Goal: Task Accomplishment & Management: Manage account settings

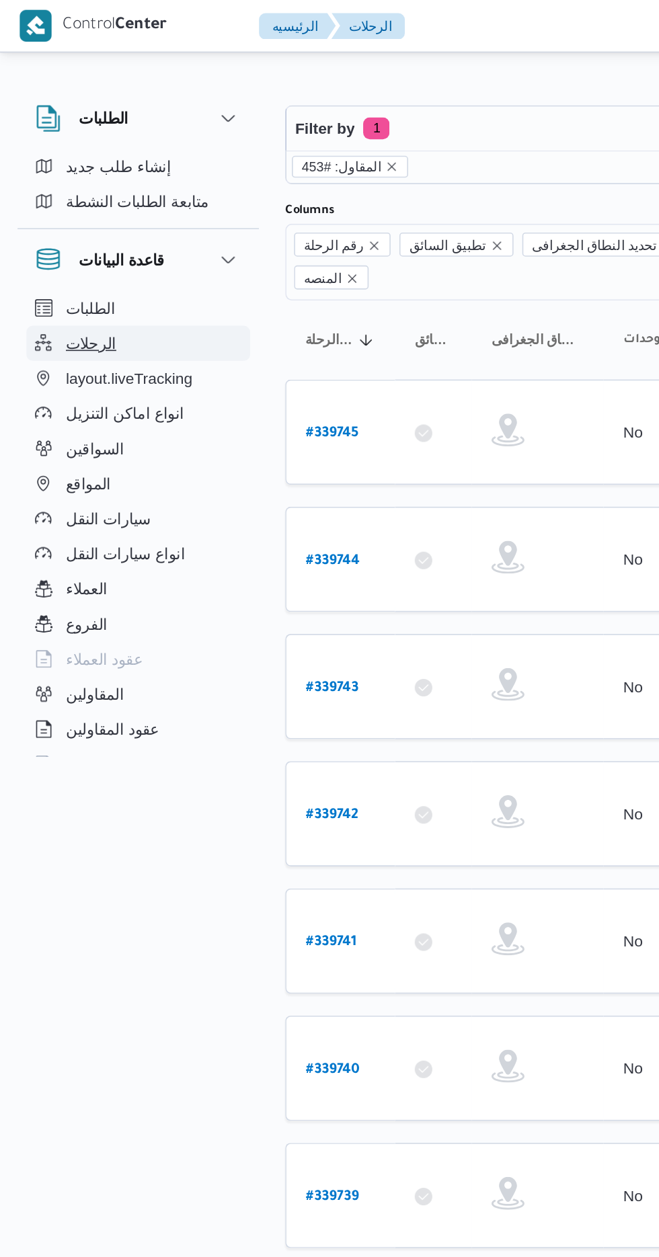
click at [74, 208] on button "الرحلات" at bounding box center [84, 211] width 137 height 22
click at [73, 204] on button "الرحلات" at bounding box center [84, 211] width 137 height 22
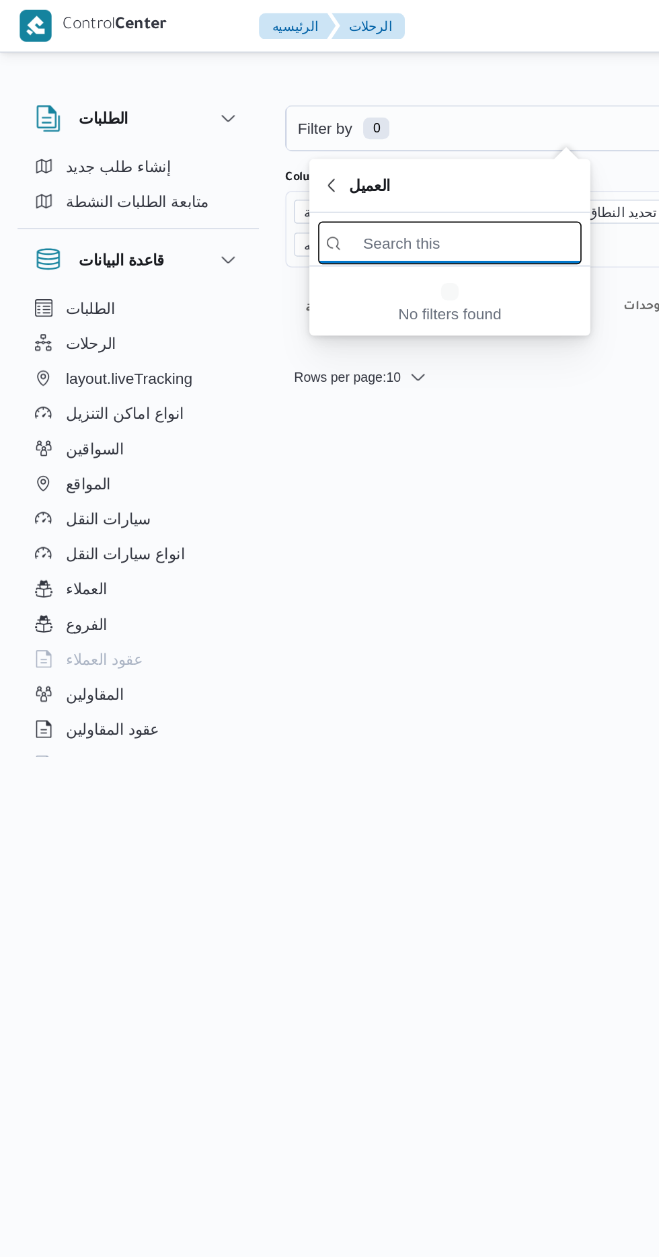
click at [233, 144] on input "search filters" at bounding box center [275, 149] width 161 height 26
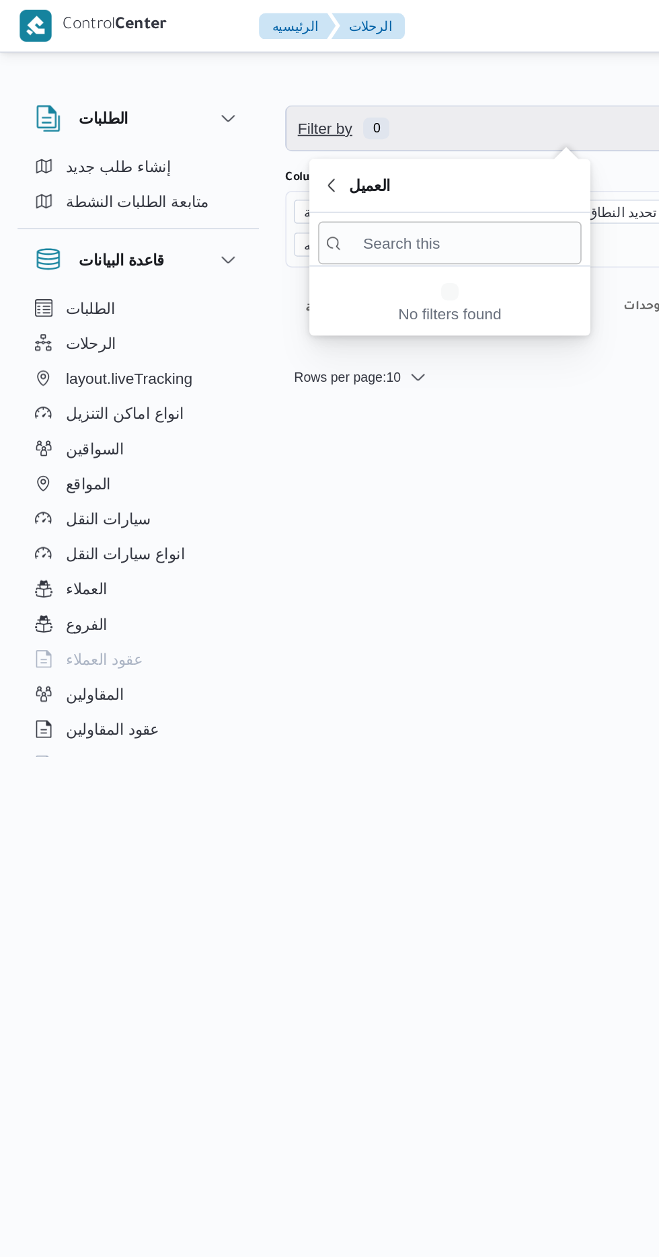
click at [210, 83] on span "Filter by" at bounding box center [199, 79] width 36 height 16
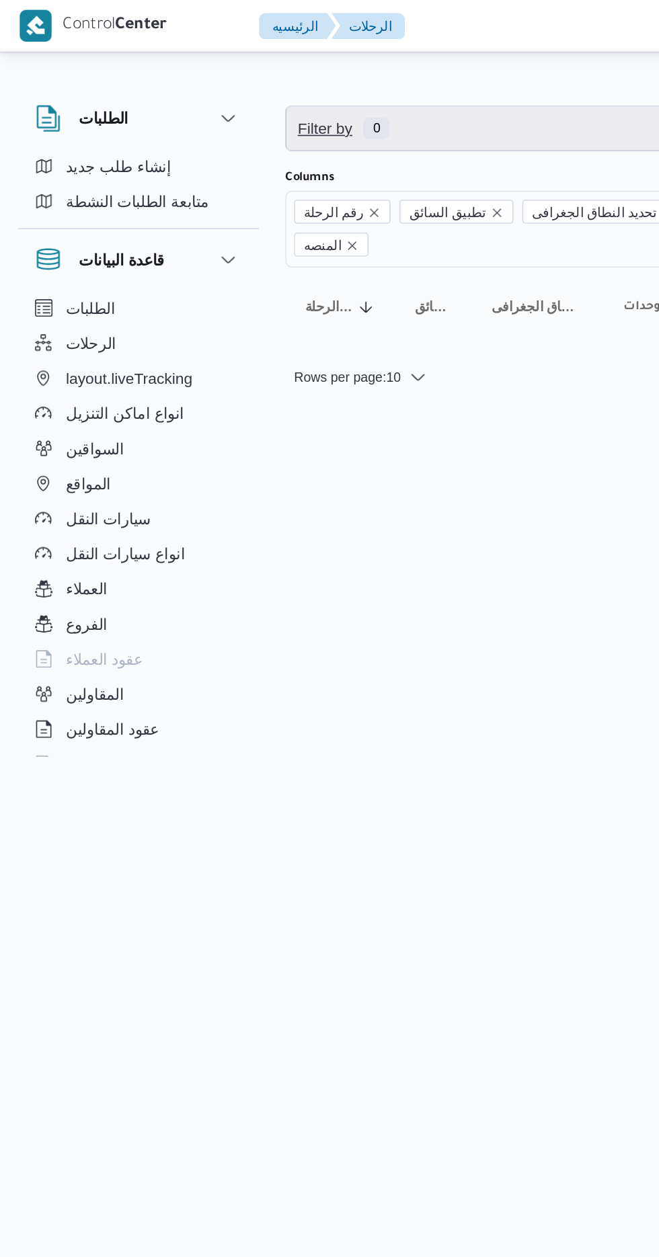
click at [223, 68] on span "Filter by 0" at bounding box center [346, 78] width 343 height 27
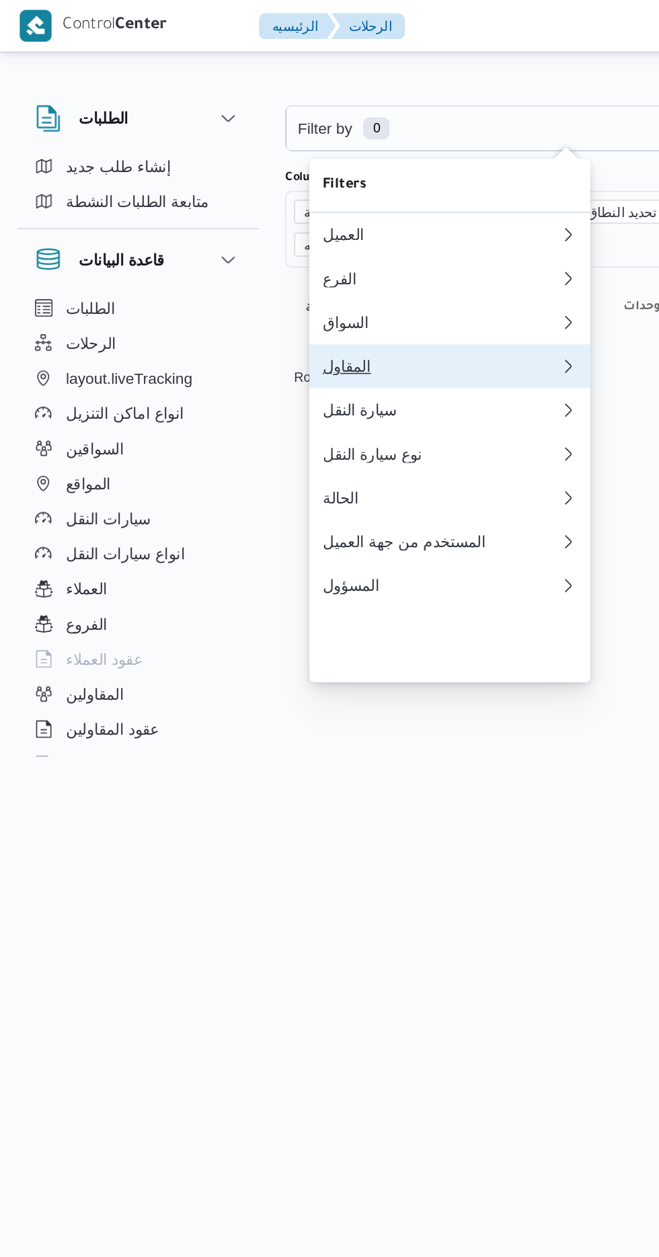
click at [213, 230] on div "المقاول" at bounding box center [270, 224] width 145 height 11
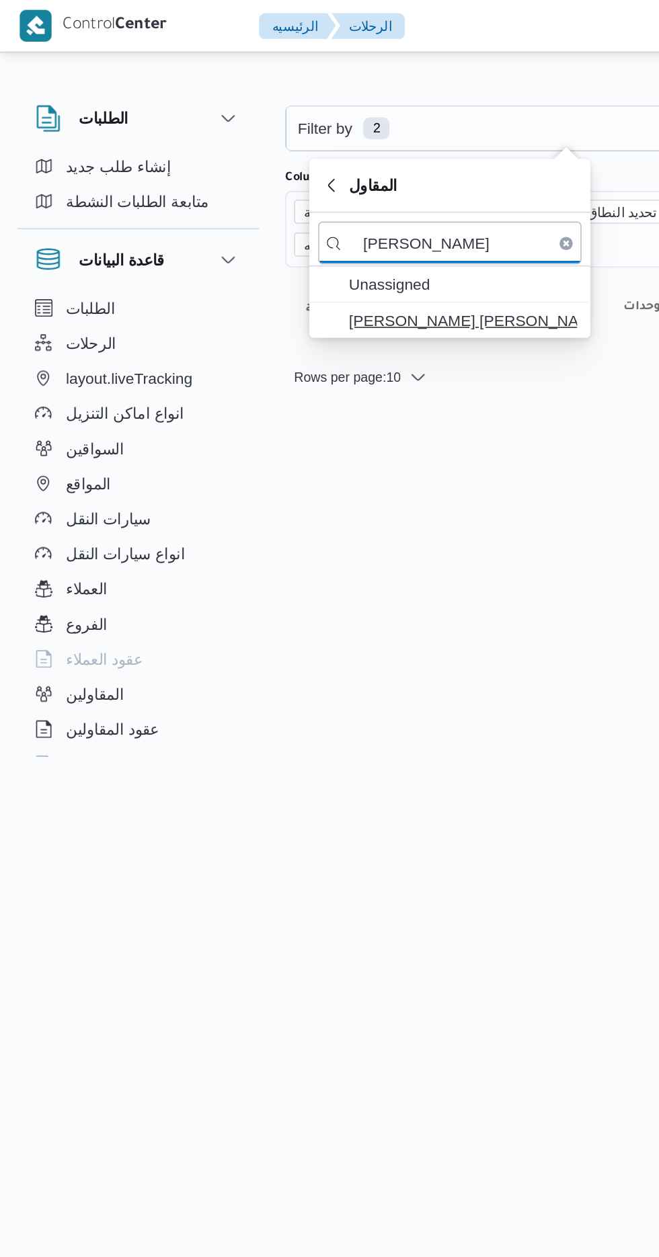
type input "[PERSON_NAME]"
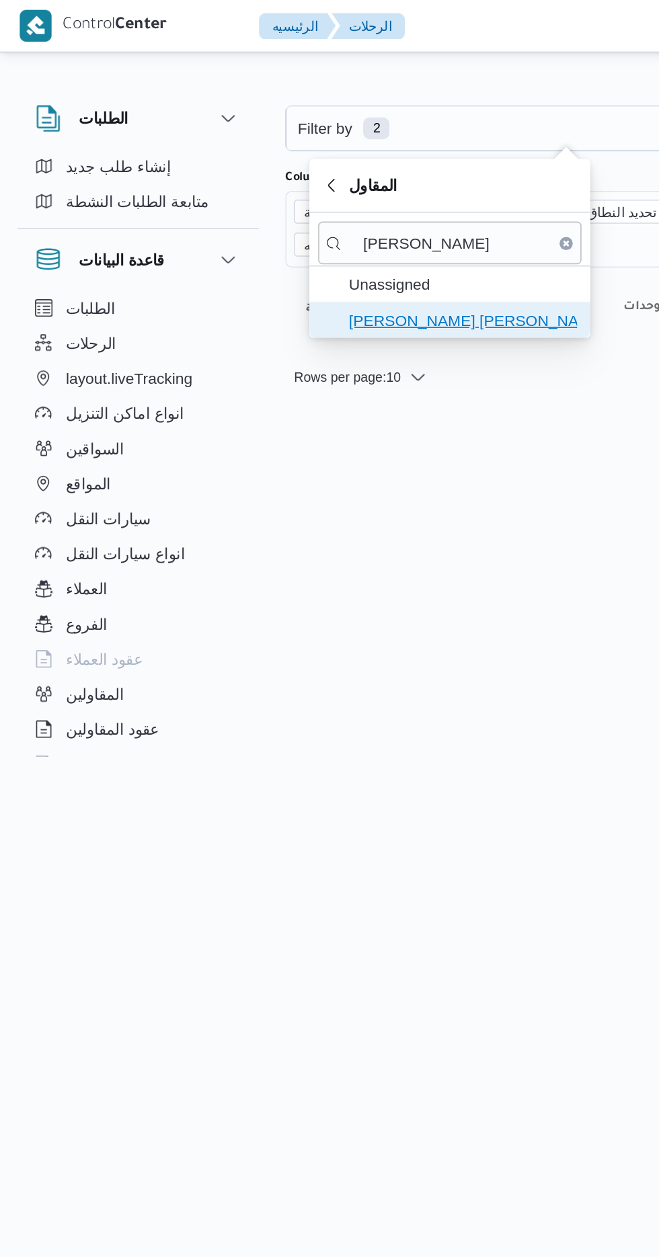
click at [262, 195] on span "[PERSON_NAME] [PERSON_NAME]" at bounding box center [284, 196] width 140 height 16
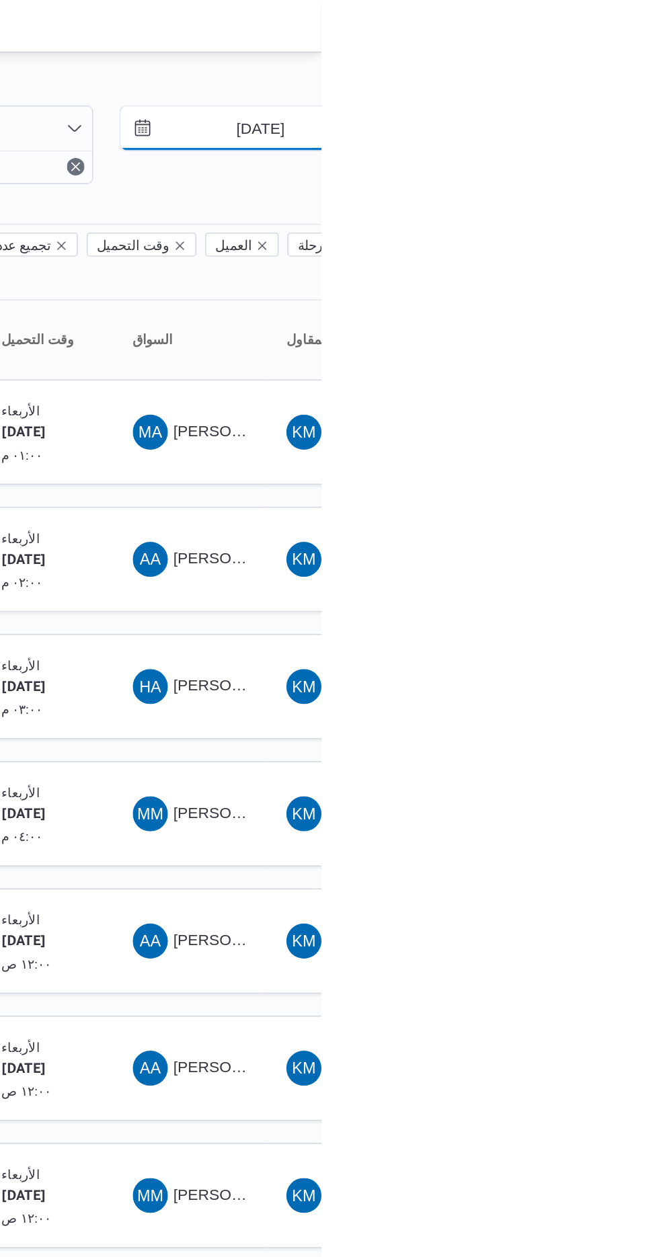
click at [603, 83] on input "[DATE]" at bounding box center [612, 78] width 153 height 27
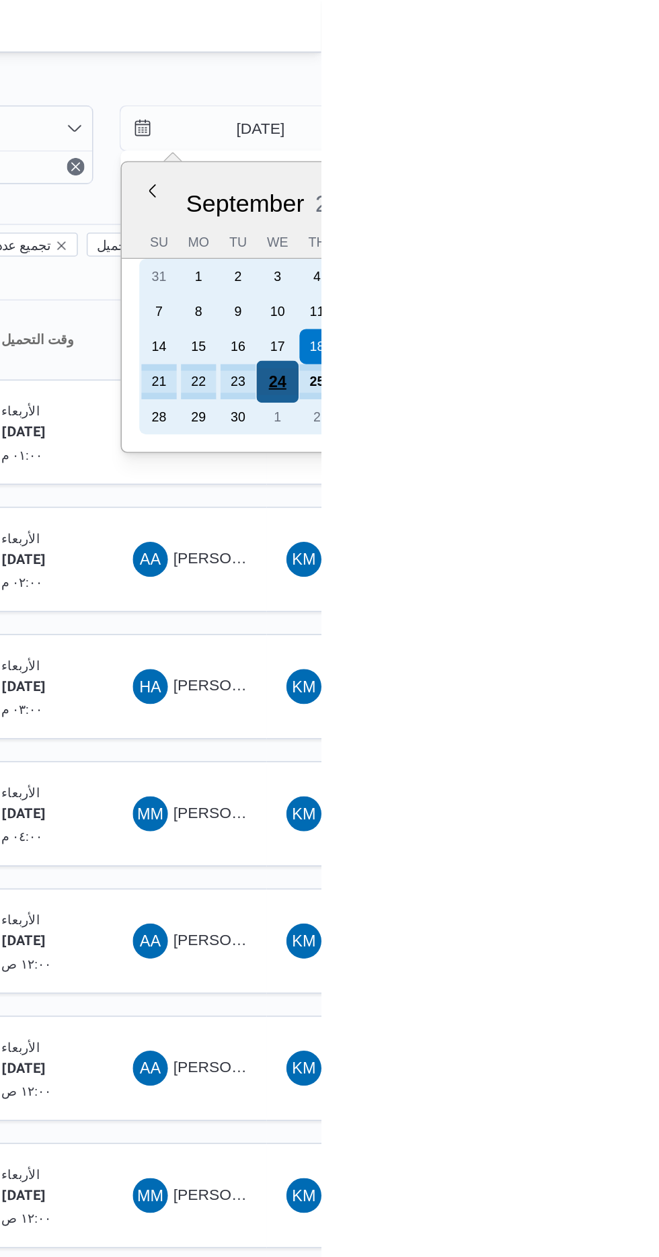
click at [622, 231] on div "24" at bounding box center [632, 234] width 26 height 26
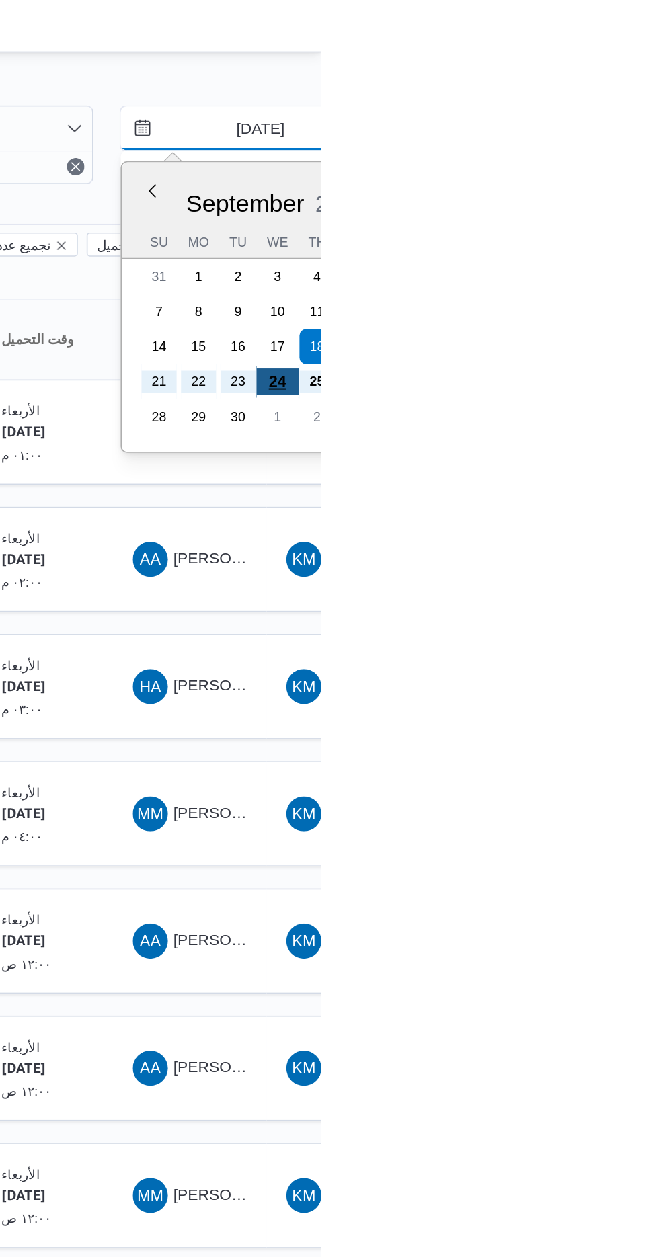
type input "[DATE]"
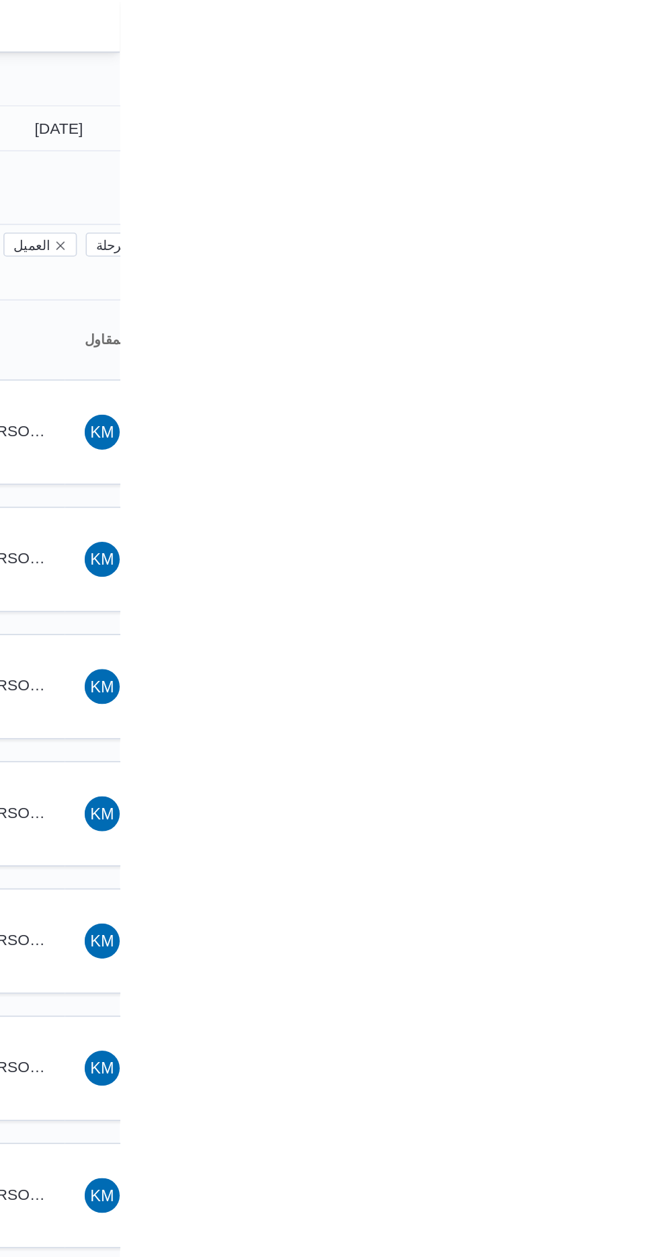
type input "[DATE]"
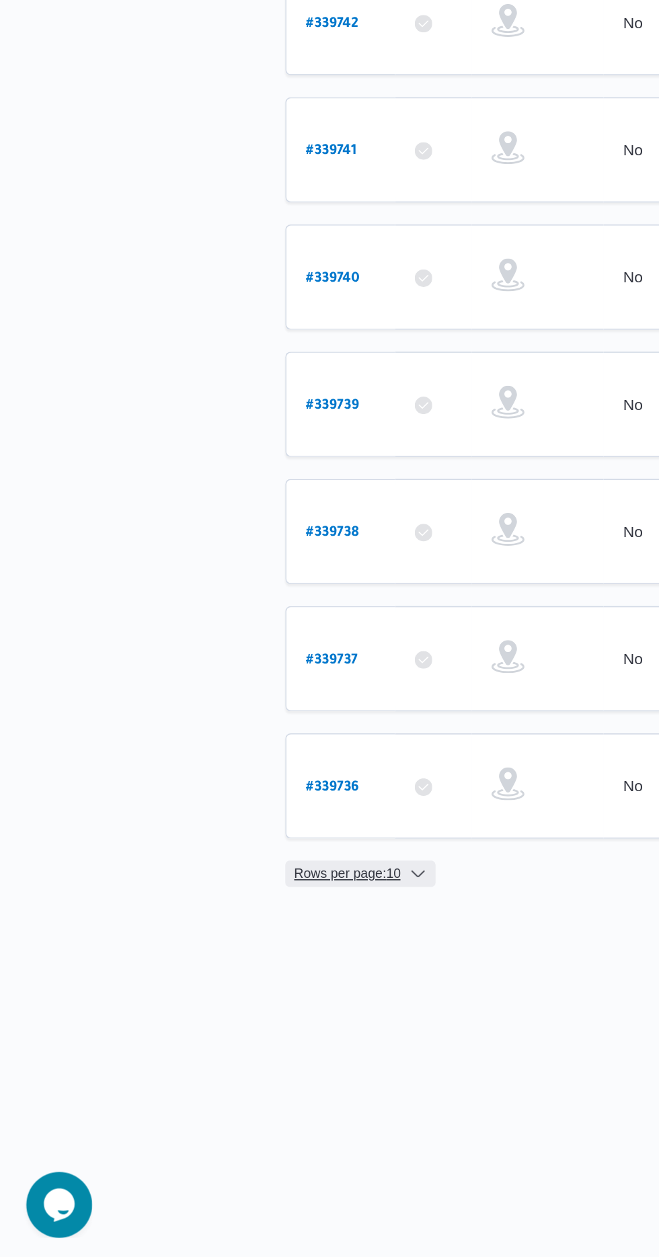
click at [211, 1012] on span "Rows per page : 10" at bounding box center [212, 1020] width 65 height 16
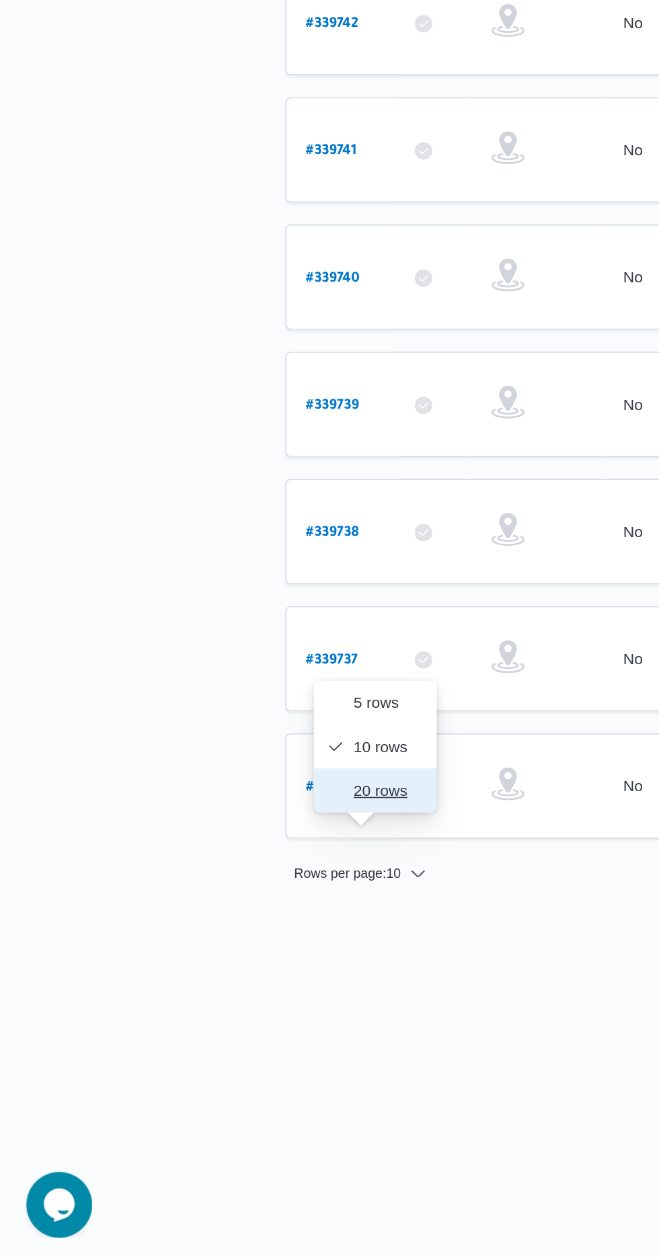
click at [210, 971] on icon "button" at bounding box center [205, 969] width 11 height 11
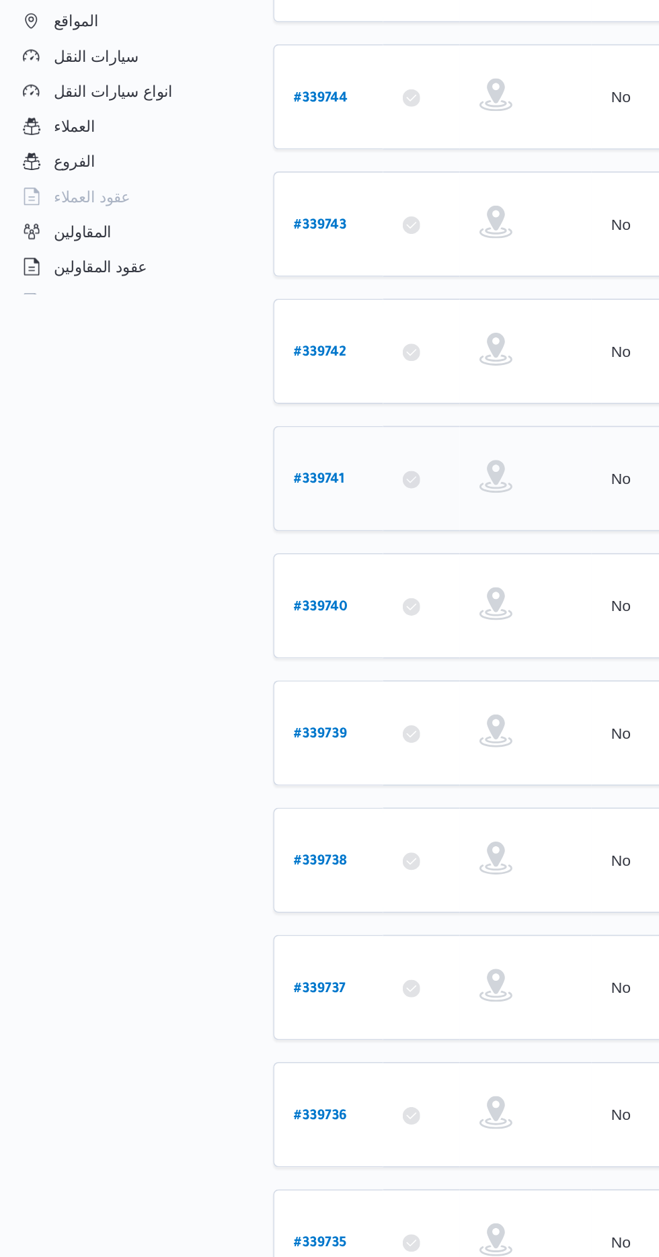
click at [189, 573] on b "# 339741" at bounding box center [202, 577] width 31 height 9
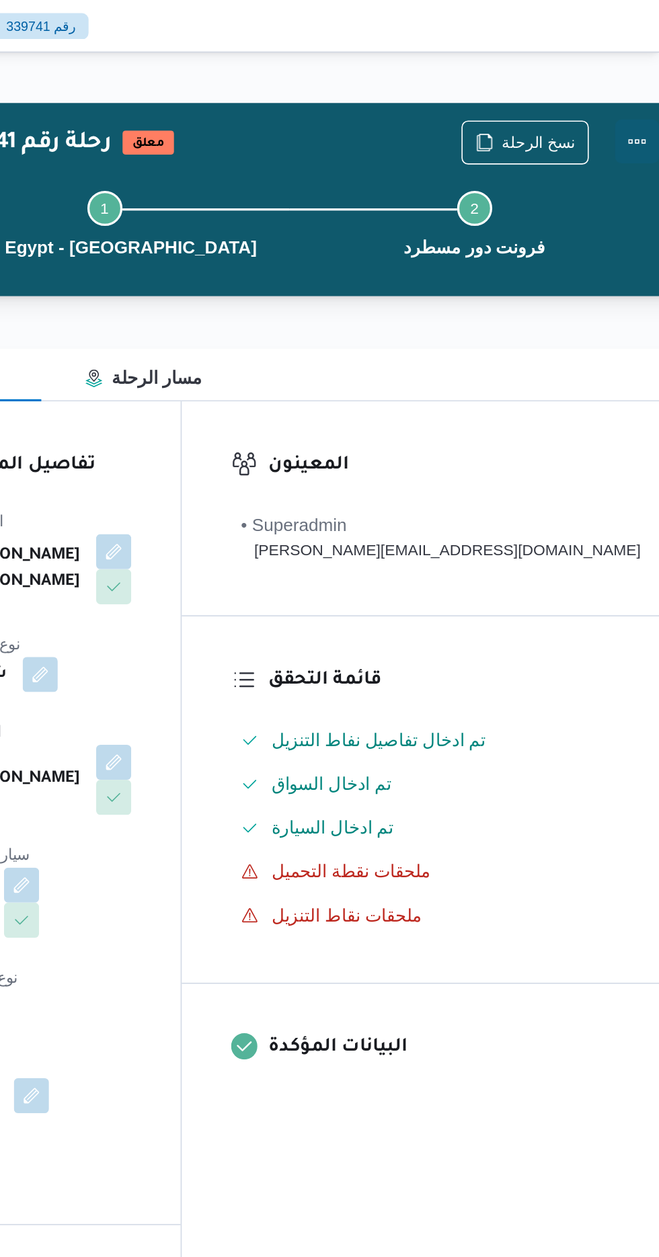
click at [632, 88] on button "Actions" at bounding box center [645, 86] width 27 height 27
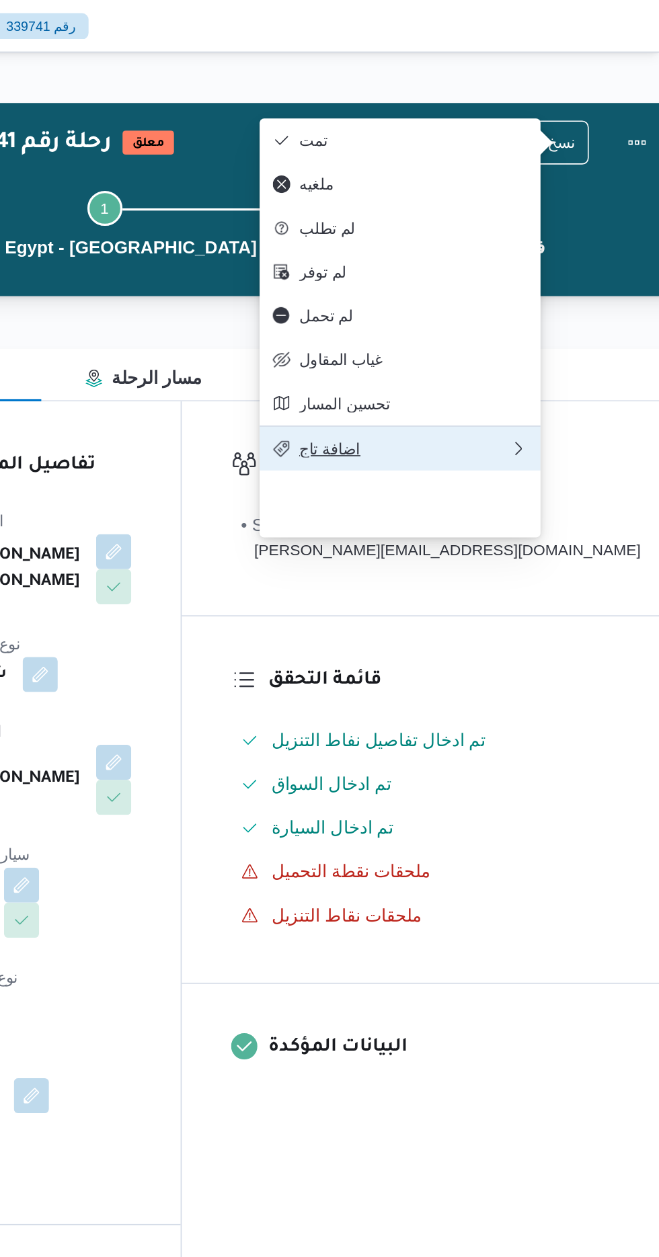
click at [469, 288] on button "اضافة تاج" at bounding box center [500, 275] width 172 height 28
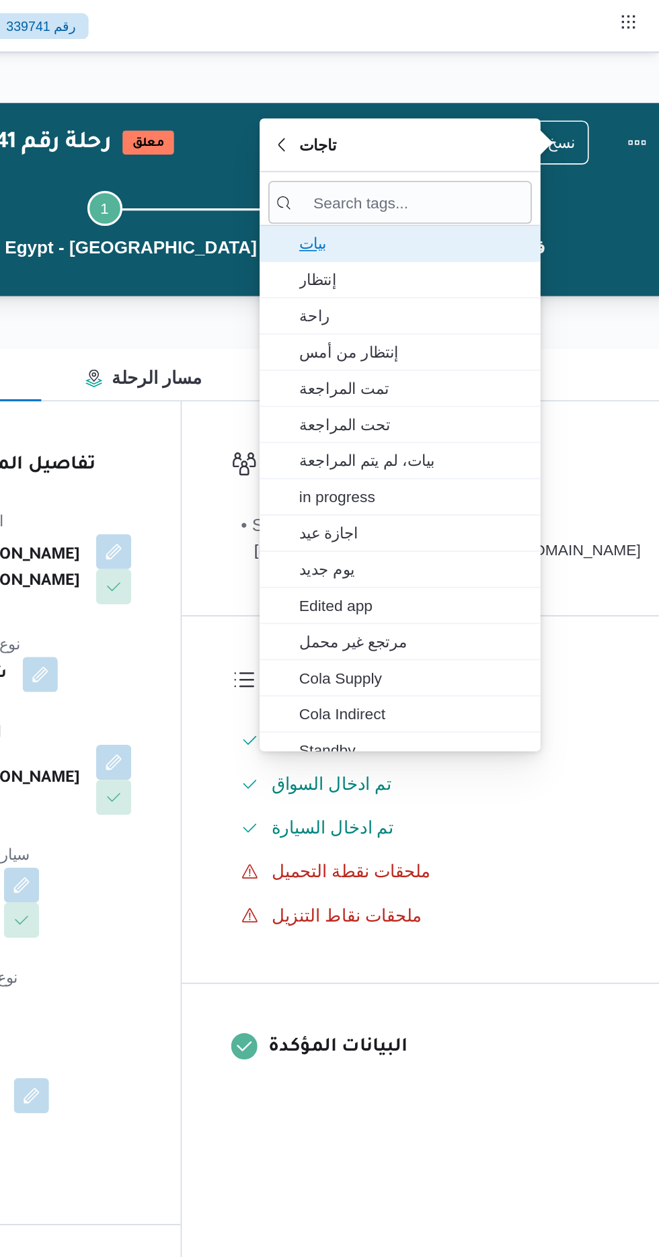
click at [445, 145] on span "بيات" at bounding box center [508, 149] width 140 height 16
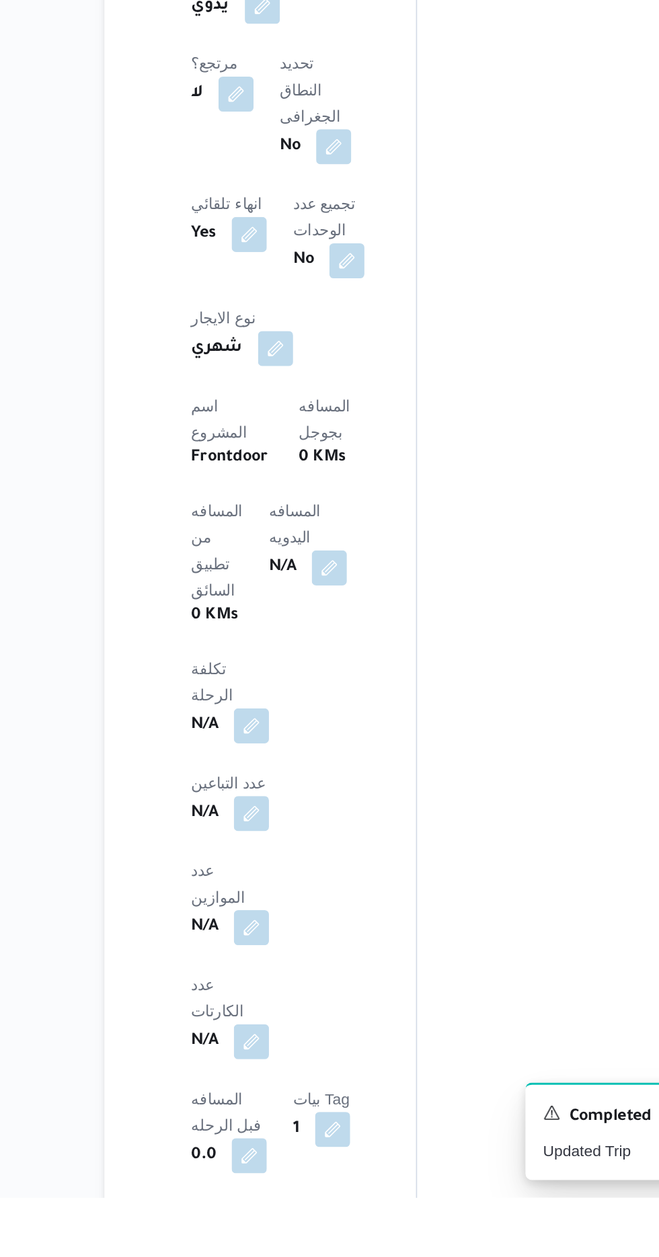
scroll to position [559, 0]
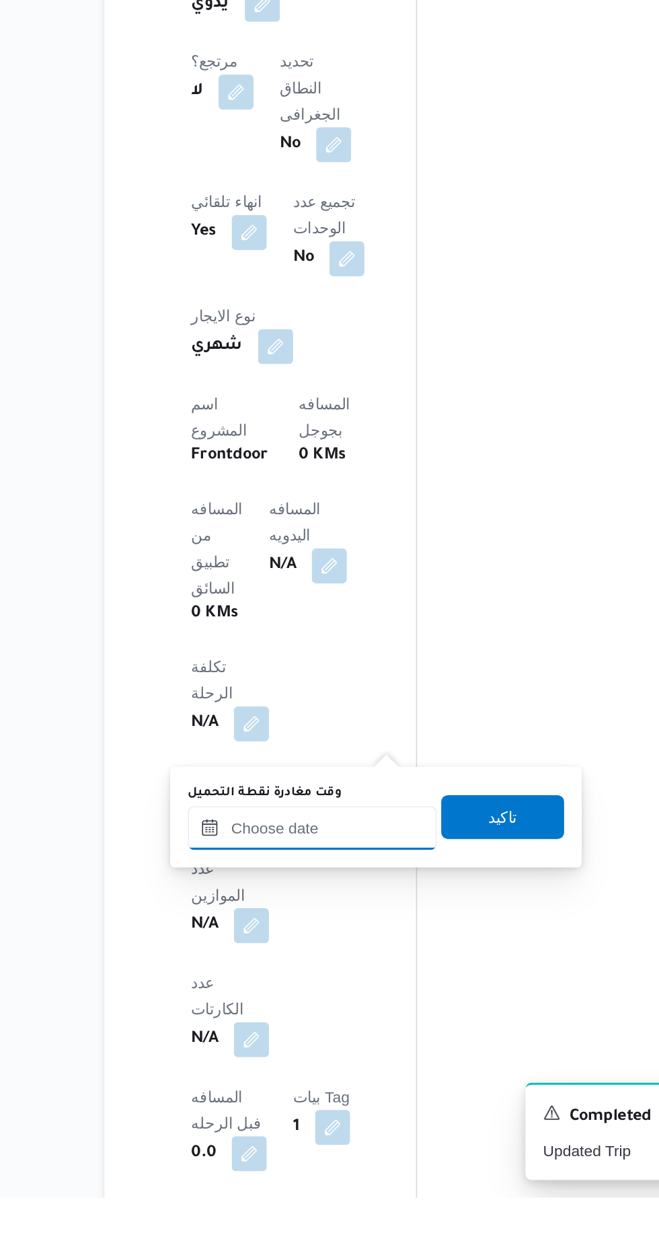
click at [263, 1033] on input "وقت مغادرة نقطة التحميل" at bounding box center [302, 1030] width 153 height 27
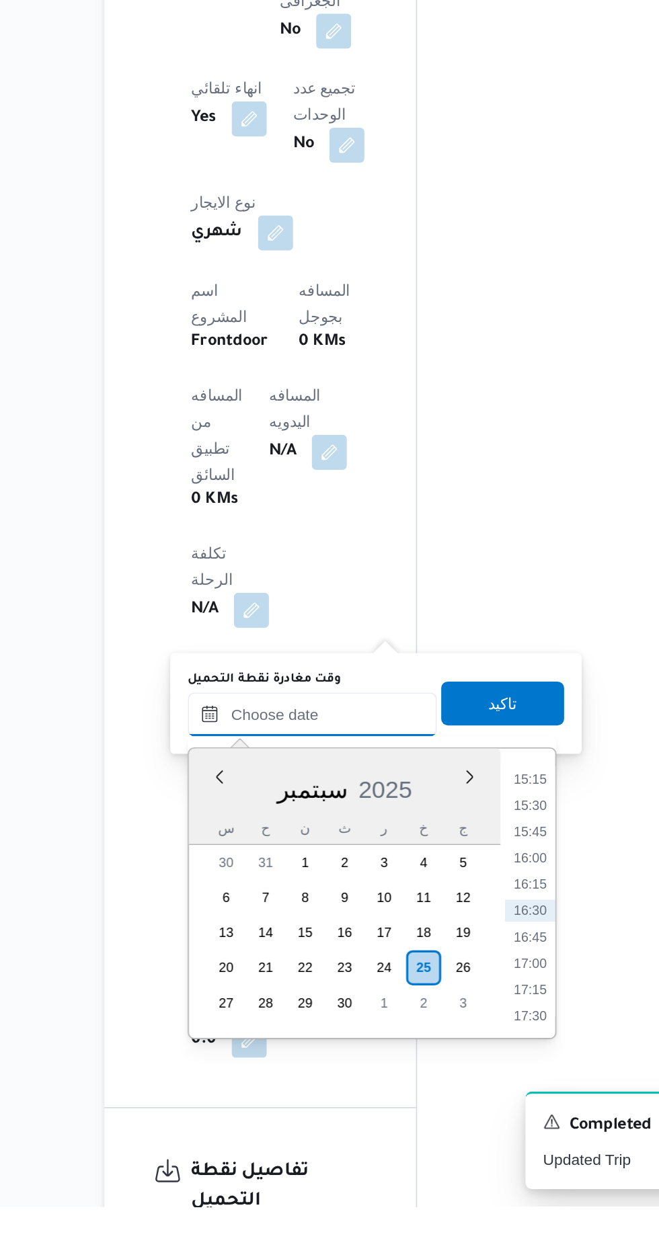
scroll to position [634, 0]
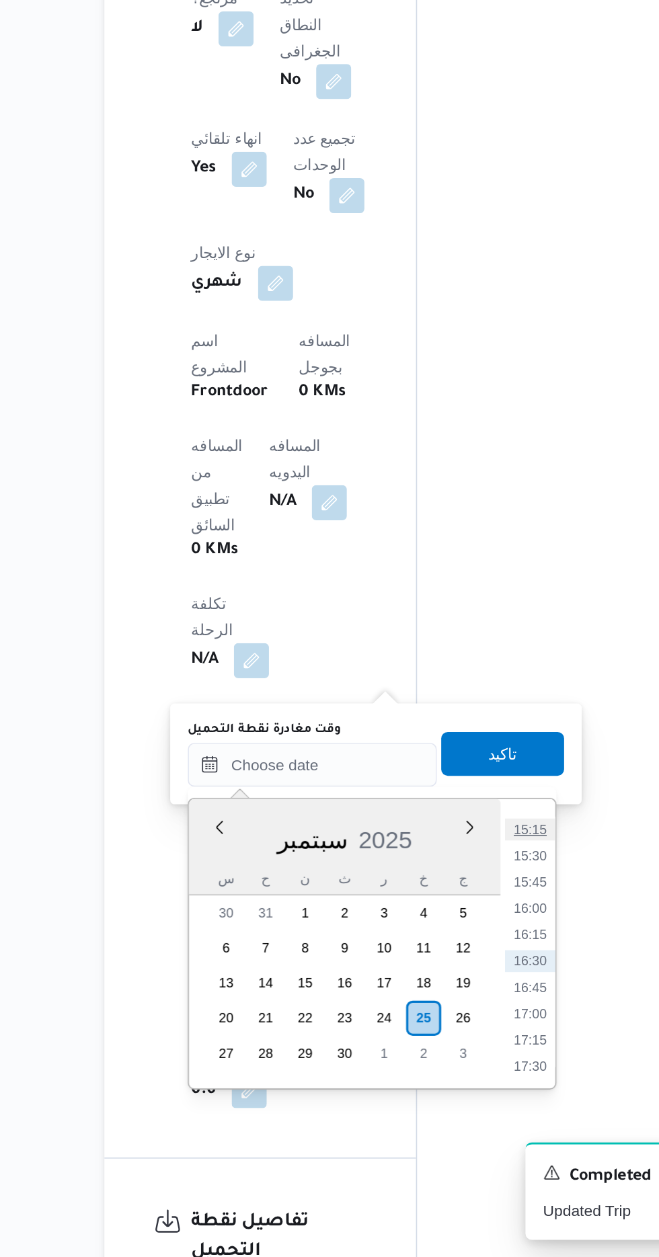
click at [425, 997] on li "15:15" at bounding box center [435, 994] width 31 height 13
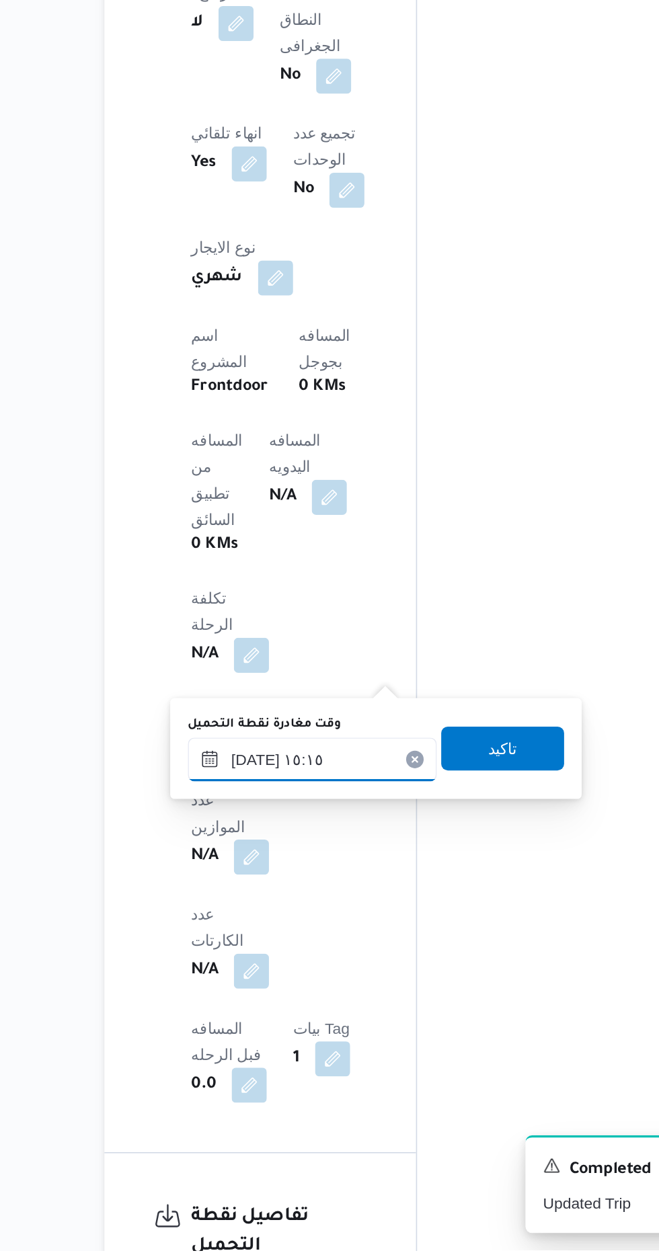
scroll to position [634, 0]
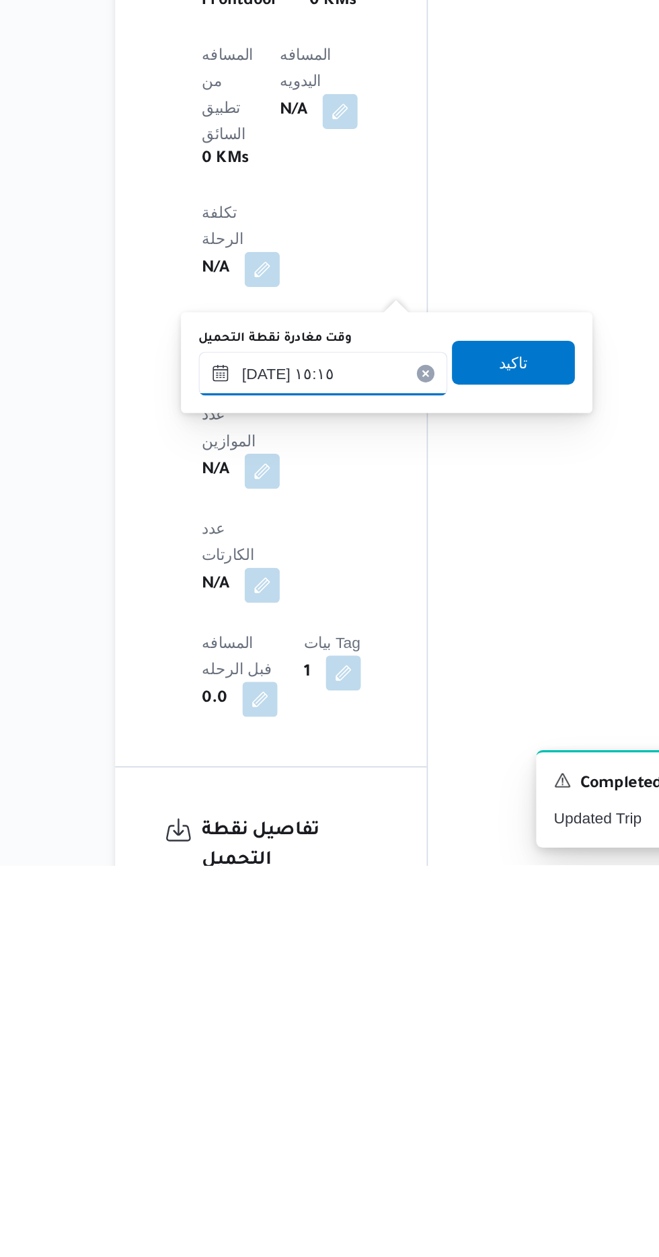
click at [276, 947] on input "[DATE] ١٥:١٥" at bounding box center [302, 955] width 153 height 27
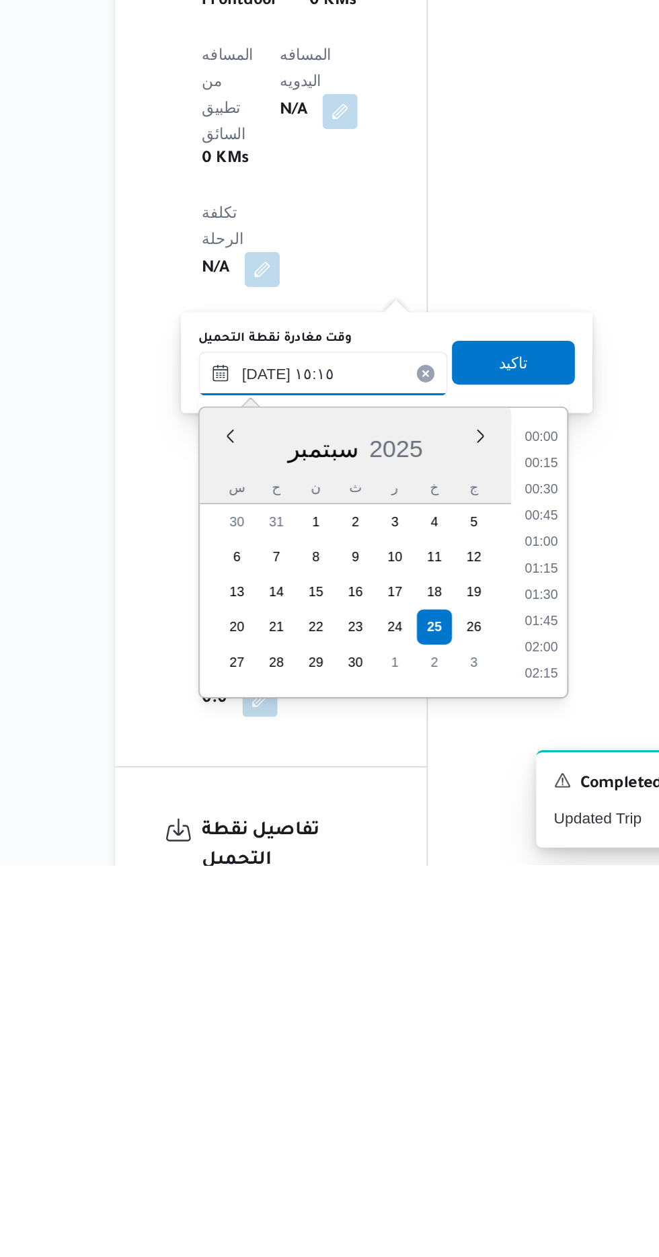
scroll to position [902, 0]
click at [425, 997] on li "14:00" at bounding box center [435, 994] width 31 height 13
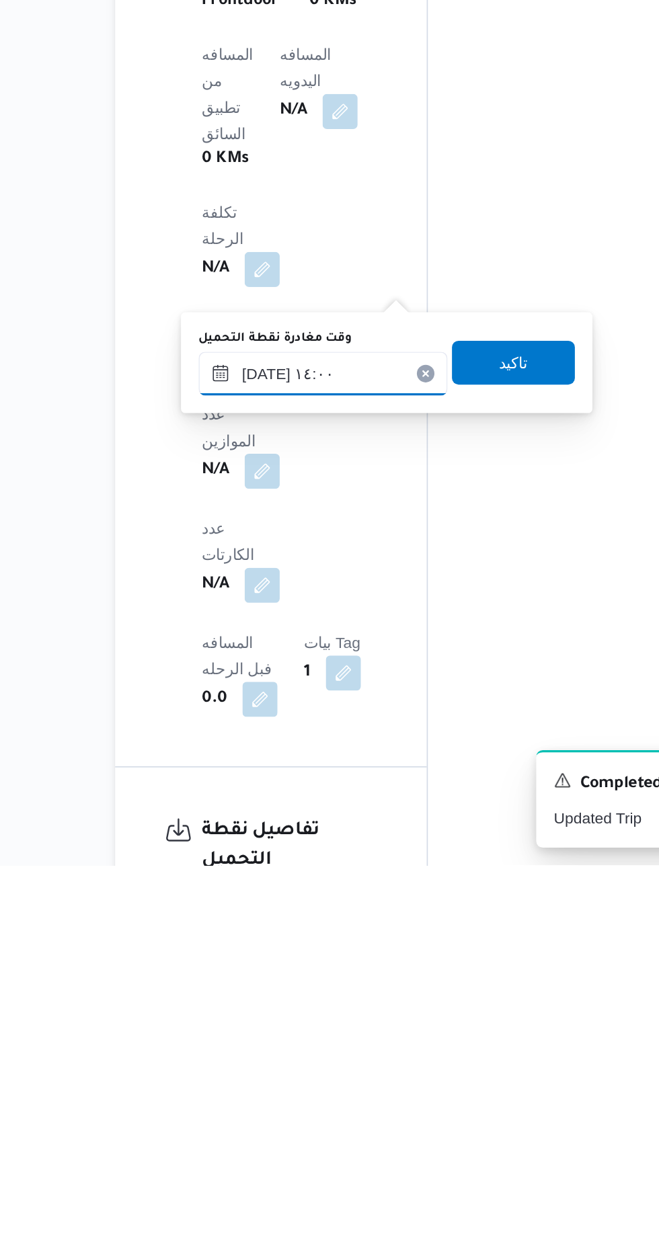
click at [278, 952] on input "[DATE] ١٤:٠٠" at bounding box center [302, 955] width 153 height 27
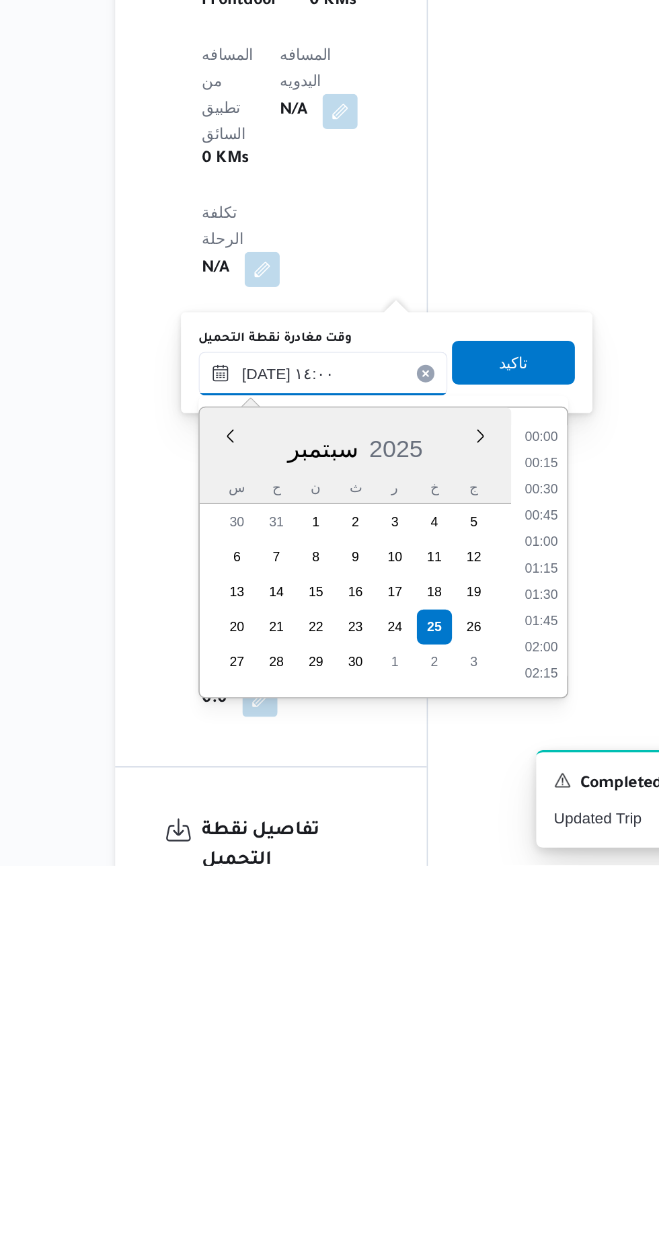
scroll to position [821, 0]
click at [427, 998] on li "12:45" at bounding box center [435, 994] width 31 height 13
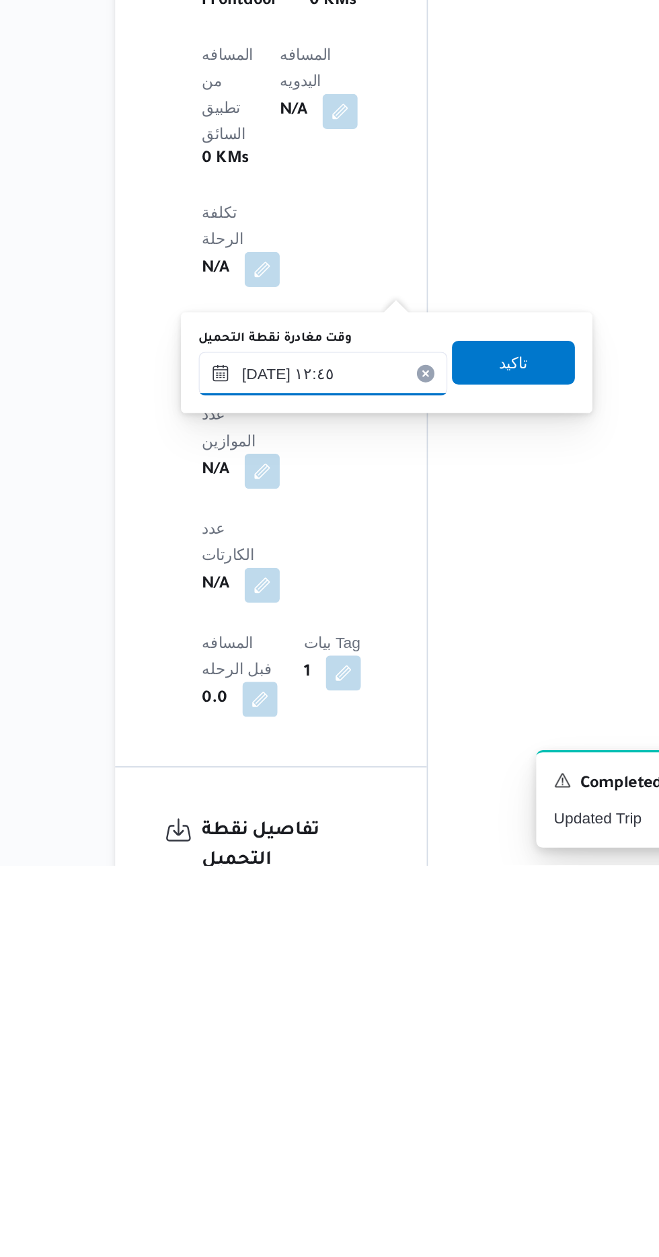
click at [296, 958] on input "[DATE] ١٢:٤٥" at bounding box center [302, 955] width 153 height 27
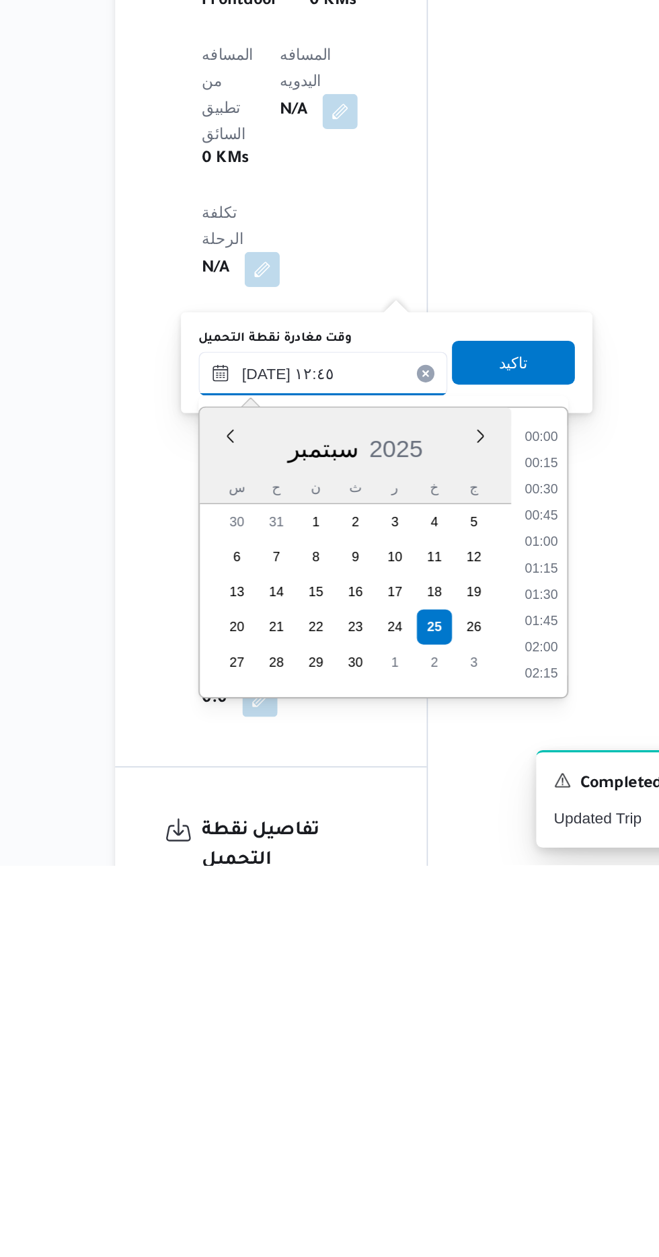
scroll to position [741, 0]
click at [429, 1091] on li "13:00" at bounding box center [435, 1091] width 31 height 13
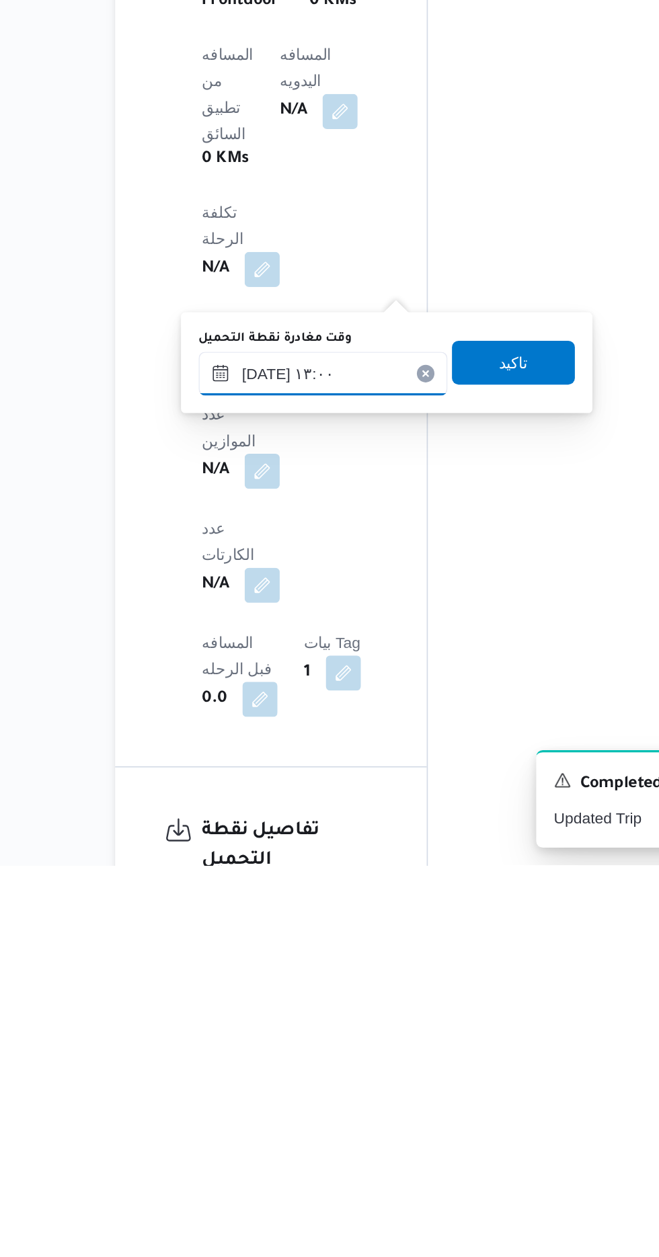
click at [290, 953] on input "[DATE] ١٣:٠٠" at bounding box center [302, 955] width 153 height 27
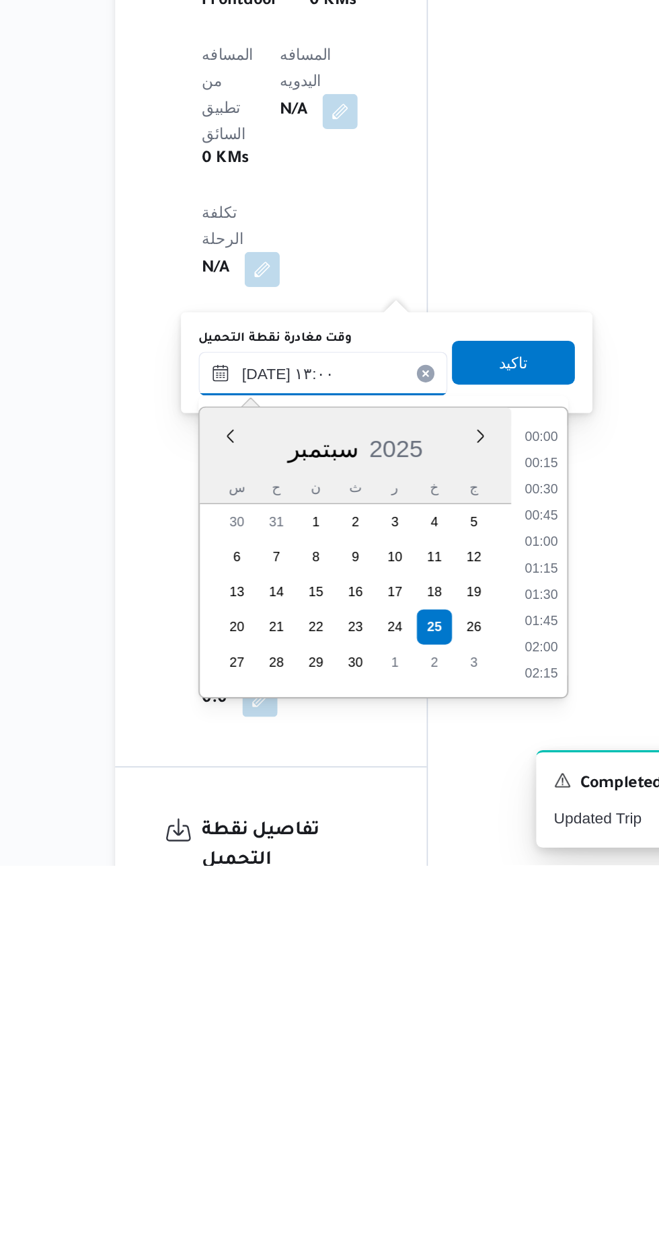
scroll to position [757, 0]
click at [431, 1046] on li "12:30" at bounding box center [435, 1043] width 31 height 13
type input "[DATE] ١٢:٣٠"
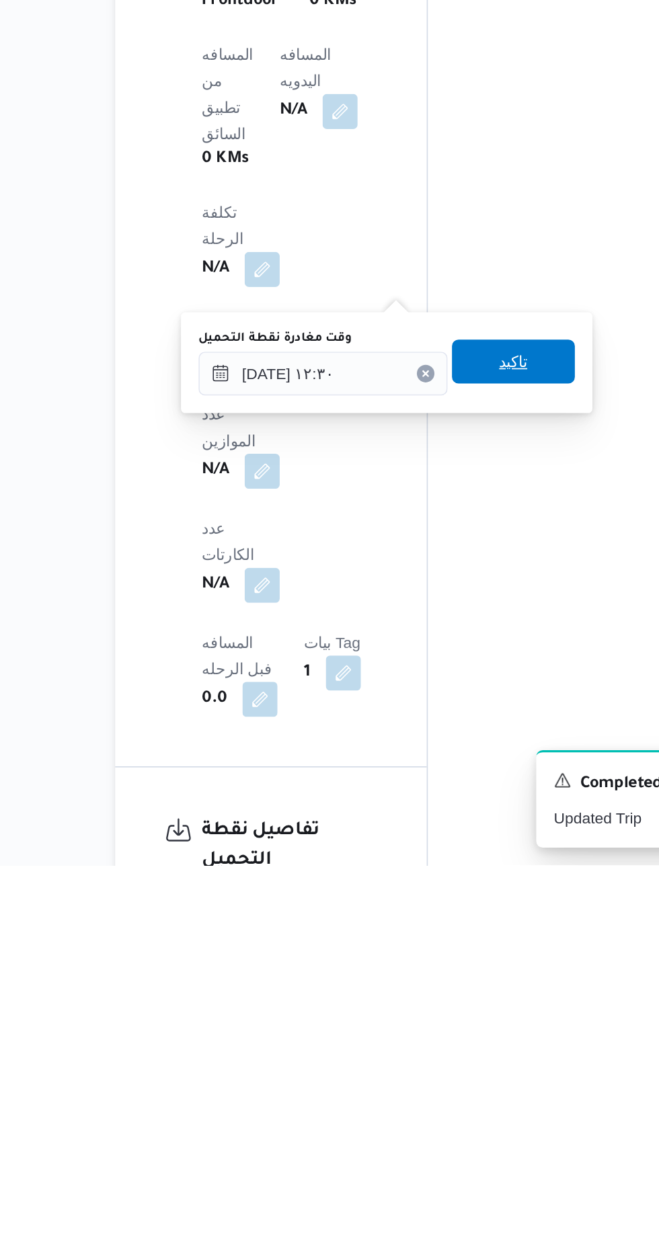
click at [421, 949] on span "تاكيد" at bounding box center [418, 948] width 75 height 27
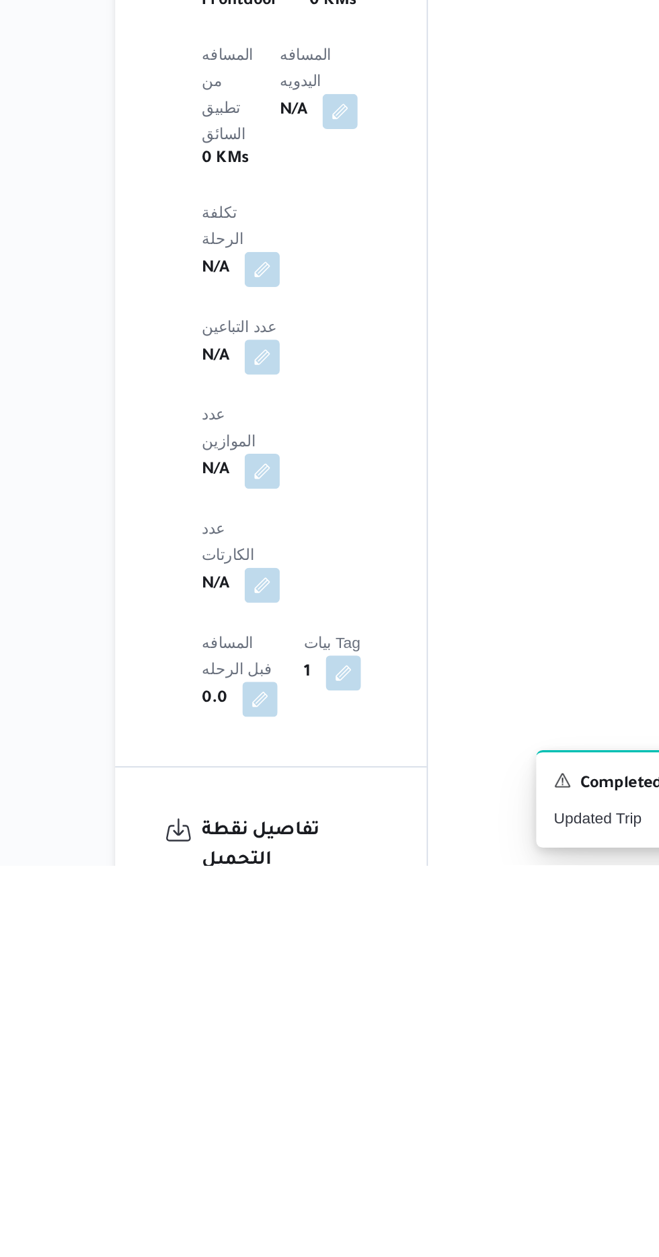
scroll to position [634, 0]
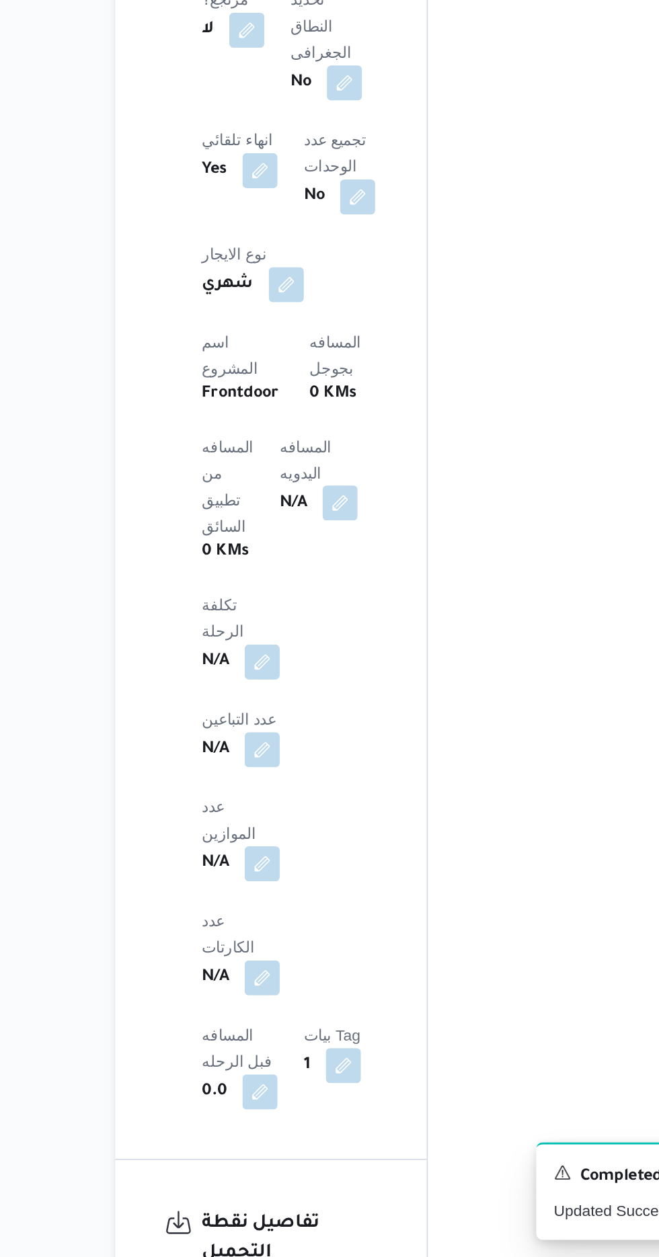
click at [302, 784] on button "button" at bounding box center [313, 795] width 22 height 22
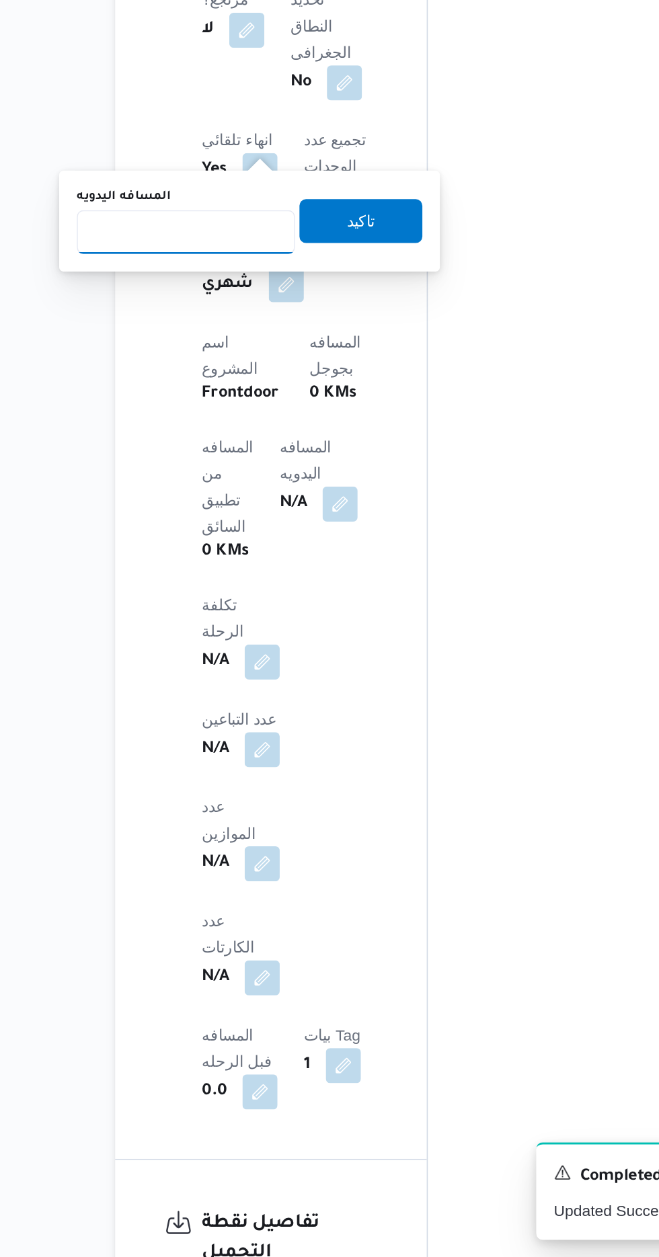
click at [203, 628] on input "المسافه اليدويه" at bounding box center [218, 628] width 134 height 27
type input "350"
click at [328, 624] on span "تاكيد" at bounding box center [325, 620] width 75 height 27
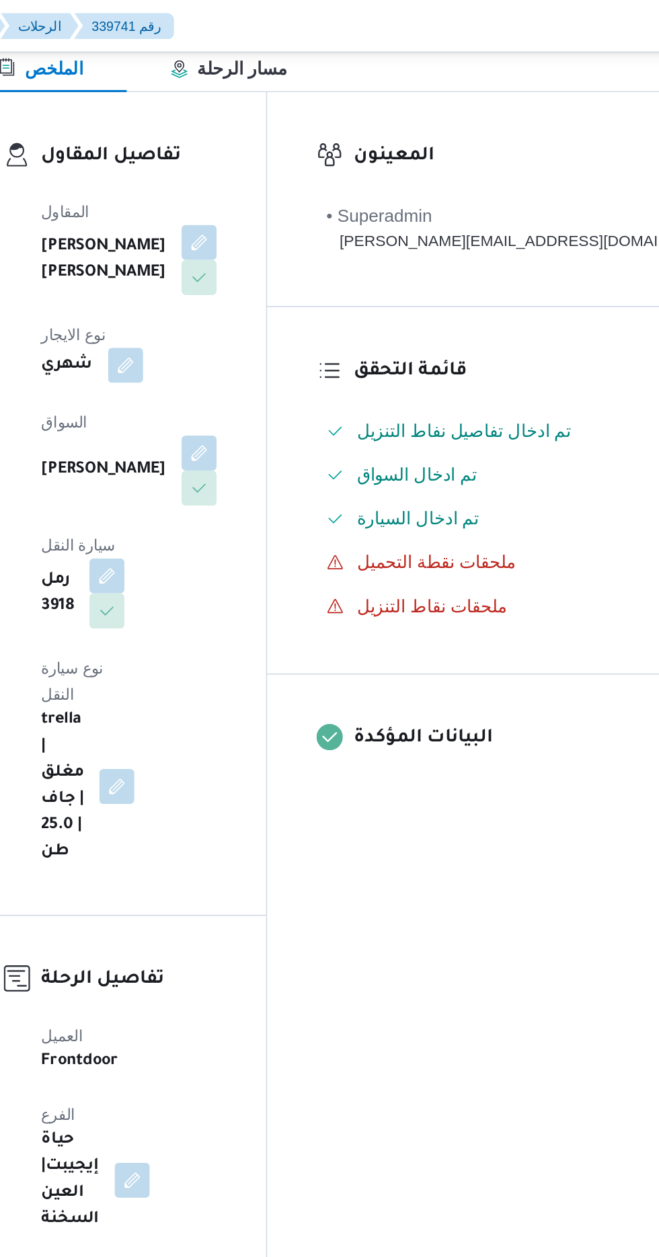
scroll to position [0, 0]
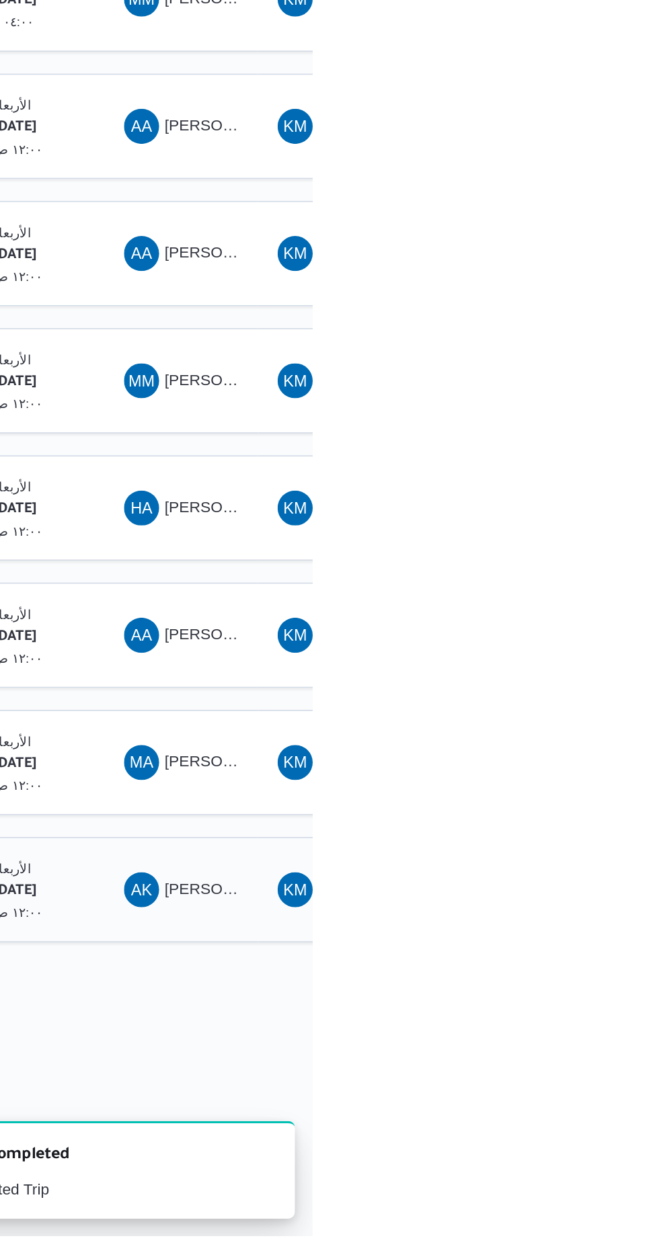
click at [595, 1038] on span "[PERSON_NAME] [PERSON_NAME]" at bounding box center [646, 1043] width 157 height 11
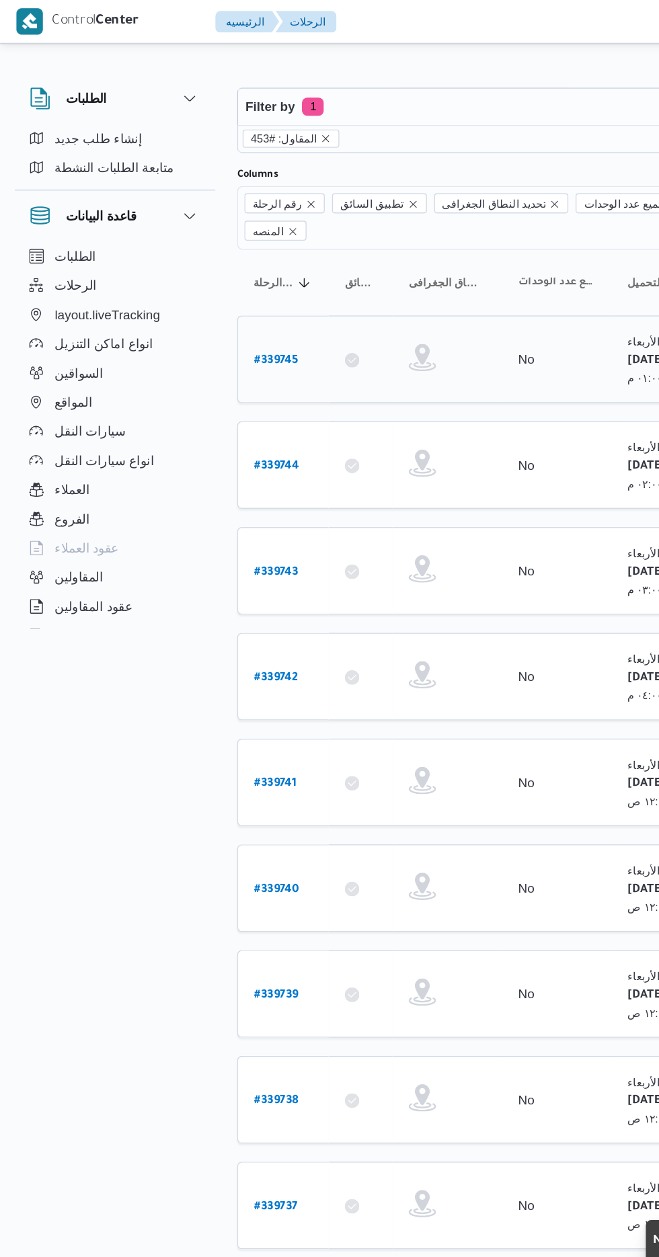
click at [189, 261] on b "# 339745" at bounding box center [203, 265] width 32 height 9
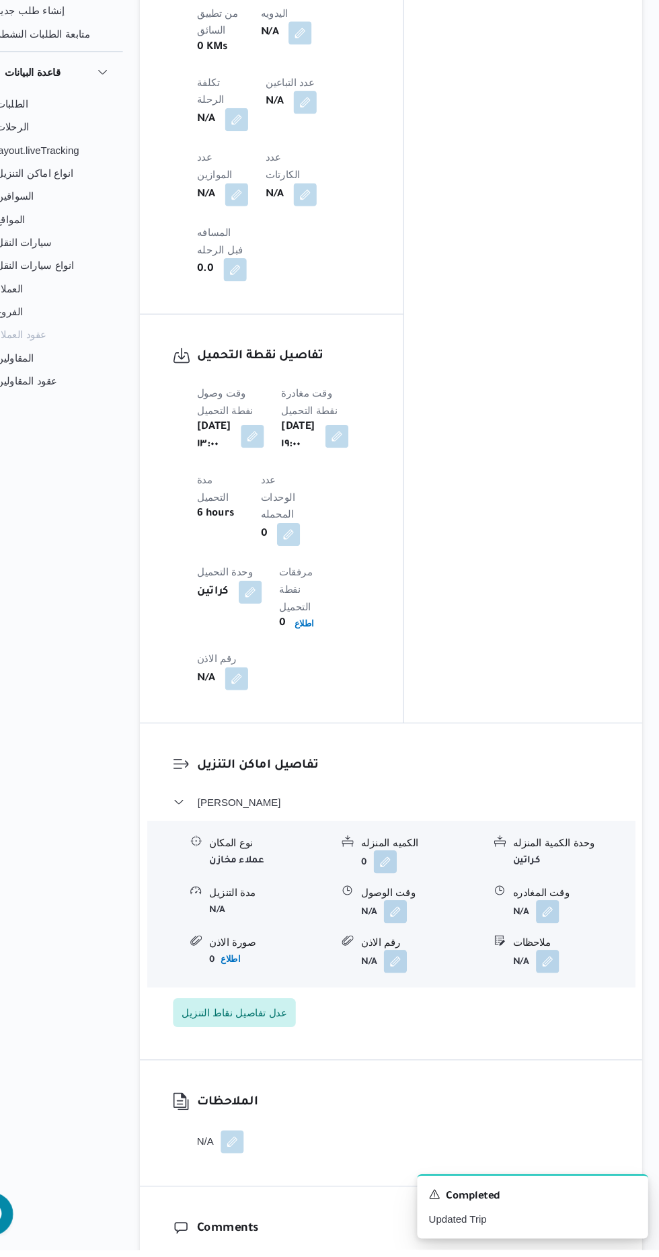
scroll to position [1114, 0]
click at [413, 928] on button "button" at bounding box center [413, 939] width 22 height 22
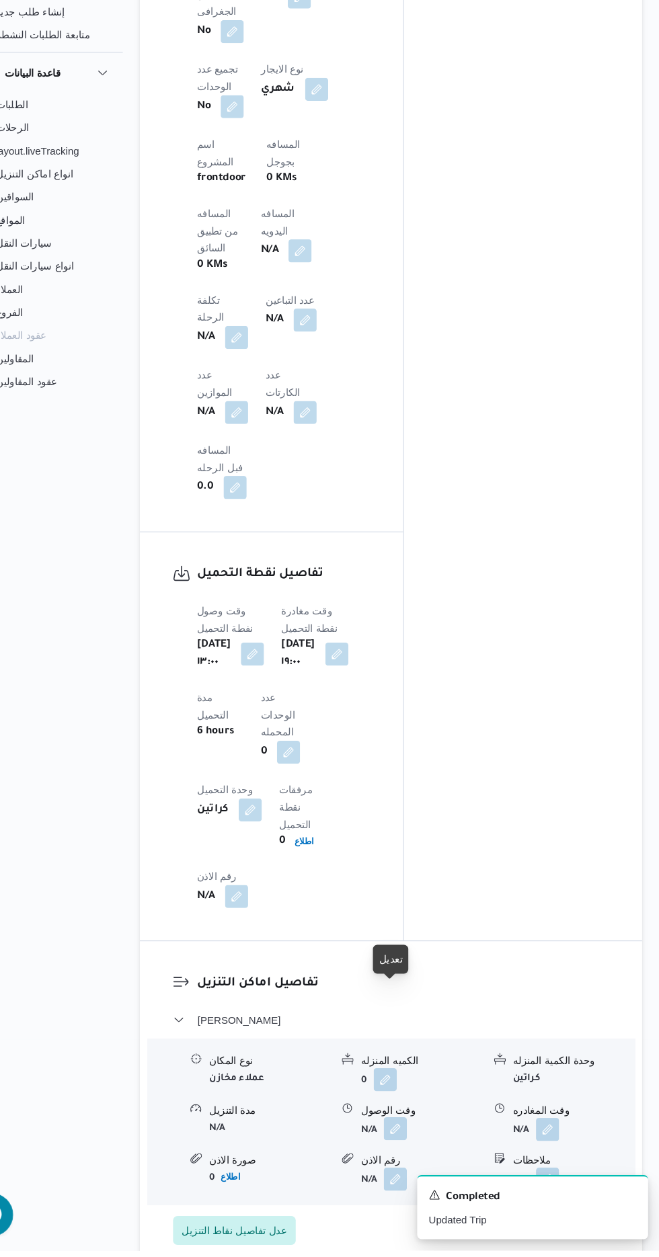
scroll to position [913, 0]
click at [413, 1130] on button "button" at bounding box center [413, 1141] width 22 height 22
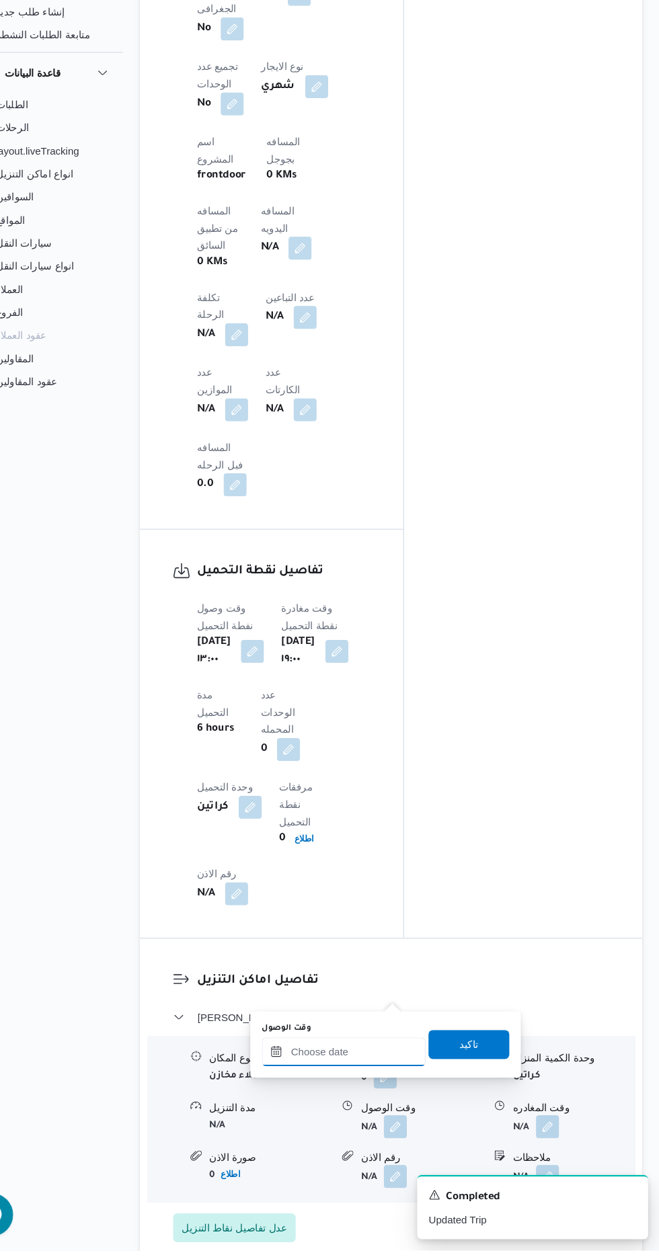
click at [318, 1070] on input "وقت الوصول" at bounding box center [364, 1071] width 153 height 27
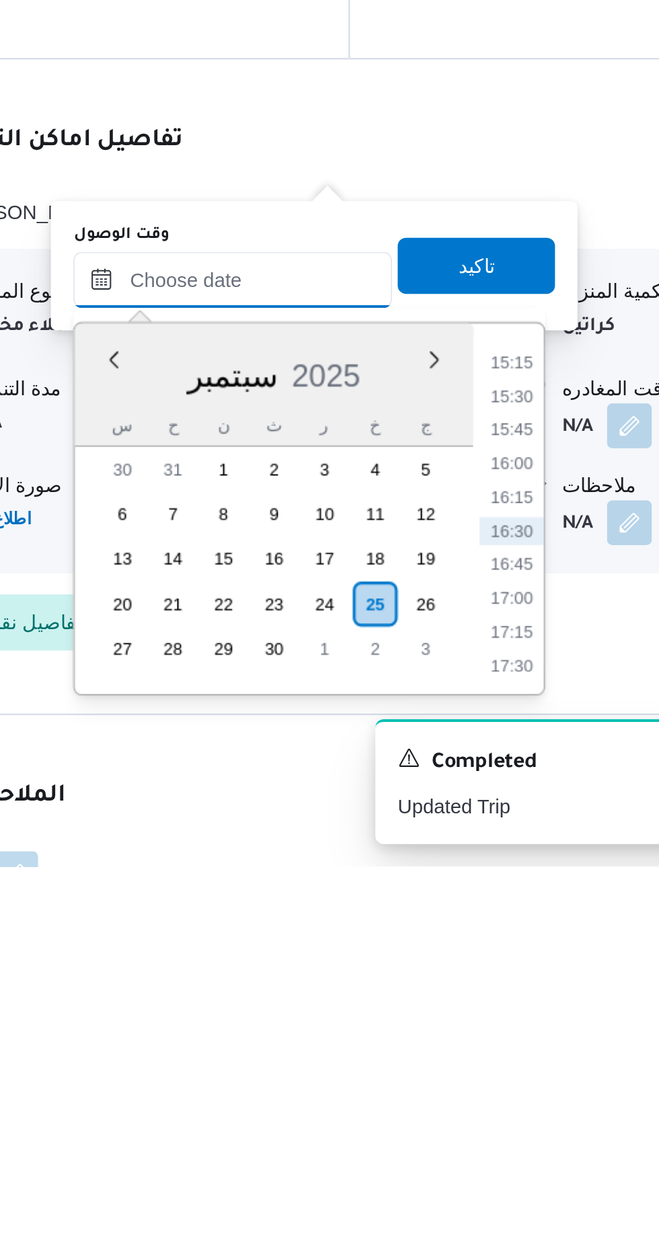
scroll to position [1008, 0]
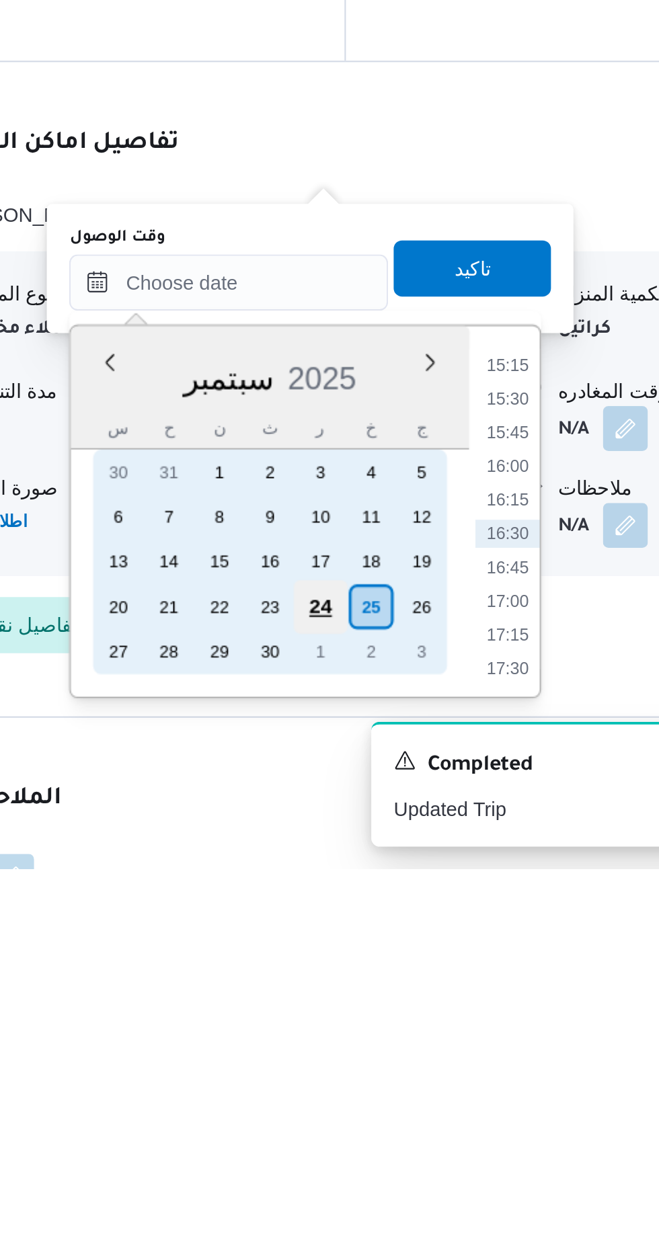
click at [409, 1126] on div "24" at bounding box center [409, 1131] width 26 height 26
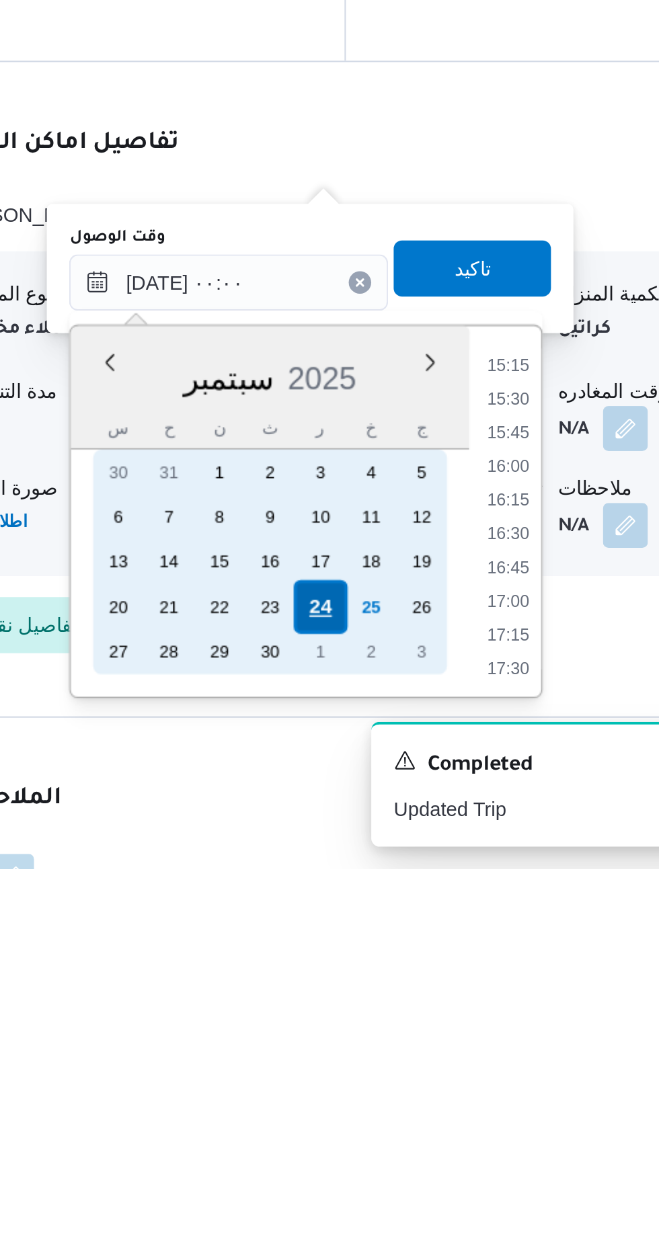
scroll to position [0, 0]
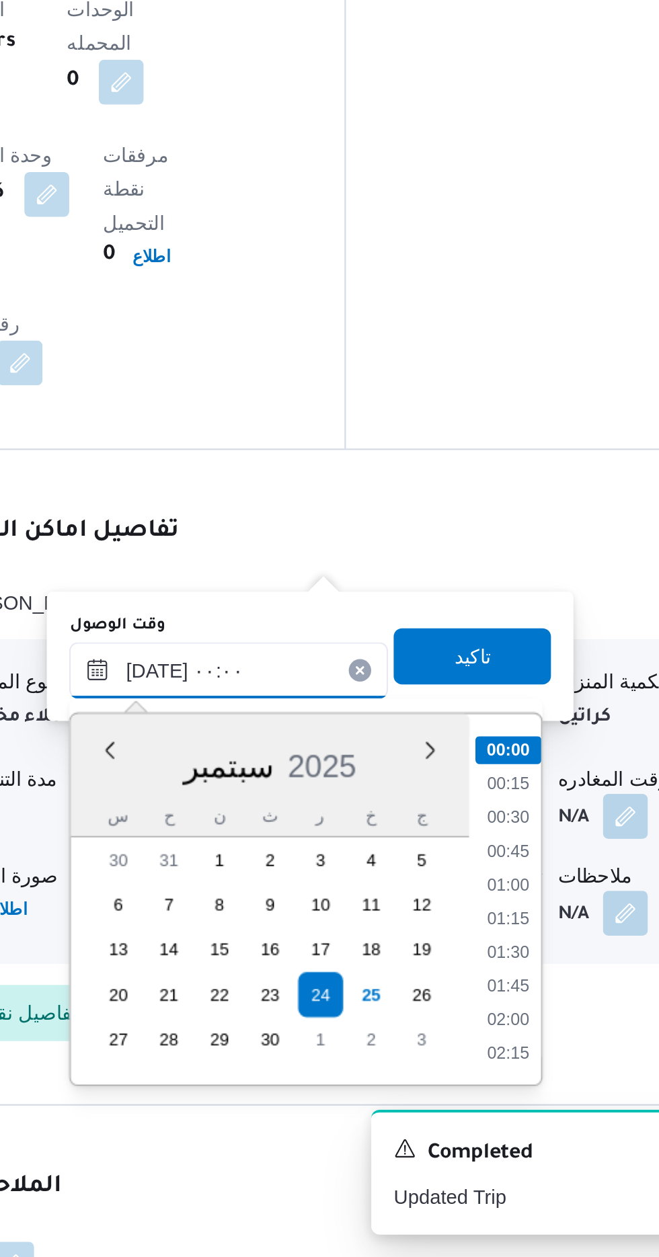
click at [301, 980] on input "[DATE] ٠٠:٠٠" at bounding box center [364, 975] width 153 height 27
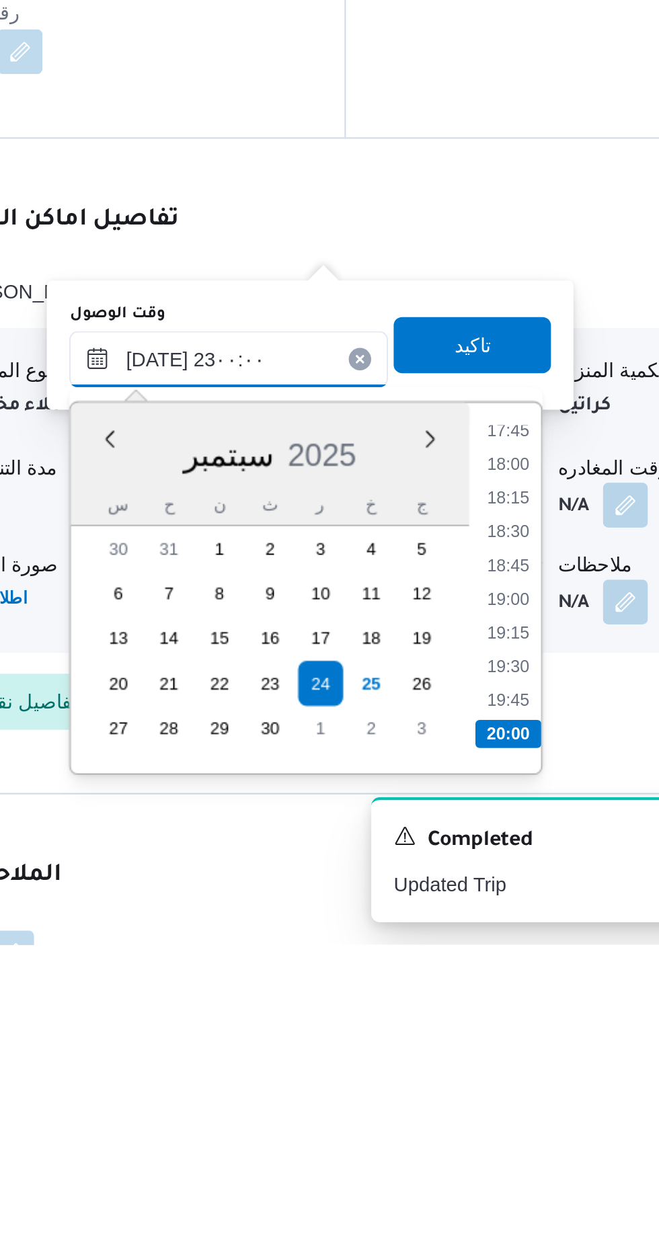
scroll to position [1343, 0]
click at [499, 1150] on li "23:00" at bounding box center [498, 1155] width 32 height 13
type input "[DATE] ٢٣:٠٠"
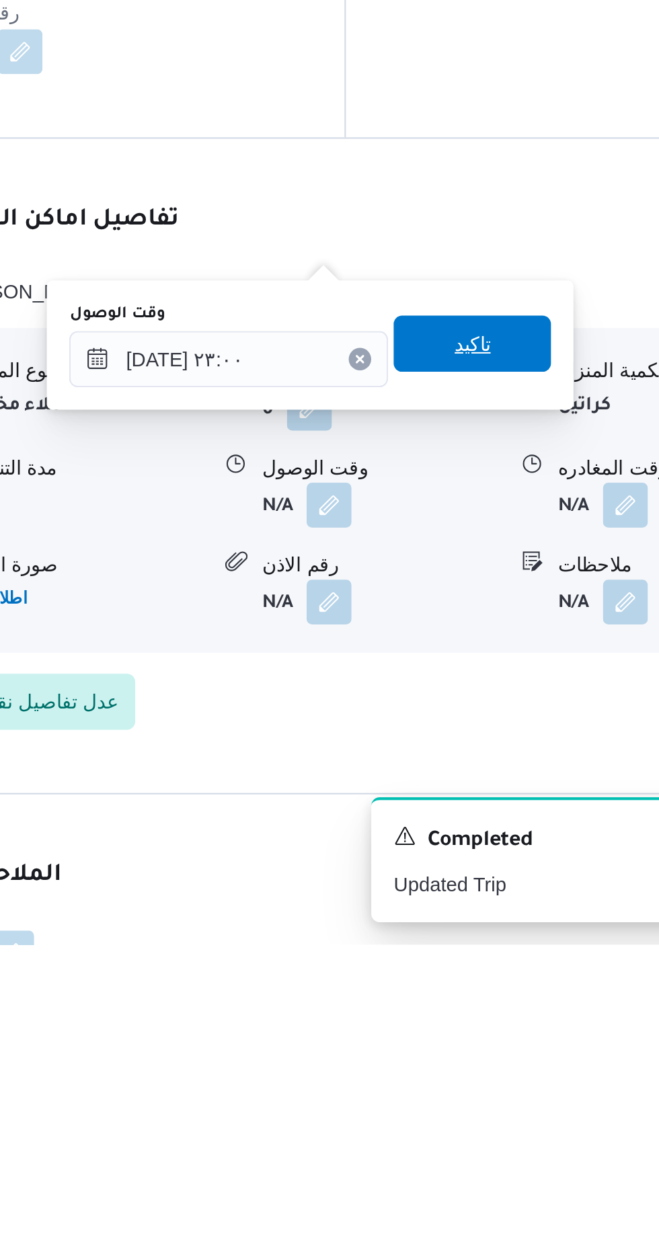
click at [490, 973] on span "تاكيد" at bounding box center [480, 969] width 17 height 16
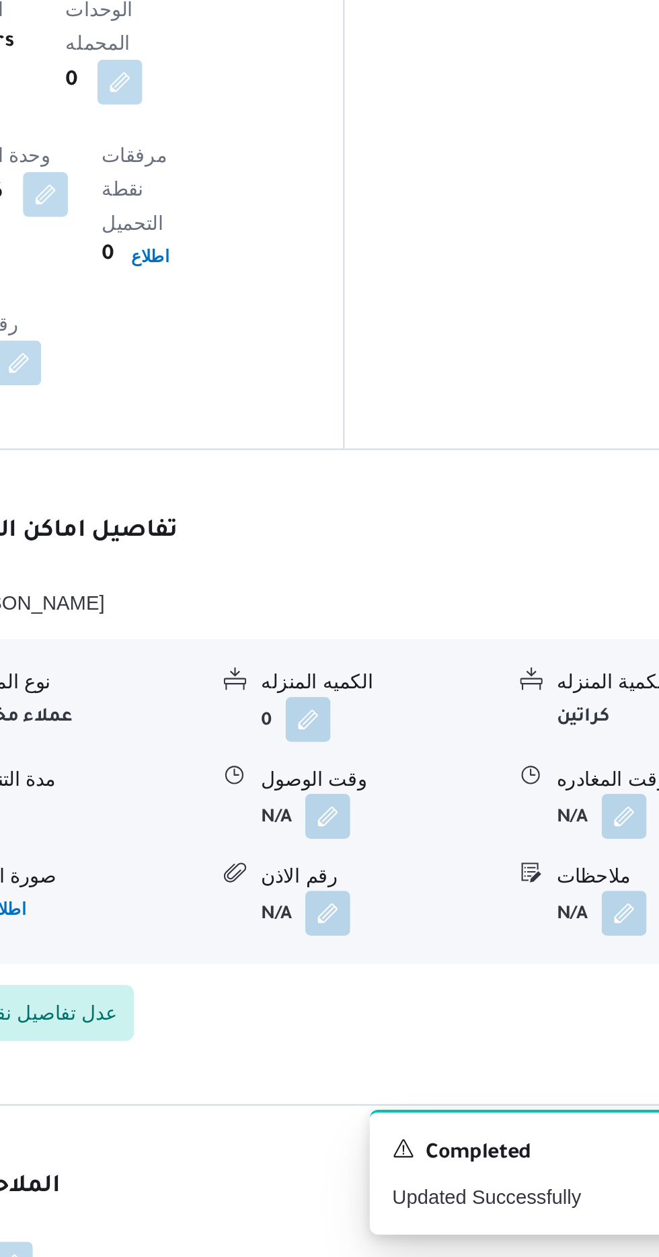
scroll to position [1008, 0]
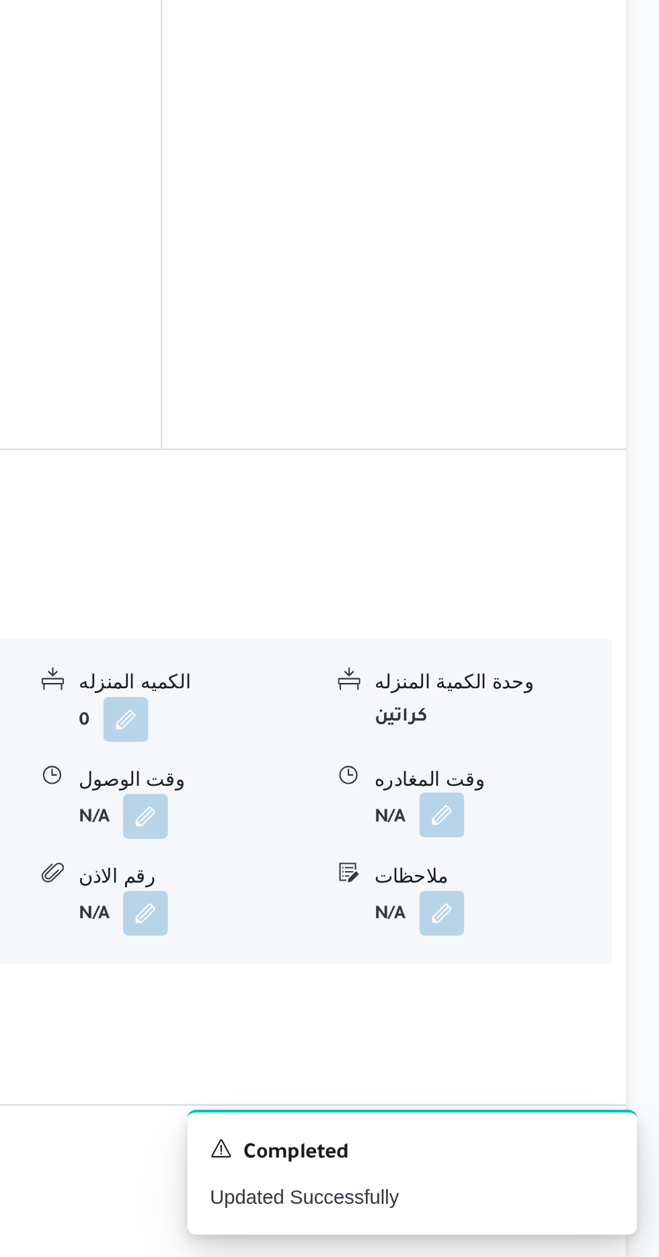
click at [546, 1034] on button "button" at bounding box center [555, 1045] width 22 height 22
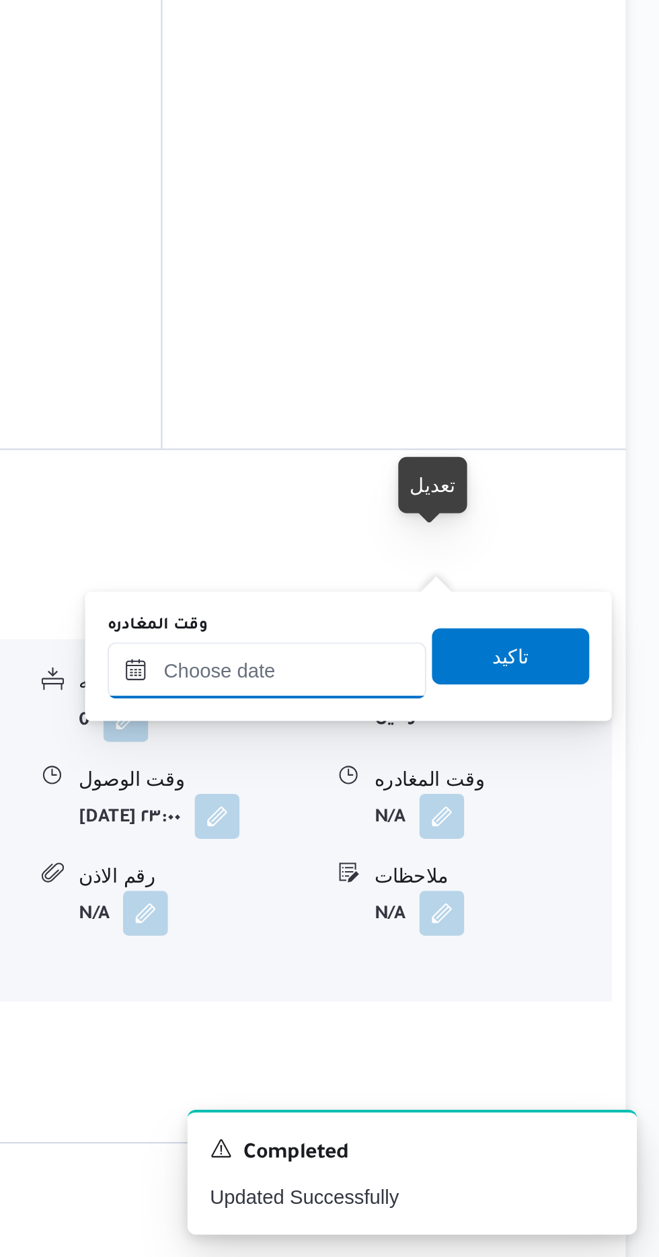
click at [465, 971] on input "وقت المغادره" at bounding box center [470, 975] width 153 height 27
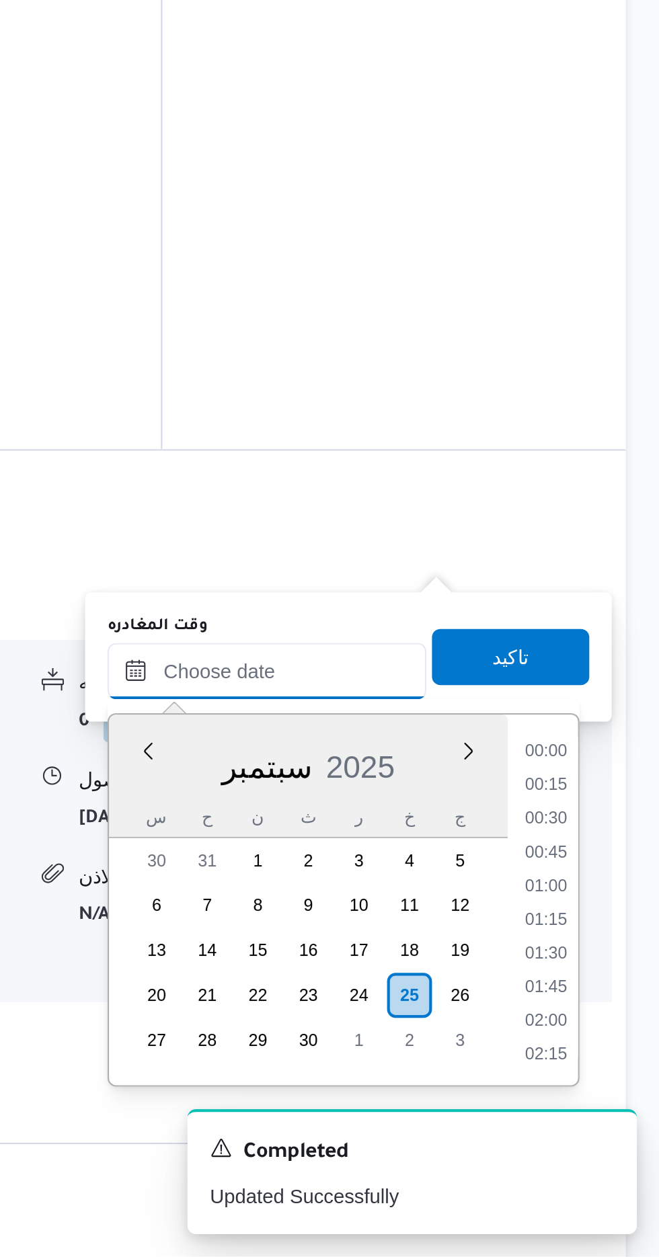
scroll to position [982, 0]
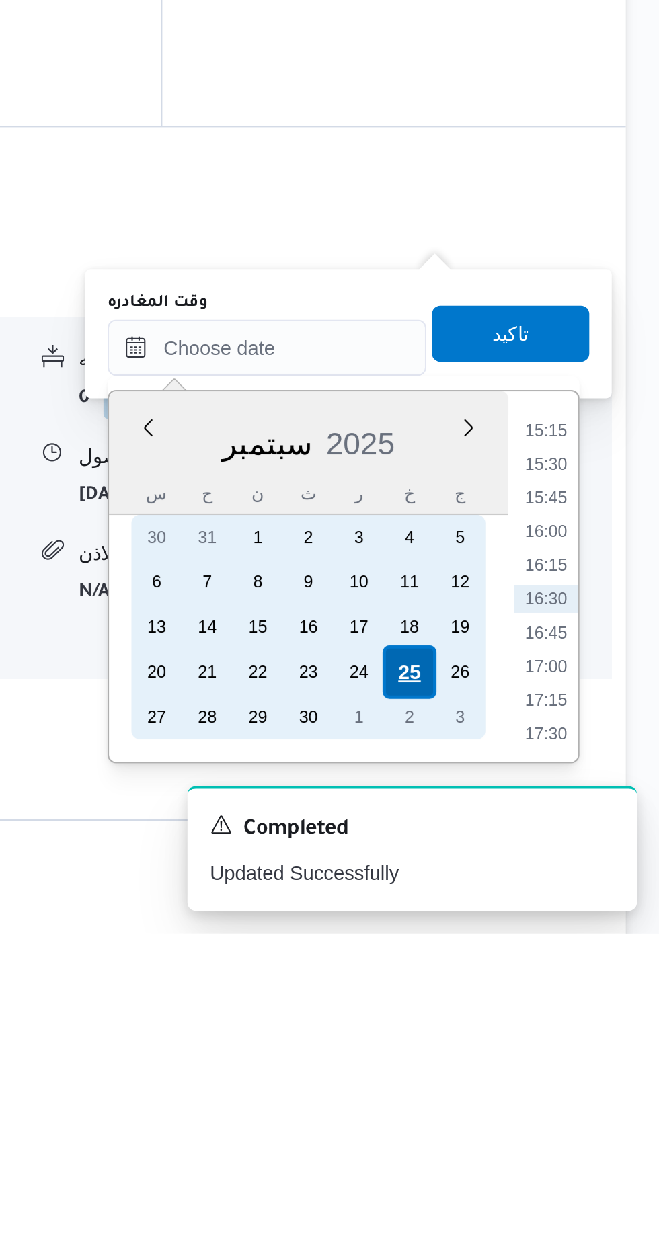
click at [536, 1126] on div "25" at bounding box center [539, 1132] width 26 height 26
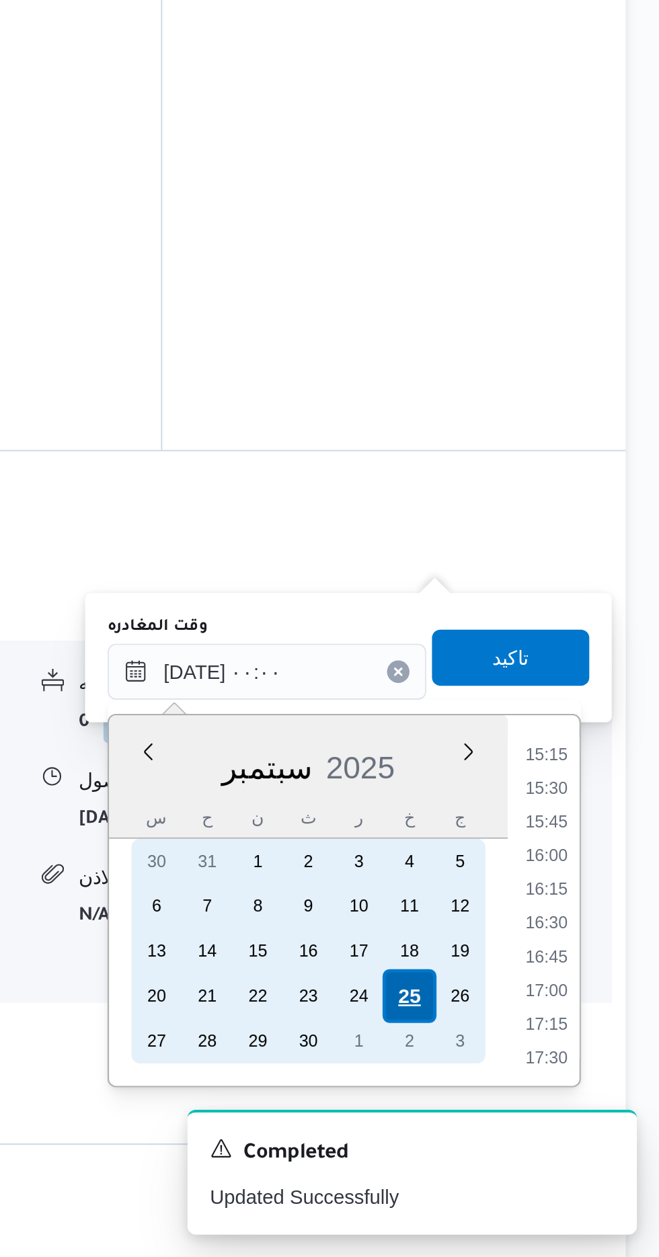
scroll to position [0, 0]
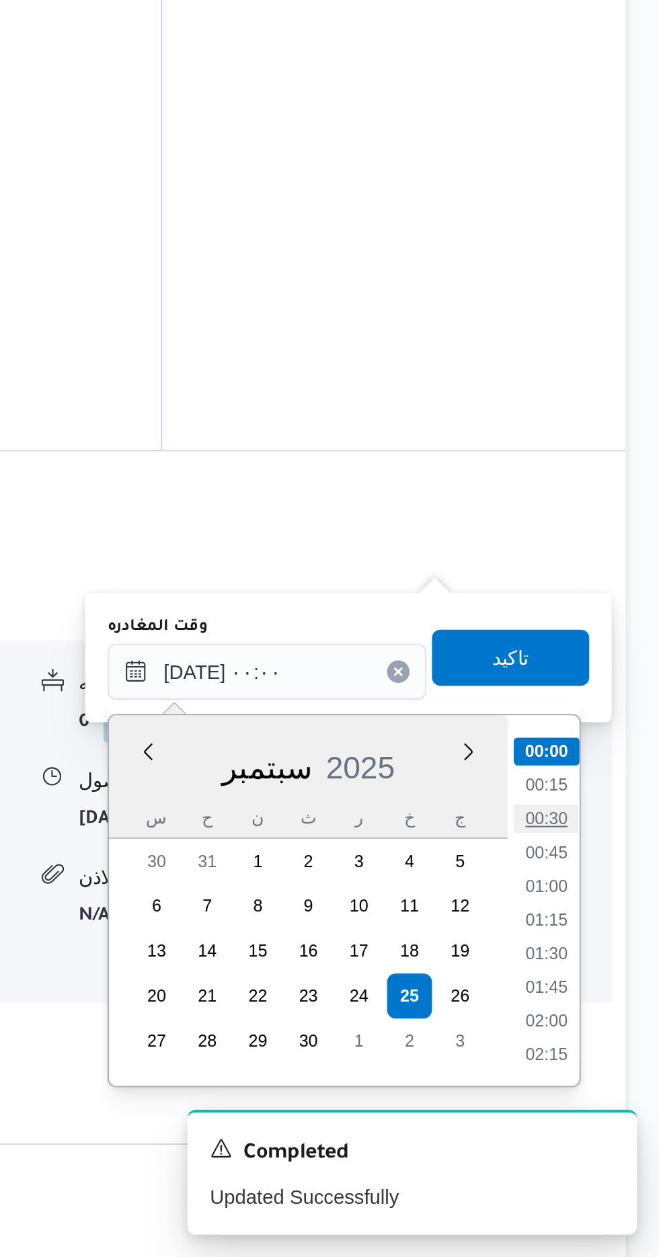
click at [593, 1042] on li "00:30" at bounding box center [604, 1046] width 31 height 13
type input "[DATE] ٠٠:٣٠"
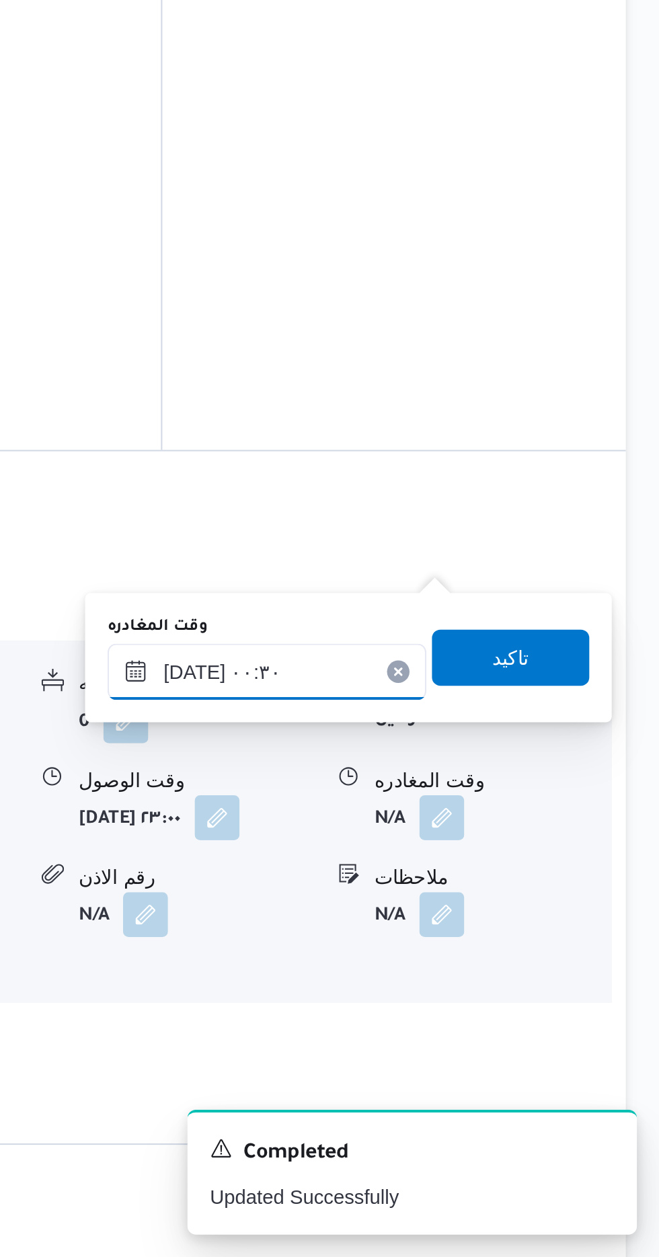
scroll to position [1007, 0]
click at [579, 965] on span "تاكيد" at bounding box center [587, 969] width 75 height 27
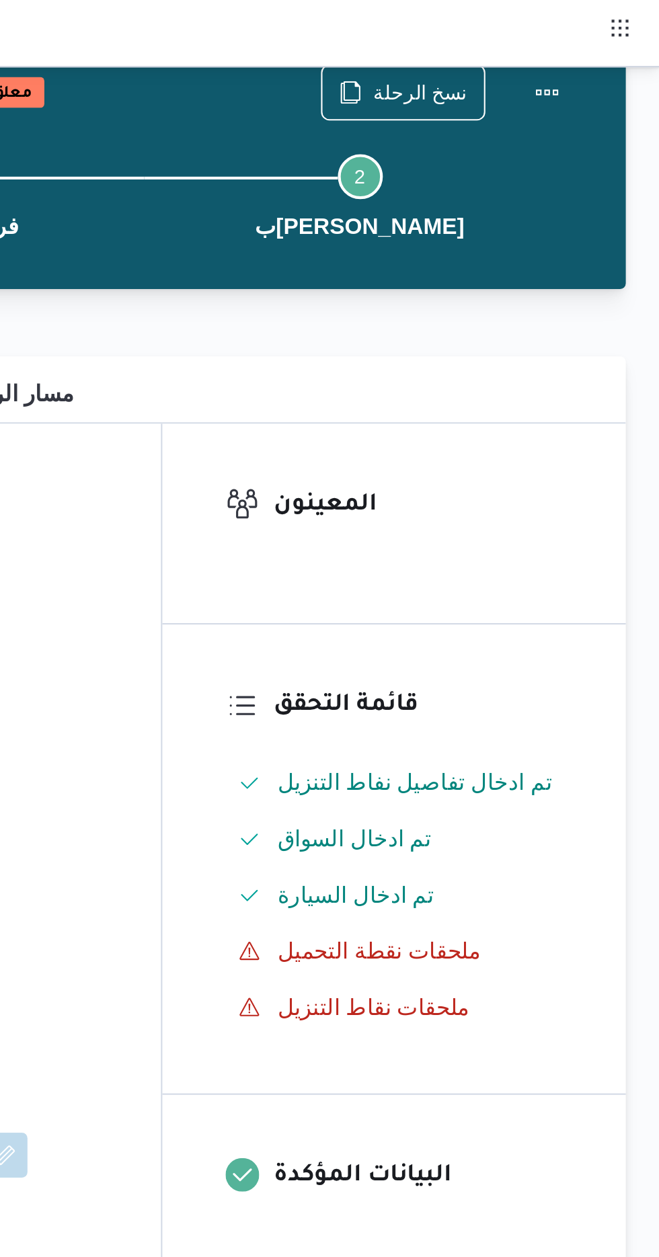
scroll to position [0, 0]
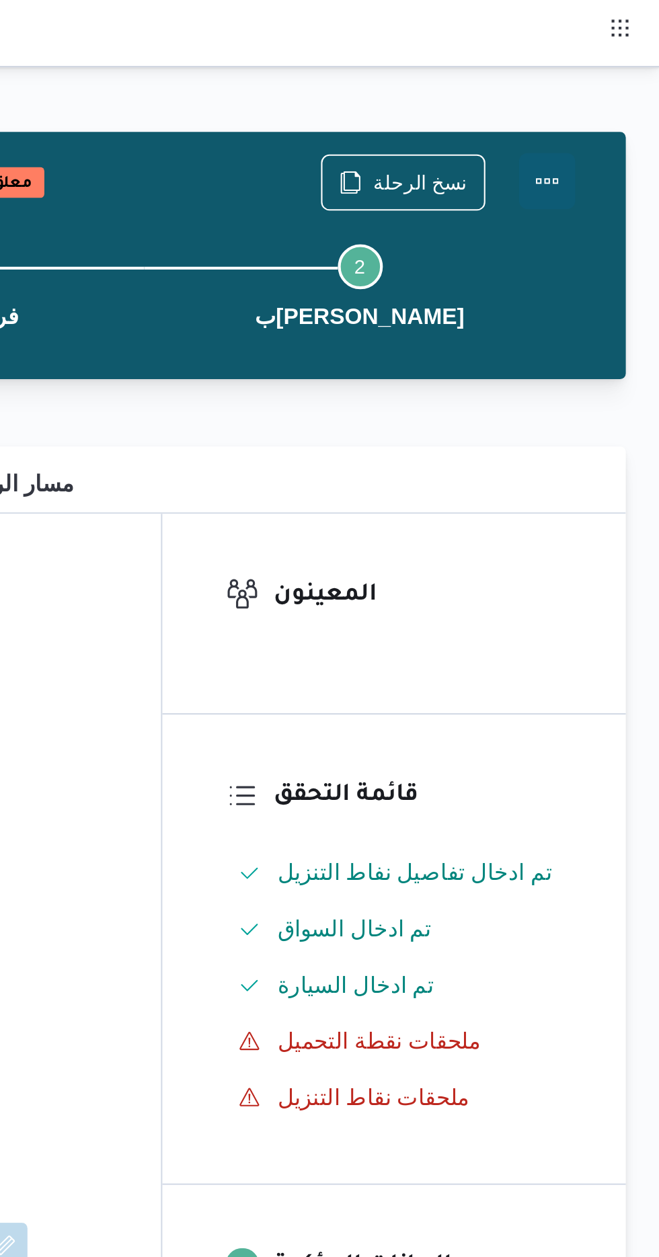
click at [598, 79] on button "Actions" at bounding box center [604, 86] width 27 height 27
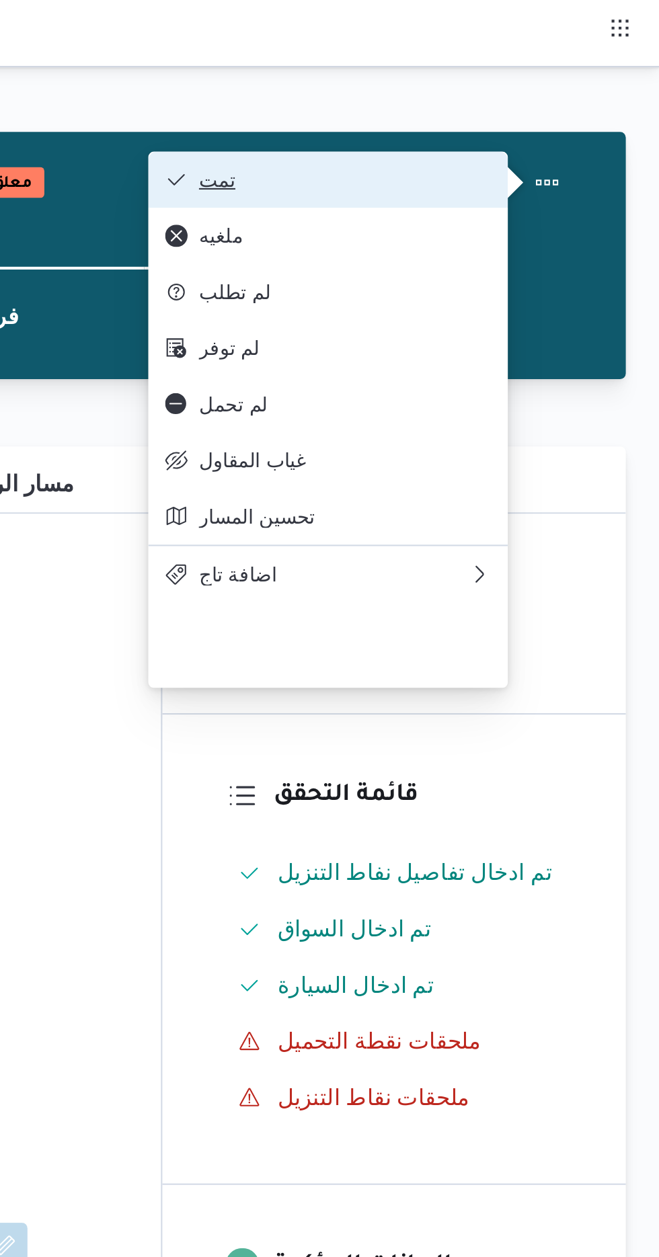
click at [439, 81] on span "تمت" at bounding box center [508, 86] width 140 height 11
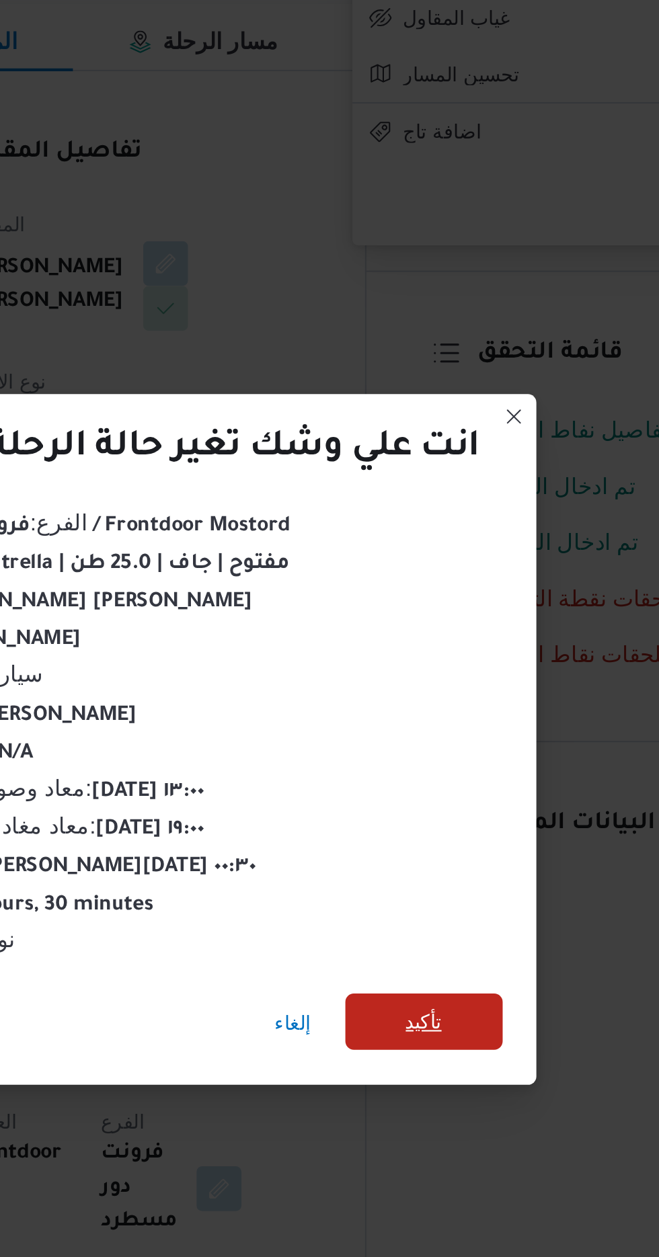
click at [441, 709] on span "تأكيد" at bounding box center [447, 701] width 17 height 16
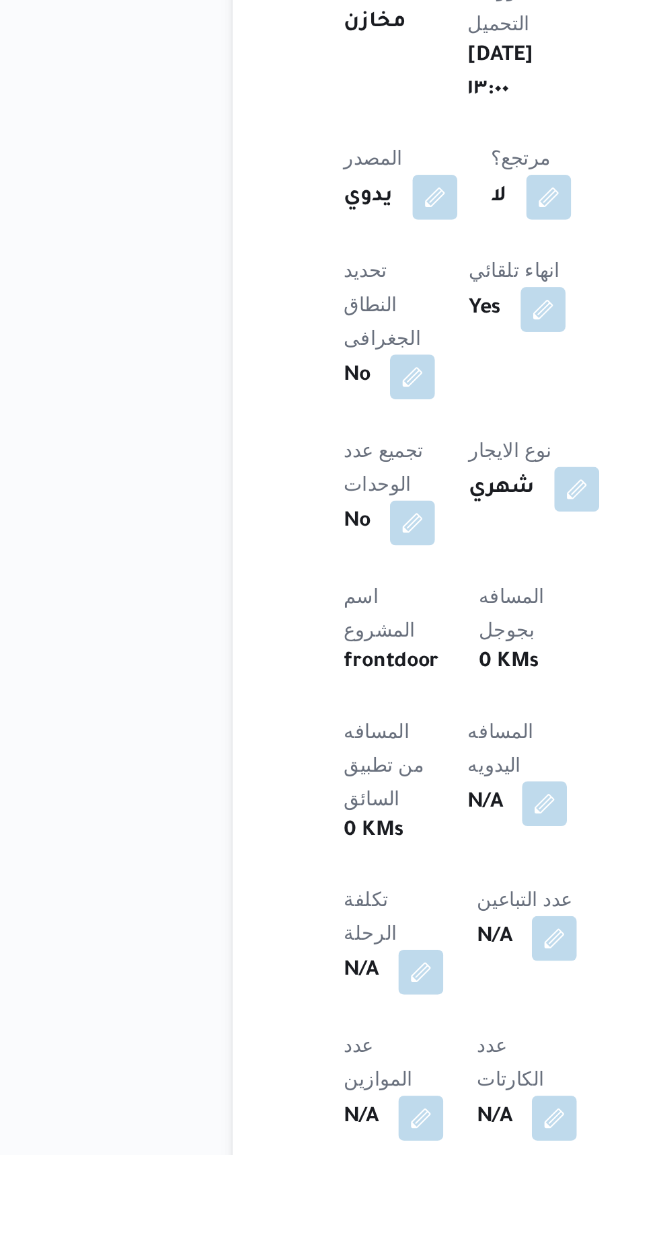
scroll to position [155, 0]
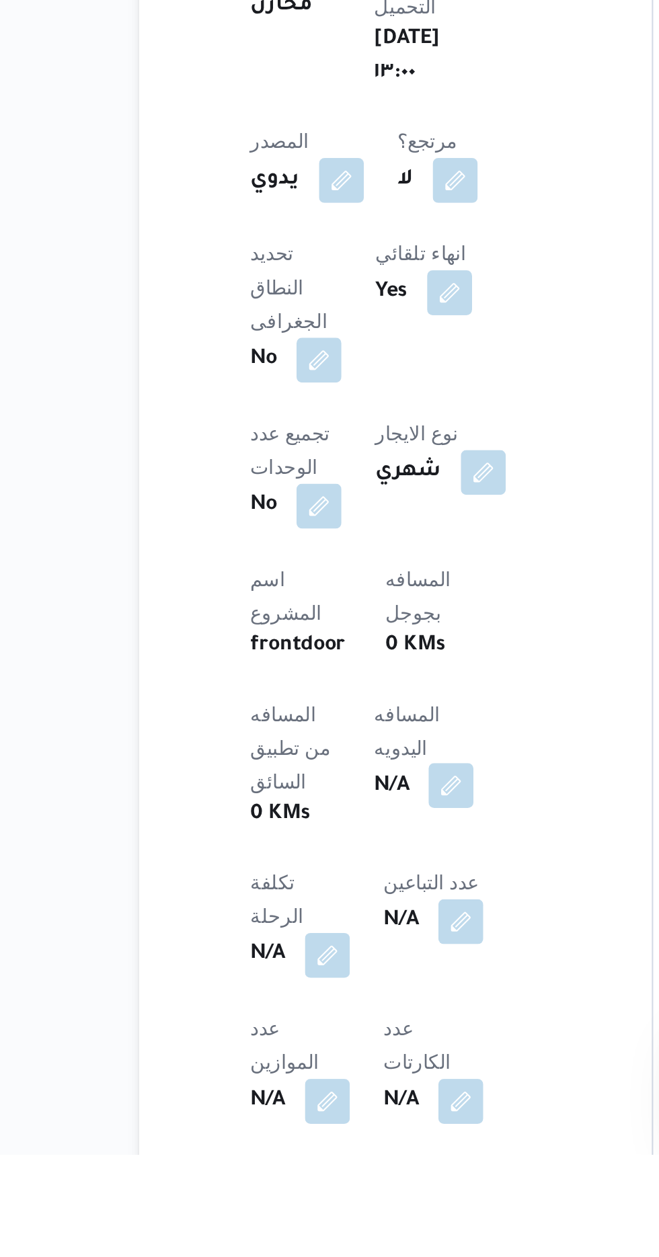
click at [313, 1069] on button "button" at bounding box center [324, 1080] width 22 height 22
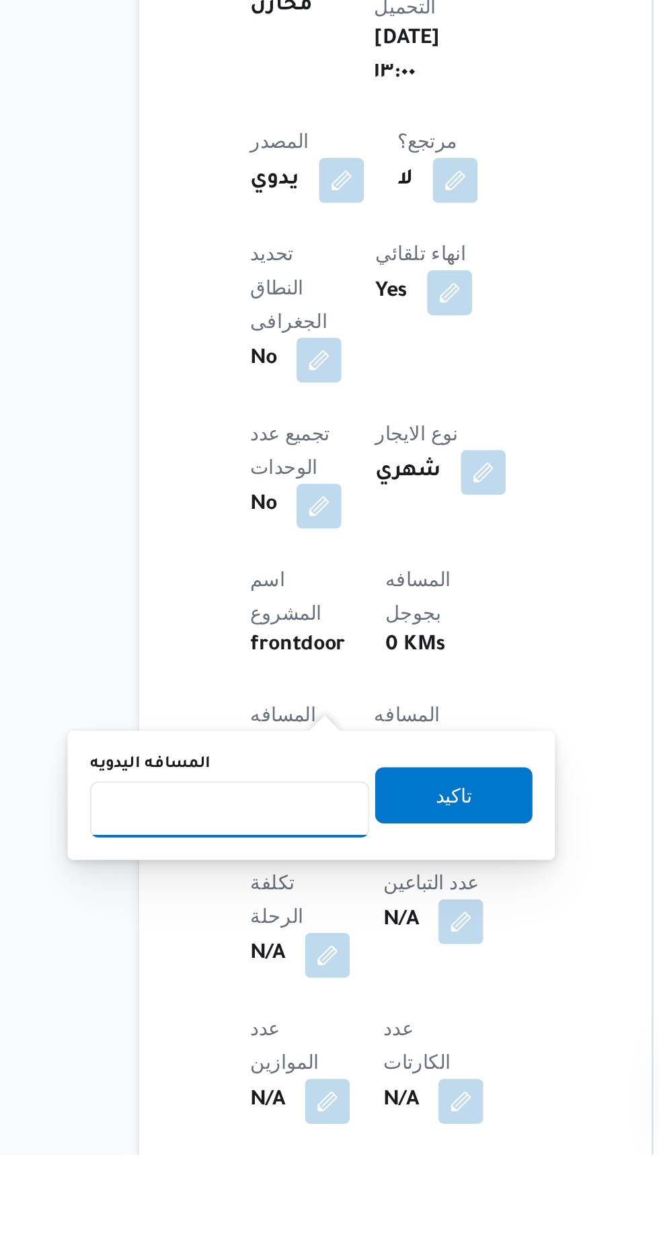
click at [211, 1085] on input "المسافه اليدويه" at bounding box center [218, 1091] width 134 height 27
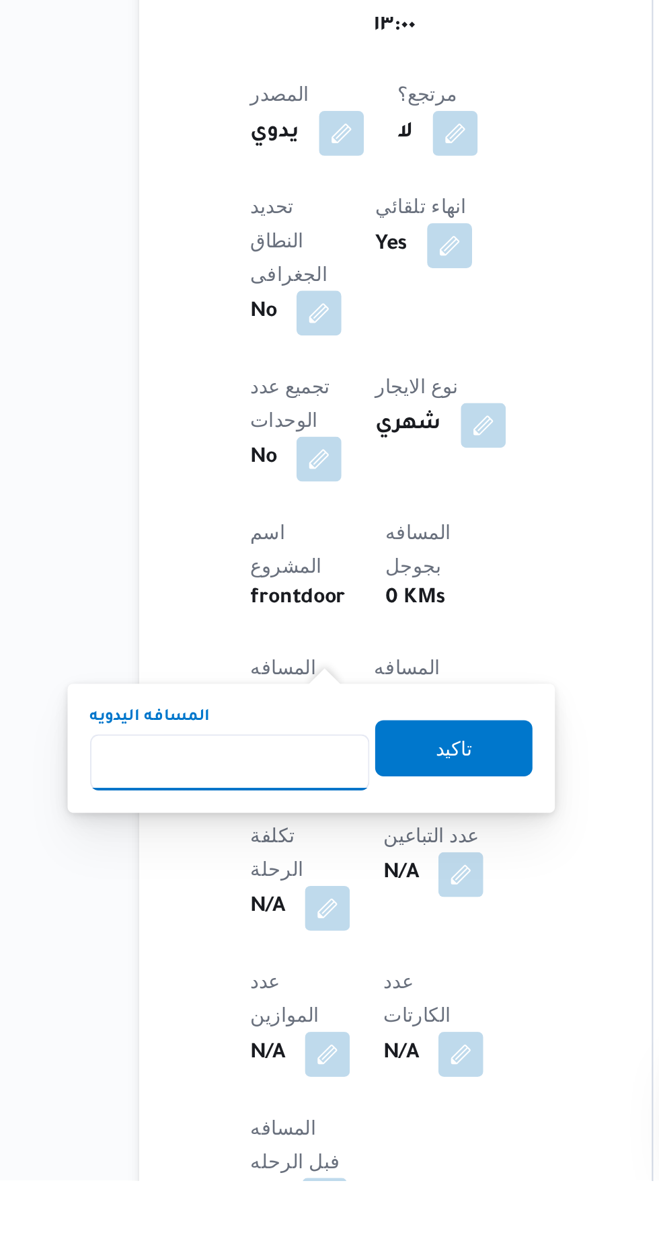
scroll to position [265, 0]
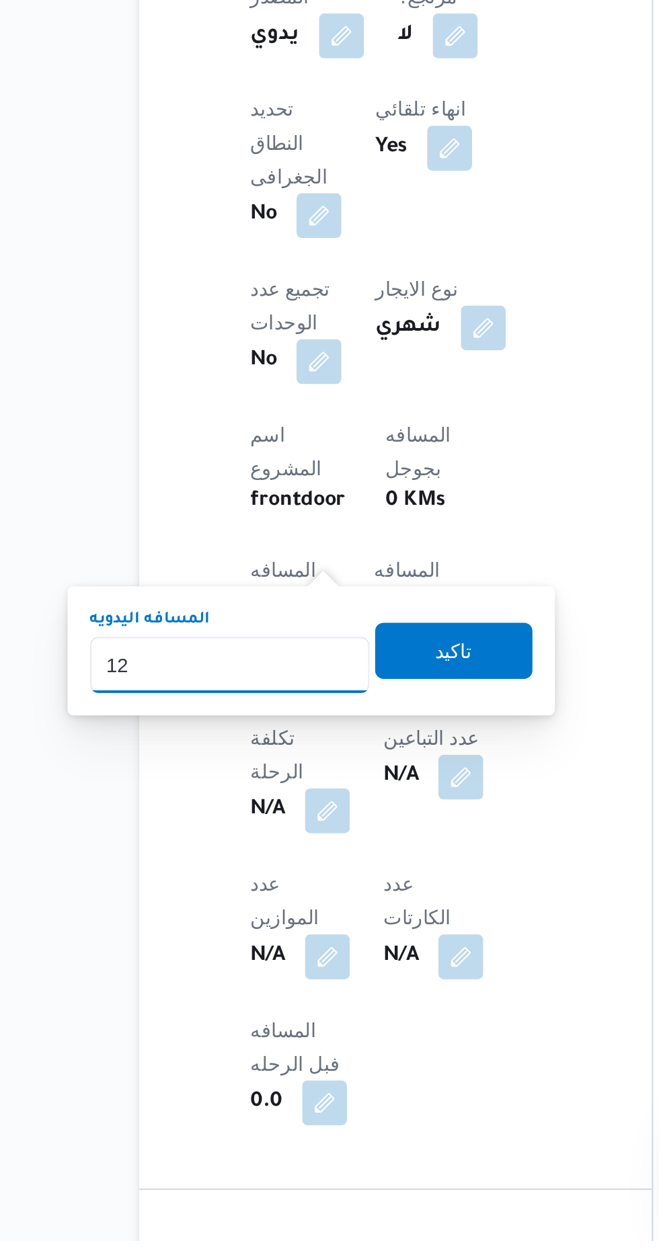
type input "120"
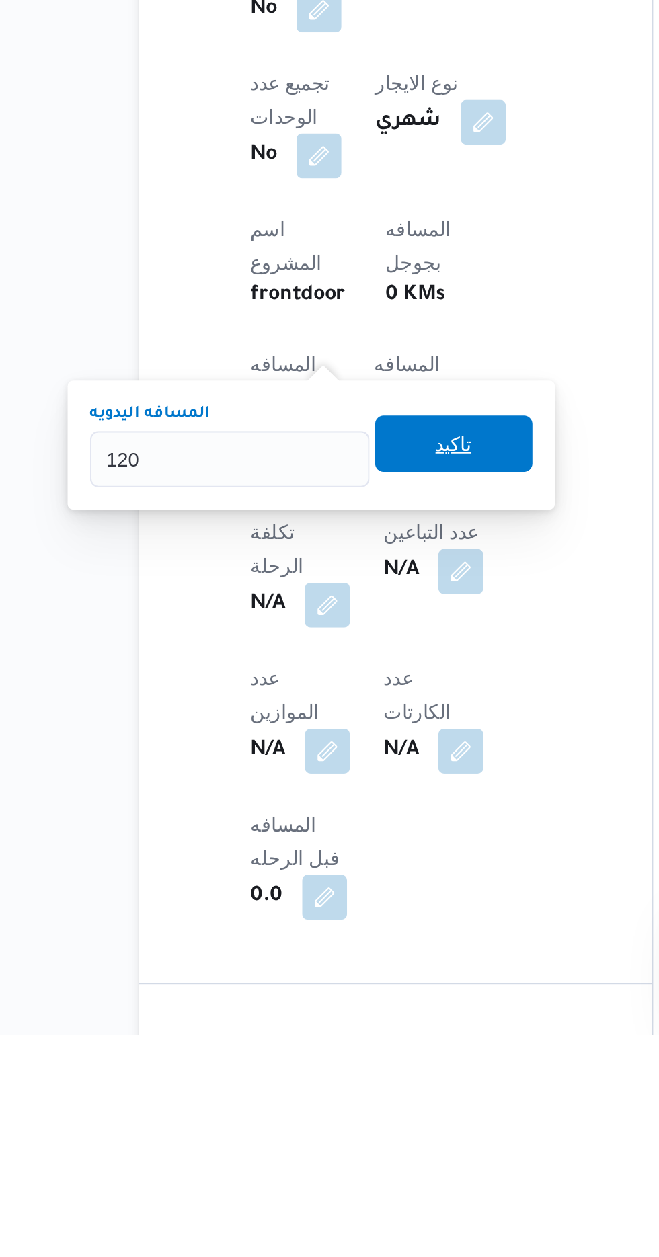
click at [328, 981] on span "تاكيد" at bounding box center [325, 973] width 75 height 27
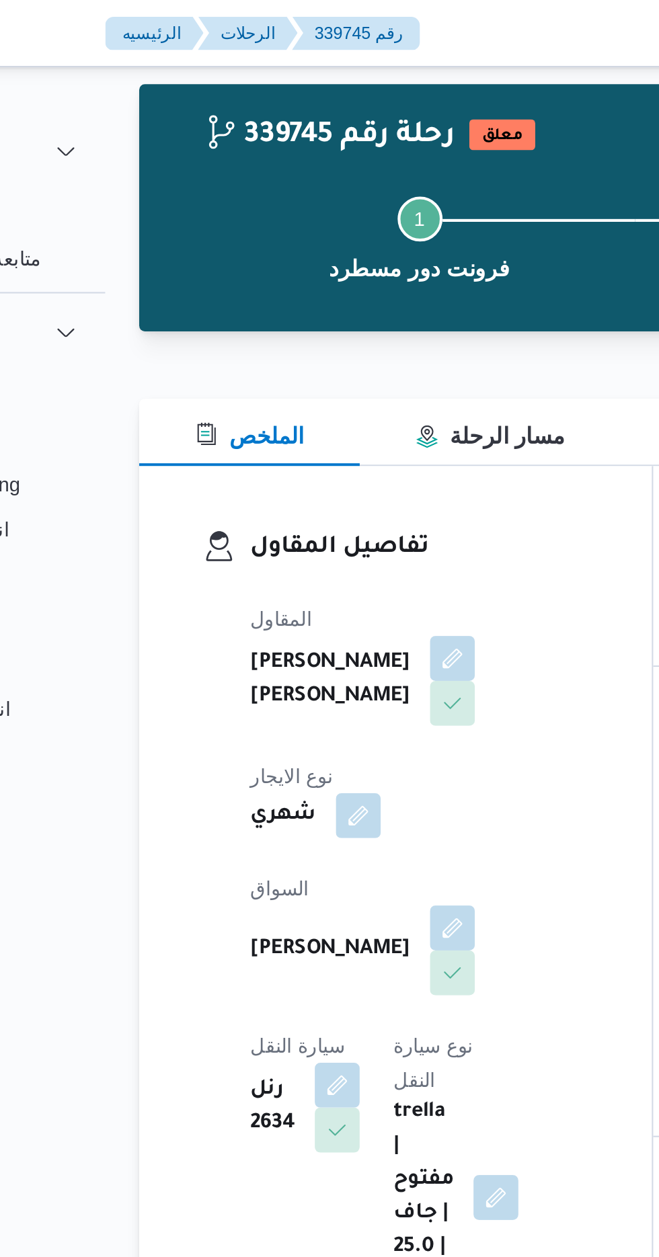
scroll to position [0, 0]
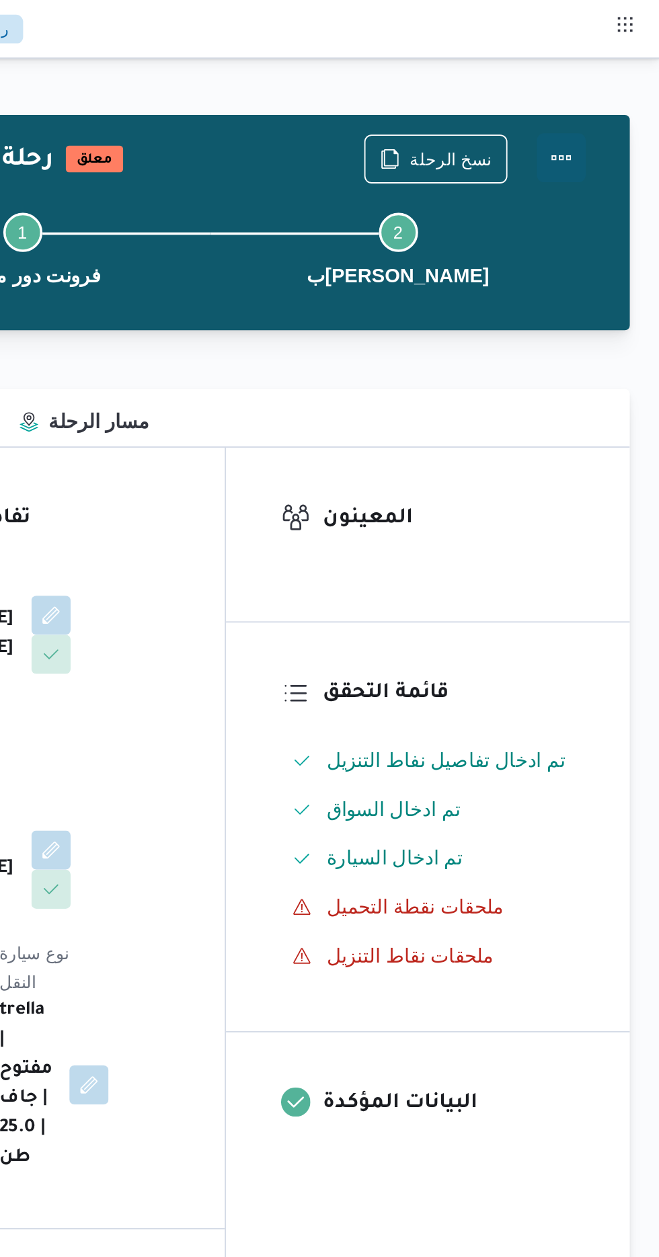
click at [610, 93] on button "Actions" at bounding box center [604, 86] width 27 height 27
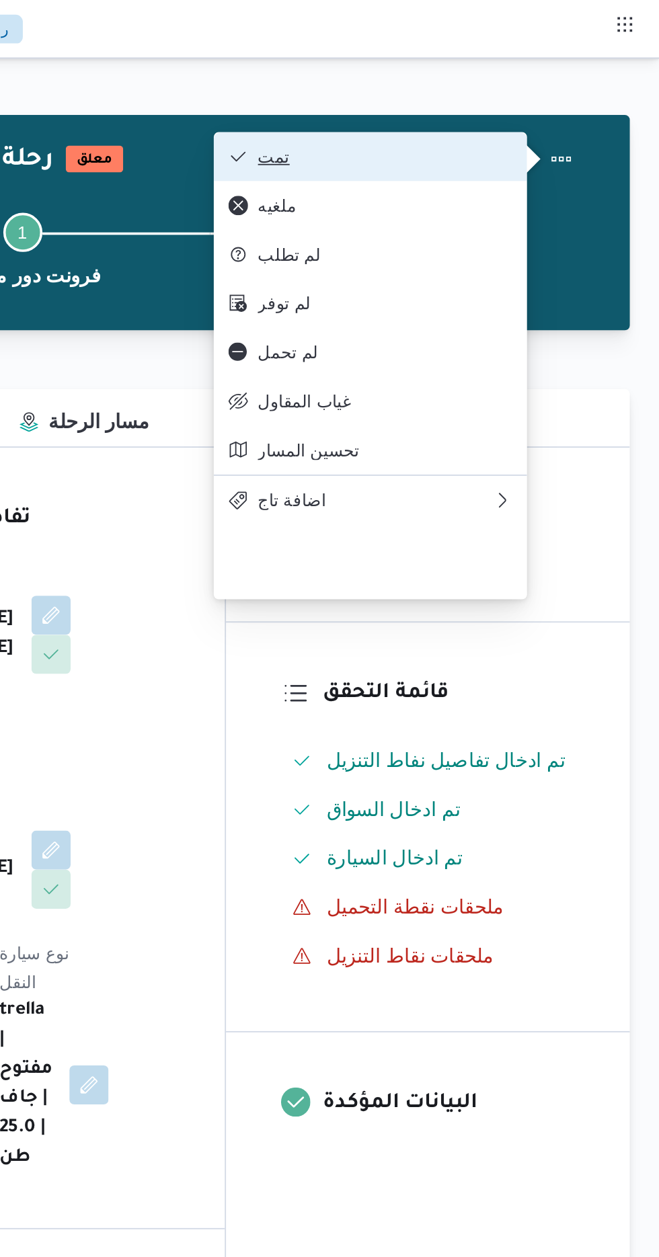
click at [460, 91] on span "تمت" at bounding box center [508, 86] width 140 height 11
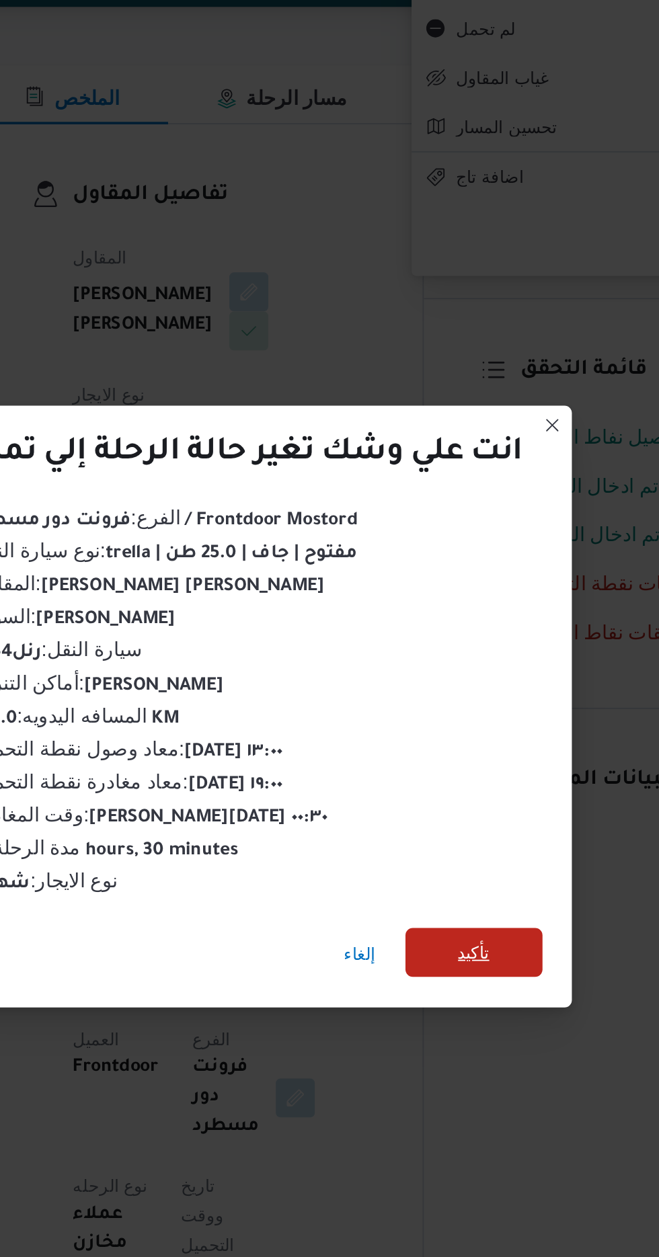
click at [452, 709] on span "تأكيد" at bounding box center [447, 701] width 17 height 16
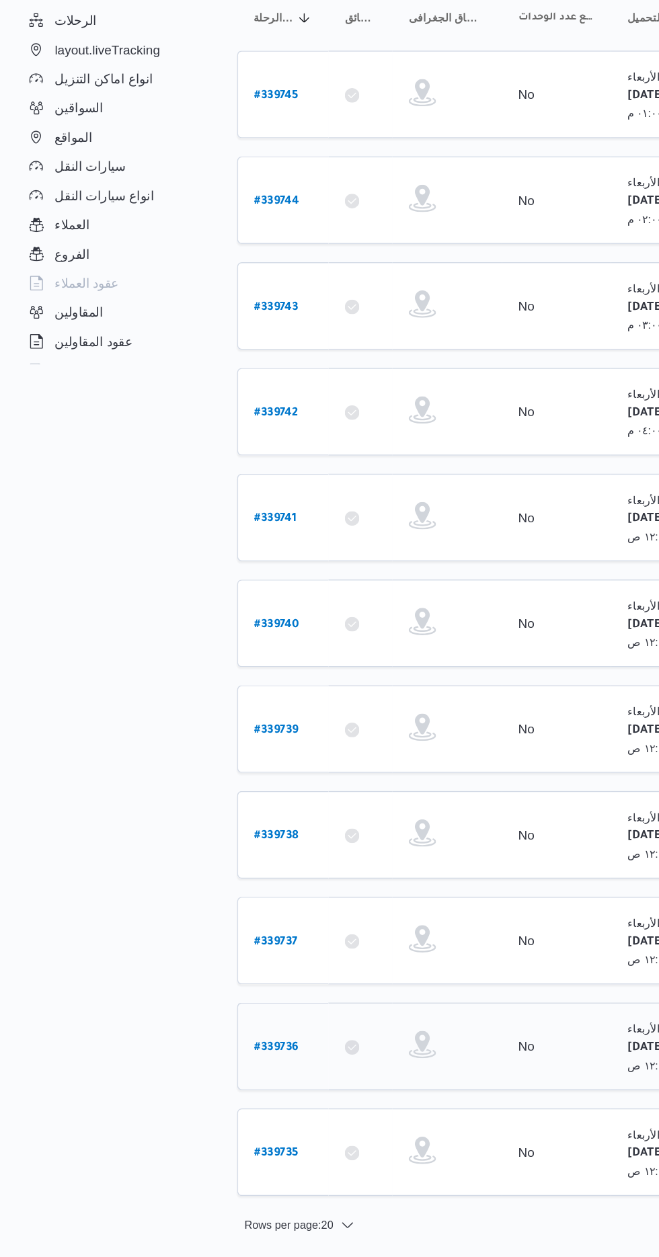
click at [189, 963] on b "# 339736" at bounding box center [203, 967] width 32 height 9
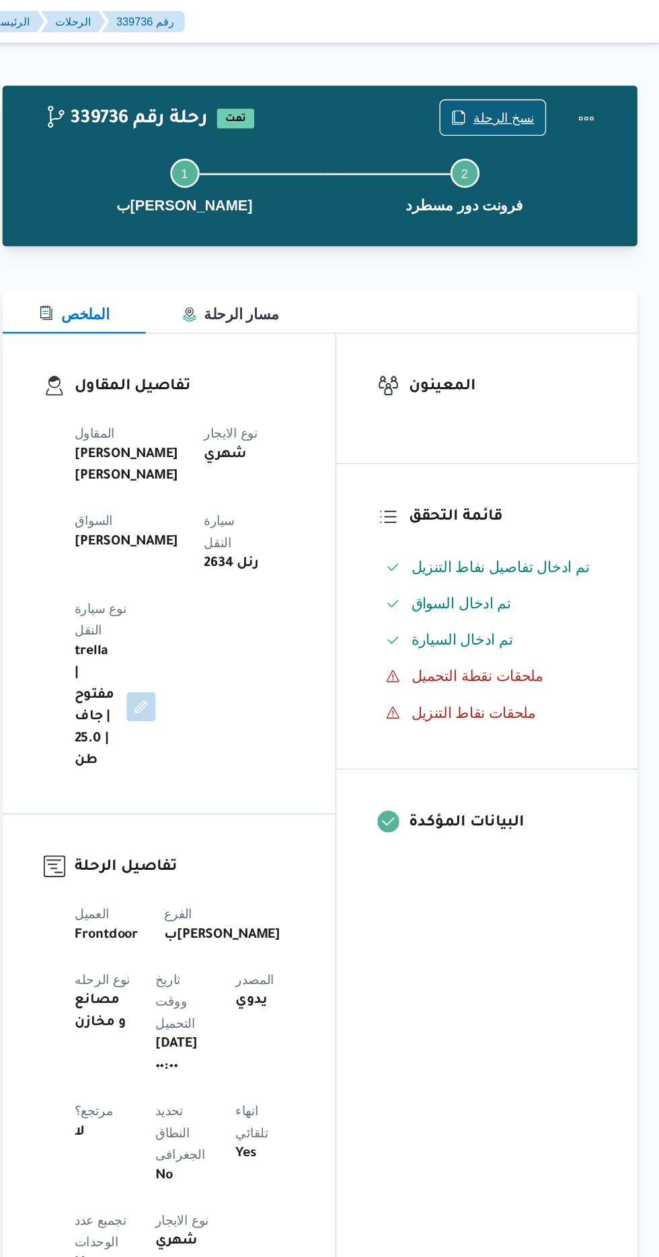
click at [534, 82] on span "نسخ الرحلة" at bounding box center [543, 87] width 45 height 16
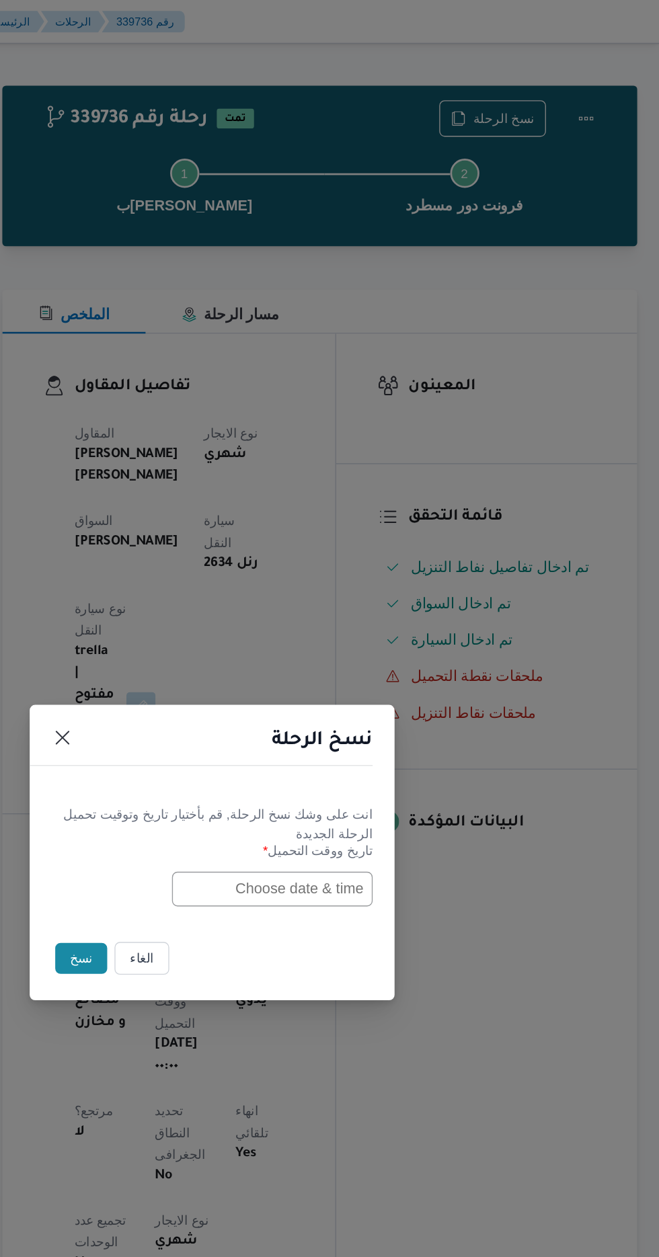
click at [324, 650] on input "text" at bounding box center [374, 655] width 148 height 26
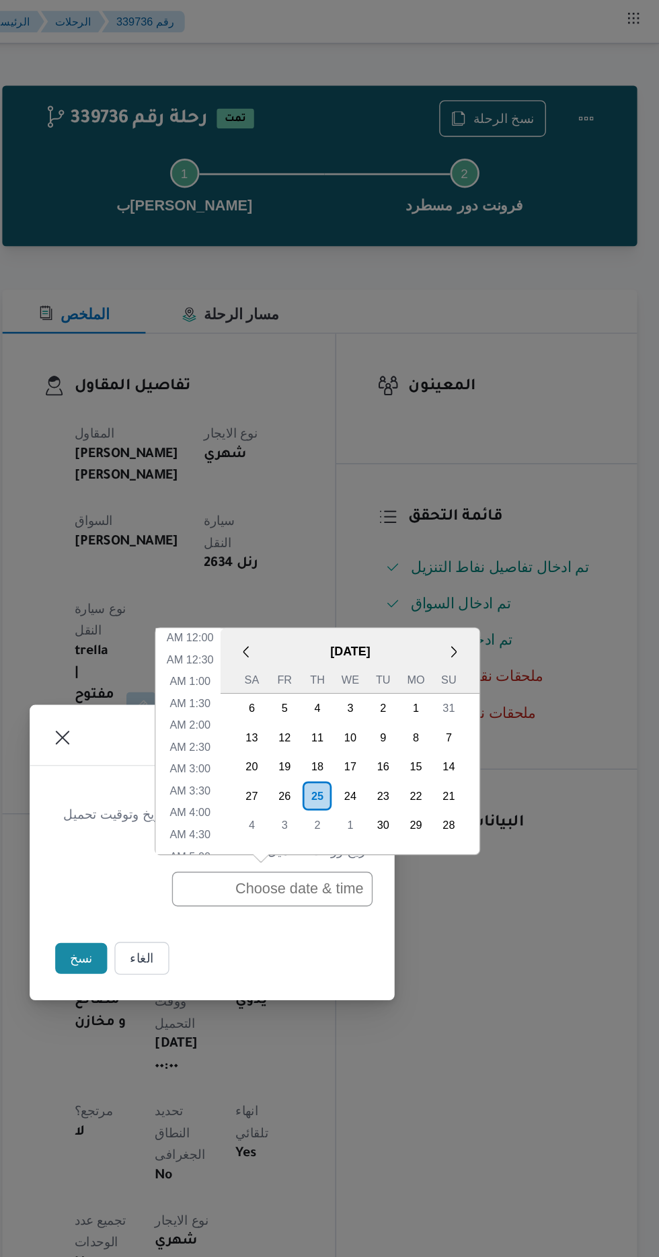
scroll to position [456, 0]
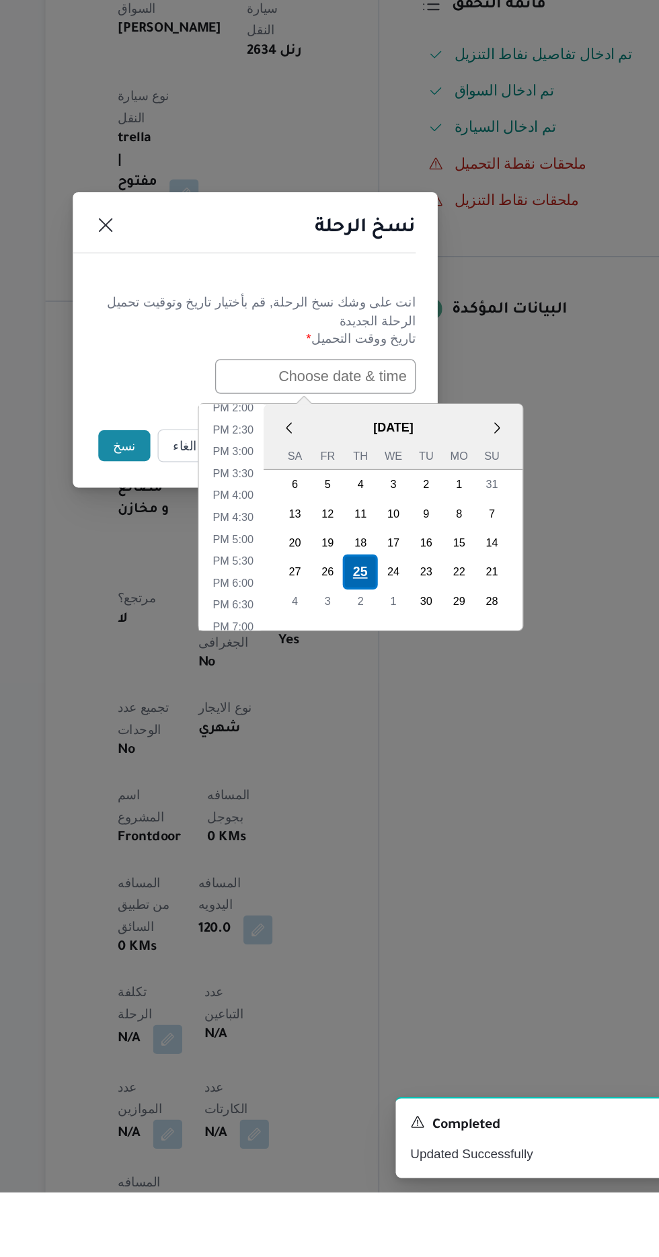
click at [407, 796] on div "25" at bounding box center [407, 799] width 26 height 26
type input "[DATE] 12:00AM"
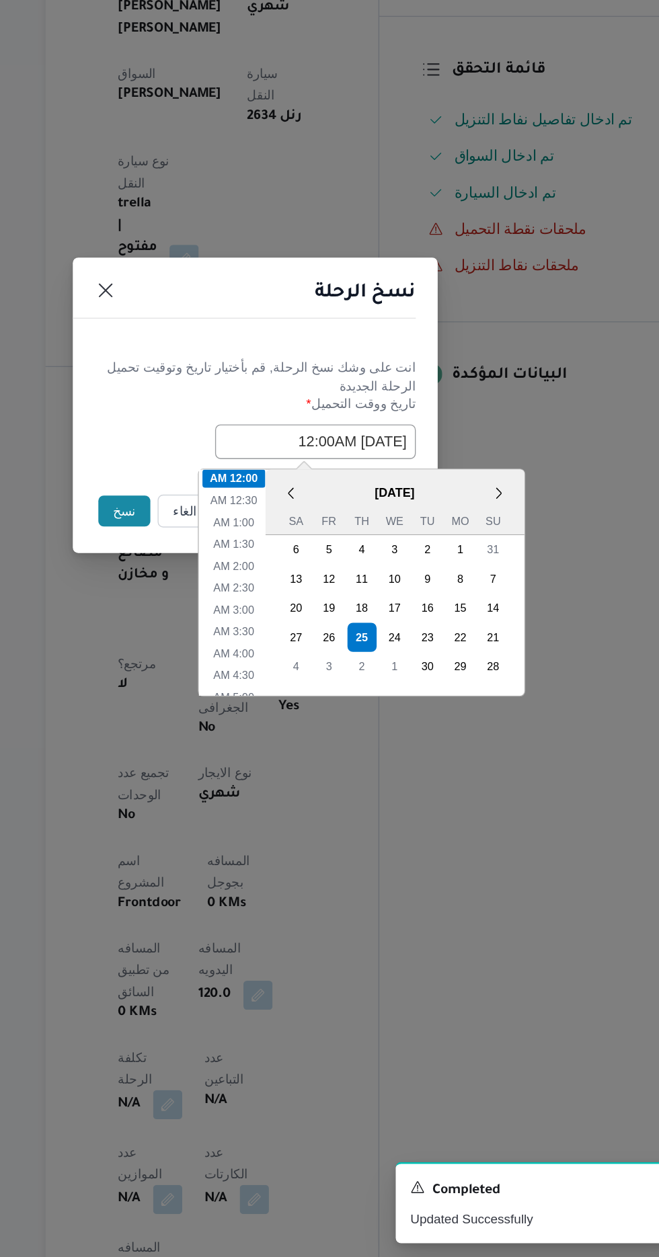
click at [227, 710] on button "نسخ" at bounding box center [233, 706] width 38 height 23
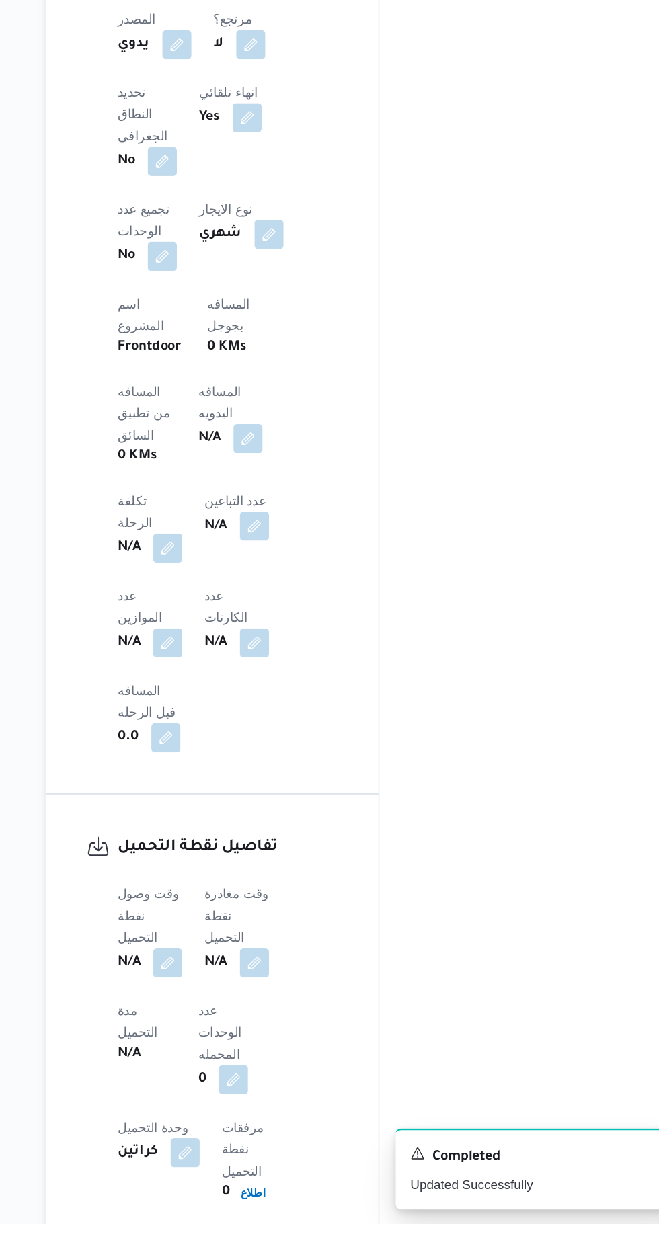
scroll to position [548, 0]
click at [263, 1051] on button "button" at bounding box center [265, 1062] width 22 height 22
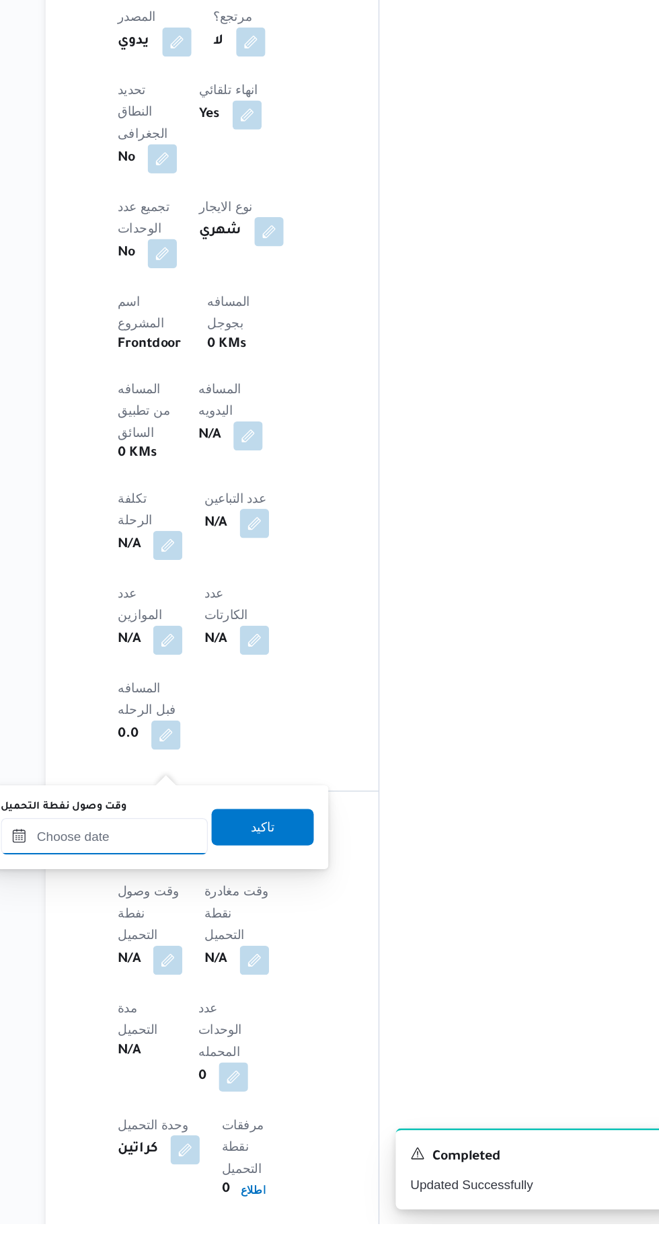
click at [234, 973] on input "وقت وصول نفطة التحميل" at bounding box center [218, 971] width 153 height 27
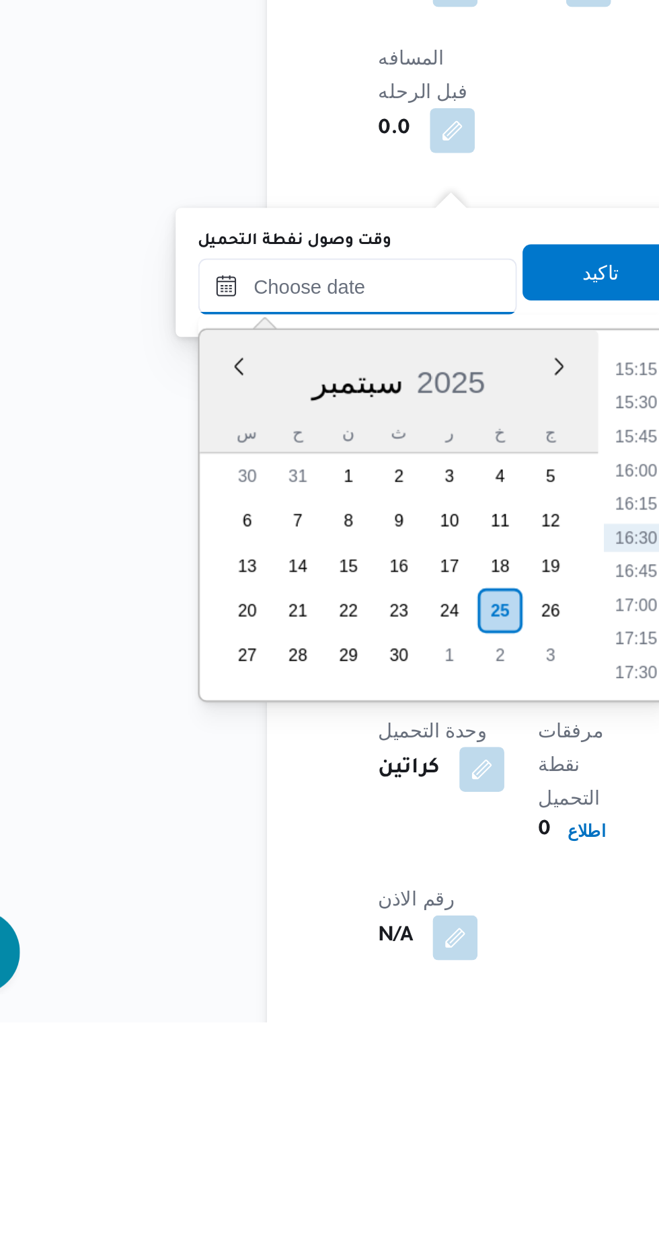
scroll to position [615, 0]
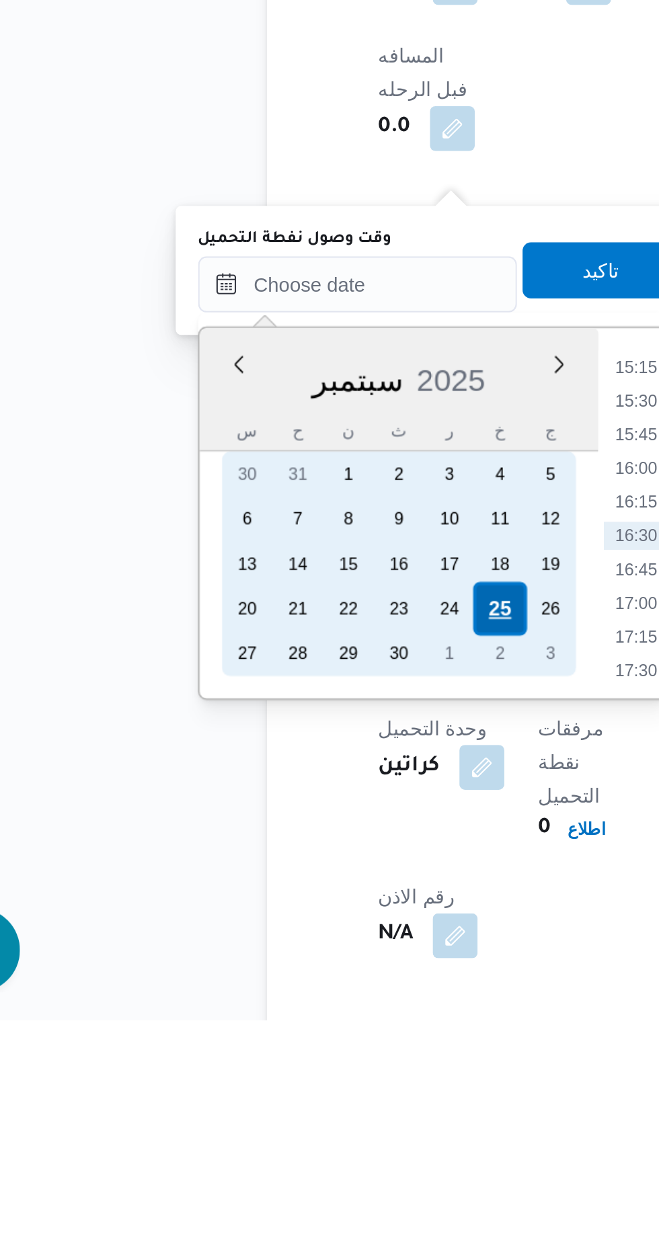
click at [286, 1058] on div "25" at bounding box center [286, 1060] width 26 height 26
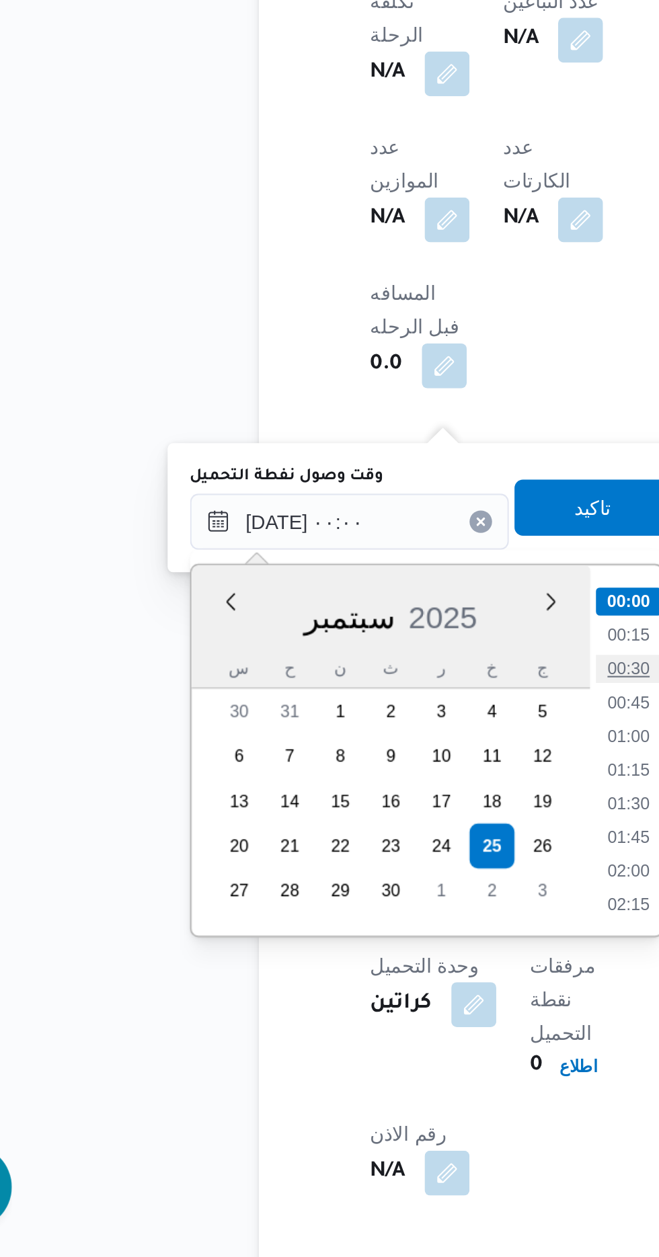
click at [359, 974] on li "00:30" at bounding box center [351, 974] width 31 height 13
type input "[DATE] ٠٠:٣٠"
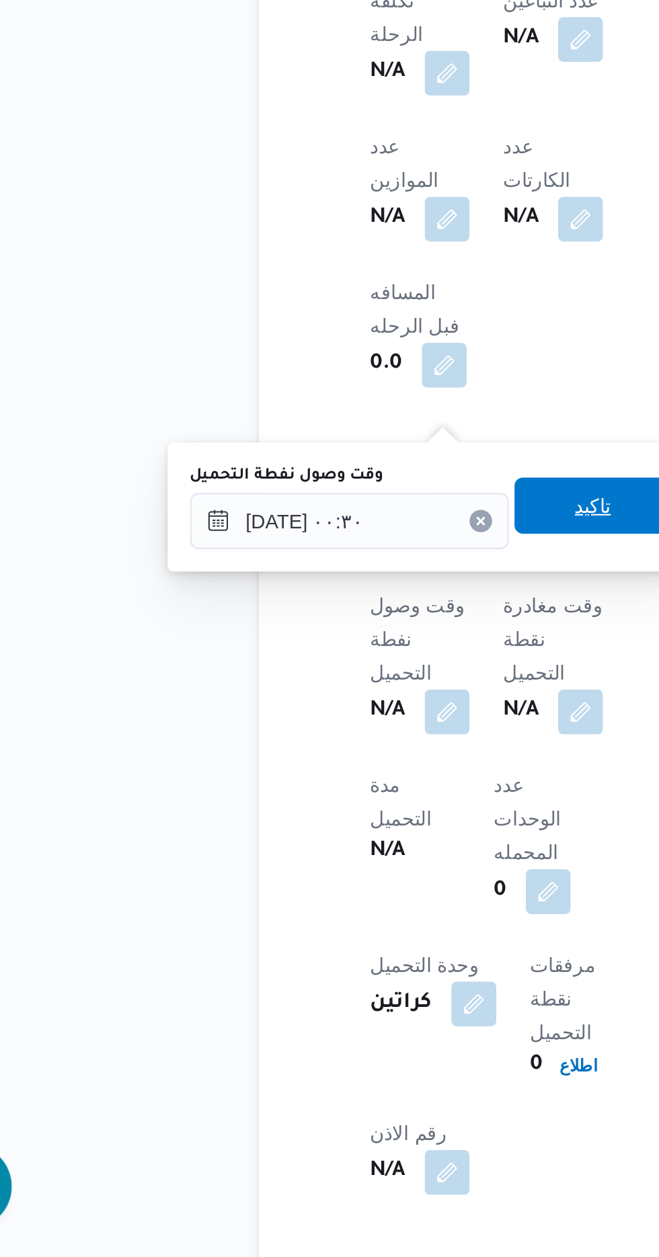
click at [330, 898] on span "تاكيد" at bounding box center [334, 897] width 75 height 27
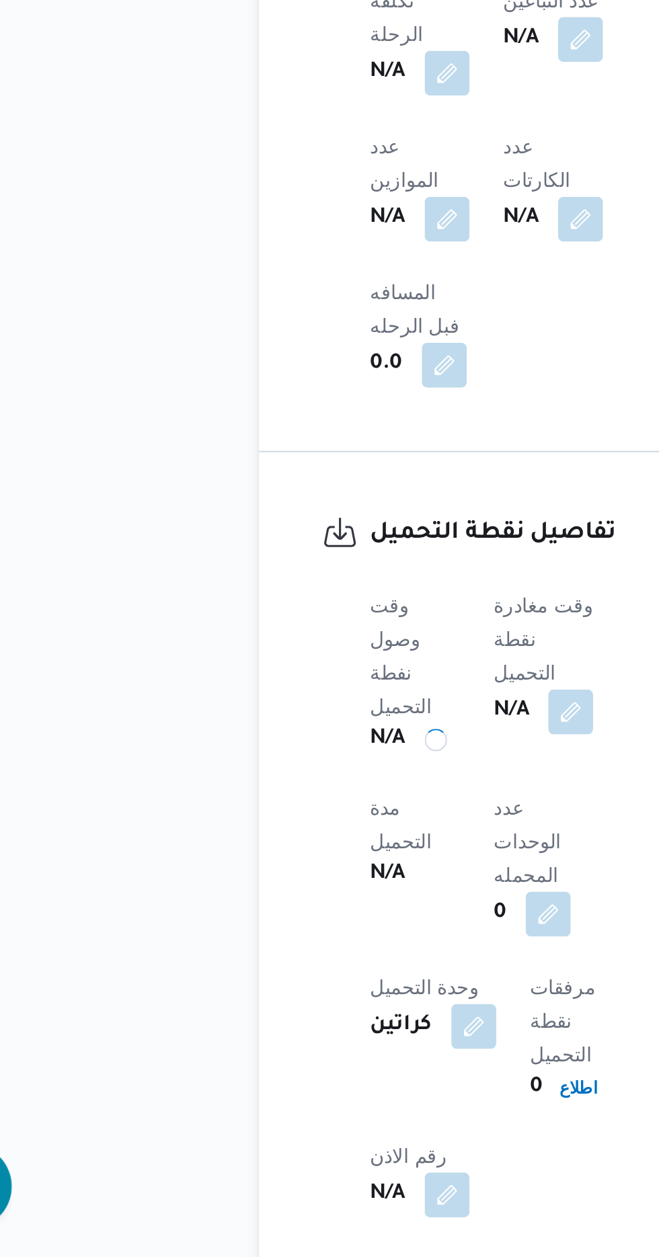
scroll to position [615, 0]
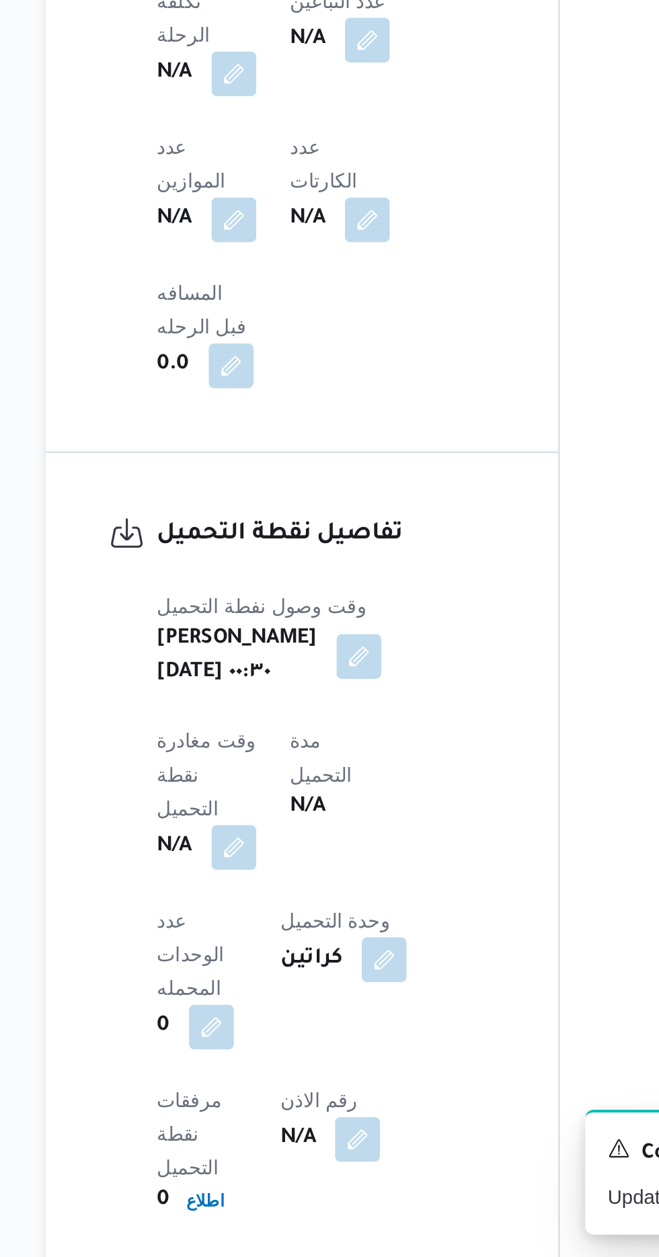
click at [245, 1052] on b "N/A" at bounding box center [236, 1060] width 17 height 16
click at [276, 1049] on button "button" at bounding box center [265, 1060] width 22 height 22
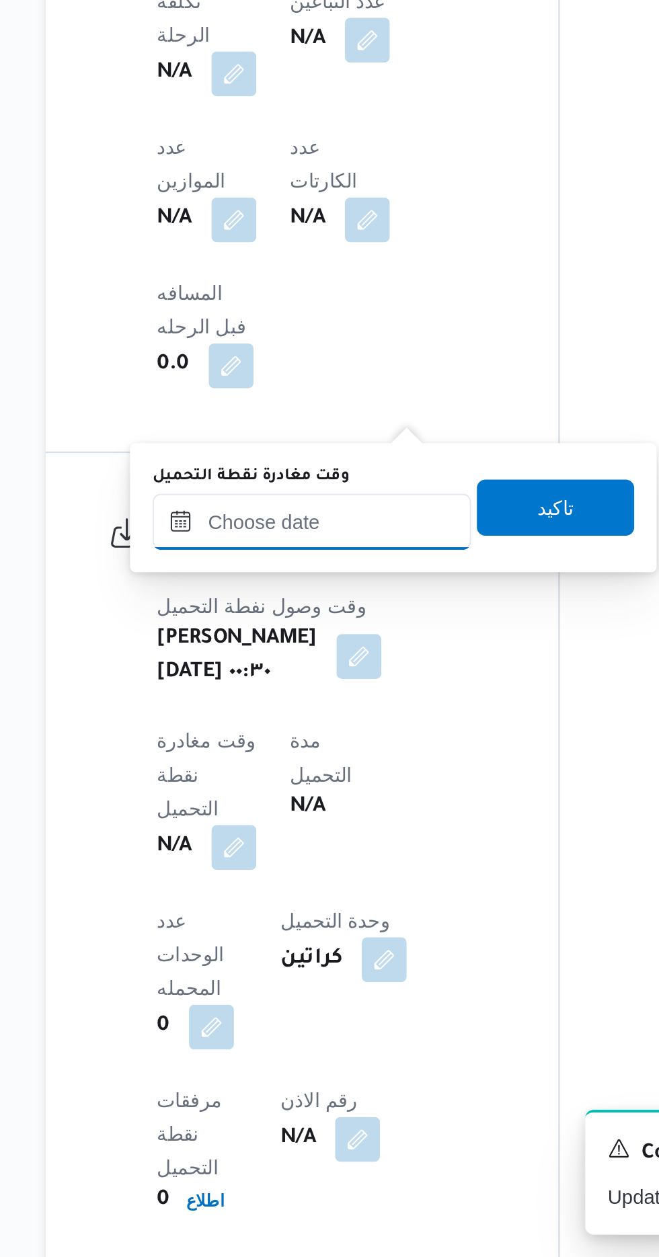
click at [278, 905] on input "وقت مغادرة نقطة التحميل" at bounding box center [302, 904] width 153 height 27
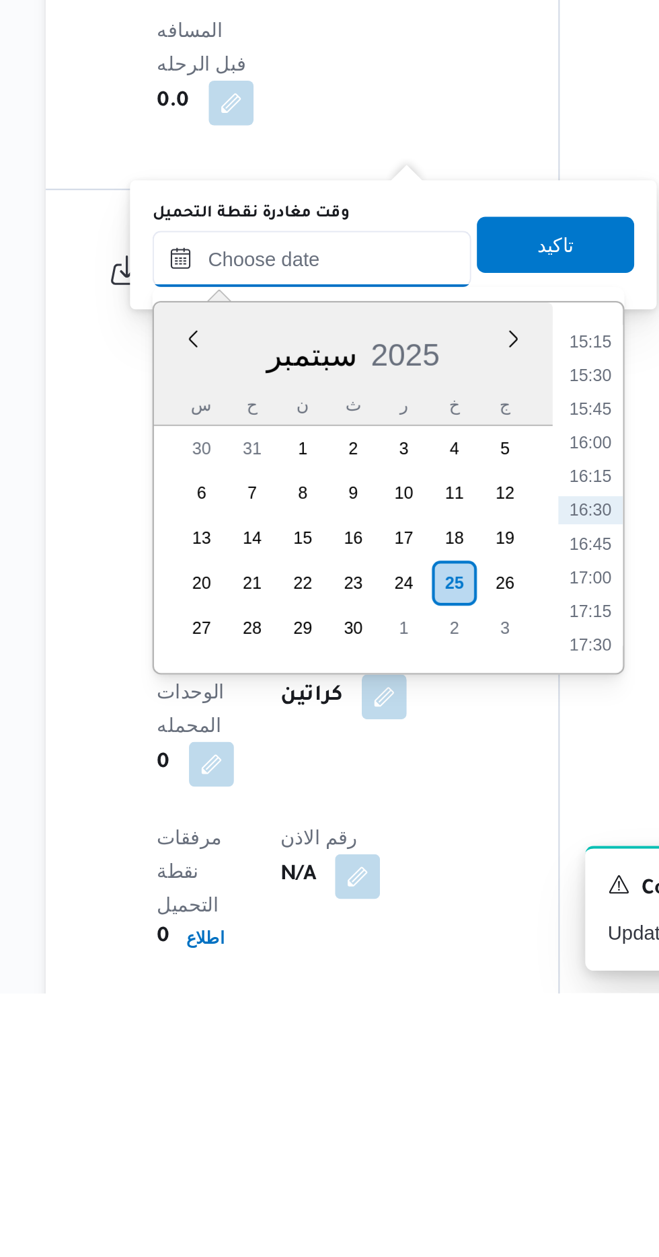
scroll to position [614, 0]
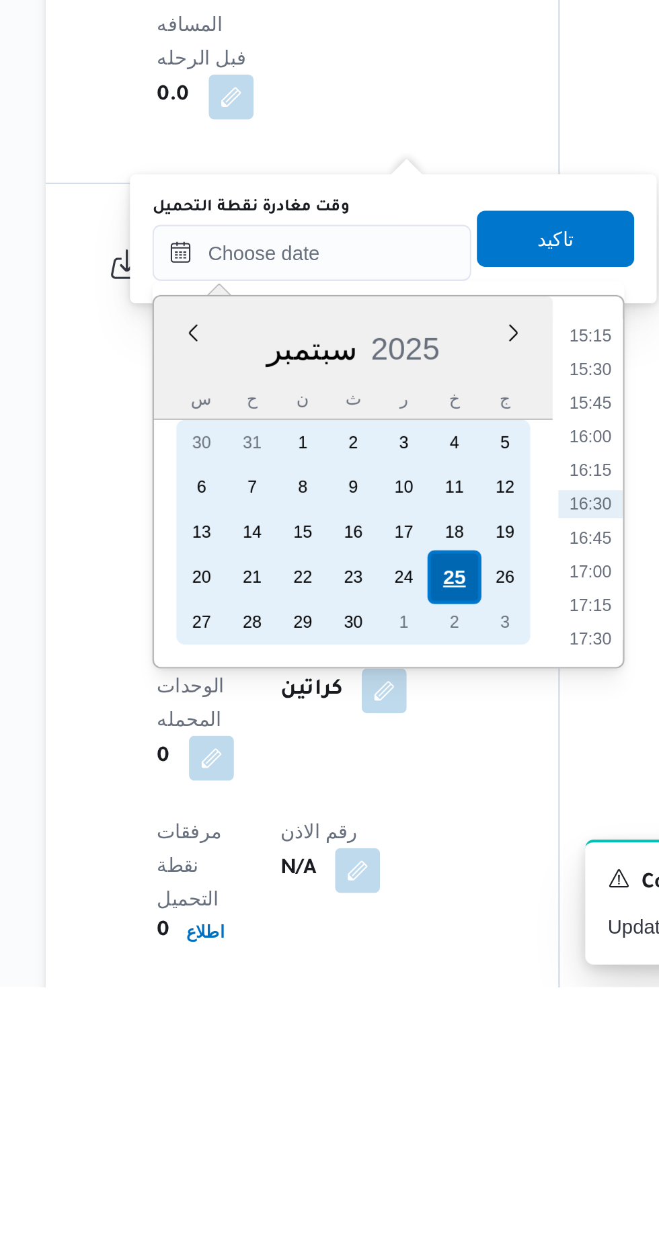
click at [372, 1060] on div "25" at bounding box center [370, 1061] width 26 height 26
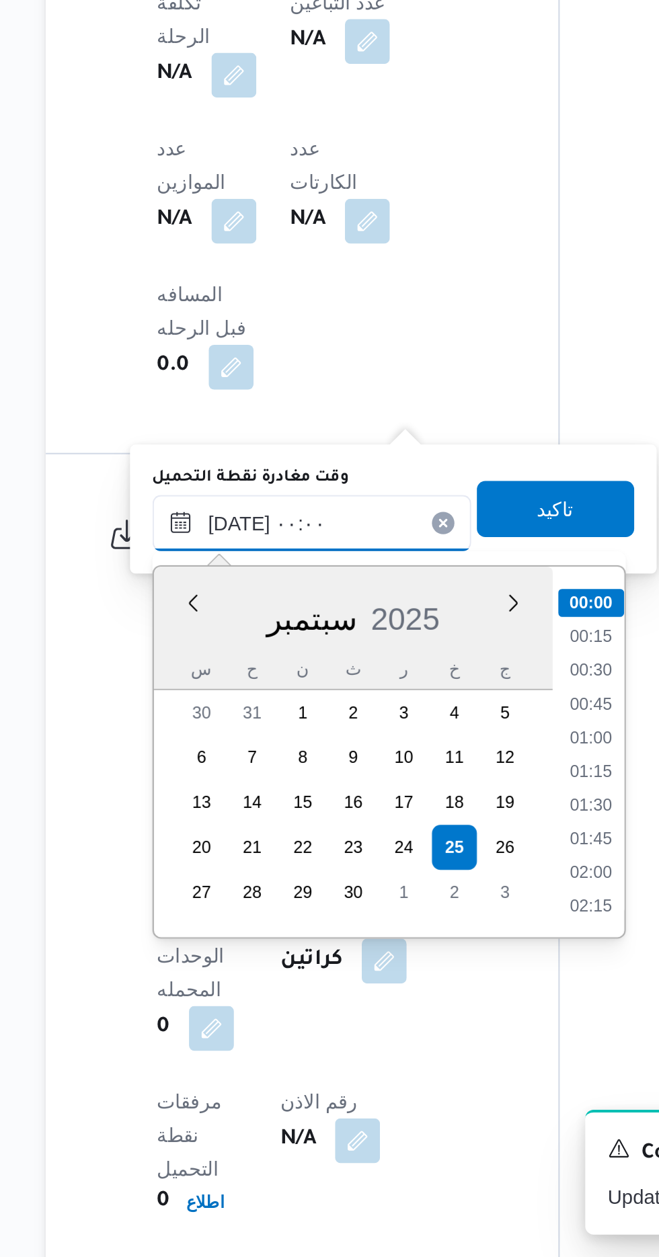
click at [230, 901] on input "[DATE] ٠٠:٠٠" at bounding box center [302, 905] width 153 height 27
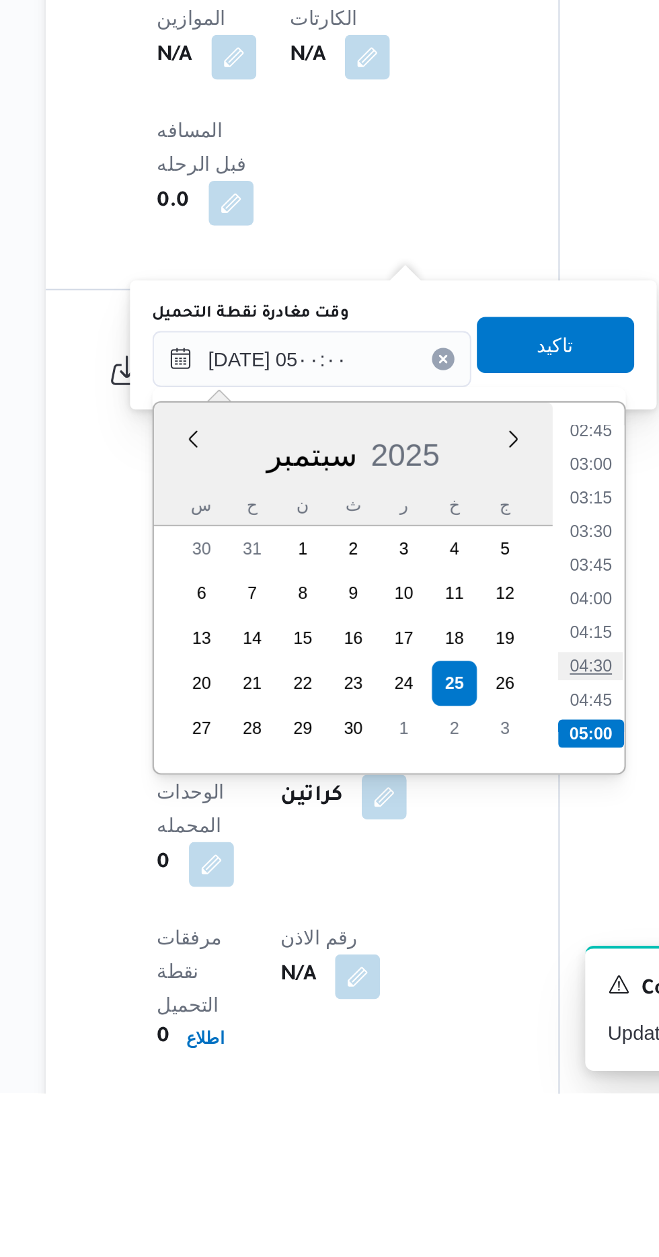
click at [426, 1051] on li "04:30" at bounding box center [435, 1052] width 31 height 13
type input "[DATE] ٠٤:٣٠"
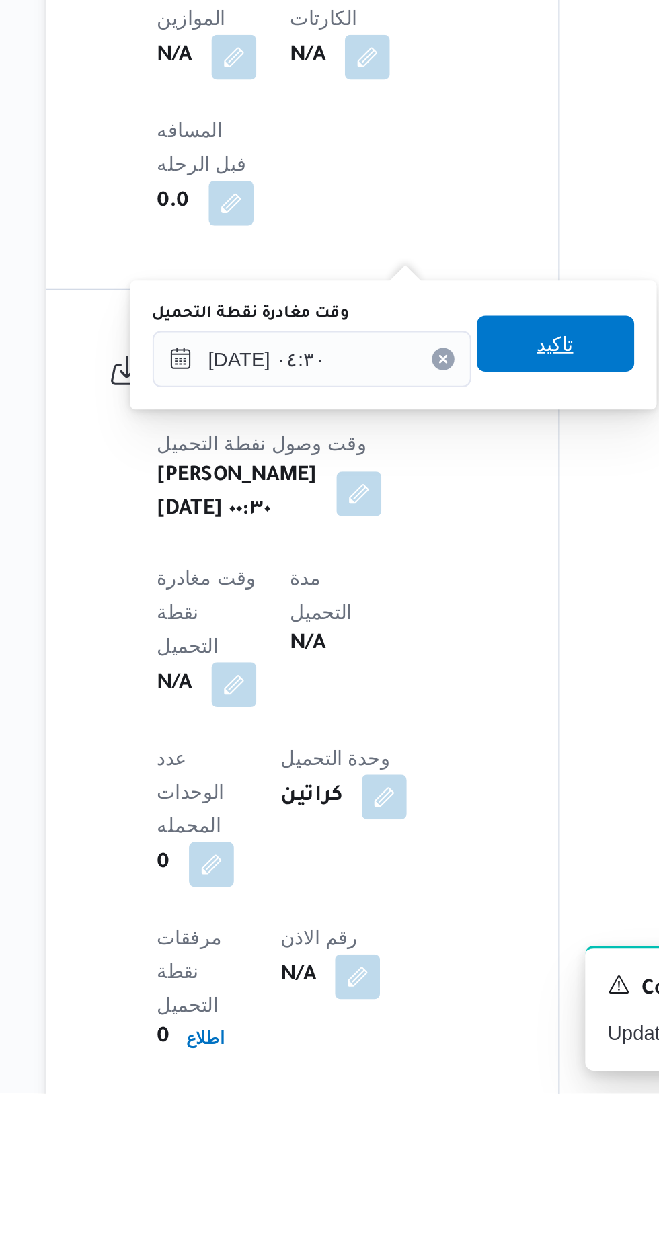
click at [419, 894] on span "تاكيد" at bounding box center [418, 897] width 75 height 27
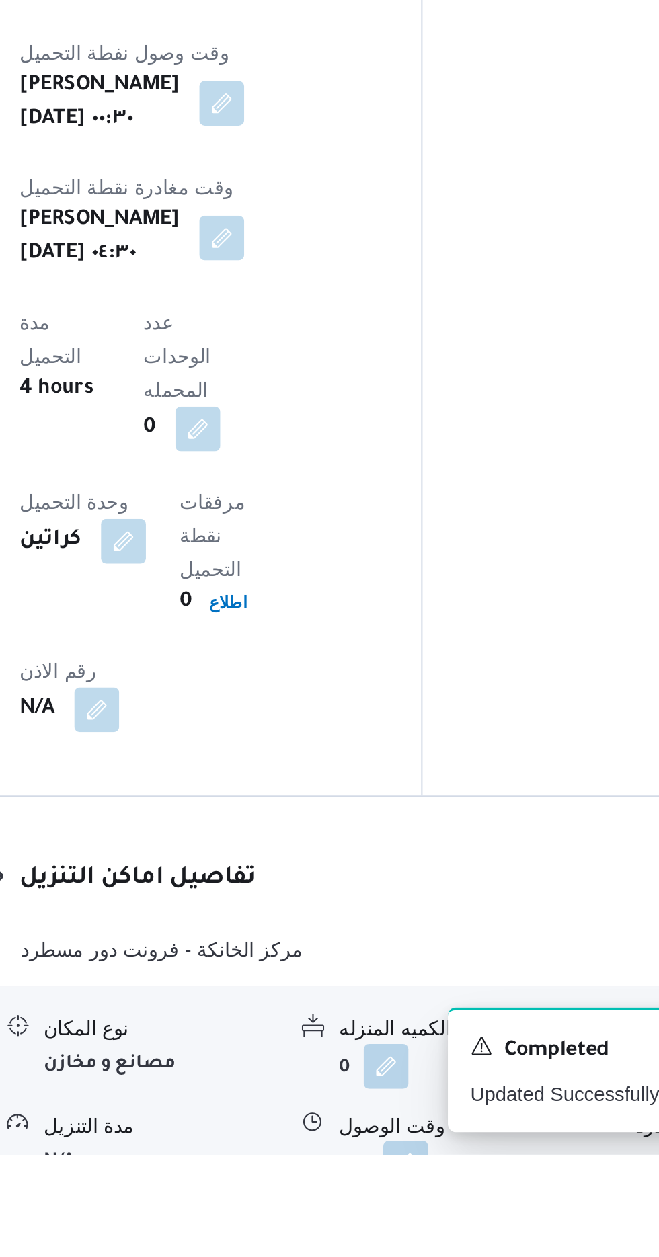
scroll to position [830, 0]
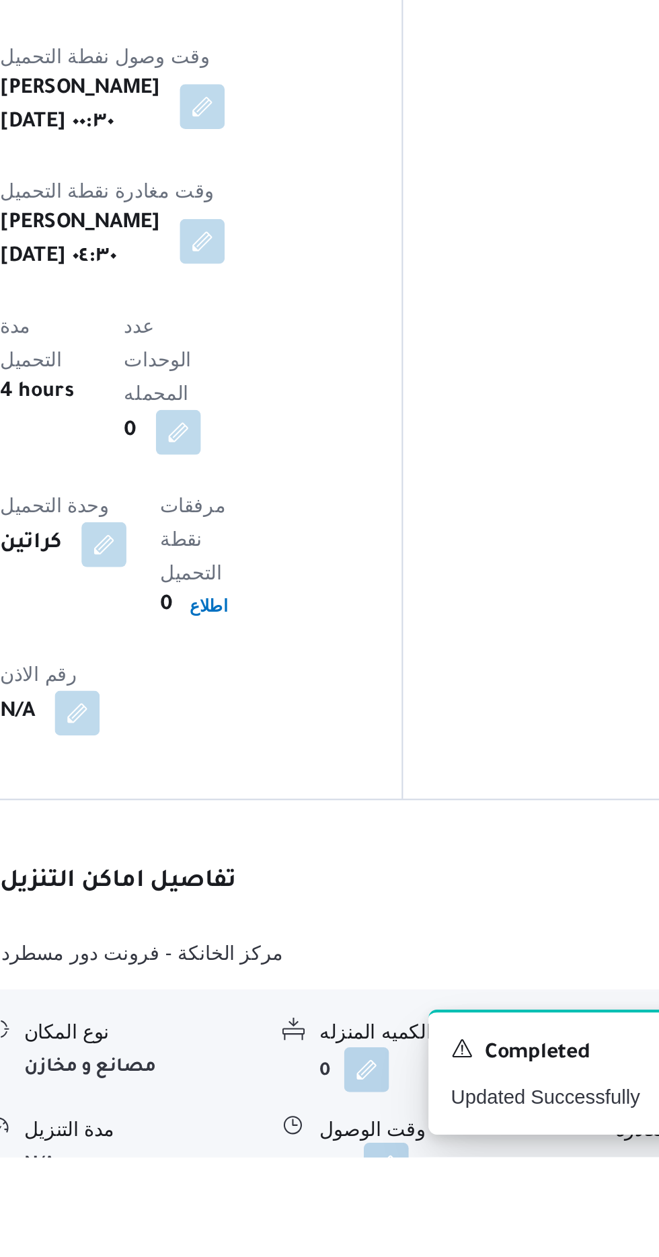
click at [409, 1250] on button "button" at bounding box center [413, 1261] width 22 height 22
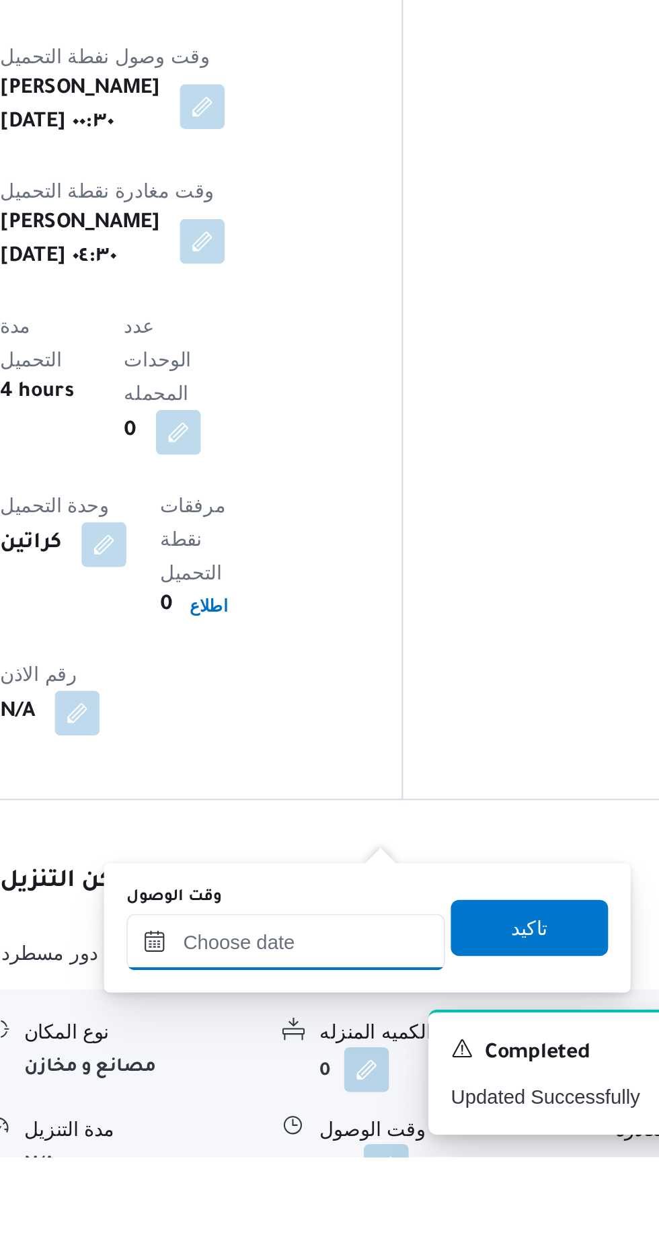
click at [345, 1141] on input "وقت الوصول" at bounding box center [364, 1153] width 153 height 27
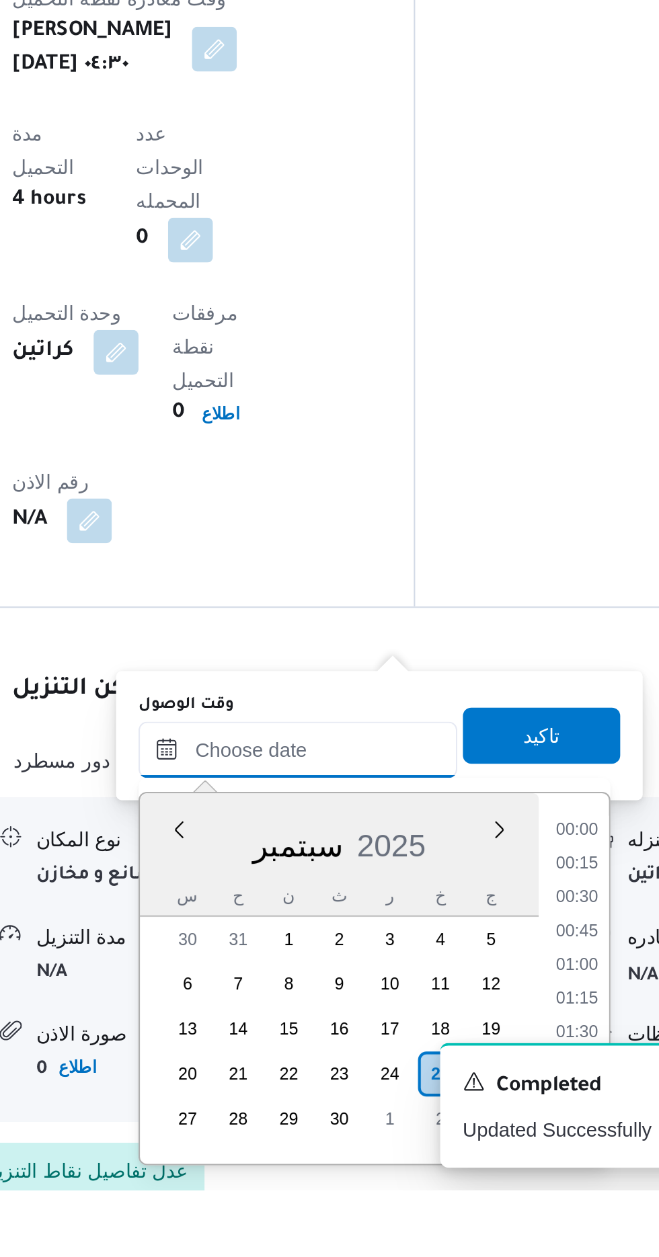
scroll to position [982, 0]
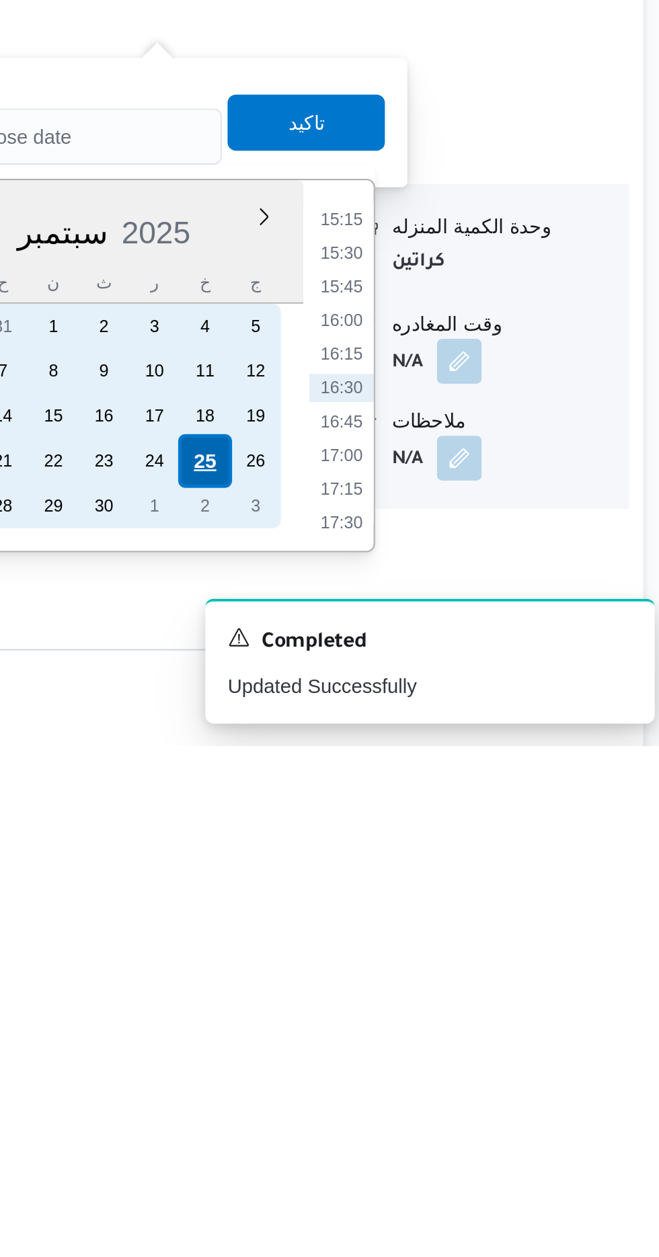
click at [429, 1120] on div "25" at bounding box center [433, 1120] width 26 height 26
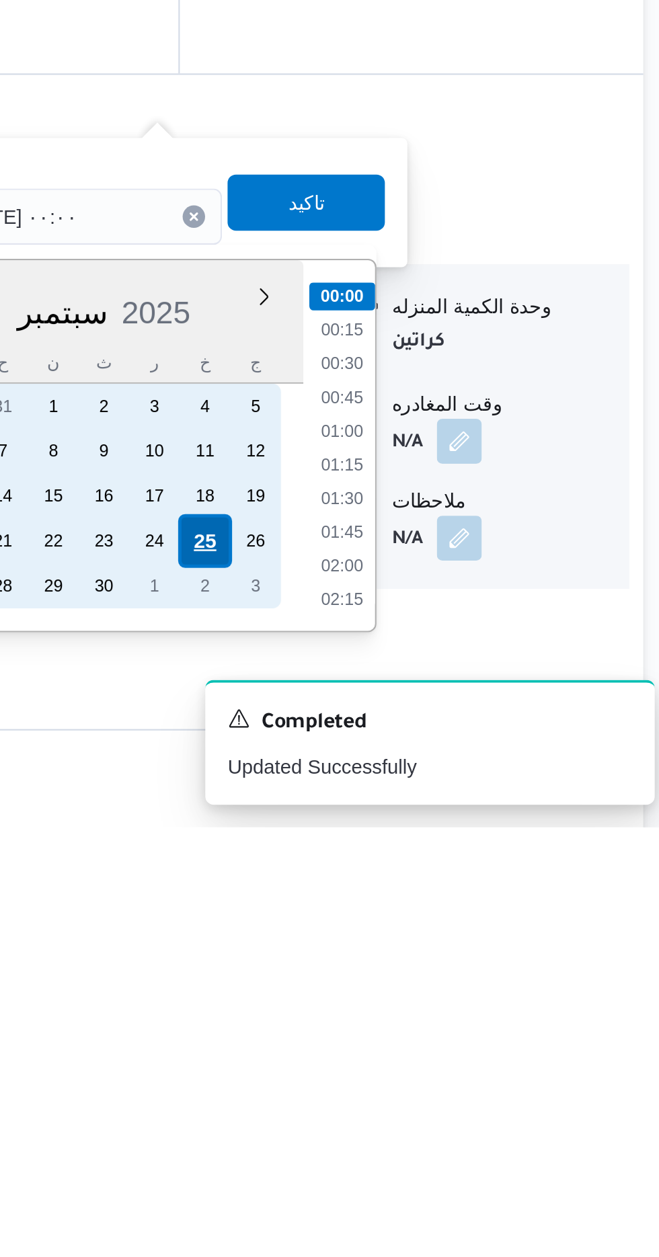
scroll to position [1019, 0]
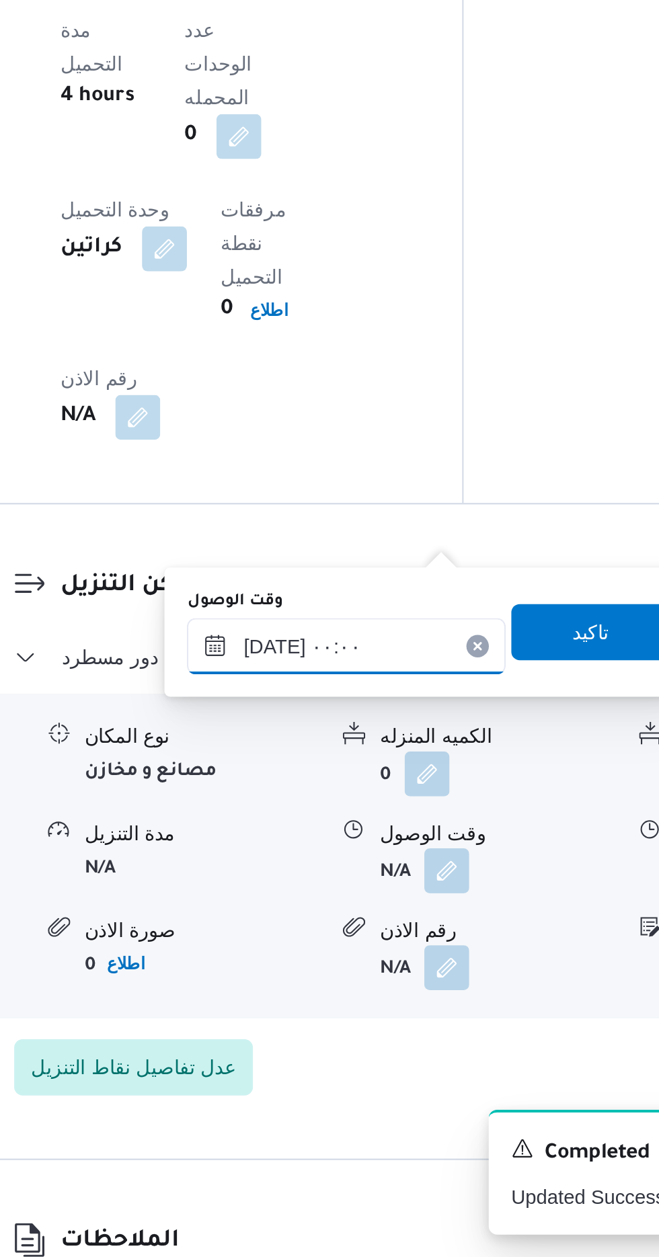
click at [304, 966] on input "[DATE] ٠٠:٠٠" at bounding box center [364, 964] width 153 height 27
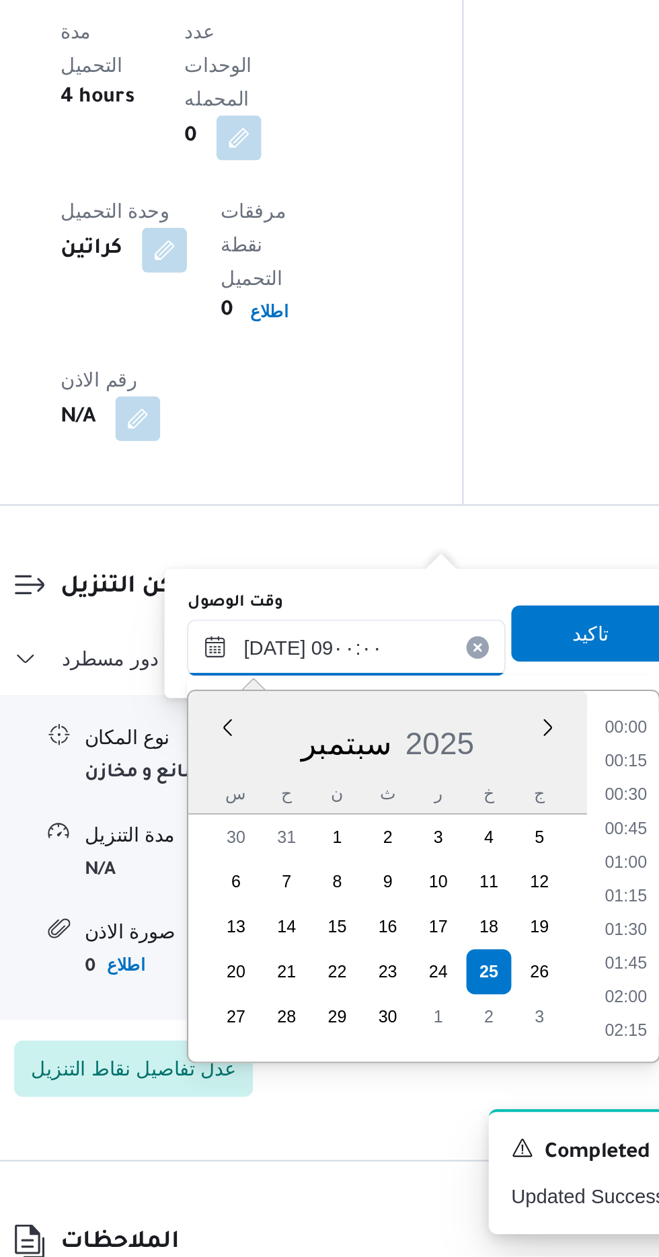
scroll to position [1019, 0]
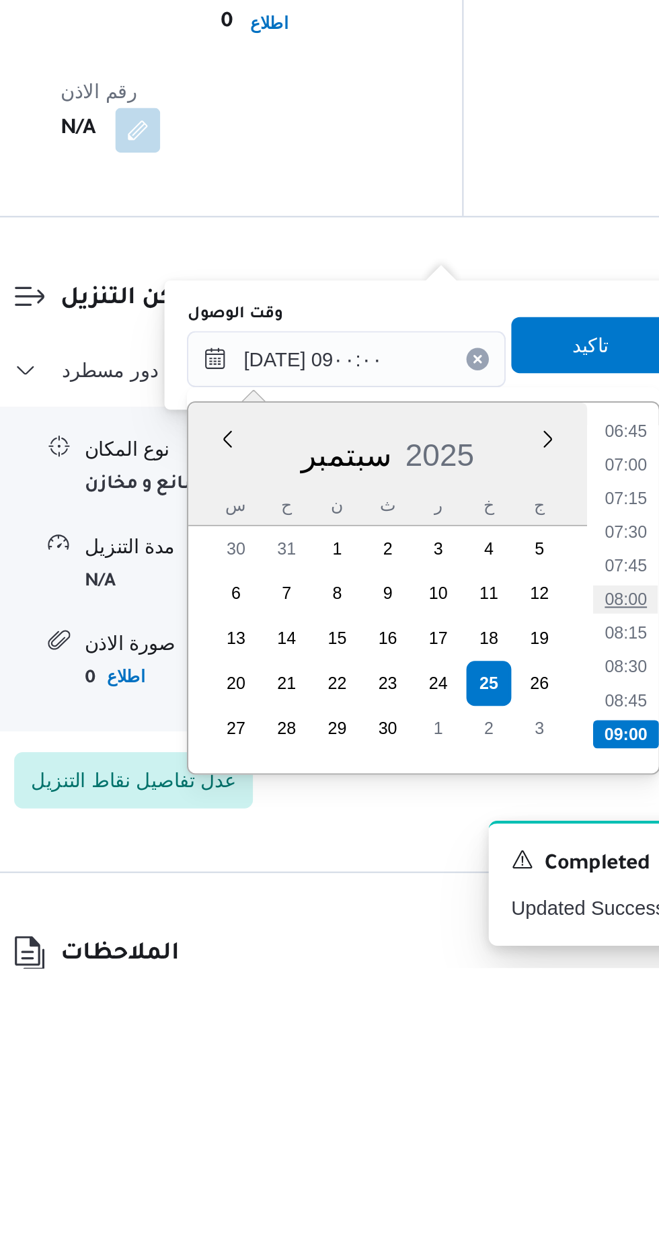
click at [492, 1074] on li "08:00" at bounding box center [498, 1079] width 31 height 13
type input "[DATE] ٠٨:٠٠"
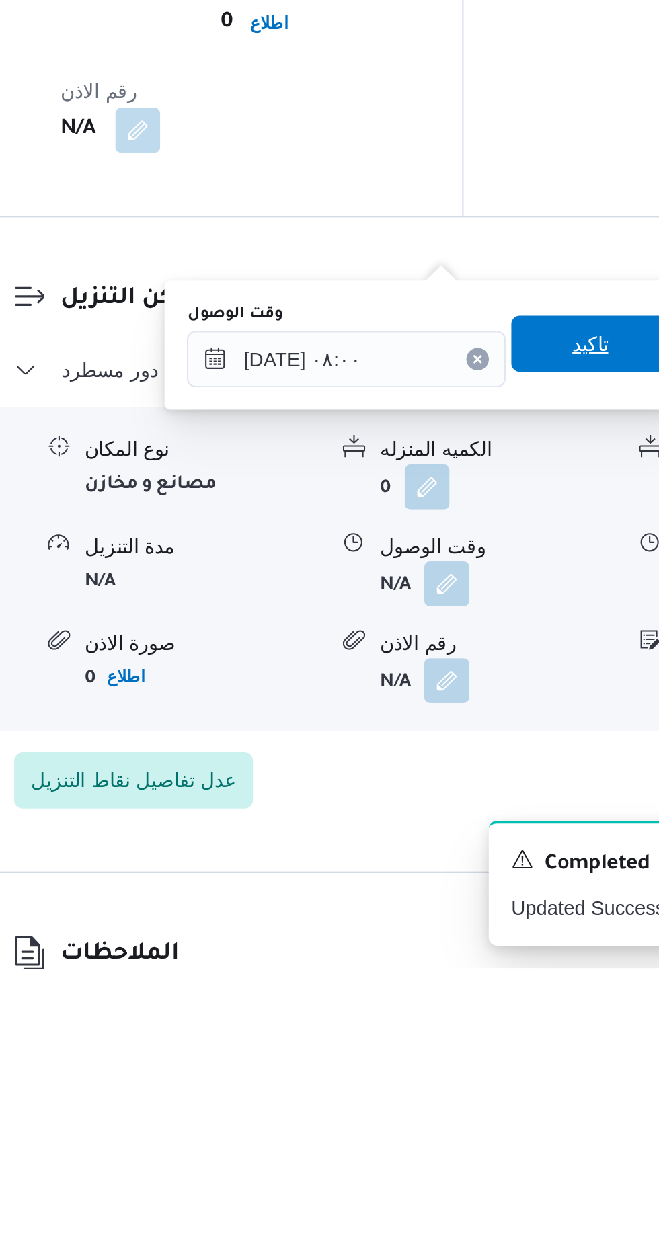
click at [474, 960] on span "تاكيد" at bounding box center [481, 957] width 75 height 27
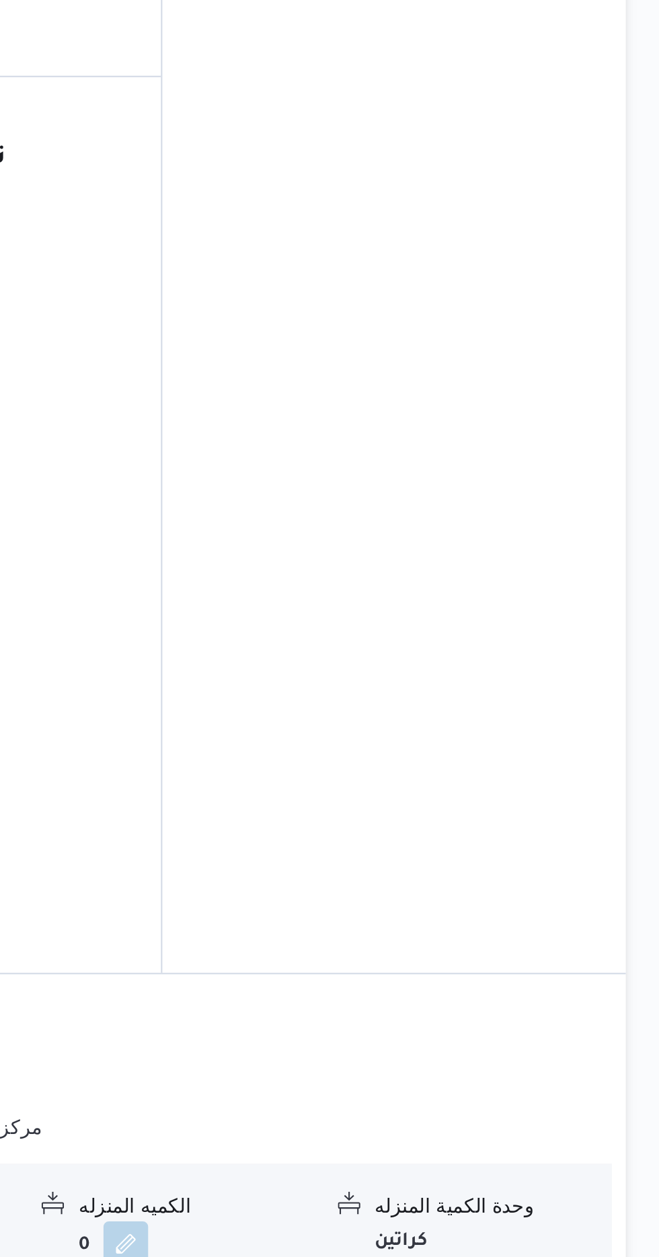
scroll to position [1020, 0]
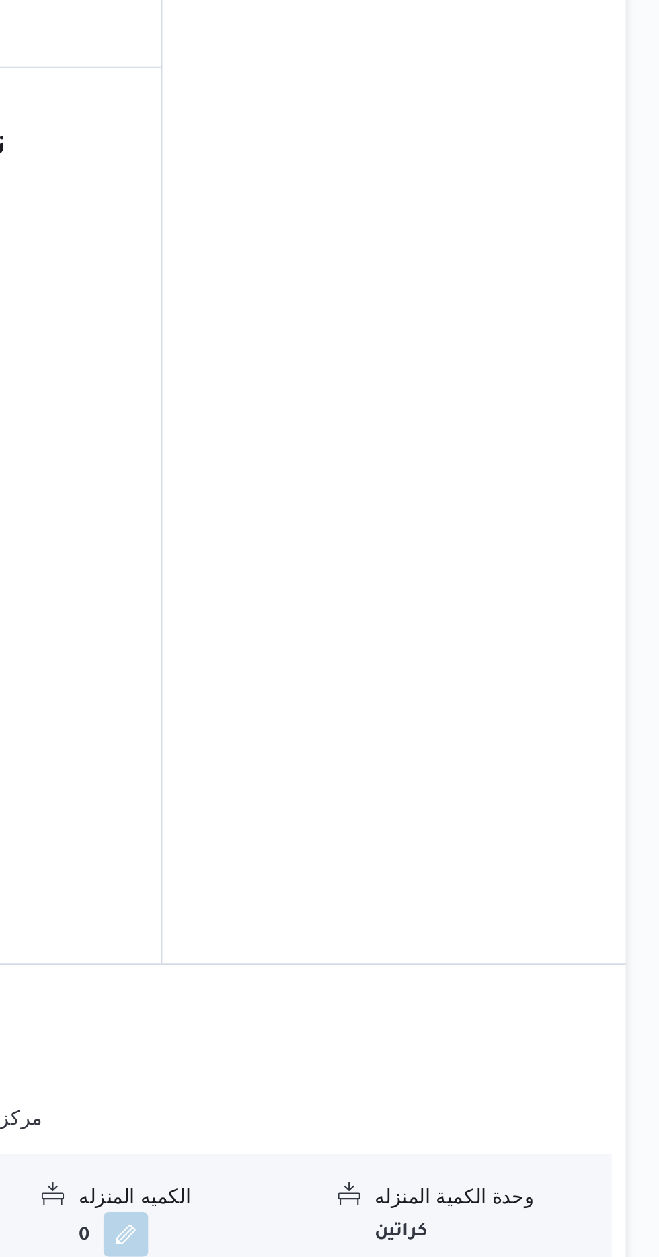
click at [546, 1060] on button "button" at bounding box center [555, 1071] width 22 height 22
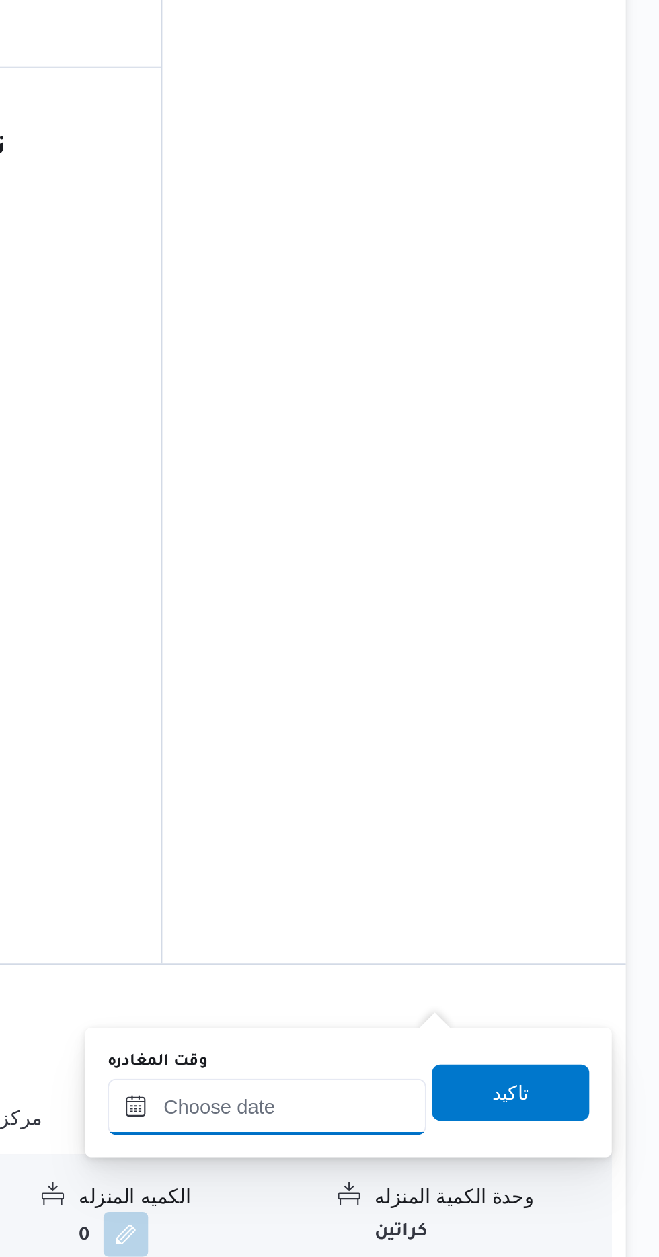
click at [474, 960] on input "وقت المغادره" at bounding box center [470, 963] width 153 height 27
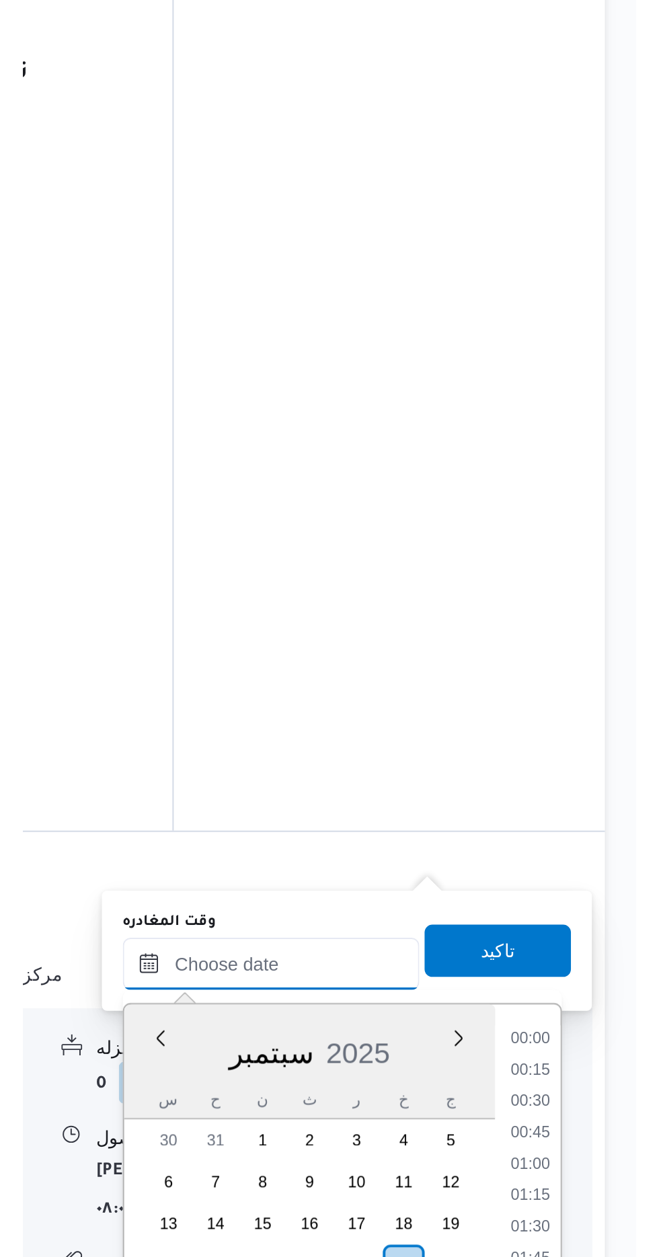
scroll to position [0, 0]
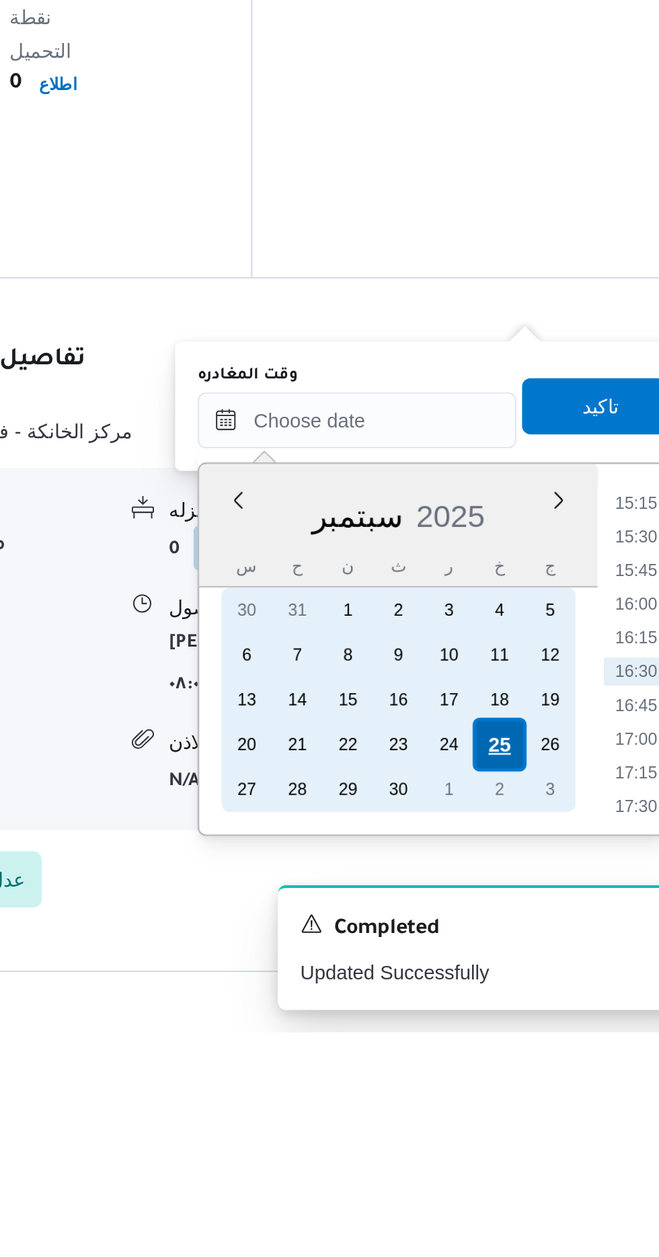
click at [538, 1113] on div "25" at bounding box center [539, 1119] width 26 height 26
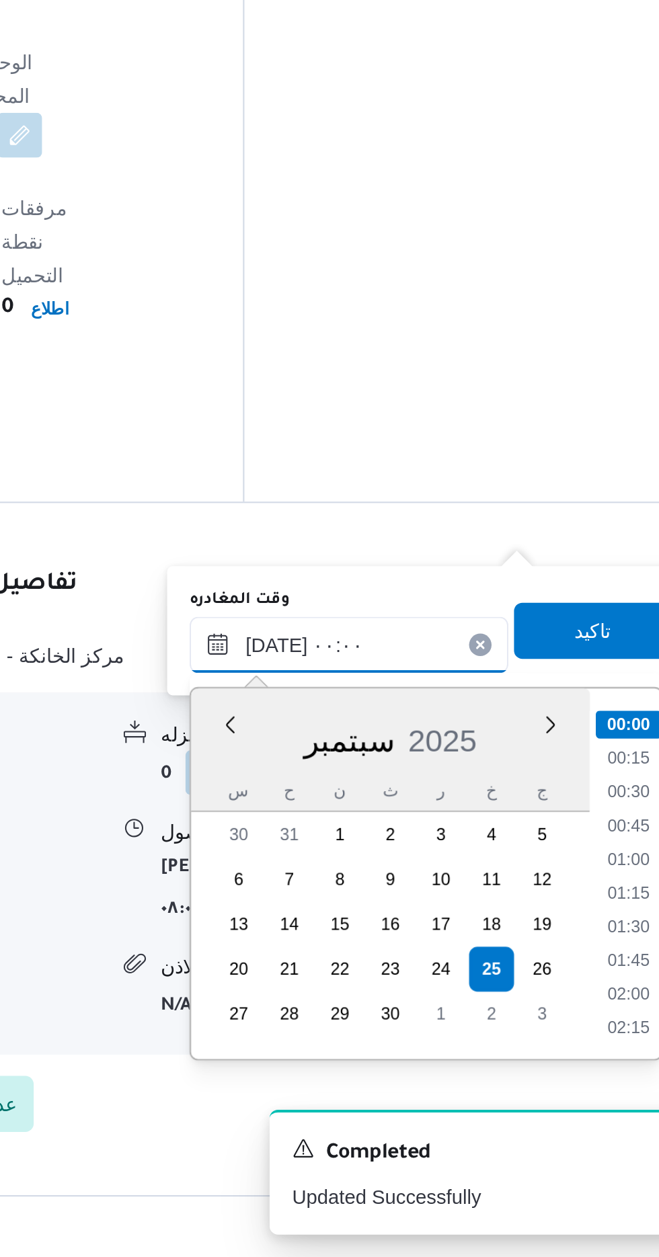
click at [409, 960] on input "[DATE] ٠٠:٠٠" at bounding box center [470, 963] width 153 height 27
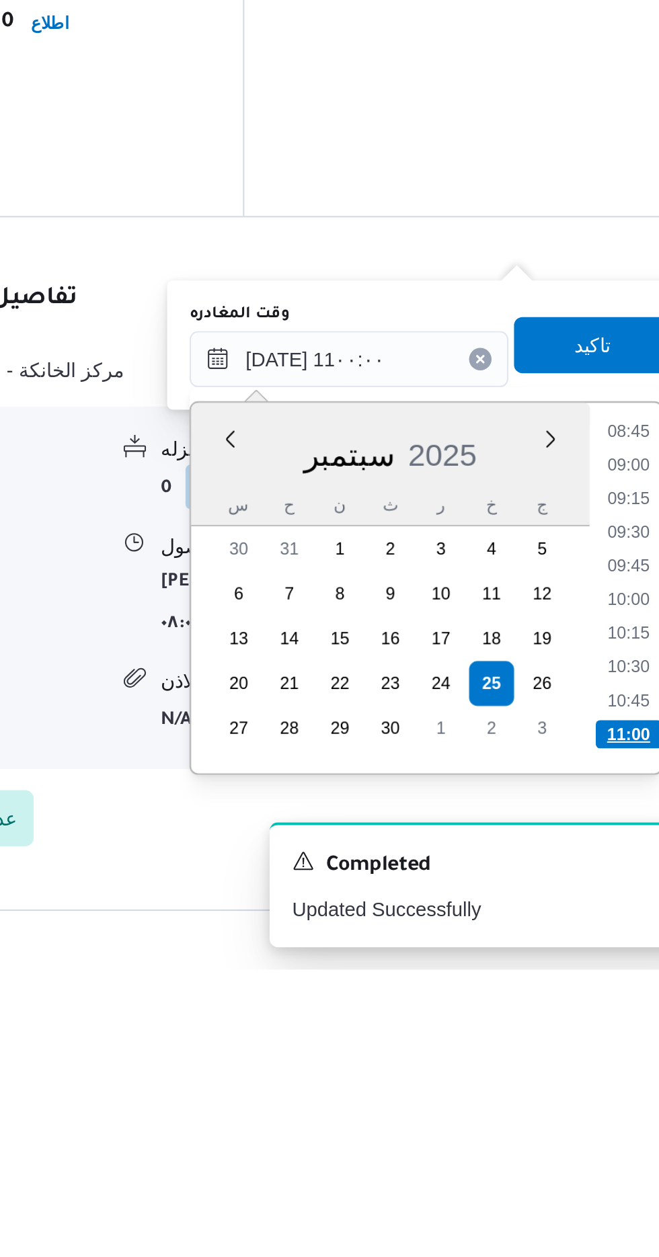
click at [605, 1141] on li "11:00" at bounding box center [605, 1143] width 32 height 13
type input "[DATE] ١١:٠٠"
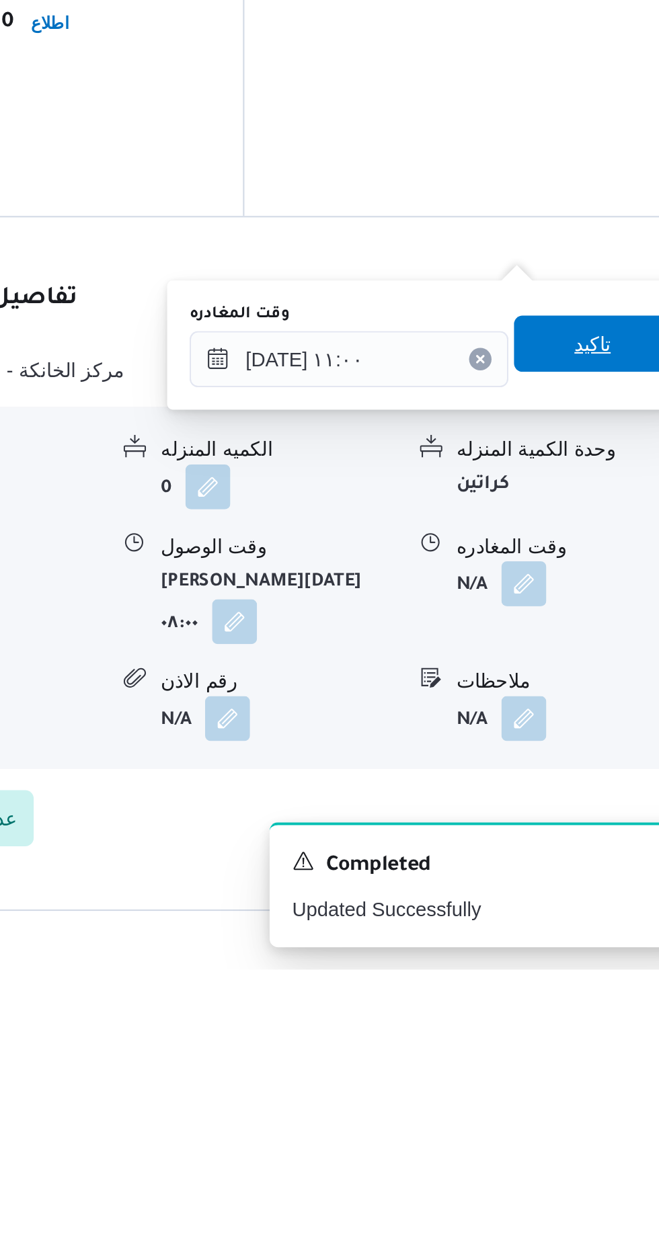
click at [571, 964] on span "تاكيد" at bounding box center [587, 956] width 75 height 27
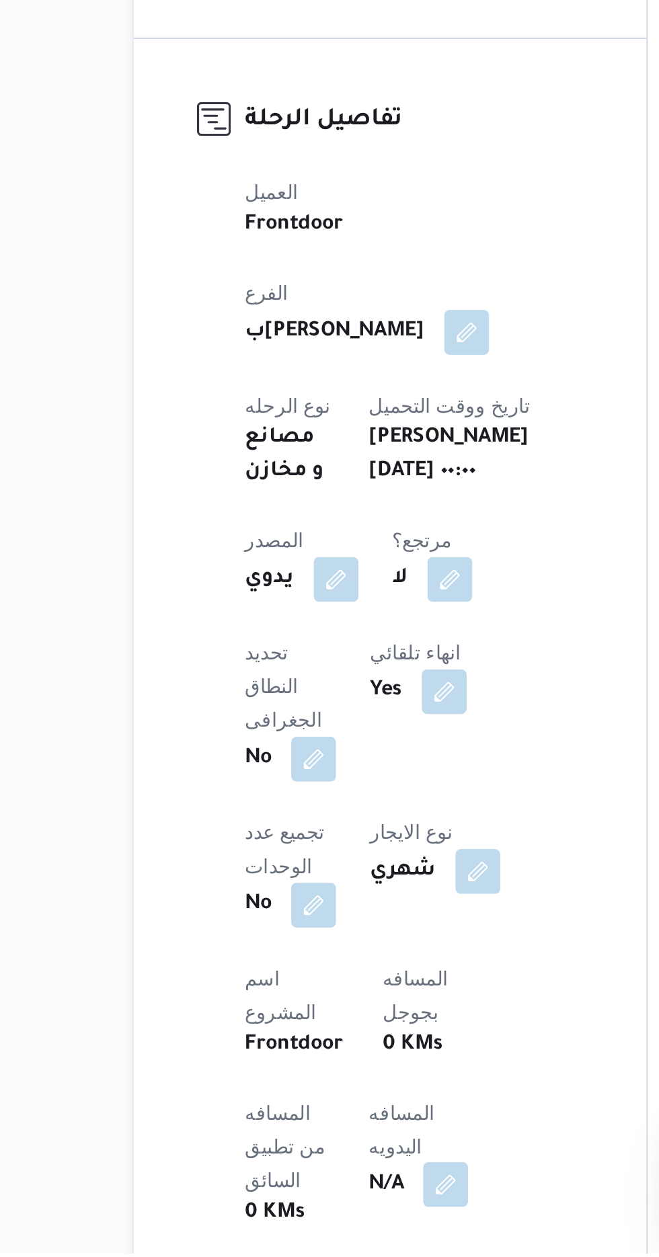
click at [313, 1213] on button "button" at bounding box center [324, 1224] width 22 height 22
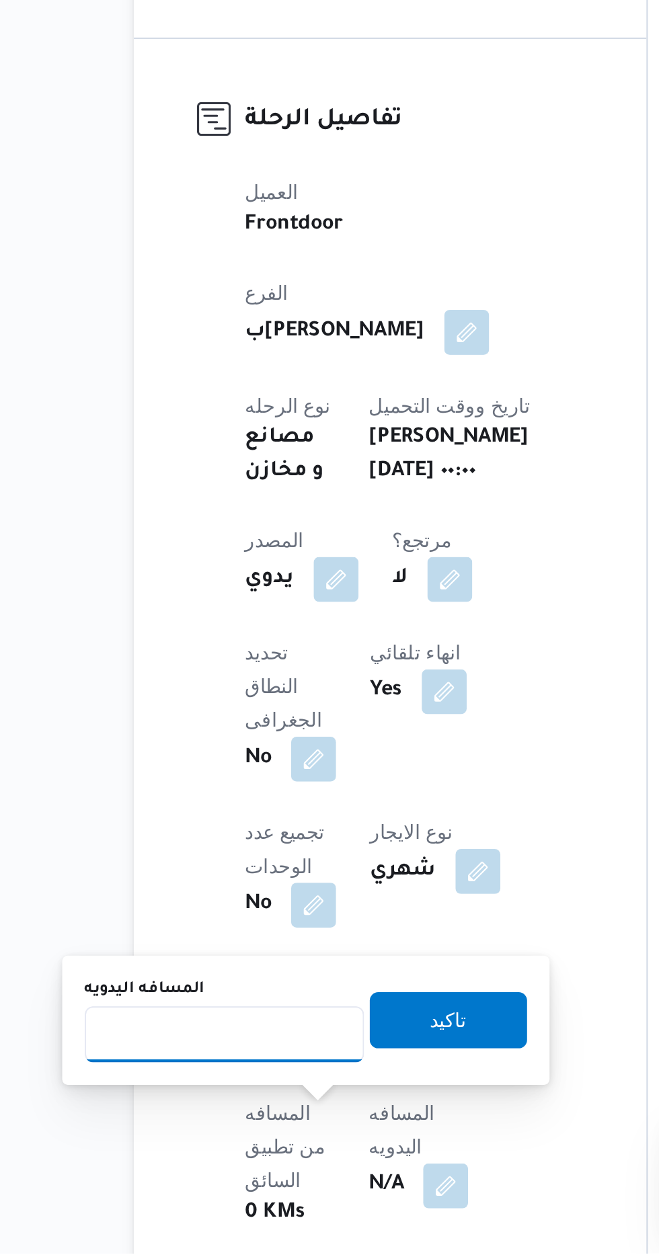
click at [202, 1154] on input "المسافه اليدويه" at bounding box center [218, 1151] width 134 height 27
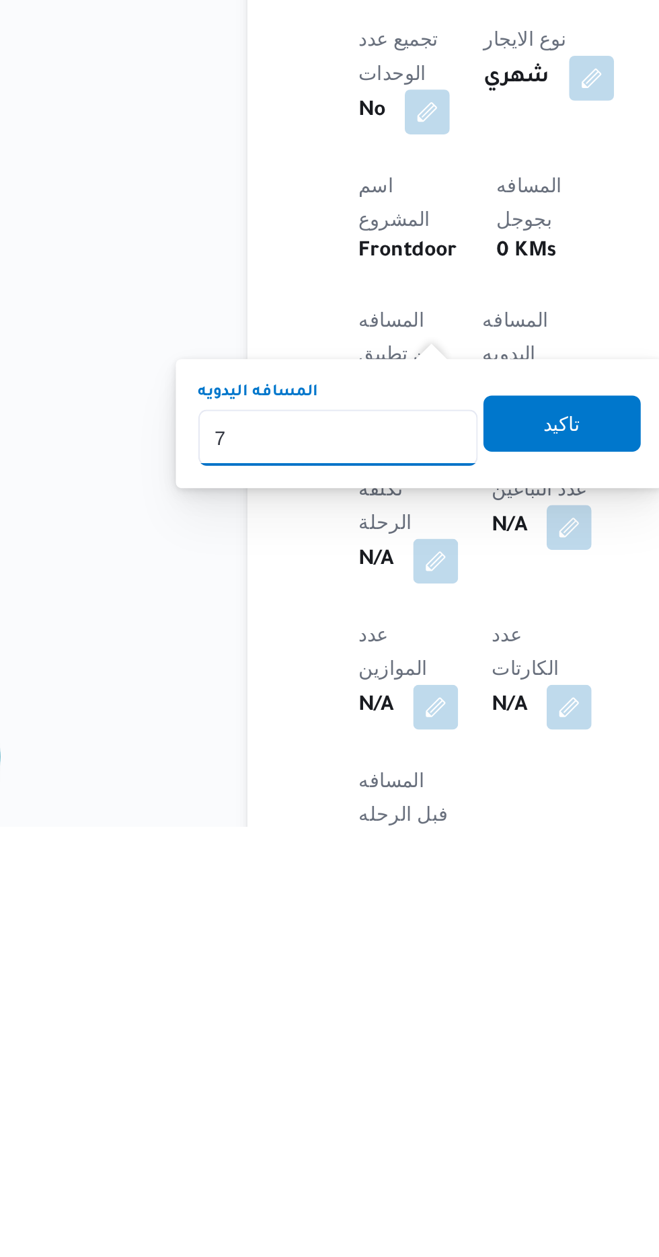
type input "70"
click at [323, 1072] on span "تاكيد" at bounding box center [325, 1063] width 75 height 27
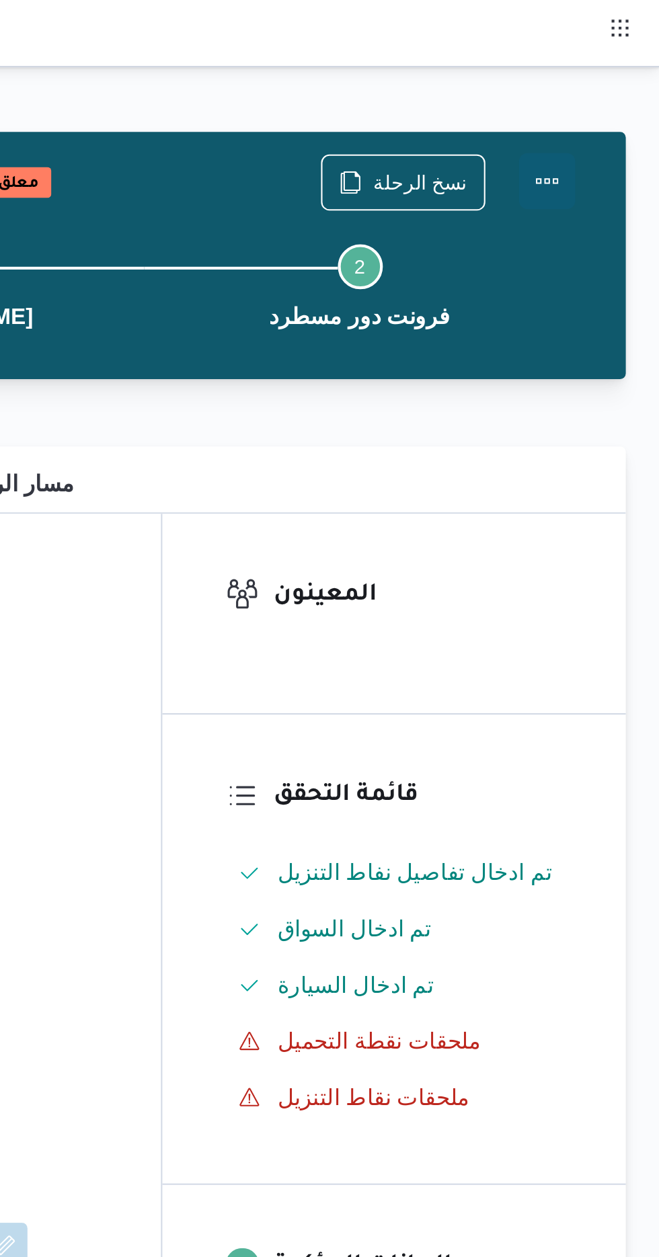
click at [603, 89] on button "Actions" at bounding box center [604, 86] width 27 height 27
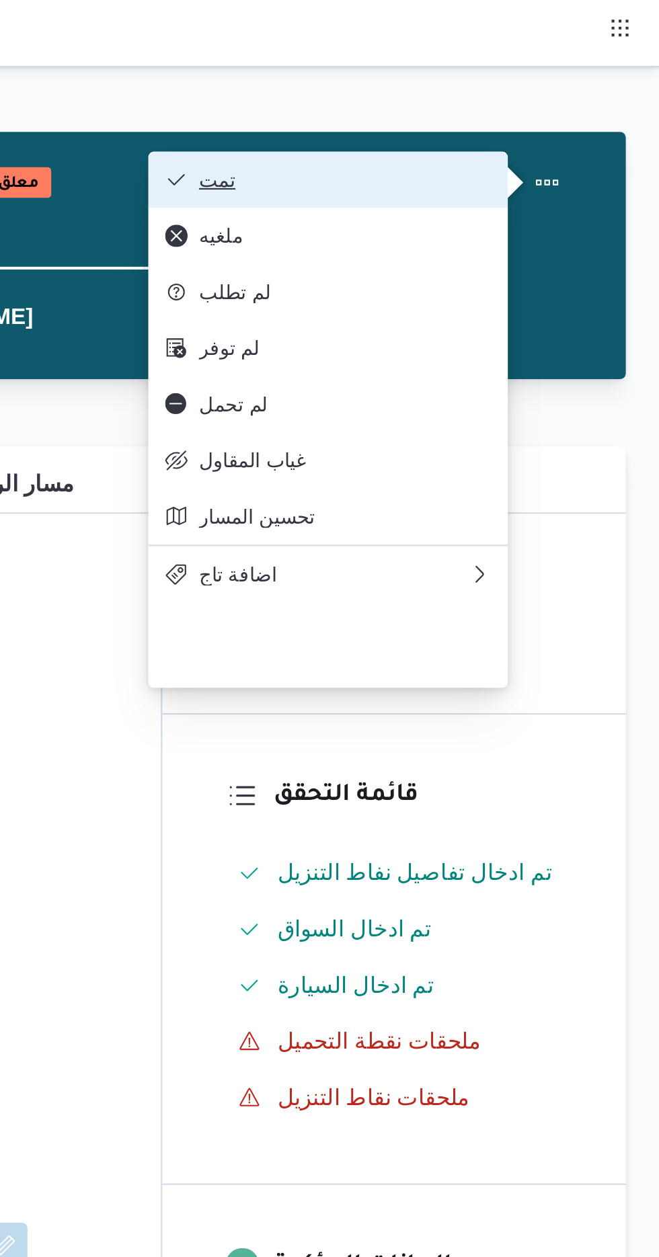
click at [452, 81] on span "تمت" at bounding box center [508, 86] width 140 height 11
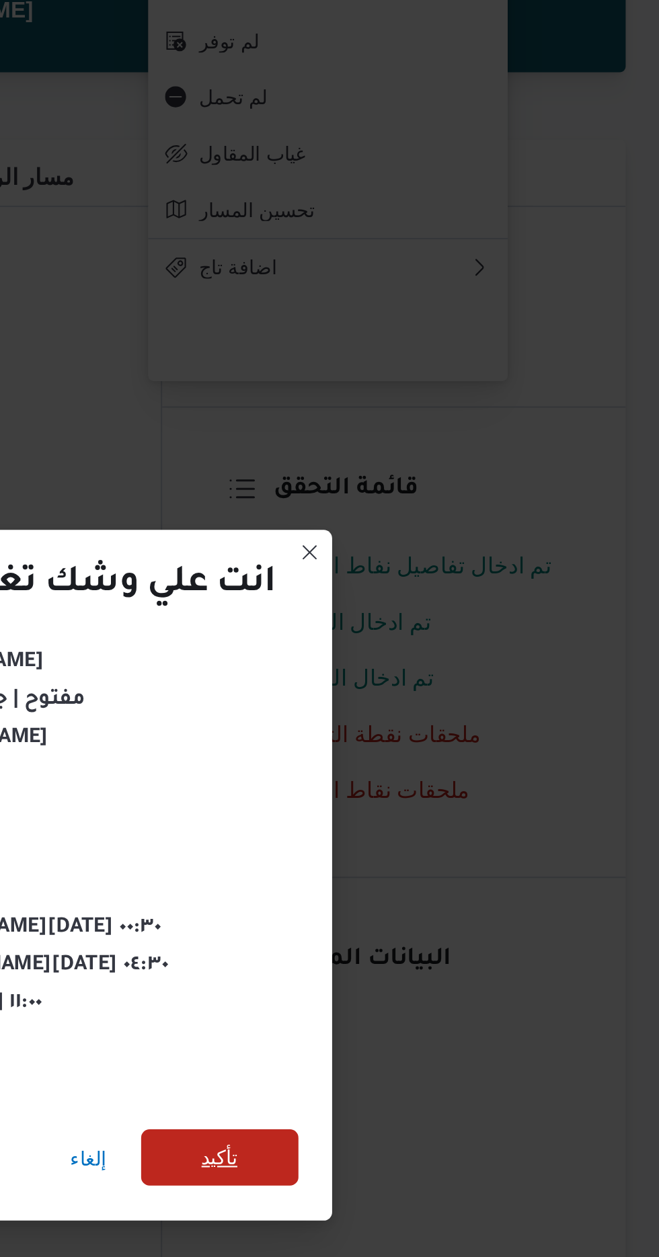
click at [450, 695] on span "تأكيد" at bounding box center [447, 701] width 17 height 16
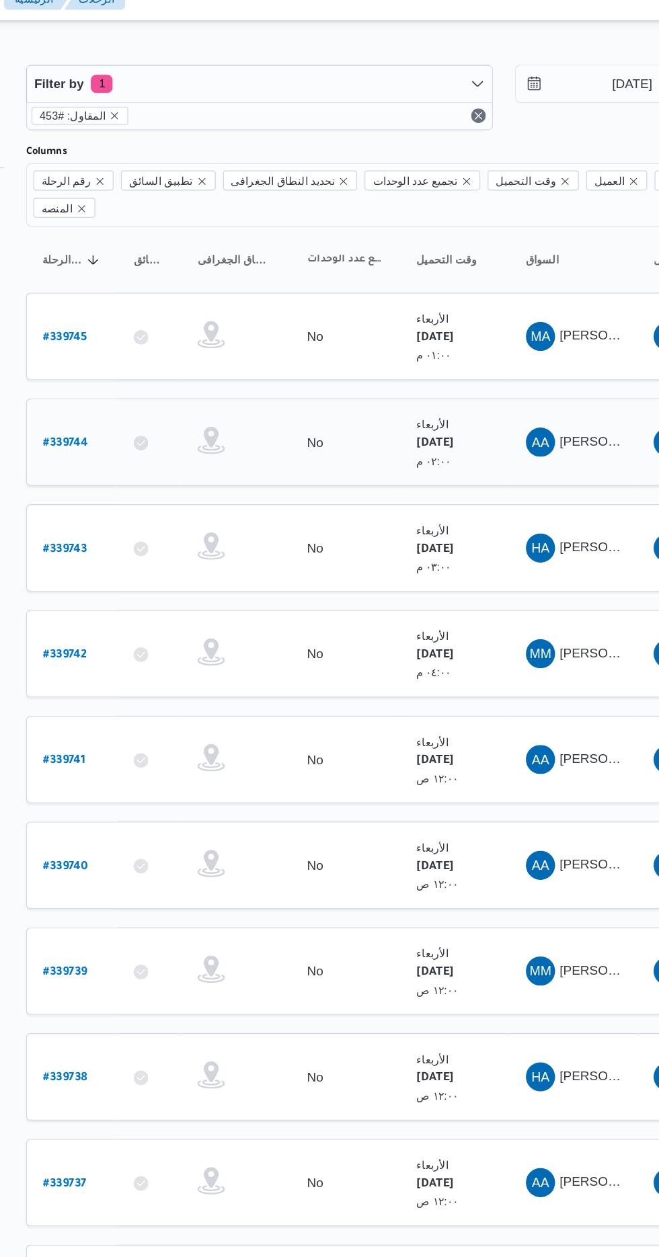
click at [200, 339] on b "# 339744" at bounding box center [203, 343] width 33 height 9
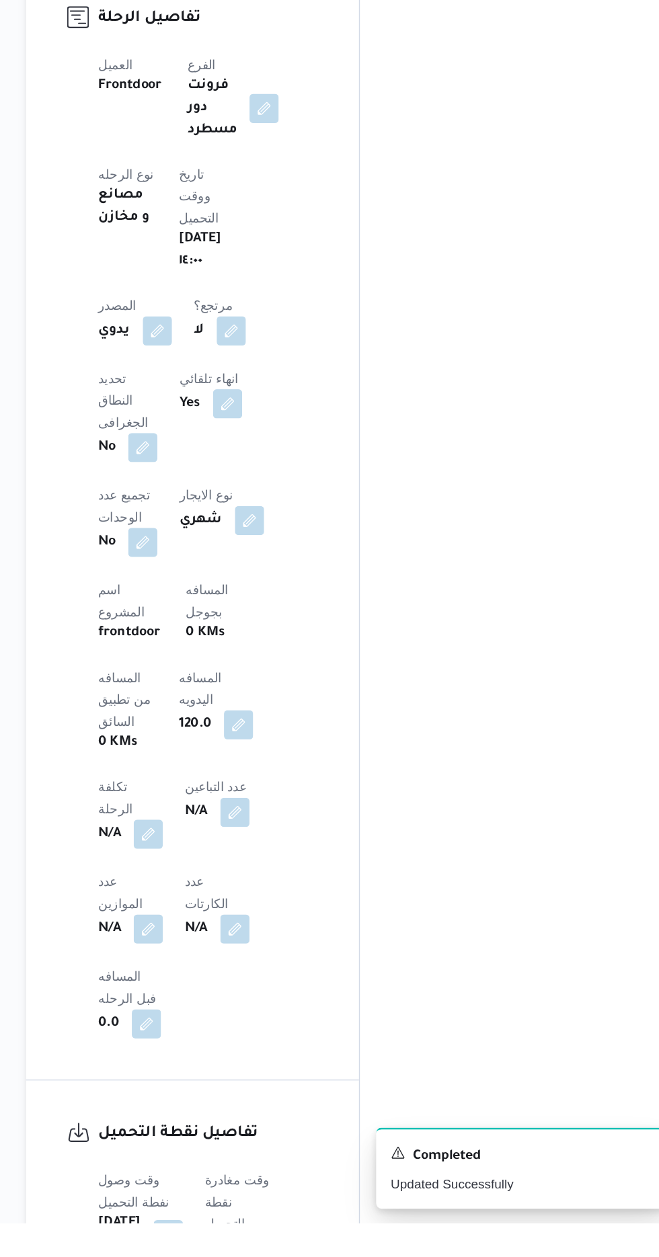
scroll to position [354, 0]
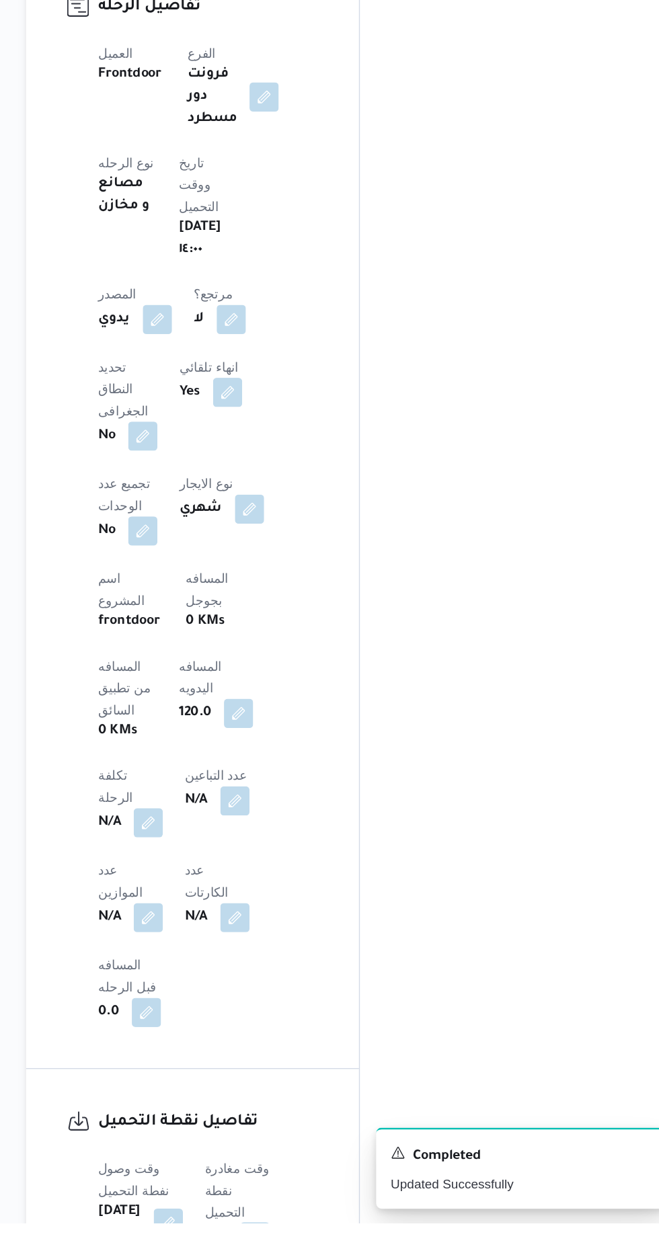
click at [341, 1256] on button "button" at bounding box center [344, 1267] width 22 height 22
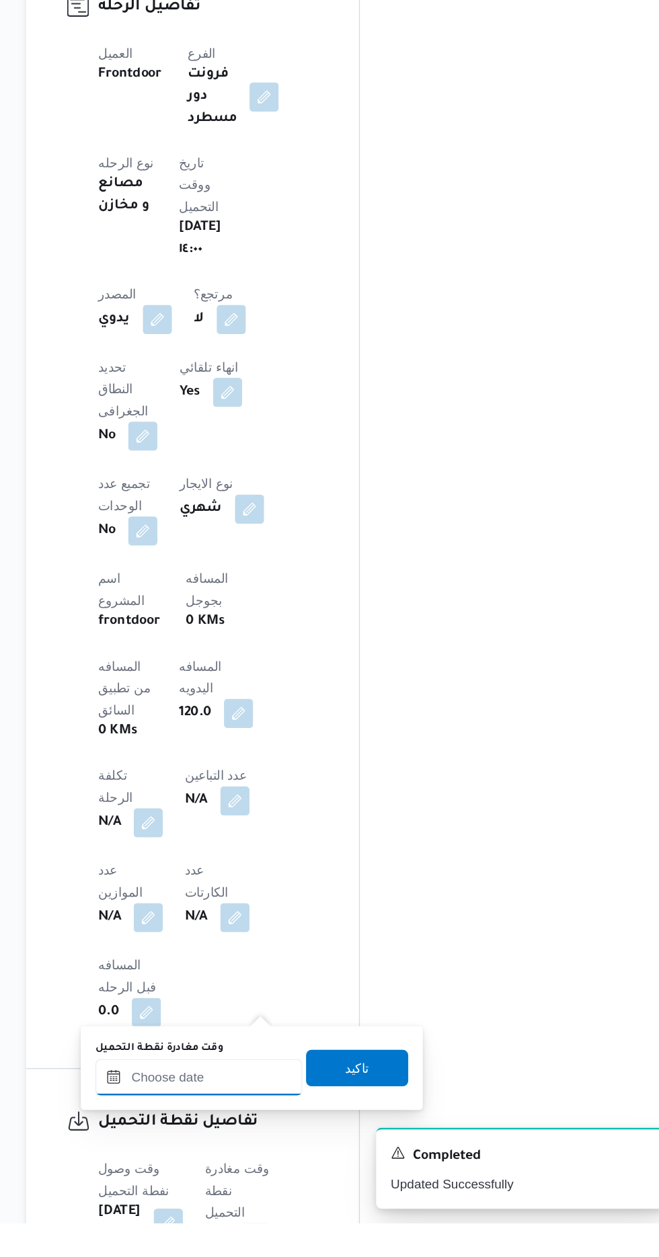
click at [279, 1148] on input "وقت مغادرة نقطة التحميل" at bounding box center [302, 1149] width 153 height 27
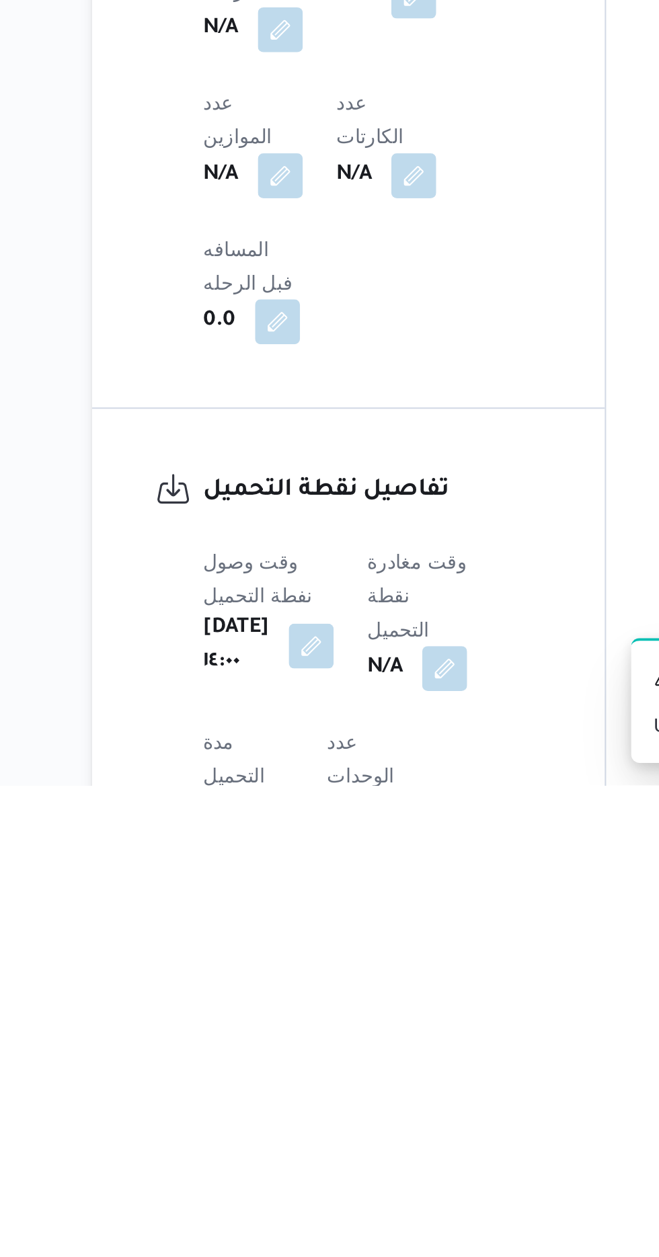
scroll to position [422, 0]
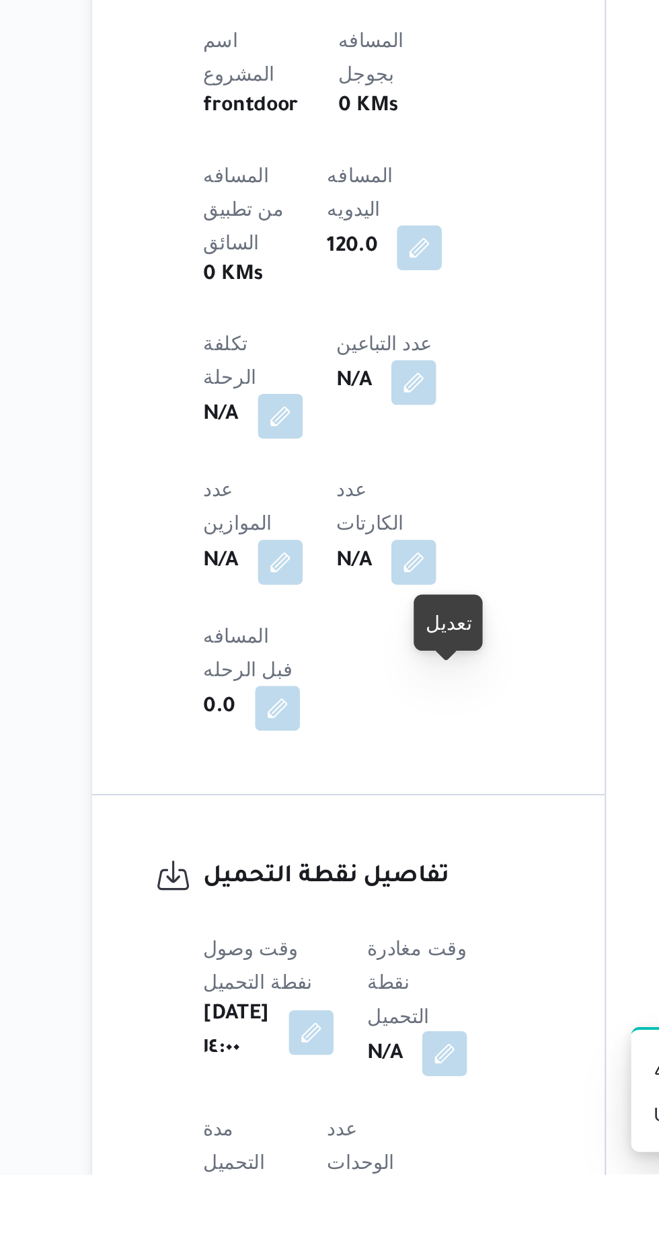
click at [345, 1188] on button "button" at bounding box center [344, 1199] width 22 height 22
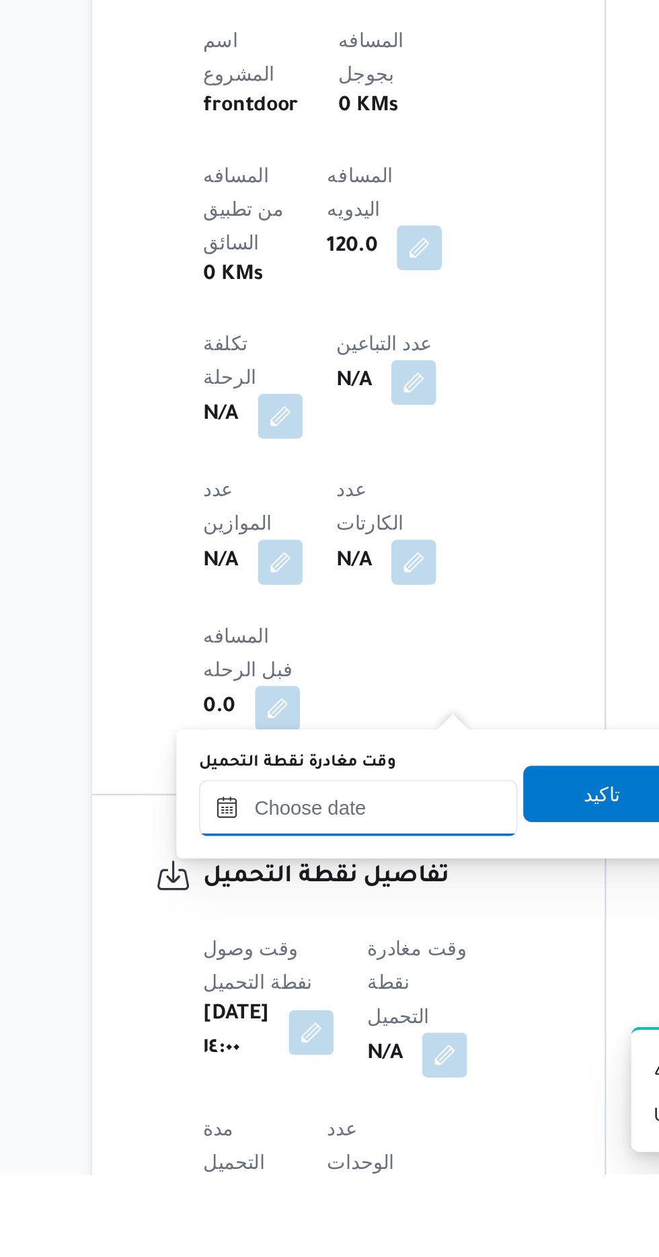
click at [275, 1079] on input "وقت مغادرة نقطة التحميل" at bounding box center [302, 1081] width 153 height 27
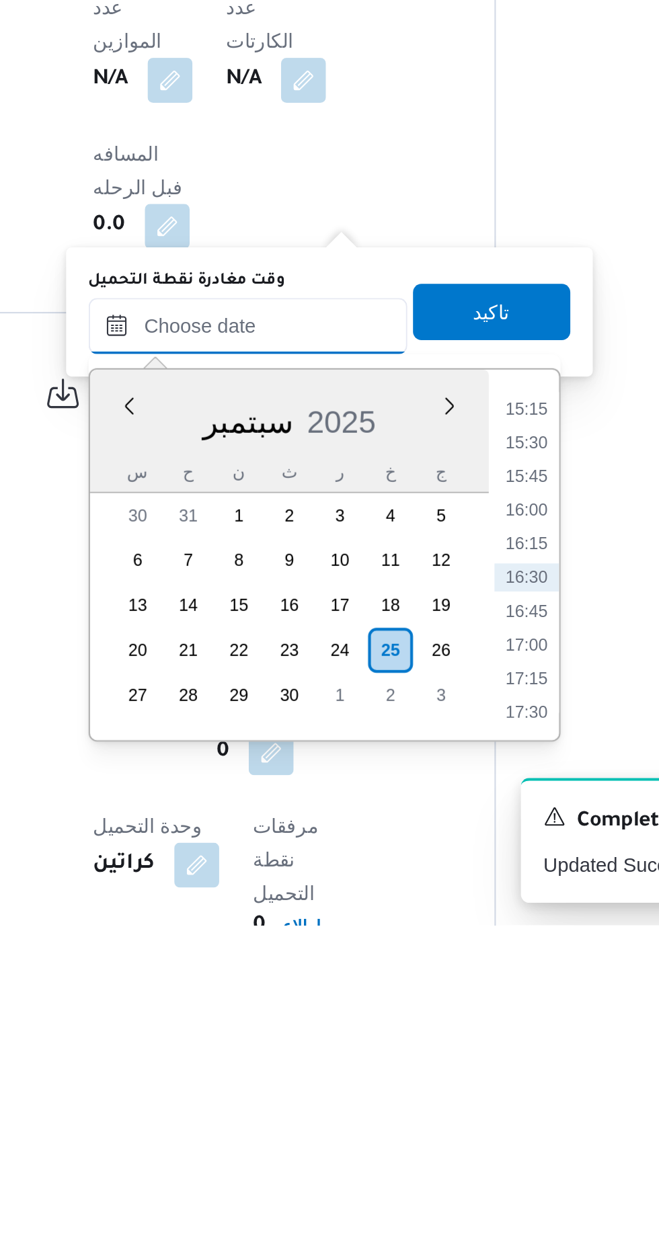
scroll to position [534, 0]
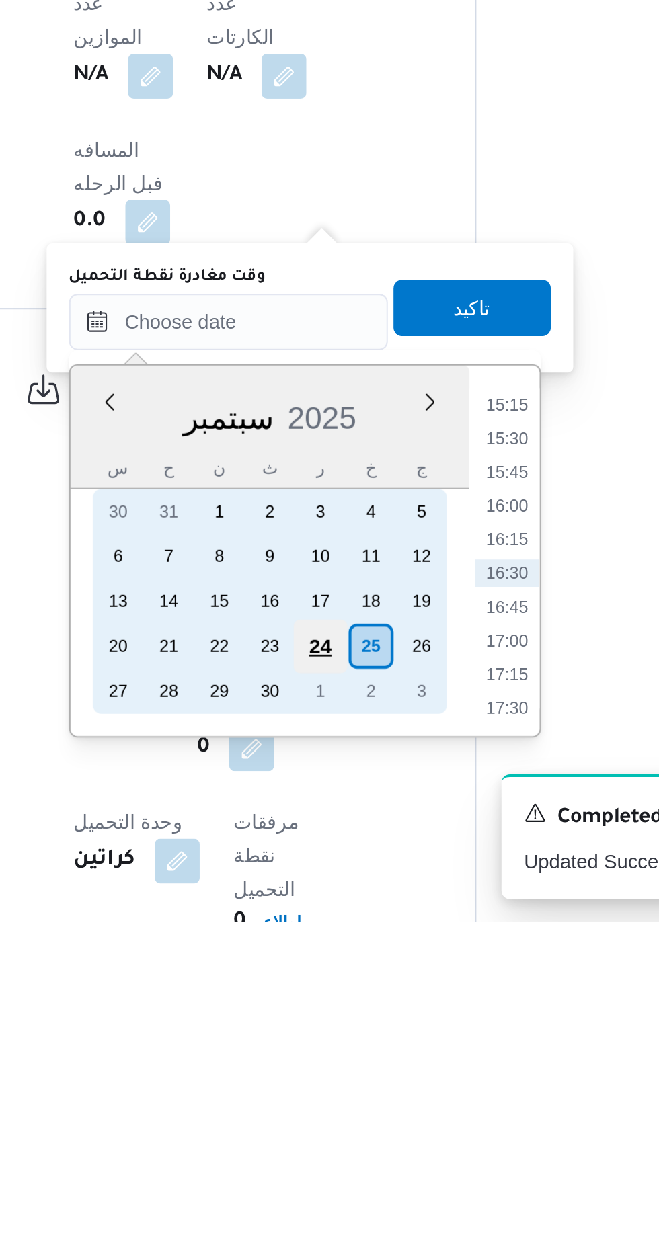
click at [345, 1126] on div "24" at bounding box center [346, 1125] width 26 height 26
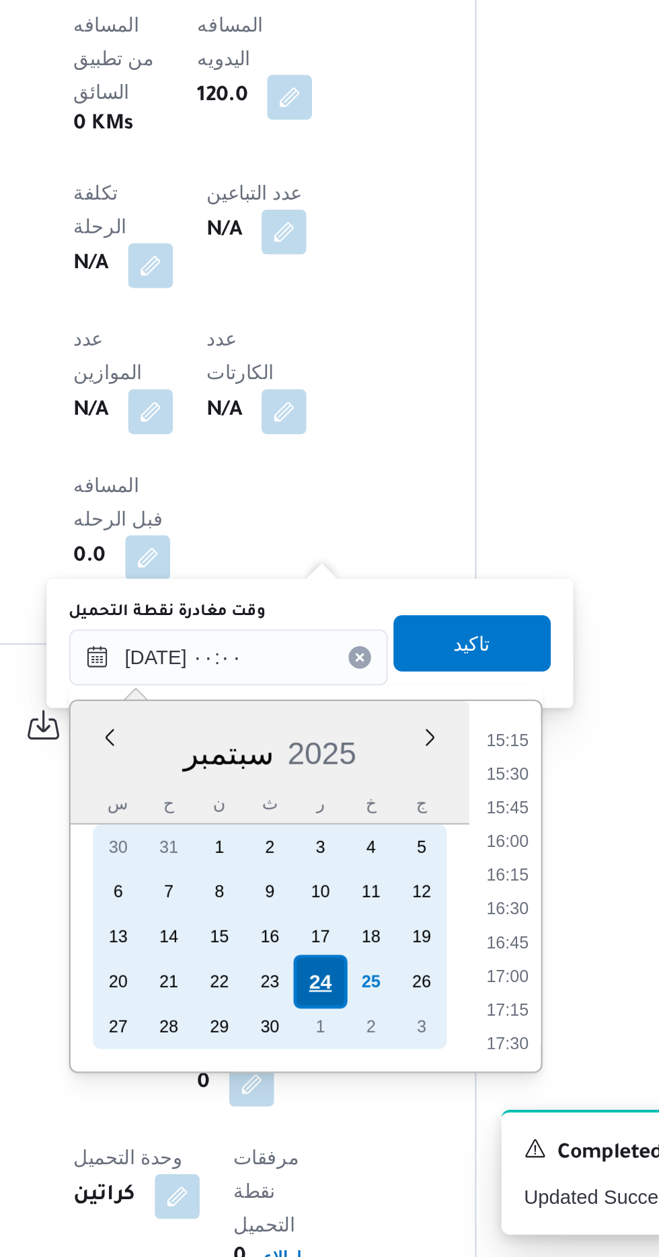
scroll to position [0, 0]
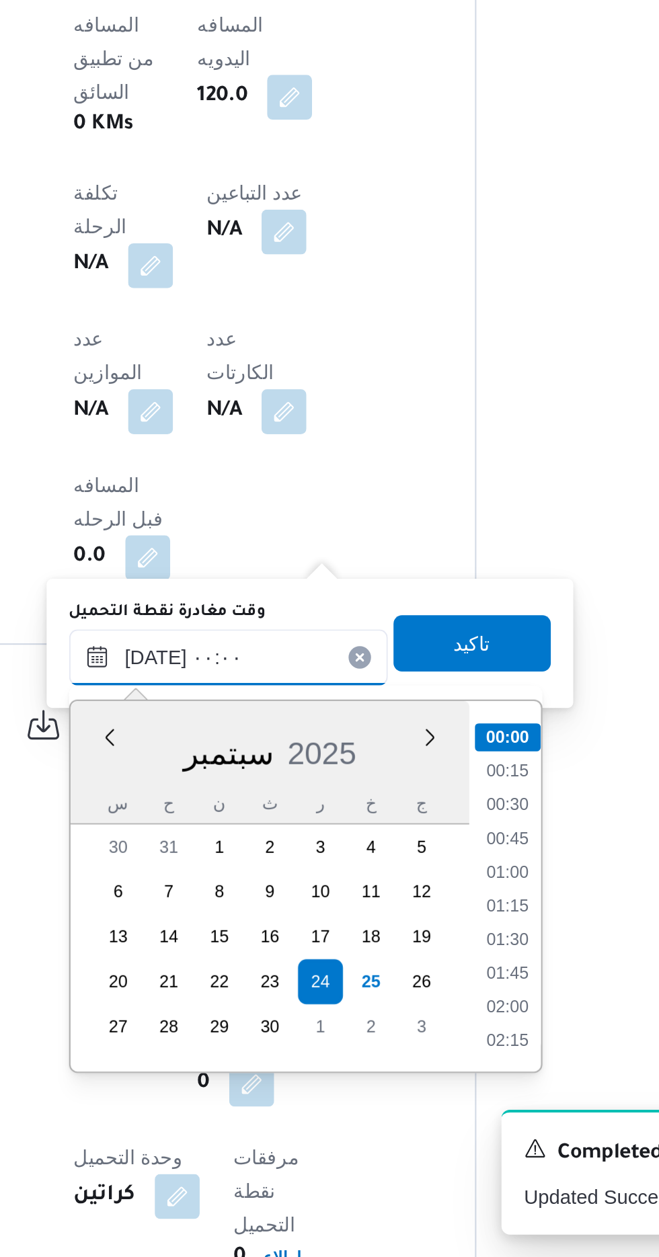
click at [235, 974] on input "[DATE] ٠٠:٠٠" at bounding box center [302, 969] width 153 height 27
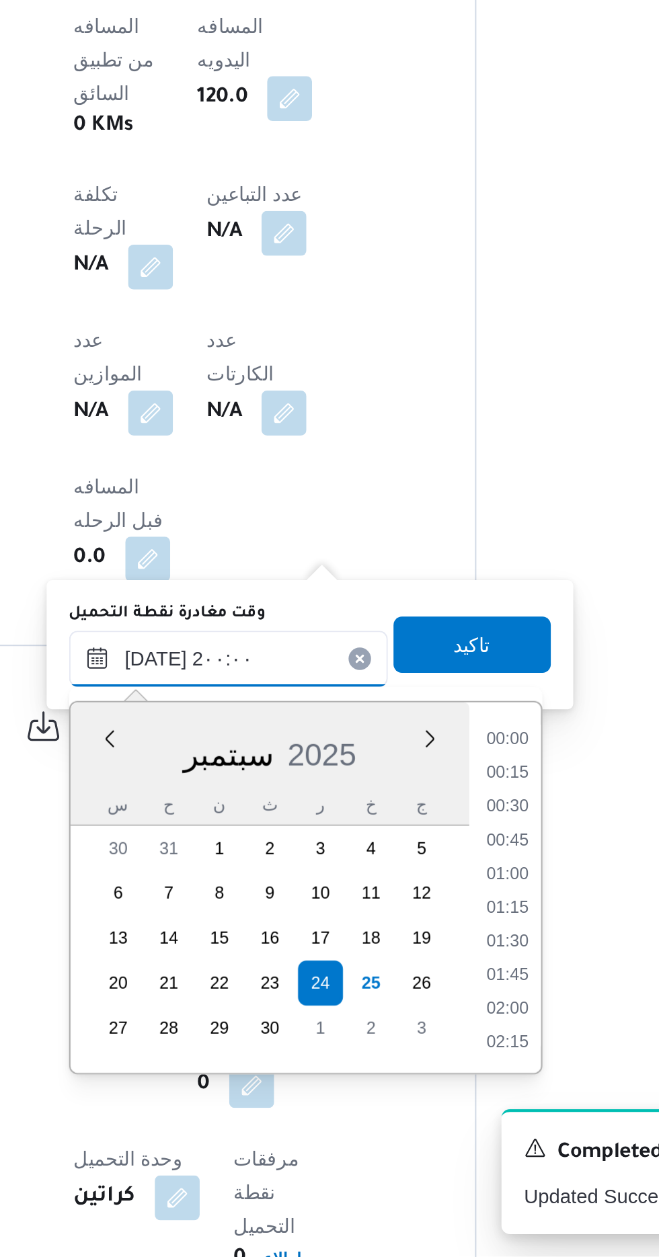
scroll to position [1149, 0]
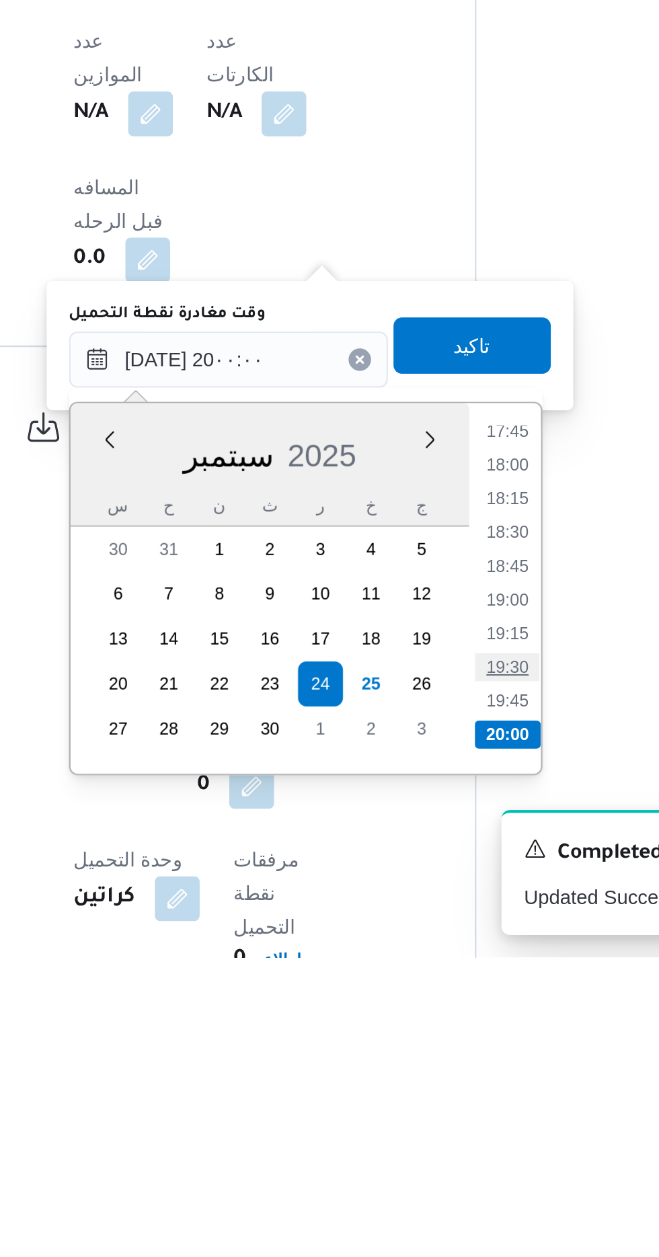
click at [437, 1115] on li "19:30" at bounding box center [435, 1117] width 31 height 13
type input "[DATE] ١٩:٣٠"
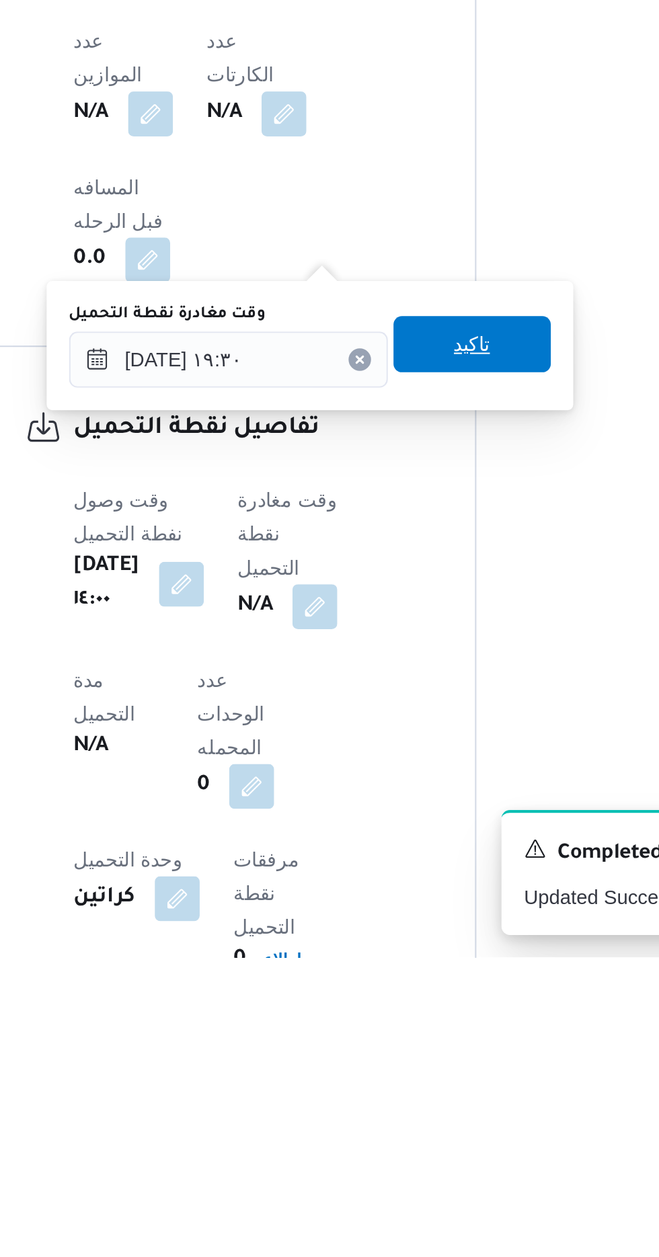
click at [417, 968] on span "تاكيد" at bounding box center [418, 962] width 75 height 27
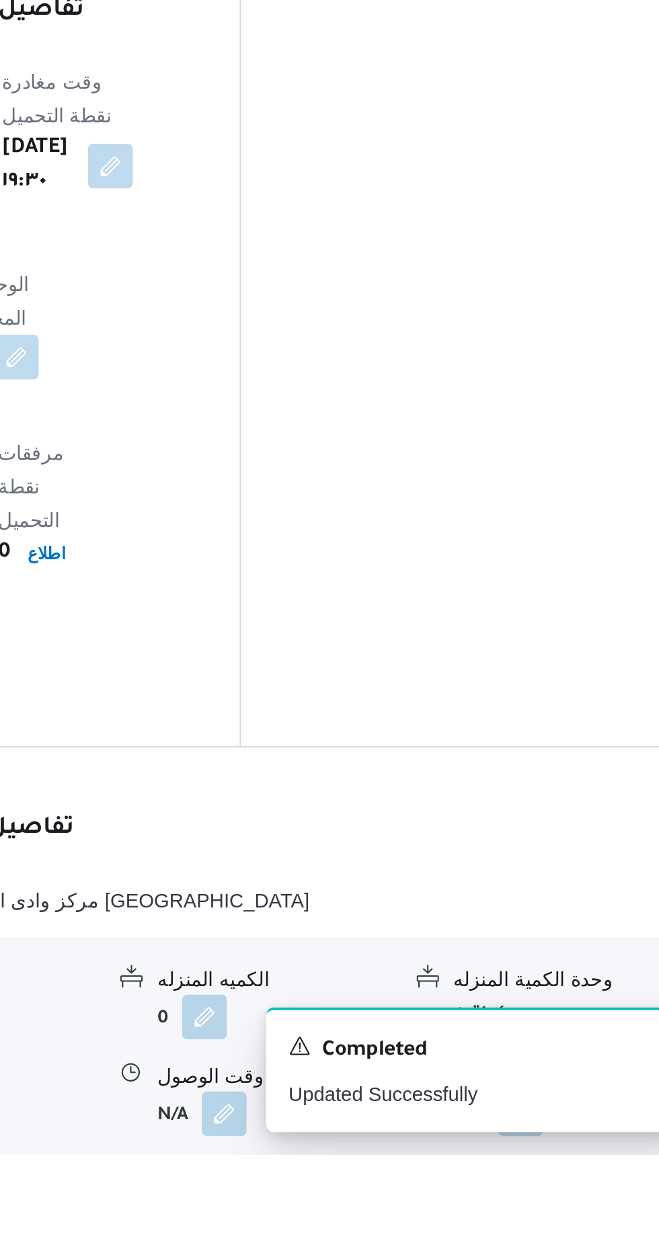
scroll to position [828, 0]
click at [409, 1225] on button "button" at bounding box center [413, 1236] width 22 height 22
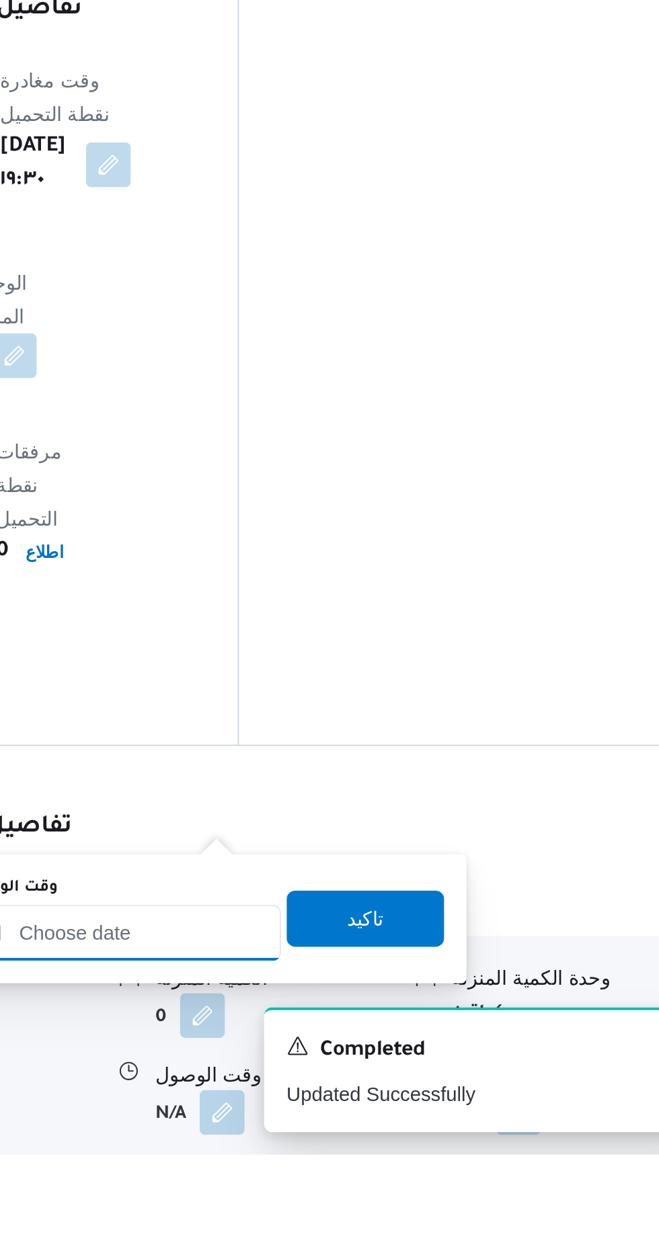
click at [358, 1150] on input "وقت الوصول" at bounding box center [364, 1150] width 153 height 27
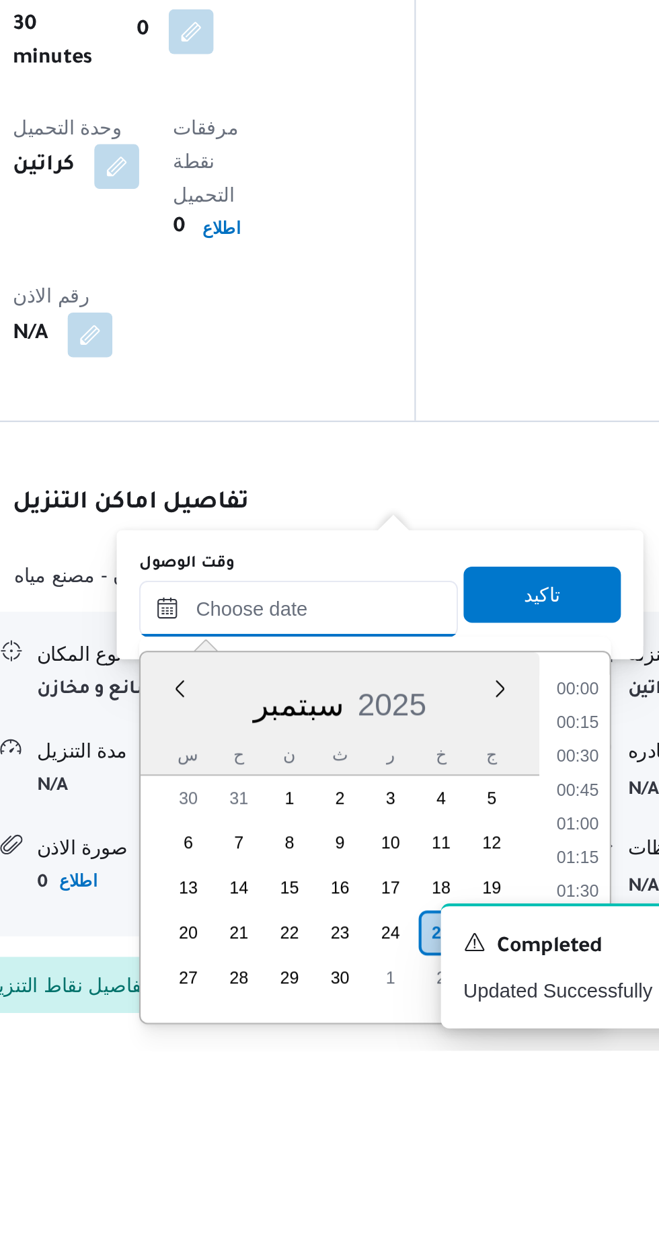
scroll to position [982, 0]
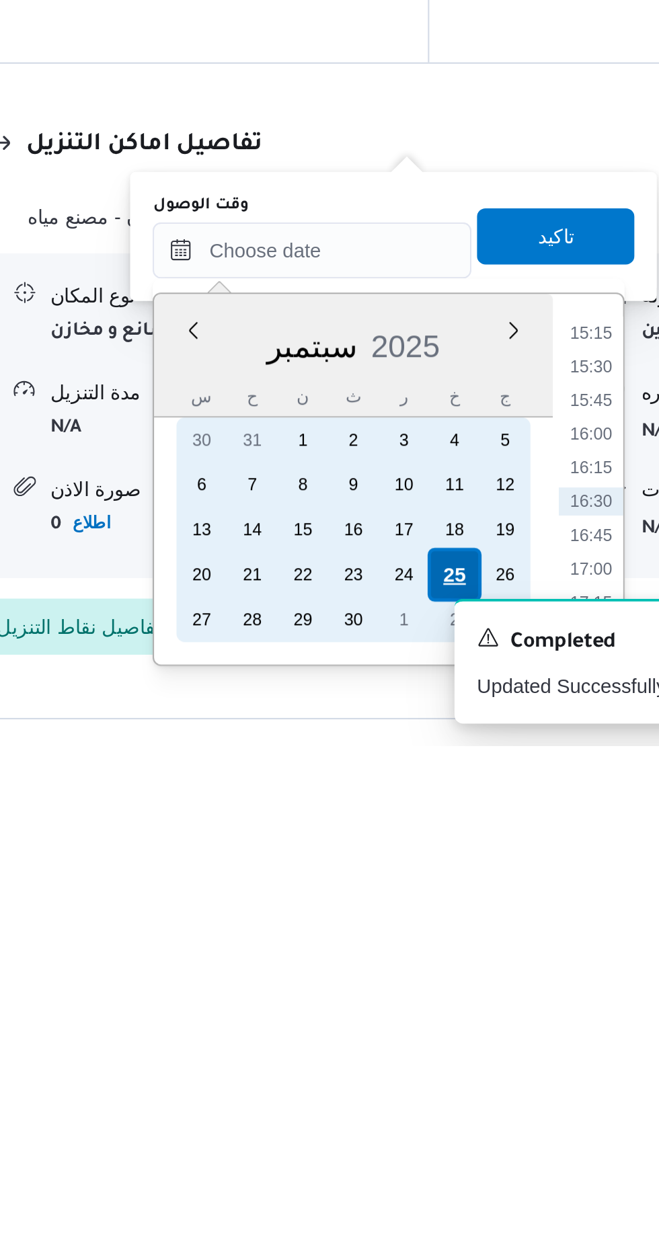
click at [433, 1172] on div "25" at bounding box center [433, 1175] width 26 height 26
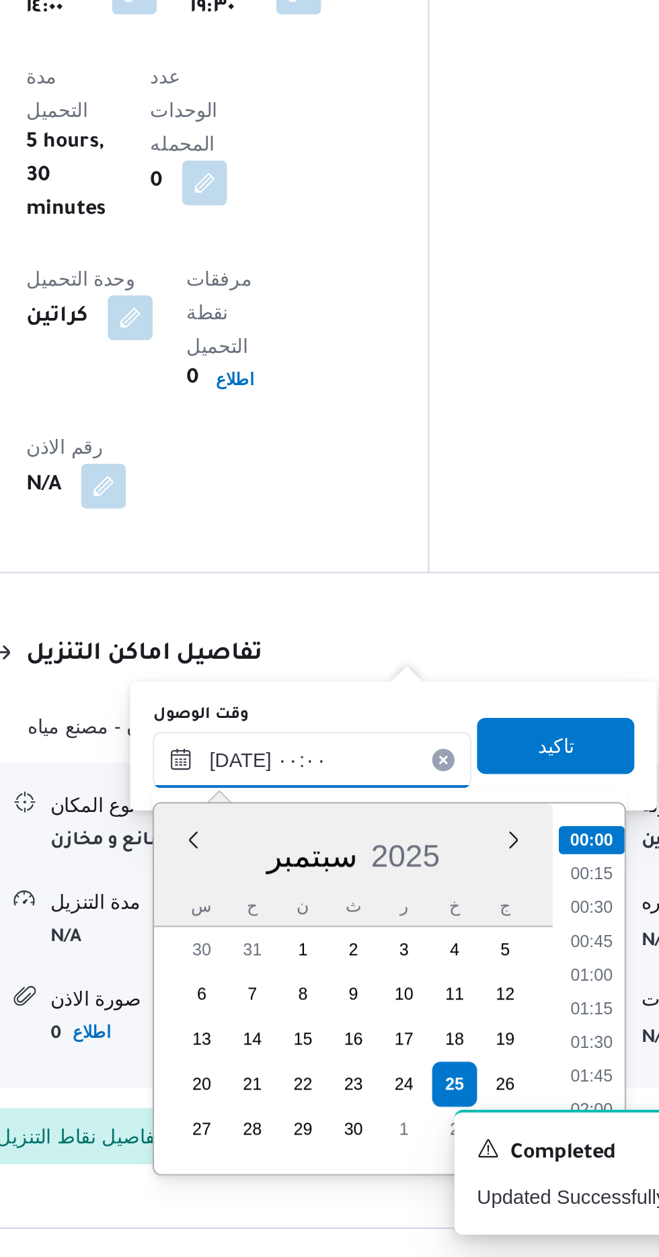
click at [300, 1025] on input "[DATE] ٠٠:٠٠" at bounding box center [364, 1018] width 153 height 27
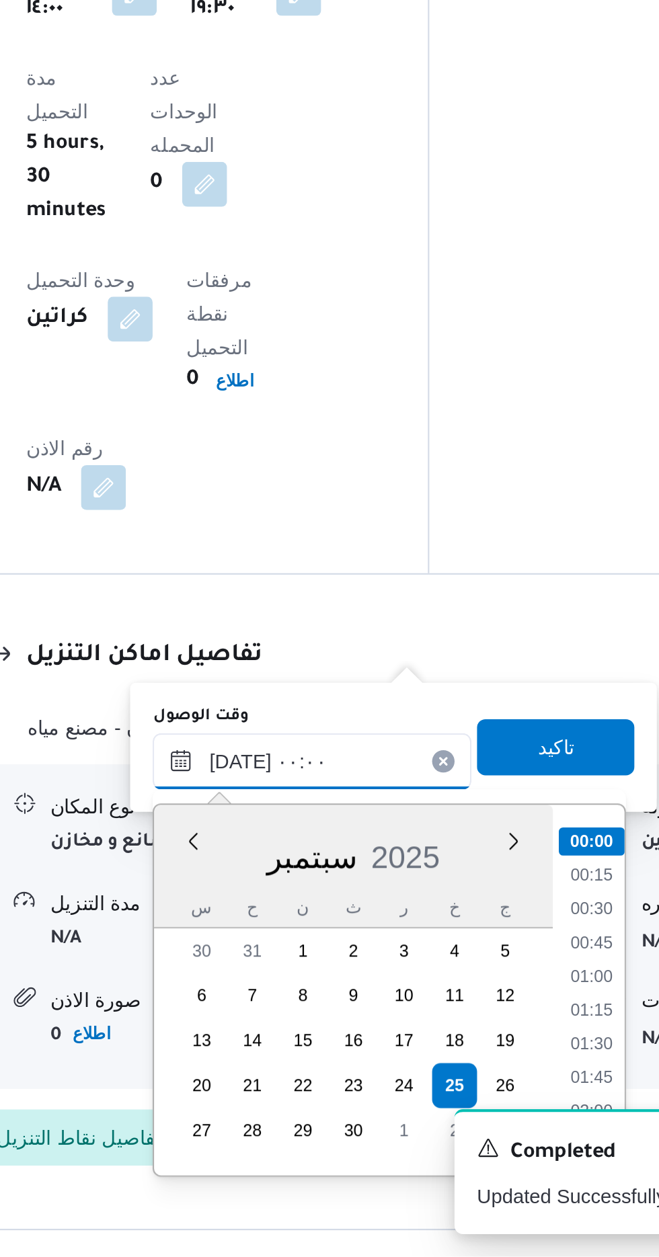
scroll to position [959, 0]
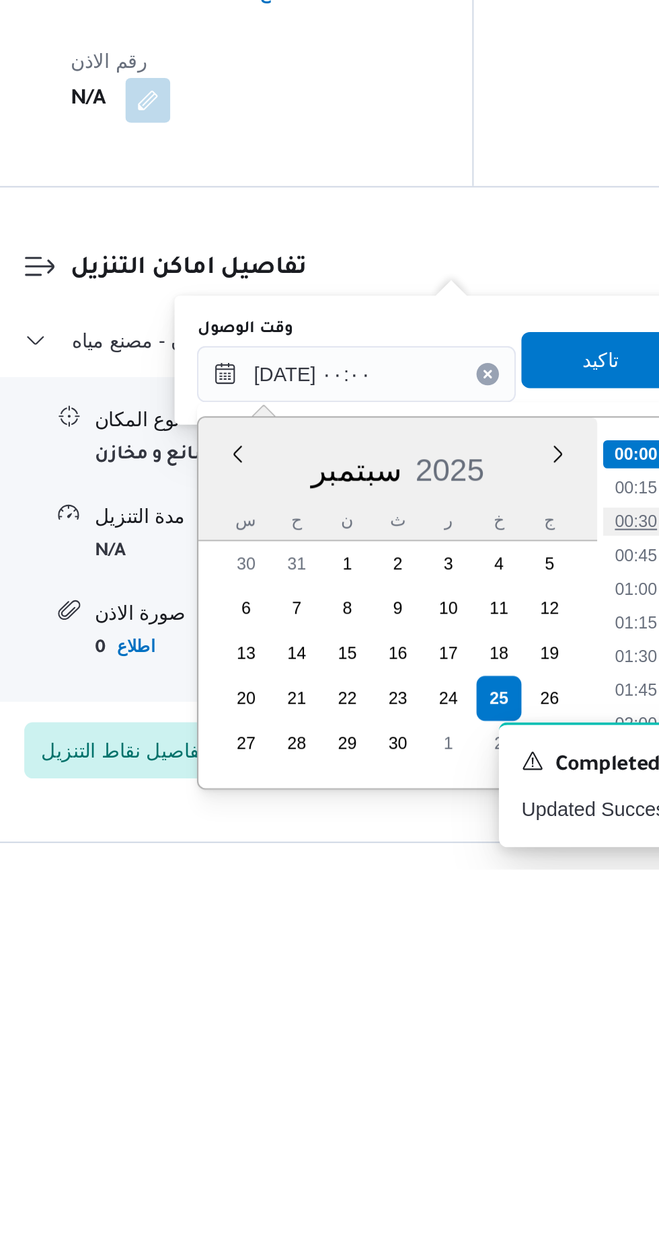
click at [493, 1089] on li "00:30" at bounding box center [498, 1089] width 31 height 13
type input "[DATE] ٠٠:٣٠"
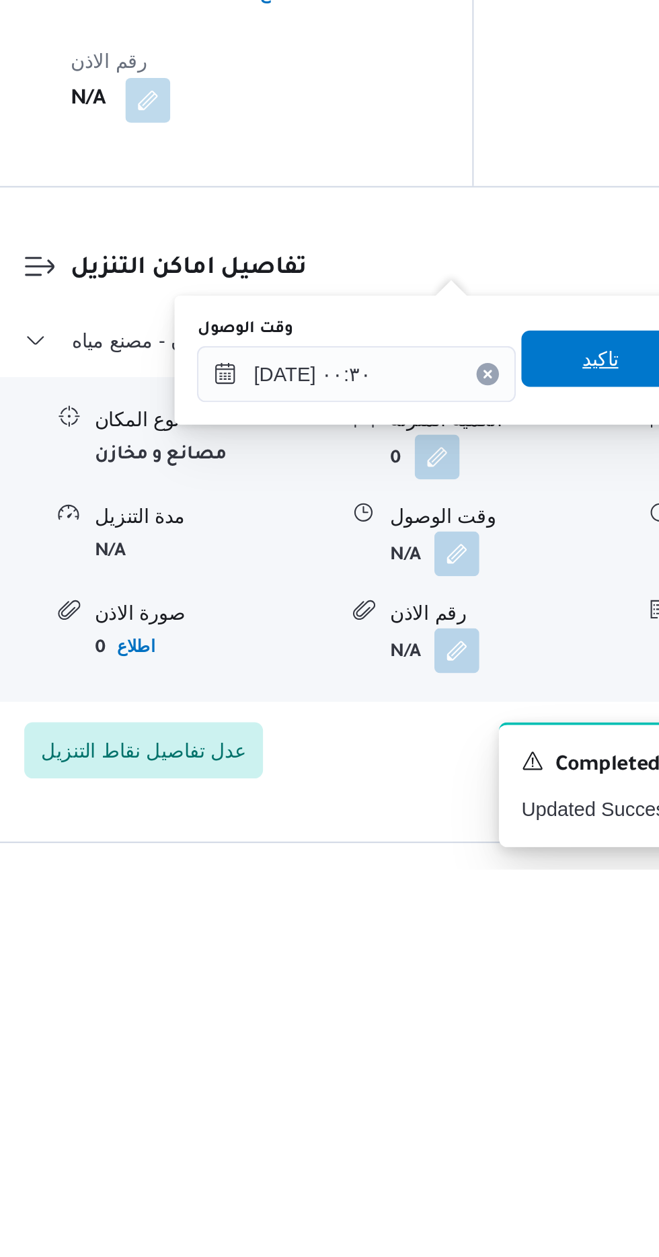
click at [482, 1013] on span "تاكيد" at bounding box center [481, 1012] width 75 height 27
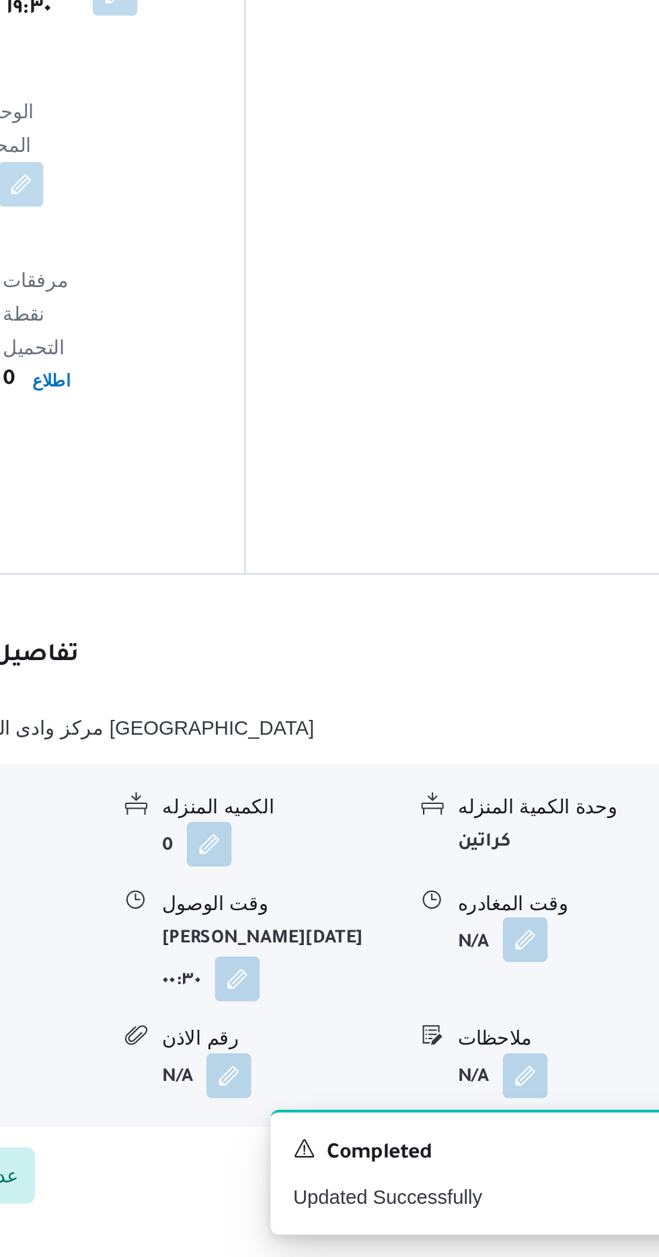
click at [553, 1094] on button "button" at bounding box center [555, 1105] width 22 height 22
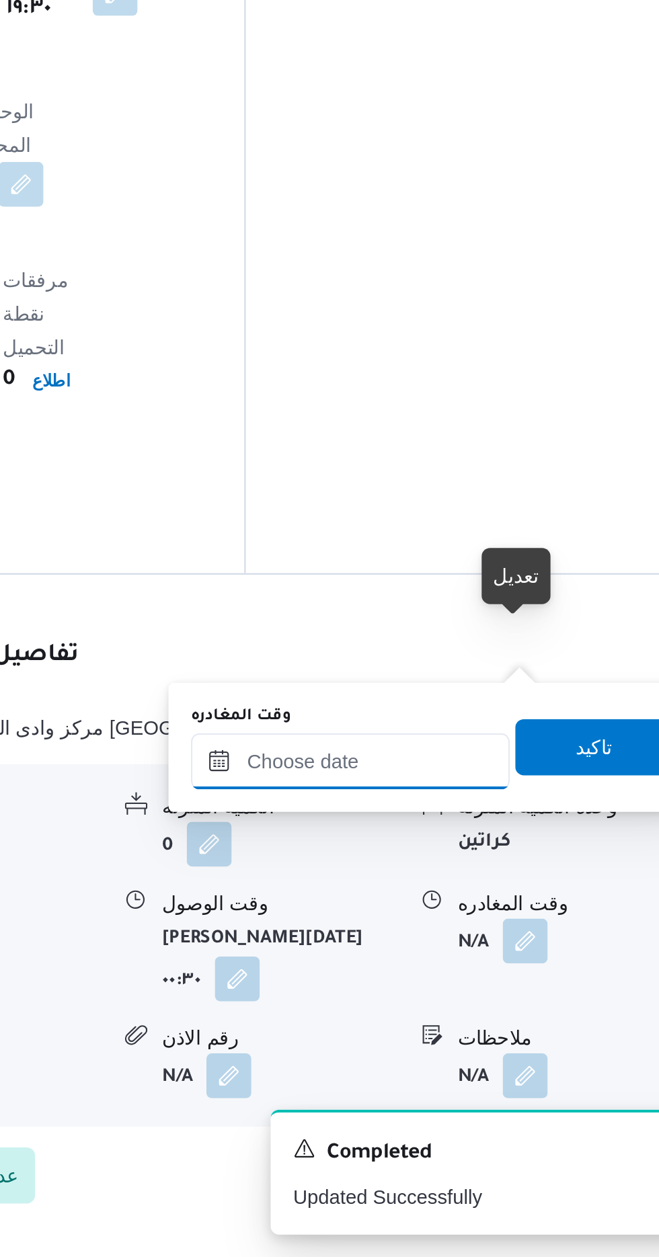
click at [487, 1014] on input "وقت المغادره" at bounding box center [470, 1019] width 153 height 27
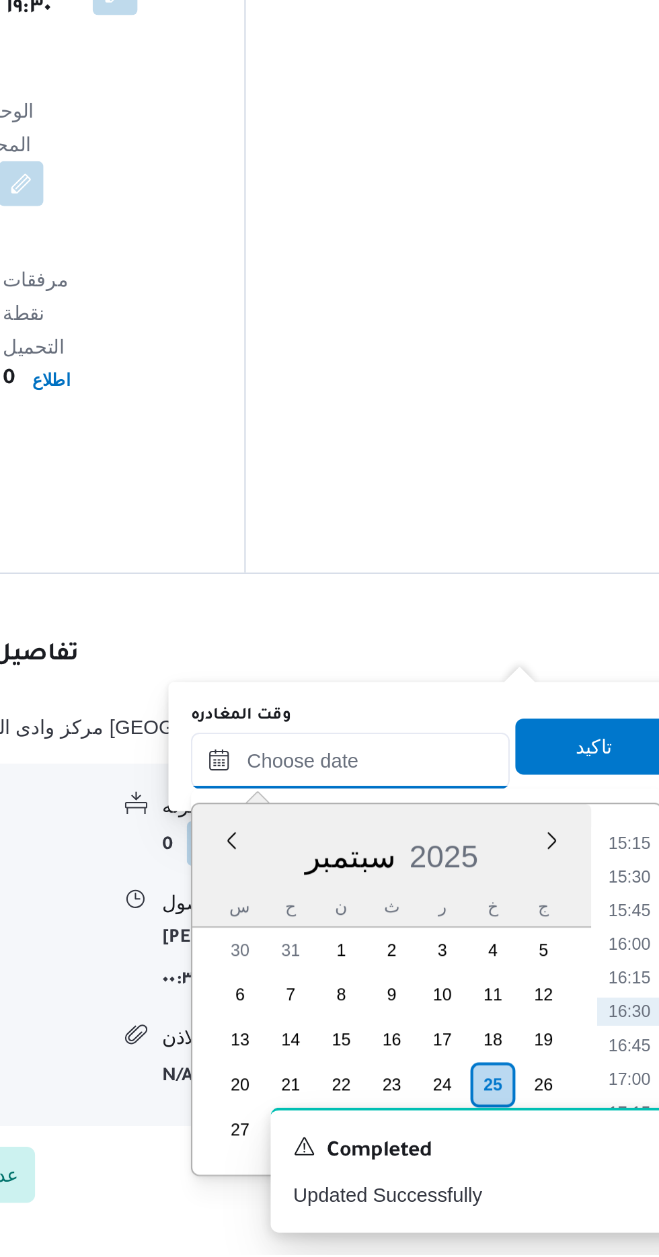
scroll to position [958, 0]
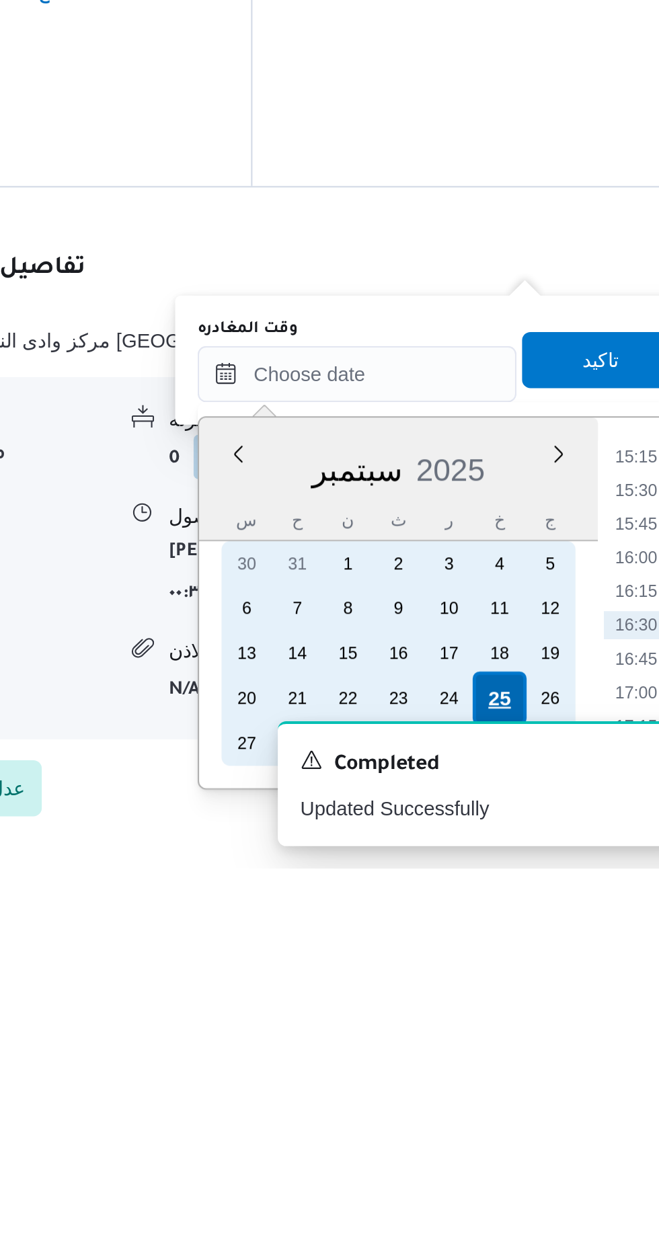
click at [540, 1171] on div "25" at bounding box center [539, 1176] width 26 height 26
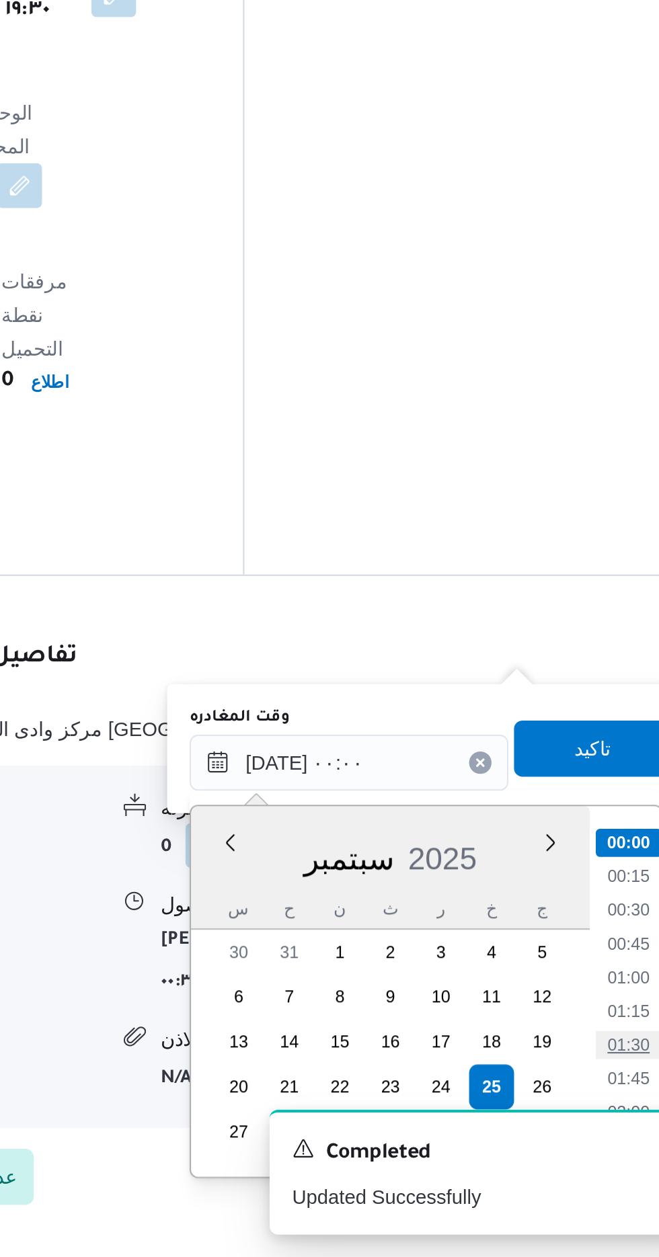
click at [608, 1150] on li "01:30" at bounding box center [604, 1154] width 31 height 13
type input "[DATE] ٠١:٣٠"
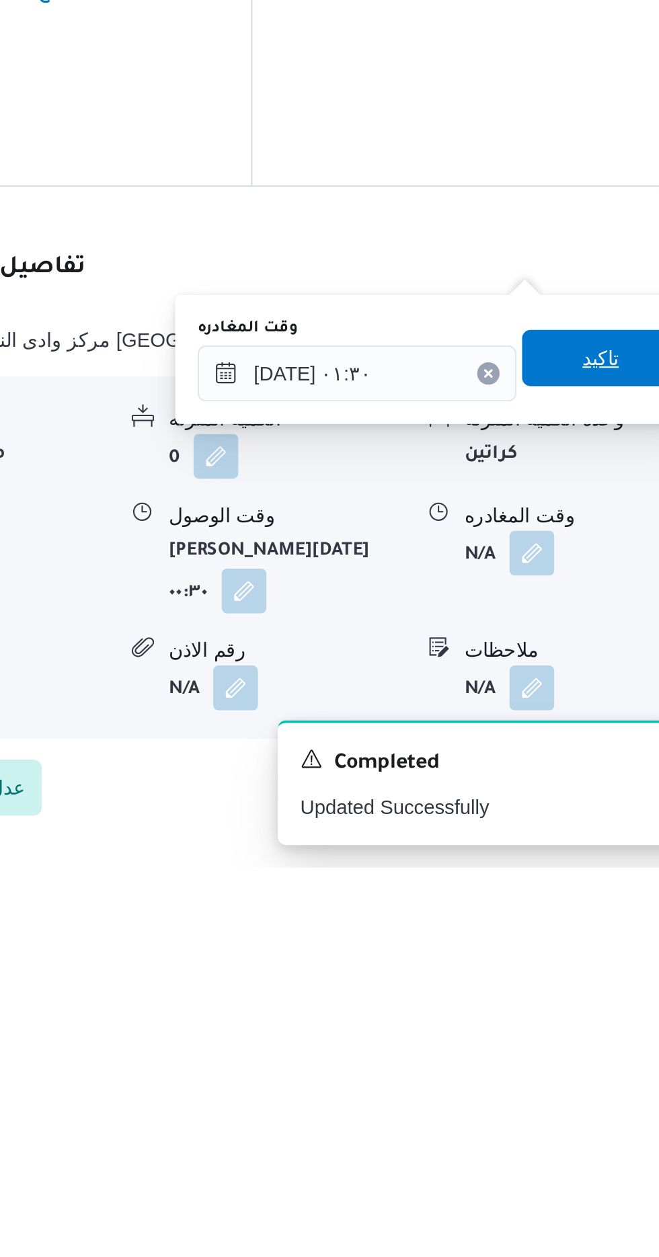
click at [596, 1017] on span "تاكيد" at bounding box center [587, 1013] width 17 height 16
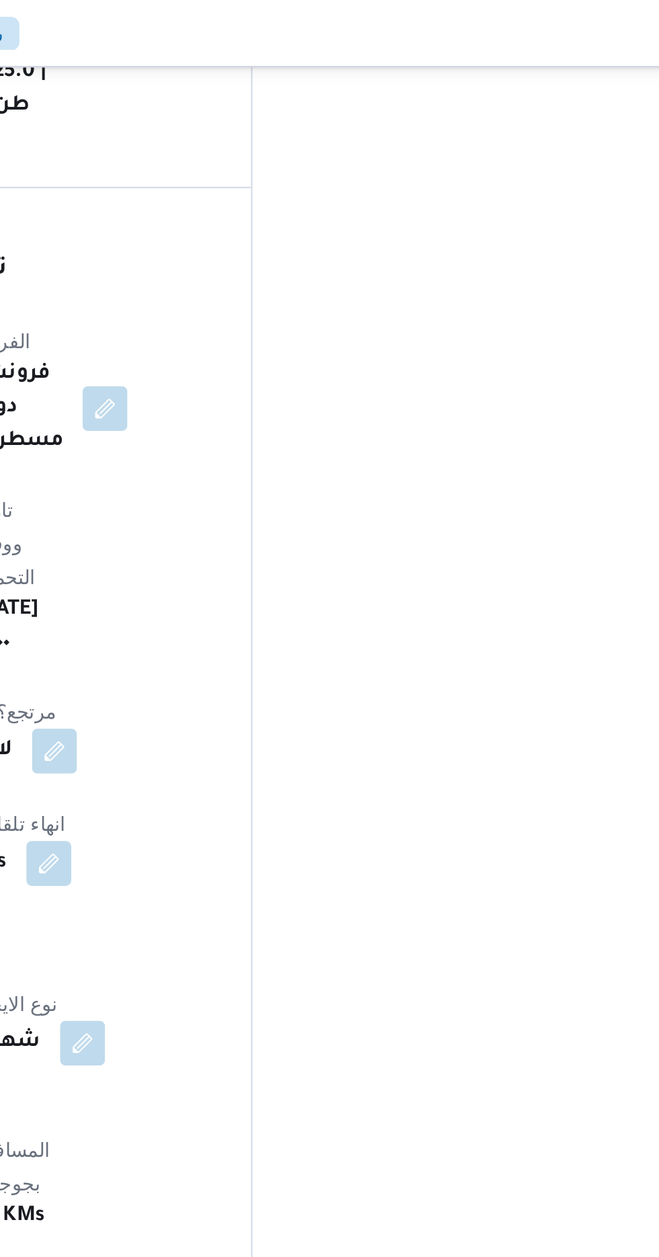
scroll to position [0, 0]
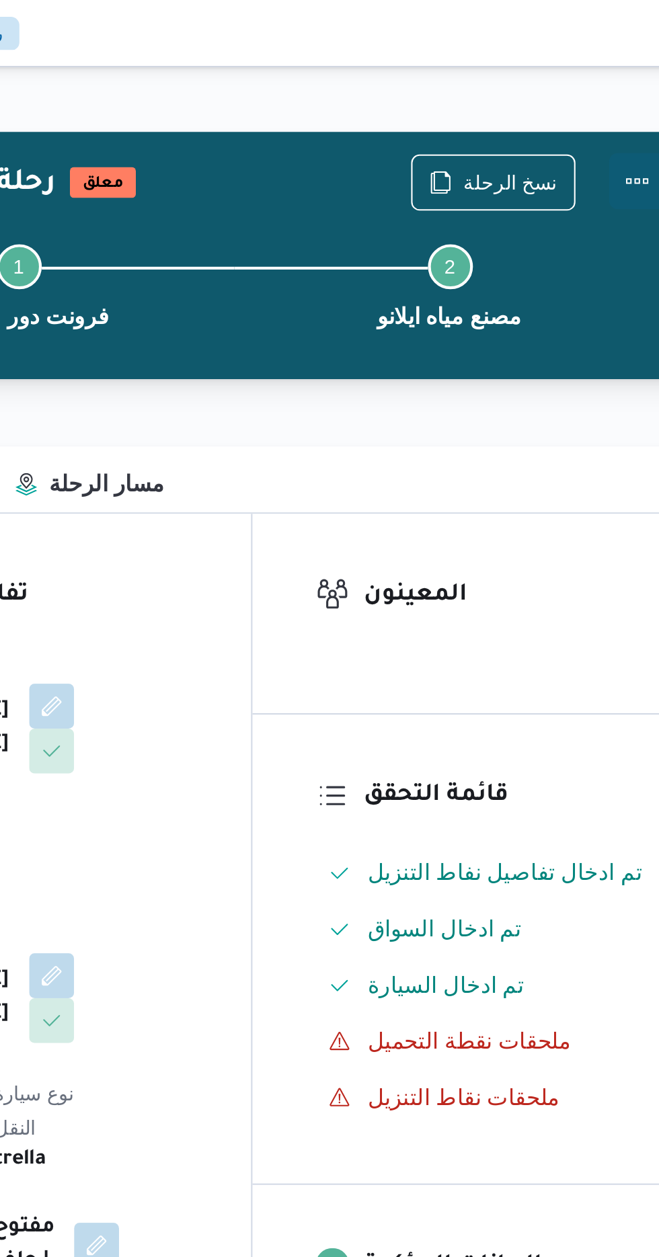
click at [613, 80] on button "Actions" at bounding box center [604, 86] width 27 height 27
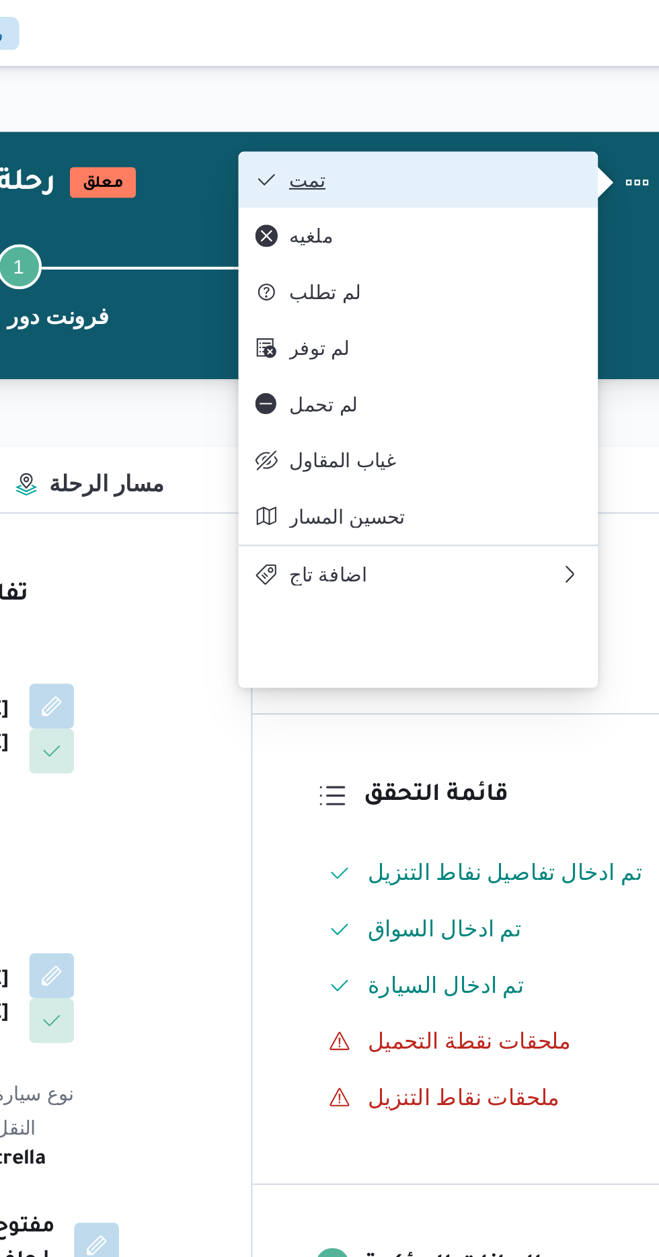
click at [552, 82] on span "تمت" at bounding box center [508, 86] width 140 height 11
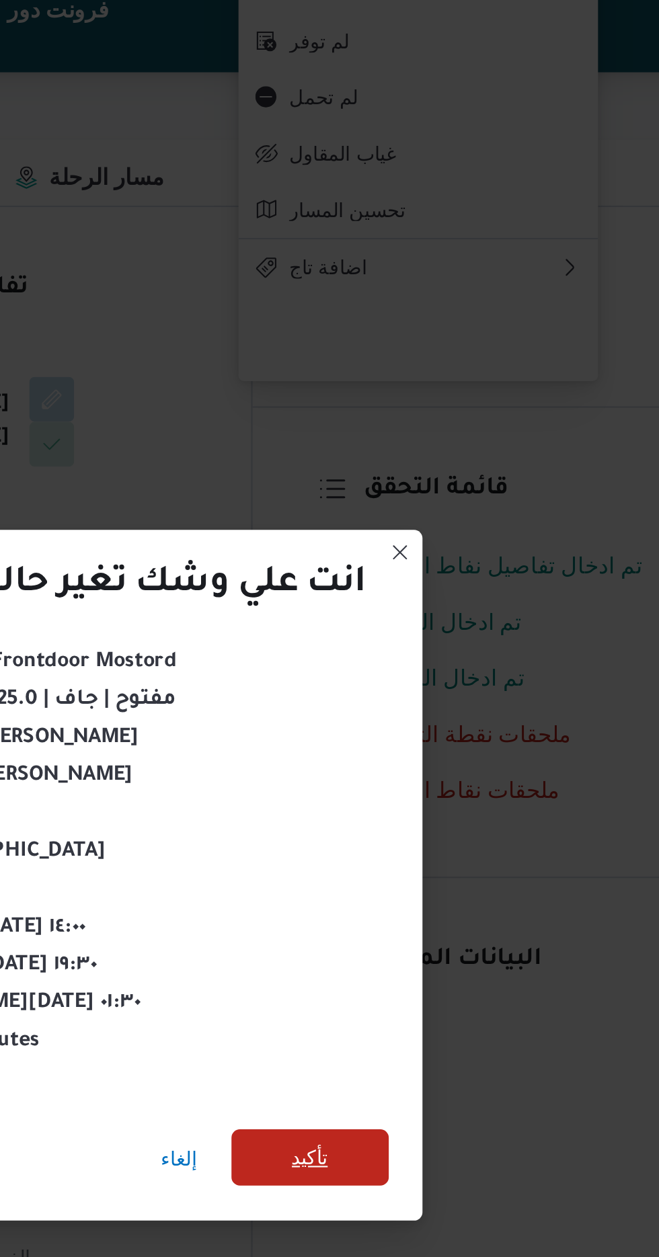
click at [442, 693] on span "تأكيد" at bounding box center [447, 701] width 17 height 16
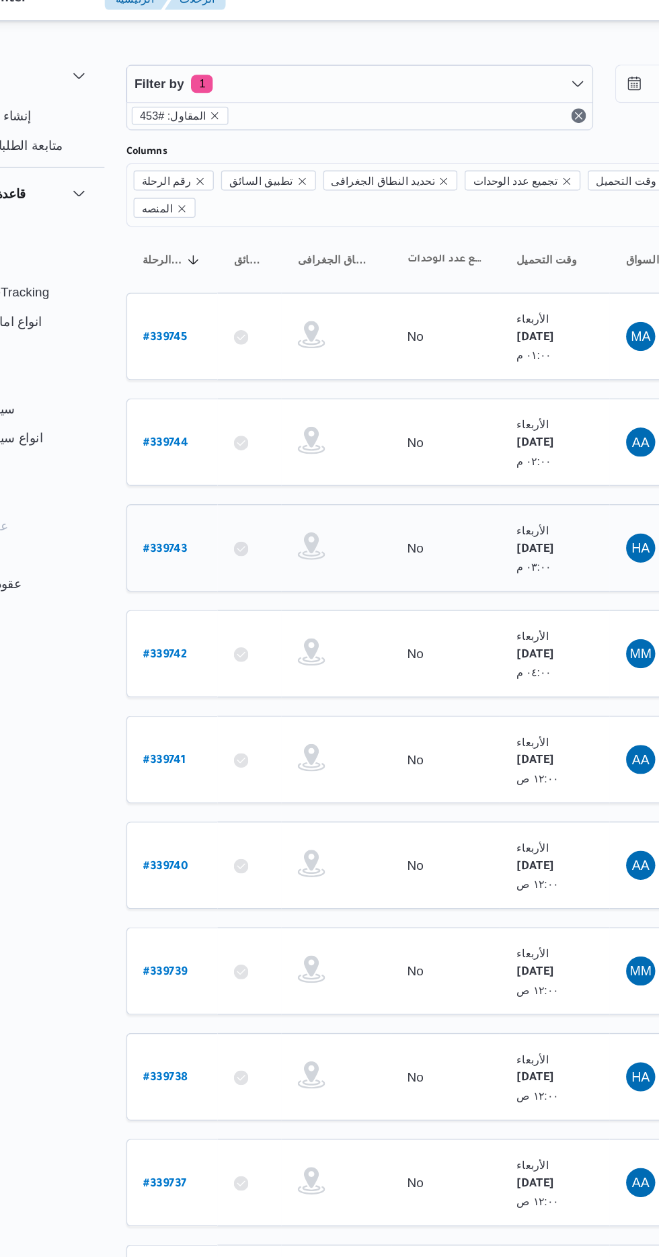
click at [189, 417] on b "# 339743" at bounding box center [203, 421] width 32 height 9
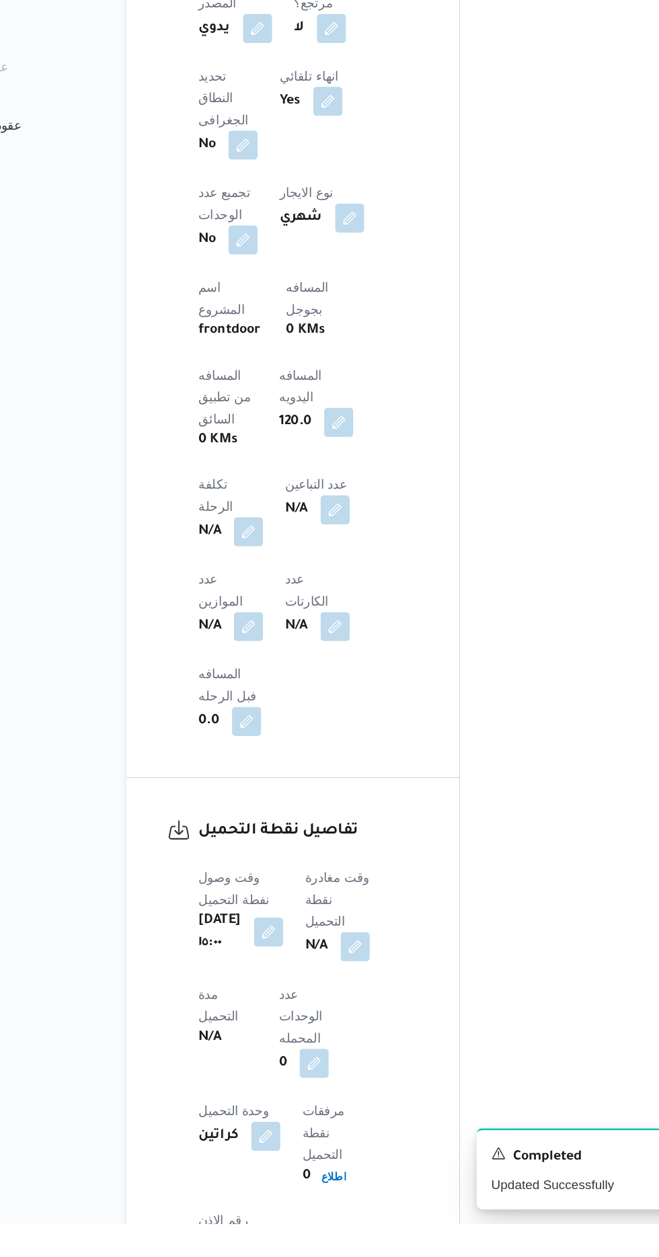
scroll to position [569, 0]
click at [354, 1041] on button "button" at bounding box center [344, 1052] width 22 height 22
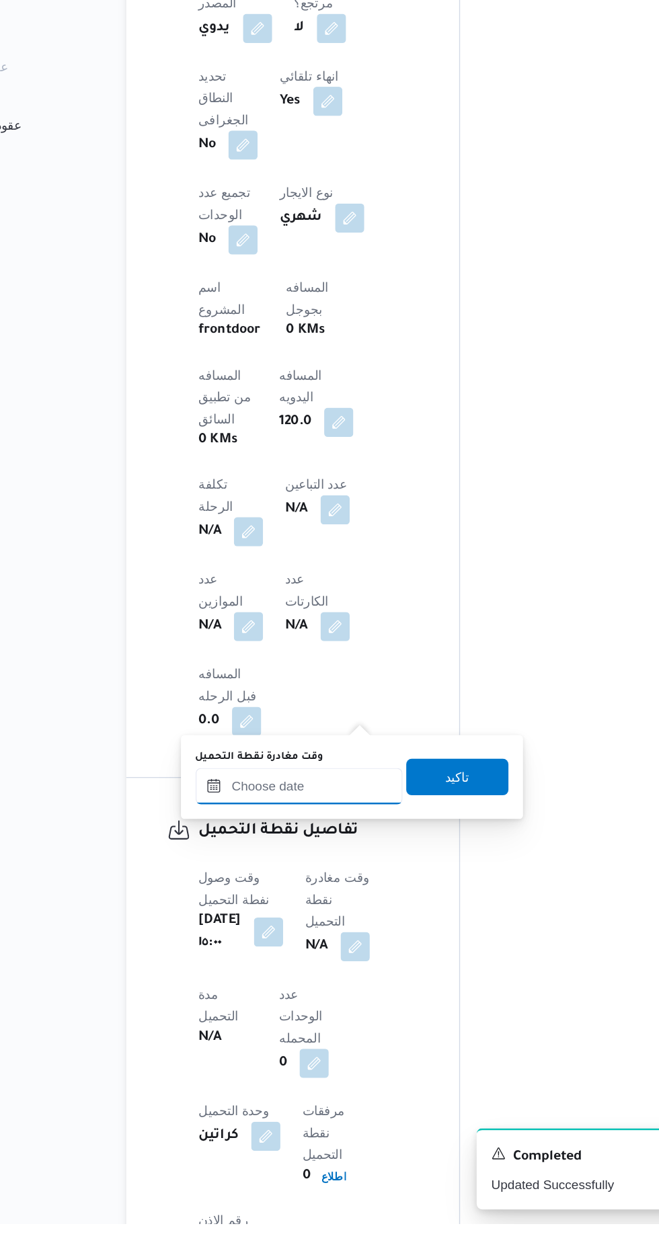
click at [331, 938] on input "وقت مغادرة نقطة التحميل" at bounding box center [302, 934] width 153 height 27
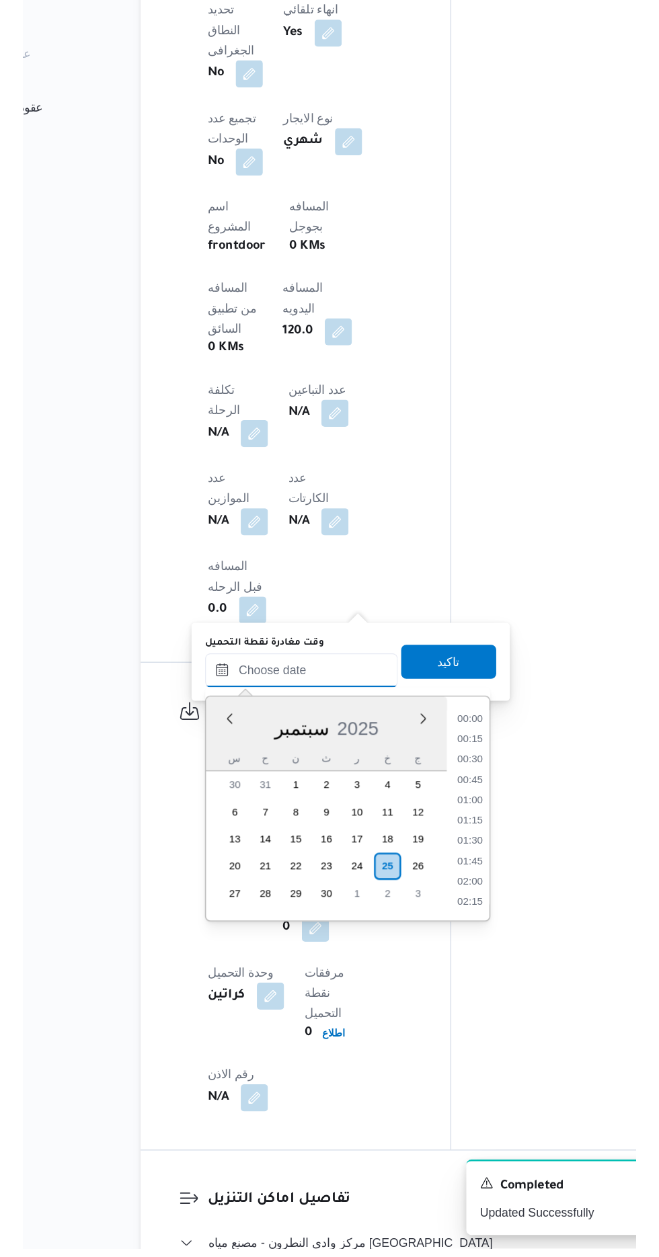
scroll to position [611, 0]
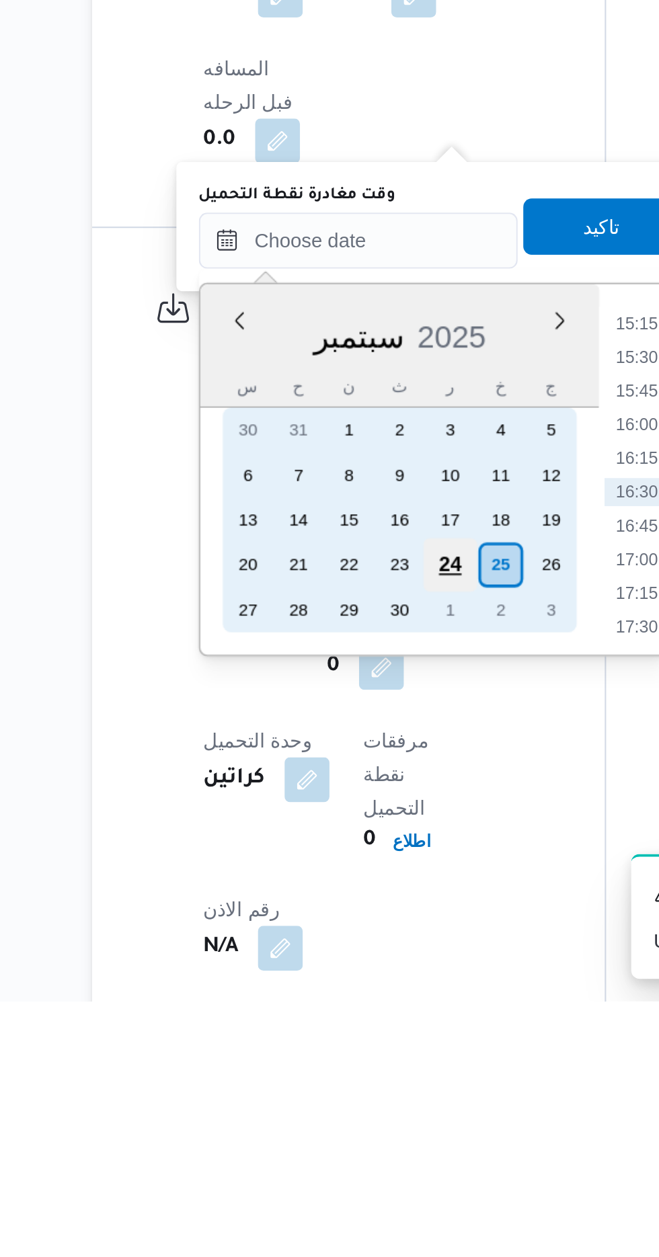
click at [348, 1048] on div "24" at bounding box center [346, 1048] width 26 height 26
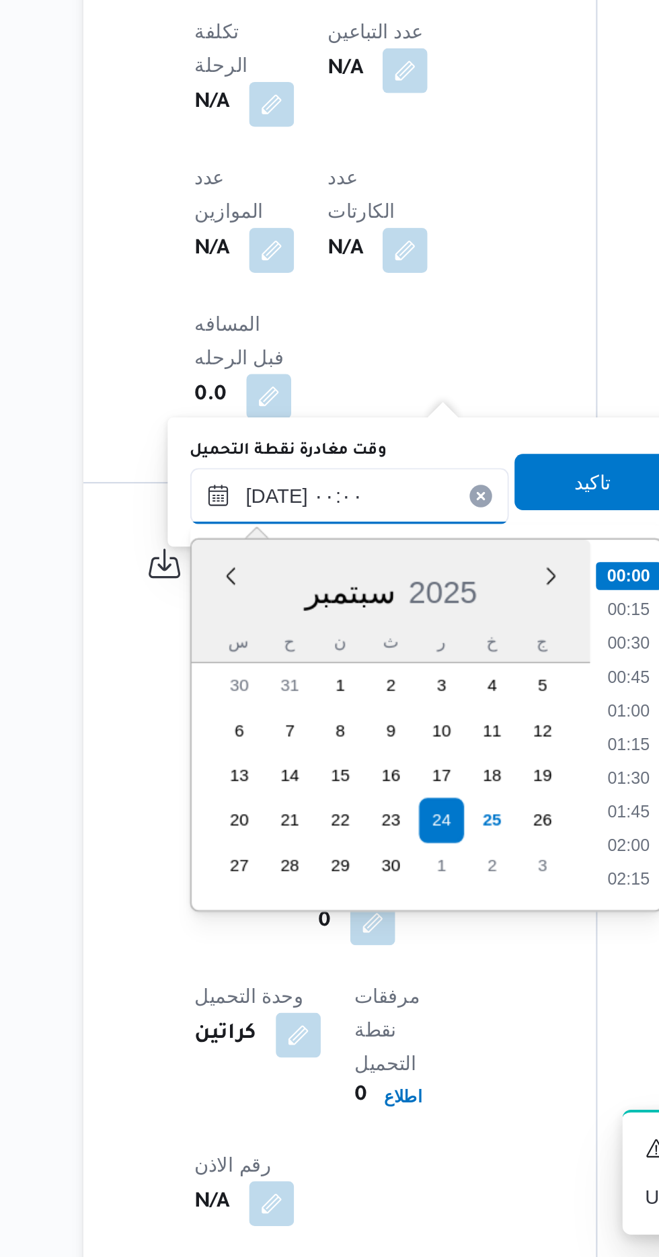
click at [238, 894] on input "[DATE] ٠٠:٠٠" at bounding box center [302, 892] width 153 height 27
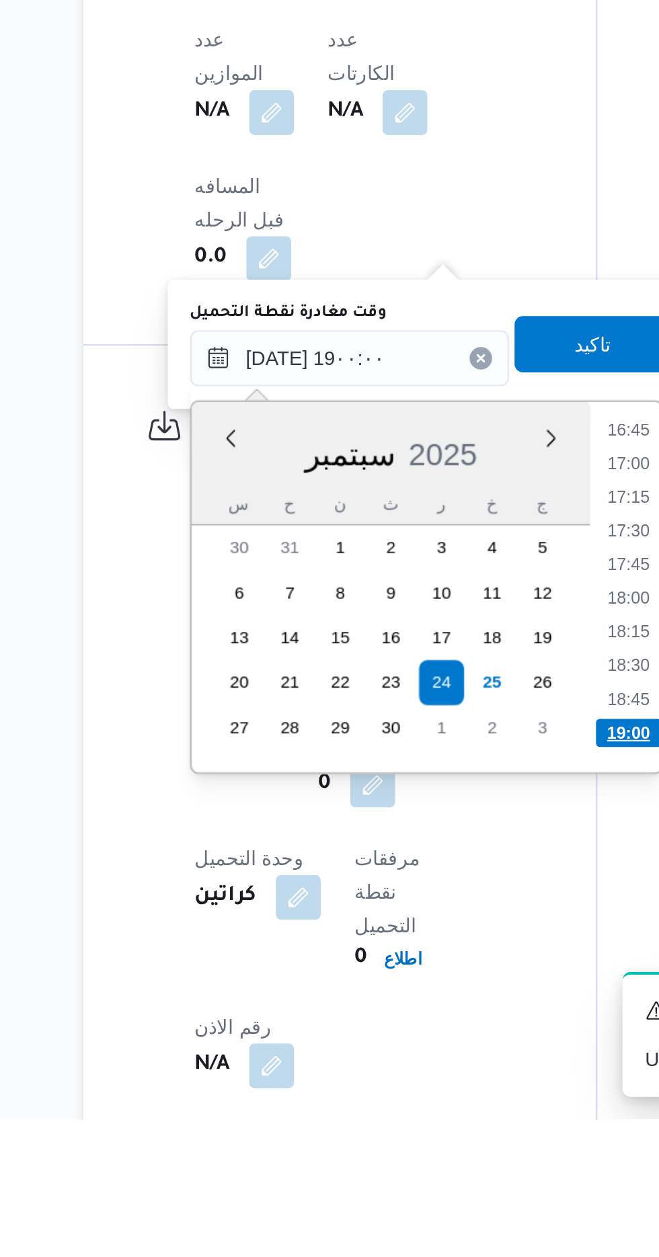
click at [433, 1067] on li "19:00" at bounding box center [436, 1071] width 32 height 13
type input "[DATE] ١٩:٠٠"
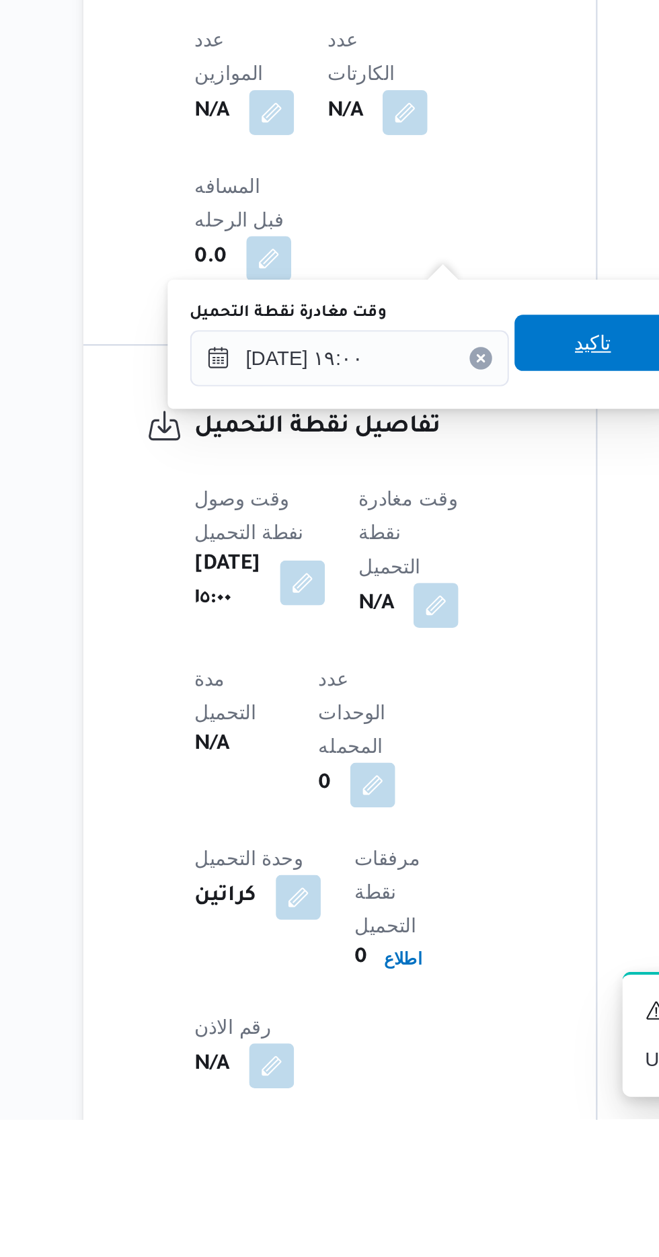
click at [416, 878] on span "تاكيد" at bounding box center [418, 885] width 75 height 27
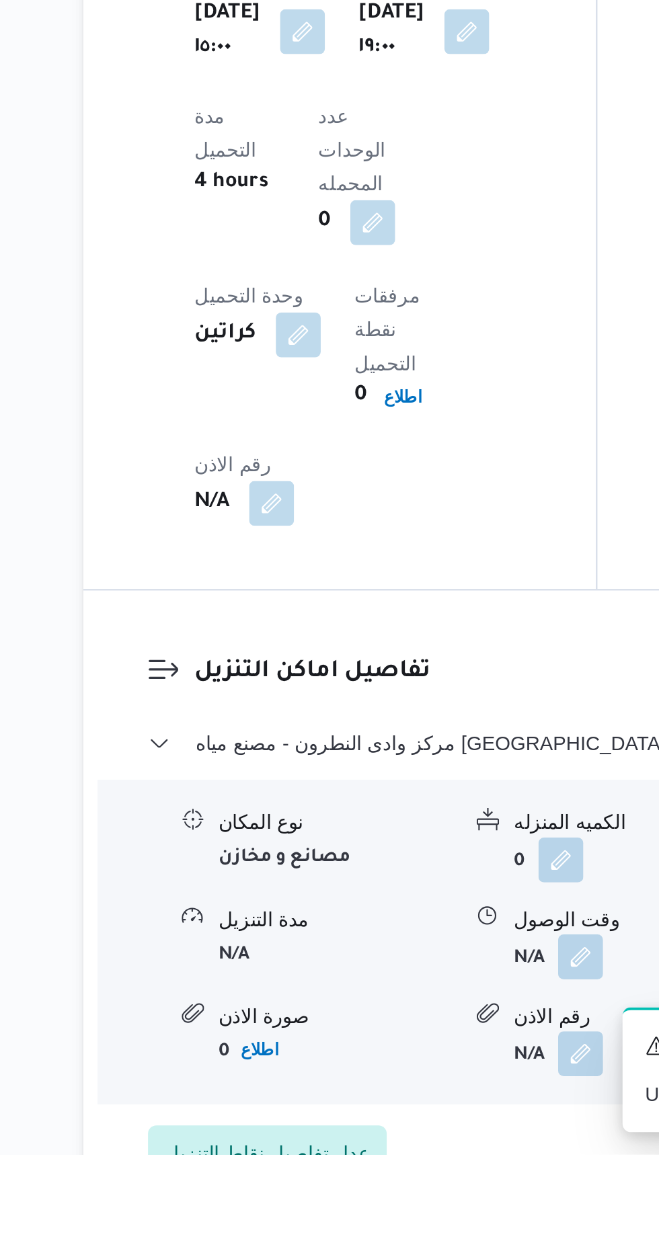
scroll to position [898, 0]
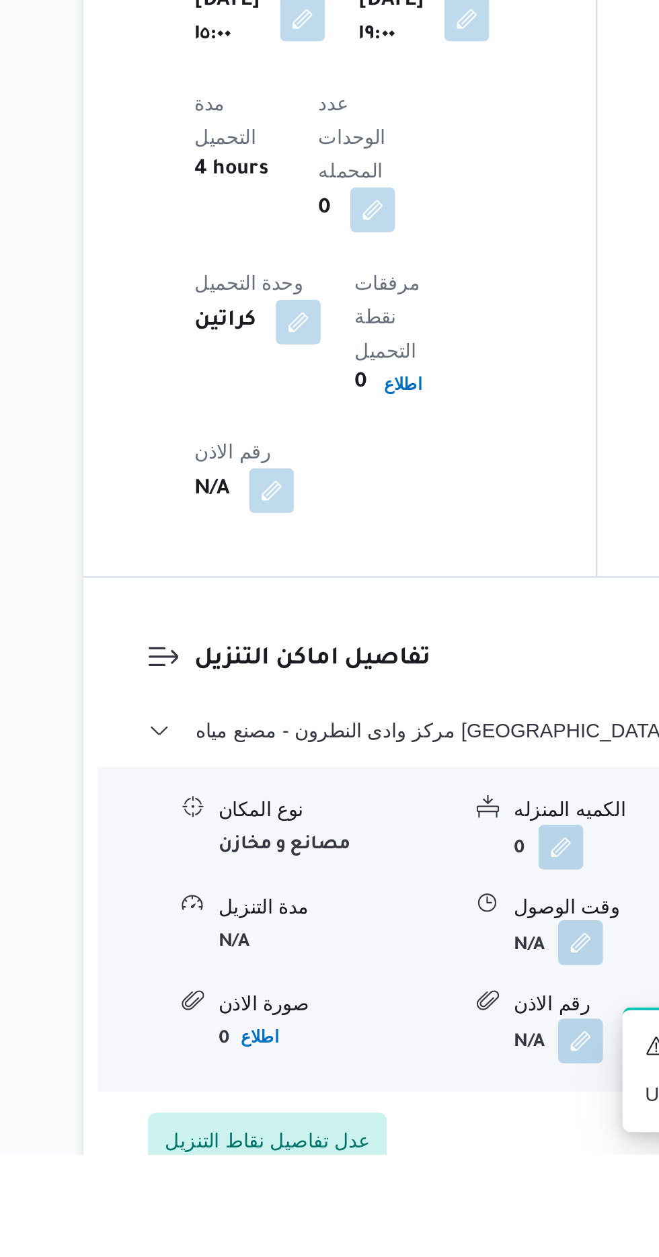
click at [413, 1144] on button "button" at bounding box center [413, 1155] width 22 height 22
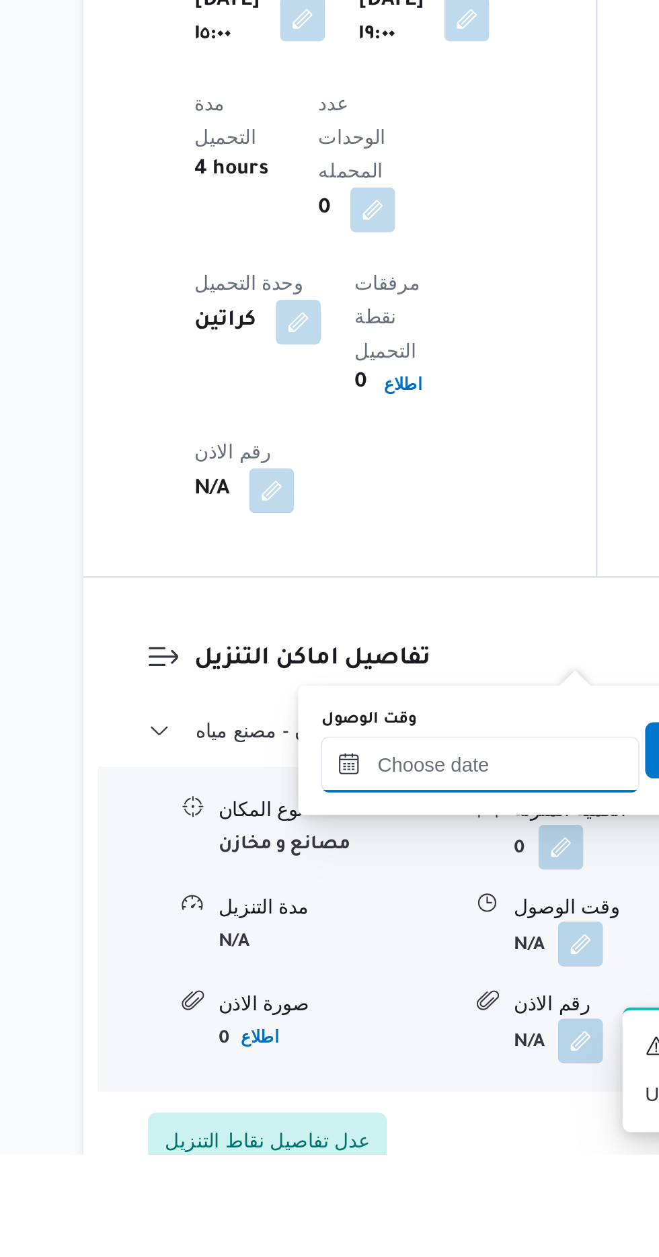
click at [380, 1070] on input "وقت الوصول" at bounding box center [364, 1069] width 153 height 27
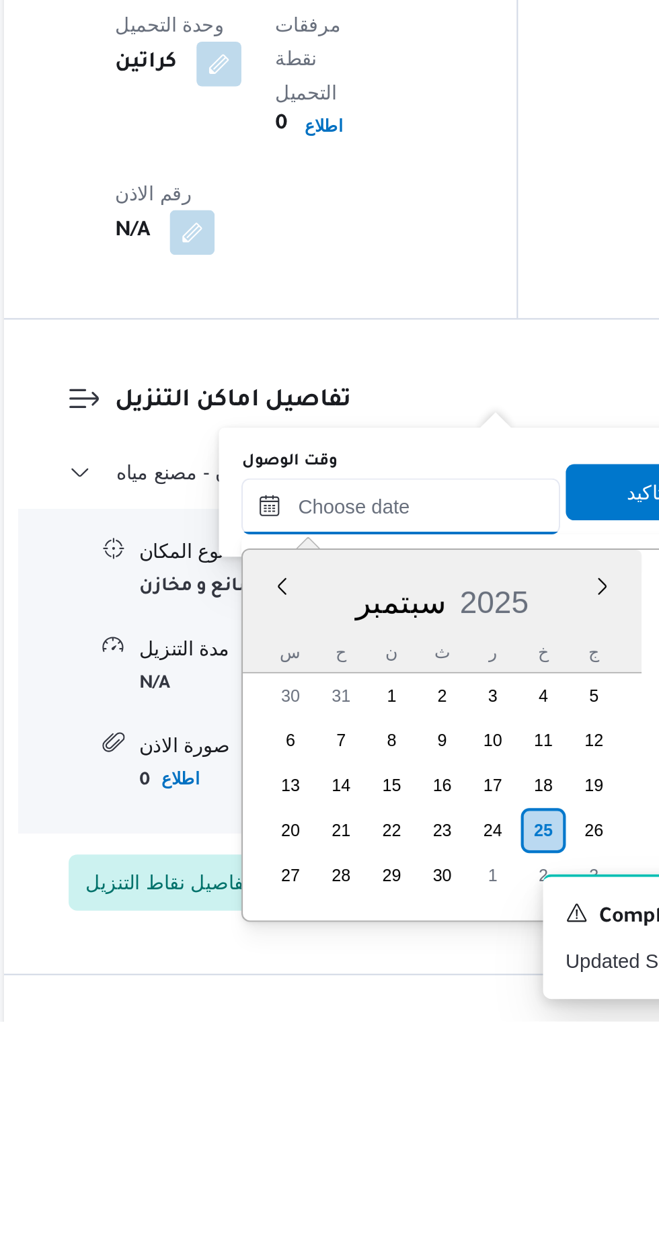
scroll to position [982, 0]
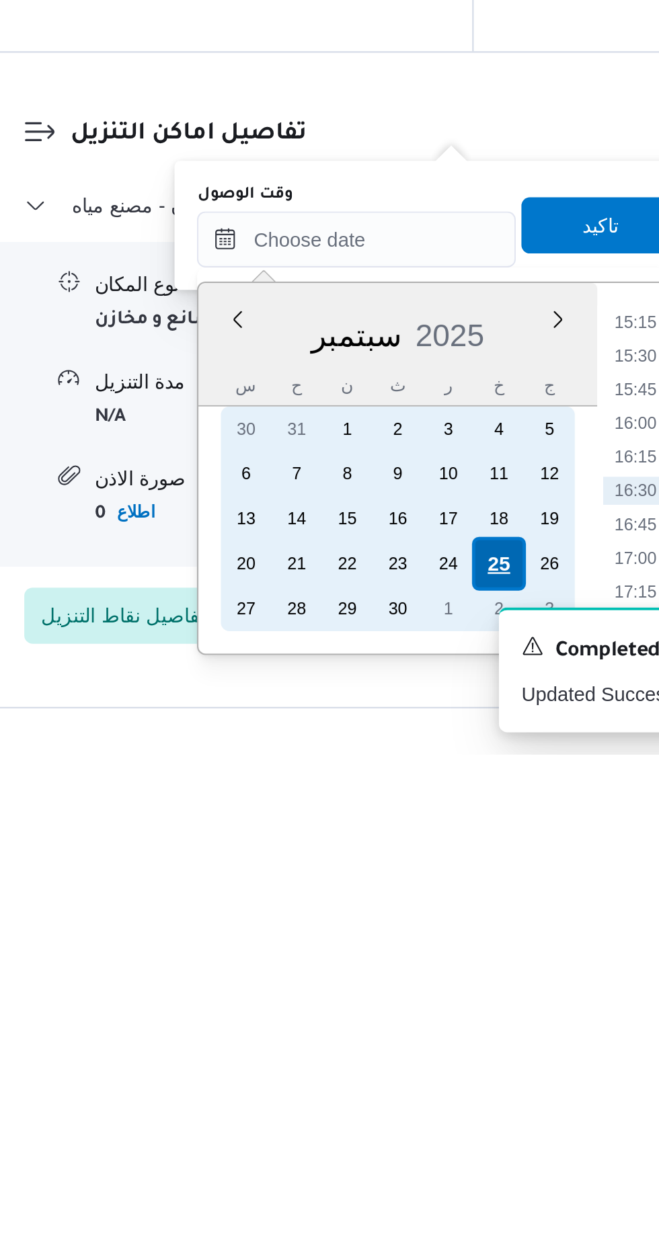
click at [432, 1166] on div "25" at bounding box center [433, 1165] width 26 height 26
type input "[DATE] ٠٠:٠٠"
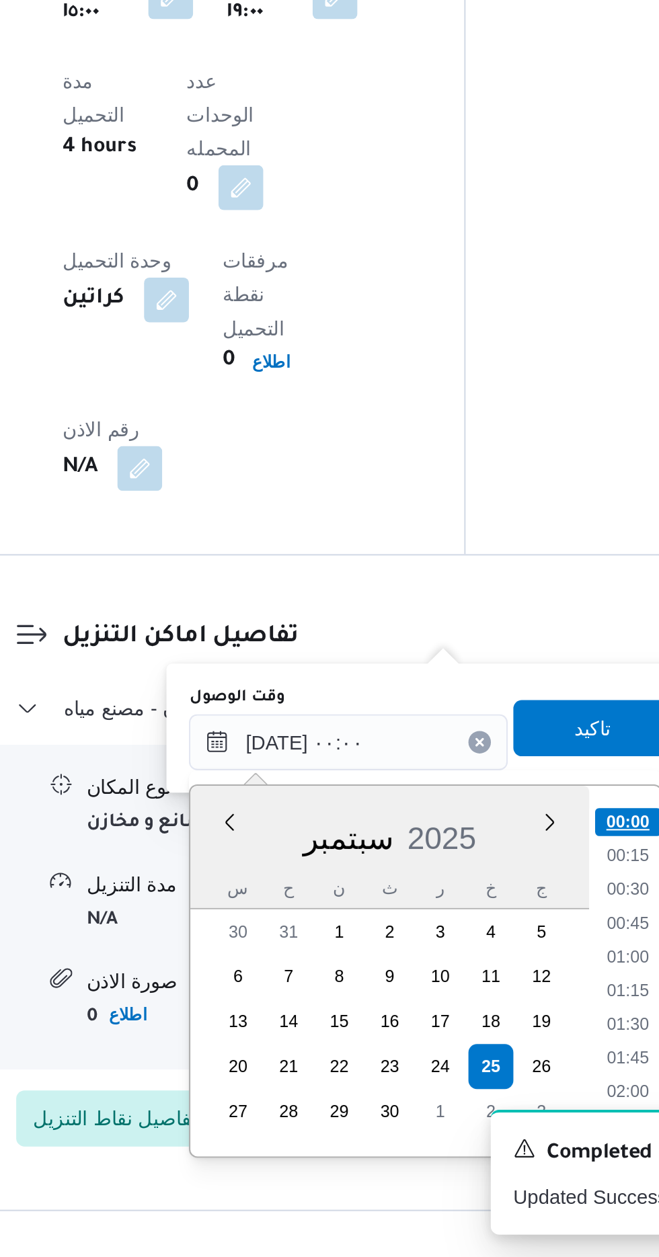
click at [489, 1050] on li "00:00" at bounding box center [498, 1048] width 32 height 13
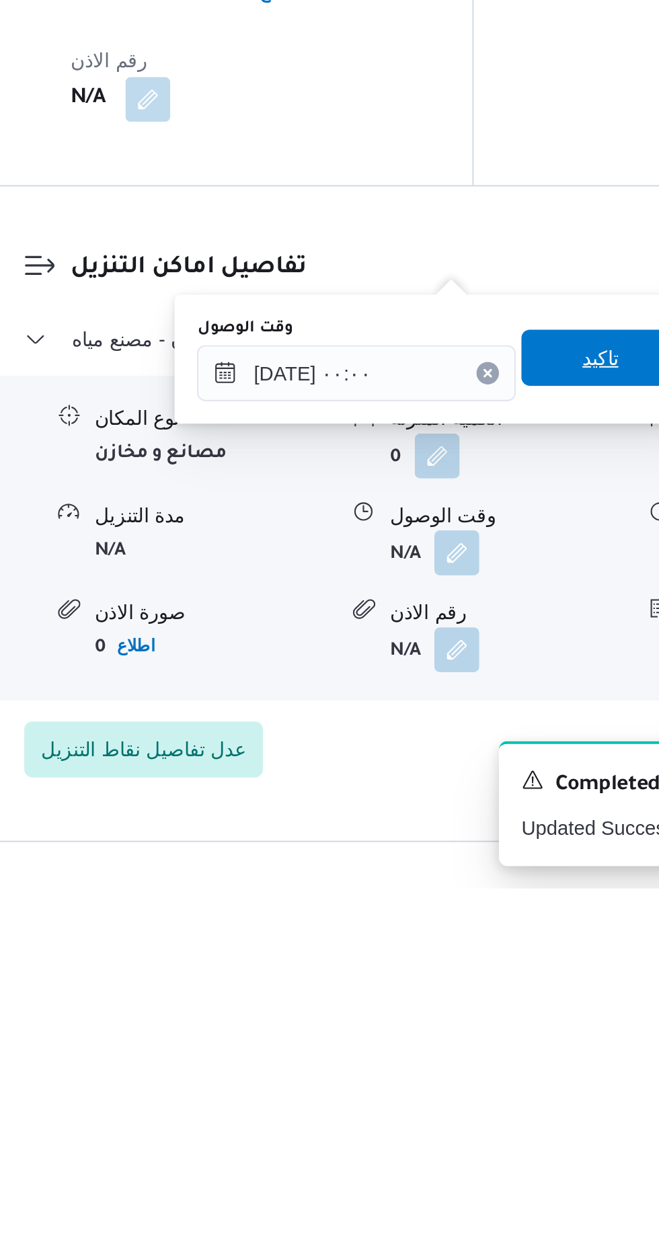
click at [487, 1009] on span "تاكيد" at bounding box center [480, 1003] width 17 height 16
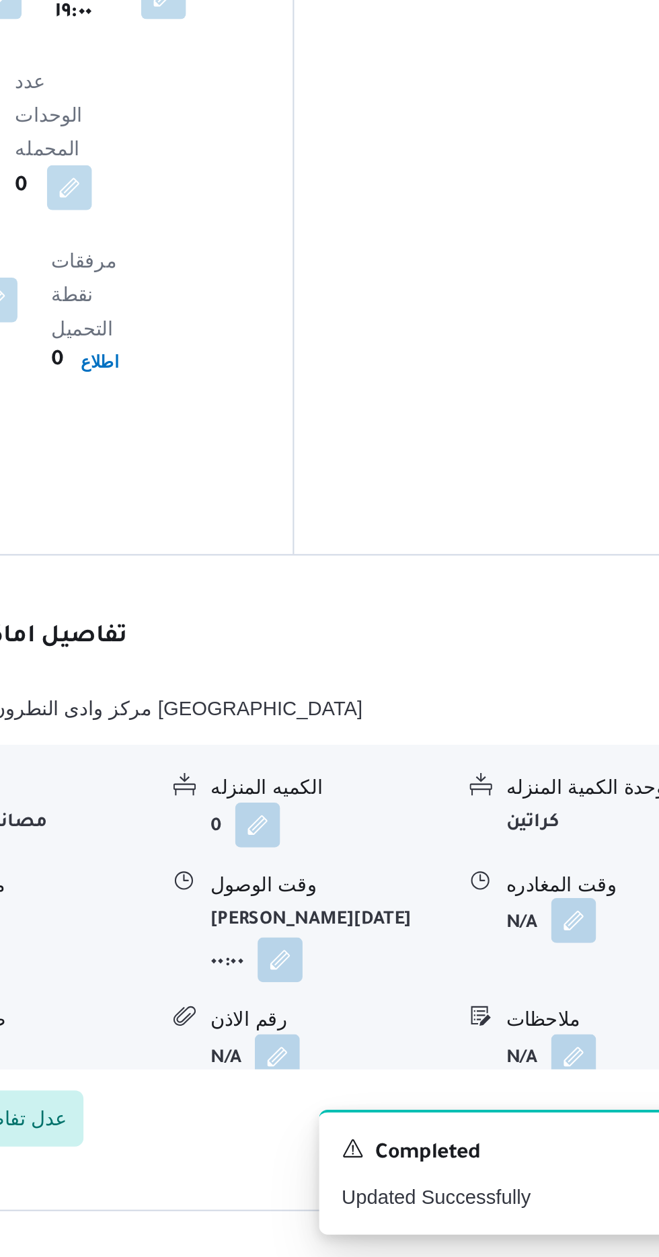
click at [556, 1085] on button "button" at bounding box center [555, 1096] width 22 height 22
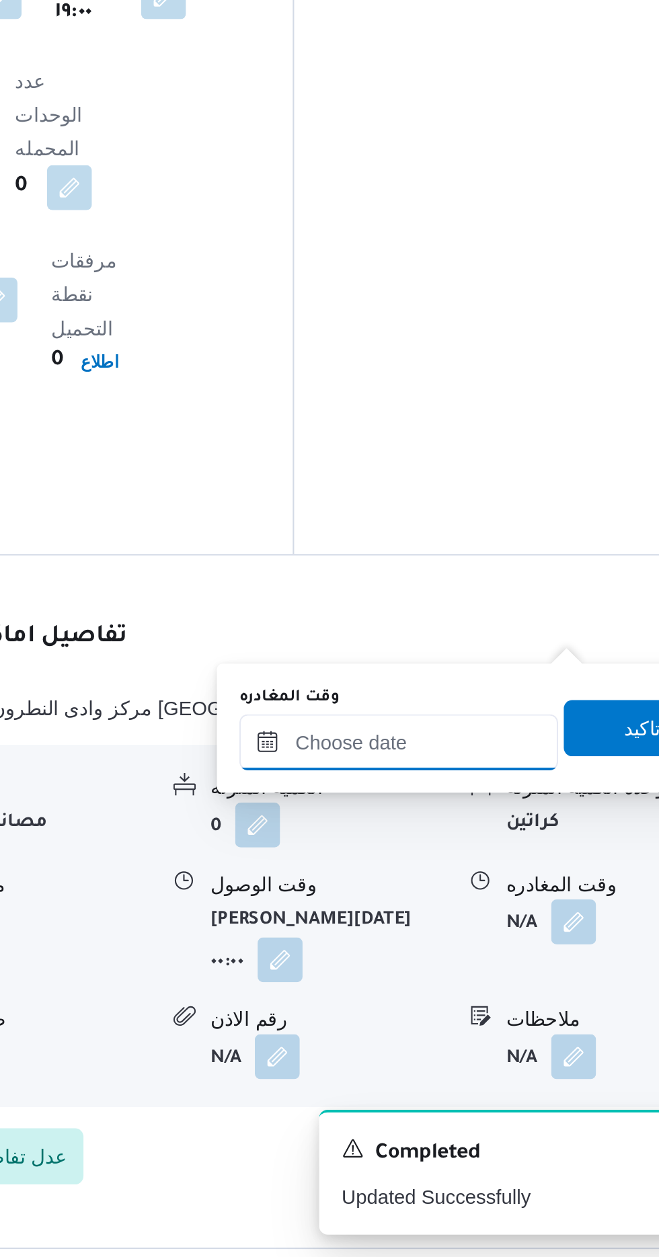
click at [501, 1011] on input "وقت المغادره" at bounding box center [470, 1010] width 153 height 27
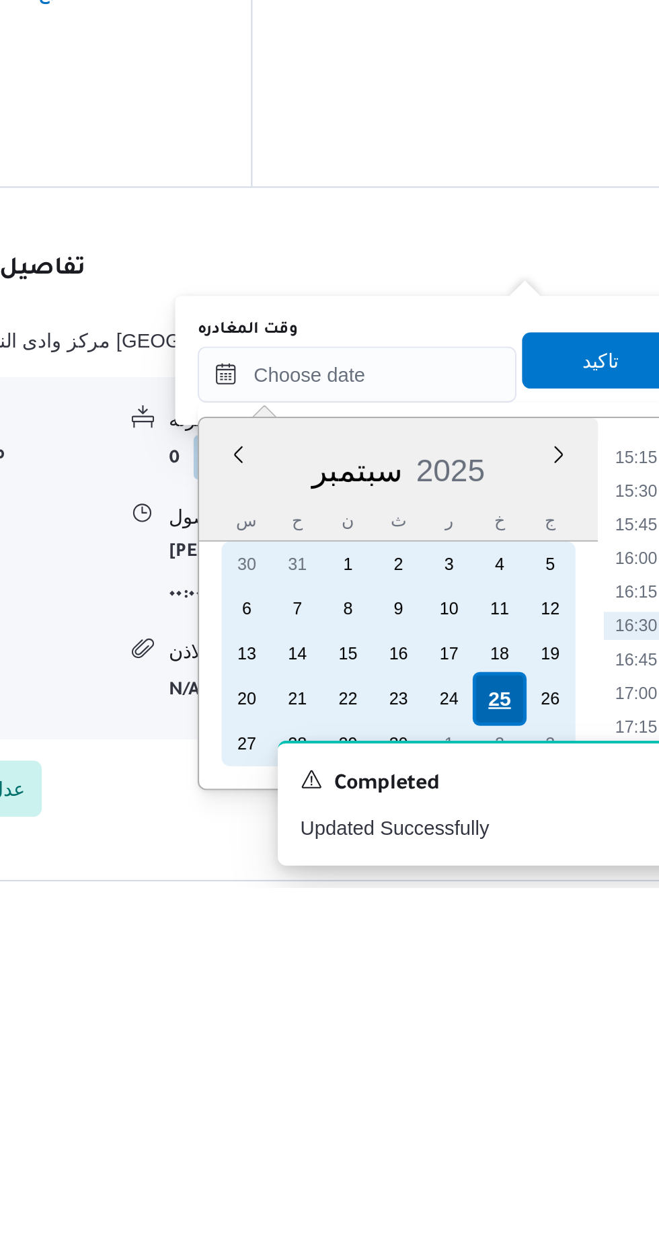
click at [540, 1161] on div "25" at bounding box center [539, 1166] width 26 height 26
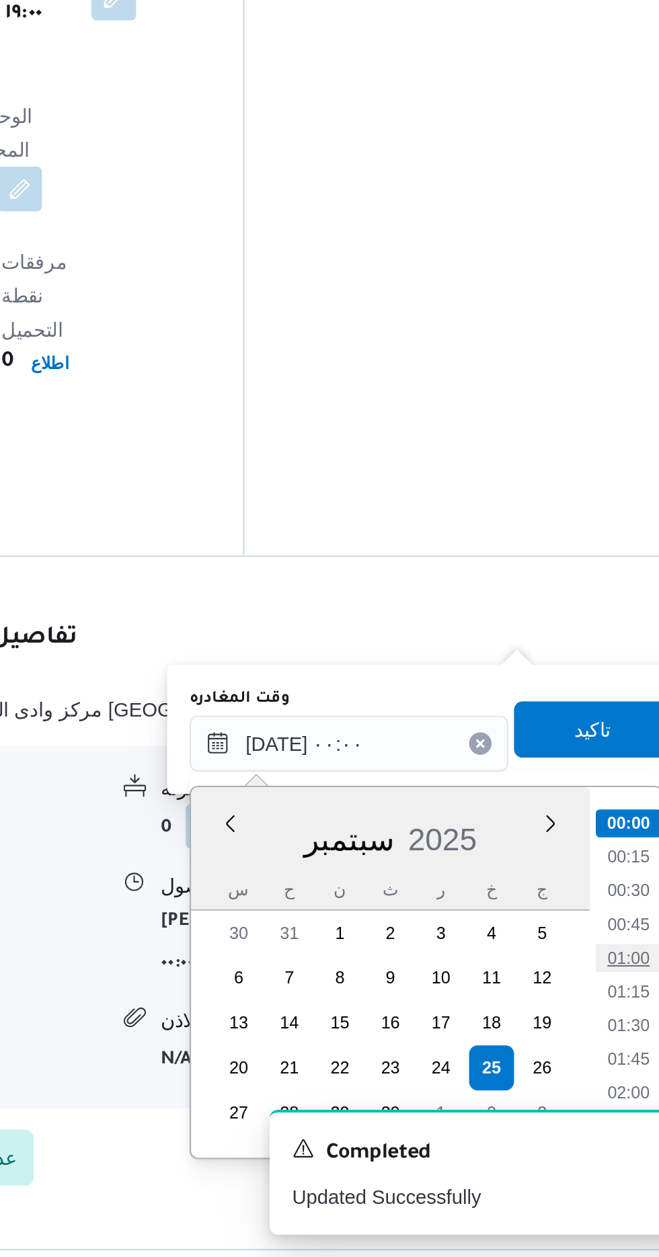
click at [605, 1112] on li "01:00" at bounding box center [604, 1113] width 31 height 13
type input "[DATE] ٠١:٠٠"
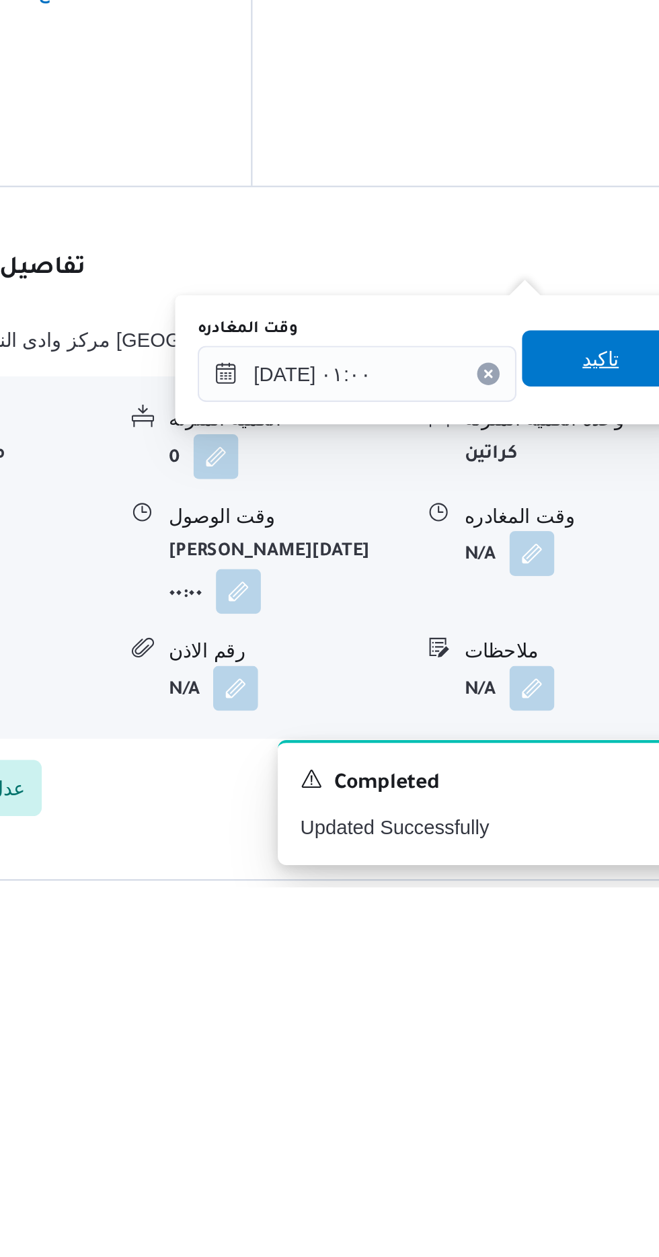
click at [593, 1001] on span "تاكيد" at bounding box center [587, 1003] width 17 height 16
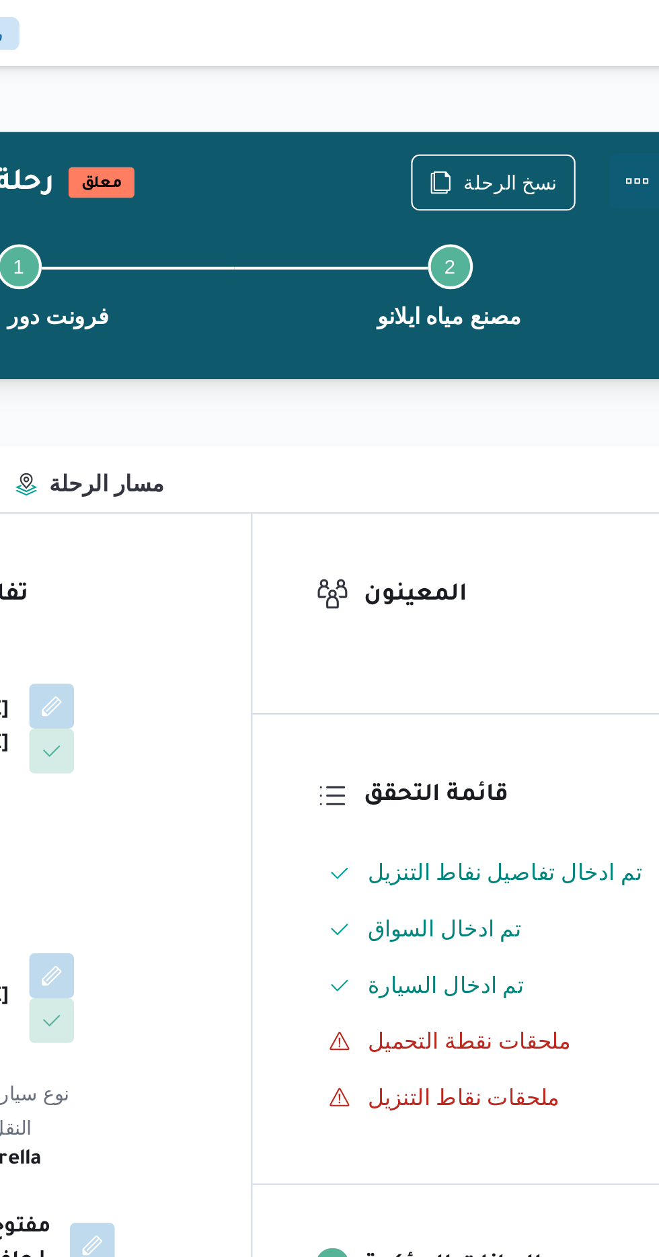
click at [608, 85] on button "Actions" at bounding box center [604, 86] width 27 height 27
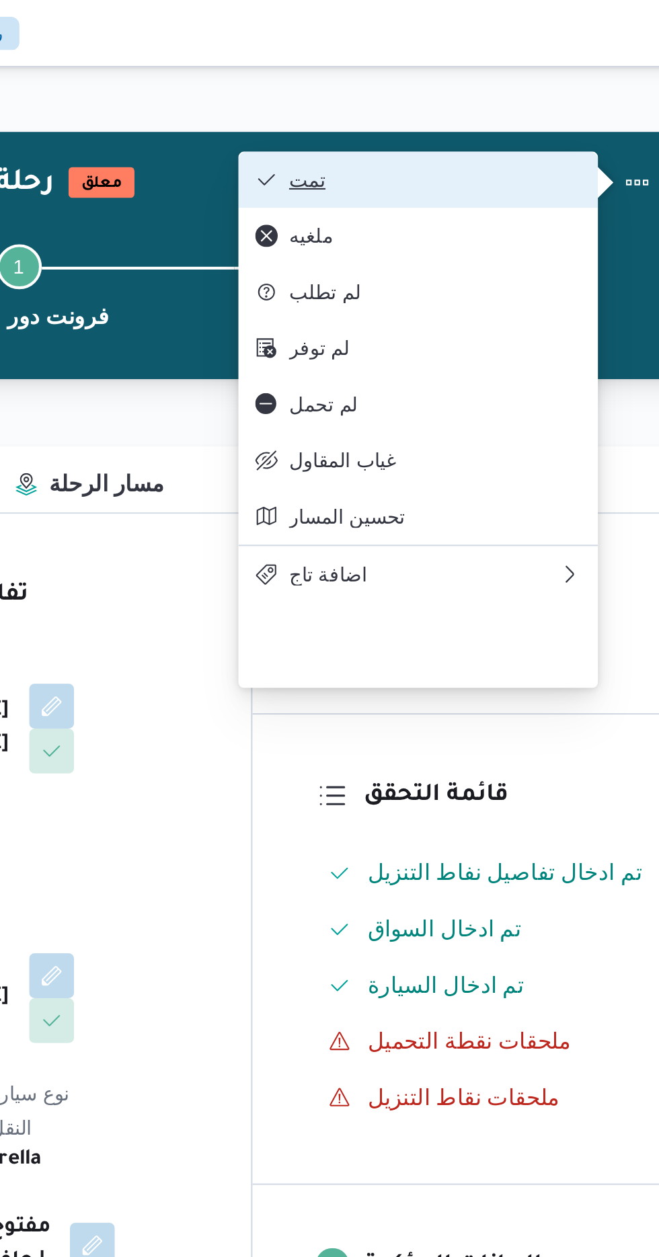
click at [559, 88] on span "تمت" at bounding box center [508, 86] width 140 height 11
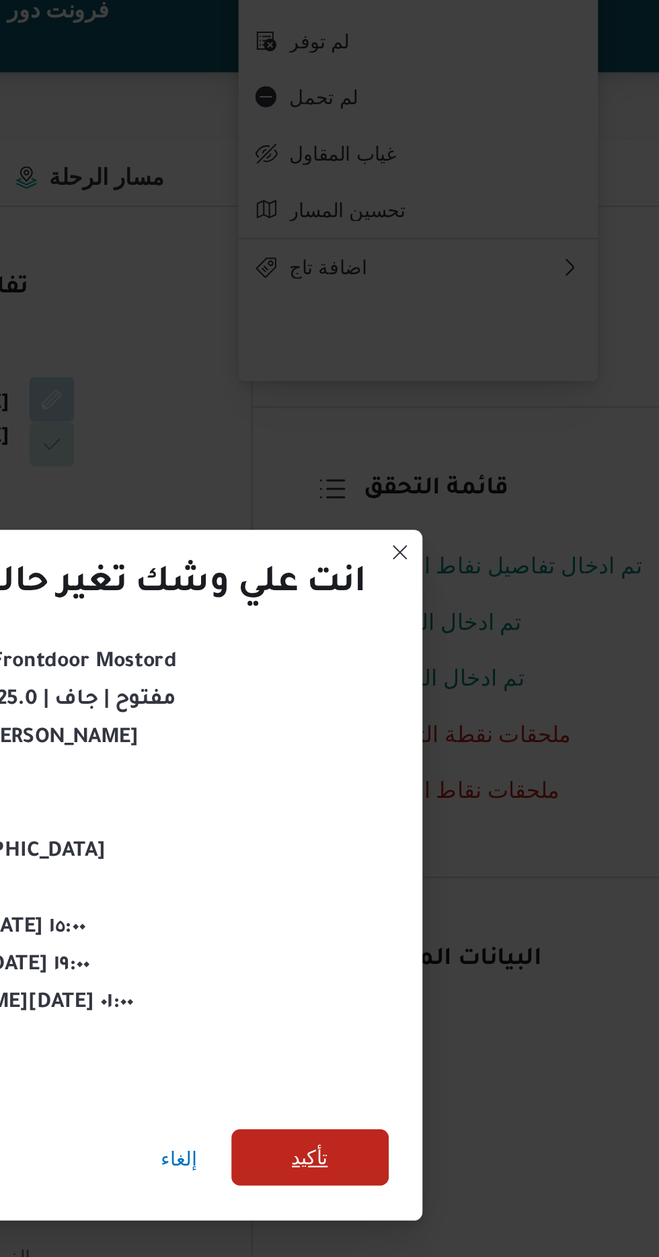
click at [445, 693] on span "تأكيد" at bounding box center [447, 701] width 17 height 16
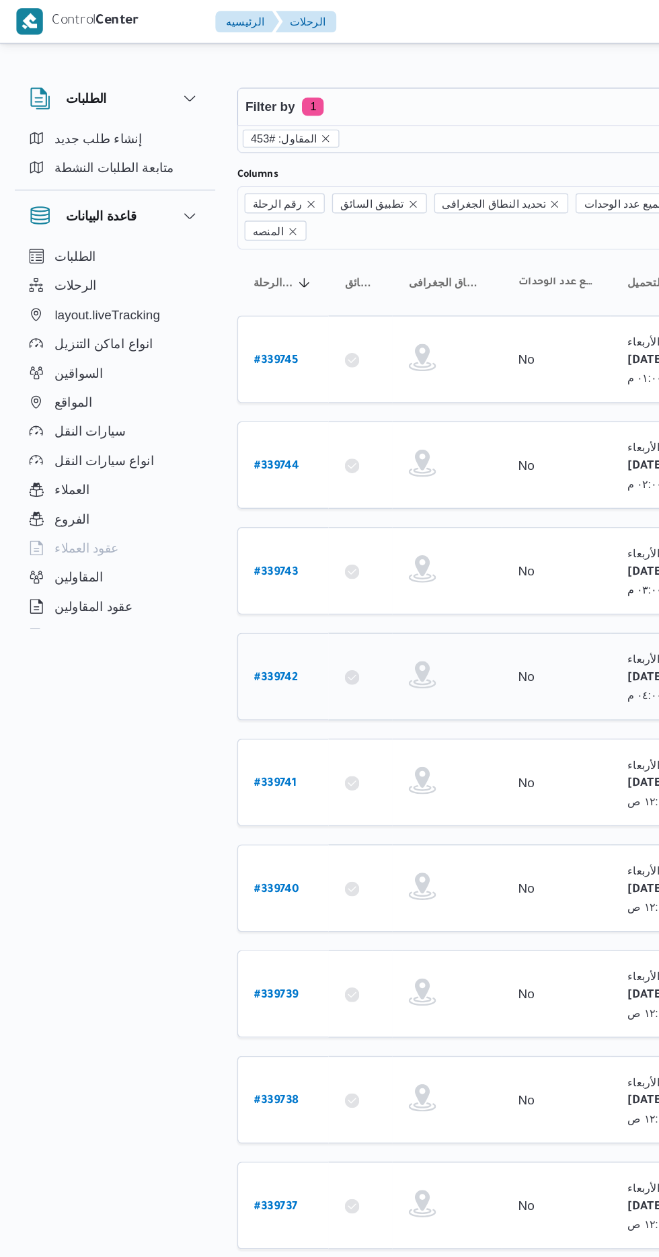
click at [189, 495] on b "# 339742" at bounding box center [203, 499] width 32 height 9
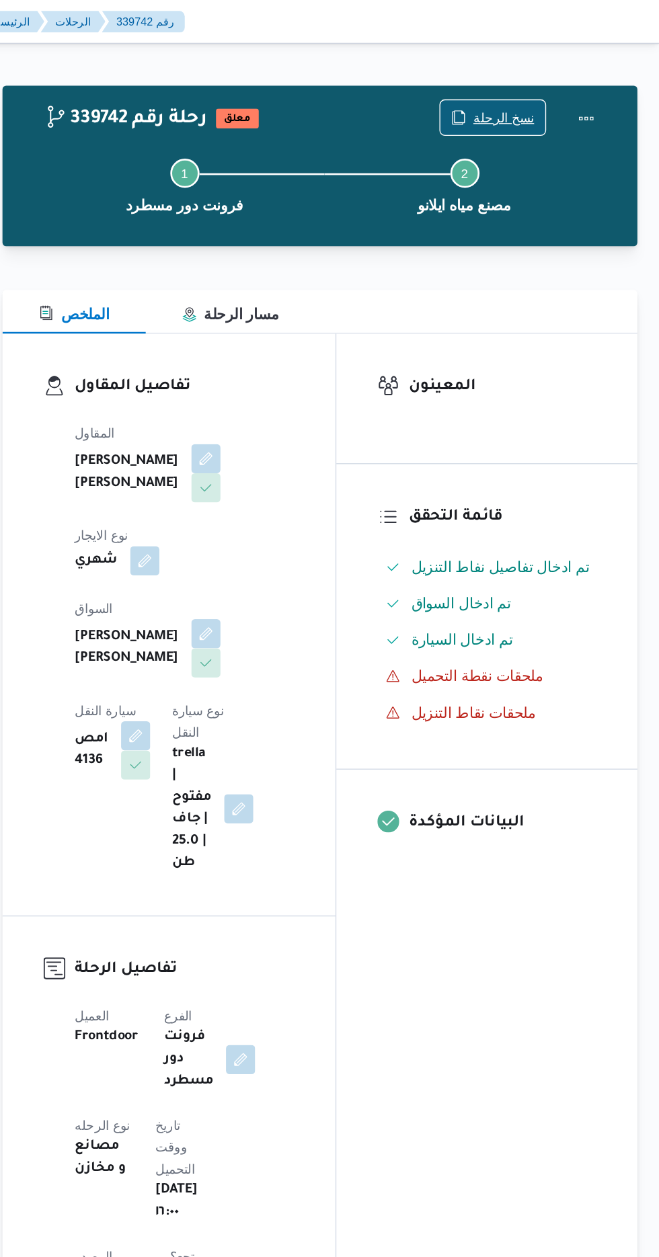
click at [560, 87] on span "نسخ الرحلة" at bounding box center [543, 87] width 45 height 16
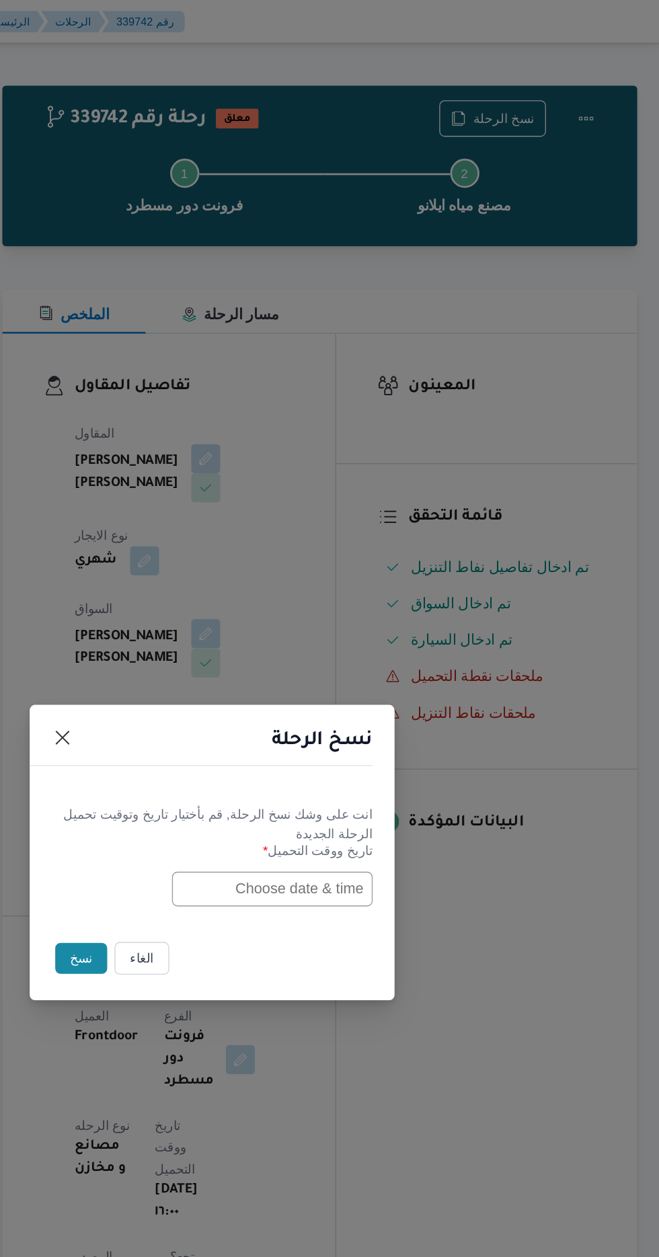
click at [287, 710] on button "الغاء" at bounding box center [277, 706] width 40 height 24
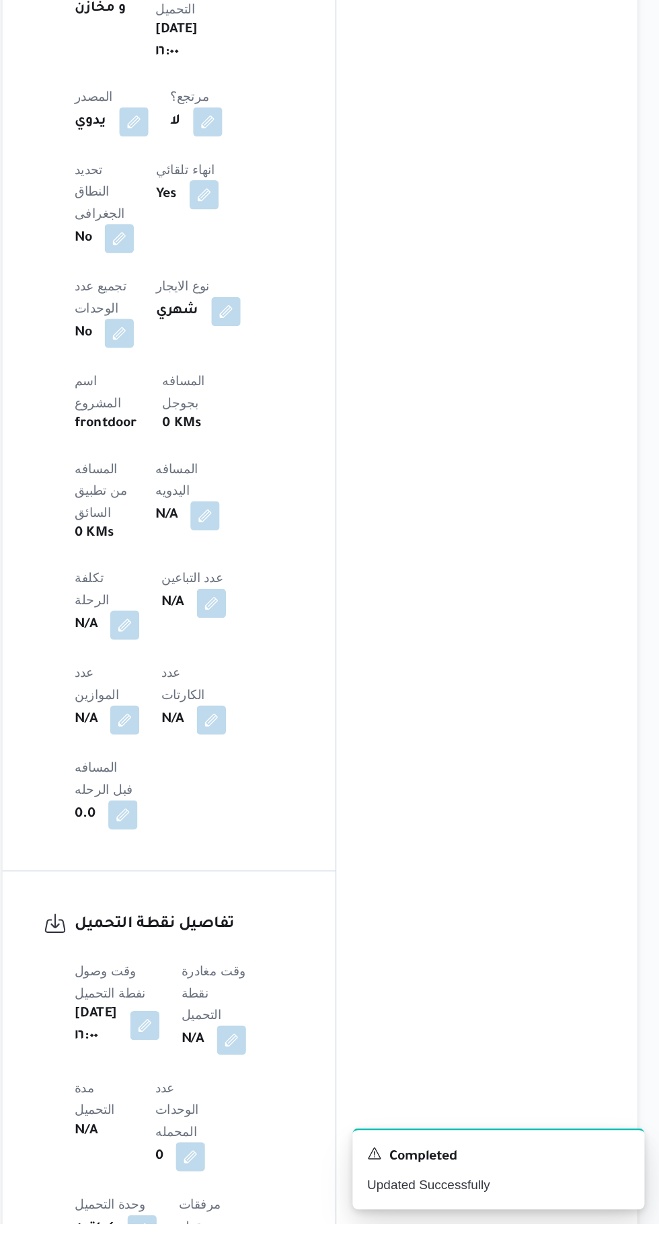
scroll to position [507, 0]
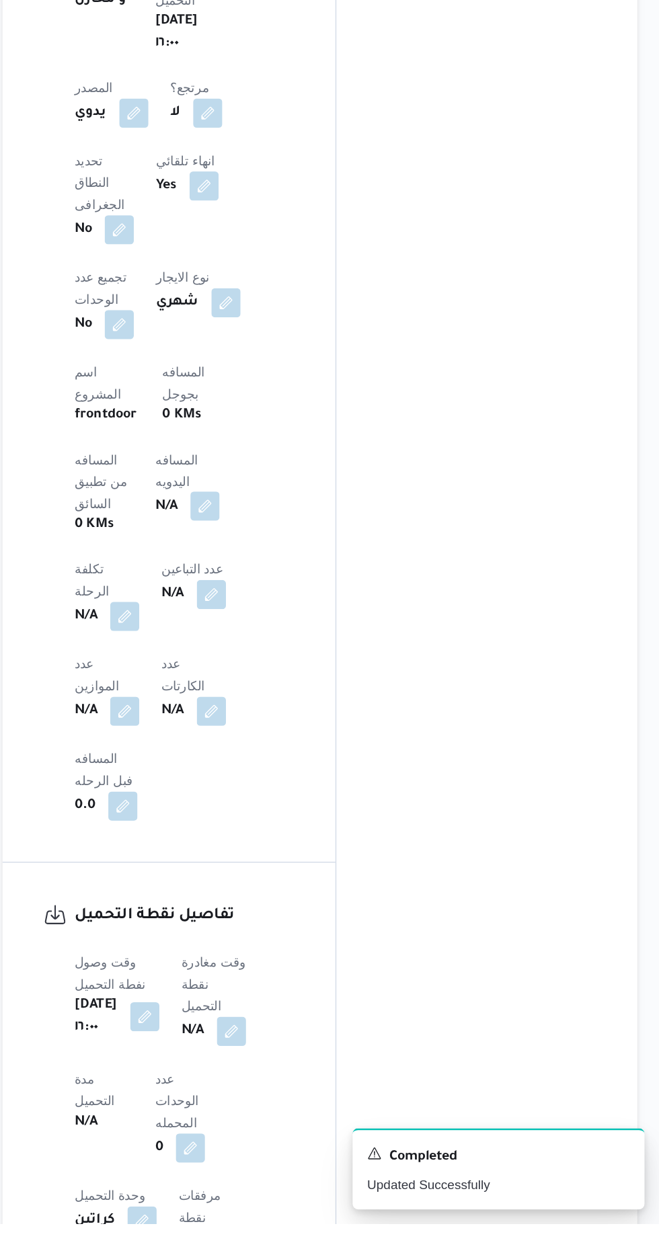
click at [313, 717] on button "button" at bounding box center [324, 728] width 22 height 22
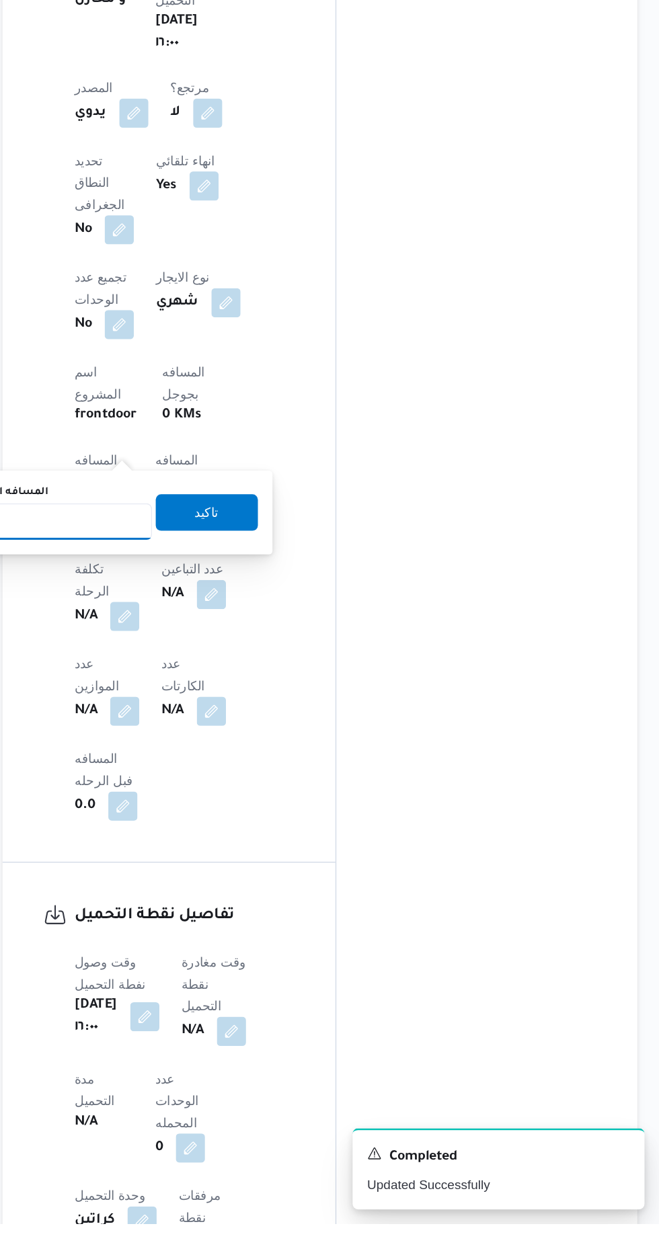
click at [276, 738] on input "المسافه اليدويه" at bounding box center [218, 739] width 134 height 27
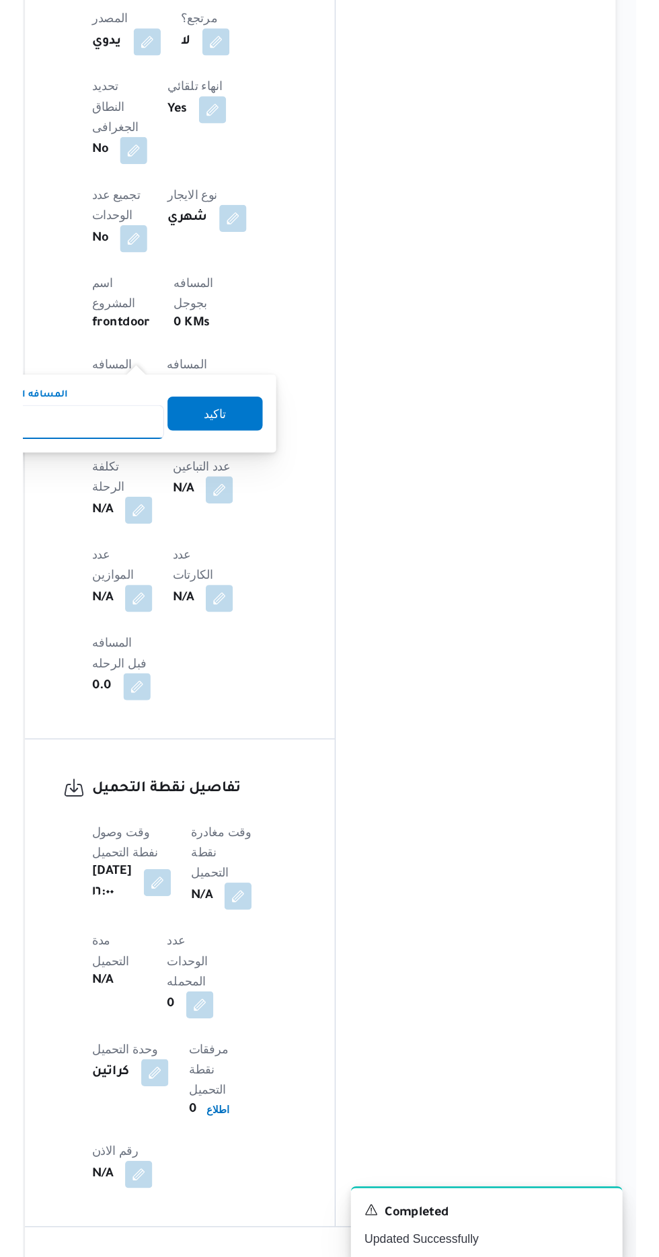
scroll to position [571, 0]
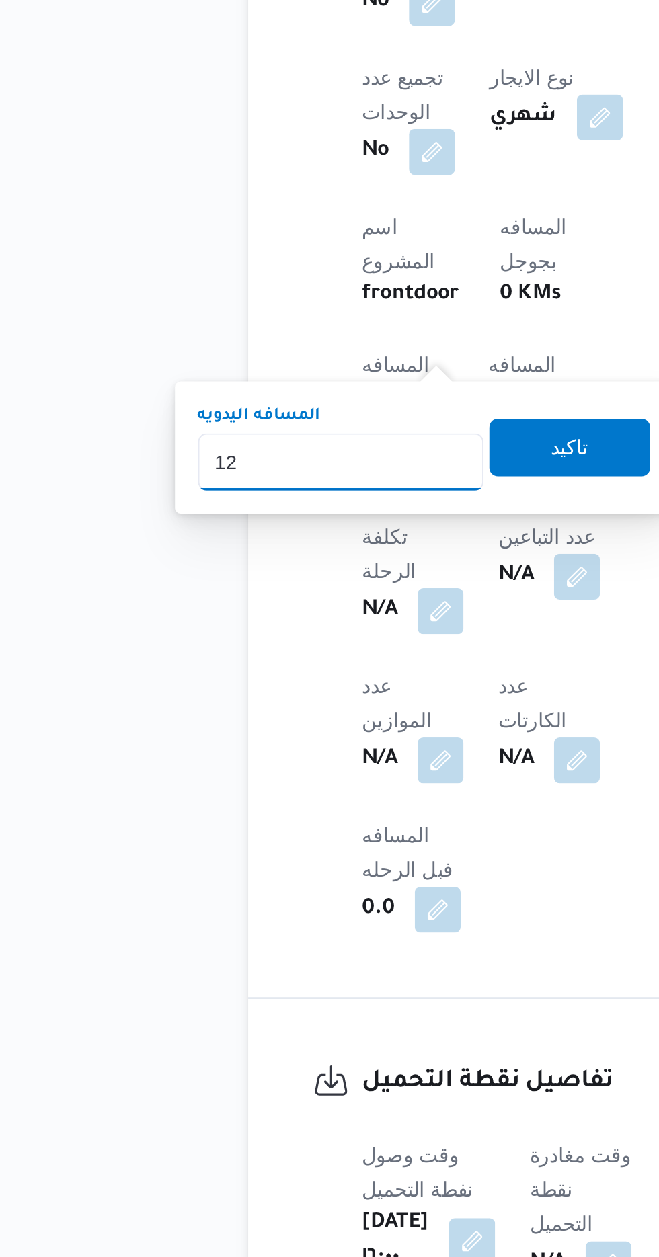
type input "120"
click at [349, 660] on span "تاكيد" at bounding box center [325, 667] width 75 height 27
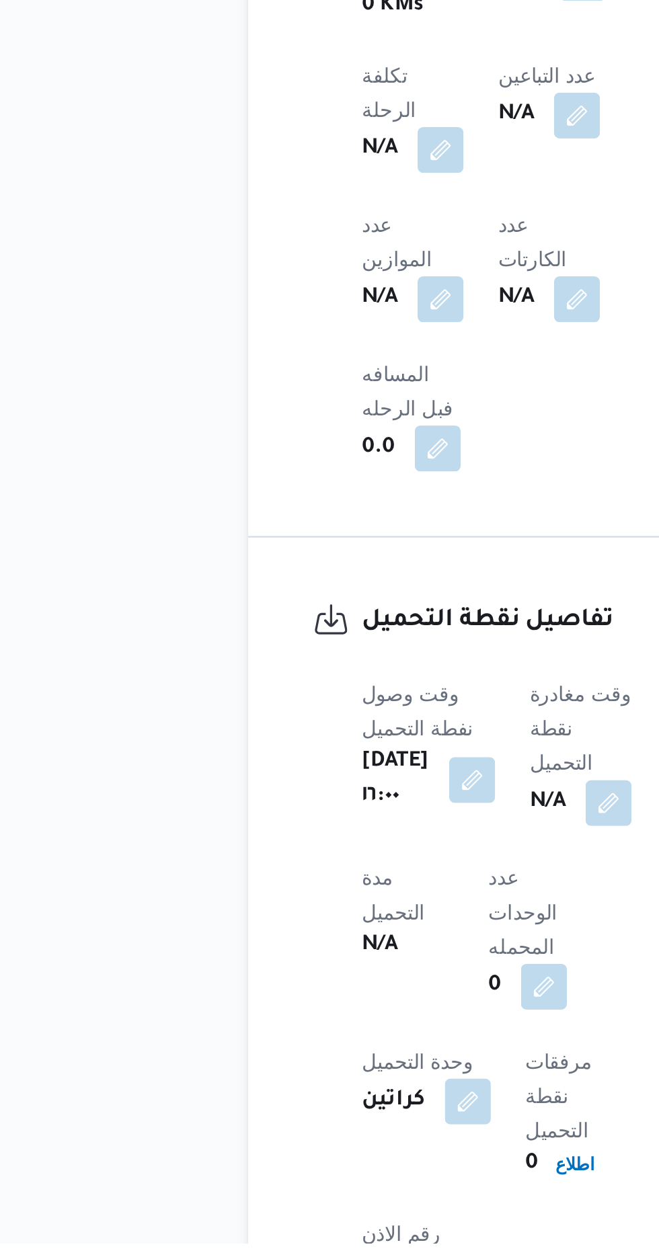
scroll to position [583, 0]
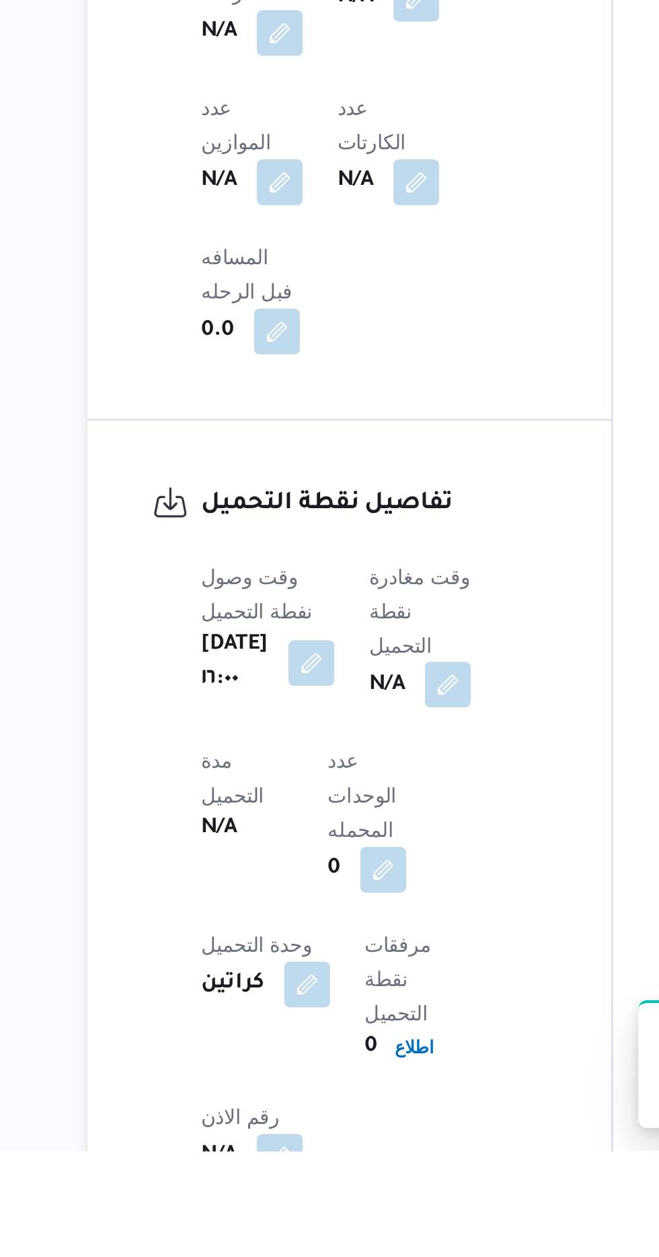
click at [354, 1027] on button "button" at bounding box center [344, 1038] width 22 height 22
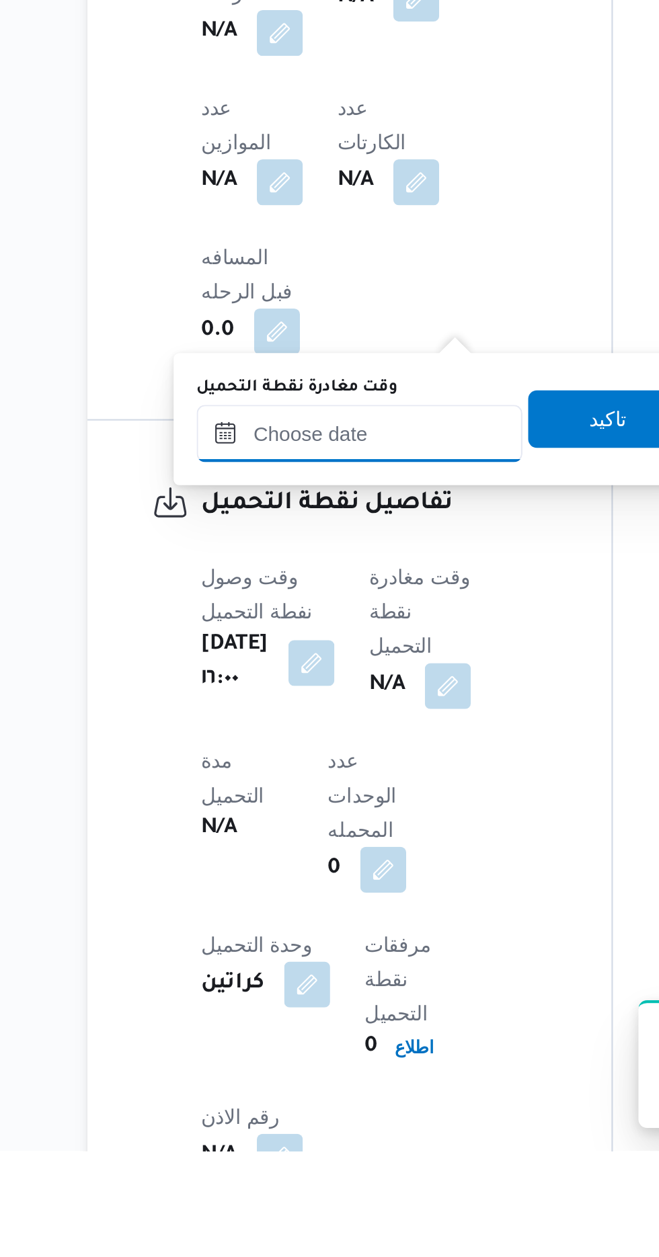
click at [341, 923] on input "وقت مغادرة نقطة التحميل" at bounding box center [302, 920] width 153 height 27
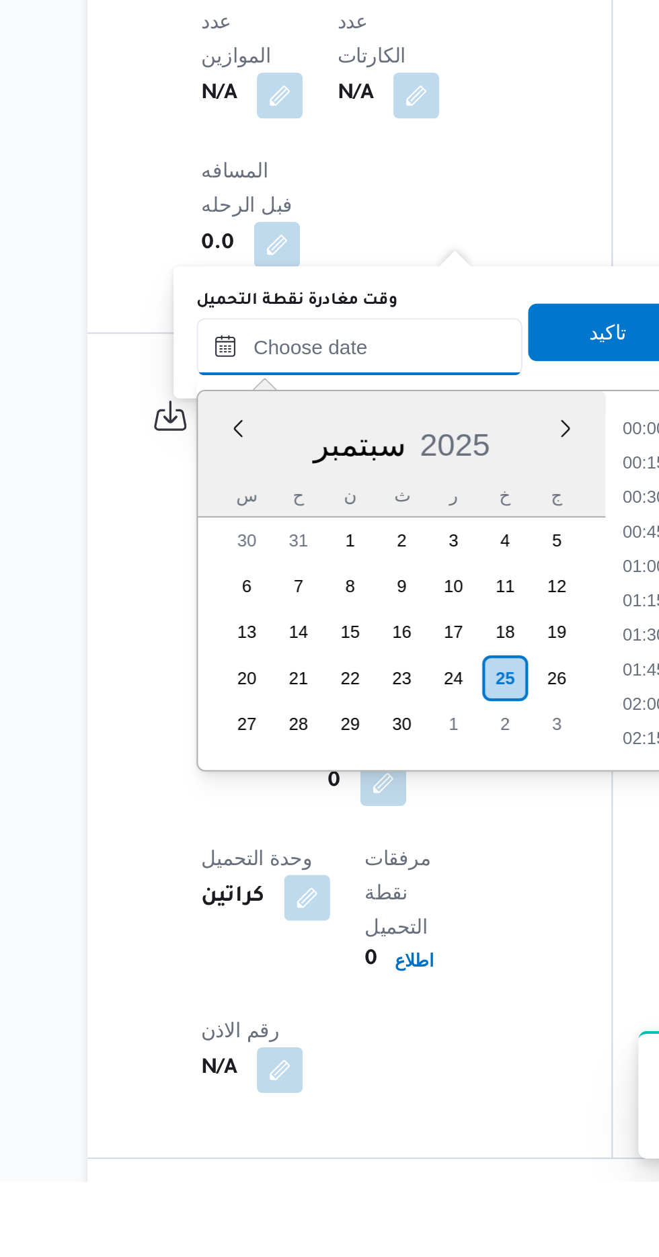
scroll to position [982, 0]
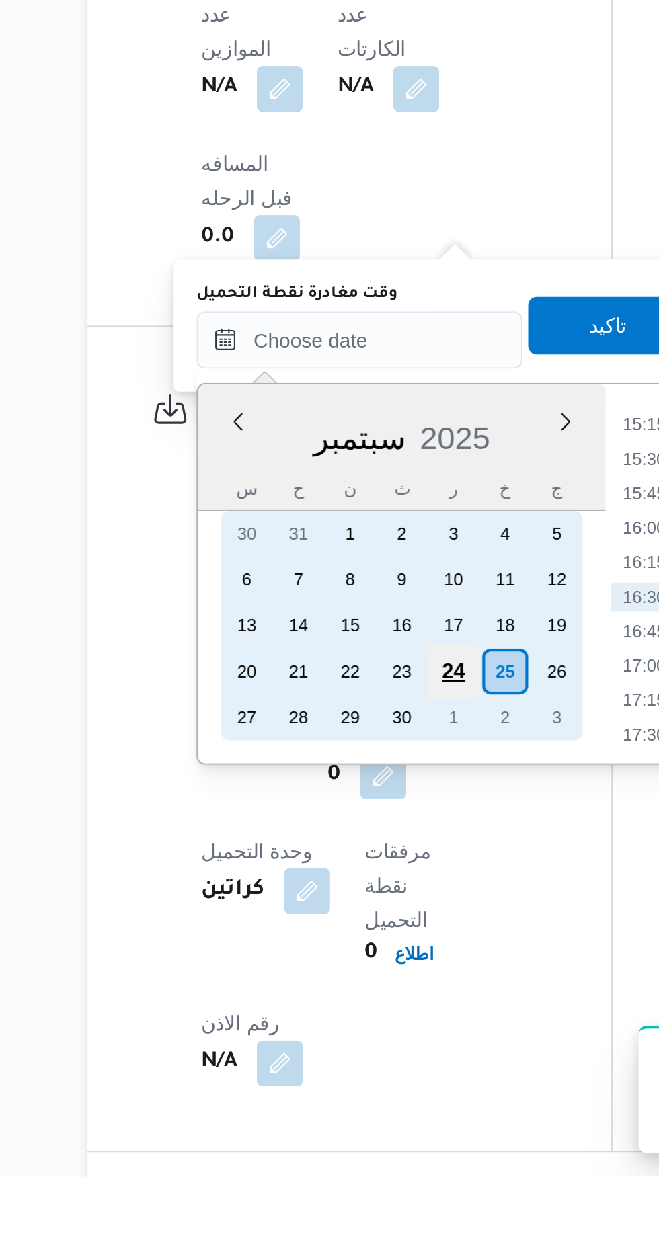
click at [345, 1014] on div "24" at bounding box center [346, 1020] width 26 height 26
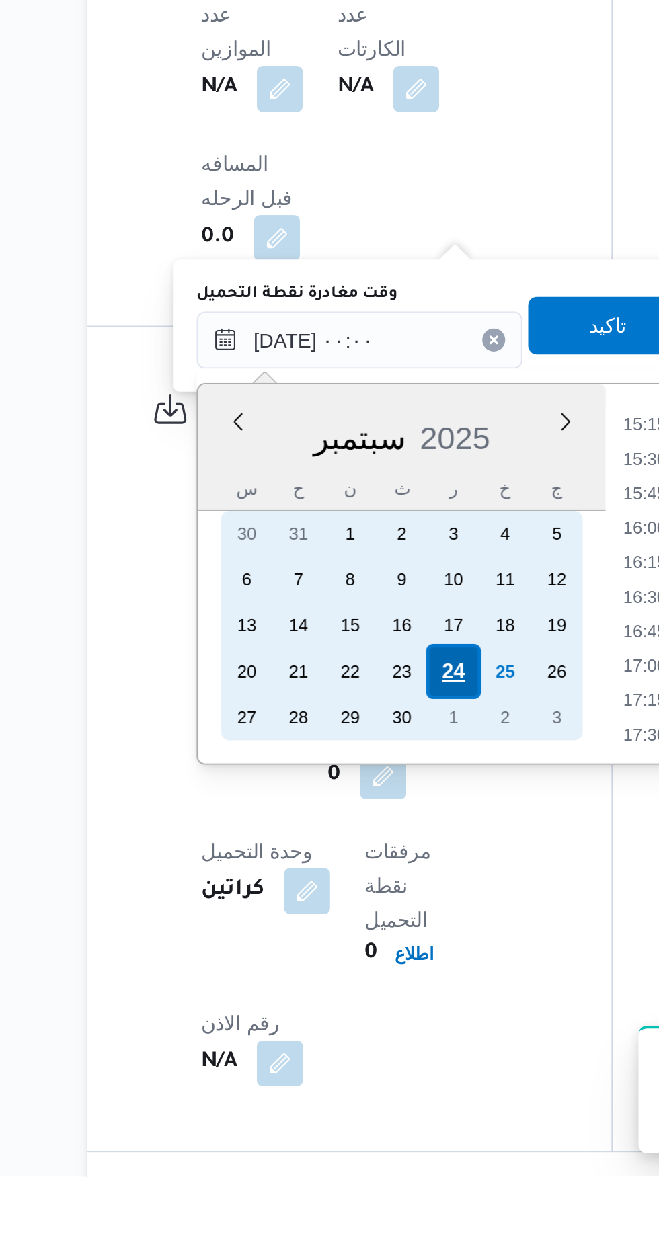
scroll to position [638, 0]
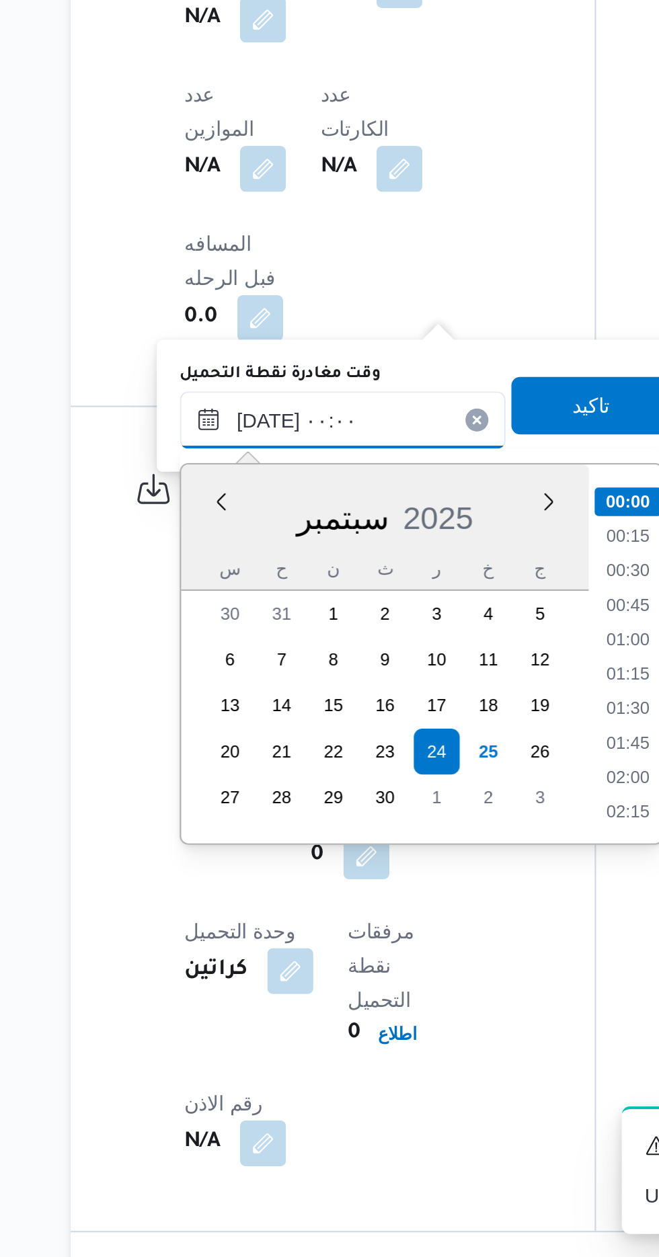
click at [243, 856] on input "[DATE] ٠٠:٠٠" at bounding box center [302, 864] width 153 height 27
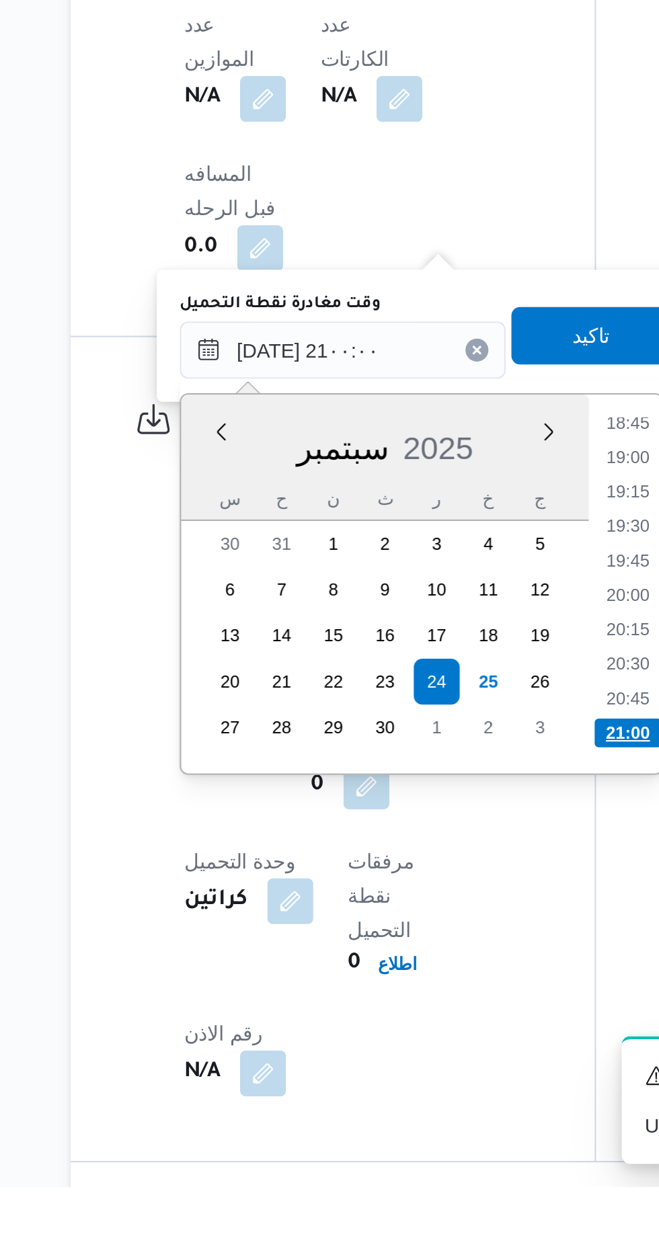
click at [435, 1040] on li "21:00" at bounding box center [436, 1044] width 32 height 13
type input "[DATE] ٢١:٠٠"
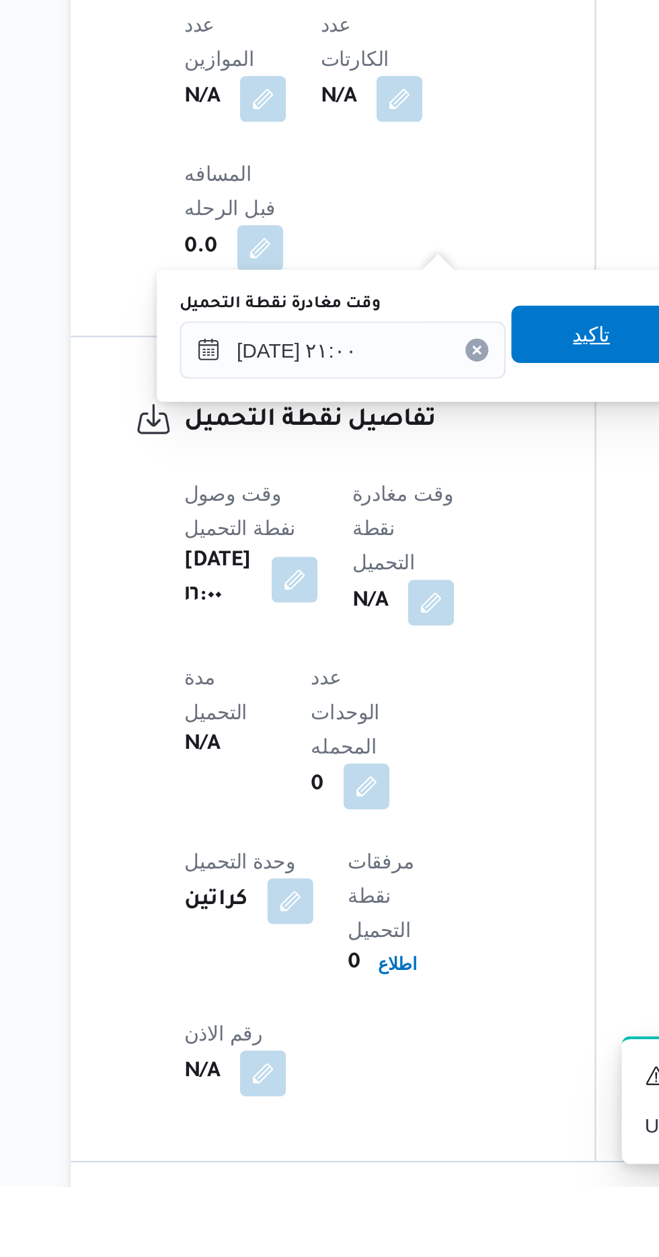
click at [419, 865] on span "تاكيد" at bounding box center [418, 857] width 75 height 27
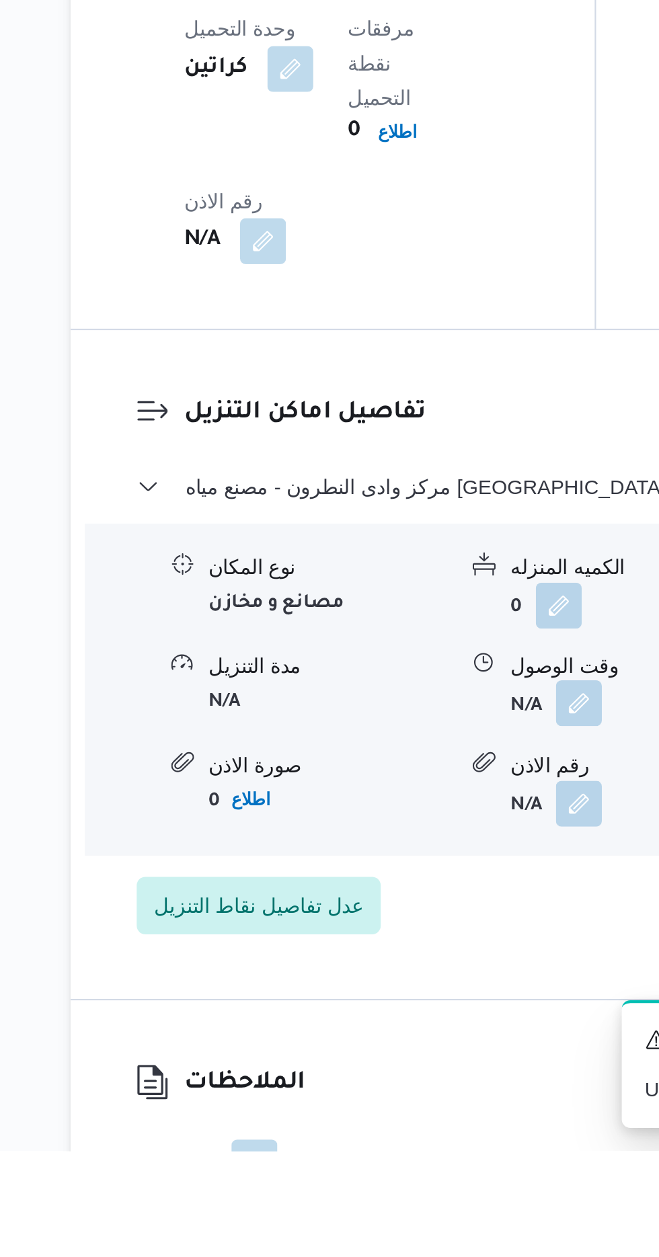
click at [414, 1036] on button "button" at bounding box center [413, 1047] width 22 height 22
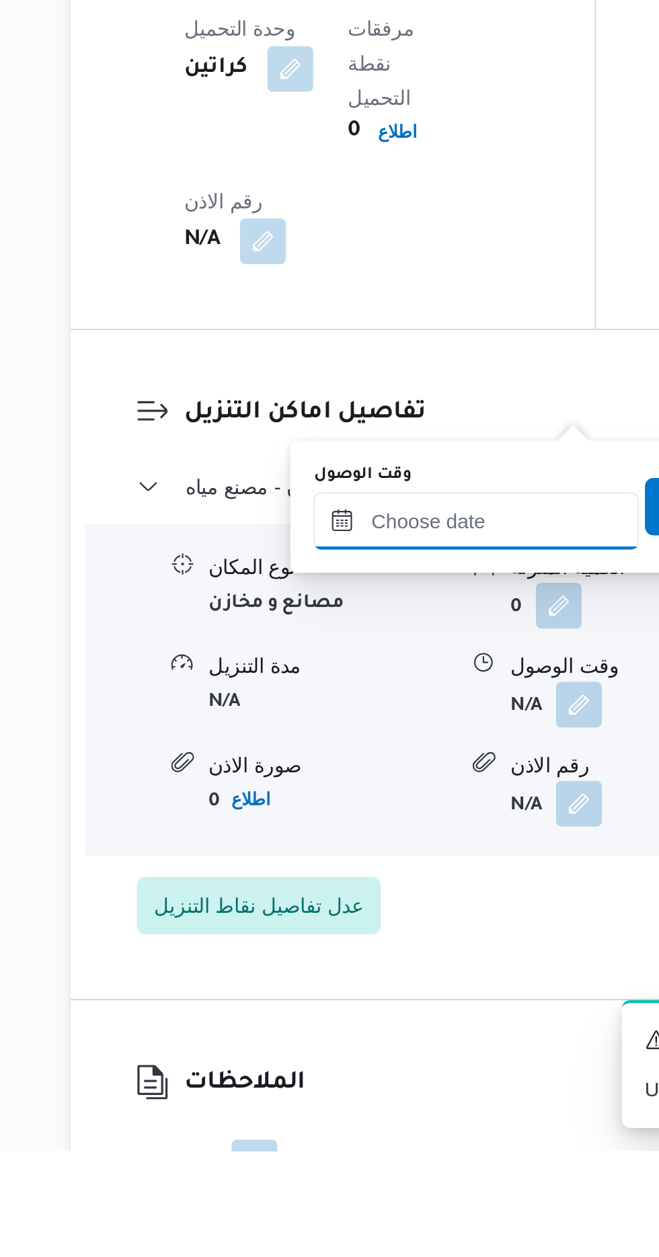
click at [378, 962] on input "وقت الوصول" at bounding box center [364, 961] width 153 height 27
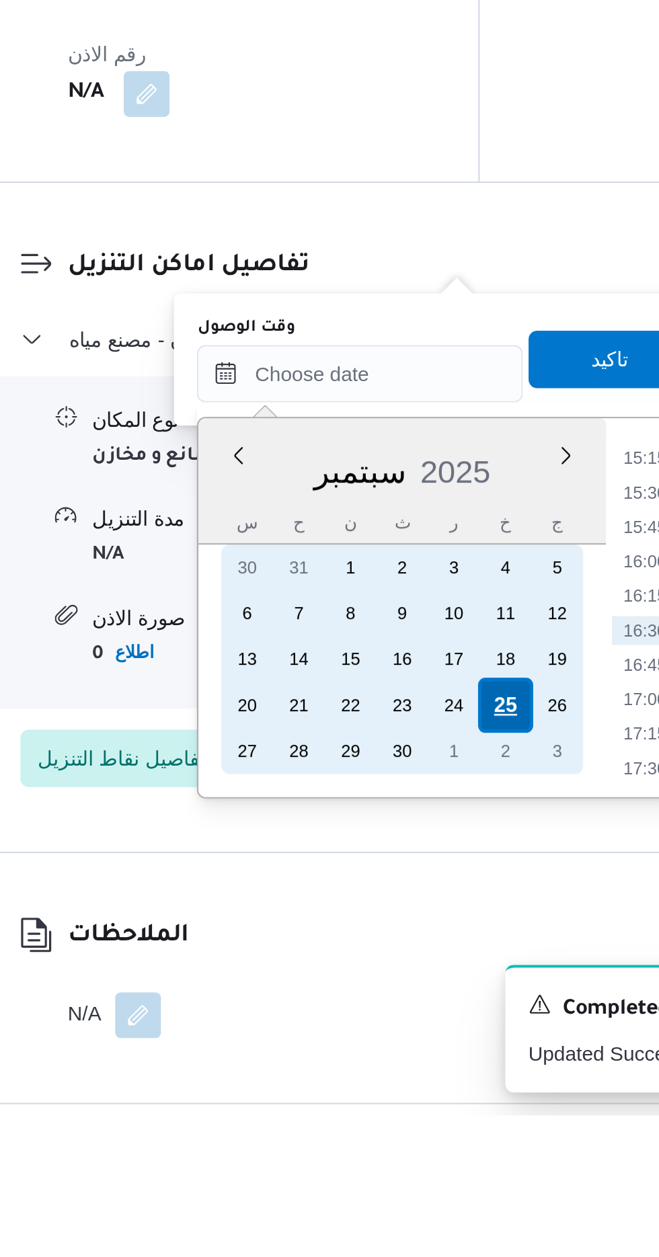
click at [431, 1059] on div "25" at bounding box center [433, 1065] width 26 height 26
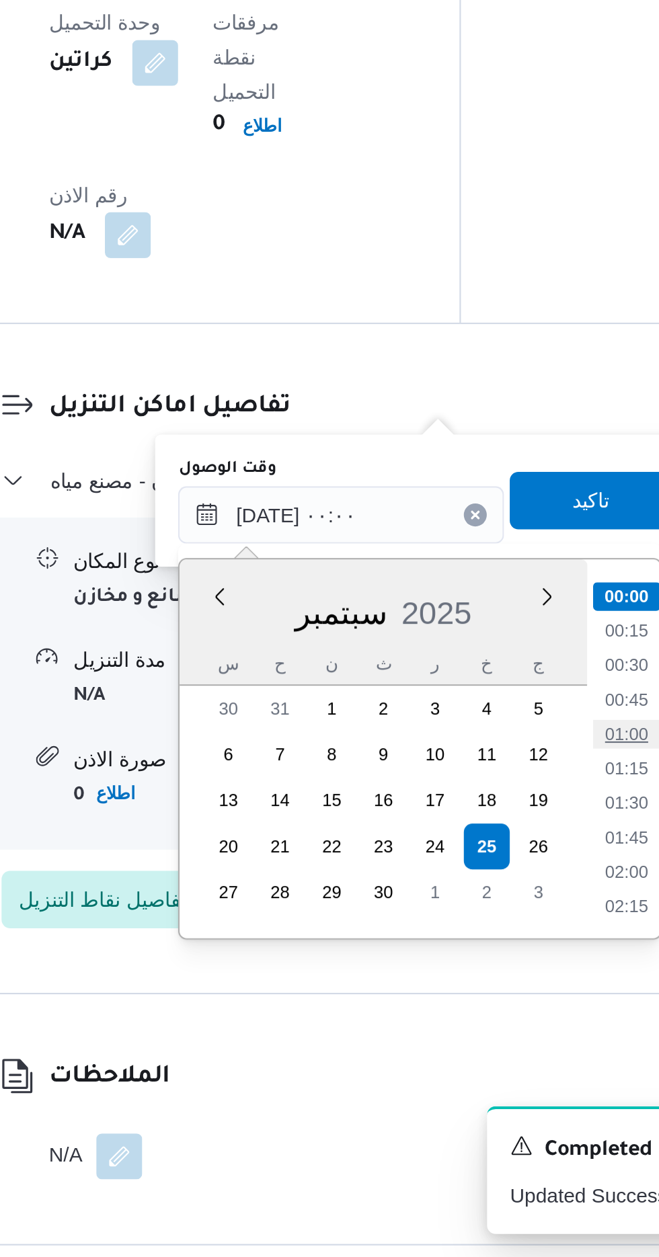
click at [495, 1011] on li "01:00" at bounding box center [498, 1011] width 31 height 13
type input "[DATE] ٠١:٠٠"
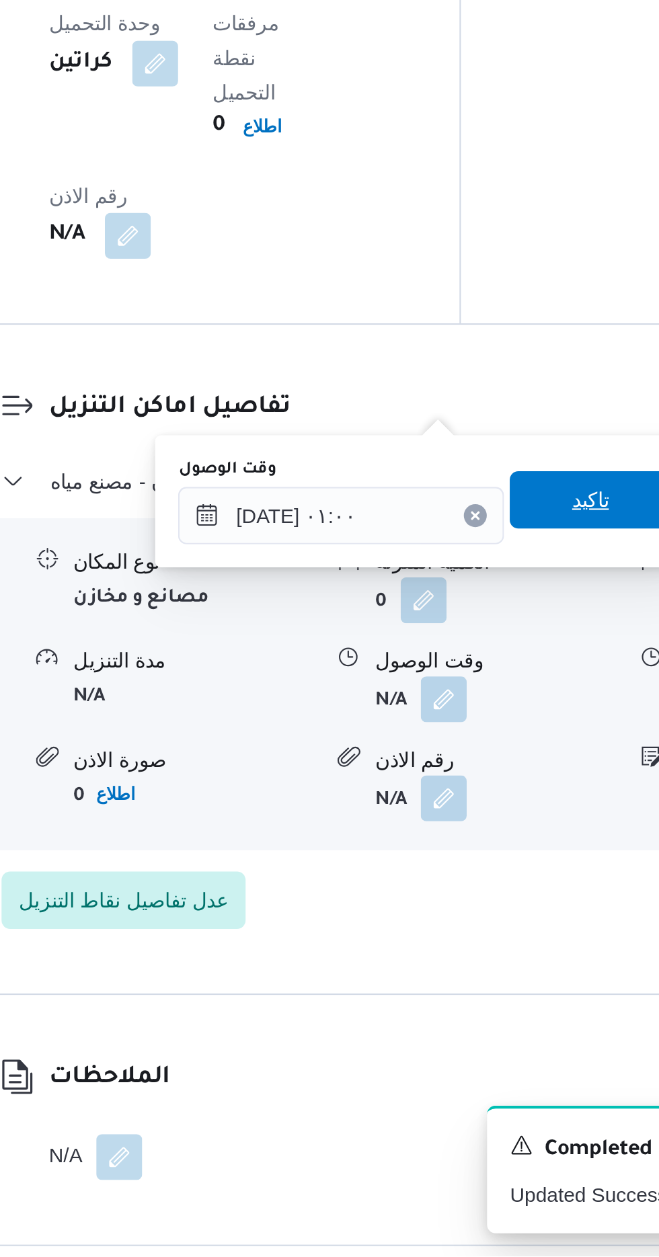
click at [485, 908] on span "تاكيد" at bounding box center [480, 902] width 17 height 16
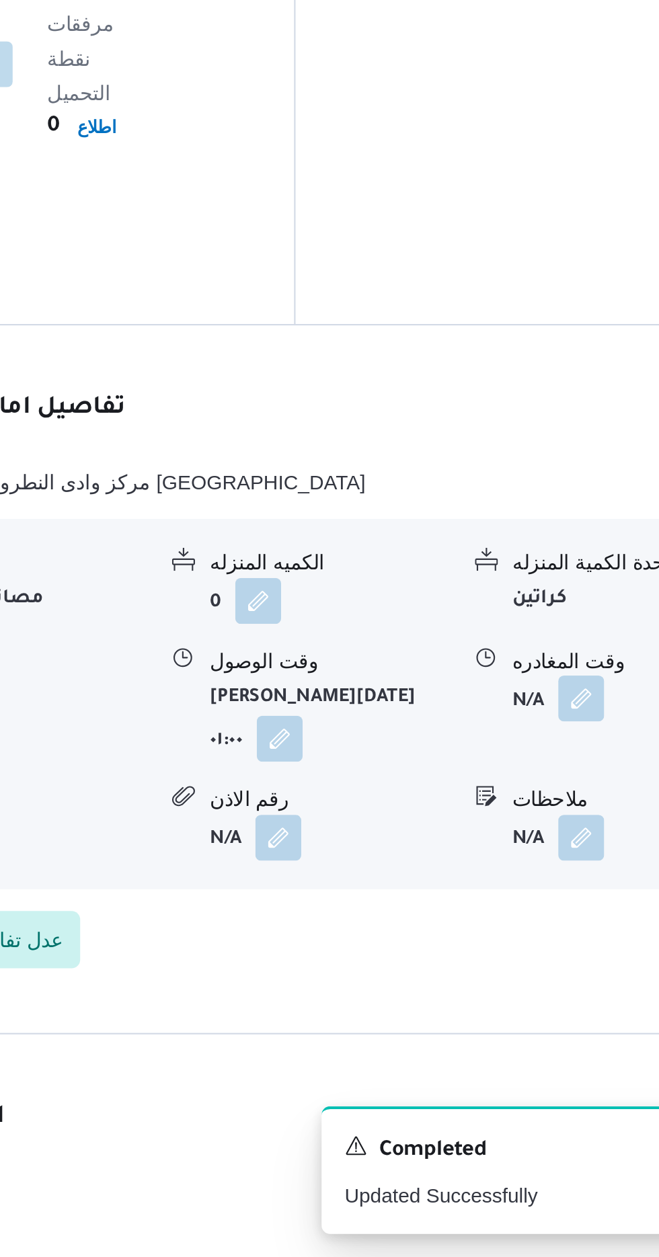
click at [554, 984] on button "button" at bounding box center [555, 995] width 22 height 22
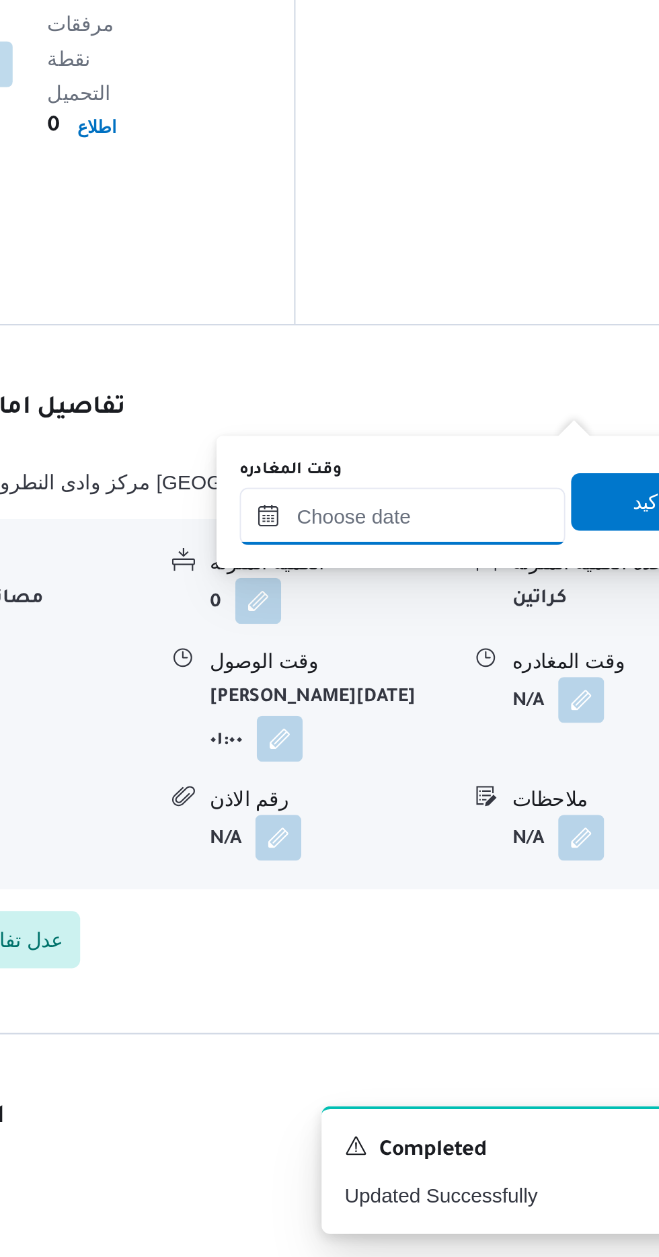
click at [507, 910] on input "وقت المغادره" at bounding box center [470, 909] width 153 height 27
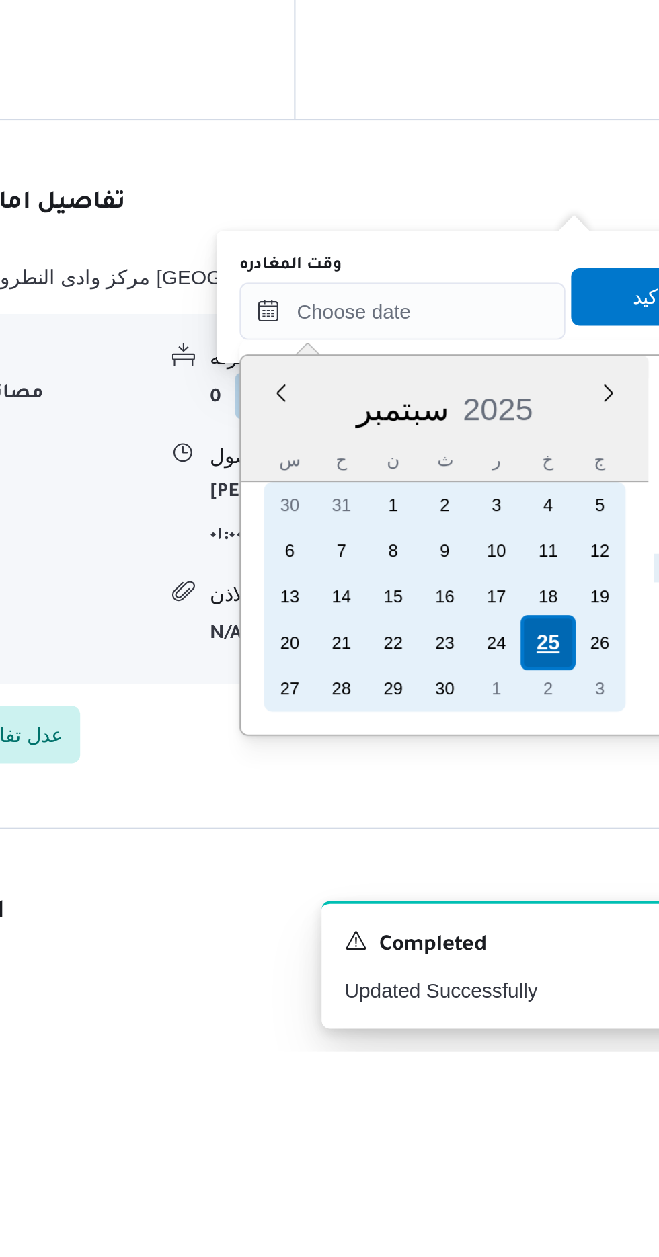
click at [540, 1062] on div "25" at bounding box center [539, 1065] width 26 height 26
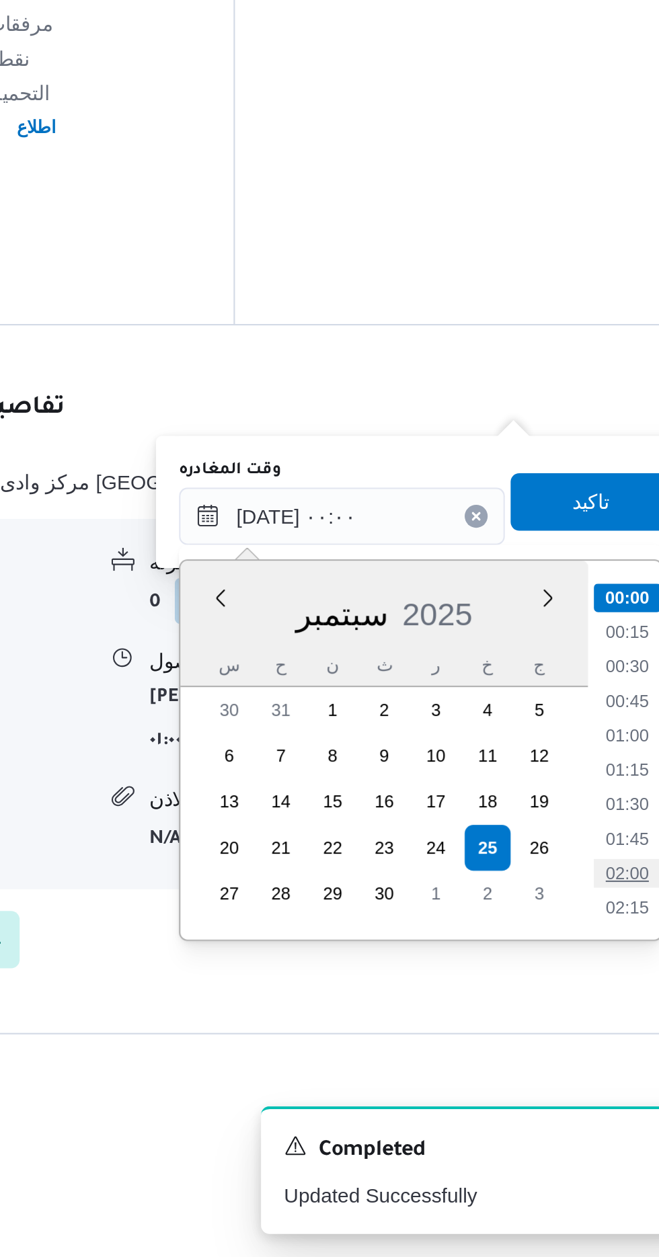
click at [609, 1074] on li "02:00" at bounding box center [604, 1076] width 31 height 13
type input "[DATE] ٠٢:٠٠"
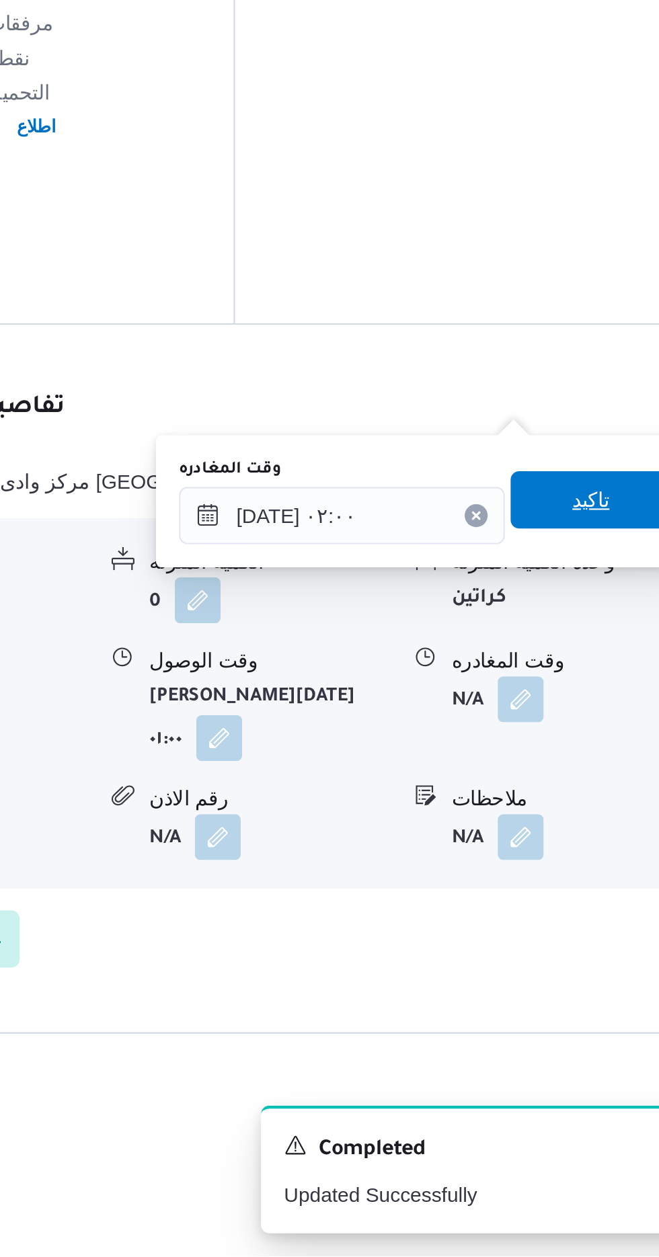
click at [592, 899] on span "تاكيد" at bounding box center [587, 902] width 17 height 16
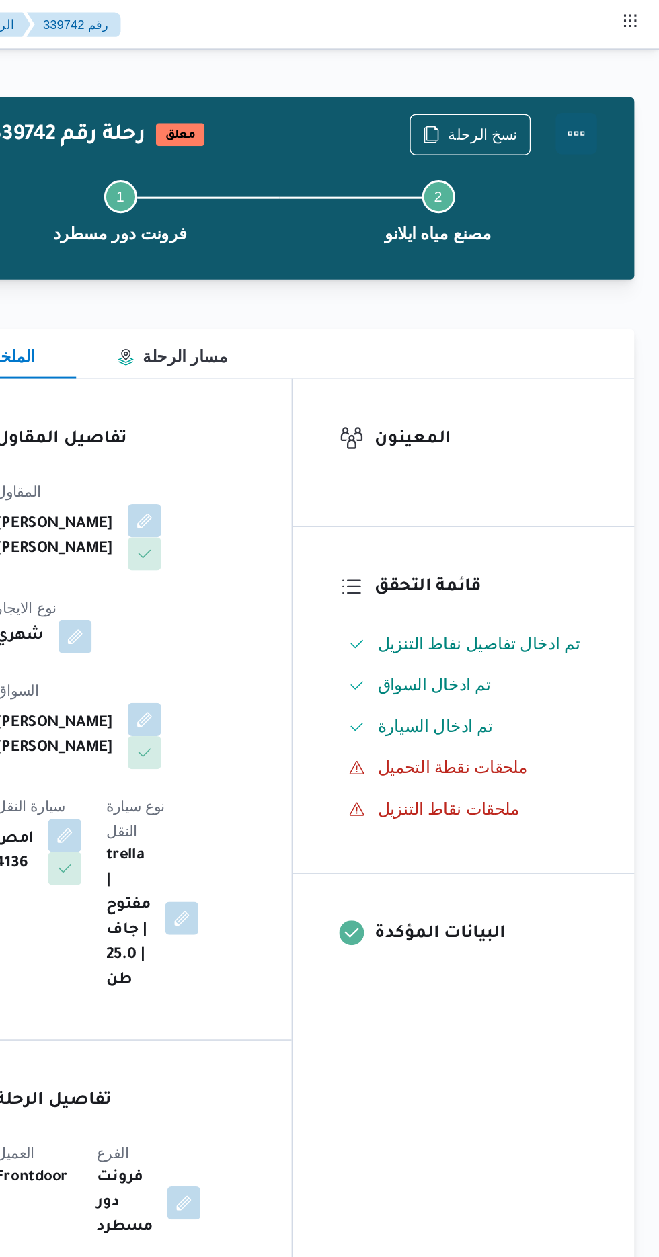
click at [616, 89] on button "Actions" at bounding box center [604, 86] width 27 height 27
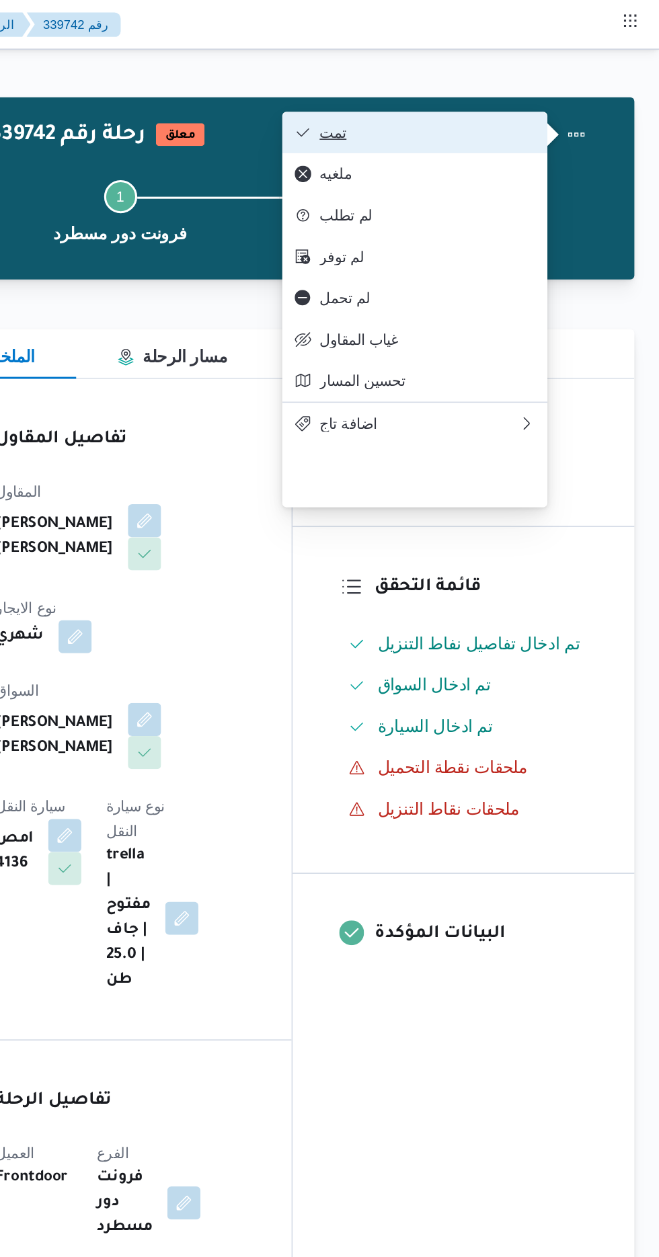
click at [575, 85] on span "تمت" at bounding box center [508, 86] width 140 height 11
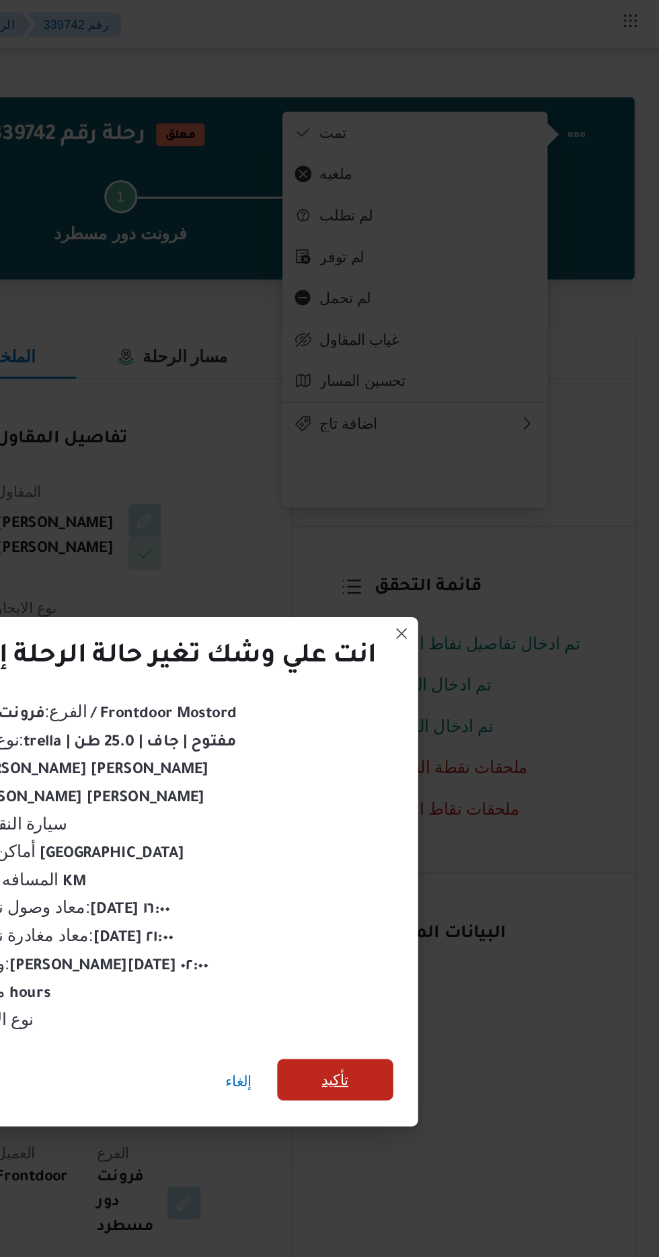
click at [449, 689] on span "تأكيد" at bounding box center [448, 700] width 75 height 27
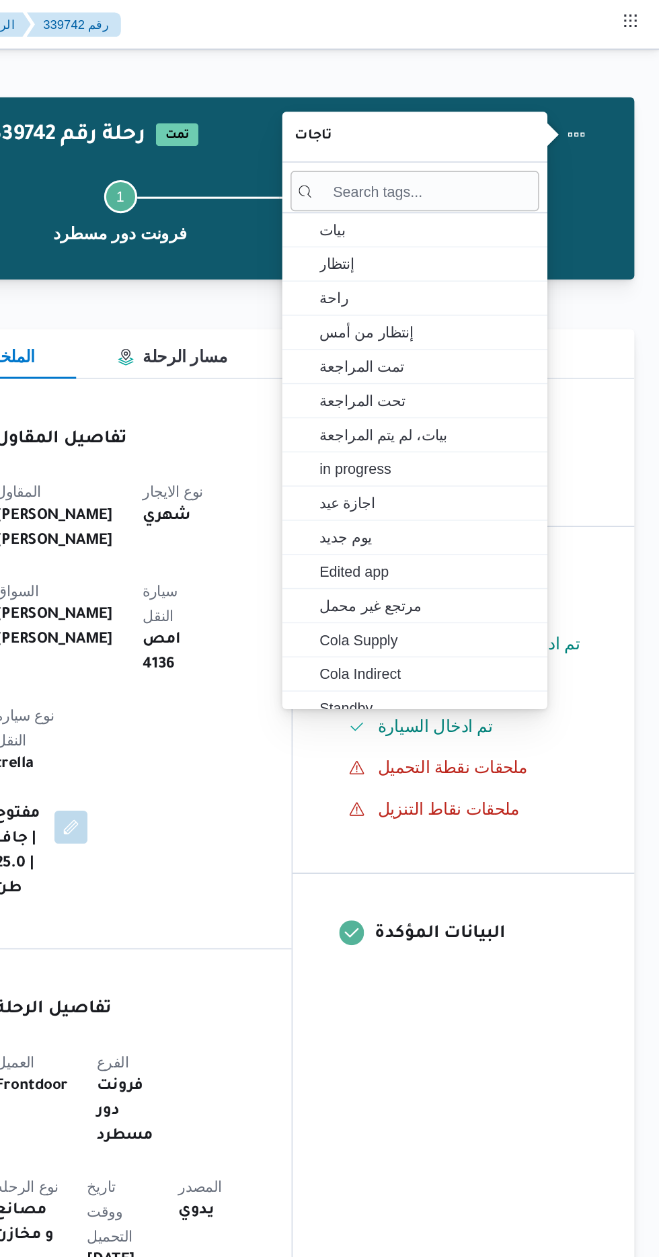
scroll to position [0, 0]
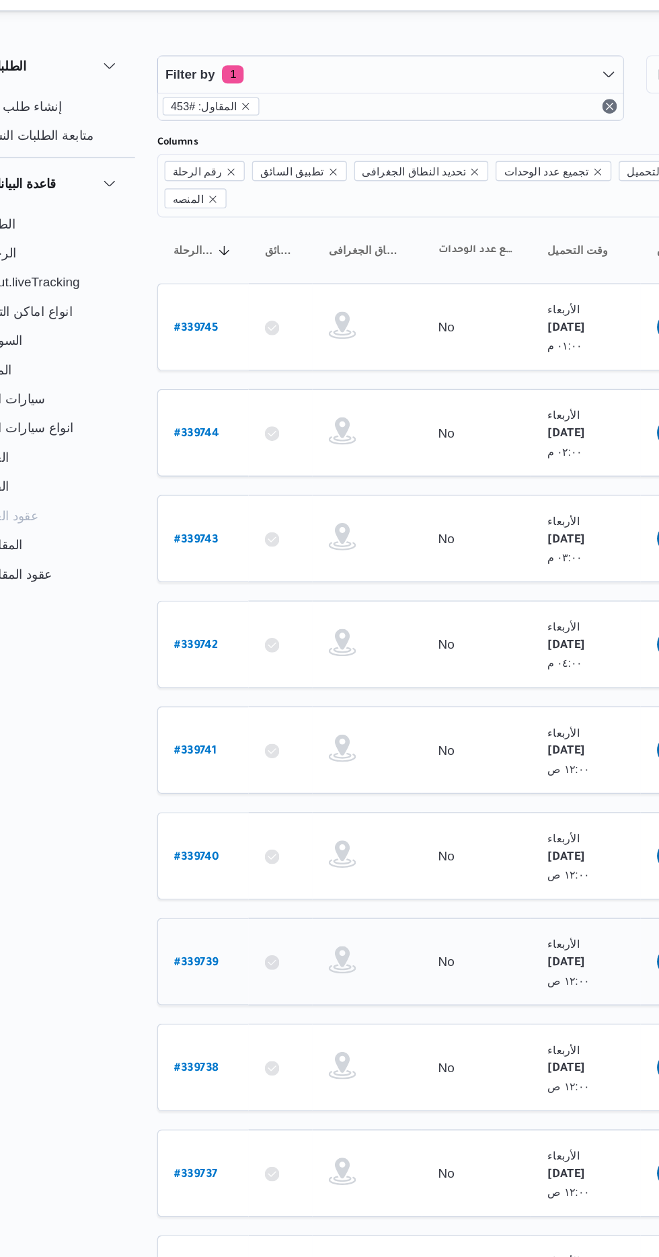
click at [189, 729] on b "# 339739" at bounding box center [203, 733] width 32 height 9
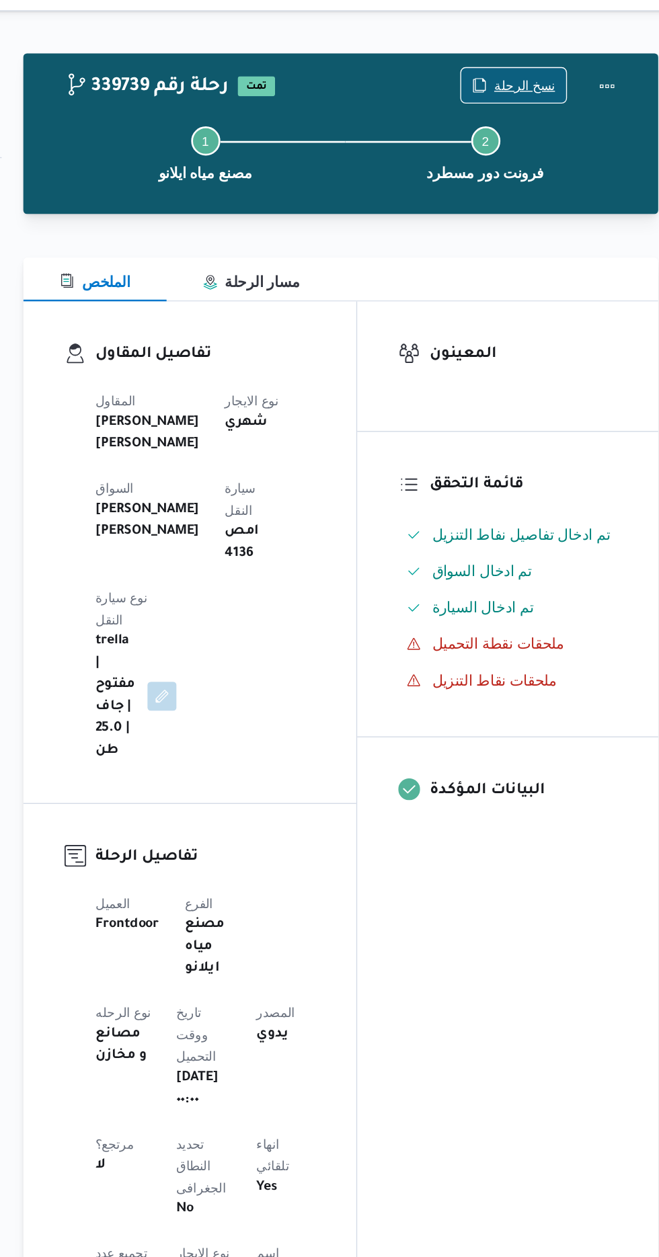
click at [516, 86] on icon "button" at bounding box center [510, 86] width 11 height 11
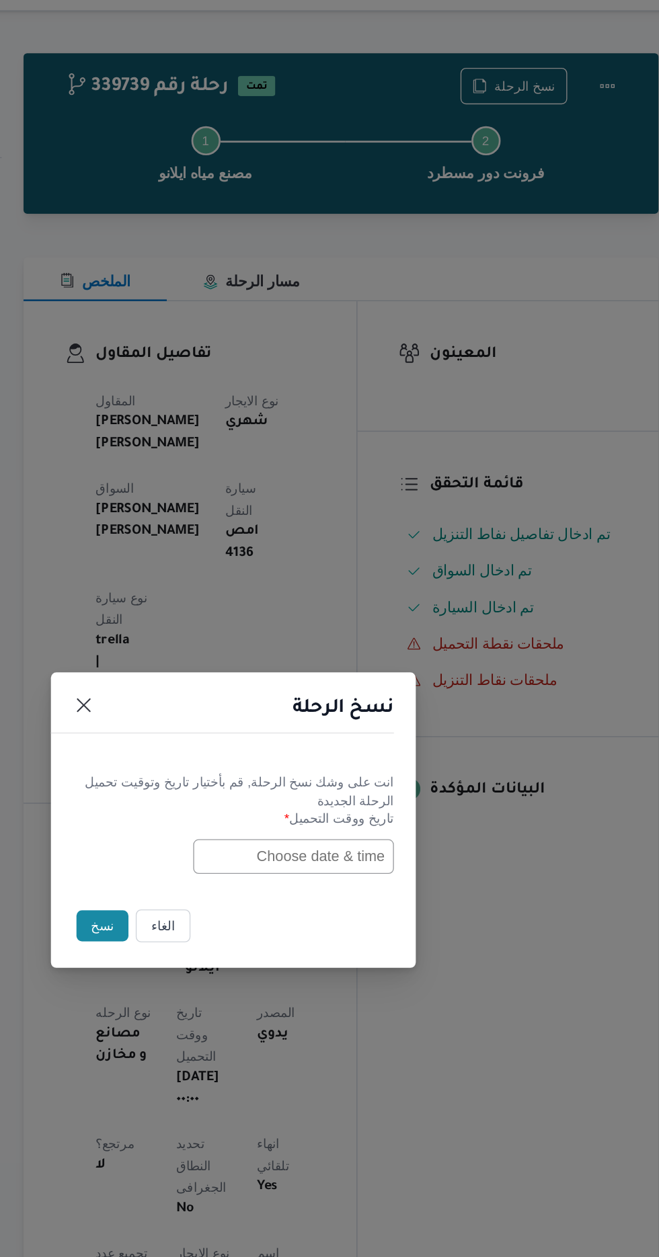
click at [342, 668] on input "text" at bounding box center [374, 655] width 148 height 26
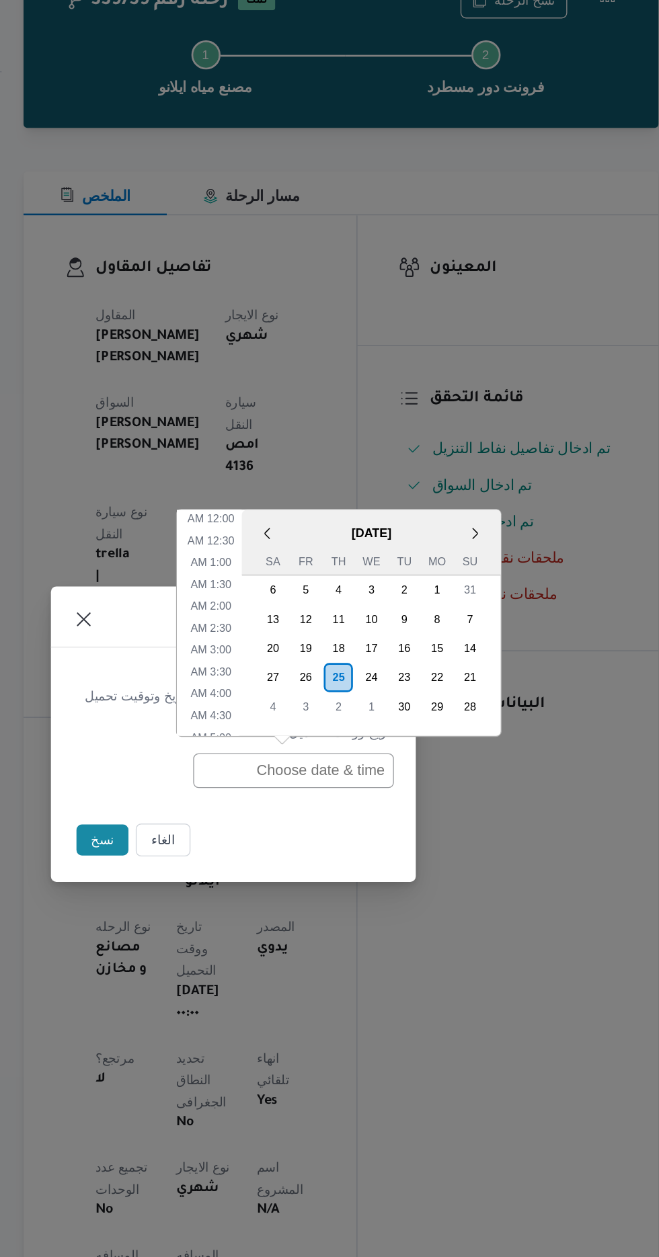
scroll to position [456, 0]
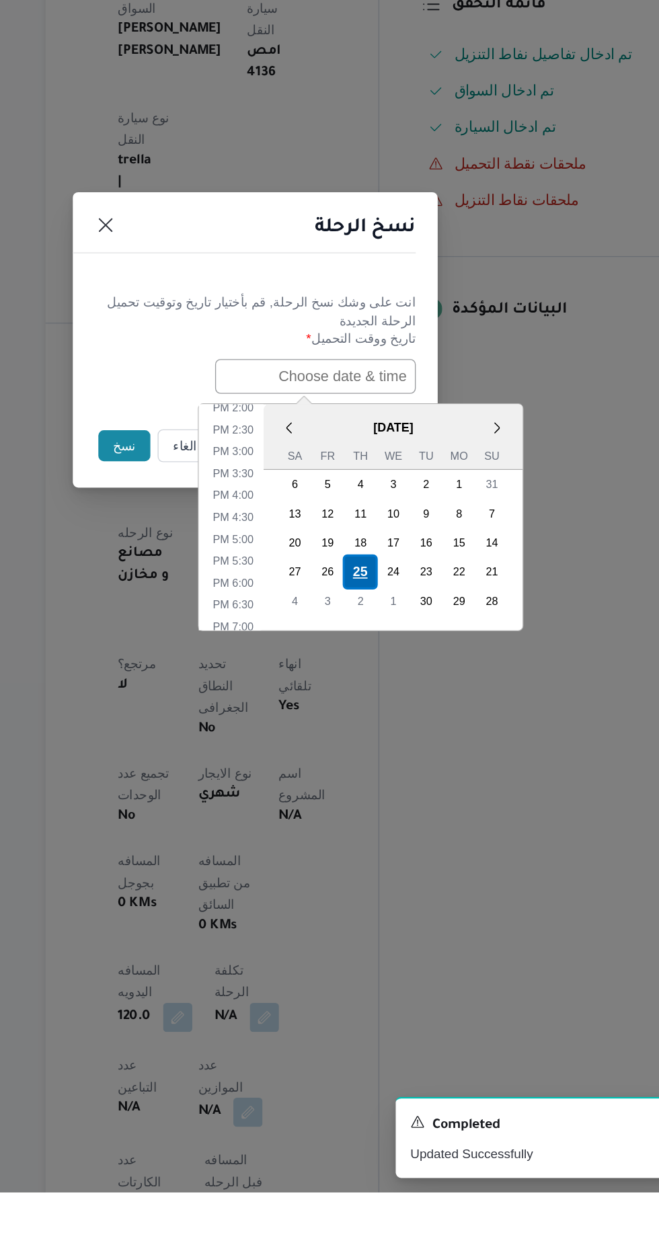
click at [407, 796] on div "25" at bounding box center [407, 799] width 26 height 26
type input "[DATE] 12:00AM"
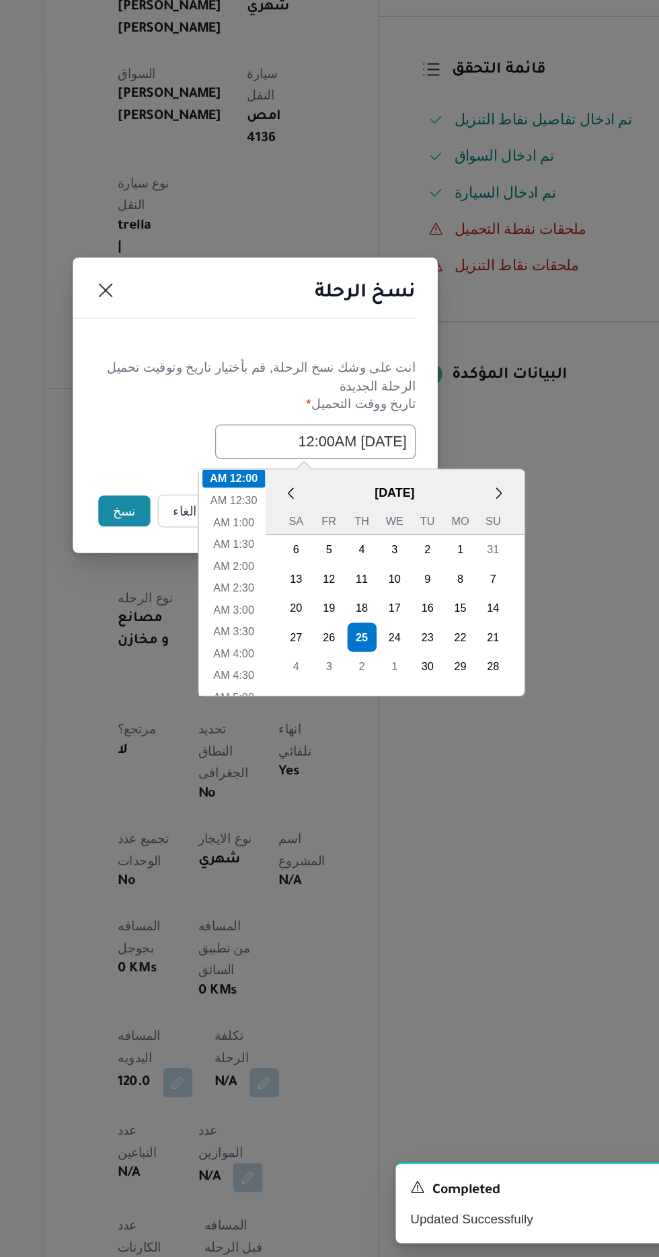
click at [223, 712] on button "نسخ" at bounding box center [233, 706] width 38 height 23
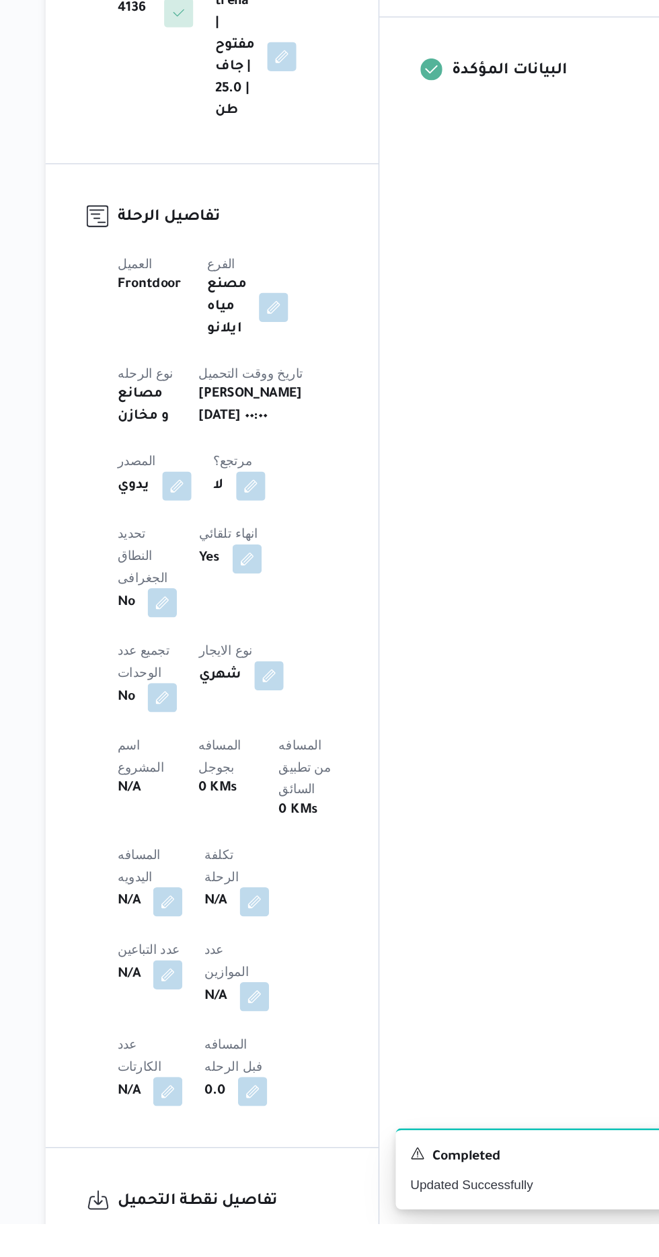
scroll to position [208, 0]
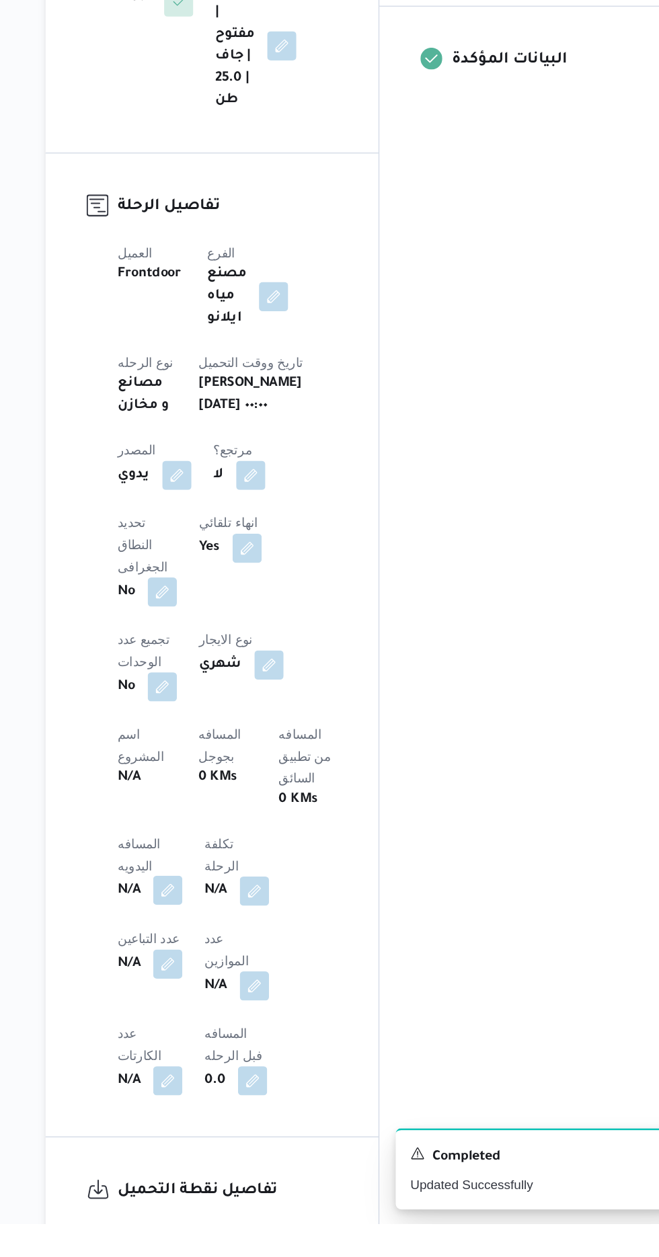
click at [257, 1000] on button "button" at bounding box center [265, 1011] width 22 height 22
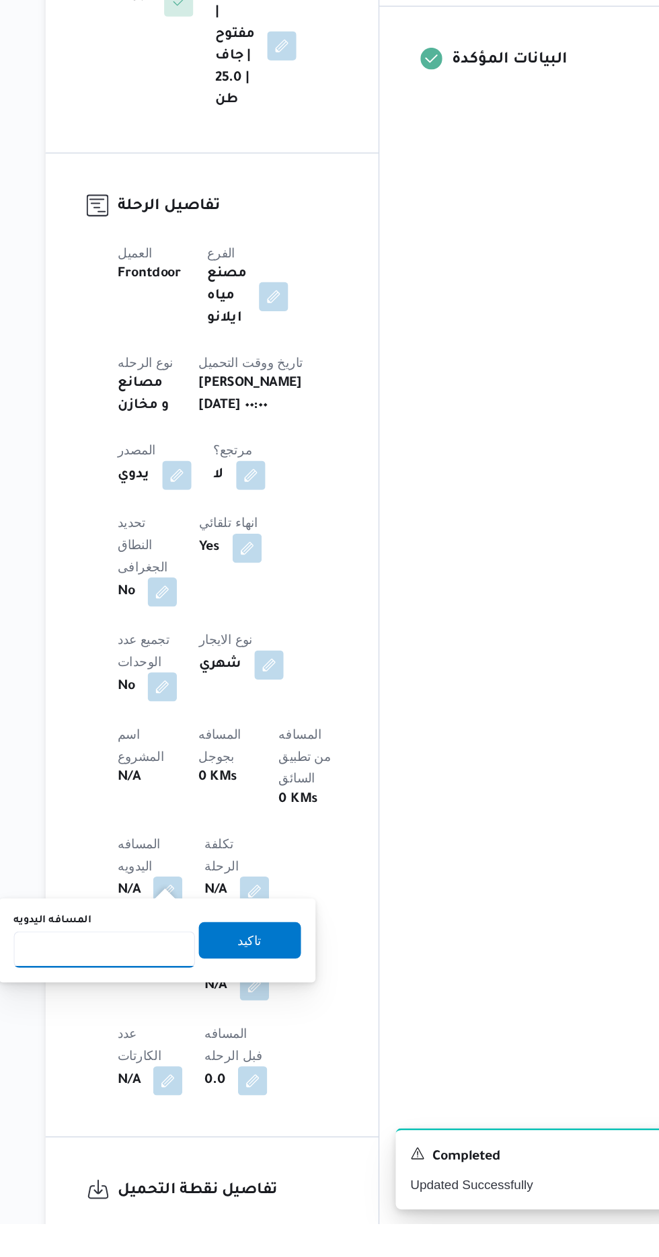
click at [234, 1054] on input "المسافه اليدويه" at bounding box center [218, 1054] width 134 height 27
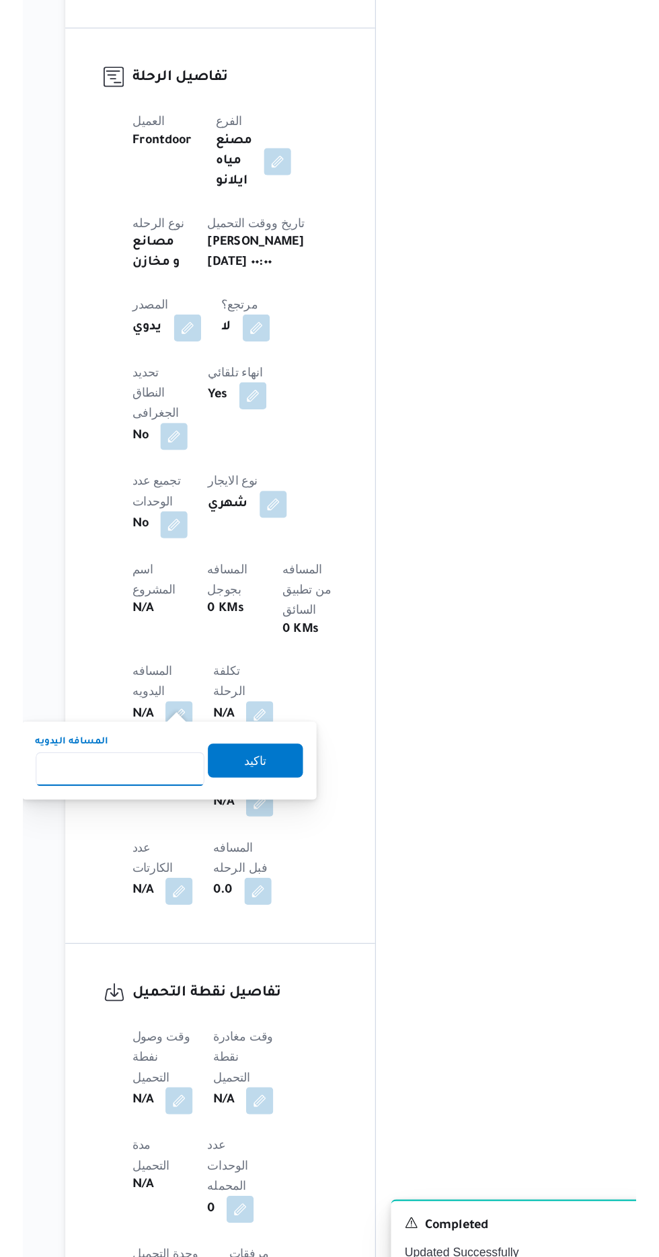
scroll to position [323, 0]
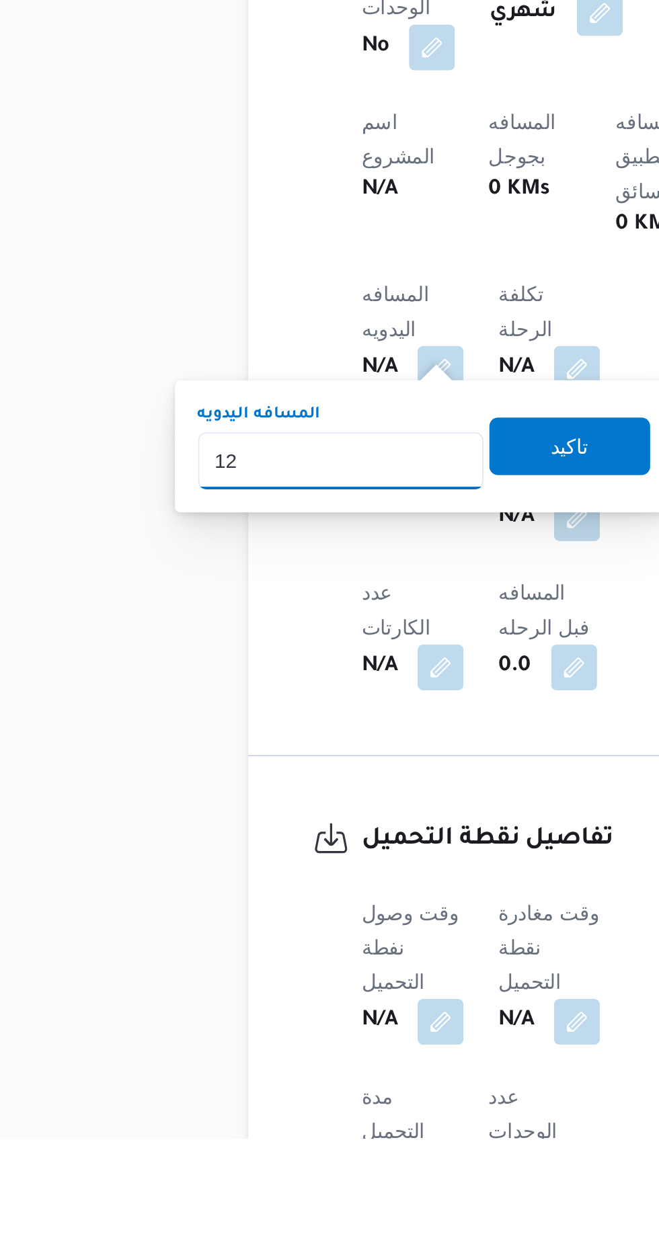
type input "120"
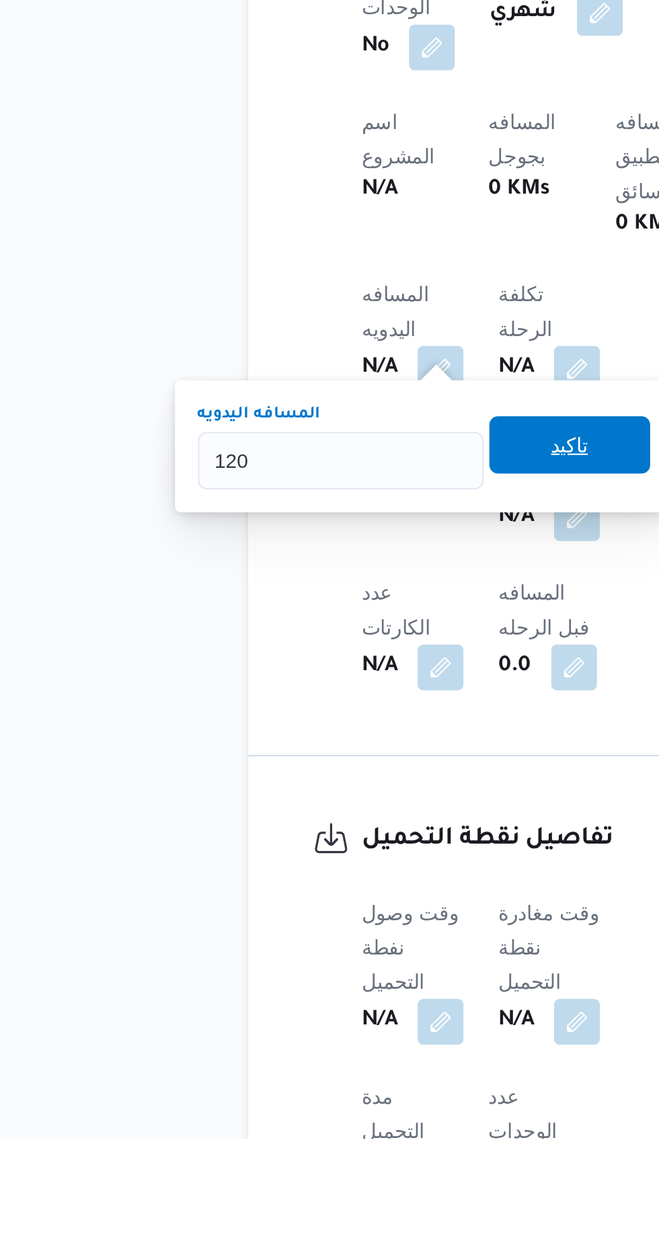
click at [334, 937] on span "تاكيد" at bounding box center [324, 932] width 17 height 16
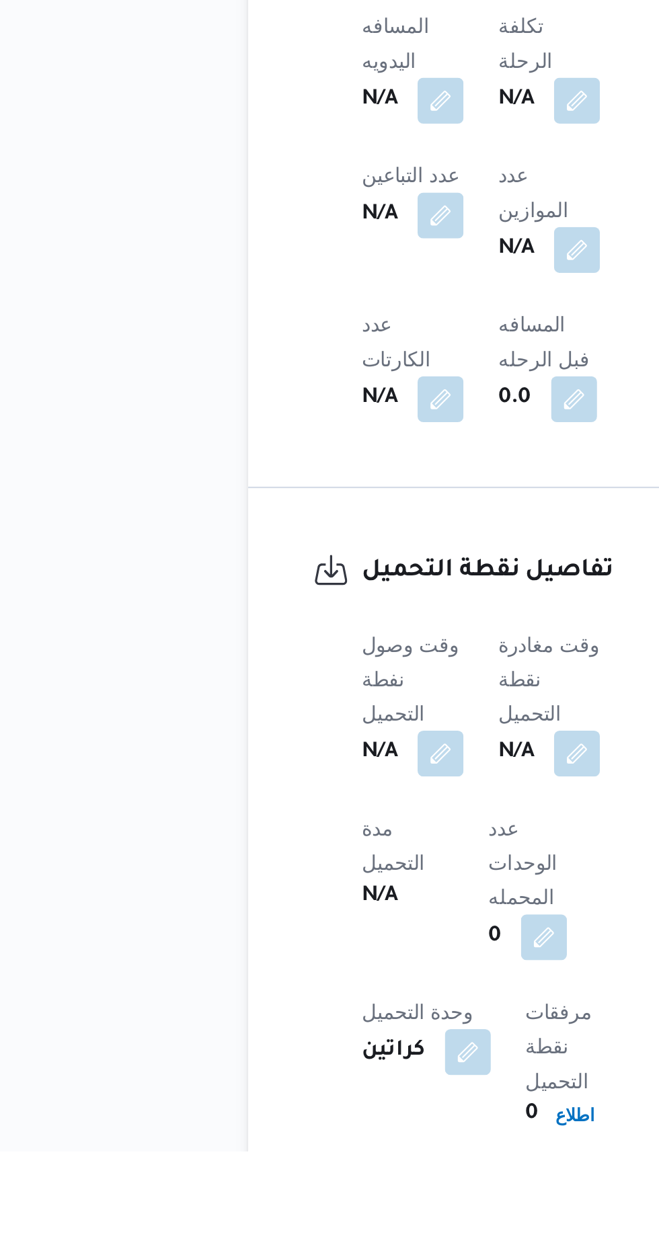
scroll to position [464, 0]
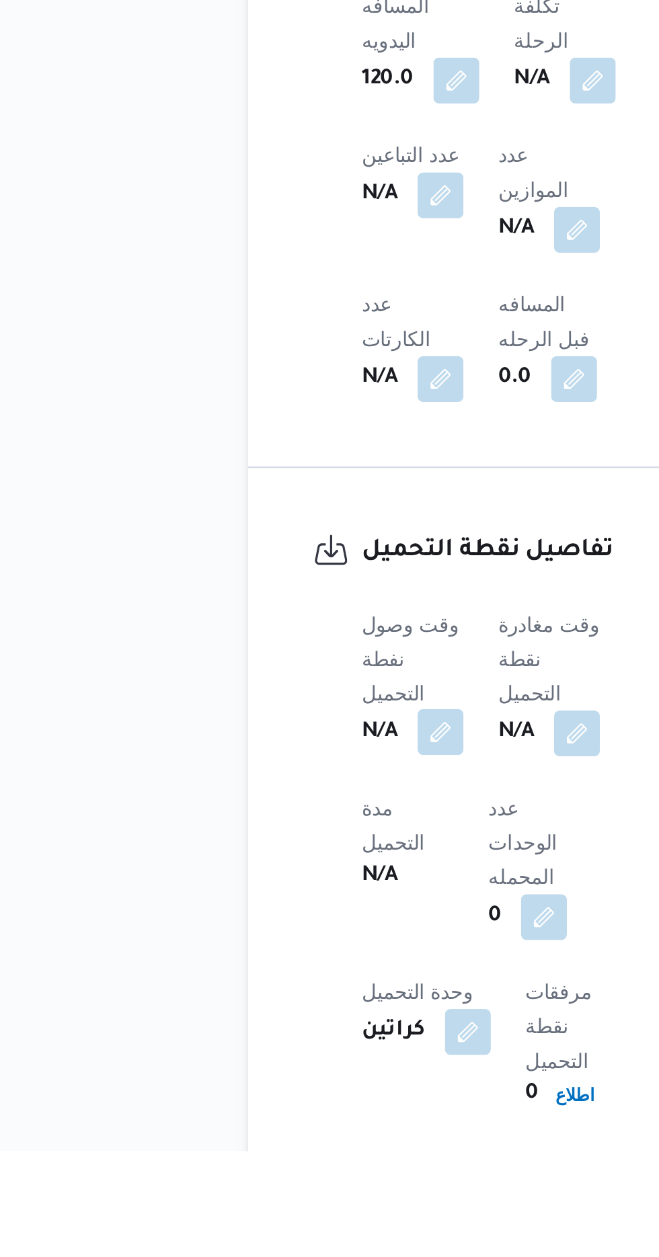
click at [267, 1050] on button "button" at bounding box center [265, 1061] width 22 height 22
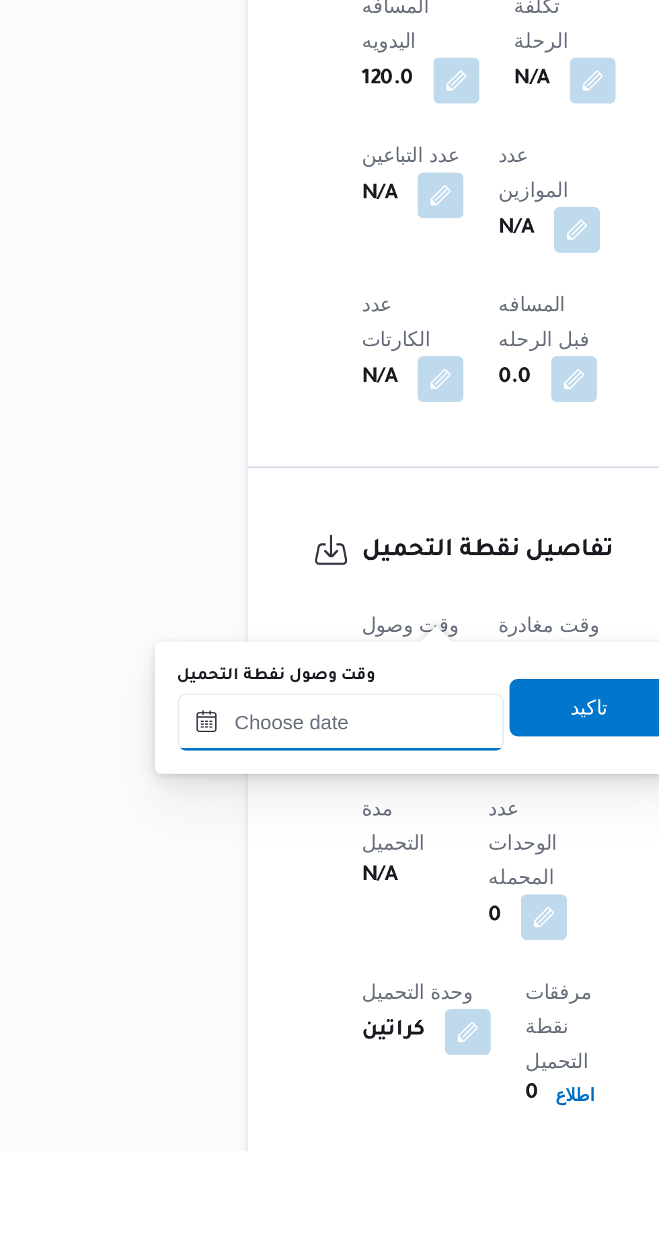
click at [249, 1057] on input "وقت وصول نفطة التحميل" at bounding box center [218, 1055] width 153 height 27
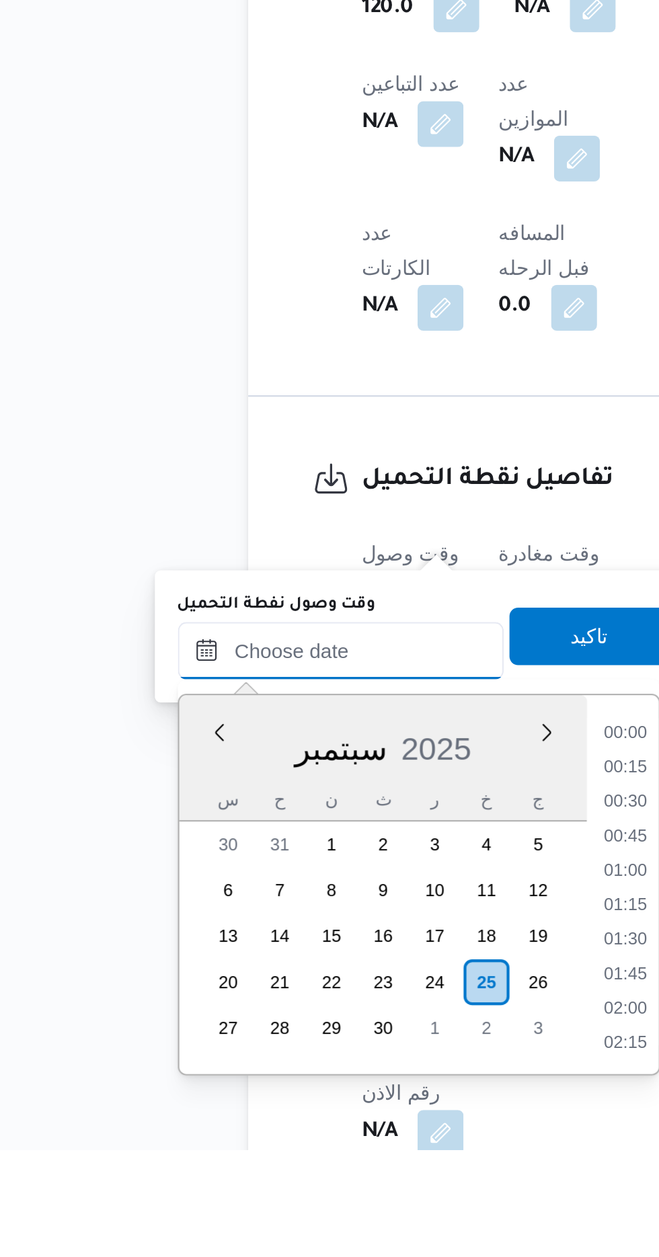
scroll to position [982, 0]
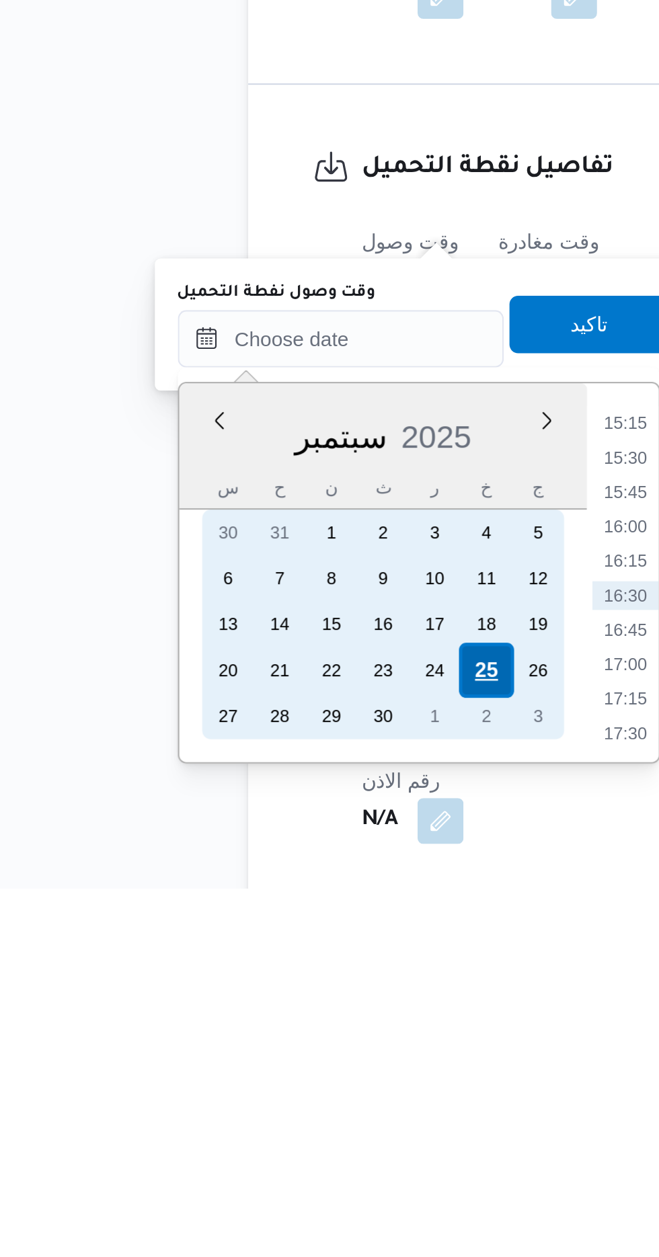
click at [286, 1154] on div "25" at bounding box center [286, 1155] width 26 height 26
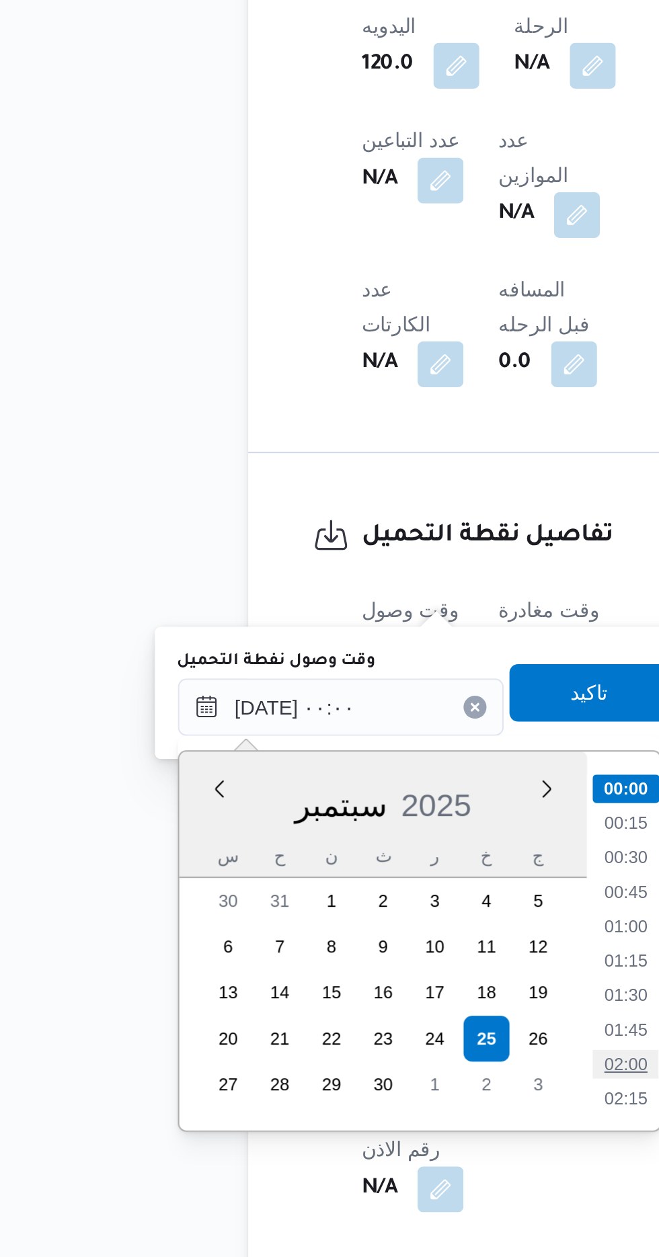
click at [357, 1165] on li "02:00" at bounding box center [351, 1166] width 31 height 13
type input "[DATE] ٠٢:٠٠"
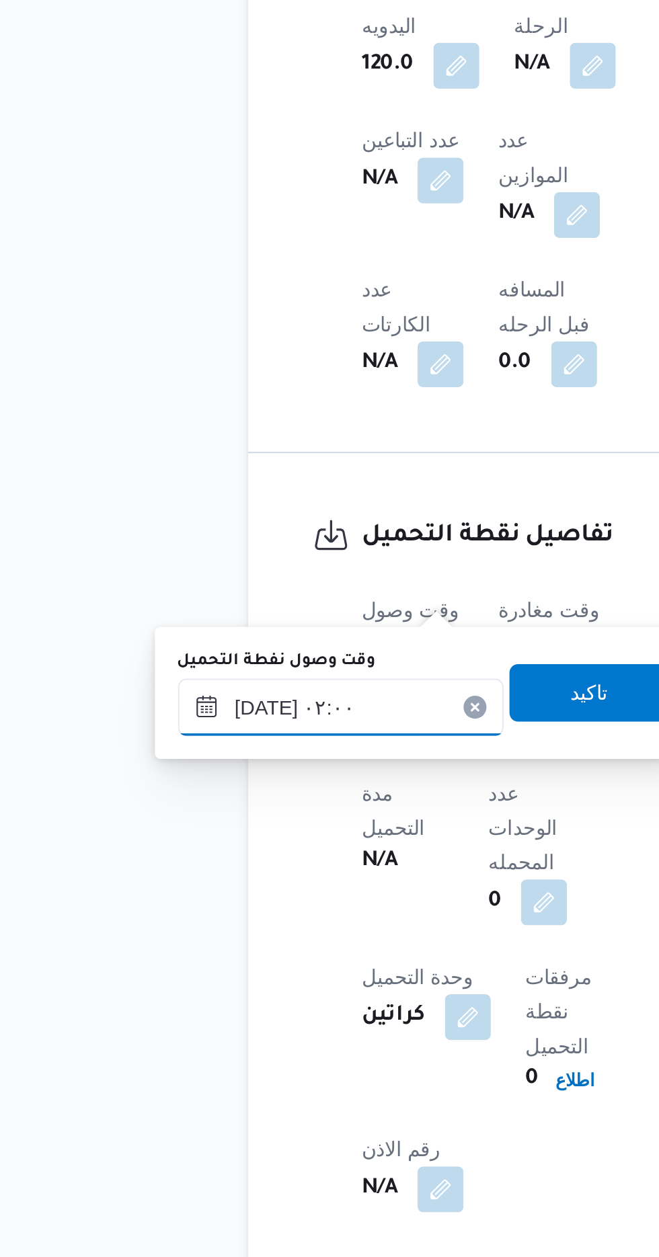
scroll to position [519, 0]
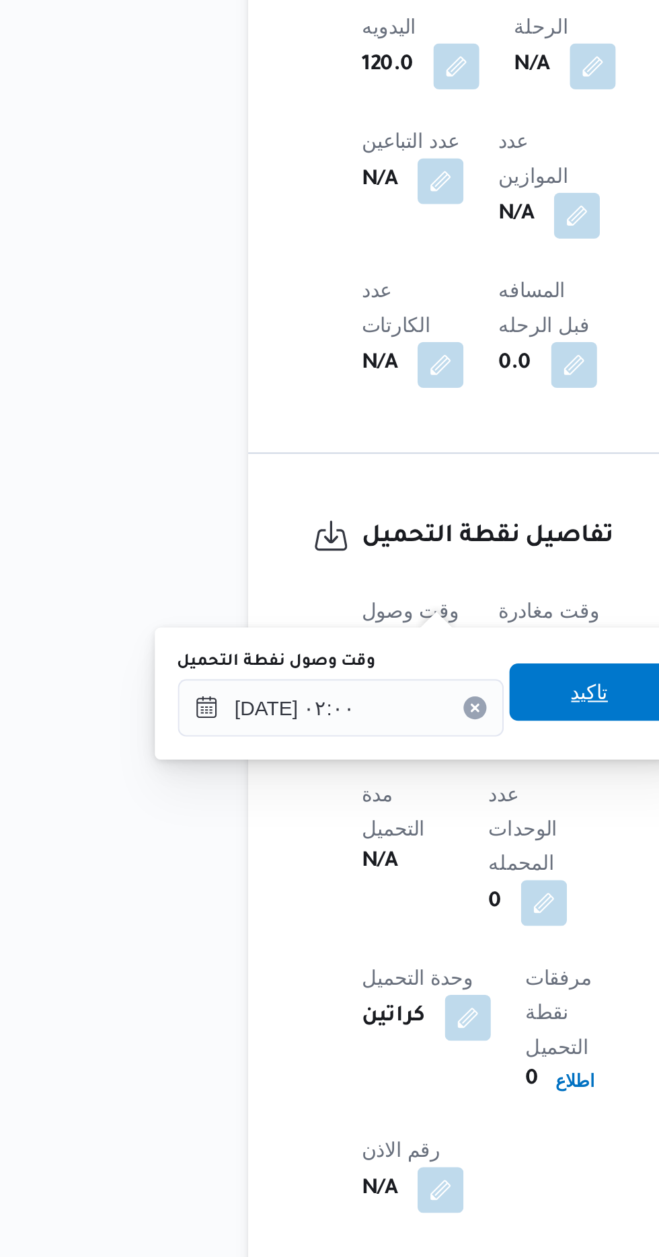
click at [356, 993] on span "تاكيد" at bounding box center [334, 992] width 75 height 27
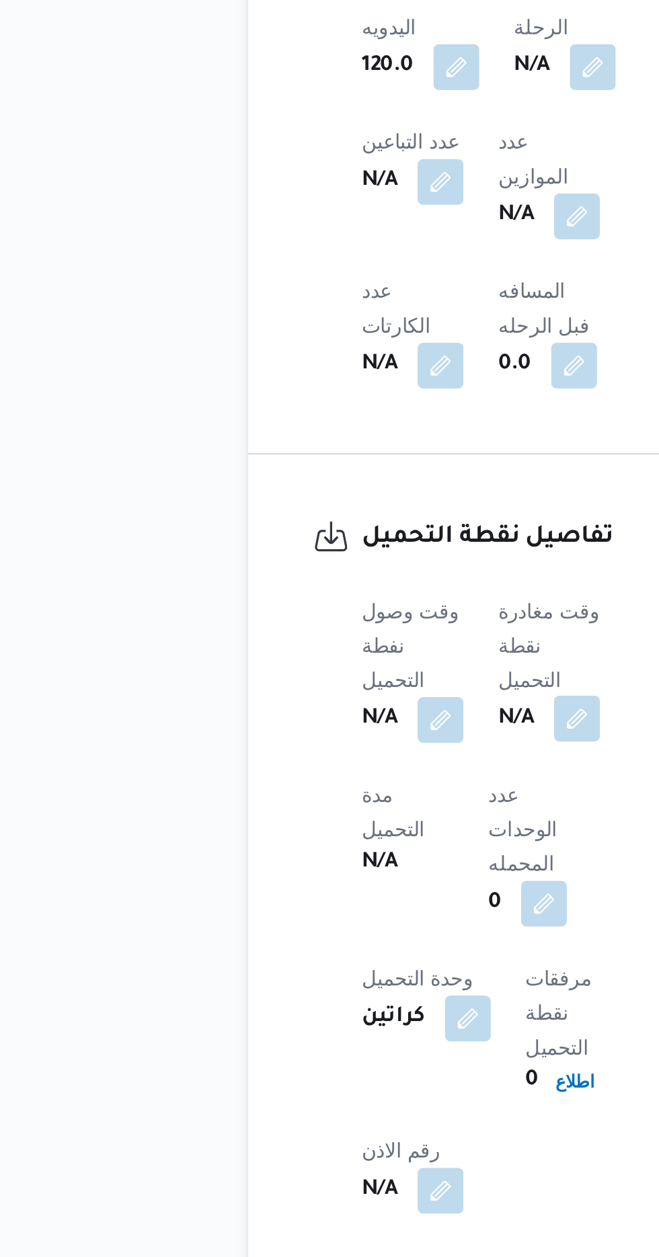
click at [337, 994] on button "button" at bounding box center [329, 1005] width 22 height 22
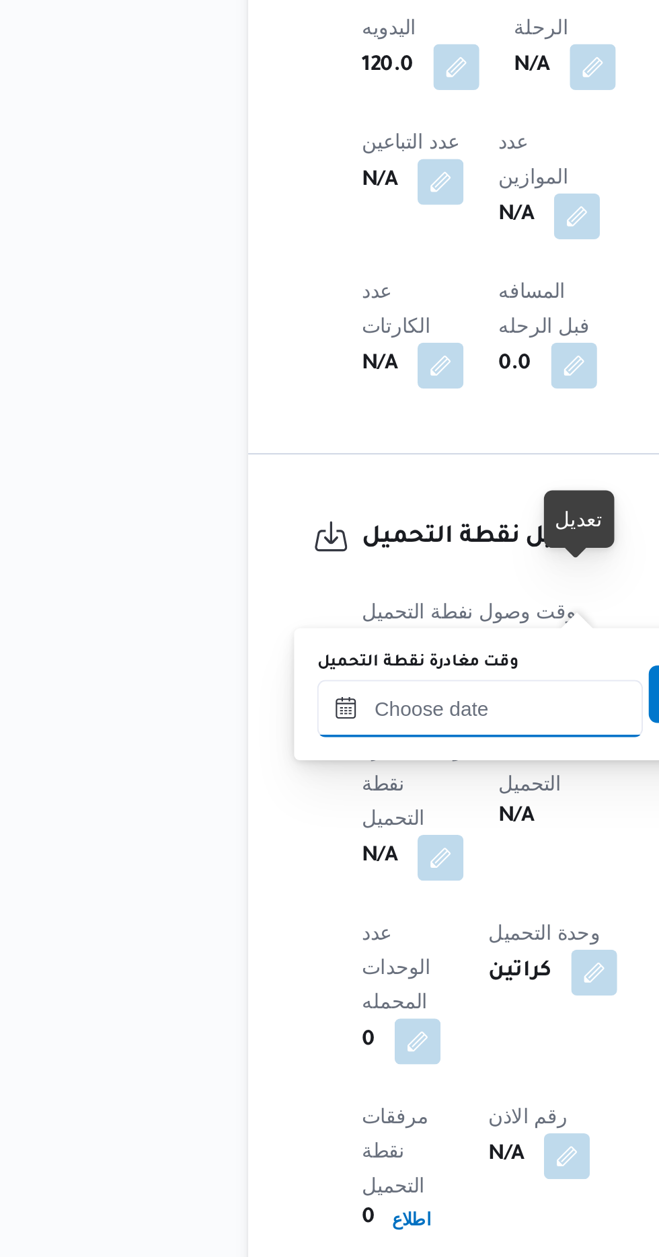
click at [300, 995] on input "وقت مغادرة نقطة التحميل" at bounding box center [283, 999] width 153 height 27
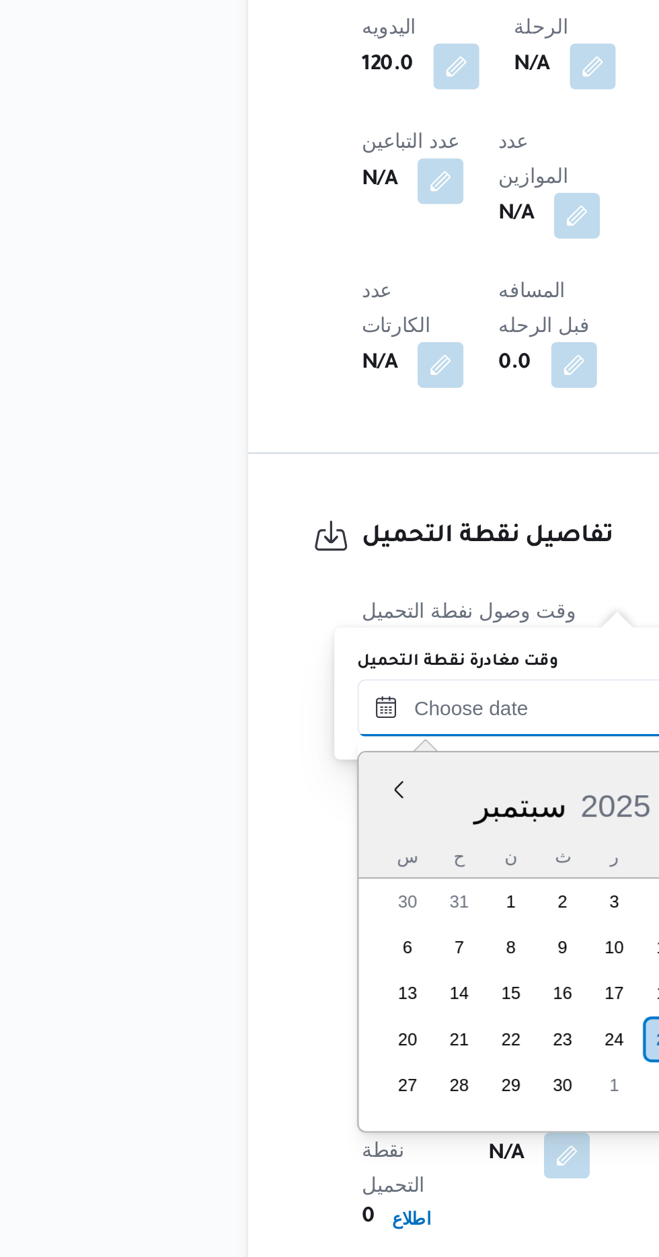
scroll to position [982, 0]
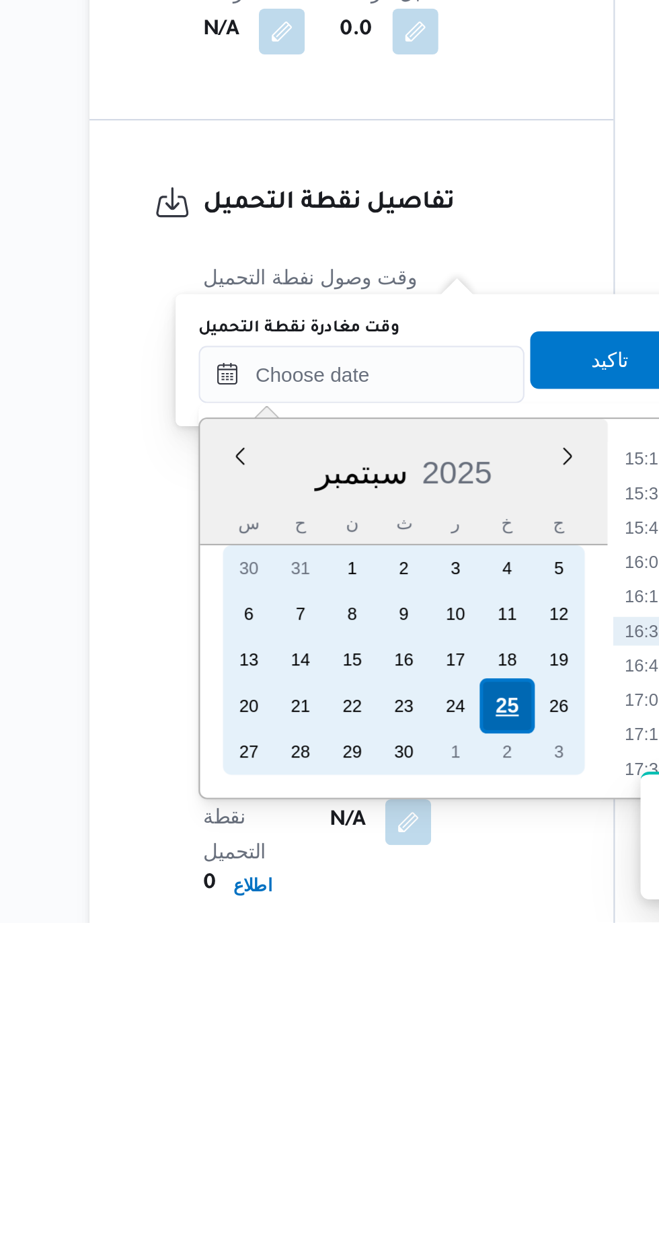
click at [376, 1156] on div "25" at bounding box center [370, 1155] width 26 height 26
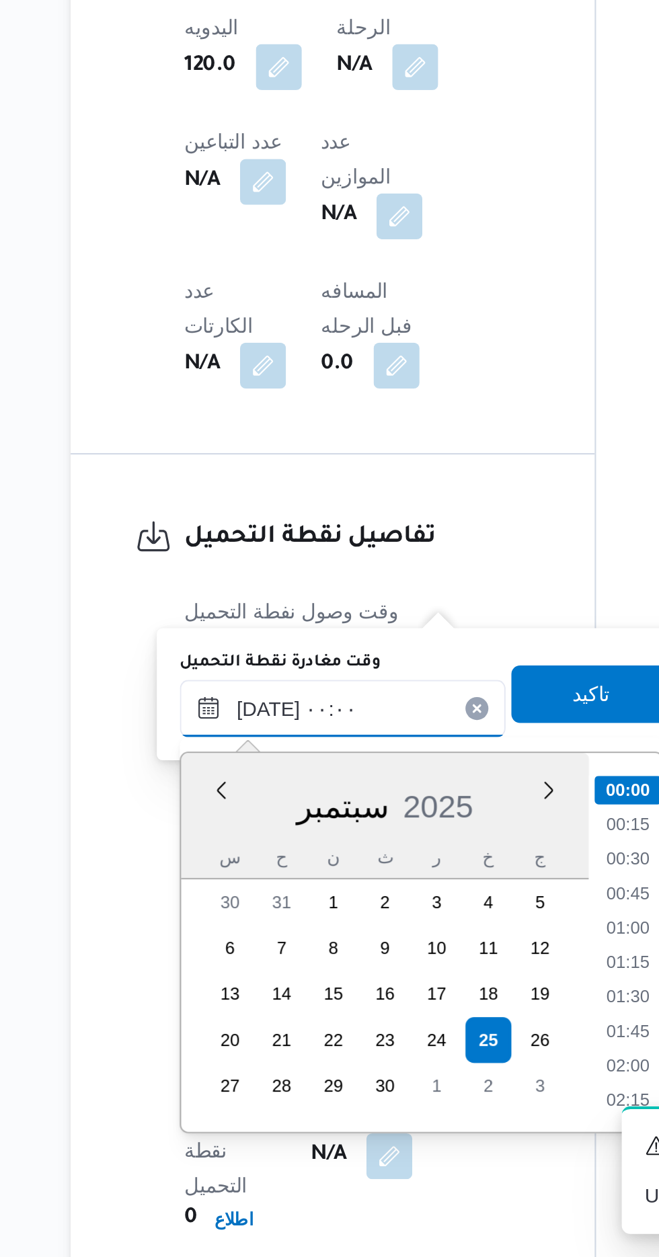
click at [233, 1004] on input "[DATE] ٠٠:٠٠" at bounding box center [302, 999] width 153 height 27
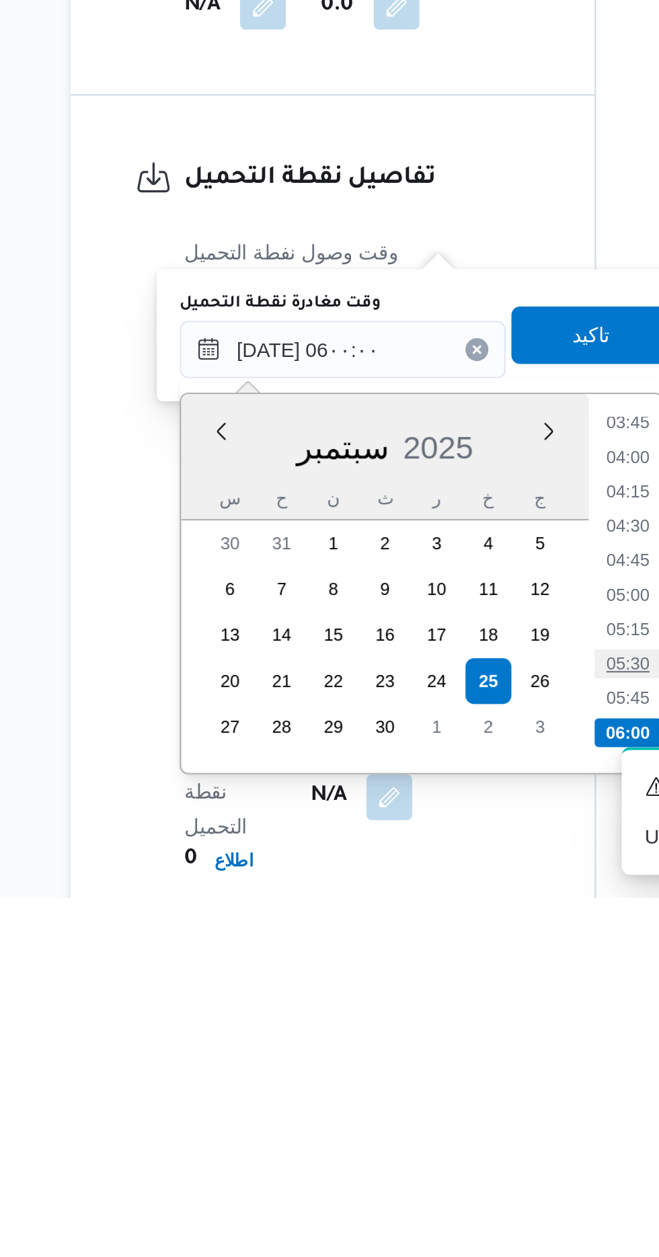
click at [435, 1146] on li "05:30" at bounding box center [435, 1146] width 31 height 13
type input "[DATE] ٠٥:٣٠"
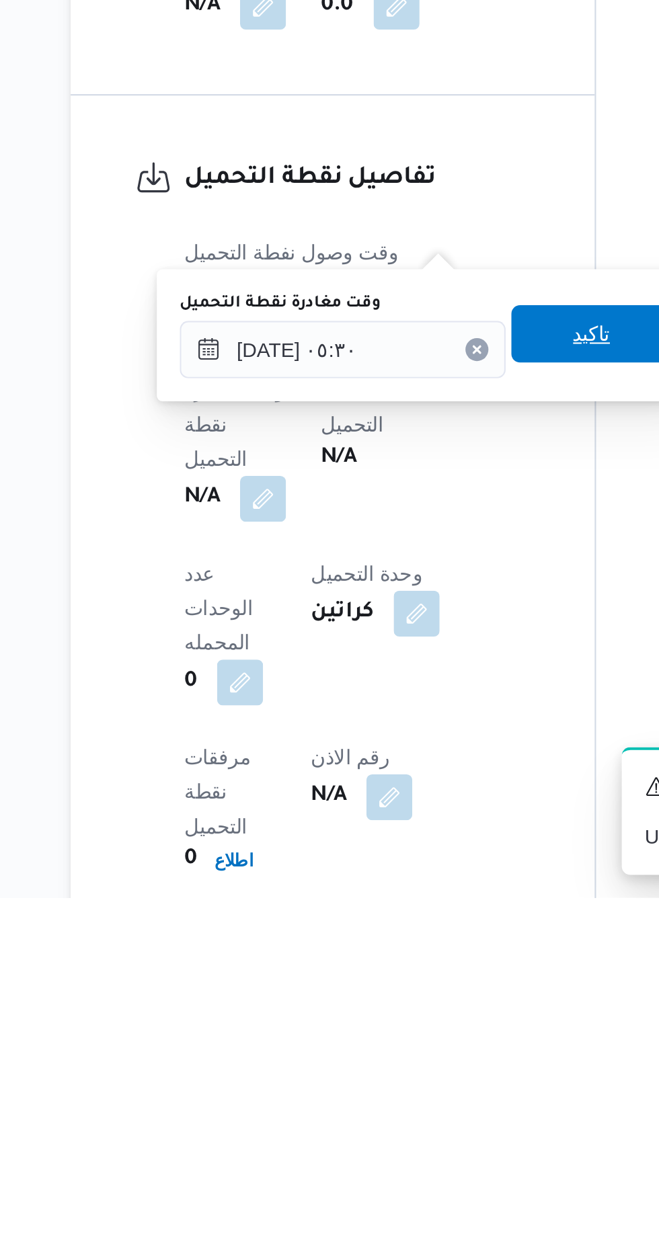
click at [425, 1002] on span "تاكيد" at bounding box center [418, 992] width 75 height 27
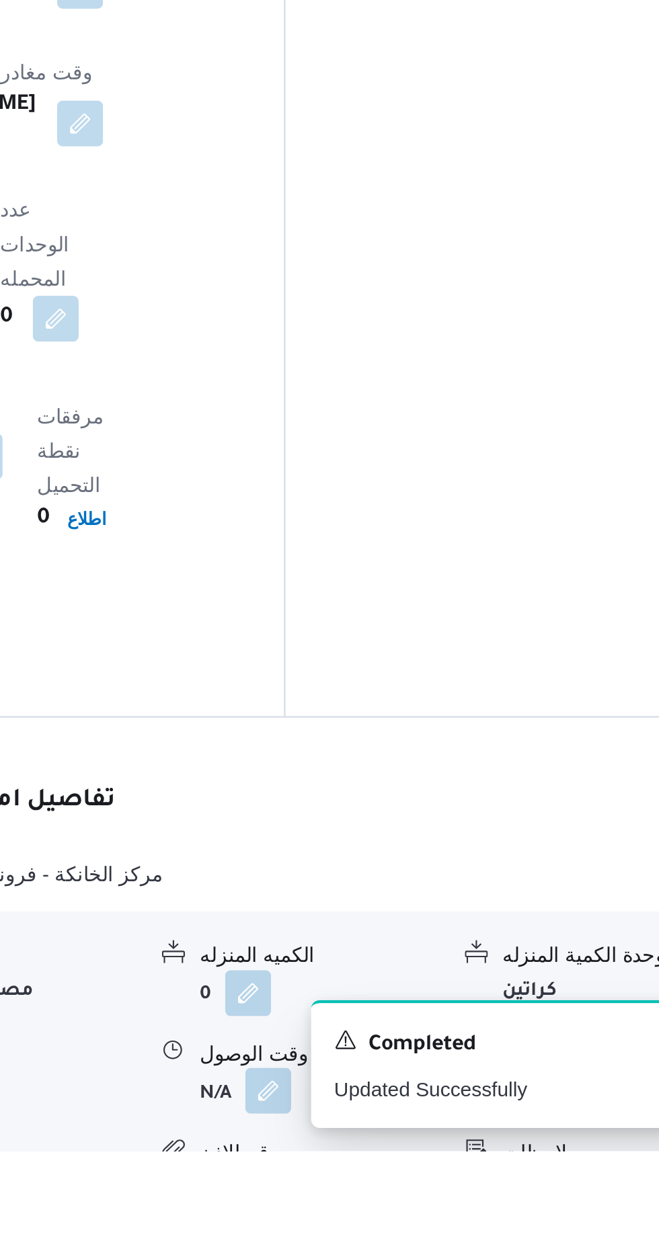
click at [405, 1218] on button "button" at bounding box center [413, 1229] width 22 height 22
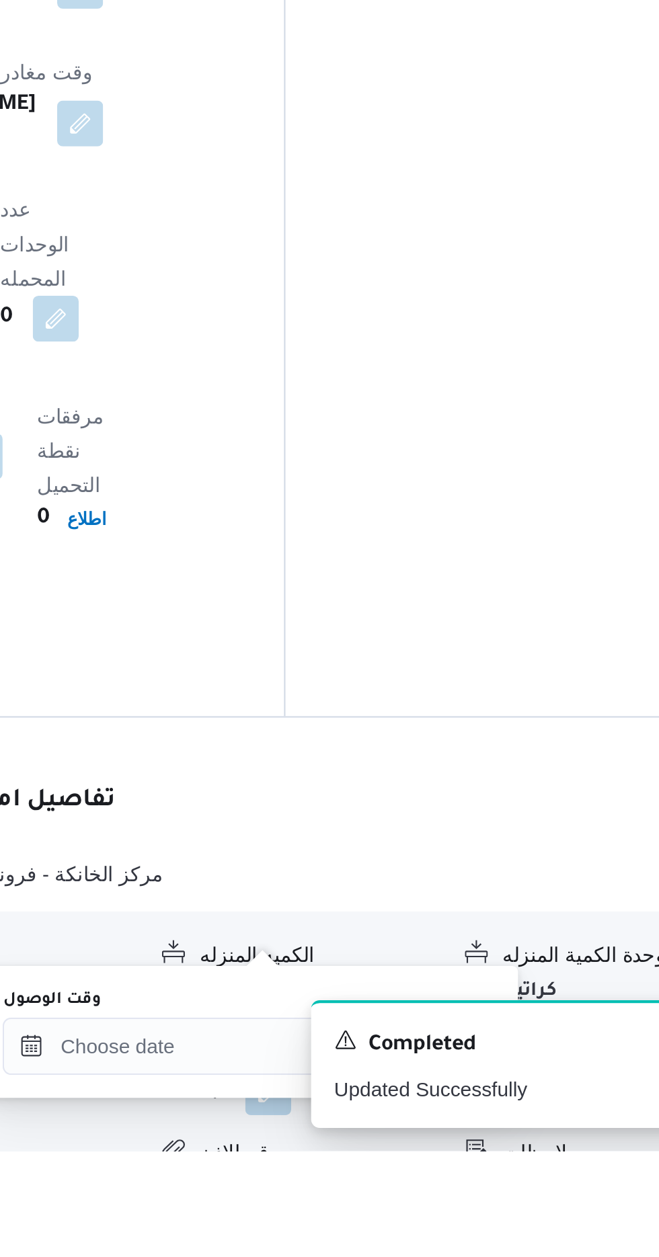
click at [366, 1177] on div "You are in a dialog. To close this dialog, hit escape. وقت الوصول تاكيد" at bounding box center [404, 1201] width 252 height 62
click at [374, 1204] on input "وقت الوصول" at bounding box center [364, 1207] width 153 height 27
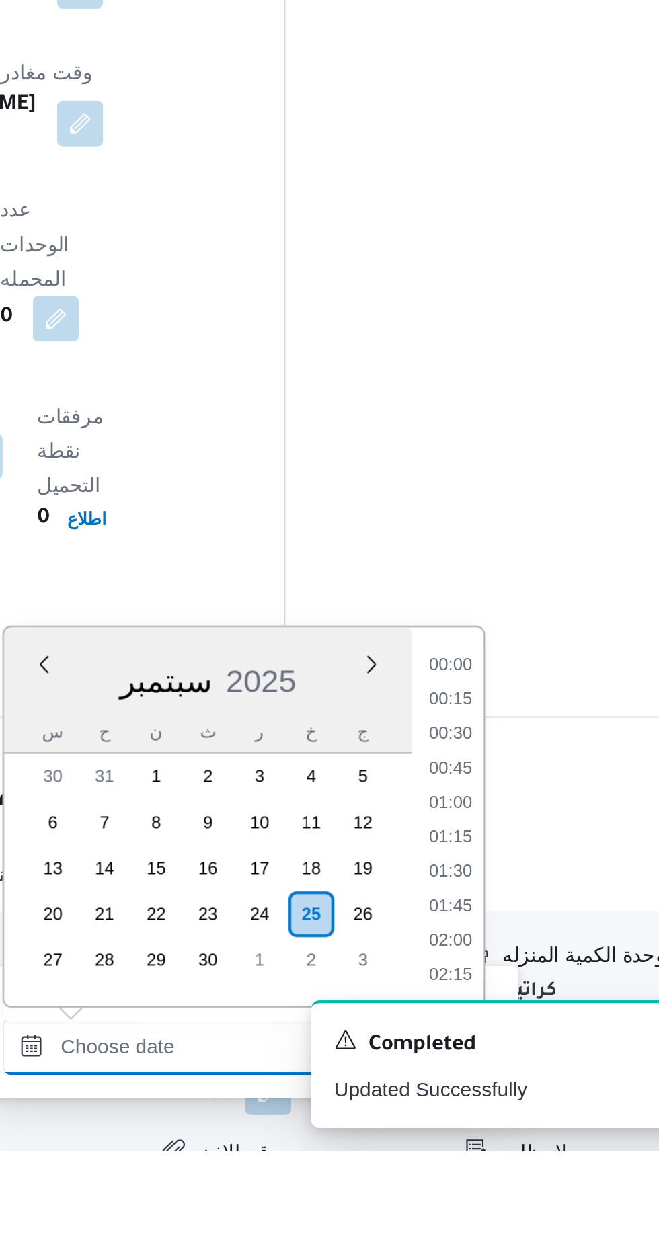
scroll to position [826, 0]
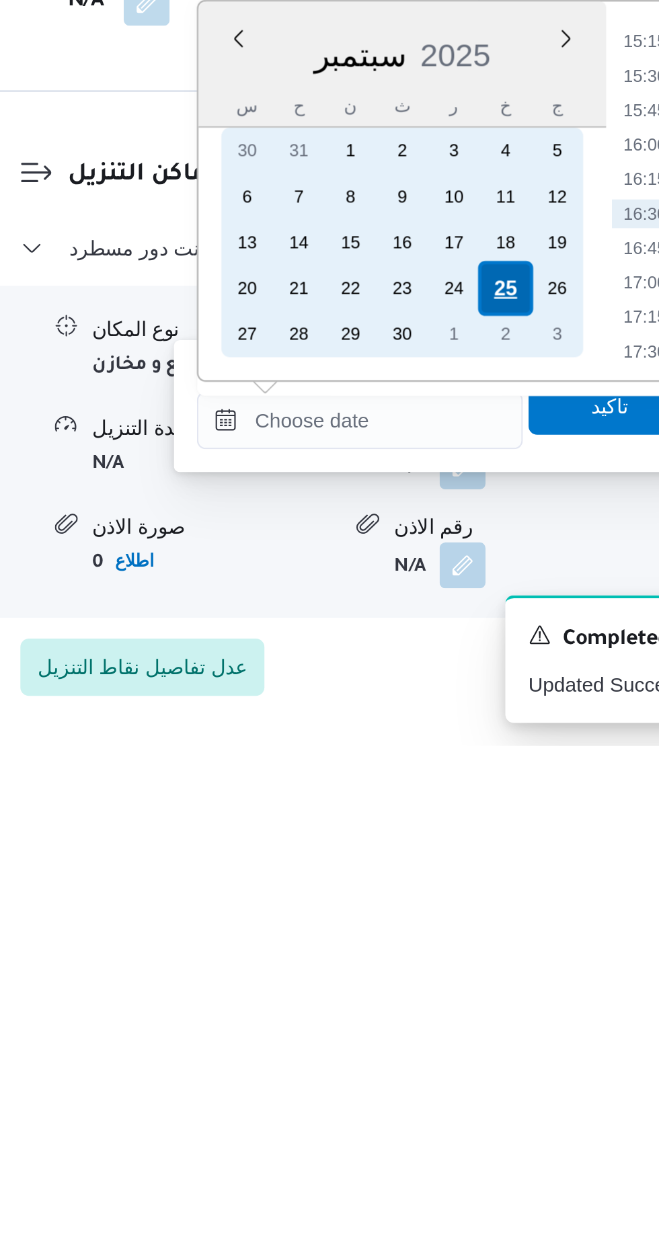
click at [431, 1042] on div "25" at bounding box center [433, 1042] width 26 height 26
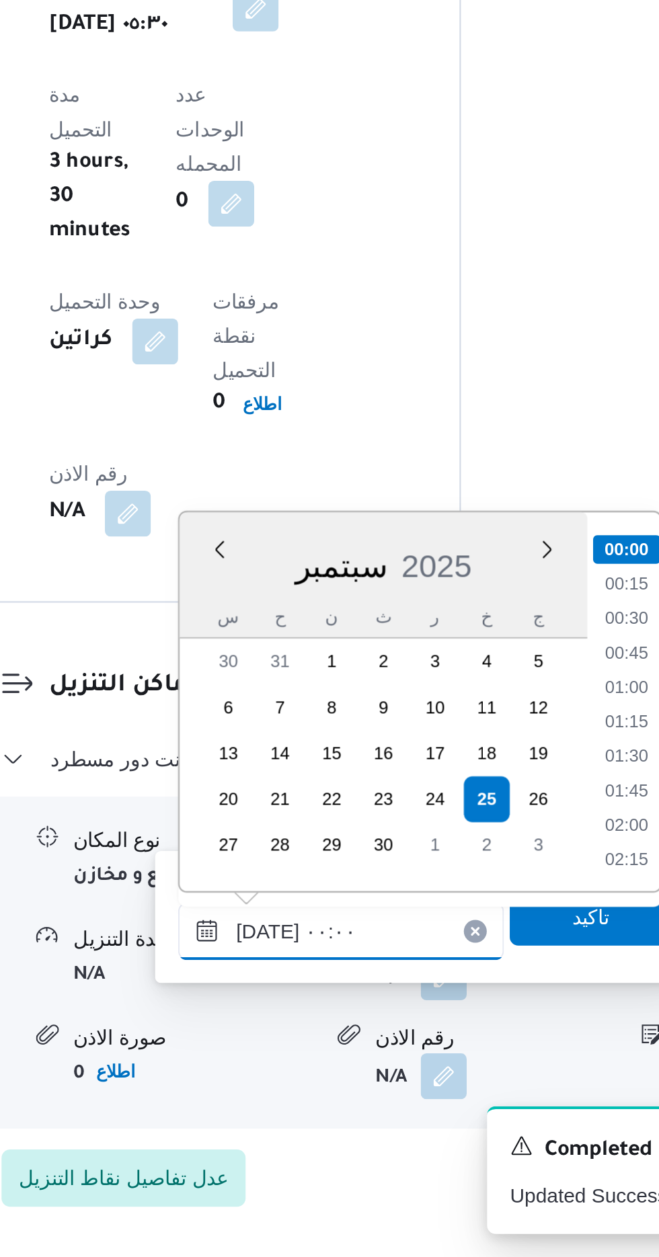
click at [292, 1103] on input "[DATE] ٠٠:٠٠" at bounding box center [364, 1104] width 153 height 27
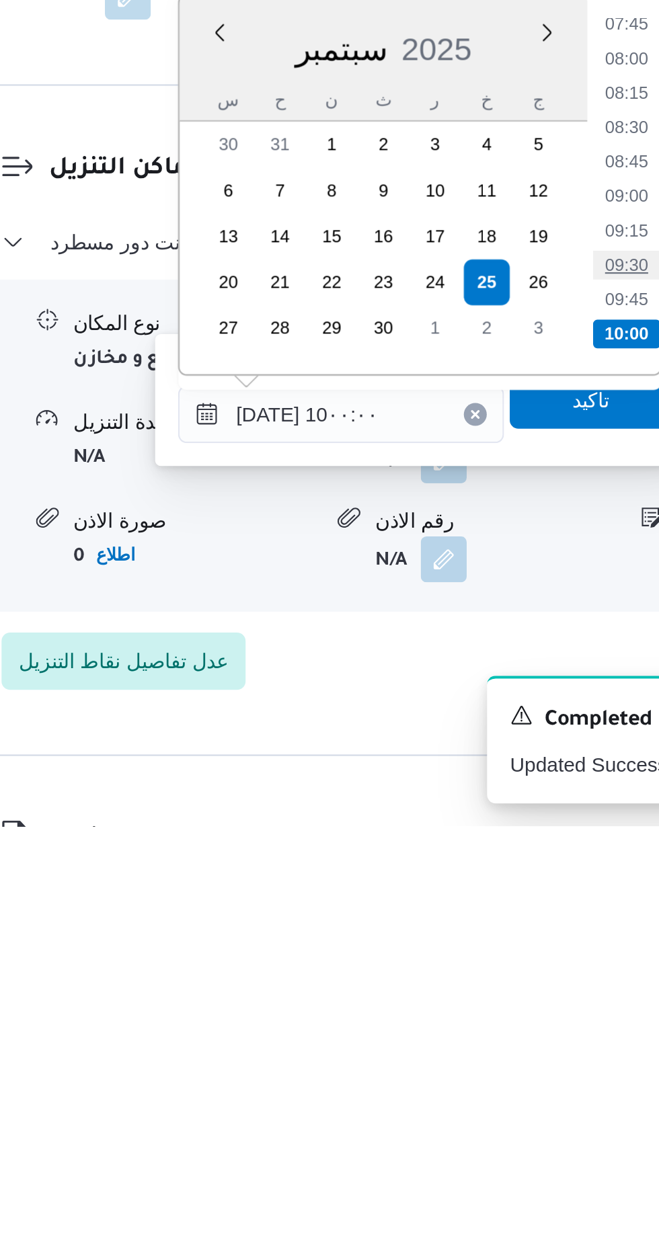
click at [497, 989] on li "09:30" at bounding box center [498, 993] width 31 height 13
type input "[DATE] ٠٩:٣٠"
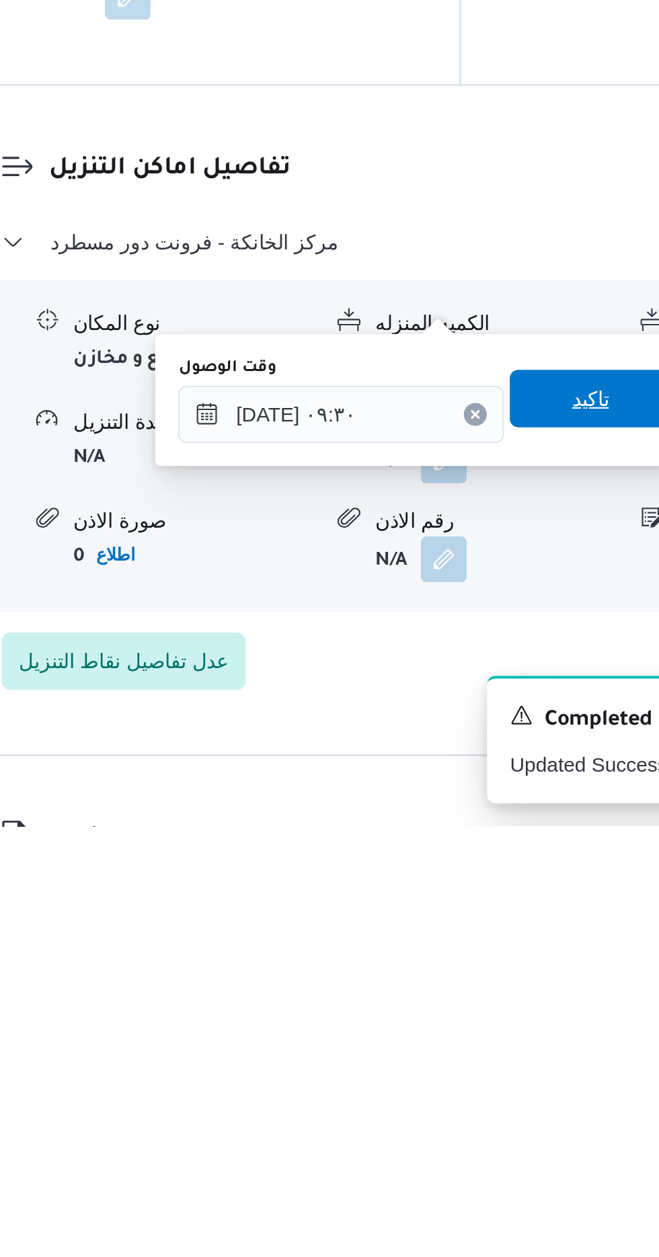
click at [487, 1062] on span "تاكيد" at bounding box center [480, 1056] width 17 height 16
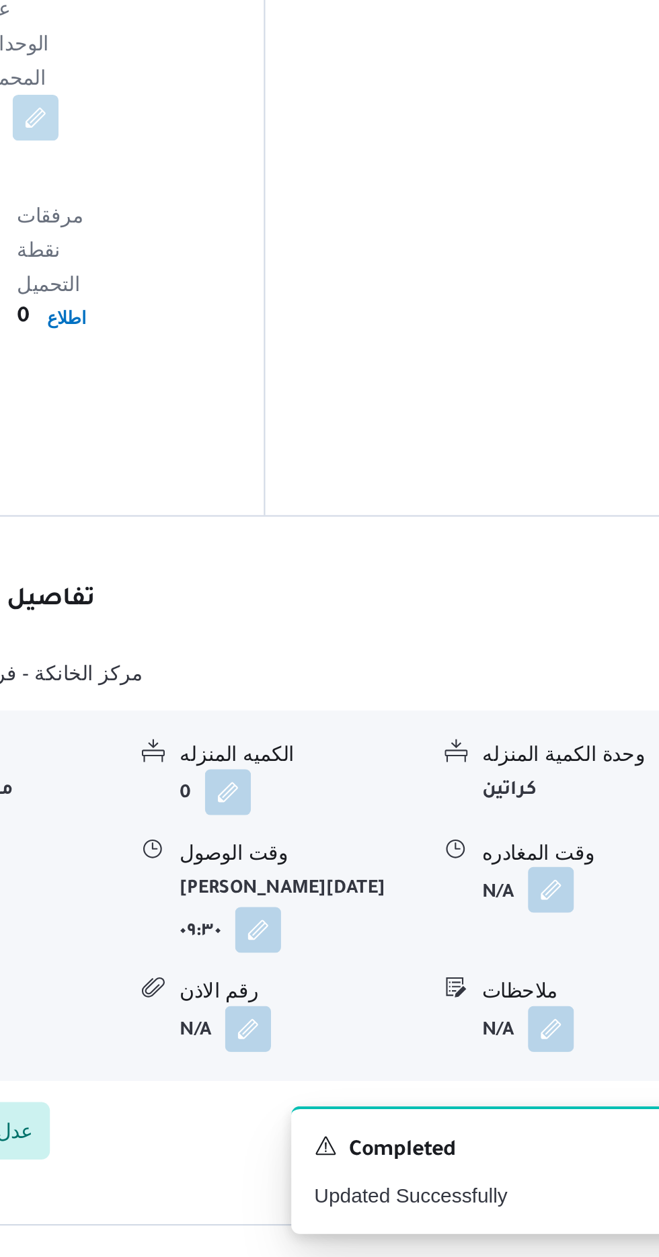
click at [562, 1074] on button "button" at bounding box center [555, 1085] width 22 height 22
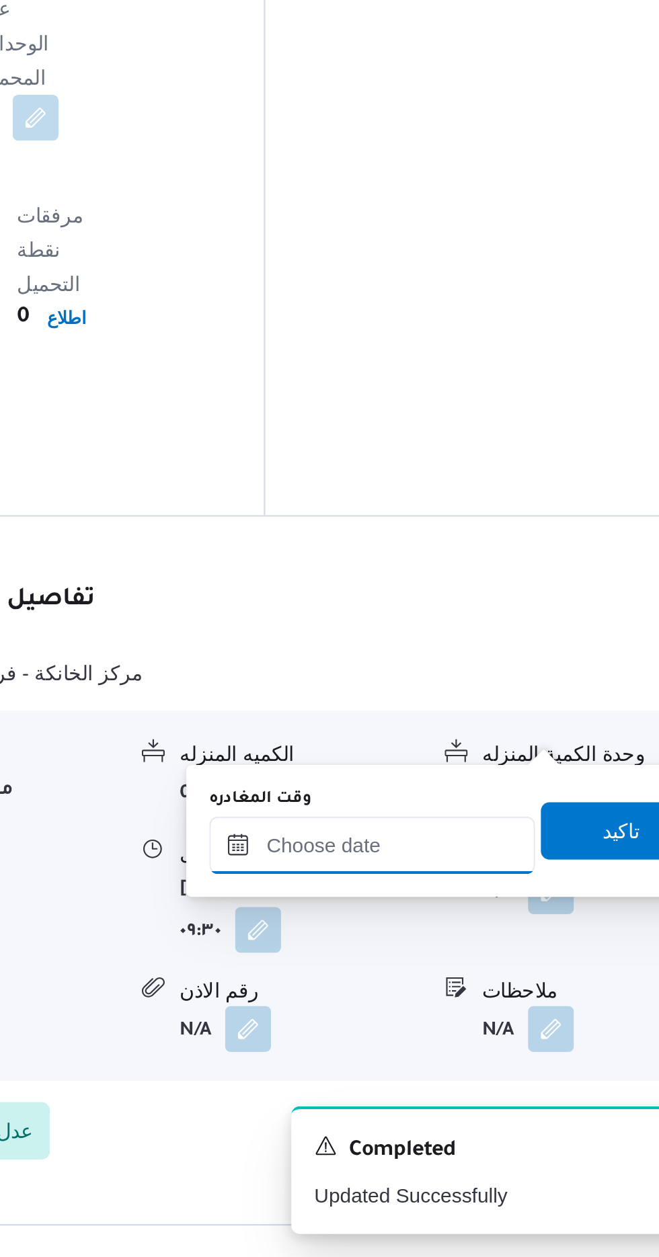
click at [495, 1060] on input "وقت المغادره" at bounding box center [470, 1063] width 153 height 27
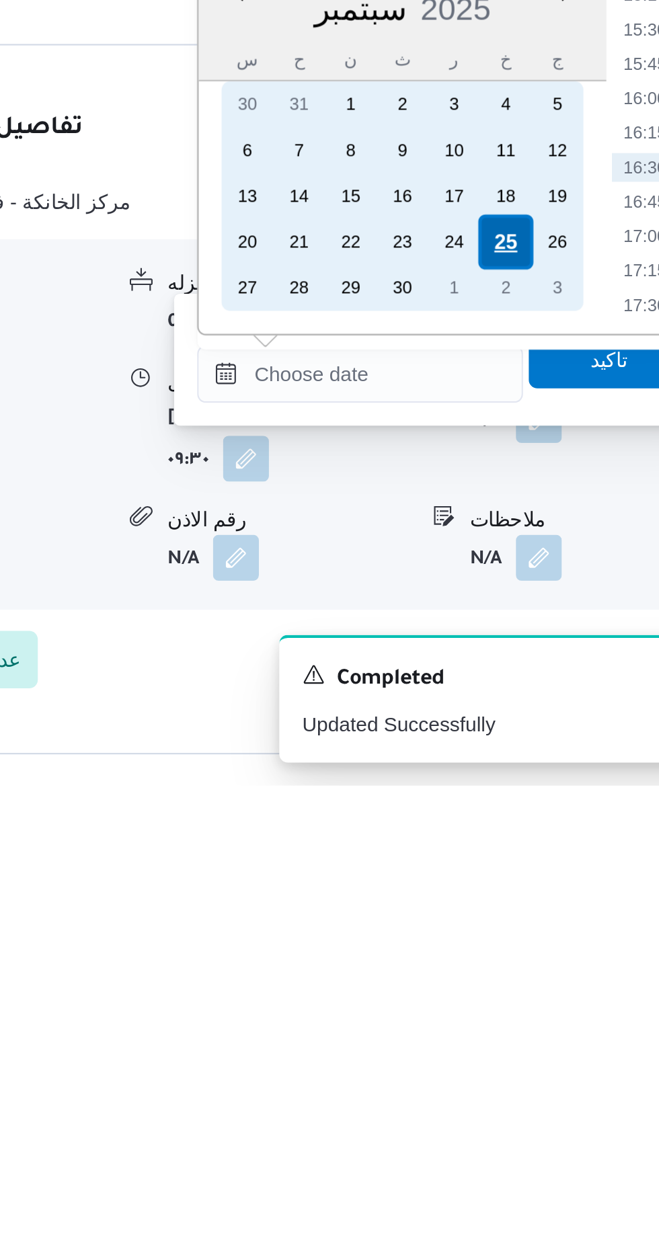
click at [542, 1000] on div "25" at bounding box center [539, 1002] width 26 height 26
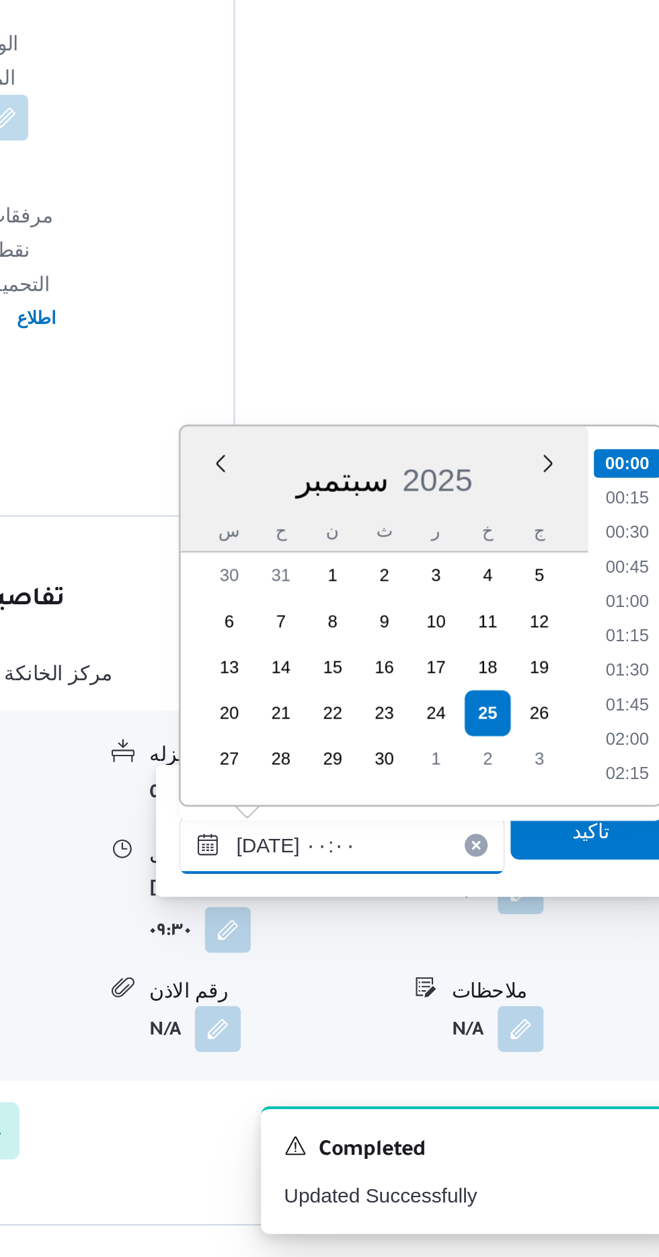
click at [398, 1066] on input "[DATE] ٠٠:٠٠" at bounding box center [470, 1063] width 153 height 27
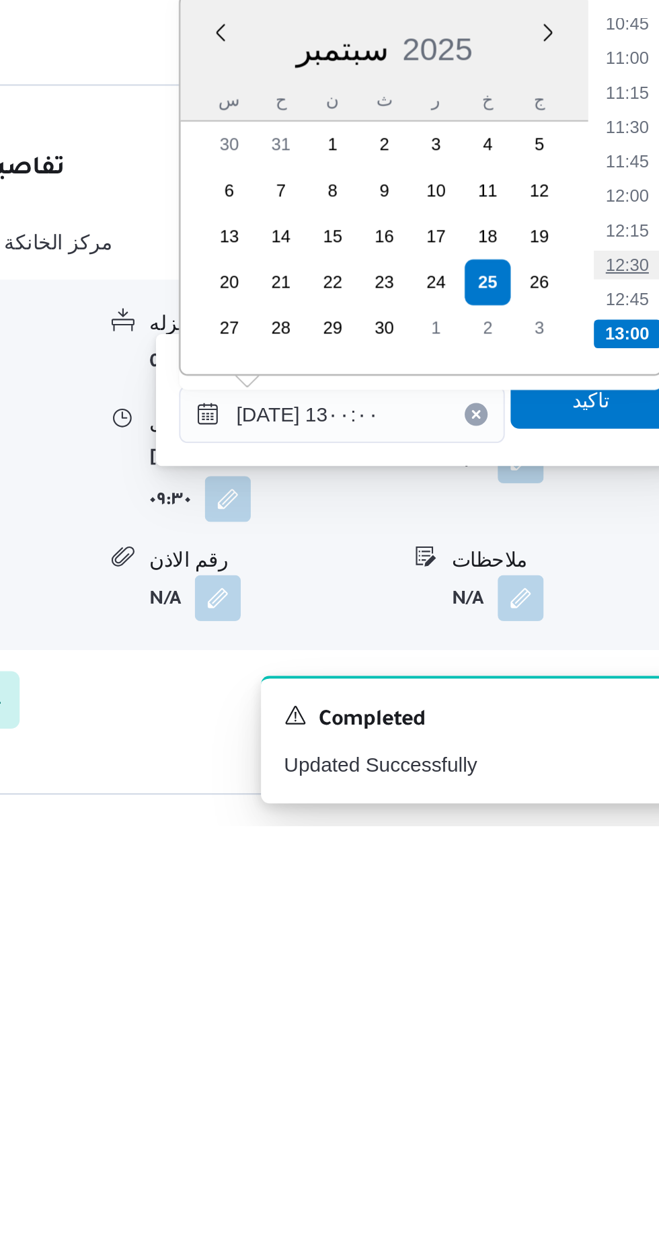
click at [603, 993] on li "12:30" at bounding box center [604, 993] width 31 height 13
type input "[DATE] ١٢:٣٠"
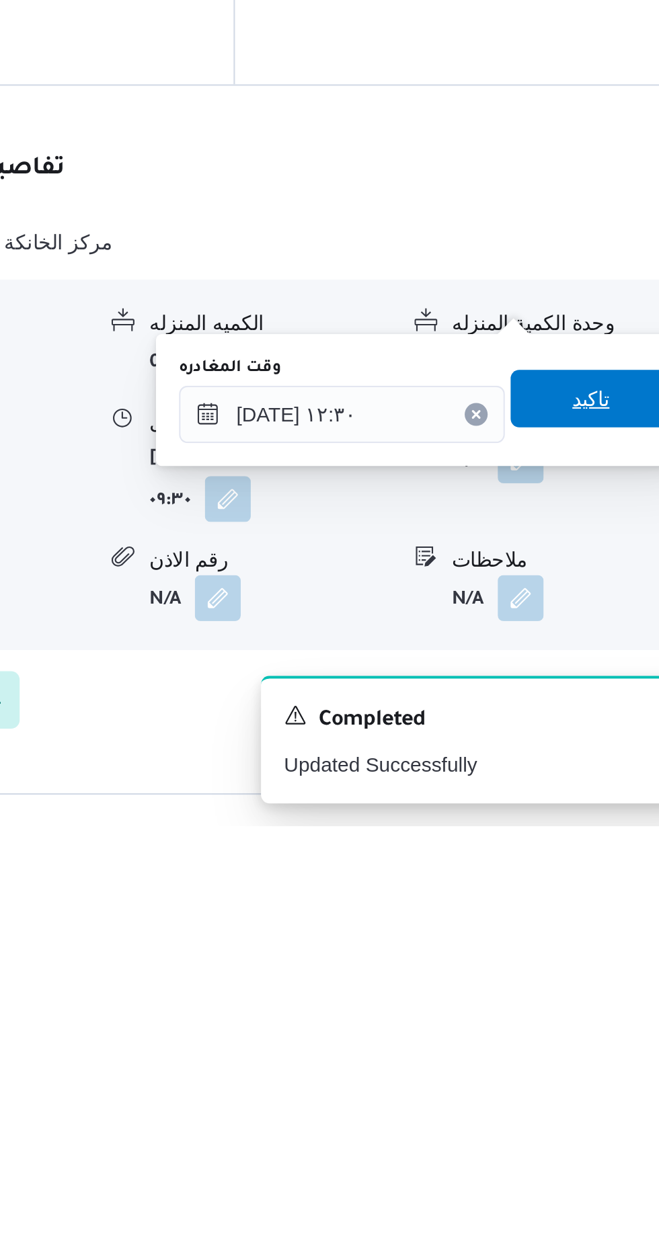
click at [595, 1055] on span "تاكيد" at bounding box center [587, 1056] width 17 height 16
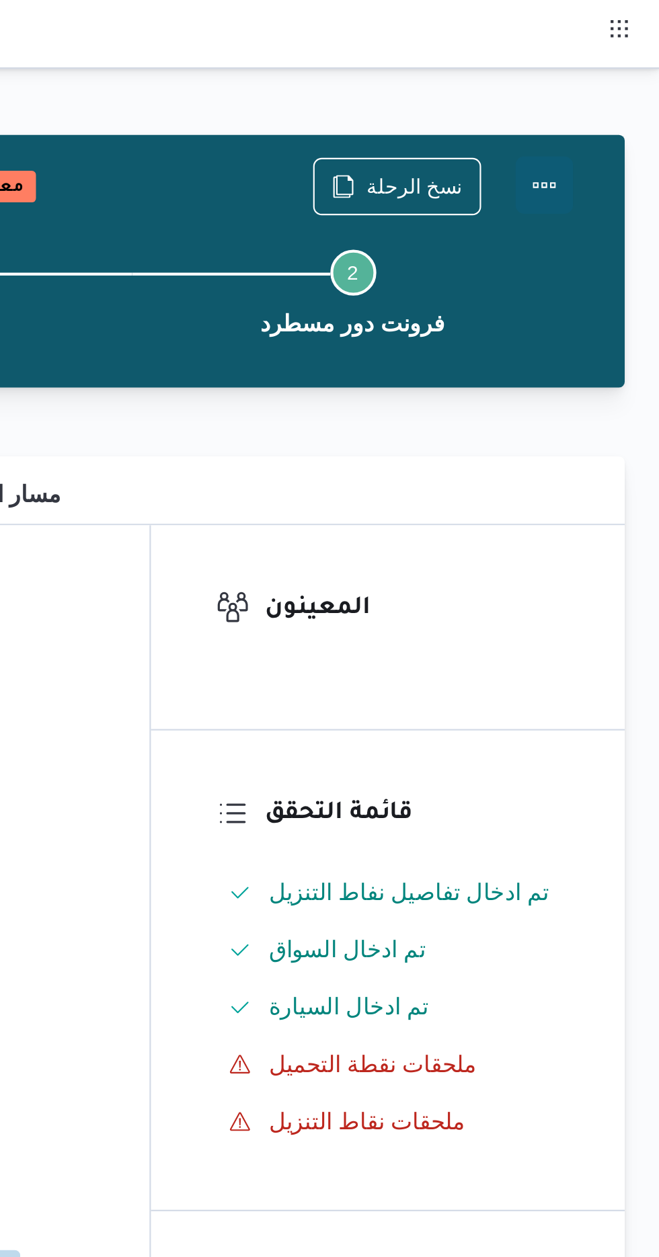
click at [608, 91] on button "Actions" at bounding box center [604, 86] width 27 height 27
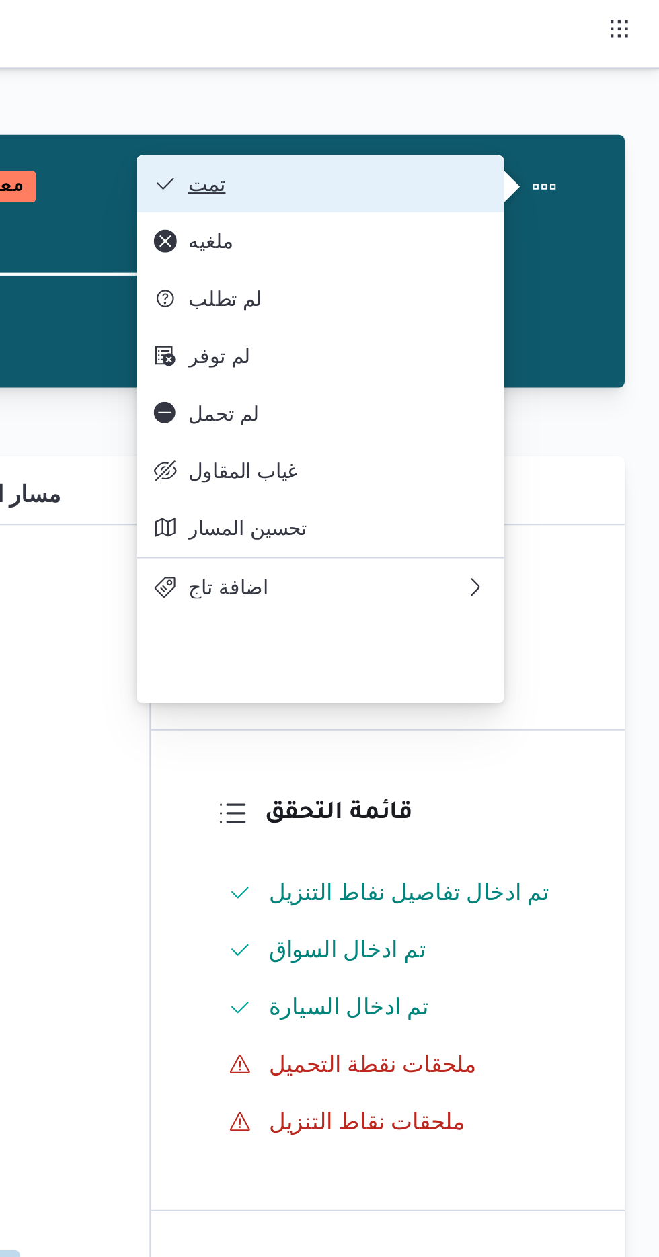
click at [574, 89] on span "تمت" at bounding box center [508, 86] width 140 height 11
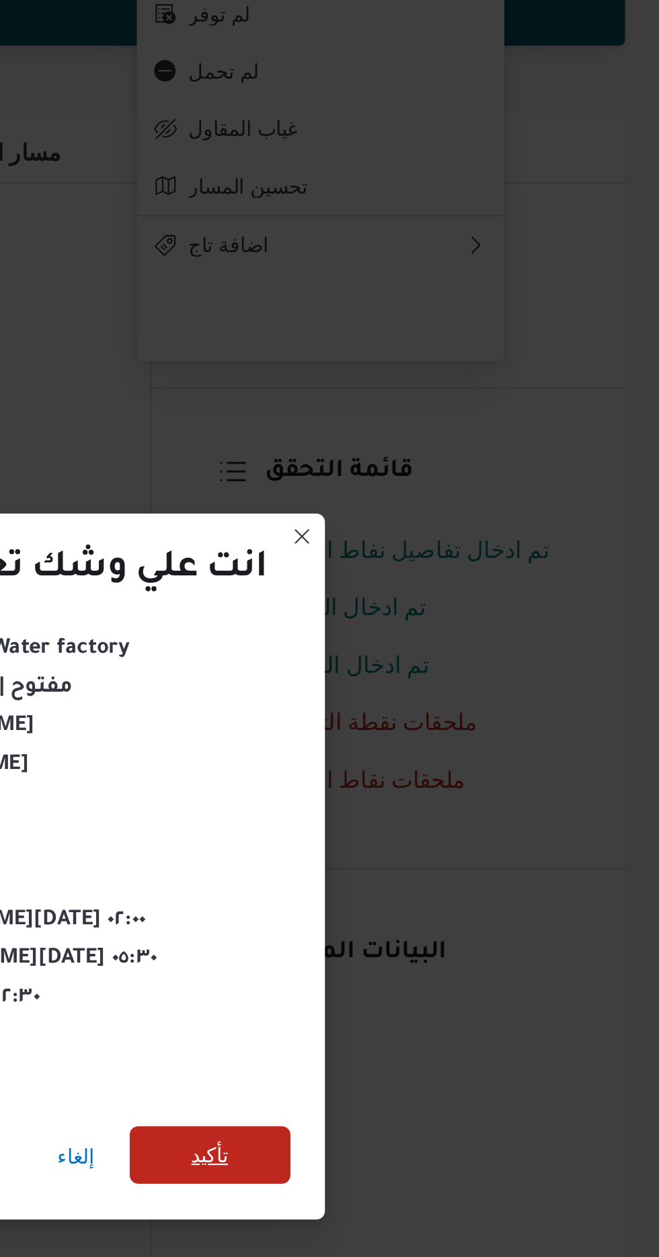
click at [456, 693] on span "تأكيد" at bounding box center [447, 701] width 17 height 16
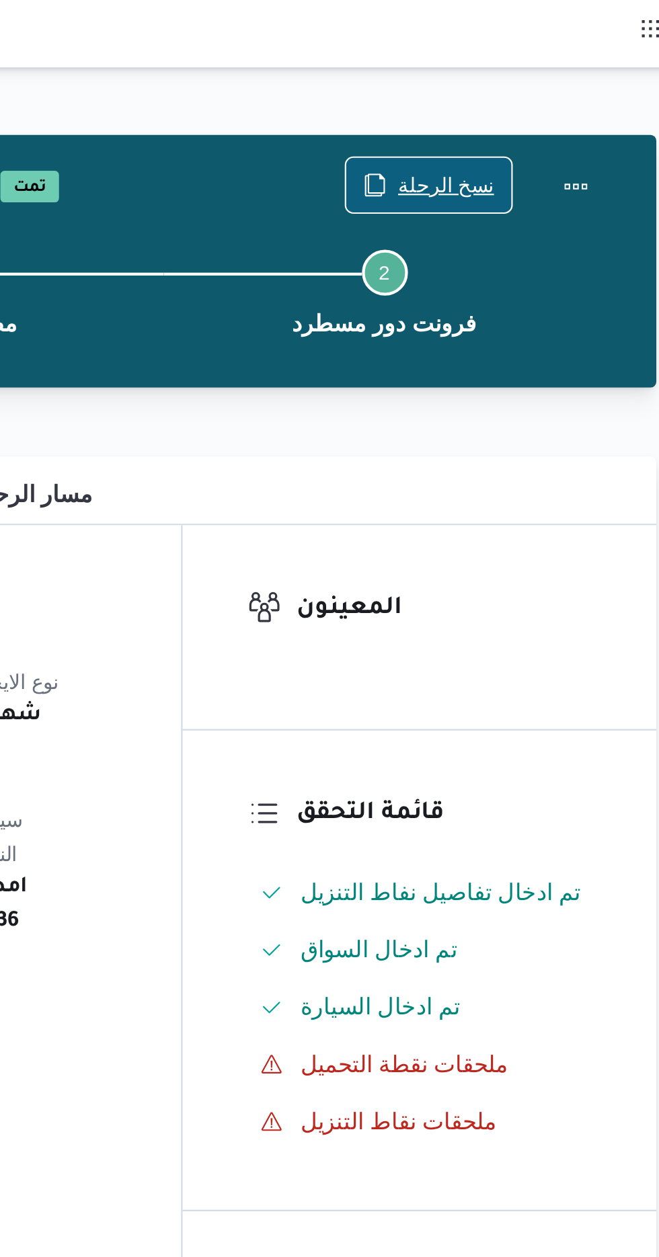
click at [546, 87] on span "نسخ الرحلة" at bounding box center [543, 87] width 45 height 16
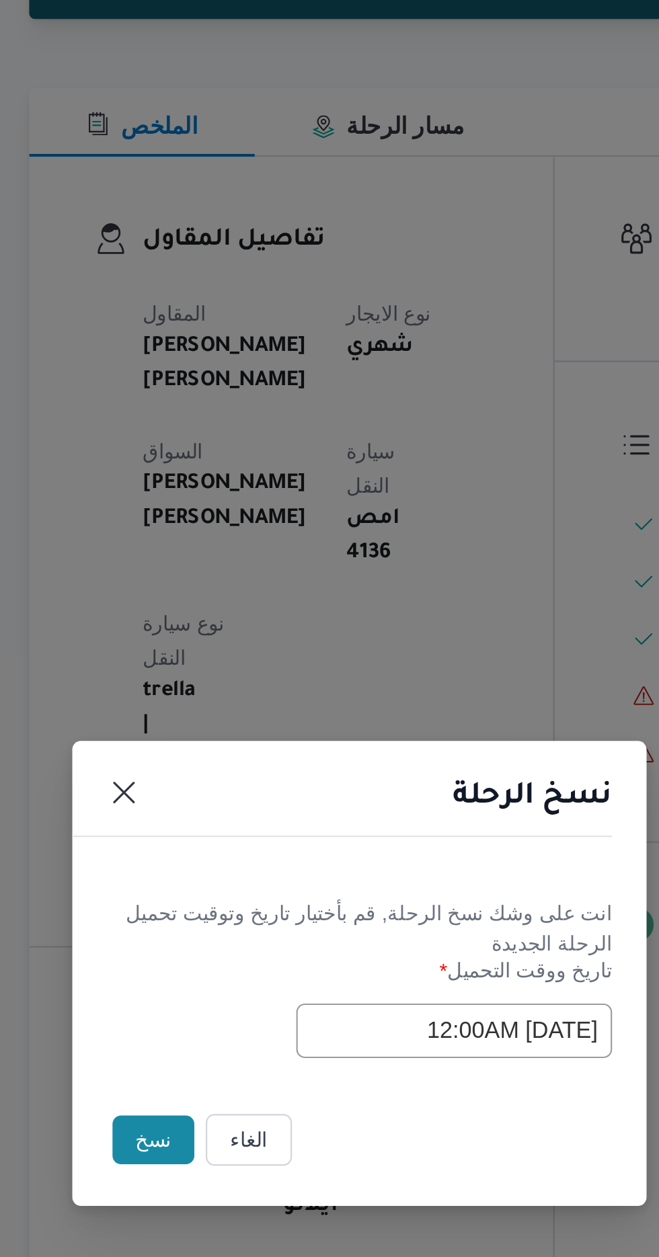
click at [232, 711] on button "نسخ" at bounding box center [233, 706] width 38 height 23
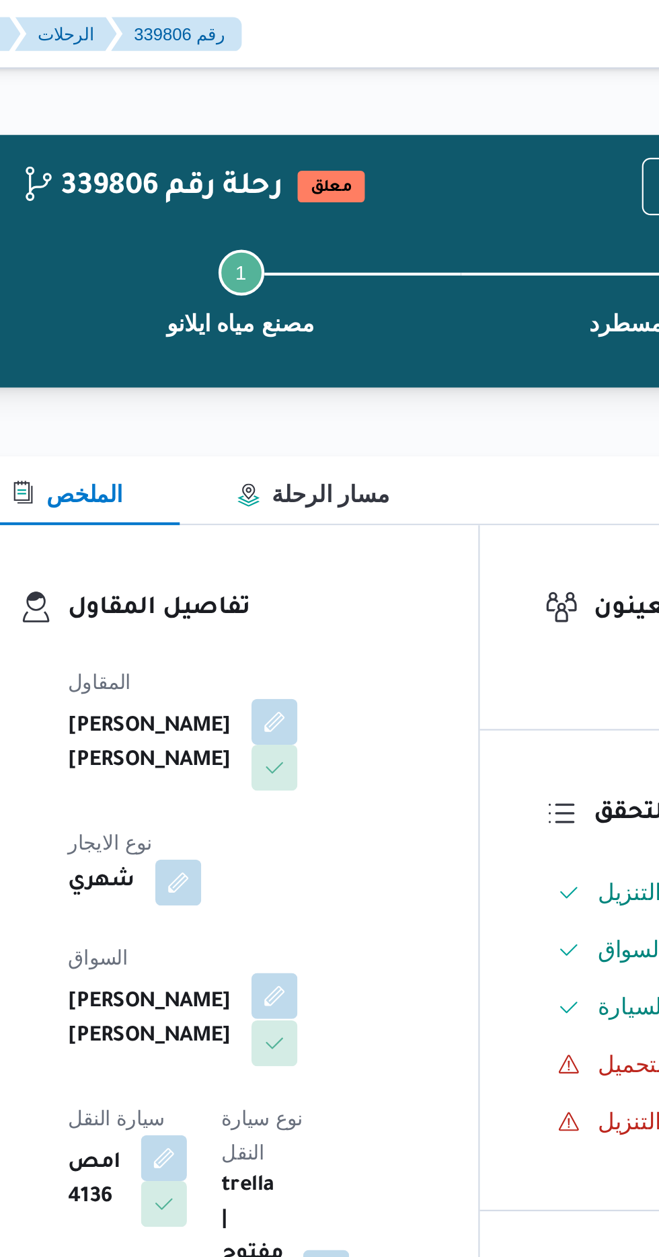
click at [314, 457] on button "button" at bounding box center [325, 467] width 22 height 22
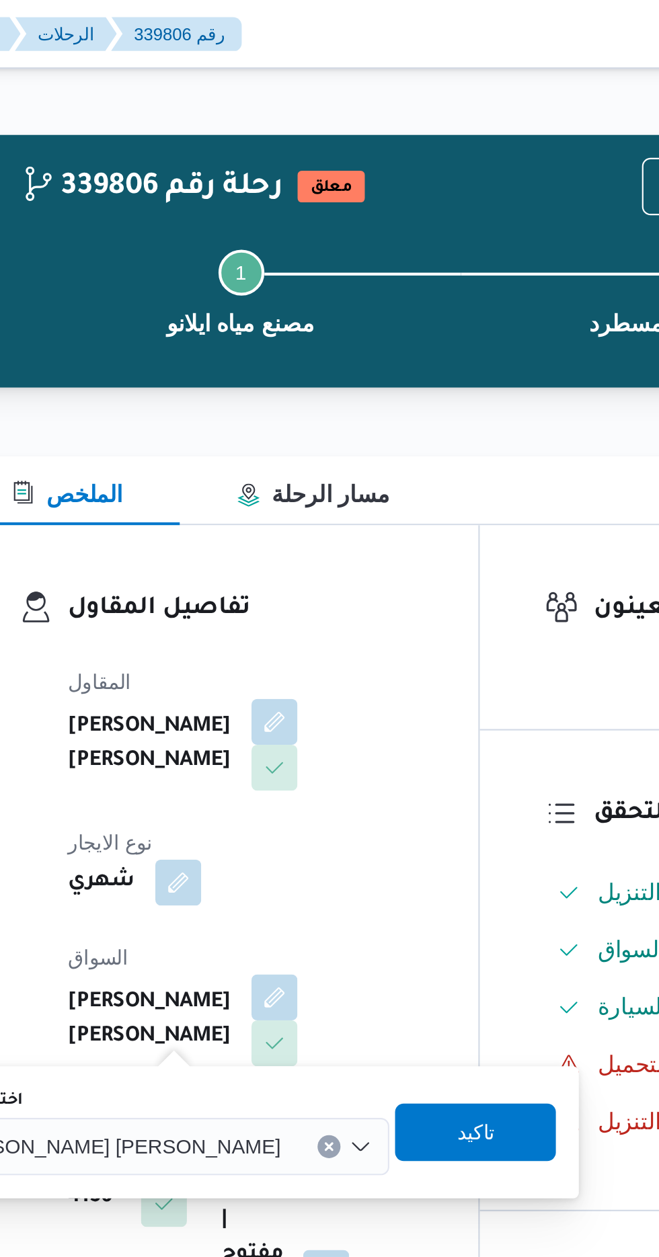
click at [262, 509] on div "اختار السواق [PERSON_NAME] [PERSON_NAME]" at bounding box center [309, 530] width 297 height 43
click at [333, 540] on input "اختار السواق" at bounding box center [333, 537] width 1 height 16
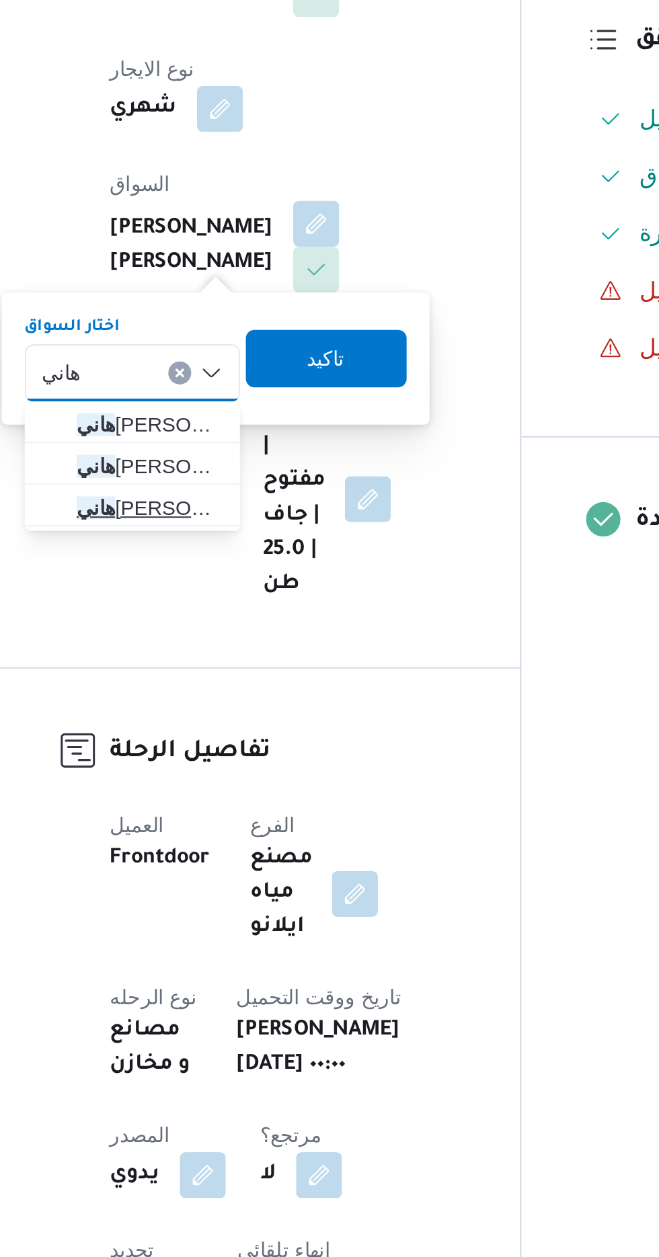
type input "هاني"
click at [259, 603] on span "[PERSON_NAME]" at bounding box center [246, 600] width 69 height 16
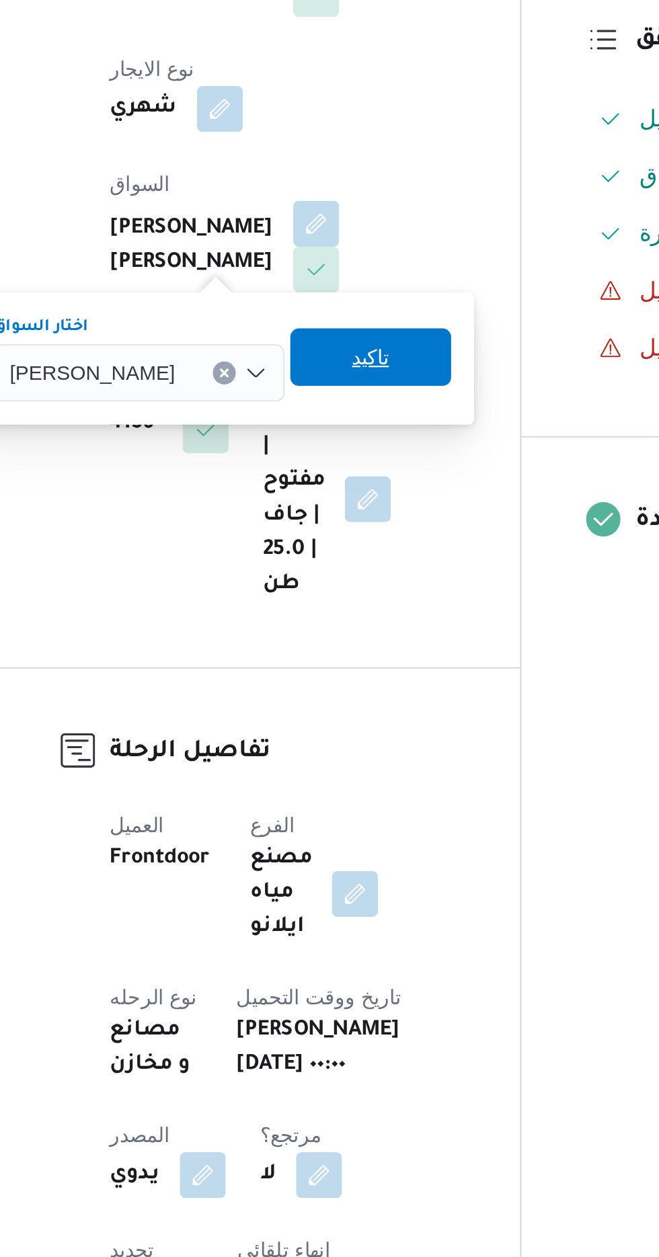
click at [353, 534] on span "تاكيد" at bounding box center [349, 529] width 75 height 27
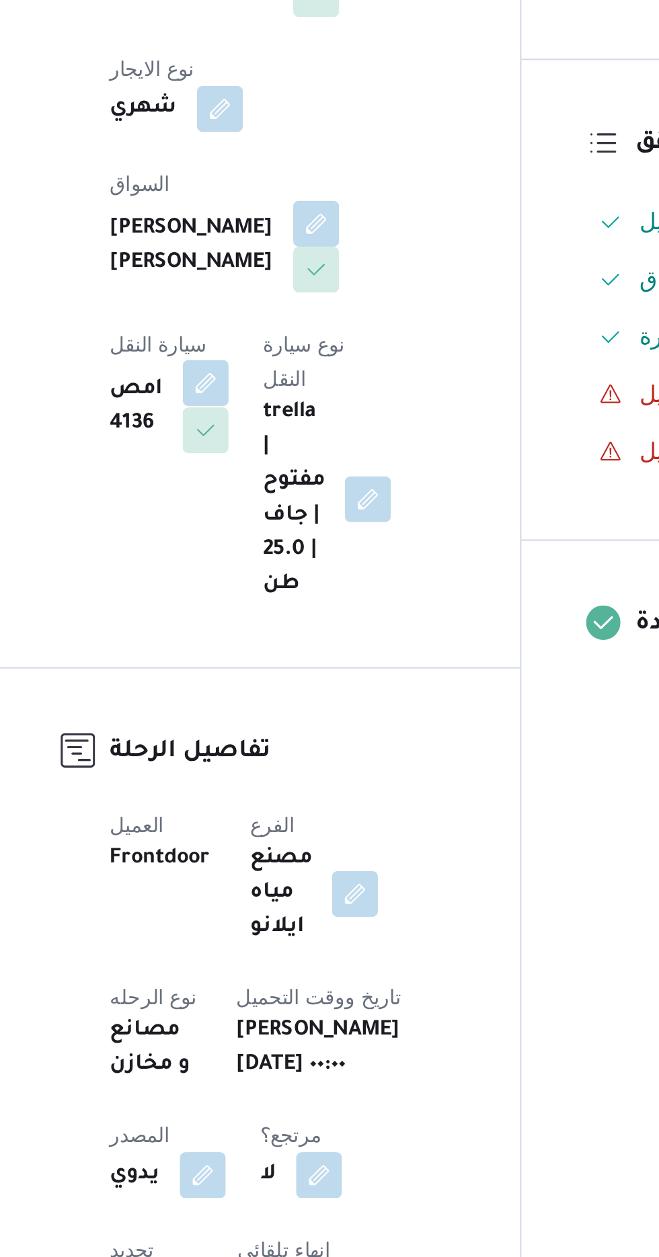
click at [284, 531] on button "button" at bounding box center [273, 542] width 22 height 22
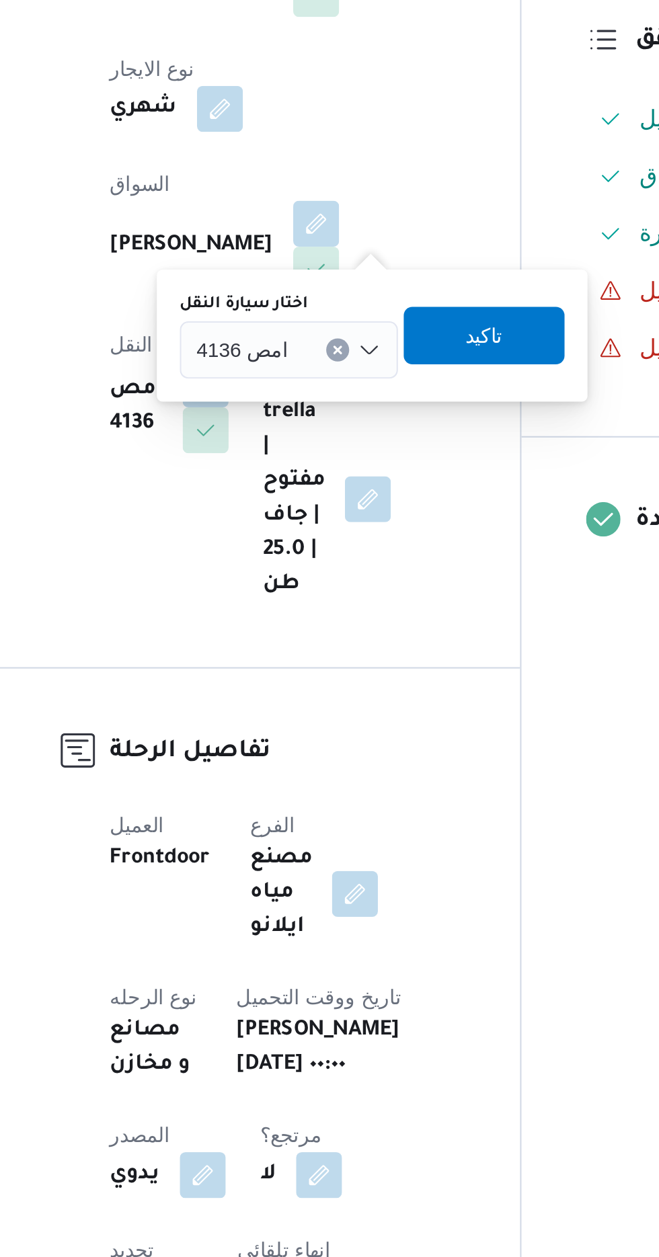
click at [314, 527] on div "امص 4136" at bounding box center [312, 526] width 102 height 27
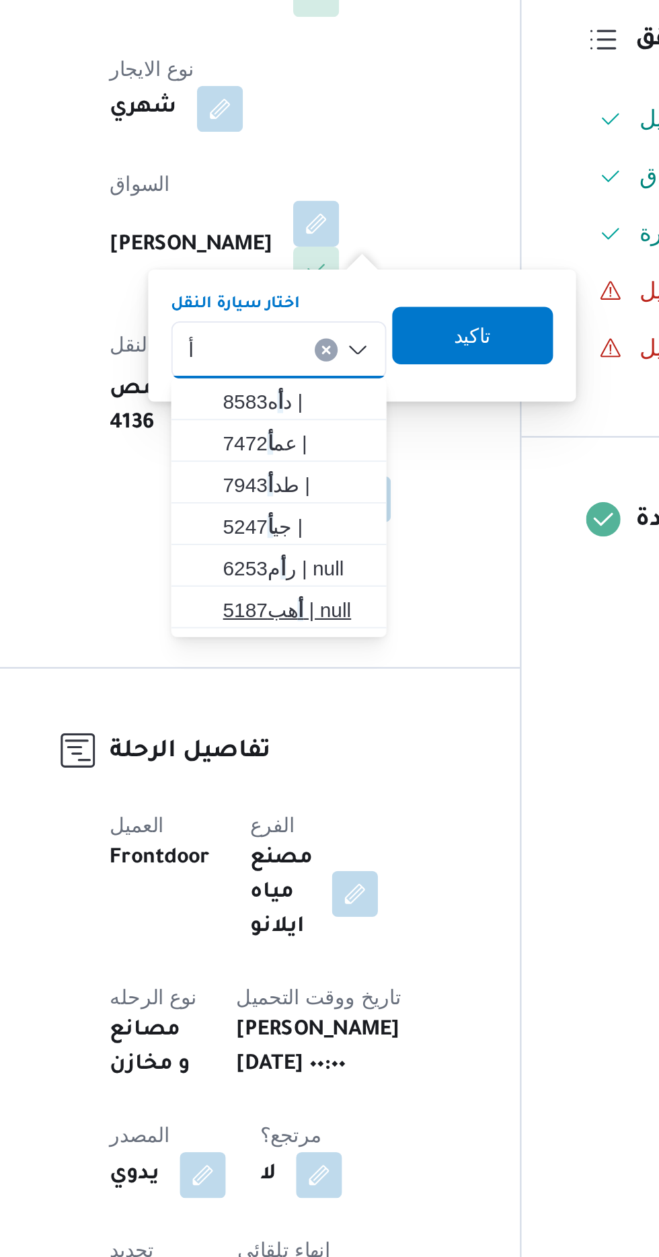
type input "أ"
click at [325, 641] on span "أ هب5187 | null" at bounding box center [315, 648] width 69 height 16
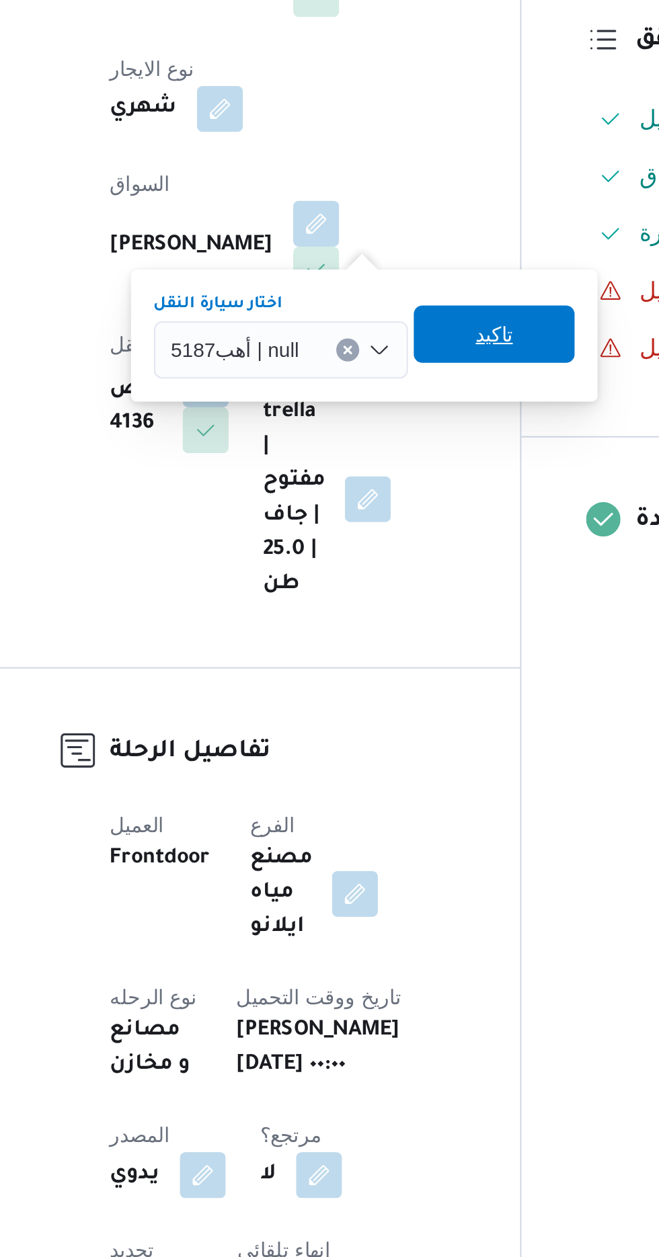
click at [402, 519] on span "تاكيد" at bounding box center [407, 519] width 17 height 16
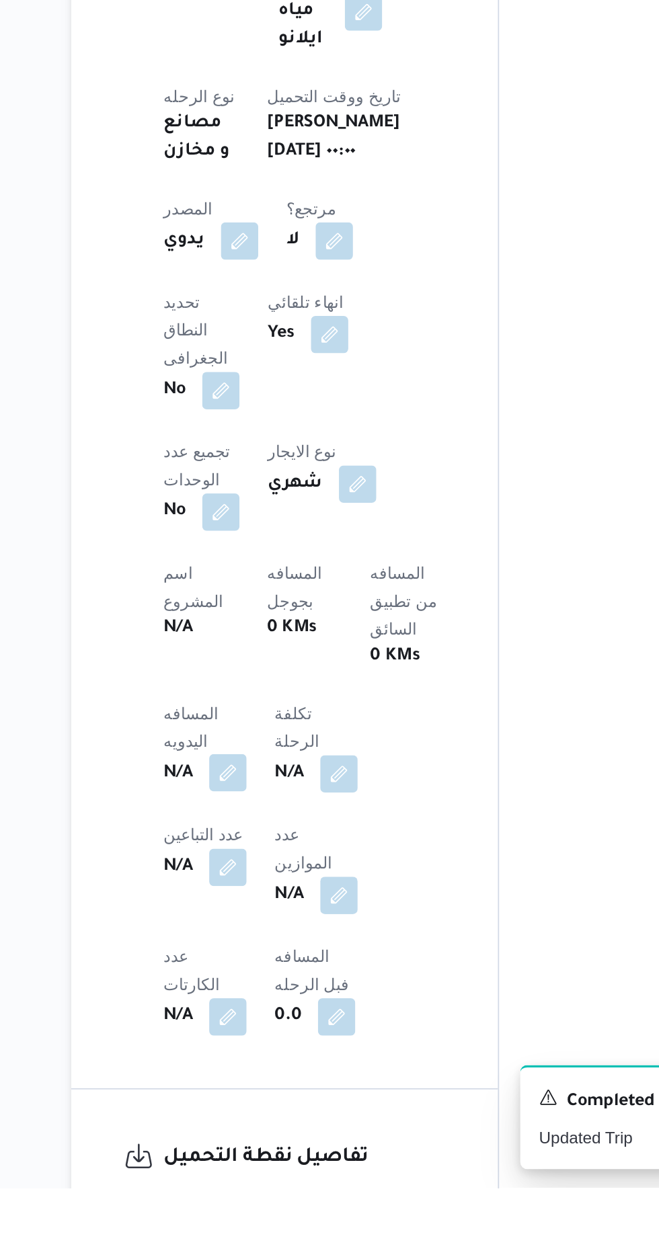
click at [264, 1007] on button "button" at bounding box center [265, 1018] width 22 height 22
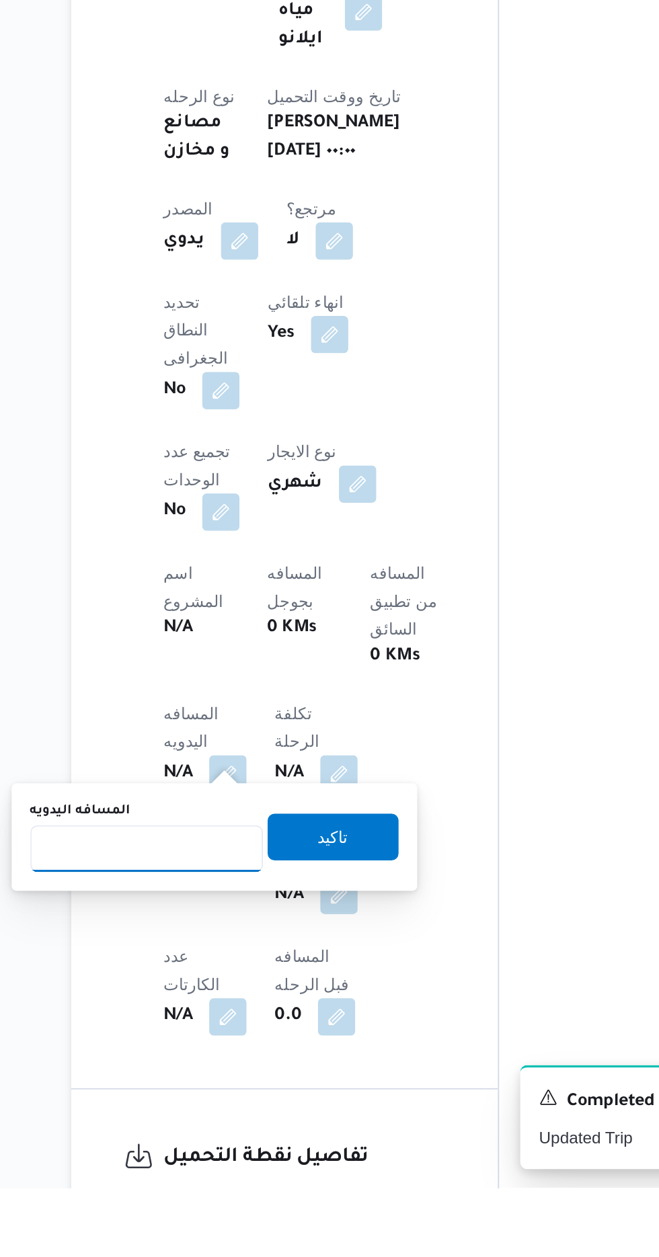
click at [254, 1064] on input "المسافه اليدويه" at bounding box center [218, 1061] width 134 height 27
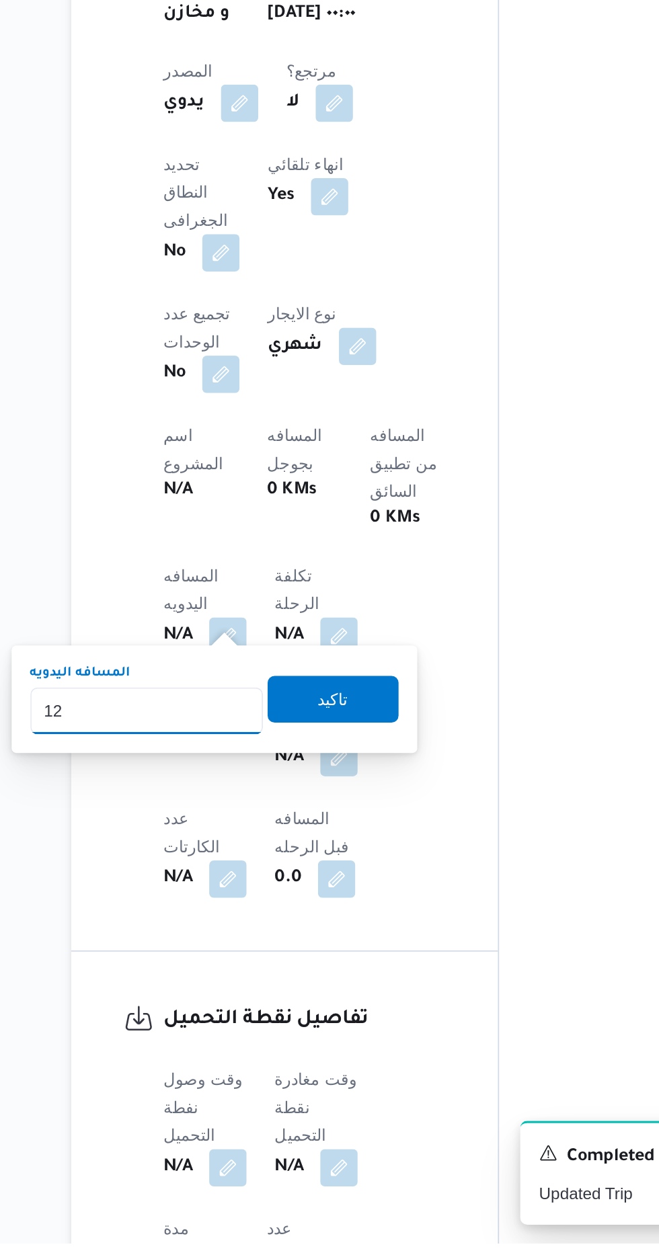
type input "120"
click at [363, 936] on span "تاكيد" at bounding box center [325, 942] width 75 height 27
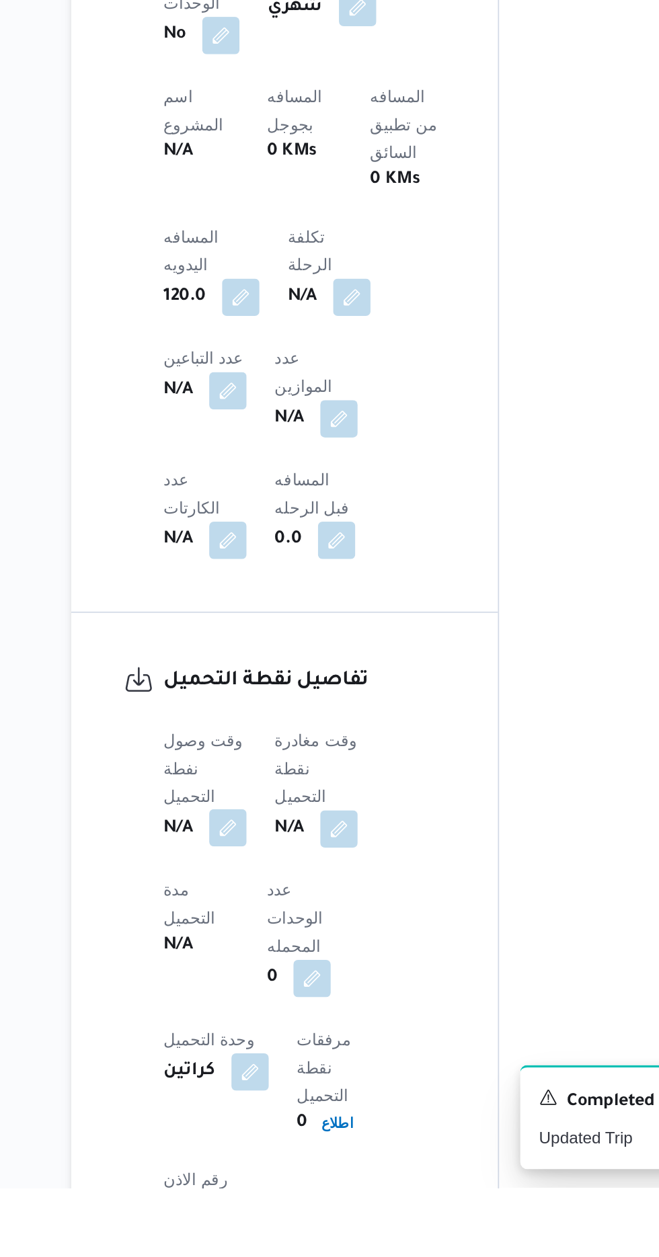
click at [268, 1039] on button "button" at bounding box center [265, 1050] width 22 height 22
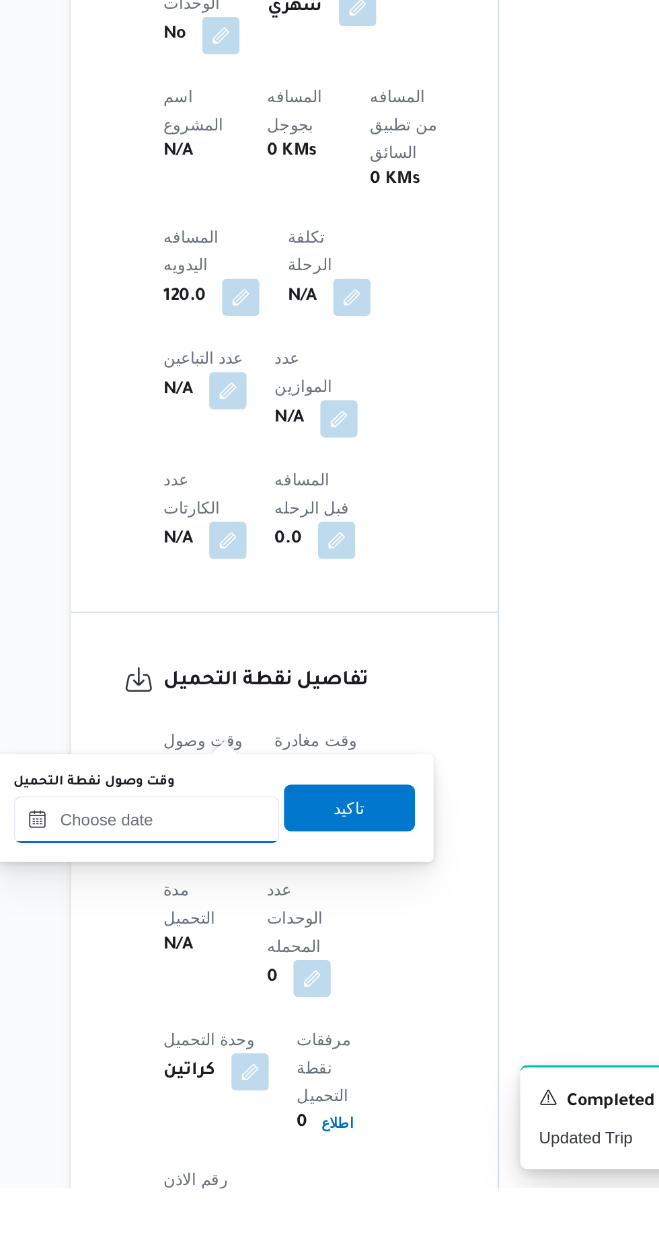
click at [257, 1047] on input "وقت وصول نفطة التحميل" at bounding box center [218, 1044] width 153 height 27
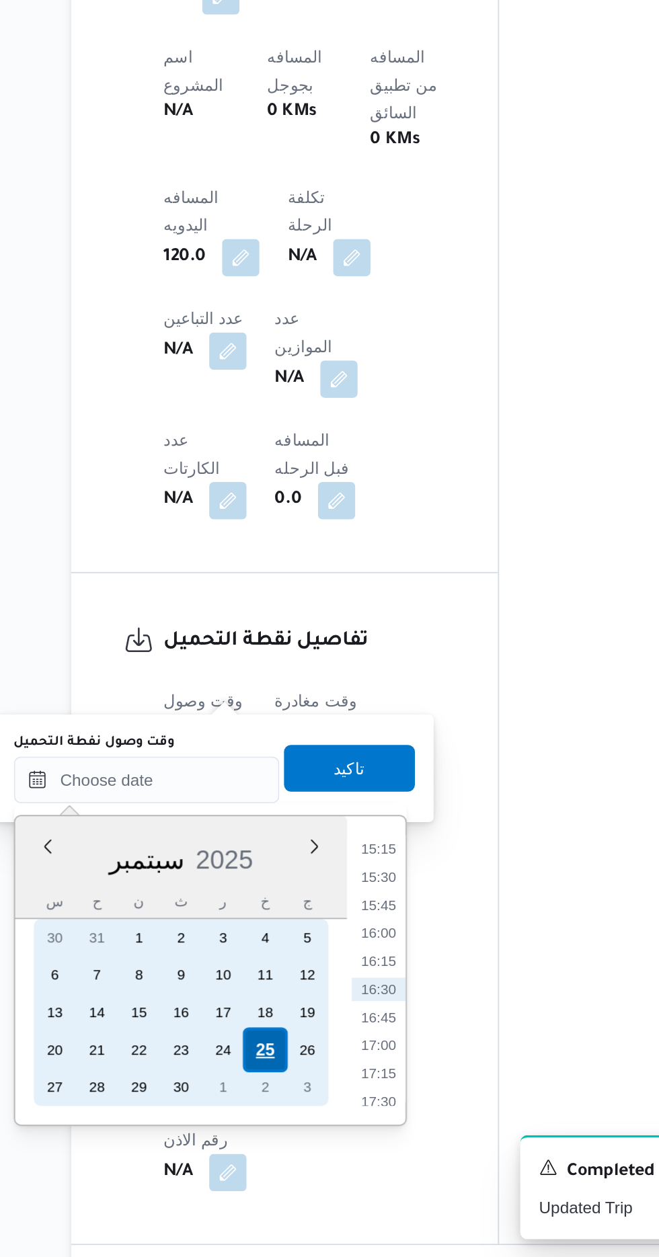
click at [284, 1135] on div "25" at bounding box center [286, 1137] width 26 height 26
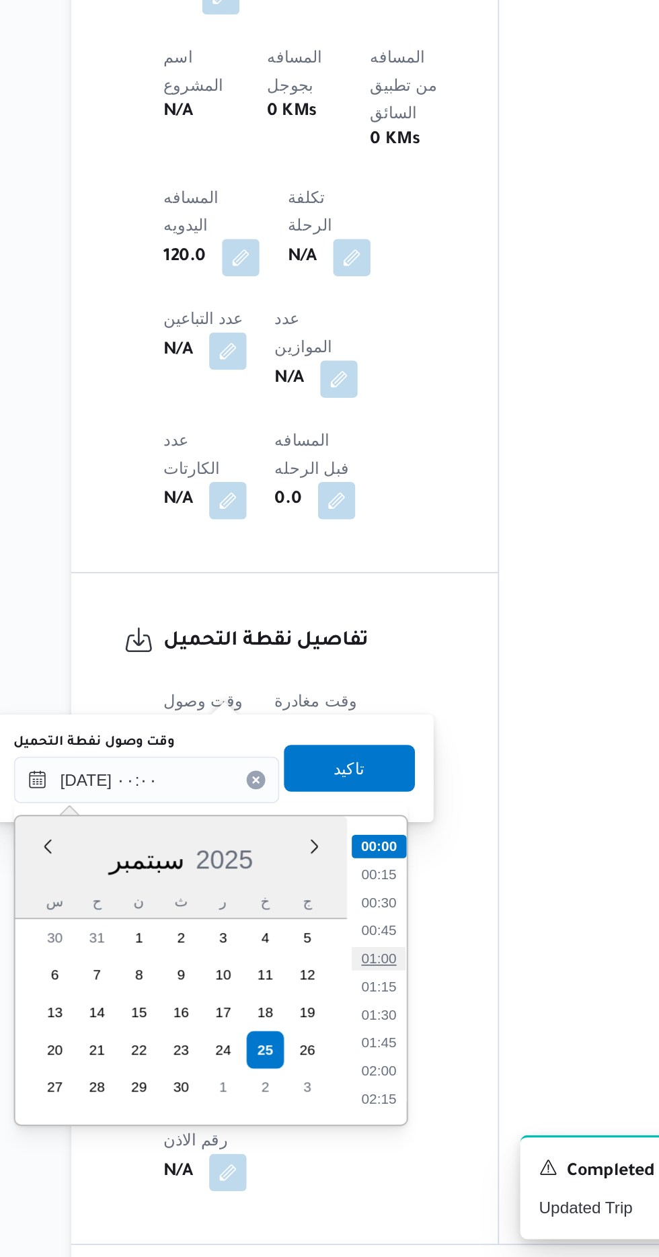
click at [353, 1085] on li "01:00" at bounding box center [351, 1084] width 31 height 13
type input "[DATE] ٠١:٠٠"
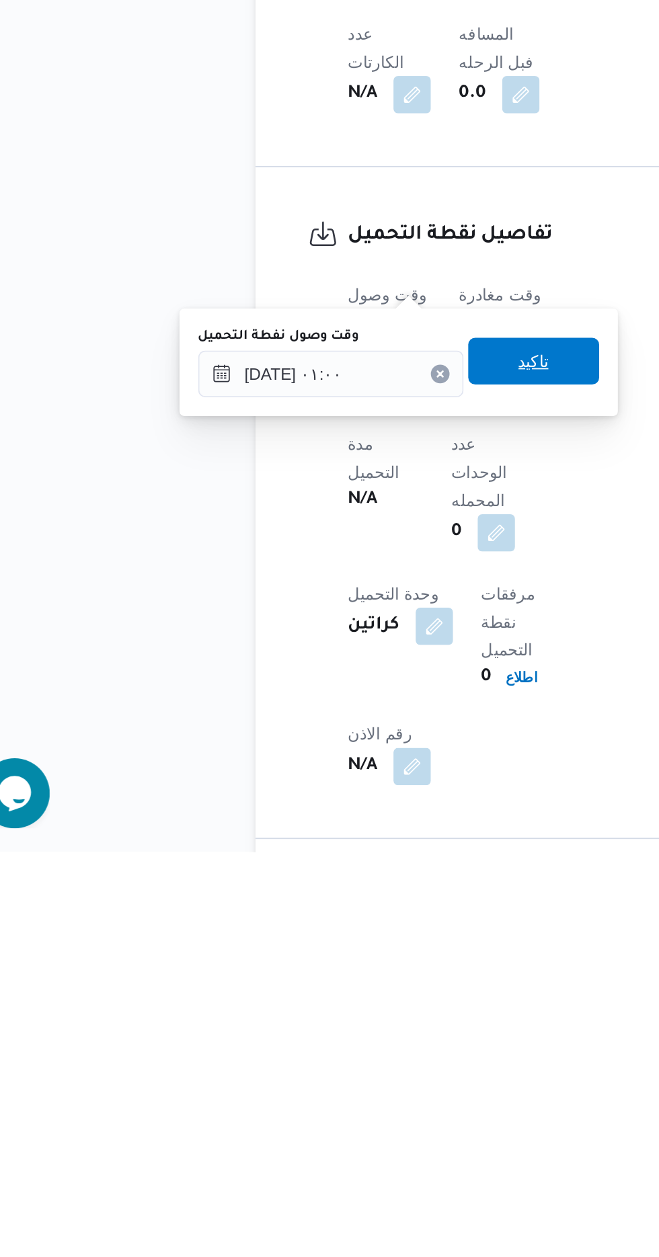
click at [343, 968] on span "تاكيد" at bounding box center [334, 974] width 17 height 16
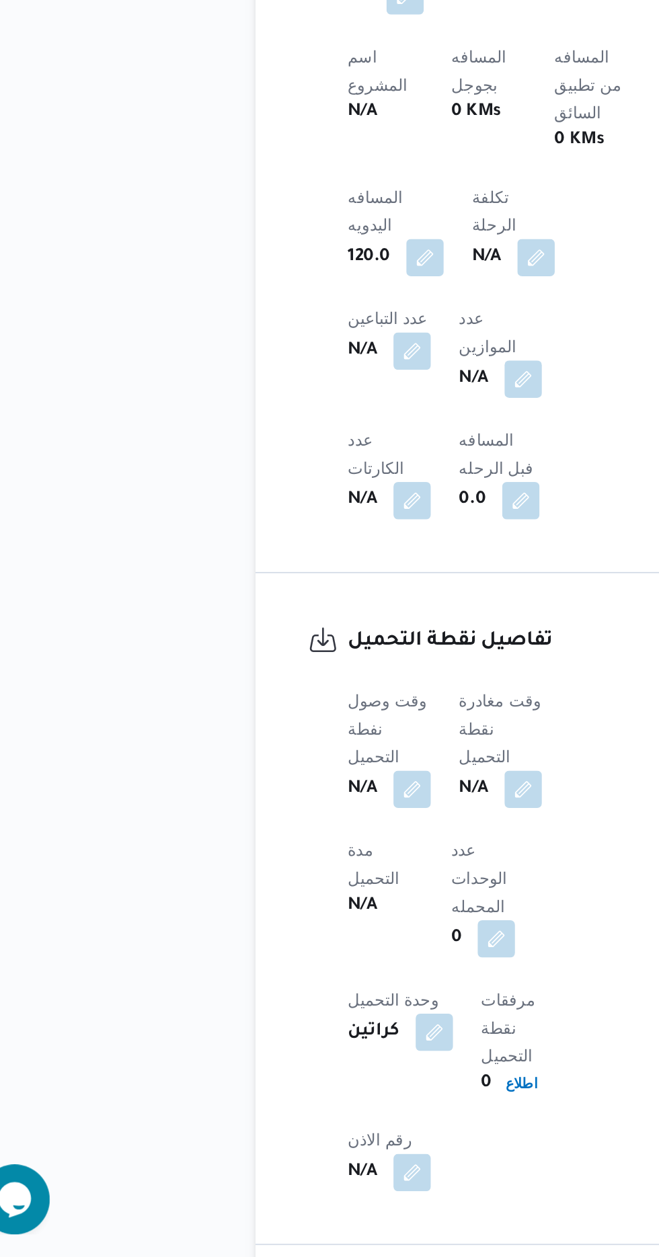
click at [339, 976] on span at bounding box center [325, 987] width 28 height 22
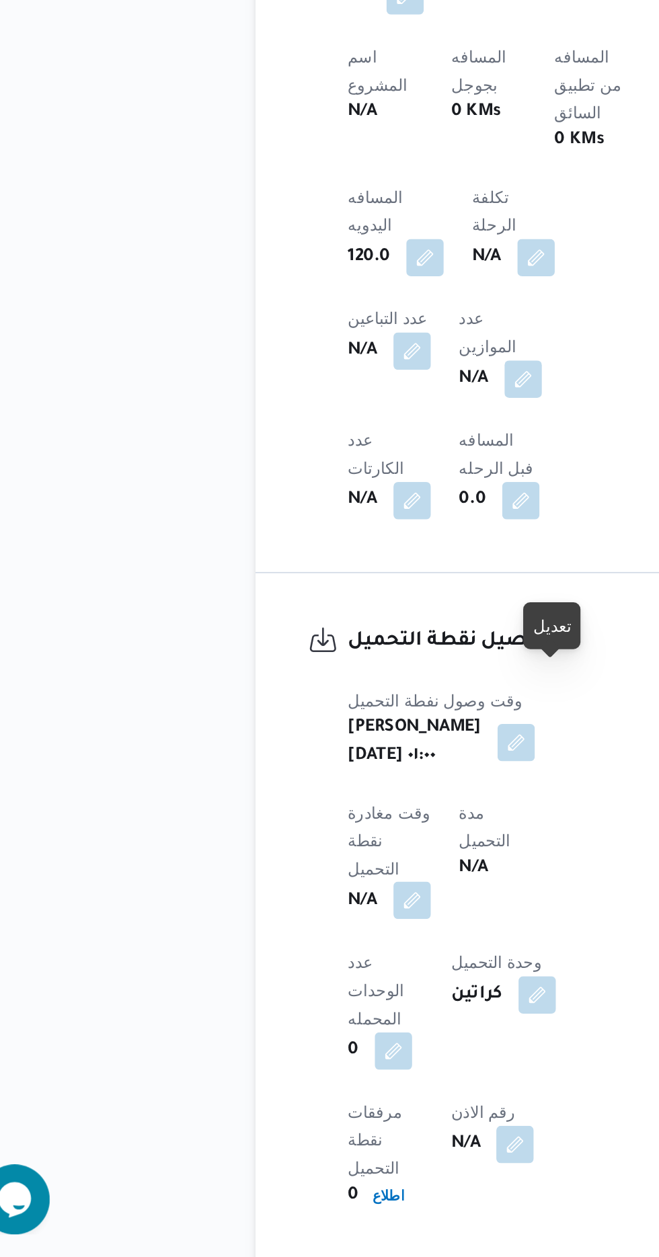
click at [276, 1040] on button "button" at bounding box center [265, 1051] width 22 height 22
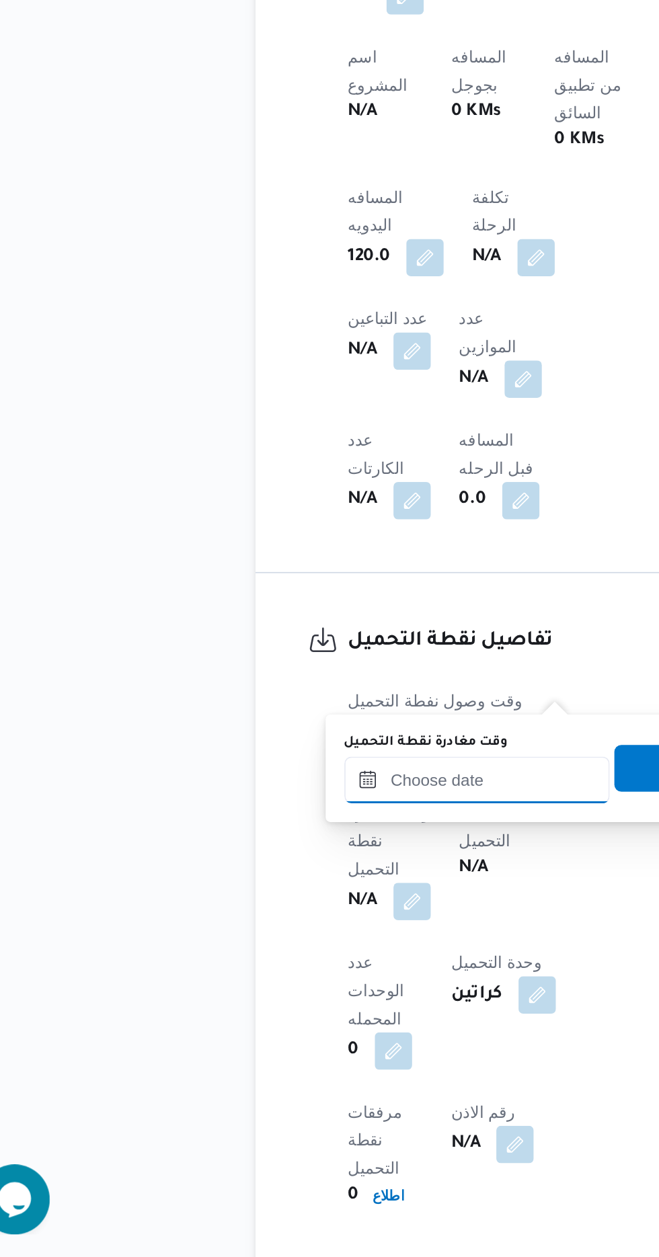
click at [319, 982] on input "وقت مغادرة نقطة التحميل" at bounding box center [302, 981] width 153 height 27
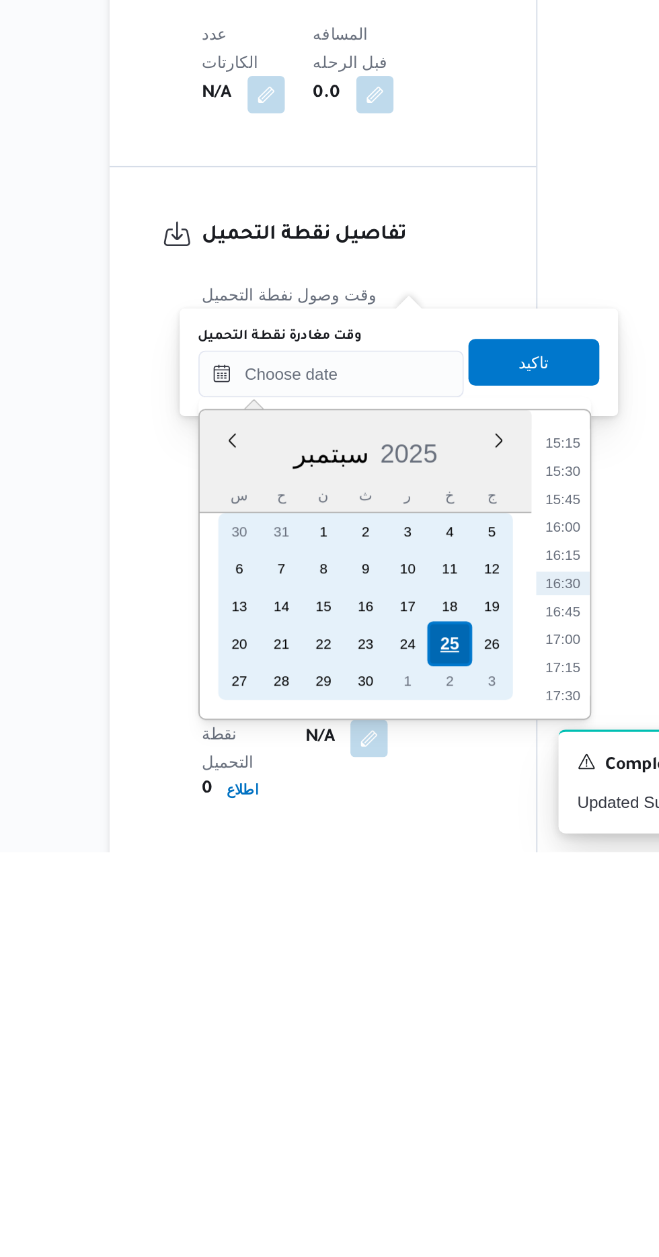
click at [372, 1135] on div "25" at bounding box center [370, 1137] width 26 height 26
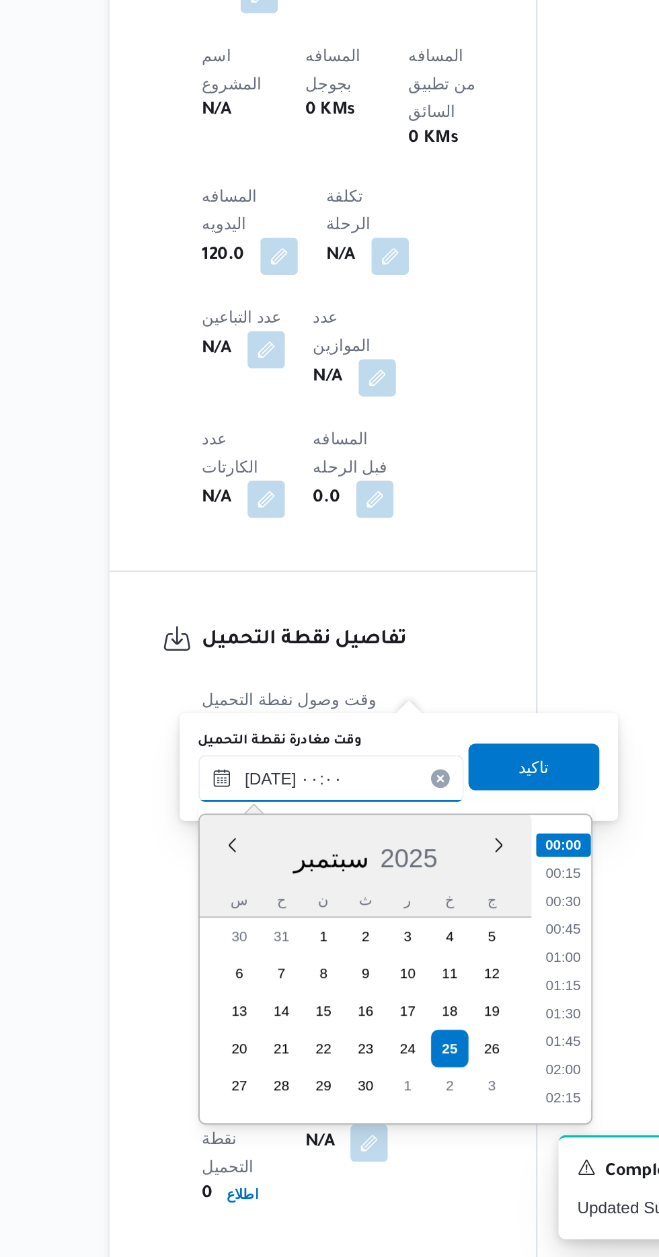
click at [226, 986] on input "[DATE] ٠٠:٠٠" at bounding box center [302, 981] width 153 height 27
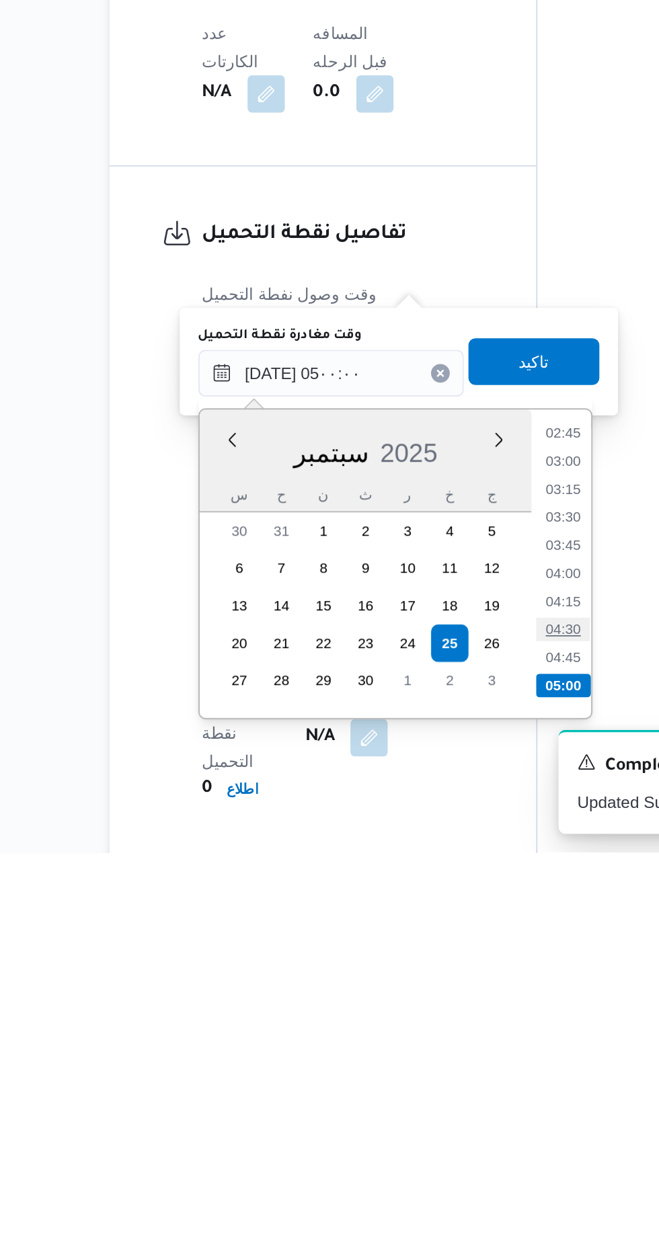
click at [433, 1124] on li "04:30" at bounding box center [435, 1128] width 31 height 13
type input "[DATE] ٠٤:٣٠"
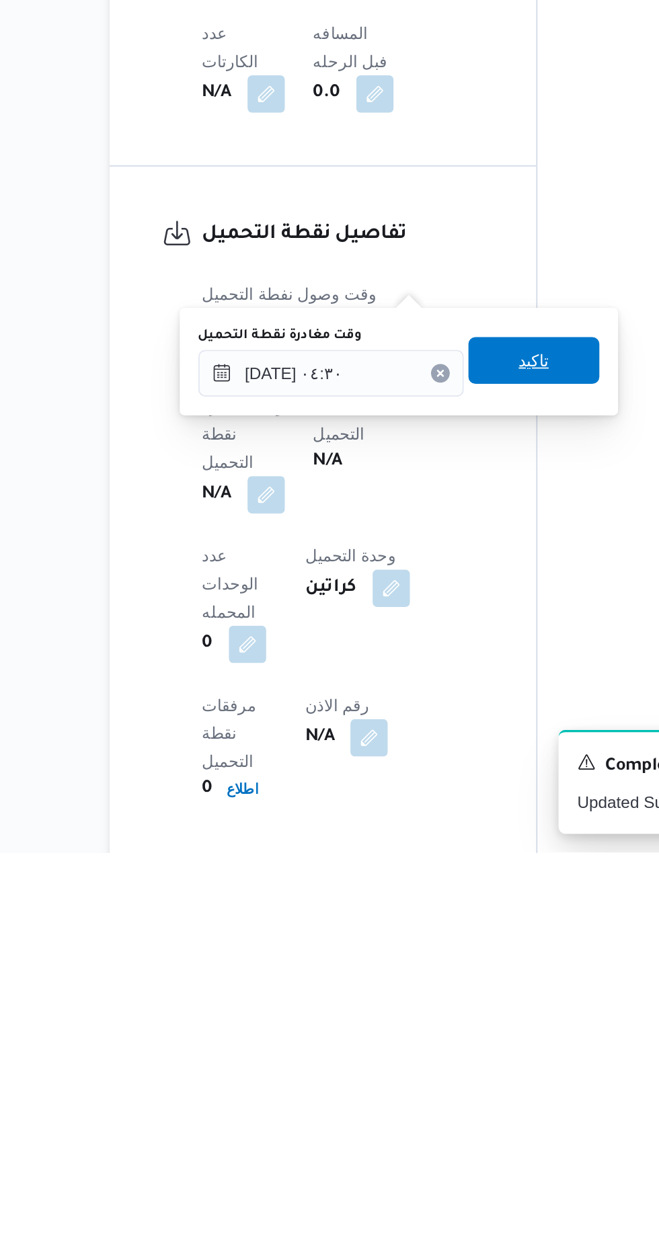
click at [427, 979] on span "تاكيد" at bounding box center [418, 974] width 17 height 16
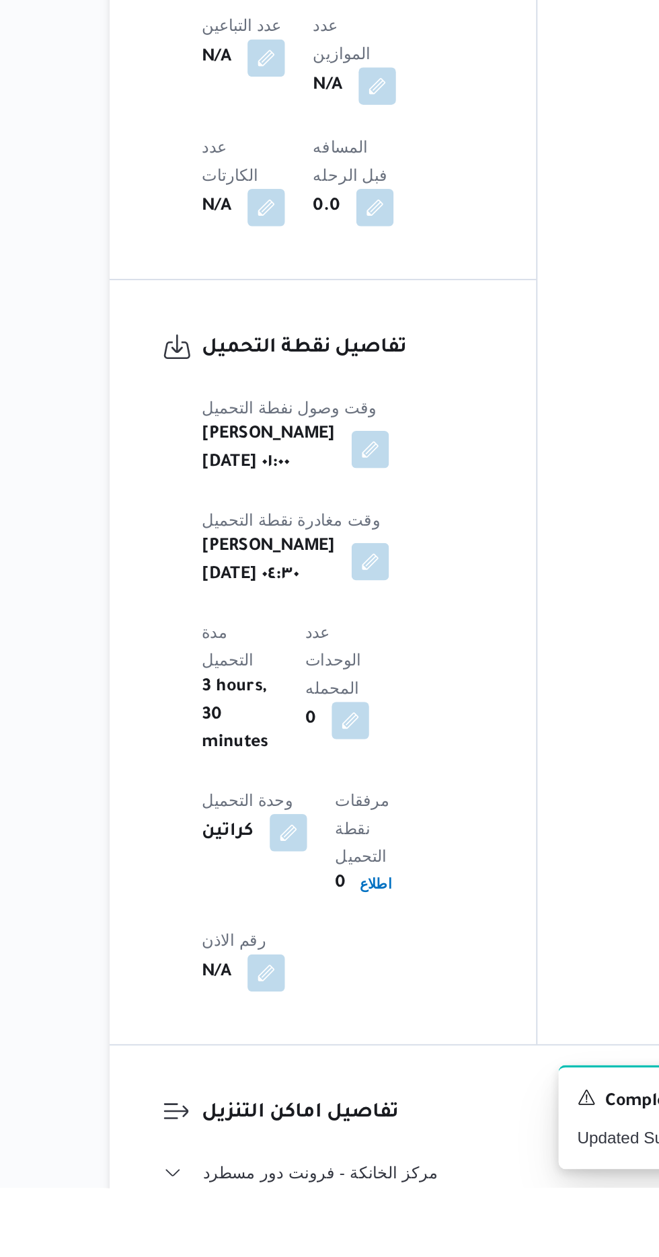
scroll to position [866, 0]
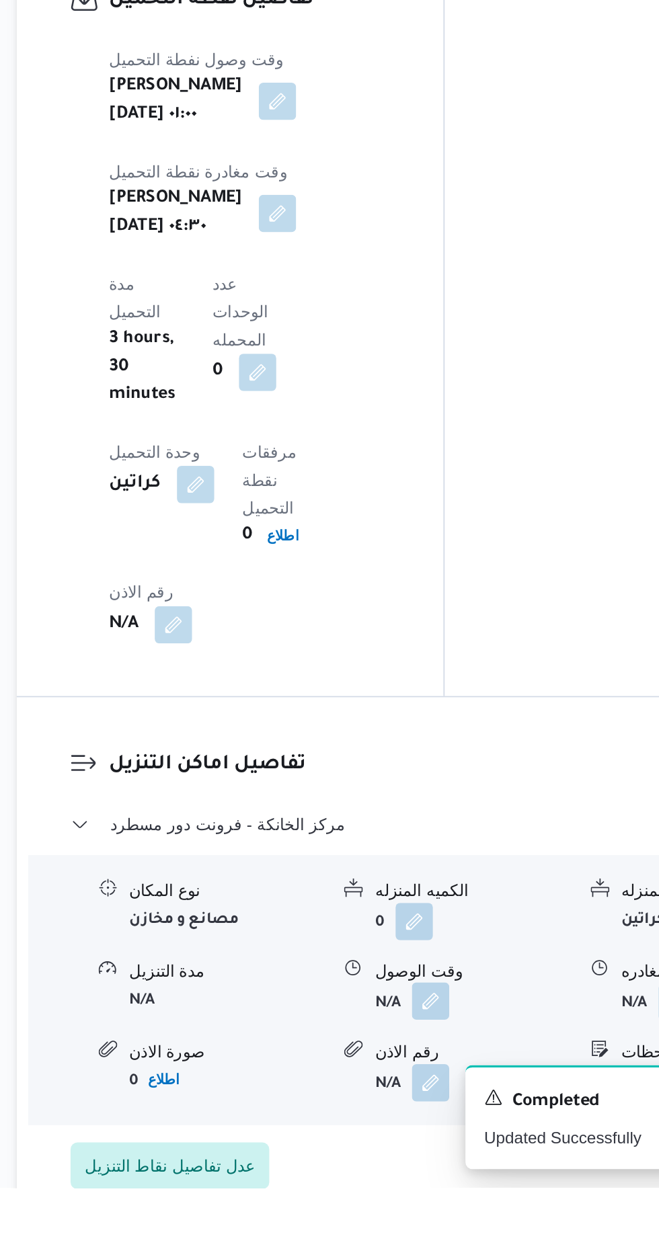
click at [422, 1138] on button "button" at bounding box center [413, 1149] width 22 height 22
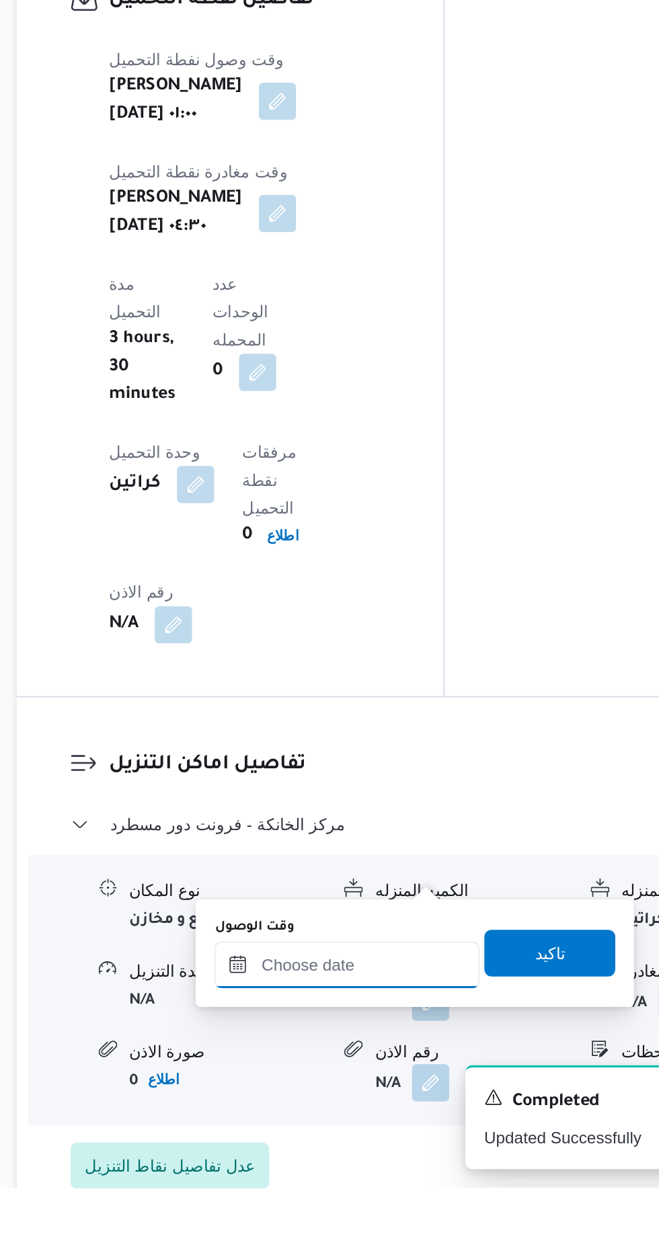
click at [398, 1125] on input "وقت الوصول" at bounding box center [364, 1128] width 153 height 27
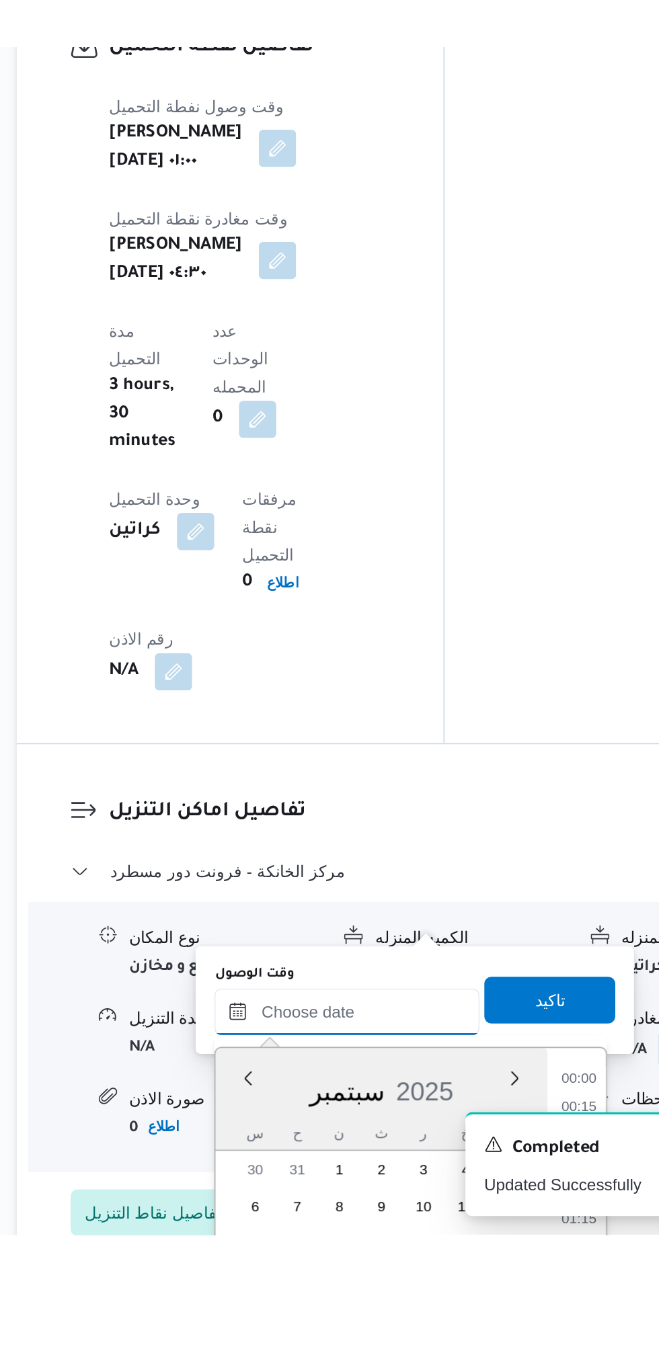
scroll to position [935, 0]
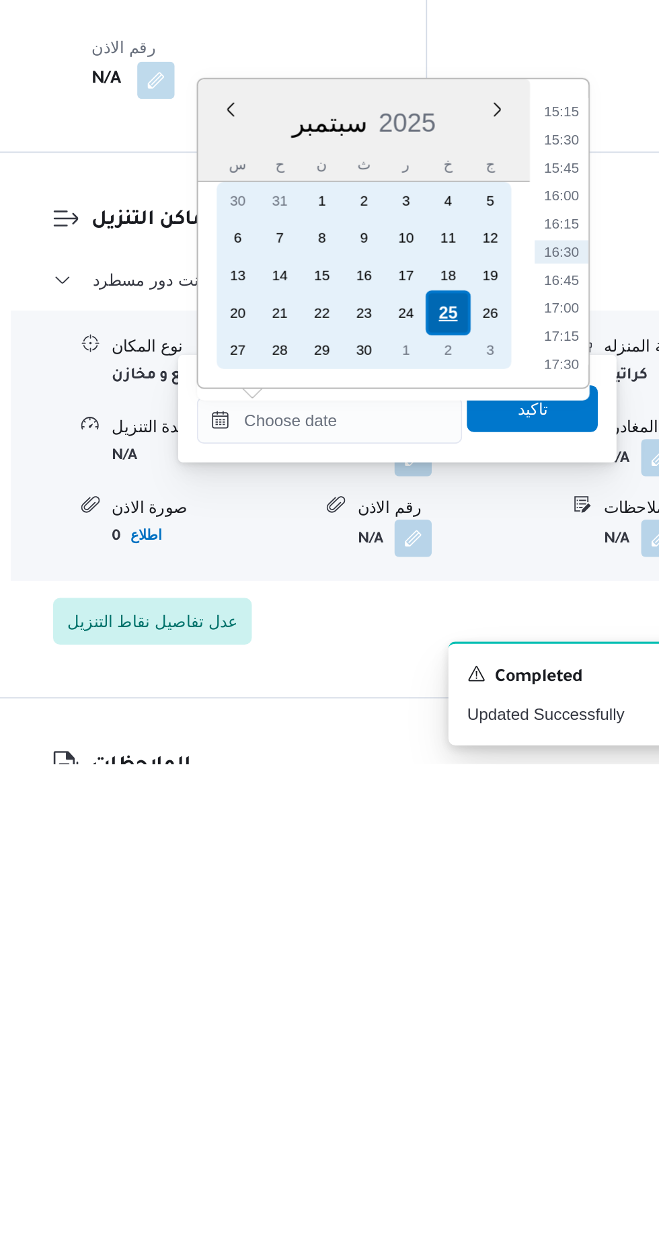
click at [433, 995] on div "25" at bounding box center [433, 997] width 26 height 26
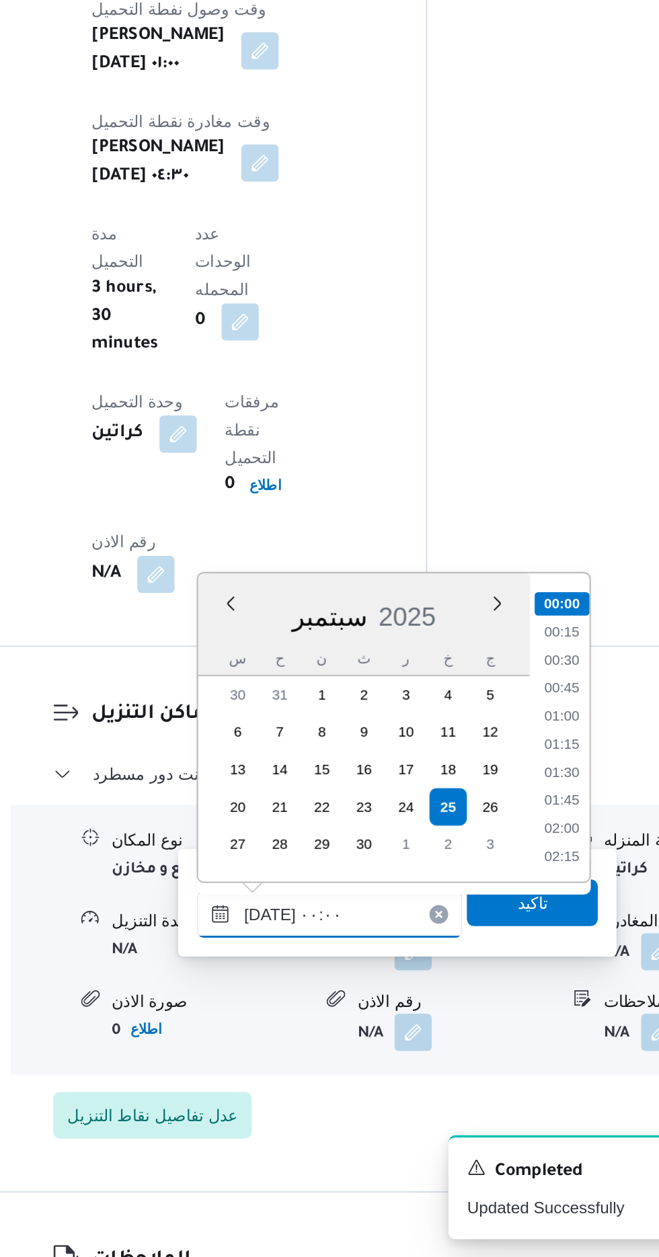
click at [291, 1051] on input "[DATE] ٠٠:٠٠" at bounding box center [364, 1059] width 153 height 27
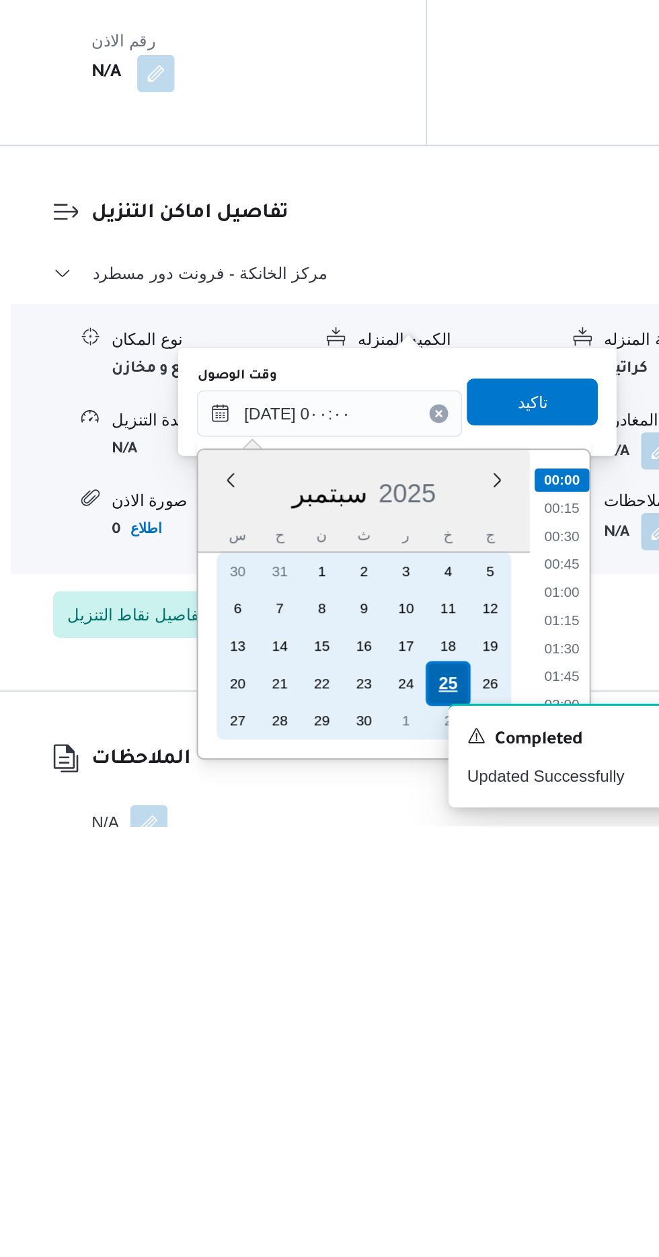
click at [435, 1168] on div "25" at bounding box center [433, 1175] width 26 height 26
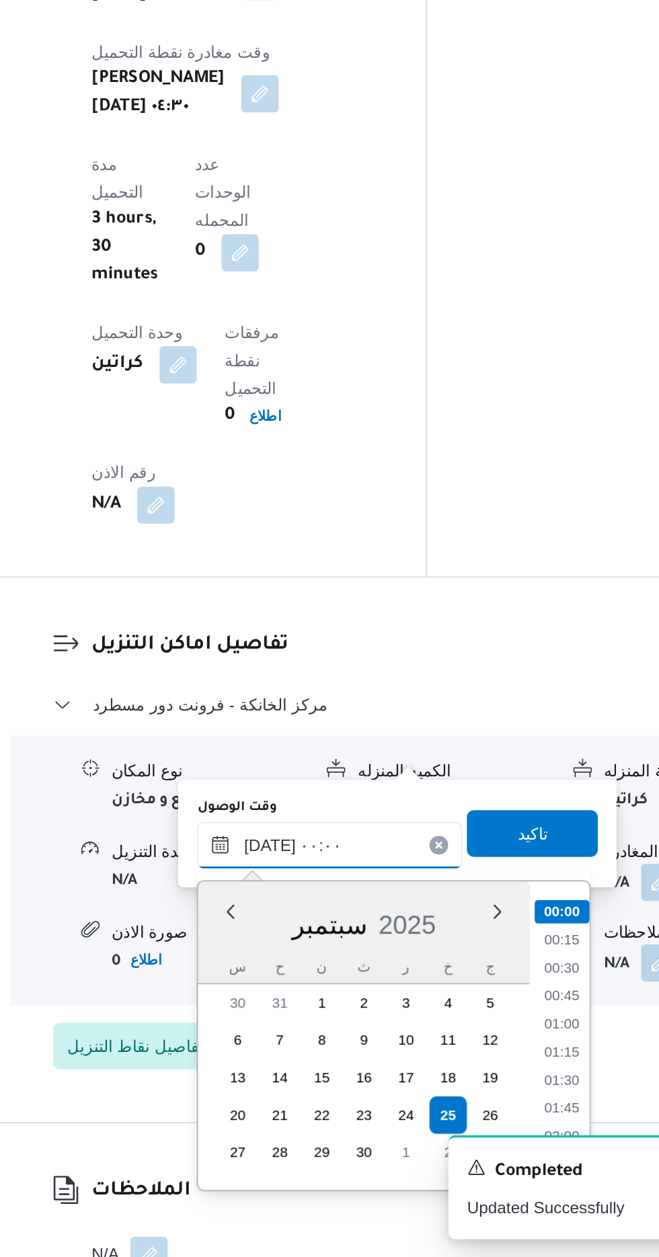
click at [295, 1021] on input "[DATE] ٠٠:٠٠" at bounding box center [364, 1019] width 153 height 27
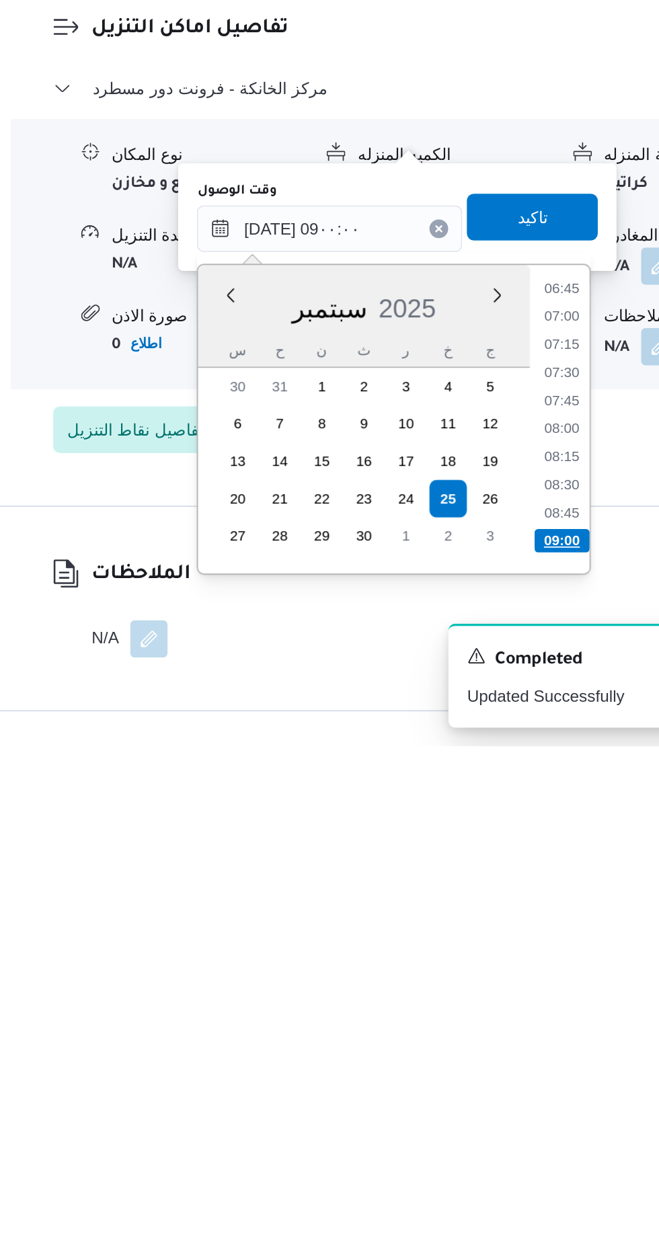
click at [495, 1140] on li "09:00" at bounding box center [498, 1138] width 32 height 13
type input "[DATE] ٠٩:٠٠"
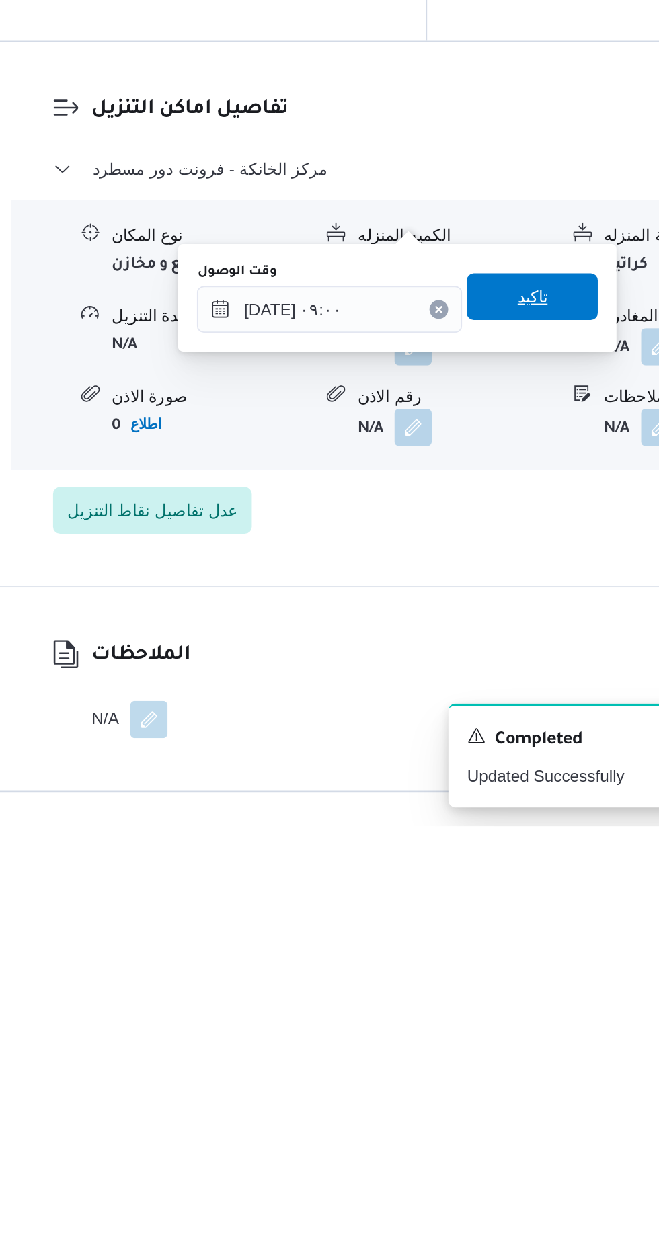
click at [490, 957] on span "تاكيد" at bounding box center [480, 952] width 17 height 16
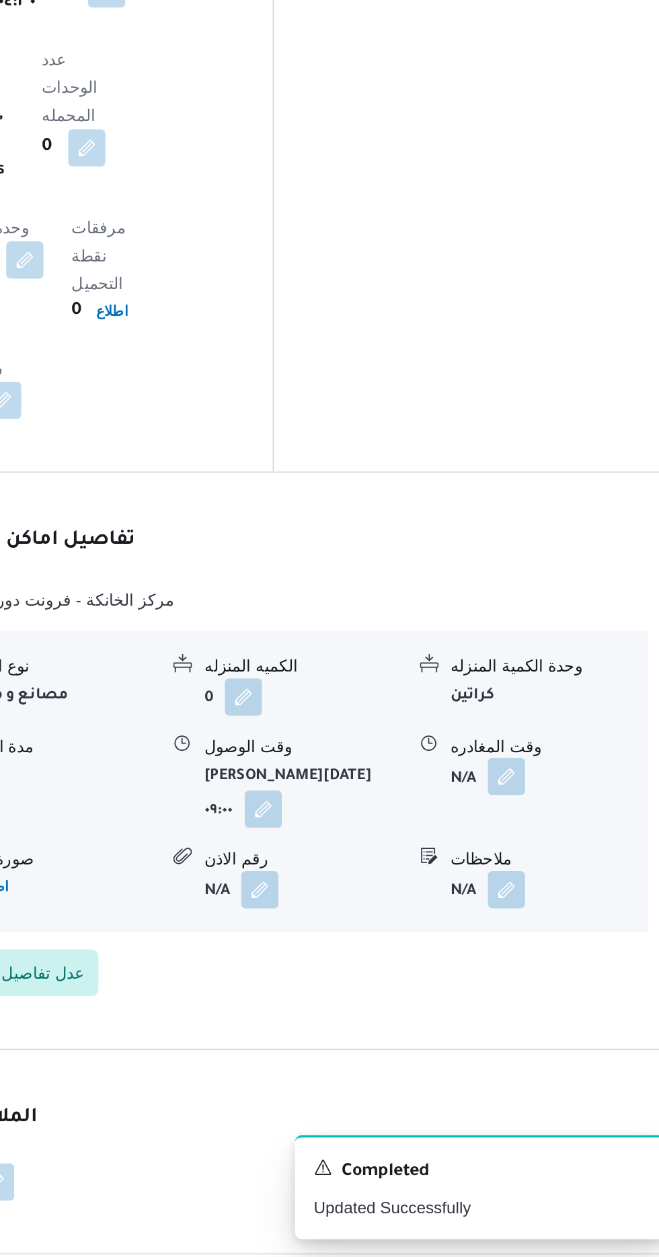
click at [560, 969] on button "button" at bounding box center [555, 980] width 22 height 22
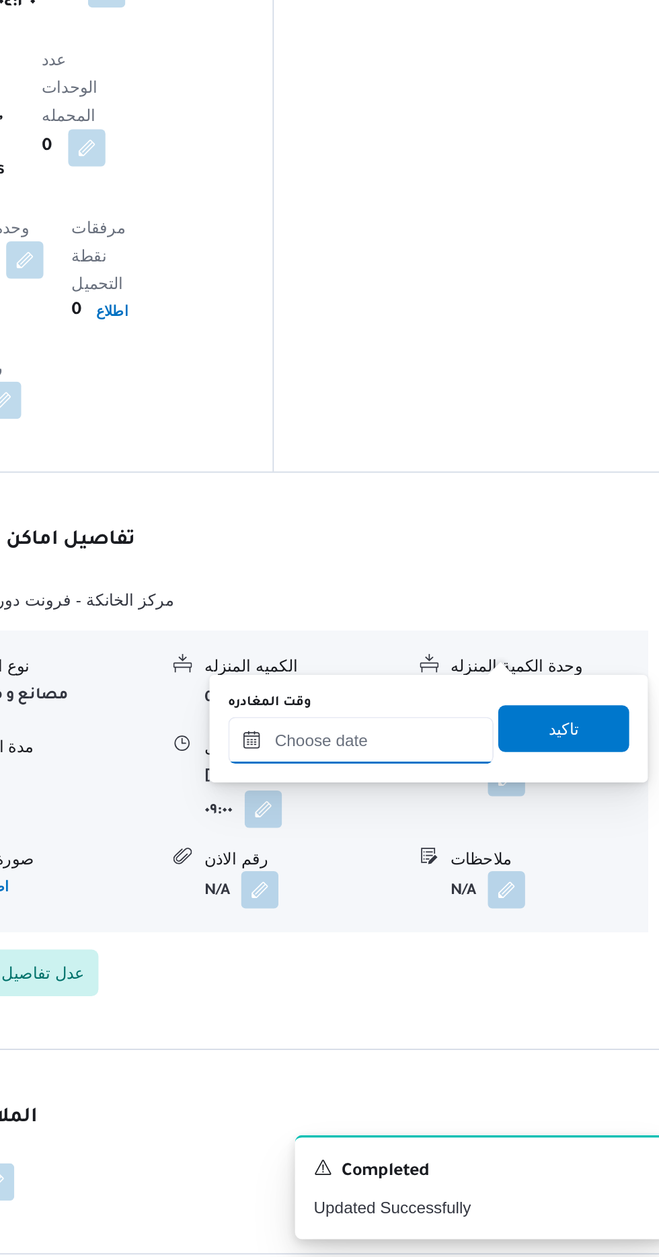
click at [491, 961] on input "وقت المغادره" at bounding box center [470, 958] width 153 height 27
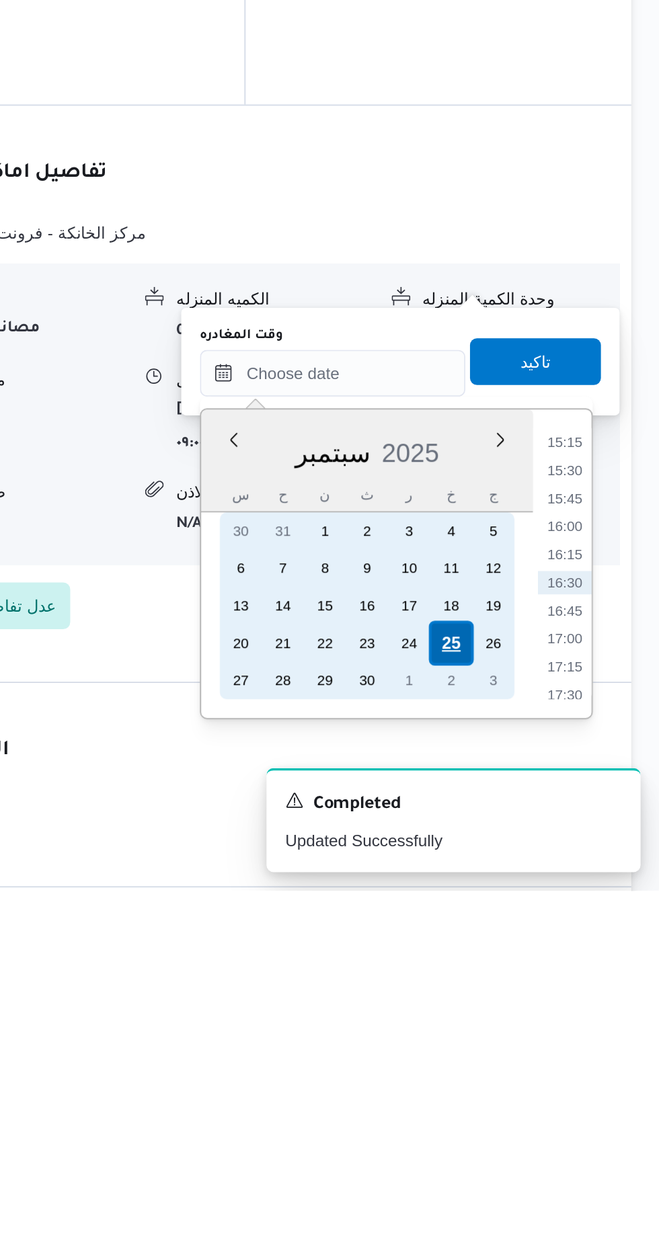
click at [540, 1112] on div "25" at bounding box center [539, 1114] width 26 height 26
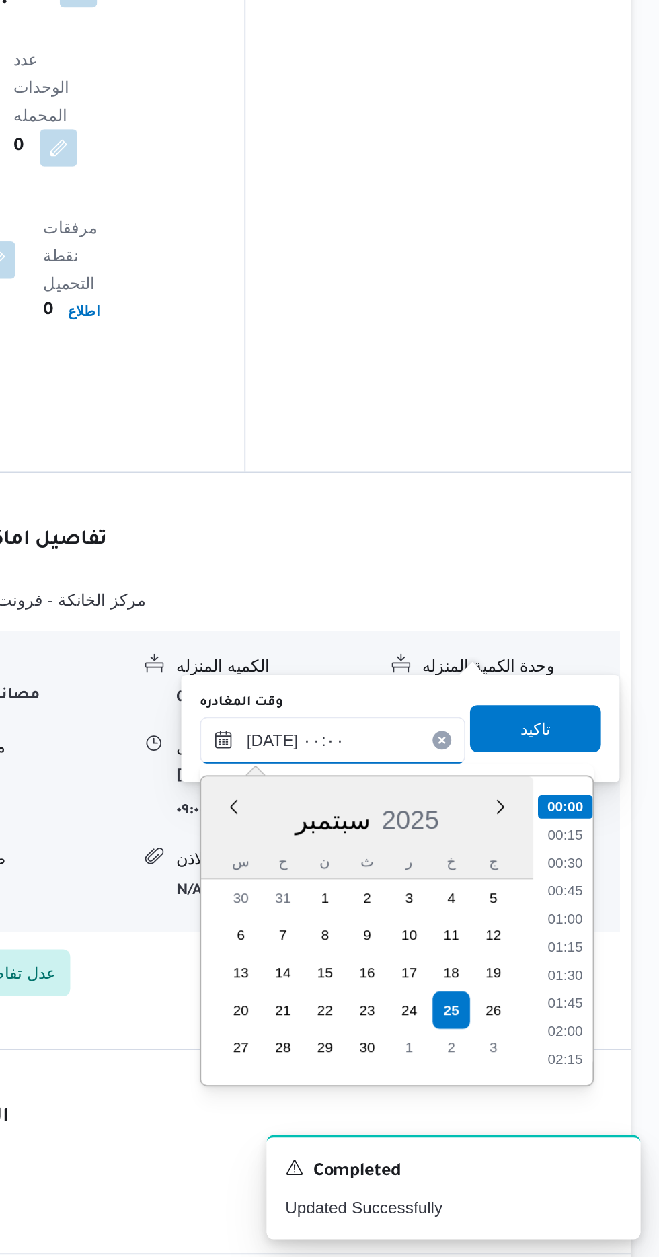
click at [398, 969] on input "[DATE] ٠٠:٠٠" at bounding box center [470, 958] width 153 height 27
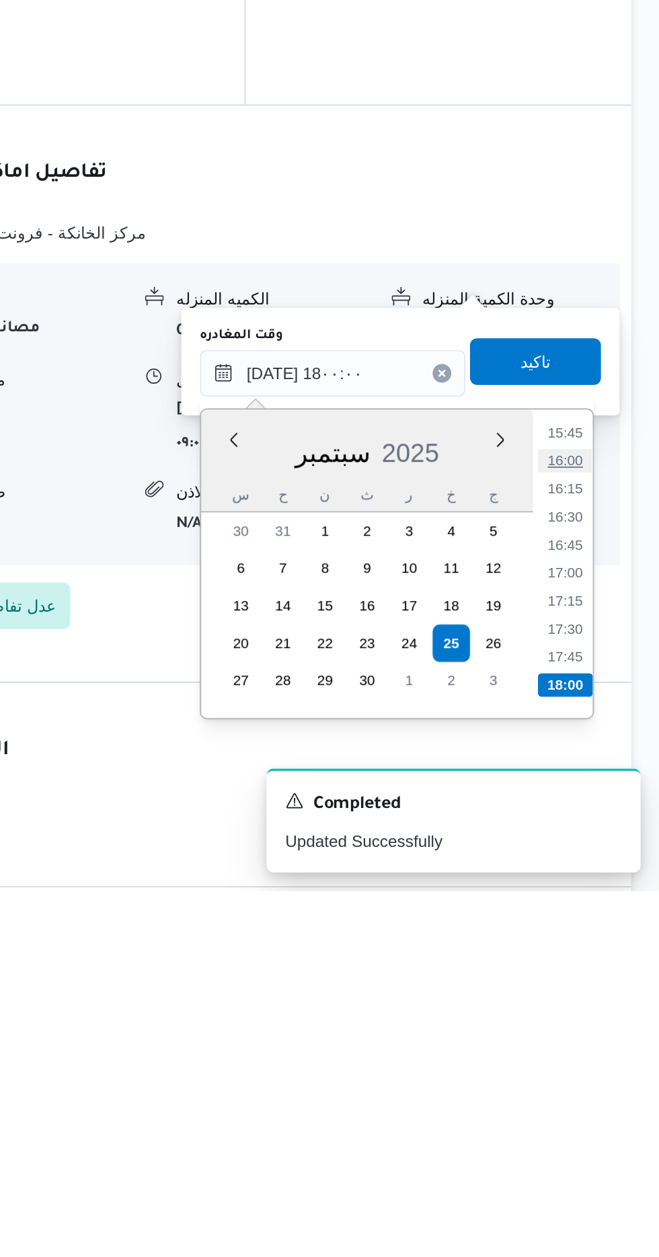
click at [598, 1010] on li "16:00" at bounding box center [604, 1009] width 31 height 13
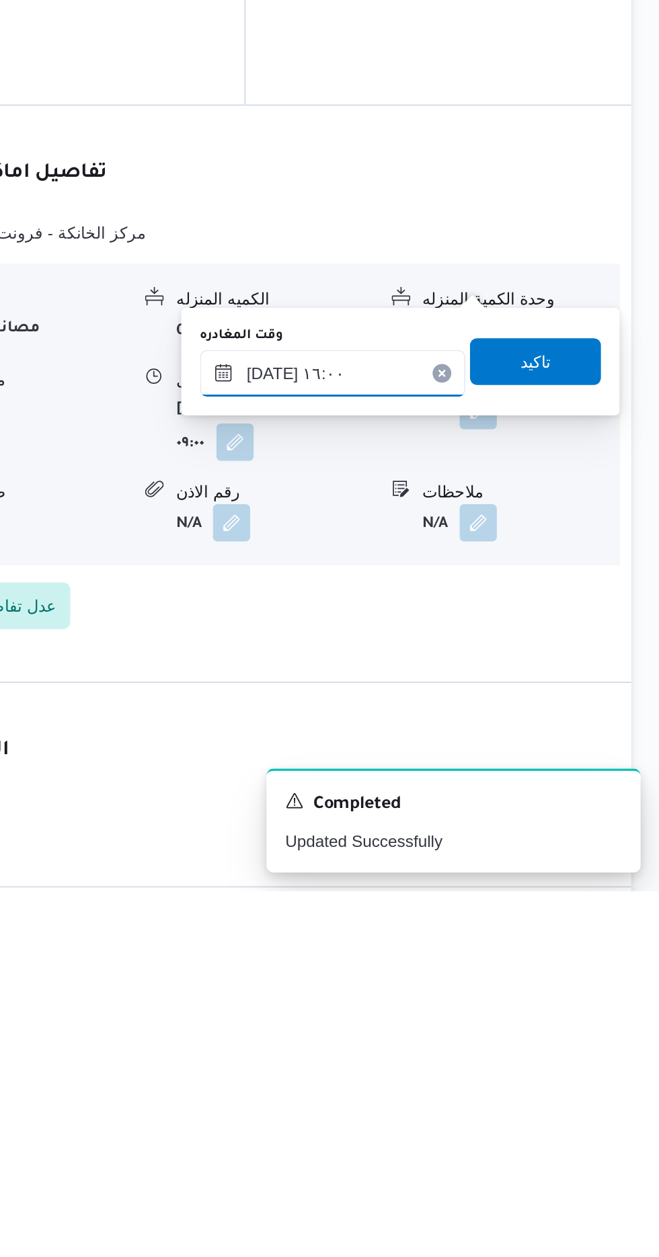
click at [523, 958] on input "[DATE] ١٦:٠٠" at bounding box center [470, 958] width 153 height 27
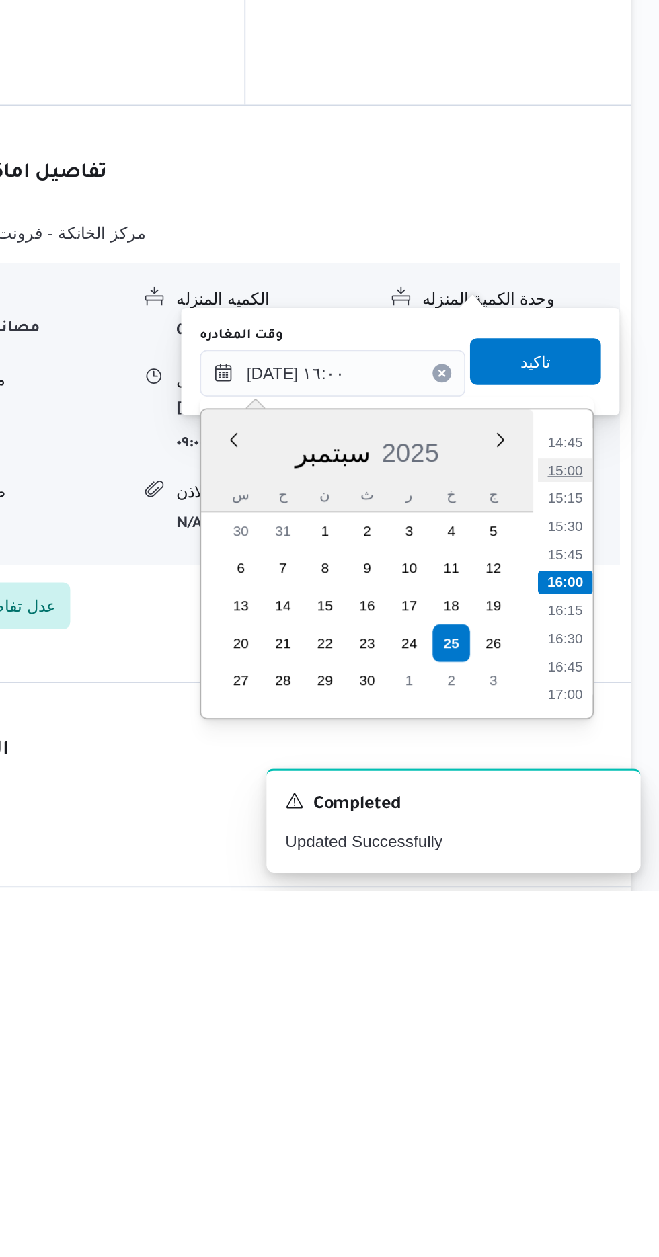
click at [601, 1009] on li "15:00" at bounding box center [604, 1014] width 31 height 13
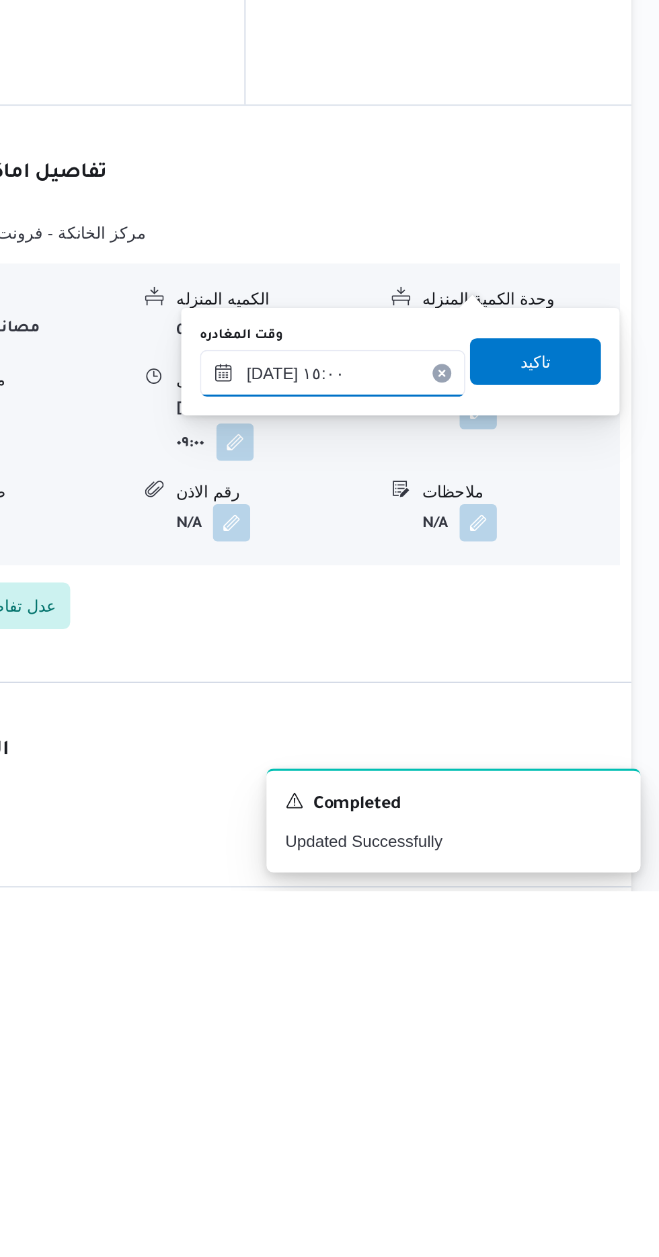
click at [535, 964] on input "[DATE] ١٥:٠٠" at bounding box center [470, 958] width 153 height 27
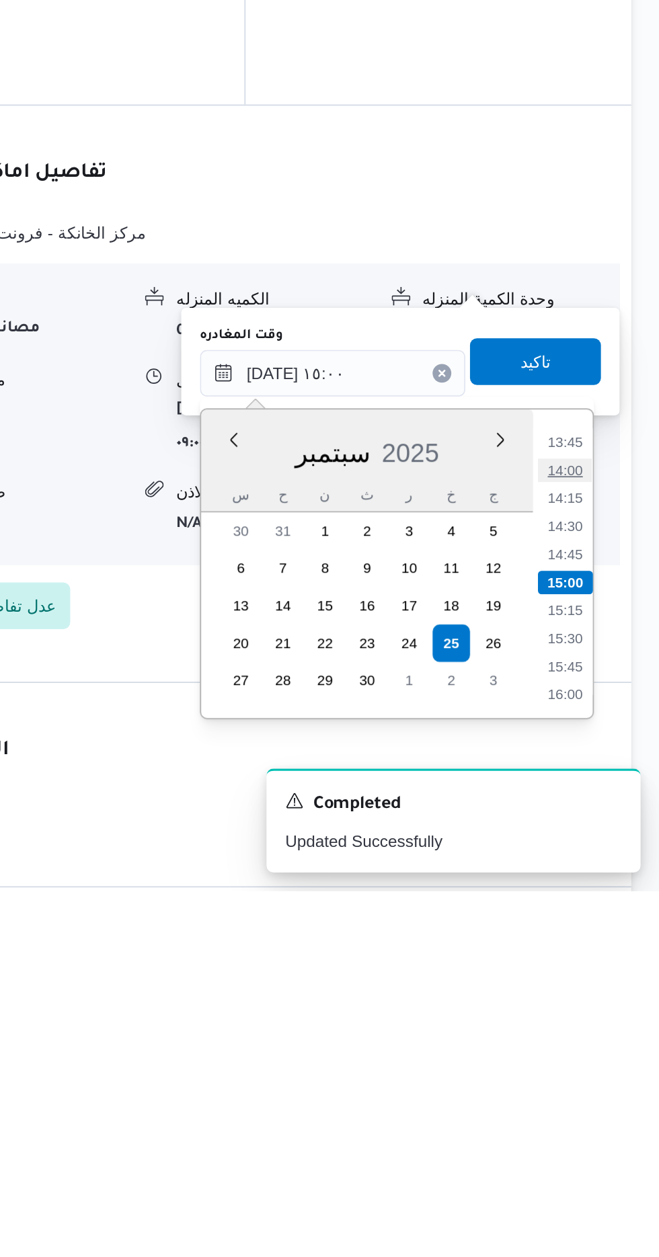
click at [607, 1015] on li "14:00" at bounding box center [604, 1014] width 31 height 13
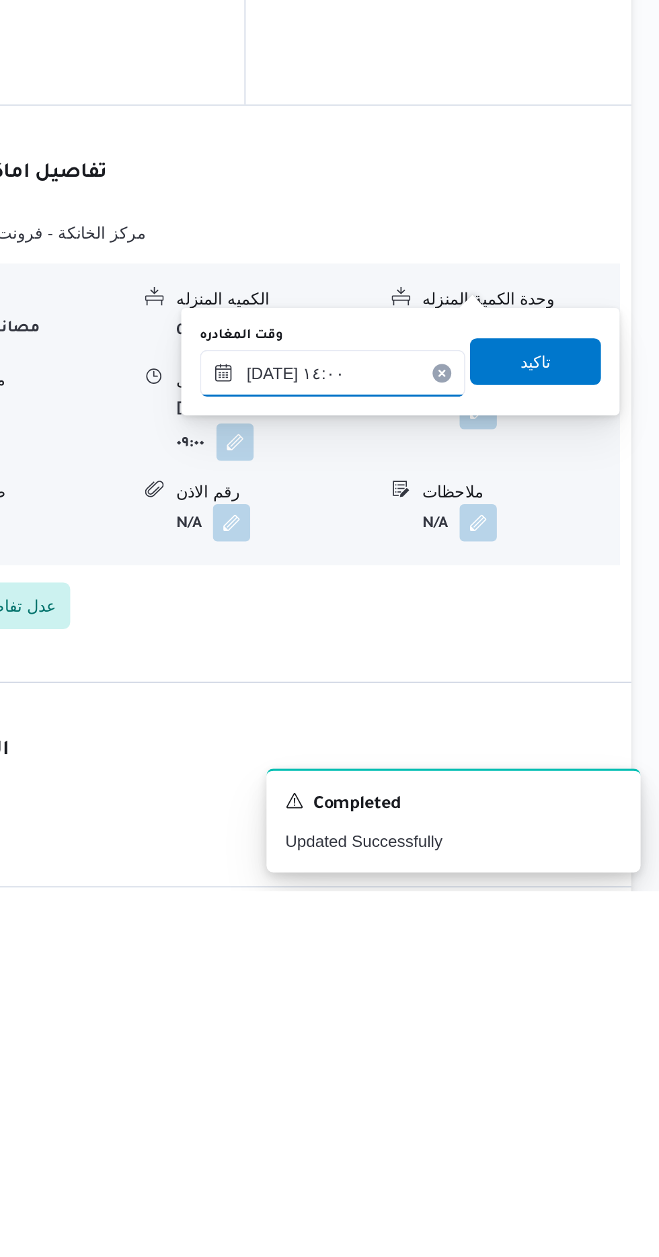
click at [516, 953] on input "[DATE] ١٤:٠٠" at bounding box center [470, 958] width 153 height 27
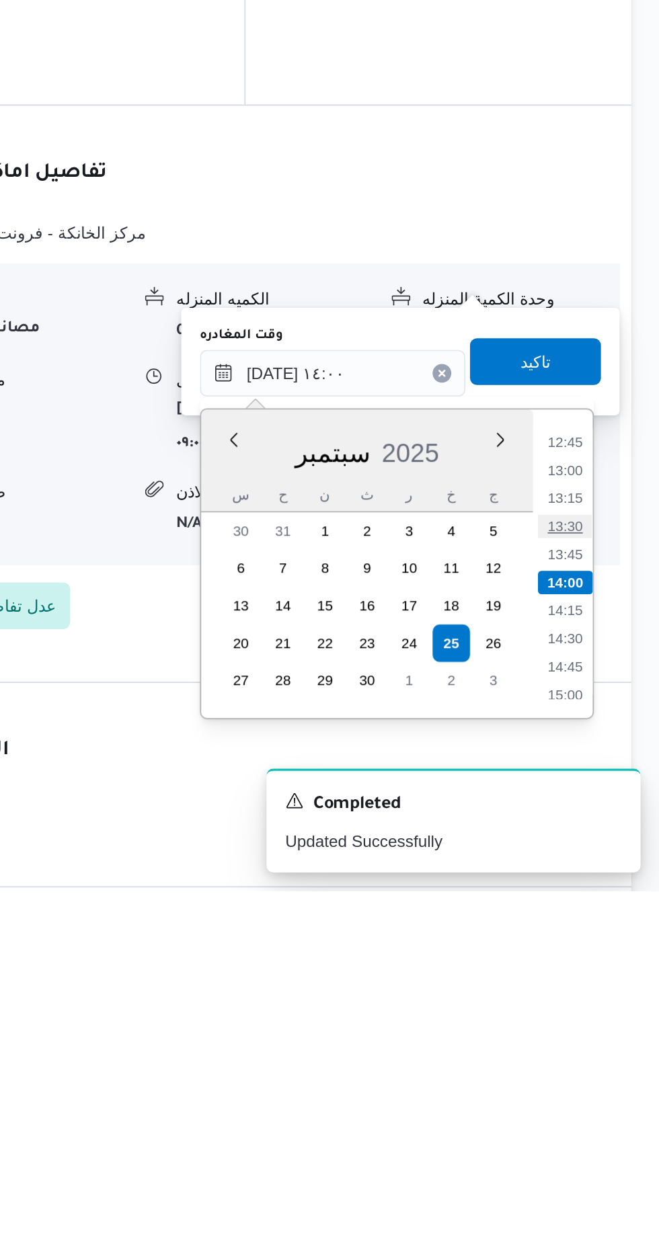
click at [605, 1046] on li "13:30" at bounding box center [604, 1046] width 31 height 13
type input "[DATE] ١٣:٣٠"
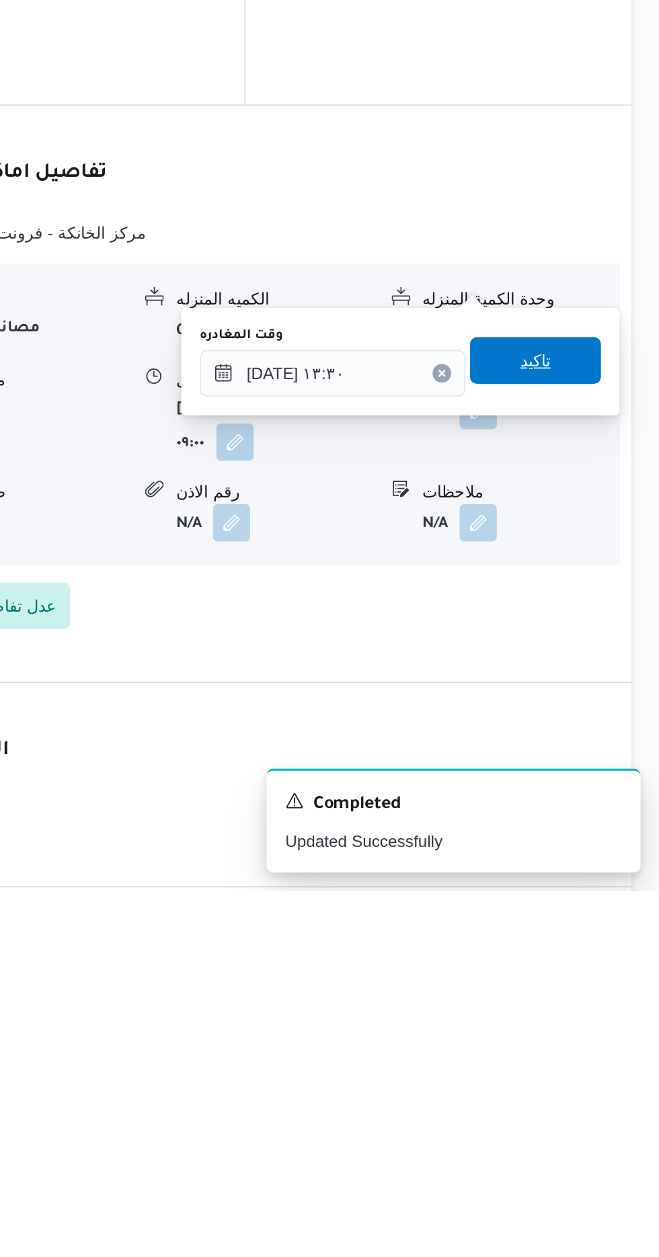
click at [596, 954] on span "تاكيد" at bounding box center [587, 951] width 17 height 16
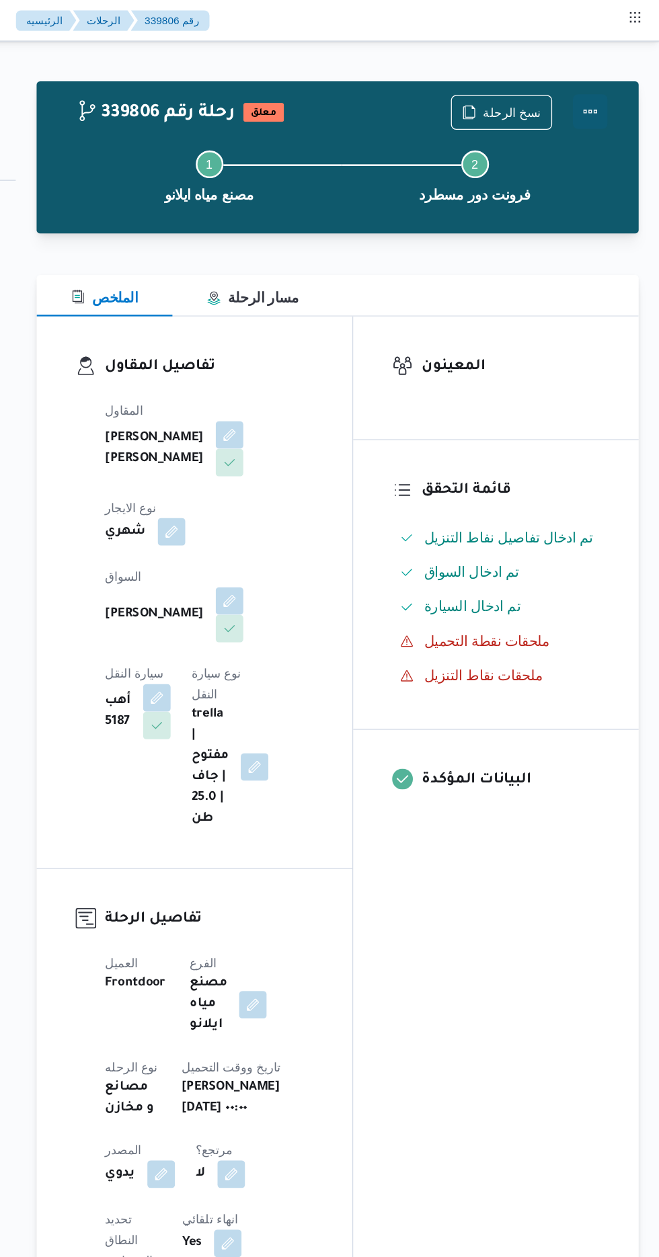
click at [611, 91] on button "Actions" at bounding box center [604, 86] width 27 height 27
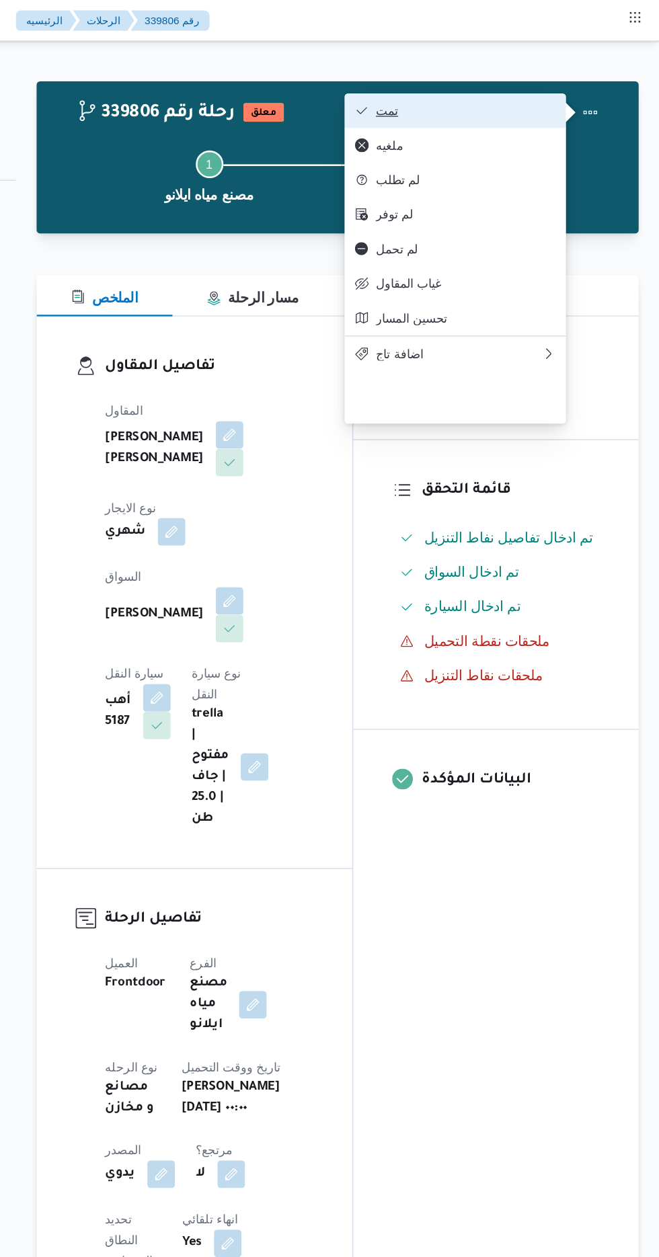
click at [558, 91] on span "تمت" at bounding box center [508, 86] width 140 height 11
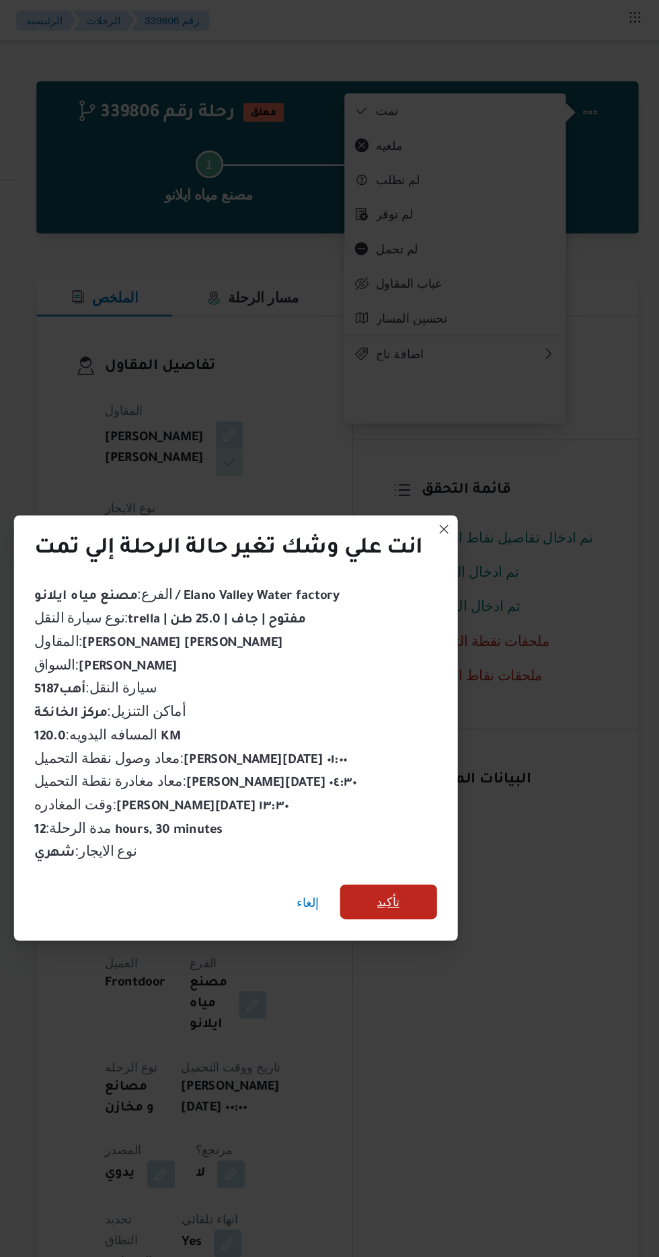
click at [450, 698] on span "تأكيد" at bounding box center [447, 701] width 17 height 16
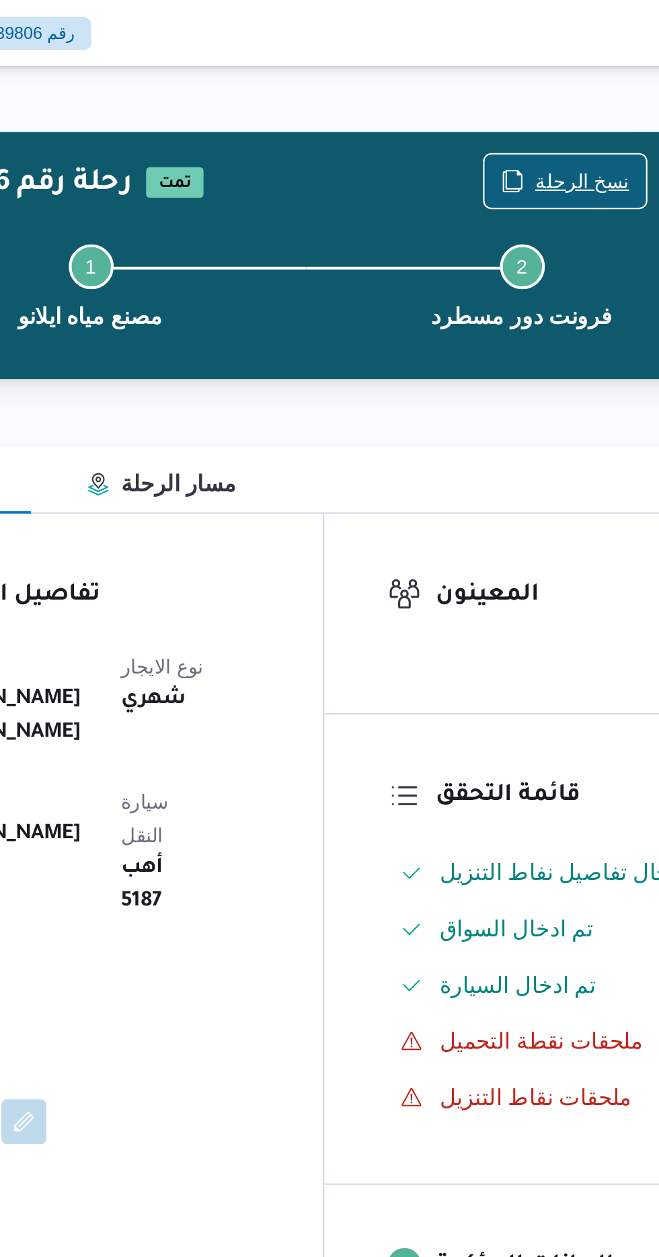
click at [531, 81] on span "نسخ الرحلة" at bounding box center [543, 87] width 45 height 16
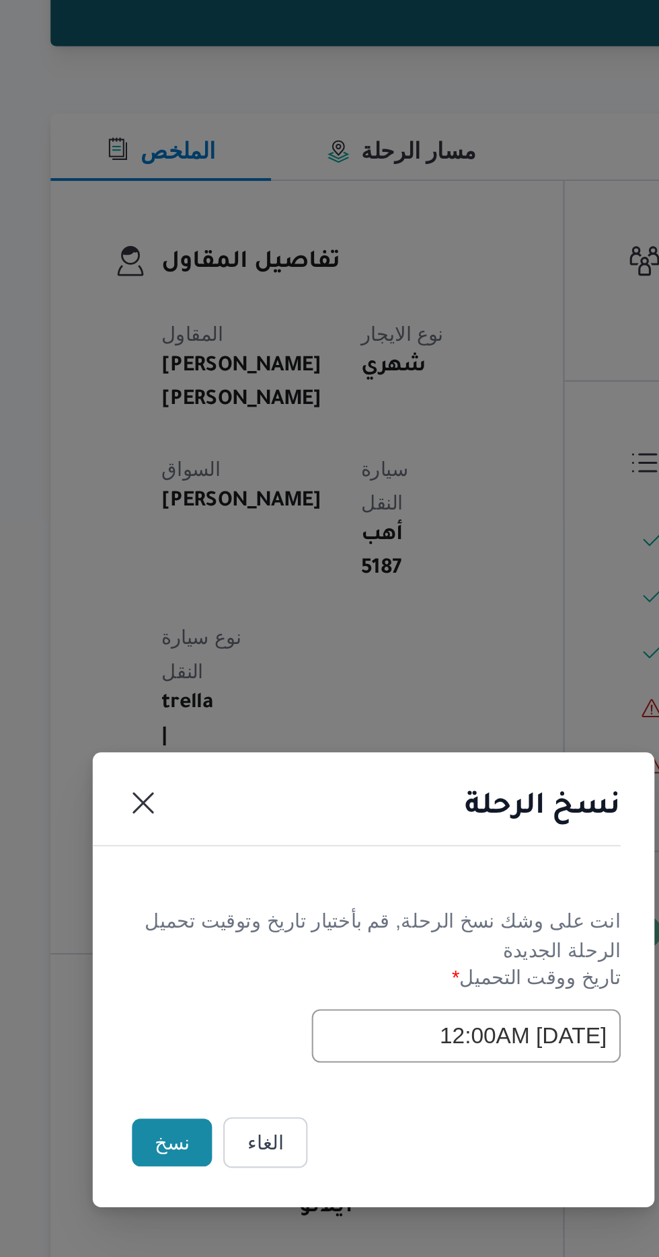
click at [226, 704] on button "نسخ" at bounding box center [233, 706] width 38 height 23
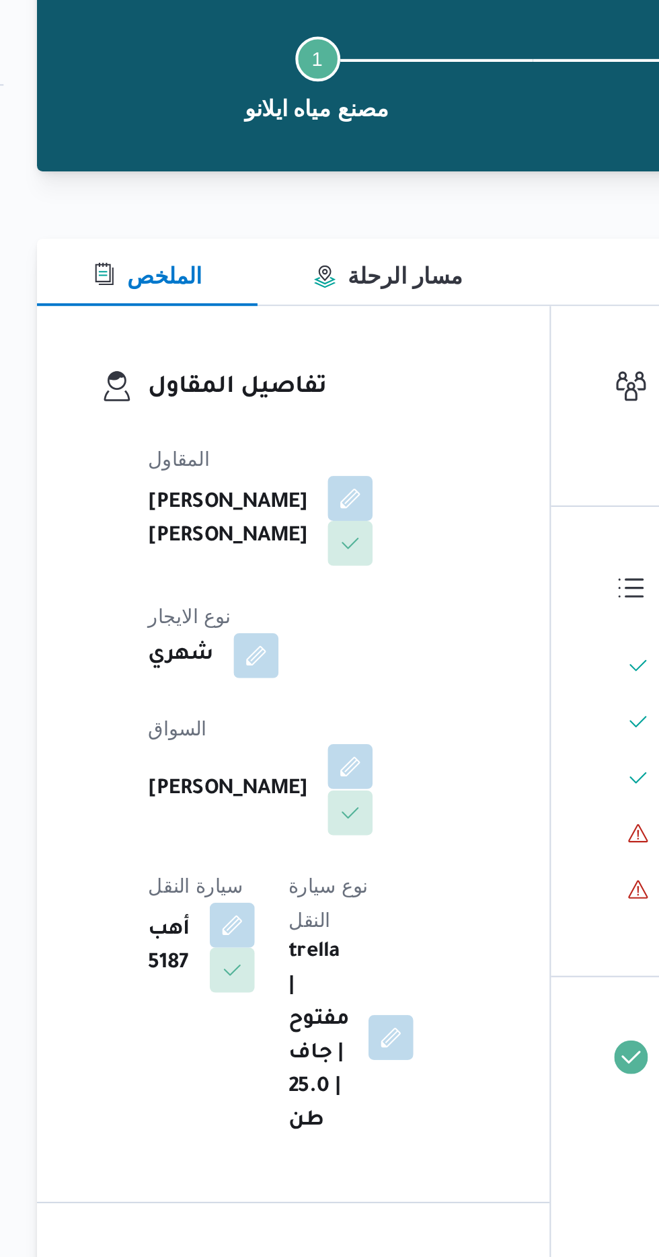
click at [314, 460] on button "button" at bounding box center [325, 467] width 22 height 22
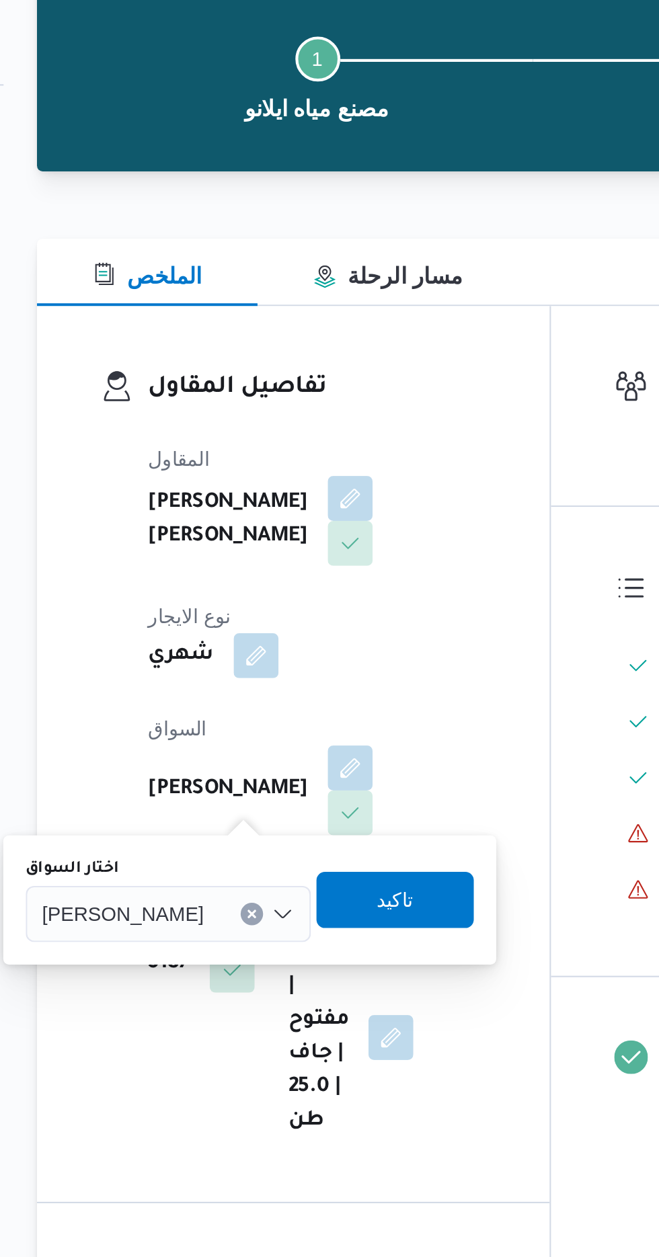
click at [260, 536] on input "اختار السواق" at bounding box center [260, 537] width 1 height 16
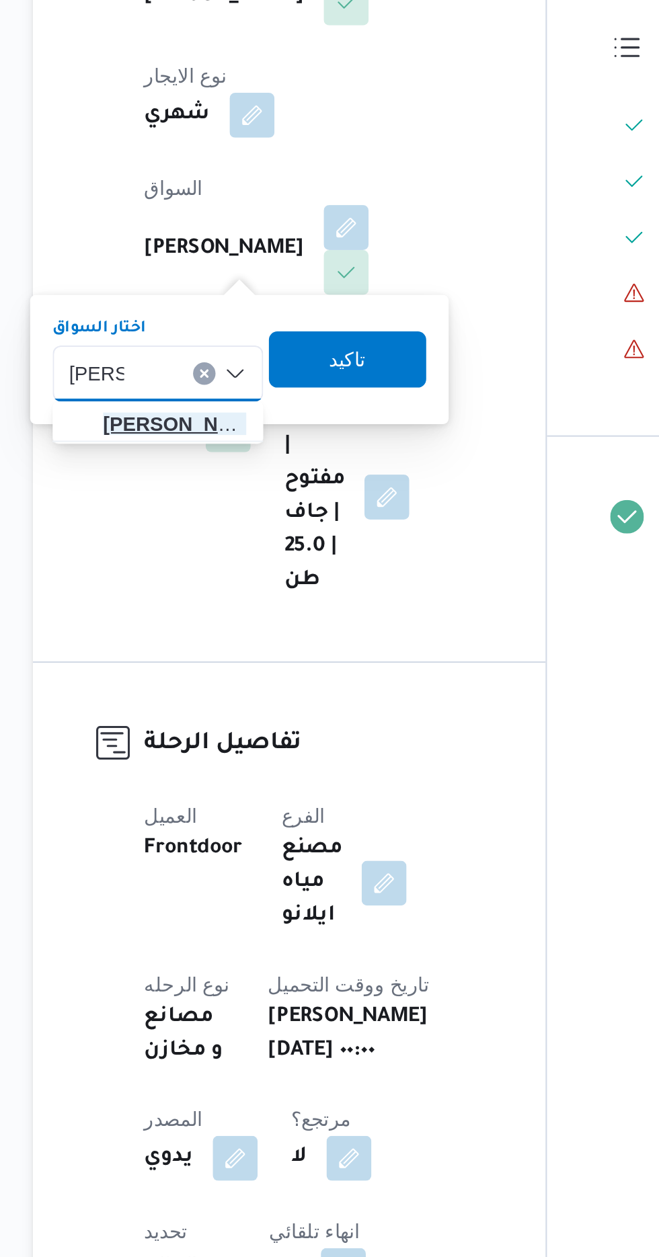
type input "[PERSON_NAME]"
click at [249, 563] on span "[PERSON_NAME] هم [PERSON_NAME]" at bounding box center [242, 561] width 69 height 16
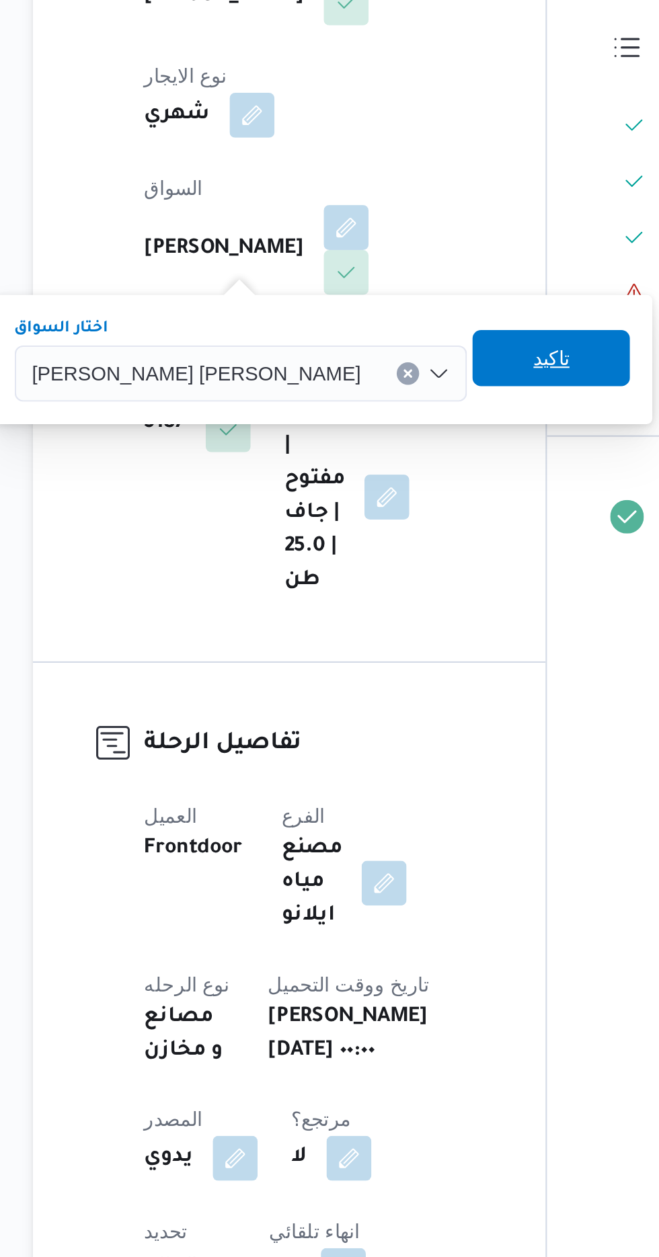
click at [414, 530] on span "تاكيد" at bounding box center [422, 529] width 17 height 16
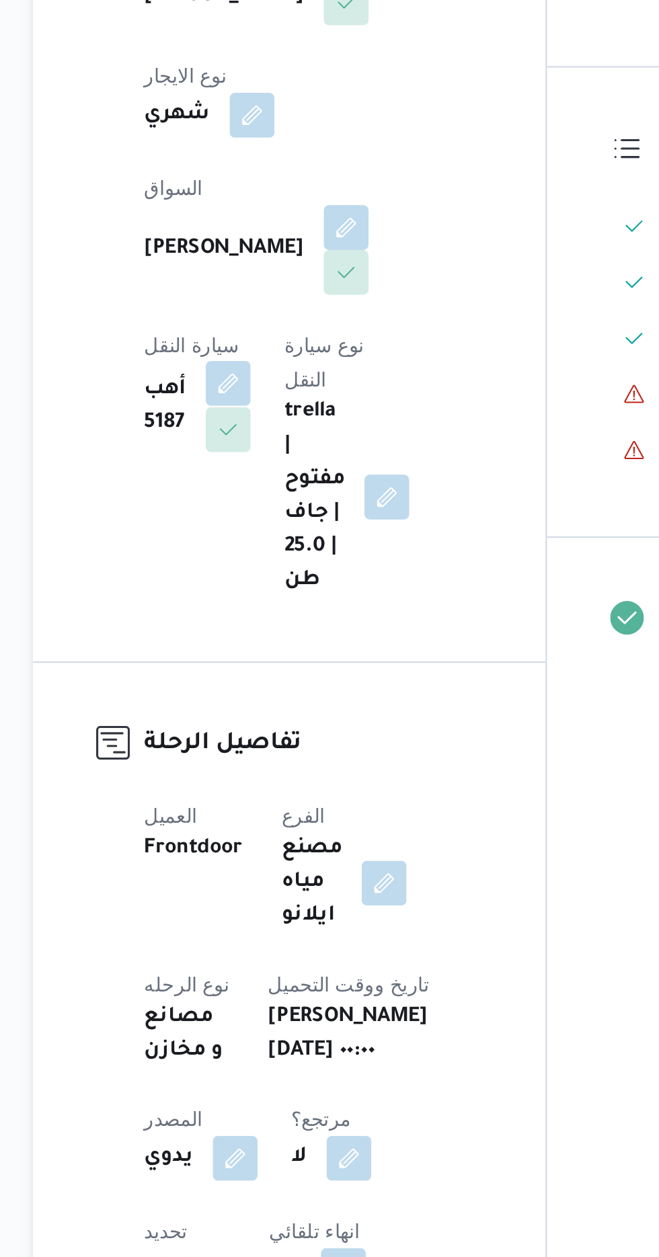
click at [279, 531] on button "button" at bounding box center [268, 542] width 22 height 22
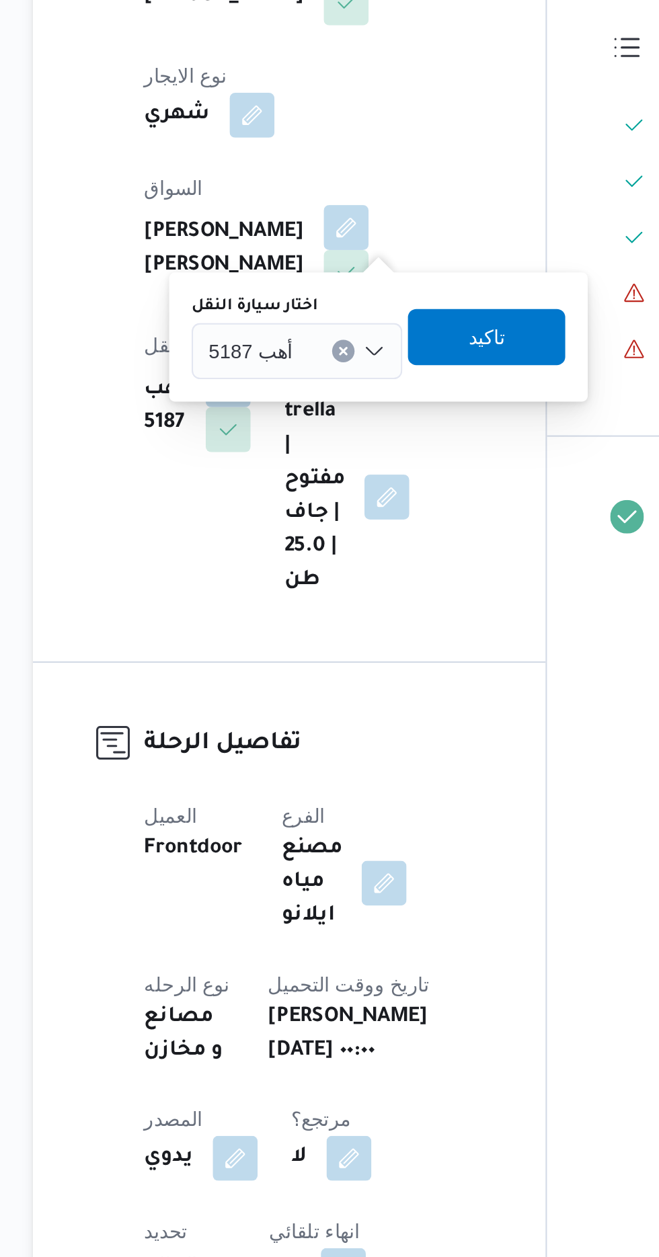
click at [304, 525] on input "اختار سيارة النقل" at bounding box center [304, 526] width 1 height 16
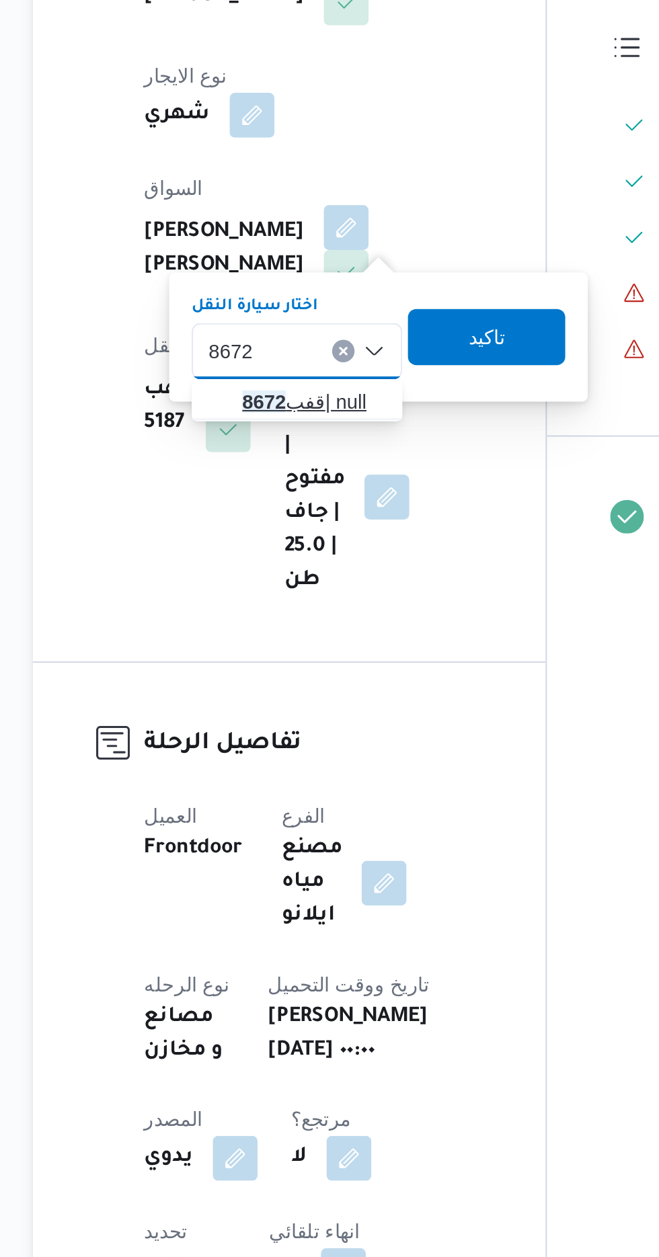
type input "8672"
click at [308, 548] on span "قفب 8672 | null" at bounding box center [309, 550] width 69 height 16
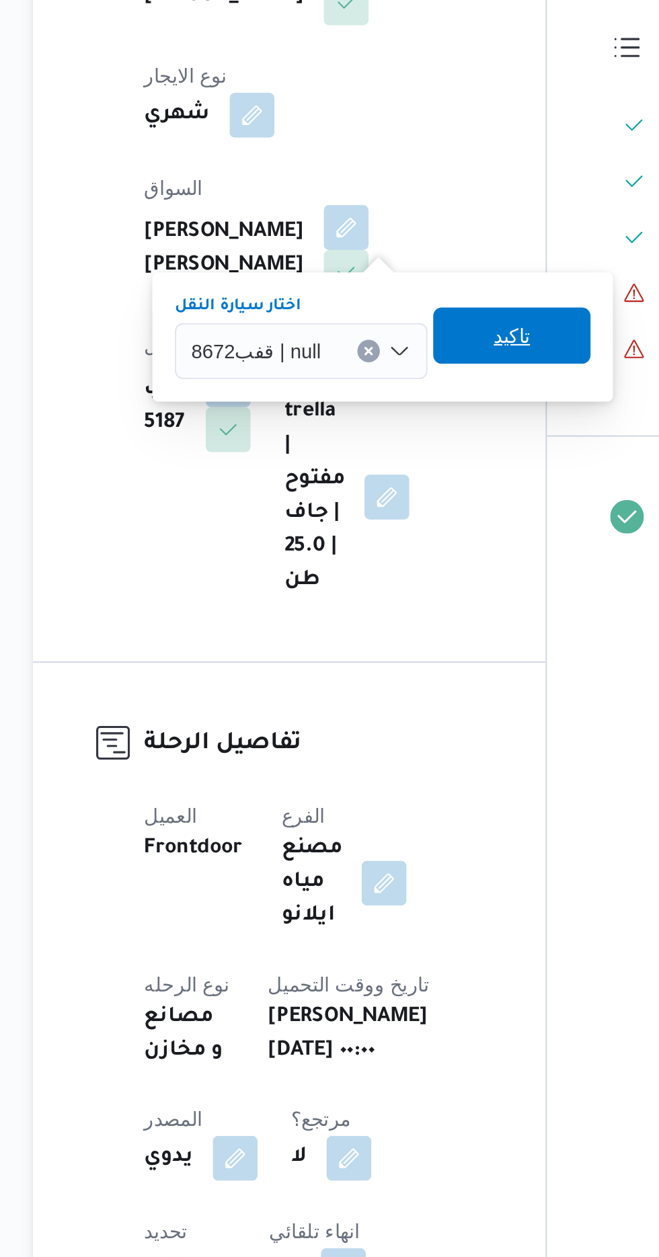
click at [407, 520] on span "تاكيد" at bounding box center [403, 519] width 17 height 16
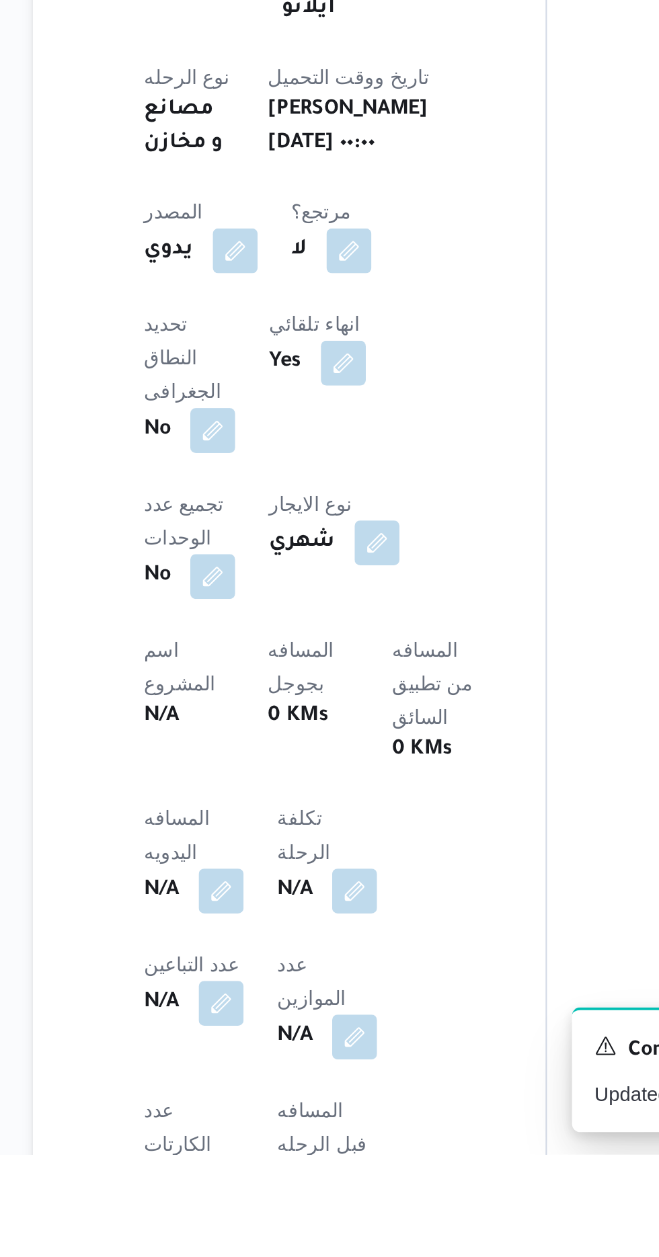
scroll to position [91, 0]
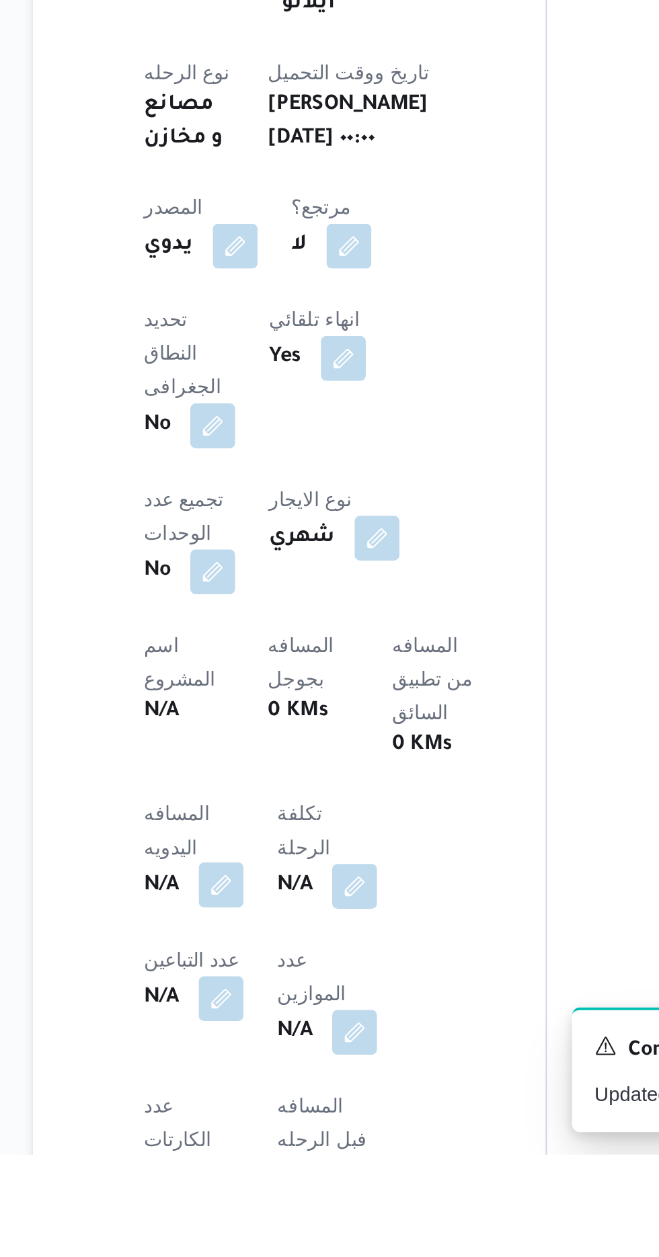
click at [264, 1117] on button "button" at bounding box center [265, 1128] width 22 height 22
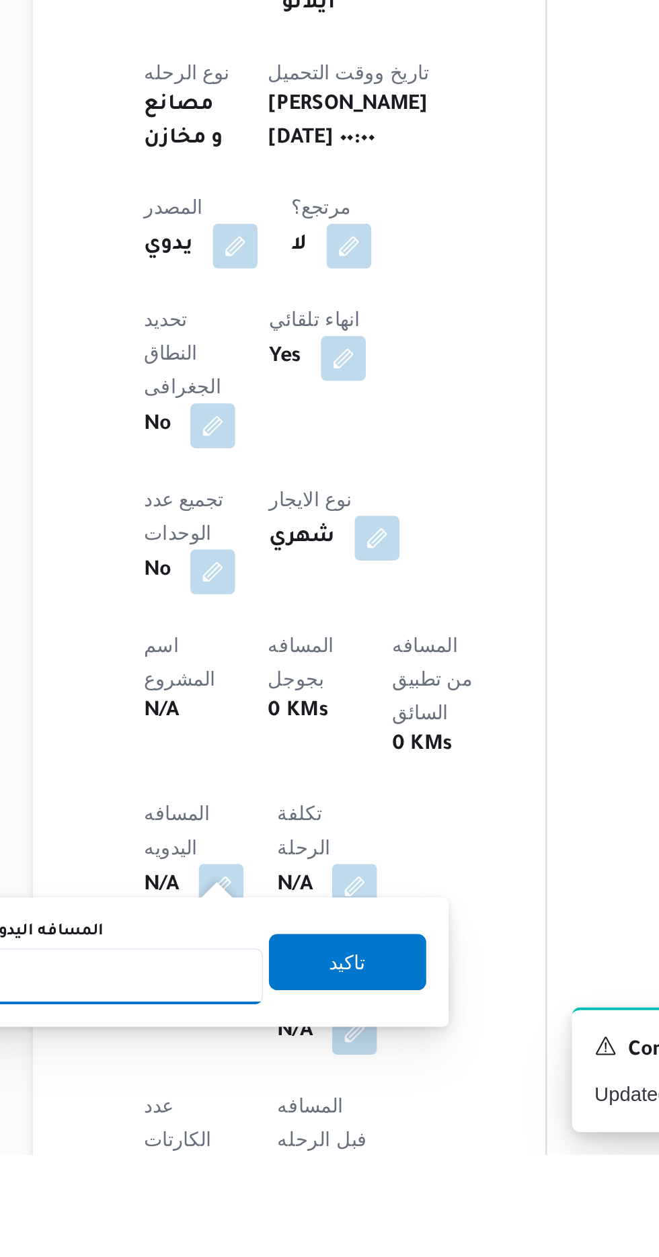
click at [250, 1167] on input "المسافه اليدويه" at bounding box center [218, 1171] width 134 height 27
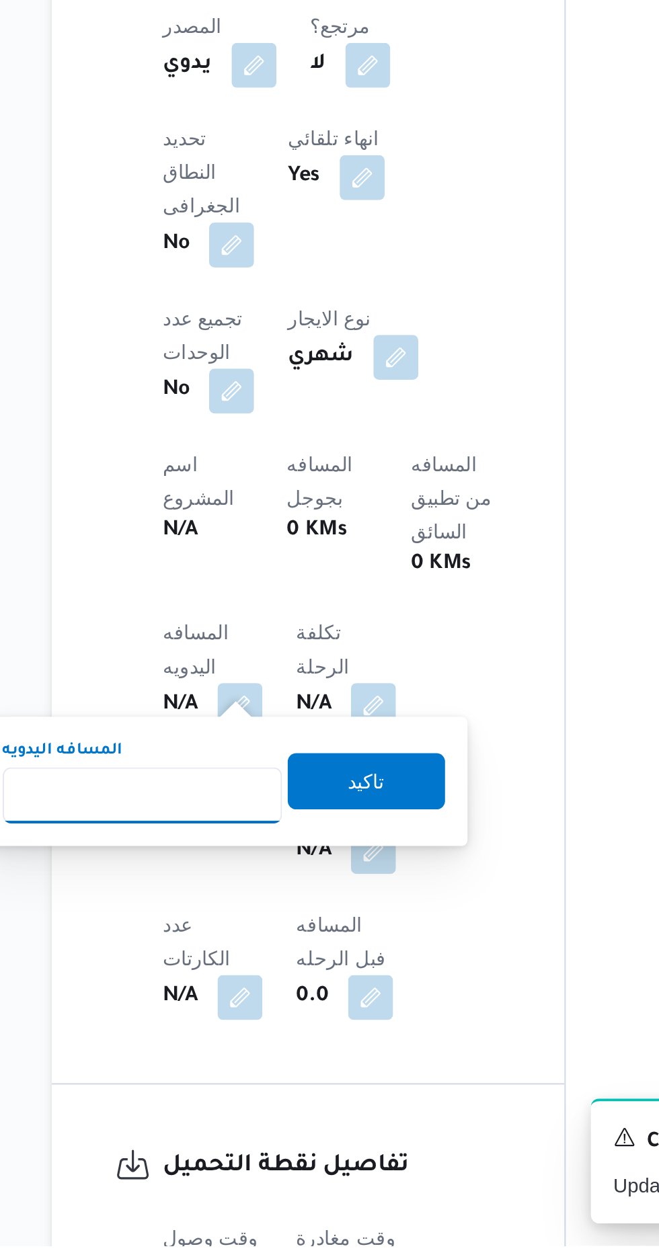
scroll to position [221, 0]
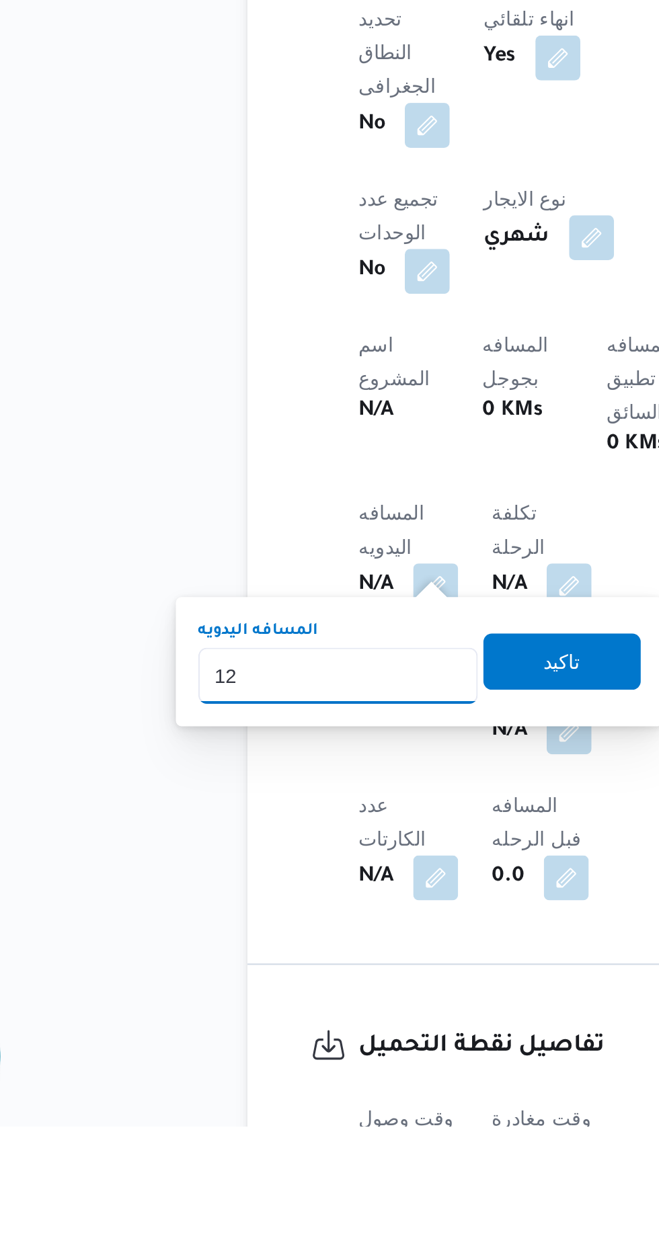
type input "120"
click at [334, 1038] on span "تاكيد" at bounding box center [324, 1033] width 17 height 16
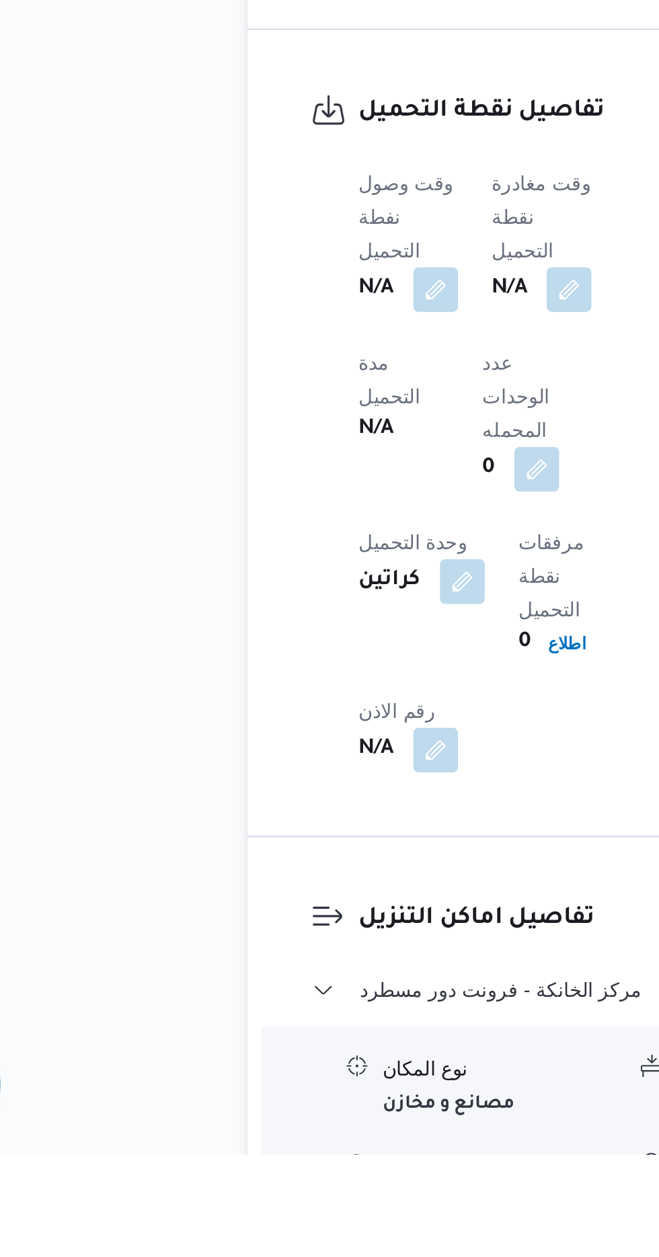
scroll to position [682, 0]
click at [275, 831] on button "button" at bounding box center [265, 842] width 22 height 22
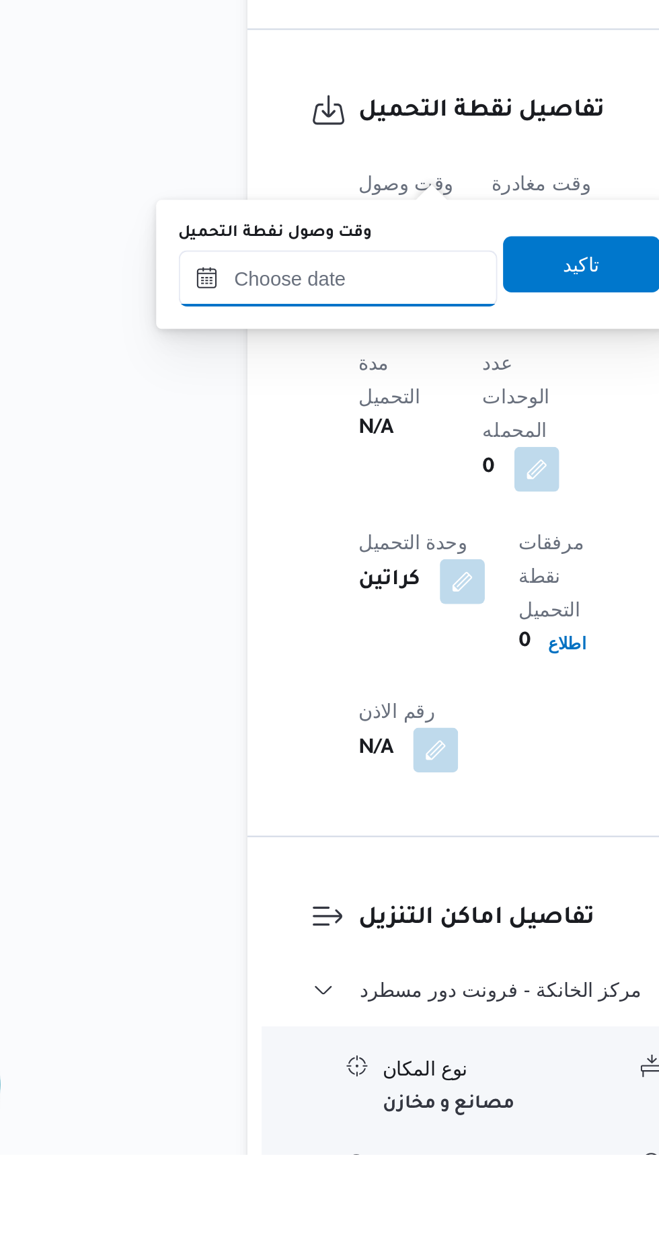
click at [253, 838] on input "وقت وصول نفطة التحميل" at bounding box center [218, 837] width 153 height 27
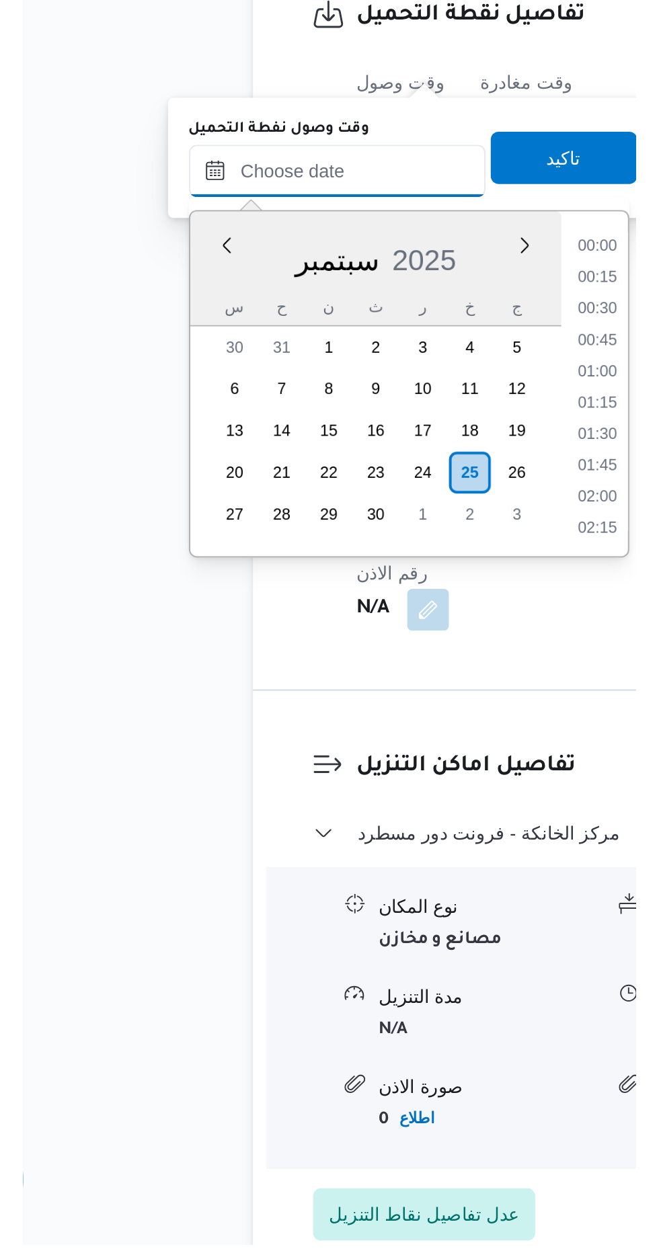
scroll to position [999, 0]
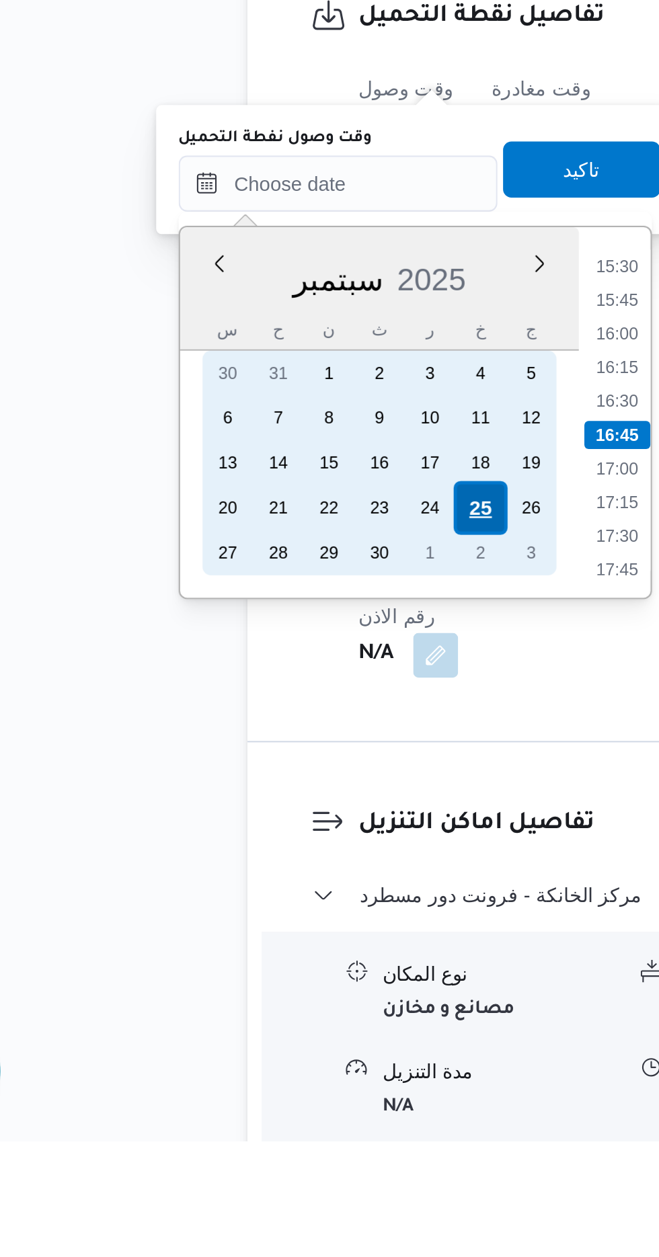
click at [288, 953] on div "25" at bounding box center [286, 954] width 26 height 26
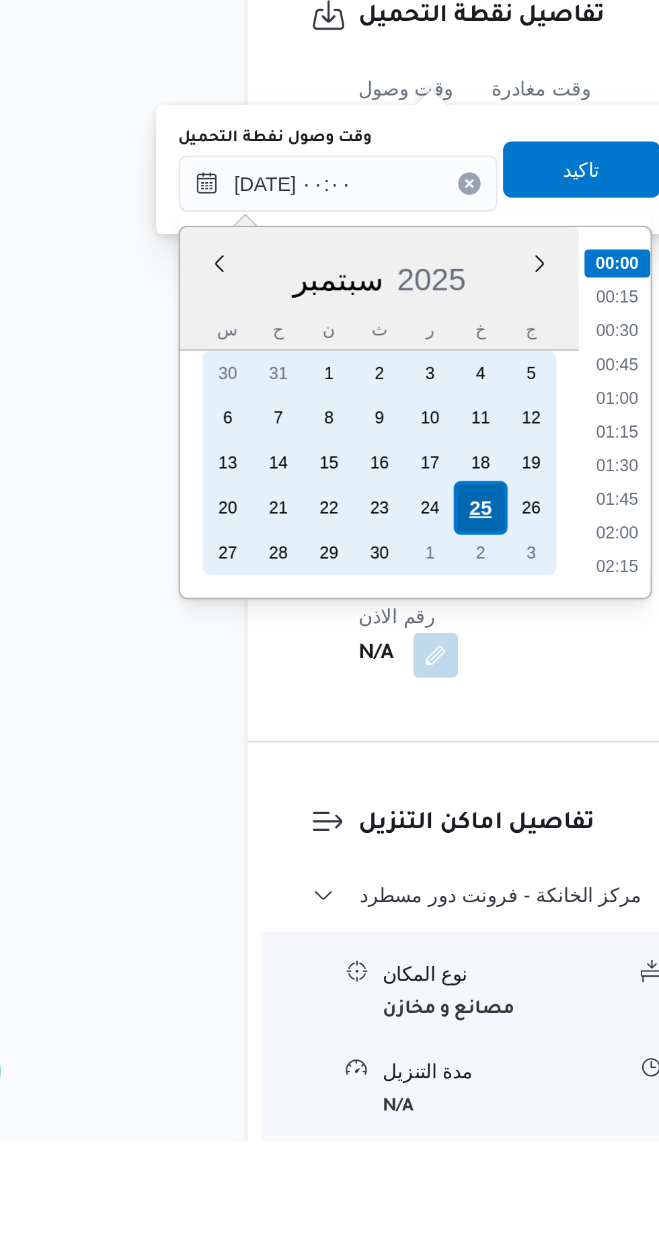
scroll to position [721, 0]
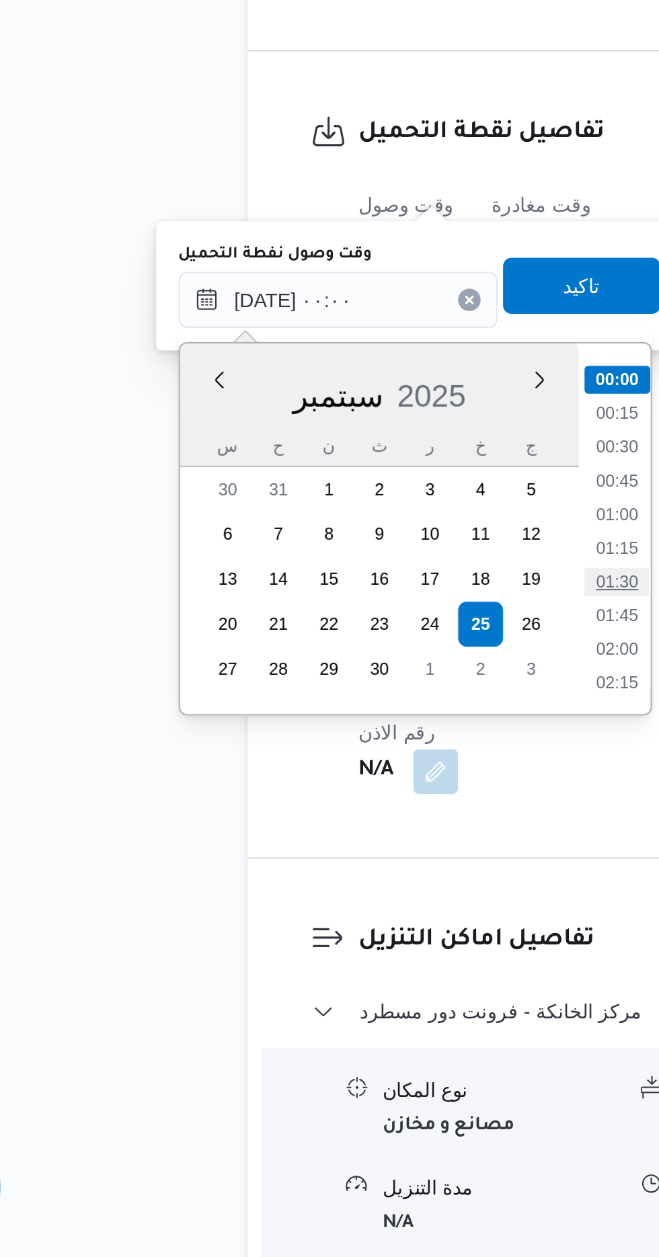
click at [351, 935] on li "01:30" at bounding box center [351, 933] width 31 height 13
type input "[DATE] ٠١:٣٠"
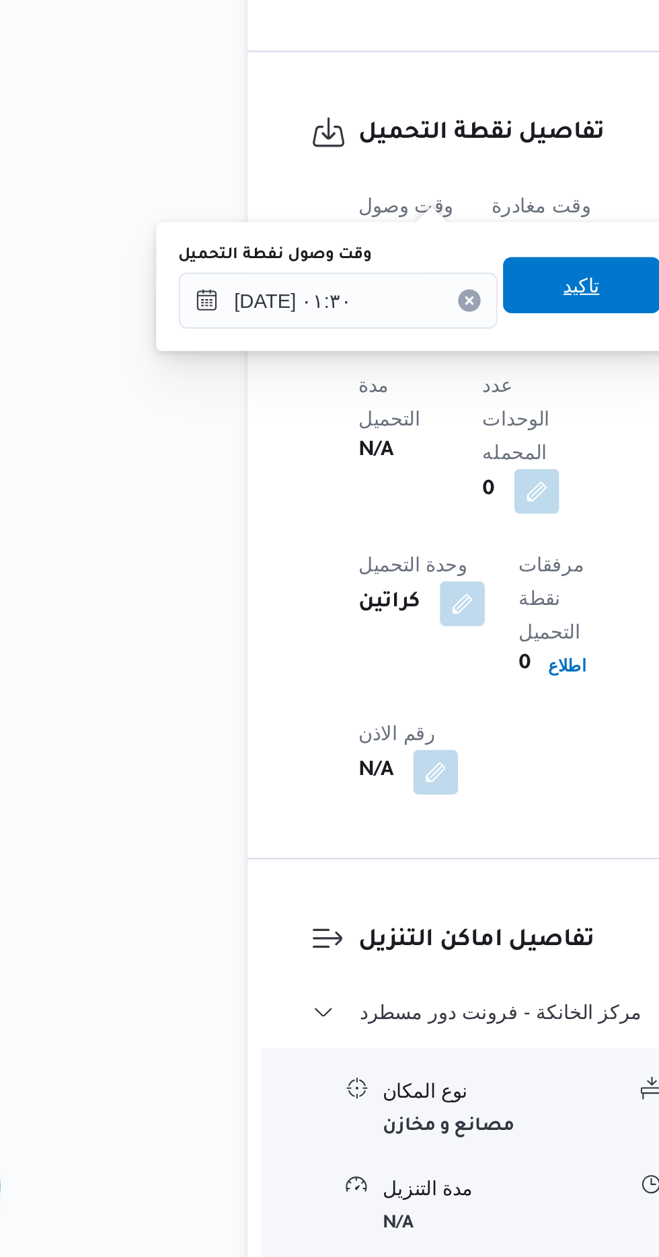
click at [343, 796] on span "تاكيد" at bounding box center [334, 792] width 17 height 16
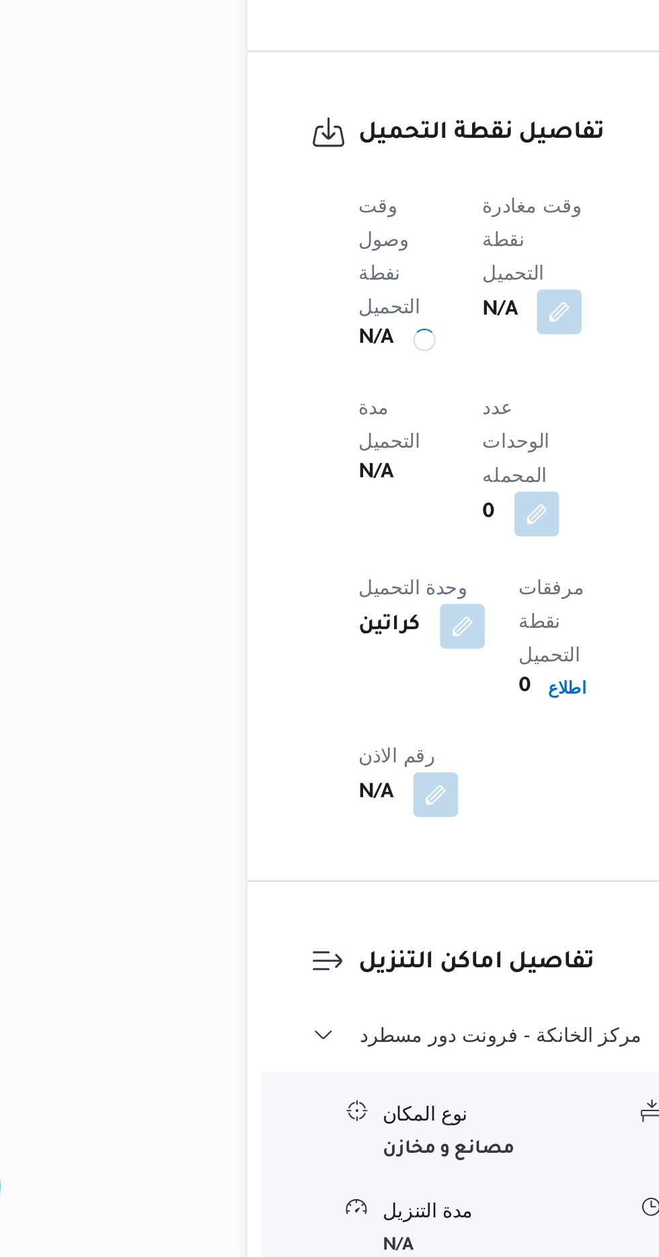
scroll to position [720, 0]
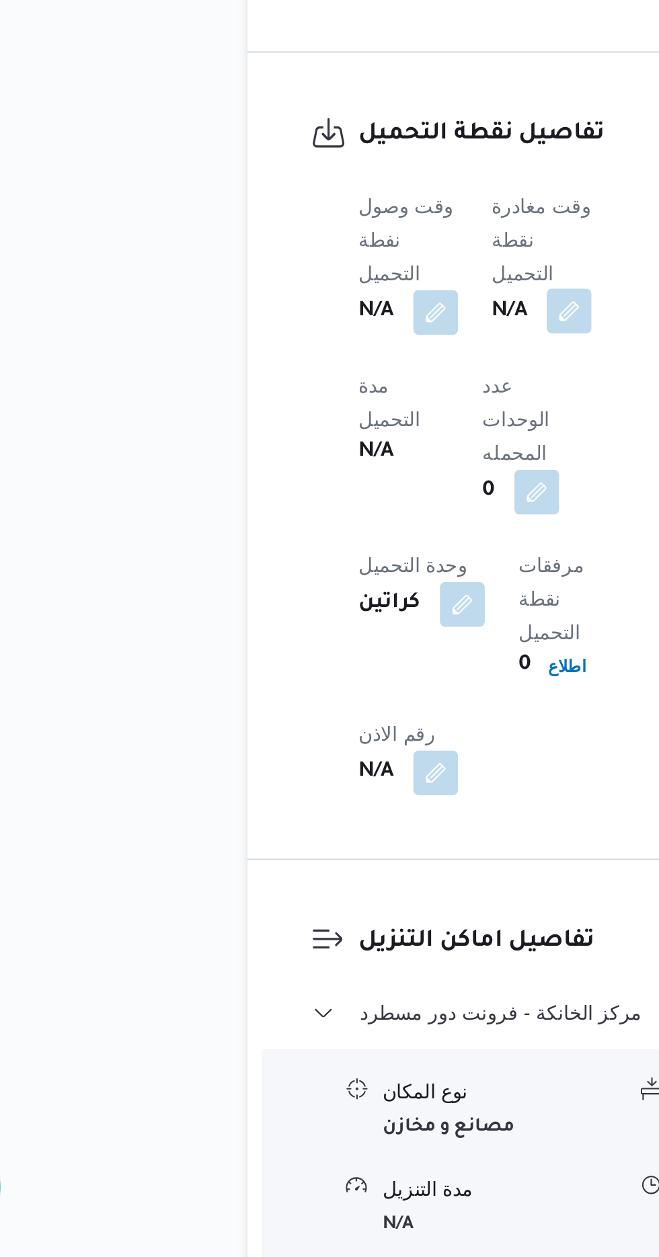
click at [332, 793] on button "button" at bounding box center [329, 804] width 22 height 22
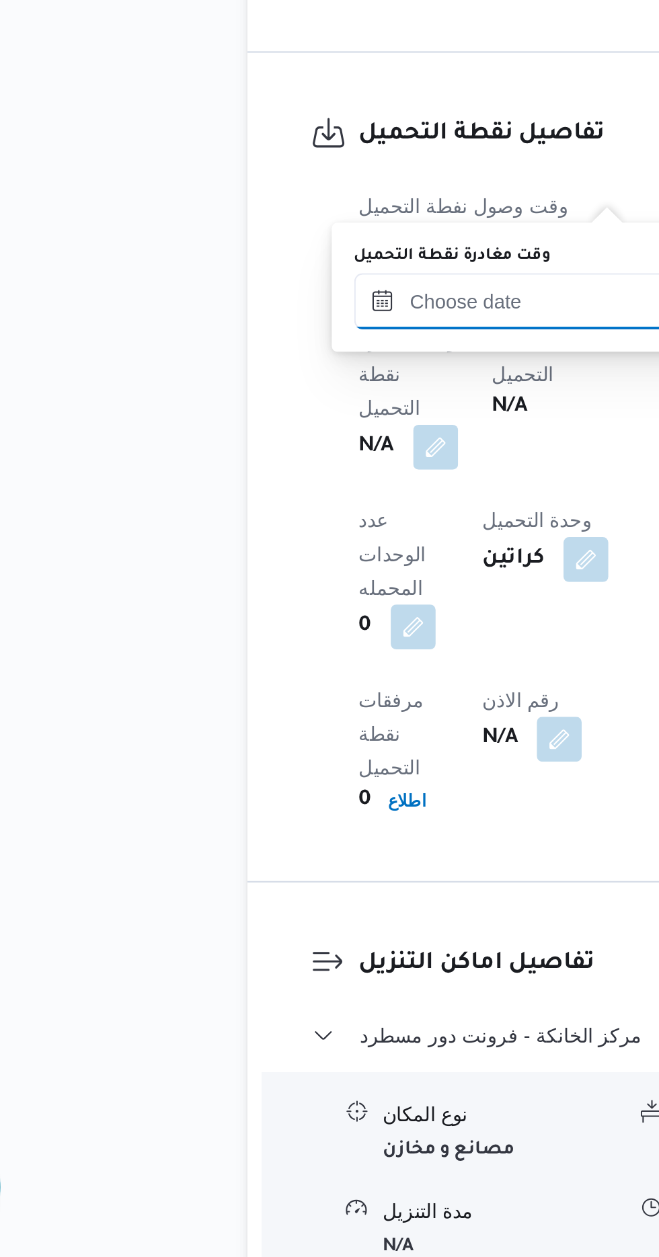
click at [294, 801] on input "وقت مغادرة نقطة التحميل" at bounding box center [302, 799] width 153 height 27
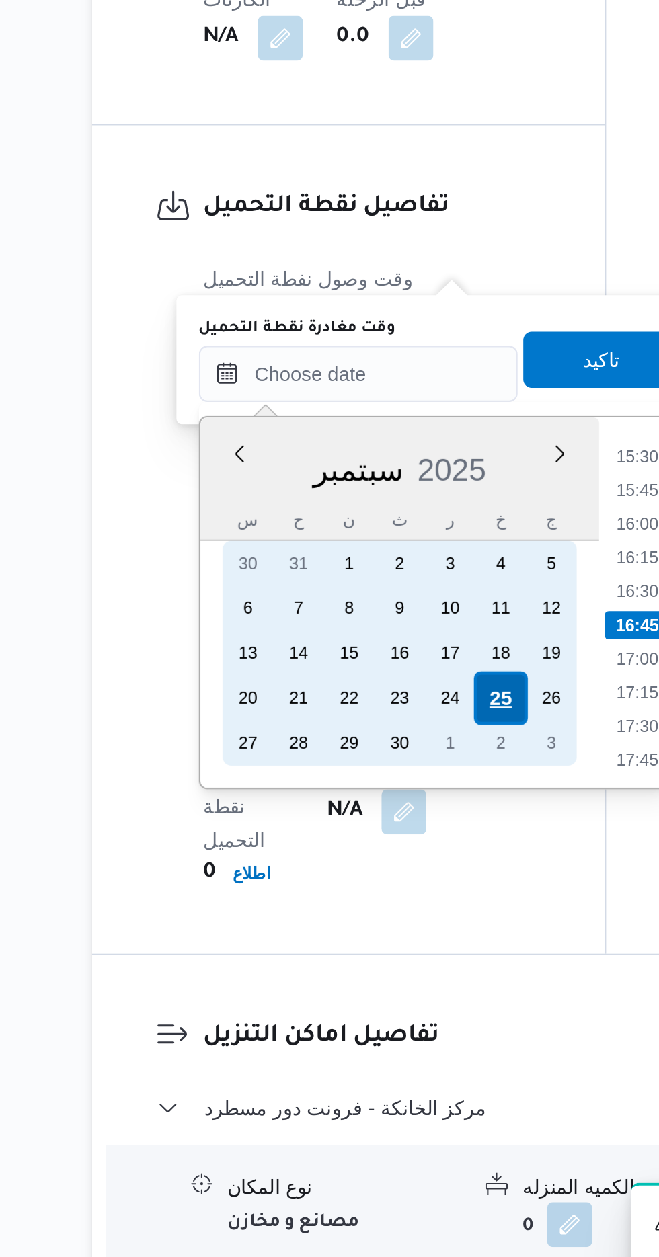
click at [374, 952] on div "25" at bounding box center [370, 954] width 26 height 26
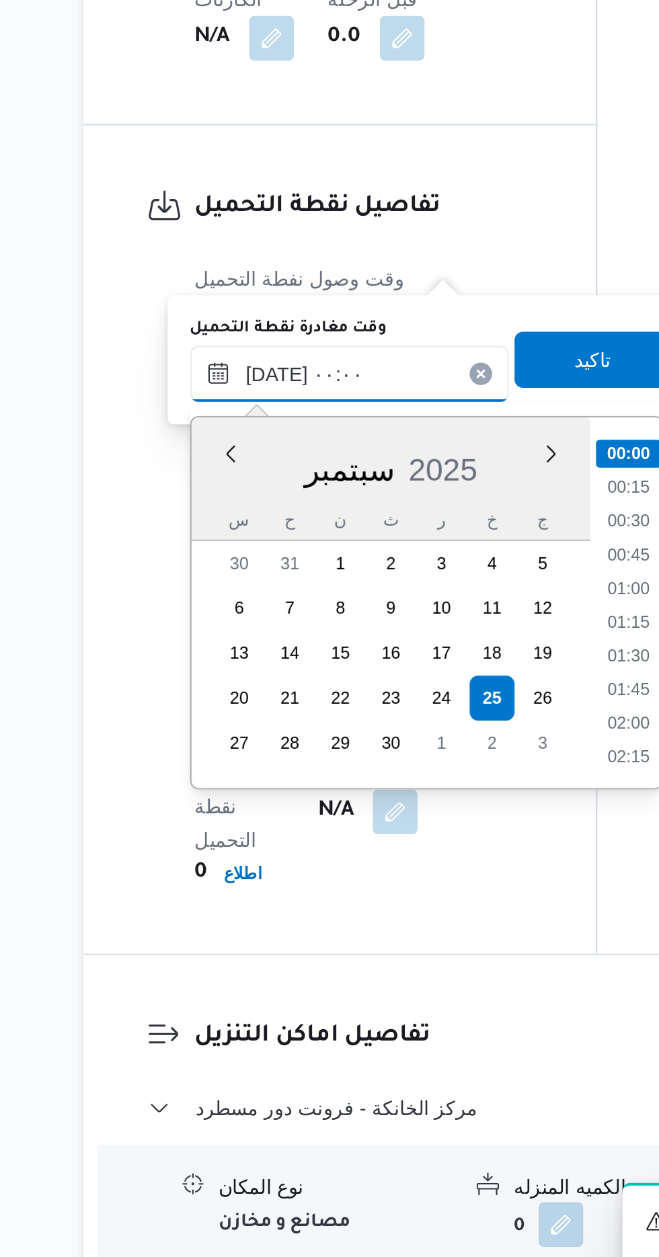
click at [254, 802] on input "[DATE] ٠٠:٠٠" at bounding box center [302, 799] width 153 height 27
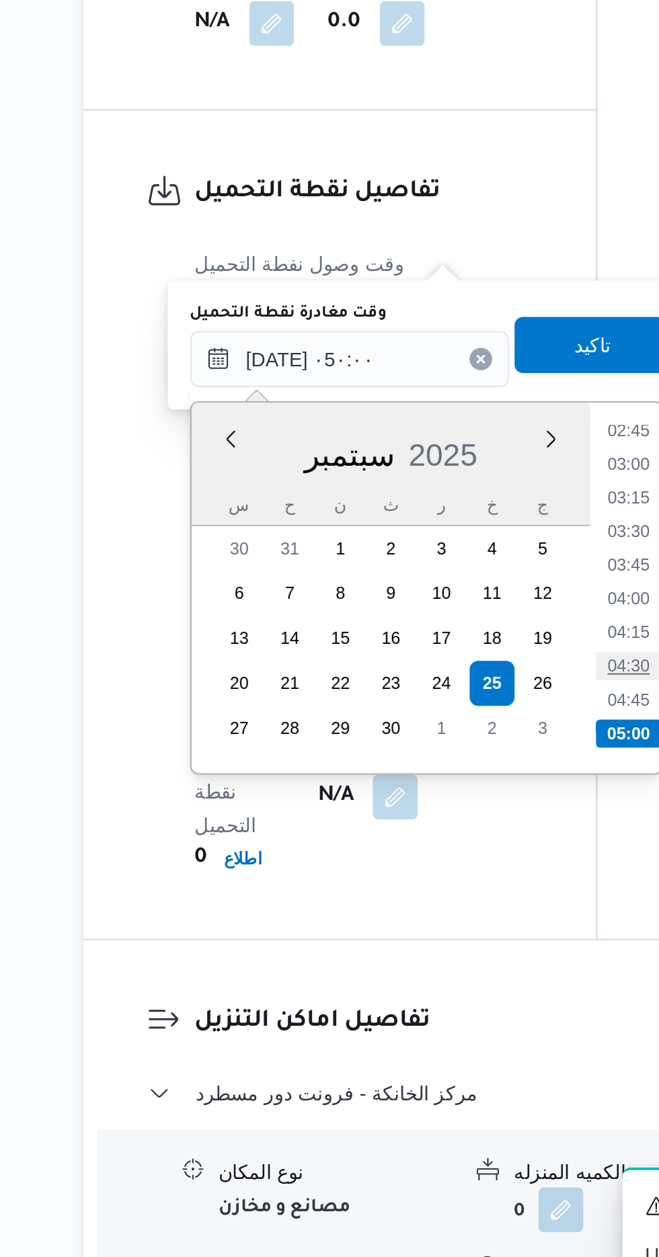
click at [444, 945] on li "04:30" at bounding box center [435, 945] width 31 height 13
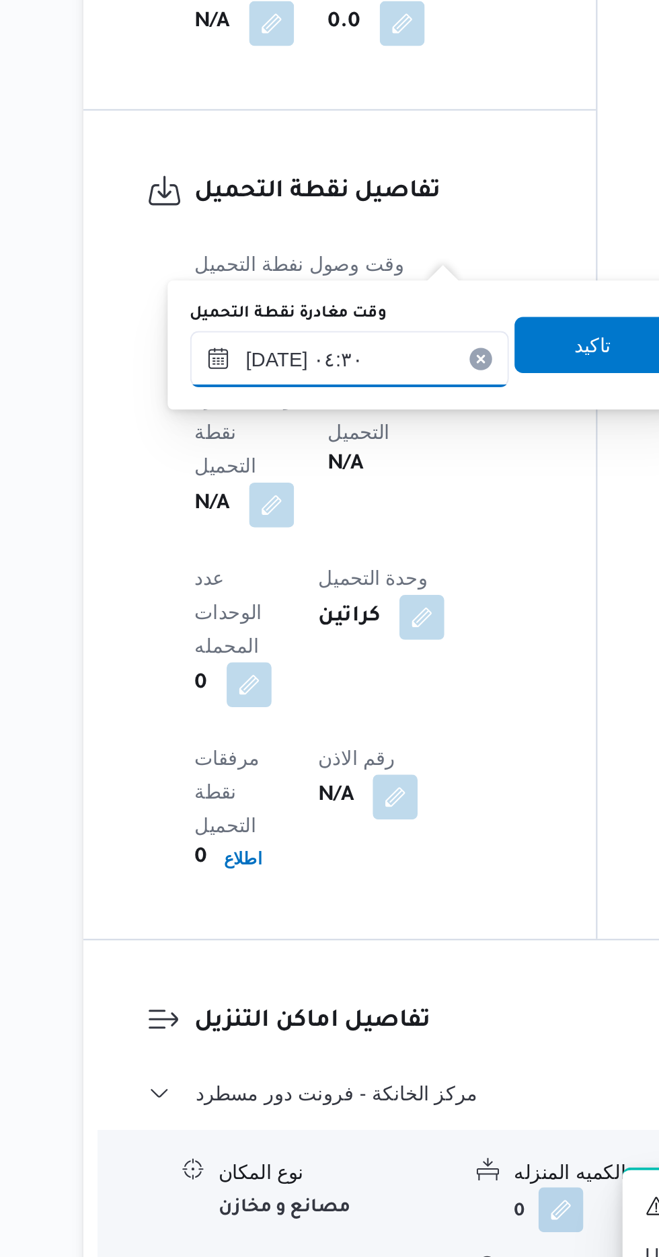
click at [332, 793] on input "[DATE] ٠٤:٣٠" at bounding box center [302, 799] width 153 height 27
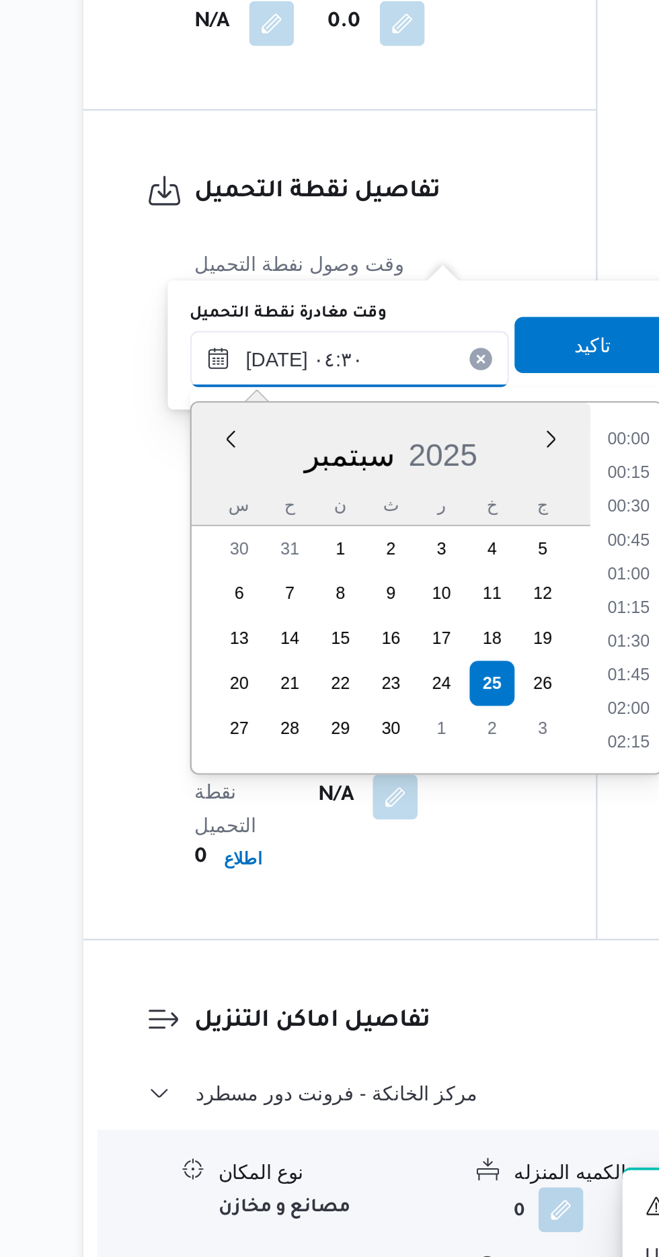
scroll to position [208, 0]
click at [440, 954] on li "05:00" at bounding box center [435, 951] width 31 height 13
type input "[DATE] ٠٥:٠٠"
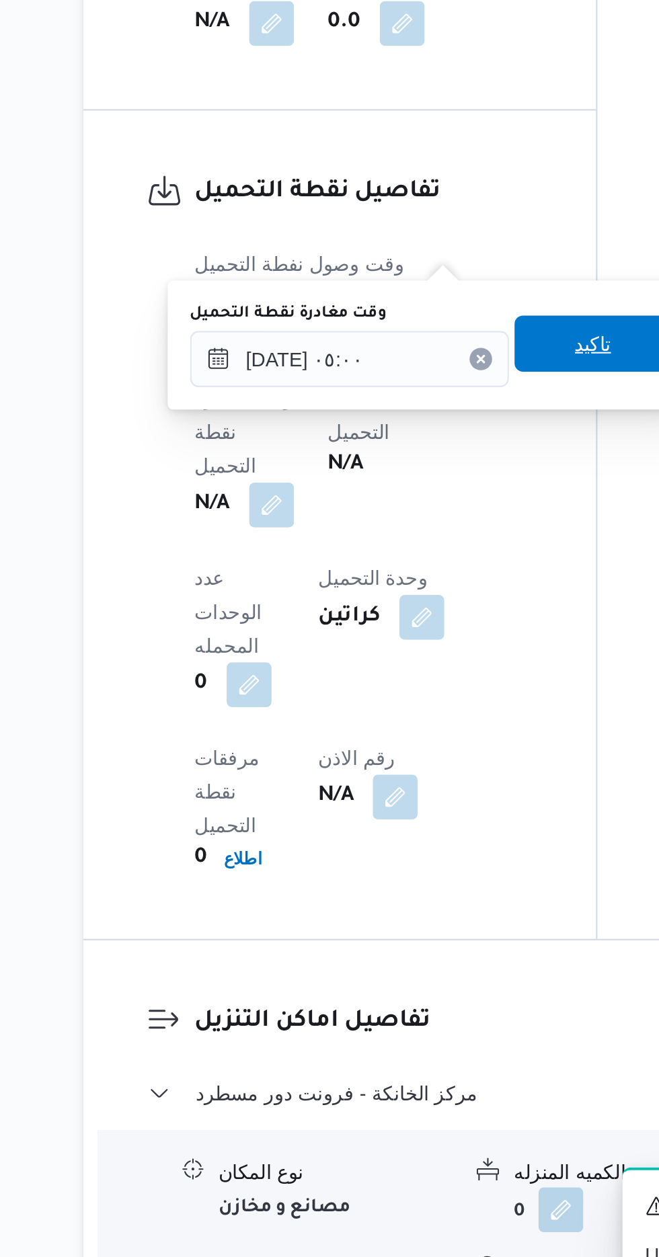
click at [424, 792] on span "تاكيد" at bounding box center [418, 792] width 17 height 16
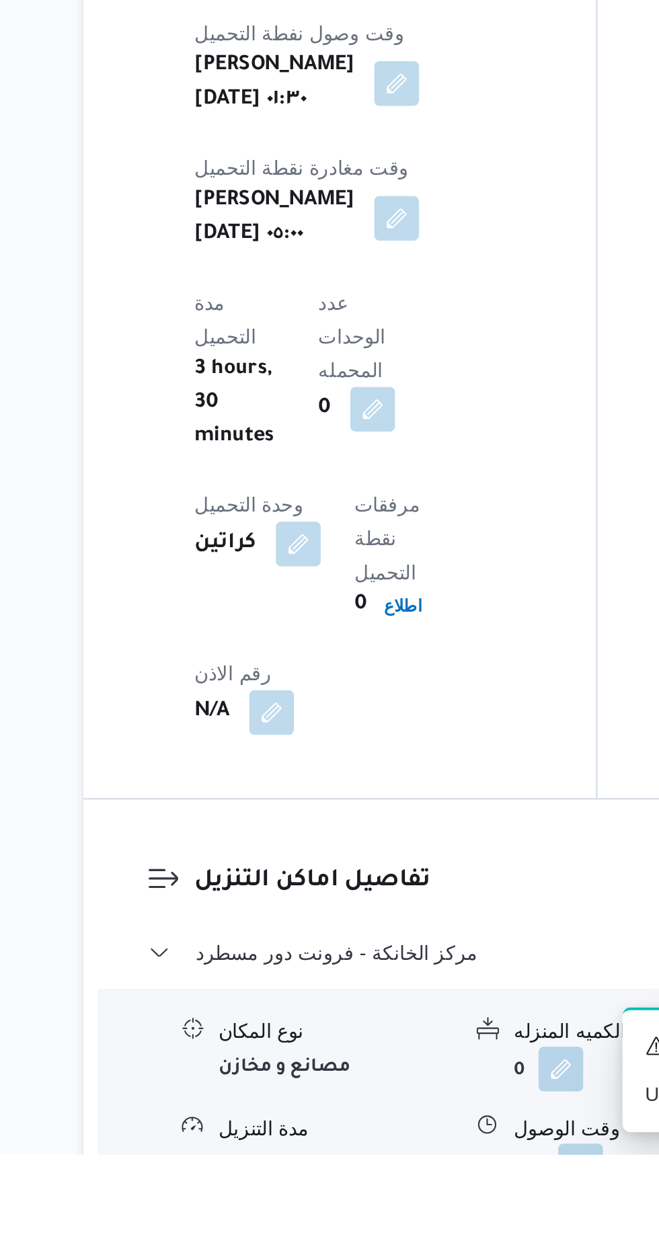
scroll to position [857, 0]
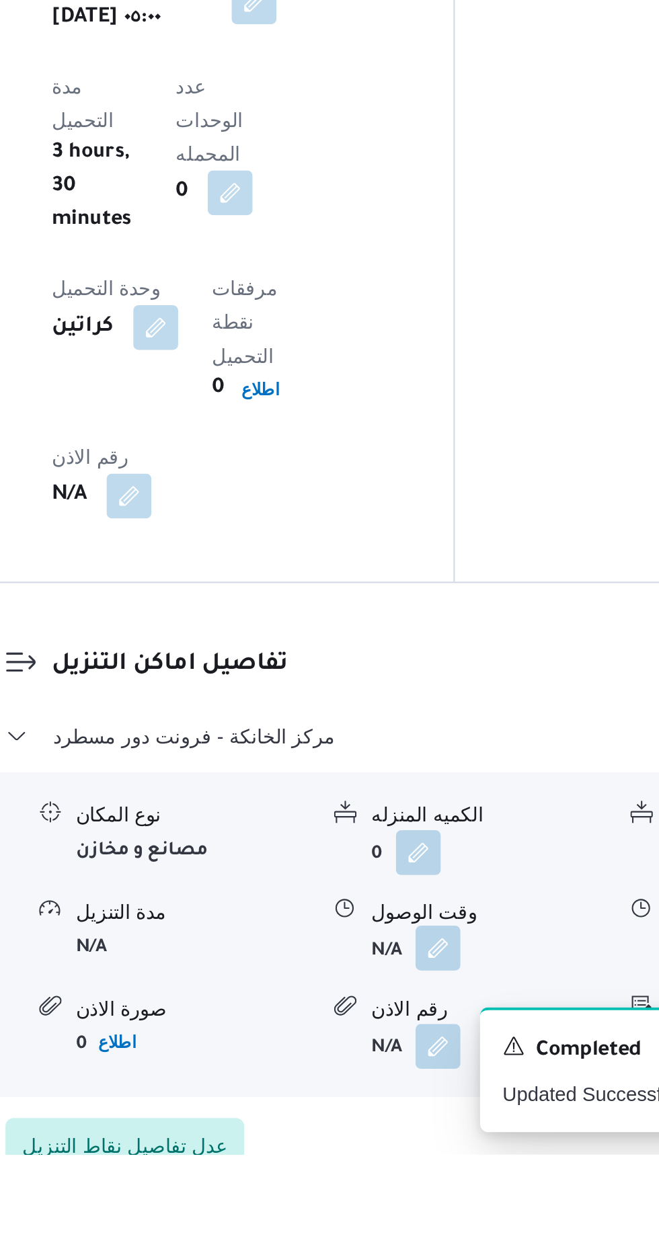
click at [407, 1147] on button "button" at bounding box center [413, 1158] width 22 height 22
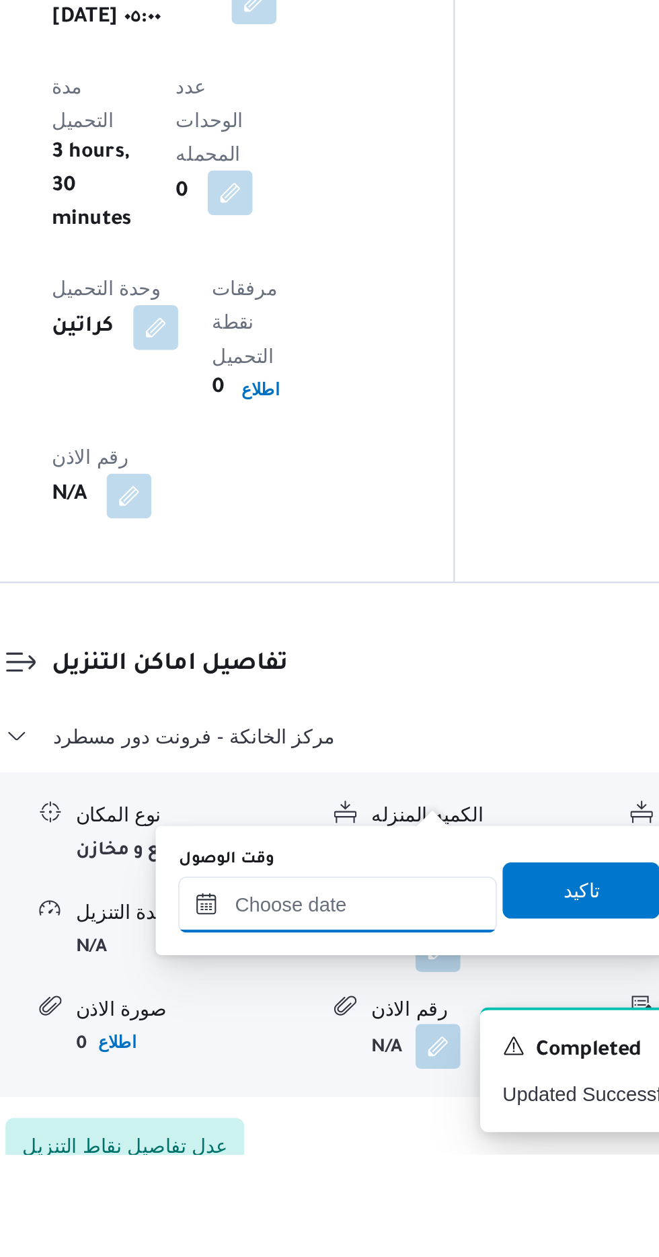
click at [347, 1132] on input "وقت الوصول" at bounding box center [364, 1137] width 153 height 27
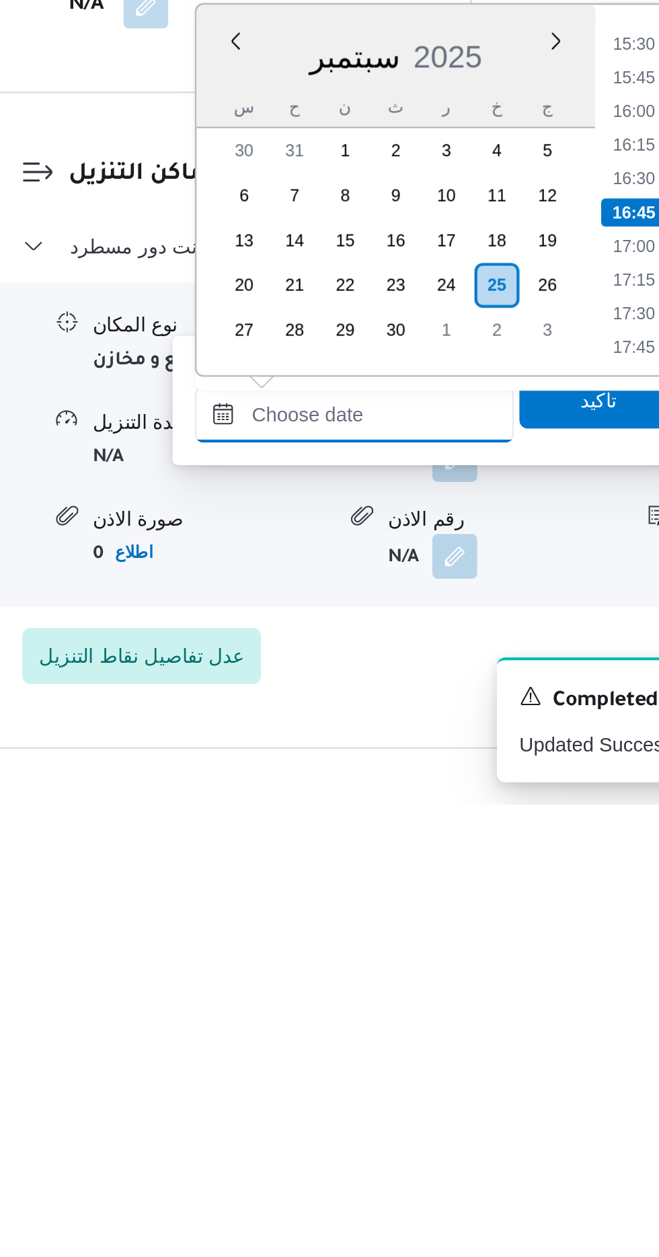
scroll to position [925, 0]
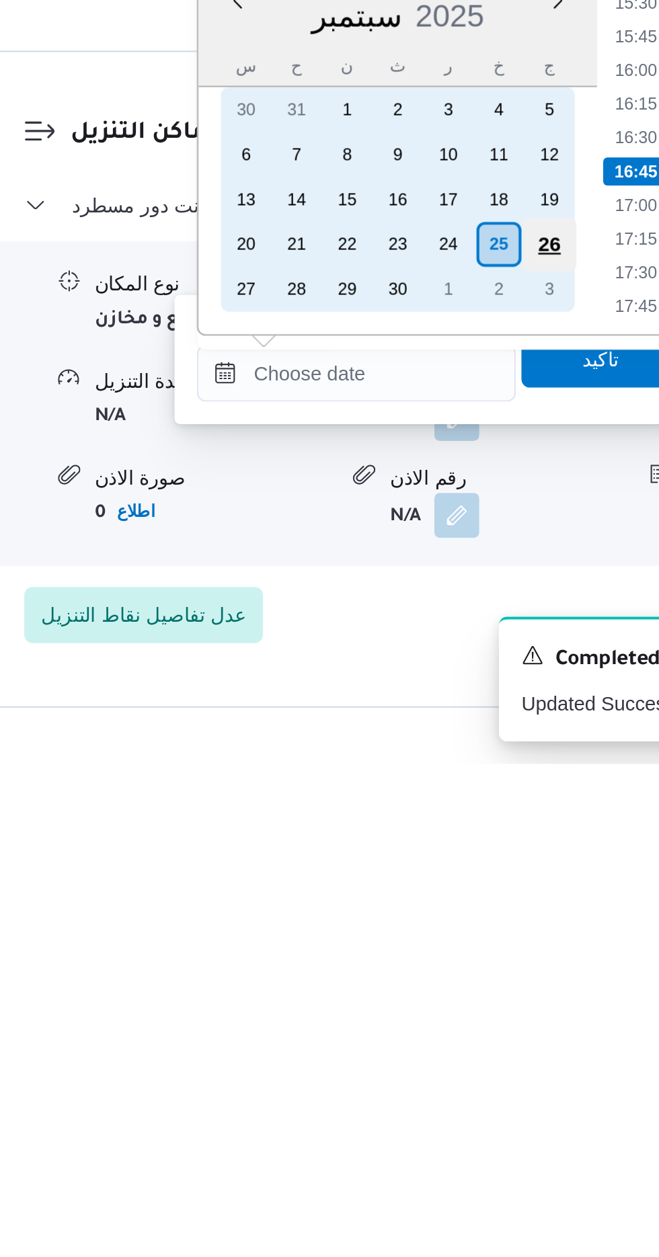
click at [450, 1005] on div "26" at bounding box center [457, 1008] width 26 height 26
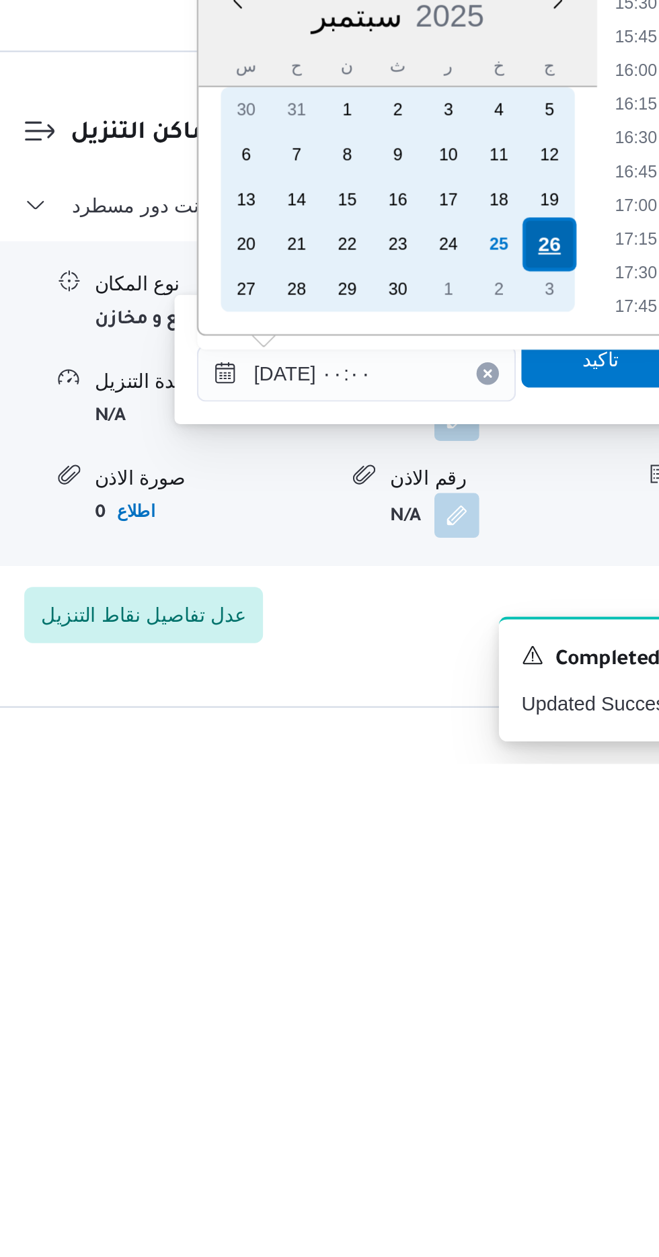
scroll to position [0, 0]
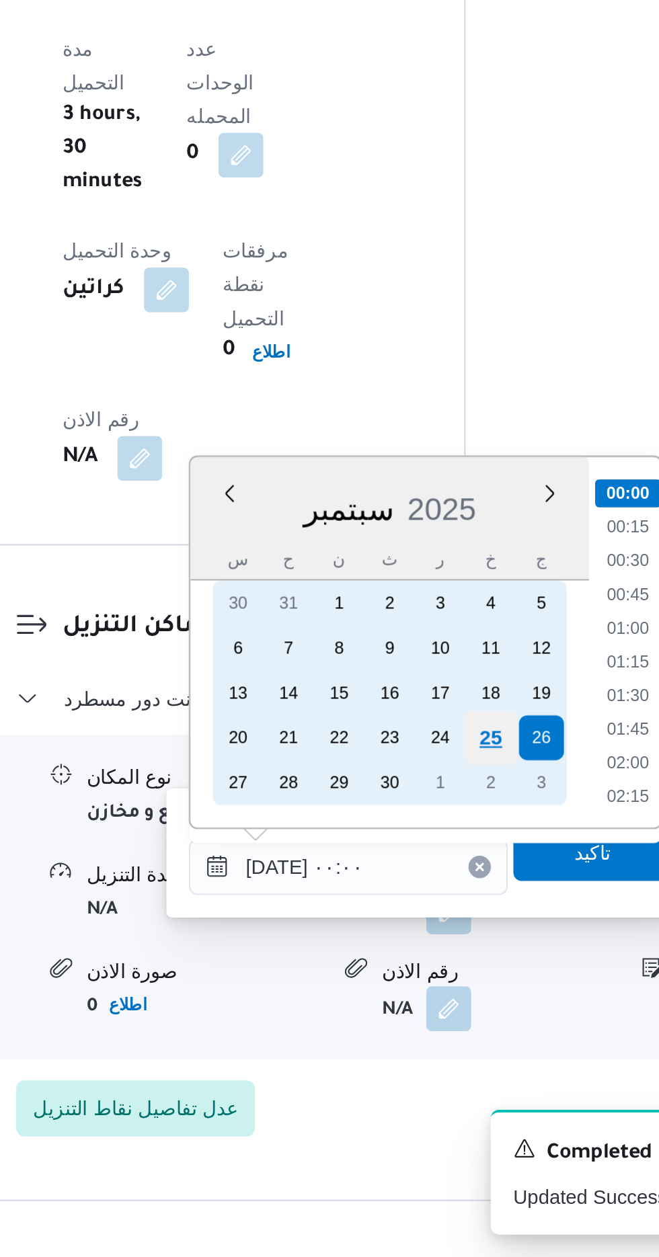
click at [433, 1007] on div "25" at bounding box center [433, 1008] width 26 height 26
click at [431, 1009] on div "25" at bounding box center [433, 1008] width 26 height 26
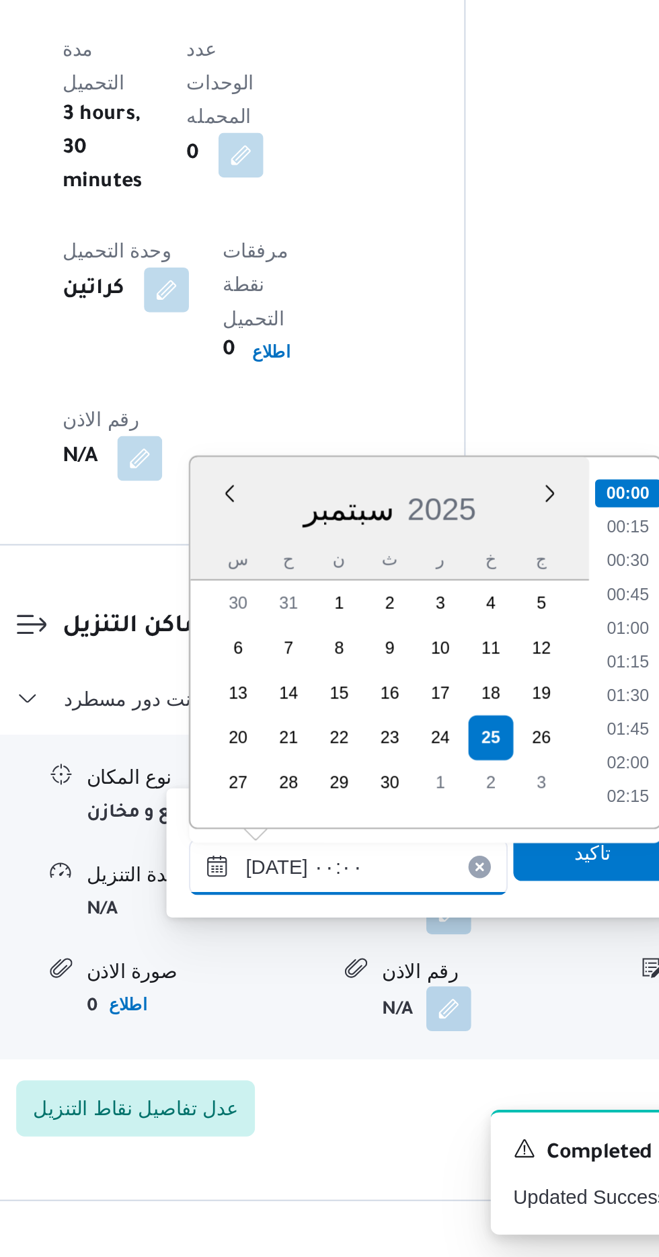
click at [300, 1071] on input "[DATE] ٠٠:٠٠" at bounding box center [364, 1069] width 153 height 27
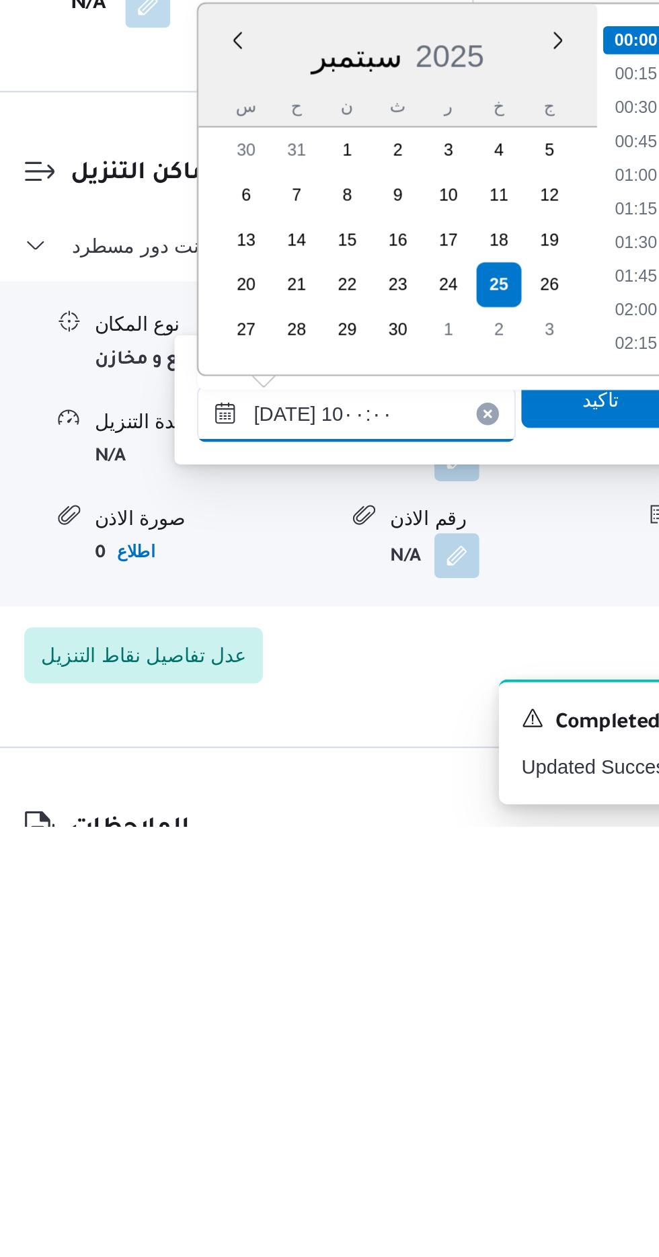
scroll to position [504, 0]
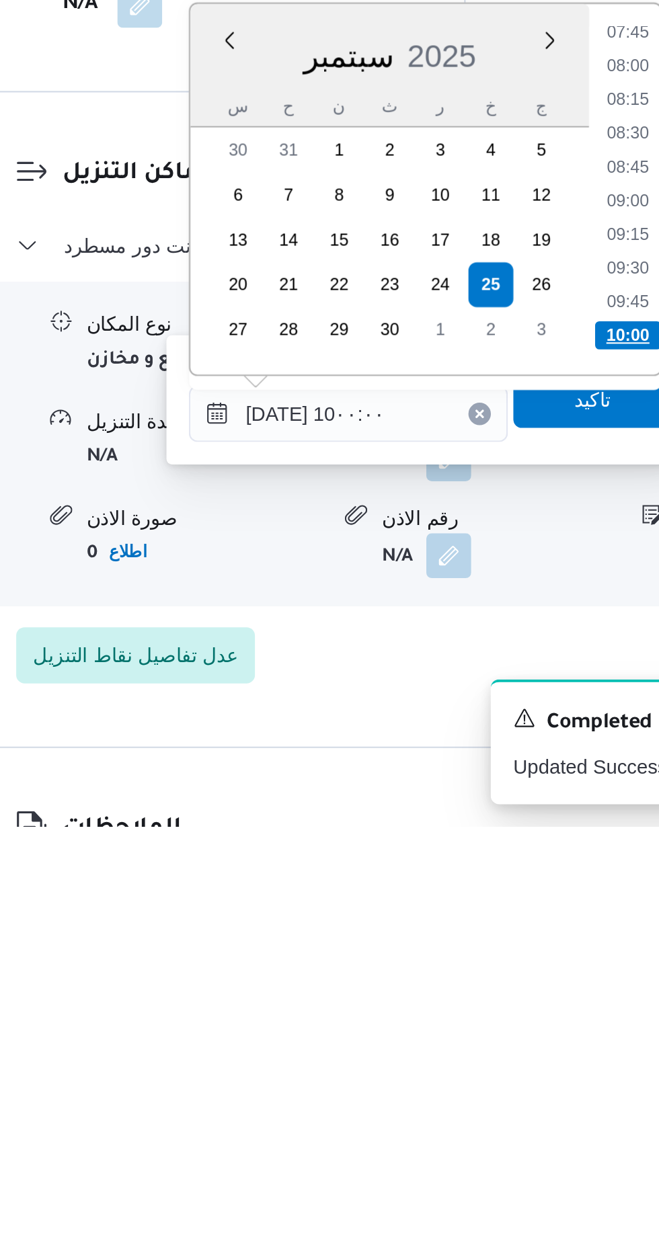
click at [486, 1018] on li "10:00" at bounding box center [498, 1021] width 32 height 13
type input "[DATE] ١٠:٠٠"
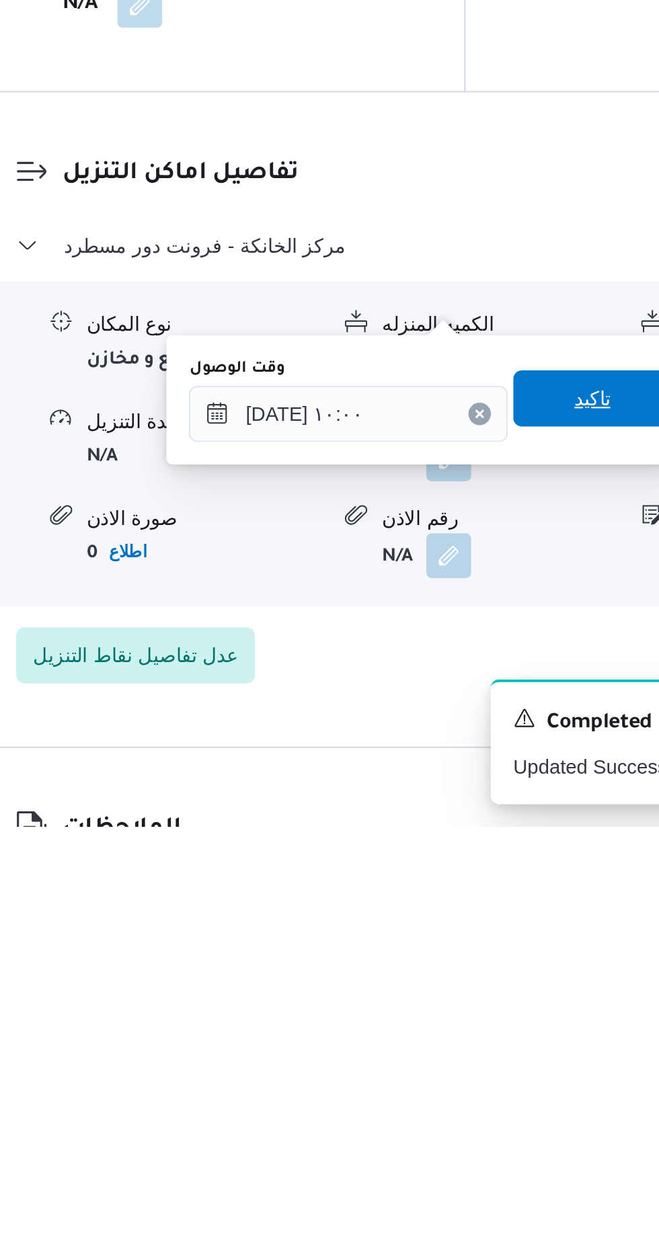
click at [484, 1056] on span "تاكيد" at bounding box center [481, 1051] width 75 height 27
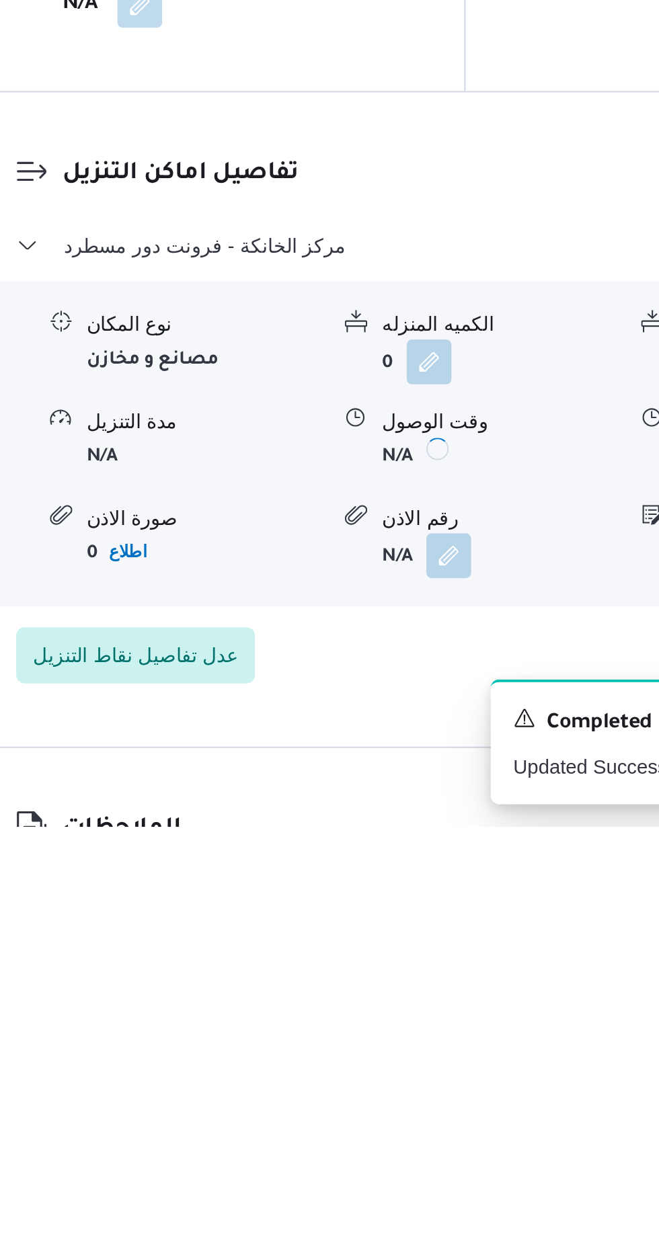
scroll to position [935, 0]
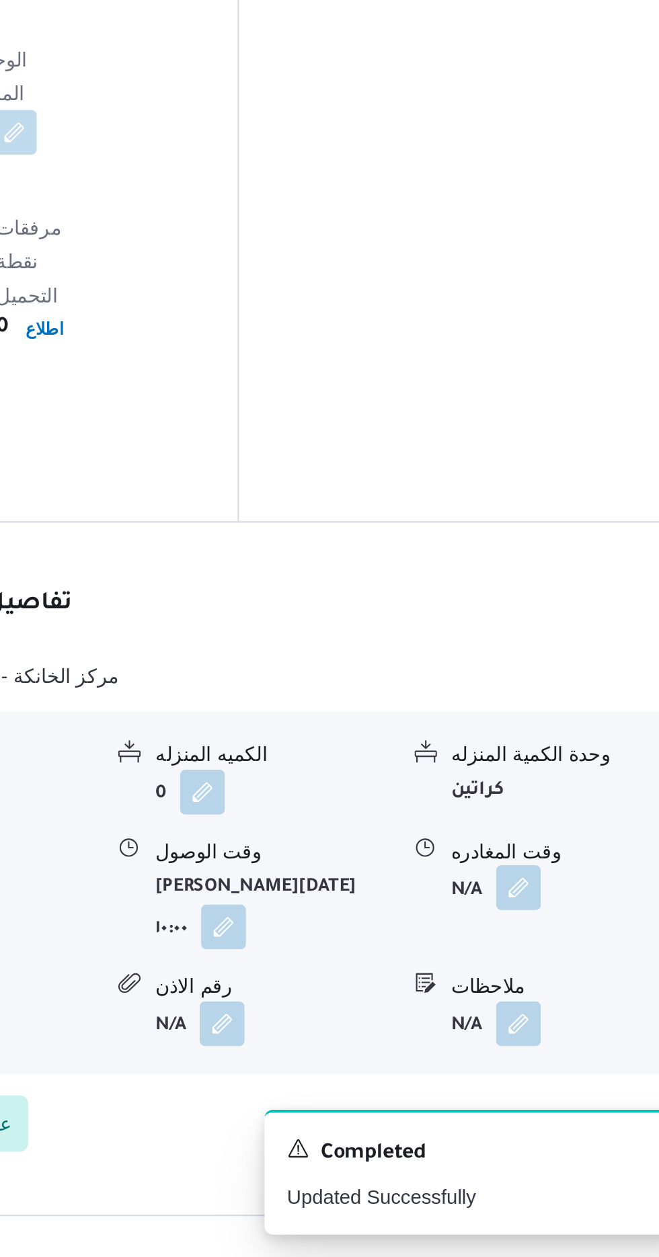
click at [556, 1069] on button "button" at bounding box center [555, 1080] width 22 height 22
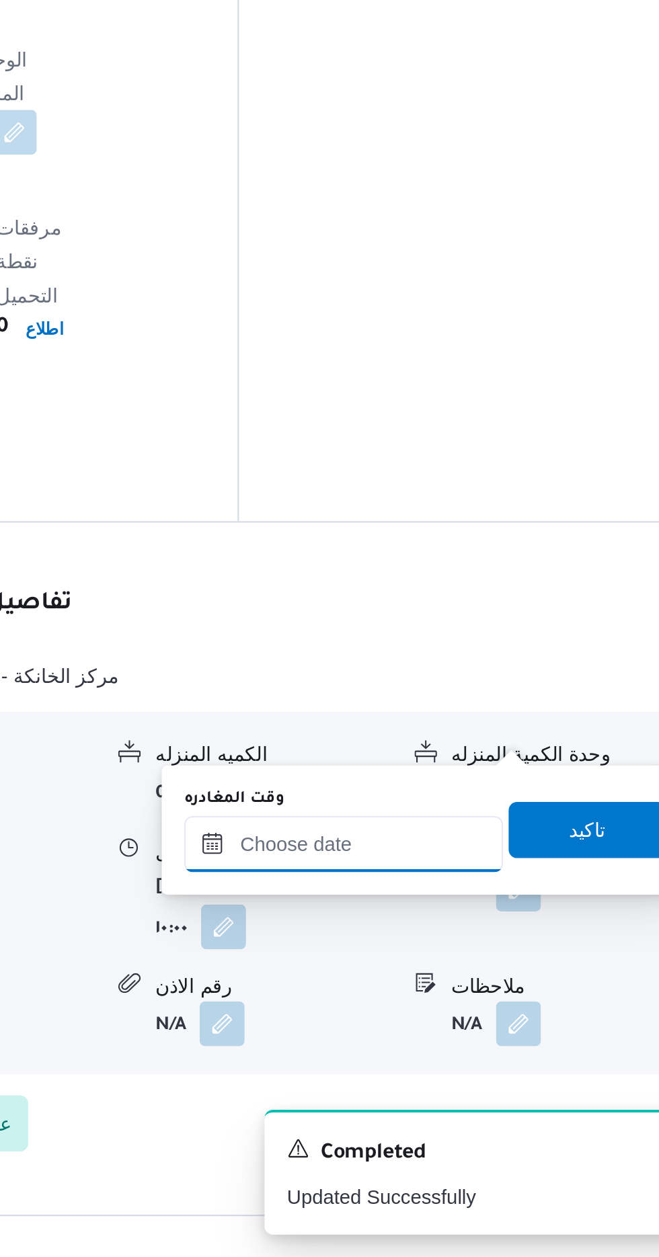
click at [504, 1054] on input "وقت المغادره" at bounding box center [470, 1059] width 153 height 27
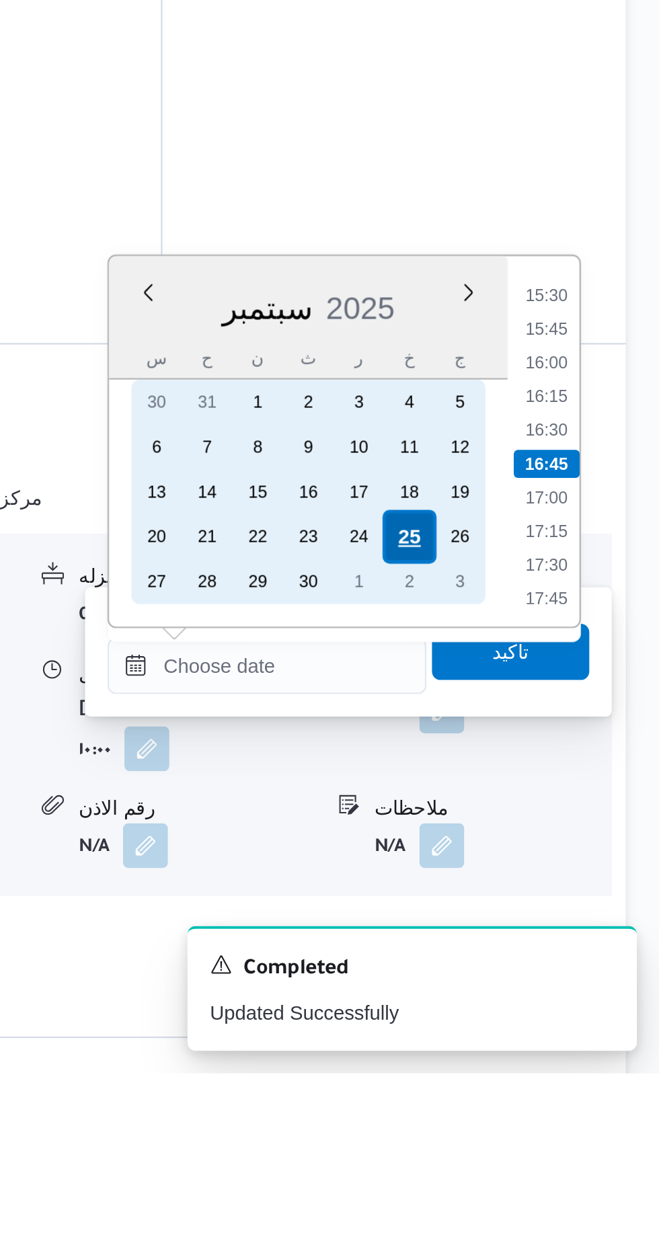
click at [540, 998] on div "25" at bounding box center [539, 1000] width 26 height 26
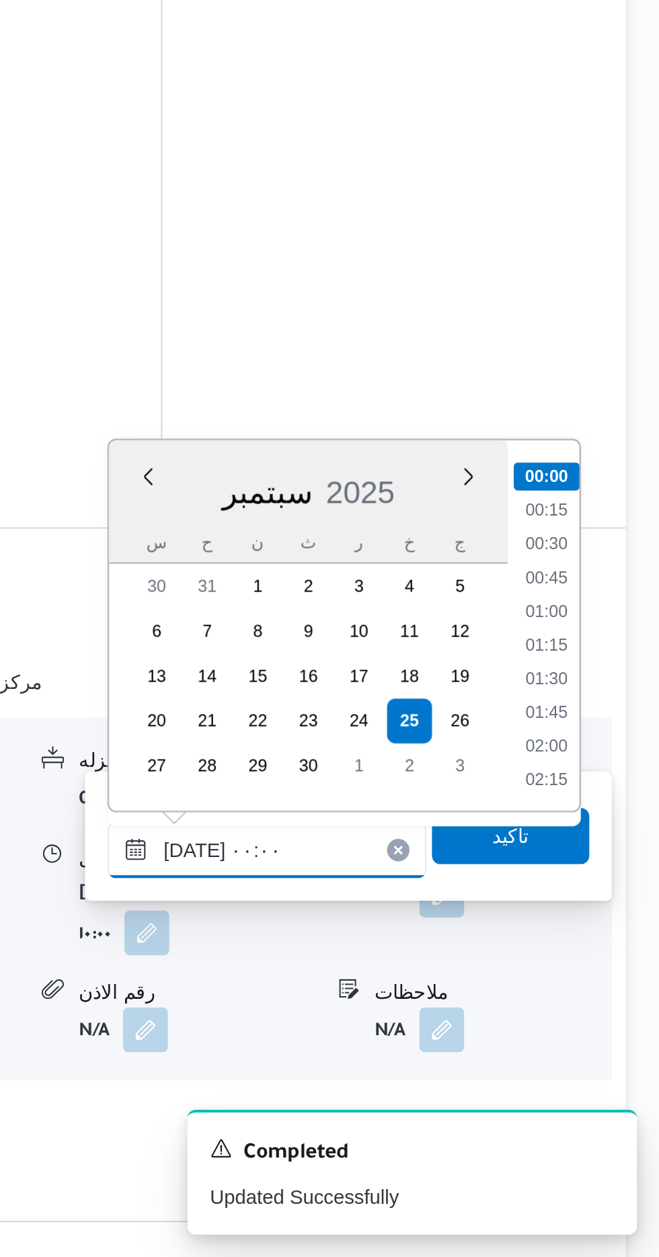
click at [400, 1067] on input "[DATE] ٠٠:٠٠" at bounding box center [470, 1061] width 153 height 27
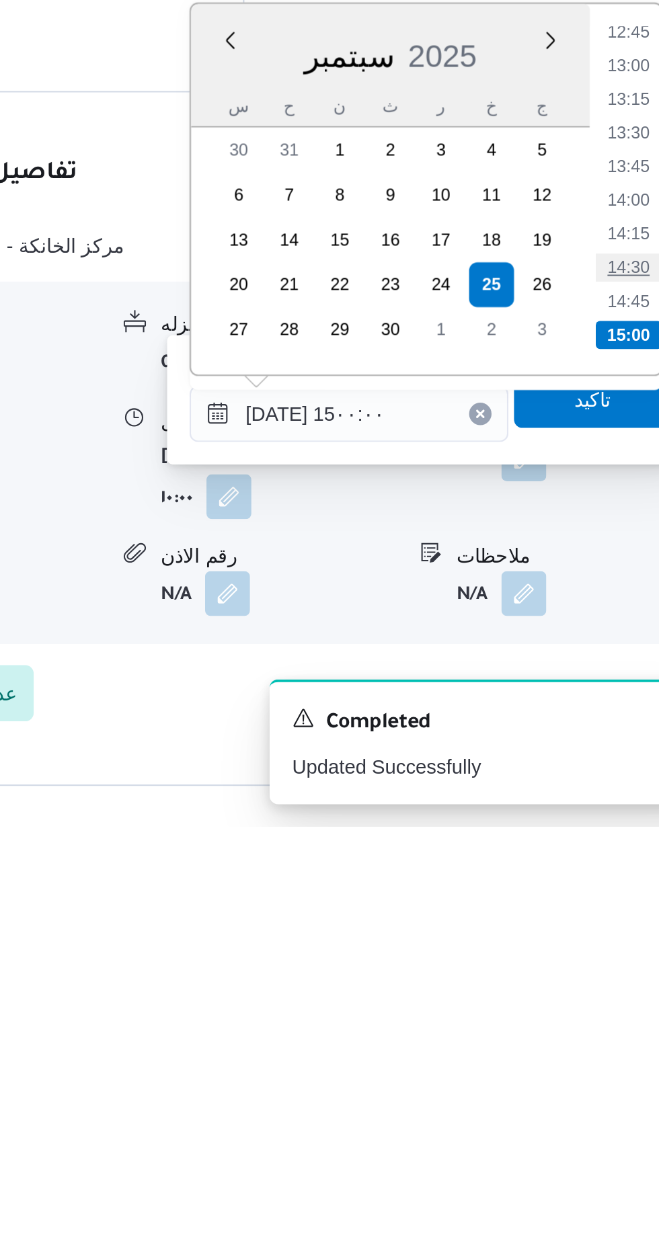
click at [606, 993] on li "14:30" at bounding box center [604, 988] width 31 height 13
type input "[DATE] ١٤:٣٠"
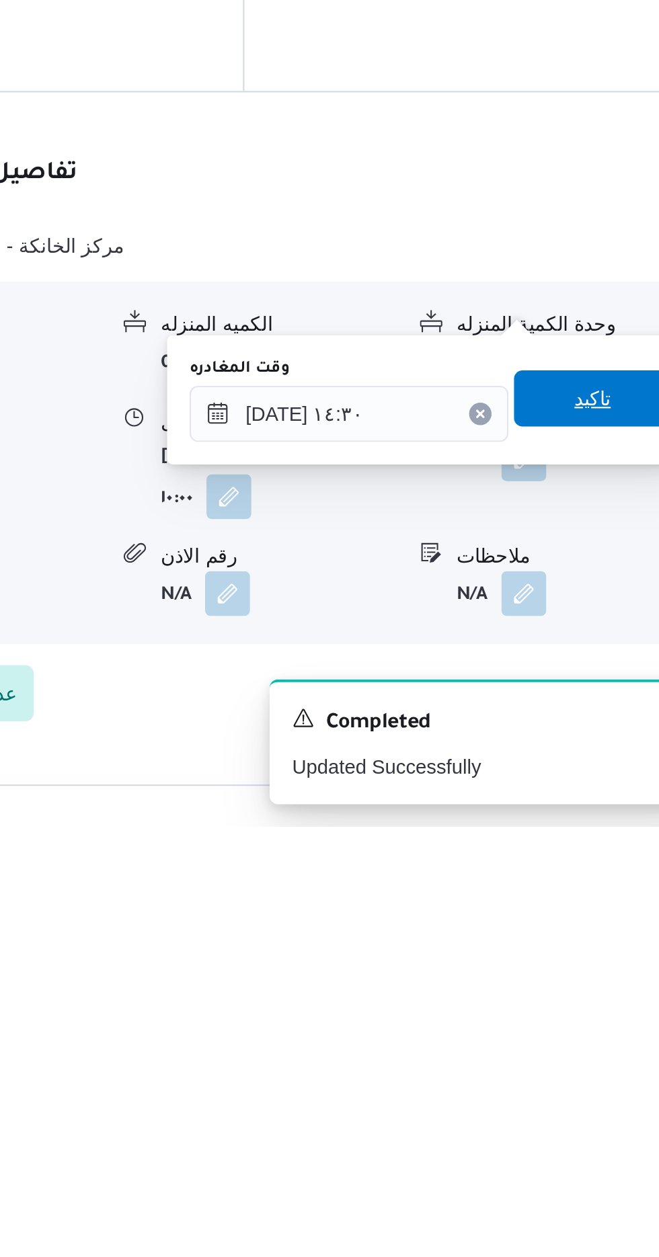
click at [589, 1047] on span "تاكيد" at bounding box center [587, 1051] width 75 height 27
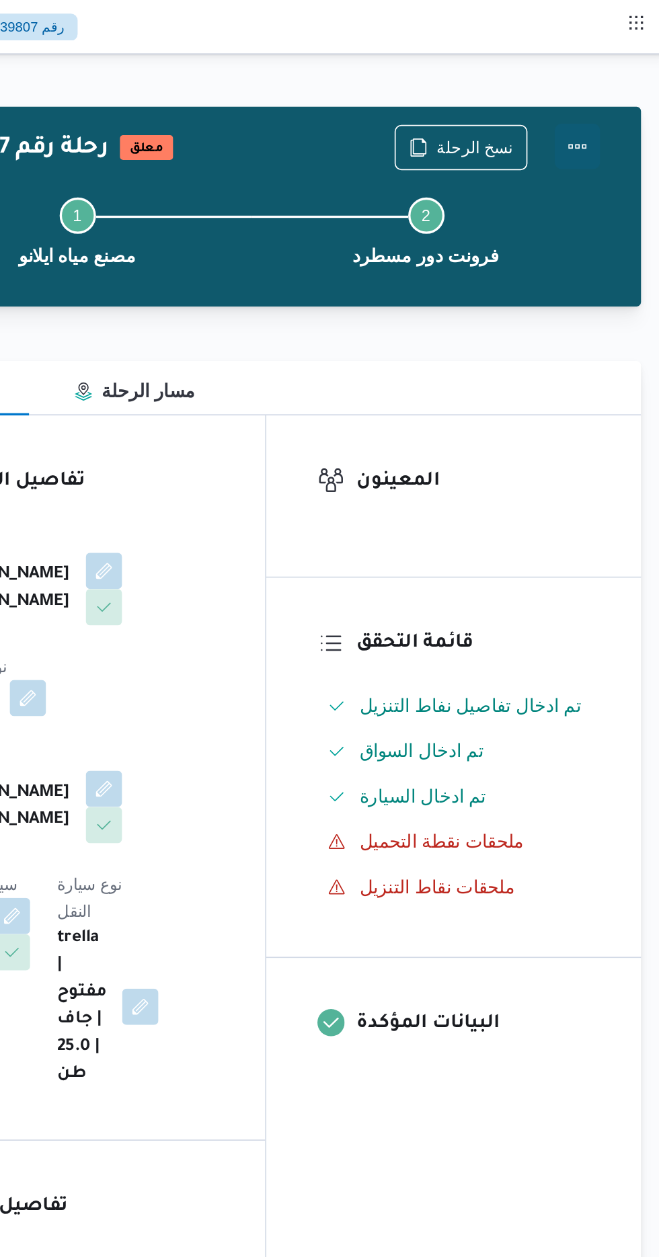
click at [607, 87] on button "Actions" at bounding box center [604, 86] width 27 height 27
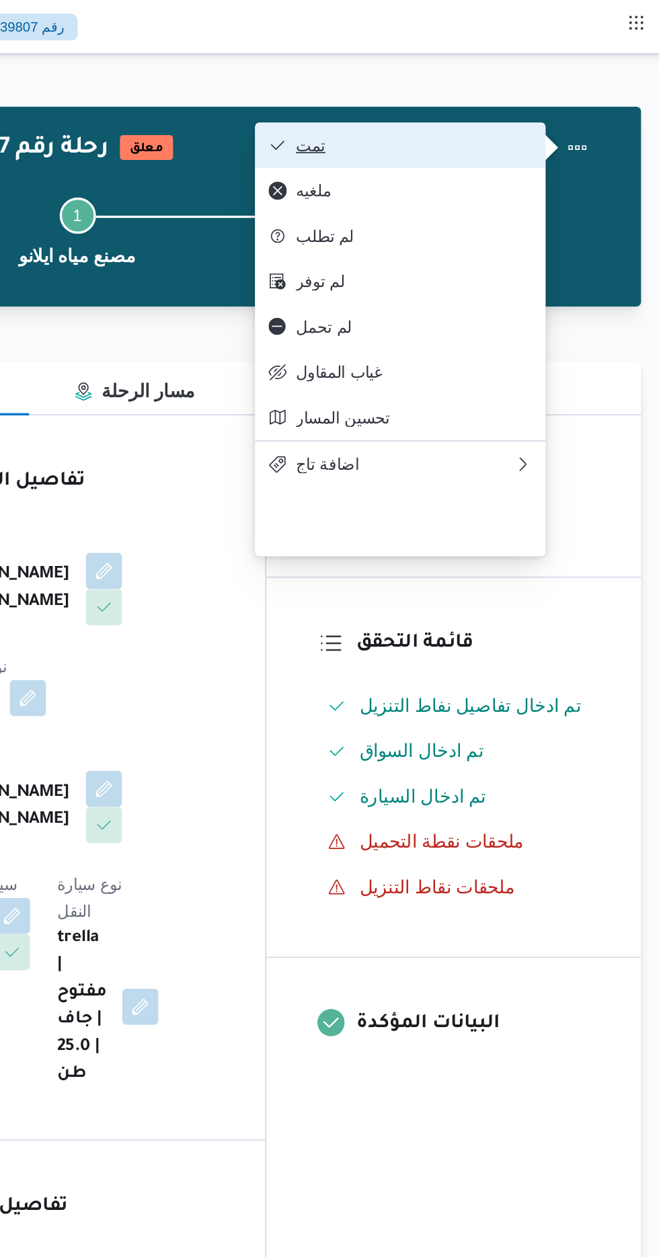
click at [554, 82] on span "تمت" at bounding box center [508, 86] width 140 height 11
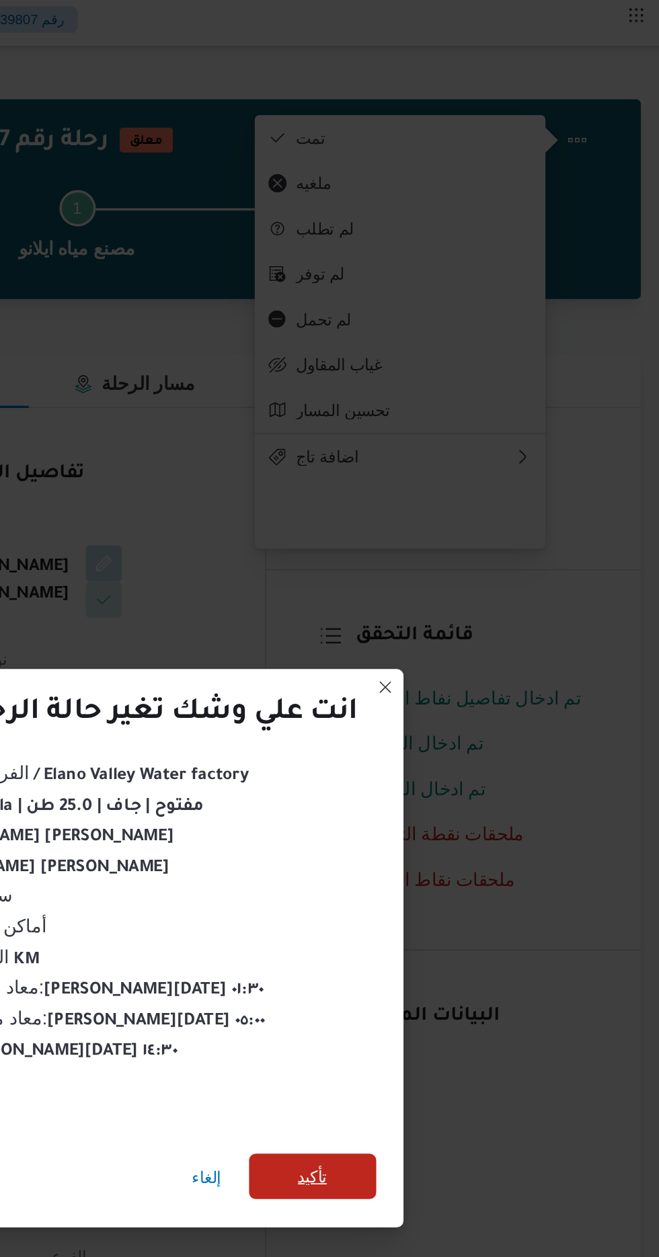
click at [435, 687] on span "تأكيد" at bounding box center [448, 700] width 75 height 27
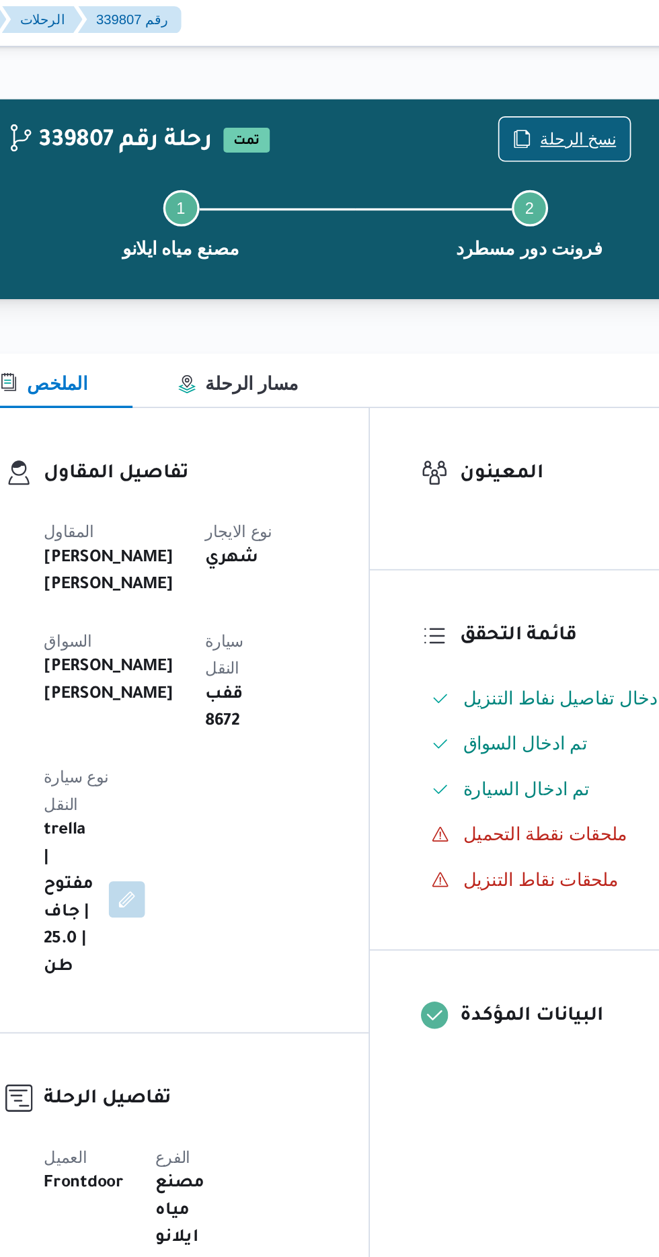
click at [536, 80] on span "نسخ الرحلة" at bounding box center [543, 87] width 45 height 16
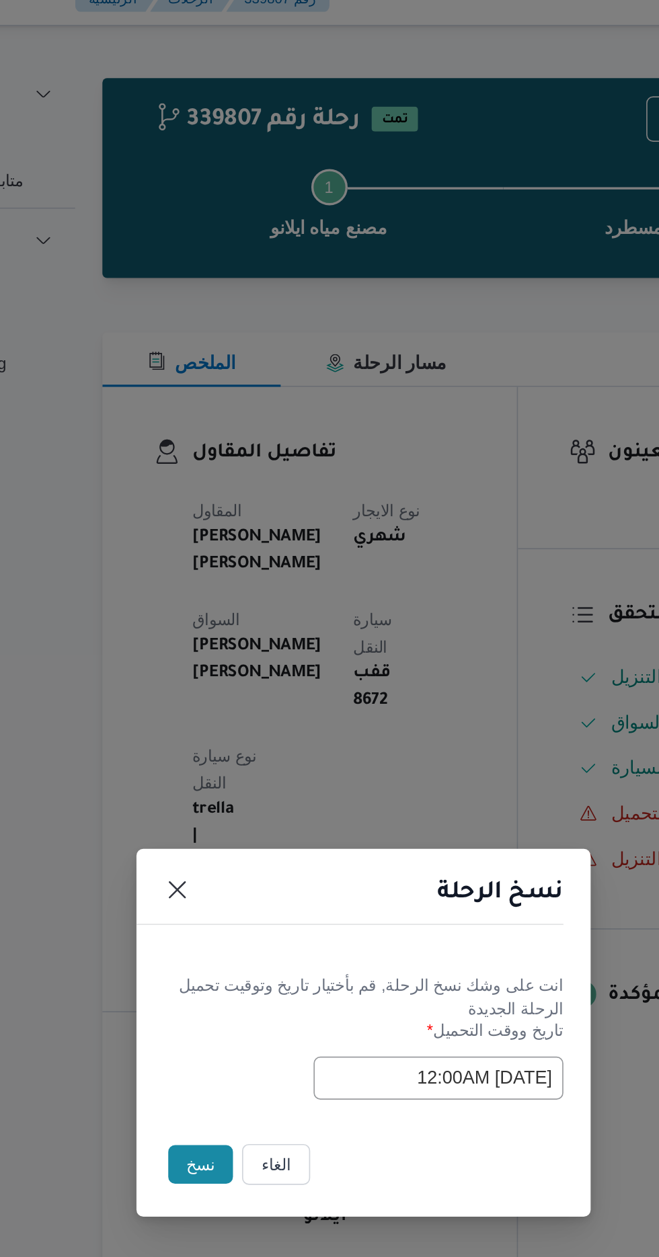
click at [227, 706] on button "نسخ" at bounding box center [233, 706] width 38 height 23
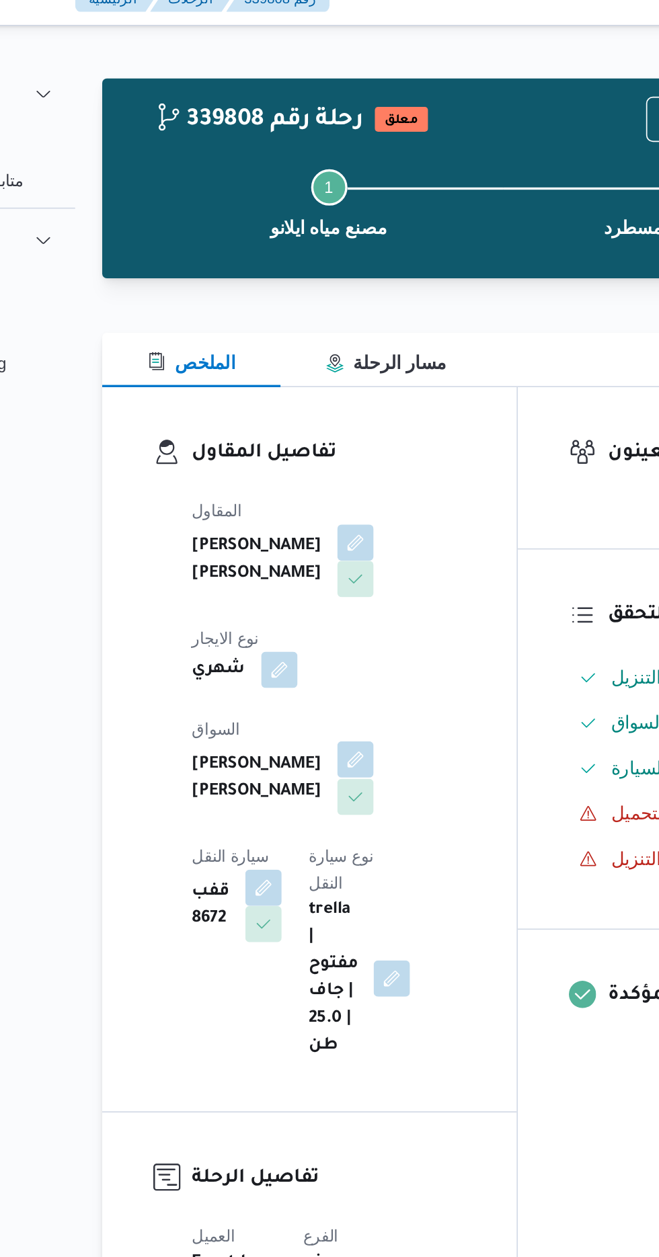
click at [314, 456] on button "button" at bounding box center [325, 467] width 22 height 22
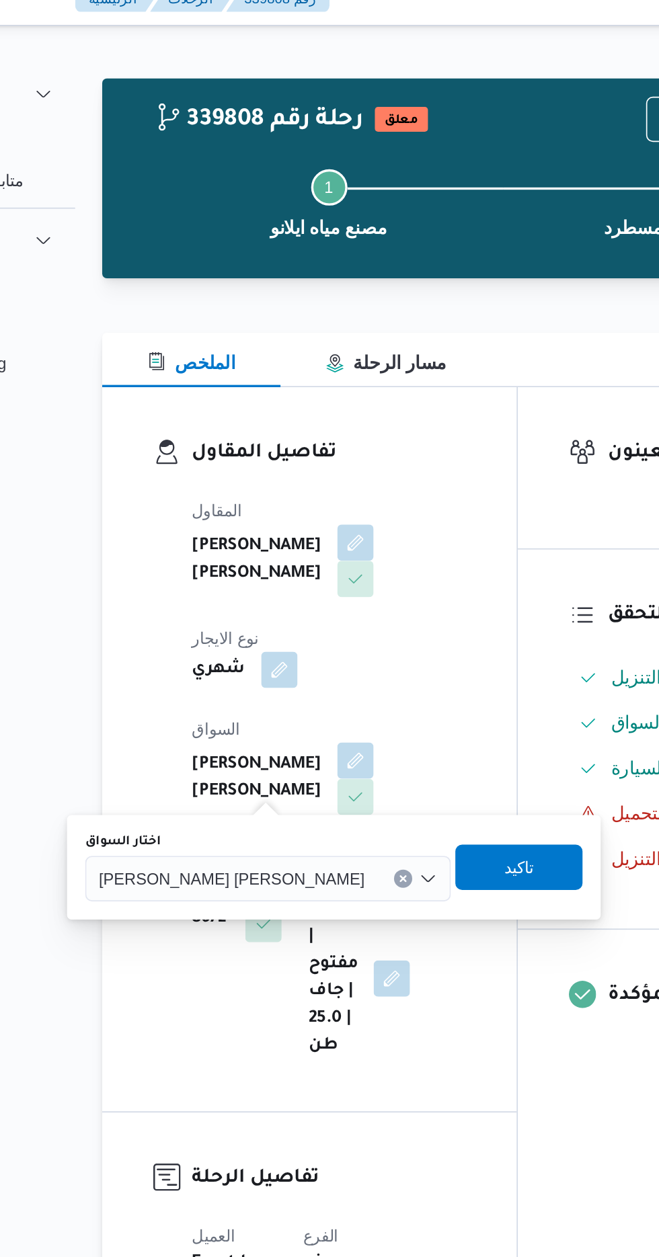
click at [237, 540] on span "[PERSON_NAME] [PERSON_NAME]" at bounding box center [251, 536] width 157 height 15
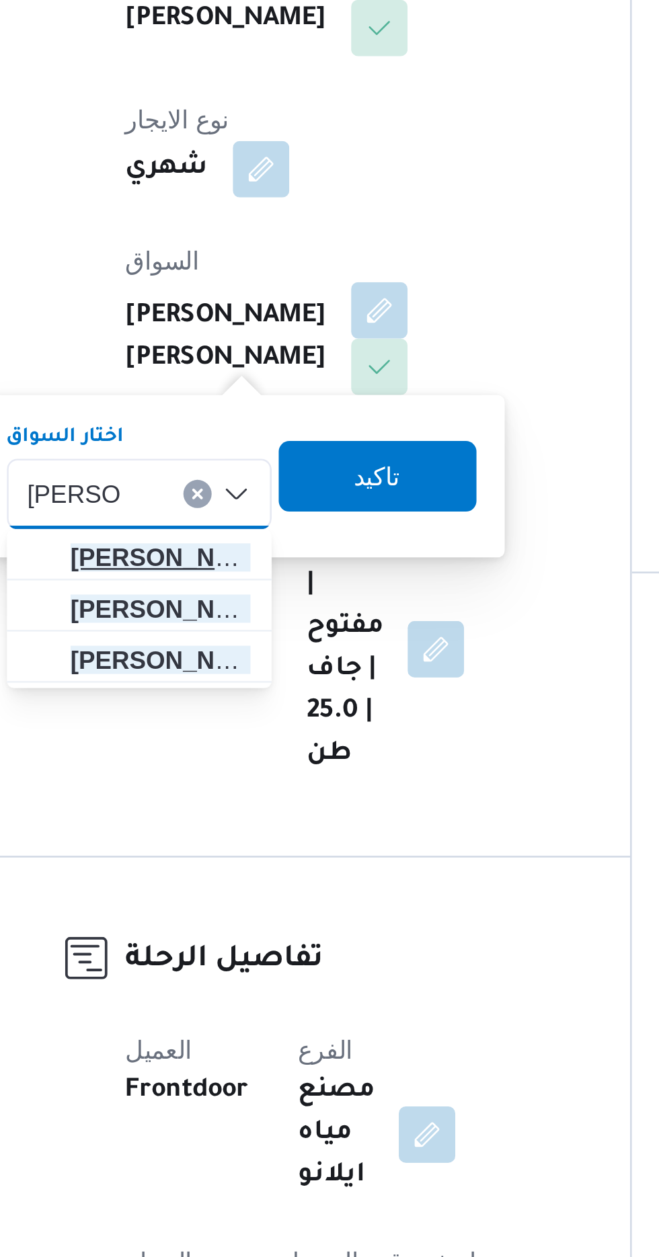
type input "[PERSON_NAME]"
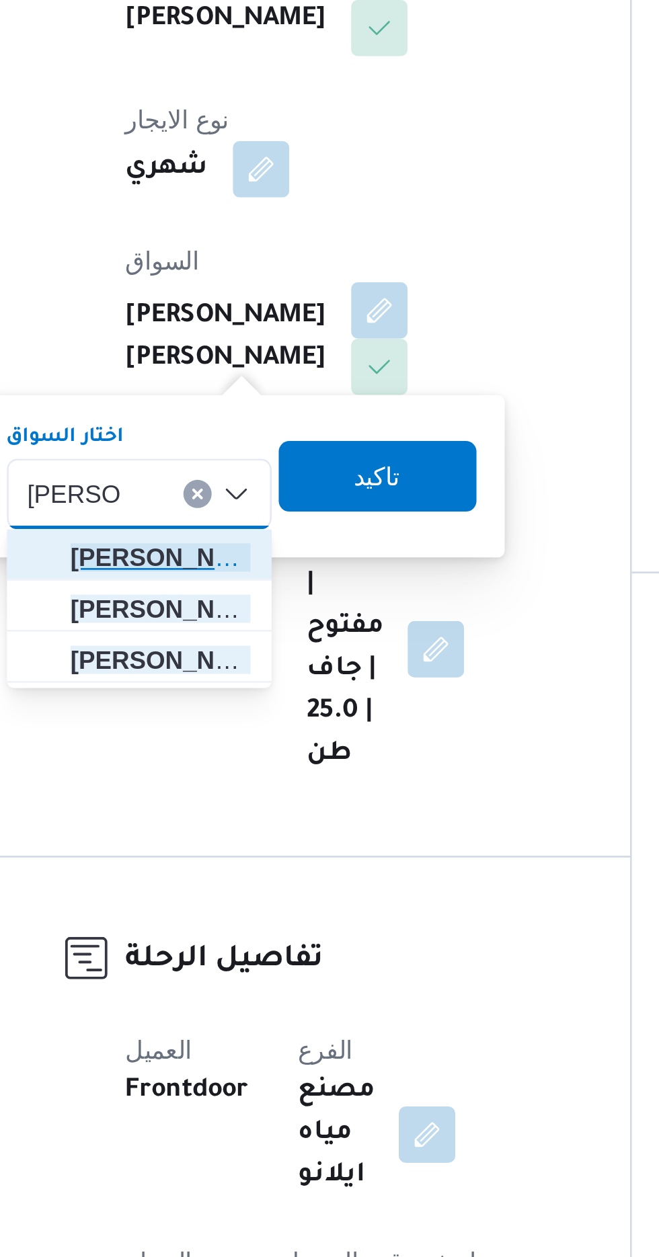
click at [255, 560] on span "[PERSON_NAME] يد [PERSON_NAME]" at bounding box center [241, 561] width 69 height 16
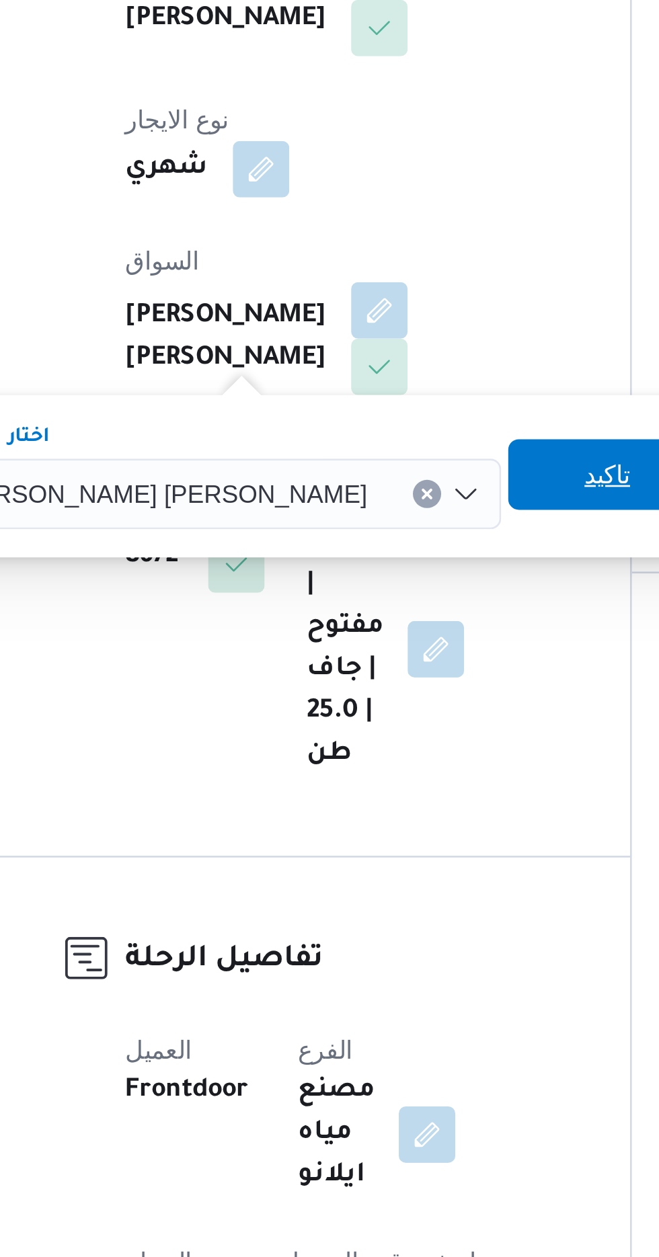
click at [403, 533] on span "تاكيد" at bounding box center [411, 529] width 17 height 16
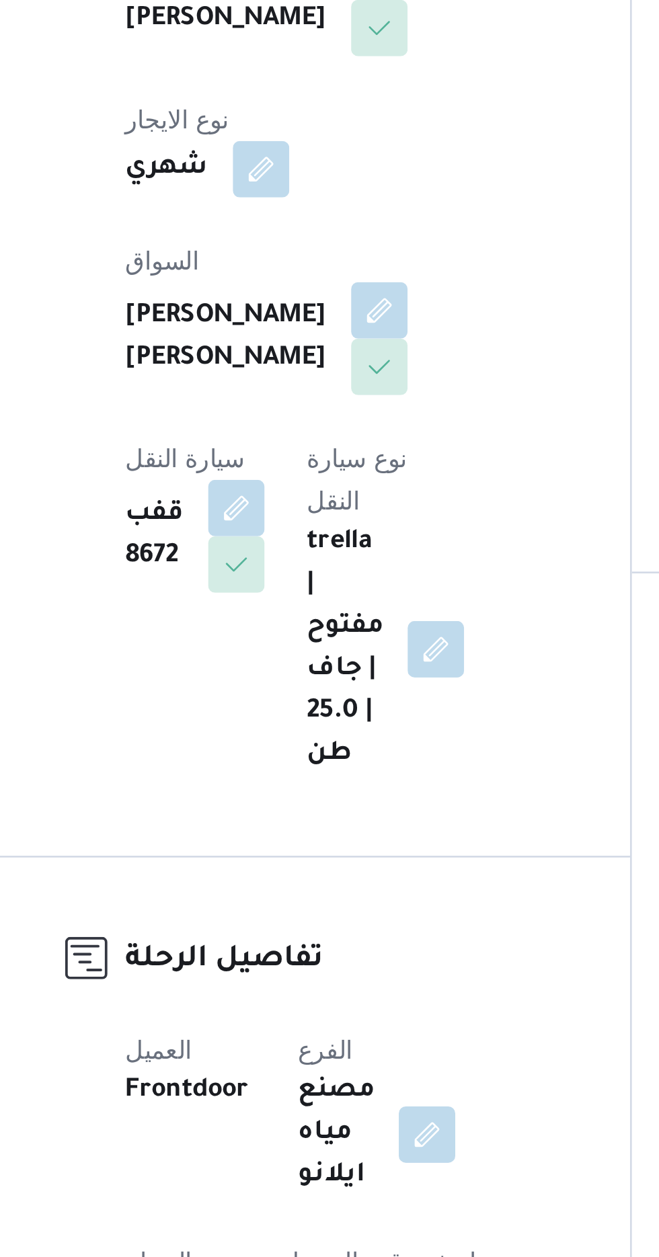
click at [282, 530] on div "قفب 8672" at bounding box center [254, 553] width 56 height 46
click at [281, 531] on button "button" at bounding box center [270, 542] width 22 height 22
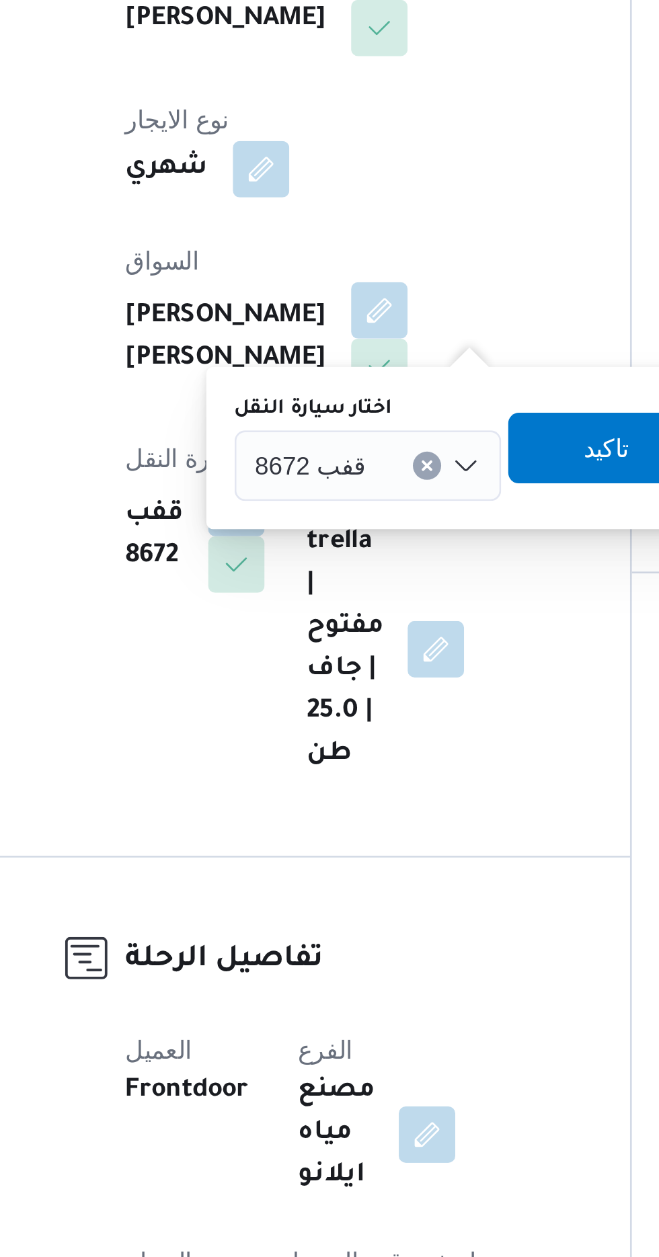
click at [325, 527] on input "اختار سيارة النقل" at bounding box center [325, 526] width 1 height 16
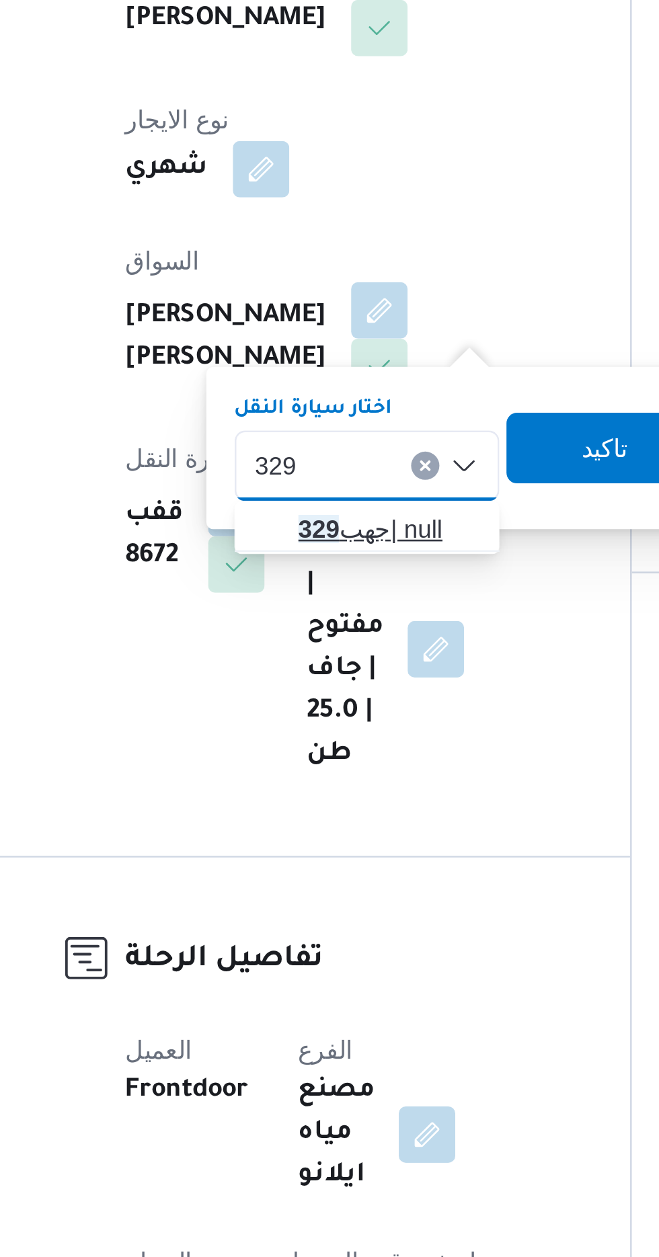
type input "329"
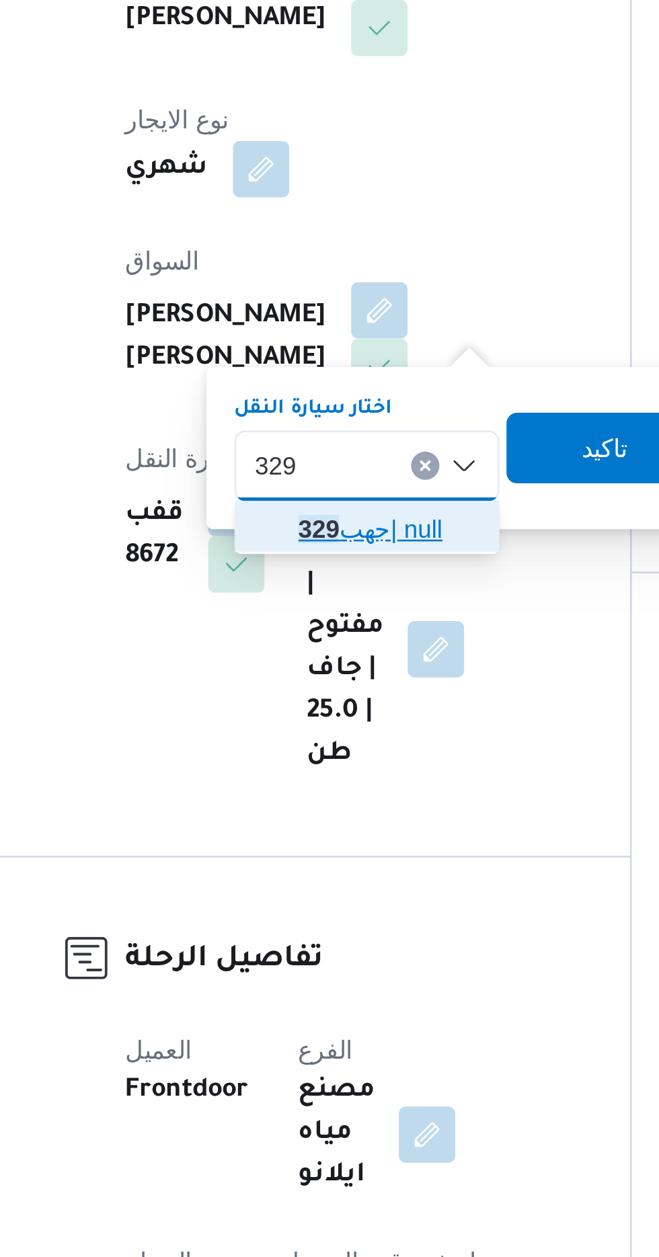
click at [328, 554] on span "جهب 329 | null" at bounding box center [328, 550] width 69 height 16
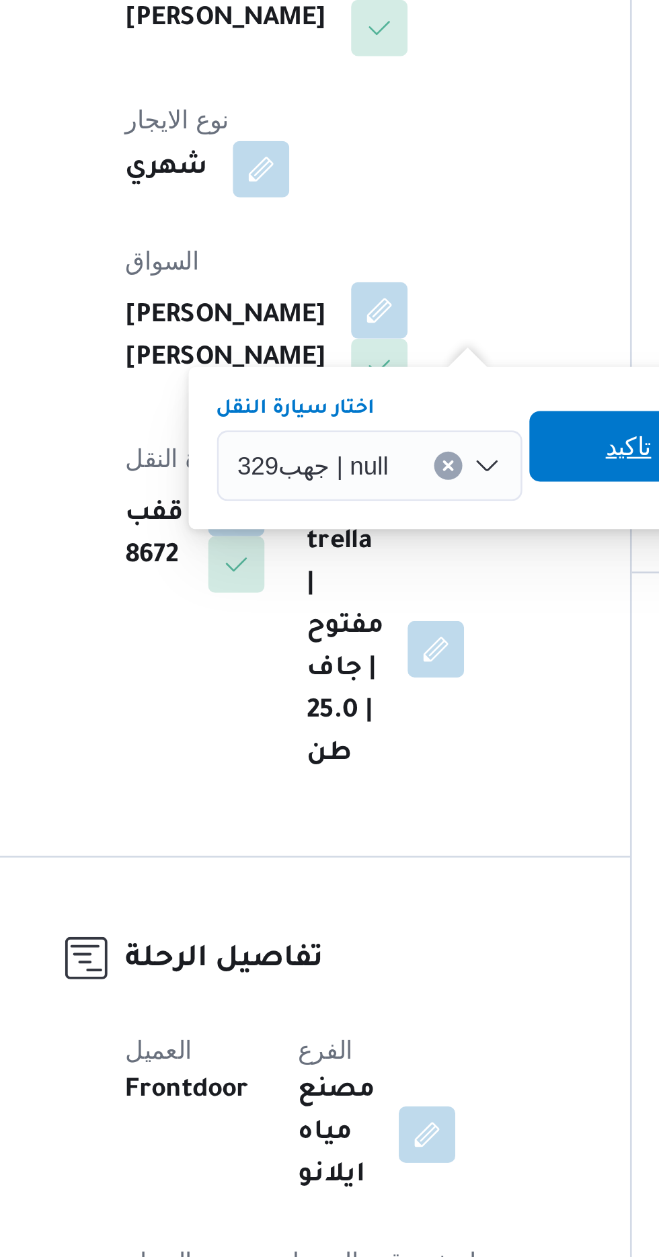
click at [407, 521] on span "تاكيد" at bounding box center [419, 518] width 75 height 27
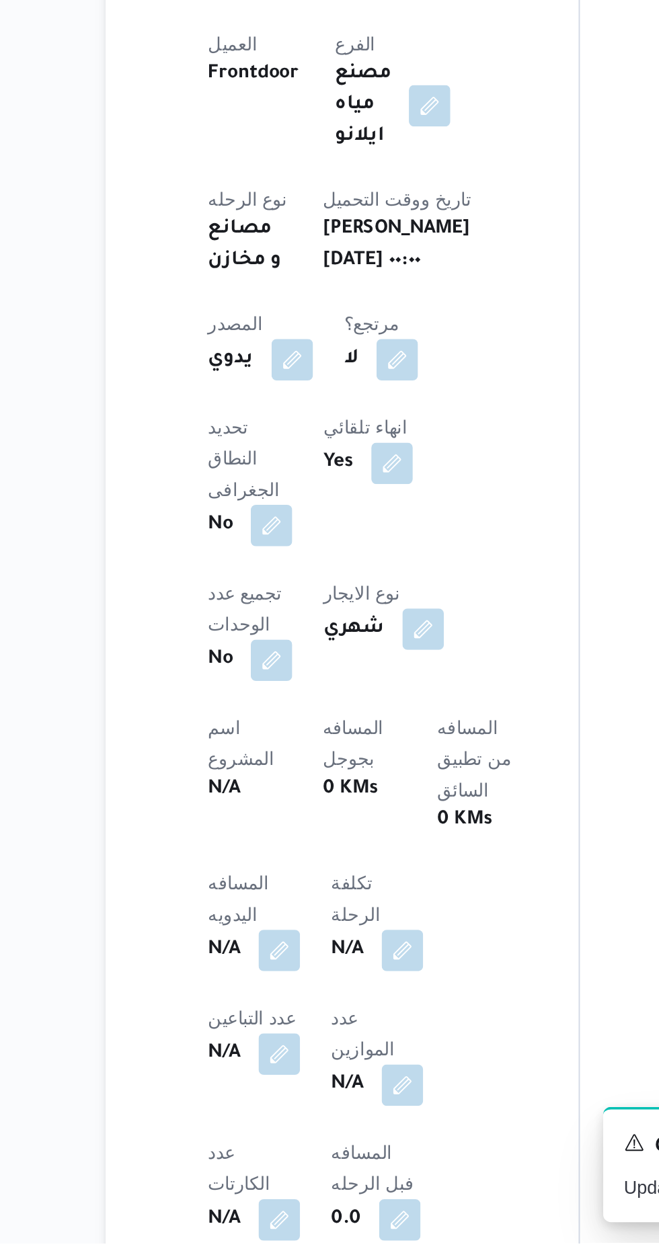
scroll to position [137, 0]
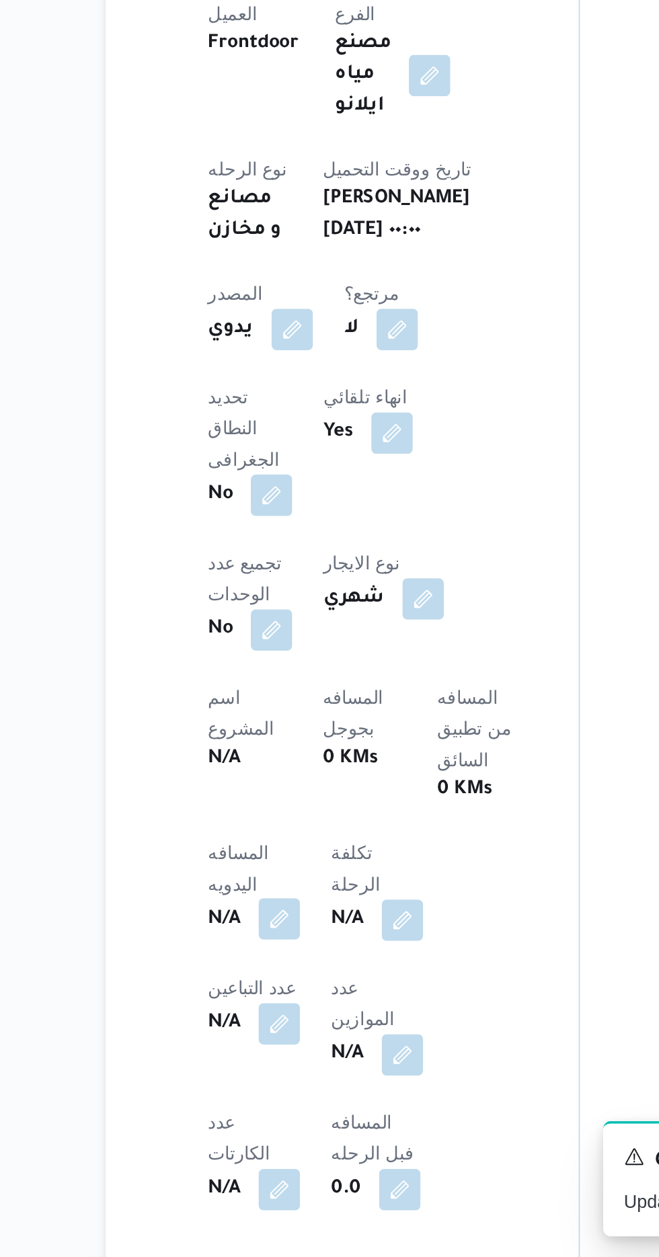
click at [269, 1070] on button "button" at bounding box center [265, 1081] width 22 height 22
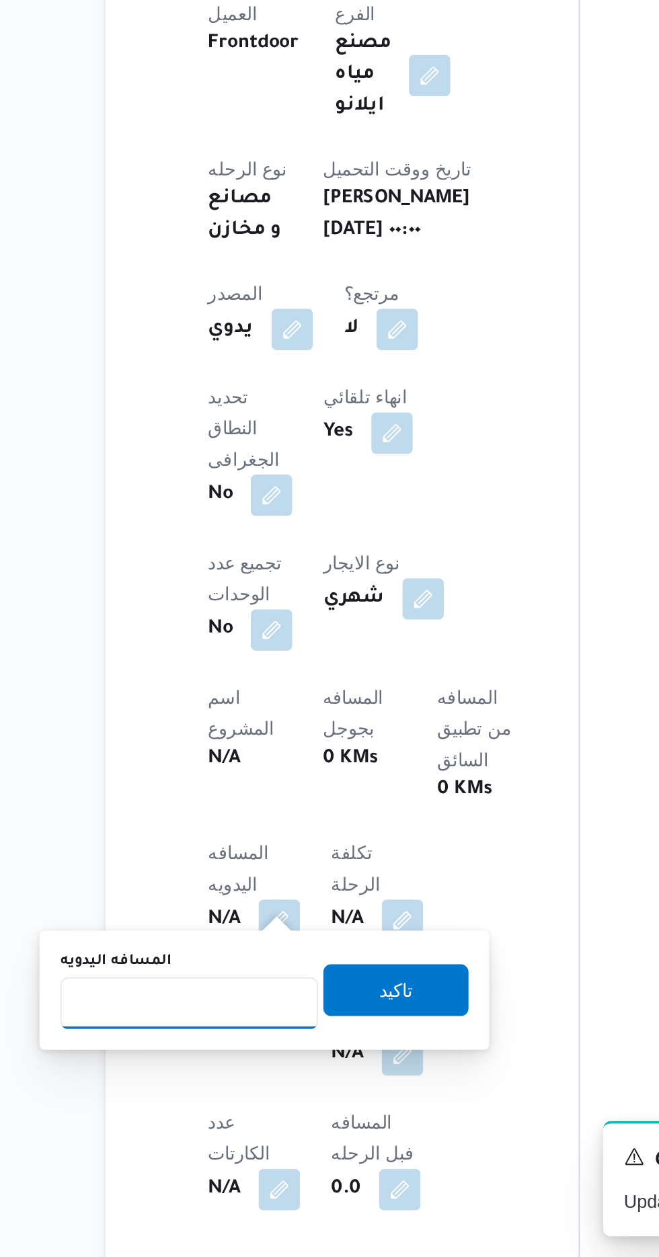
click at [239, 1129] on input "المسافه اليدويه" at bounding box center [218, 1124] width 134 height 27
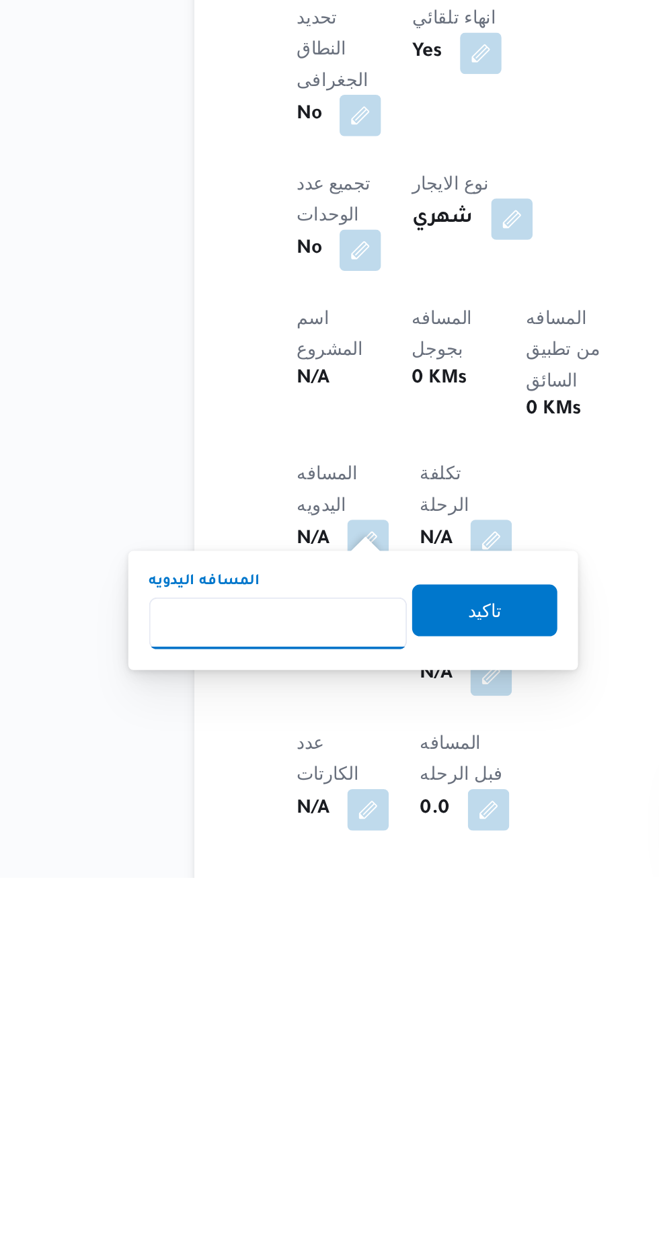
scroll to position [219, 0]
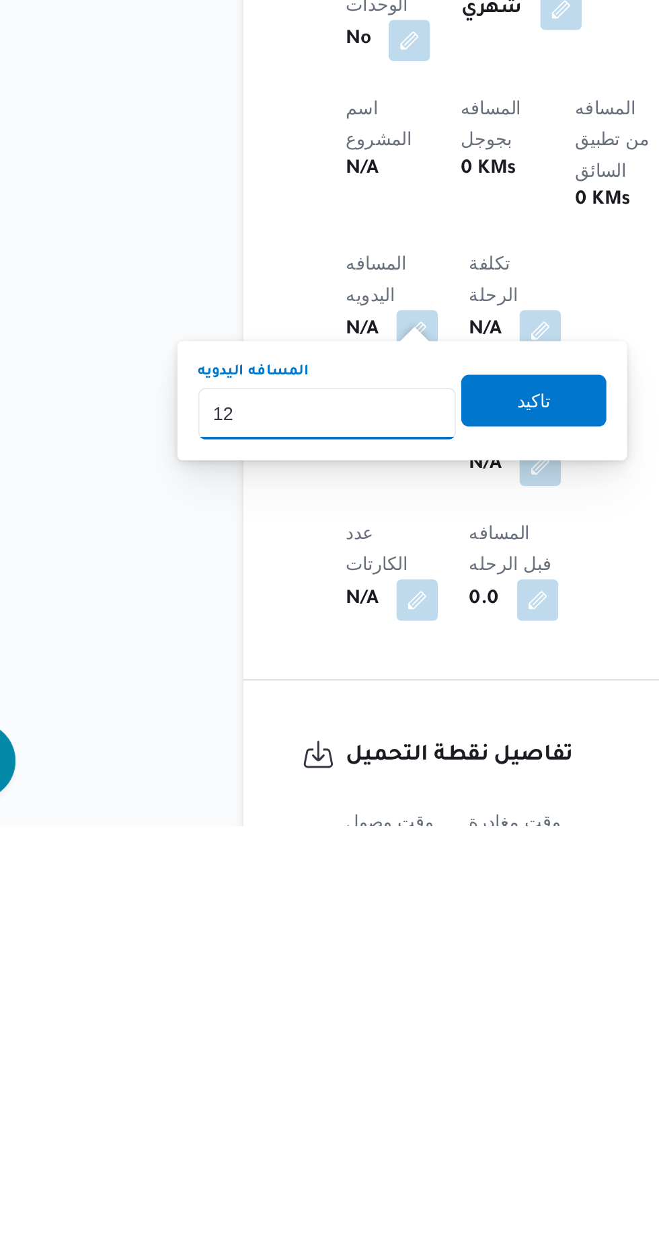
type input "120"
click at [334, 1034] on span "تاكيد" at bounding box center [324, 1035] width 17 height 16
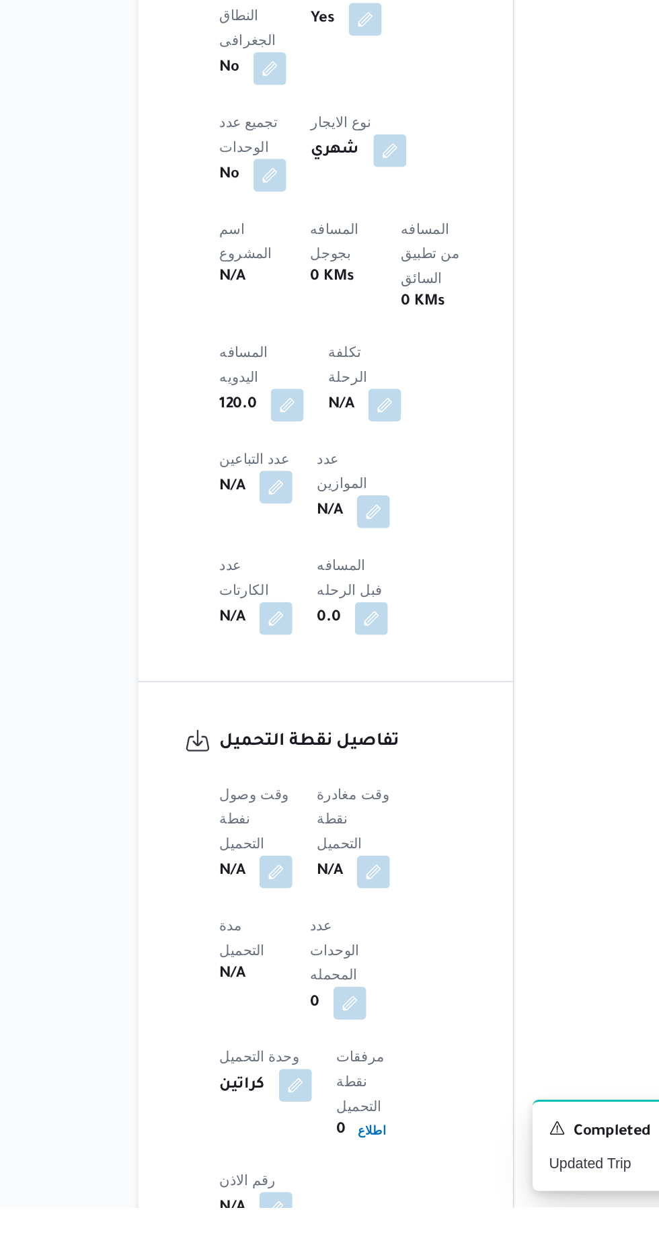
scroll to position [489, 0]
click at [263, 1024] on button "button" at bounding box center [265, 1035] width 22 height 22
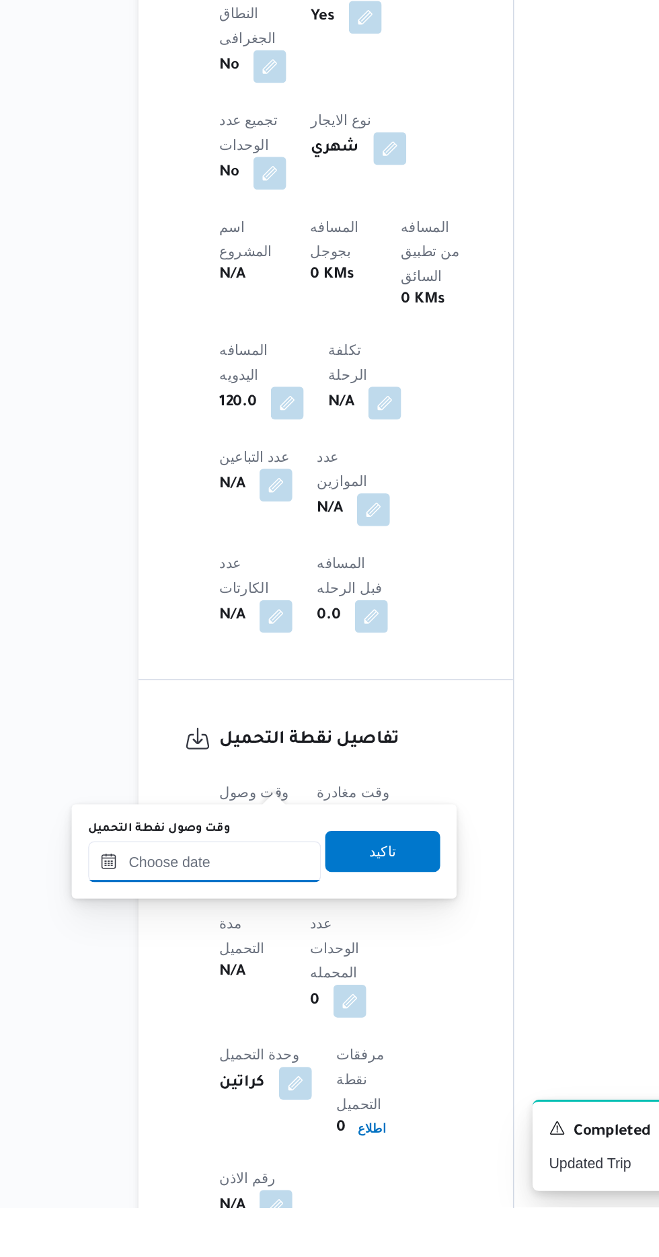
click at [249, 1029] on input "وقت وصول نفطة التحميل" at bounding box center [218, 1030] width 153 height 27
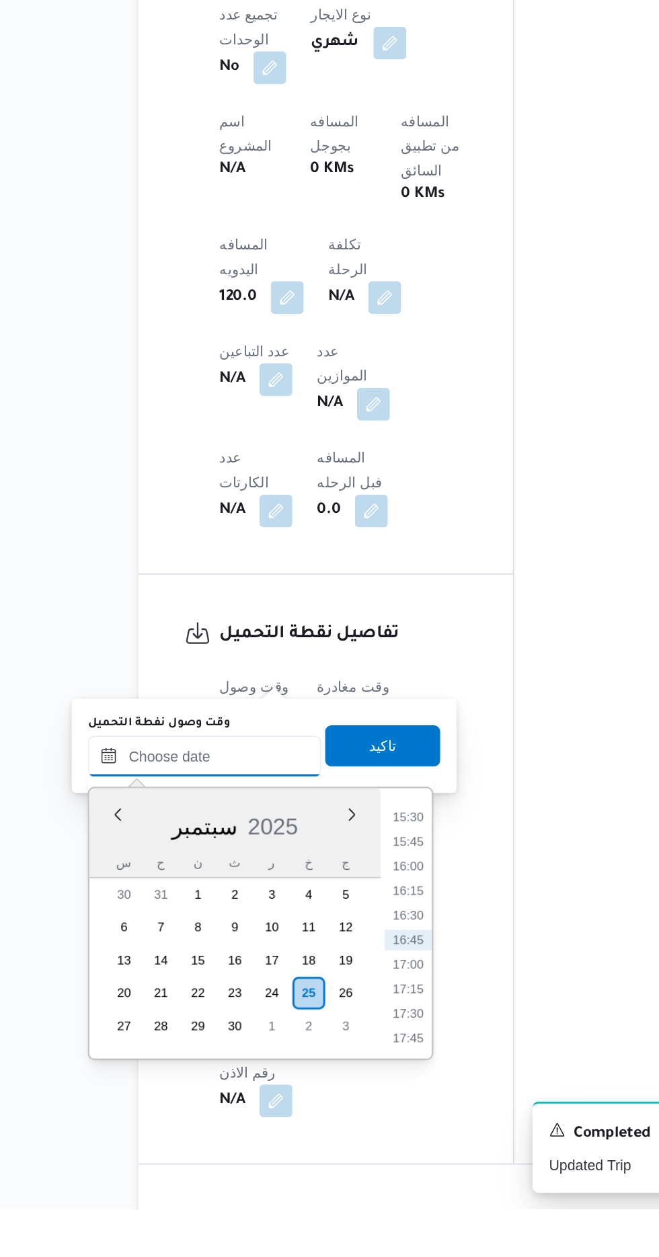
scroll to position [560, 0]
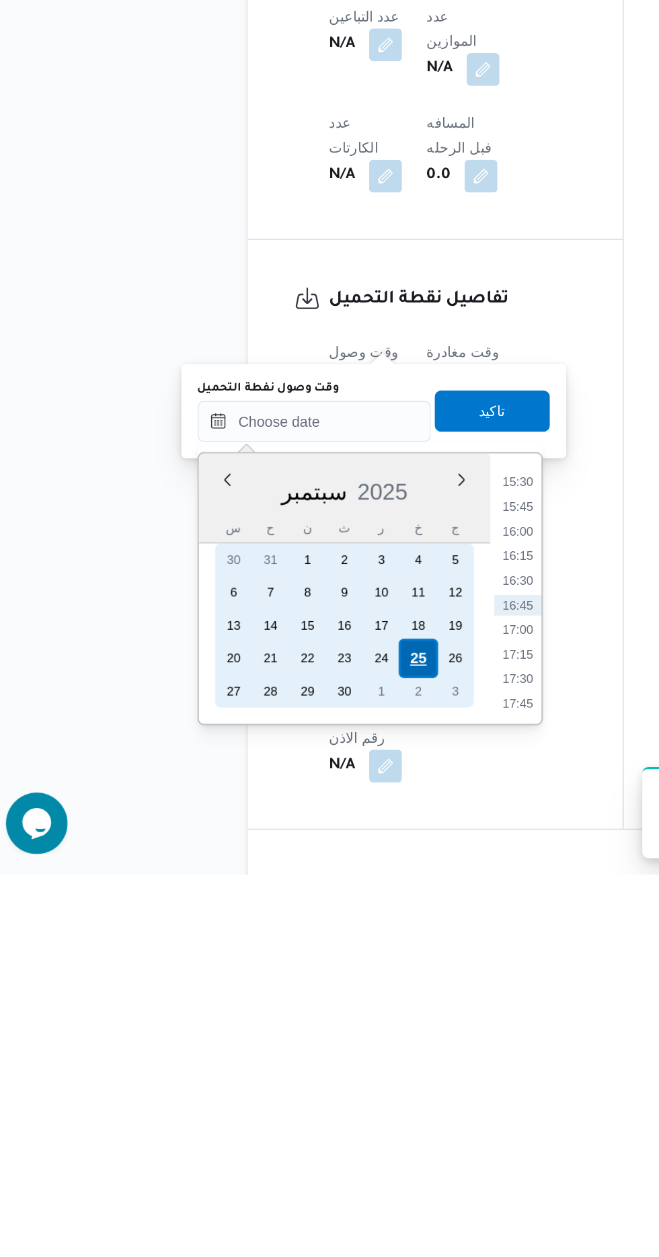
click at [281, 1113] on div "25" at bounding box center [286, 1115] width 26 height 26
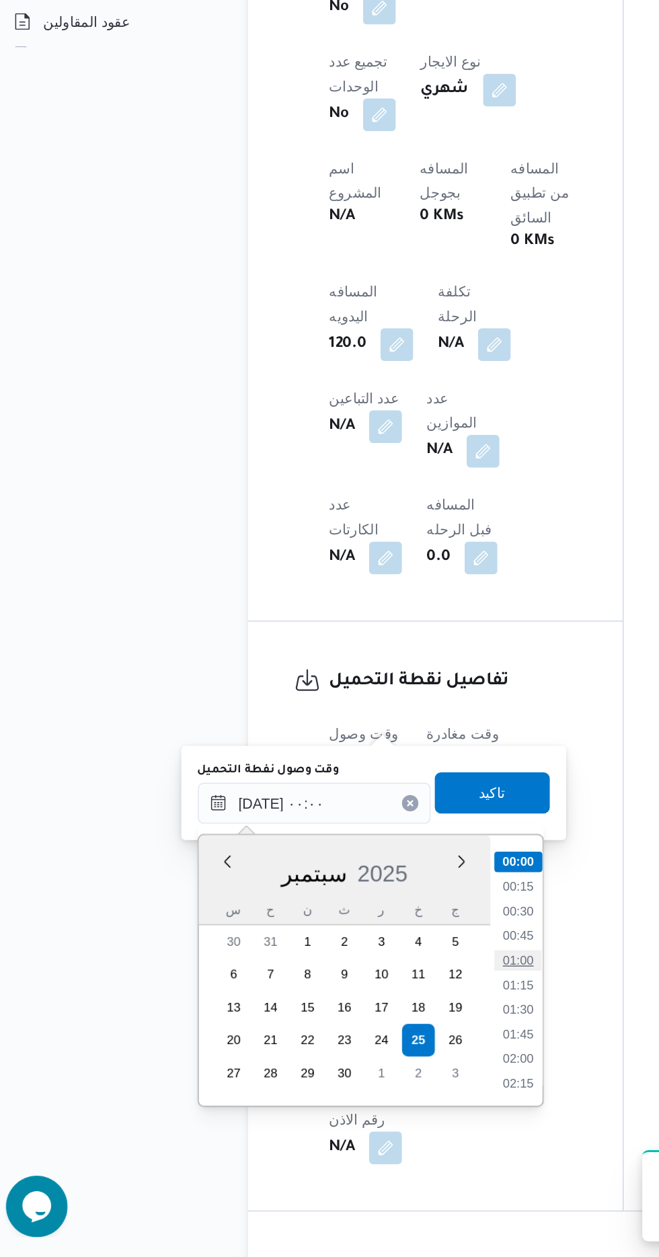
click at [345, 1062] on li "01:00" at bounding box center [351, 1061] width 31 height 13
type input "[DATE] ٠١:٠٠"
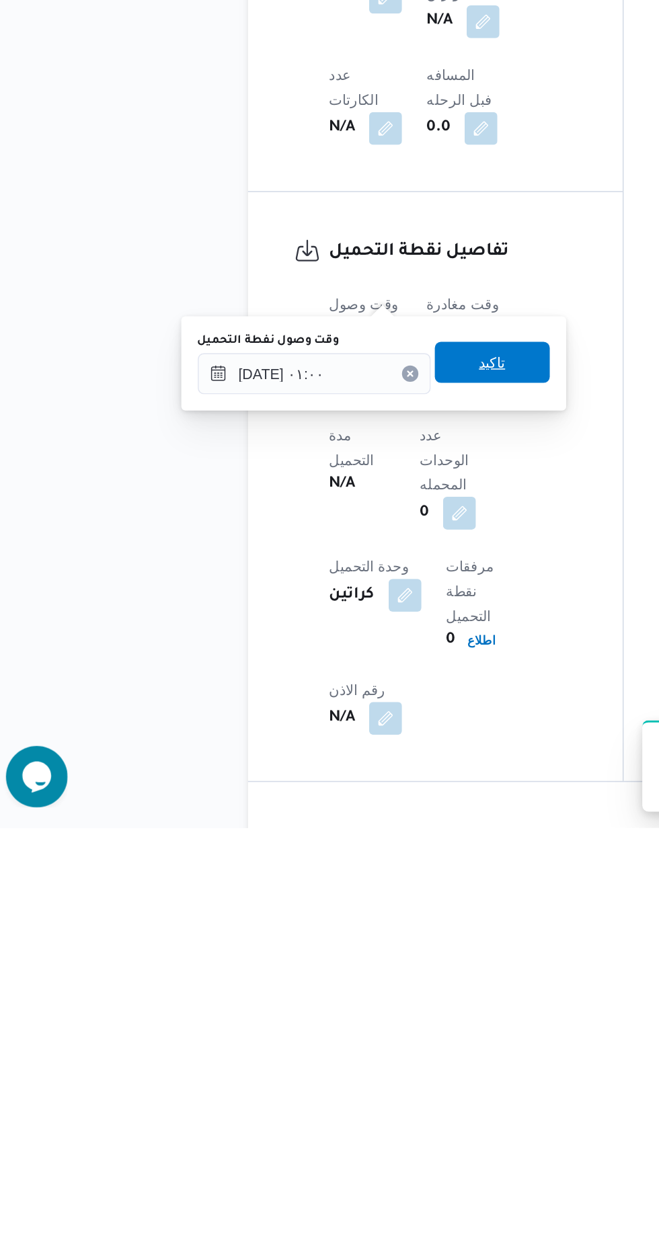
click at [343, 950] on span "تاكيد" at bounding box center [334, 951] width 17 height 16
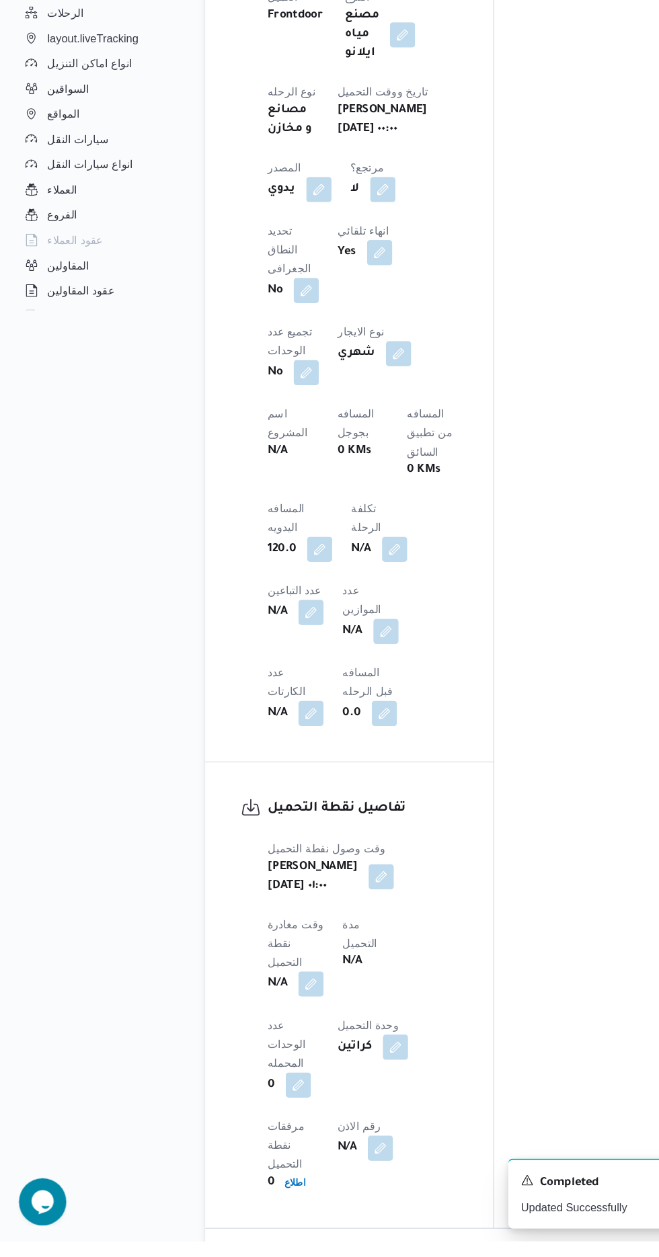
scroll to position [552, 0]
click at [276, 1025] on button "button" at bounding box center [265, 1036] width 22 height 22
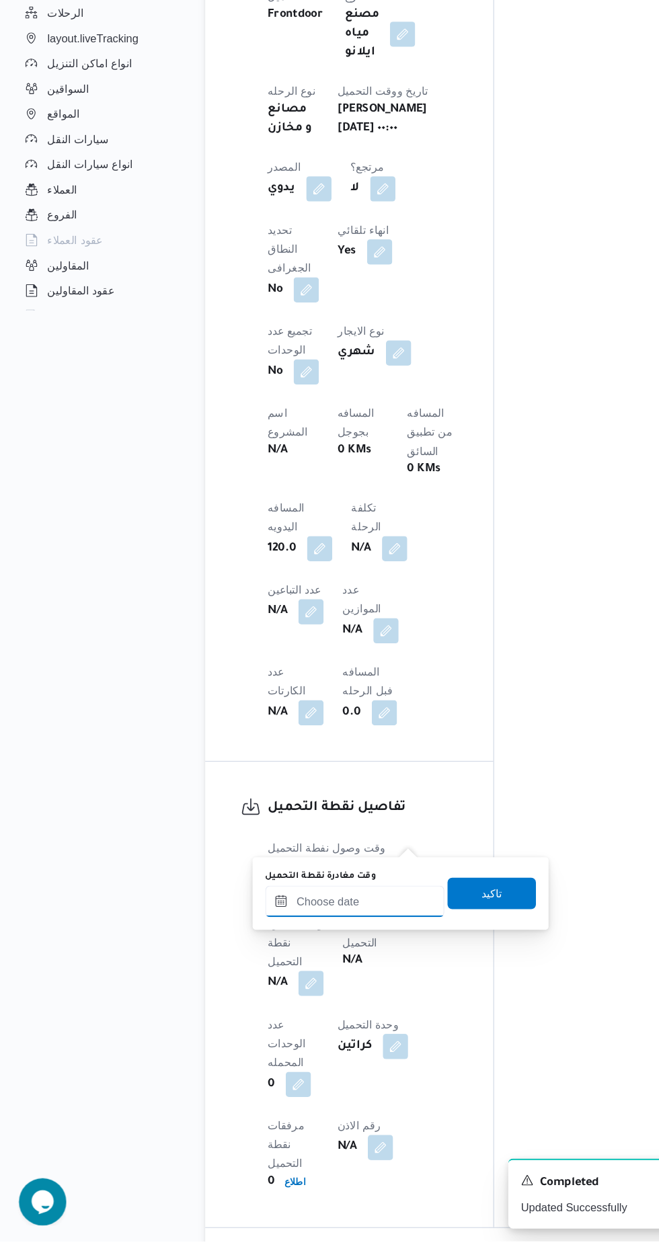
click at [316, 966] on input "وقت مغادرة نقطة التحميل" at bounding box center [302, 967] width 153 height 27
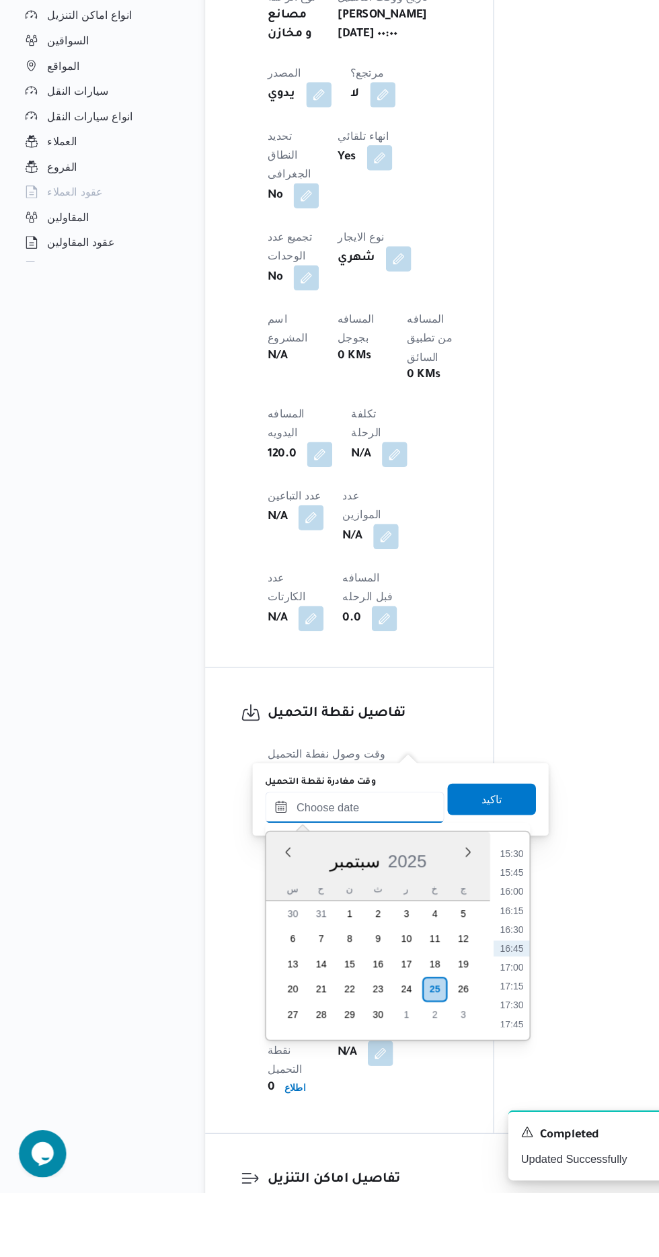
scroll to position [591, 0]
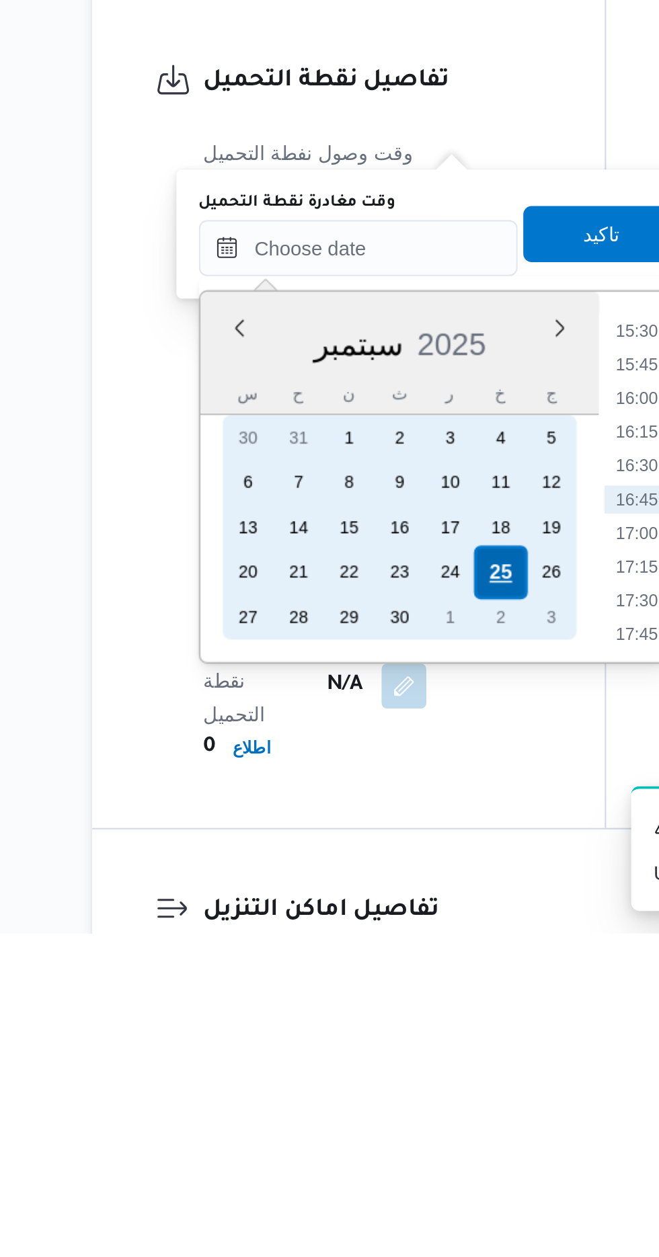
click at [366, 1088] on div "25" at bounding box center [370, 1084] width 26 height 26
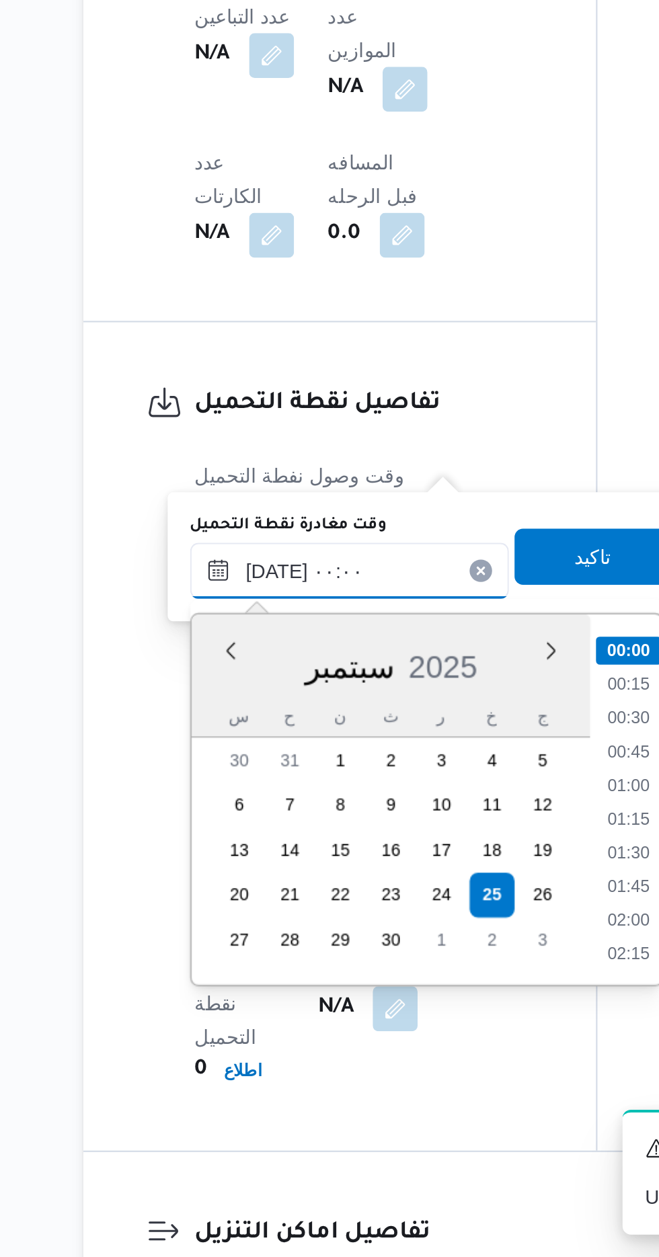
click at [236, 935] on input "[DATE] ٠٠:٠٠" at bounding box center [302, 928] width 153 height 27
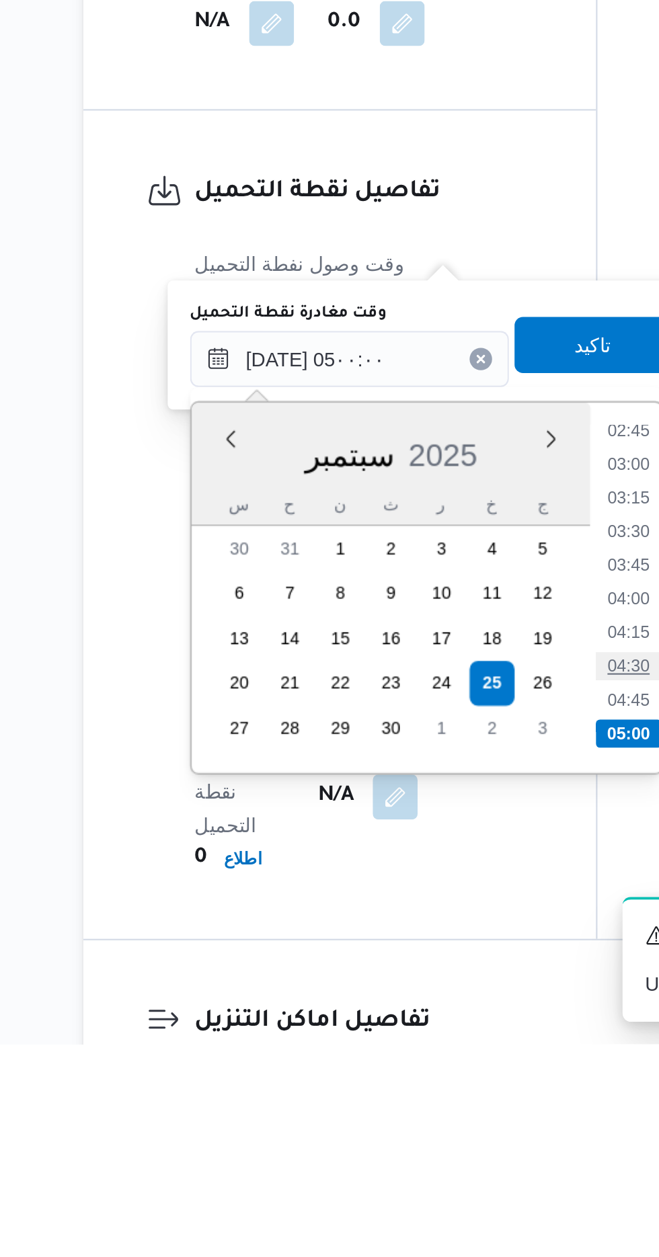
click at [434, 1071] on li "04:30" at bounding box center [435, 1075] width 31 height 13
type input "[DATE] ٠٤:٣٠"
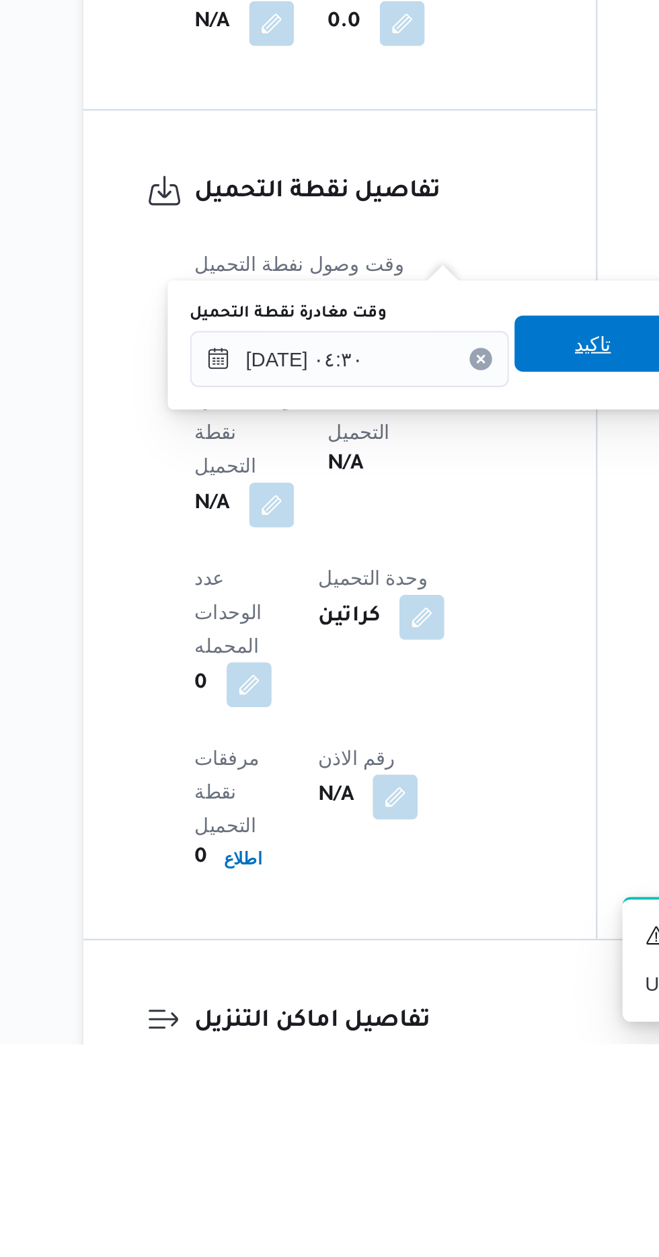
click at [417, 922] on span "تاكيد" at bounding box center [418, 921] width 75 height 27
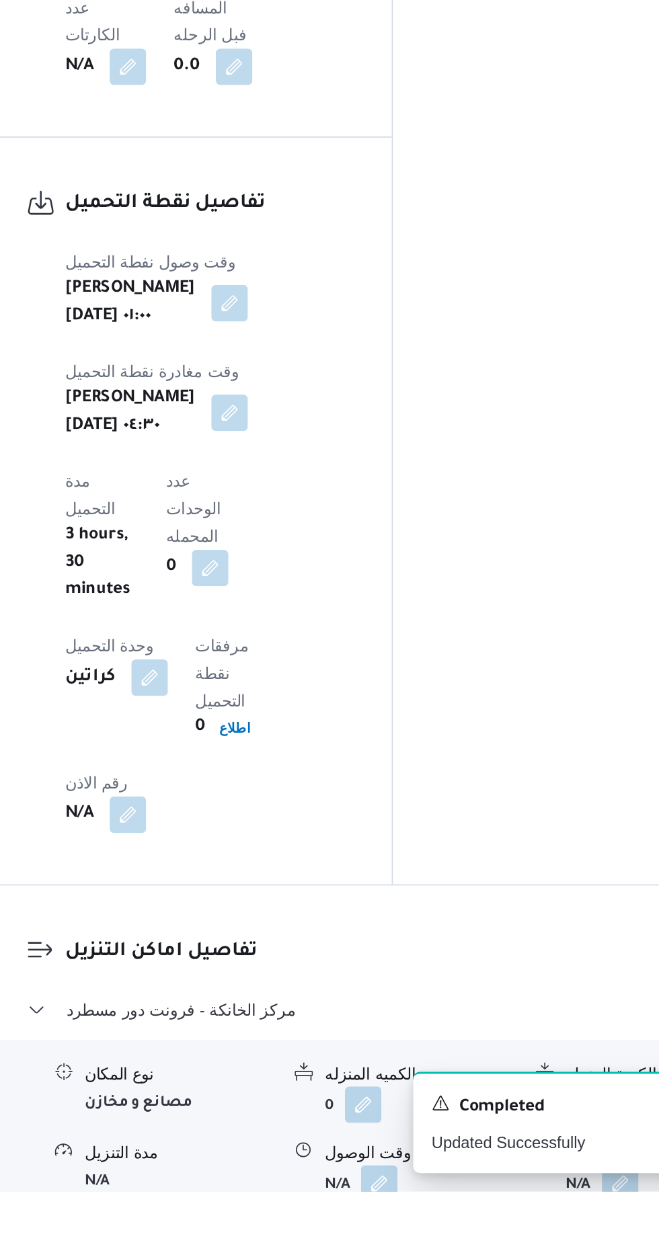
scroll to position [766, 0]
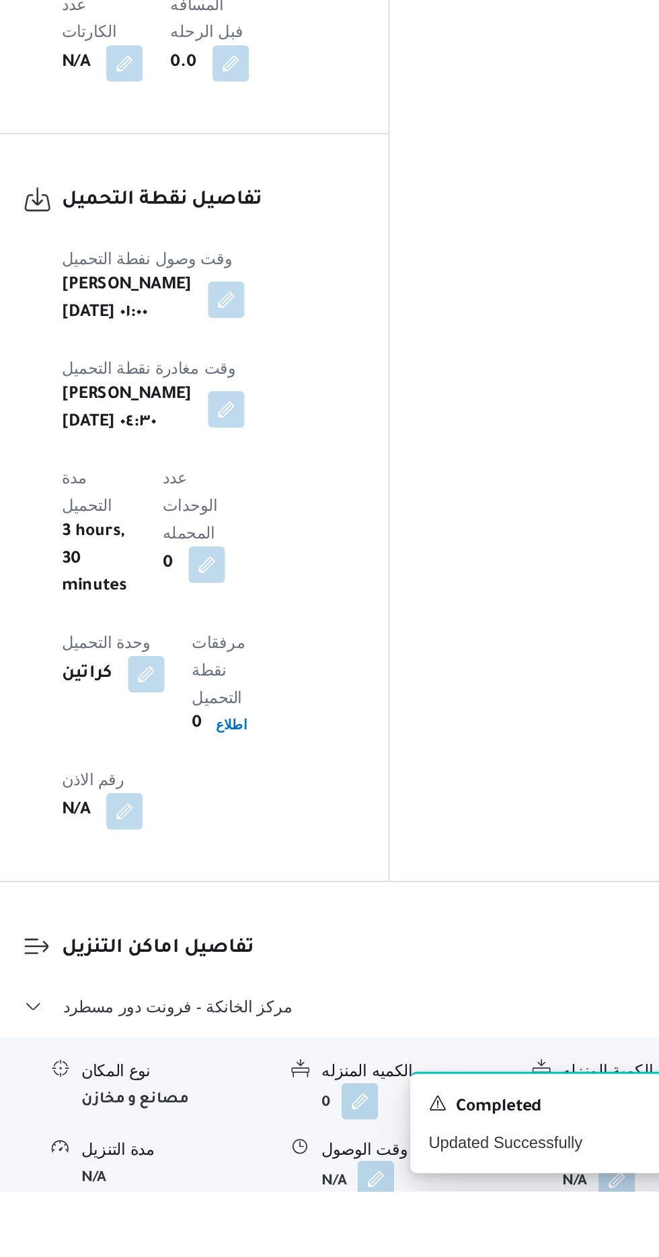
click at [407, 1238] on button "button" at bounding box center [413, 1249] width 22 height 22
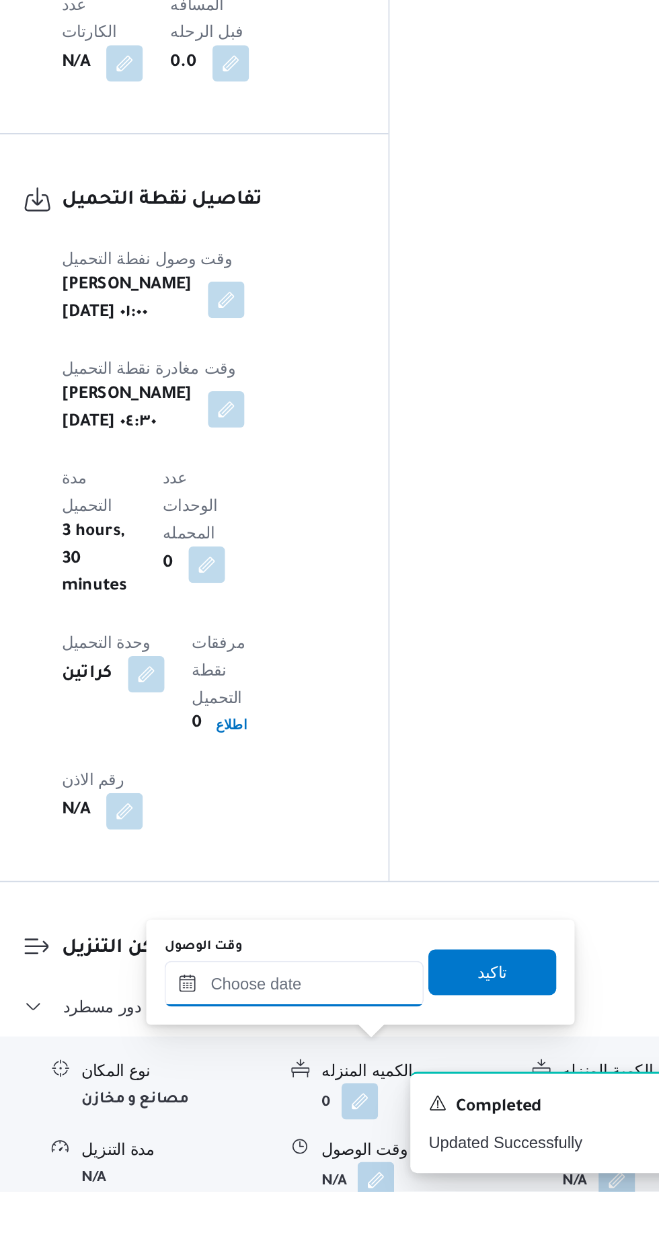
click at [333, 1136] on input "وقت الوصول" at bounding box center [364, 1134] width 153 height 27
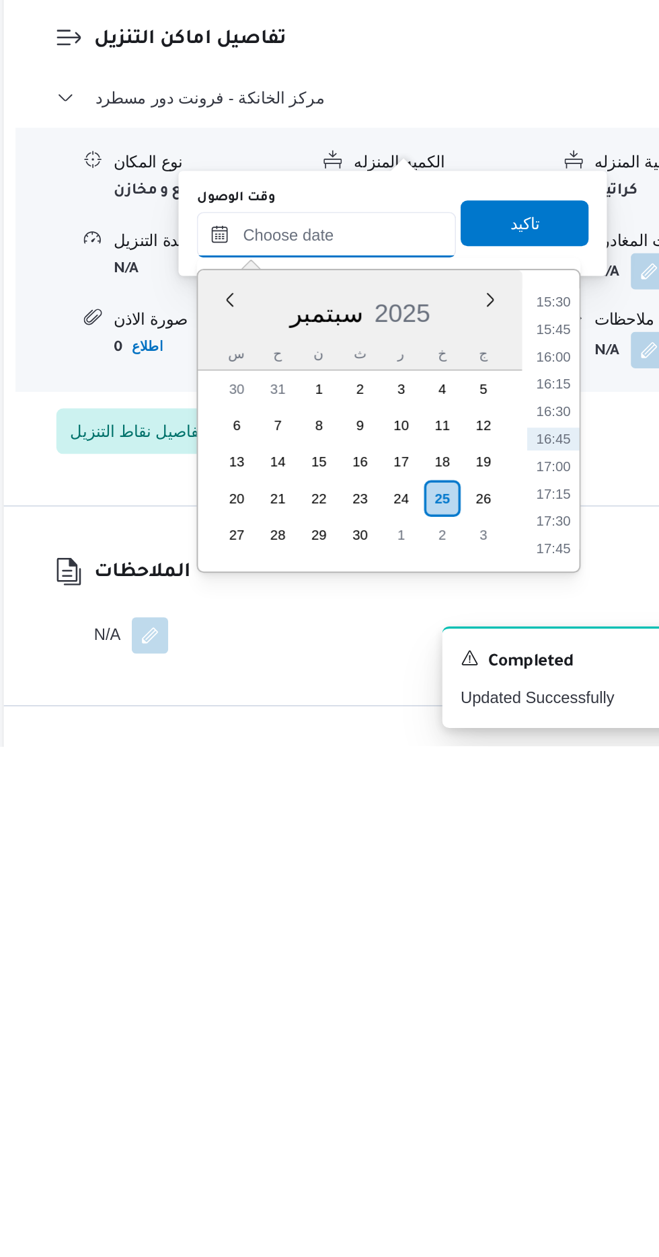
scroll to position [1059, 0]
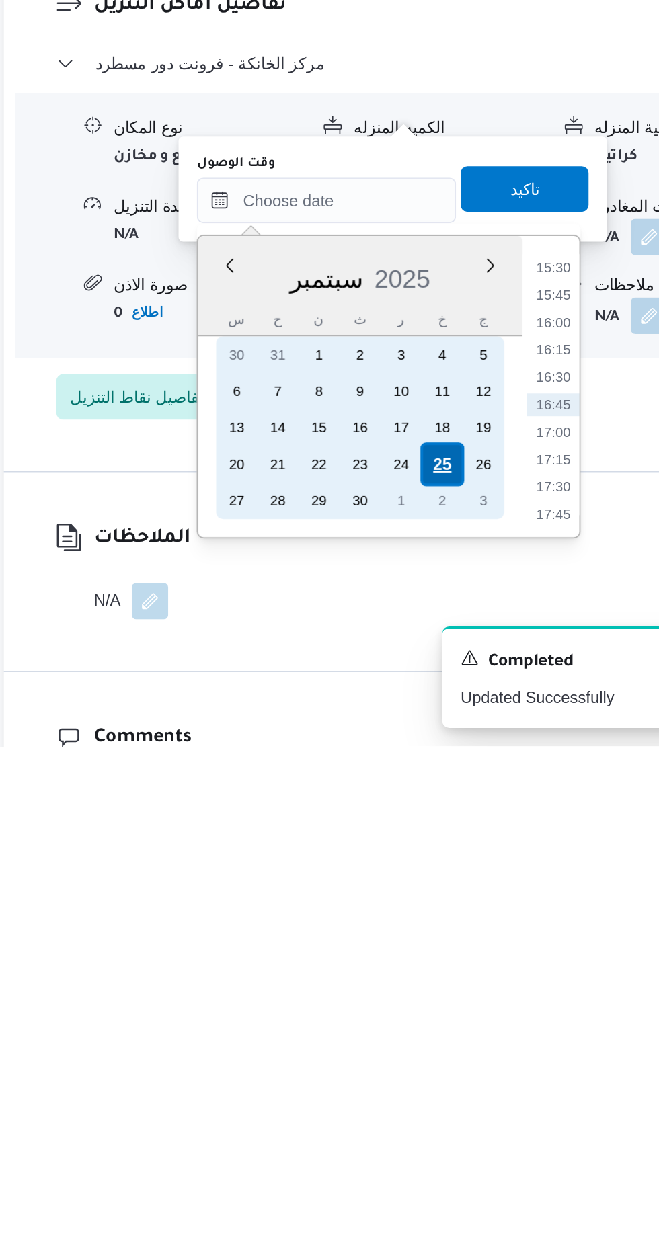
click at [435, 1089] on div "25" at bounding box center [433, 1091] width 26 height 26
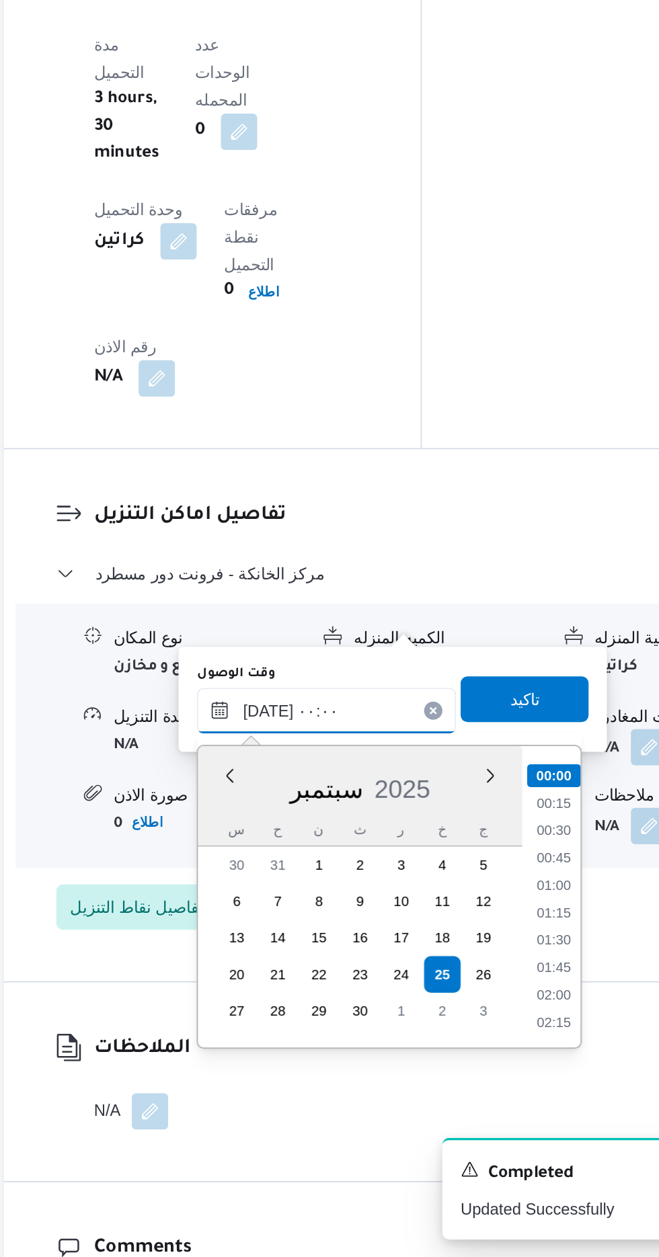
click at [298, 939] on input "[DATE] ٠٠:٠٠" at bounding box center [364, 934] width 153 height 27
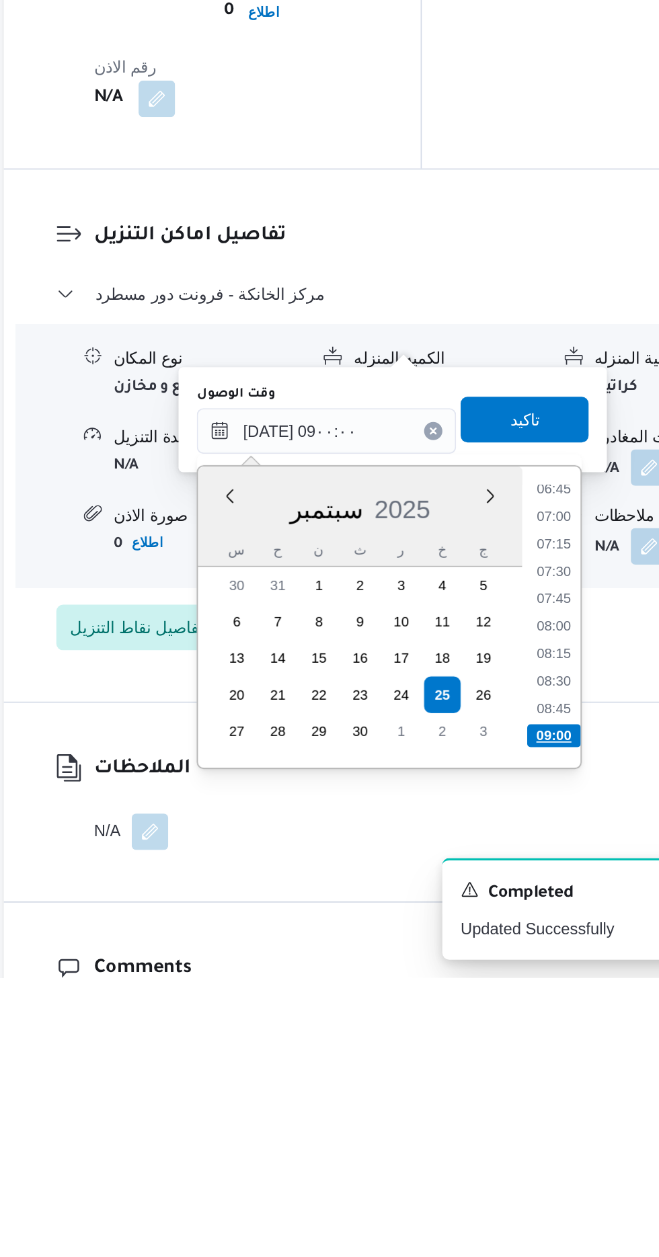
click at [497, 1113] on li "09:00" at bounding box center [498, 1113] width 32 height 13
type input "[DATE] ٠٩:٠٠"
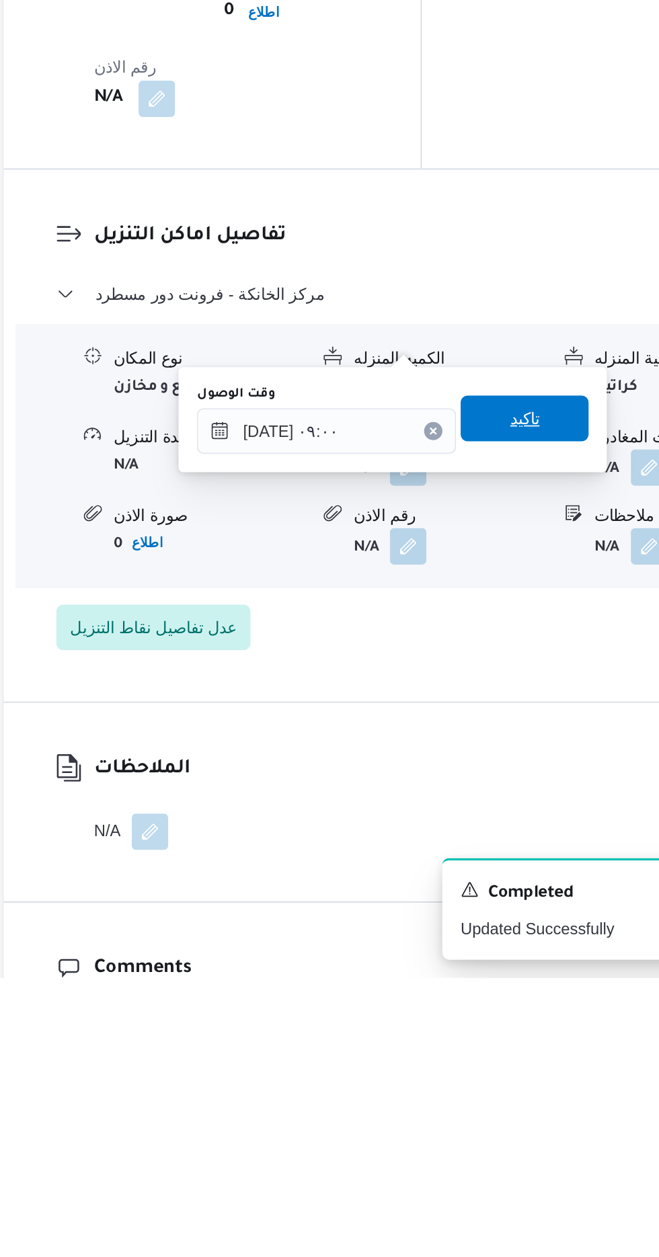
click at [490, 934] on span "تاكيد" at bounding box center [480, 927] width 17 height 16
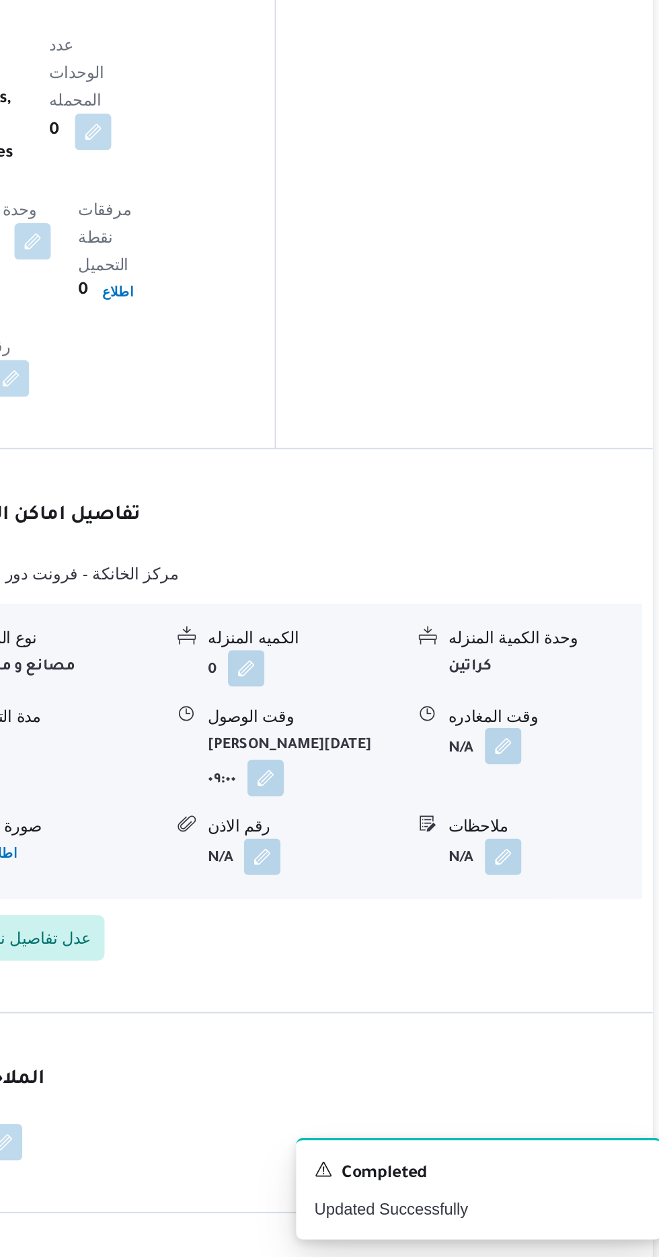
click at [552, 945] on button "button" at bounding box center [555, 956] width 22 height 22
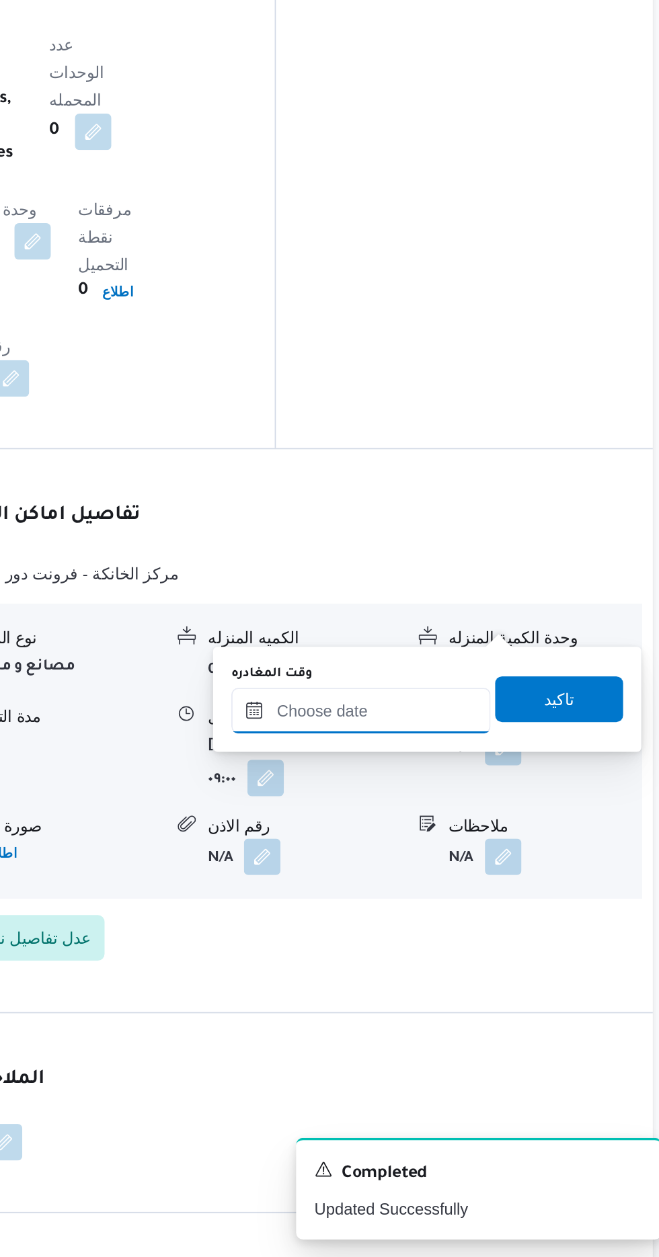
click at [498, 933] on input "وقت المغادره" at bounding box center [470, 934] width 153 height 27
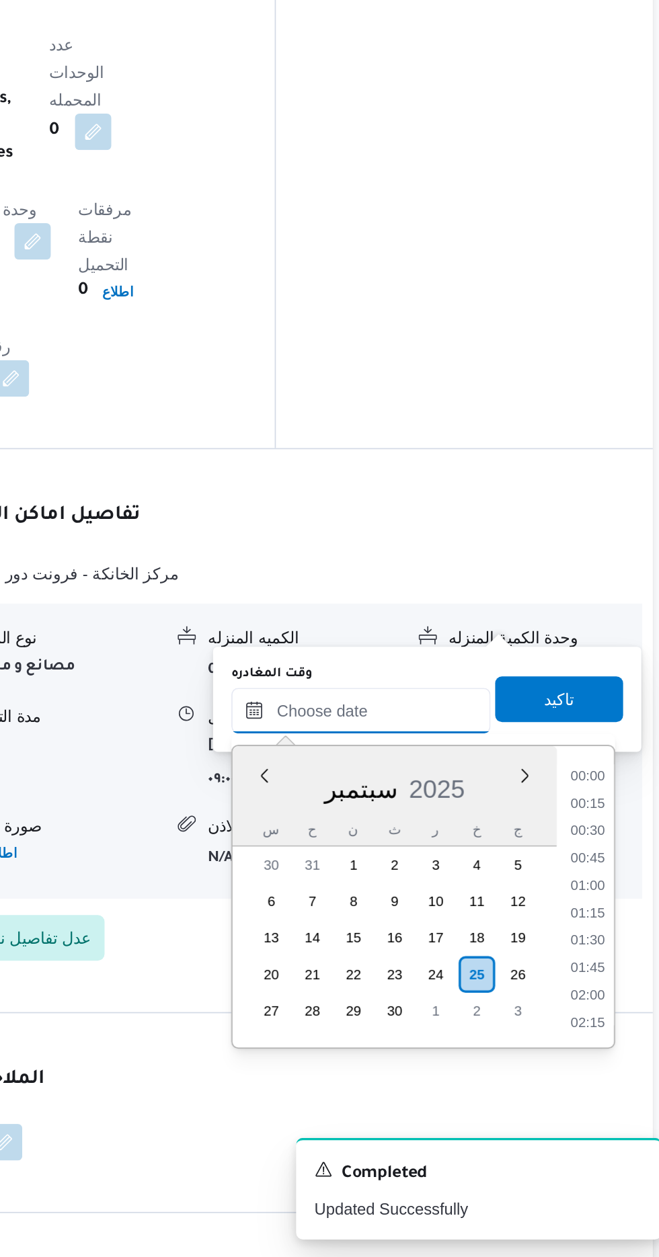
scroll to position [999, 0]
click at [594, 976] on li "15:30" at bounding box center [604, 974] width 31 height 13
type input "[DATE] ١٥:٣٠"
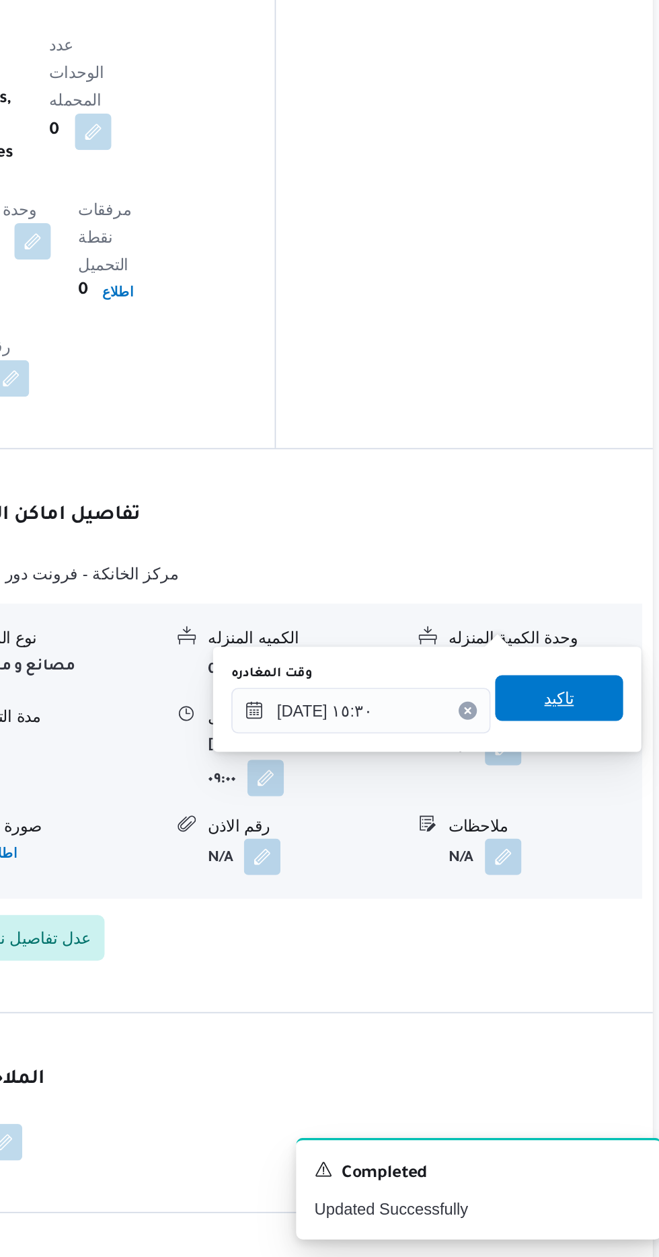
click at [593, 931] on span "تاكيد" at bounding box center [587, 927] width 17 height 16
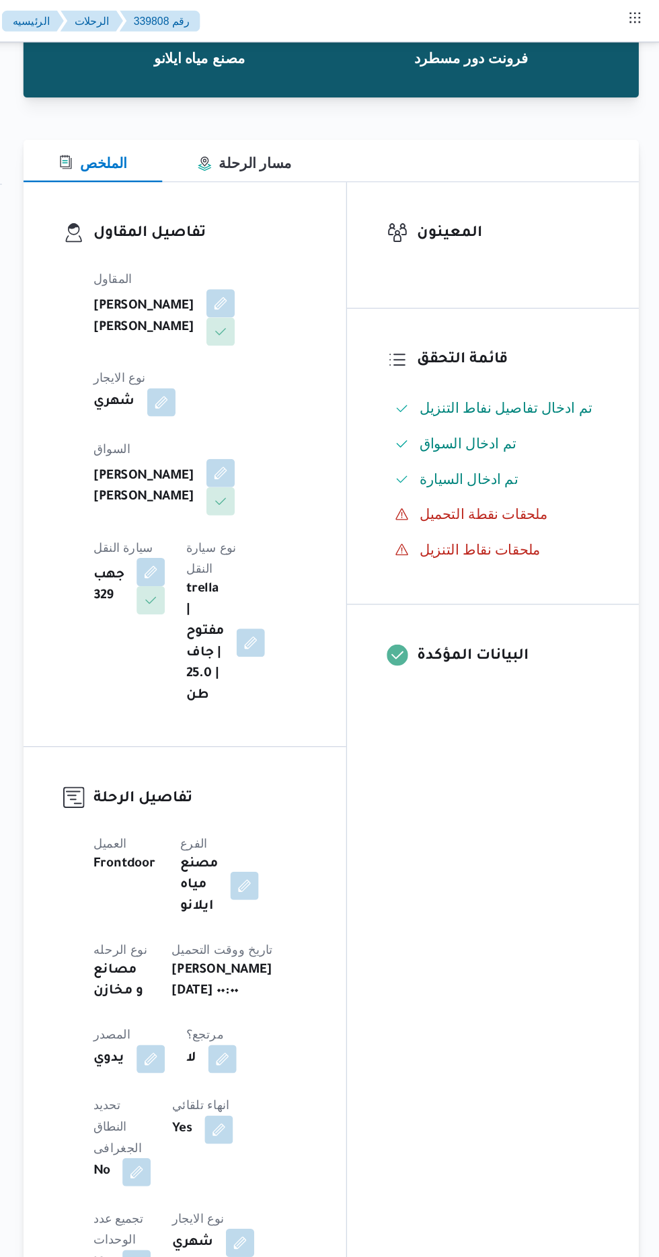
scroll to position [0, 0]
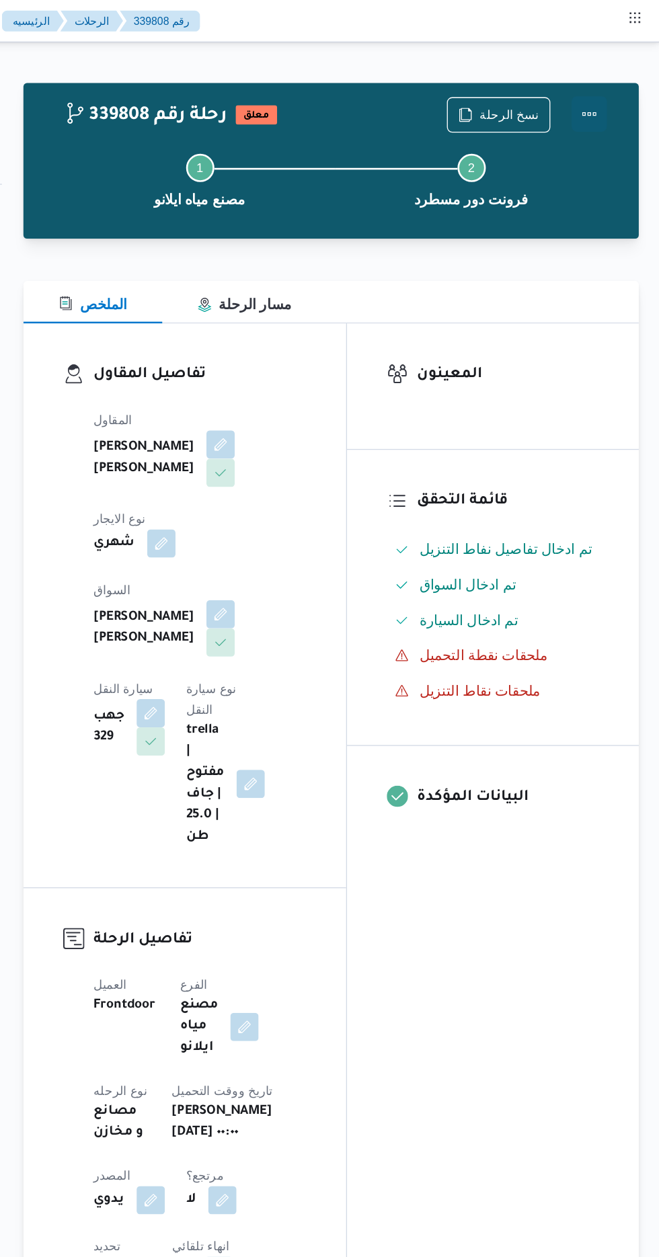
click at [605, 79] on button "Actions" at bounding box center [604, 86] width 27 height 27
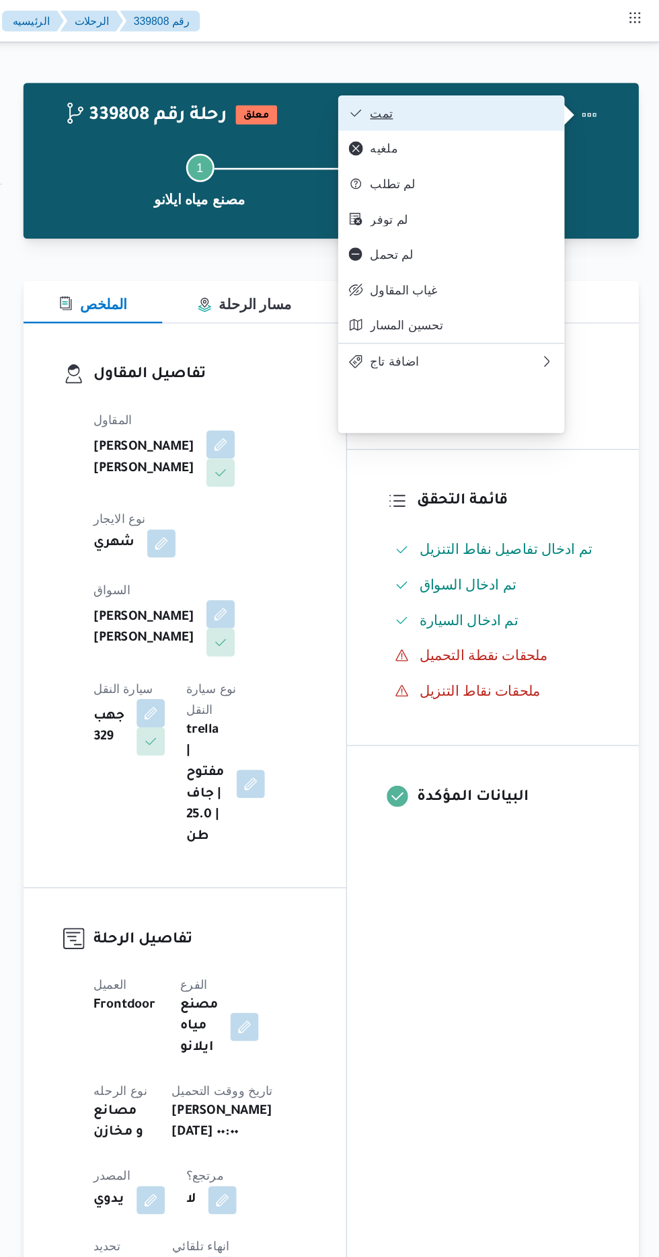
click at [579, 83] on button "تمت" at bounding box center [500, 86] width 172 height 27
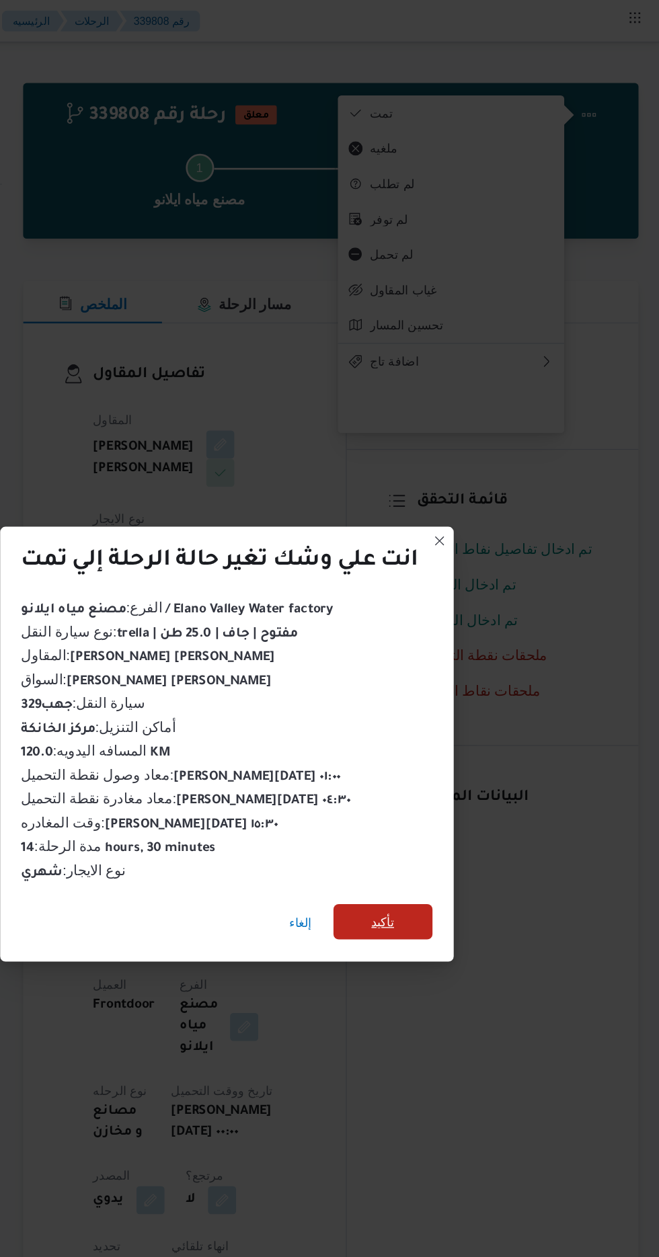
click at [441, 698] on span "تأكيد" at bounding box center [447, 701] width 17 height 16
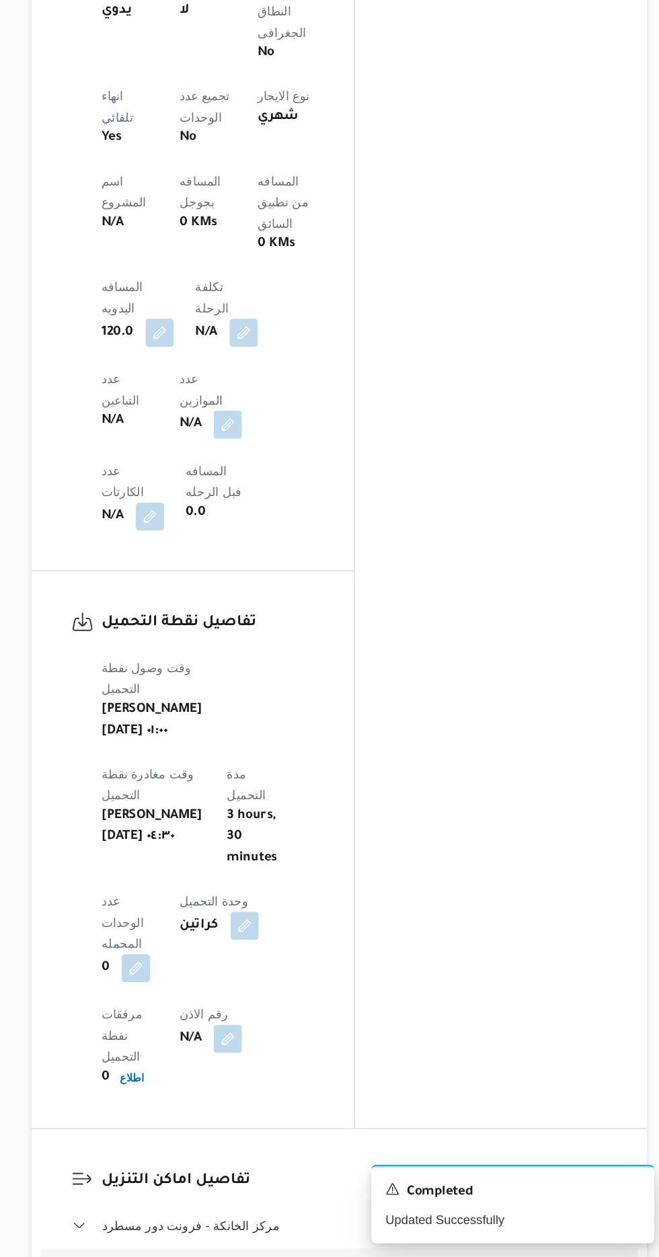
scroll to position [564, 0]
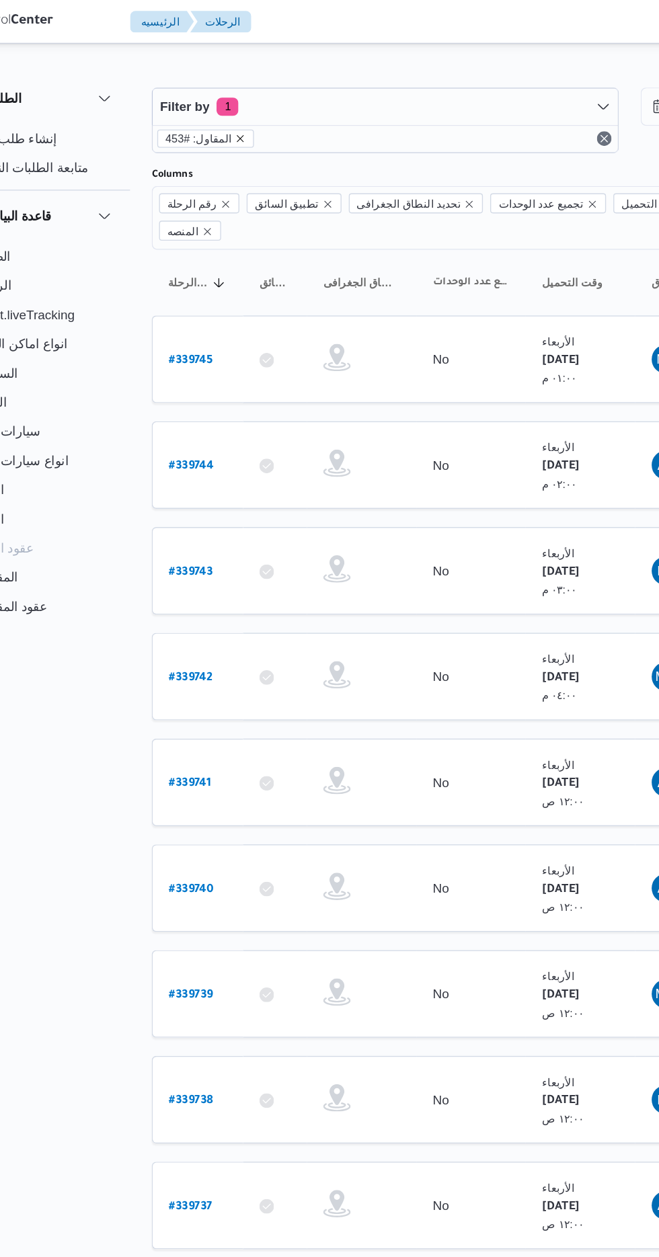
click at [237, 101] on icon "remove selected entity" at bounding box center [240, 102] width 8 height 8
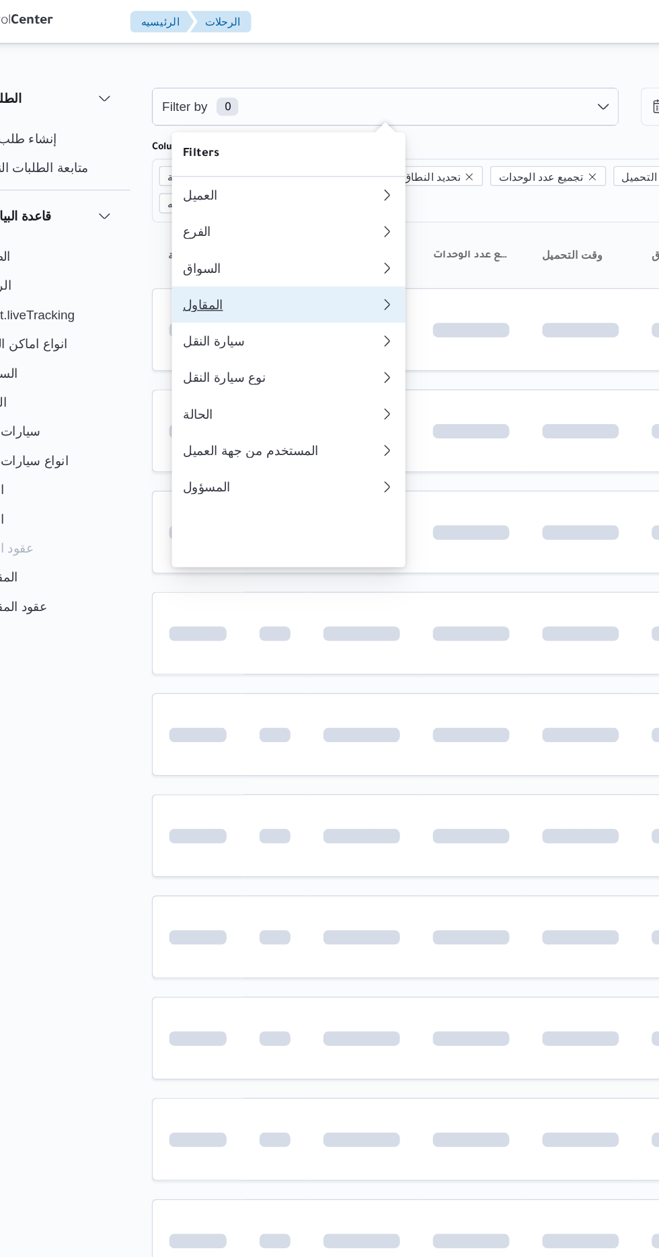
click at [267, 230] on div "المقاول" at bounding box center [268, 224] width 140 height 11
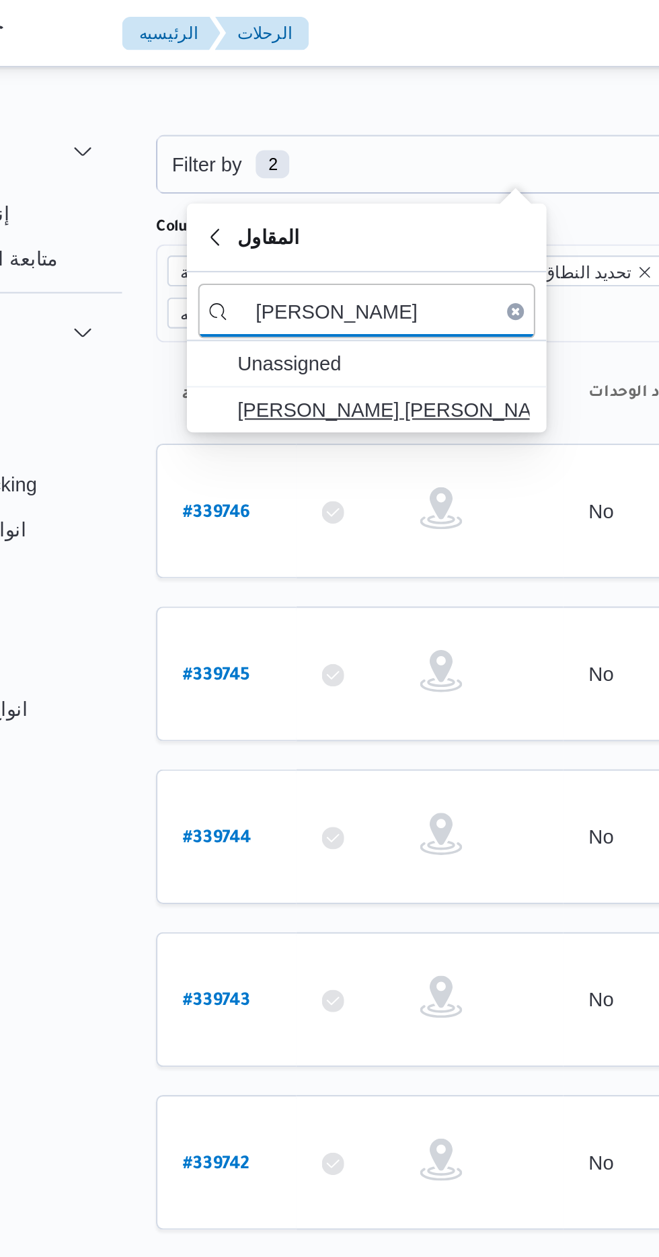
type input "[PERSON_NAME]"
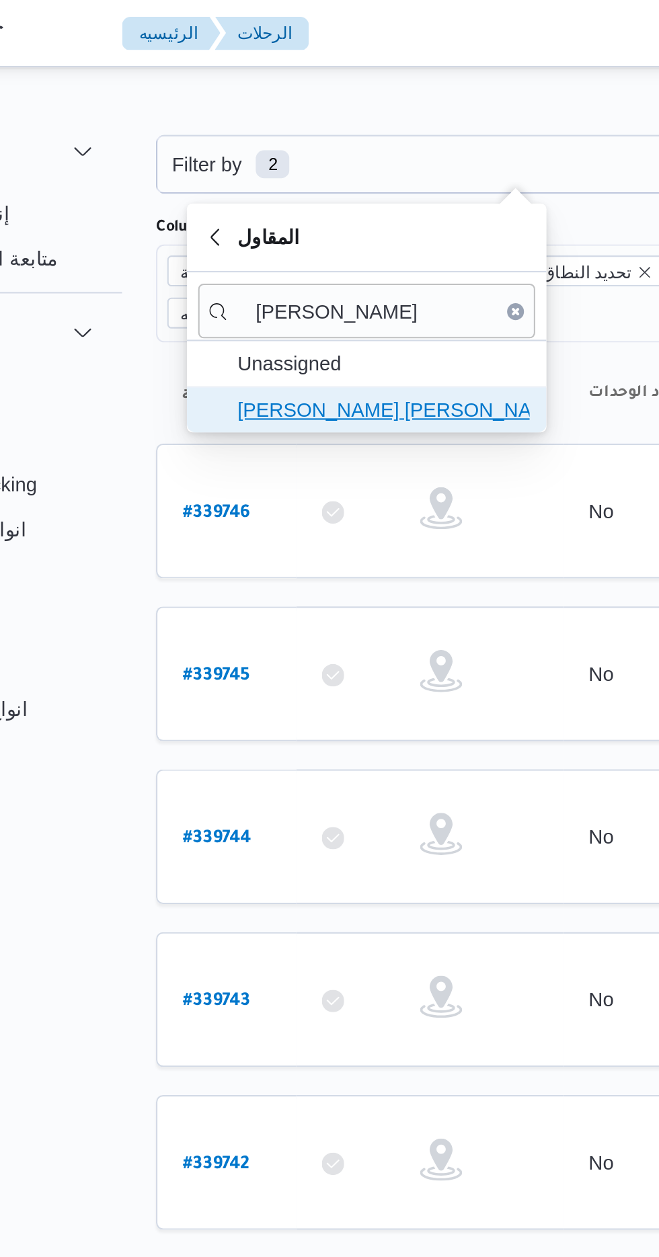
click at [298, 199] on span "[PERSON_NAME] [PERSON_NAME]" at bounding box center [284, 196] width 140 height 16
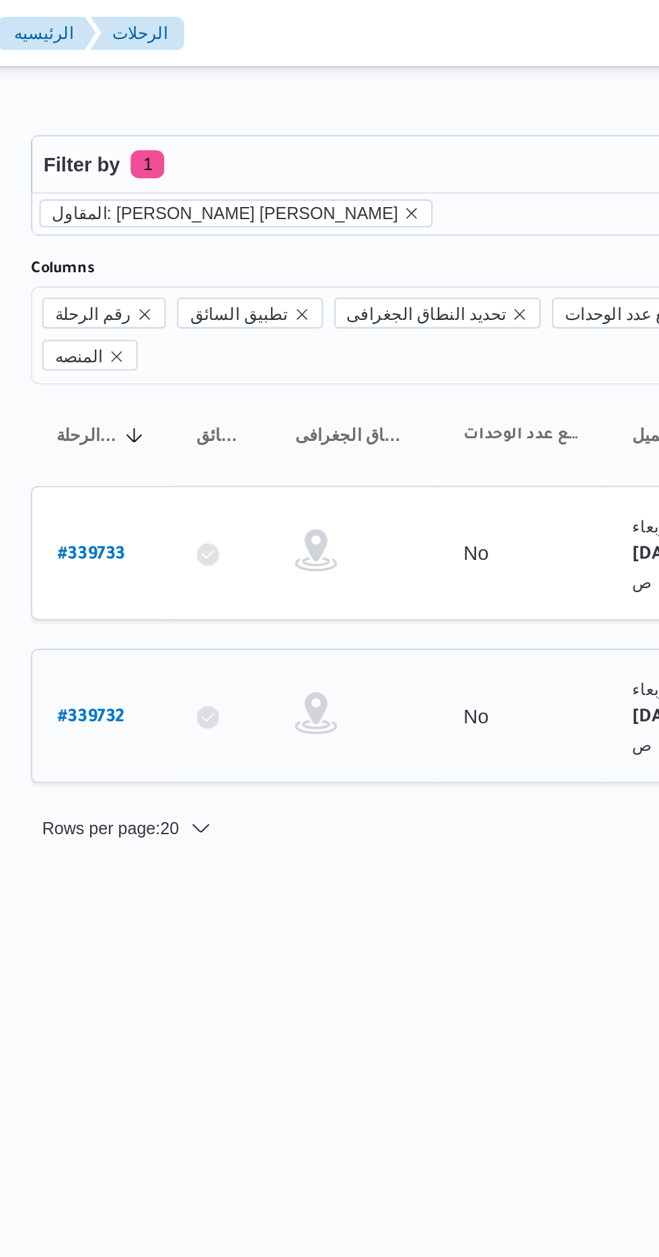
click at [200, 339] on b "# 339732" at bounding box center [203, 343] width 32 height 9
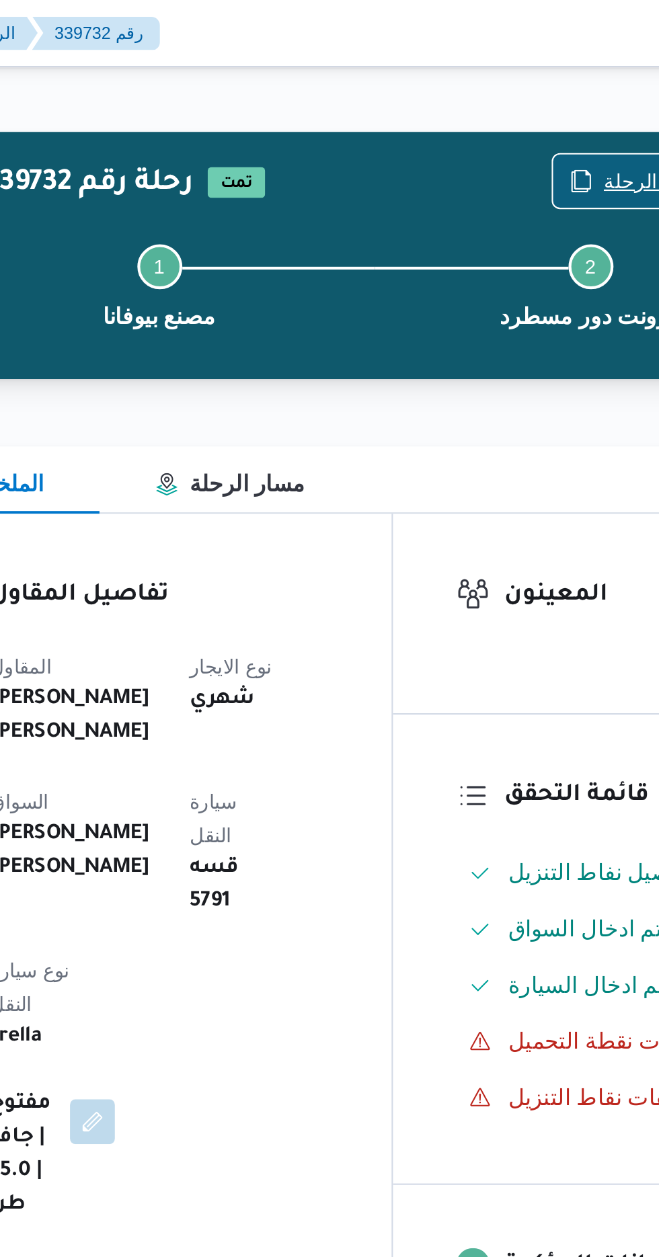
click at [519, 79] on span "نسخ الرحلة" at bounding box center [535, 87] width 77 height 26
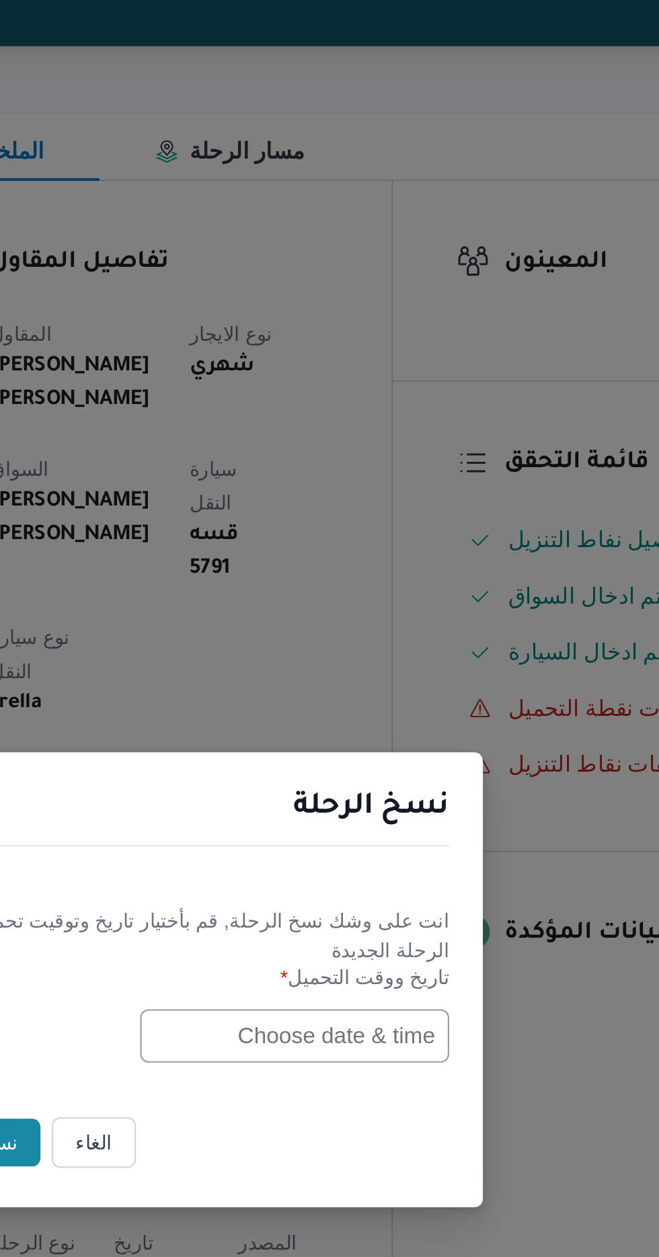
click at [339, 656] on input "text" at bounding box center [374, 655] width 148 height 26
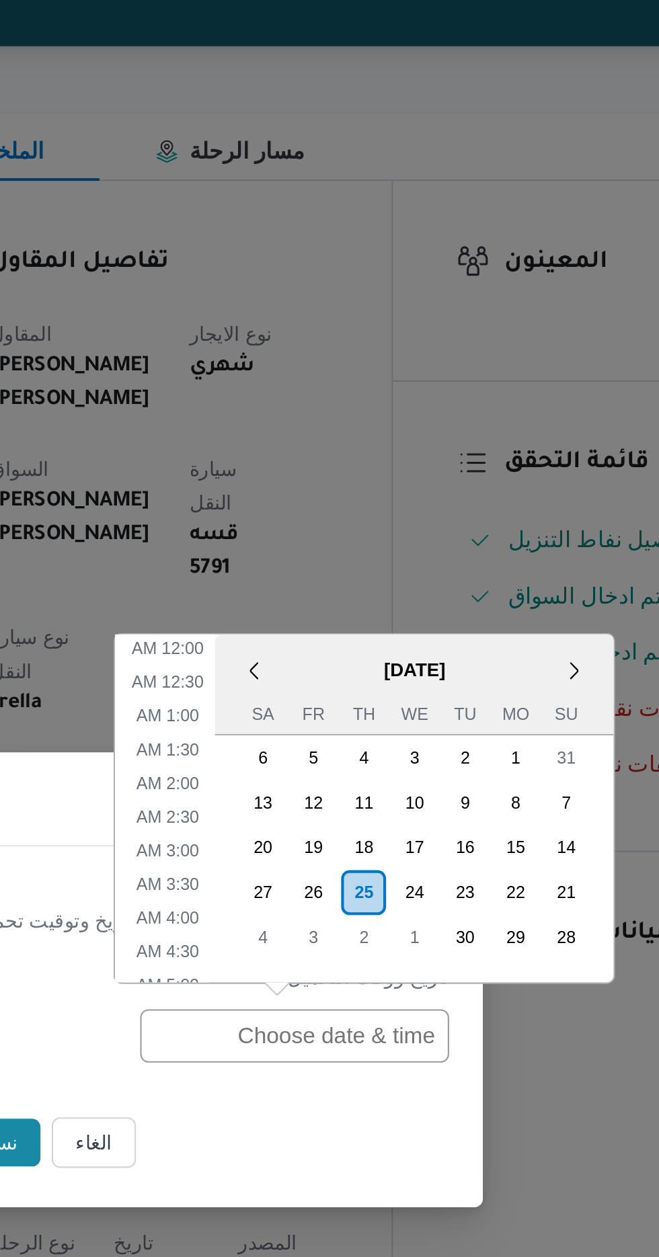
scroll to position [472, 0]
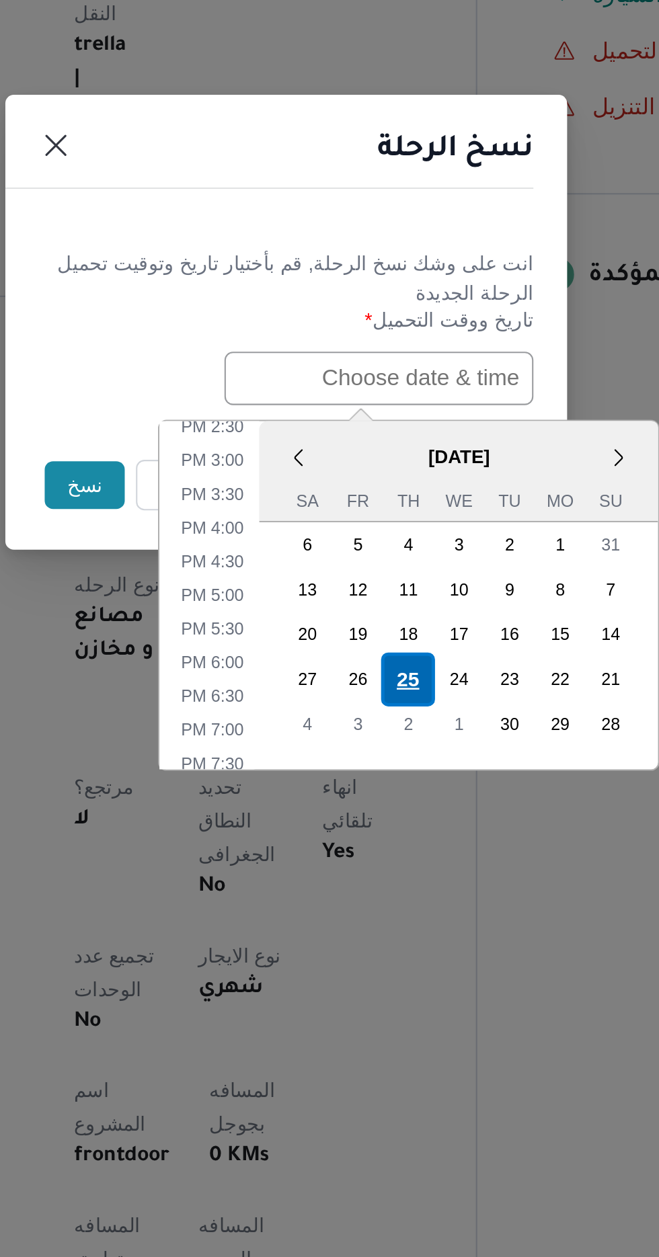
click at [388, 794] on div "25" at bounding box center [388, 799] width 26 height 26
type input "[DATE] 12:00AM"
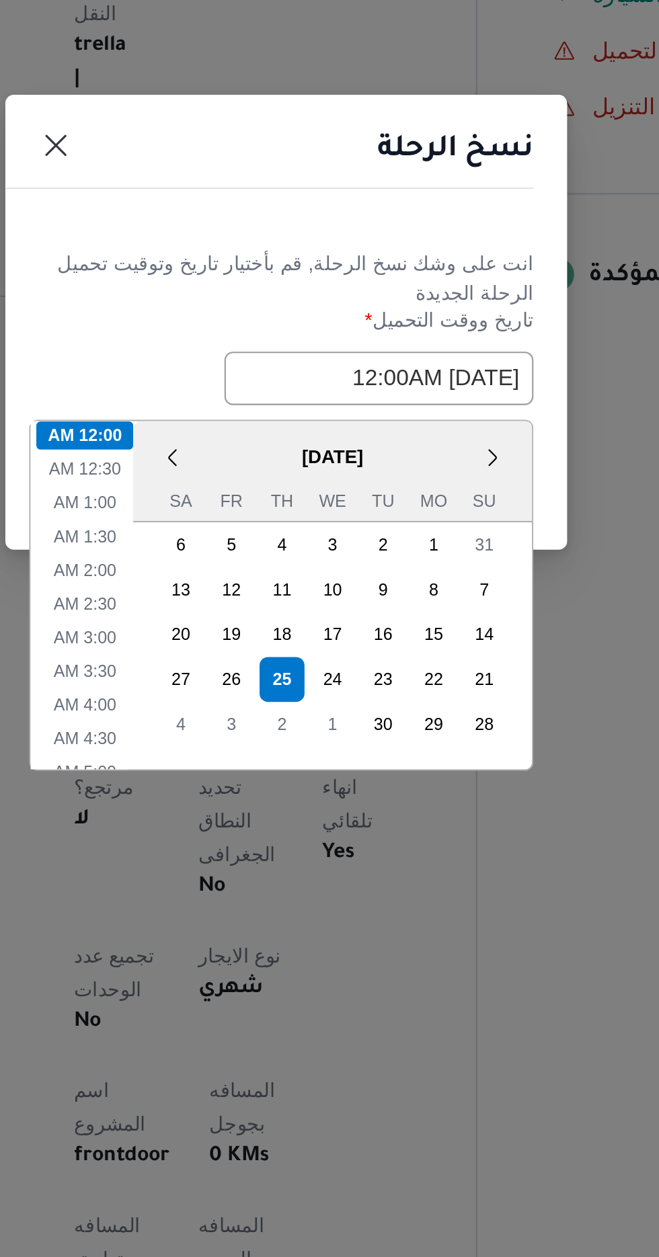
click at [393, 568] on div "نسخ الرحلة" at bounding box center [329, 549] width 269 height 61
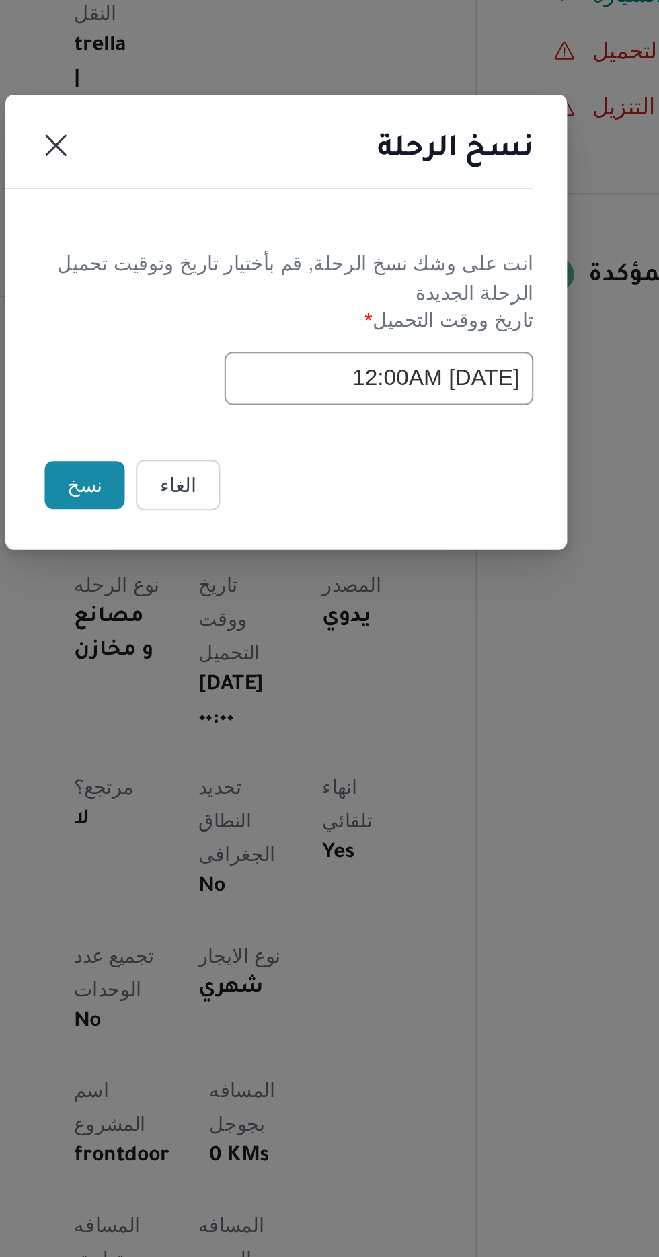
click at [224, 704] on button "نسخ" at bounding box center [233, 706] width 38 height 23
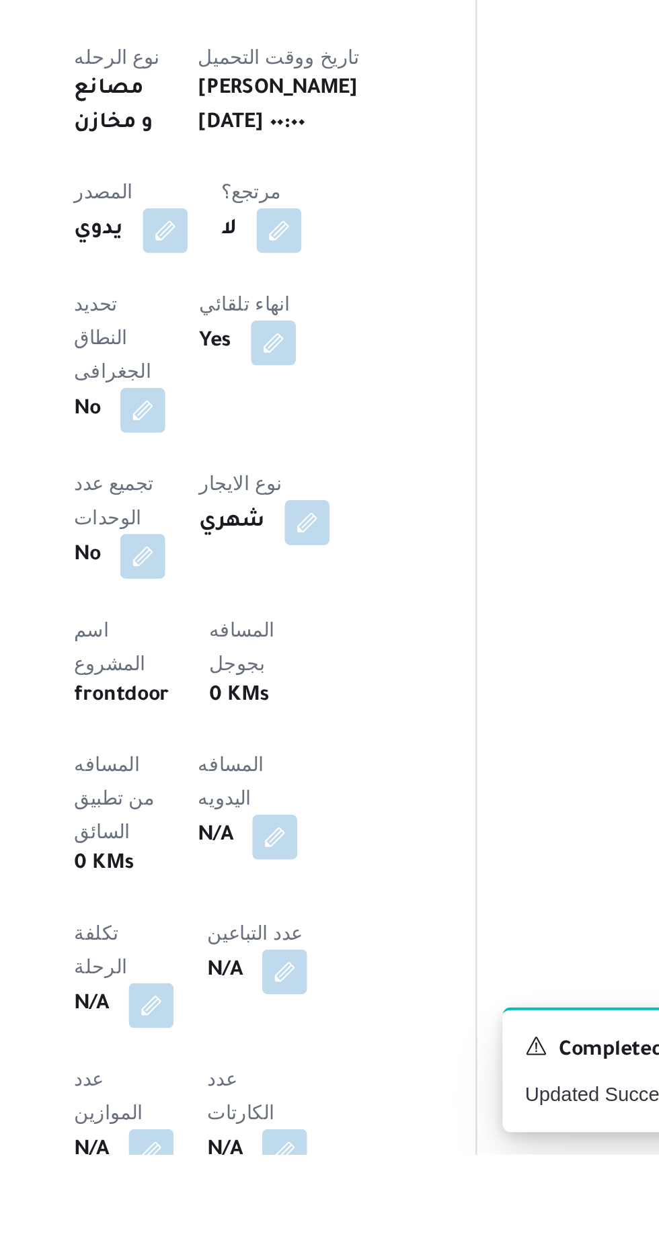
scroll to position [91, 0]
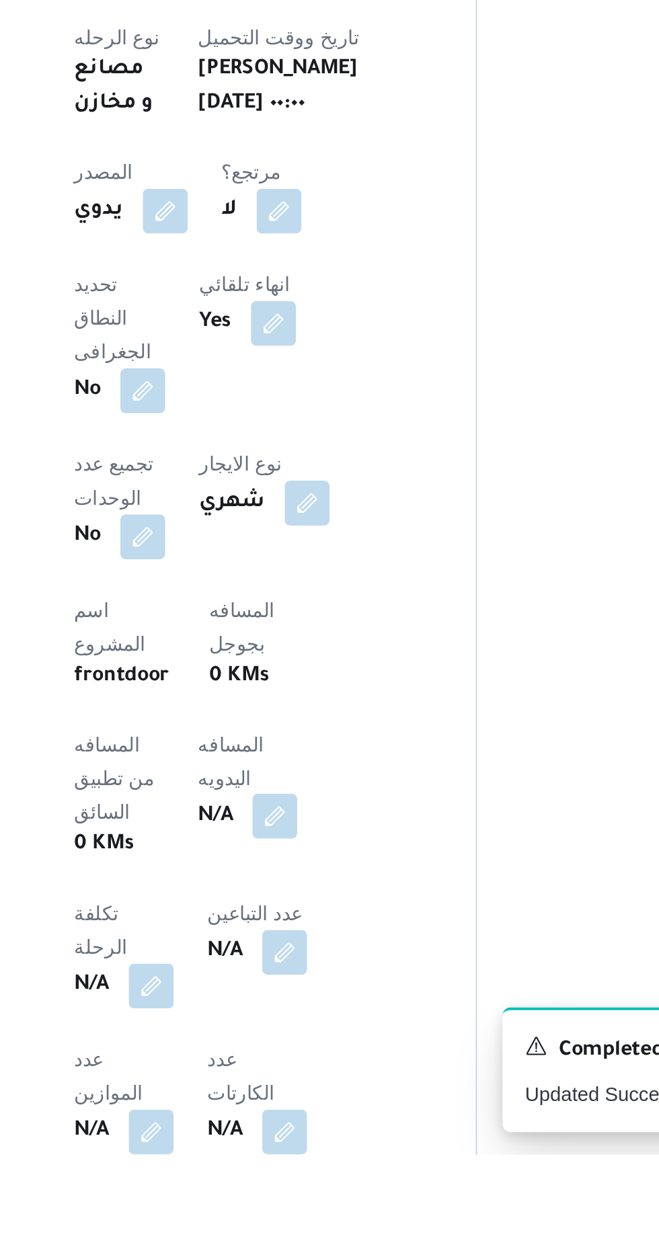
click at [313, 1087] on button "button" at bounding box center [324, 1095] width 22 height 22
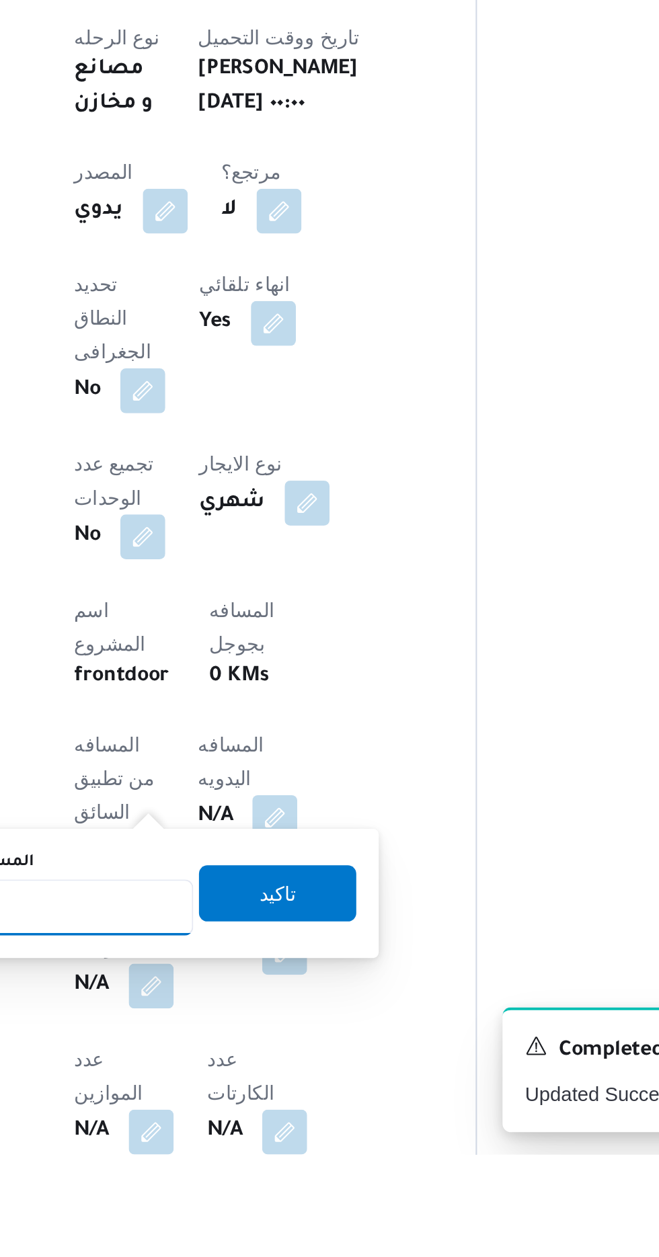
click at [249, 1135] on input "المسافه اليدويه" at bounding box center [218, 1138] width 134 height 27
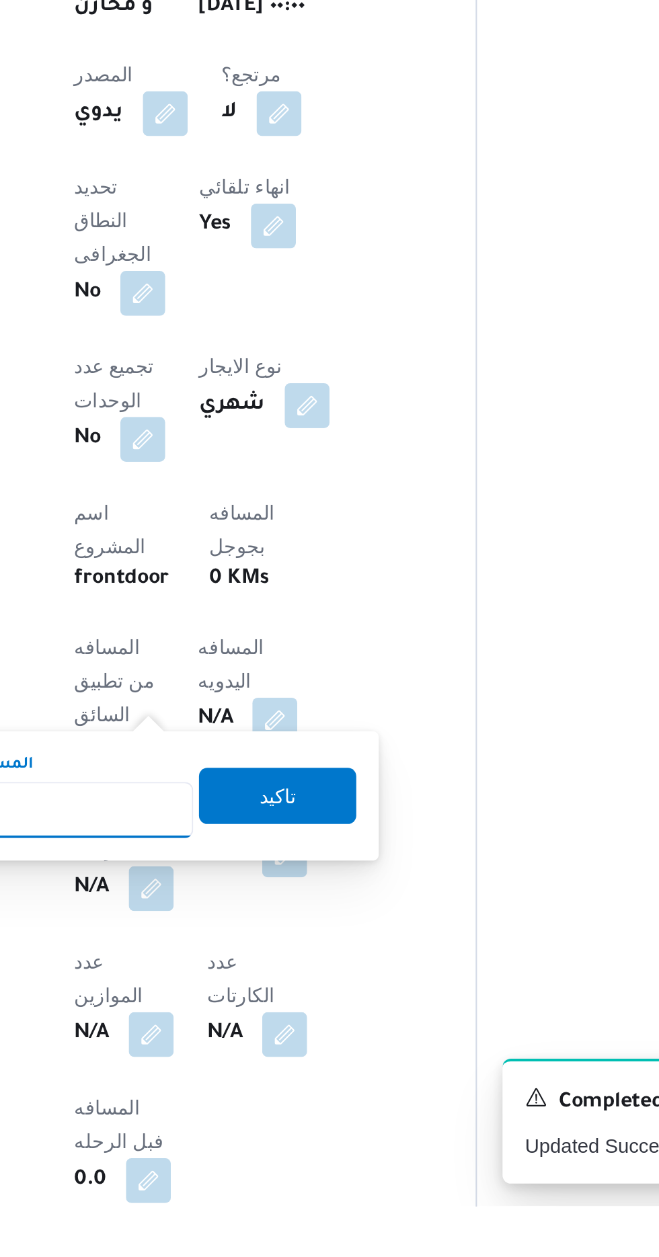
scroll to position [202, 0]
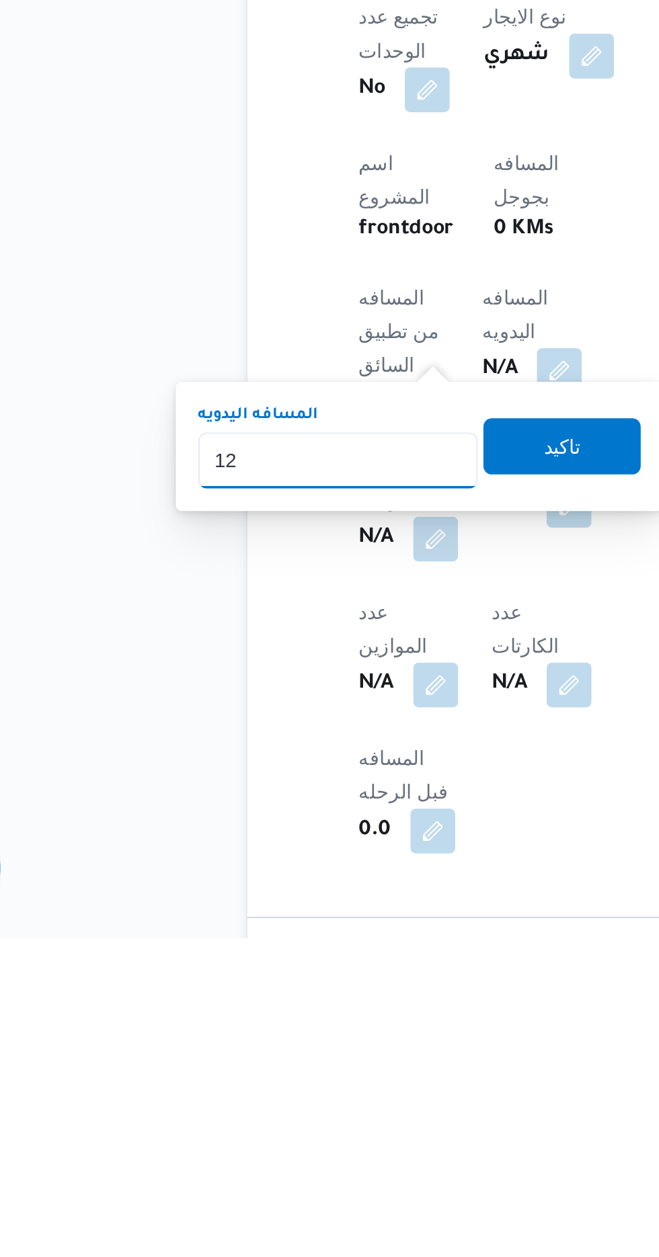
type input "120"
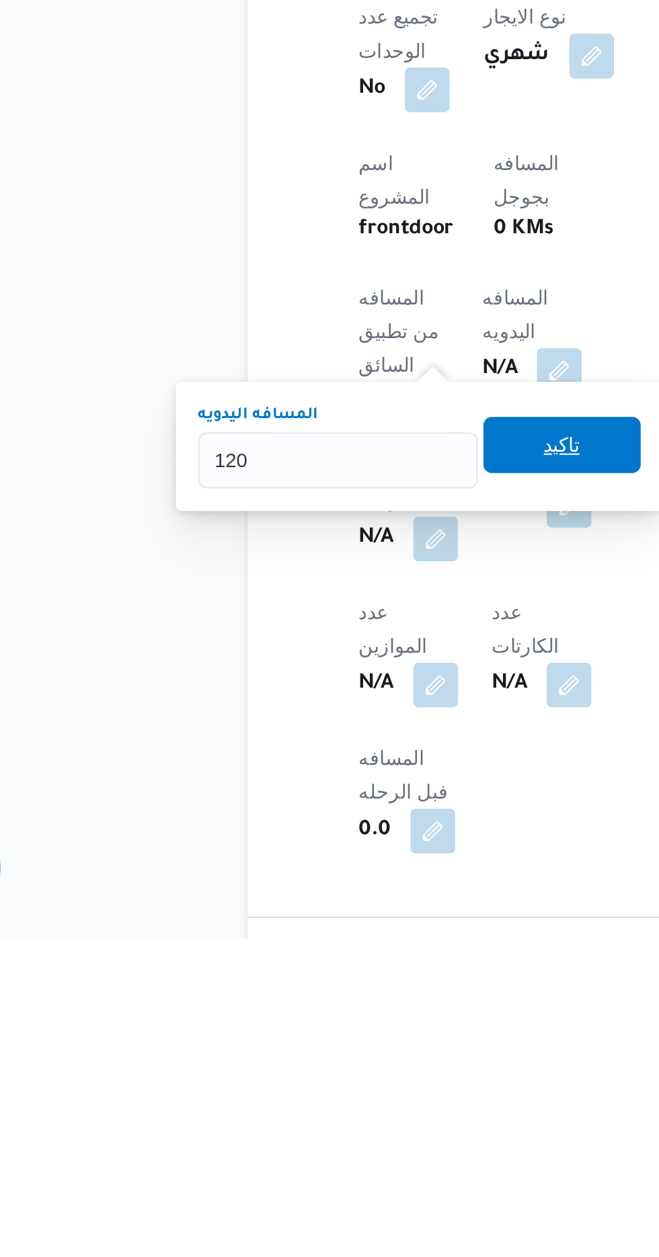
click at [326, 1023] on span "تاكيد" at bounding box center [325, 1020] width 75 height 27
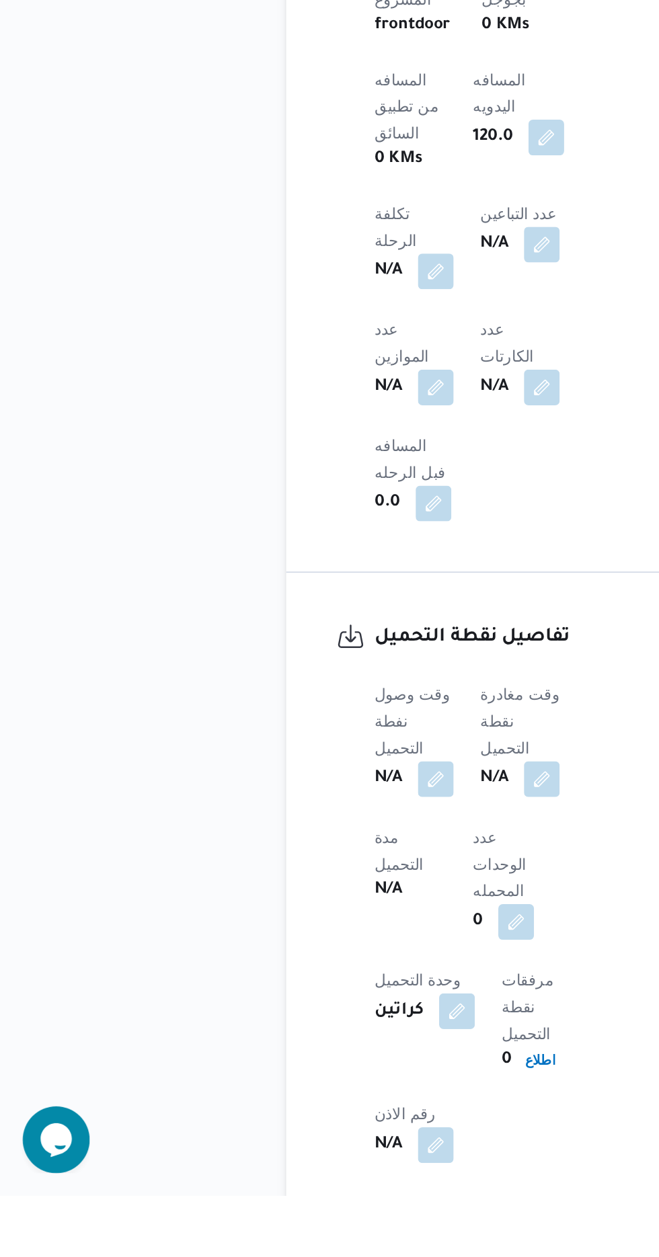
scroll to position [568, 0]
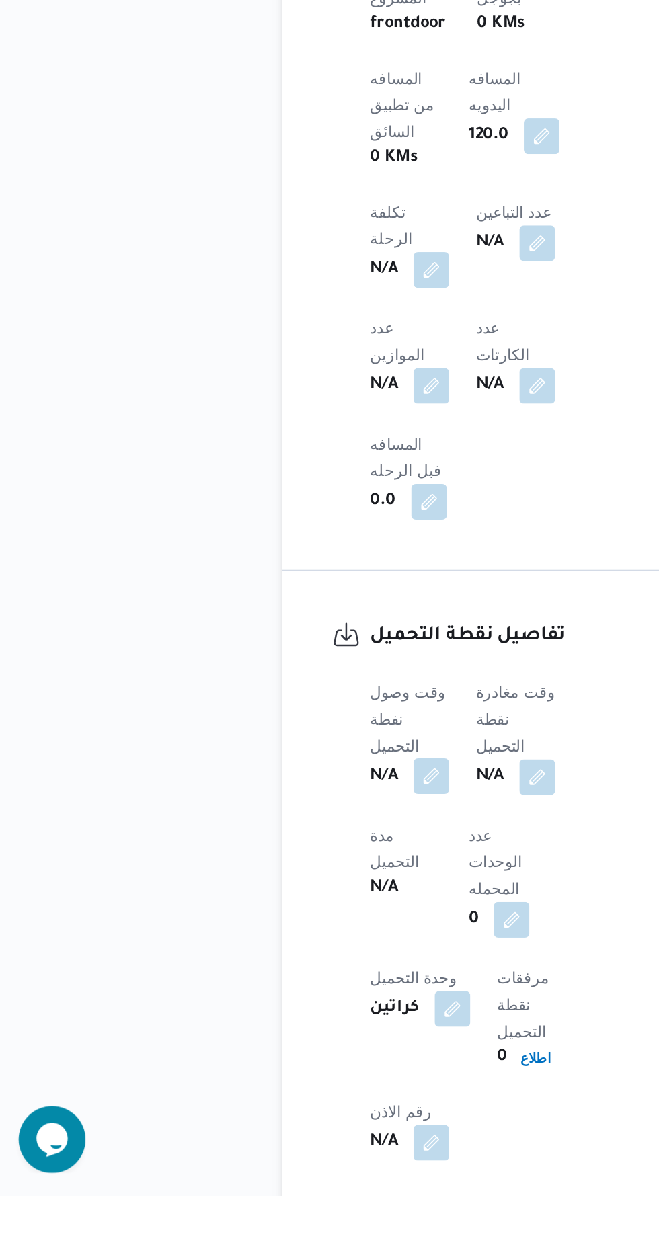
click at [266, 993] on button "button" at bounding box center [265, 1004] width 22 height 22
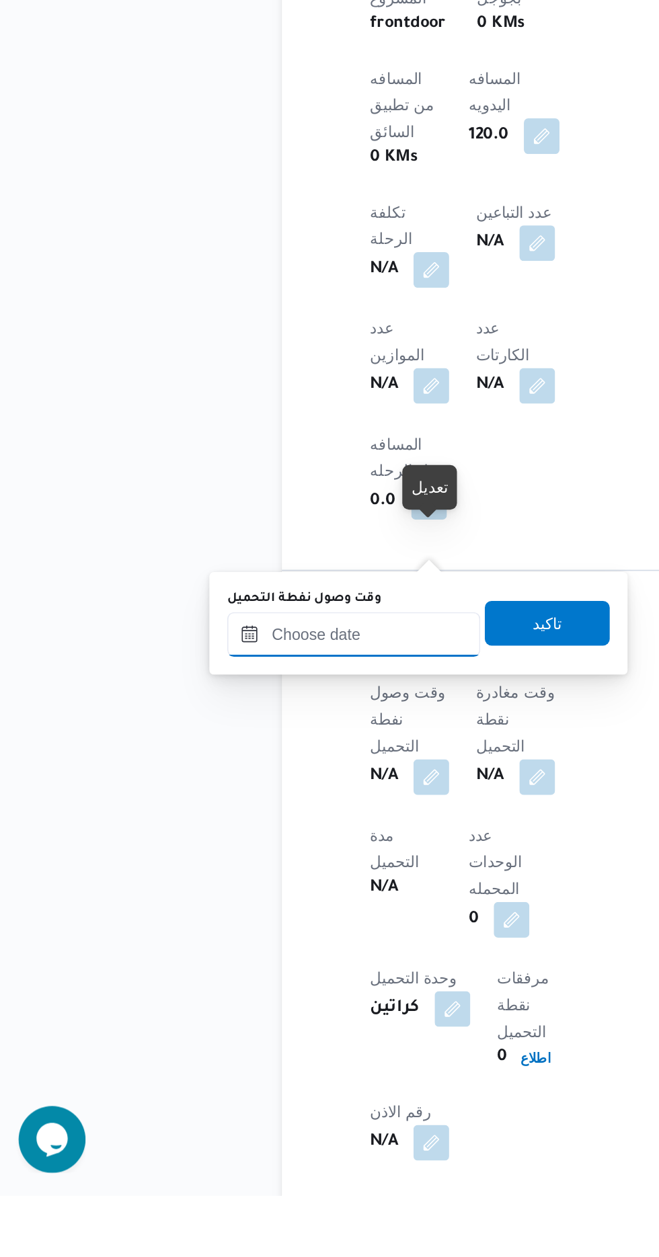
click at [265, 919] on input "وقت وصول نفطة التحميل" at bounding box center [218, 918] width 153 height 27
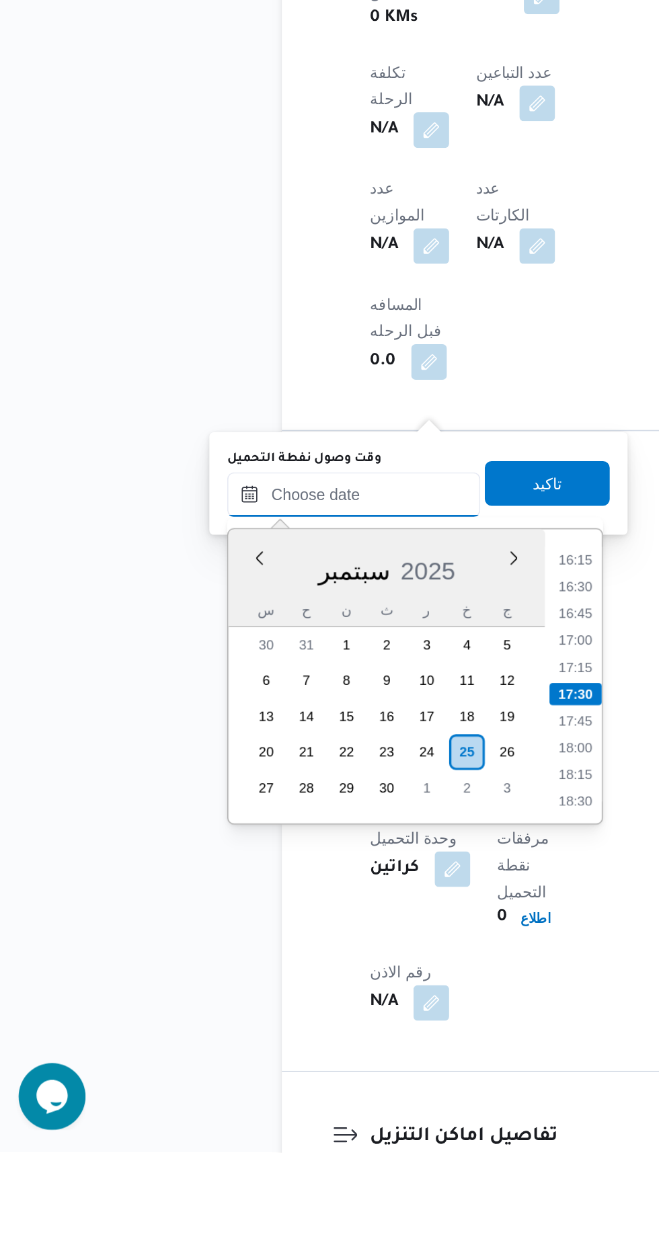
scroll to position [627, 0]
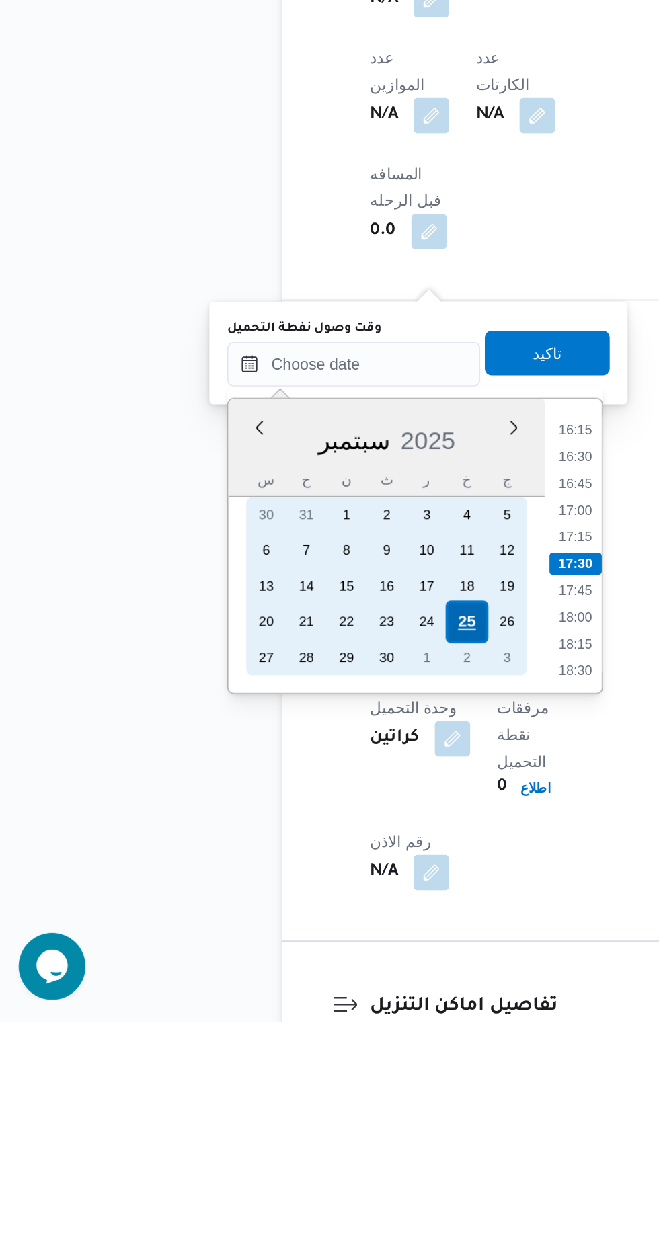
click at [286, 1013] on div "25" at bounding box center [286, 1016] width 26 height 26
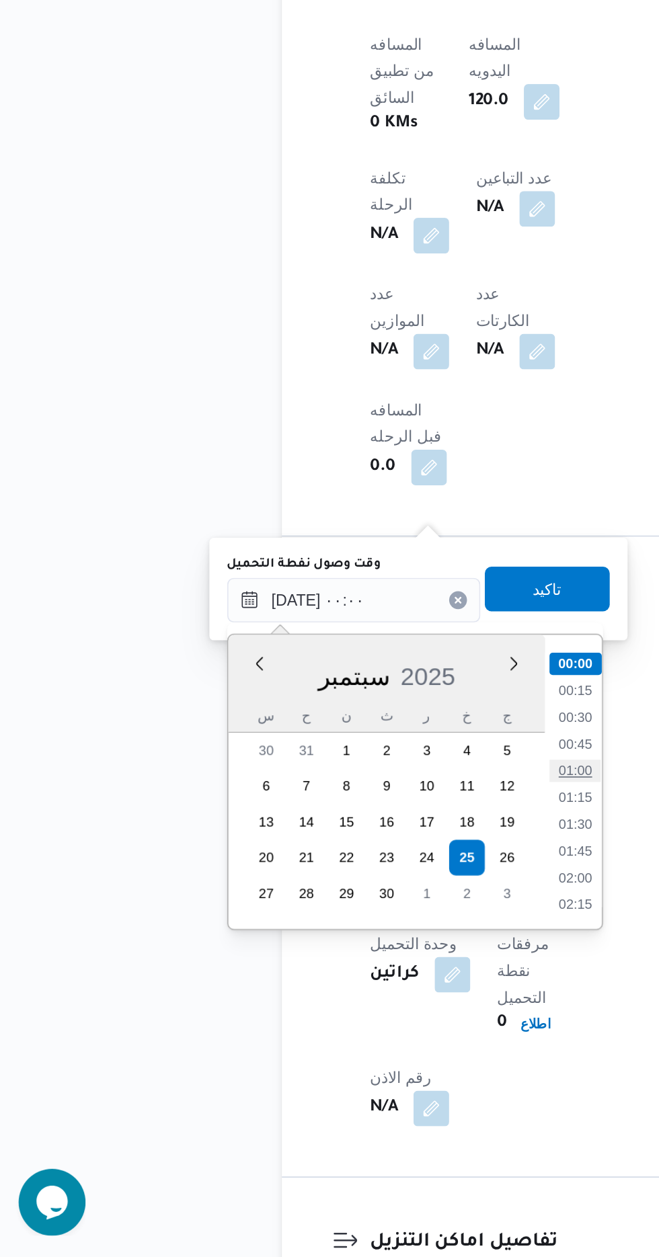
click at [354, 966] on li "01:00" at bounding box center [351, 962] width 31 height 13
type input "[DATE] ٠١:٠٠"
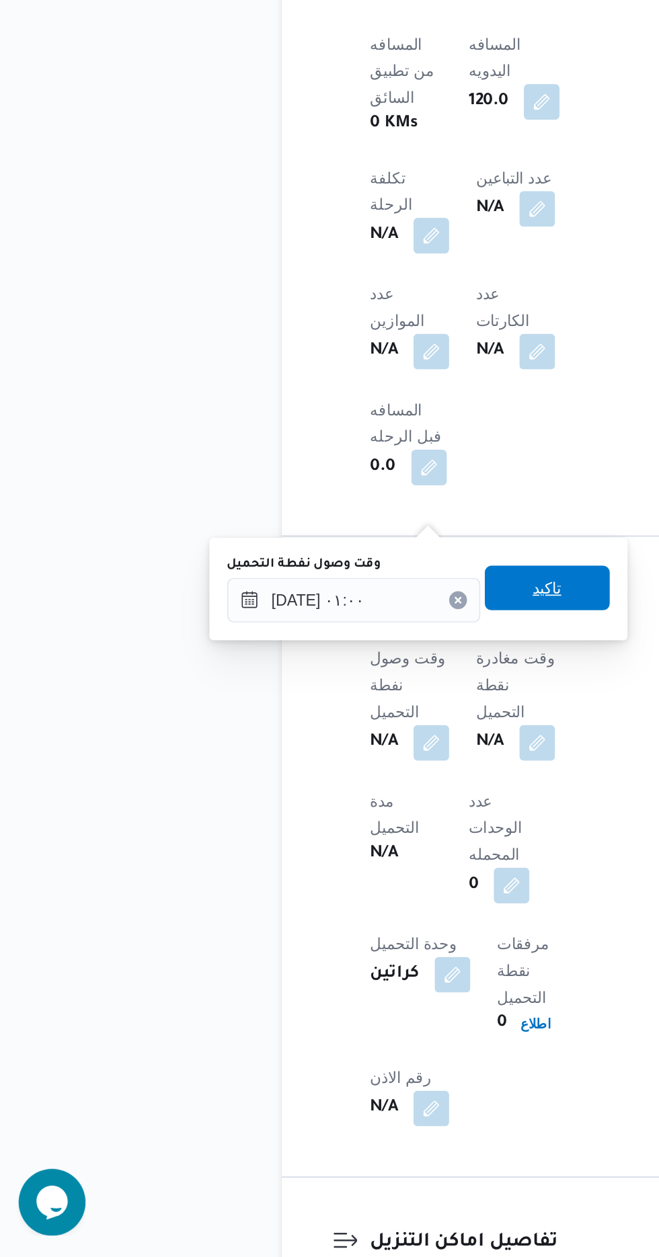
click at [343, 859] on span "تاكيد" at bounding box center [334, 853] width 17 height 16
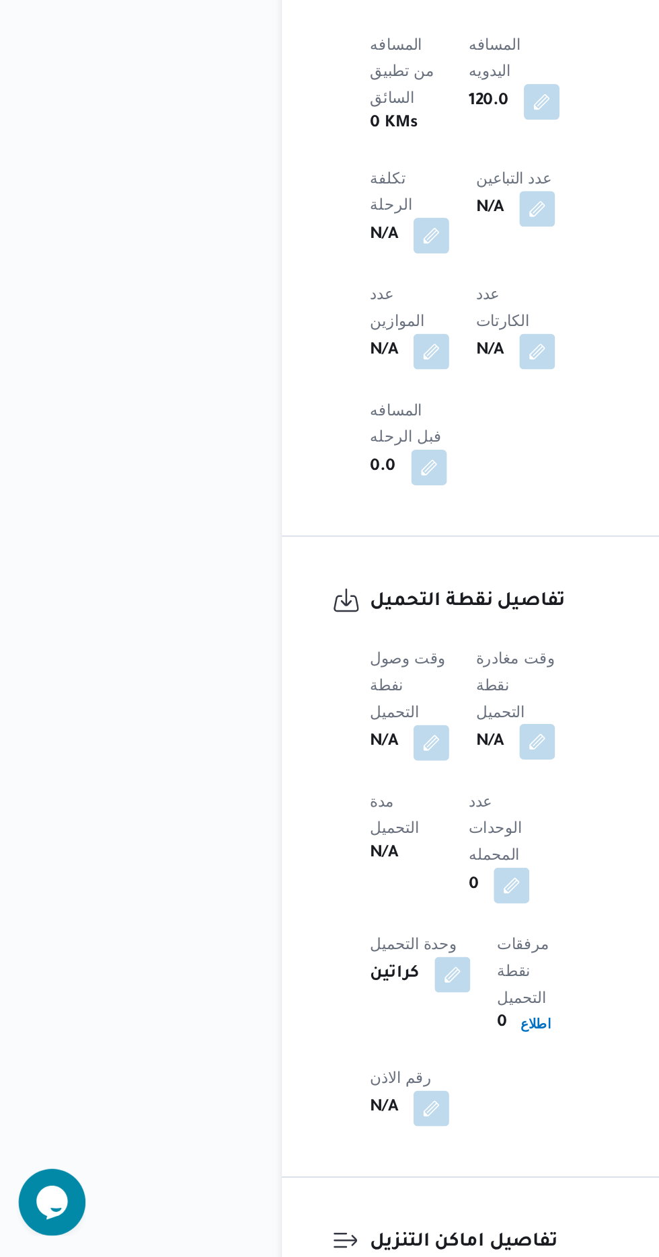
click at [337, 935] on button "button" at bounding box center [329, 946] width 22 height 22
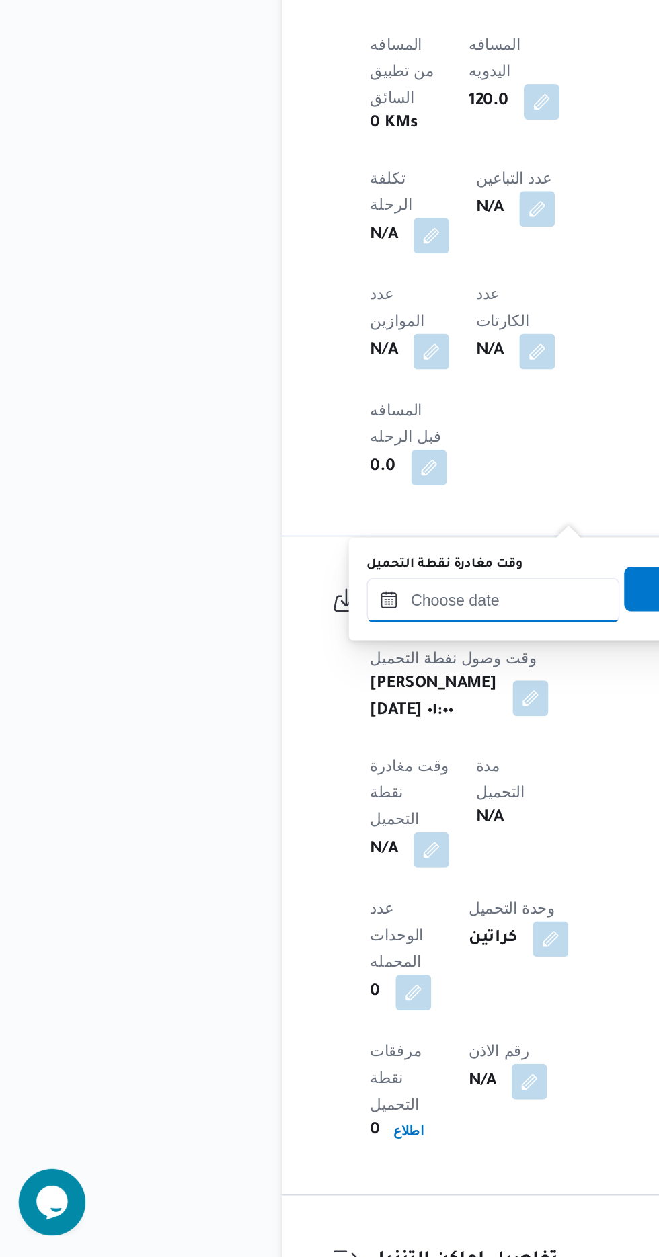
click at [303, 861] on input "وقت مغادرة نقطة التحميل" at bounding box center [302, 860] width 153 height 27
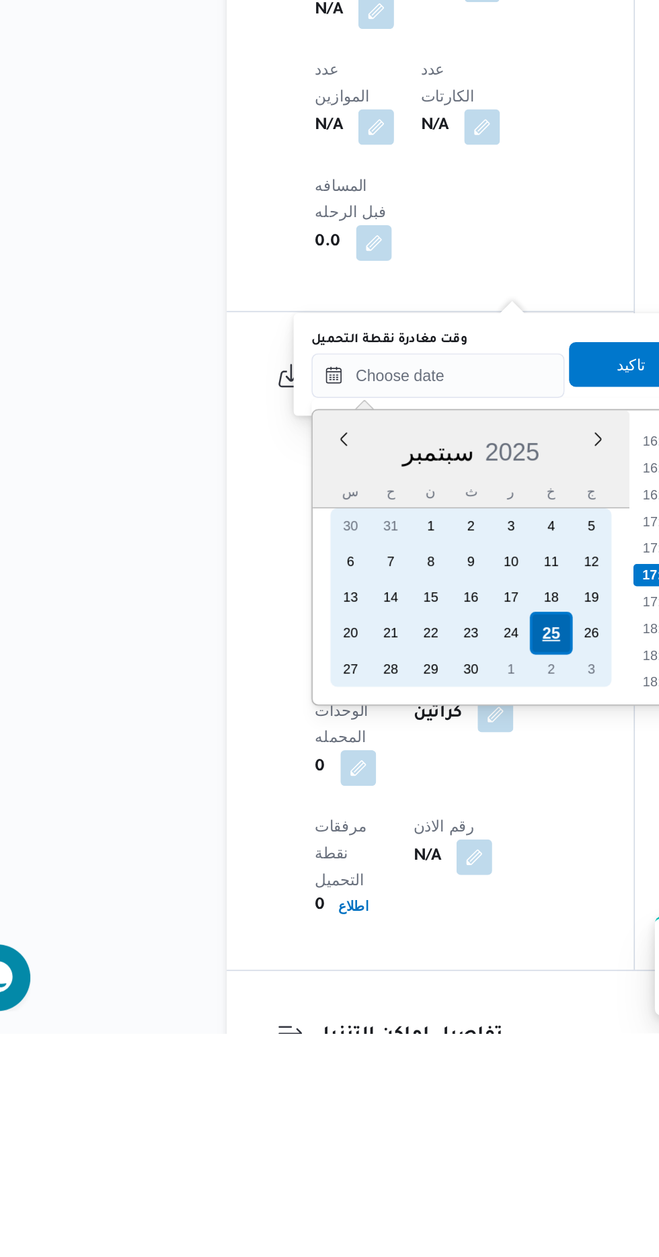
click at [366, 1015] on div "25" at bounding box center [370, 1016] width 26 height 26
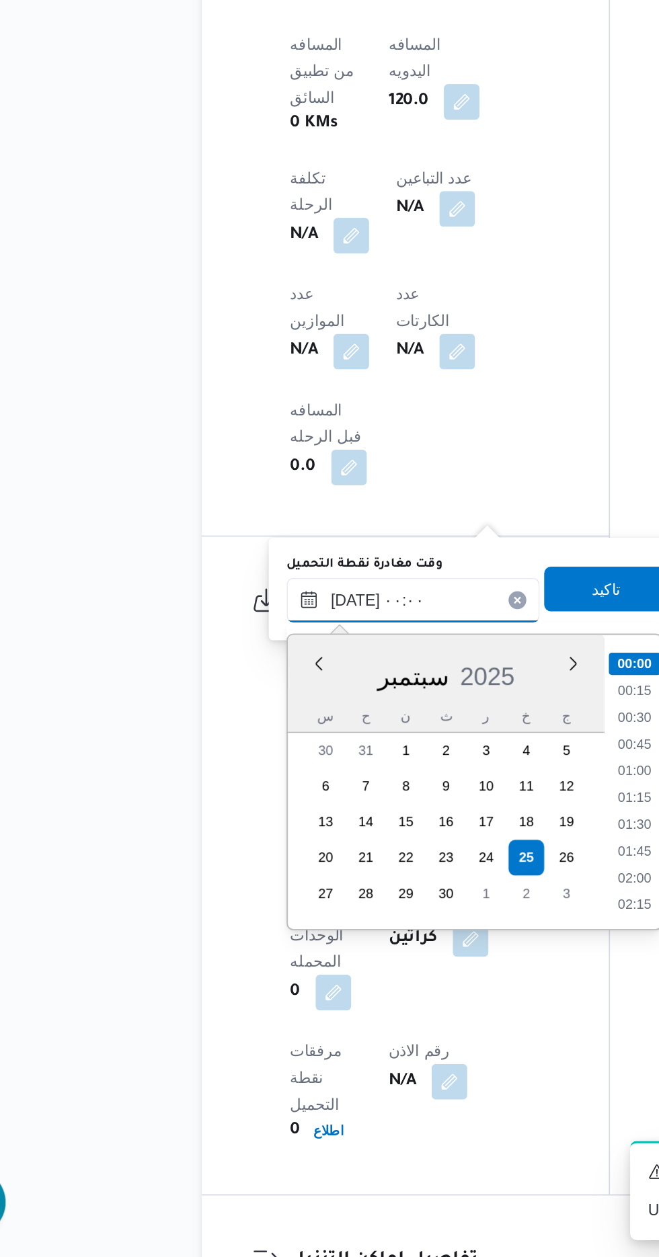
click at [253, 861] on input "[DATE] ٠٠:٠٠" at bounding box center [302, 860] width 153 height 27
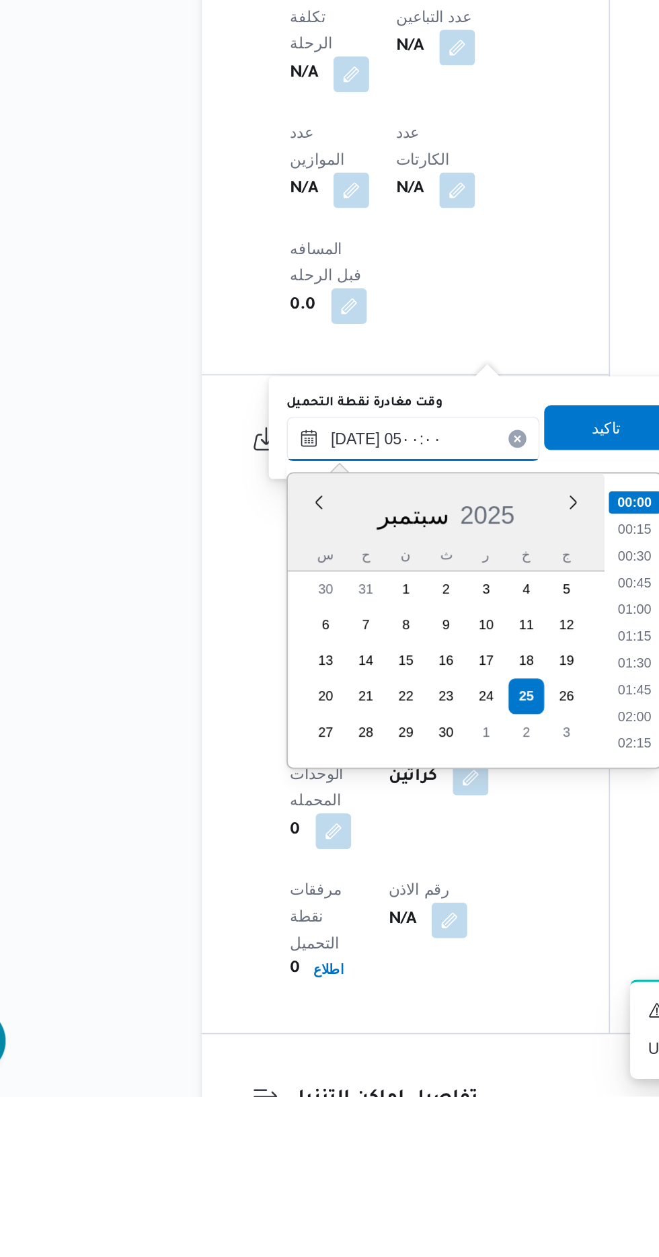
scroll to position [181, 0]
click at [441, 1001] on li "04:30" at bounding box center [435, 1007] width 31 height 13
type input "[DATE] ٠٤:٣٠"
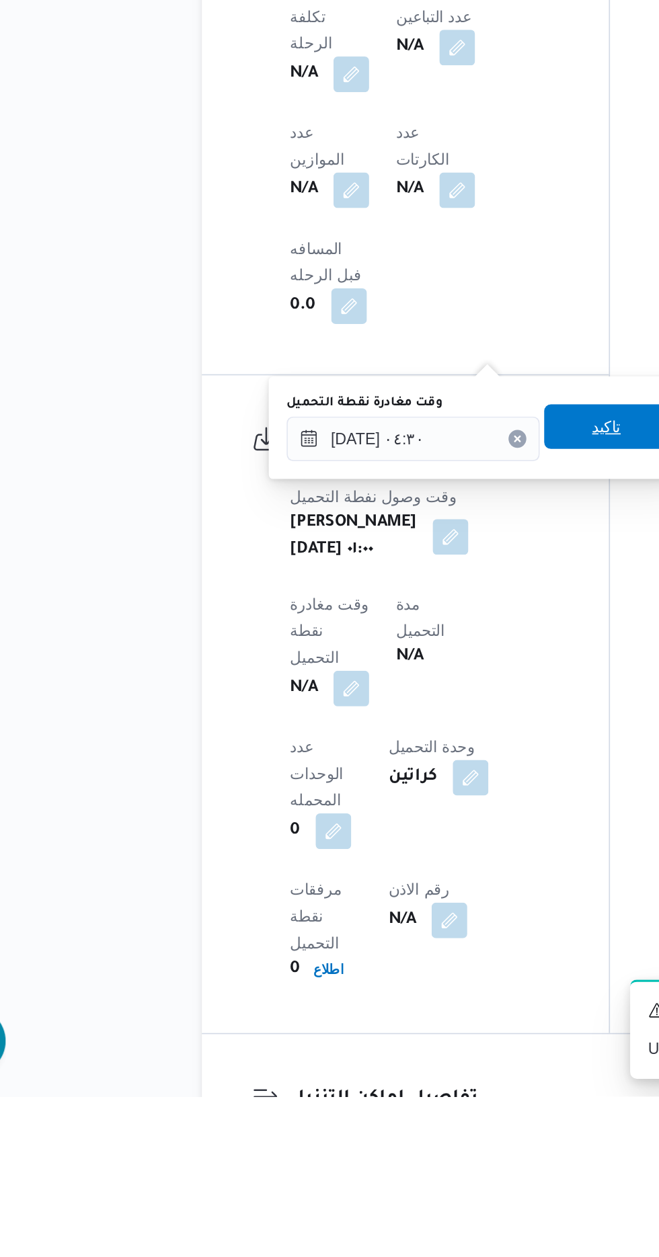
click at [419, 853] on span "تاكيد" at bounding box center [418, 852] width 75 height 27
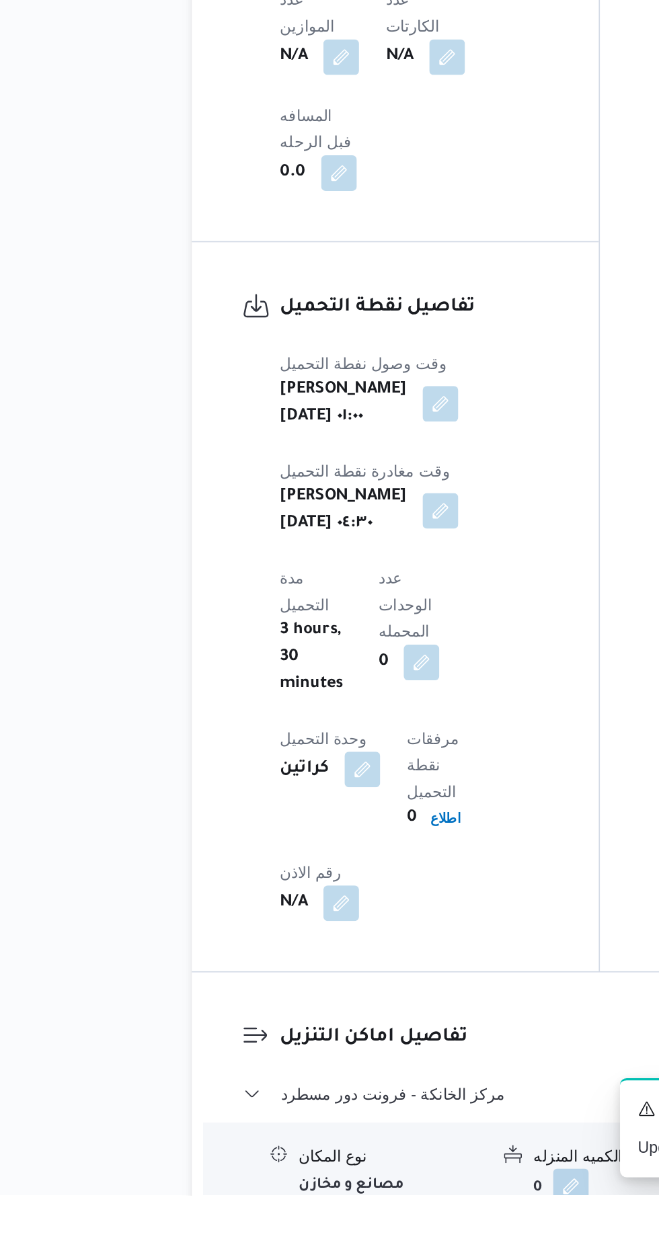
scroll to position [767, 0]
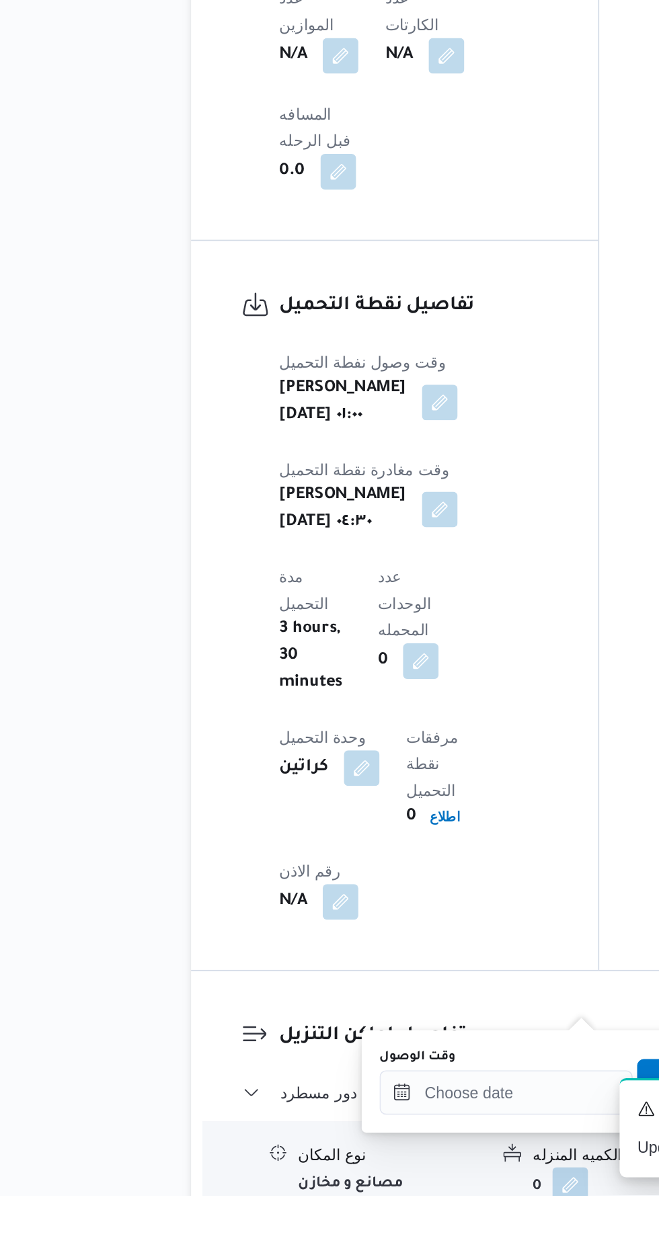
click at [322, 1175] on label "وقت الوصول" at bounding box center [311, 1173] width 46 height 11
click at [322, 1181] on input "وقت الوصول" at bounding box center [364, 1194] width 153 height 27
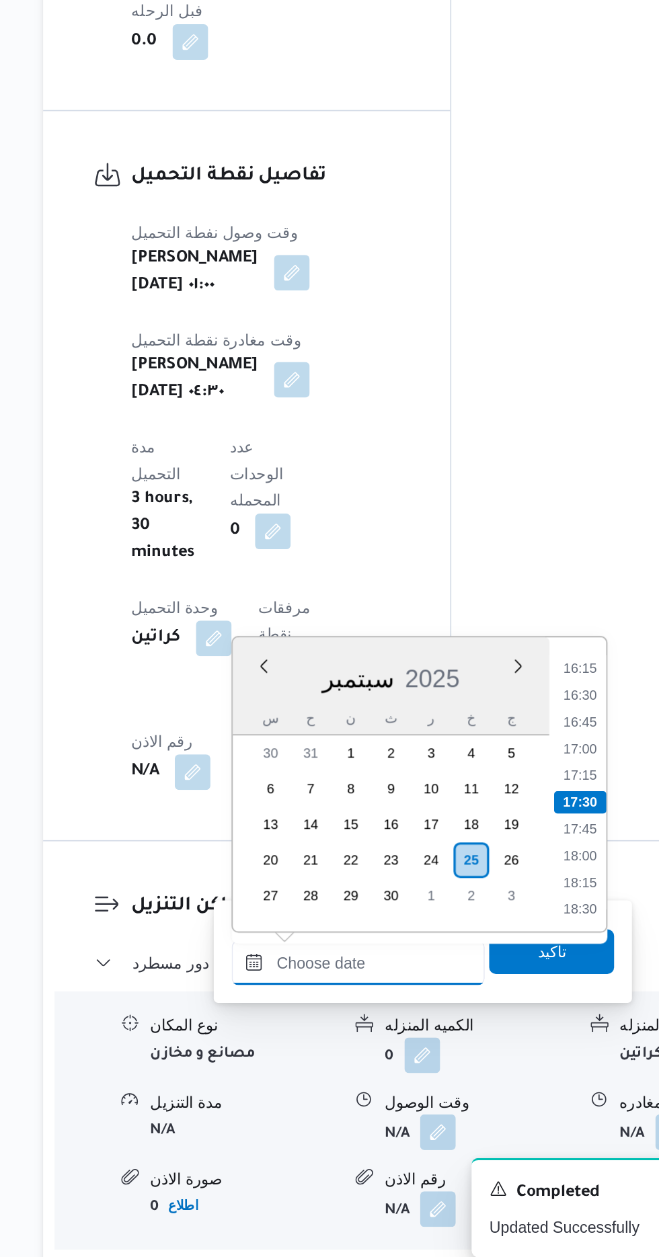
scroll to position [894, 0]
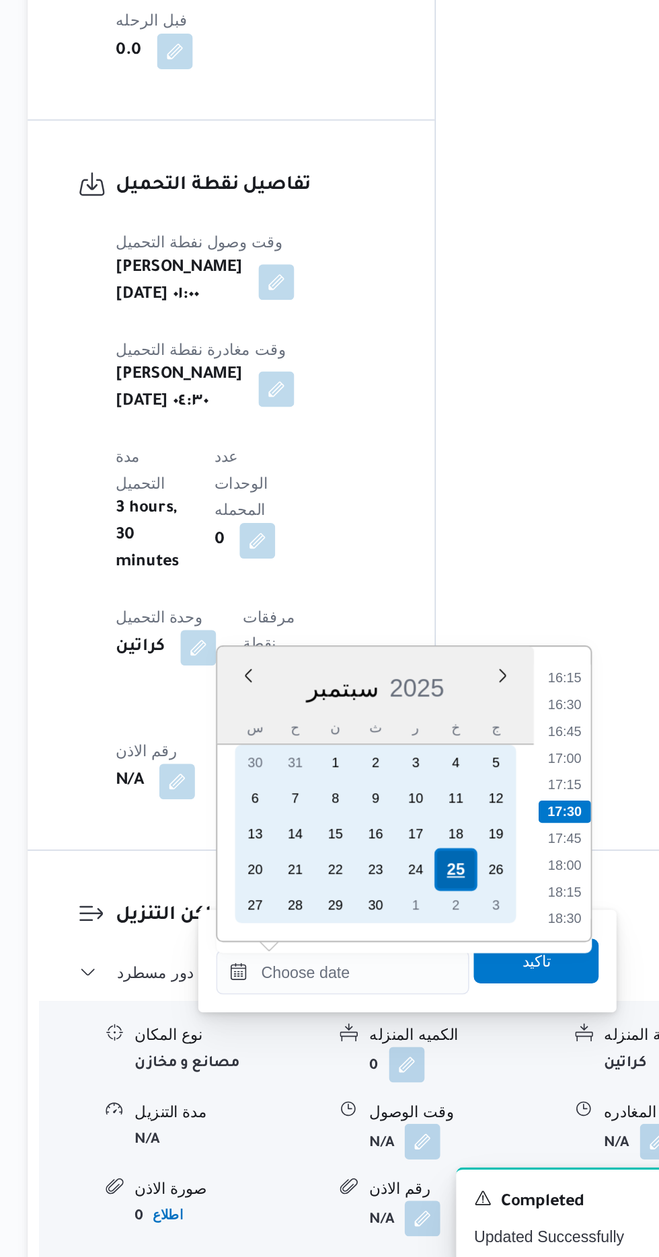
click at [436, 1005] on div "25" at bounding box center [433, 1007] width 26 height 26
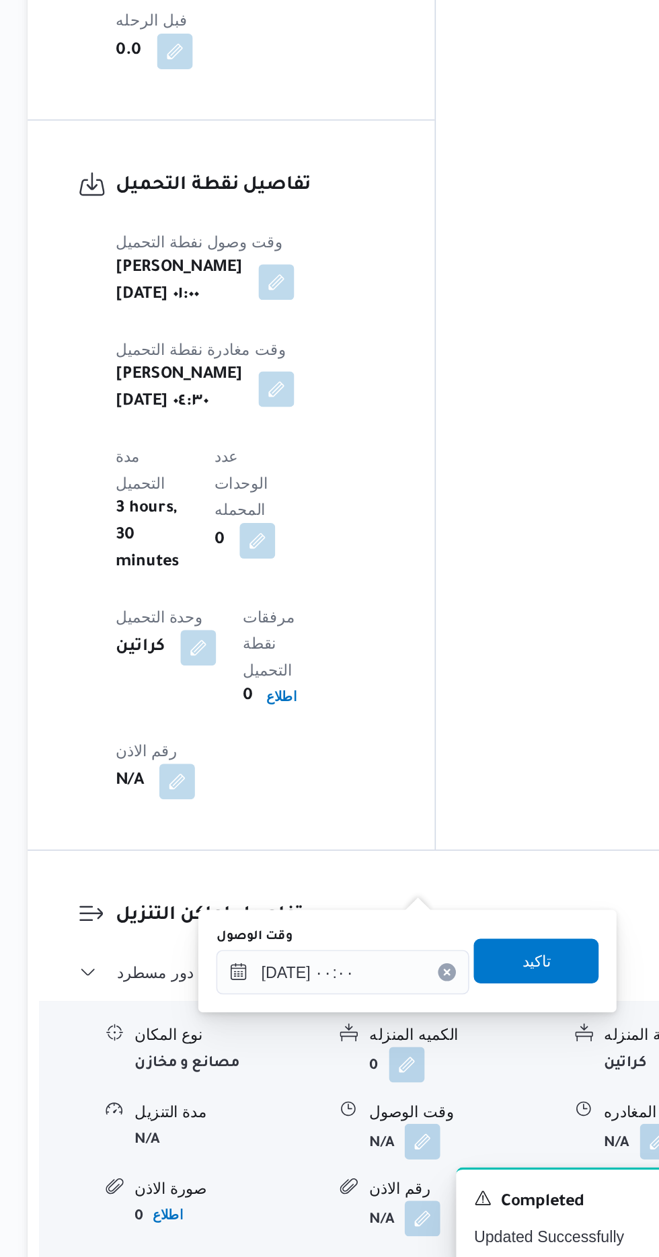
click at [281, 1078] on div "You are in a dialog. To close this dialog, hit escape. وقت الوصول [DATE] ٠٠:٠٠ …" at bounding box center [404, 1062] width 252 height 62
click at [336, 1064] on input "[DATE] ٠٠:٠٠" at bounding box center [364, 1068] width 153 height 27
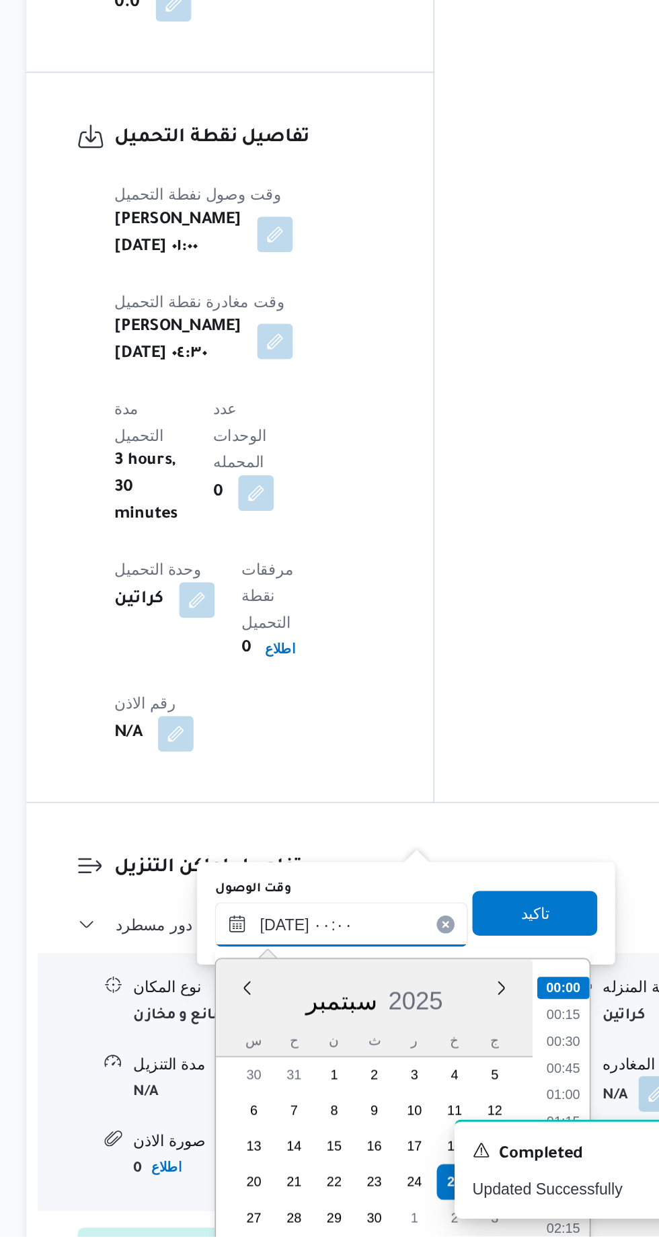
scroll to position [954, 0]
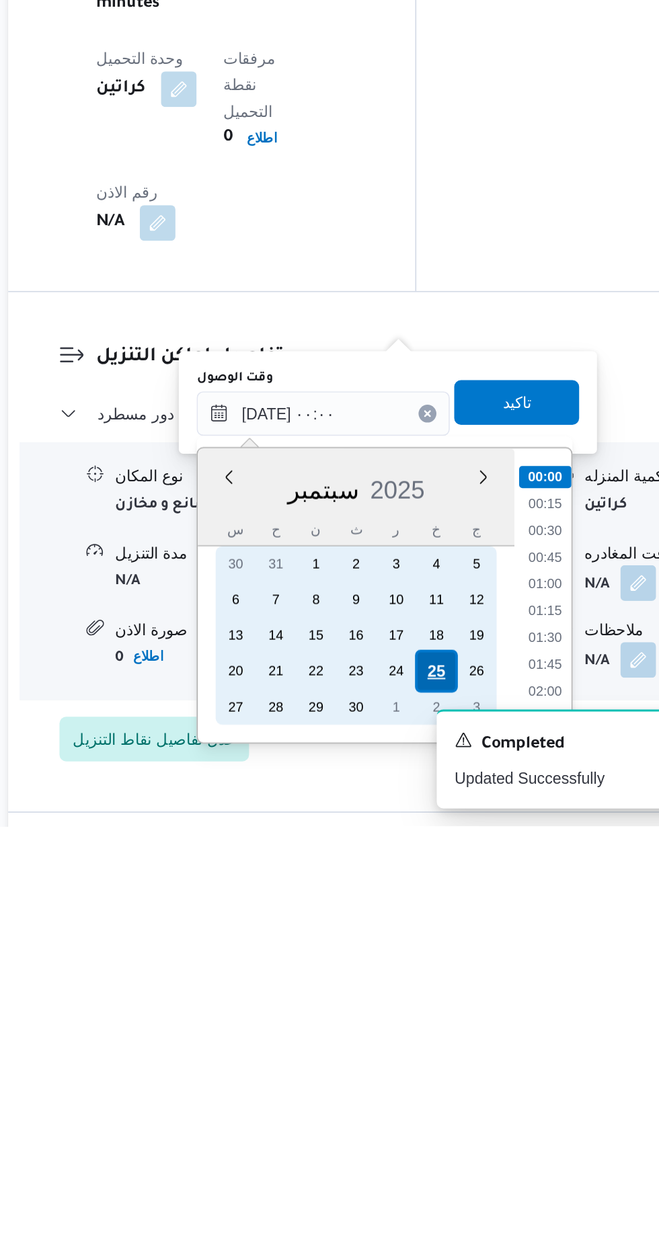
click at [433, 1161] on div "25" at bounding box center [433, 1163] width 26 height 26
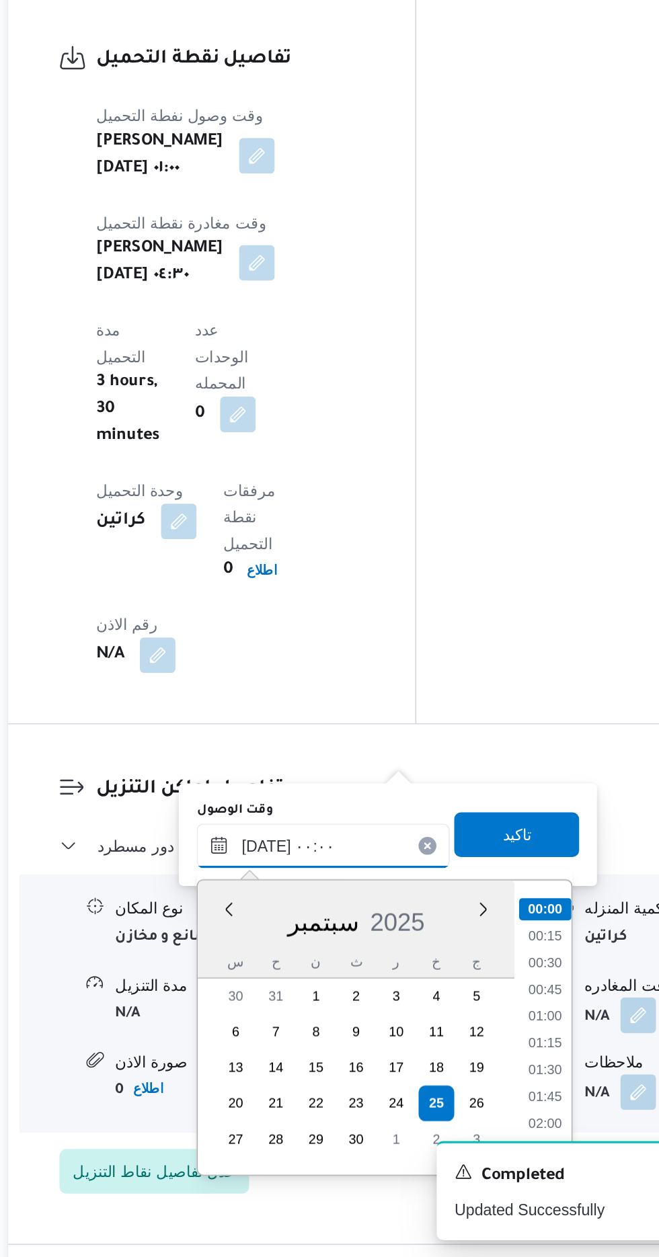
click at [293, 1009] on input "[DATE] ٠٠:٠٠" at bounding box center [364, 1008] width 153 height 27
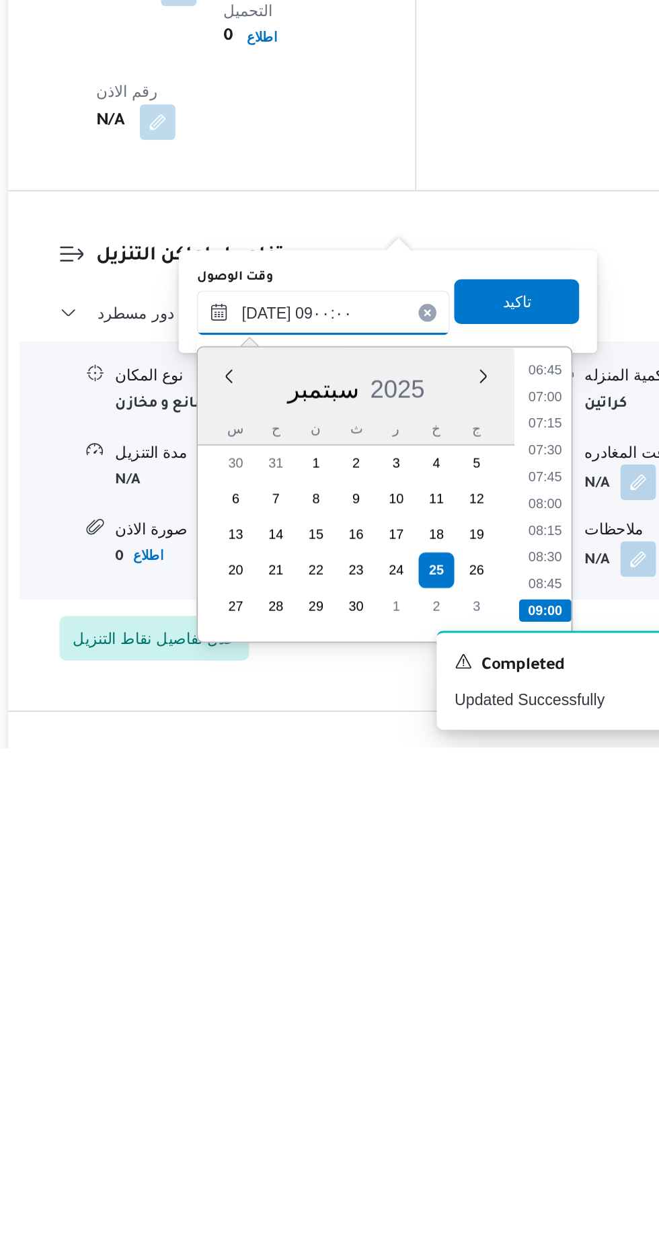
scroll to position [968, 0]
click at [493, 1169] on li "09:00" at bounding box center [498, 1173] width 32 height 13
type input "[DATE] ٠٩:٠٠"
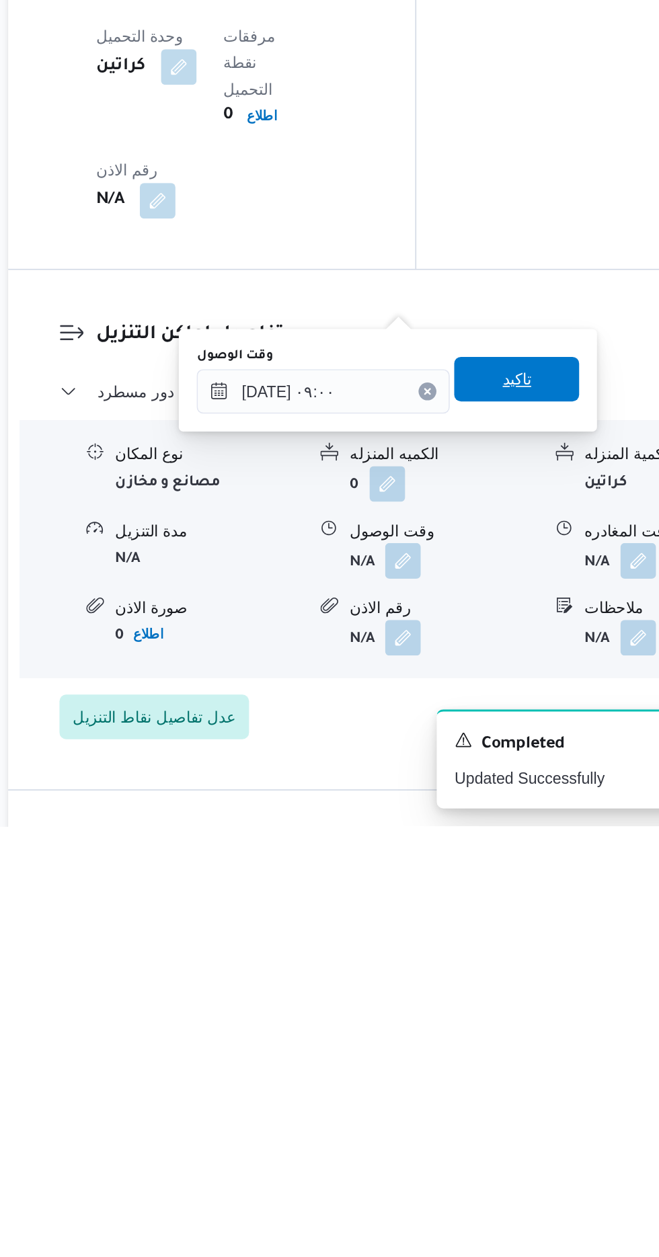
click at [503, 988] on span "تاكيد" at bounding box center [481, 987] width 75 height 27
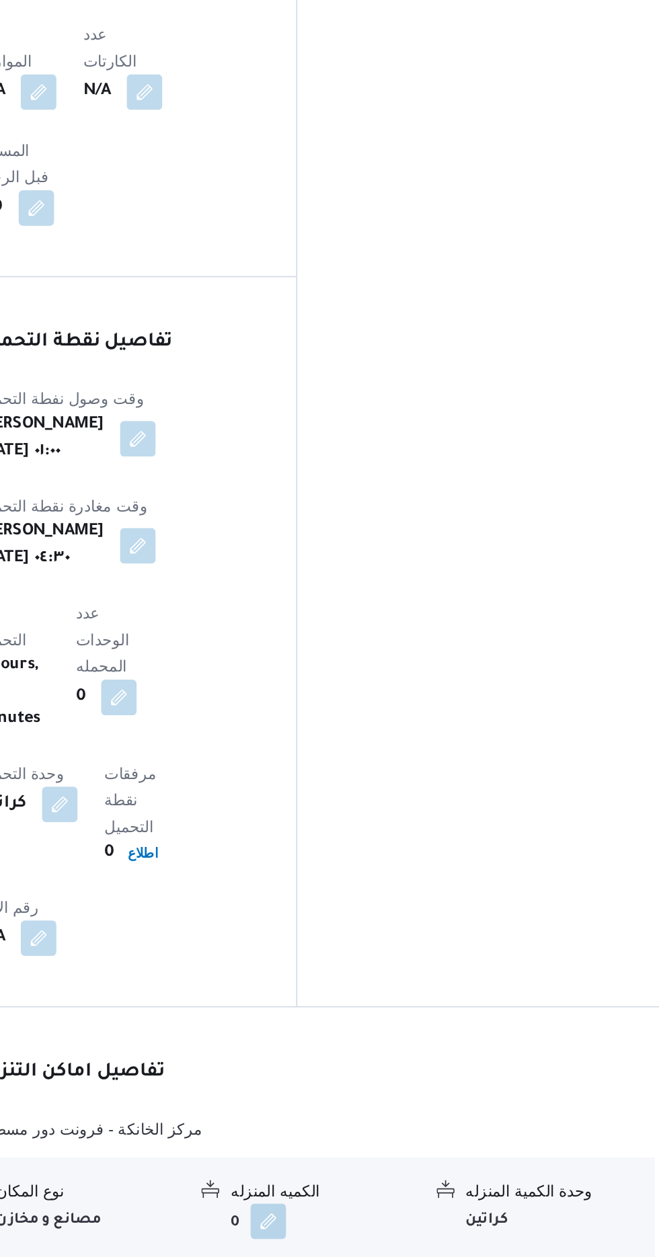
click at [556, 1085] on button "button" at bounding box center [555, 1096] width 22 height 22
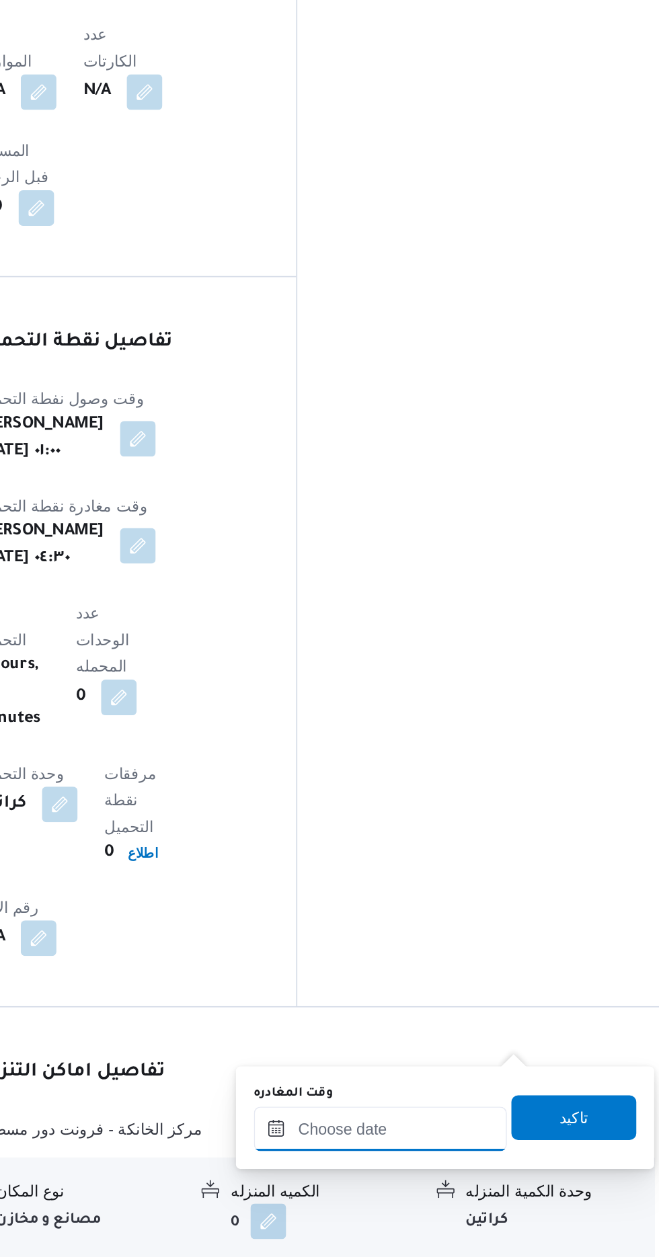
click at [495, 982] on input "وقت المغادره" at bounding box center [470, 994] width 153 height 27
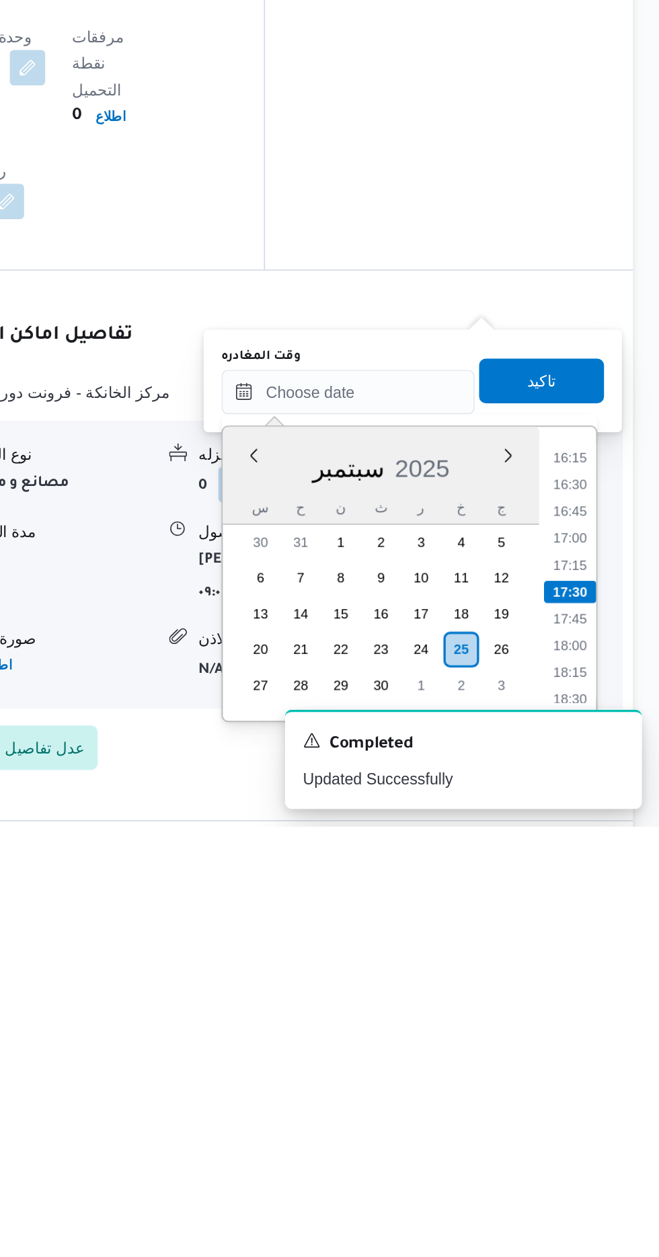
scroll to position [968, 0]
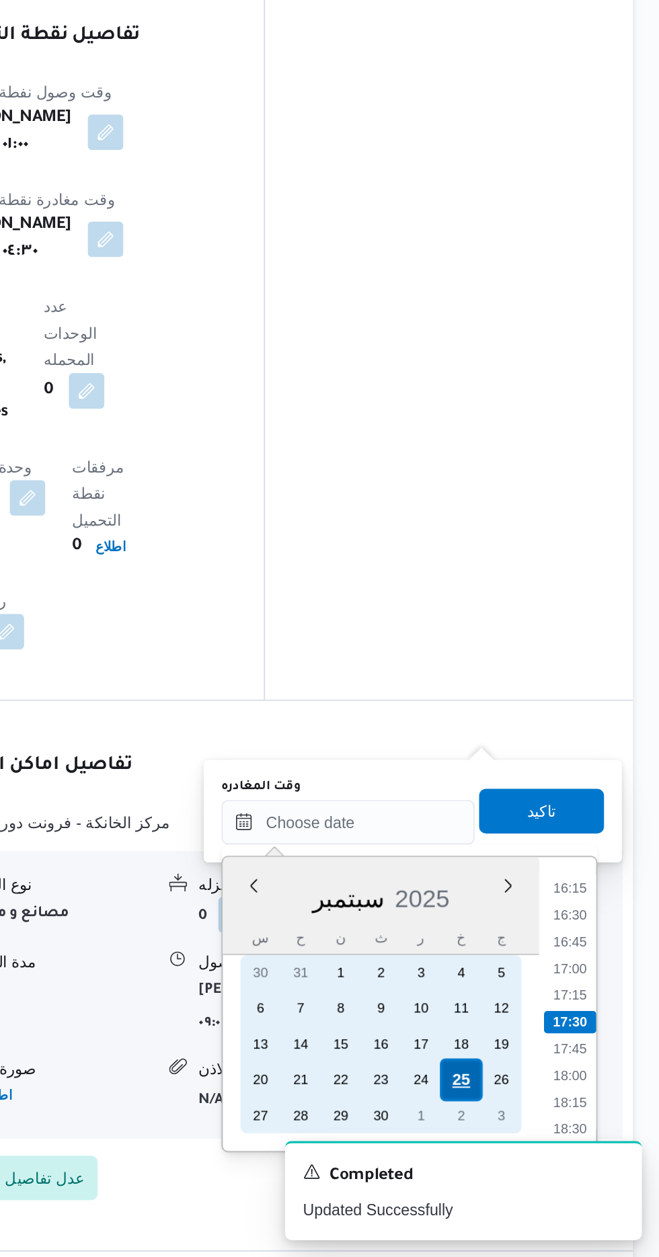
click at [534, 1146] on div "25" at bounding box center [539, 1149] width 26 height 26
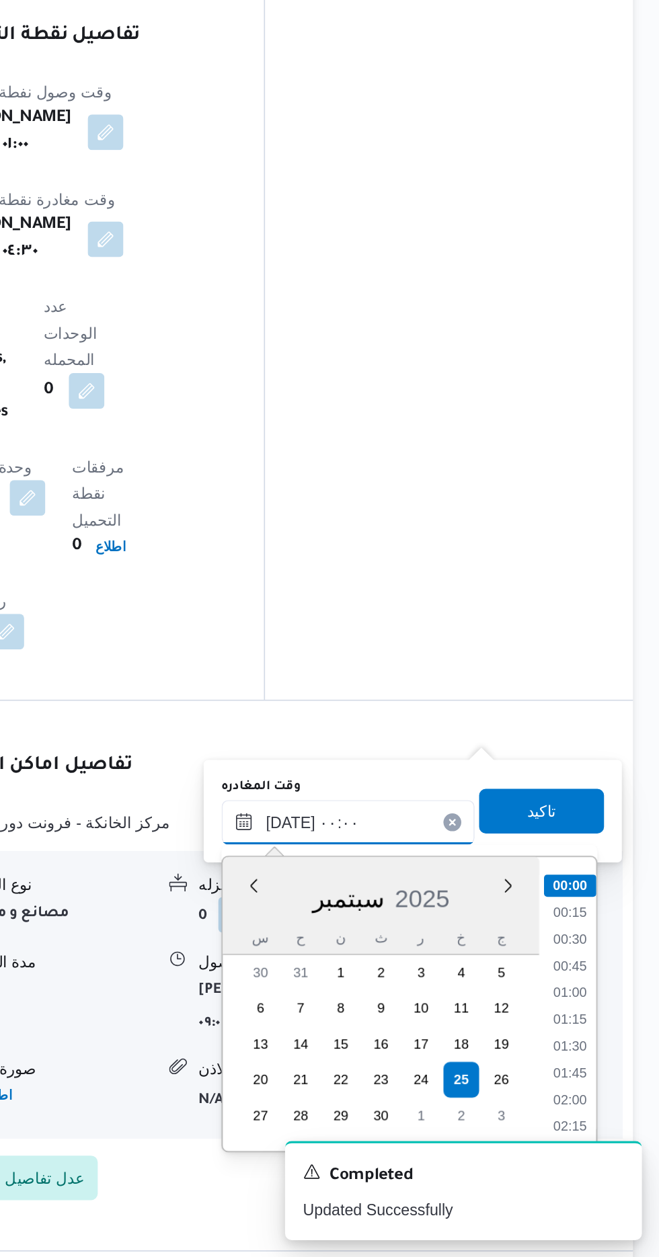
click at [409, 995] on input "[DATE] ٠٠:٠٠" at bounding box center [470, 993] width 153 height 27
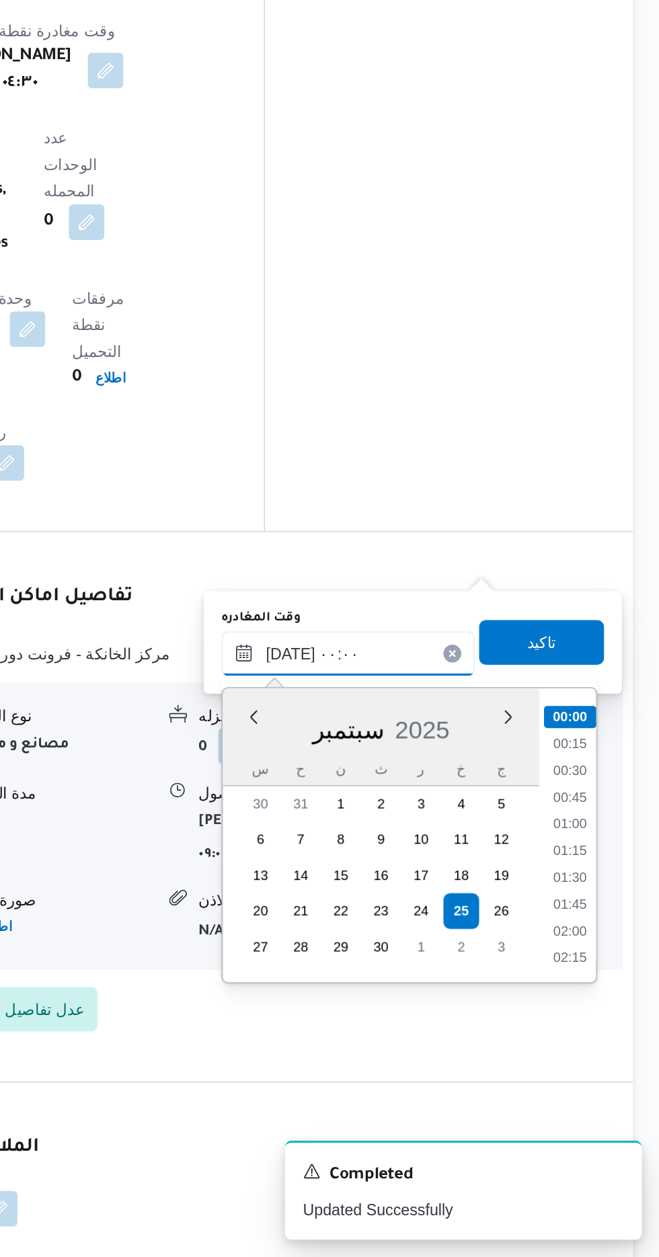
scroll to position [1070, 0]
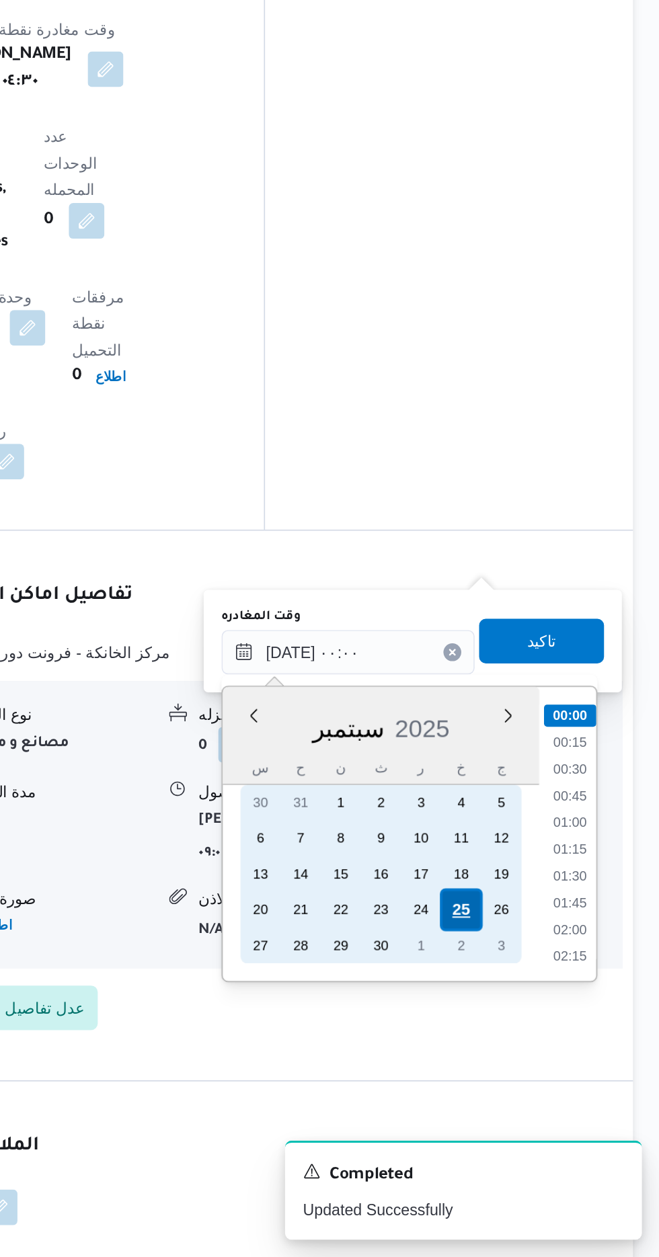
click at [536, 1048] on div "25" at bounding box center [539, 1047] width 26 height 26
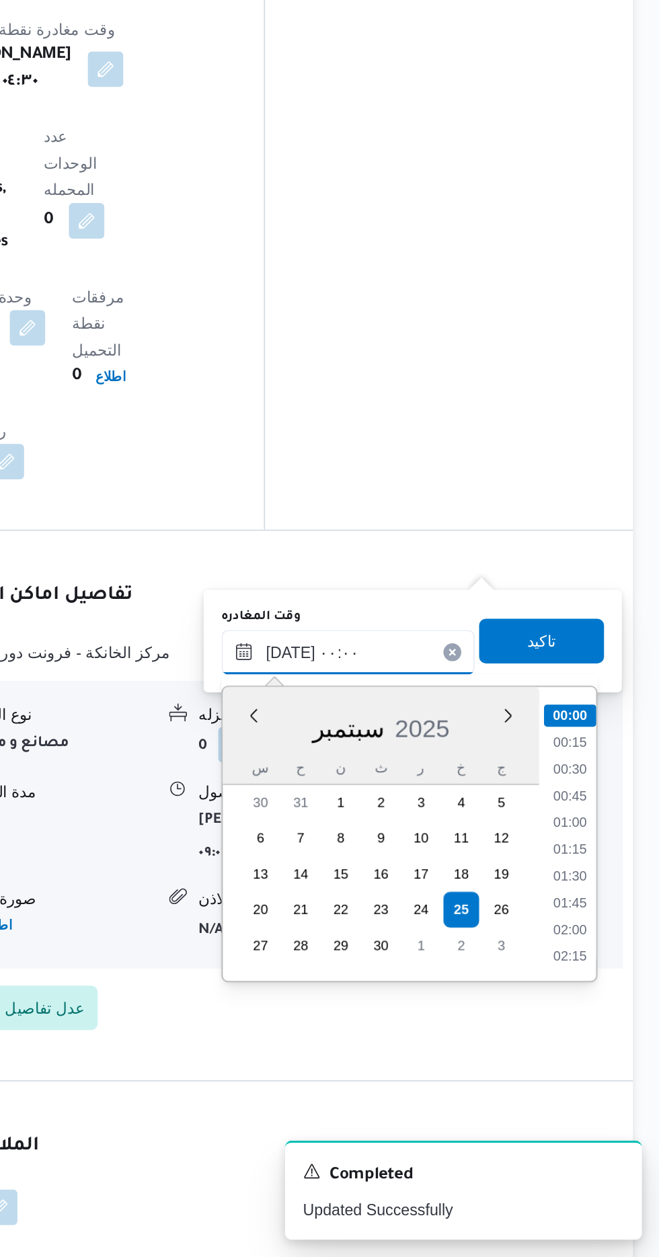
click at [404, 896] on input "[DATE] ٠٠:٠٠" at bounding box center [470, 891] width 153 height 27
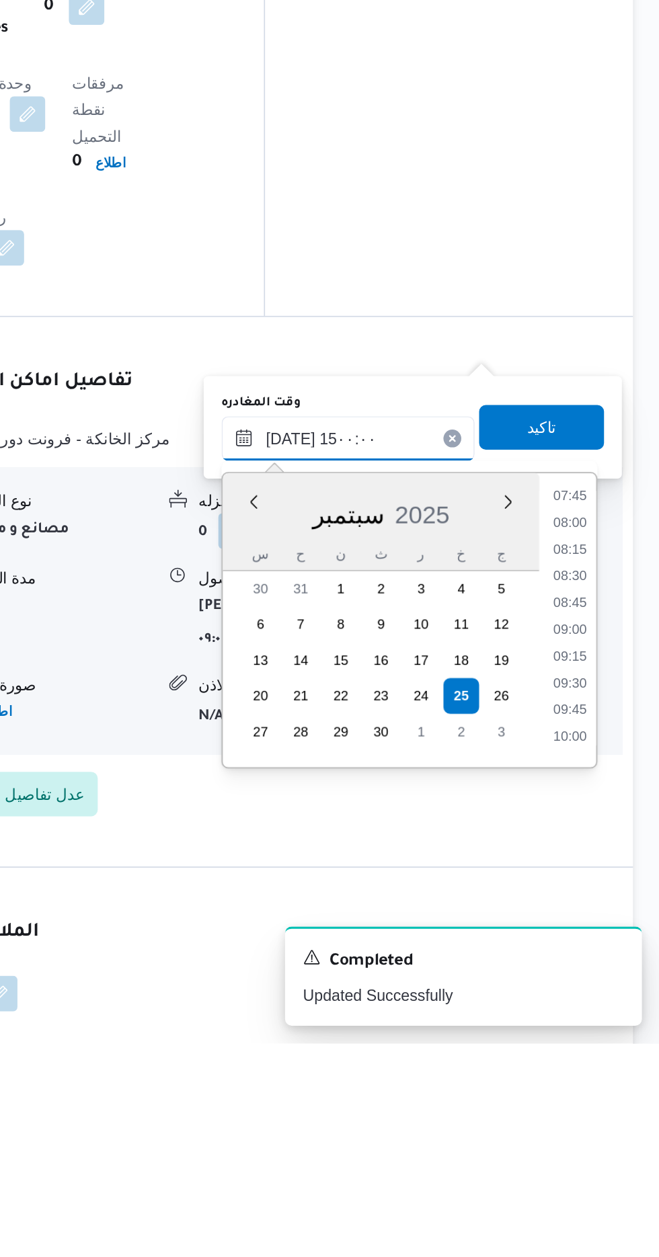
scroll to position [827, 0]
click at [603, 941] on li "13:00" at bounding box center [604, 941] width 31 height 13
type input "[DATE] ١٣:٠٠"
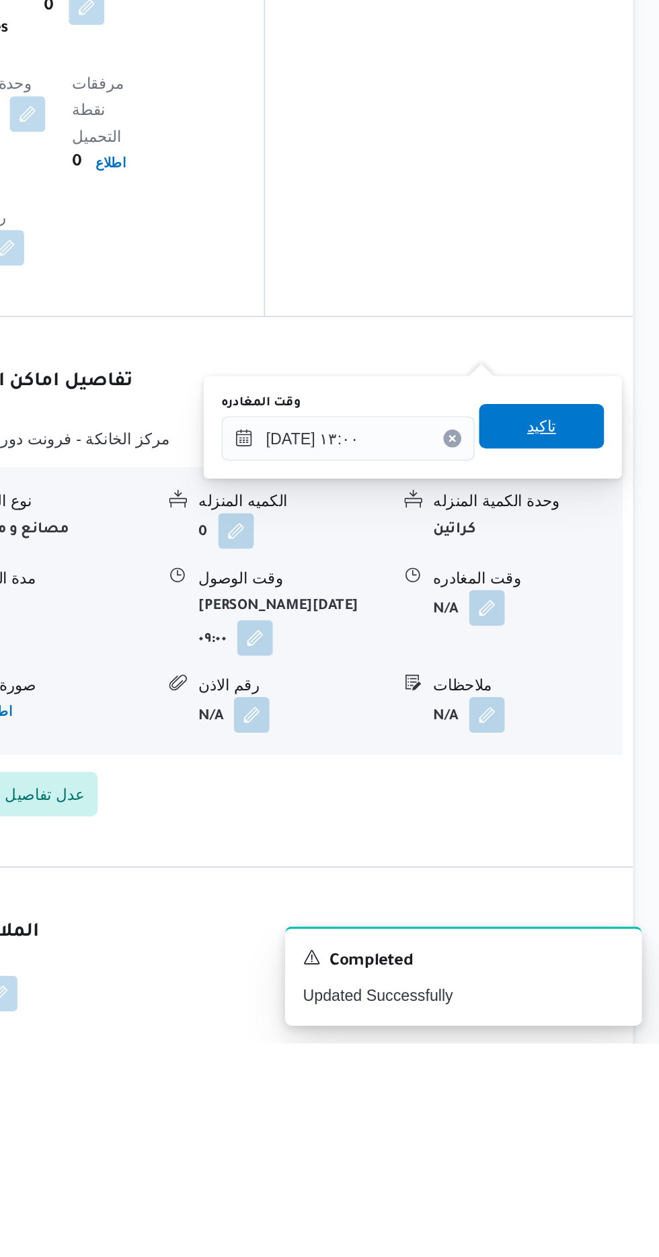
click at [596, 884] on span "تاكيد" at bounding box center [587, 884] width 17 height 16
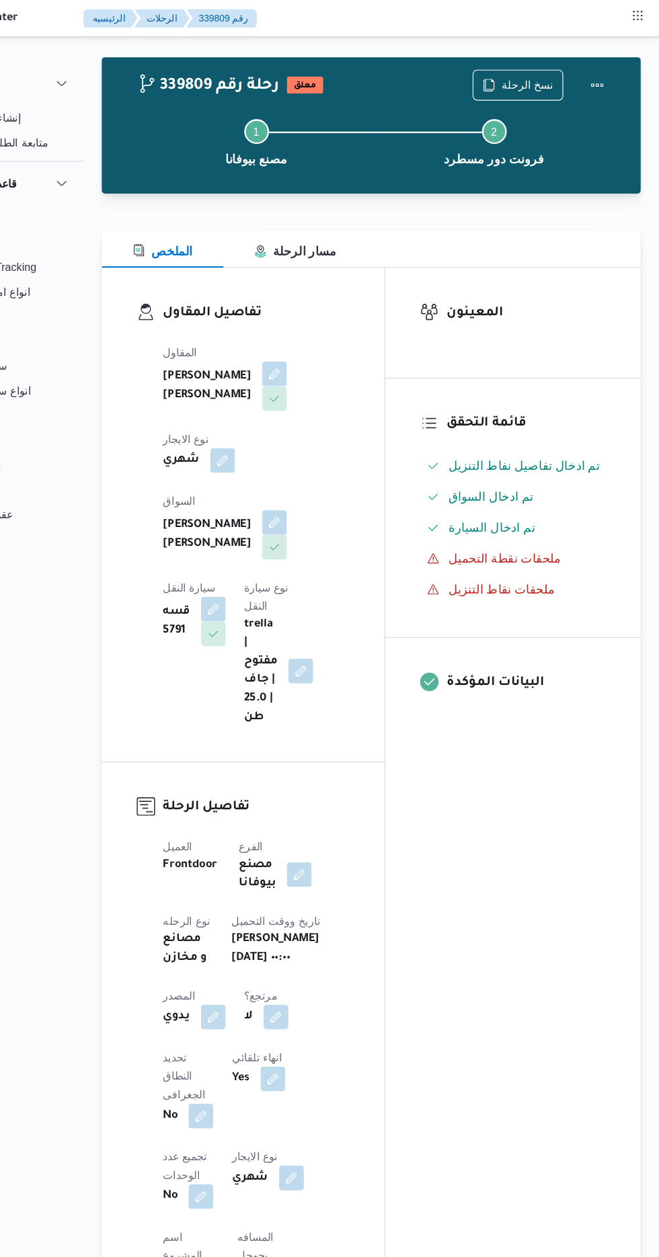
scroll to position [13, 0]
click at [636, 52] on div "339809 رحلة رقم معلق نسخ الرحلة Step 1 is incomplete 1 مصنع بيوفانا Step 2 is i…" at bounding box center [409, 109] width 468 height 118
click at [596, 88] on button "Step 2 is incomplete 2 فرونت دور مسطرد" at bounding box center [515, 123] width 206 height 70
click at [598, 79] on button "Actions" at bounding box center [604, 73] width 27 height 27
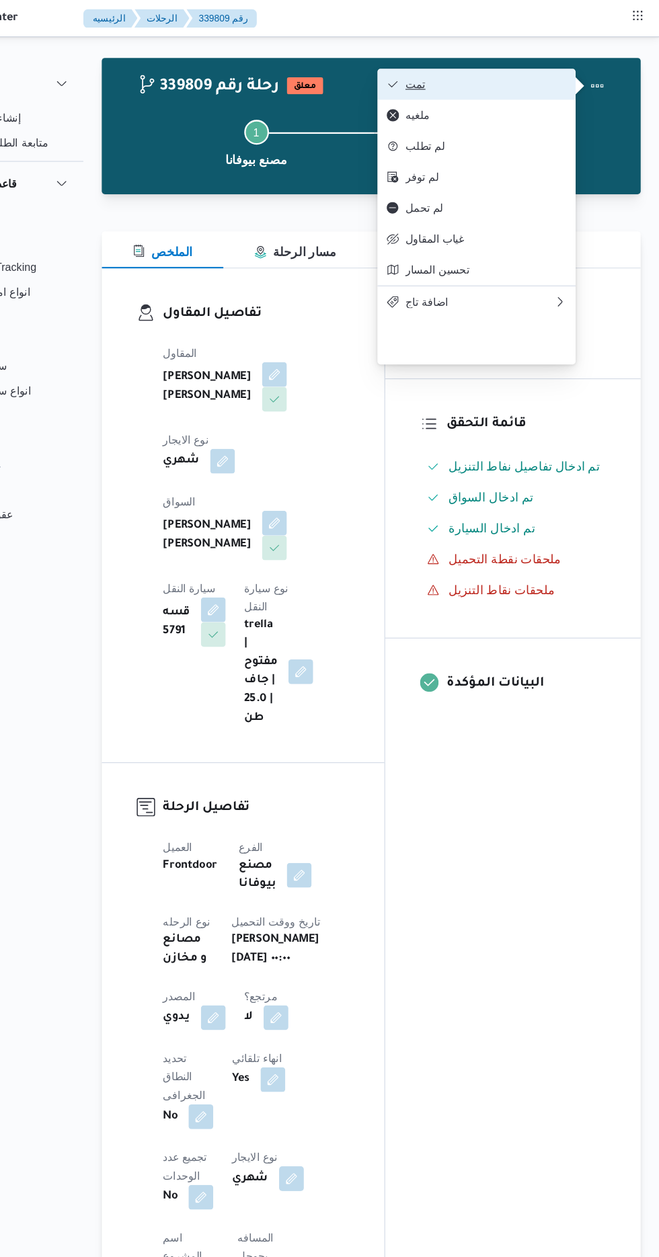
click at [540, 79] on span "تمت" at bounding box center [508, 73] width 140 height 11
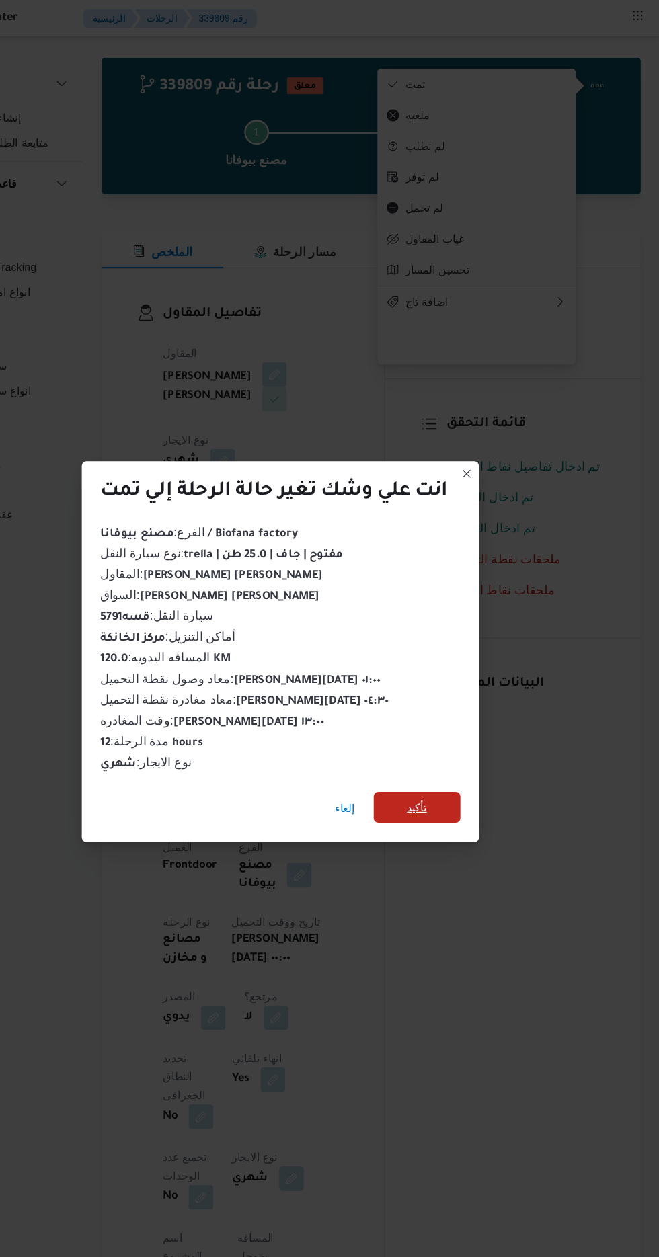
click at [441, 701] on span "تأكيد" at bounding box center [447, 701] width 17 height 16
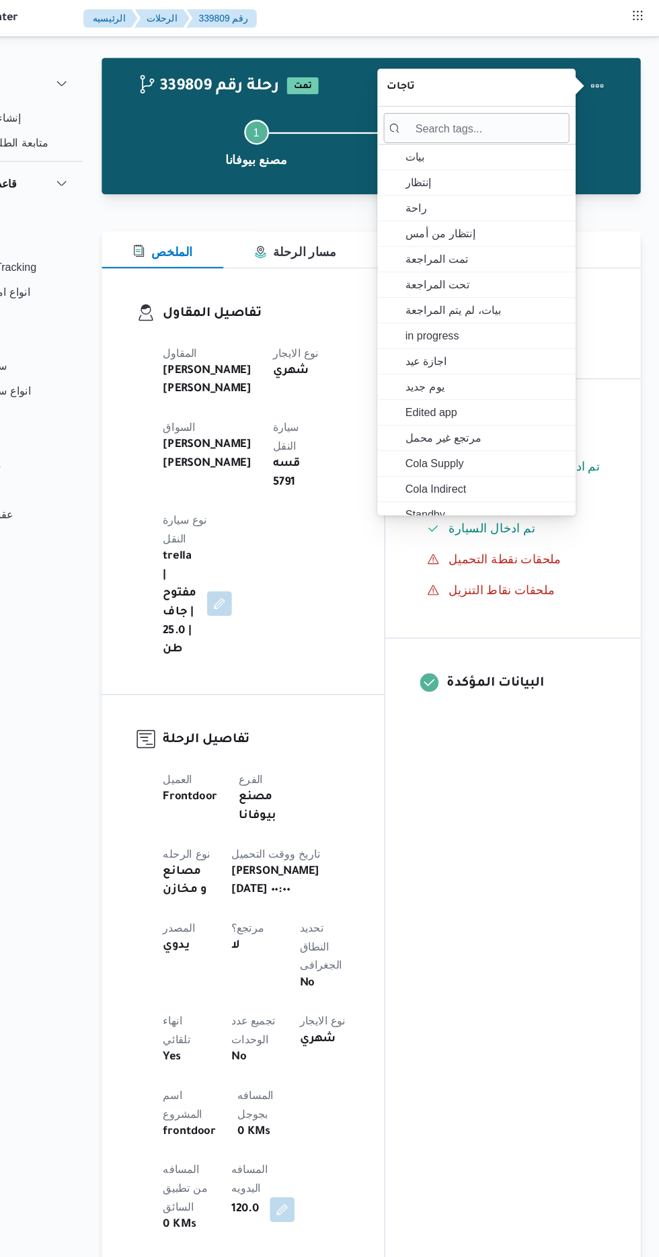
scroll to position [0, 0]
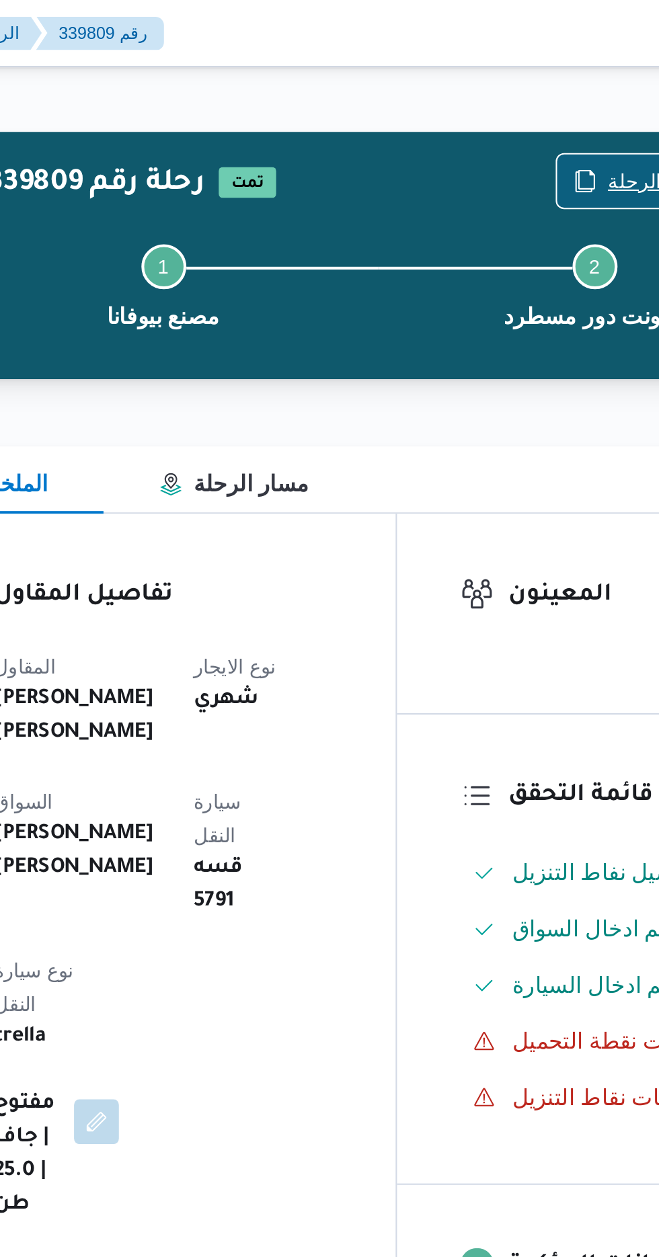
click at [515, 86] on icon "button" at bounding box center [510, 86] width 11 height 11
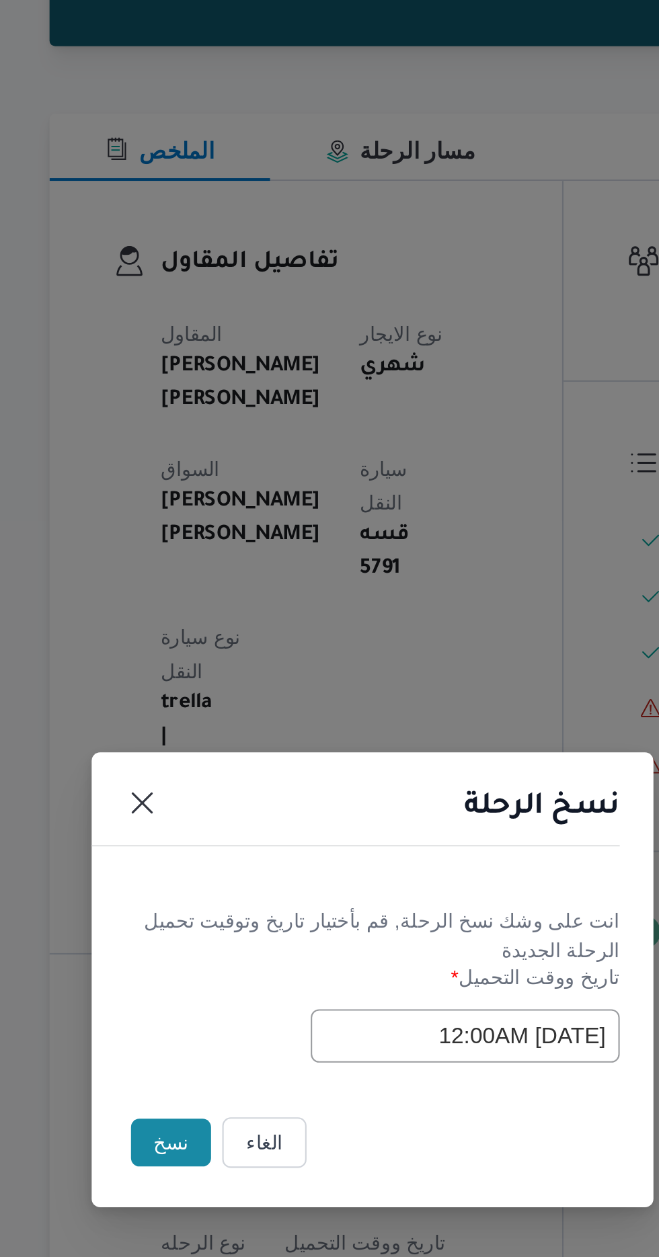
click at [228, 710] on button "نسخ" at bounding box center [233, 706] width 38 height 23
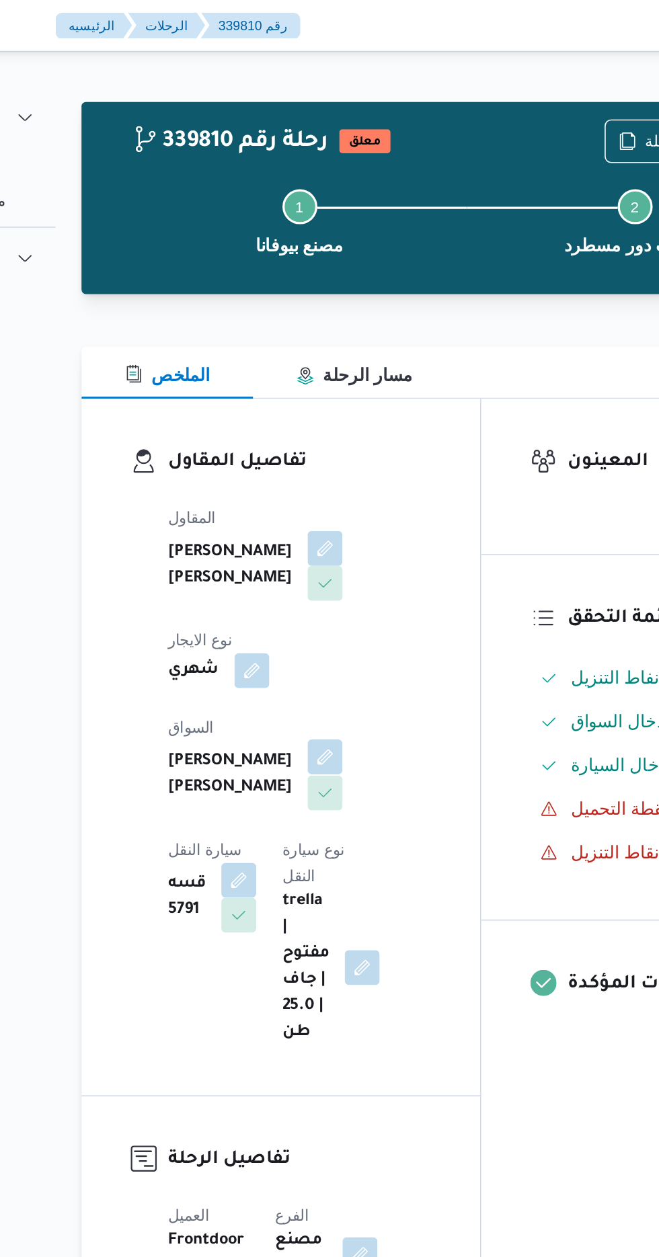
click at [314, 456] on button "button" at bounding box center [325, 467] width 22 height 22
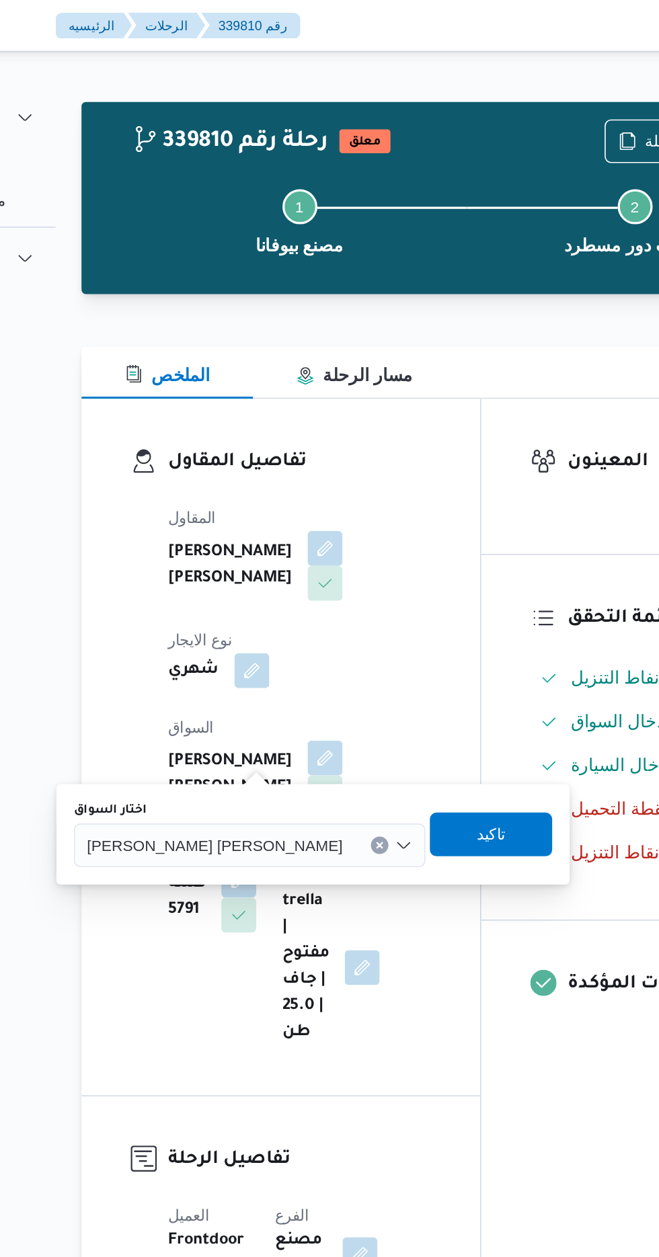
click at [247, 529] on div "[PERSON_NAME] [PERSON_NAME]" at bounding box center [278, 520] width 216 height 27
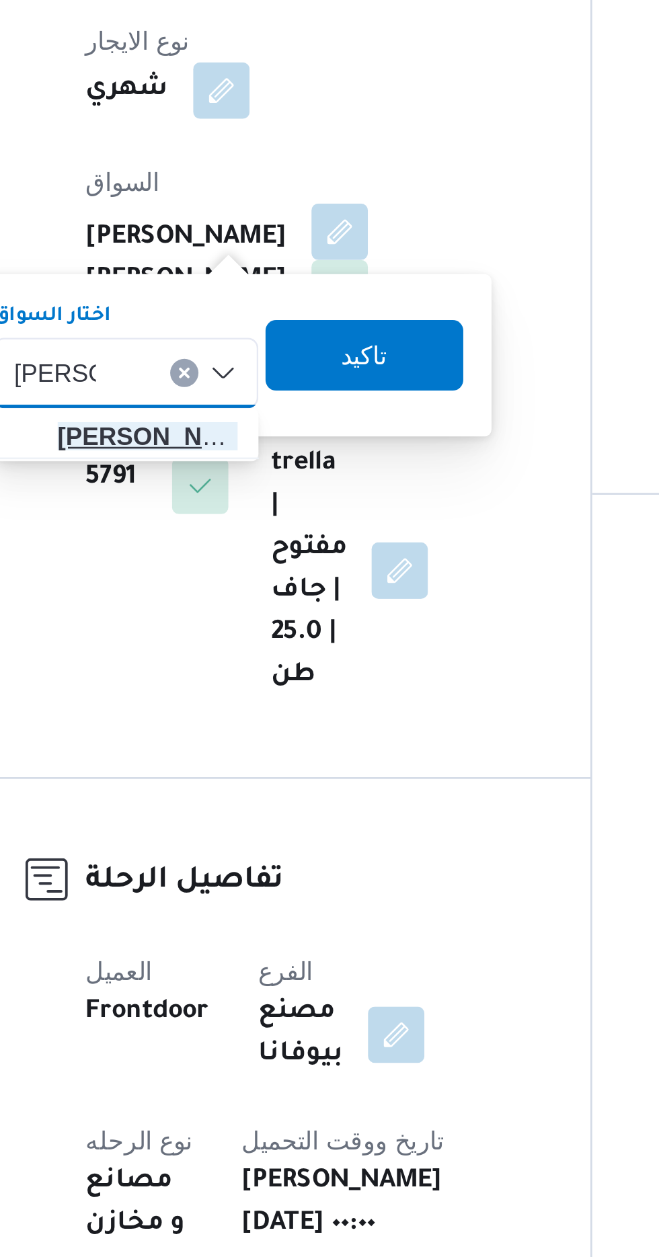
type input "[PERSON_NAME]"
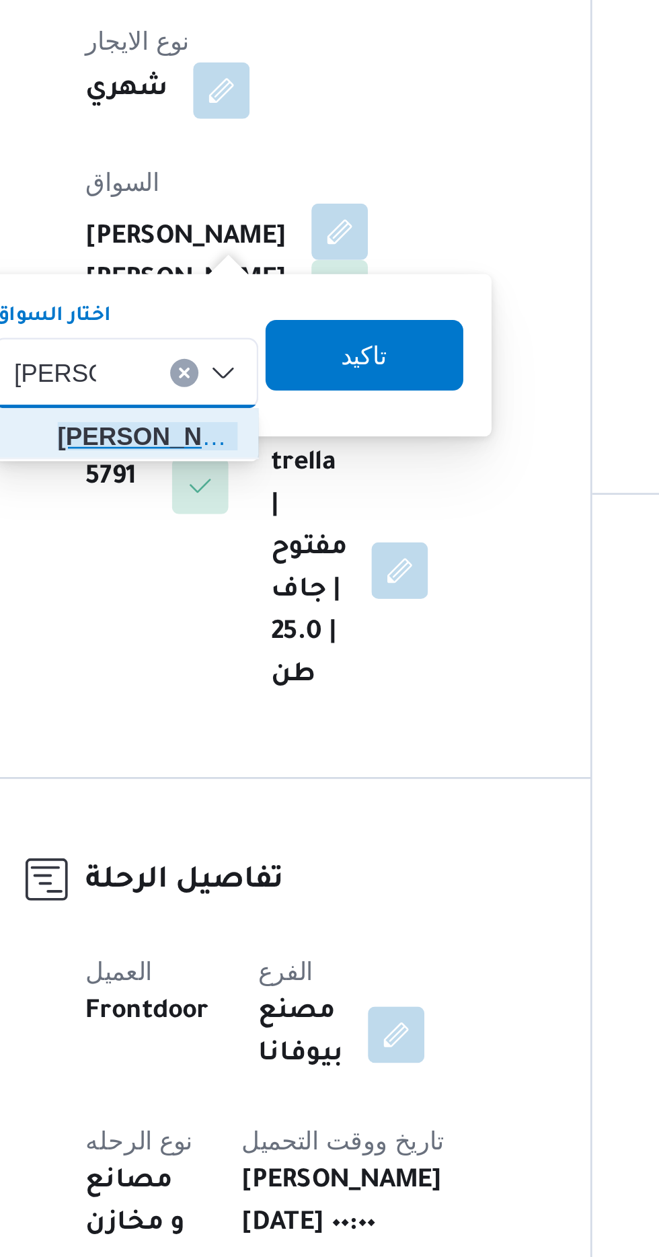
click at [258, 547] on span "[PERSON_NAME] اد [PERSON_NAME]" at bounding box center [251, 545] width 69 height 16
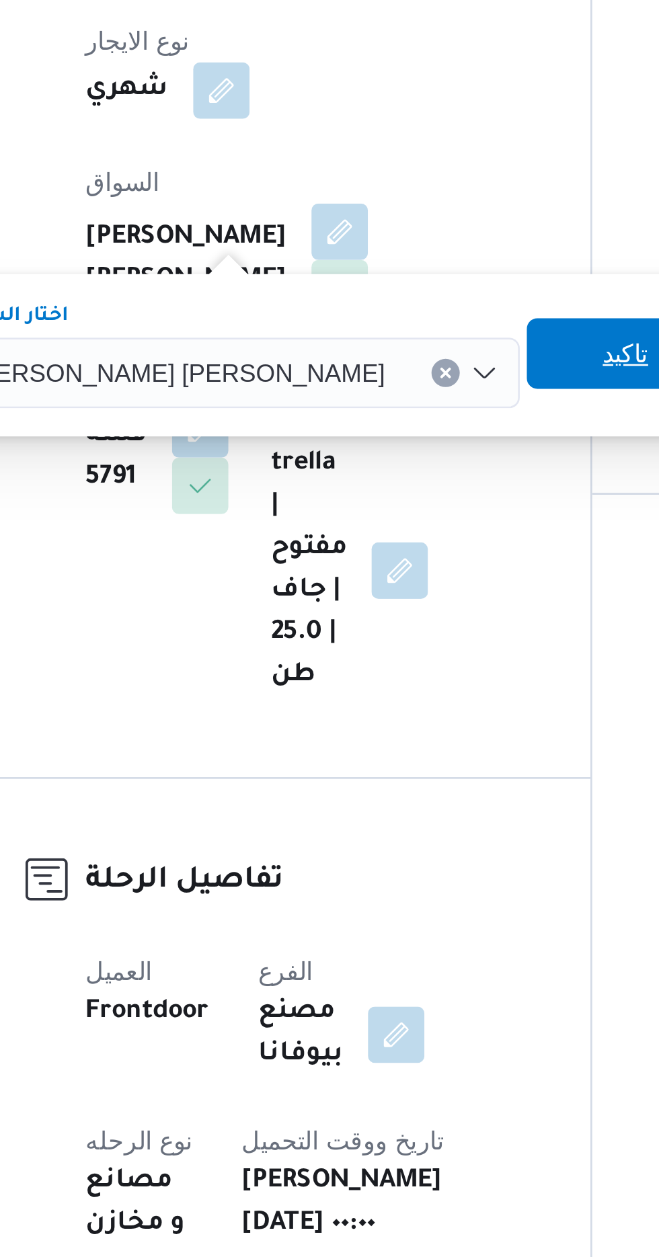
click at [425, 513] on span "تاكيد" at bounding box center [433, 513] width 17 height 16
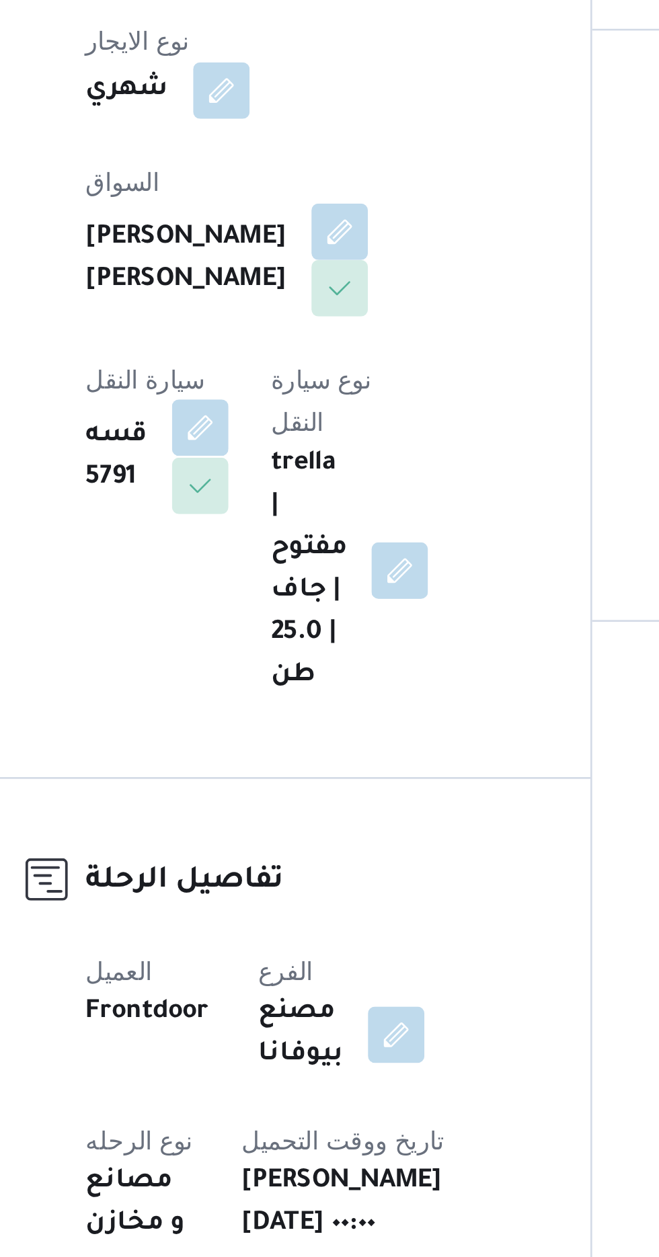
click at [282, 531] on button "button" at bounding box center [272, 542] width 22 height 22
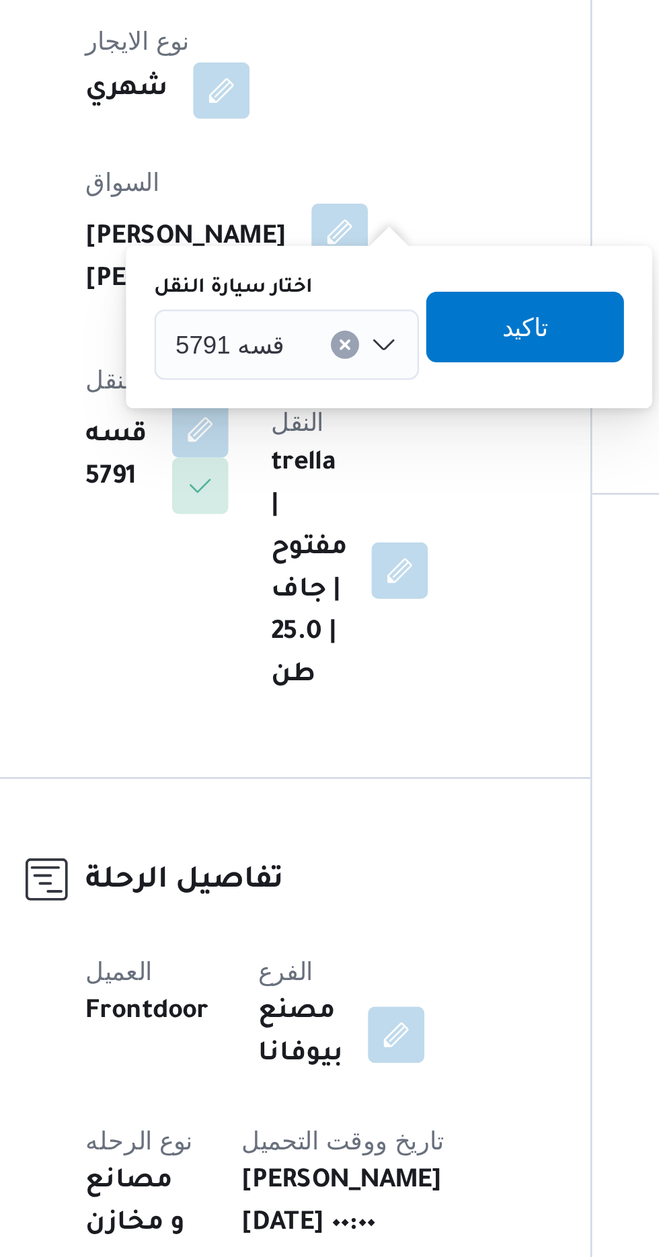
click at [321, 503] on div "قسه 5791" at bounding box center [304, 510] width 101 height 27
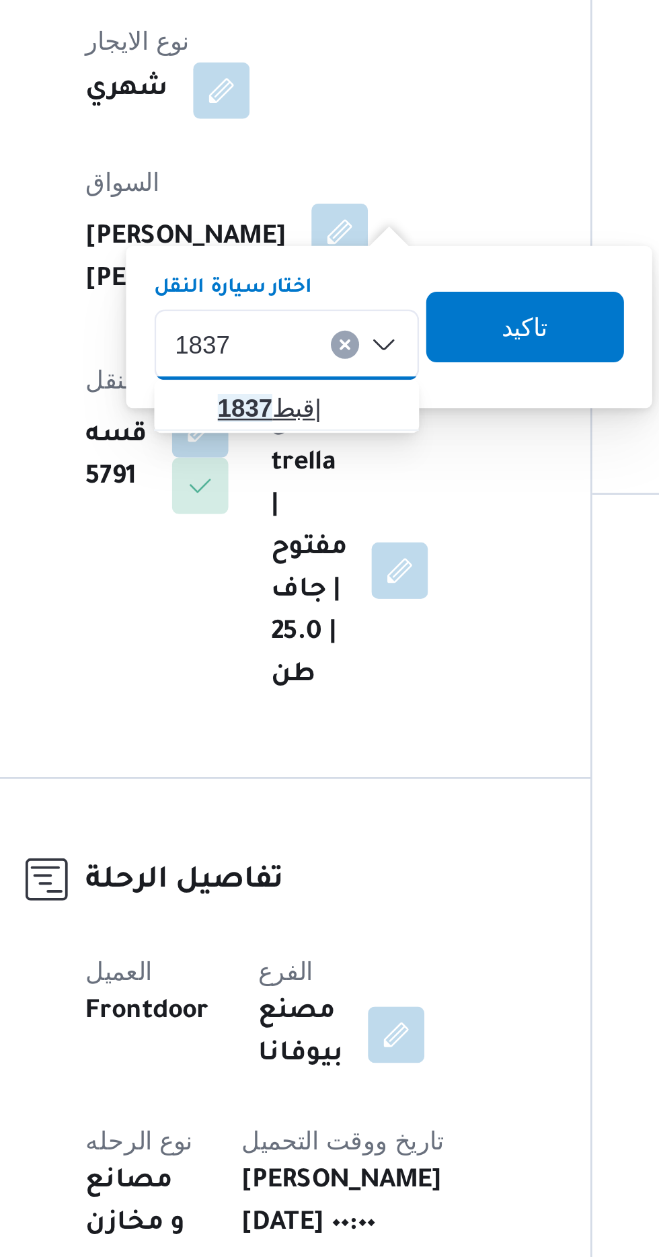
type input "1837"
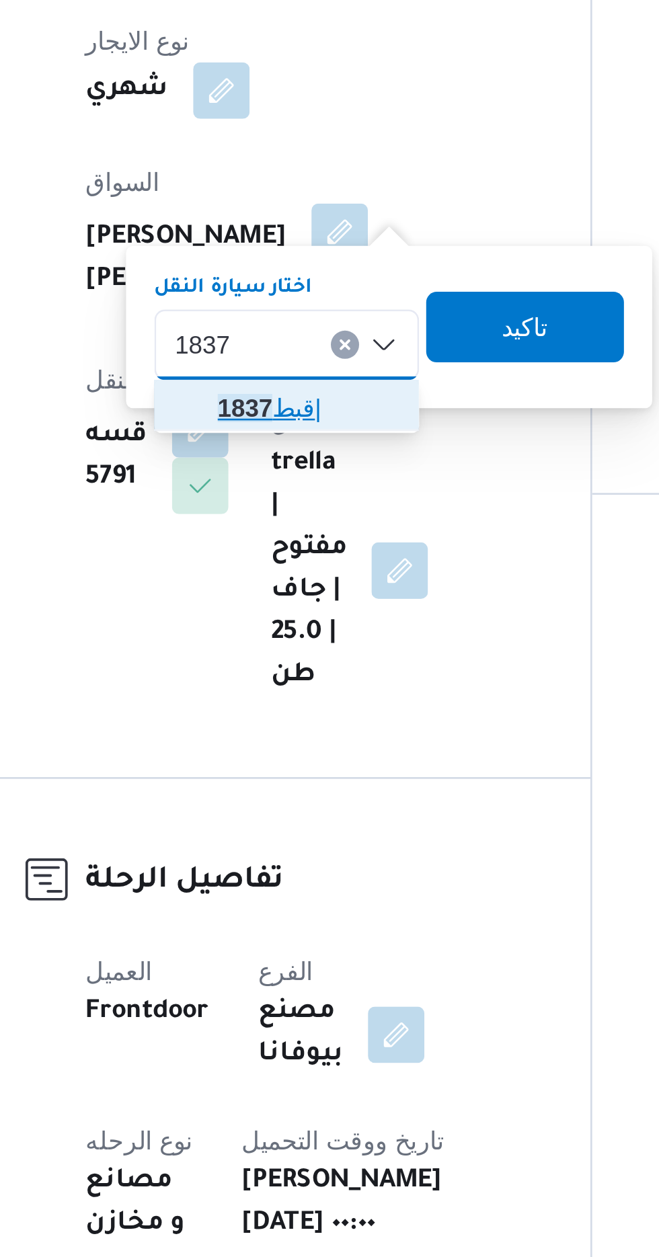
click at [316, 536] on span "قبط 1837 |" at bounding box center [312, 534] width 69 height 16
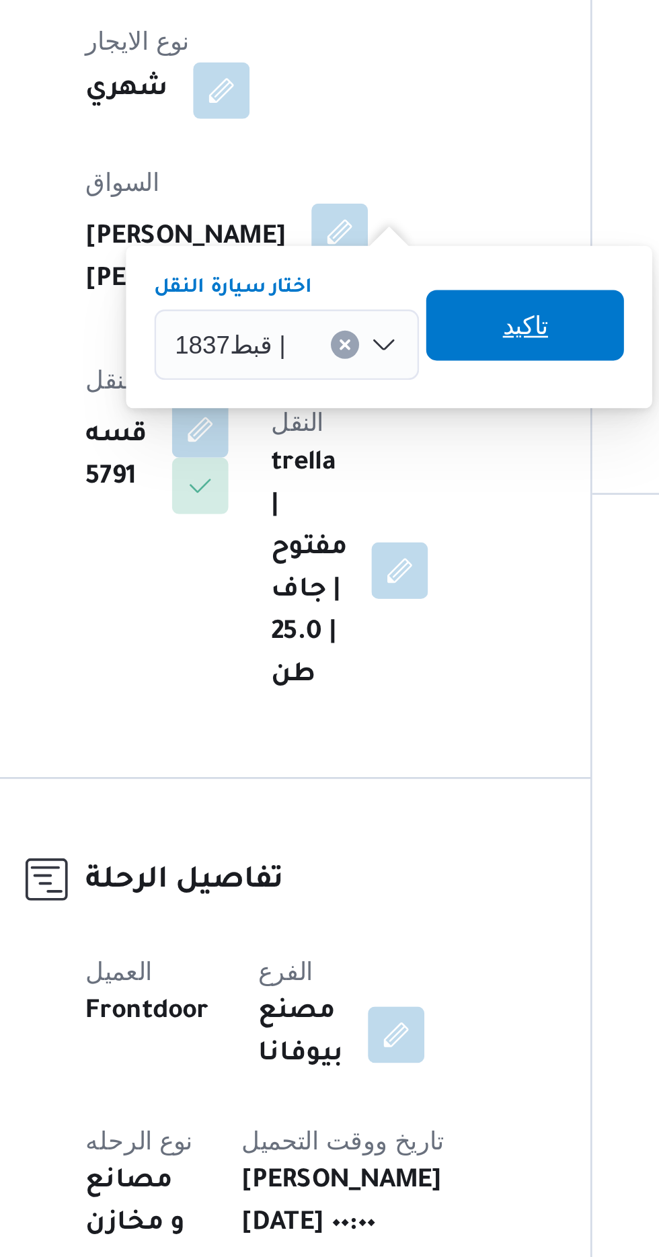
click at [400, 504] on span "تاكيد" at bounding box center [394, 503] width 17 height 16
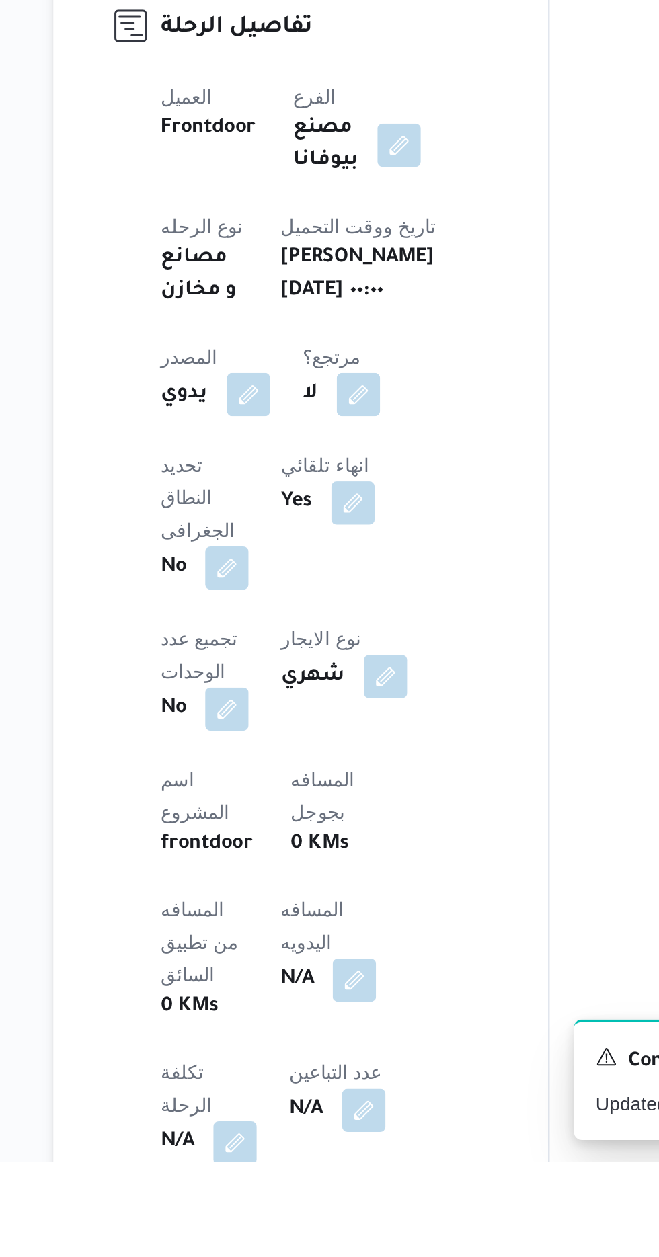
scroll to position [20, 0]
click at [313, 1156] on button "button" at bounding box center [324, 1166] width 22 height 22
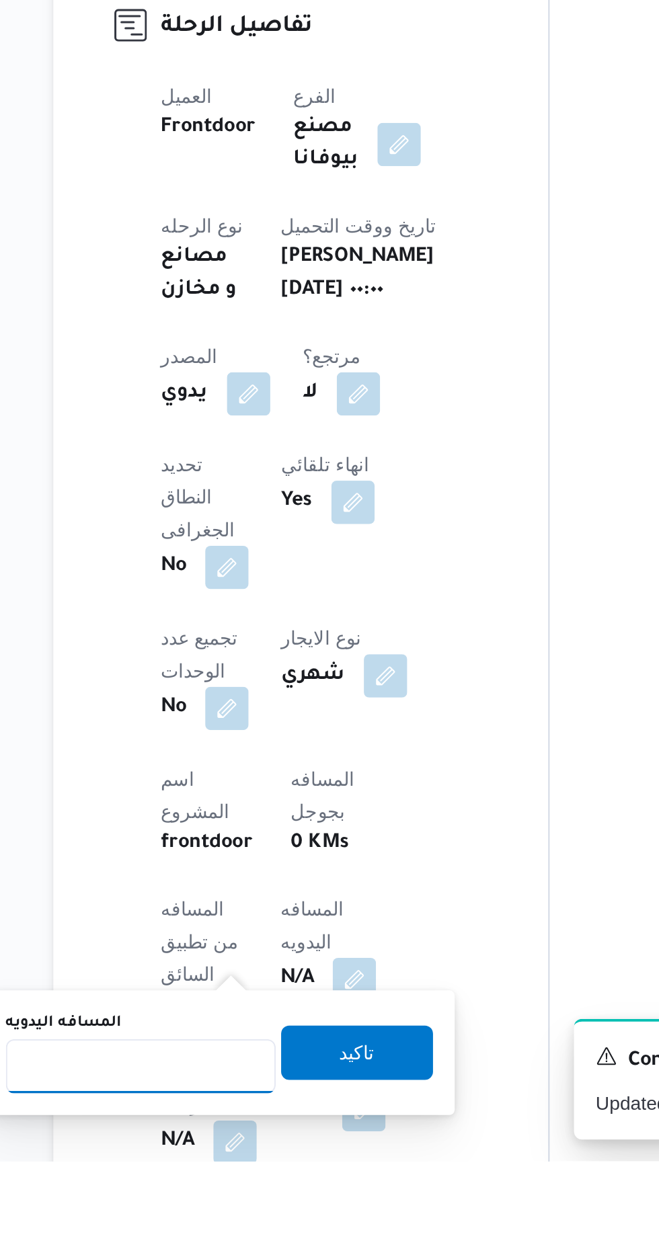
click at [245, 1206] on input "المسافه اليدويه" at bounding box center [218, 1209] width 134 height 27
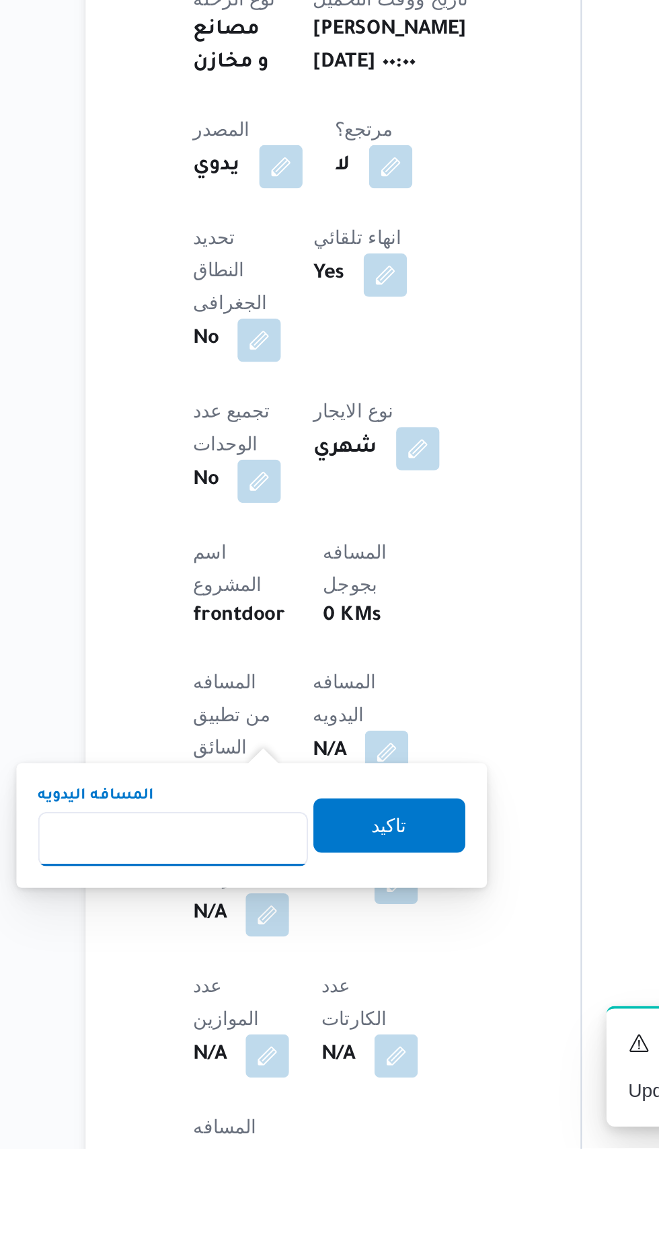
scroll to position [154, 0]
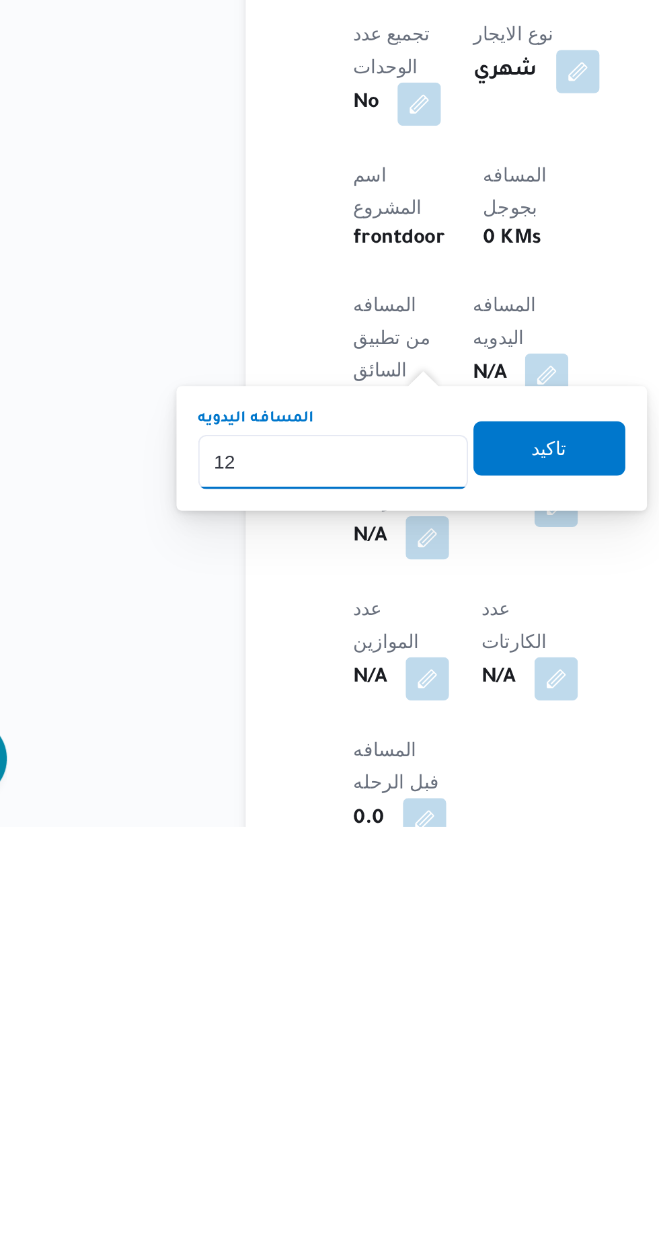
type input "120"
click at [328, 1076] on span "تاكيد" at bounding box center [325, 1068] width 75 height 27
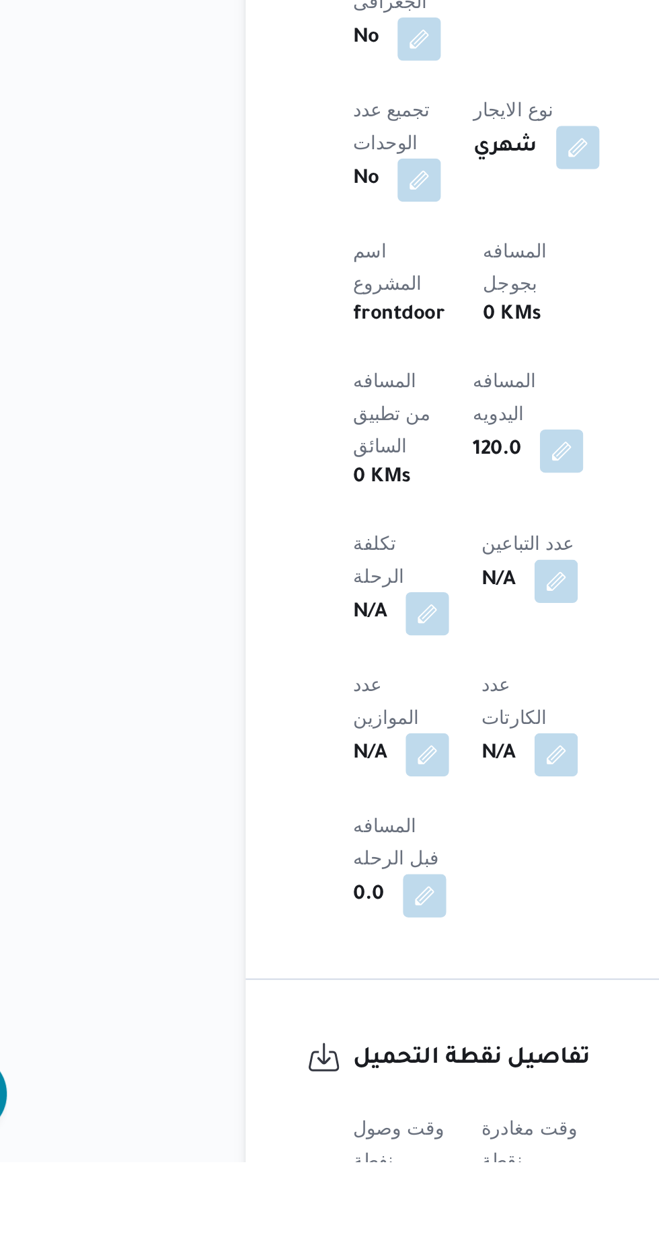
scroll to position [290, 0]
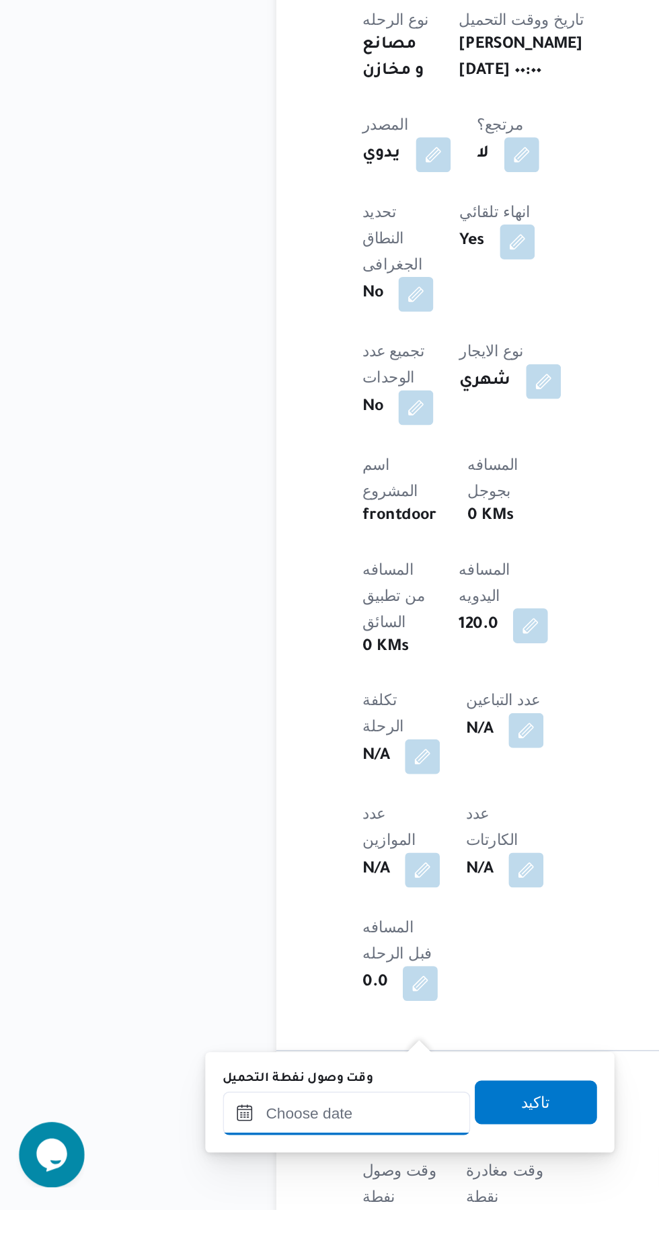
click at [254, 1195] on input "وقت وصول نفطة التحميل" at bounding box center [218, 1197] width 153 height 27
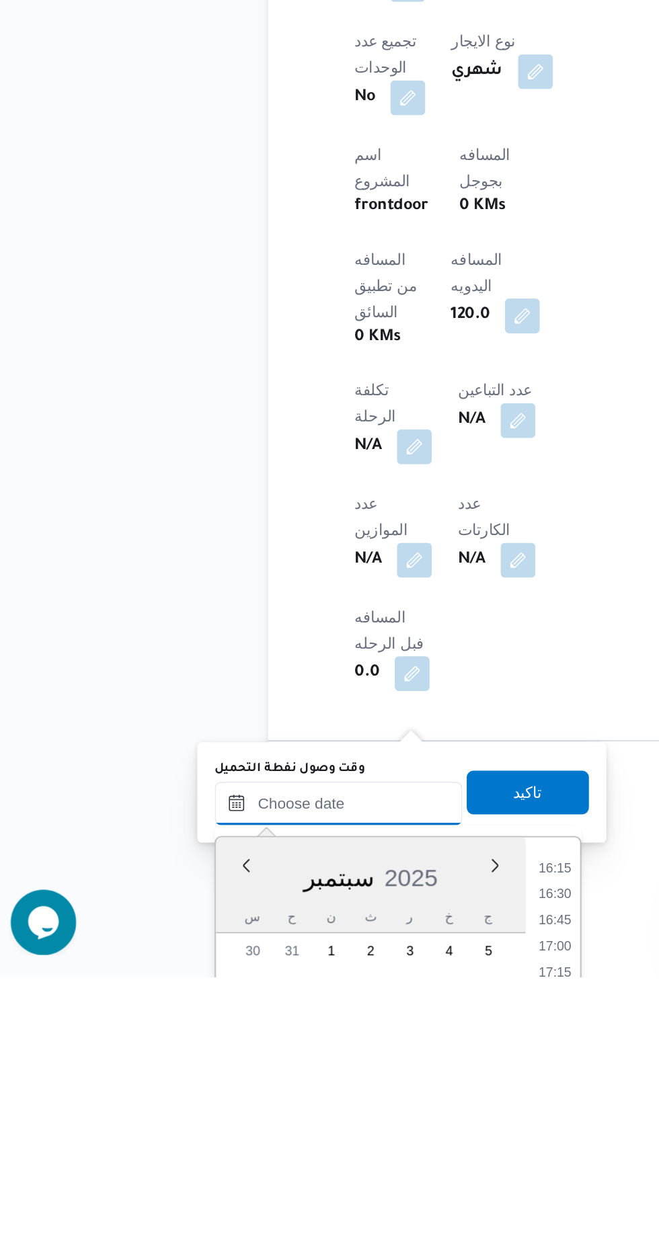
scroll to position [460, 0]
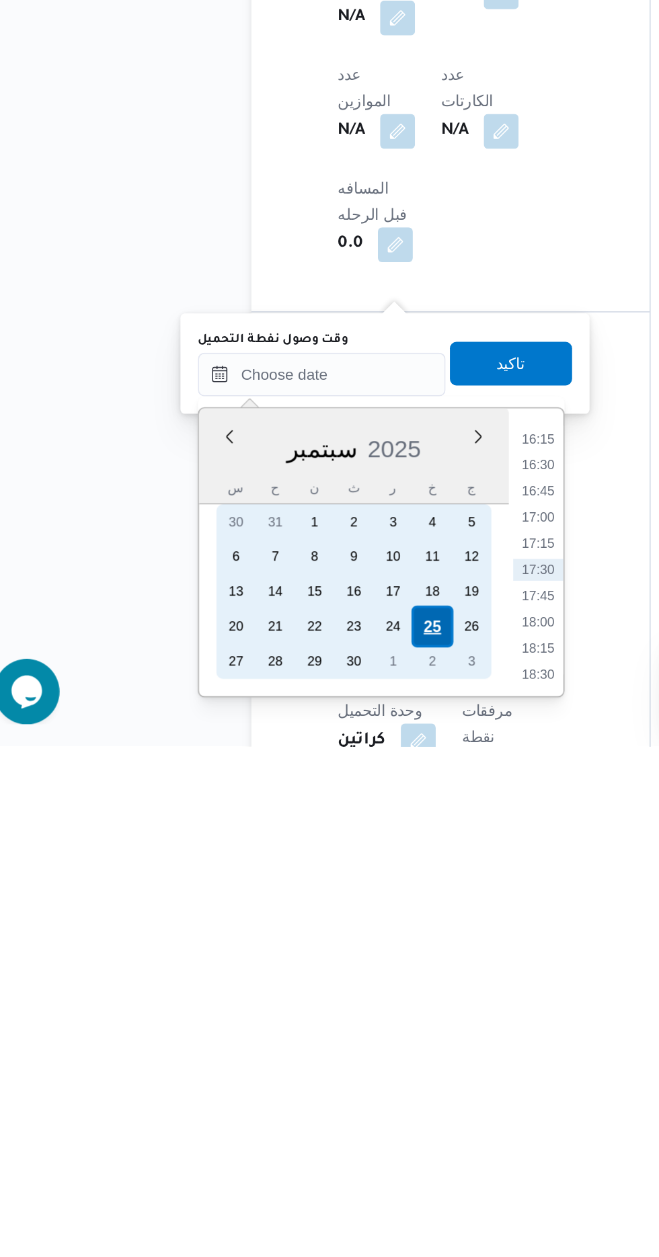
click at [286, 1181] on div "25" at bounding box center [286, 1183] width 26 height 26
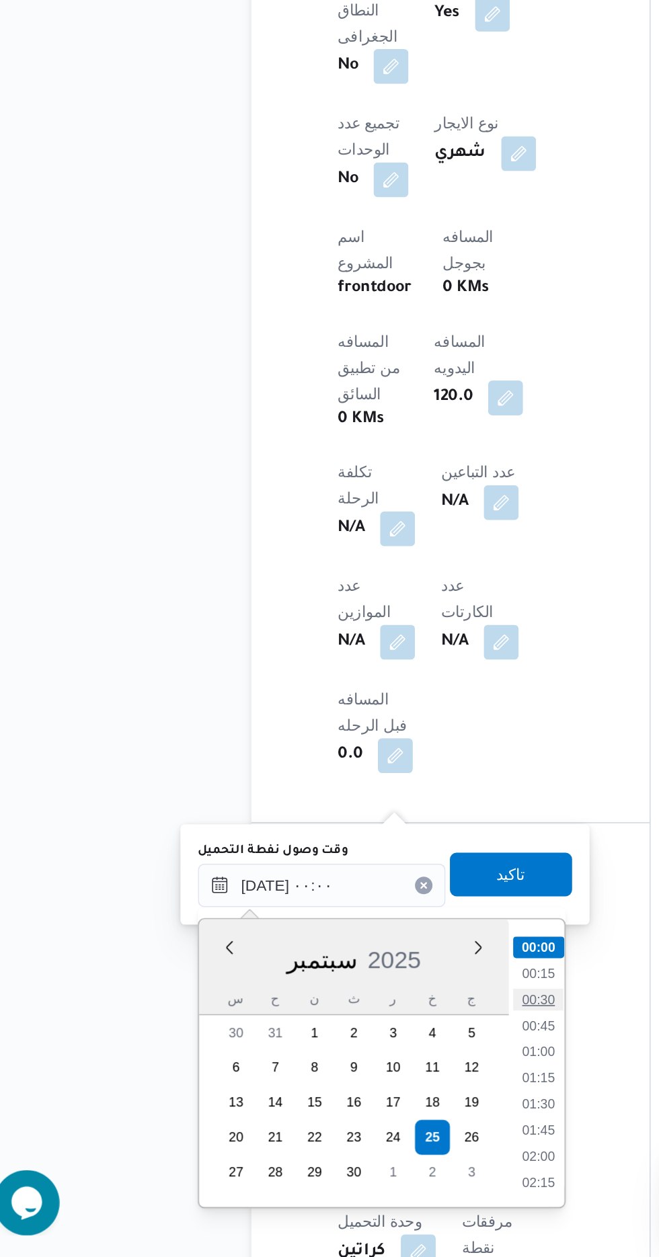
click at [352, 1097] on li "00:30" at bounding box center [351, 1097] width 31 height 13
type input "[DATE] ٠٠:٣٠"
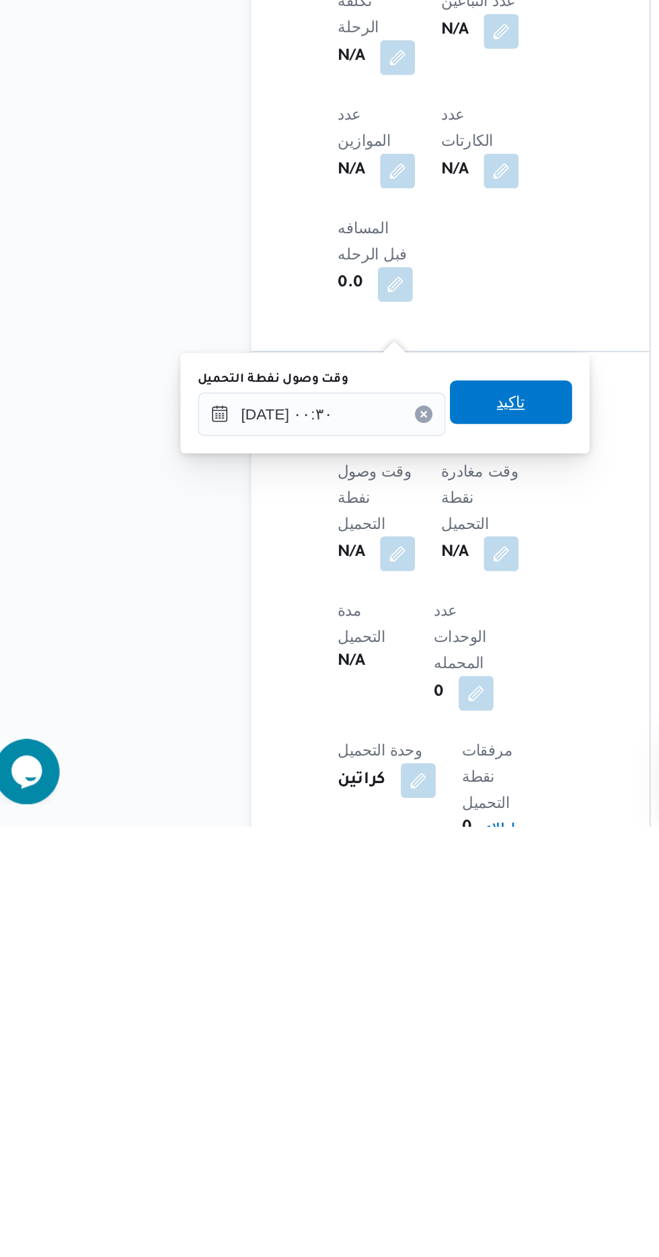
click at [343, 990] on span "تاكيد" at bounding box center [334, 995] width 17 height 16
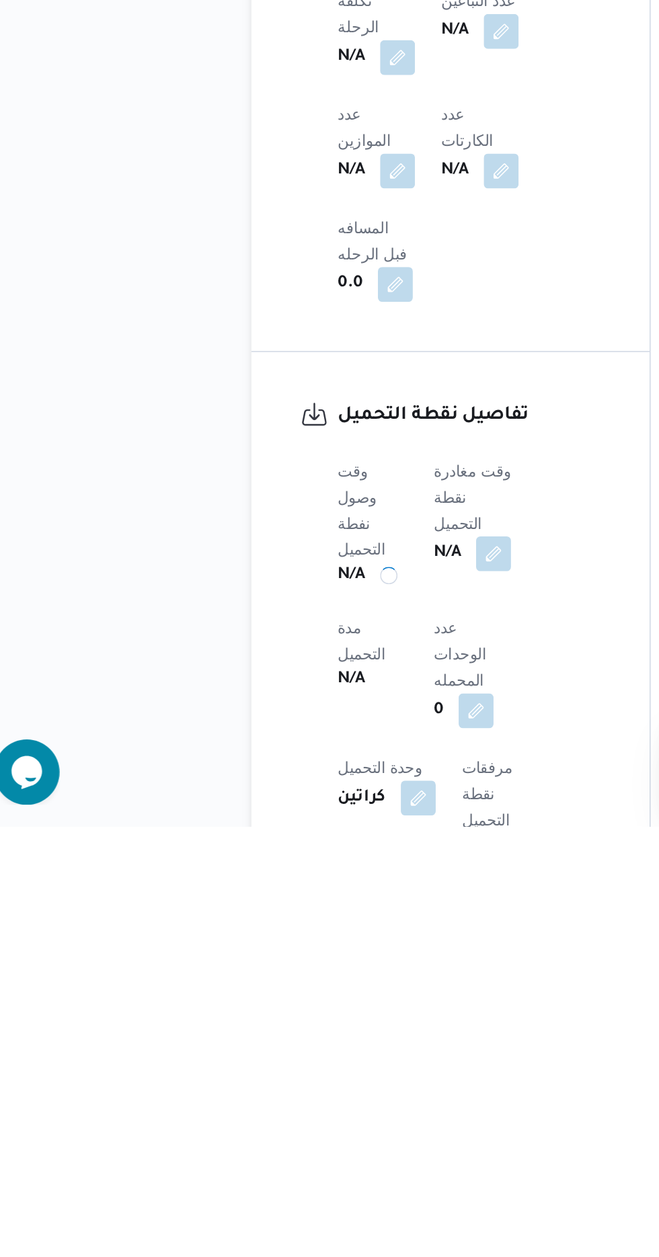
scroll to position [484, 0]
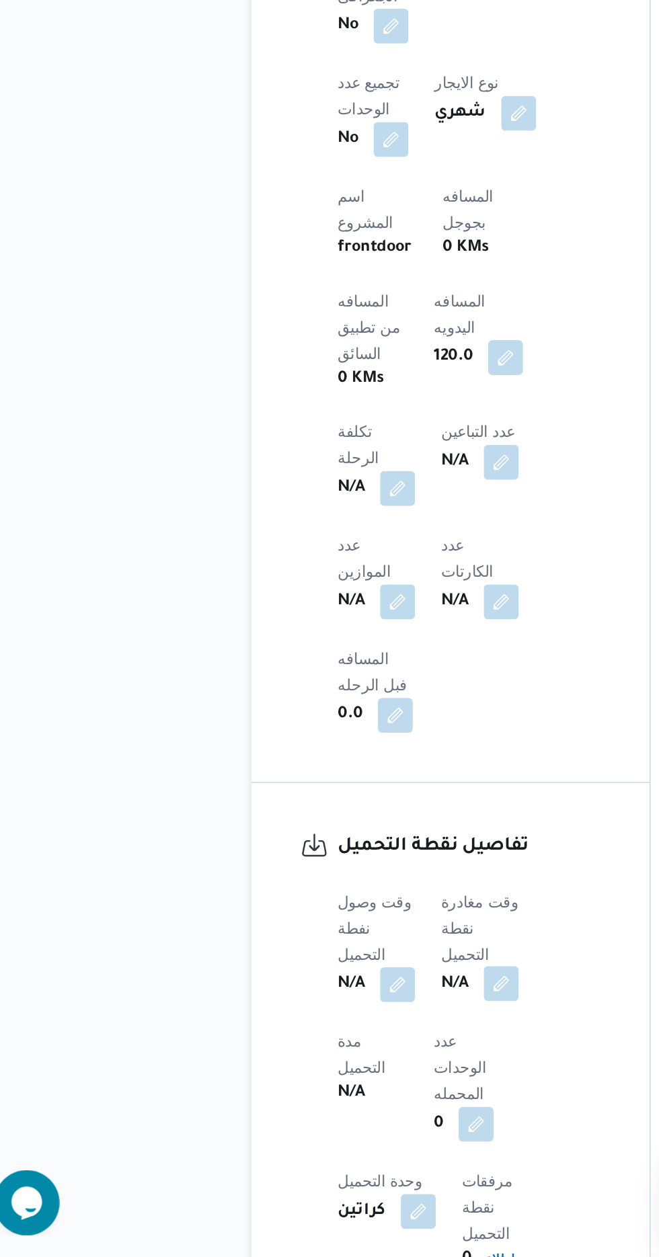
click at [334, 1077] on button "button" at bounding box center [329, 1088] width 22 height 22
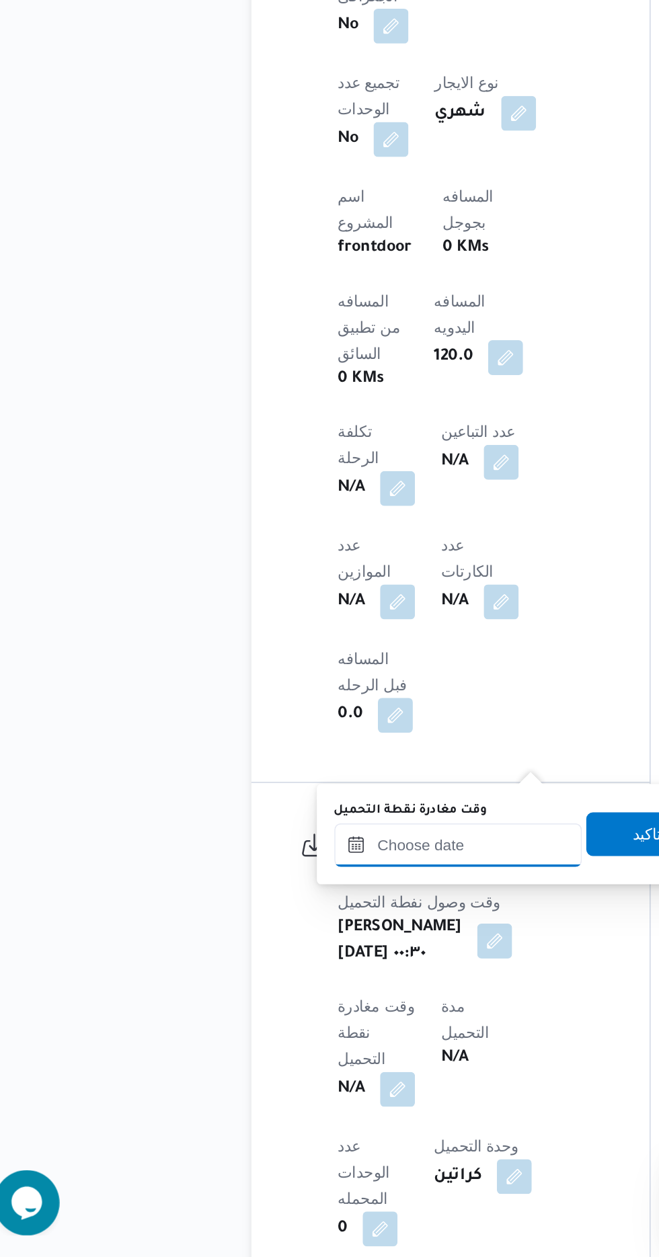
click at [304, 1001] on input "وقت مغادرة نقطة التحميل" at bounding box center [302, 1002] width 153 height 27
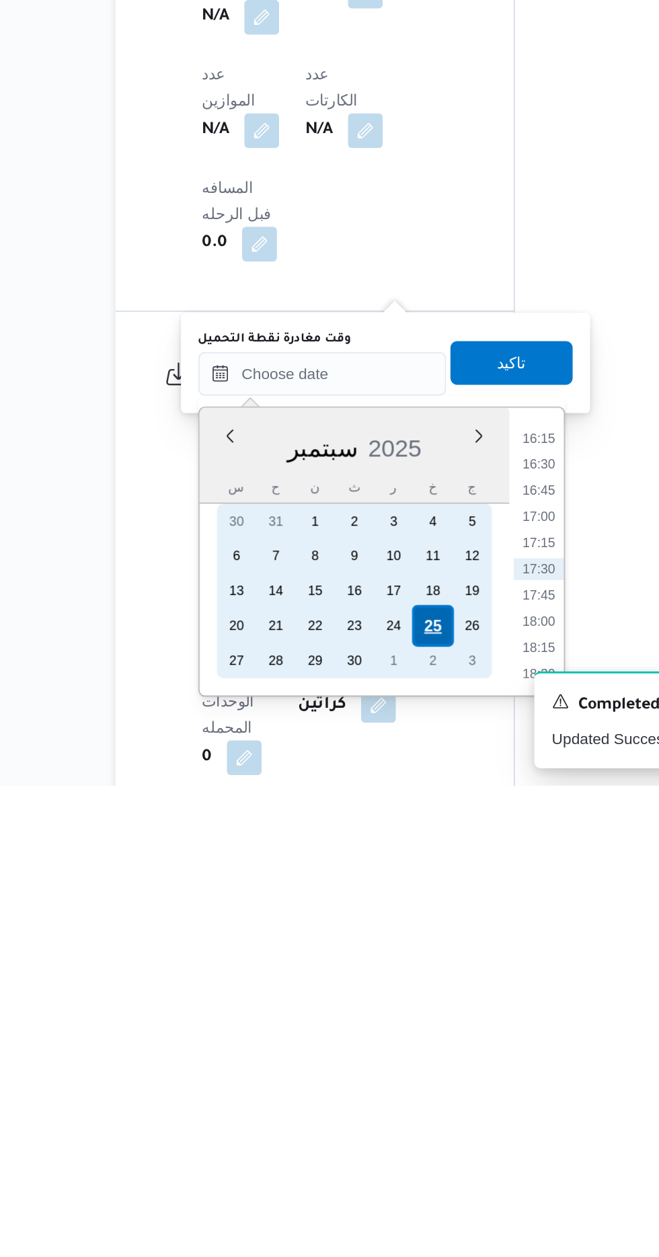
click at [373, 1154] on div "25" at bounding box center [370, 1158] width 26 height 26
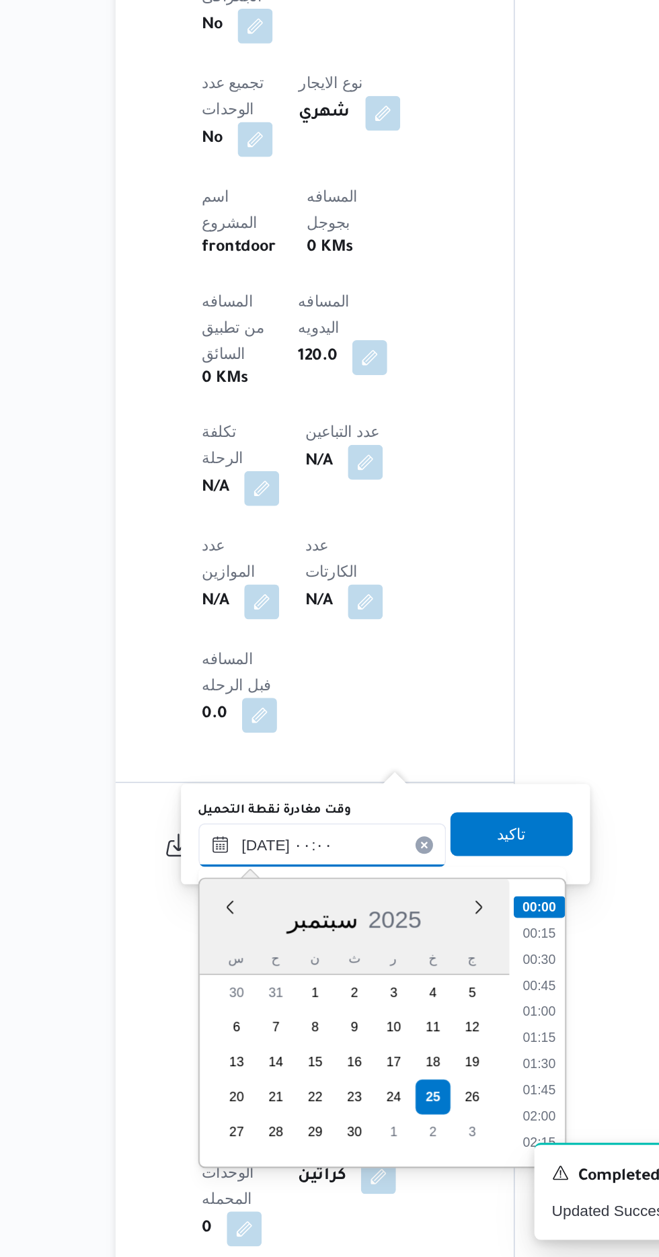
click at [234, 1007] on input "[DATE] ٠٠:٠٠" at bounding box center [302, 1002] width 153 height 27
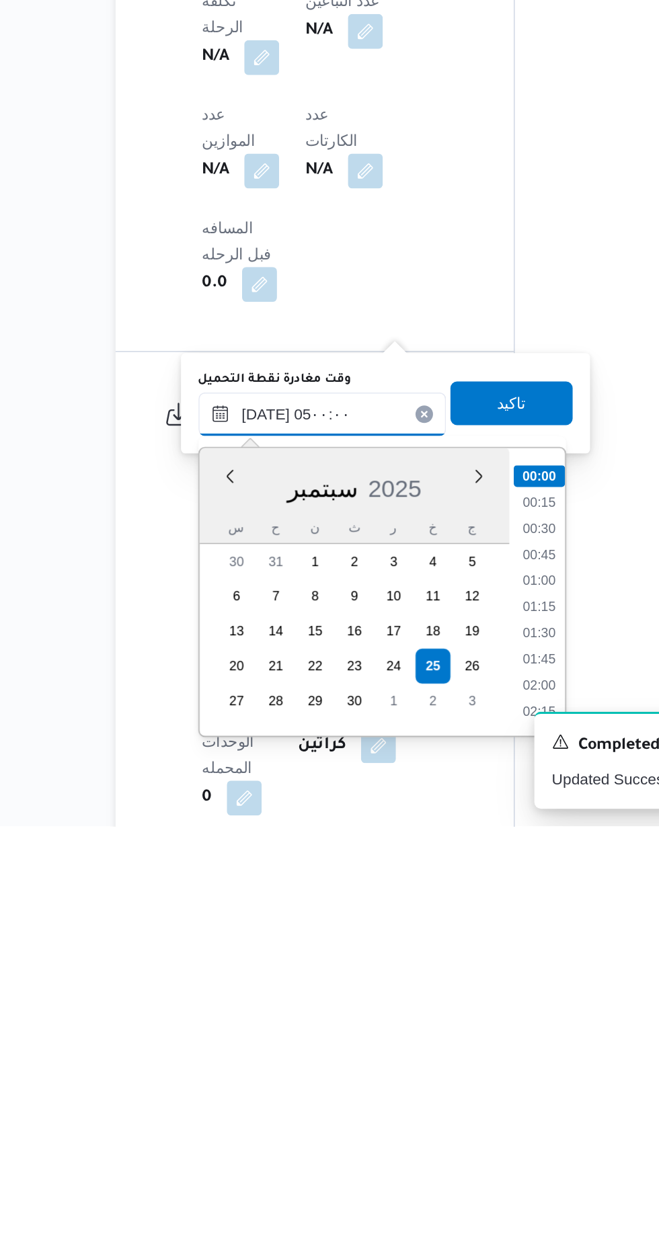
scroll to position [181, 0]
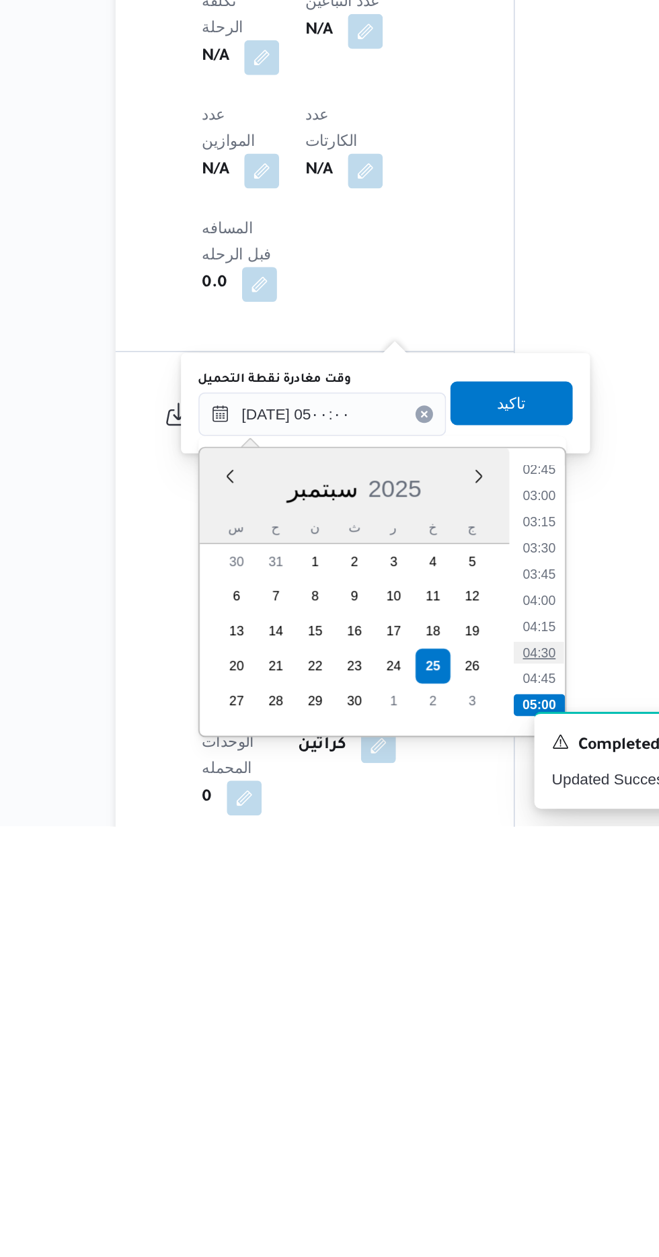
click at [431, 1149] on li "04:30" at bounding box center [435, 1149] width 31 height 13
type input "[DATE] ٠٤:٣٠"
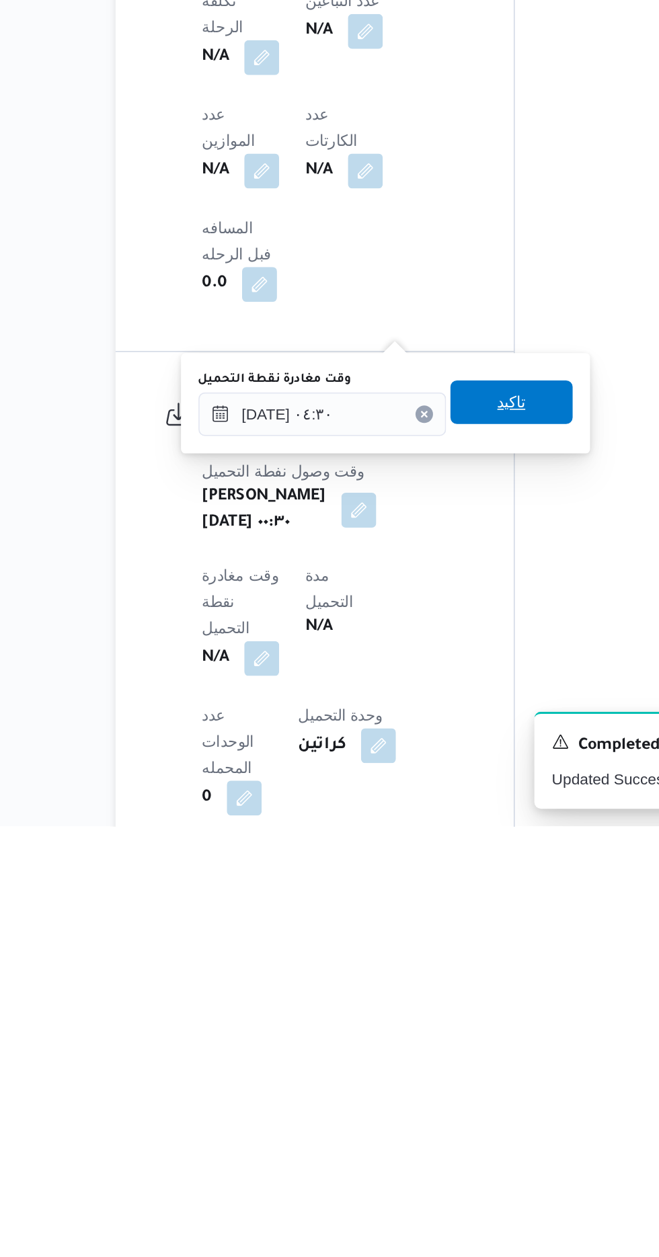
click at [425, 997] on span "تاكيد" at bounding box center [418, 995] width 17 height 16
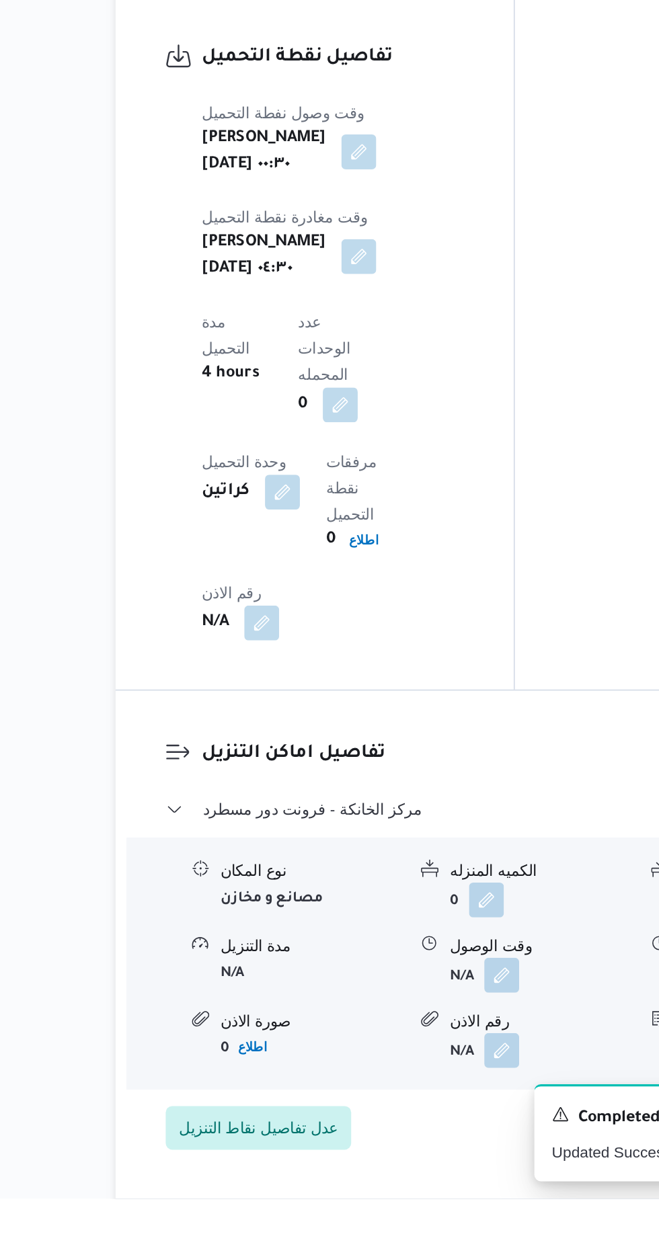
scroll to position [988, 0]
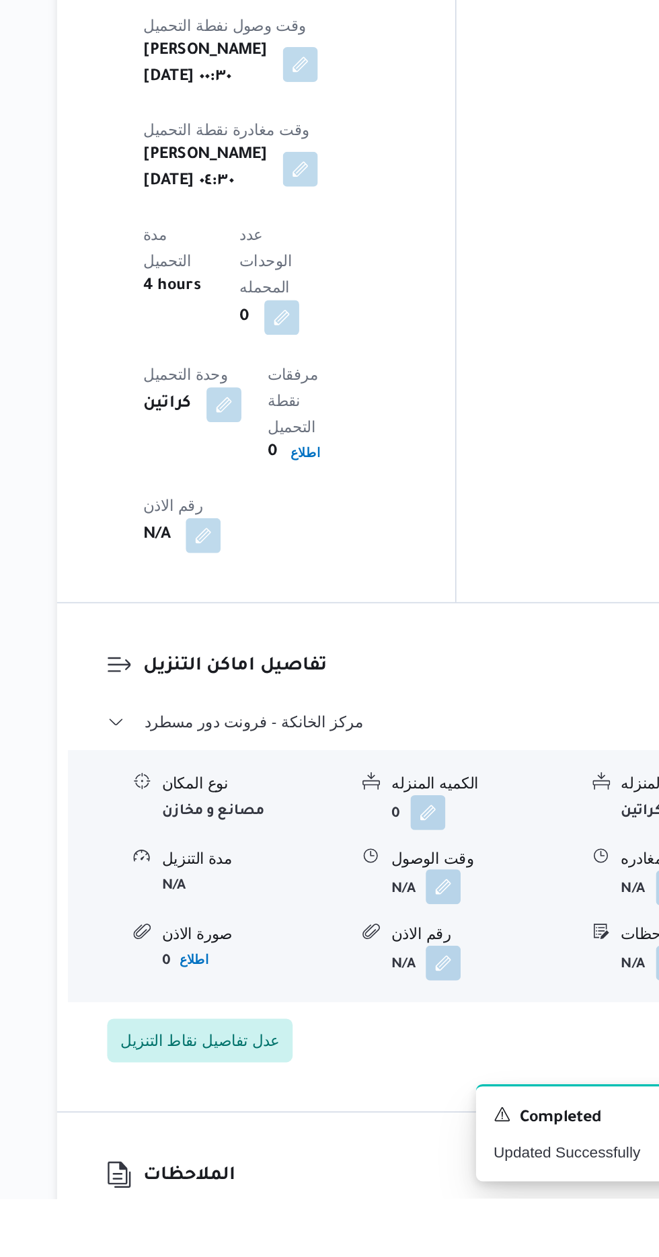
click at [413, 1054] on button "button" at bounding box center [413, 1065] width 22 height 22
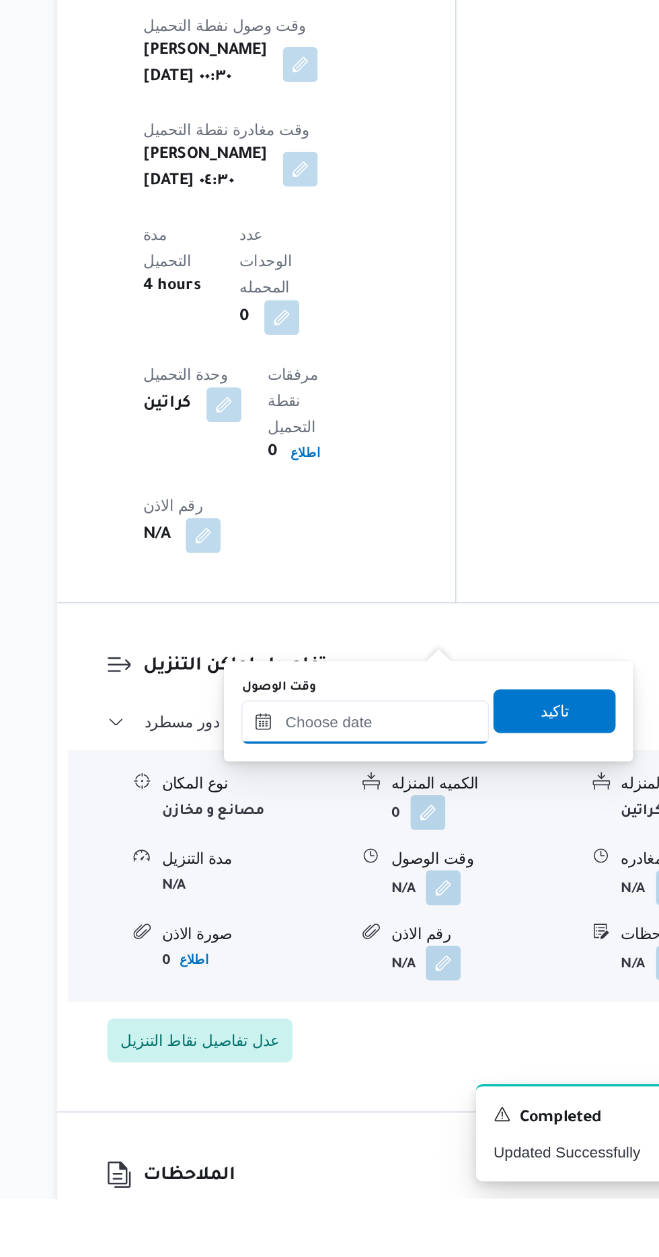
click at [393, 962] on input "وقت الوصول" at bounding box center [364, 962] width 153 height 27
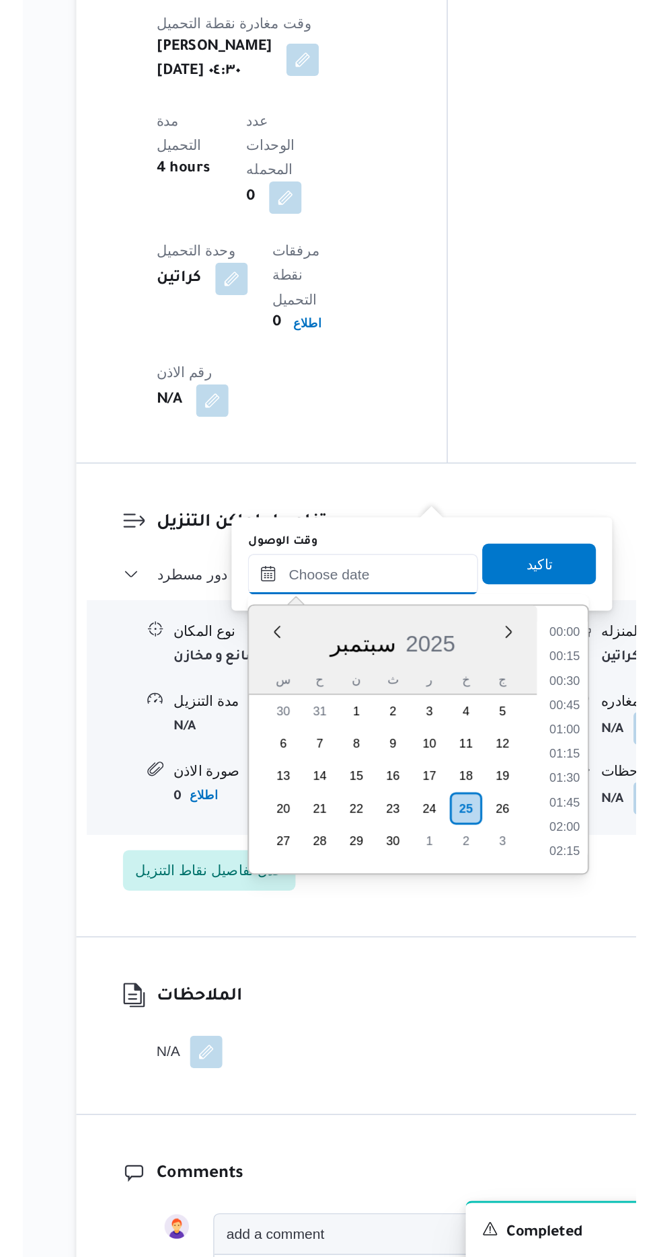
scroll to position [1047, 0]
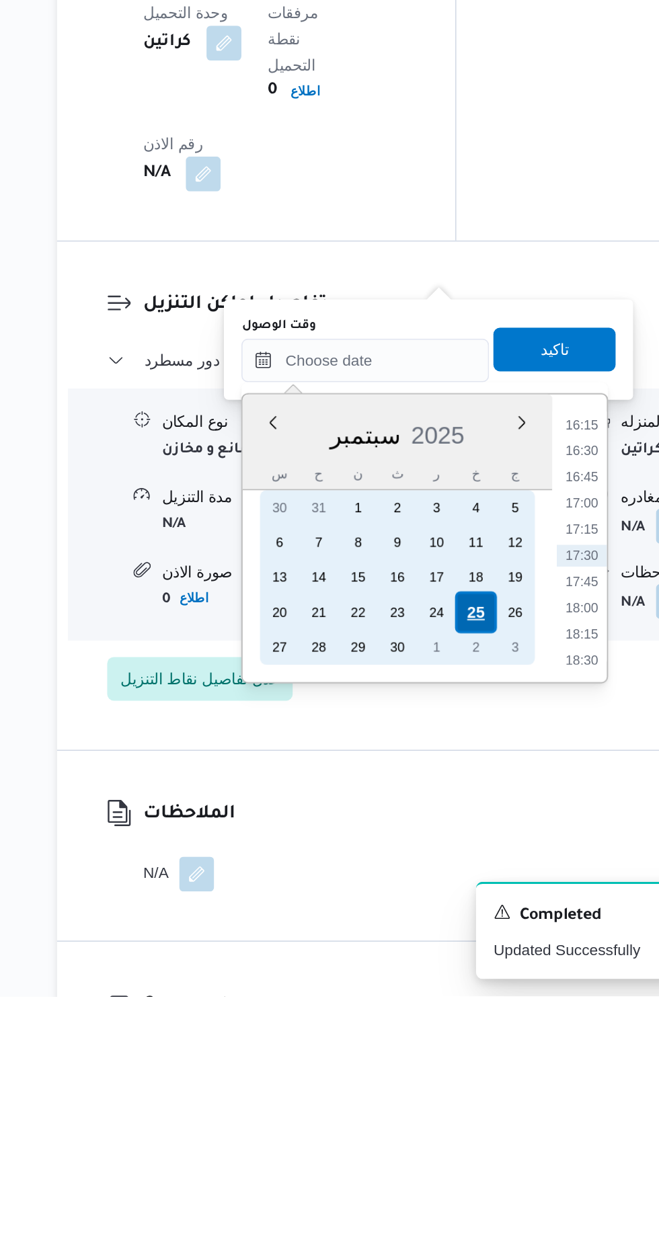
click at [433, 1019] on div "25" at bounding box center [433, 1020] width 26 height 26
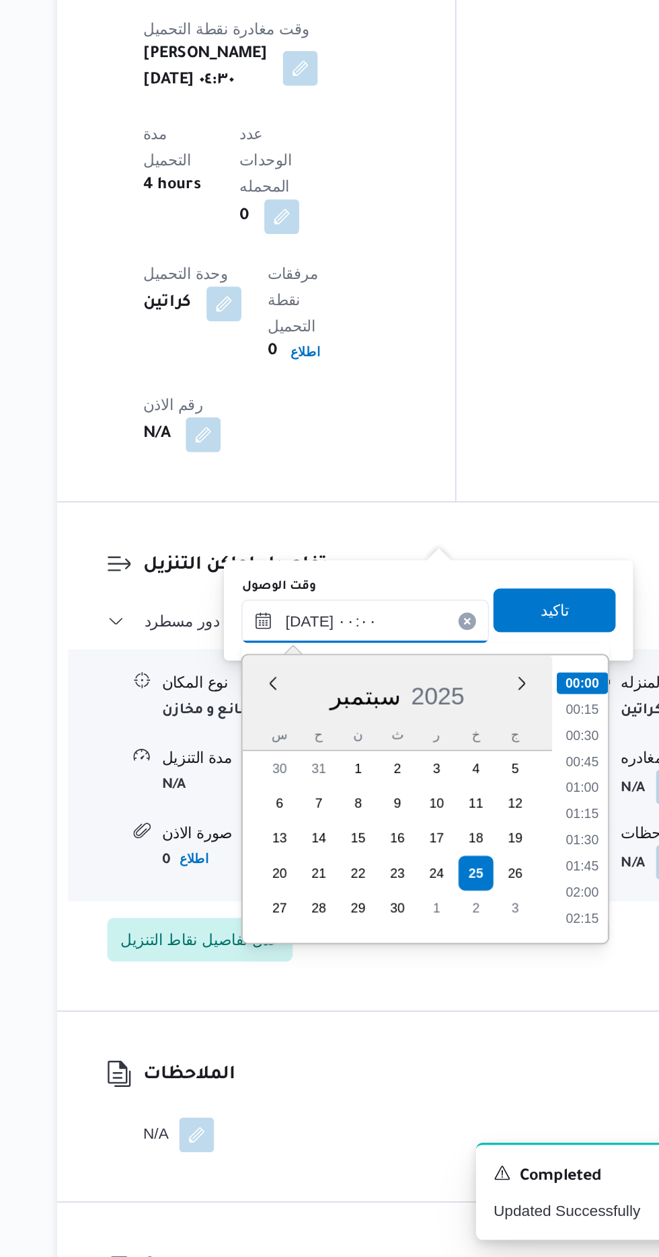
click at [295, 858] on input "[DATE] ٠٠:٠٠" at bounding box center [364, 864] width 153 height 27
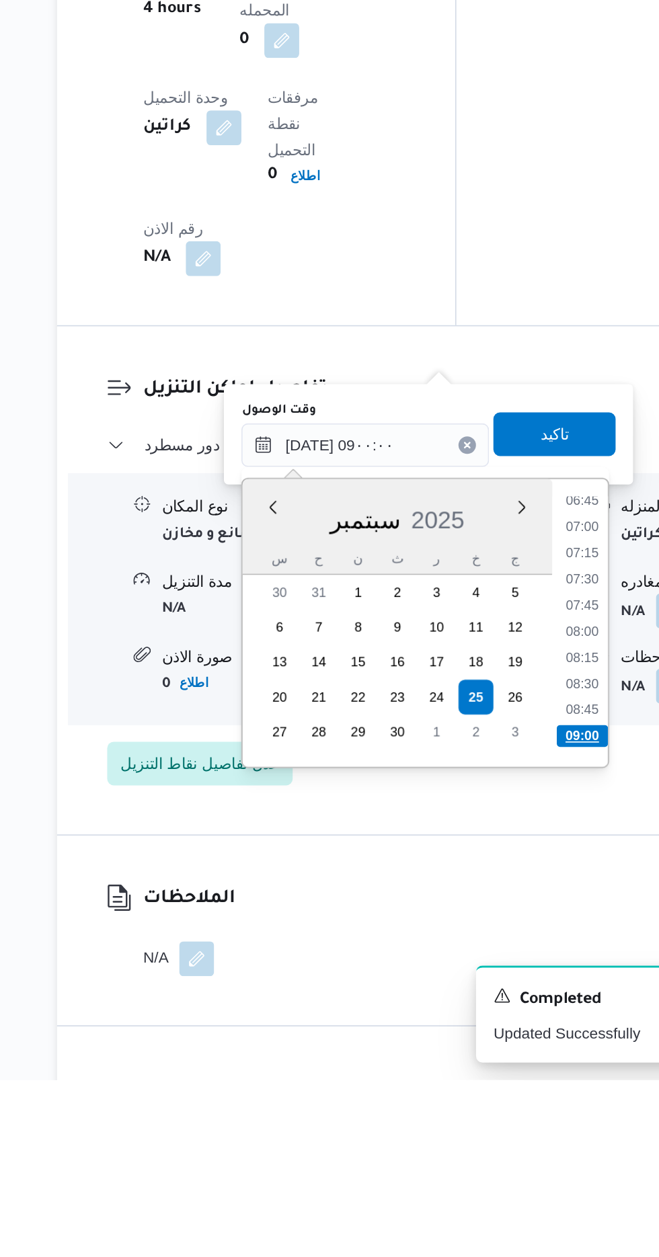
click at [493, 1038] on li "09:00" at bounding box center [498, 1044] width 32 height 13
type input "[DATE] ٠٩:٠٠"
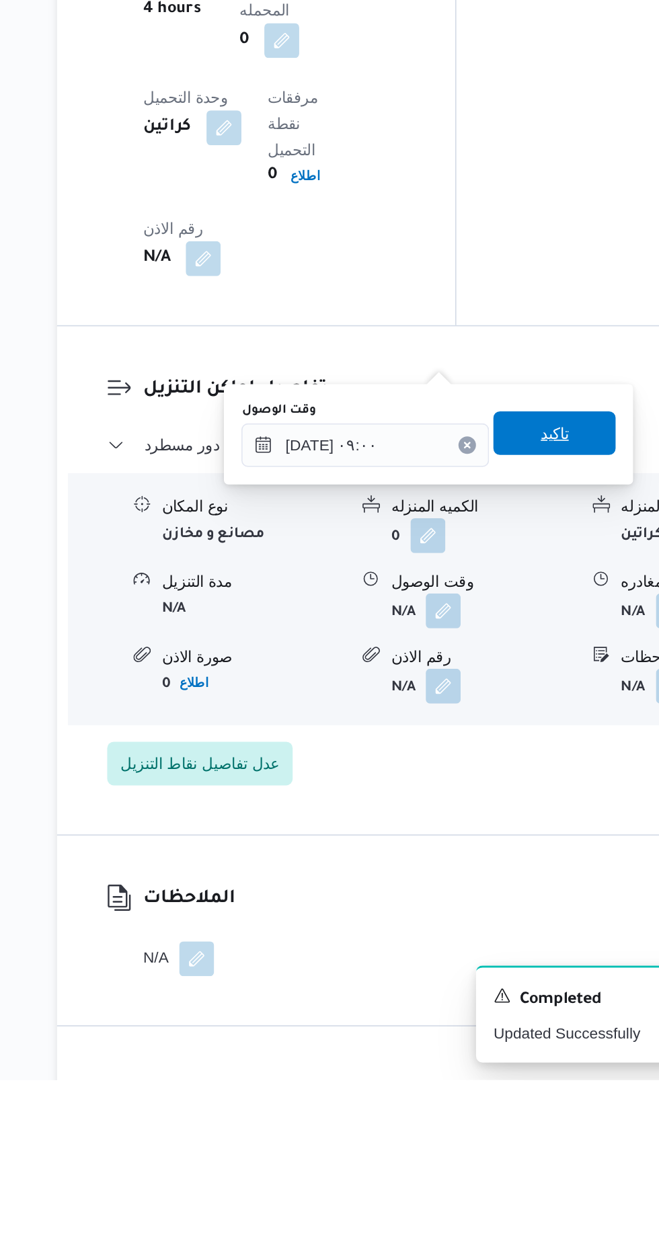
click at [488, 864] on span "تاكيد" at bounding box center [480, 858] width 17 height 16
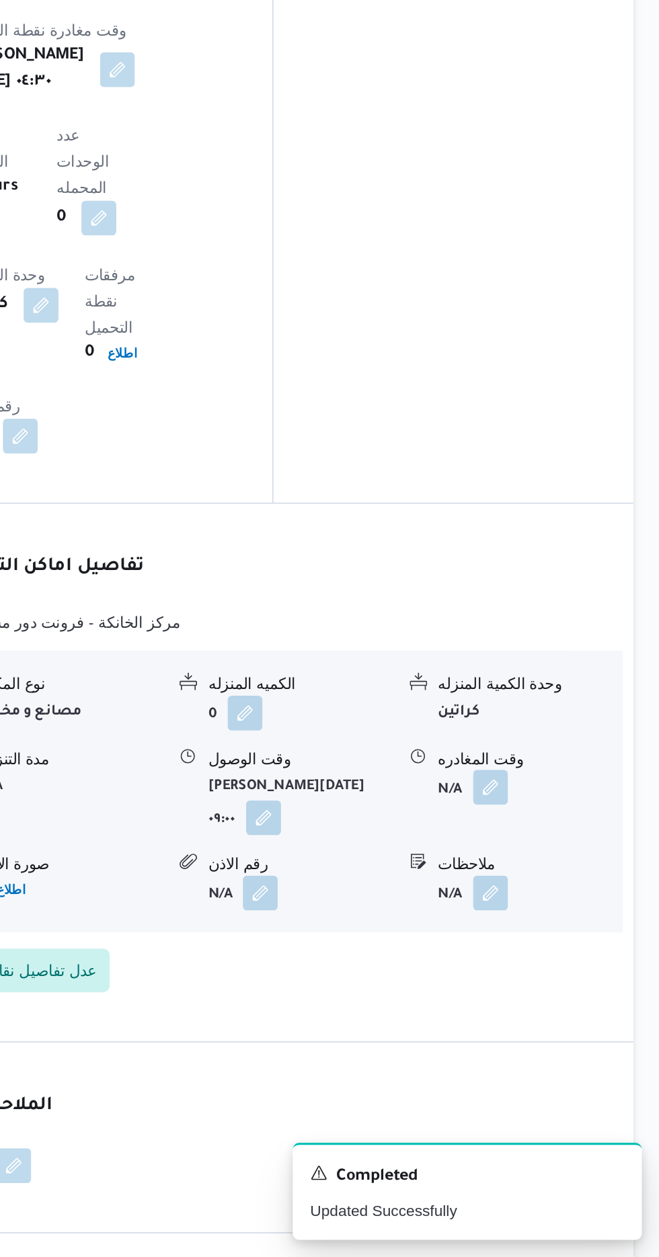
click at [559, 956] on button "button" at bounding box center [555, 967] width 22 height 22
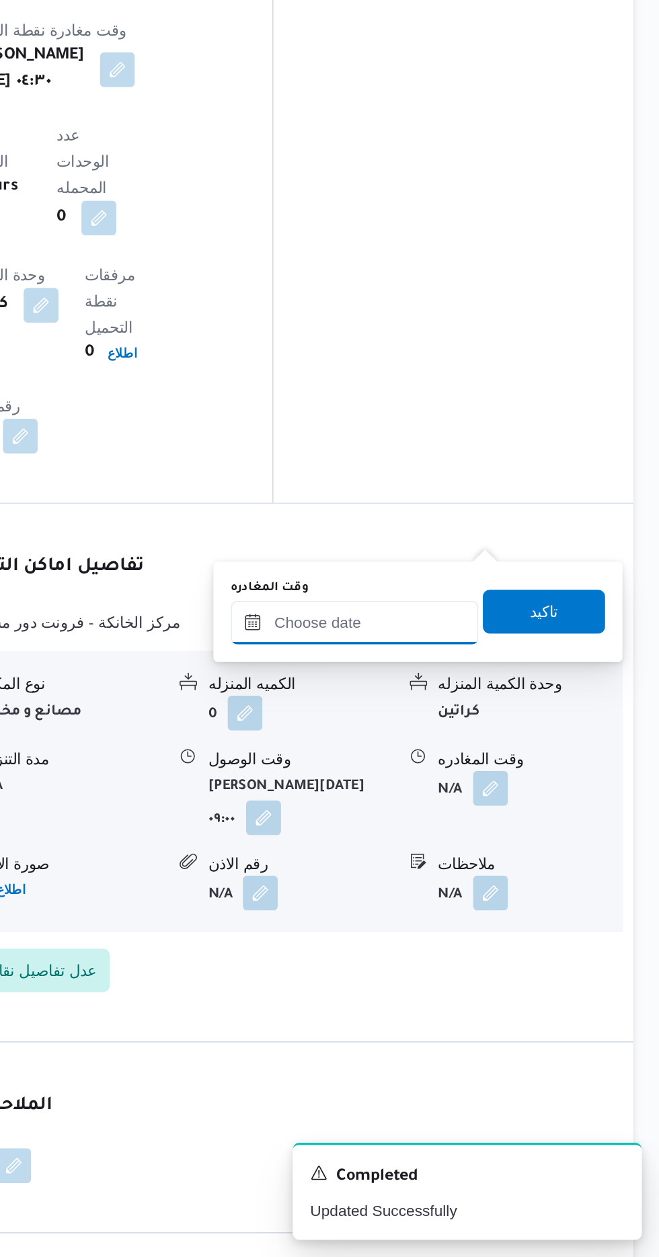
click at [481, 861] on input "وقت المغادره" at bounding box center [470, 865] width 153 height 27
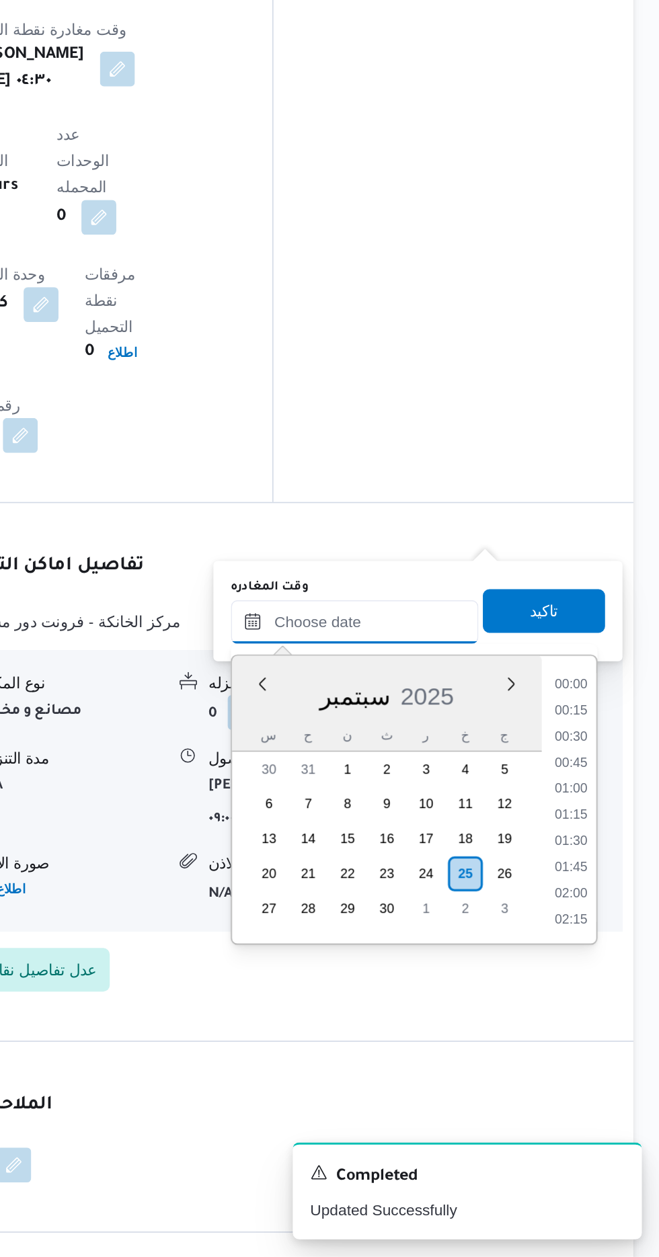
scroll to position [1047, 0]
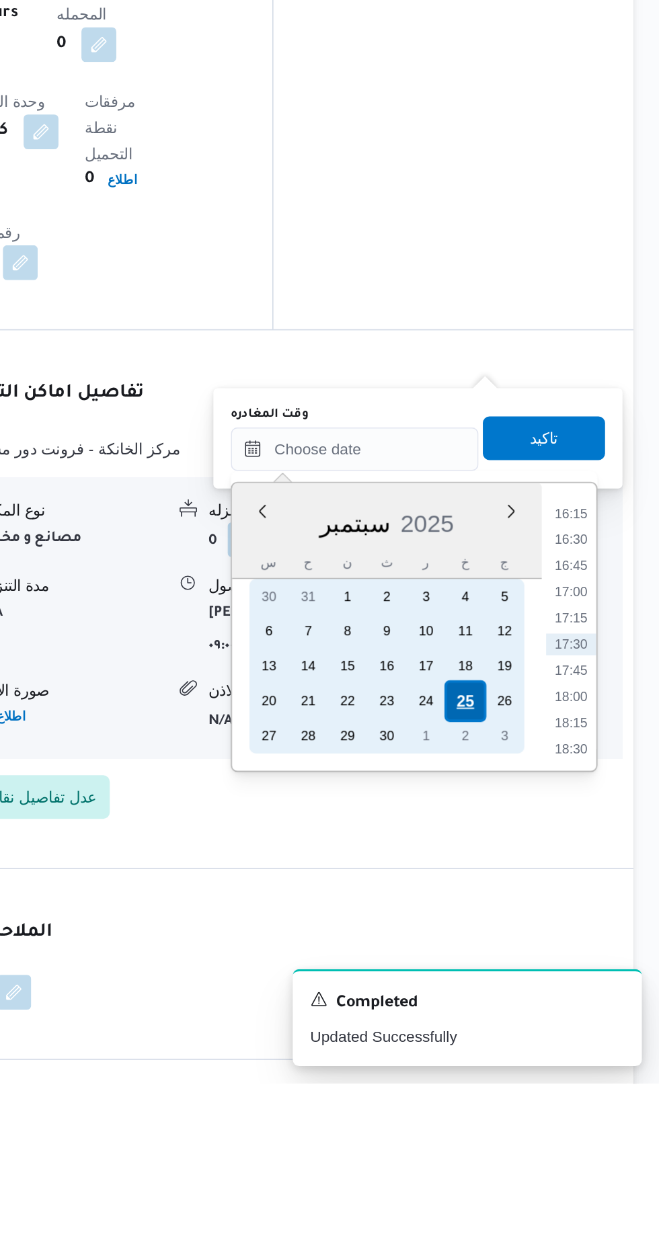
click at [536, 1021] on div "25" at bounding box center [539, 1021] width 26 height 26
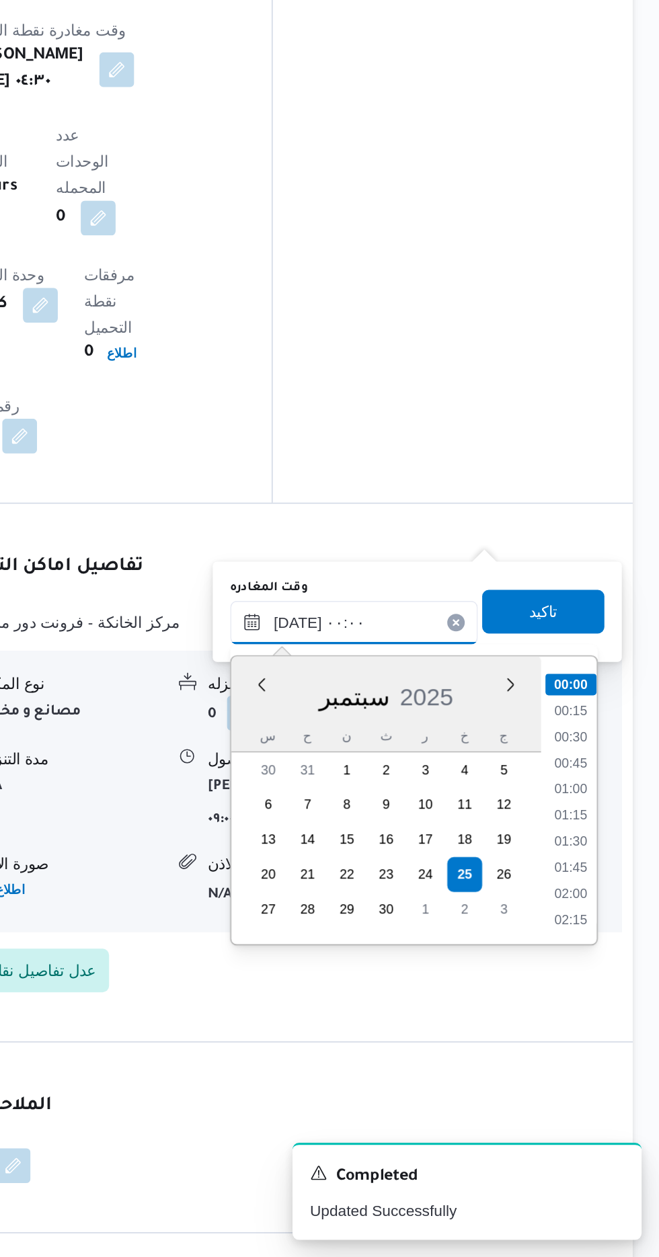
click at [404, 871] on input "[DATE] ٠٠:٠٠" at bounding box center [470, 865] width 153 height 27
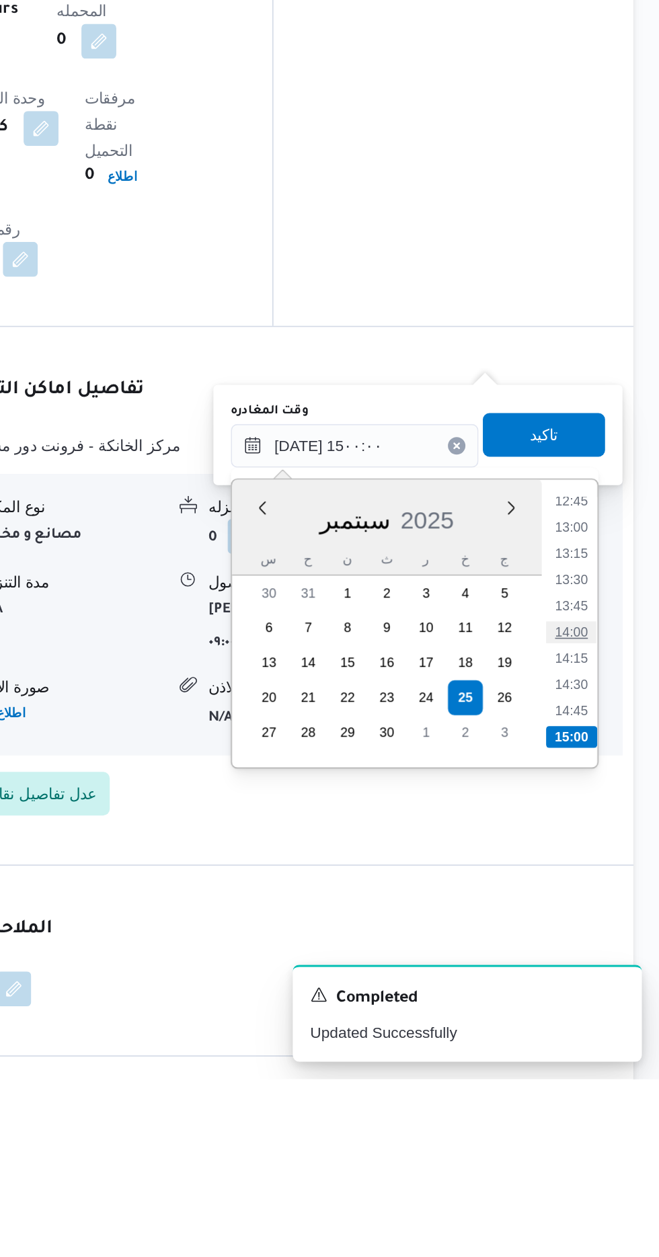
click at [603, 983] on li "14:00" at bounding box center [604, 980] width 31 height 13
type input "[DATE] ١٤:٠٠"
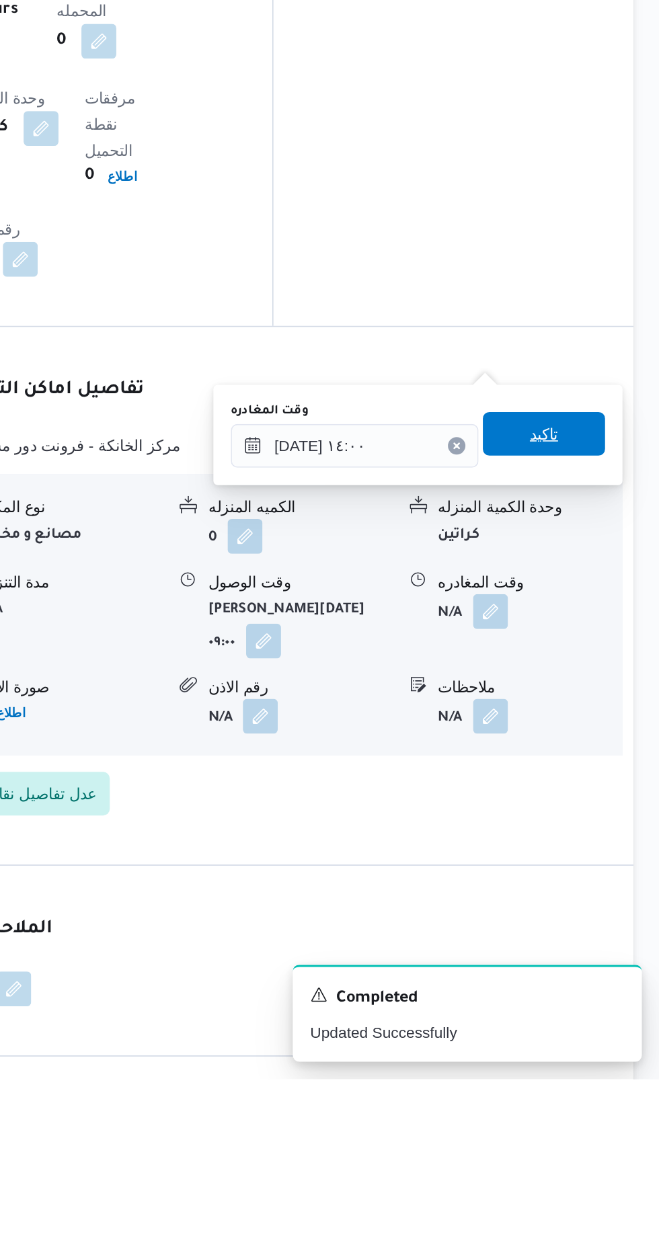
click at [596, 858] on span "تاكيد" at bounding box center [587, 859] width 17 height 16
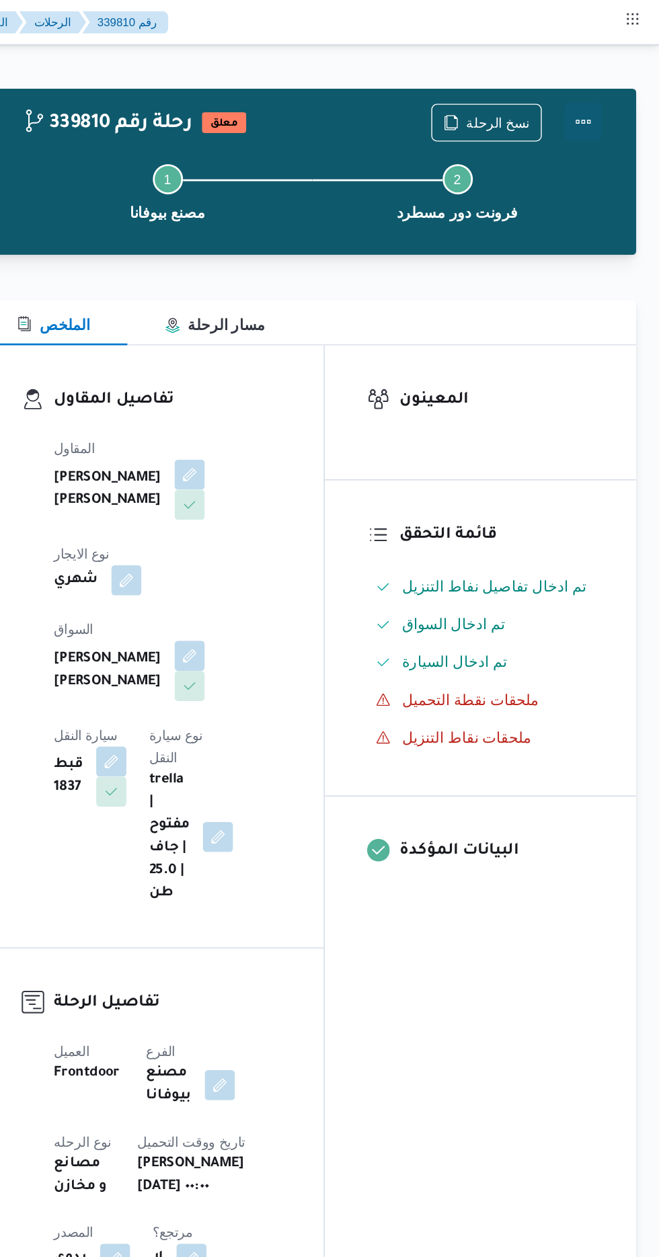
click at [611, 94] on button "Actions" at bounding box center [604, 86] width 27 height 27
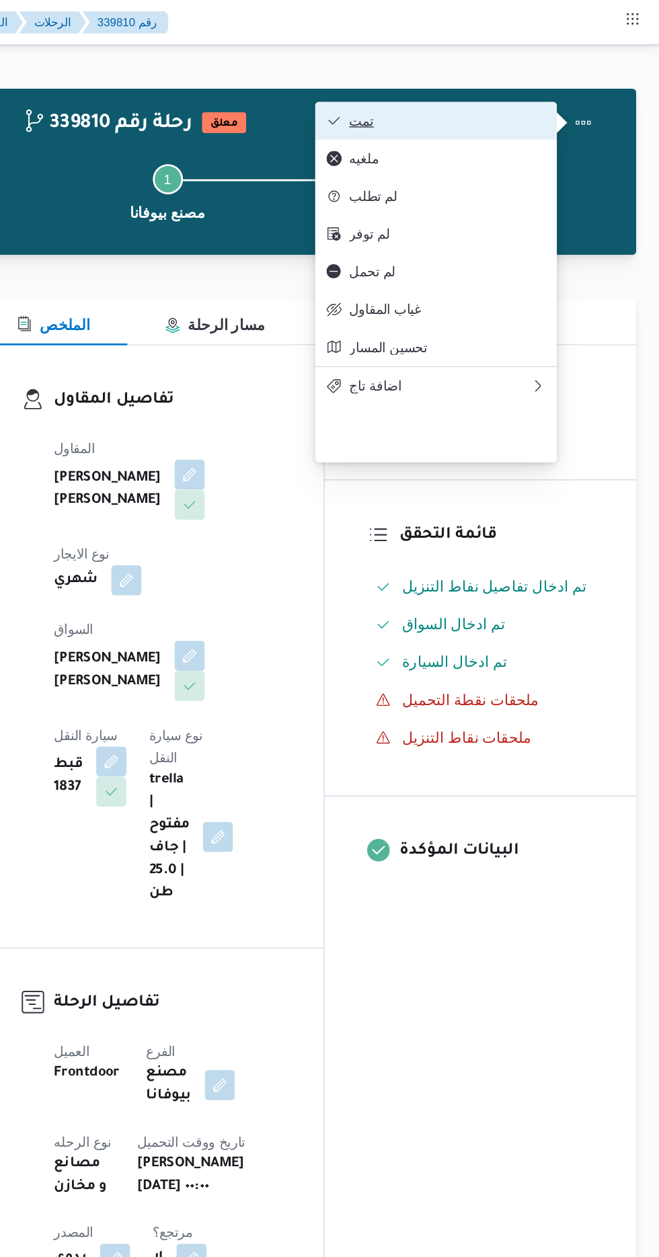
click at [568, 89] on span "تمت" at bounding box center [508, 86] width 140 height 11
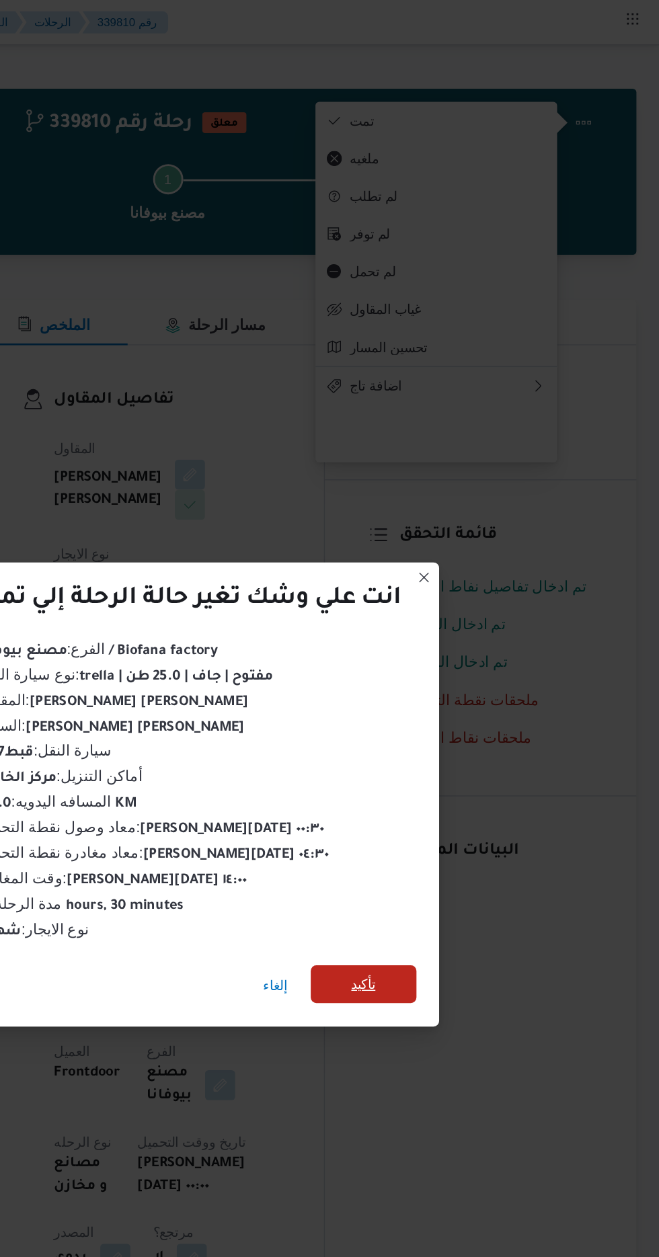
click at [452, 689] on span "تأكيد" at bounding box center [448, 700] width 75 height 27
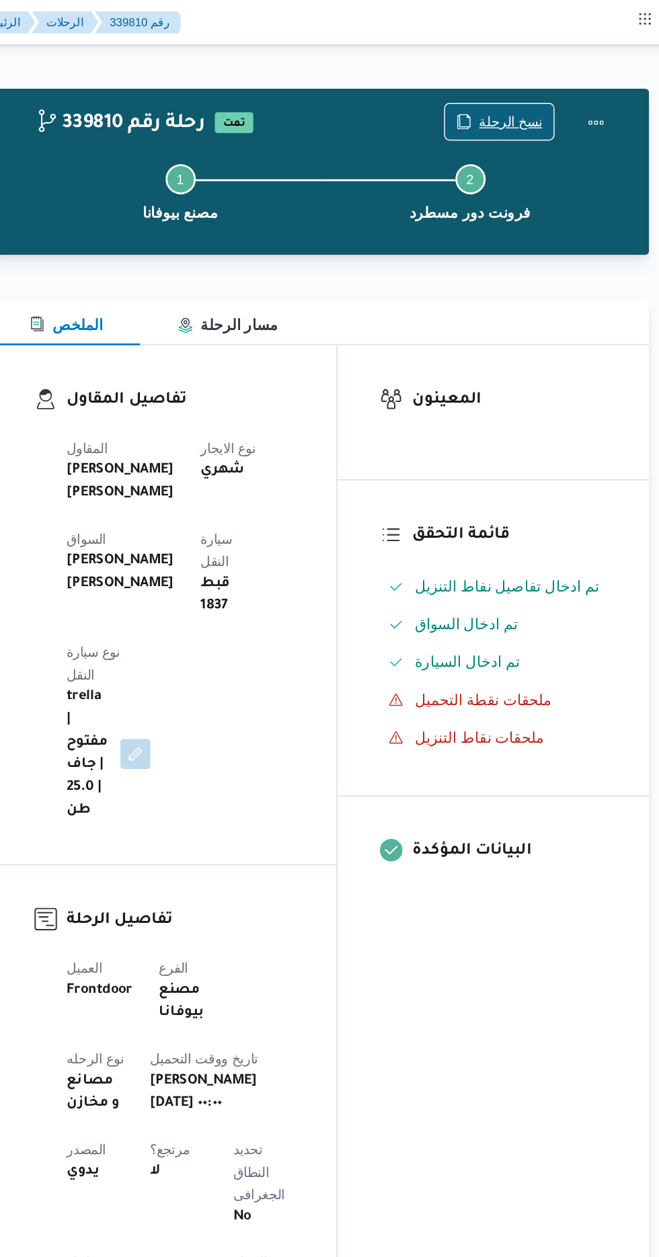
click at [539, 90] on span "نسخ الرحلة" at bounding box center [543, 87] width 45 height 16
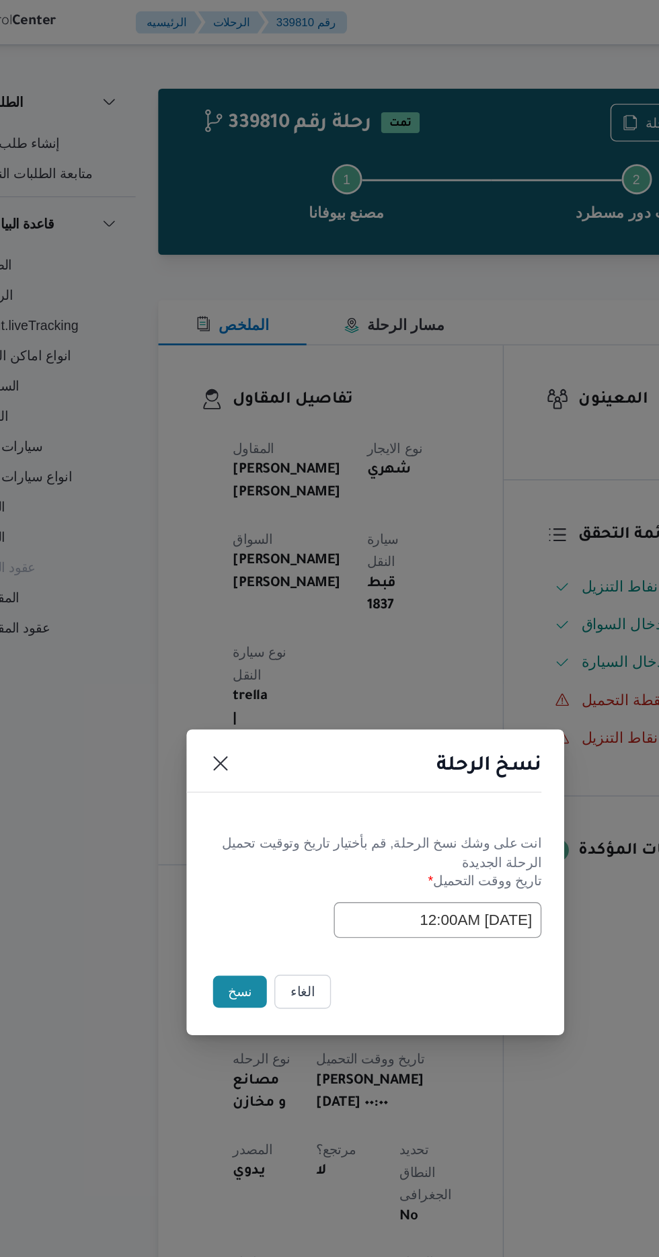
click at [214, 710] on button "نسخ" at bounding box center [233, 706] width 38 height 23
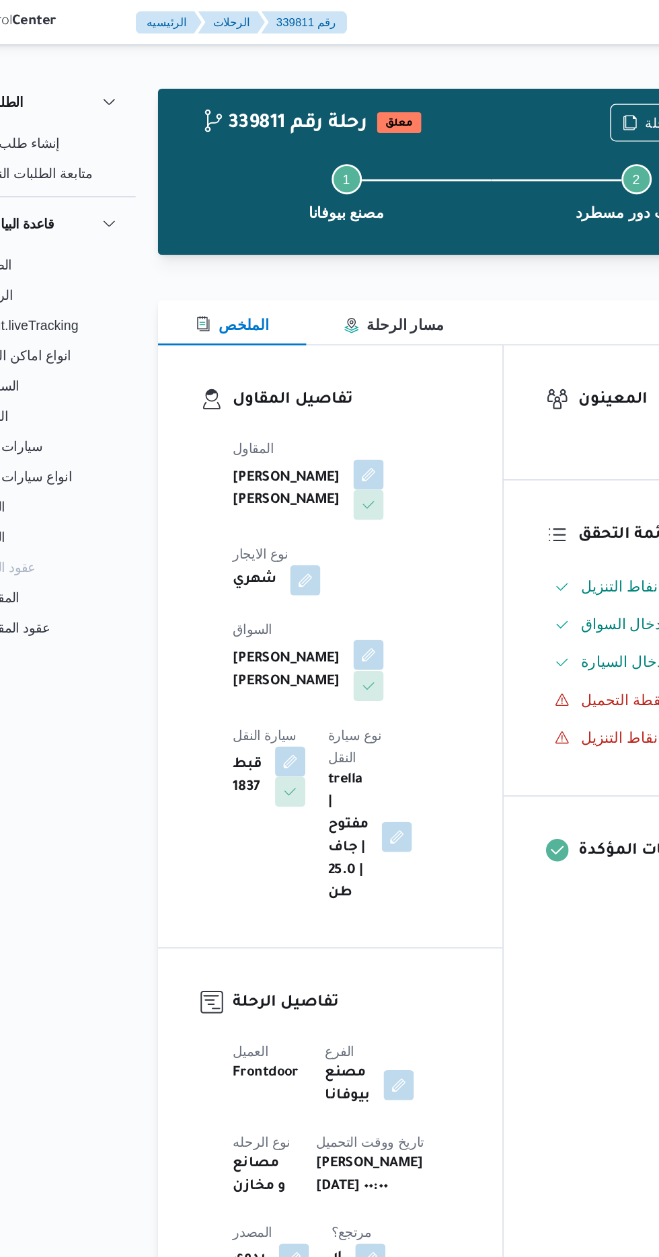
click at [314, 456] on button "button" at bounding box center [325, 467] width 22 height 22
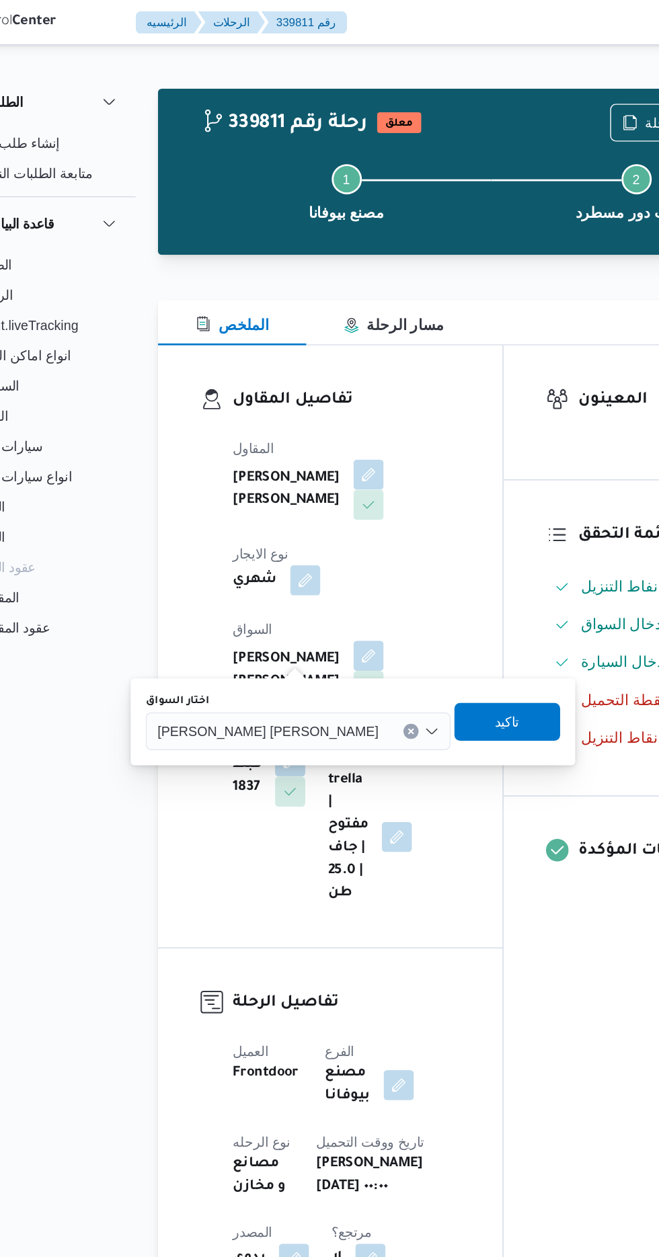
click at [337, 520] on input "اختار السواق" at bounding box center [337, 521] width 1 height 16
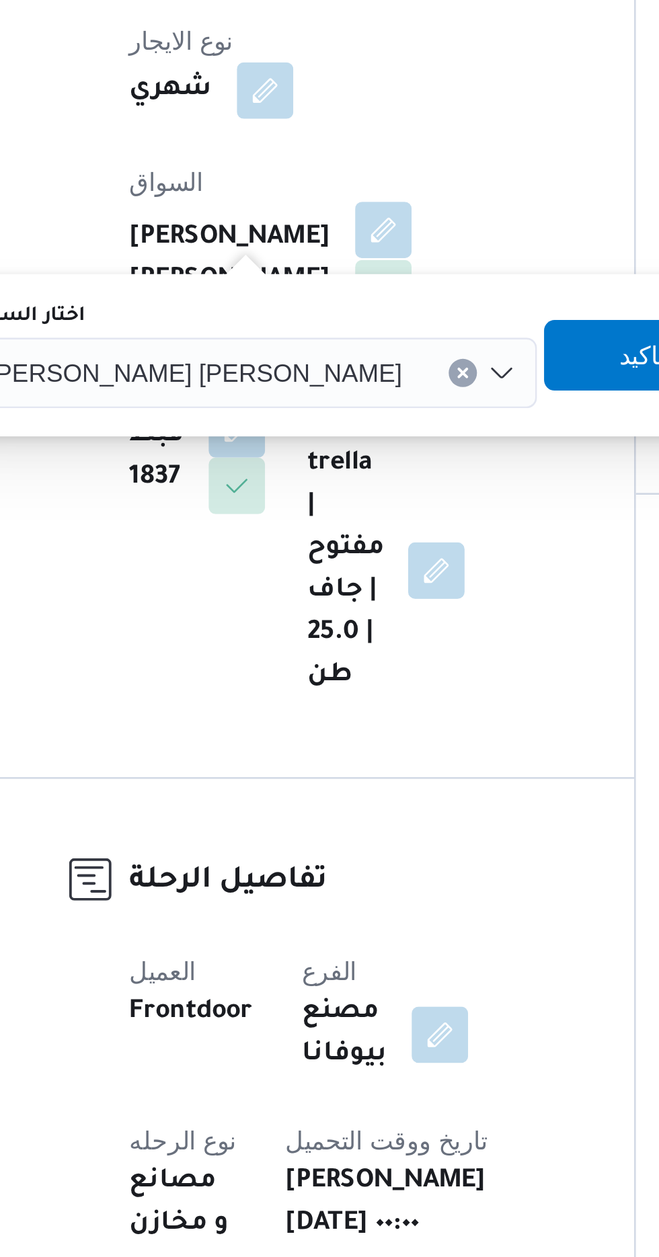
click at [314, 456] on button "button" at bounding box center [325, 467] width 22 height 22
click at [337, 522] on input "اختار السواق" at bounding box center [337, 521] width 1 height 16
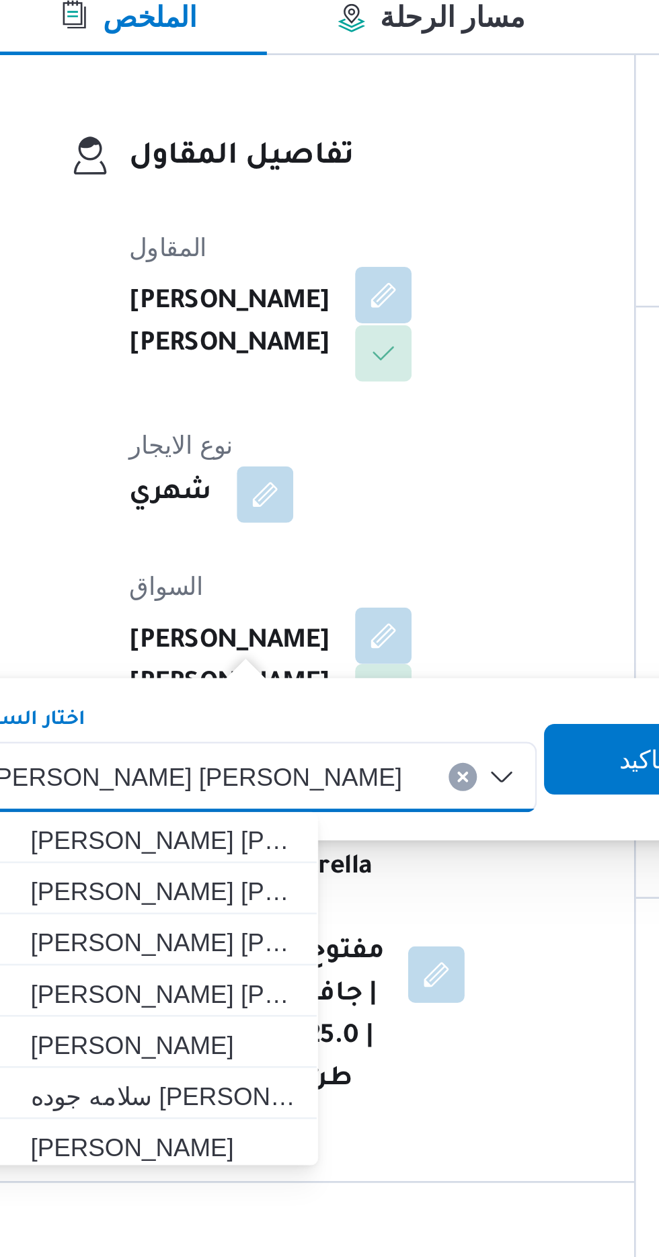
click at [314, 342] on button "button" at bounding box center [325, 338] width 22 height 22
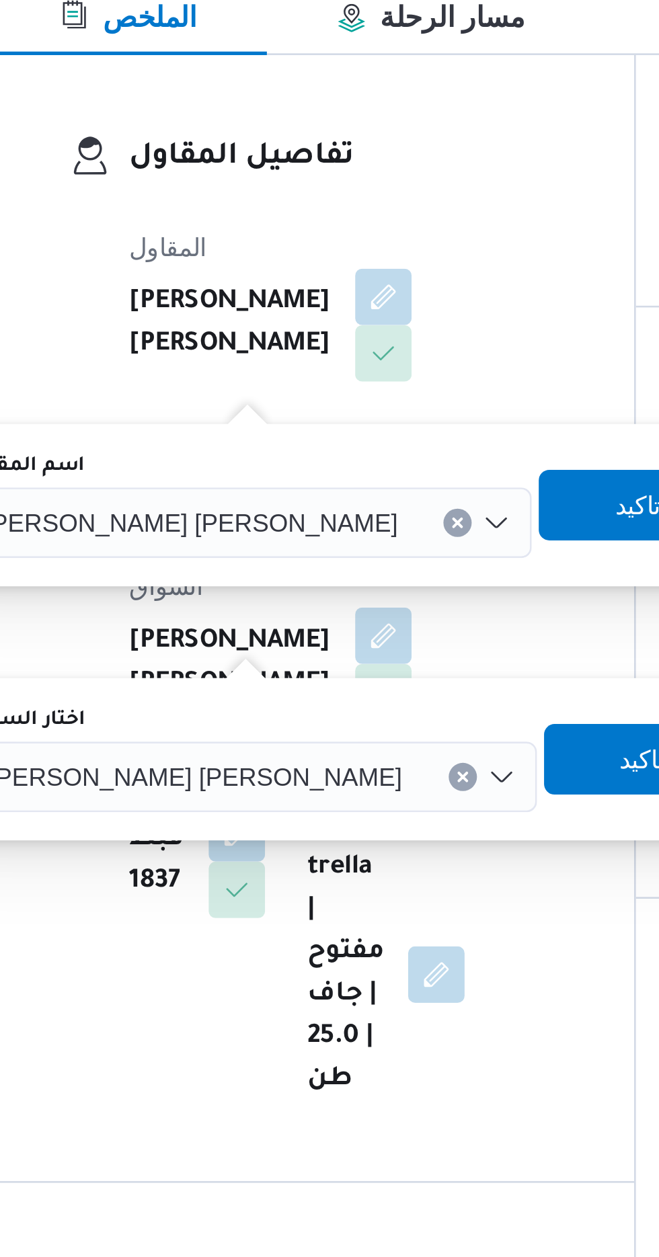
click at [335, 423] on input "اسم المقاول" at bounding box center [335, 424] width 1 height 16
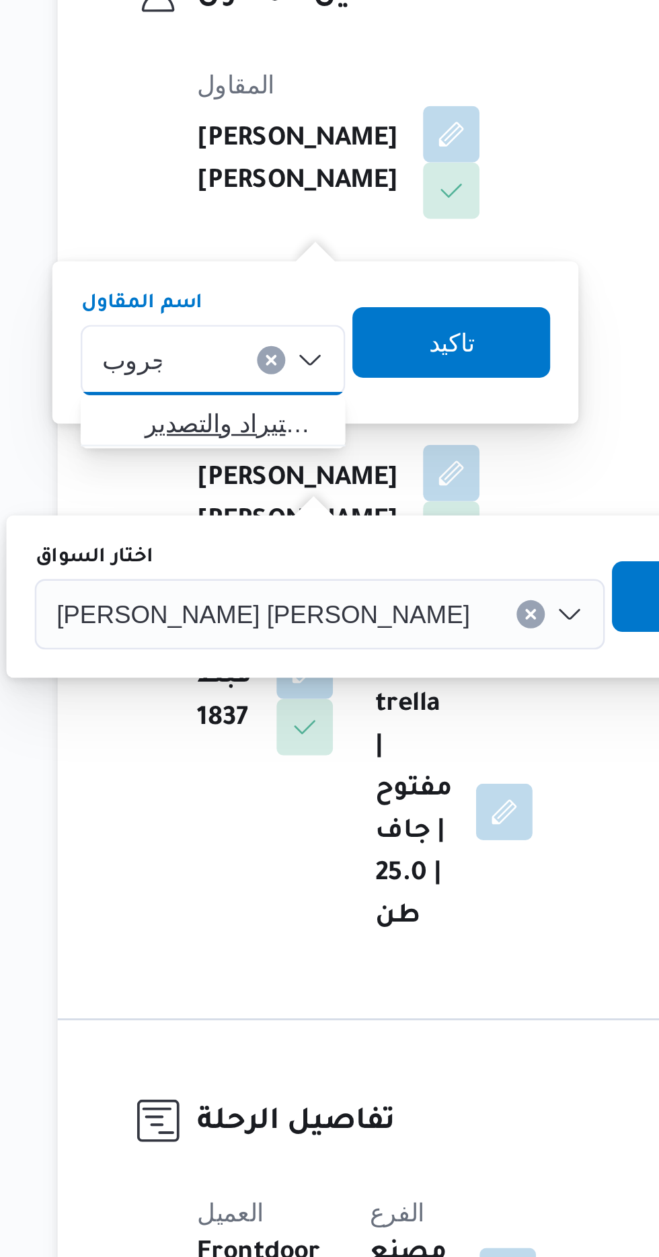
type input "جروب"
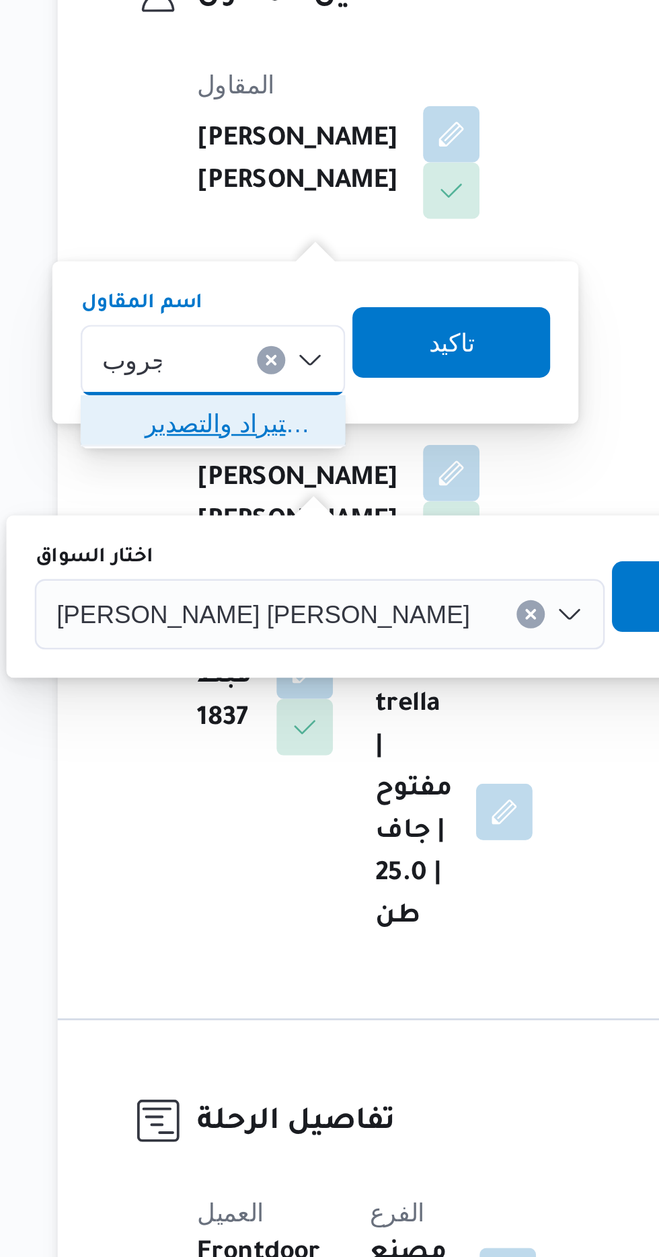
click at [253, 450] on span "شركة غريب جروب للاستيراد والتصدير" at bounding box center [242, 448] width 69 height 16
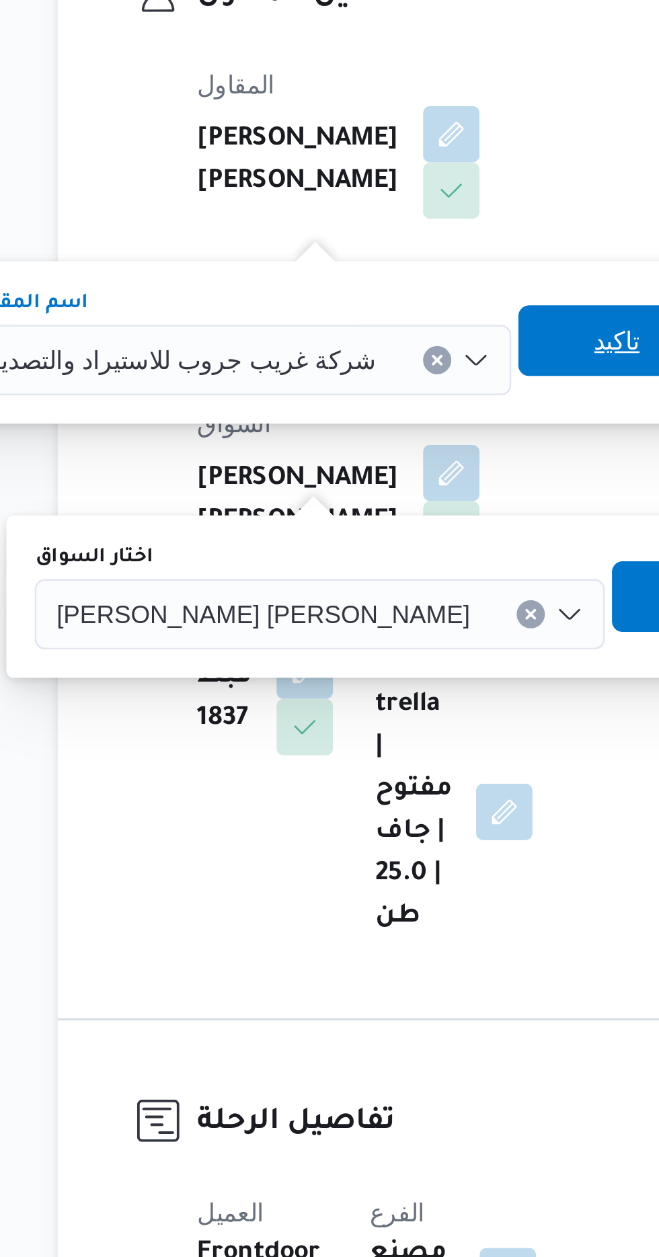
click at [379, 423] on span "تاكيد" at bounding box center [387, 417] width 17 height 16
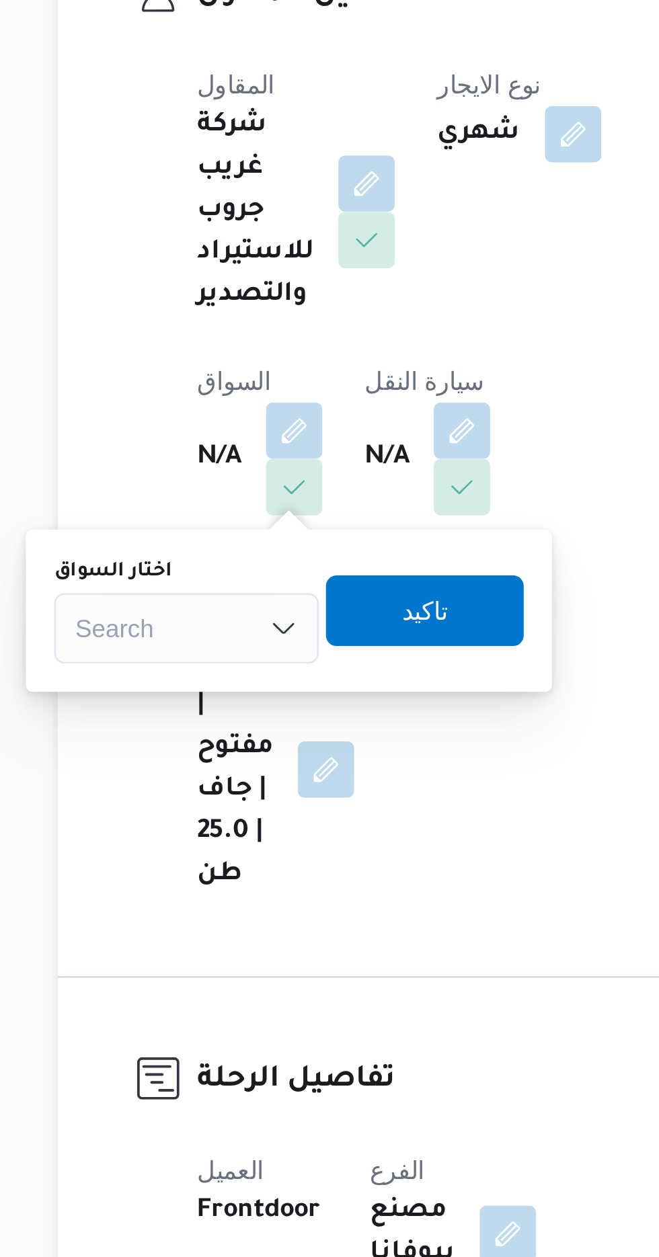
click at [238, 520] on div "Search" at bounding box center [223, 526] width 101 height 27
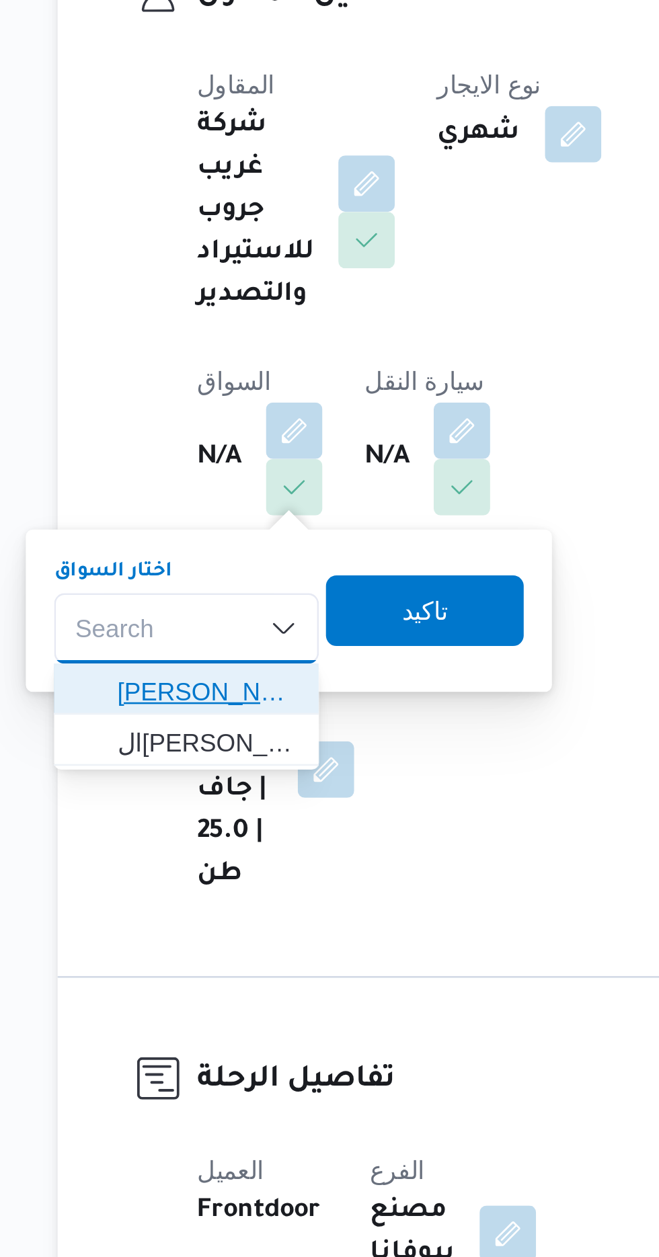
click at [250, 556] on span "[PERSON_NAME]" at bounding box center [232, 550] width 69 height 16
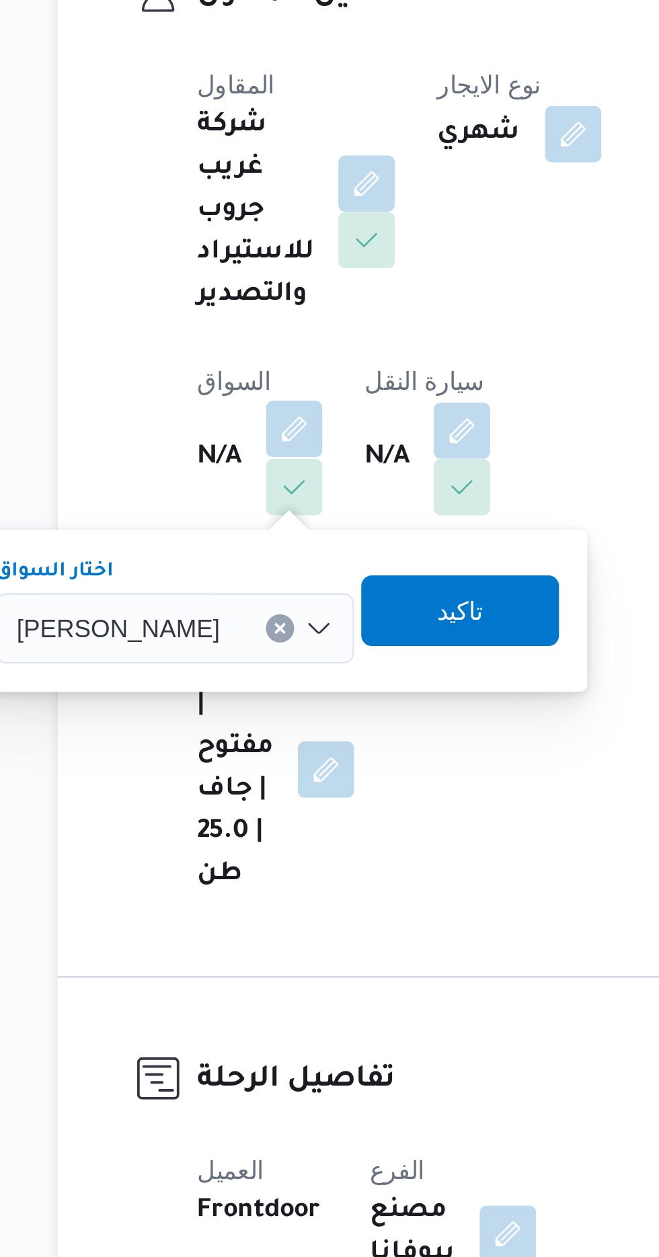
click at [267, 446] on button "button" at bounding box center [265, 450] width 22 height 22
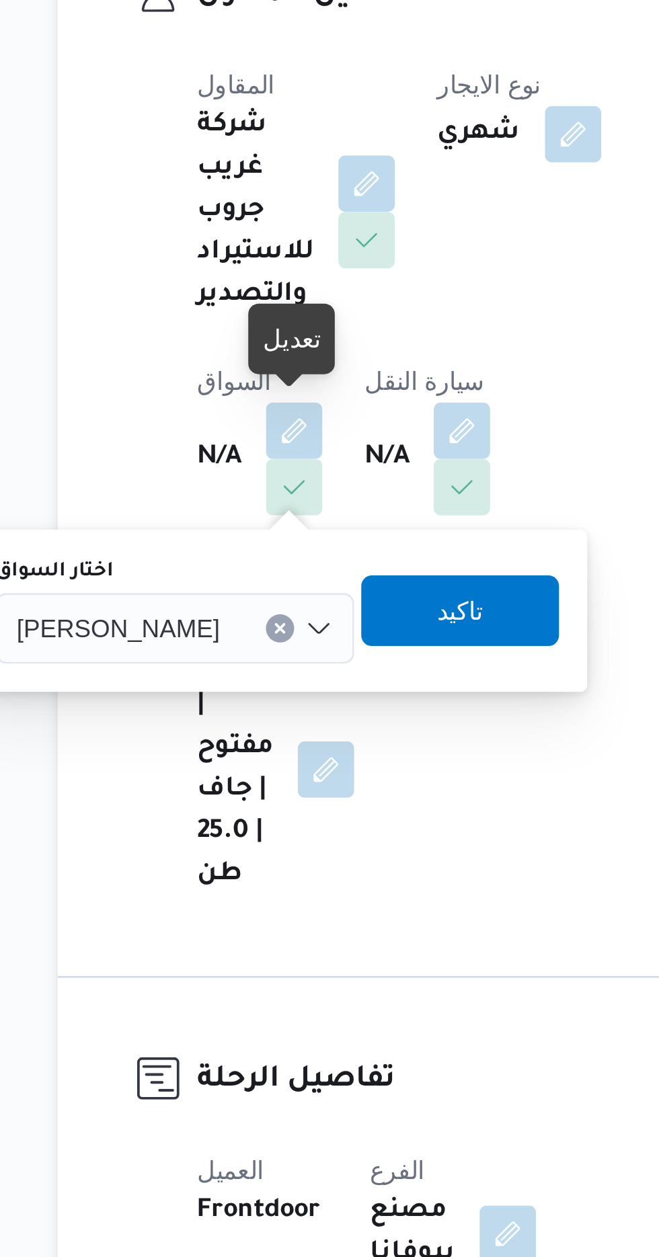
click at [235, 527] on span "[PERSON_NAME]" at bounding box center [197, 525] width 77 height 15
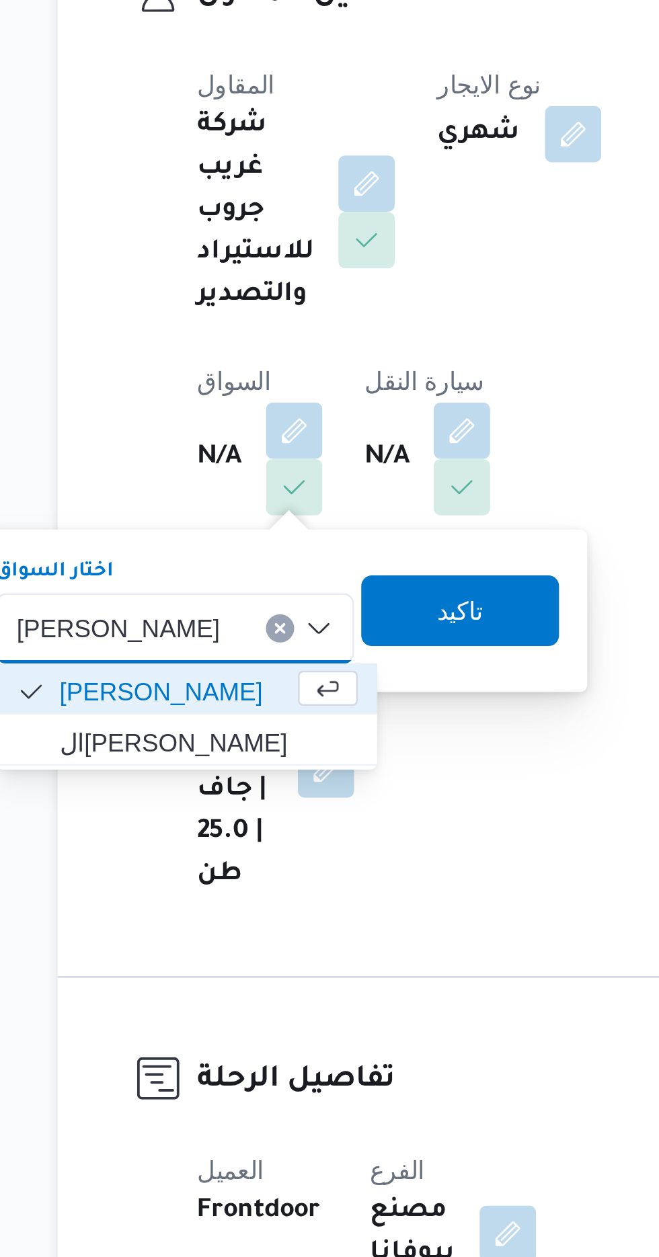
scroll to position [1, 0]
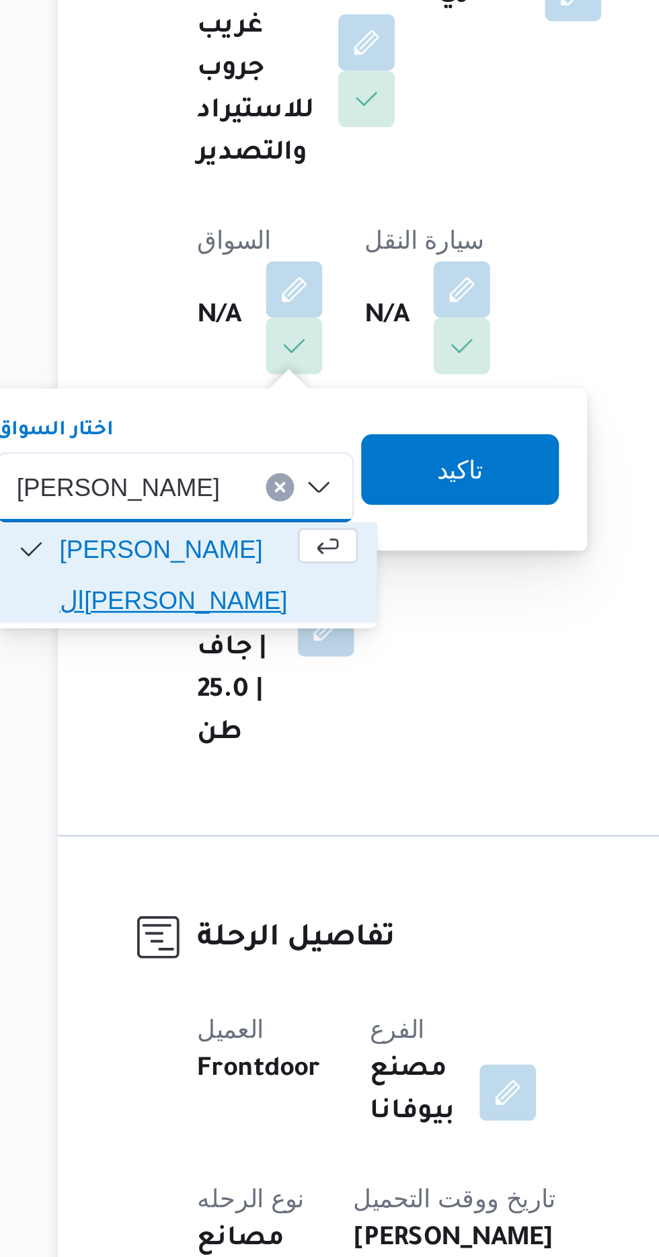
click at [253, 567] on span "ال[PERSON_NAME]" at bounding box center [232, 569] width 114 height 16
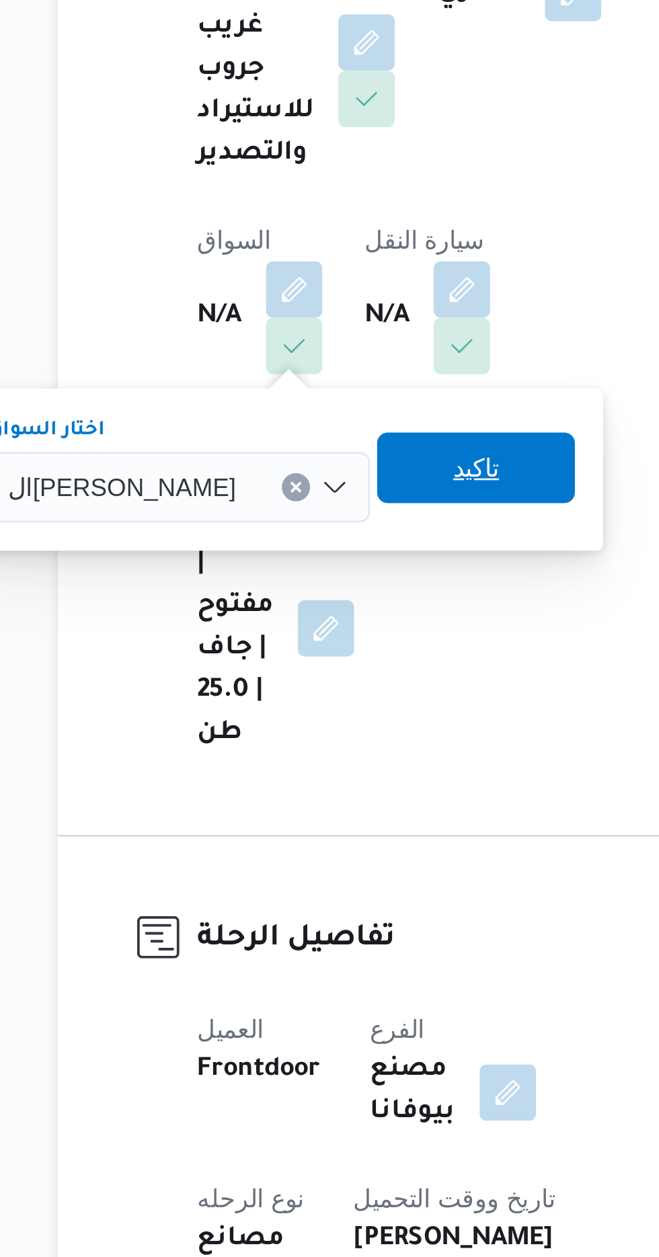
click at [338, 519] on span "تاكيد" at bounding box center [333, 519] width 17 height 16
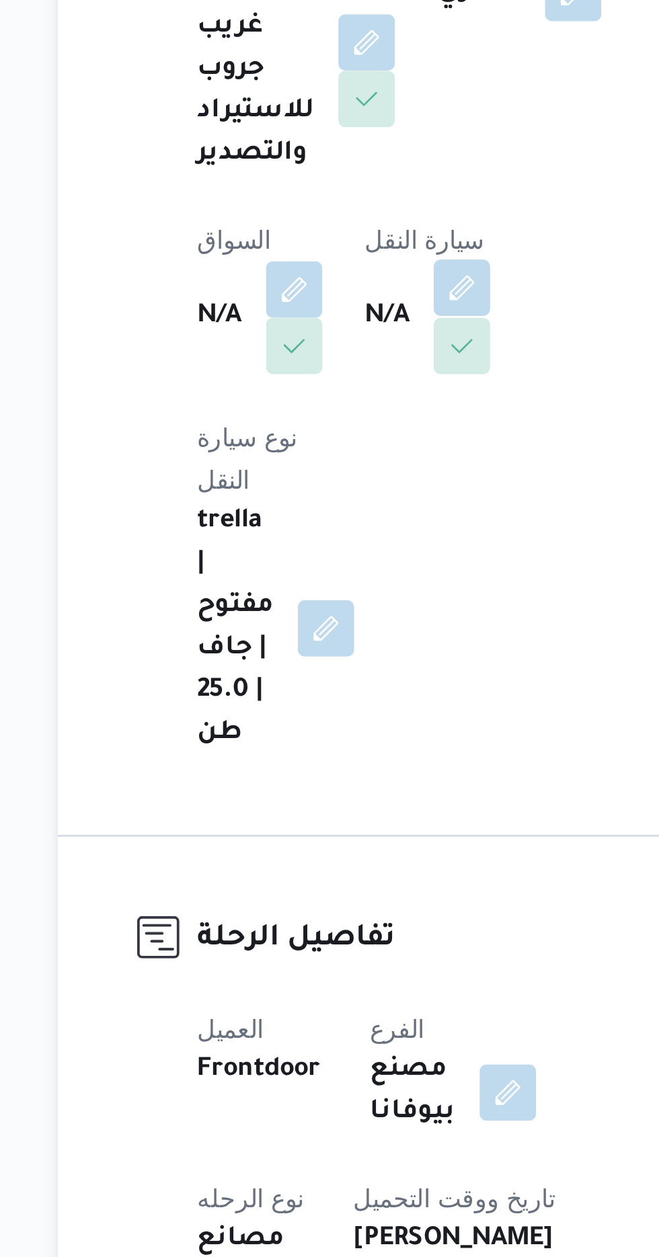
click at [337, 448] on button "button" at bounding box center [329, 450] width 22 height 22
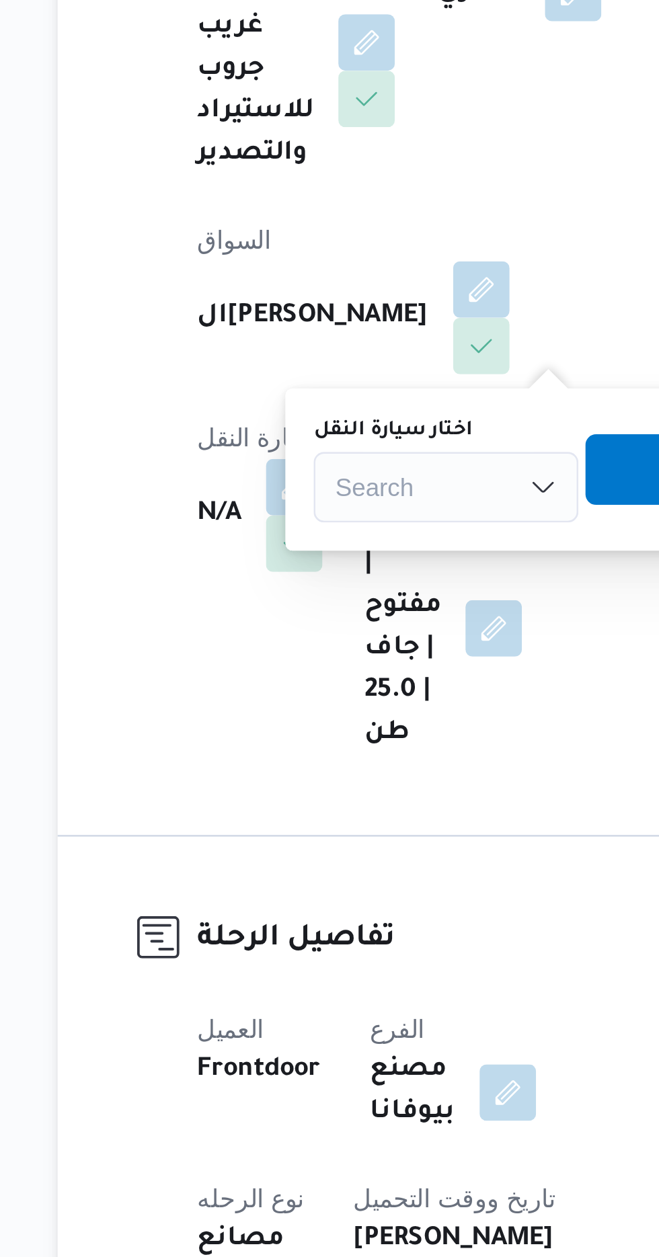
click at [304, 517] on div "Search" at bounding box center [322, 526] width 101 height 27
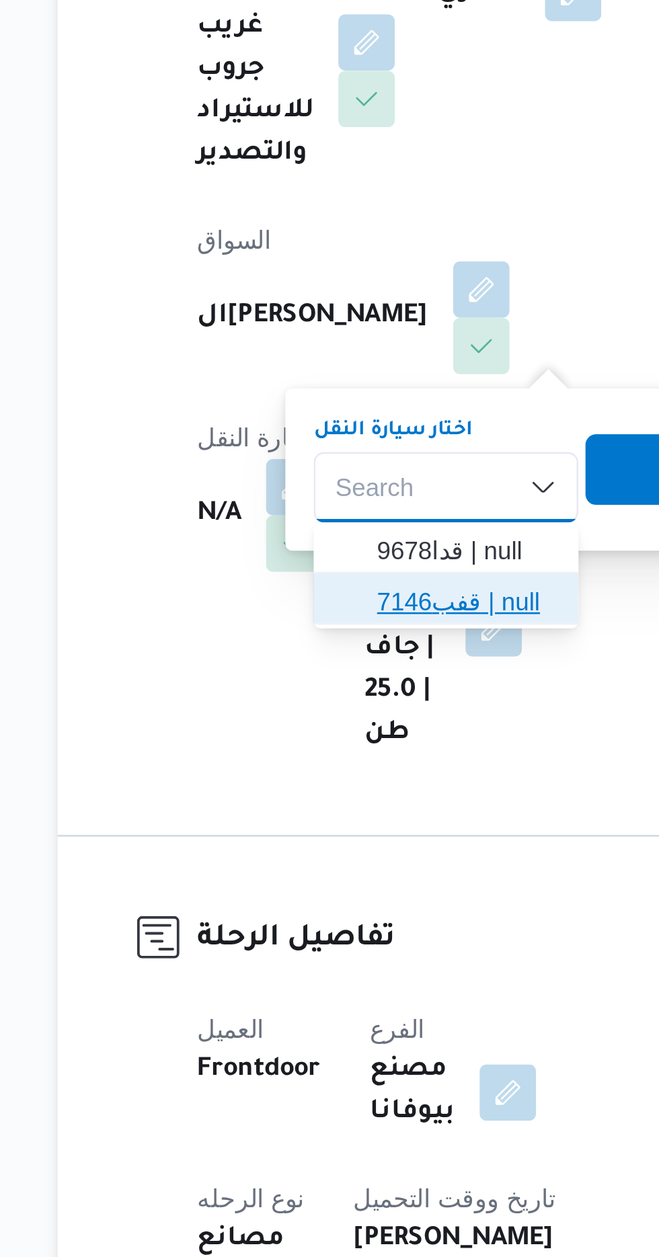
click at [334, 571] on span "قفب7146 | null" at bounding box center [330, 570] width 69 height 16
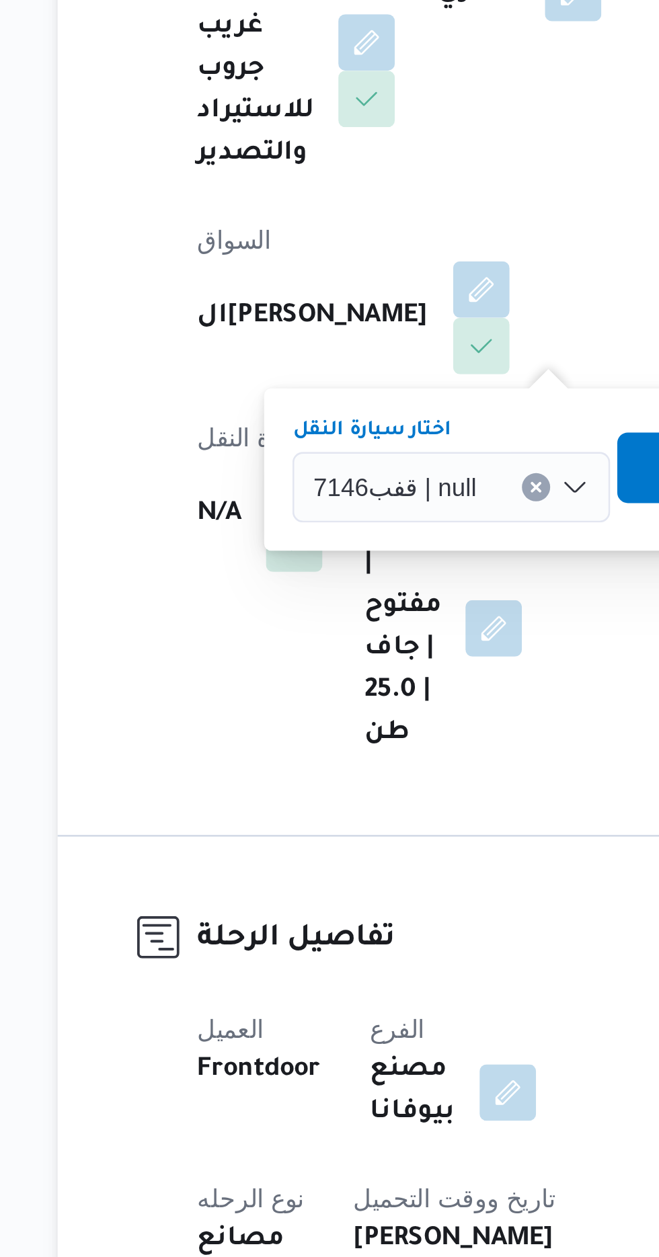
click at [394, 517] on span "تاكيد" at bounding box center [425, 518] width 75 height 27
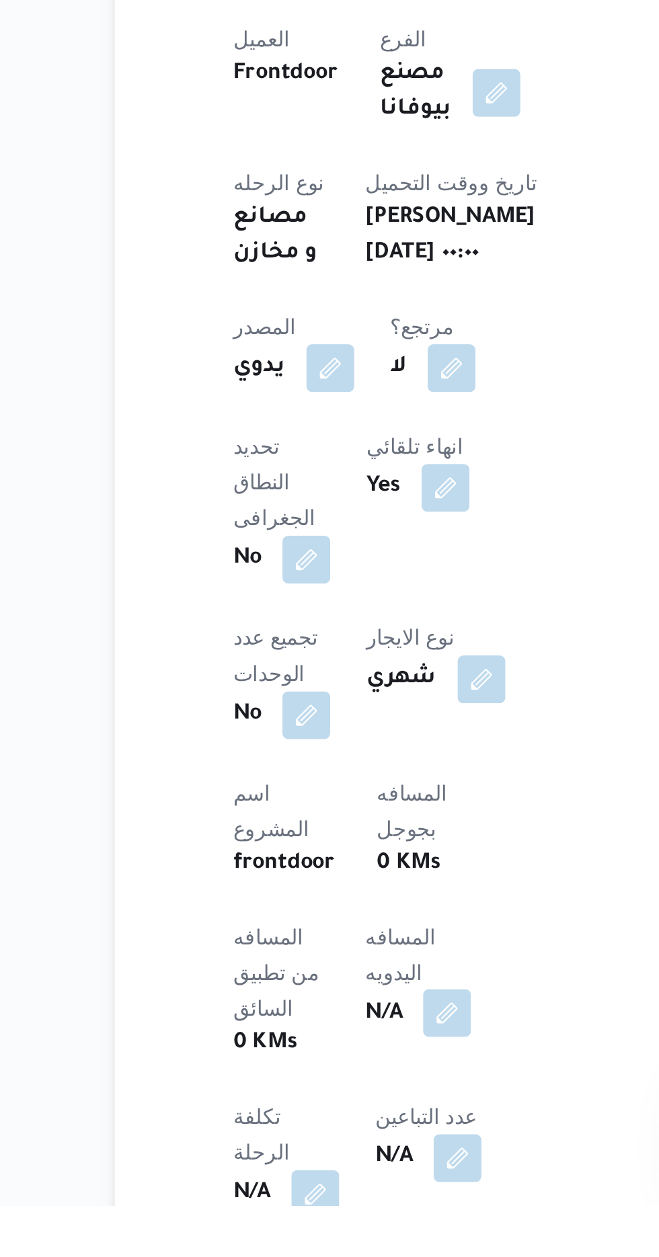
click at [313, 1175] on button "button" at bounding box center [324, 1170] width 22 height 22
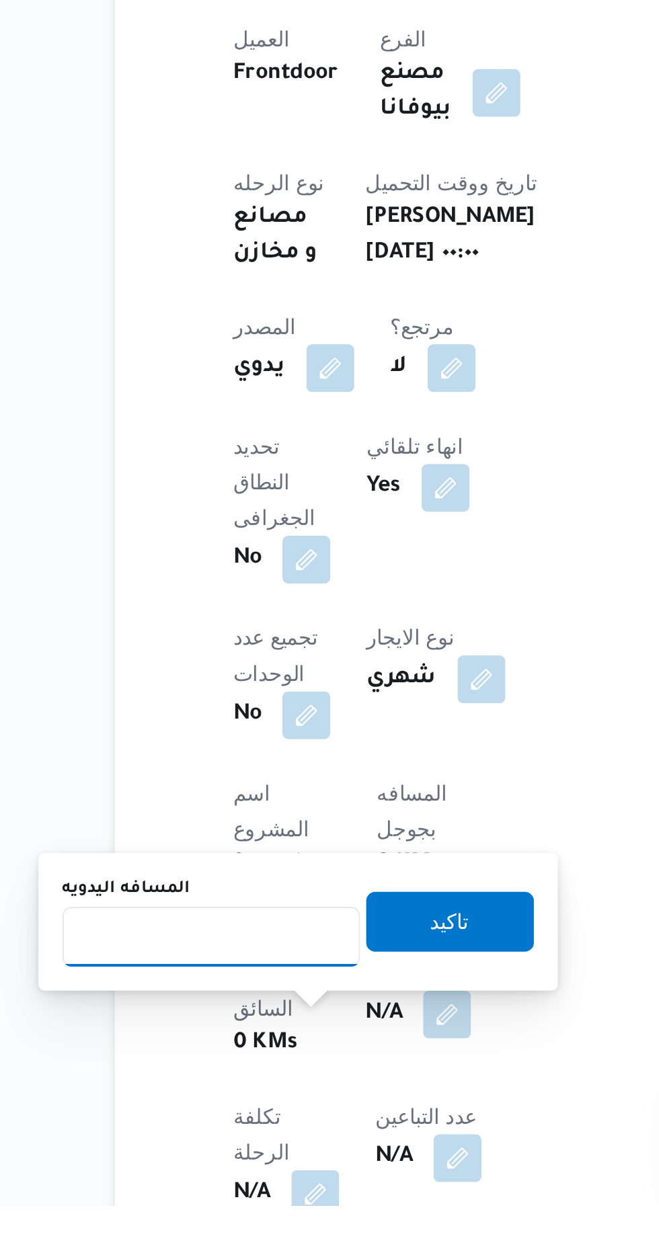
click at [200, 1136] on input "المسافه اليدويه" at bounding box center [218, 1135] width 134 height 27
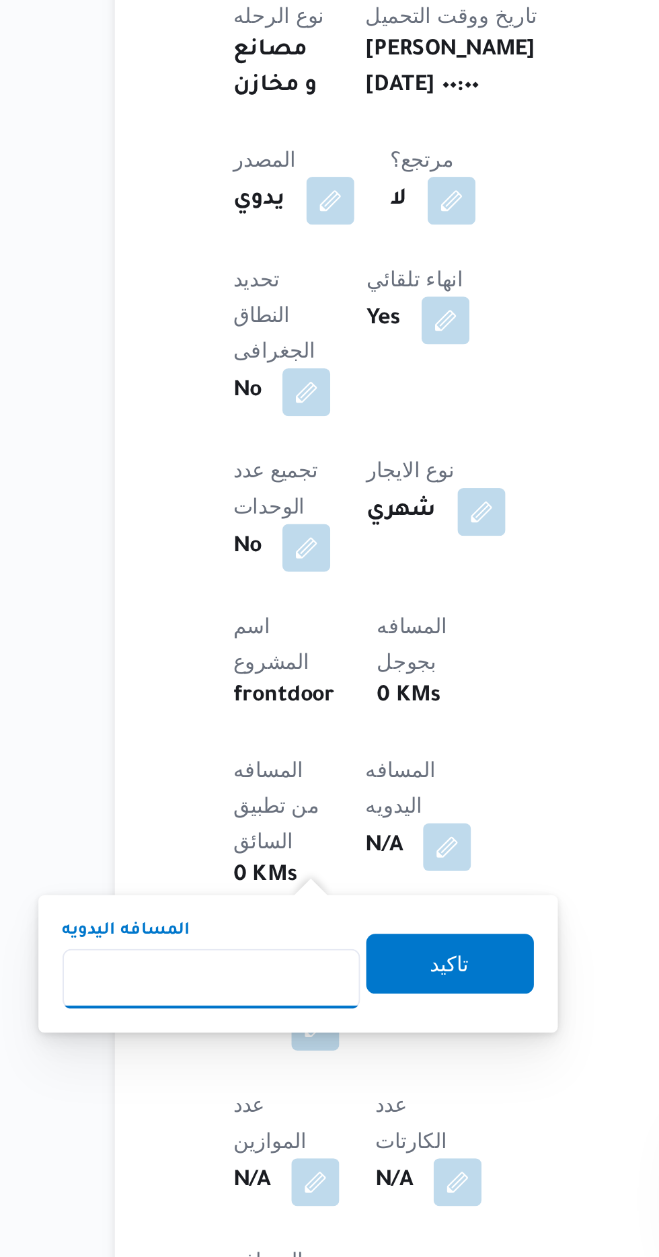
scroll to position [139, 0]
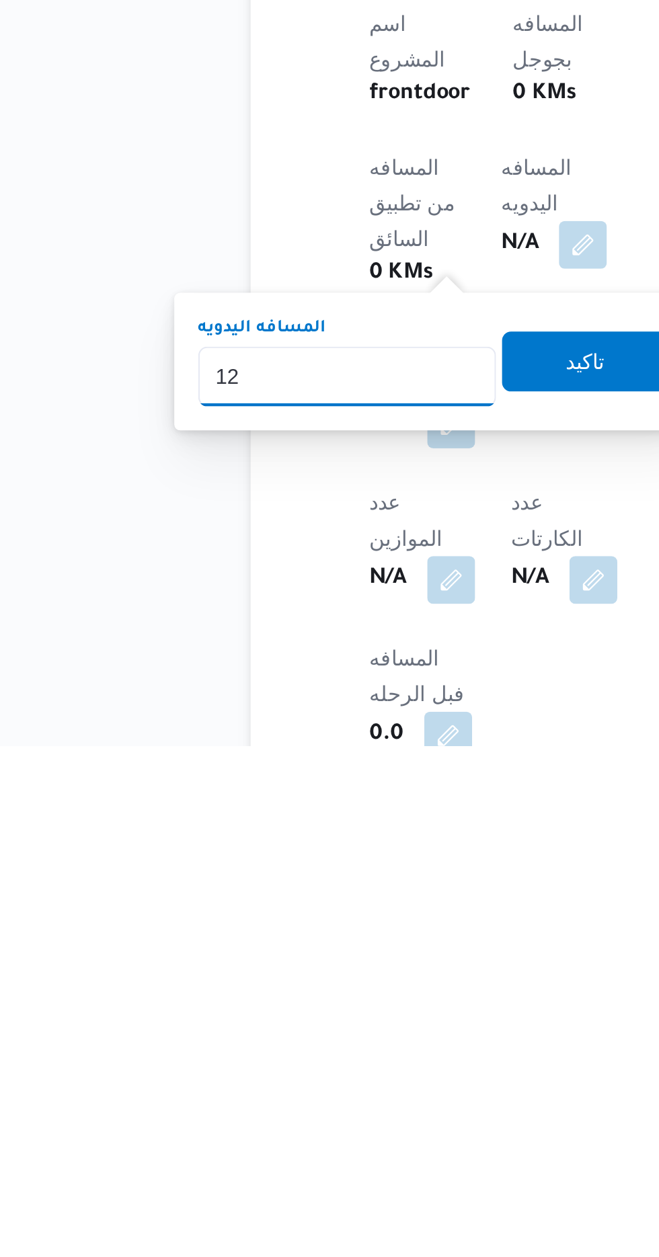
type input "120"
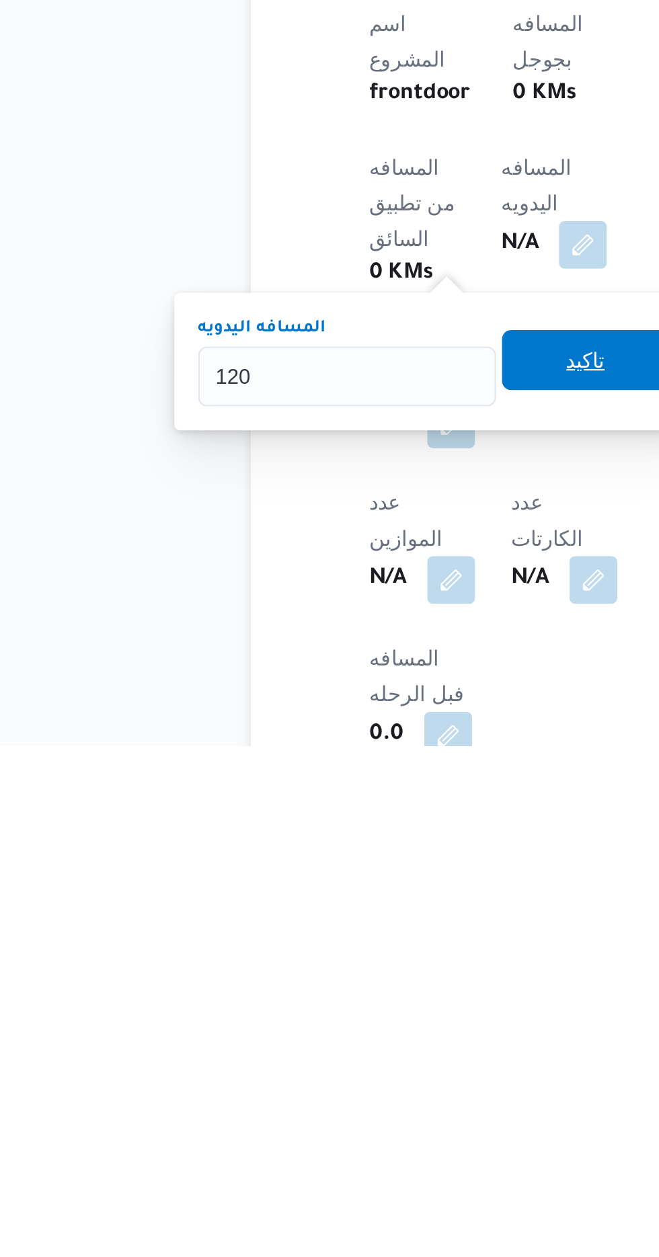
click at [326, 1090] on span "تاكيد" at bounding box center [325, 1083] width 75 height 27
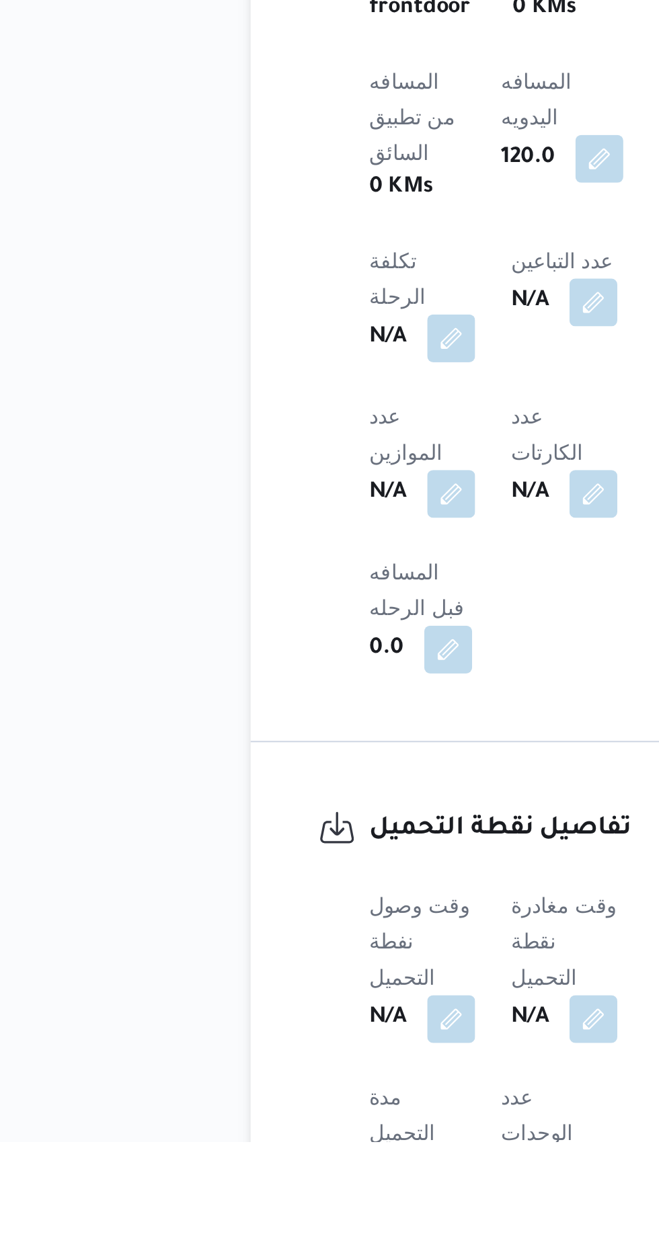
scroll to position [356, 0]
click at [267, 1189] on button "button" at bounding box center [265, 1200] width 22 height 22
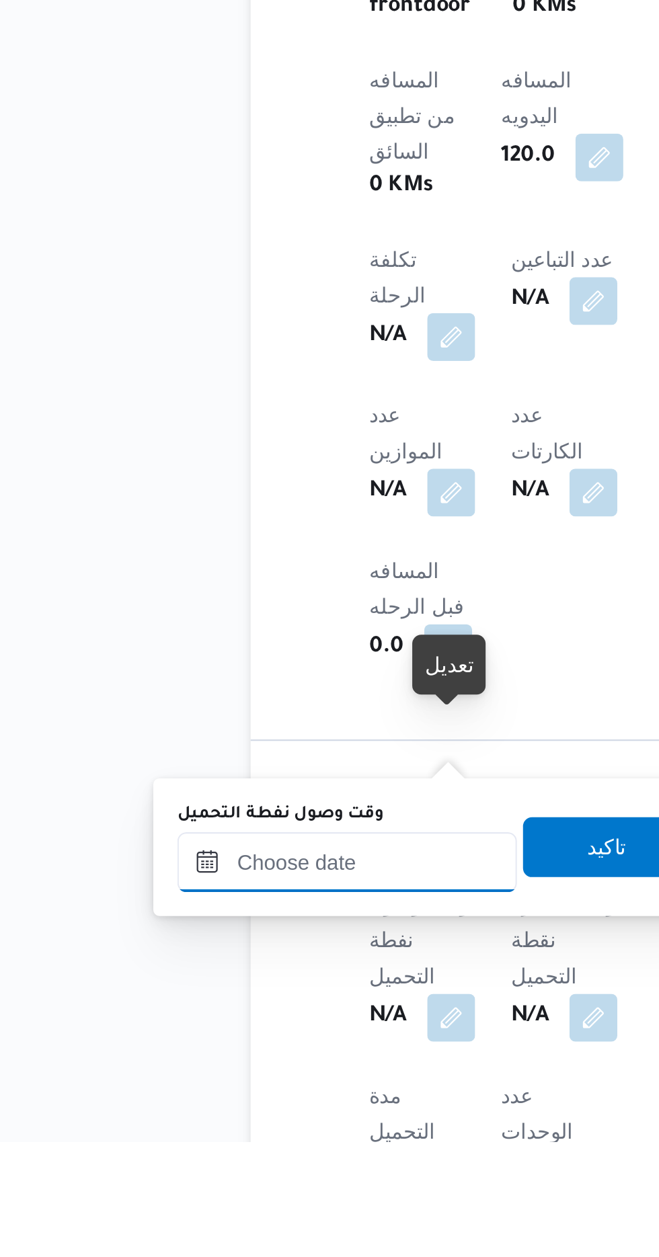
click at [246, 1128] on input "وقت وصول نفطة التحميل" at bounding box center [218, 1130] width 153 height 27
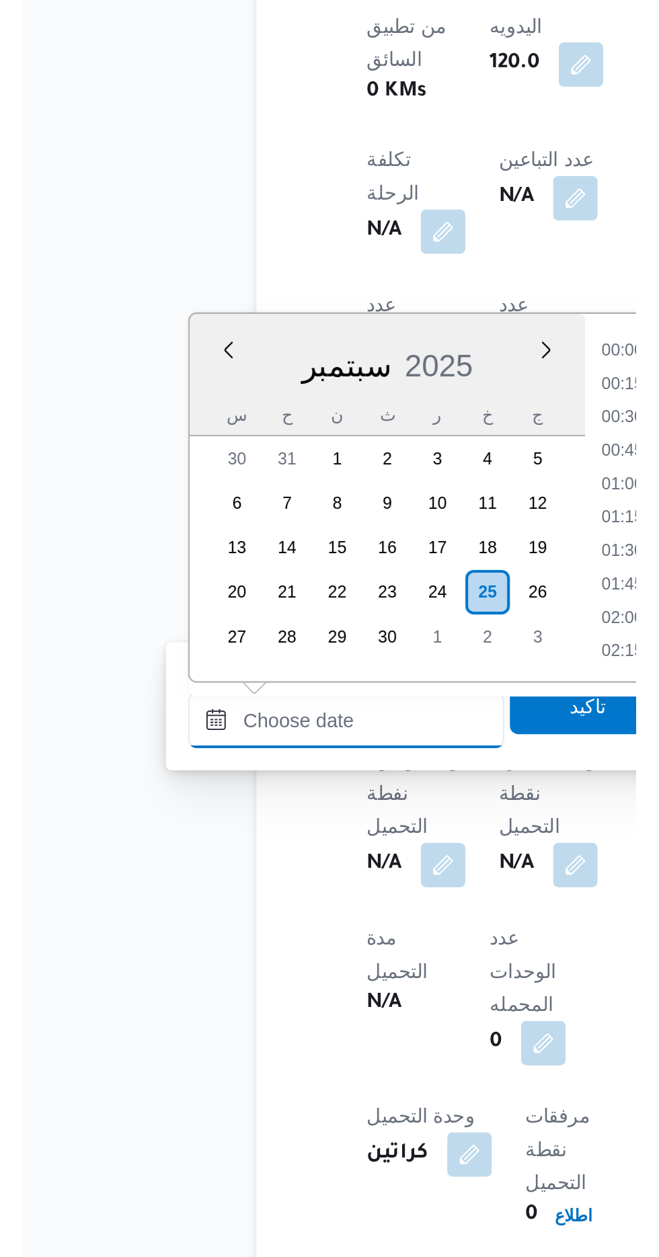
scroll to position [1047, 0]
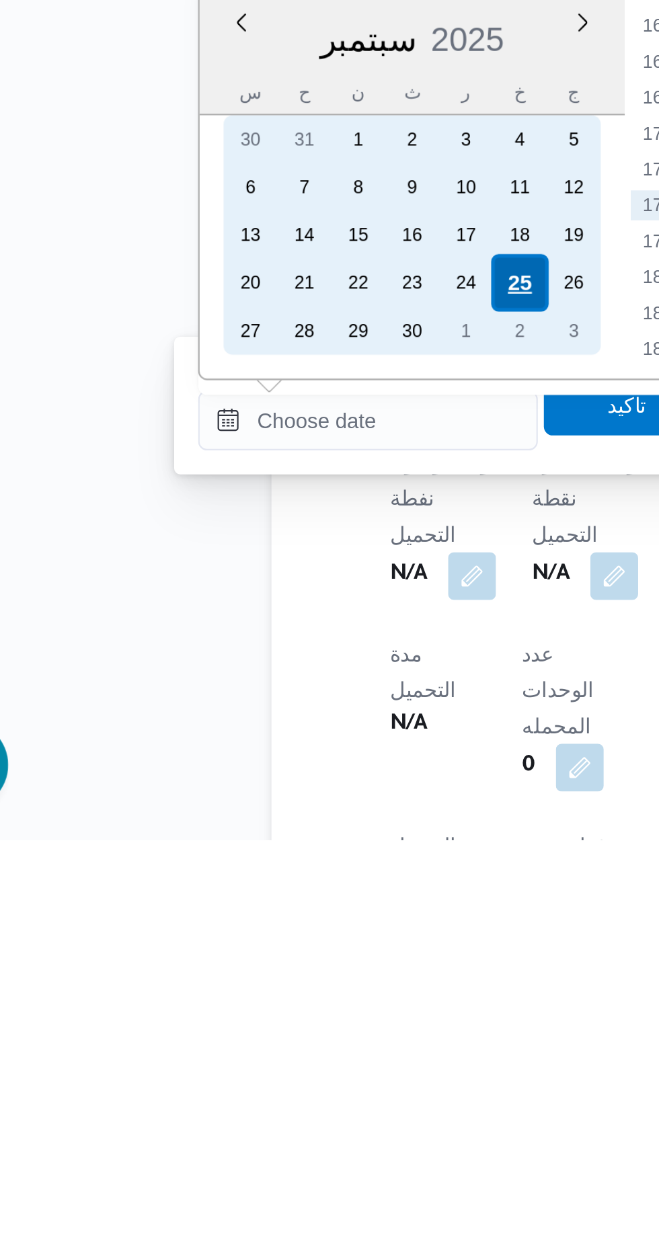
click at [286, 1006] on div "25" at bounding box center [286, 1007] width 26 height 26
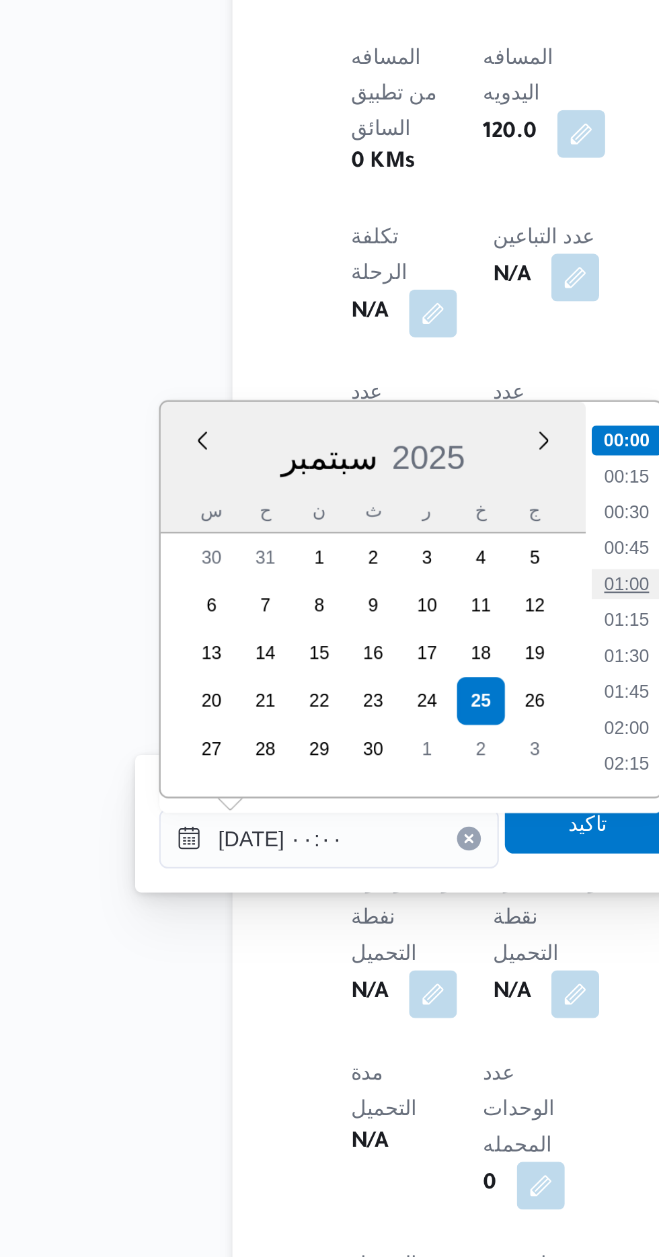
click at [347, 949] on li "01:00" at bounding box center [351, 953] width 31 height 13
type input "[DATE] ٠١:٠٠"
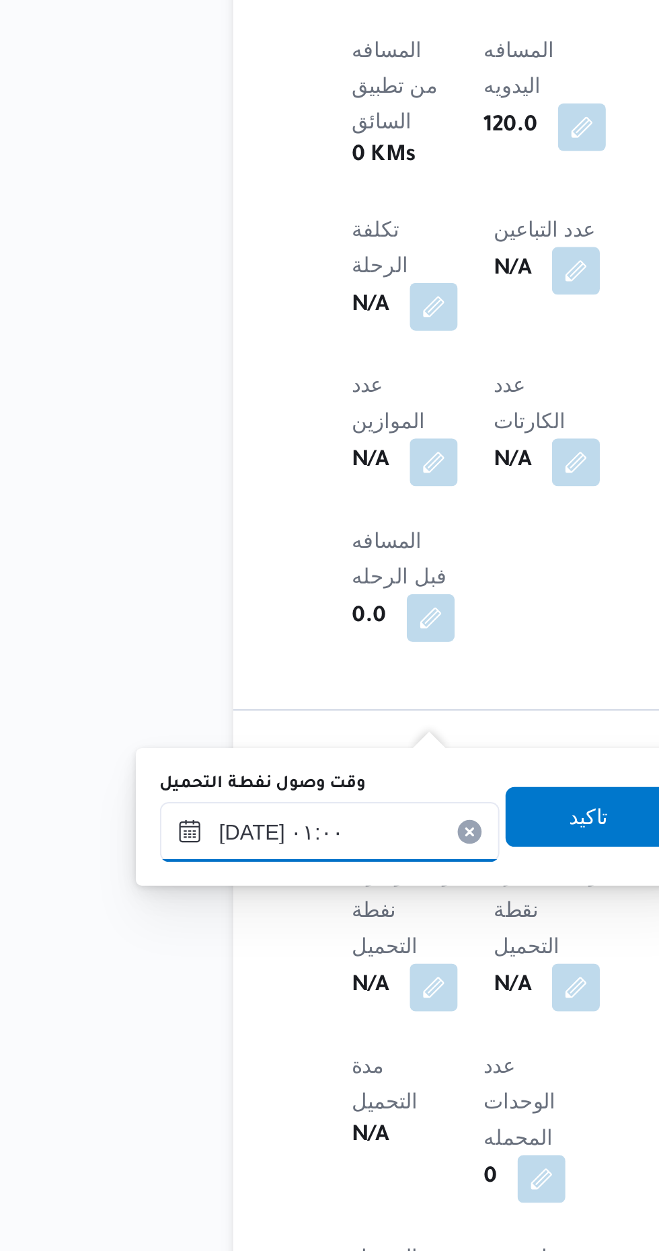
scroll to position [419, 0]
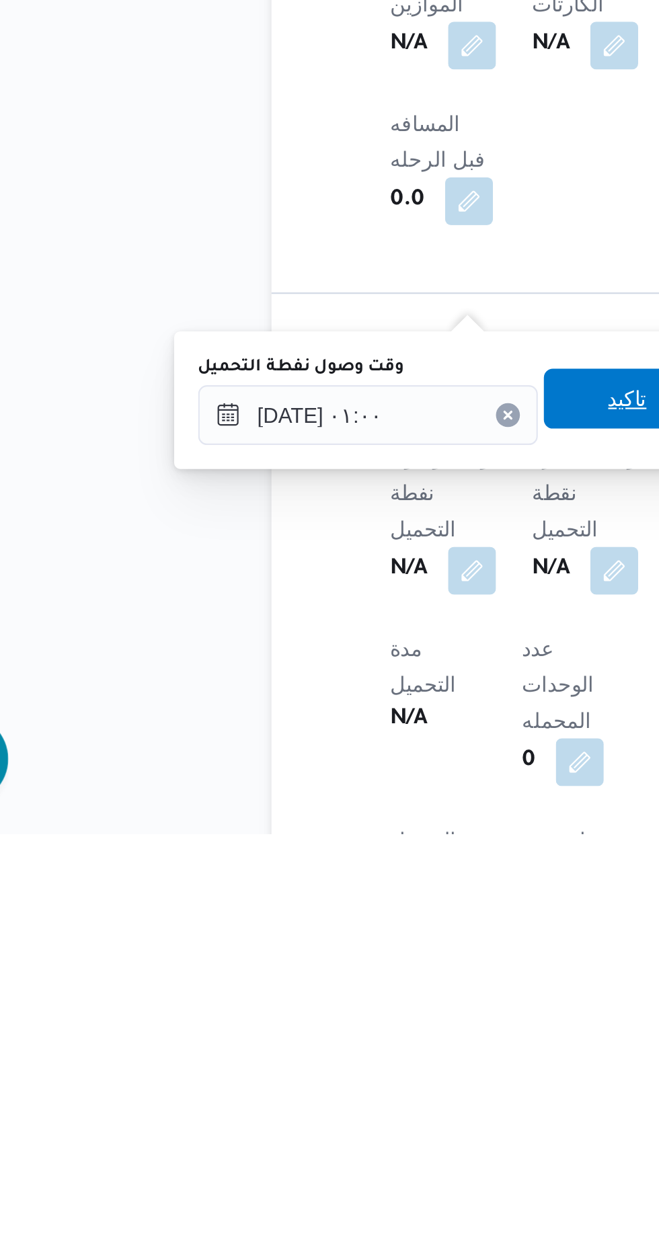
click at [330, 1066] on span "تاكيد" at bounding box center [334, 1061] width 75 height 27
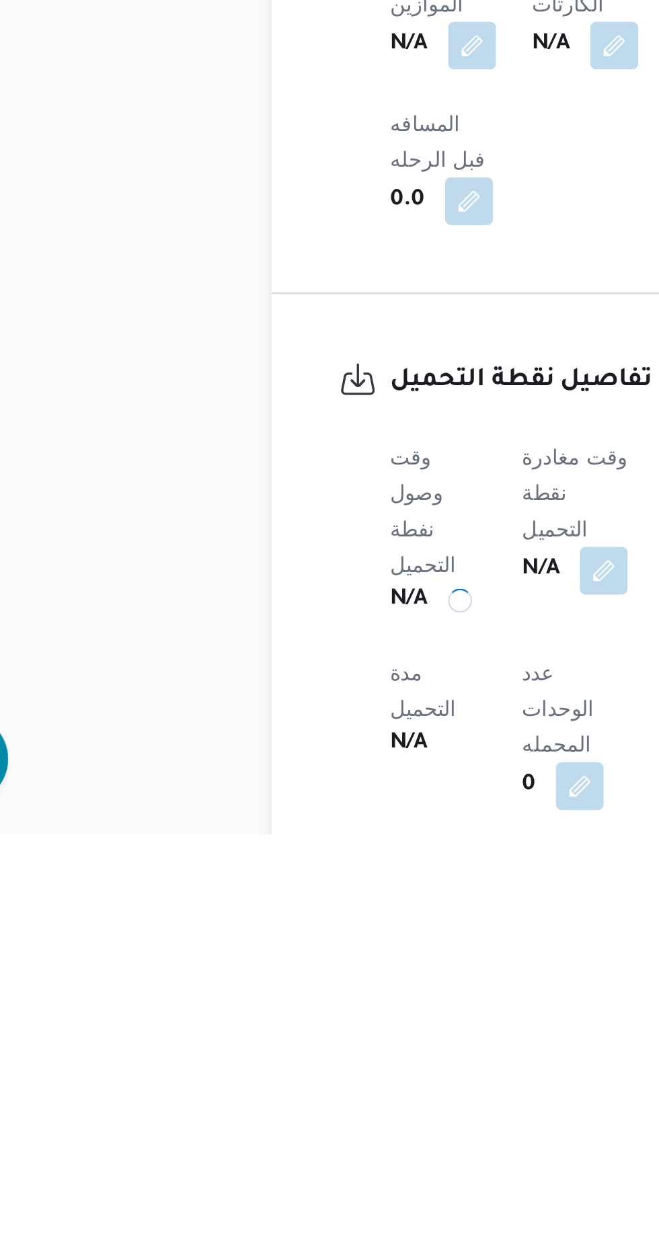
scroll to position [419, 0]
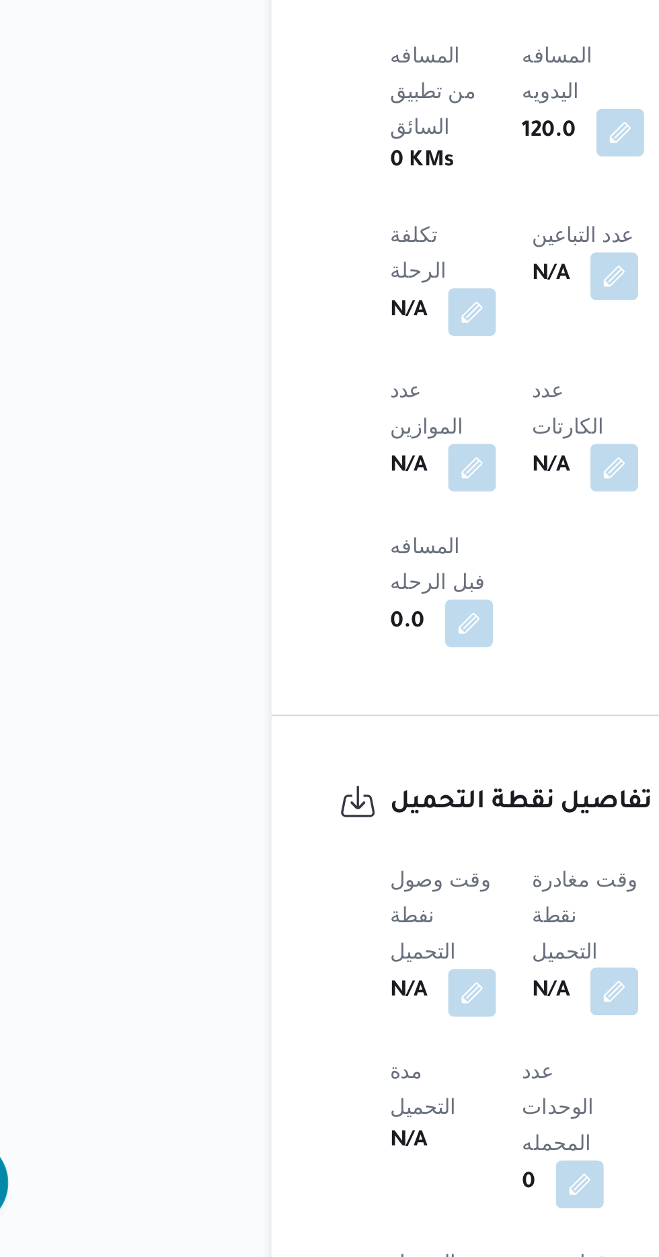
click at [332, 1126] on button "button" at bounding box center [329, 1137] width 22 height 22
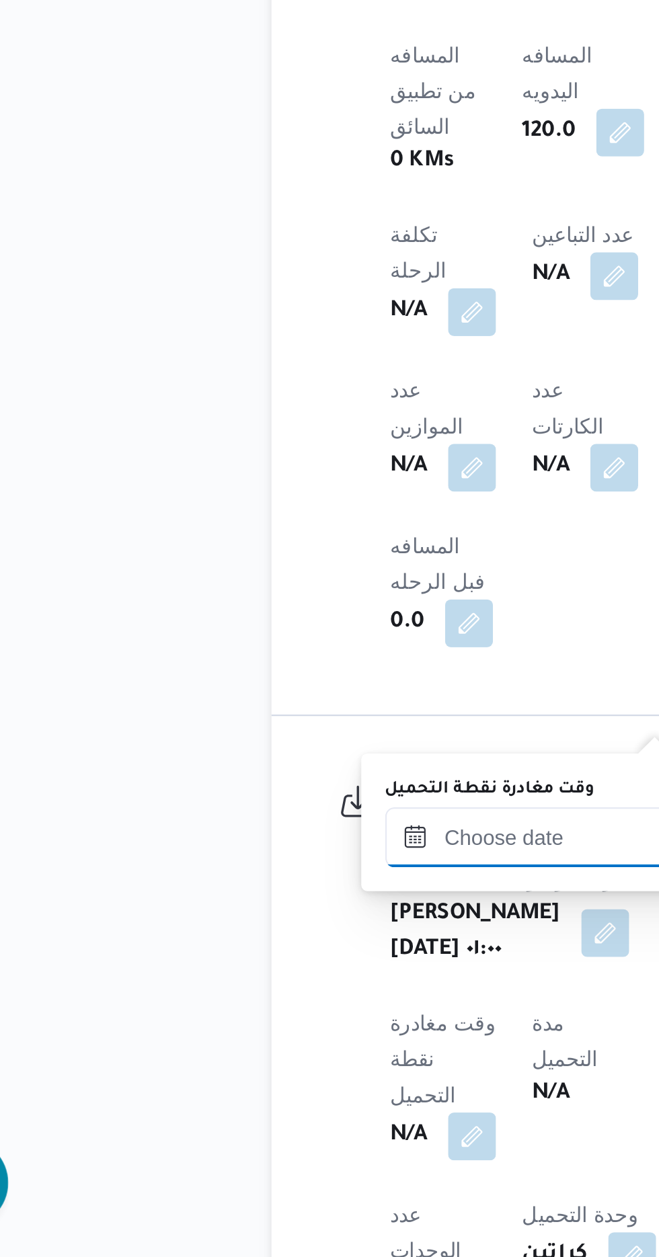
click at [295, 1054] on div at bounding box center [302, 1067] width 153 height 27
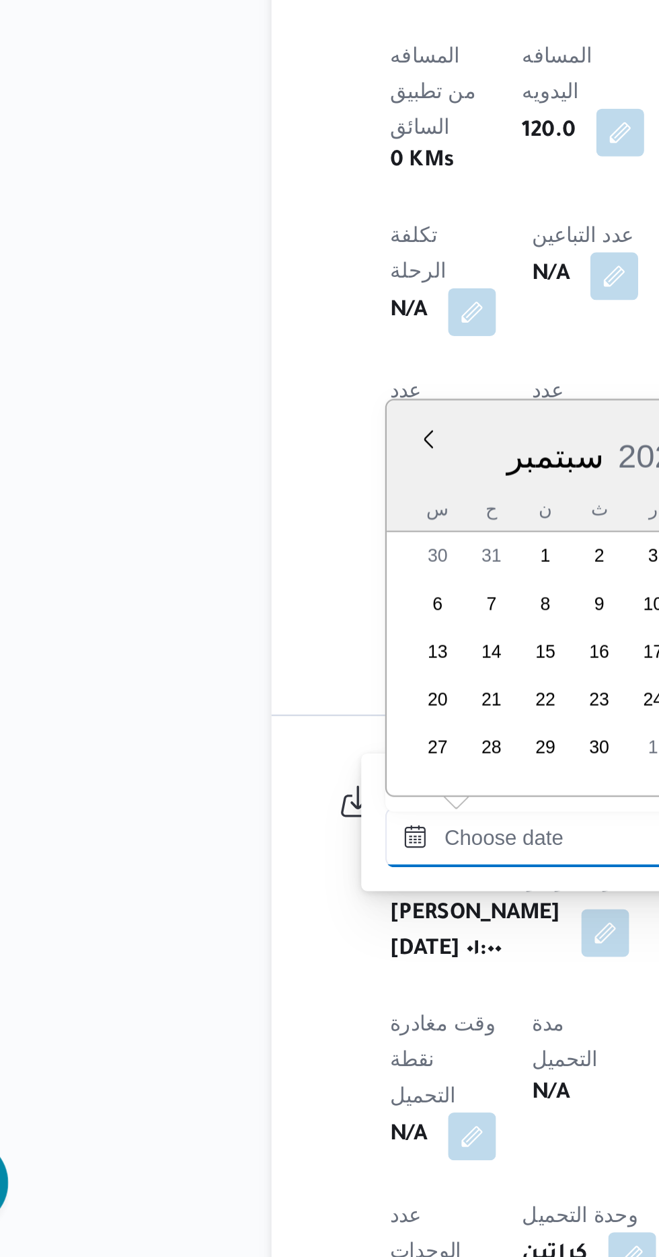
scroll to position [1047, 0]
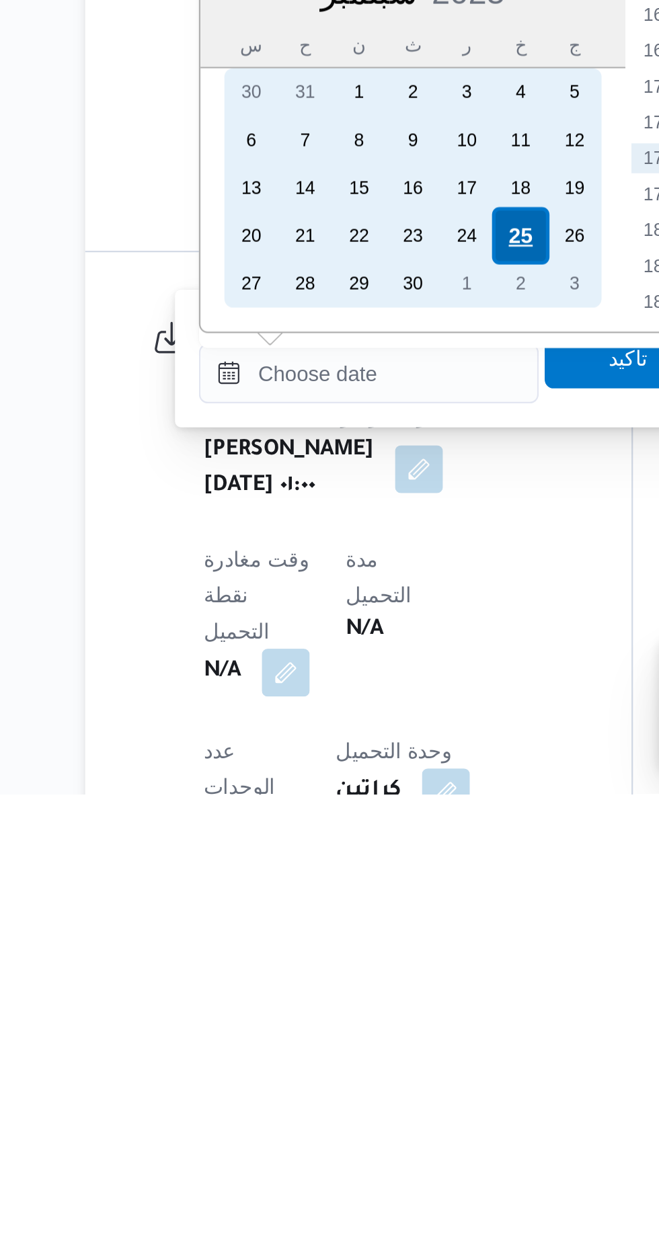
click at [372, 1001] on div "25" at bounding box center [370, 1006] width 26 height 26
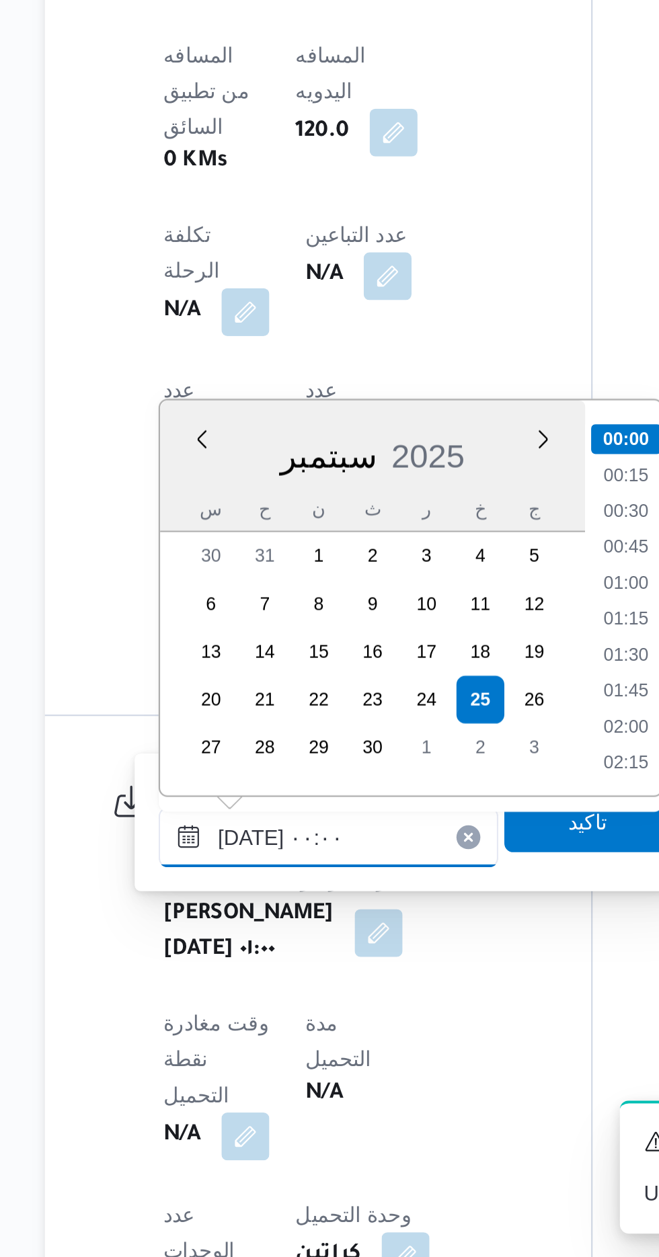
click at [231, 1064] on input "[DATE] ٠٠:٠٠" at bounding box center [302, 1067] width 153 height 27
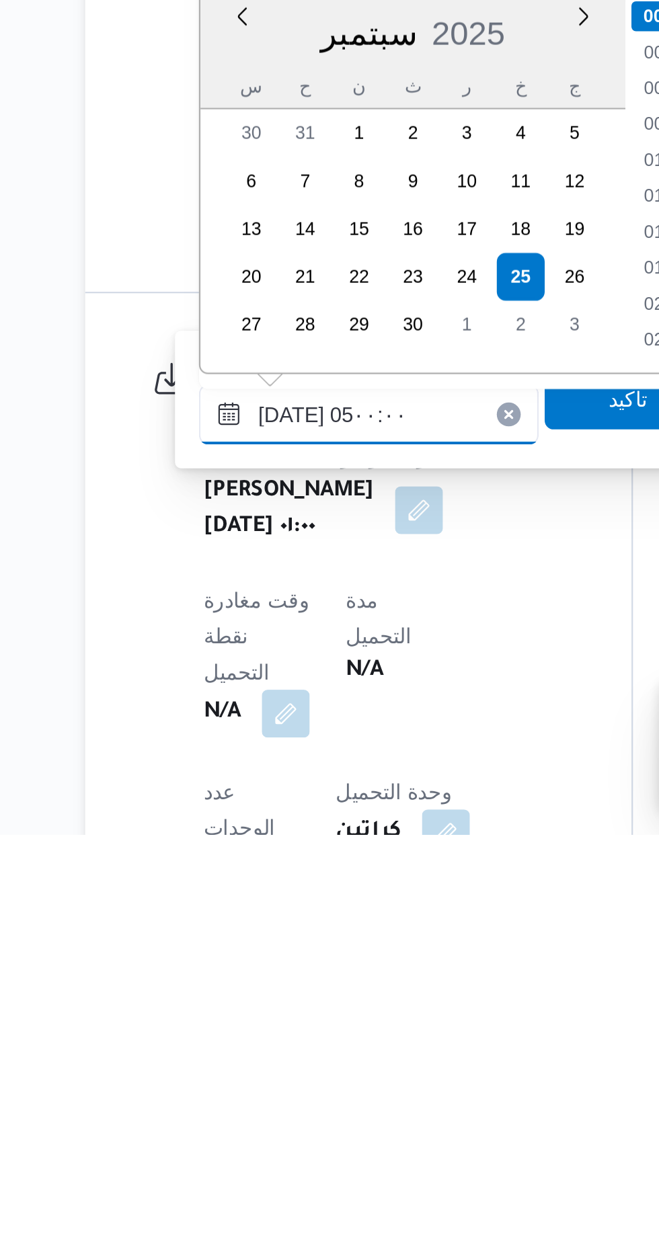
scroll to position [181, 0]
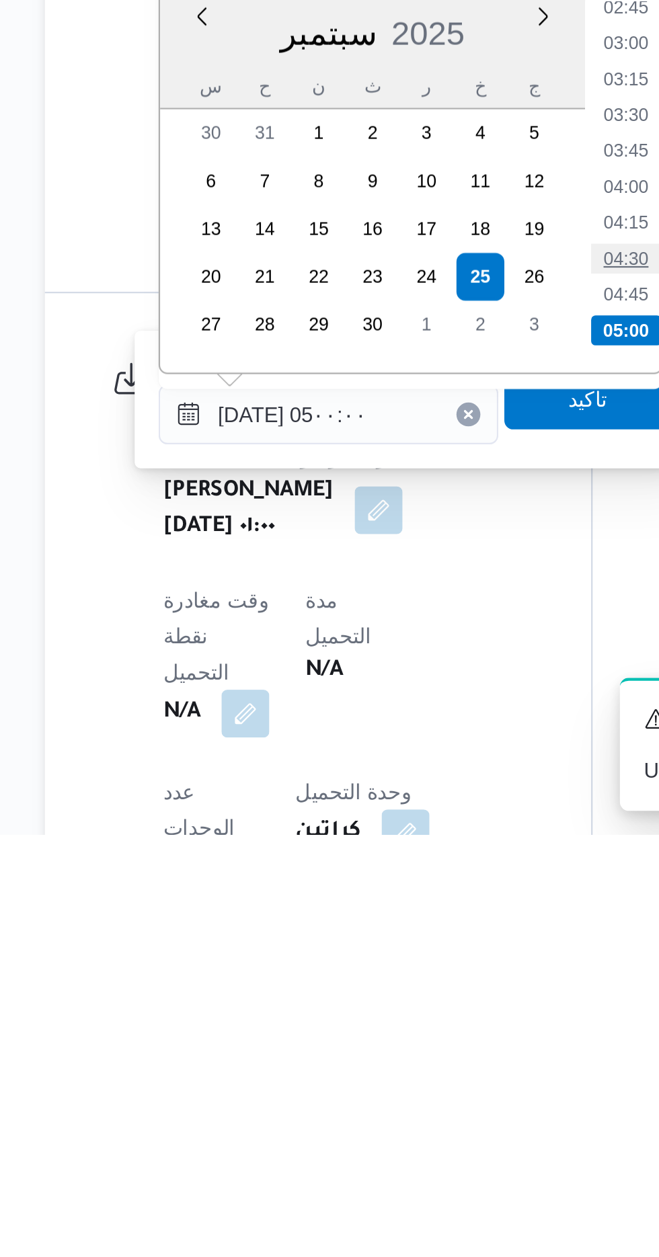
click at [431, 997] on li "04:30" at bounding box center [435, 997] width 31 height 13
type input "[DATE] ٠٤:٣٠"
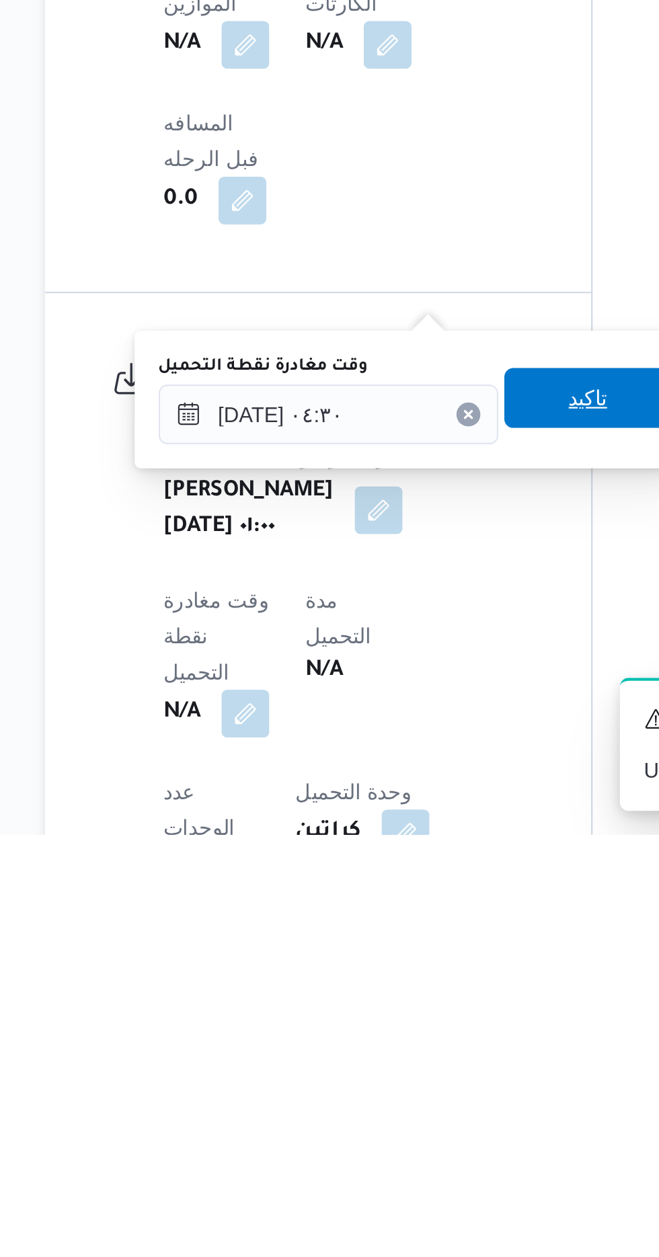
click at [423, 1062] on span "تاكيد" at bounding box center [418, 1060] width 17 height 16
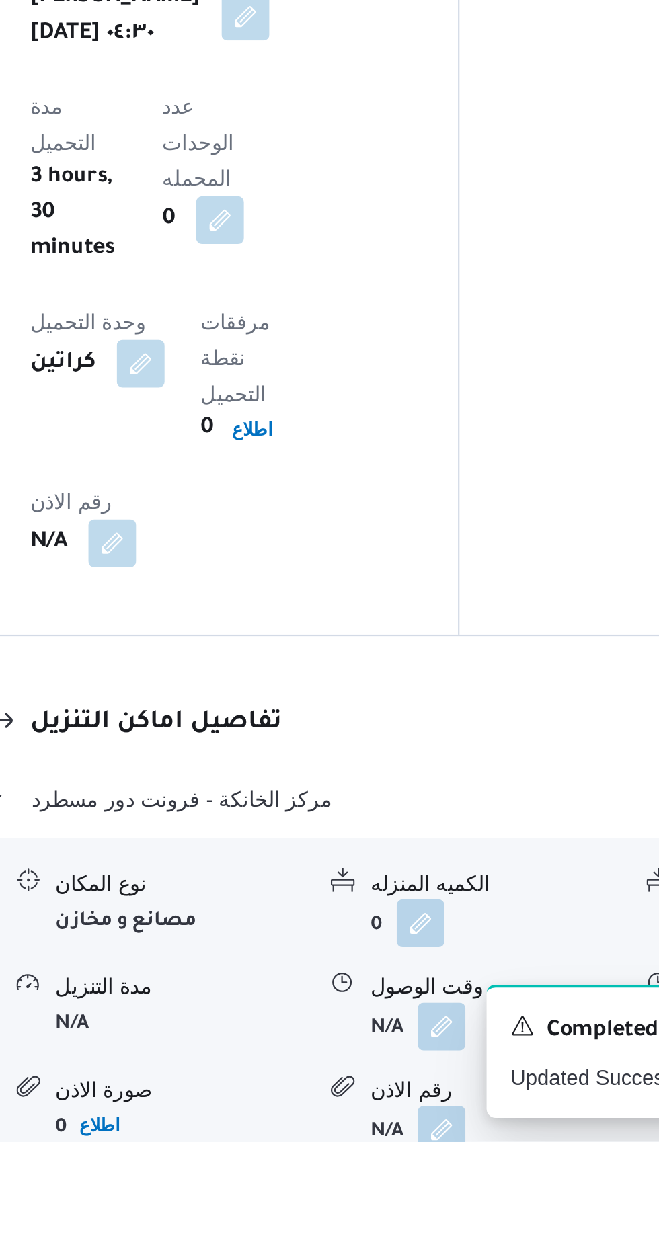
scroll to position [844, 0]
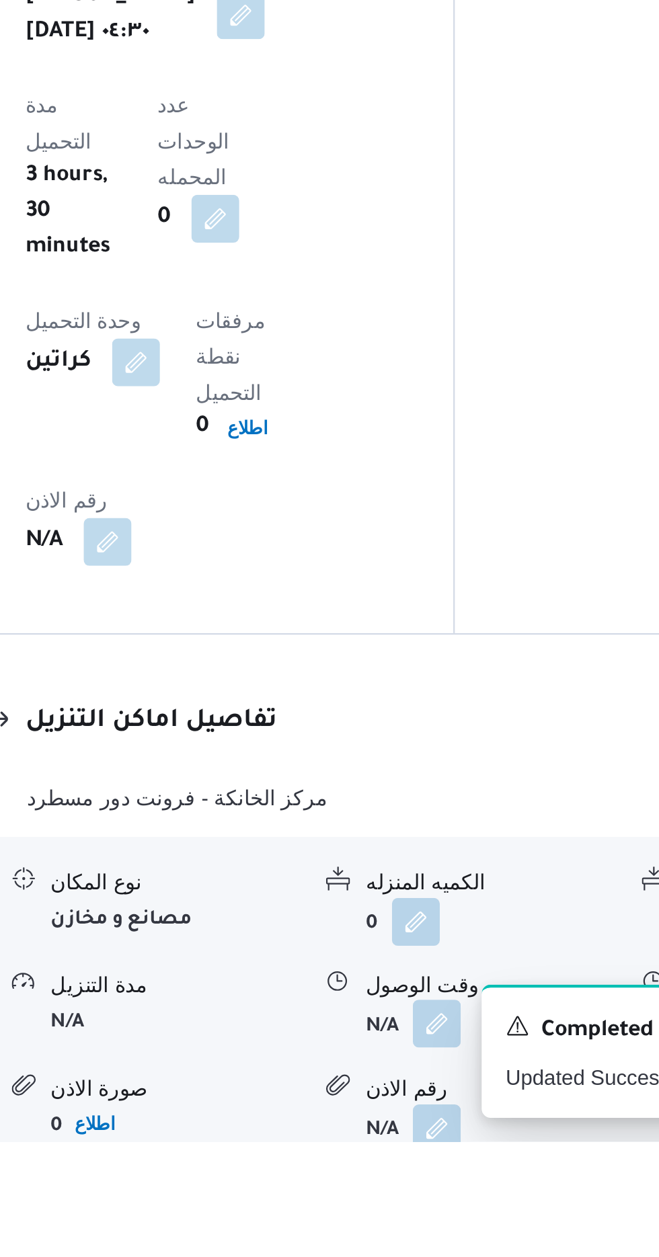
click at [417, 1193] on button "button" at bounding box center [413, 1204] width 22 height 22
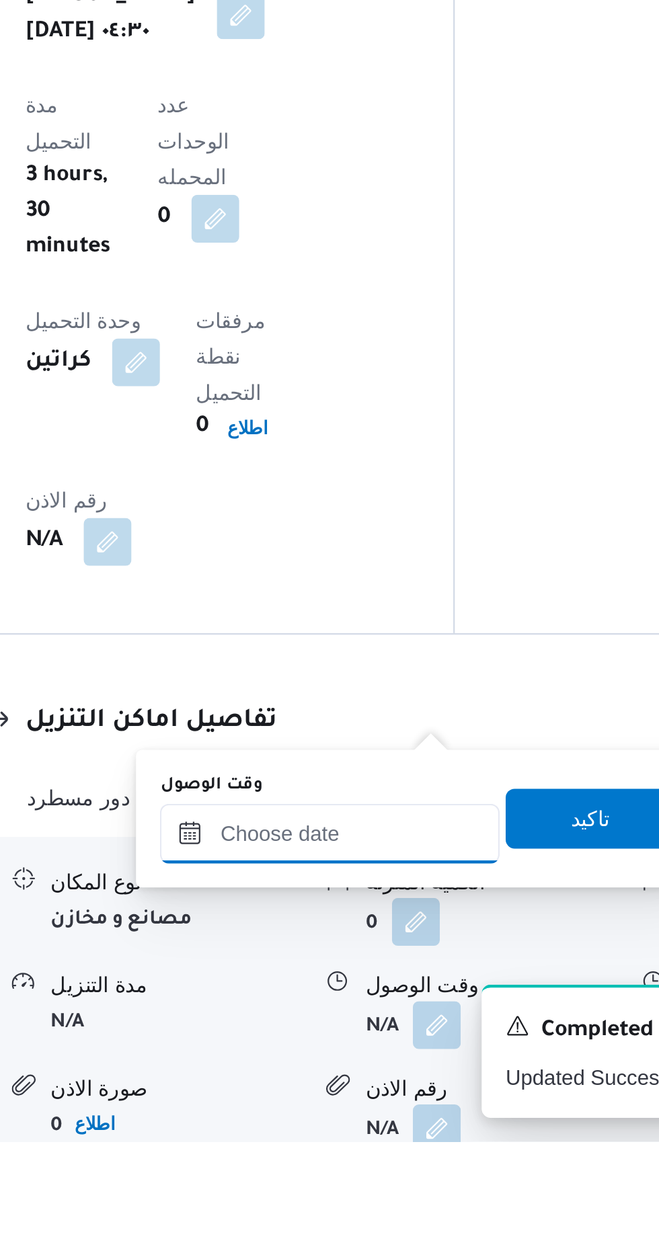
click at [397, 1113] on input "وقت الوصول" at bounding box center [364, 1118] width 153 height 27
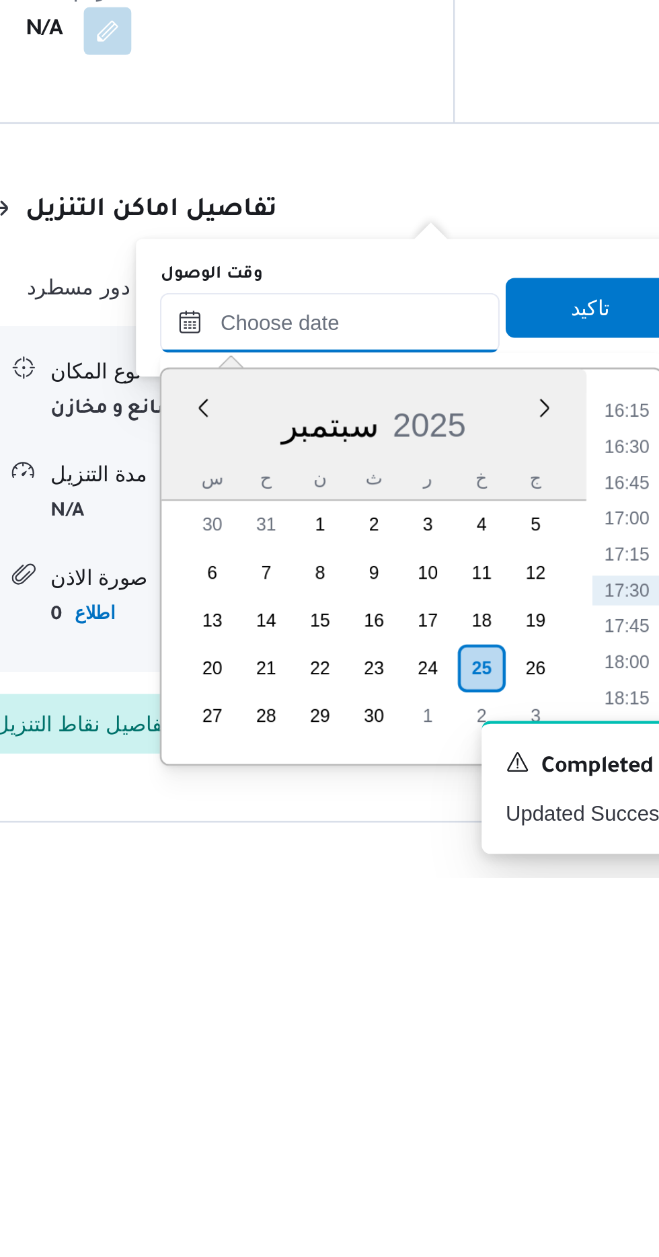
scroll to position [955, 0]
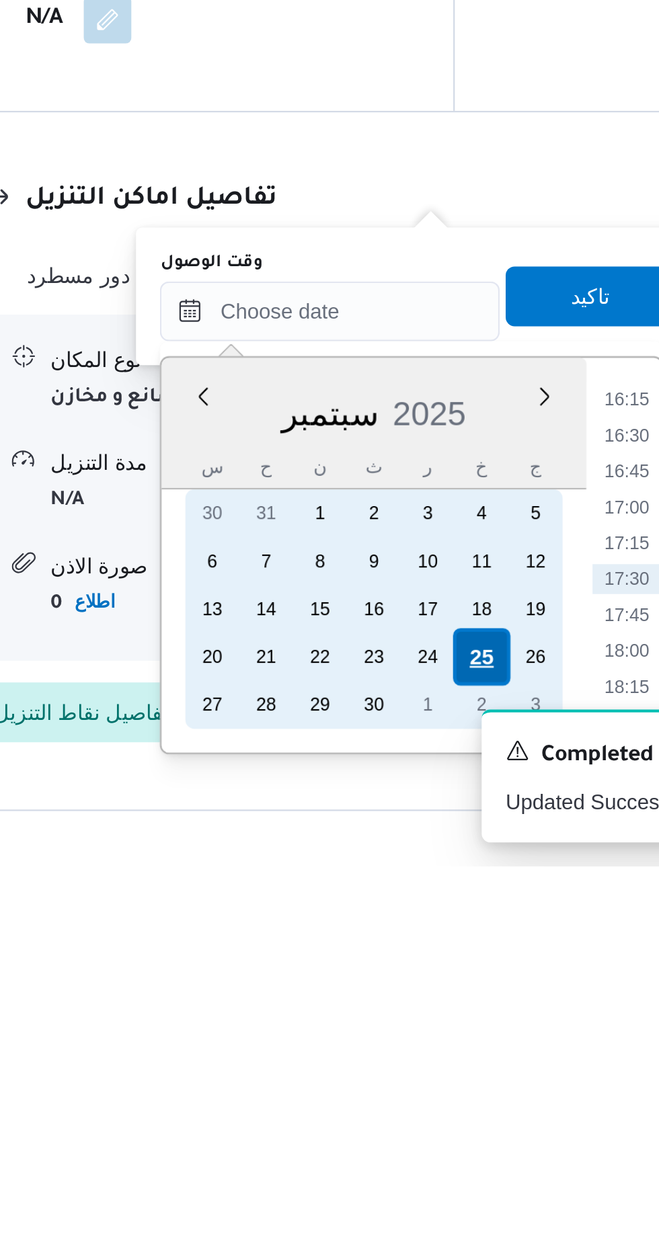
click at [435, 1160] on div "25" at bounding box center [433, 1163] width 26 height 26
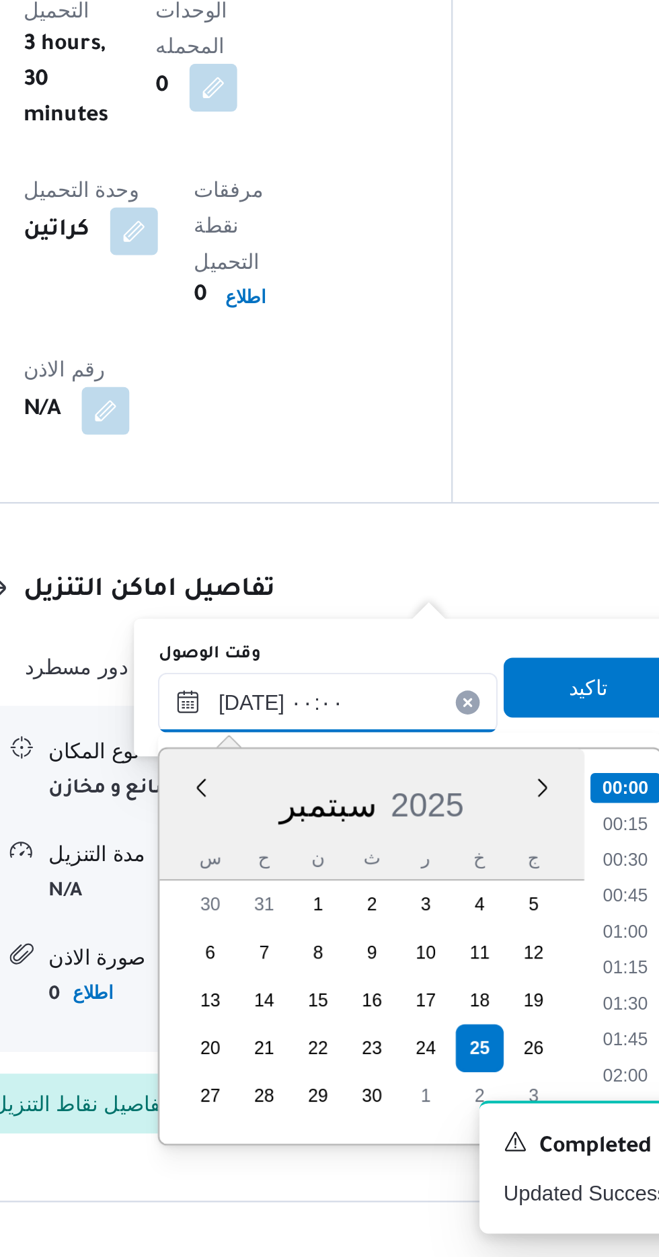
click at [292, 1005] on input "[DATE] ٠٠:٠٠" at bounding box center [364, 1007] width 153 height 27
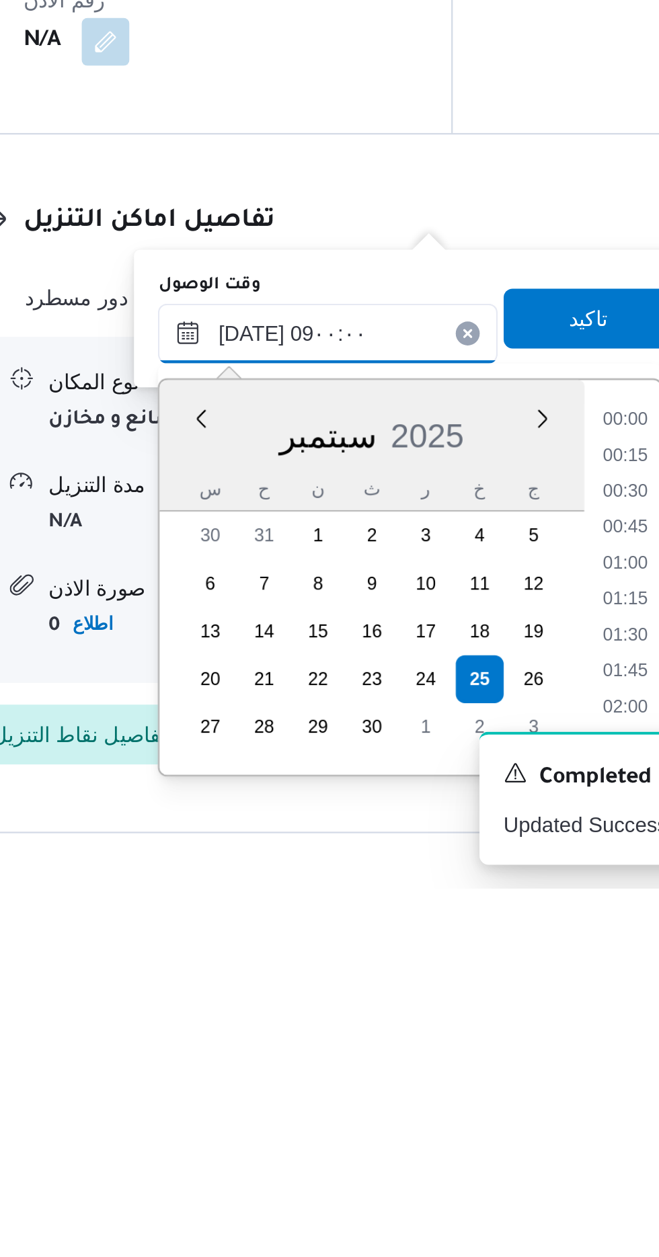
scroll to position [439, 0]
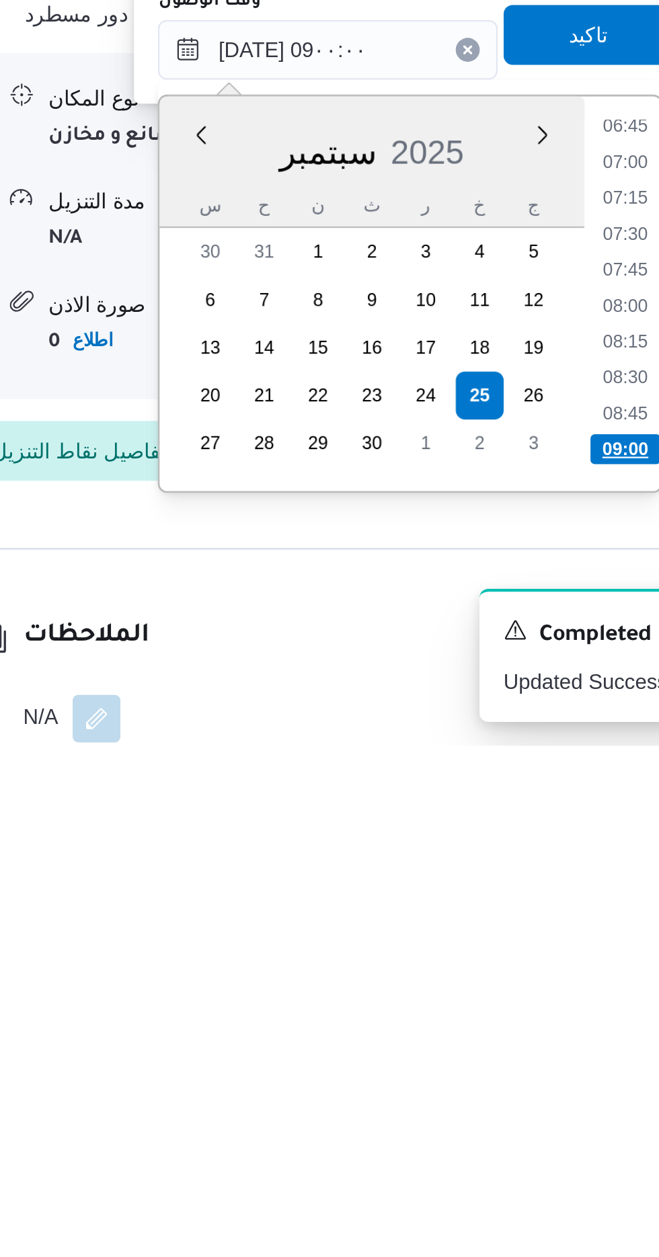
click at [494, 1119] on li "09:00" at bounding box center [498, 1123] width 32 height 13
type input "[DATE] ٠٩:٠٠"
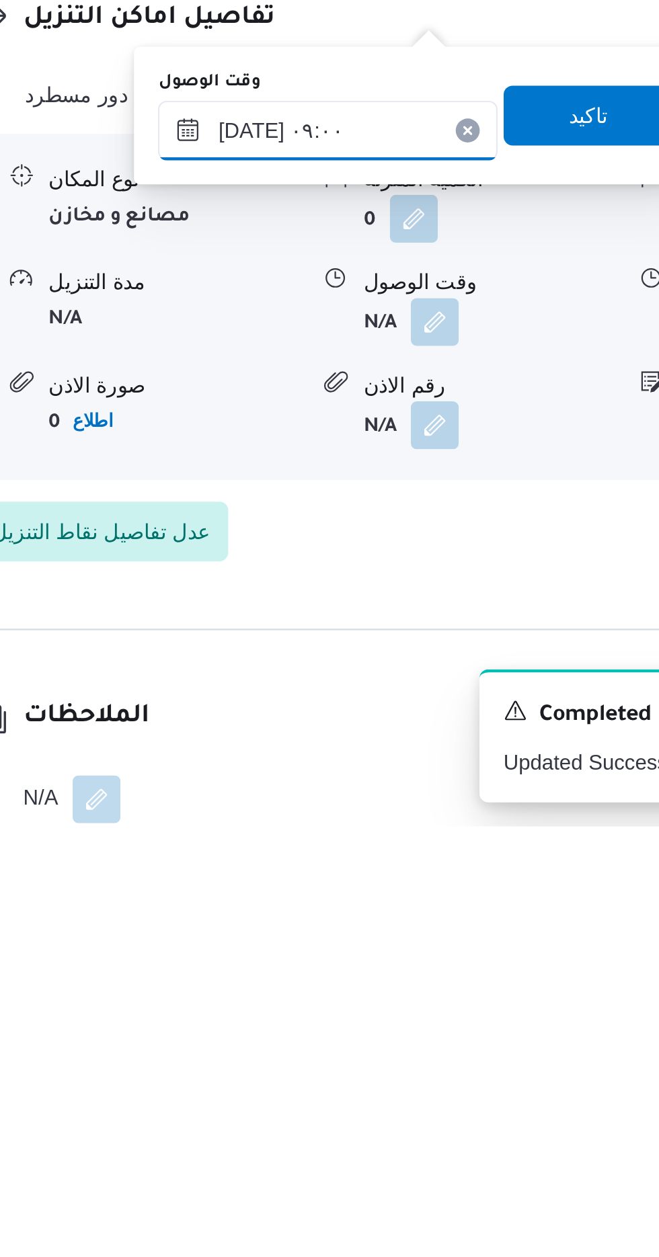
scroll to position [1018, 0]
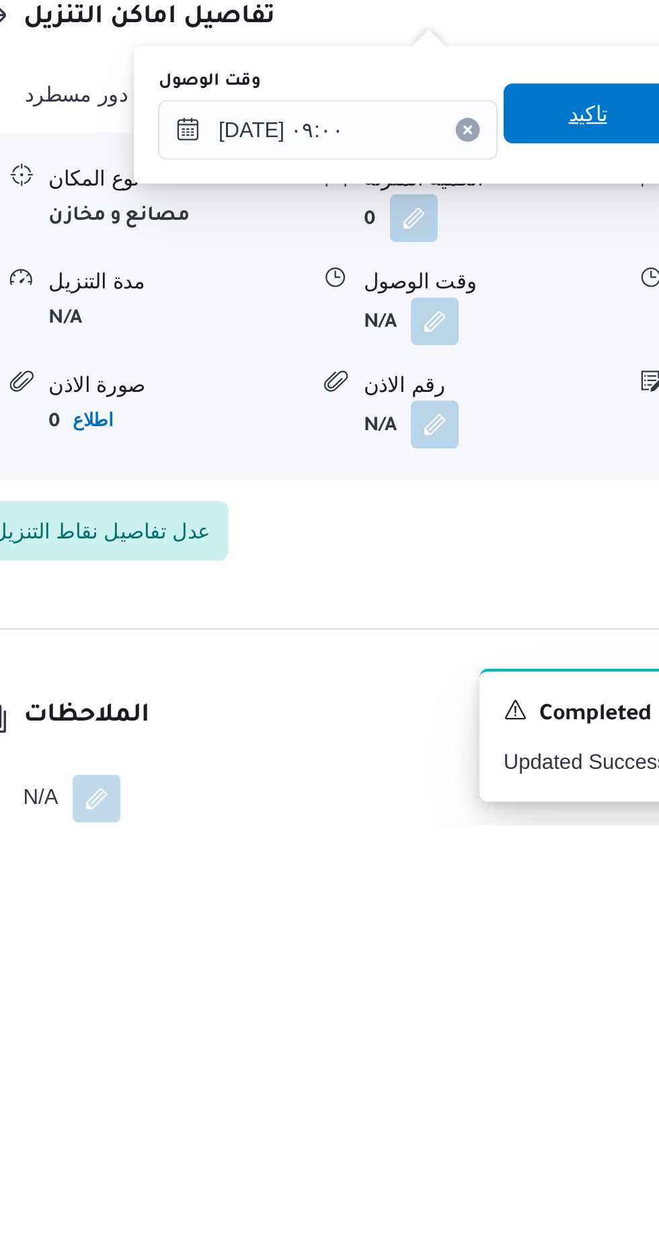
click at [478, 926] on span "تاكيد" at bounding box center [481, 936] width 75 height 27
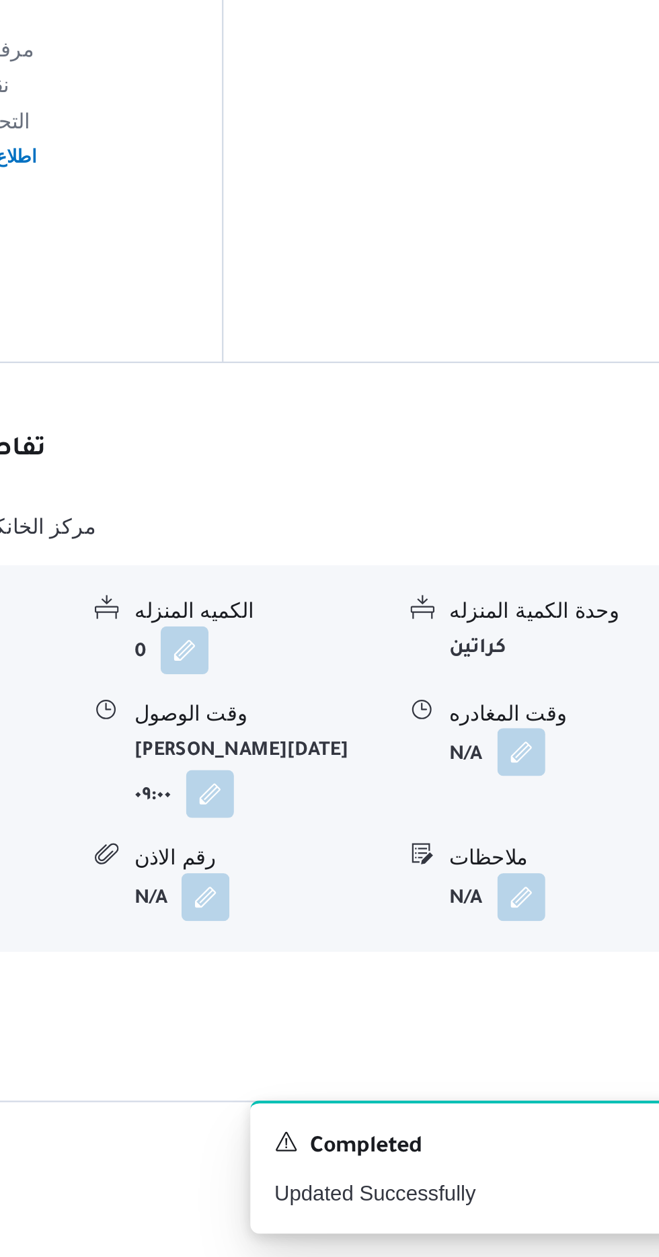
click at [556, 1019] on button "button" at bounding box center [555, 1030] width 22 height 22
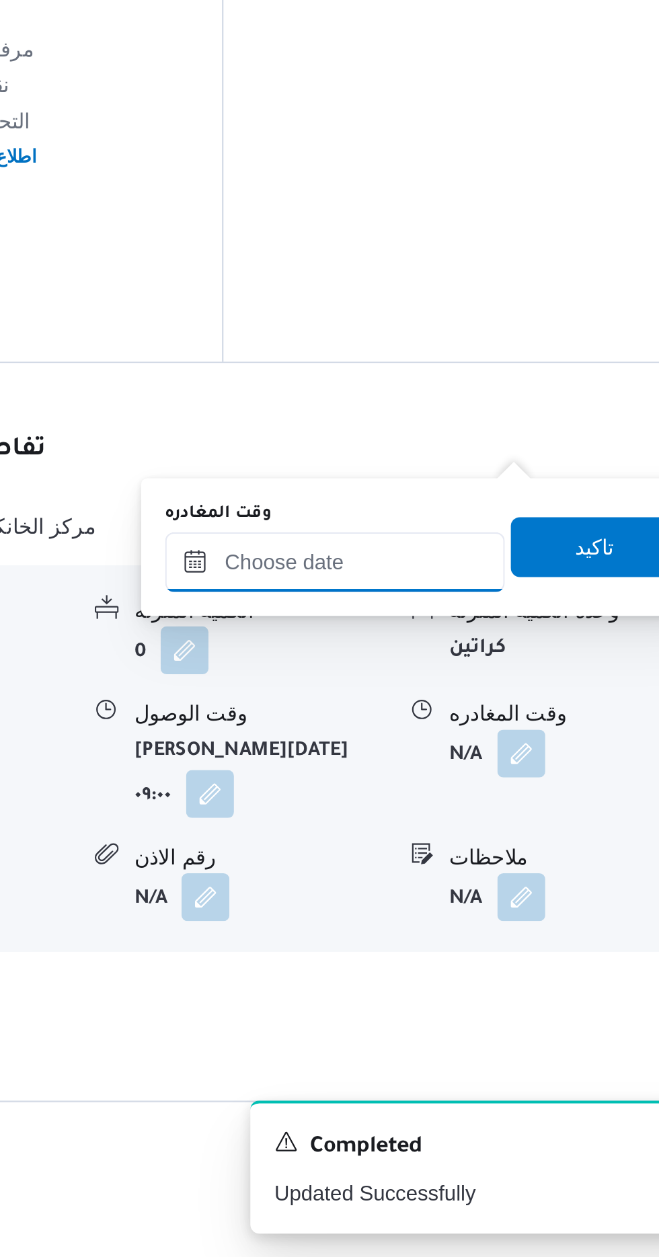
click at [511, 941] on input "وقت المغادره" at bounding box center [470, 944] width 153 height 27
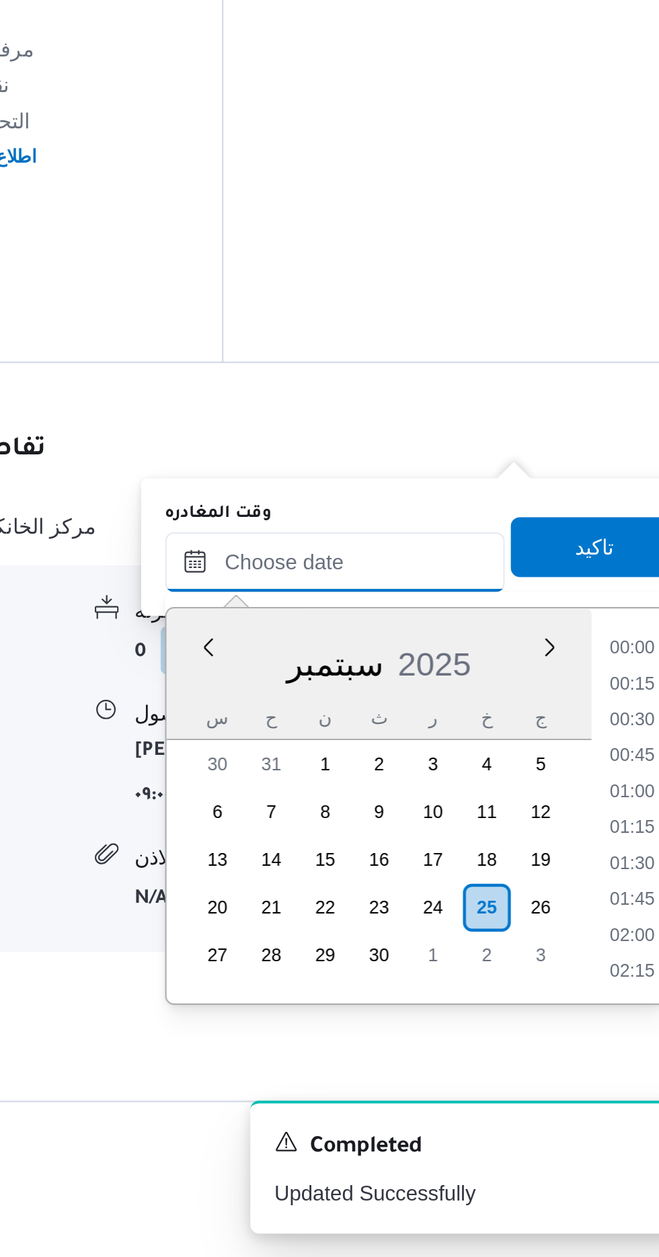
scroll to position [1047, 0]
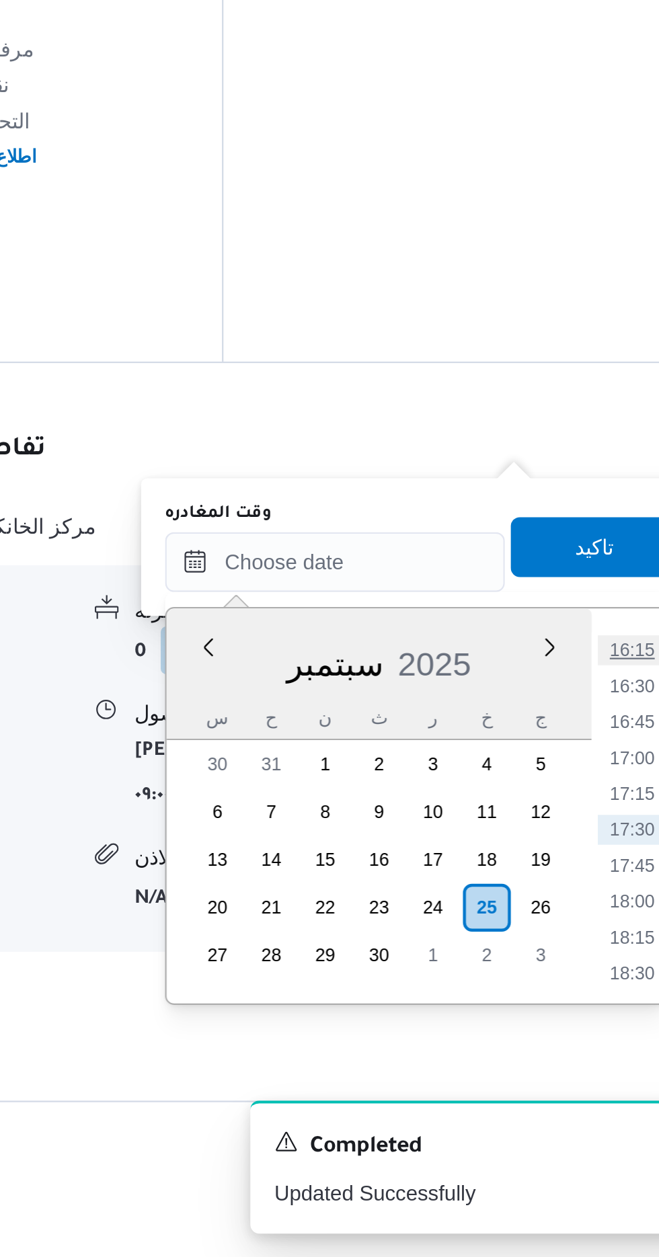
click at [599, 988] on li "16:15" at bounding box center [604, 983] width 31 height 13
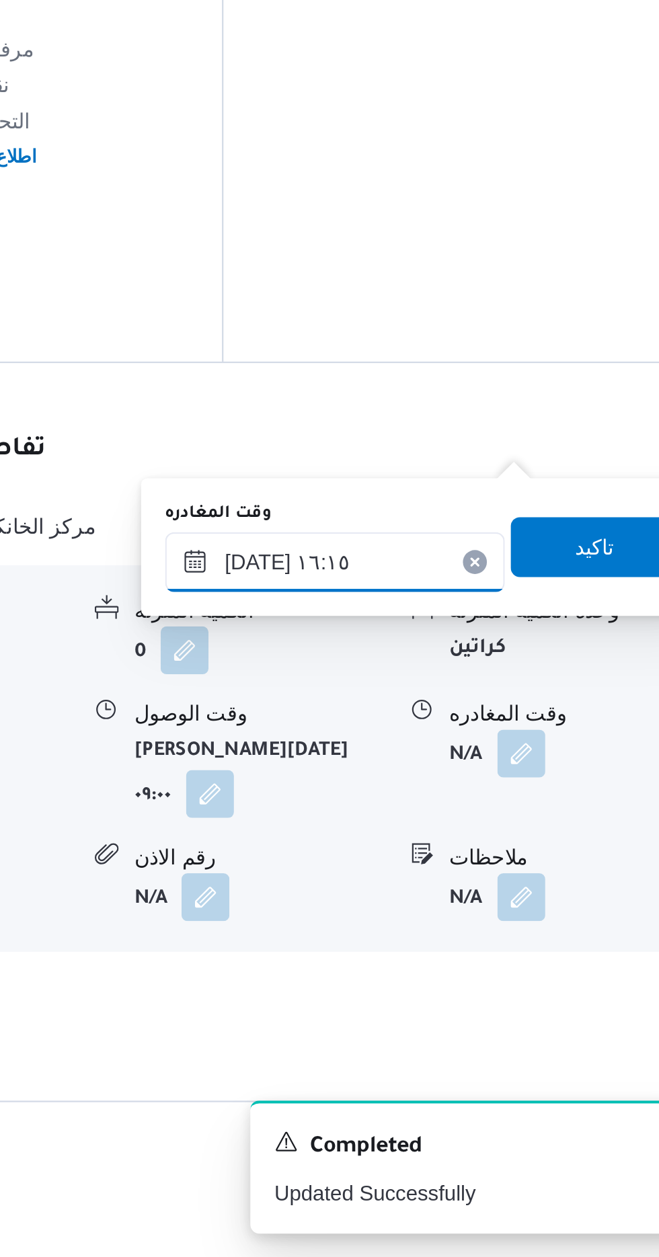
click at [523, 937] on input "[DATE] ١٦:١٥" at bounding box center [470, 944] width 153 height 27
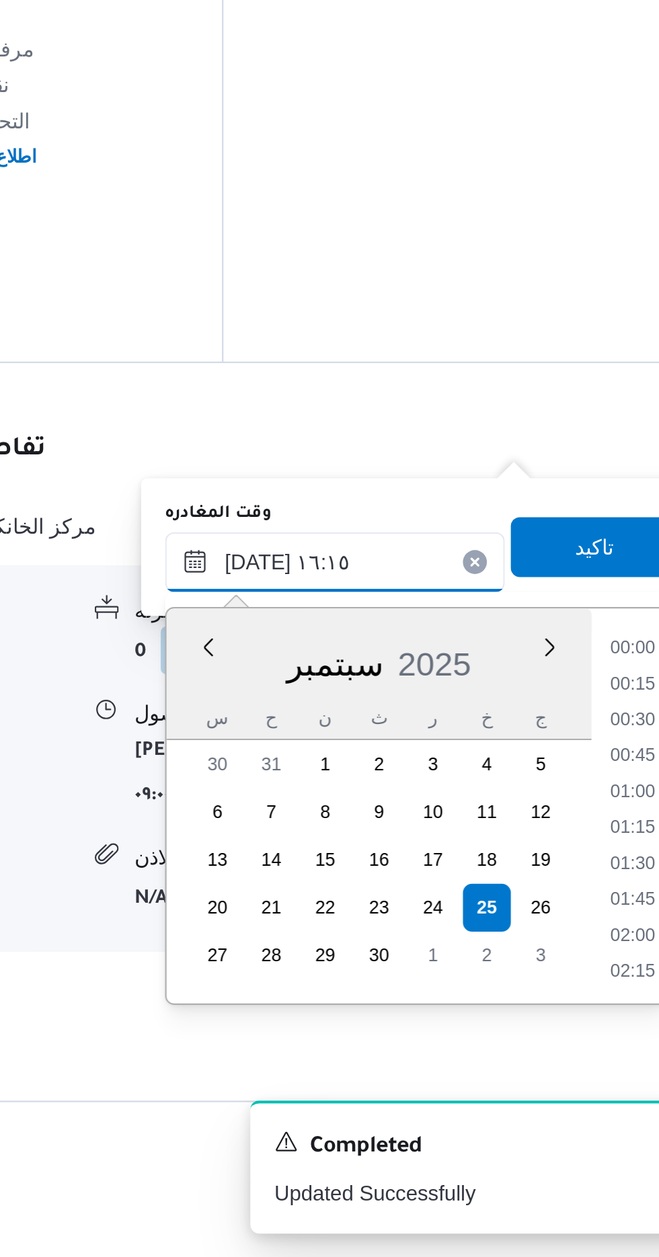
scroll to position [966, 0]
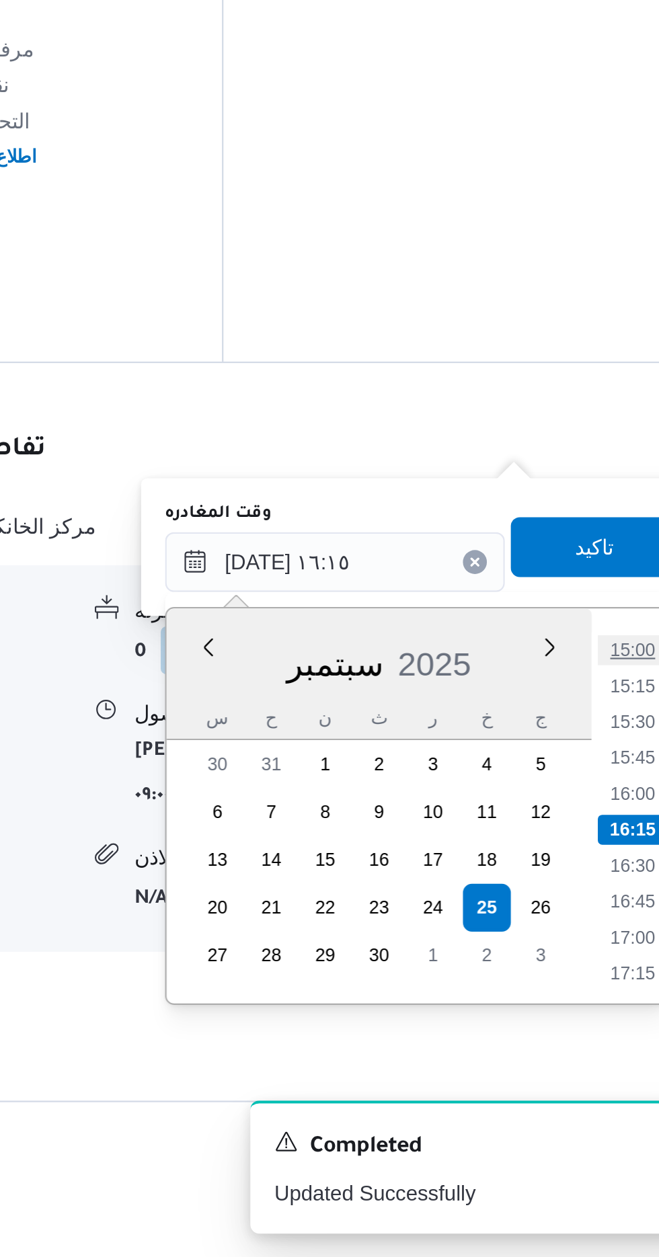
click at [602, 981] on li "15:00" at bounding box center [604, 983] width 31 height 13
type input "[DATE] ١٥:٠٠"
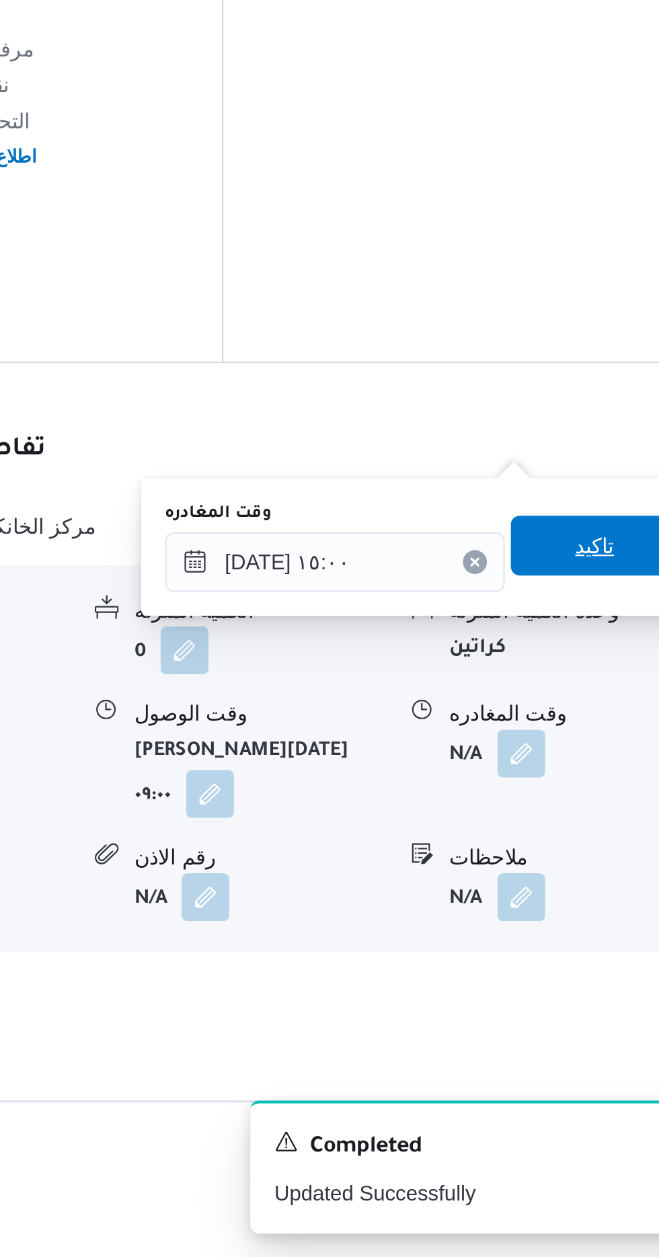
click at [586, 937] on span "تاكيد" at bounding box center [587, 936] width 75 height 27
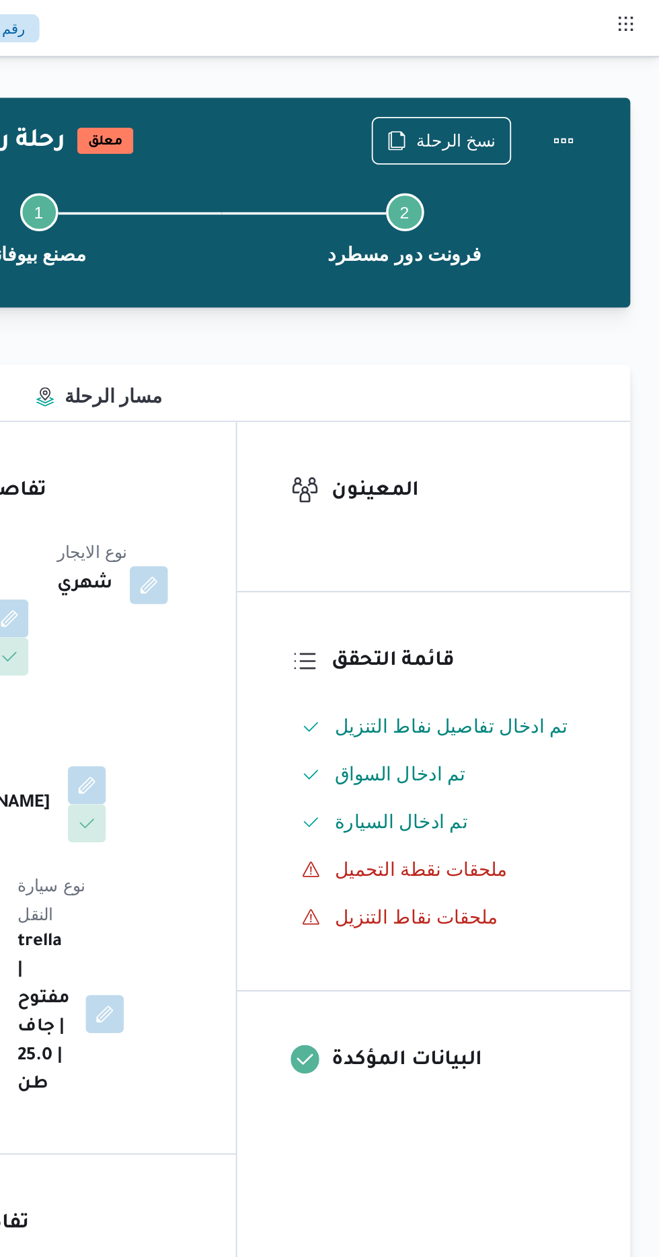
scroll to position [0, 0]
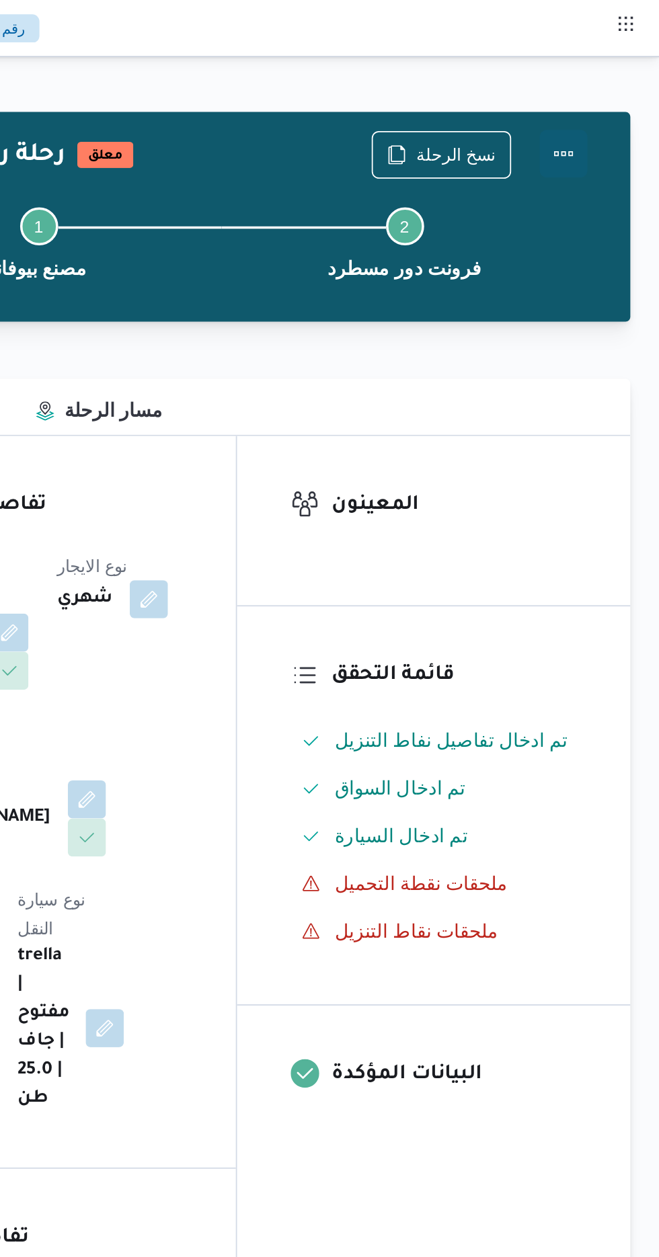
click at [614, 82] on button "Actions" at bounding box center [604, 86] width 27 height 27
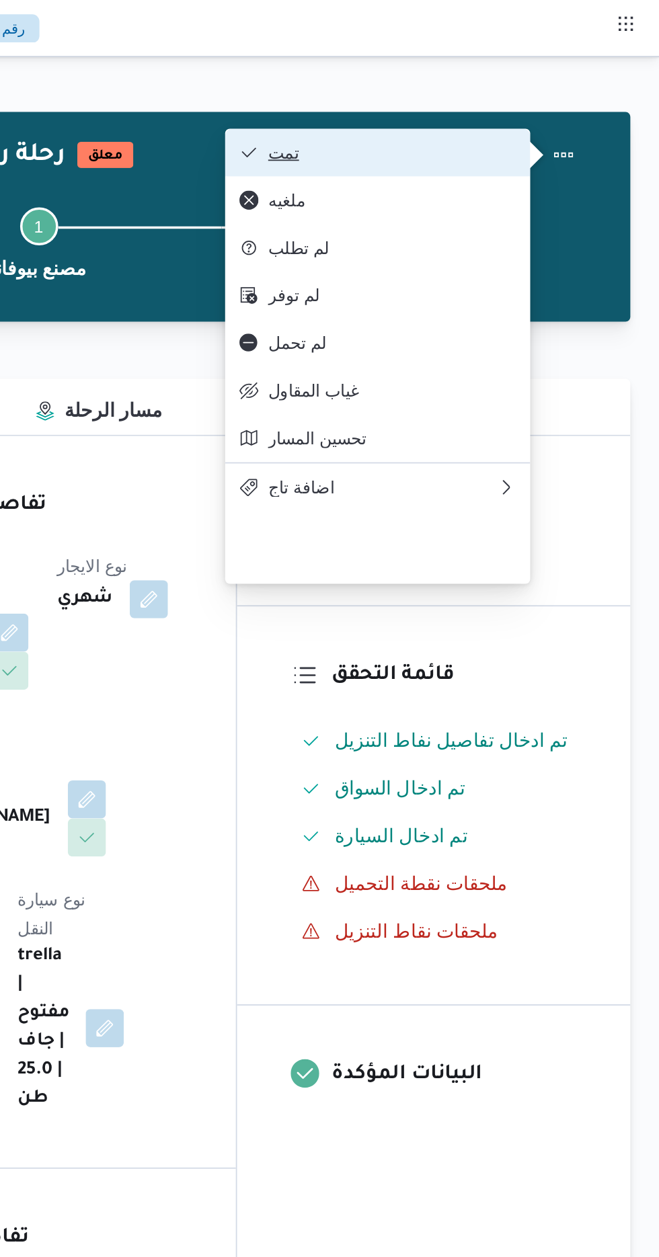
click at [574, 82] on span "تمت" at bounding box center [508, 86] width 140 height 11
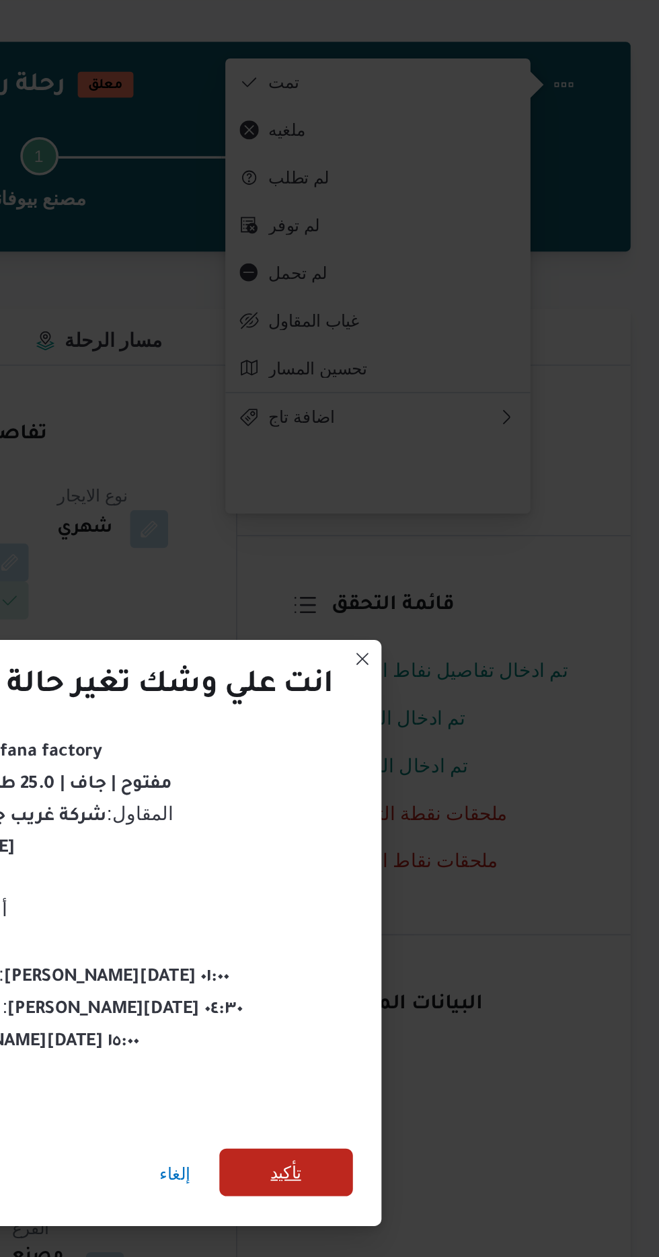
click at [458, 699] on span "تأكيد" at bounding box center [448, 700] width 75 height 27
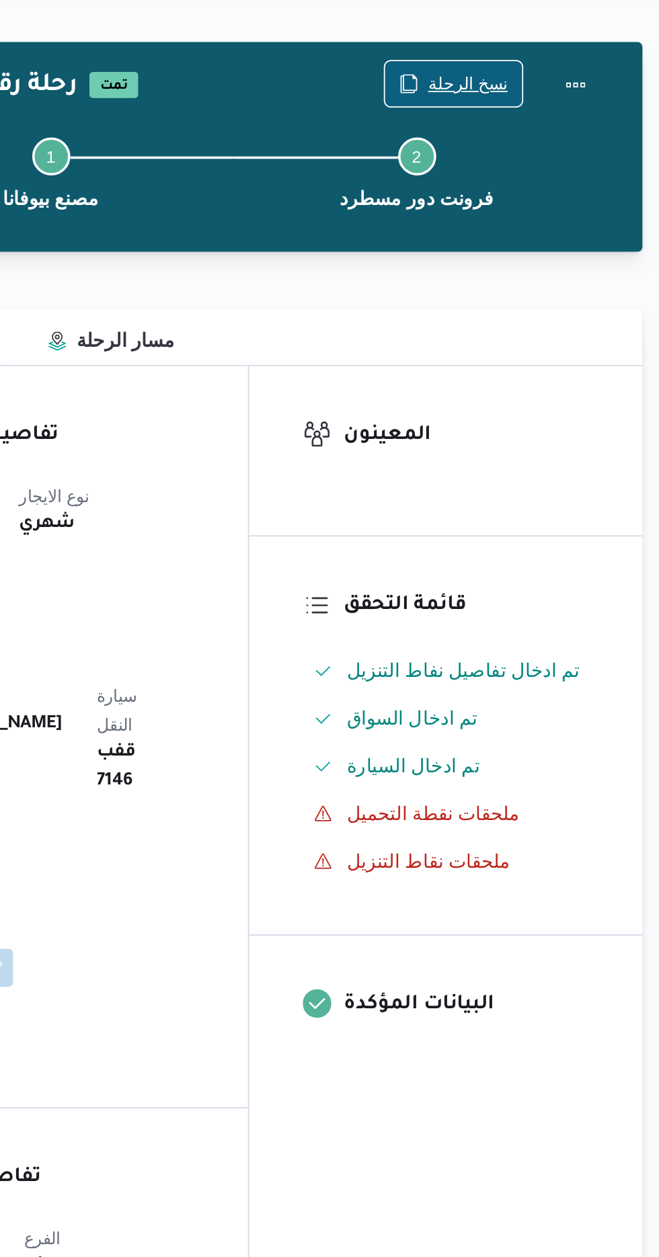
click at [536, 84] on span "نسخ الرحلة" at bounding box center [543, 87] width 45 height 16
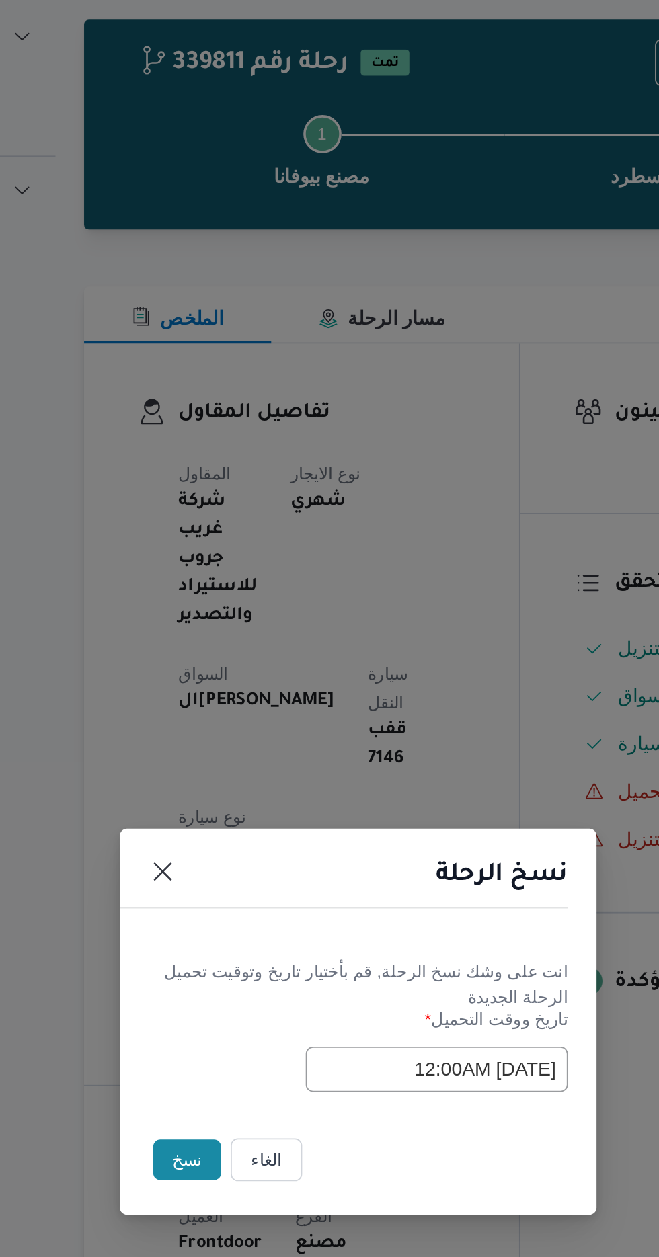
click at [218, 712] on button "نسخ" at bounding box center [233, 706] width 38 height 23
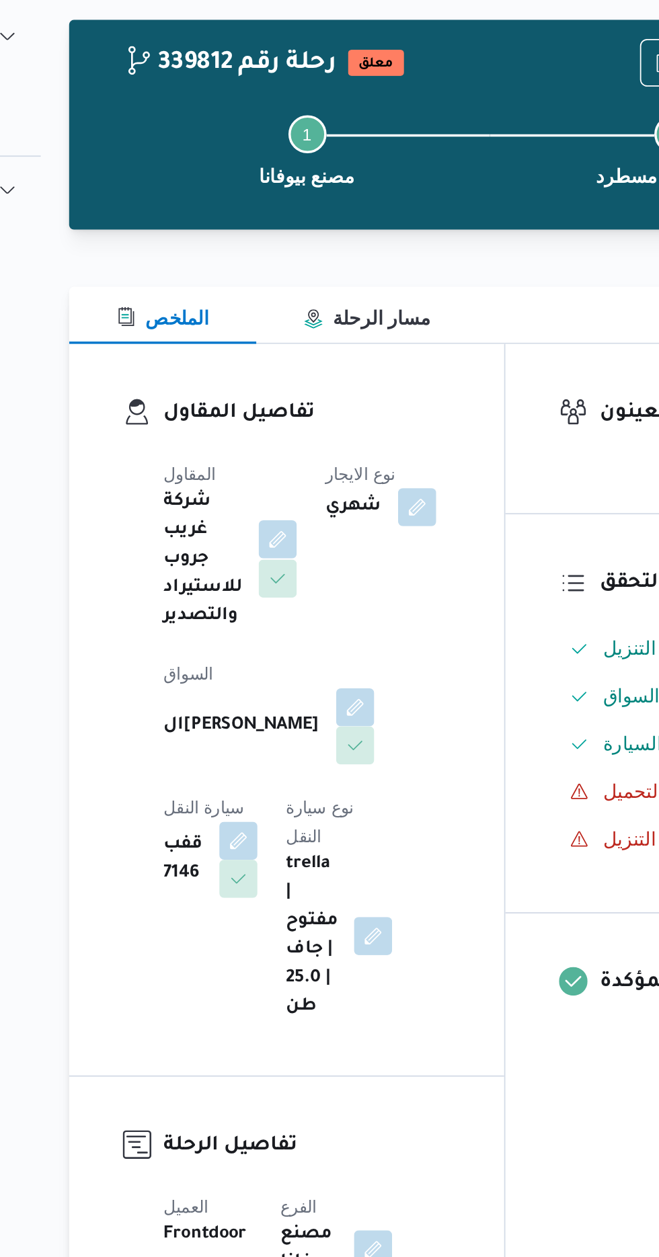
click at [296, 349] on button "button" at bounding box center [293, 356] width 22 height 22
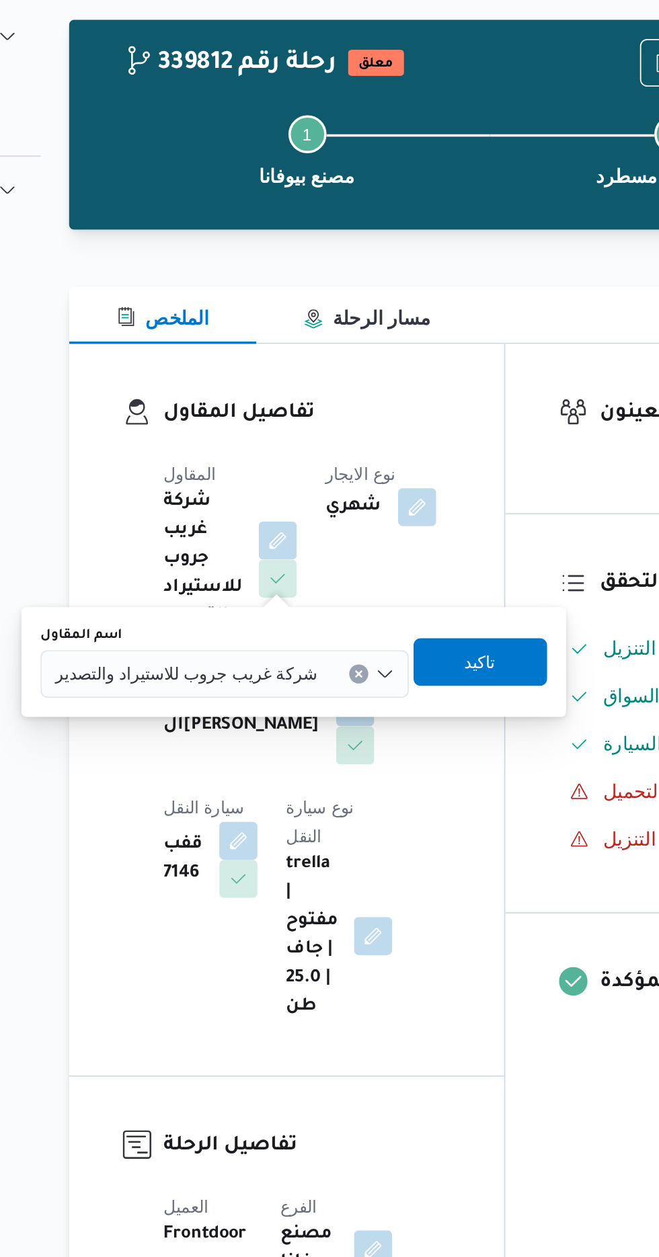
click at [321, 431] on input "اسم المقاول" at bounding box center [321, 432] width 1 height 16
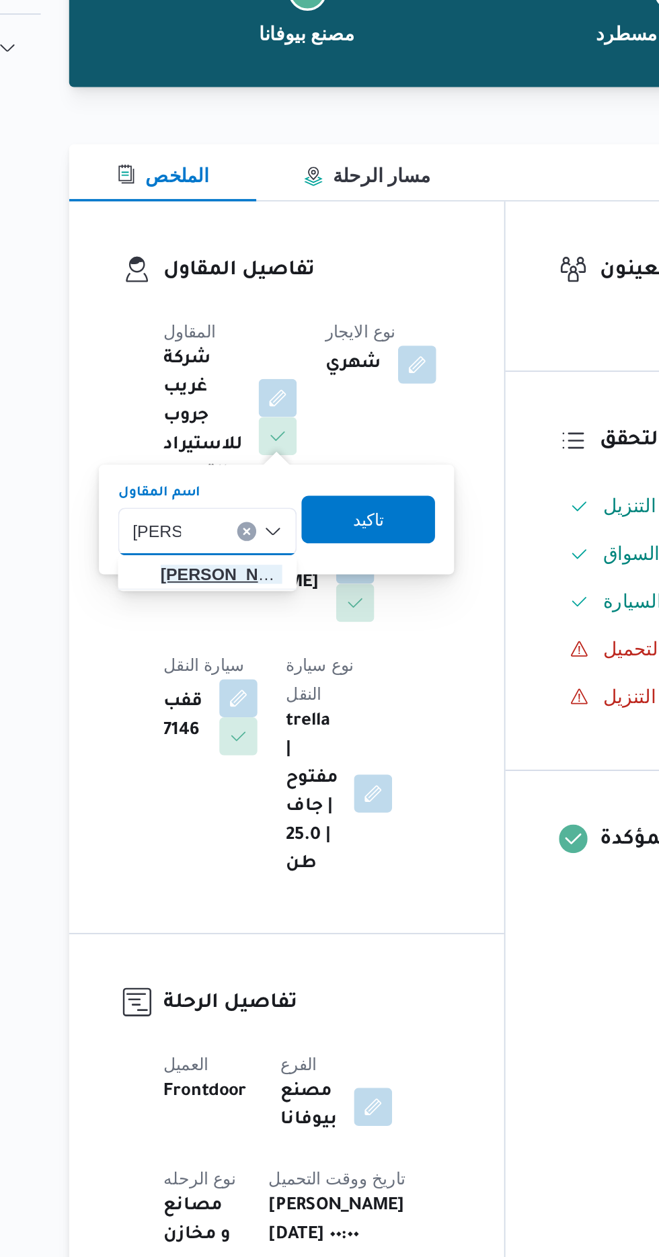
type input "[PERSON_NAME]"
click at [269, 454] on span "[PERSON_NAME] دوح [PERSON_NAME]" at bounding box center [260, 456] width 69 height 16
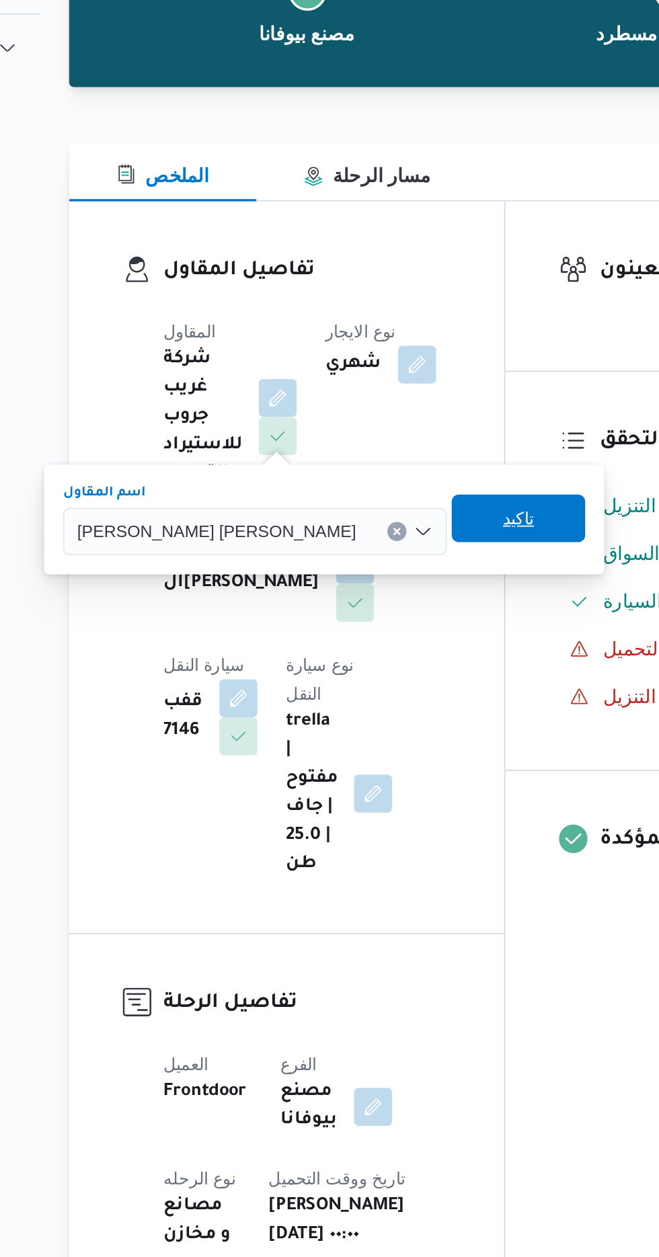
click at [390, 431] on span "تاكيد" at bounding box center [427, 424] width 75 height 27
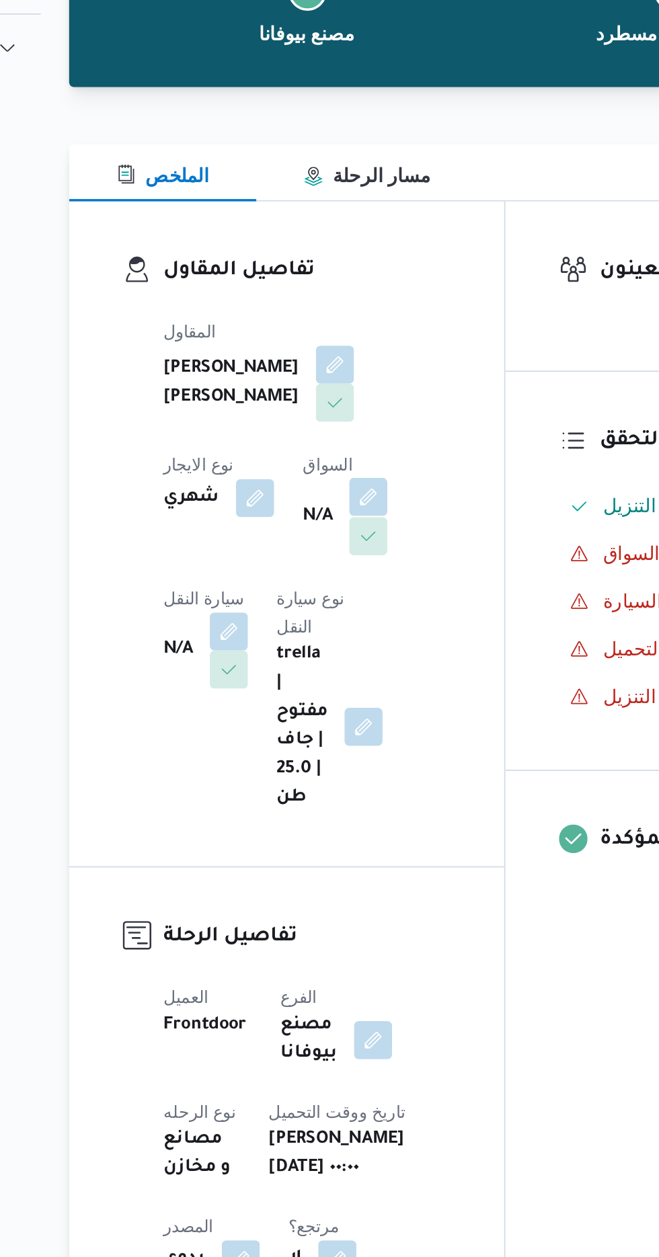
click at [333, 423] on button "button" at bounding box center [344, 413] width 22 height 22
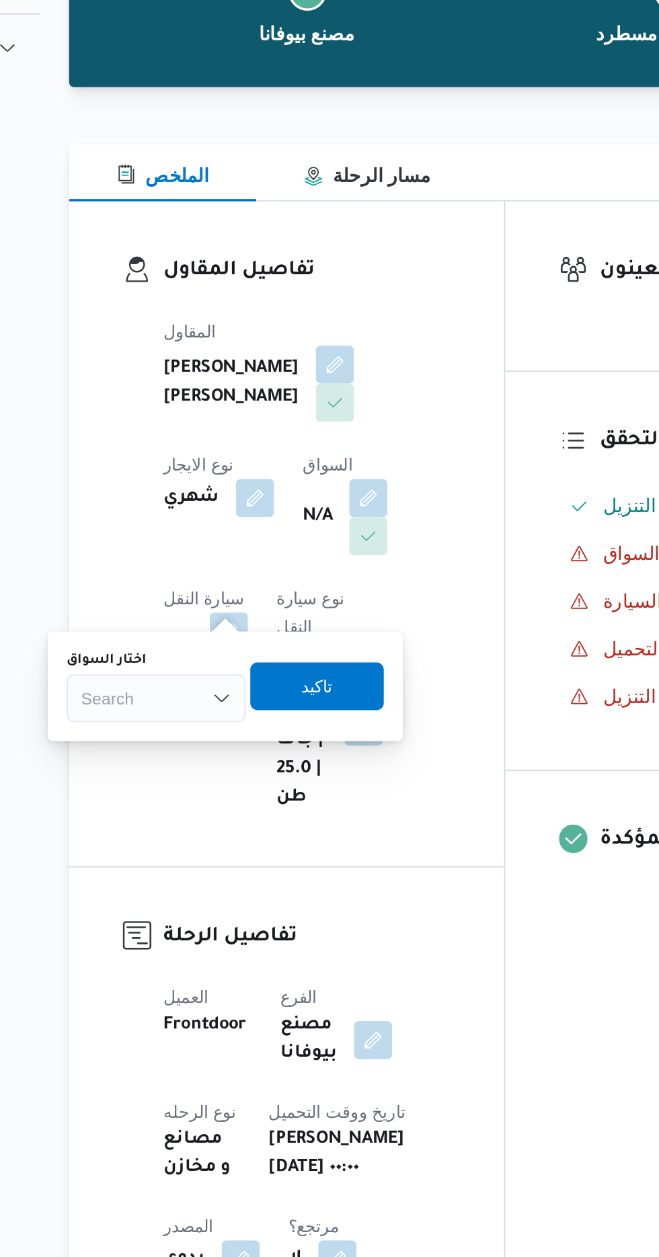
click at [251, 519] on div "Search" at bounding box center [223, 526] width 101 height 27
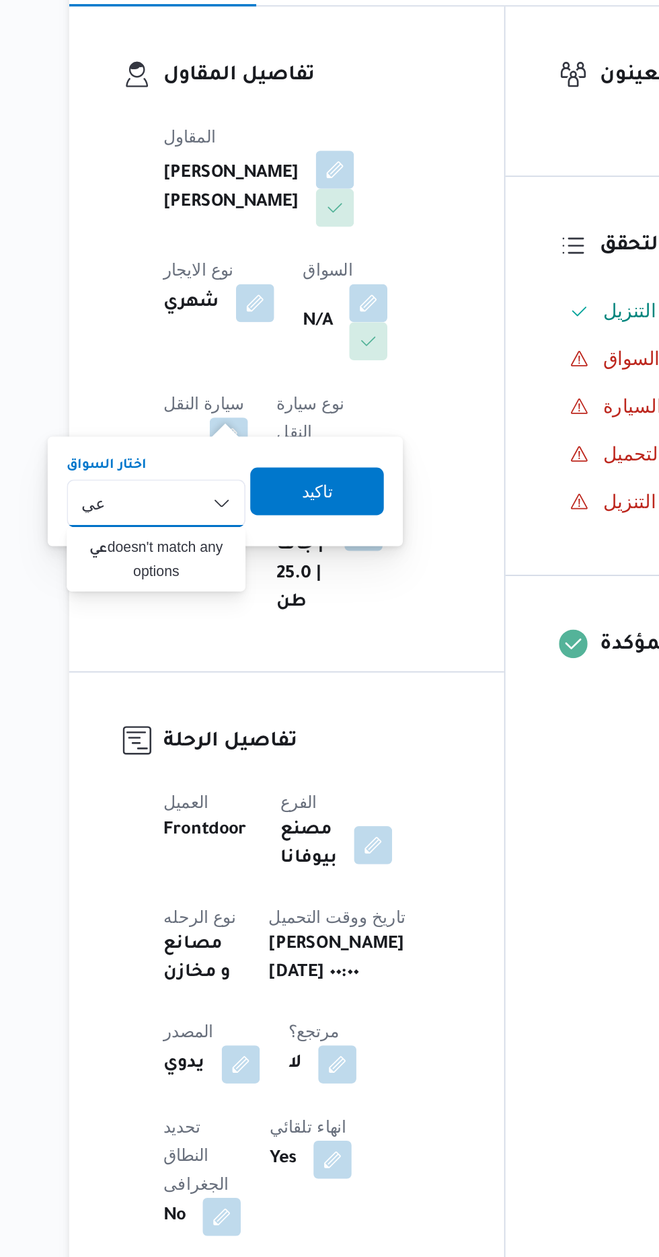
type input "ع"
type input "عبدالنب"
click at [238, 554] on span "[PERSON_NAME] ي [PERSON_NAME]" at bounding box center [232, 550] width 69 height 16
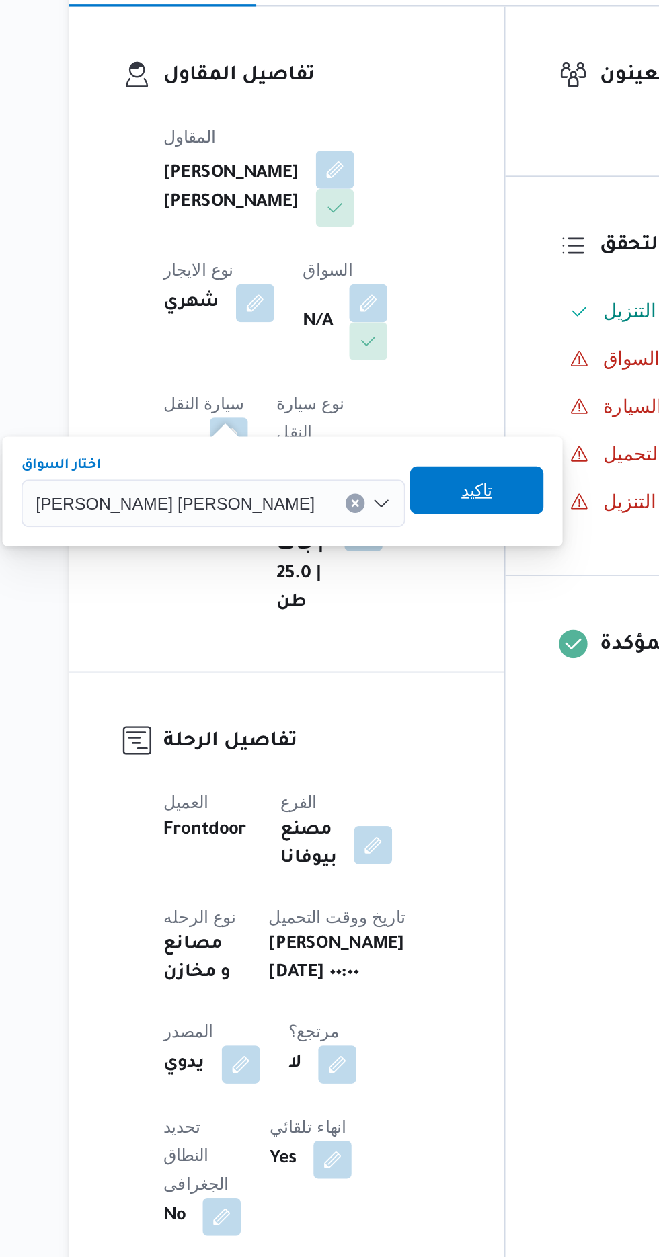
click at [396, 519] on span "تاكيد" at bounding box center [404, 519] width 17 height 16
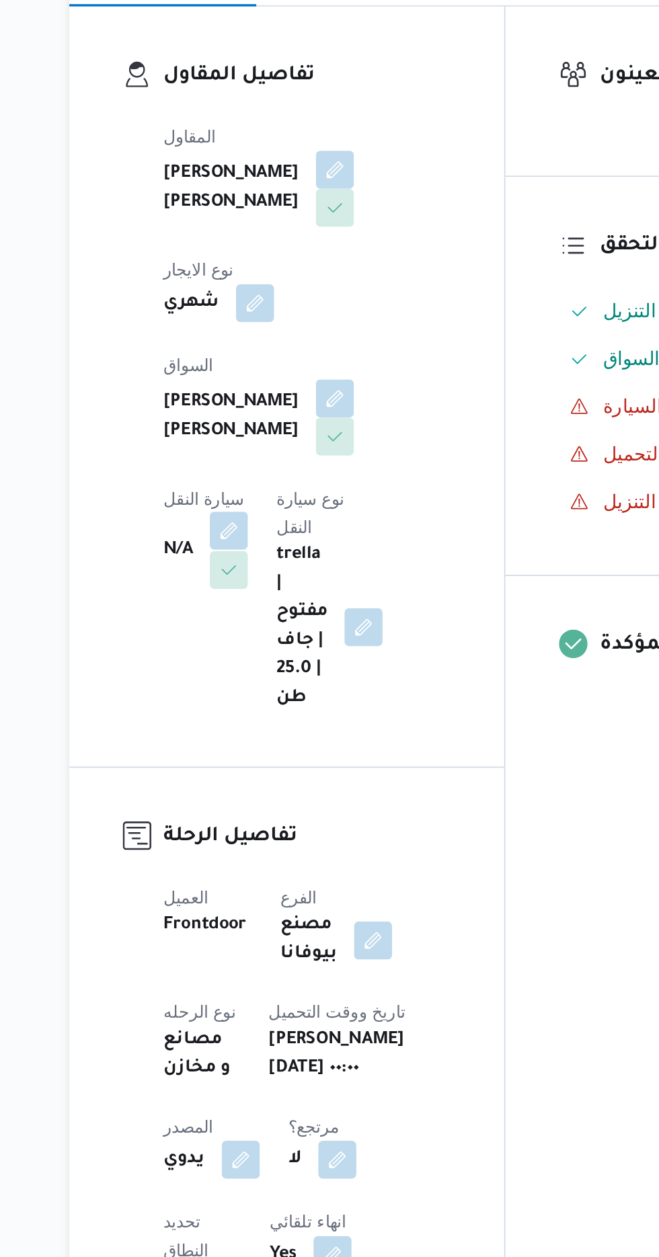
click at [276, 531] on button "button" at bounding box center [265, 542] width 22 height 22
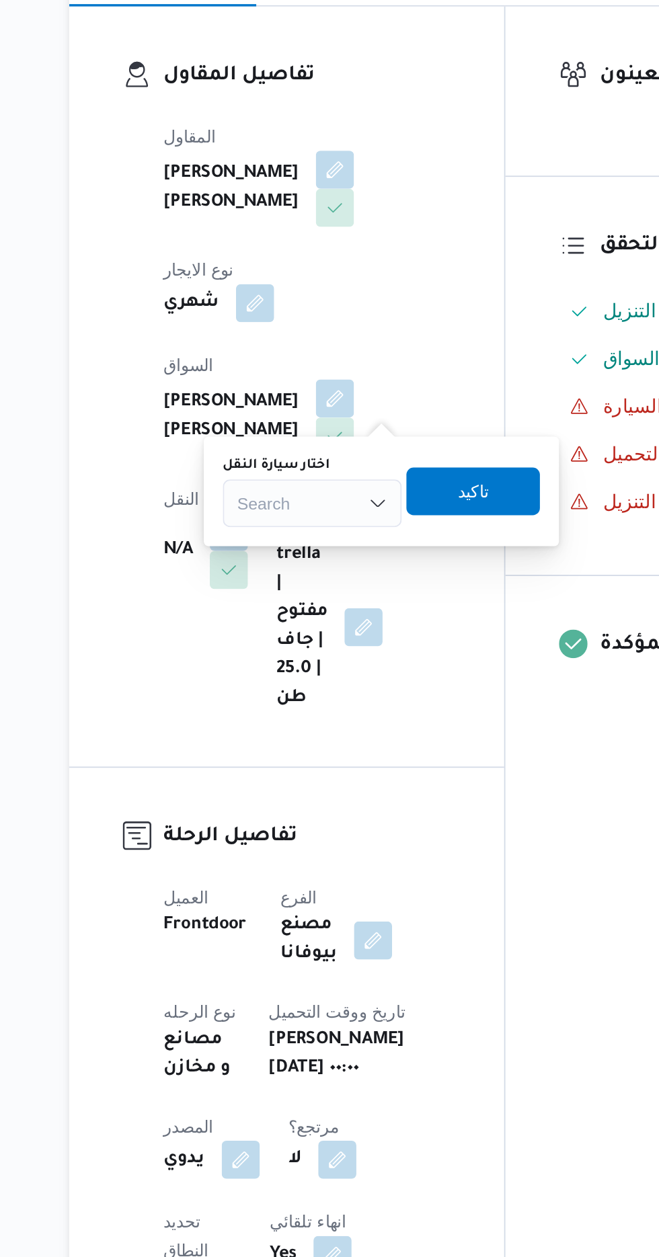
click at [326, 528] on div "Search" at bounding box center [311, 526] width 101 height 27
type input "8524"
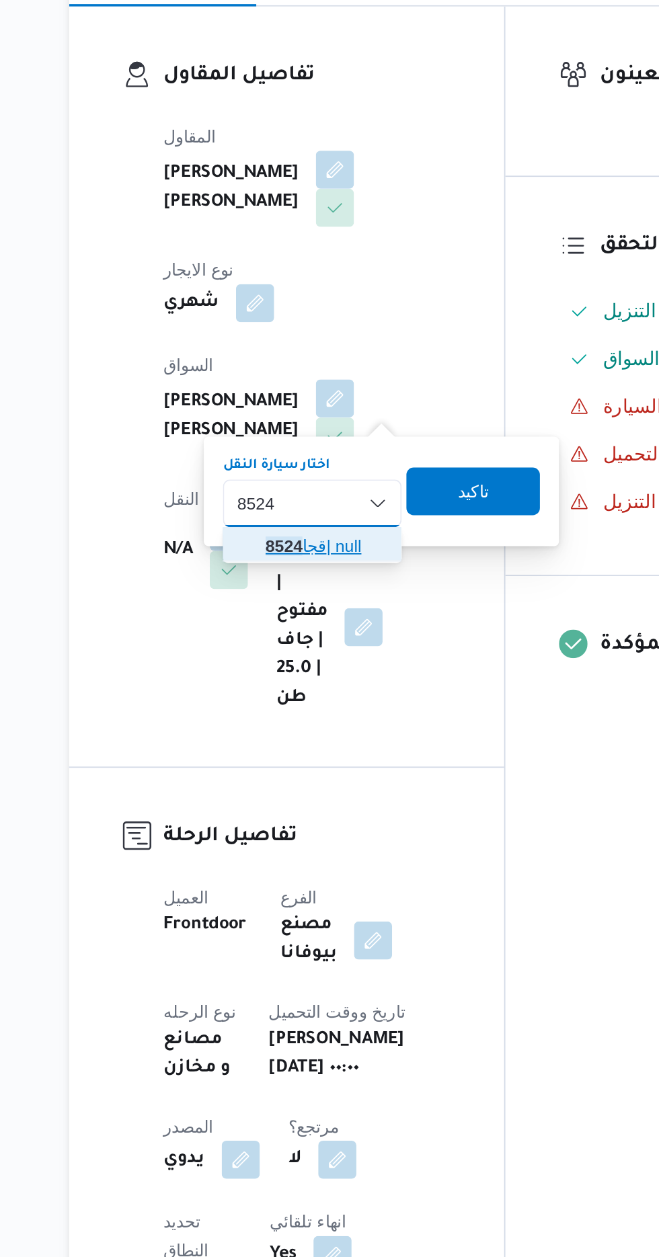
click at [321, 543] on span "قجا 8524 | null" at bounding box center [320, 550] width 69 height 16
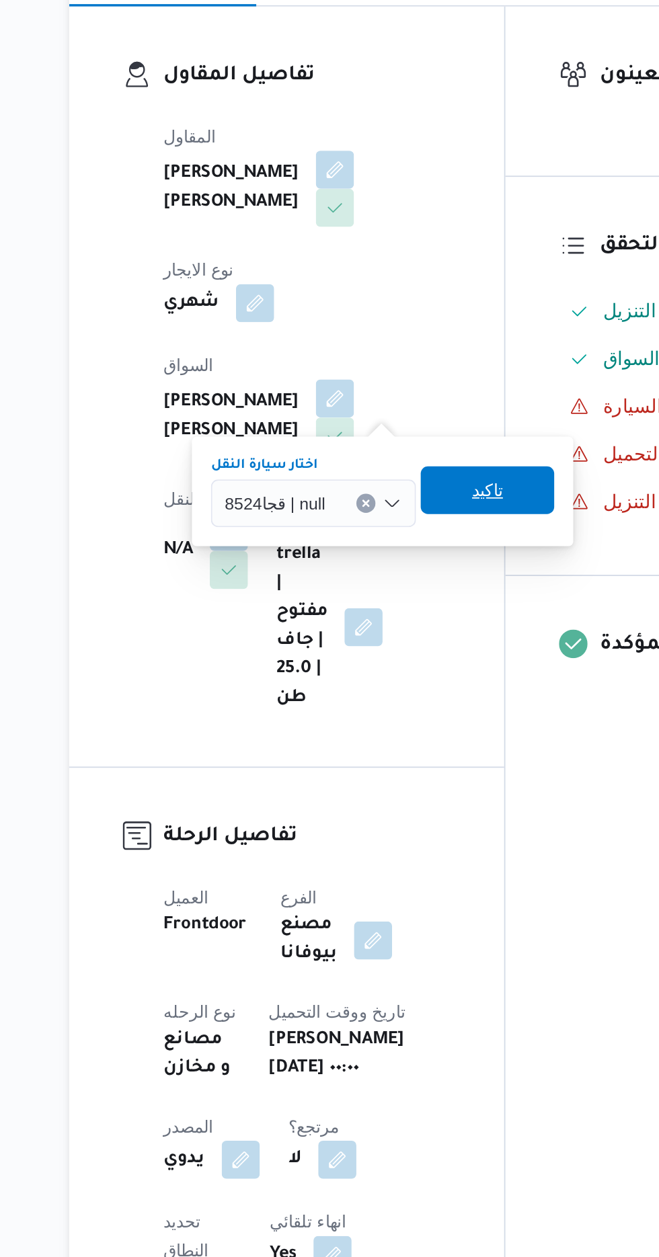
click at [421, 511] on span "تاكيد" at bounding box center [410, 518] width 75 height 27
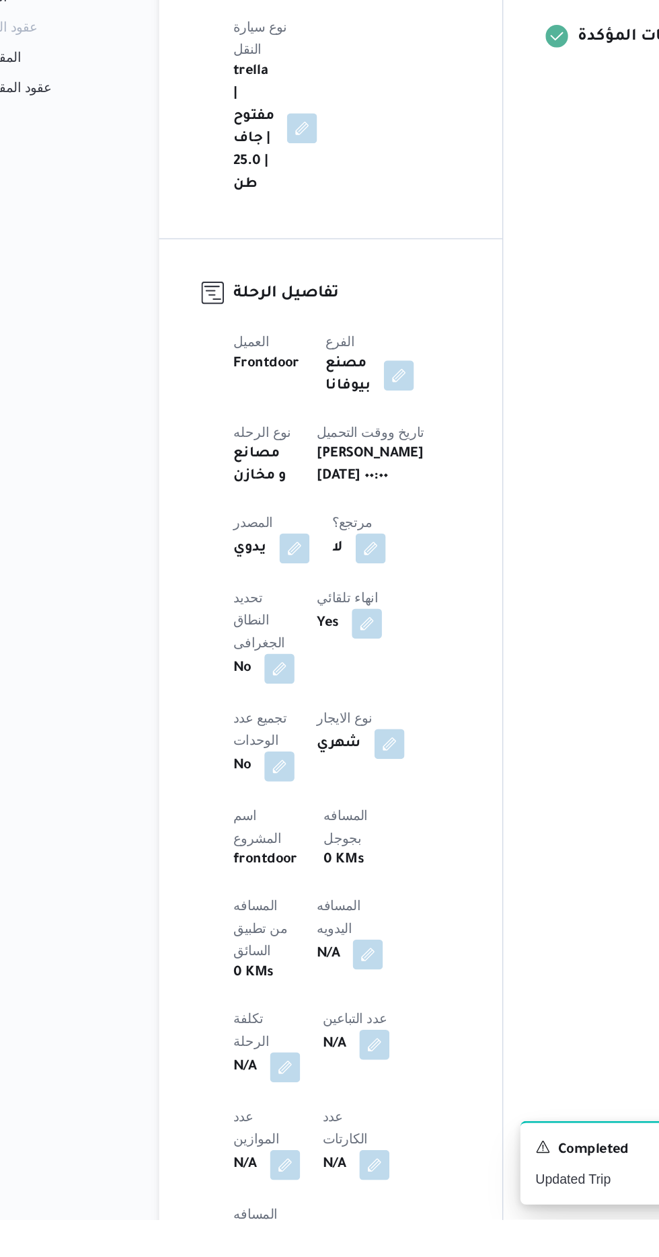
scroll to position [195, 0]
click at [313, 1056] on button "button" at bounding box center [324, 1067] width 22 height 22
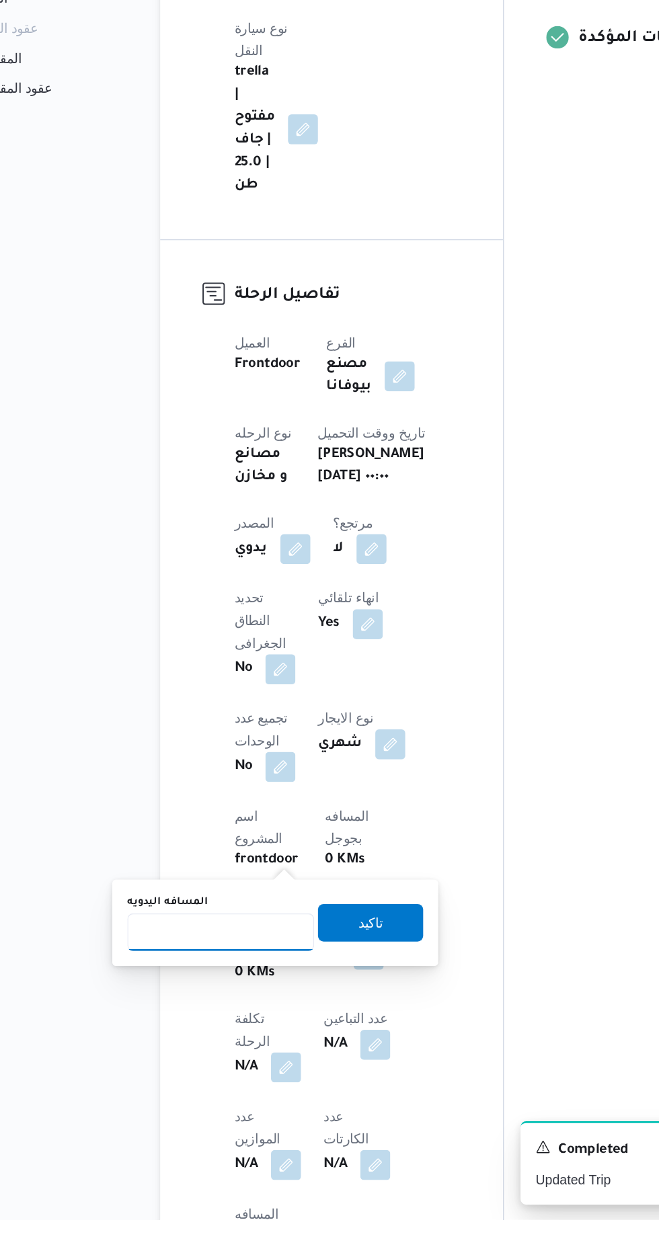
click at [202, 1048] on input "المسافه اليدويه" at bounding box center [218, 1051] width 134 height 27
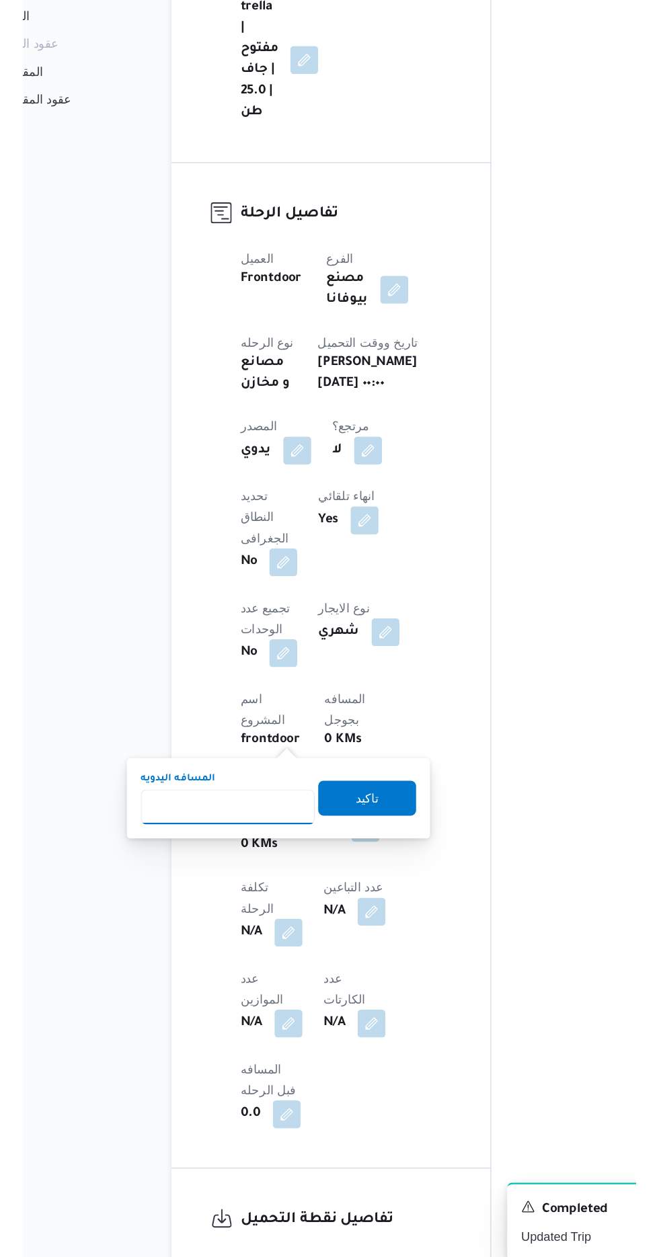
scroll to position [286, 0]
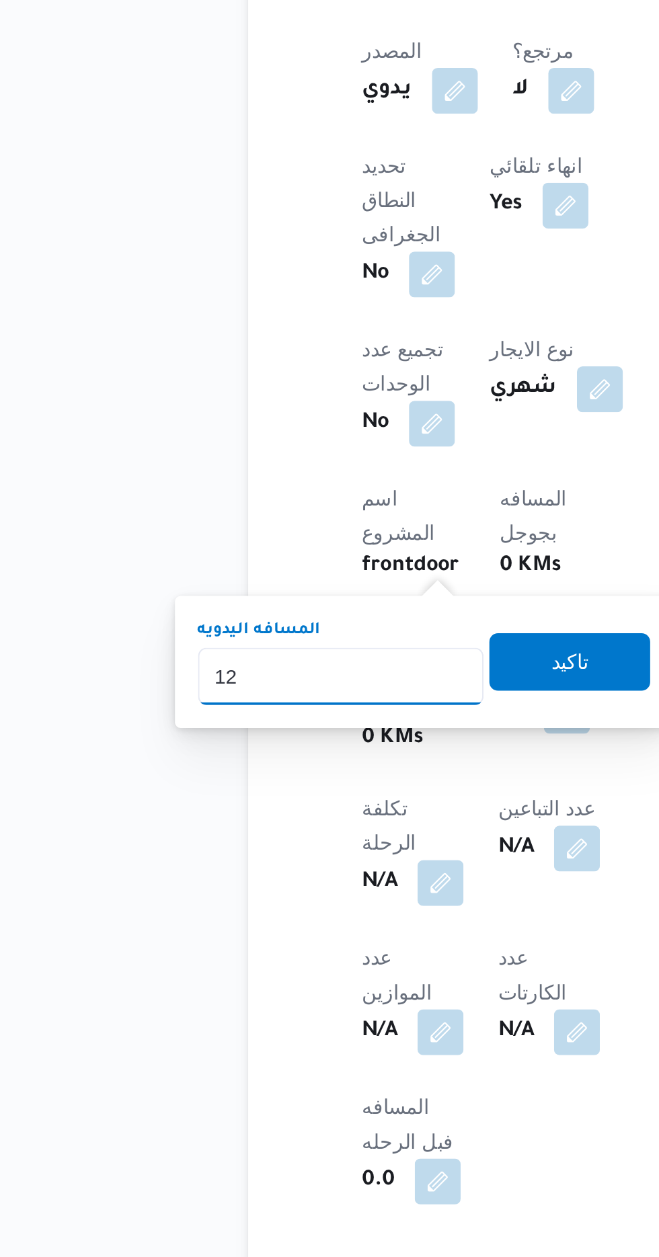
type input "120"
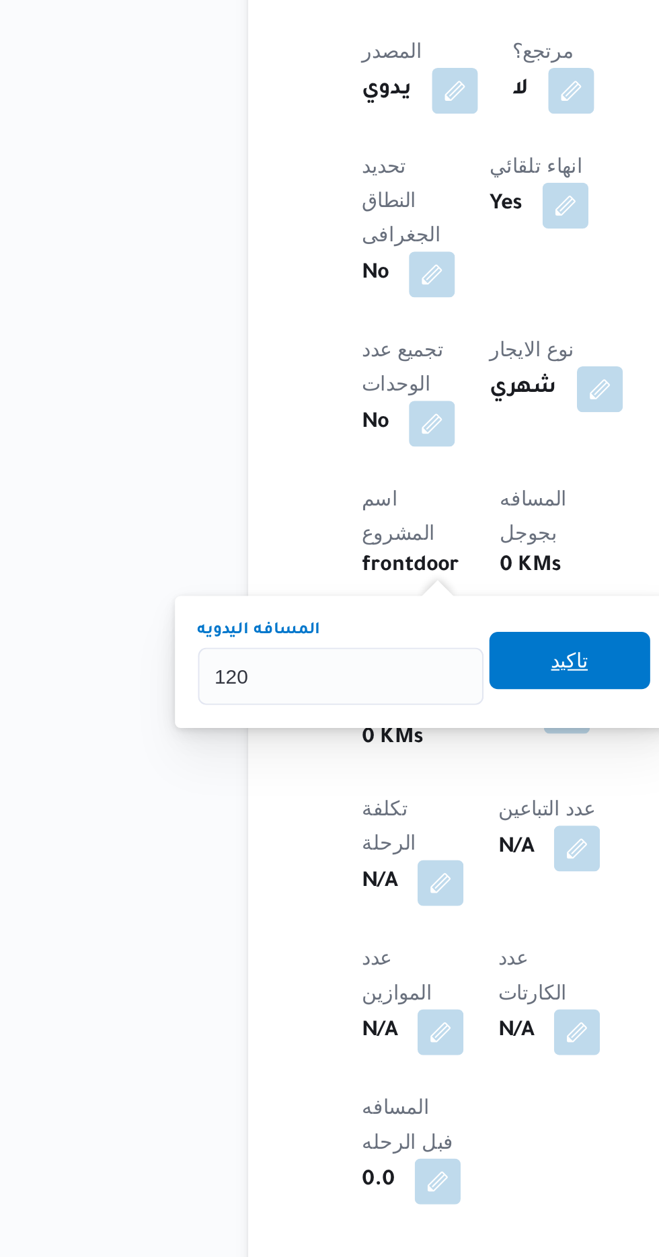
click at [334, 957] on span "تاكيد" at bounding box center [324, 953] width 17 height 16
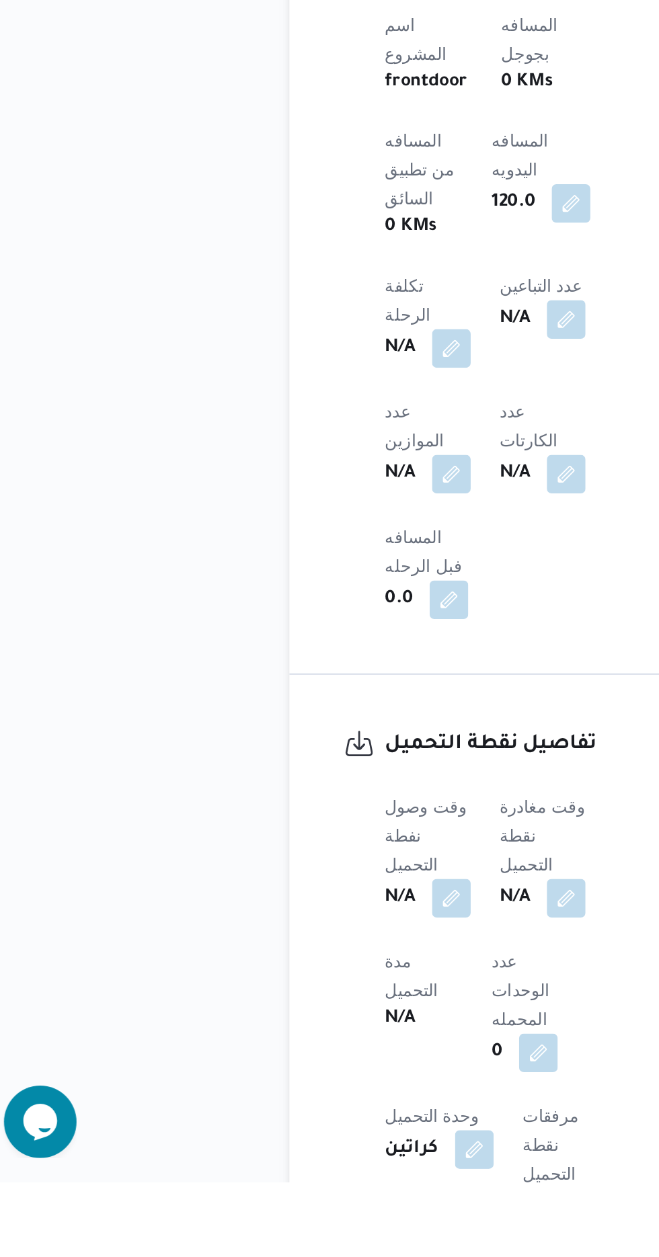
scroll to position [549, 0]
click at [272, 1088] on button "button" at bounding box center [265, 1099] width 22 height 22
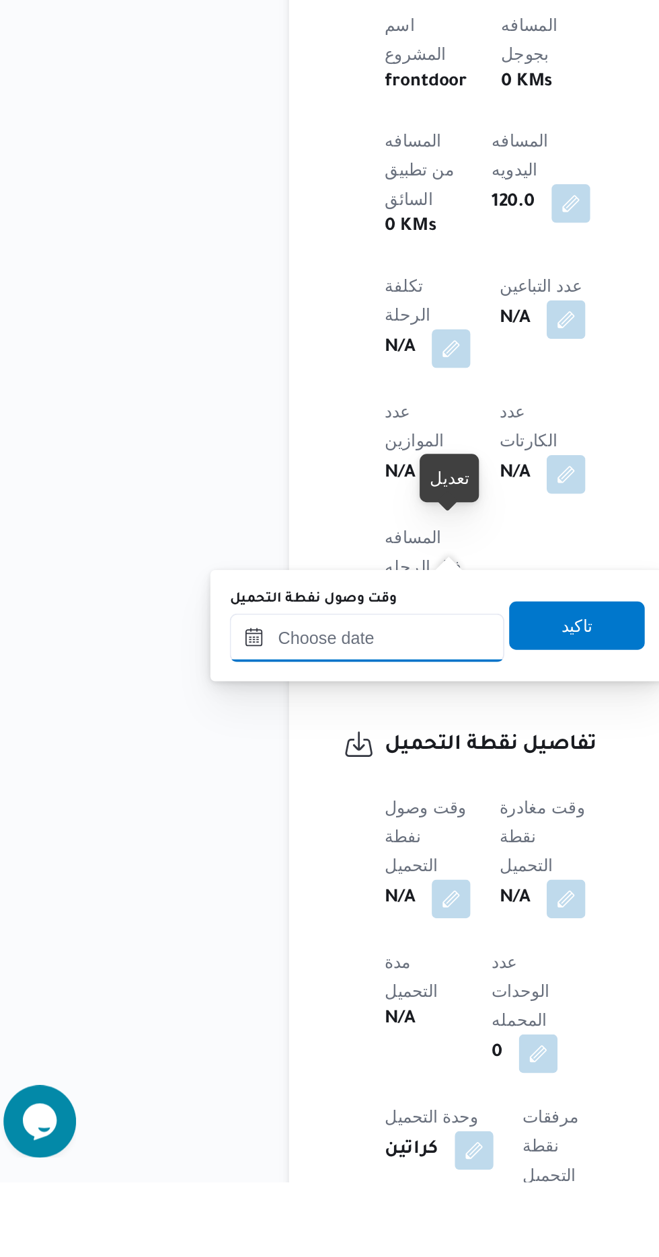
click at [257, 949] on input "وقت وصول نفطة التحميل" at bounding box center [218, 954] width 153 height 27
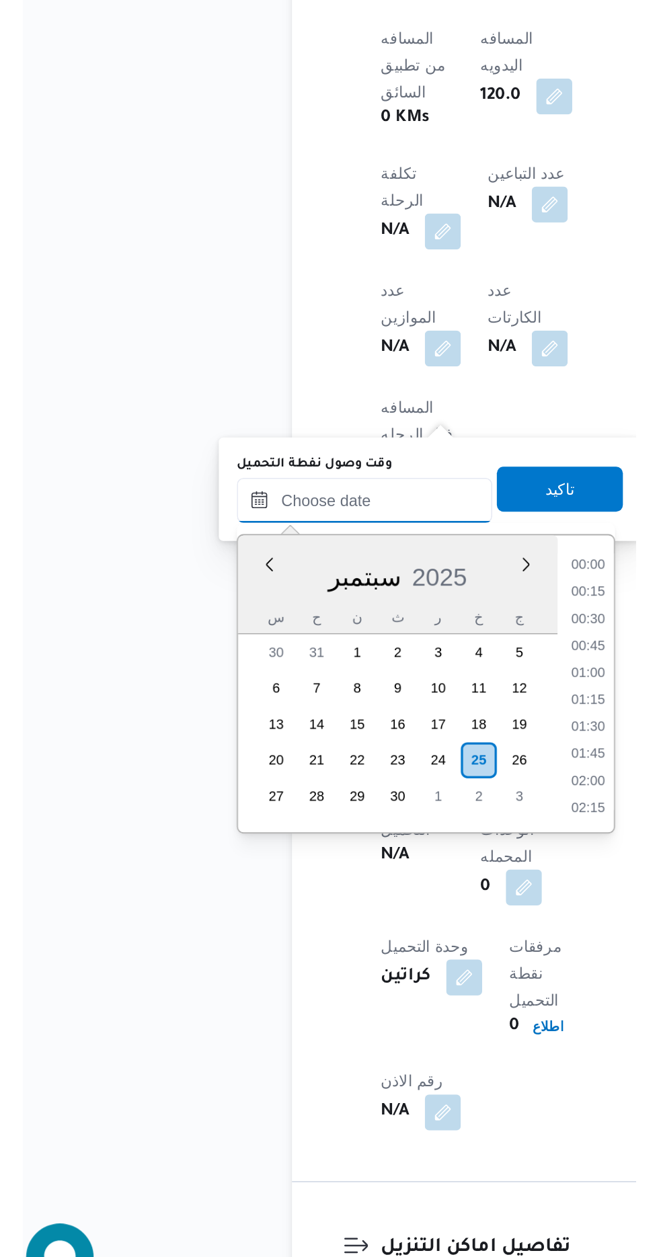
scroll to position [1047, 0]
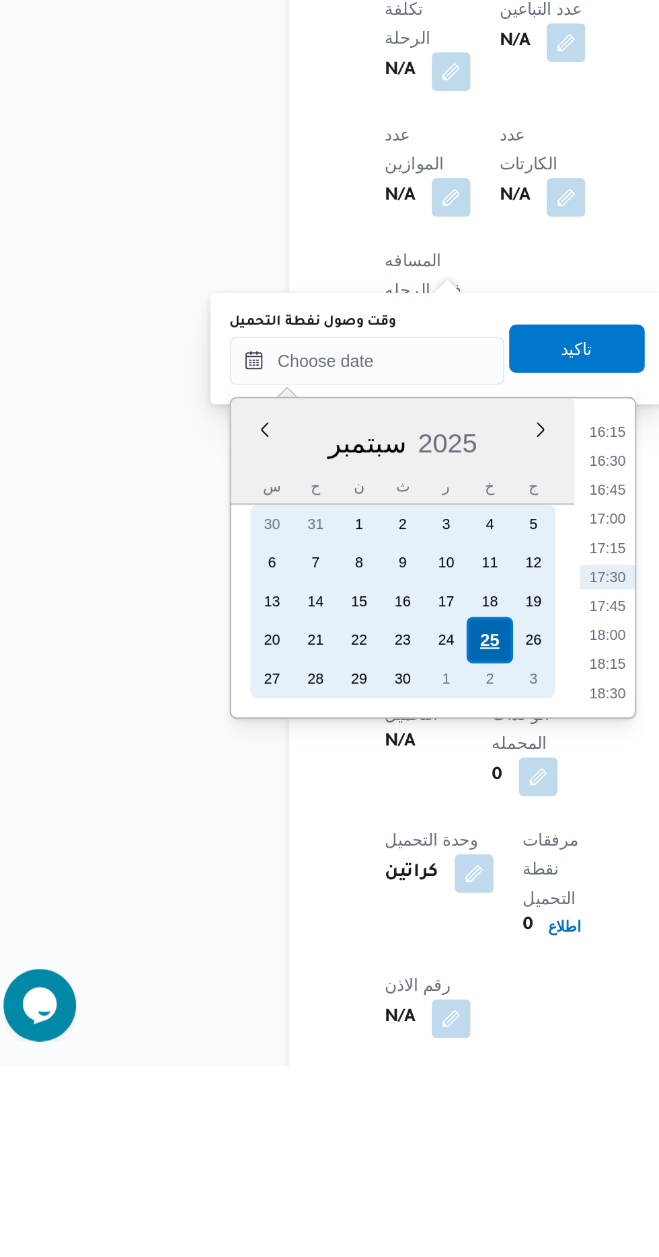
click at [288, 1021] on div "25" at bounding box center [286, 1020] width 26 height 26
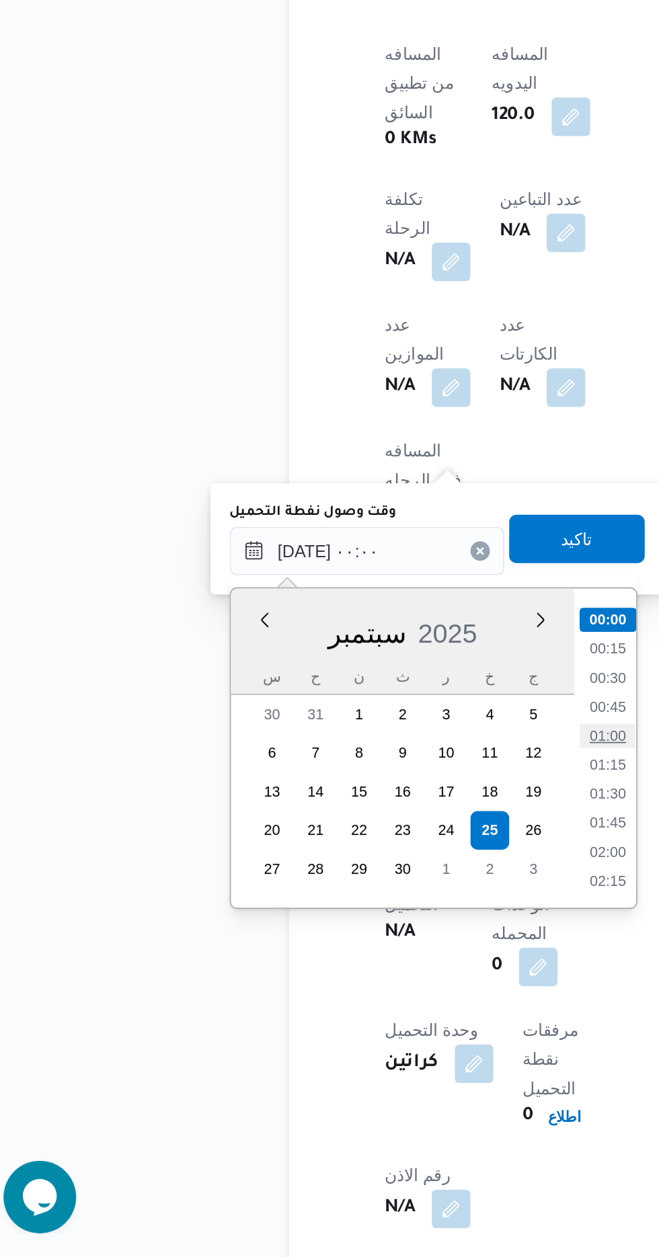
click at [350, 965] on li "01:00" at bounding box center [351, 966] width 31 height 13
type input "[DATE] ٠١:٠٠"
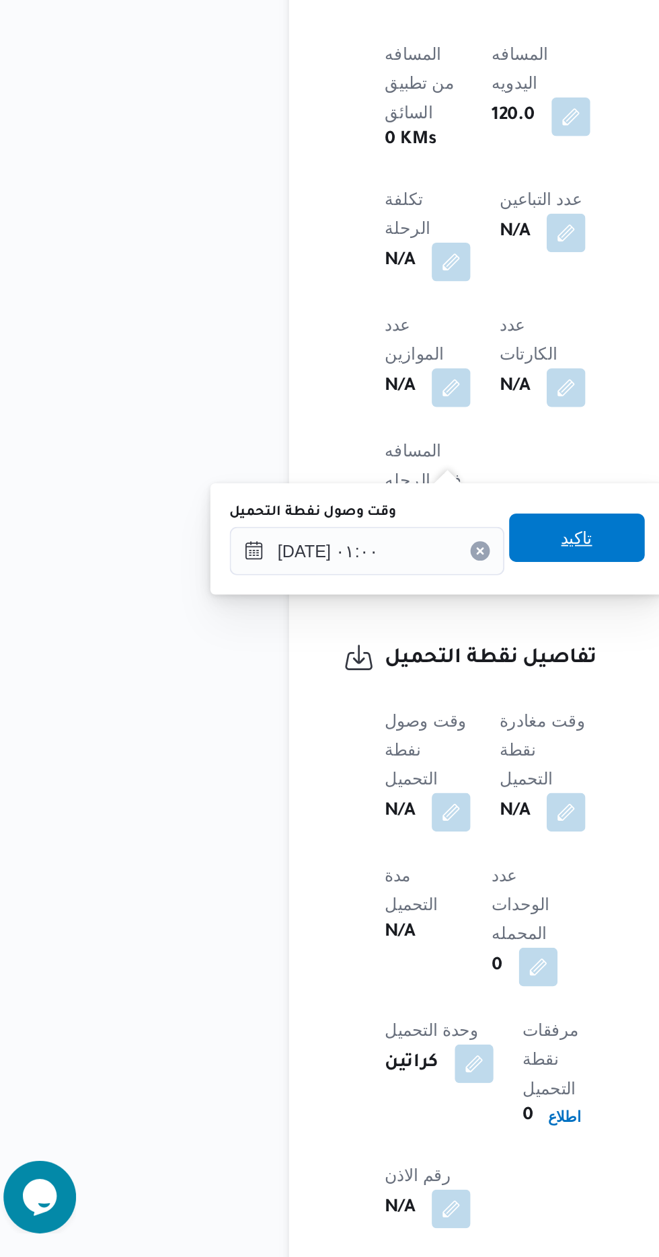
click at [343, 856] on span "تاكيد" at bounding box center [334, 857] width 17 height 16
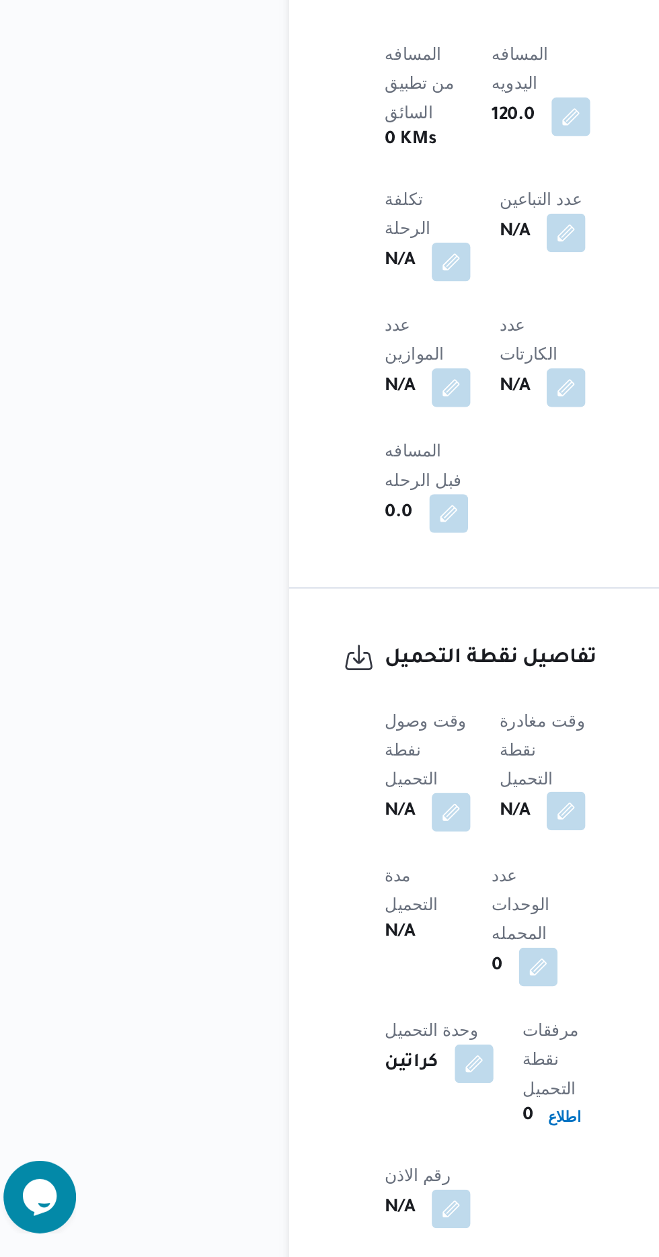
click at [331, 998] on button "button" at bounding box center [329, 1009] width 22 height 22
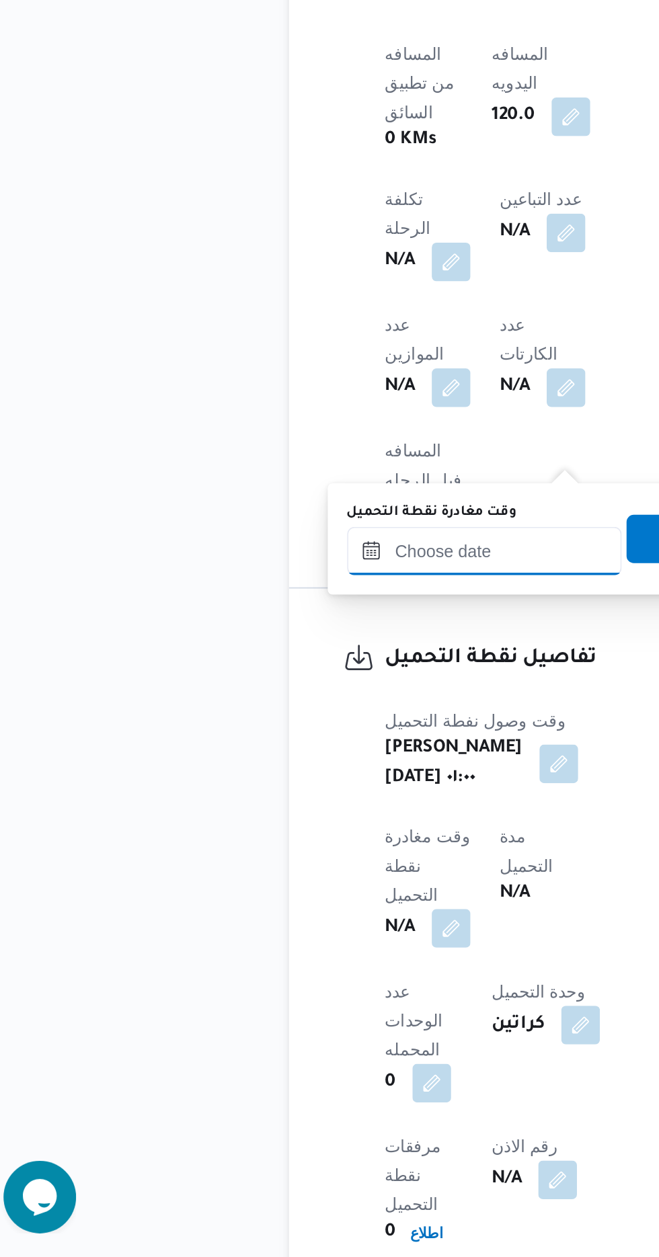
click at [301, 867] on input "وقت مغادرة نقطة التحميل" at bounding box center [283, 864] width 153 height 27
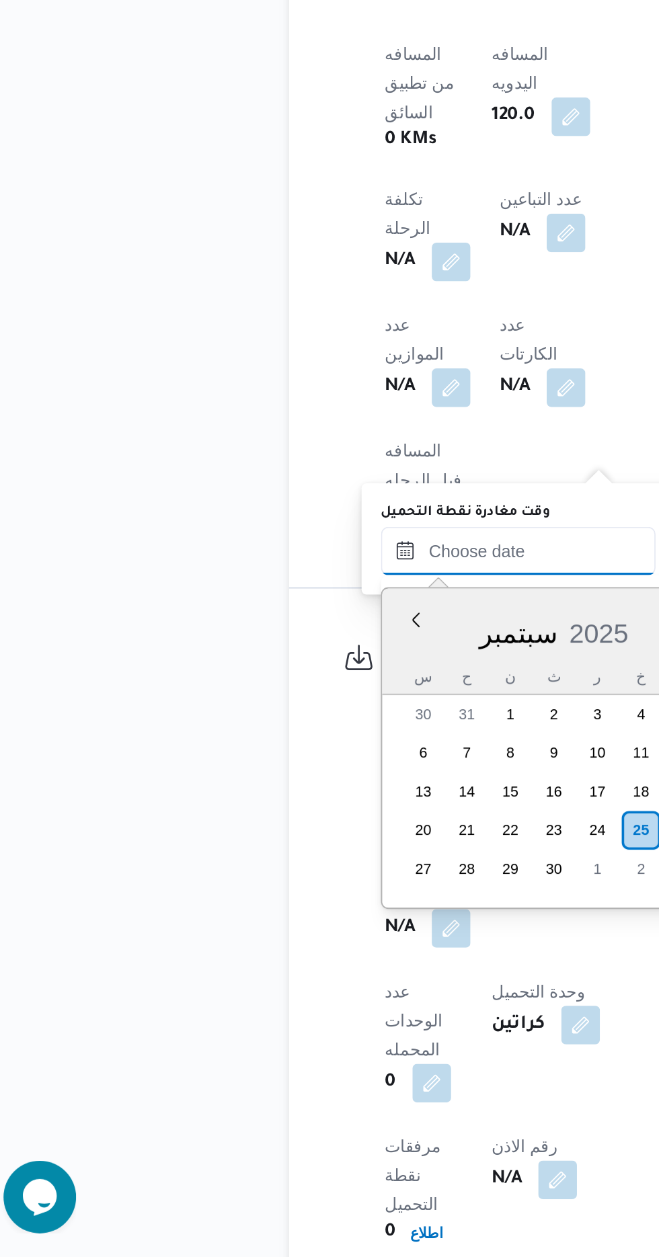
scroll to position [1047, 0]
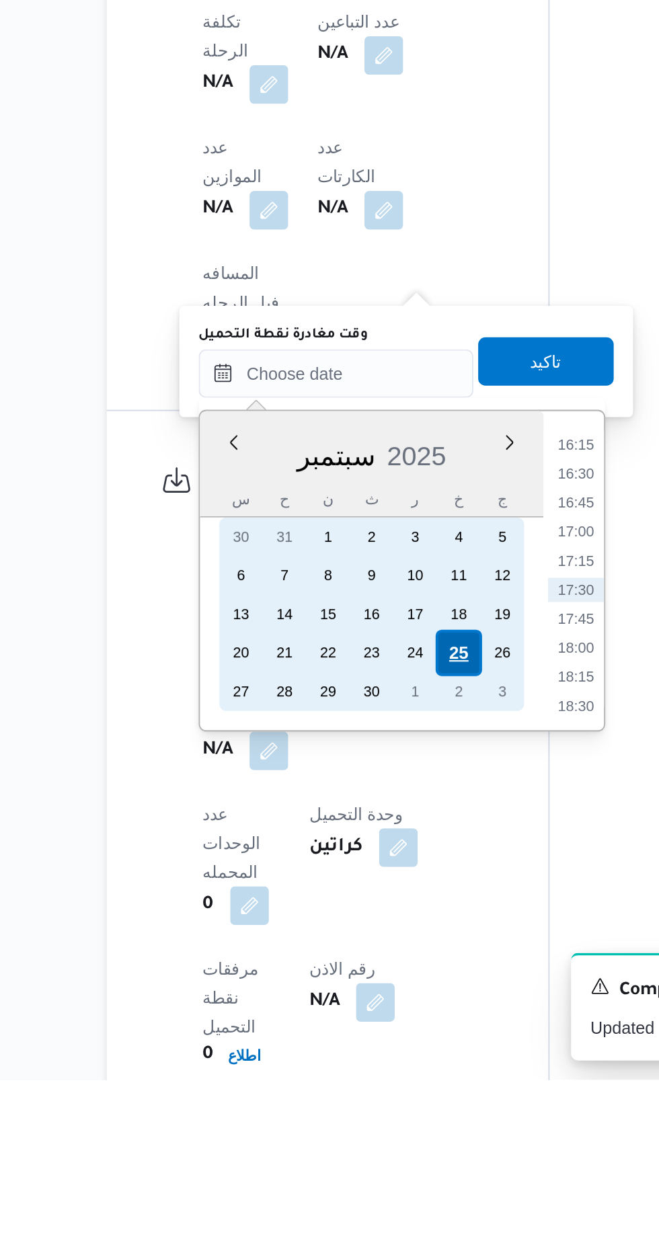
click at [377, 1019] on div "25" at bounding box center [370, 1020] width 26 height 26
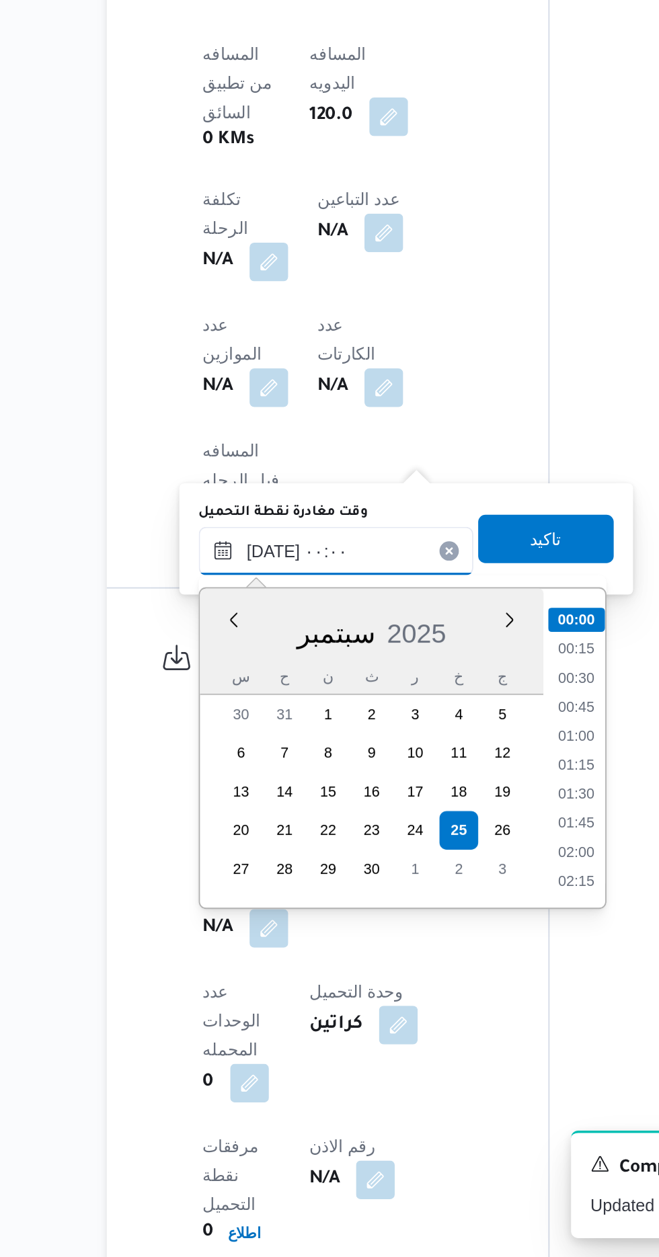
click at [230, 868] on input "[DATE] ٠٠:٠٠" at bounding box center [302, 864] width 153 height 27
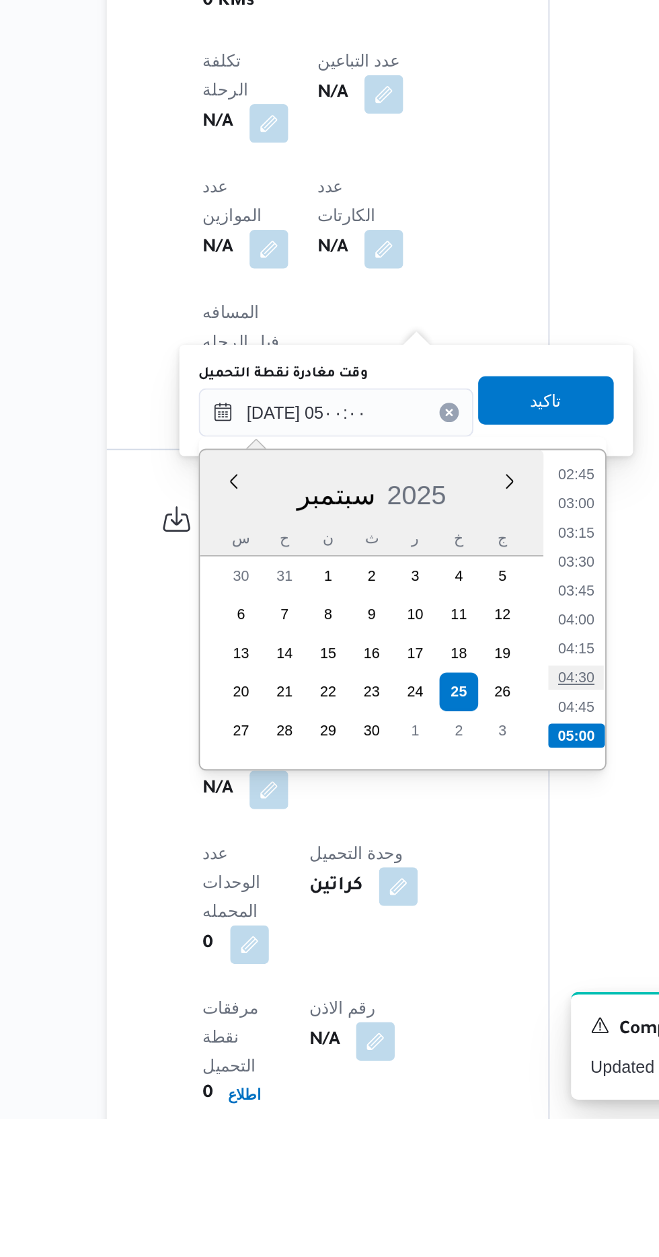
click at [435, 1009] on li "04:30" at bounding box center [435, 1011] width 31 height 13
type input "[DATE] ٠٤:٣٠"
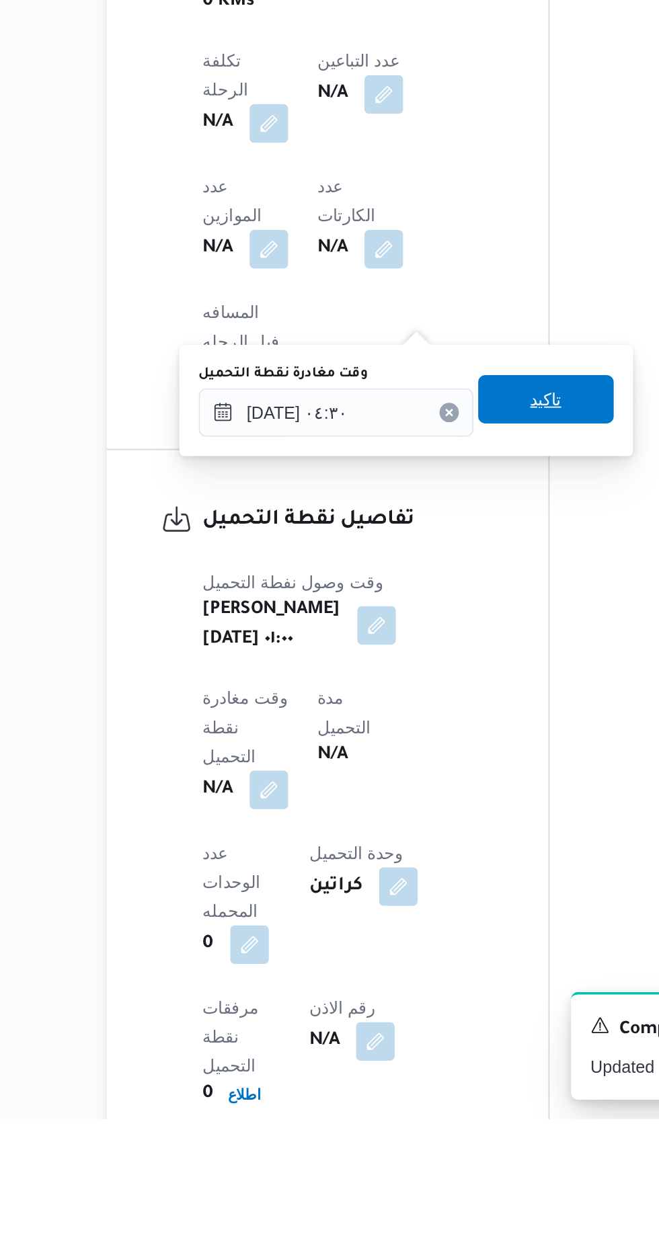
click at [439, 851] on span "تاكيد" at bounding box center [418, 856] width 75 height 27
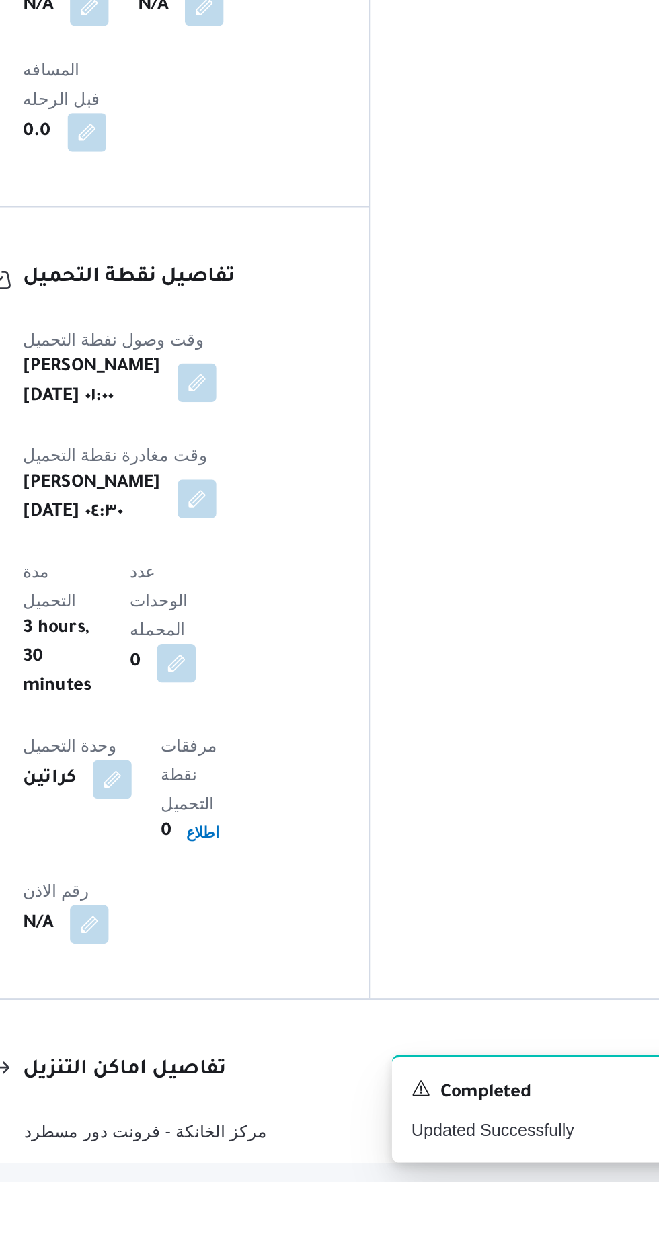
scroll to position [809, 0]
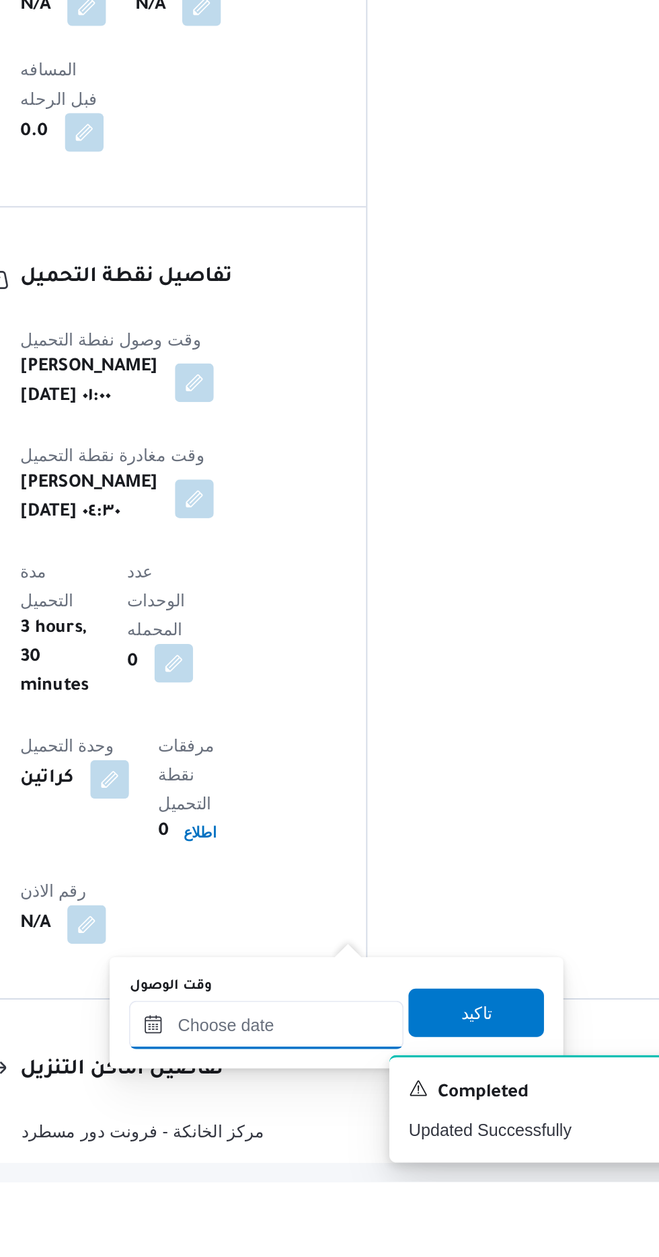
click at [390, 1166] on input "وقت الوصول" at bounding box center [364, 1169] width 153 height 27
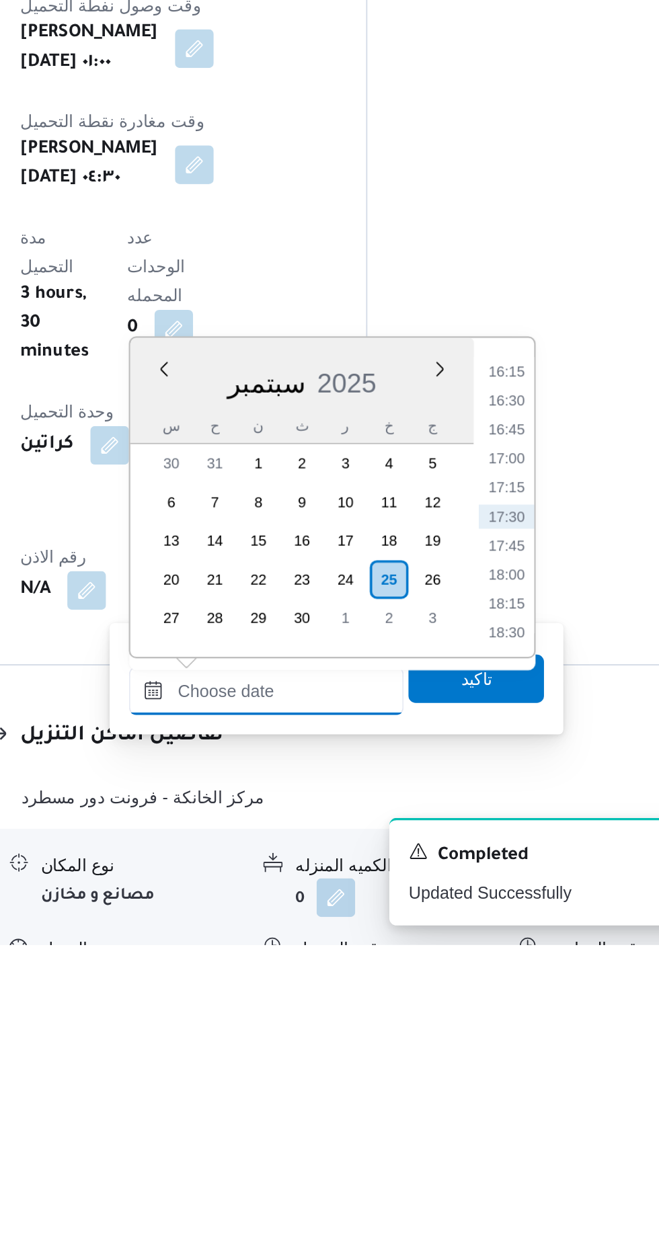
scroll to position [863, 0]
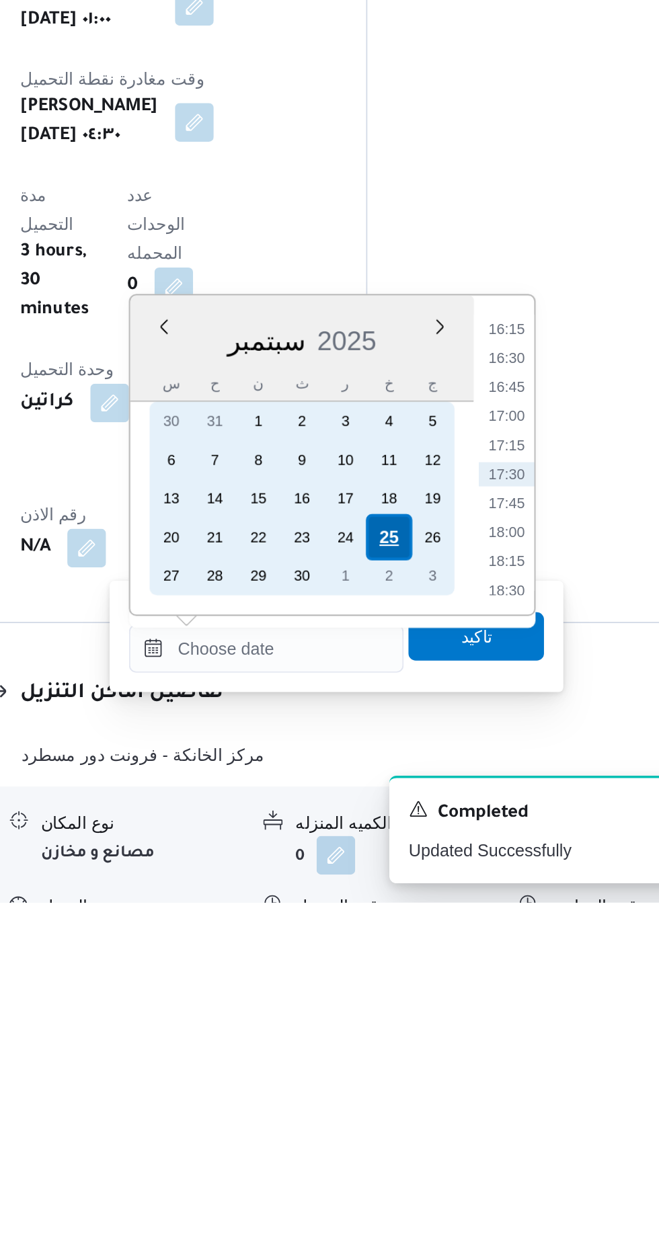
click at [433, 1052] on div "25" at bounding box center [433, 1054] width 26 height 26
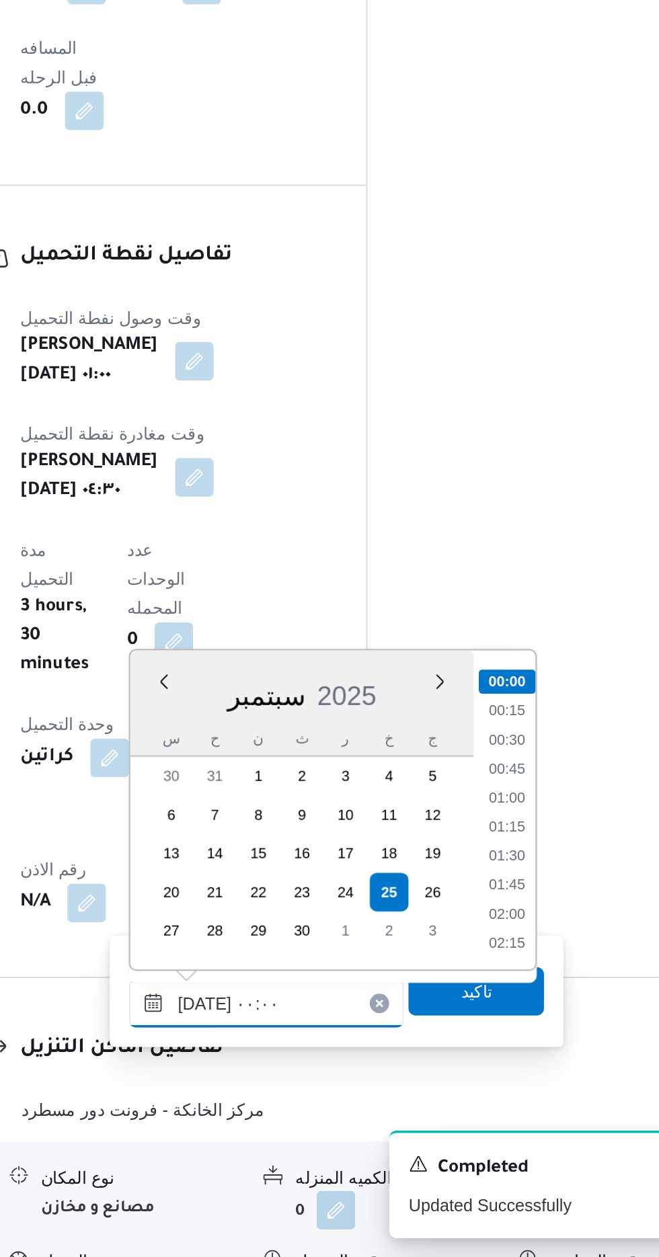
click at [292, 1109] on input "[DATE] ٠٠:٠٠" at bounding box center [364, 1115] width 153 height 27
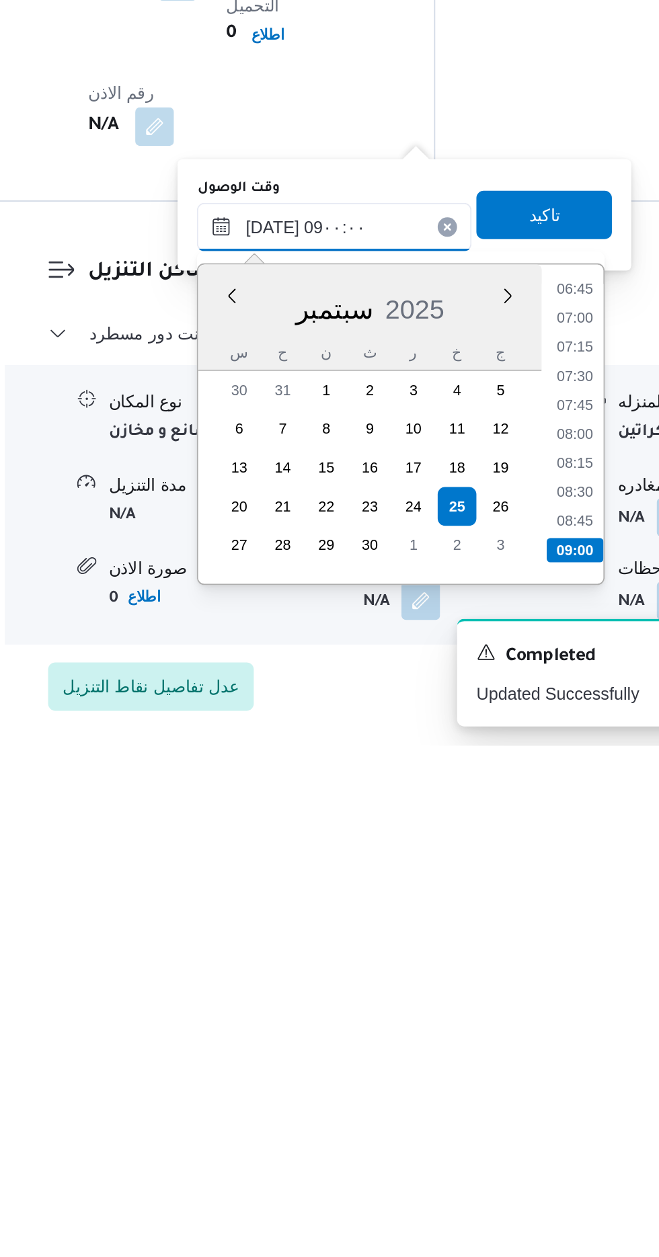
scroll to position [1012, 0]
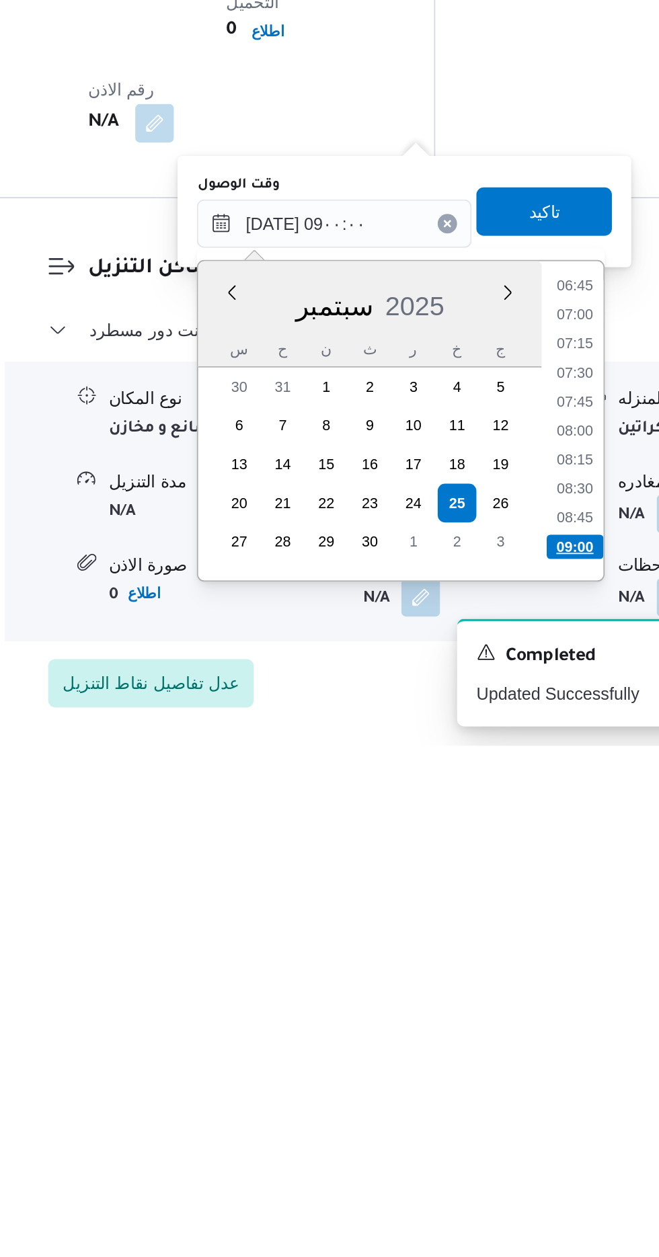
click at [497, 1146] on li "09:00" at bounding box center [498, 1145] width 32 height 13
type input "[DATE] ٠٩:٠٠"
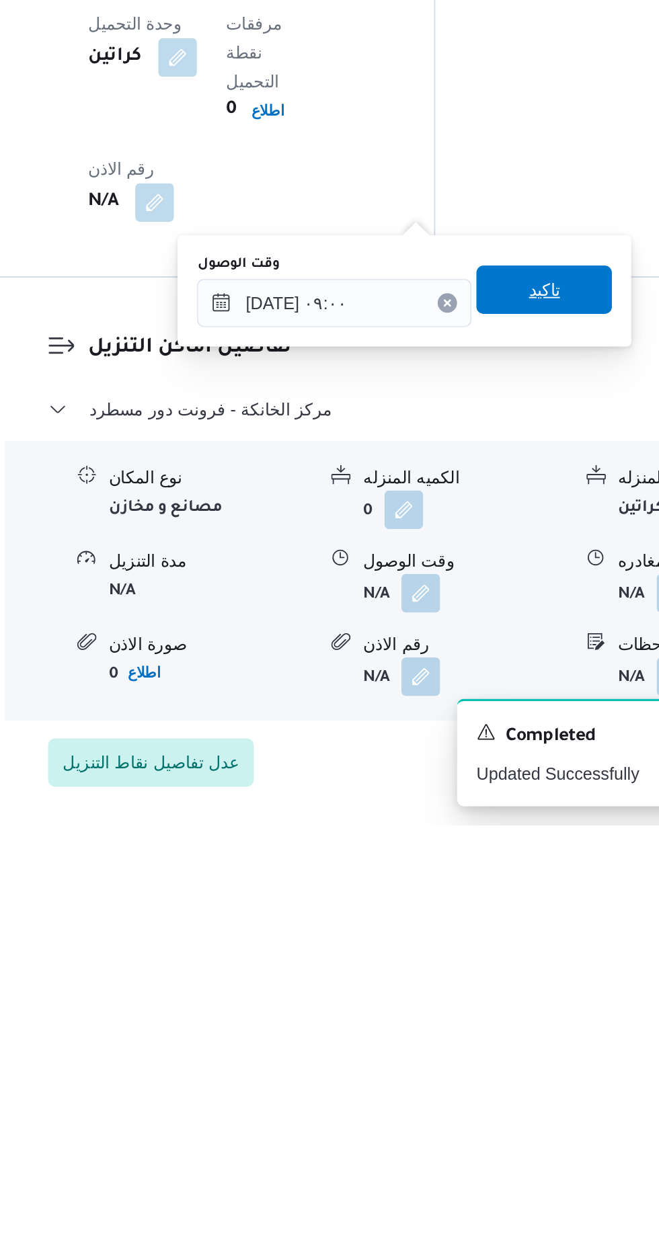
click at [490, 963] on span "تاكيد" at bounding box center [480, 959] width 17 height 16
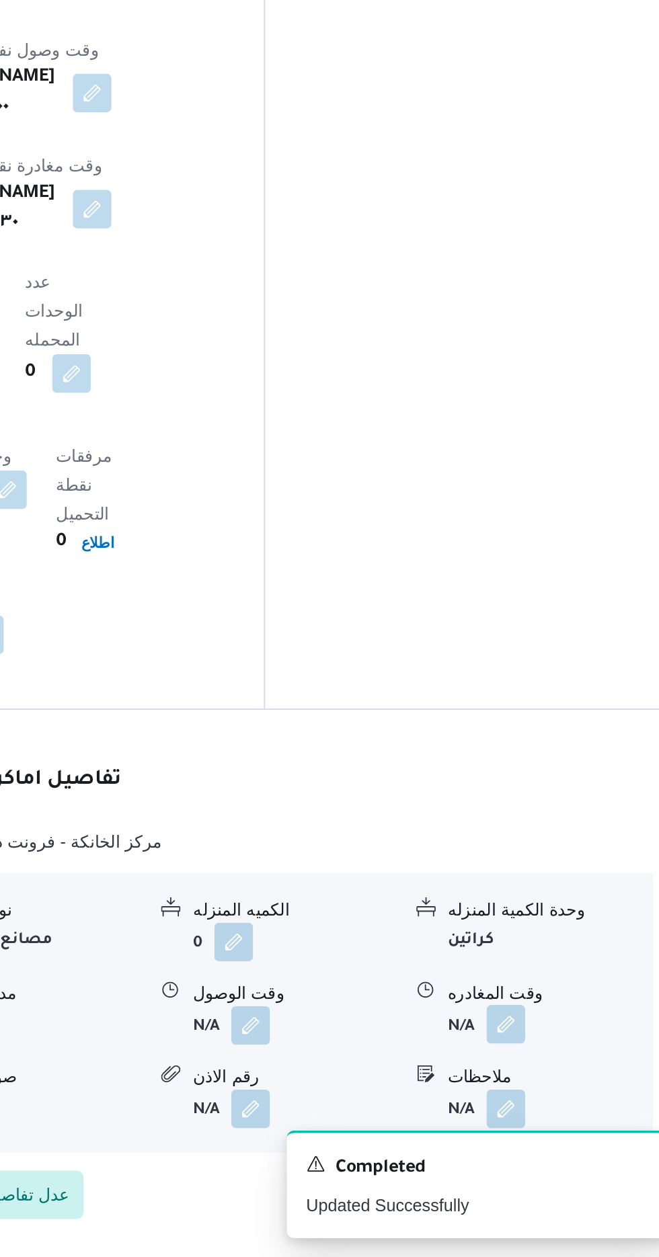
click at [554, 1116] on button "button" at bounding box center [555, 1127] width 22 height 22
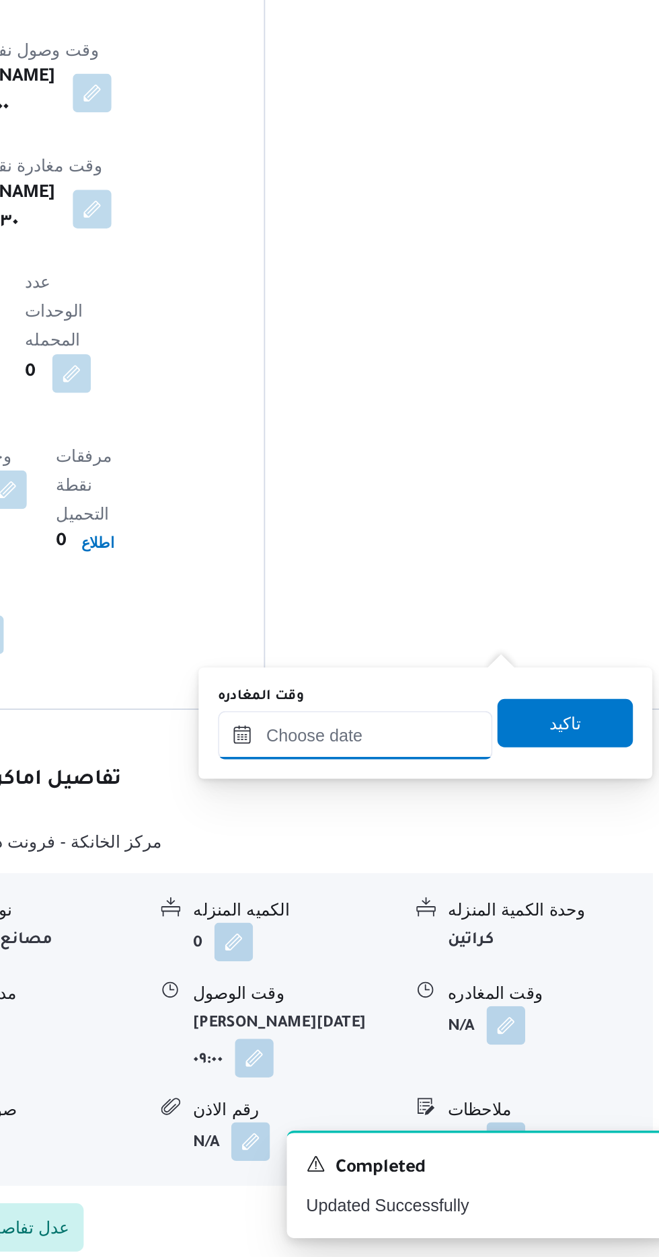
click at [483, 970] on input "وقت المغادره" at bounding box center [470, 966] width 153 height 27
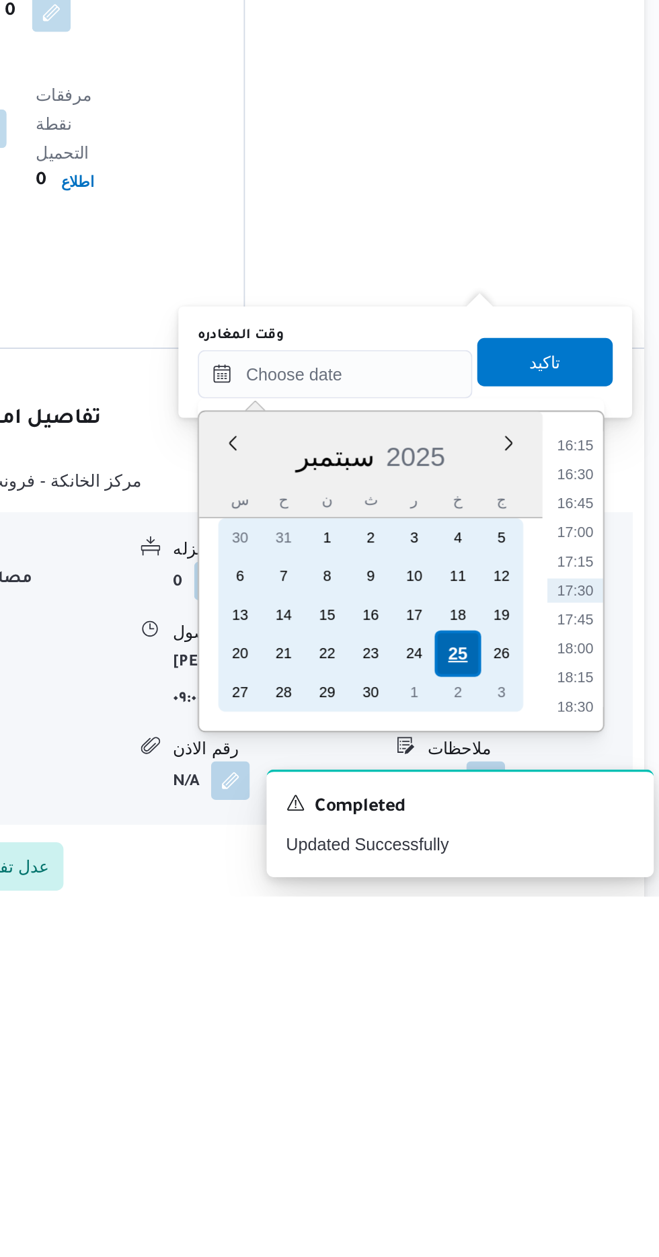
click at [539, 1117] on div "25" at bounding box center [539, 1122] width 26 height 26
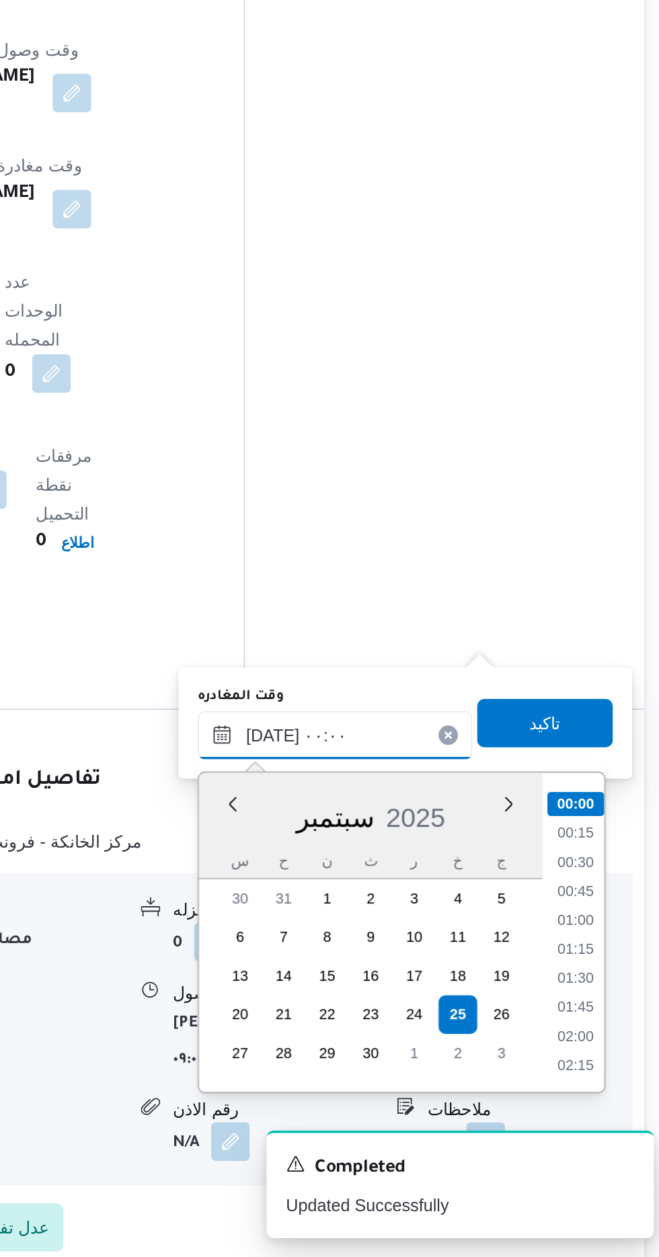
click at [421, 966] on input "[DATE] ٠٠:٠٠" at bounding box center [470, 966] width 153 height 27
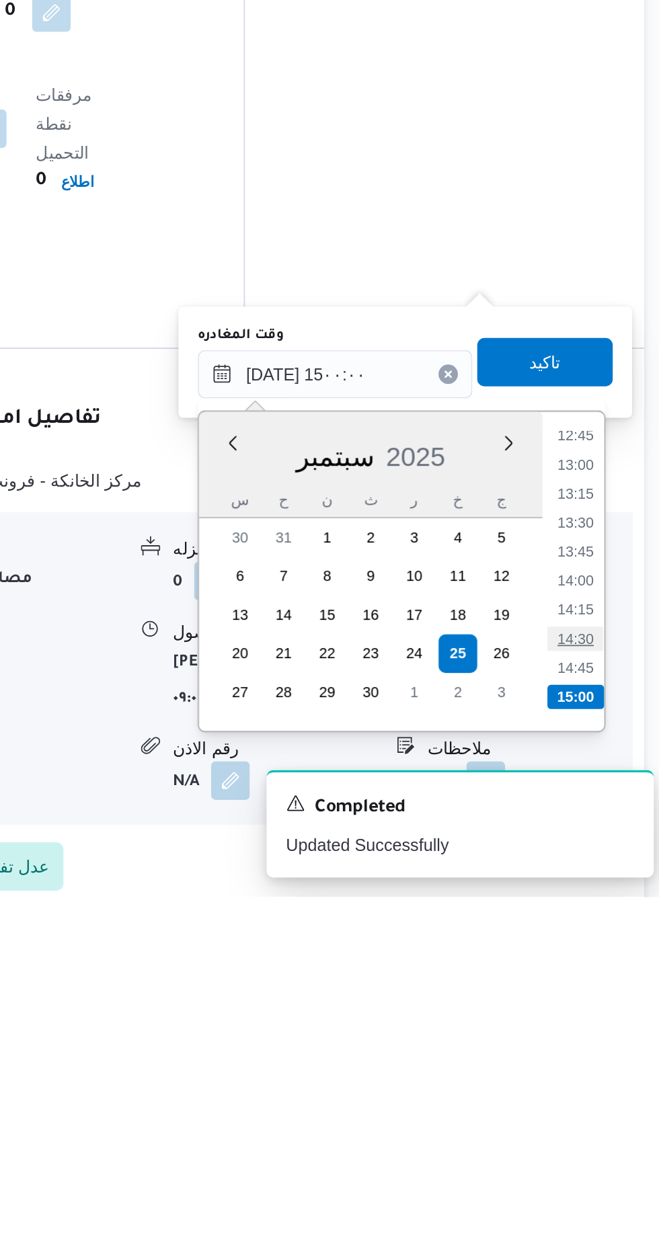
click at [605, 1113] on li "14:30" at bounding box center [604, 1113] width 31 height 13
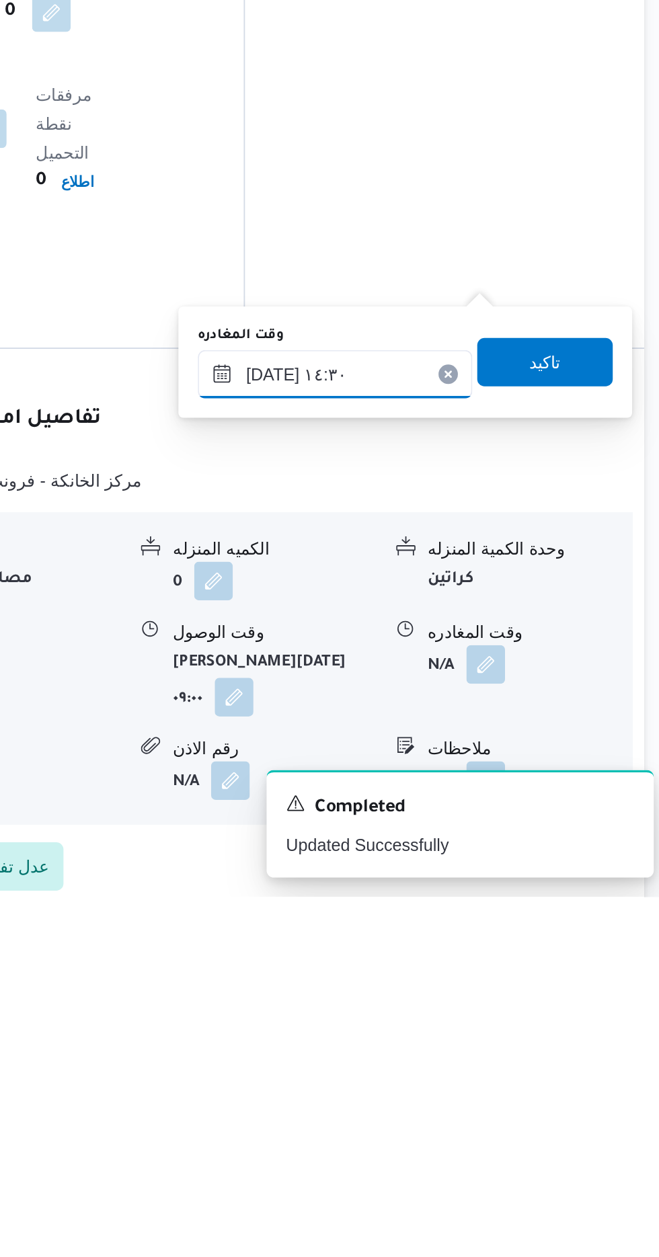
click at [503, 961] on input "[DATE] ١٤:٣٠" at bounding box center [470, 966] width 153 height 27
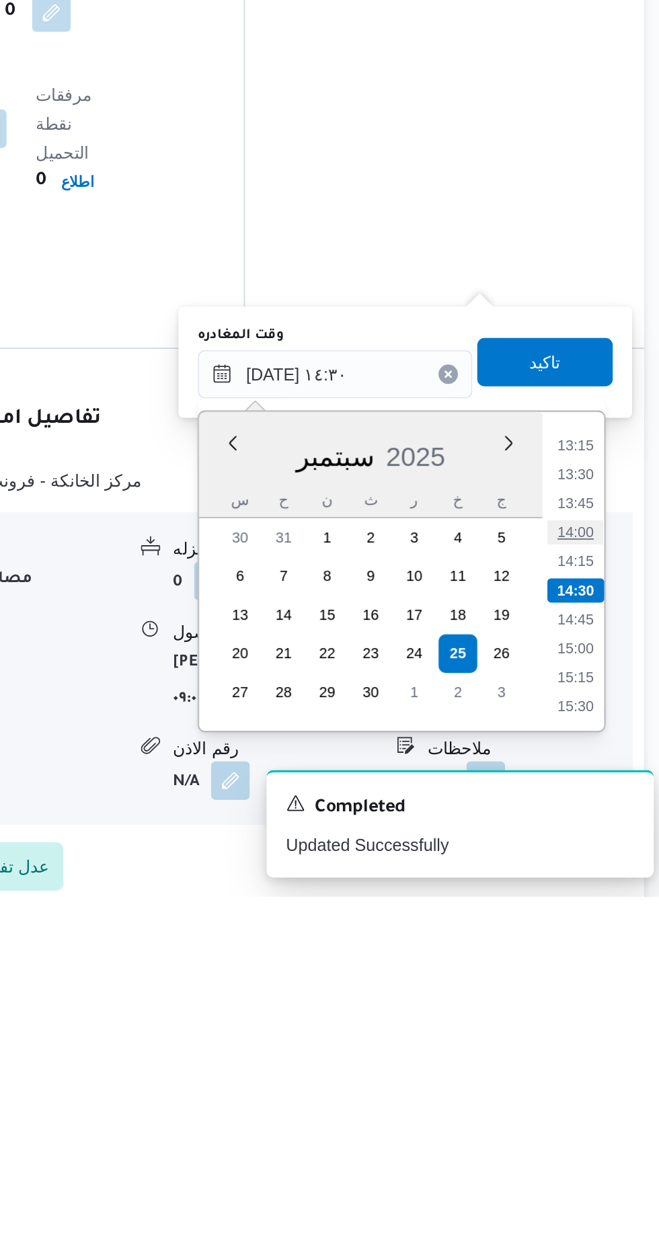
click at [607, 1052] on li "14:00" at bounding box center [604, 1054] width 31 height 13
type input "[DATE] ١٤:٠٠"
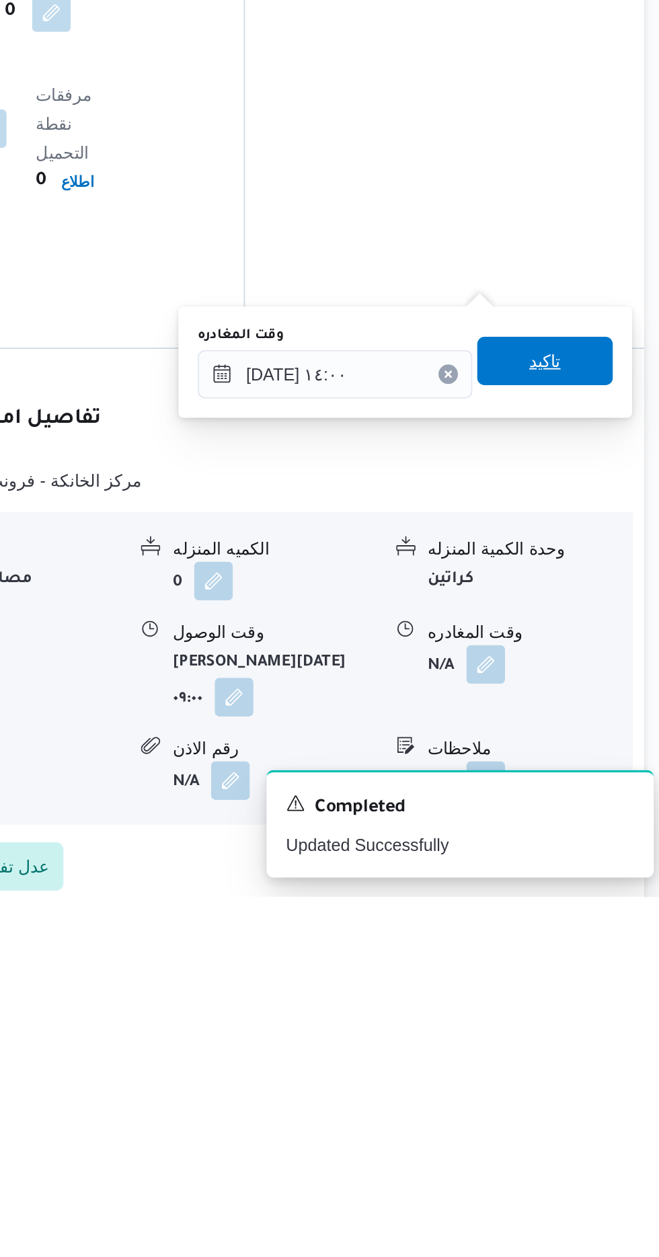
click at [596, 962] on span "تاكيد" at bounding box center [587, 959] width 17 height 16
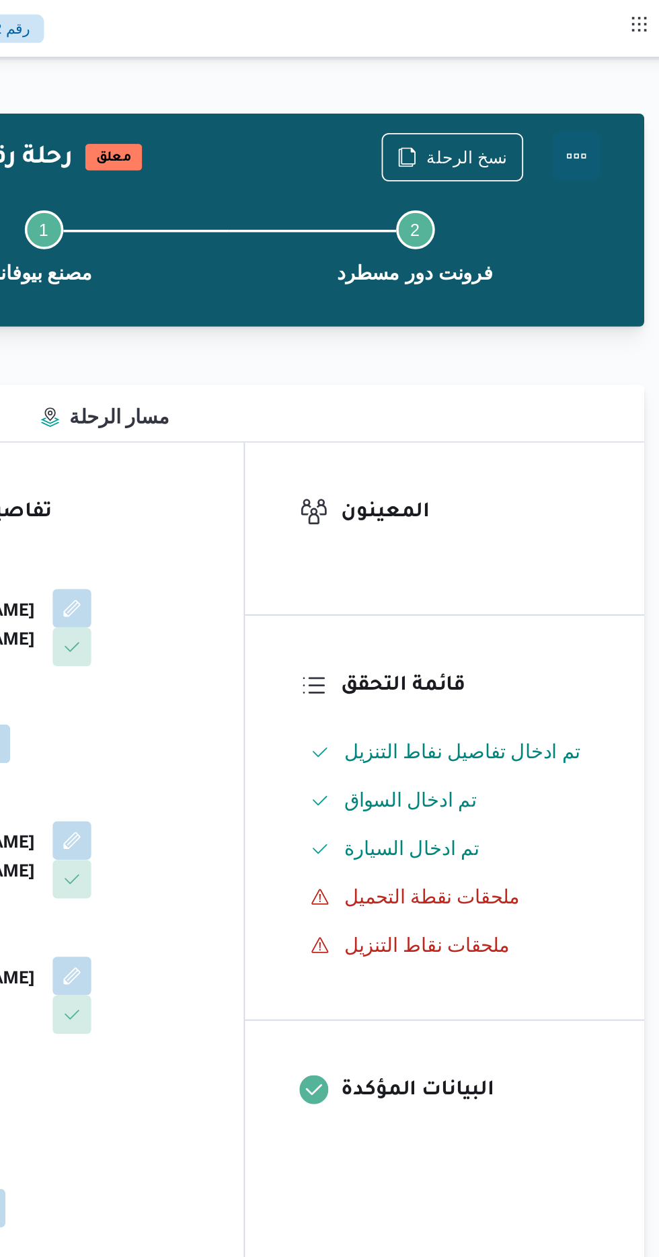
click at [615, 84] on button "Actions" at bounding box center [604, 86] width 27 height 27
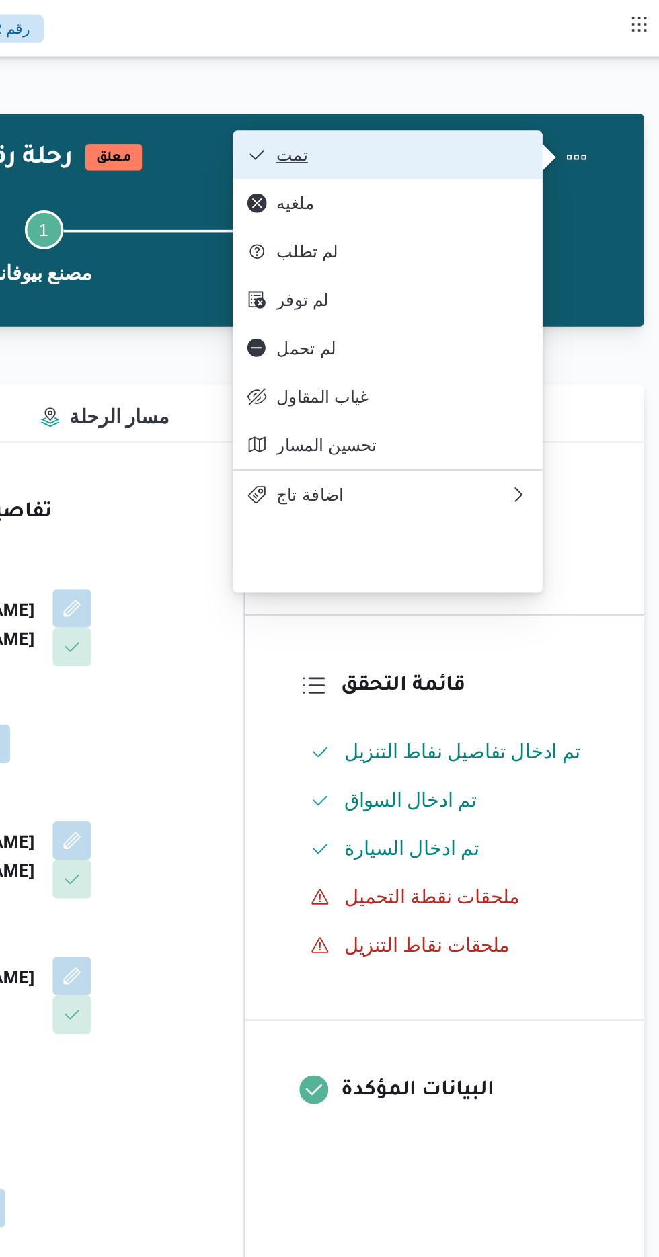
click at [571, 88] on span "تمت" at bounding box center [508, 86] width 140 height 11
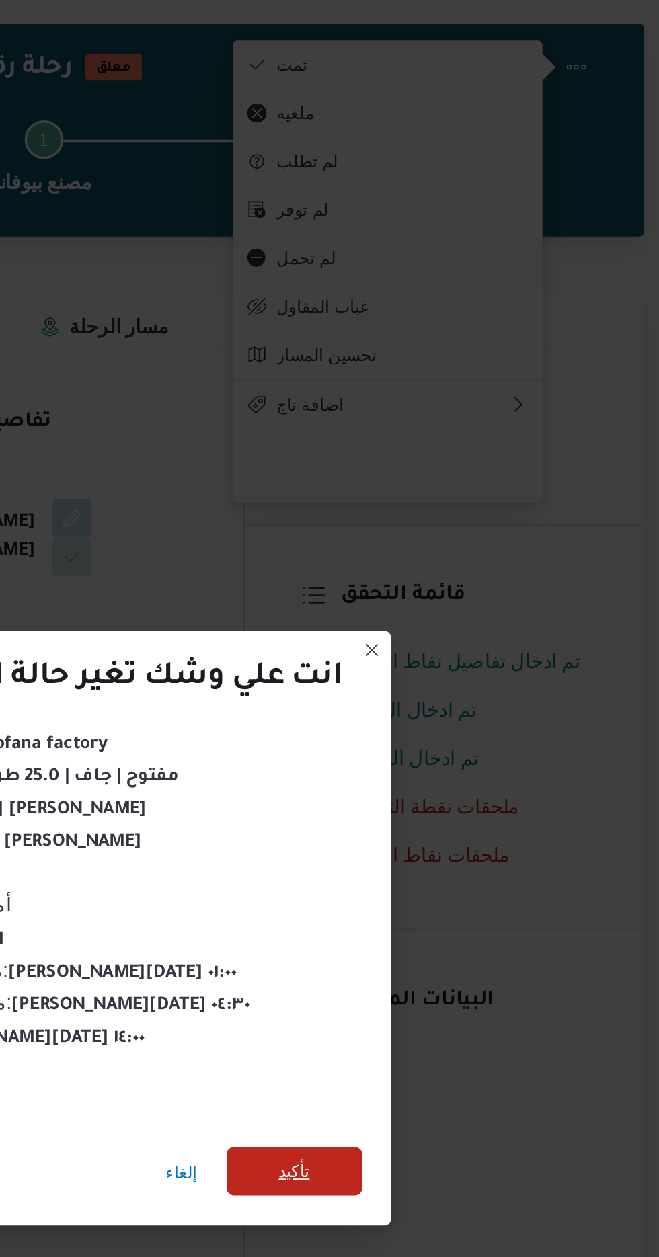
click at [451, 695] on span "تأكيد" at bounding box center [447, 701] width 17 height 16
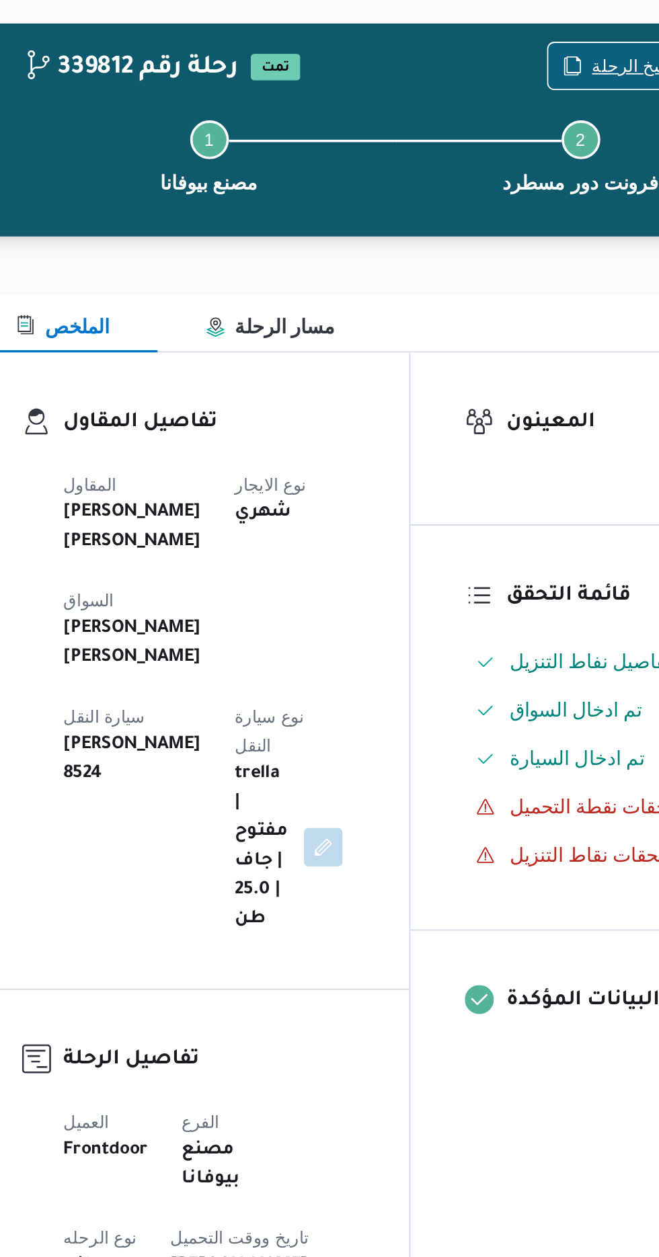
click at [530, 81] on span "نسخ الرحلة" at bounding box center [543, 87] width 45 height 16
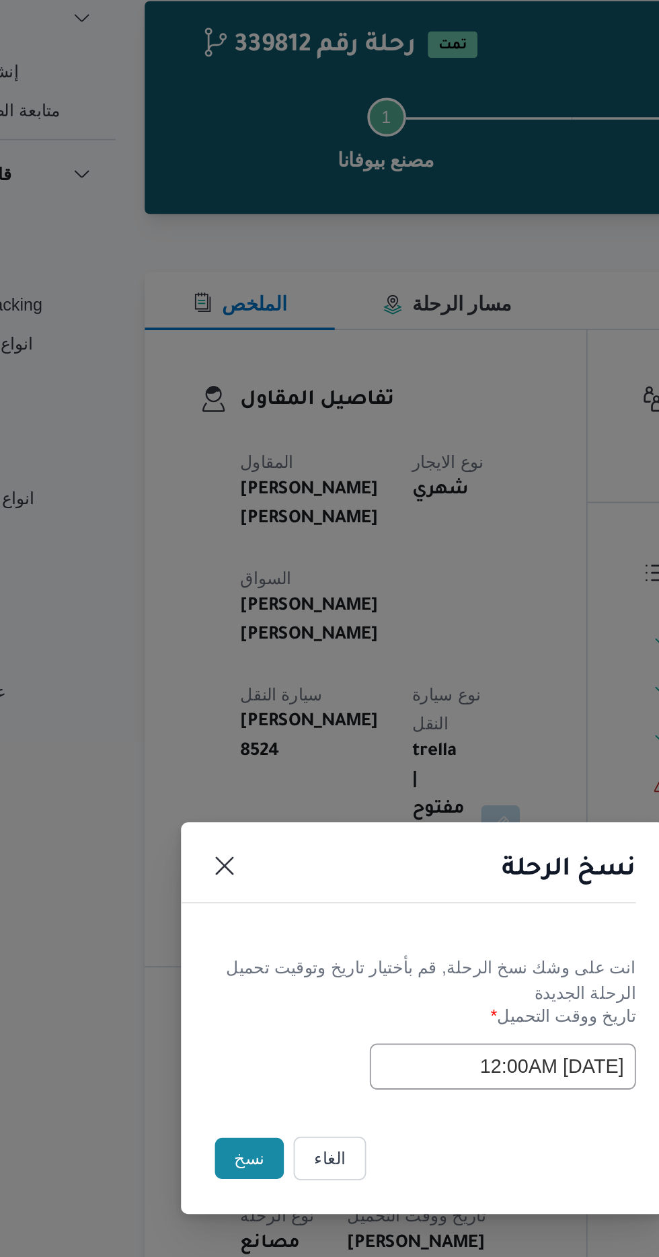
click at [218, 699] on button "نسخ" at bounding box center [233, 706] width 38 height 23
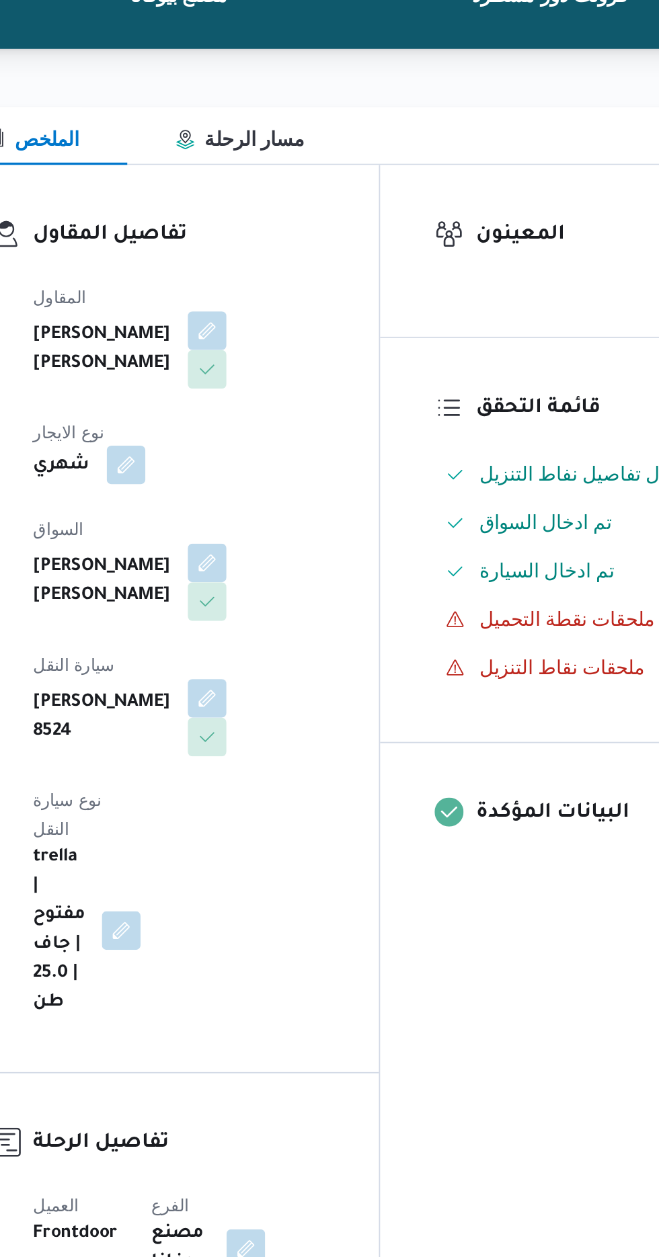
click at [290, 402] on button "button" at bounding box center [280, 413] width 22 height 22
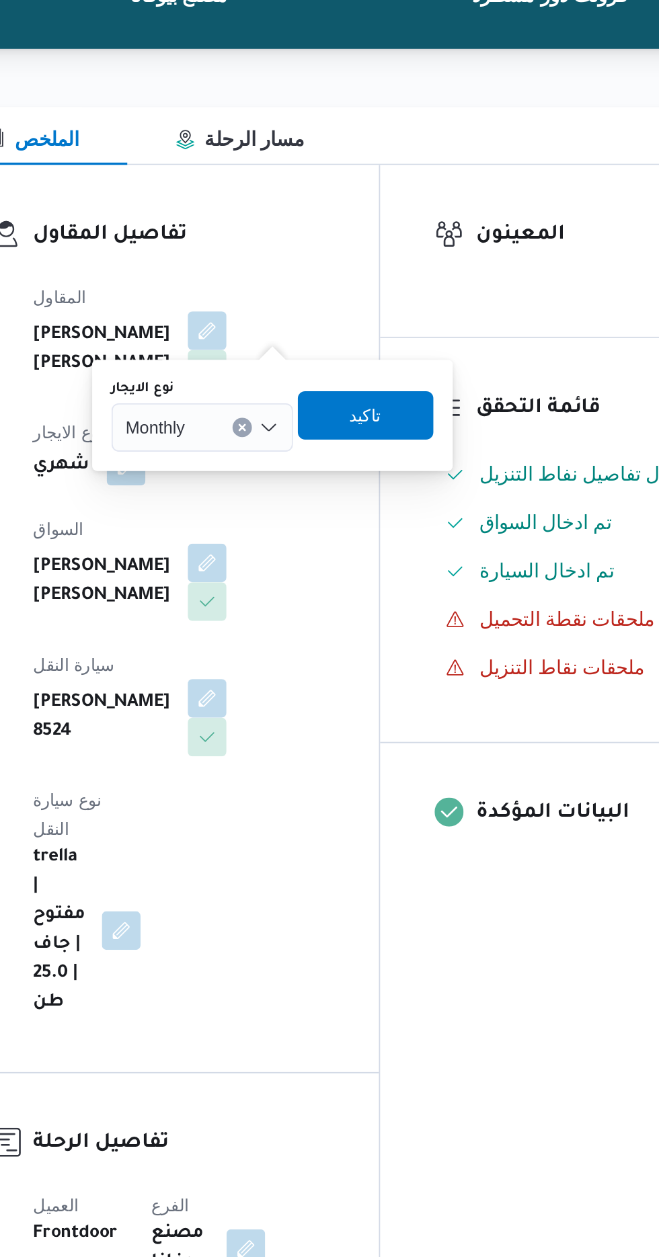
click at [329, 401] on div "Monthly" at bounding box center [321, 391] width 101 height 27
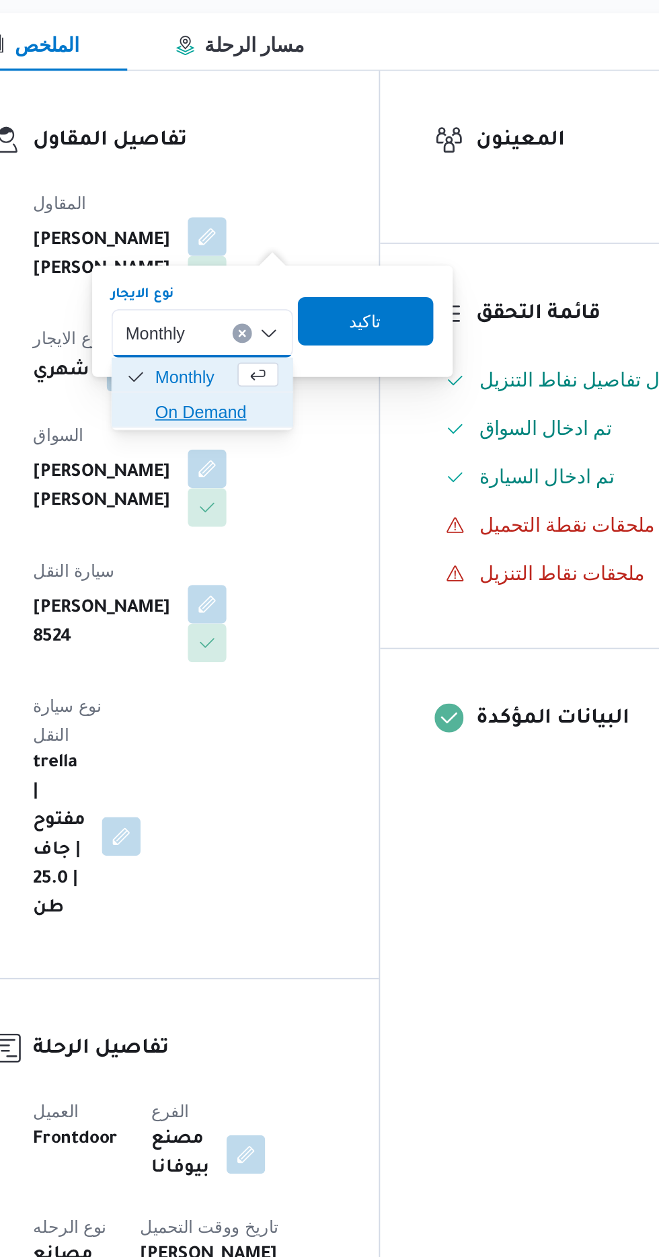
click at [332, 431] on span "On Demand" at bounding box center [330, 435] width 69 height 16
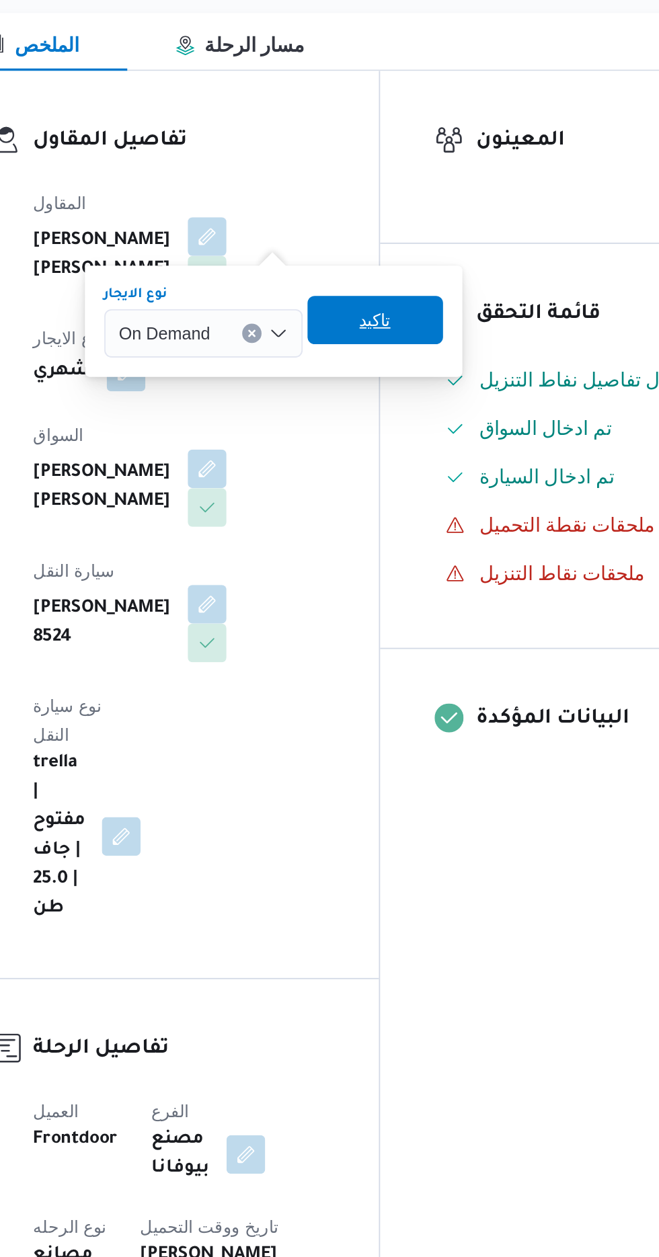
click at [436, 382] on span "تاكيد" at bounding box center [417, 384] width 75 height 27
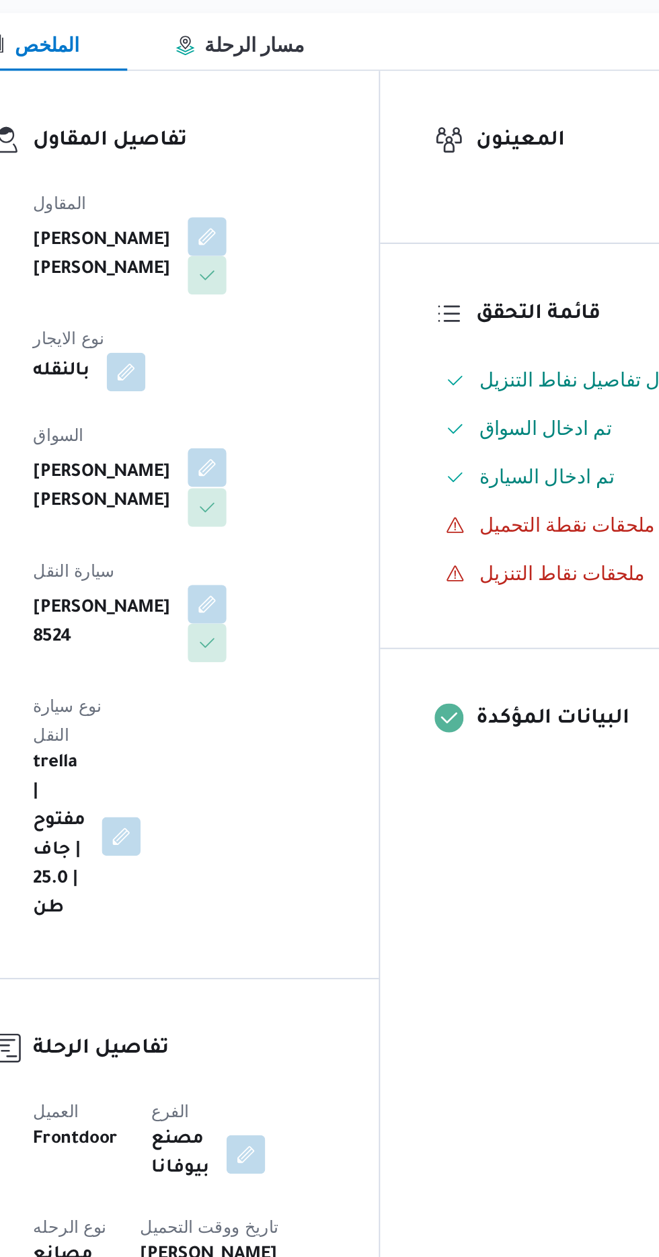
click at [314, 456] on button "button" at bounding box center [325, 467] width 22 height 22
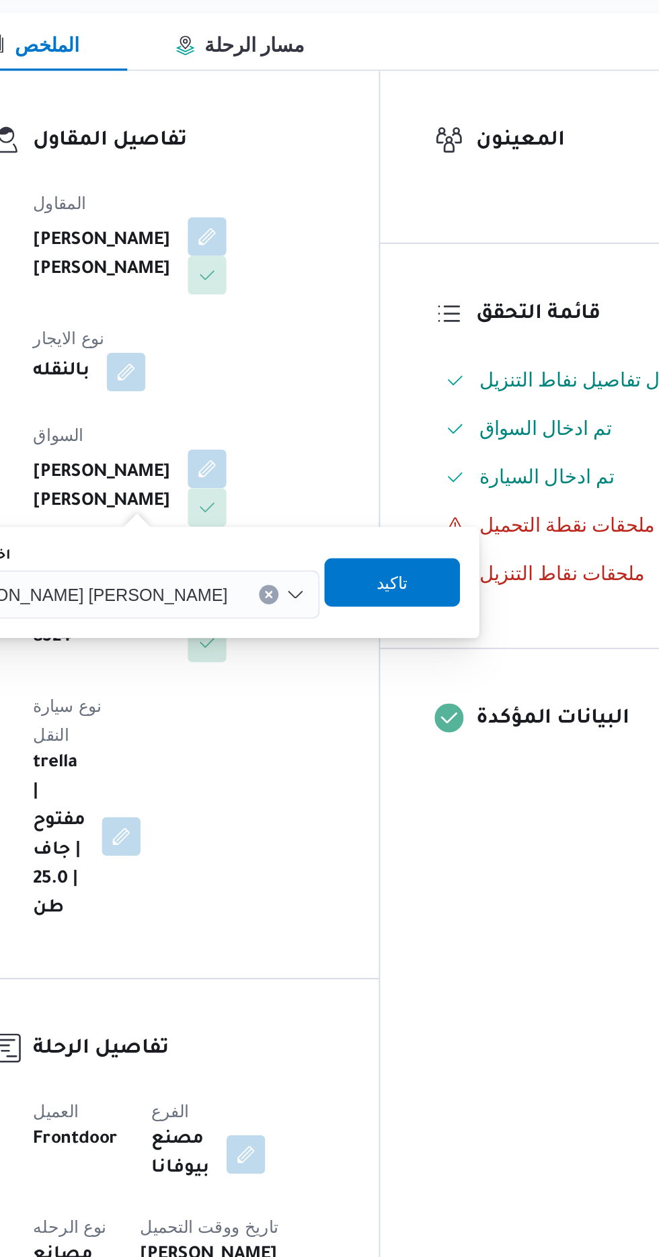
click at [341, 530] on input "اختار السواق" at bounding box center [341, 537] width 1 height 16
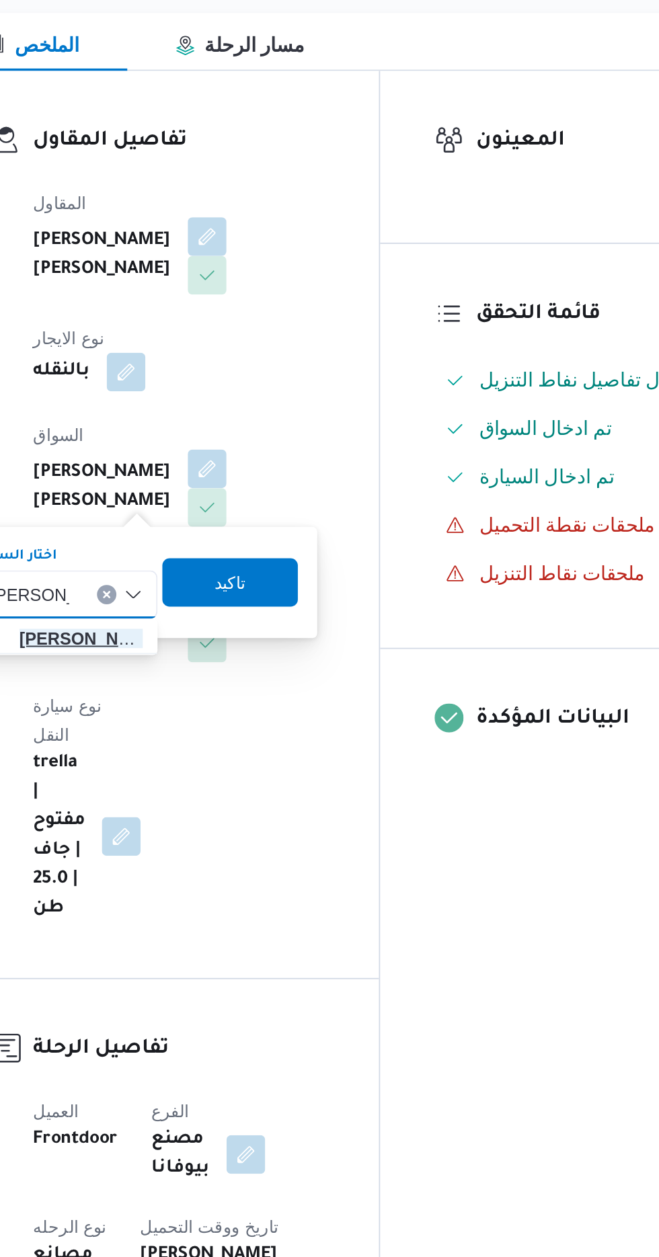
type input "[PERSON_NAME]"
click at [278, 554] on span "[PERSON_NAME] يد [PERSON_NAME]" at bounding box center [254, 561] width 69 height 16
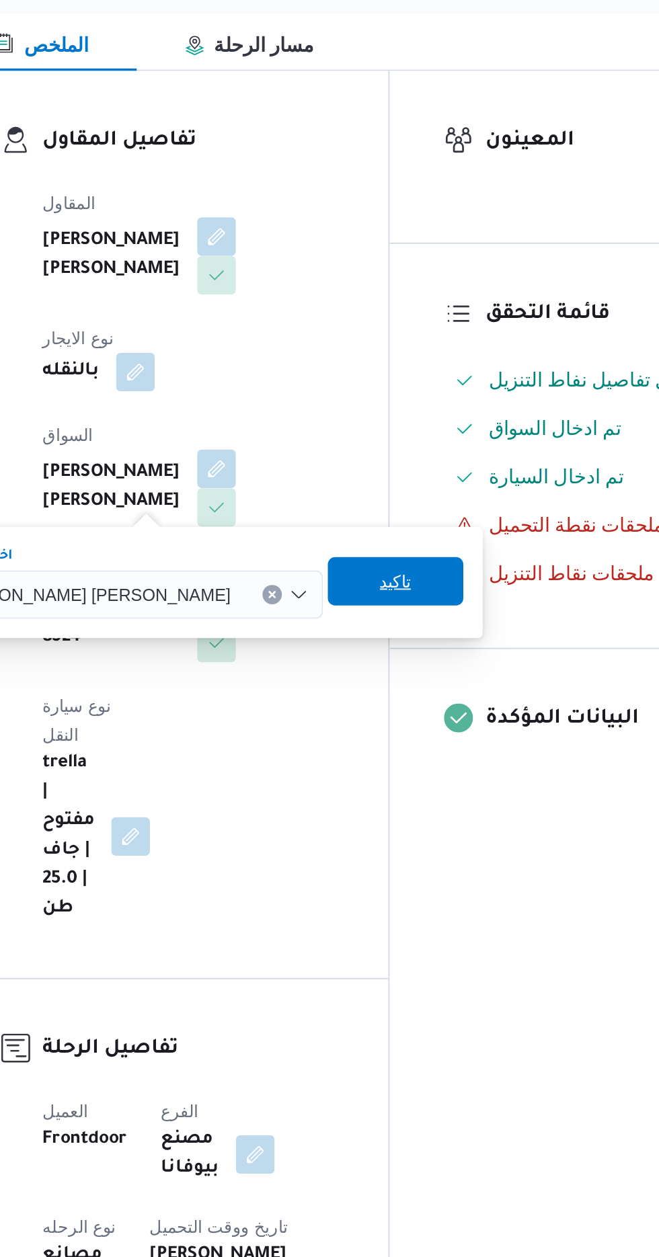
click at [386, 538] on span "تاكيد" at bounding box center [423, 529] width 75 height 27
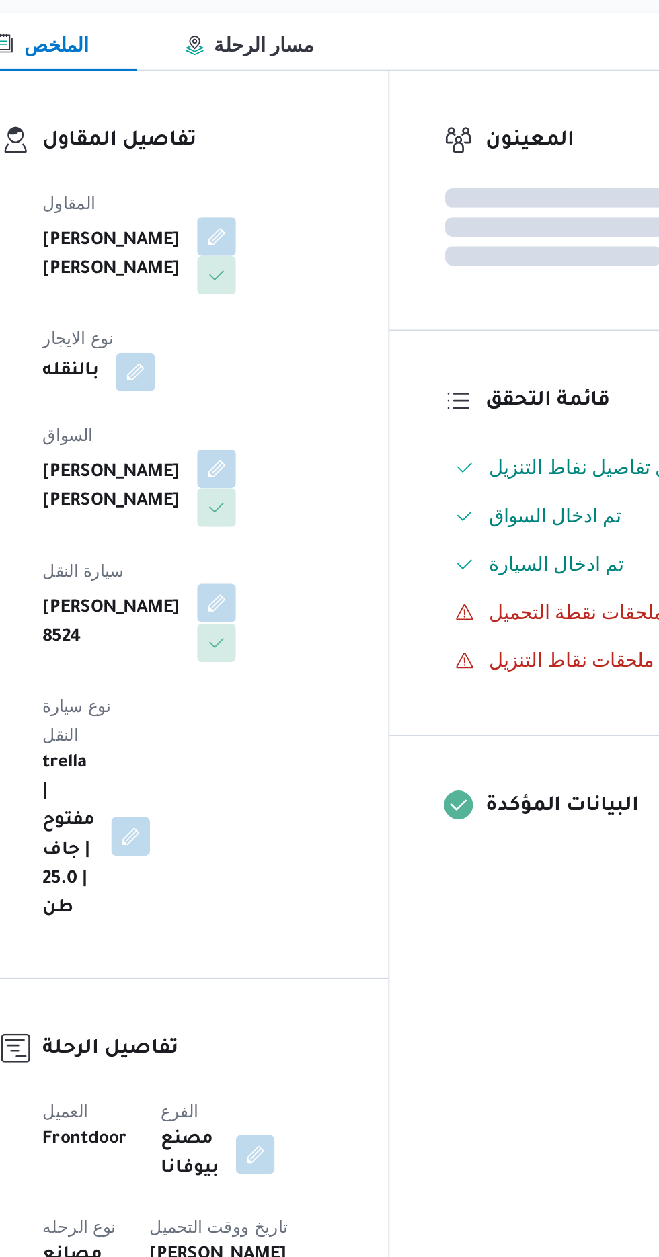
click at [335, 531] on button "button" at bounding box center [325, 542] width 22 height 22
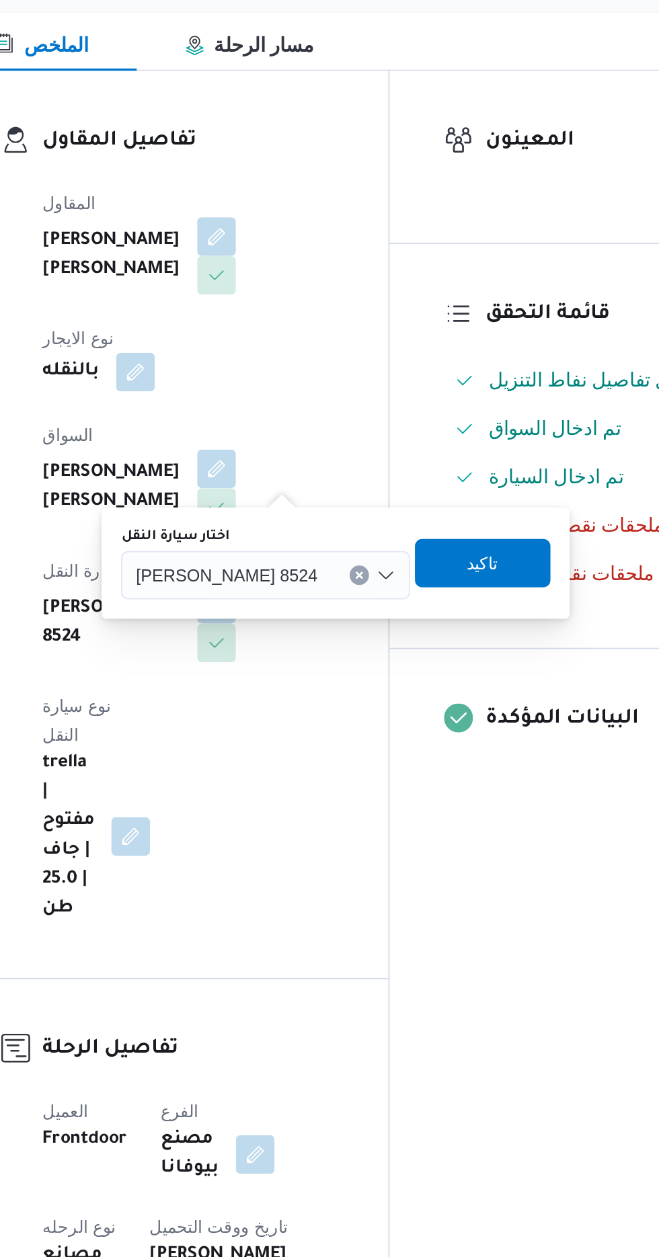
click at [402, 525] on icon "Clear input" at bounding box center [403, 525] width 3 height 3
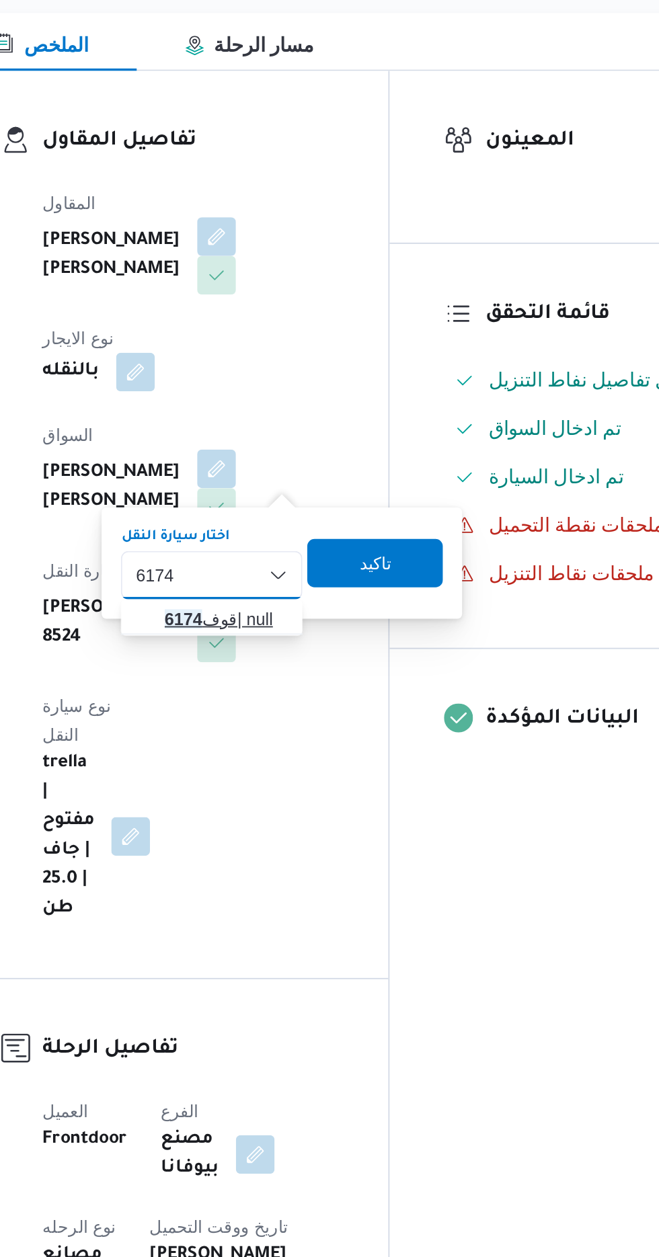
type input "6174"
click at [334, 547] on span "قوف 6174 | null" at bounding box center [330, 550] width 69 height 16
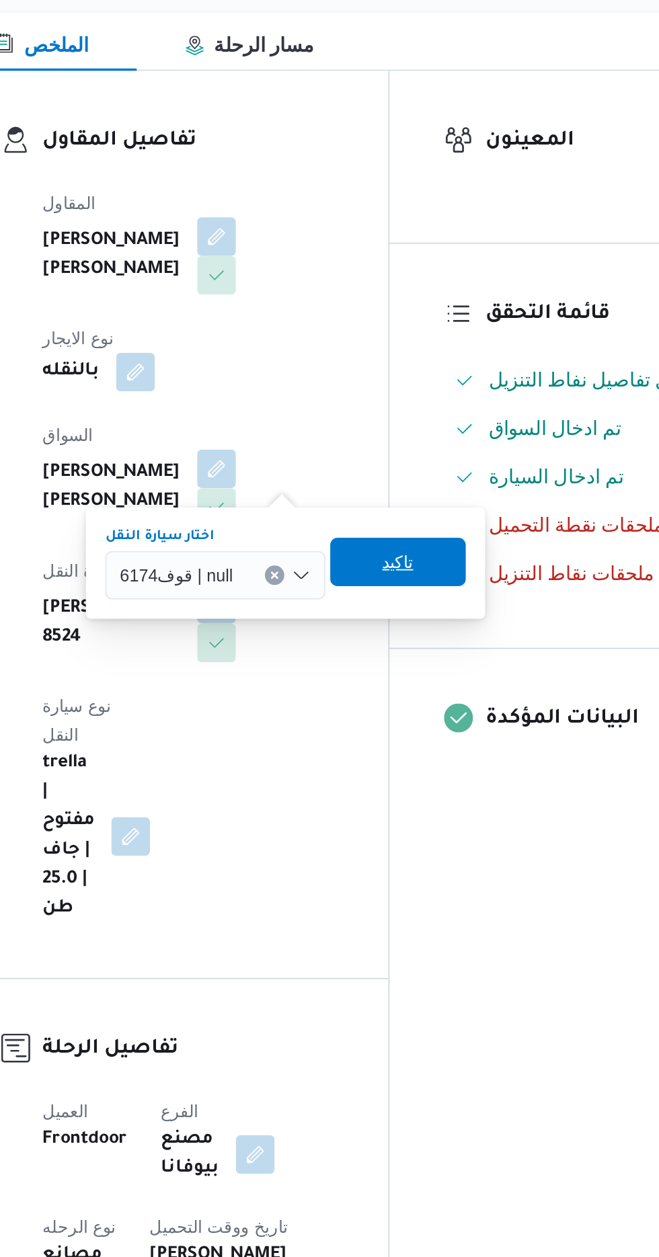
click at [433, 517] on span "تاكيد" at bounding box center [425, 518] width 75 height 27
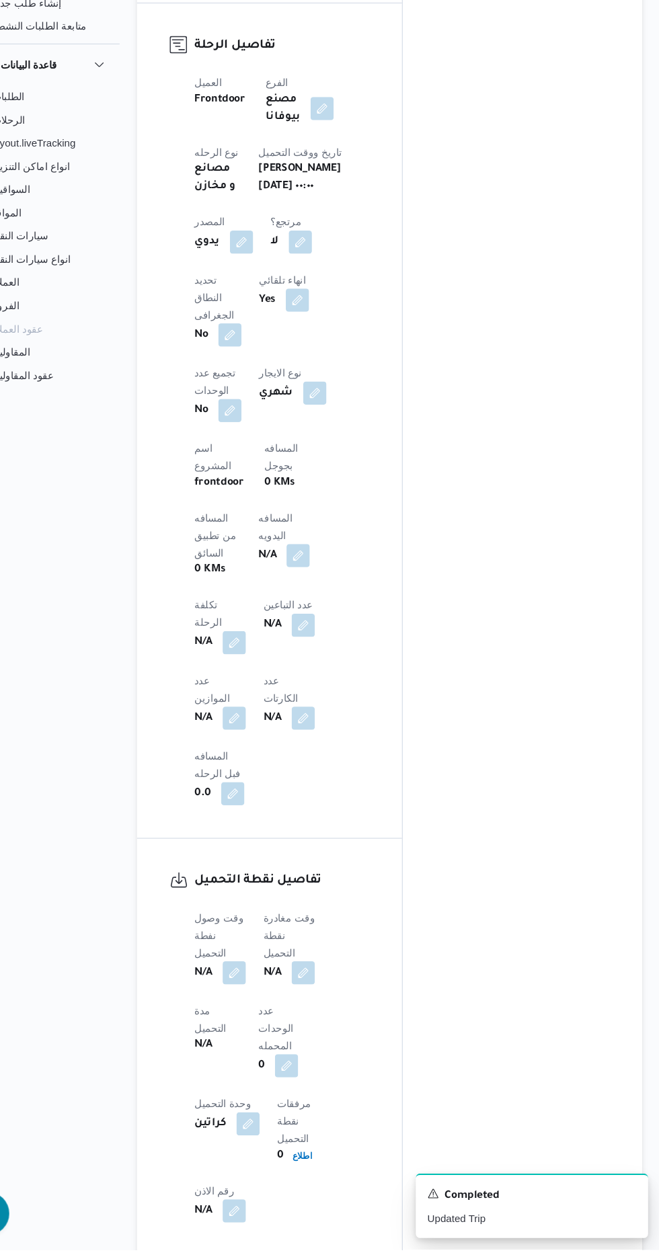
scroll to position [577, 0]
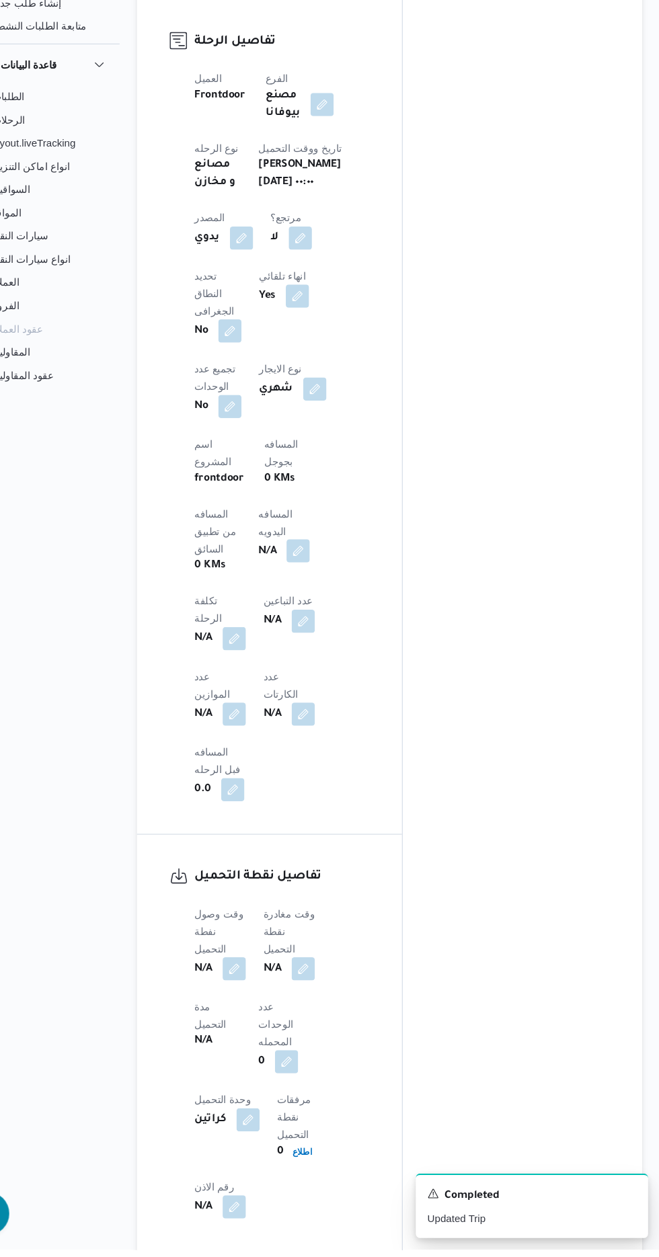
click at [313, 605] on button "button" at bounding box center [324, 610] width 22 height 22
click at [265, 675] on input "المسافه اليدويه" at bounding box center [218, 669] width 134 height 27
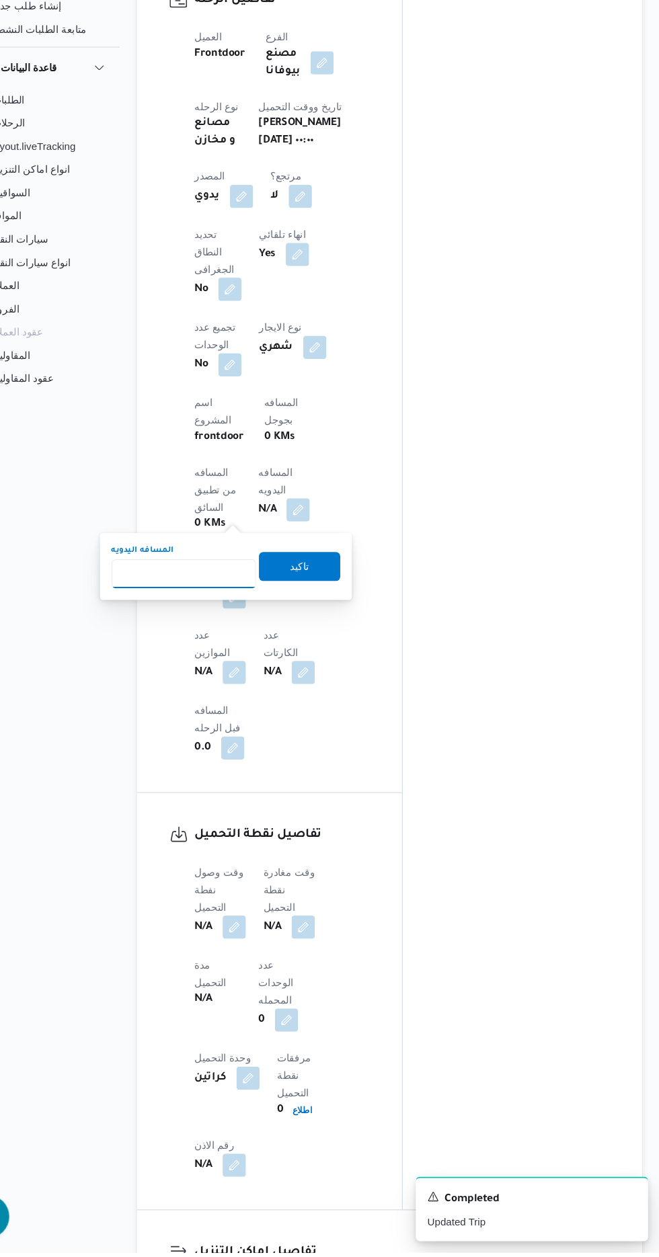
scroll to position [659, 0]
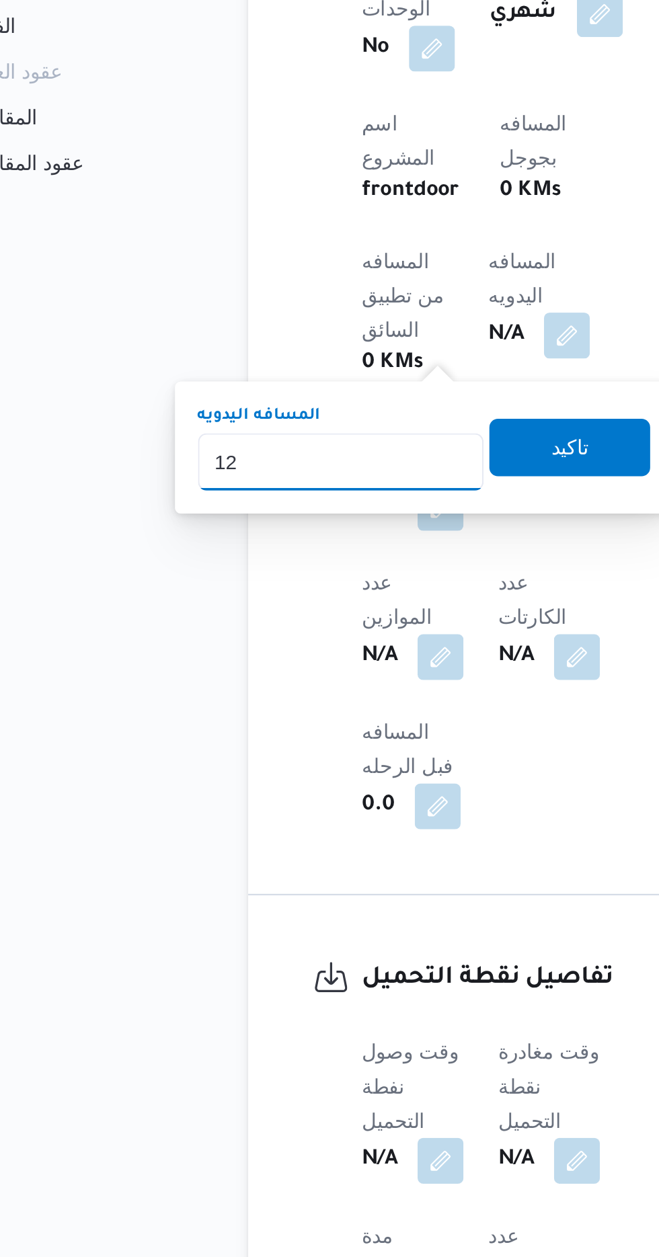
type input "120"
click at [334, 573] on span "تاكيد" at bounding box center [324, 579] width 17 height 16
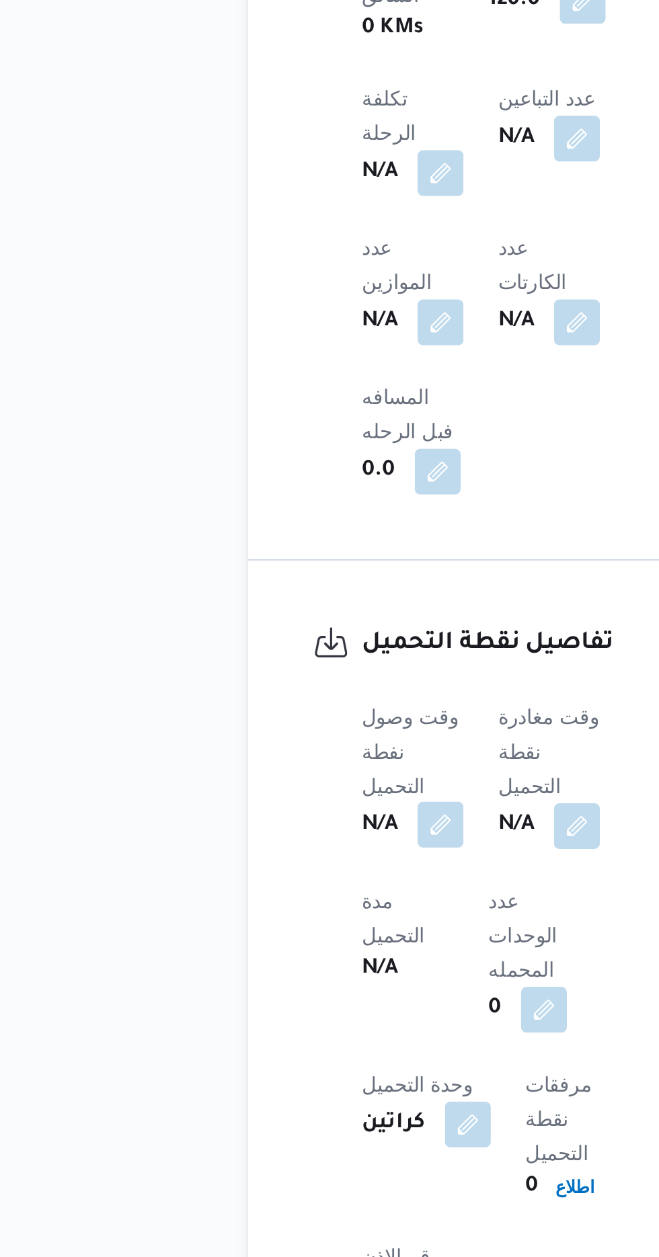
click at [270, 902] on button "button" at bounding box center [265, 913] width 22 height 22
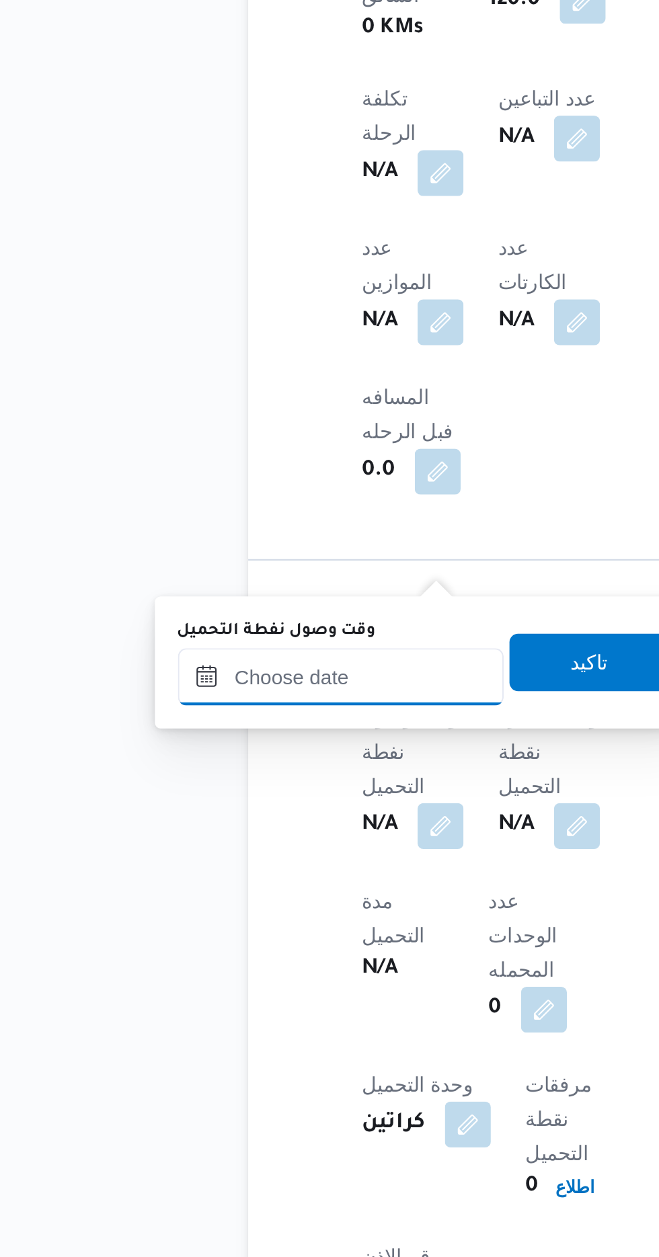
click at [253, 840] on input "وقت وصول نفطة التحميل" at bounding box center [218, 844] width 153 height 27
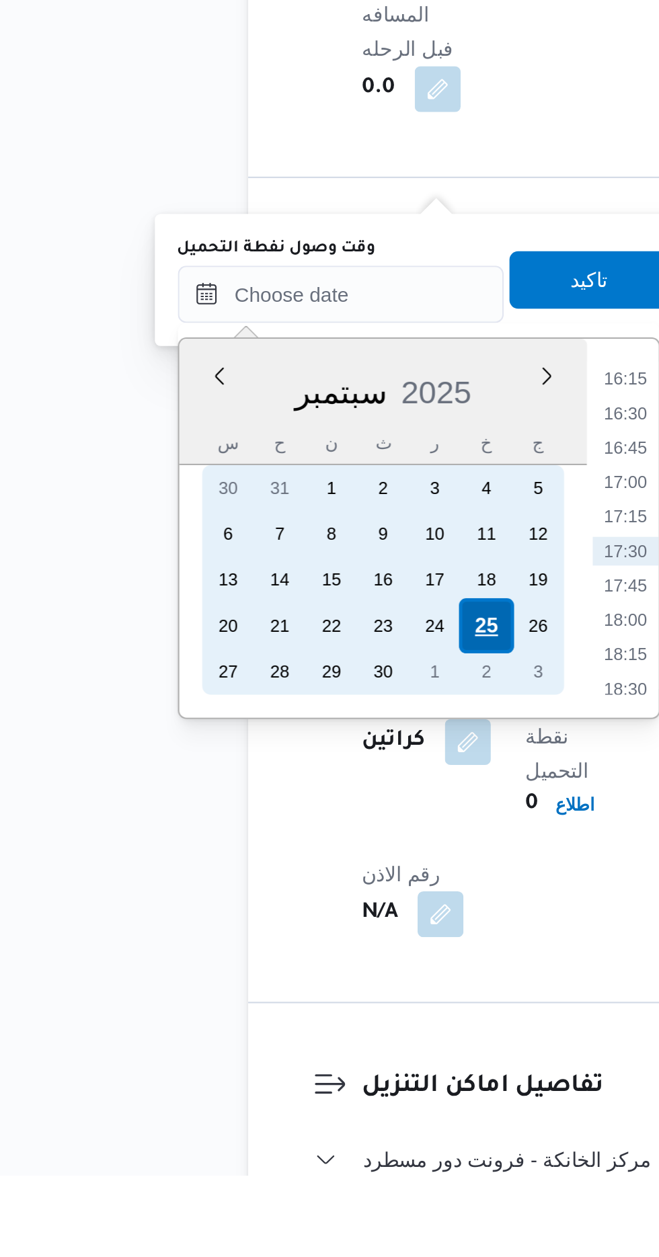
click at [288, 999] on div "25" at bounding box center [286, 999] width 26 height 26
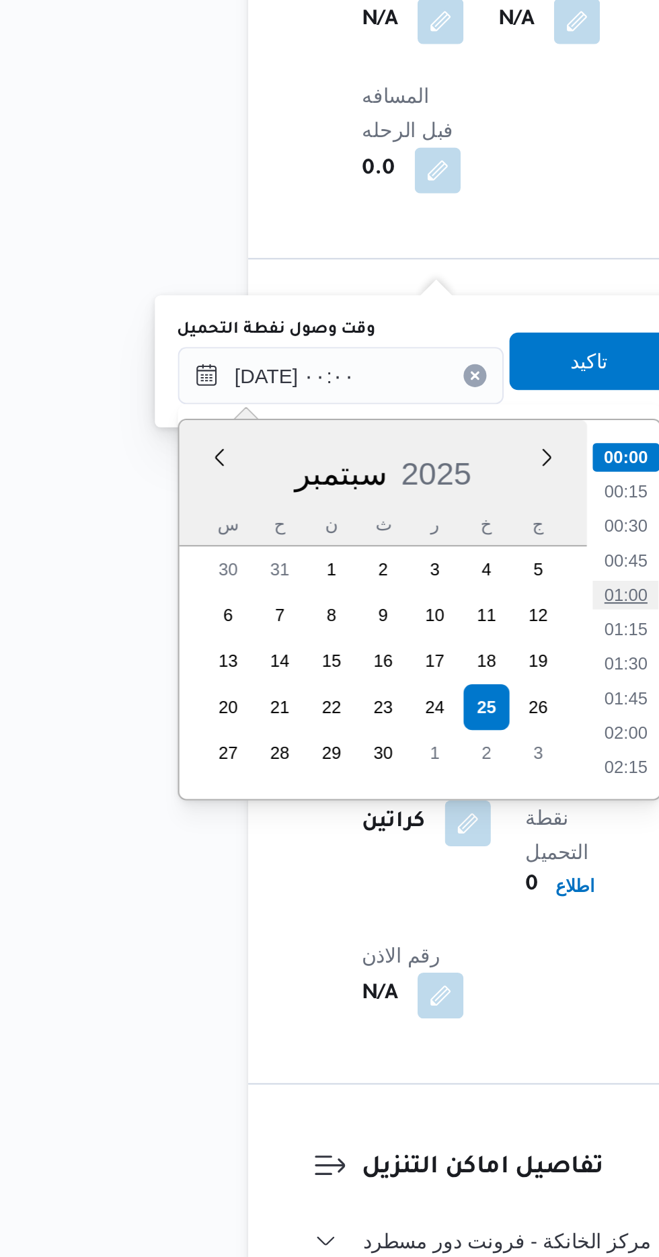
click at [345, 942] on li "01:00" at bounding box center [351, 946] width 31 height 13
type input "[DATE] ٠١:٠٠"
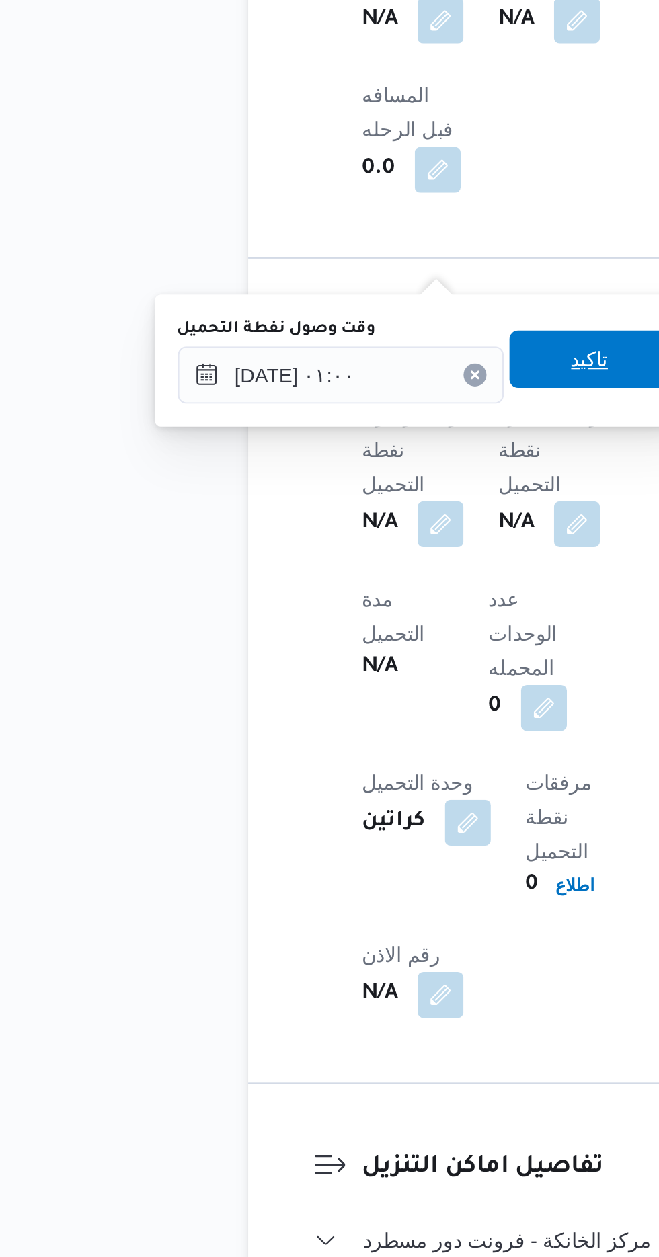
click at [337, 836] on span "تاكيد" at bounding box center [334, 837] width 17 height 16
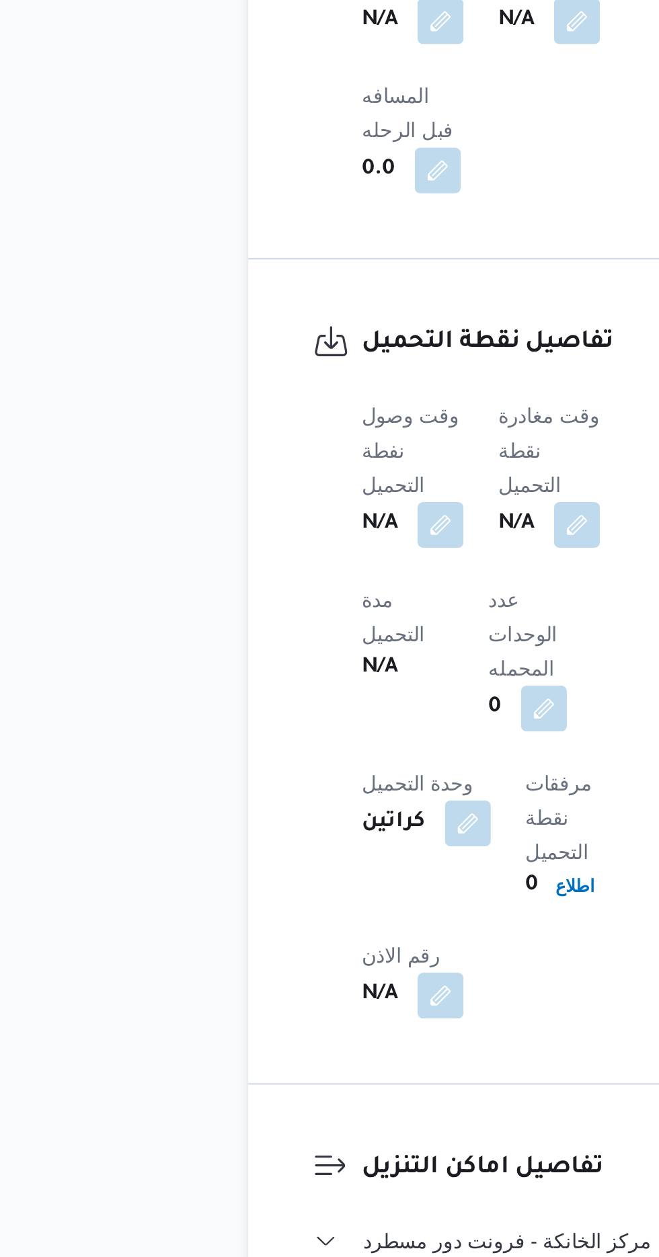
click at [308, 906] on b "N/A" at bounding box center [300, 914] width 17 height 16
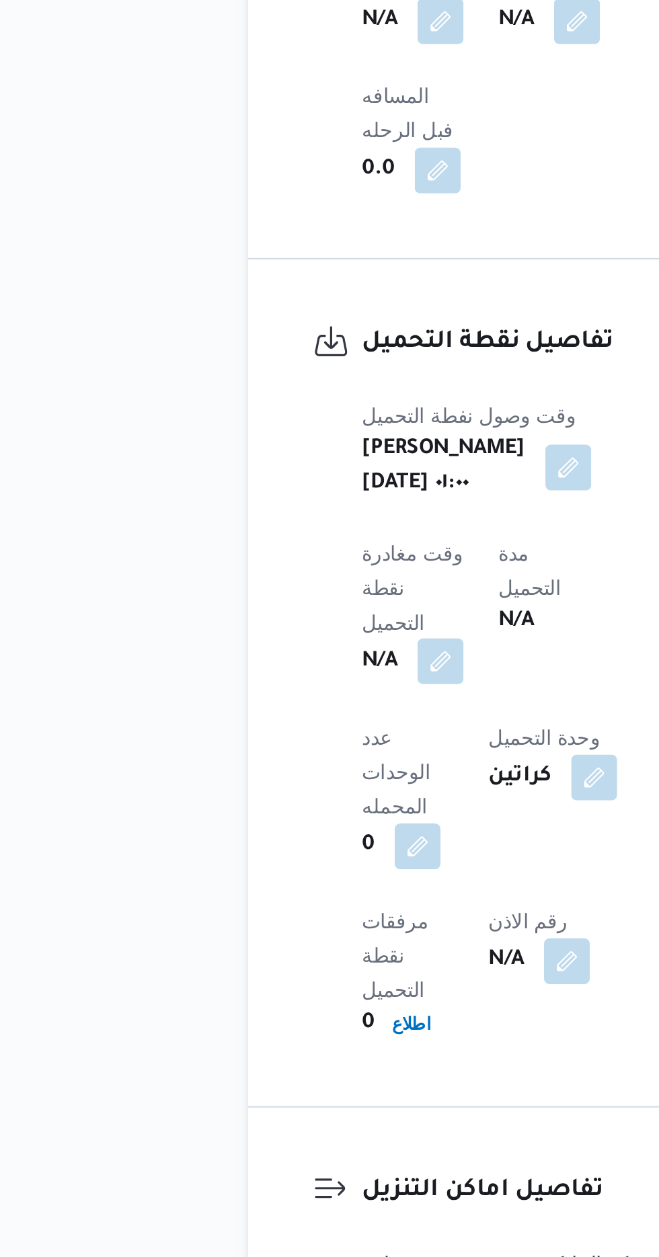
click at [276, 967] on button "button" at bounding box center [265, 978] width 22 height 22
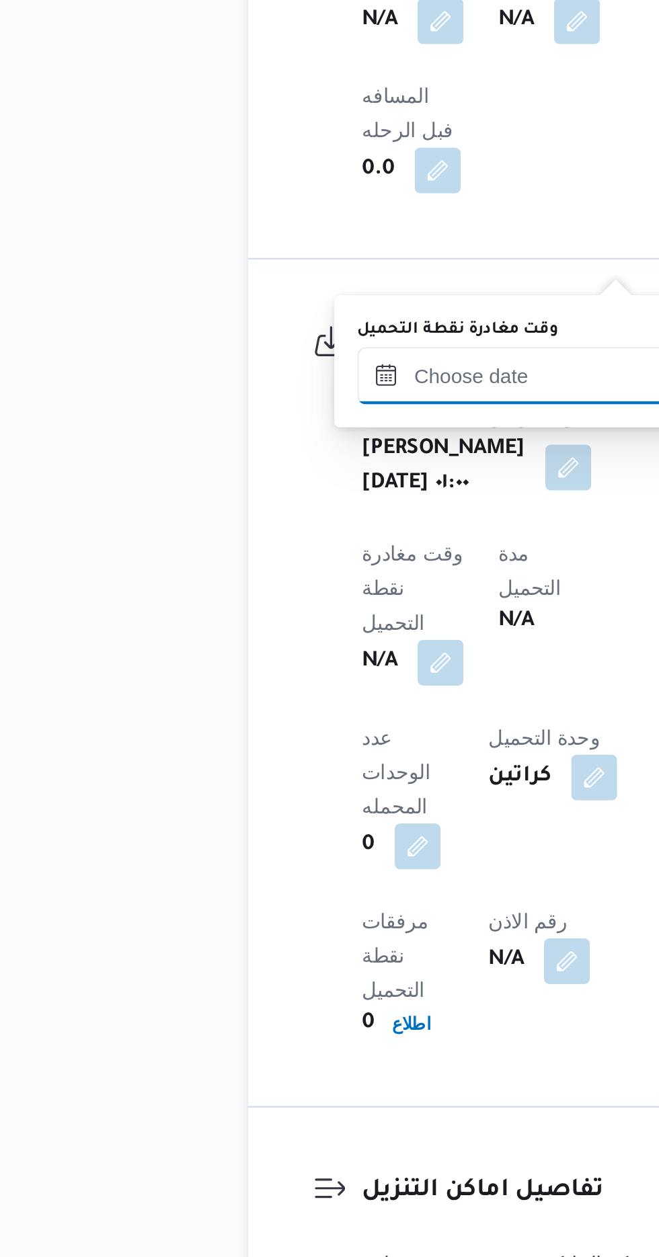
click at [307, 839] on input "وقت مغادرة نقطة التحميل" at bounding box center [302, 844] width 153 height 27
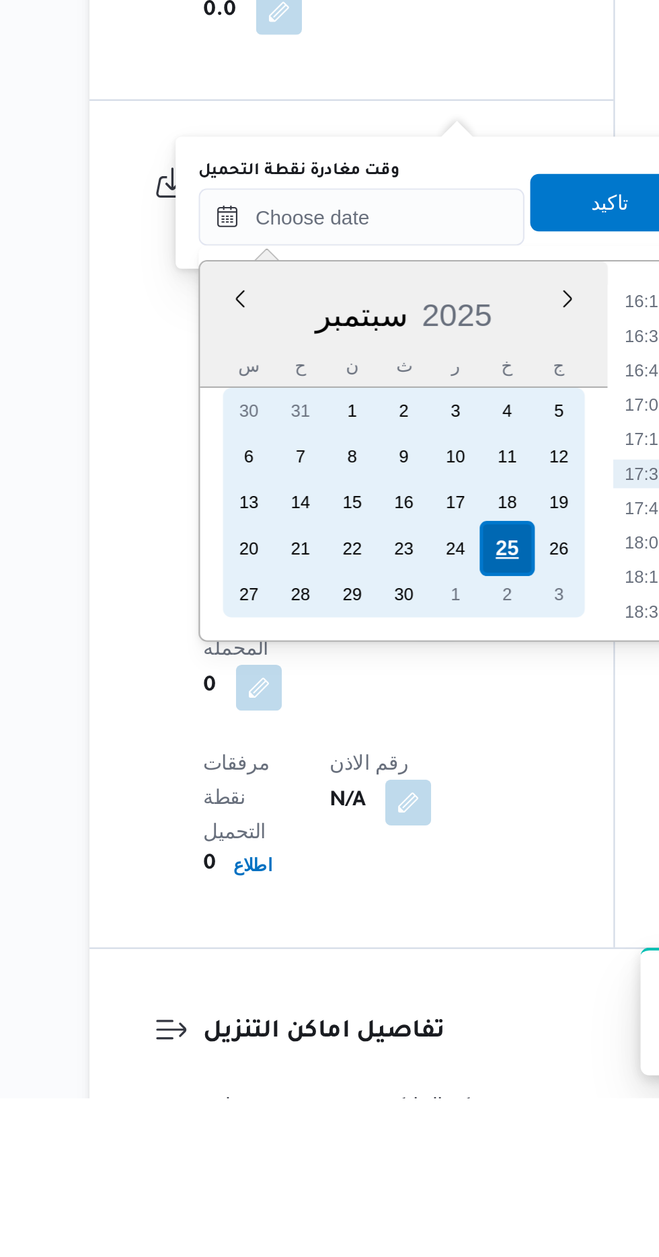
click at [370, 997] on div "25" at bounding box center [370, 999] width 26 height 26
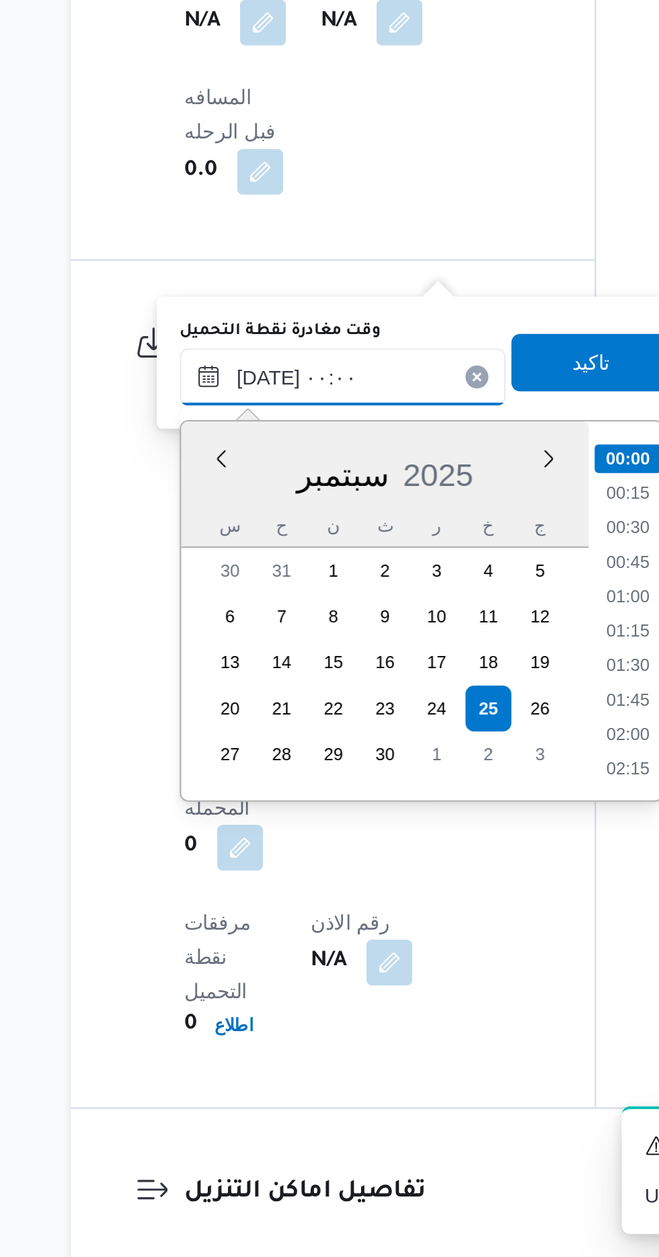
click at [234, 851] on input "[DATE] ٠٠:٠٠" at bounding box center [302, 844] width 153 height 27
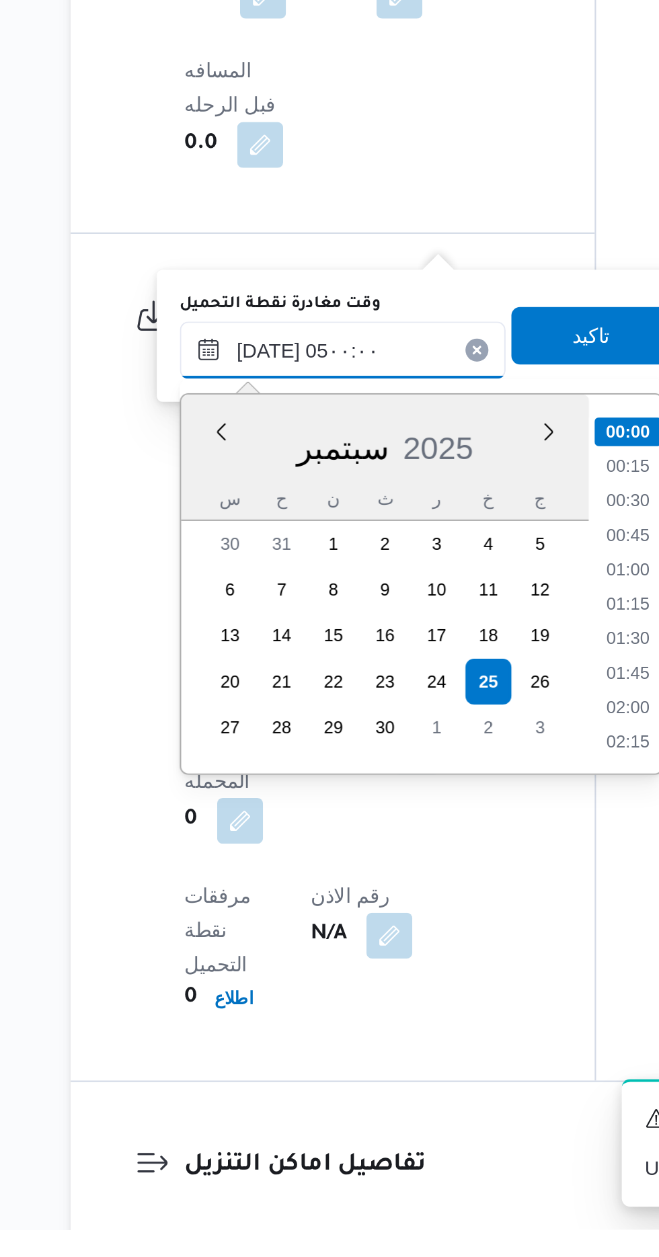
scroll to position [181, 0]
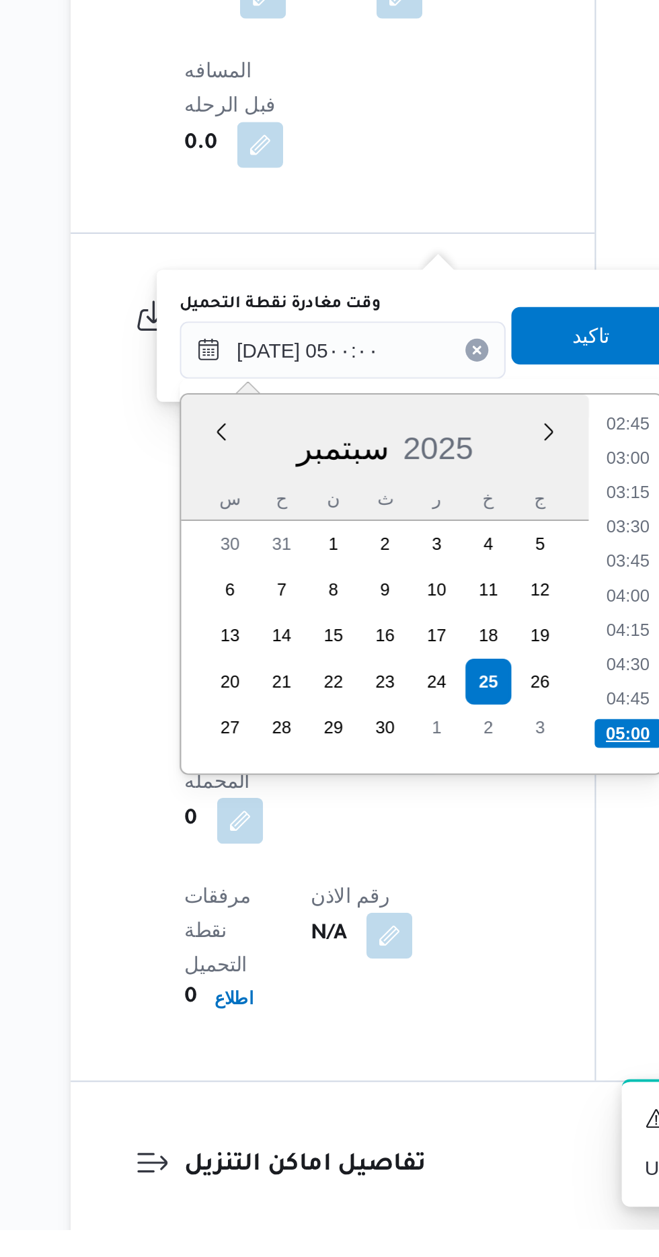
click at [433, 1017] on li "05:00" at bounding box center [436, 1023] width 32 height 13
type input "[DATE] ٠٥:٠٠"
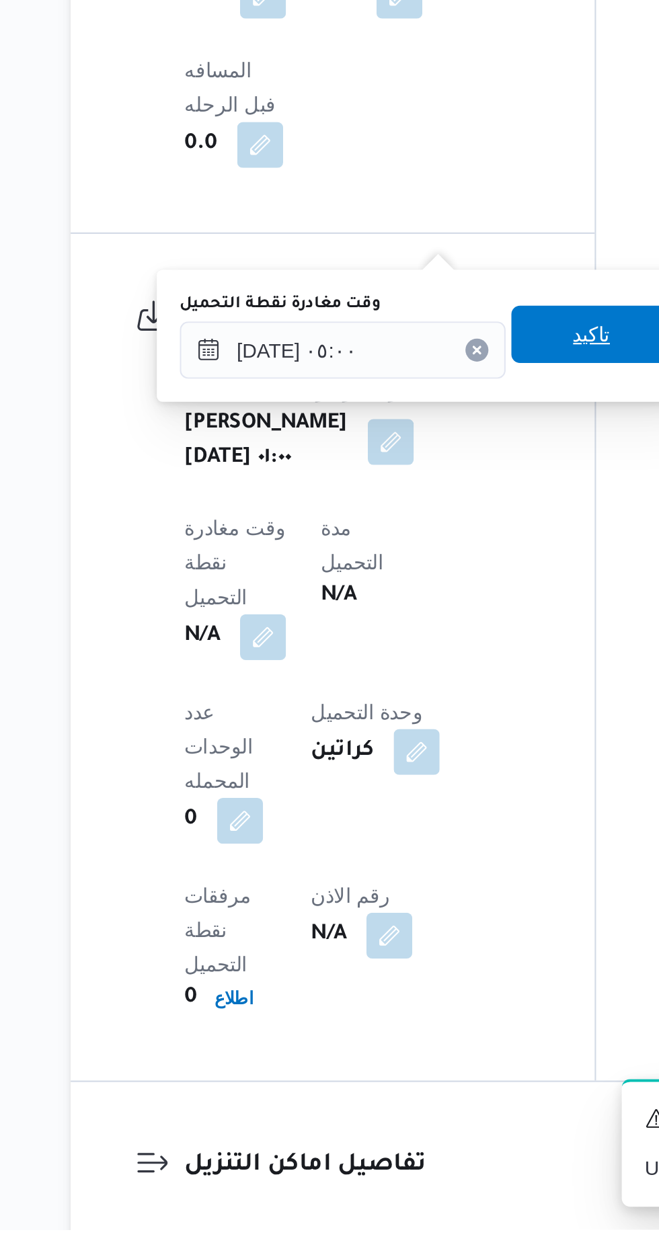
click at [423, 826] on span "تاكيد" at bounding box center [418, 837] width 75 height 27
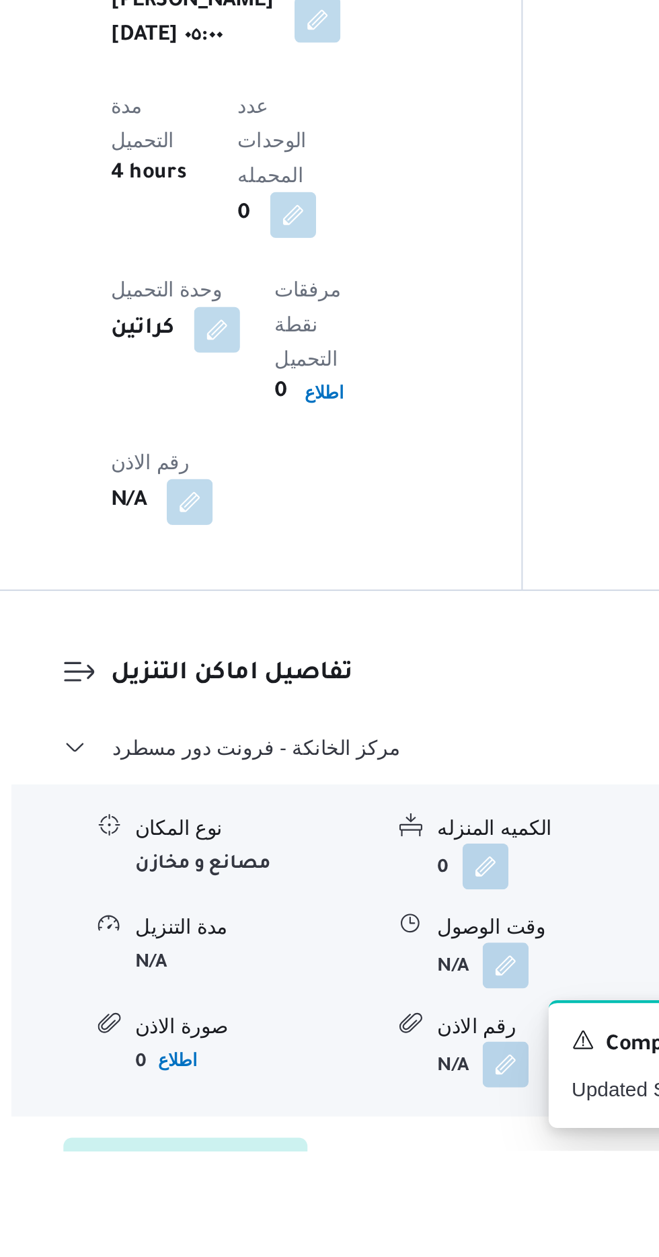
scroll to position [885, 0]
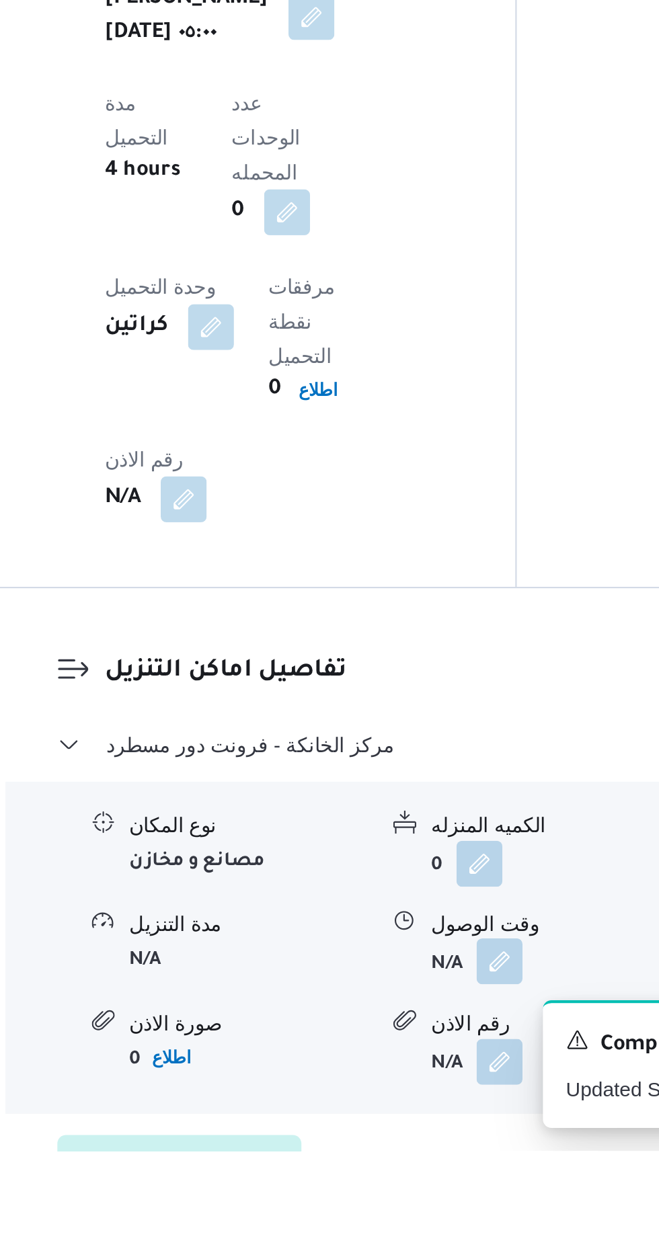
click at [416, 1157] on button "button" at bounding box center [413, 1168] width 22 height 22
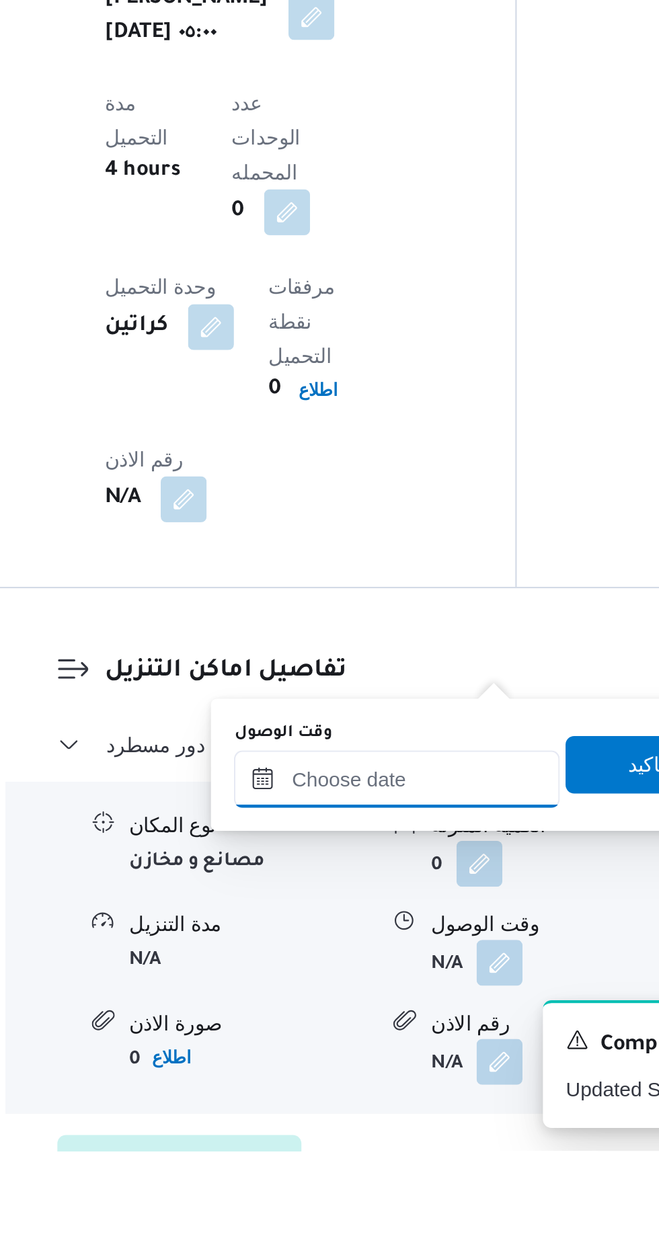
click at [391, 1086] on input "وقت الوصول" at bounding box center [364, 1082] width 153 height 27
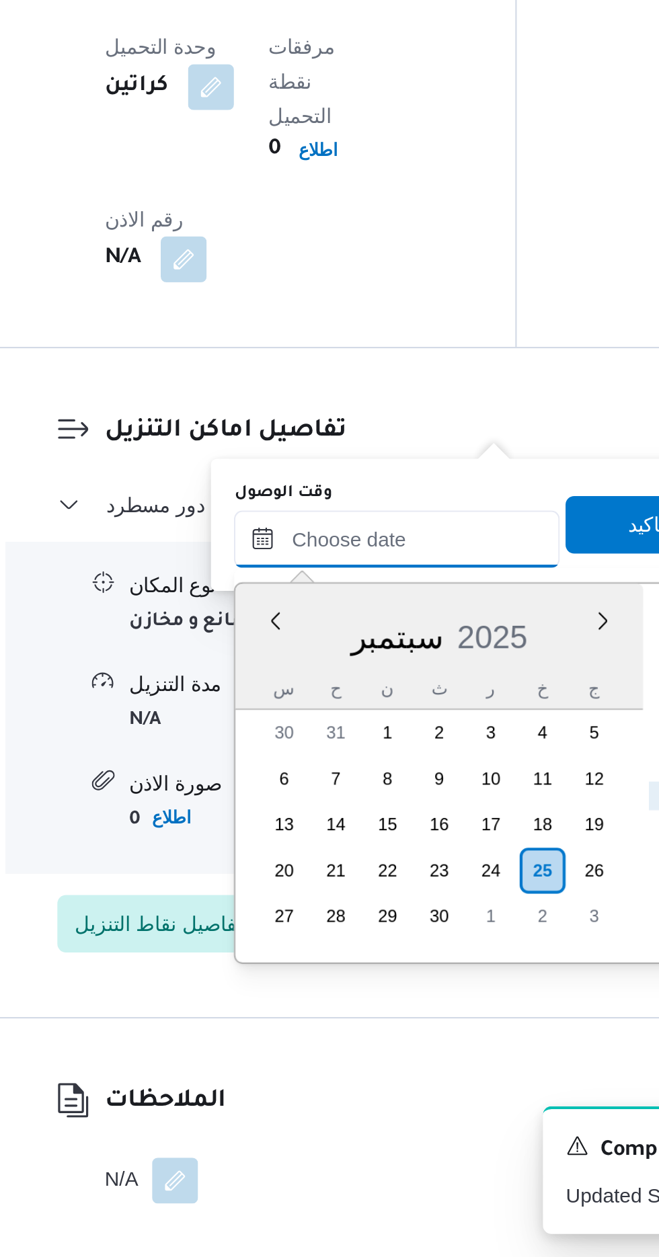
scroll to position [1048, 0]
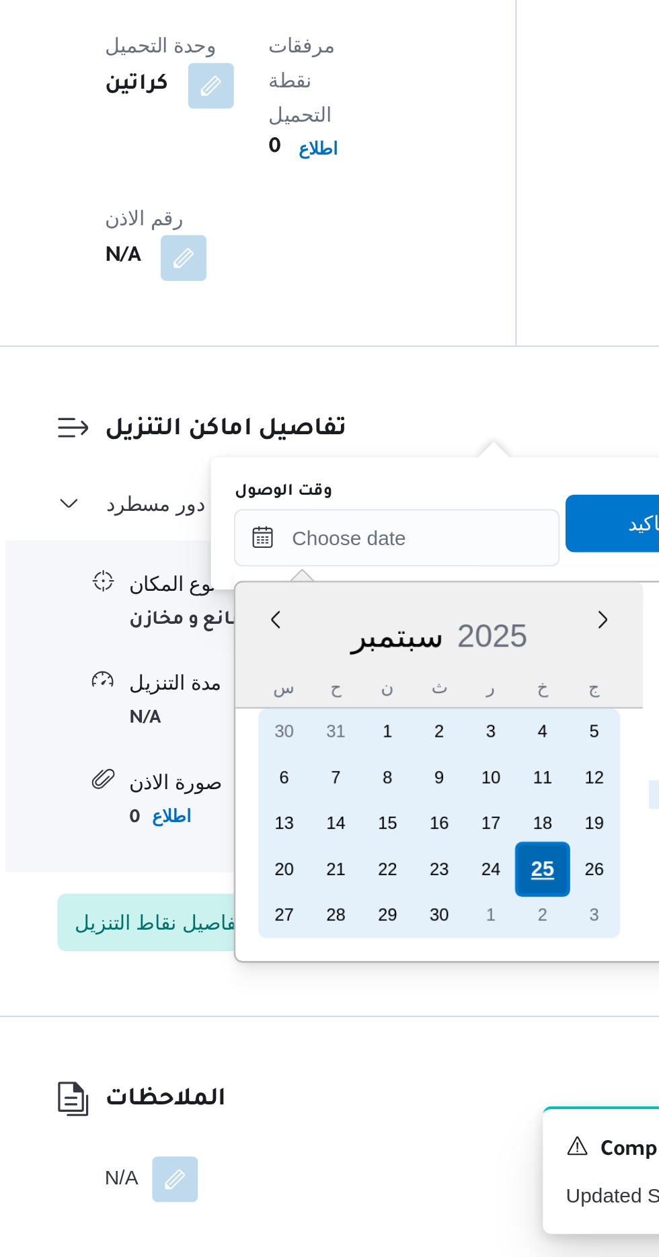
click at [433, 1077] on div "25" at bounding box center [433, 1075] width 26 height 26
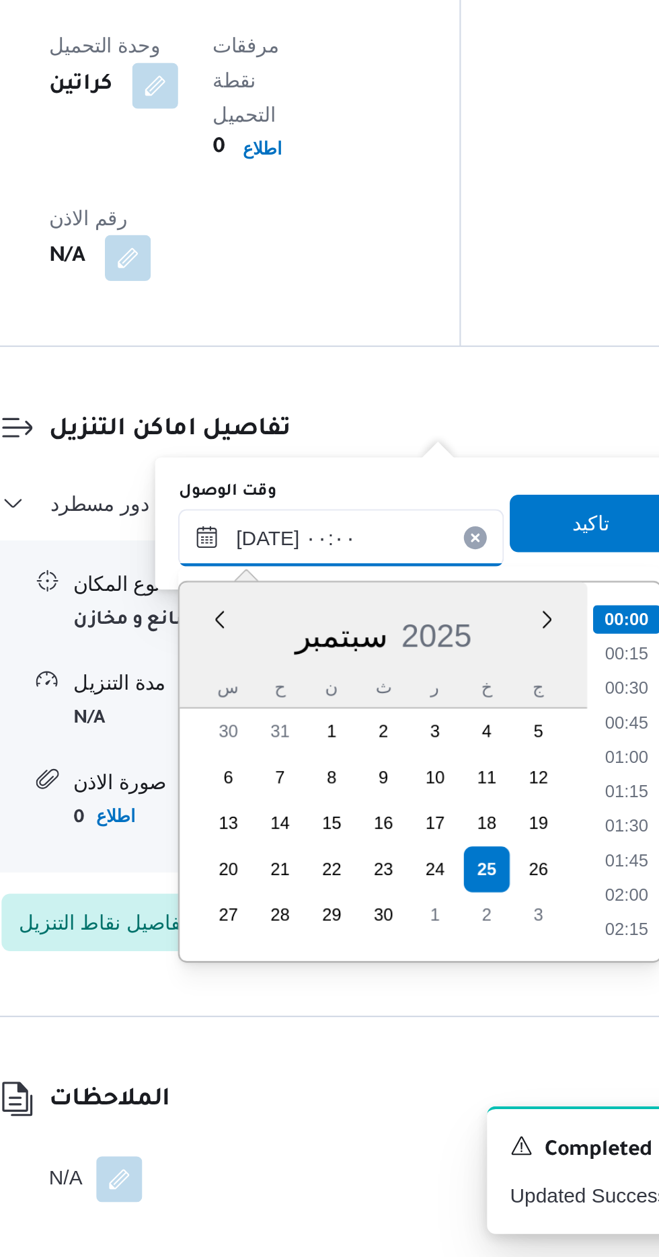
click at [306, 916] on input "[DATE] ٠٠:٠٠" at bounding box center [364, 919] width 153 height 27
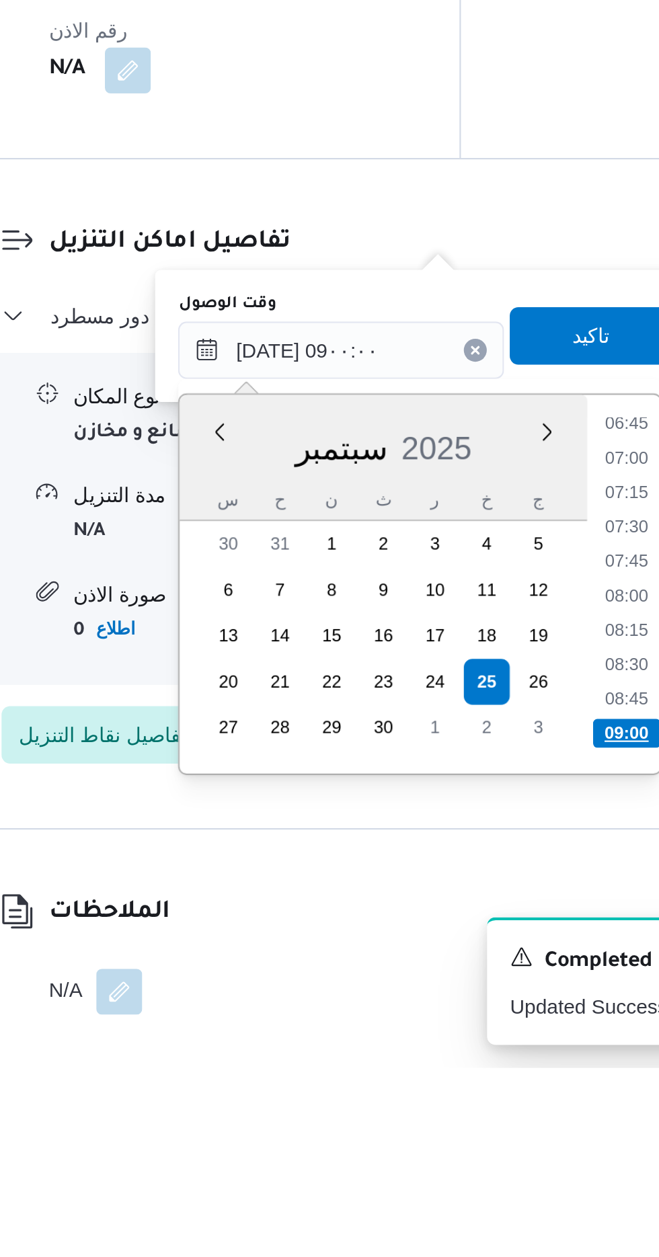
click at [498, 1096] on li "09:00" at bounding box center [498, 1099] width 32 height 13
type input "[DATE] ٠٩:٠٠"
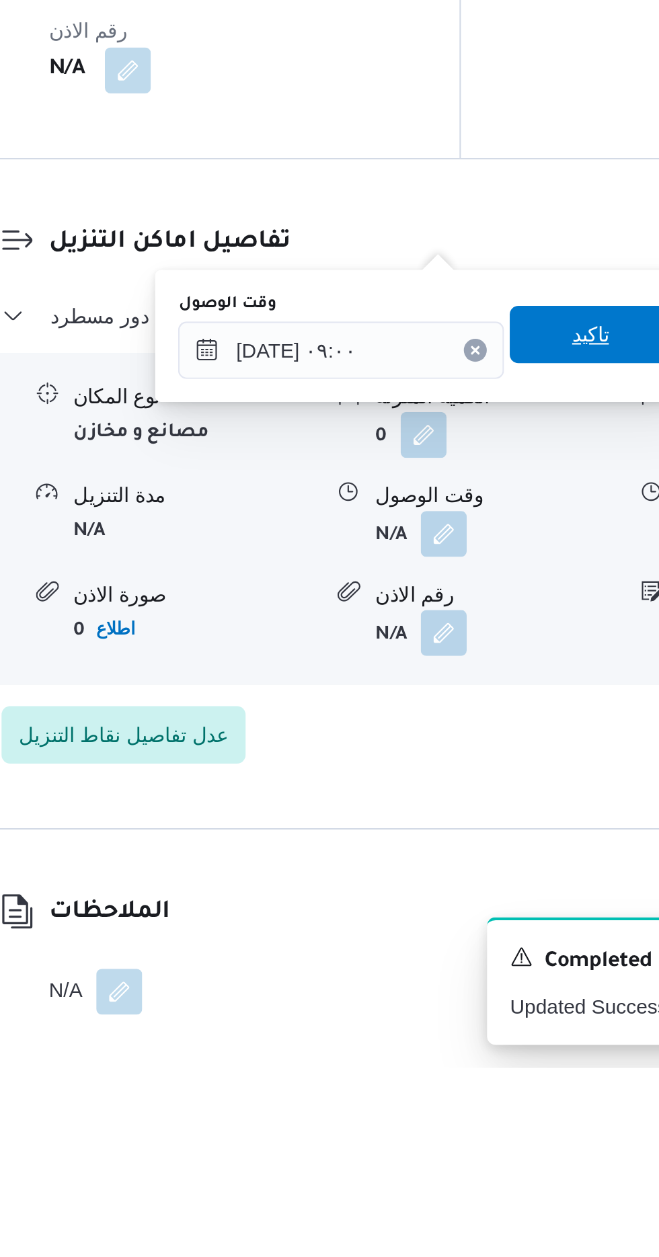
click at [487, 900] on span "تاكيد" at bounding box center [481, 913] width 75 height 27
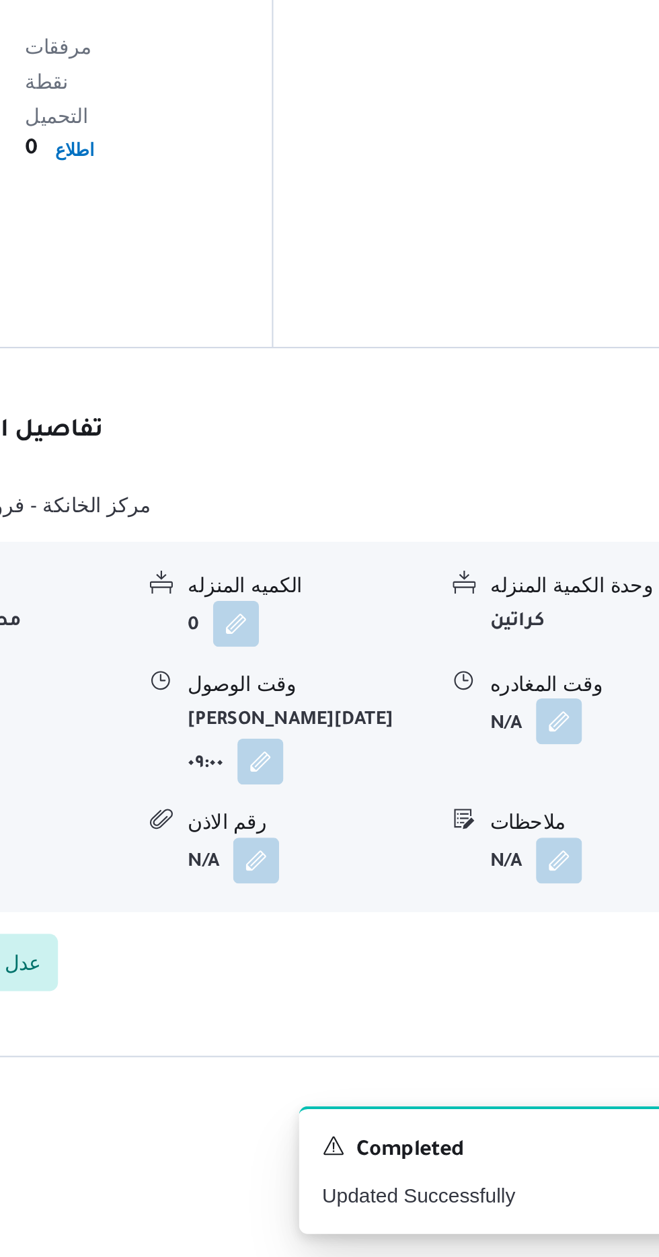
click at [555, 995] on button "button" at bounding box center [555, 1006] width 22 height 22
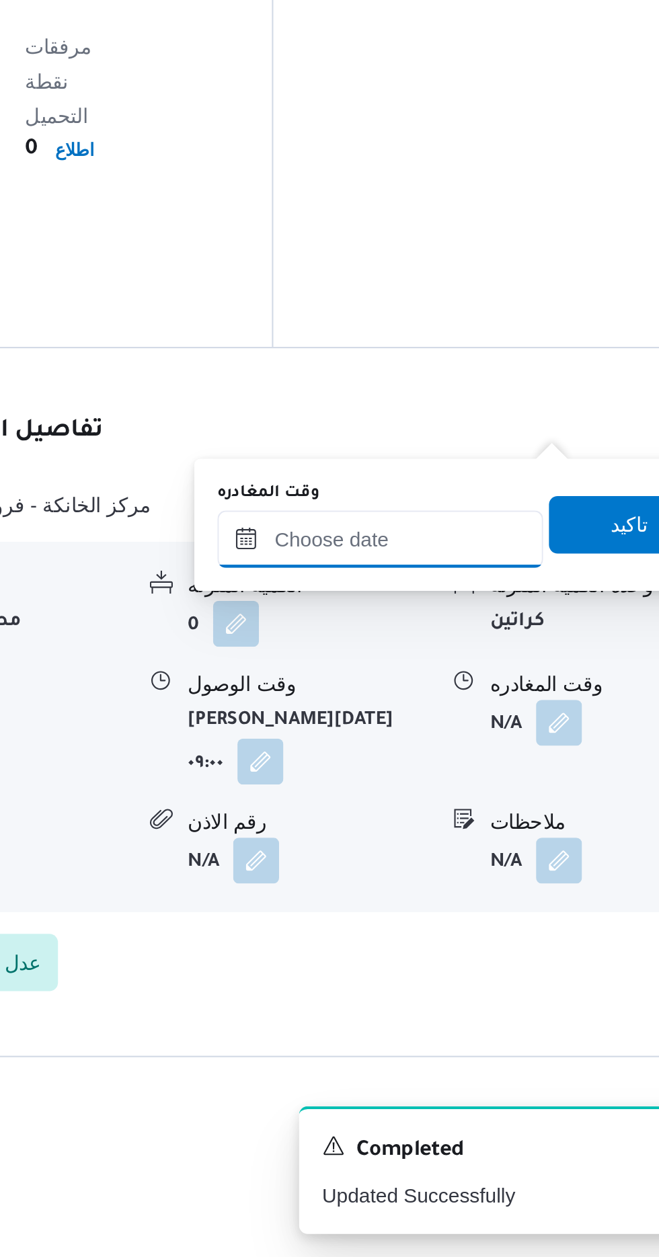
click at [510, 916] on input "وقت المغادره" at bounding box center [470, 920] width 153 height 27
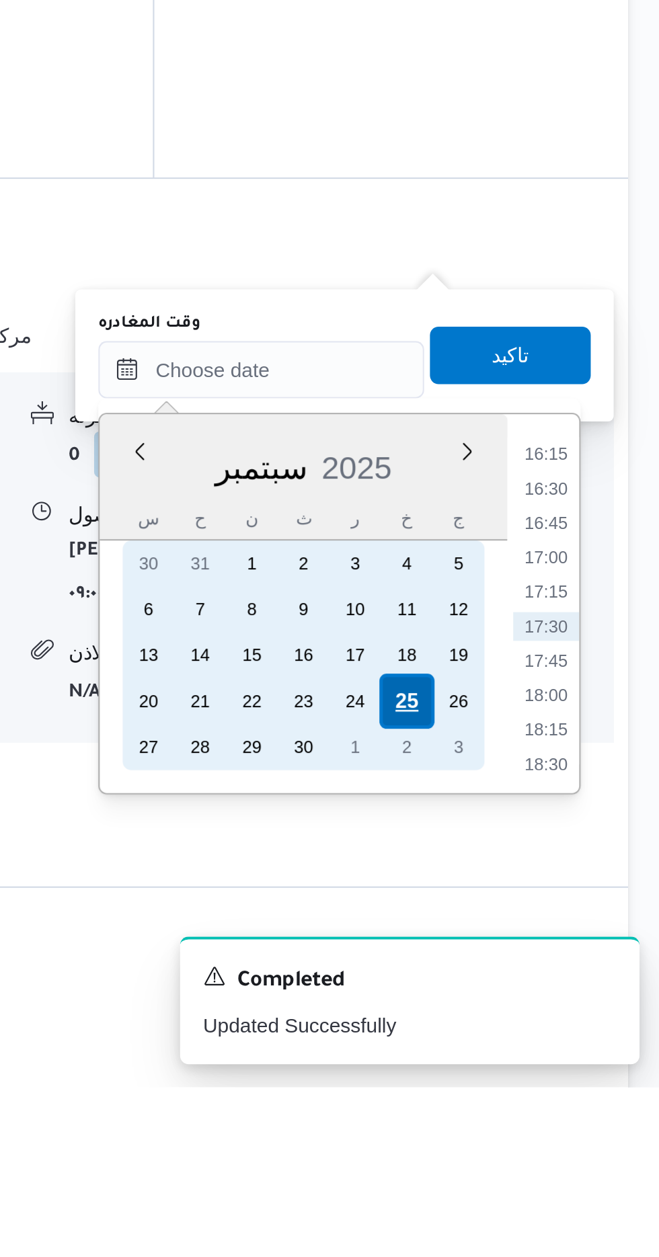
click at [542, 1076] on div "25" at bounding box center [539, 1076] width 26 height 26
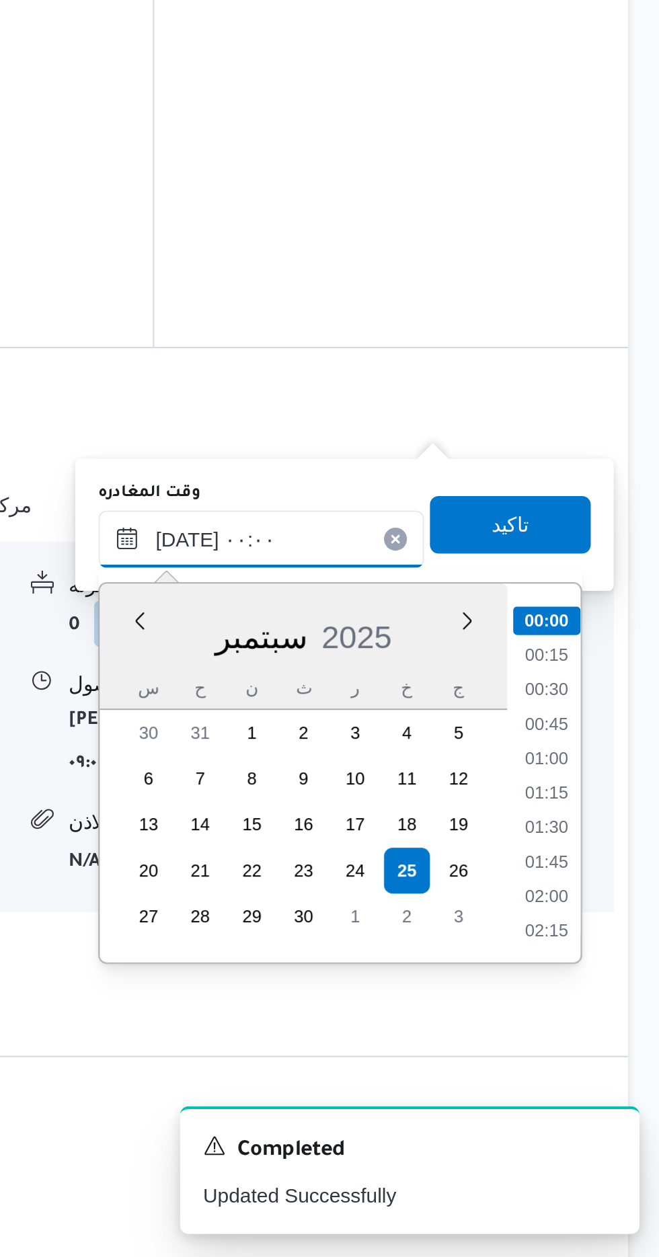
click at [405, 923] on input "[DATE] ٠٠:٠٠" at bounding box center [470, 920] width 153 height 27
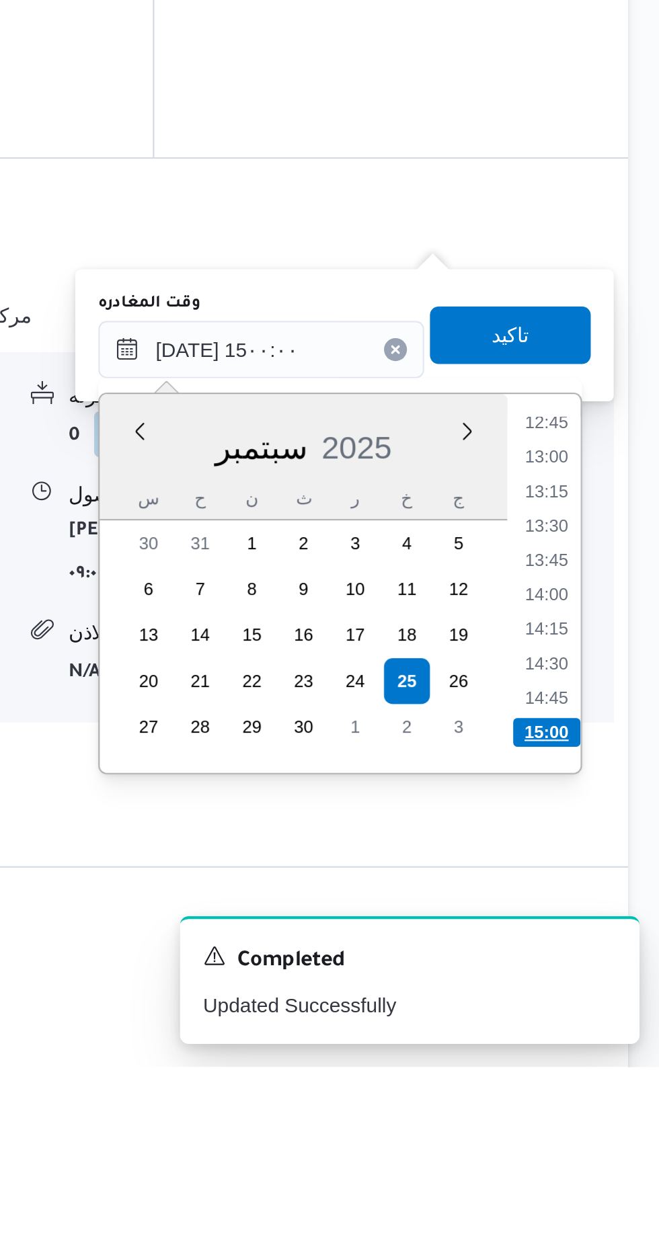
click at [603, 1098] on li "15:00" at bounding box center [605, 1099] width 32 height 13
type input "[DATE] ١٥:٠٠"
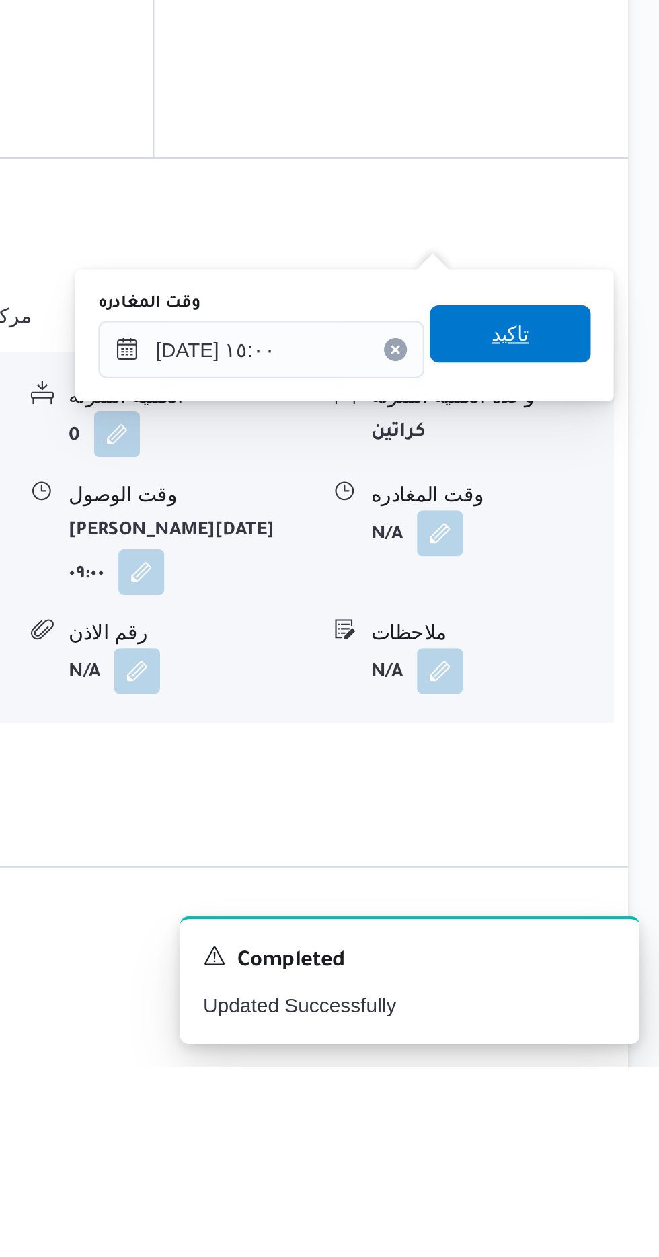
click at [596, 906] on span "تاكيد" at bounding box center [587, 913] width 17 height 16
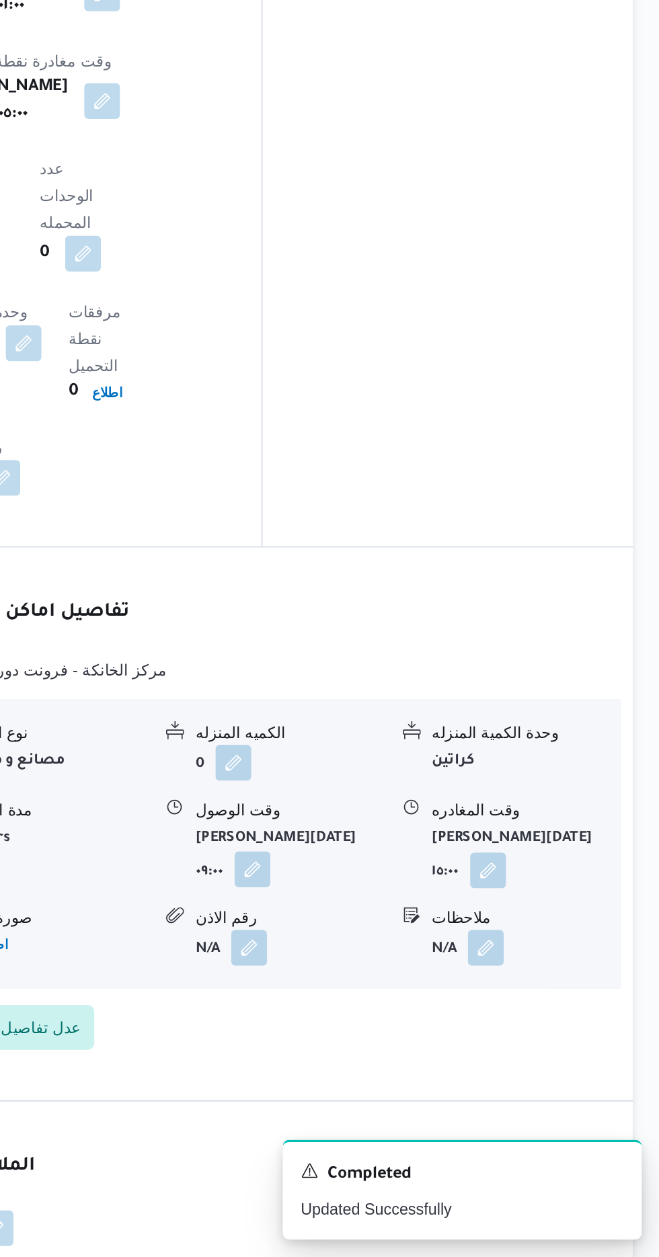
click at [404, 1013] on button "button" at bounding box center [415, 1024] width 22 height 22
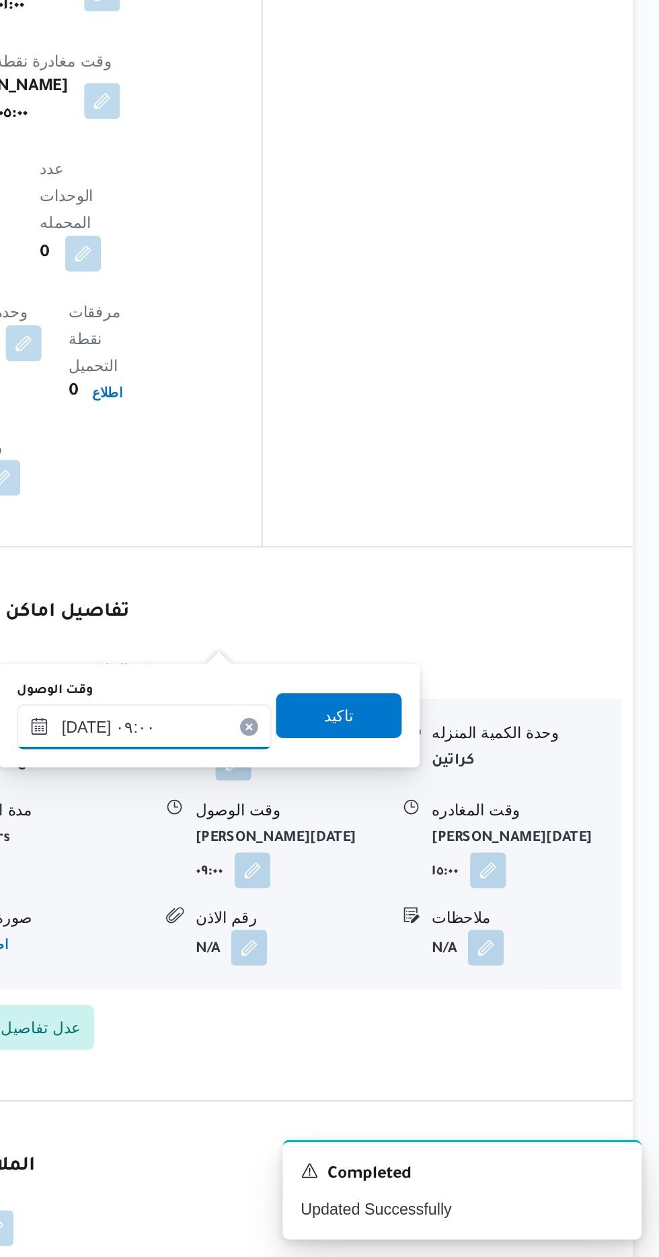
click at [329, 935] on input "[DATE] ٠٩:٠٠" at bounding box center [349, 938] width 153 height 27
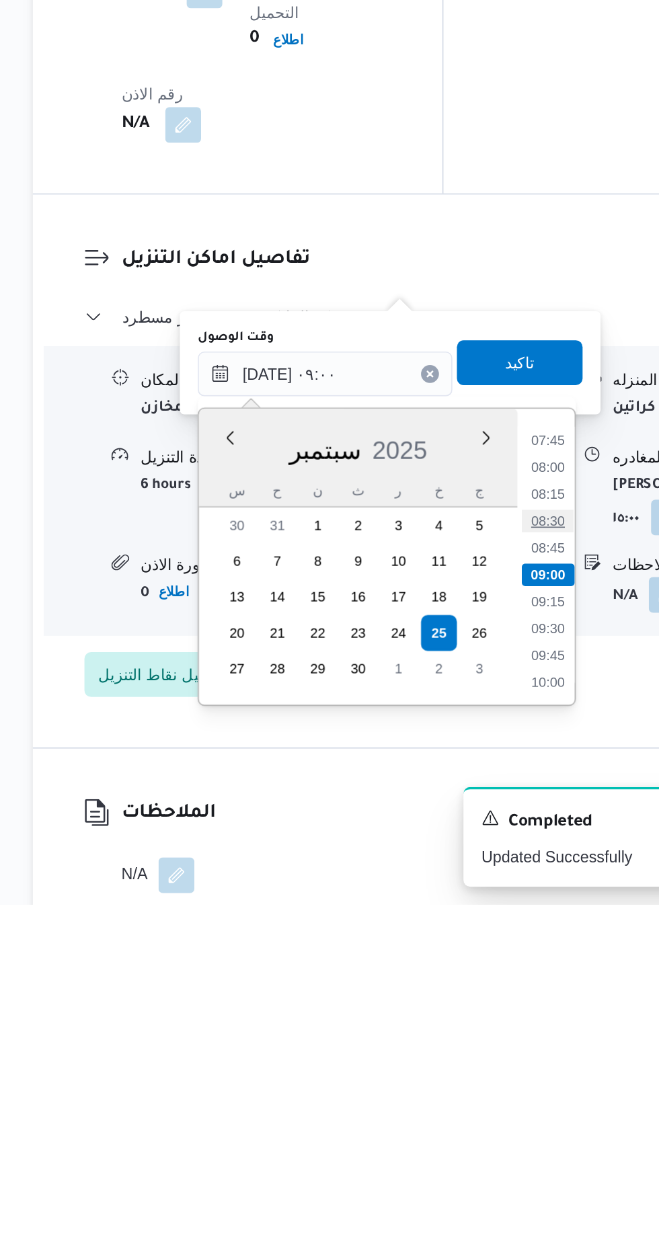
click at [480, 1025] on li "08:30" at bounding box center [483, 1026] width 31 height 13
type input "[DATE] ٠٨:٣٠"
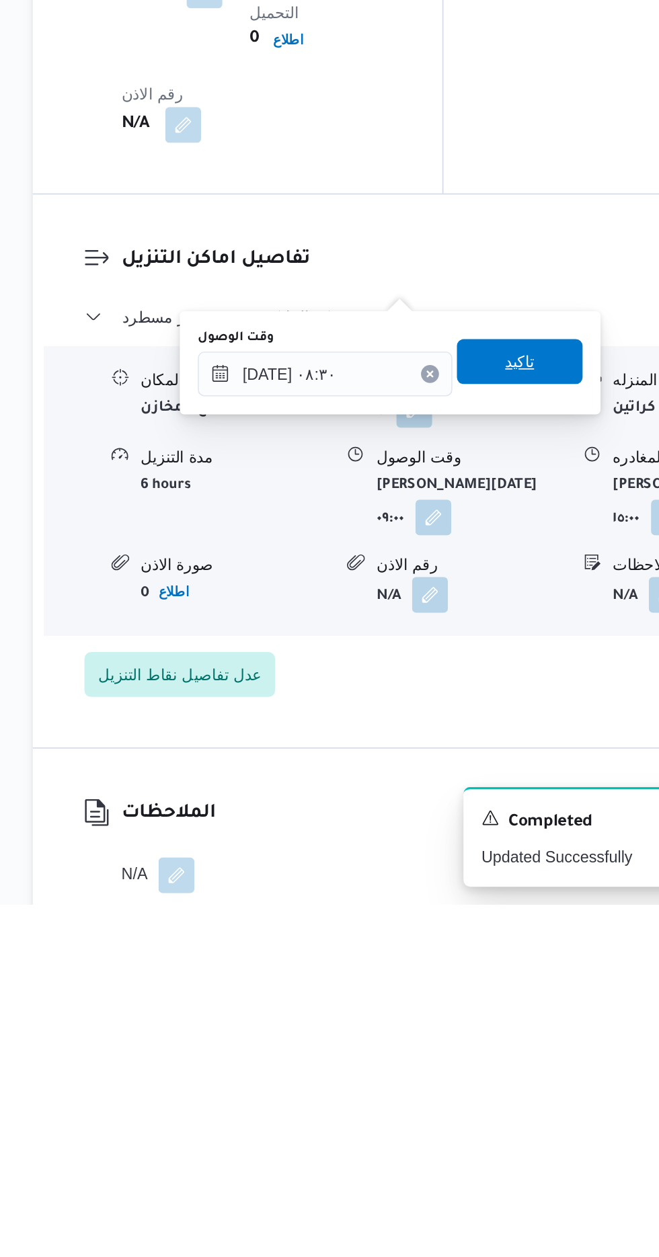
click at [475, 934] on span "تاكيد" at bounding box center [466, 931] width 17 height 16
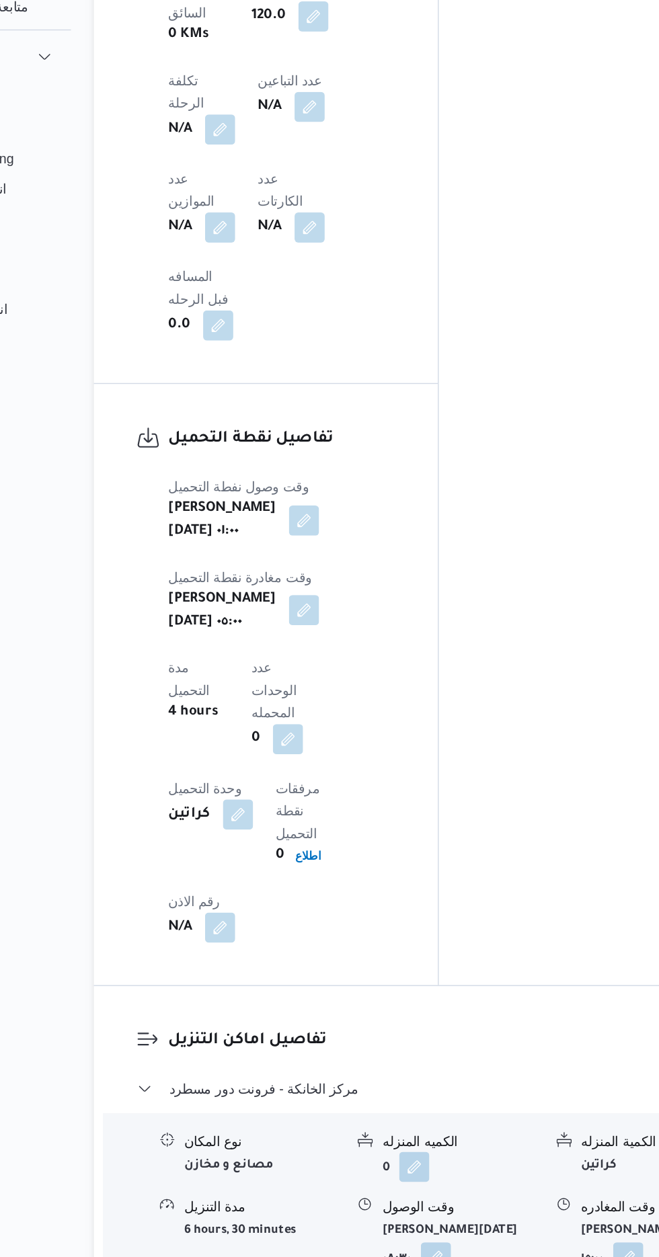
click at [335, 543] on button "button" at bounding box center [325, 554] width 22 height 22
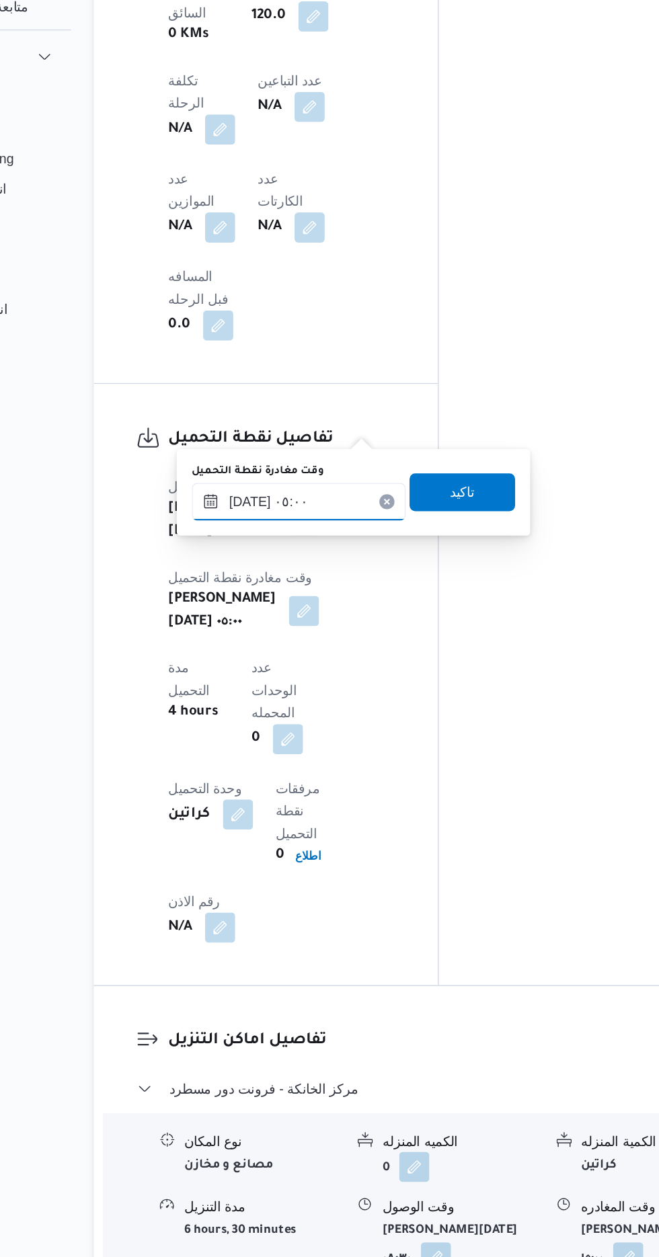
click at [327, 474] on input "[DATE] ٠٥:٠٠" at bounding box center [321, 476] width 153 height 27
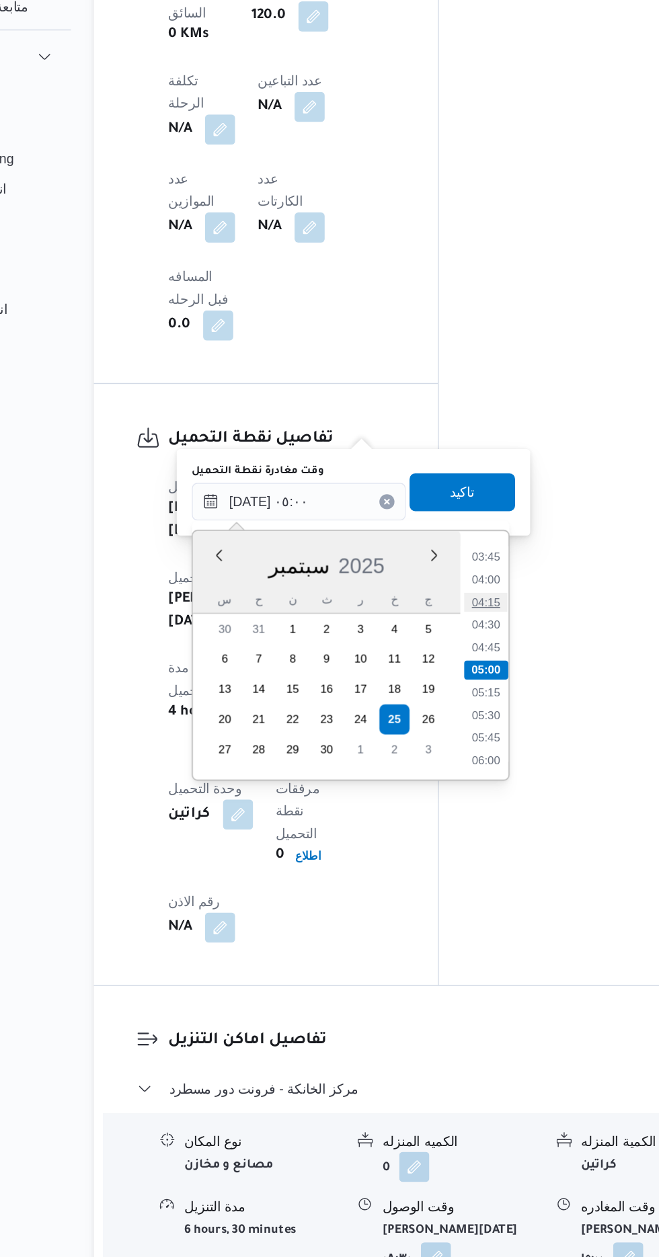
click at [459, 542] on li "04:15" at bounding box center [454, 548] width 31 height 13
type input "[DATE] ٠٥:٠٠"
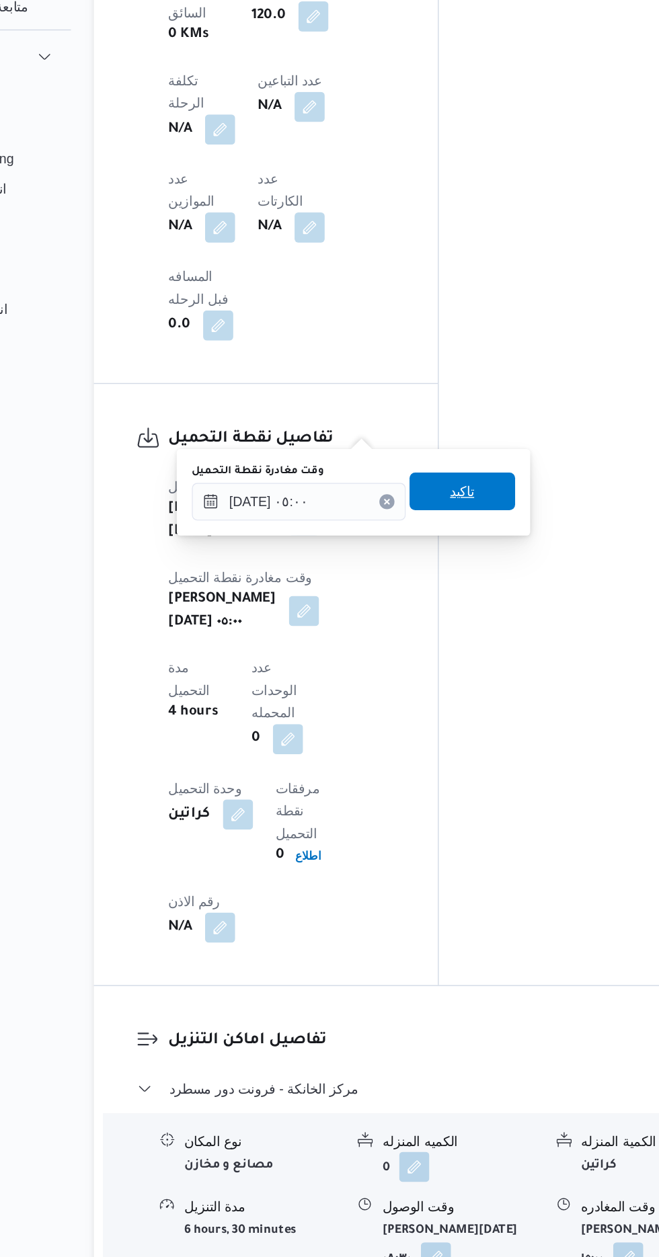
click at [459, 474] on span "تاكيد" at bounding box center [437, 469] width 75 height 27
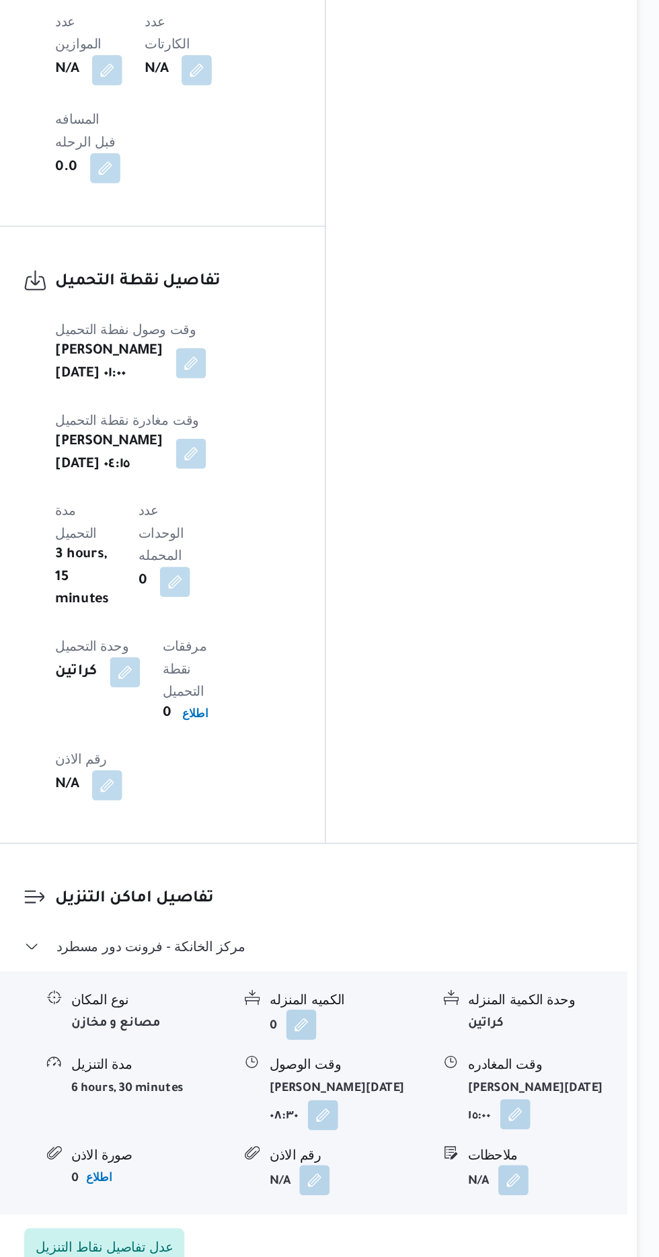
click at [549, 1015] on button "button" at bounding box center [556, 1026] width 22 height 22
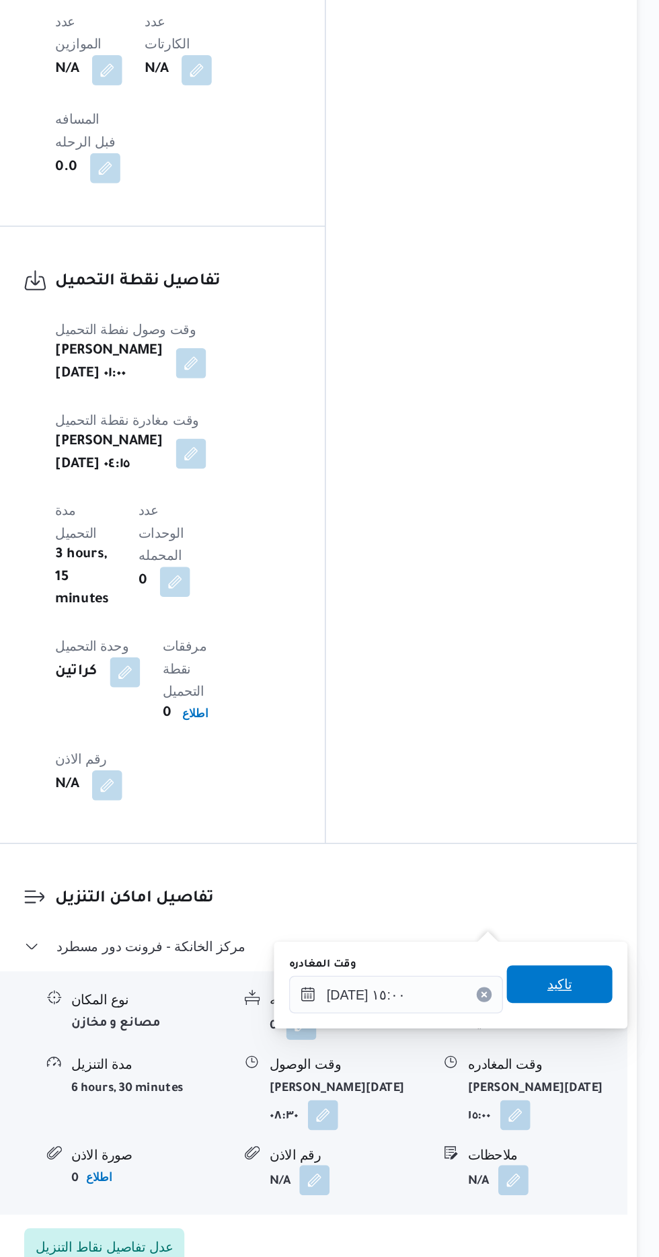
click at [608, 939] on span "تاكيد" at bounding box center [587, 932] width 75 height 27
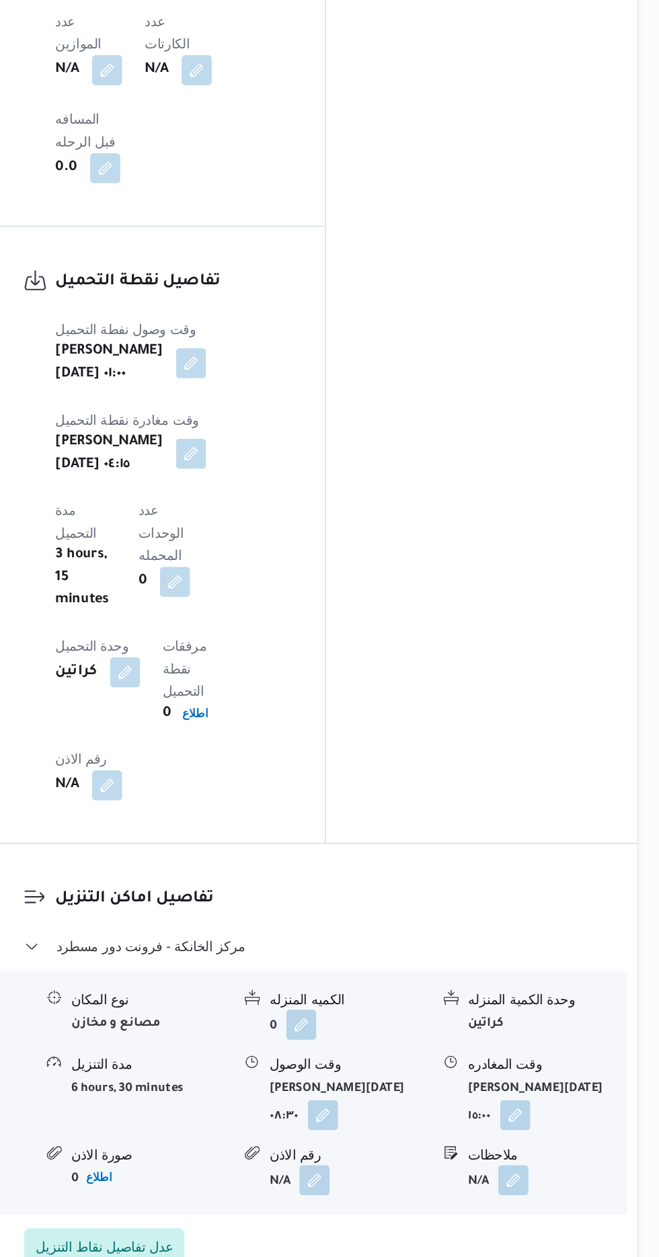
click at [528, 1048] on div "ملاحظات" at bounding box center [578, 1055] width 113 height 14
click at [545, 1015] on button "button" at bounding box center [556, 1026] width 22 height 22
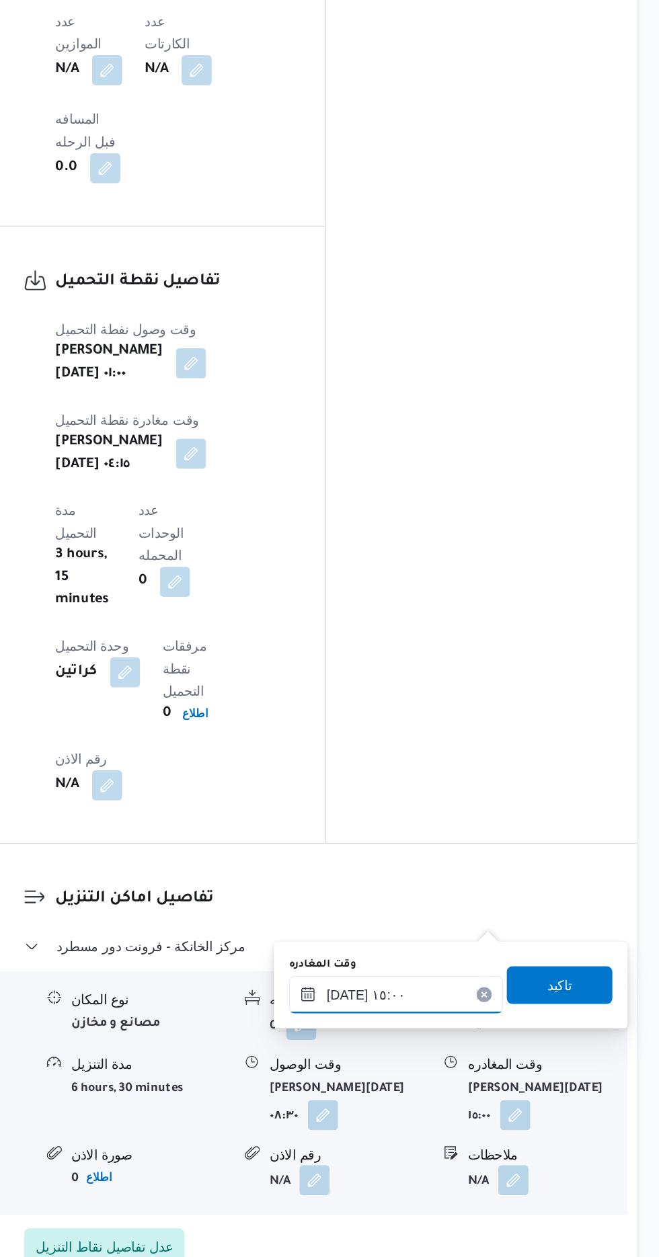
click at [507, 942] on input "[DATE] ١٥:٠٠" at bounding box center [470, 940] width 153 height 27
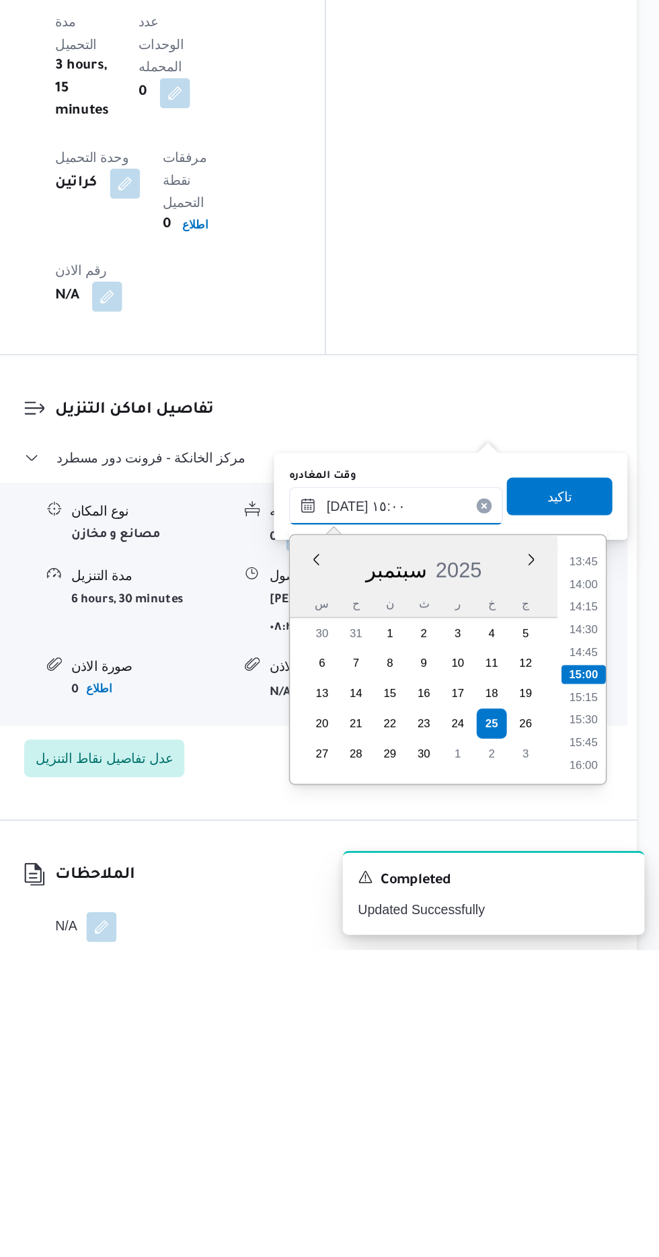
scroll to position [1056, 0]
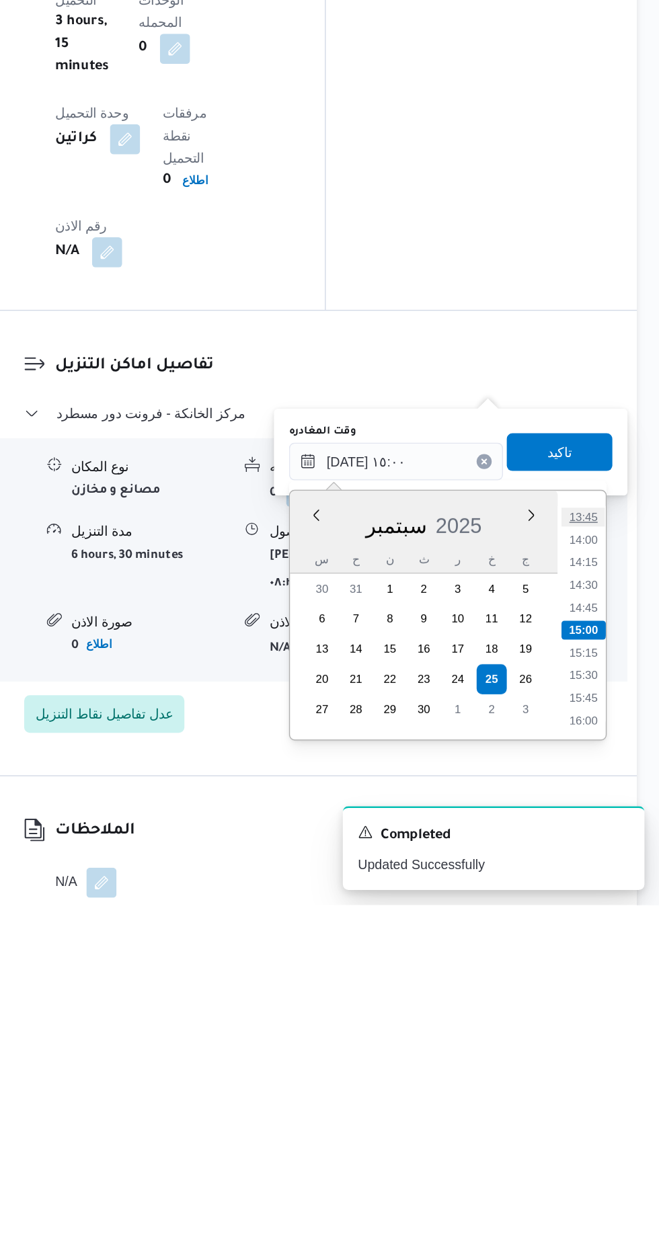
click at [600, 983] on li "13:45" at bounding box center [604, 979] width 31 height 13
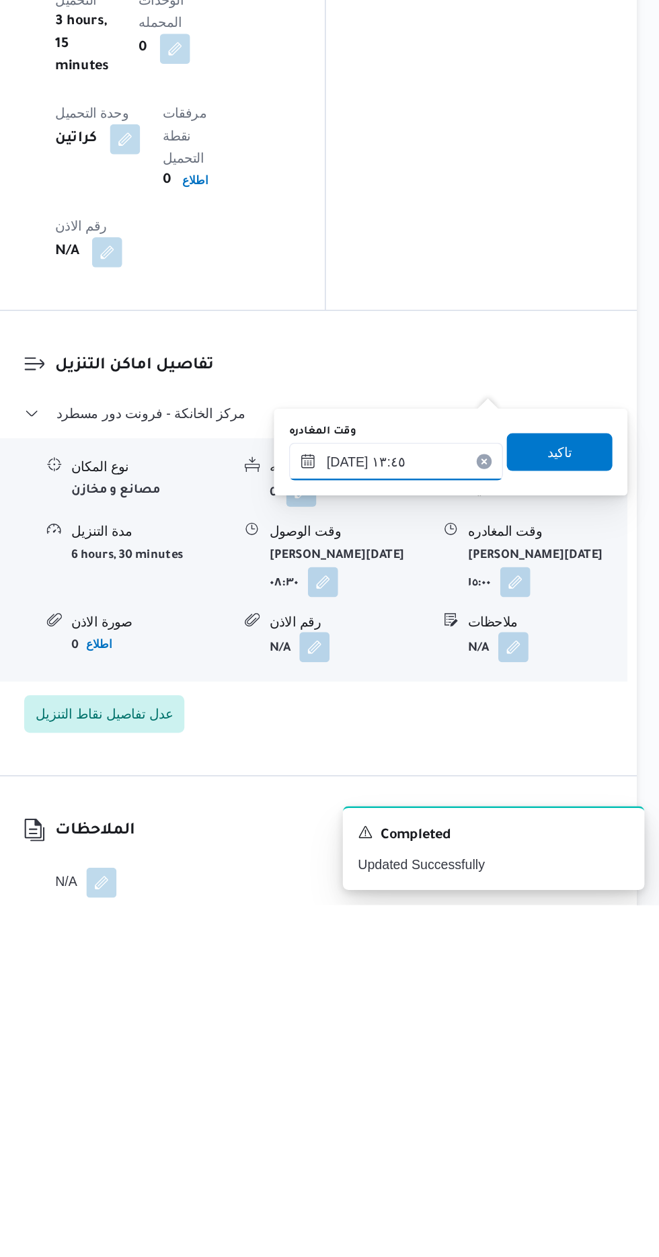
click at [482, 936] on input "[DATE] ١٣:٤٥" at bounding box center [470, 940] width 153 height 27
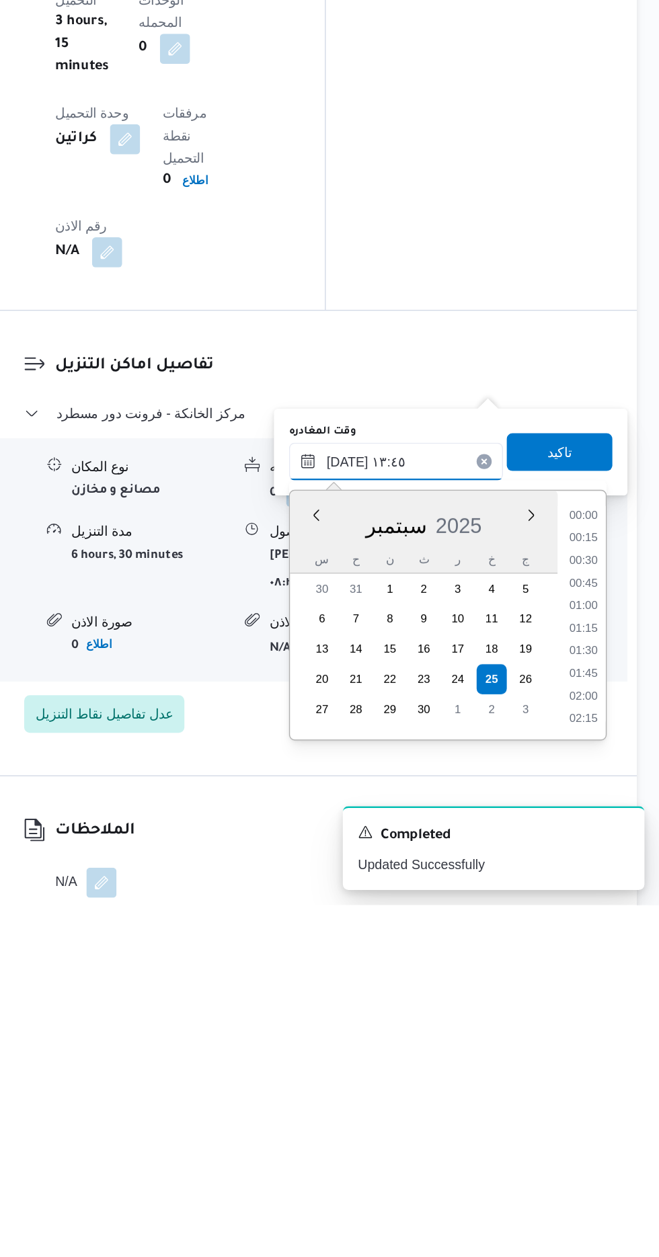
scroll to position [805, 0]
click at [601, 978] on li "12:30" at bounding box center [604, 979] width 31 height 13
type input "[DATE] ١٢:٣٠"
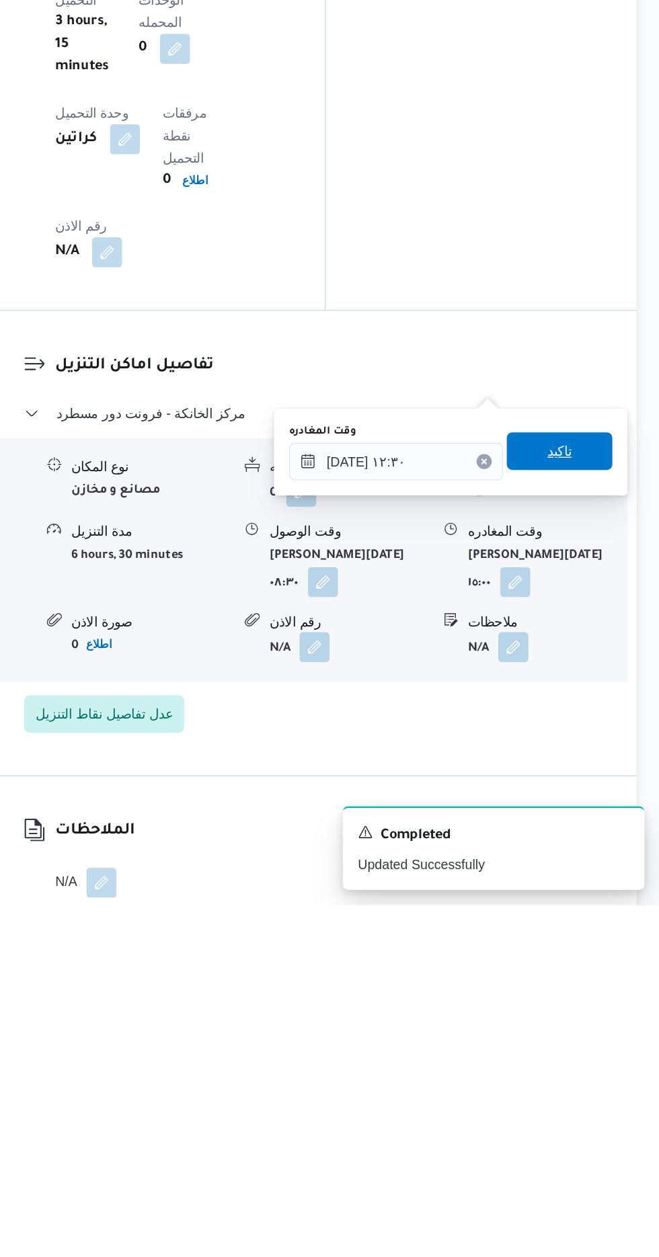
click at [596, 934] on span "تاكيد" at bounding box center [587, 933] width 17 height 16
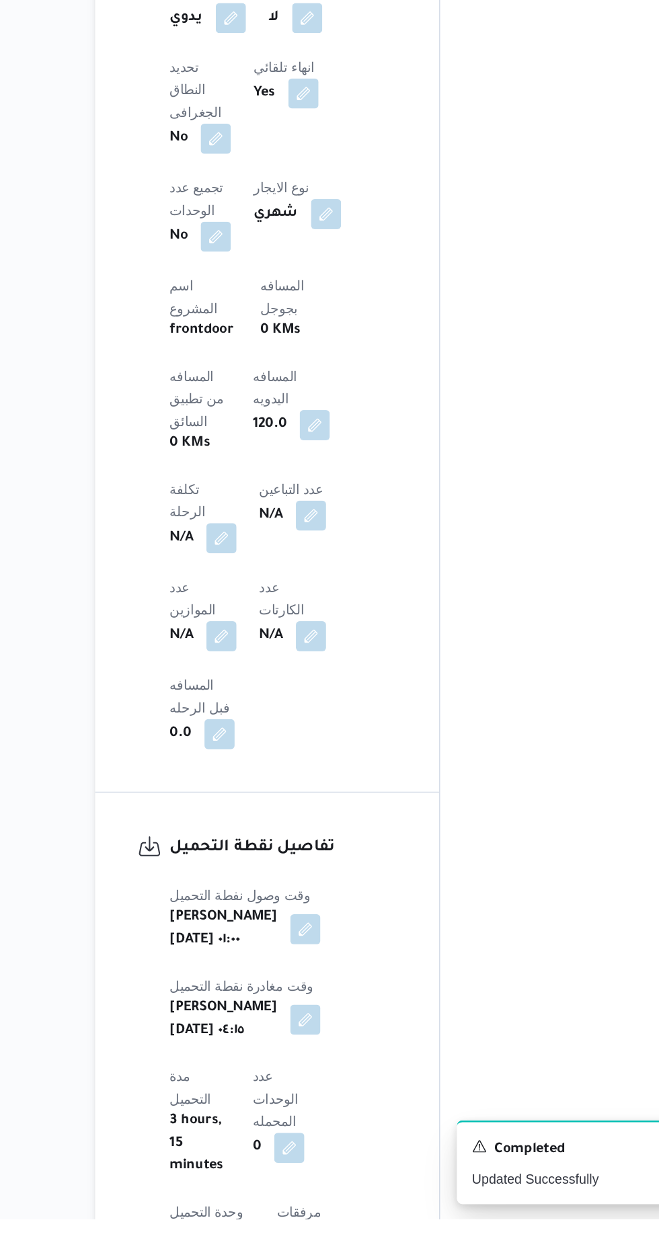
scroll to position [497, 0]
click at [329, 550] on button "button" at bounding box center [340, 539] width 22 height 22
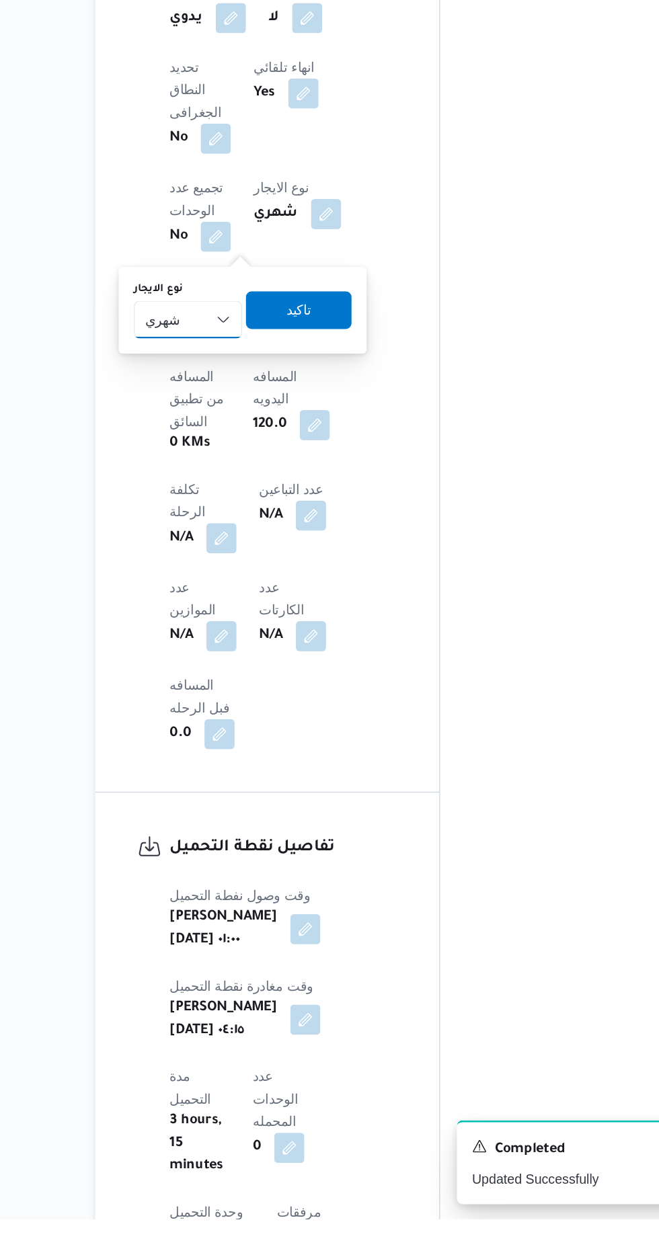
click at [246, 607] on select "شهري بالنقله إيجار يومي" at bounding box center [240, 614] width 77 height 27
select select "on_demand"
click at [202, 601] on select "شهري بالنقله إيجار يومي" at bounding box center [240, 614] width 77 height 27
click at [337, 618] on span "تاكيد" at bounding box center [319, 607] width 75 height 27
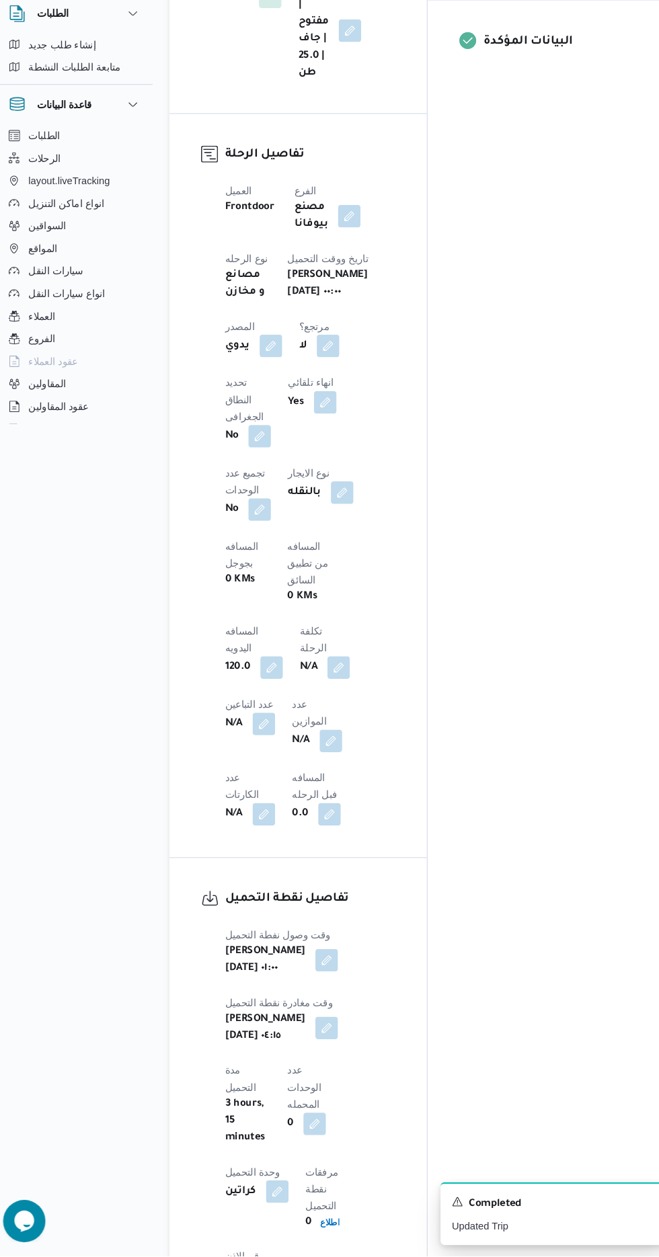
scroll to position [0, 0]
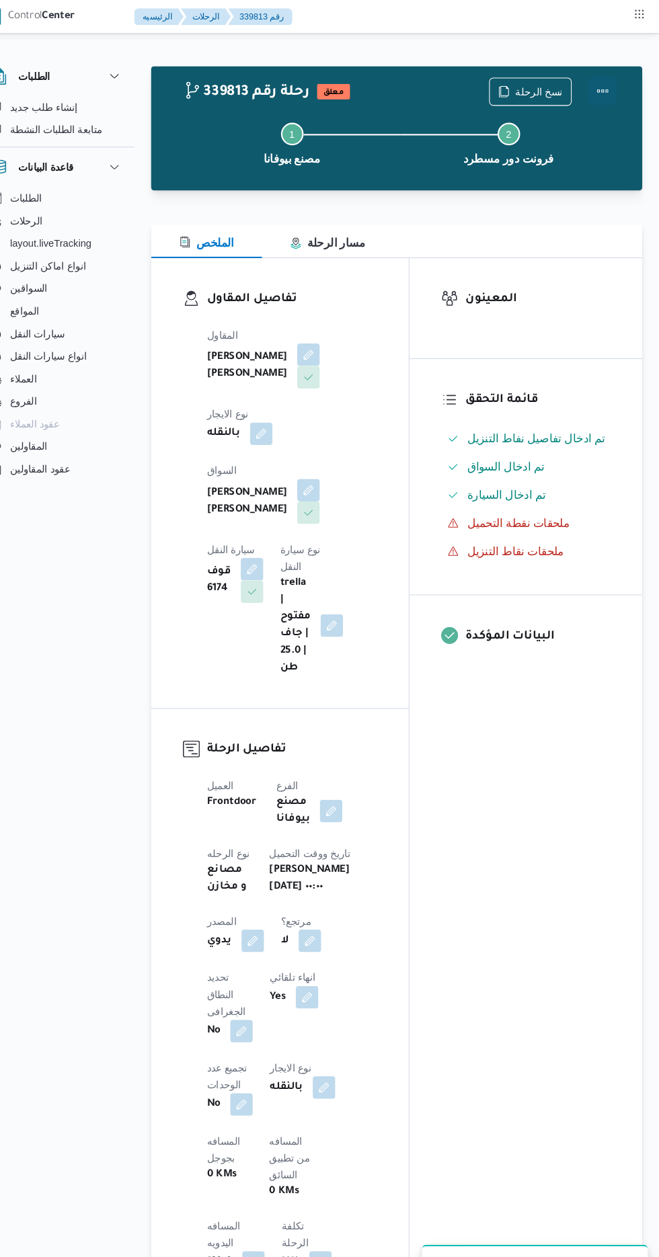
click at [604, 80] on button "Actions" at bounding box center [604, 86] width 27 height 27
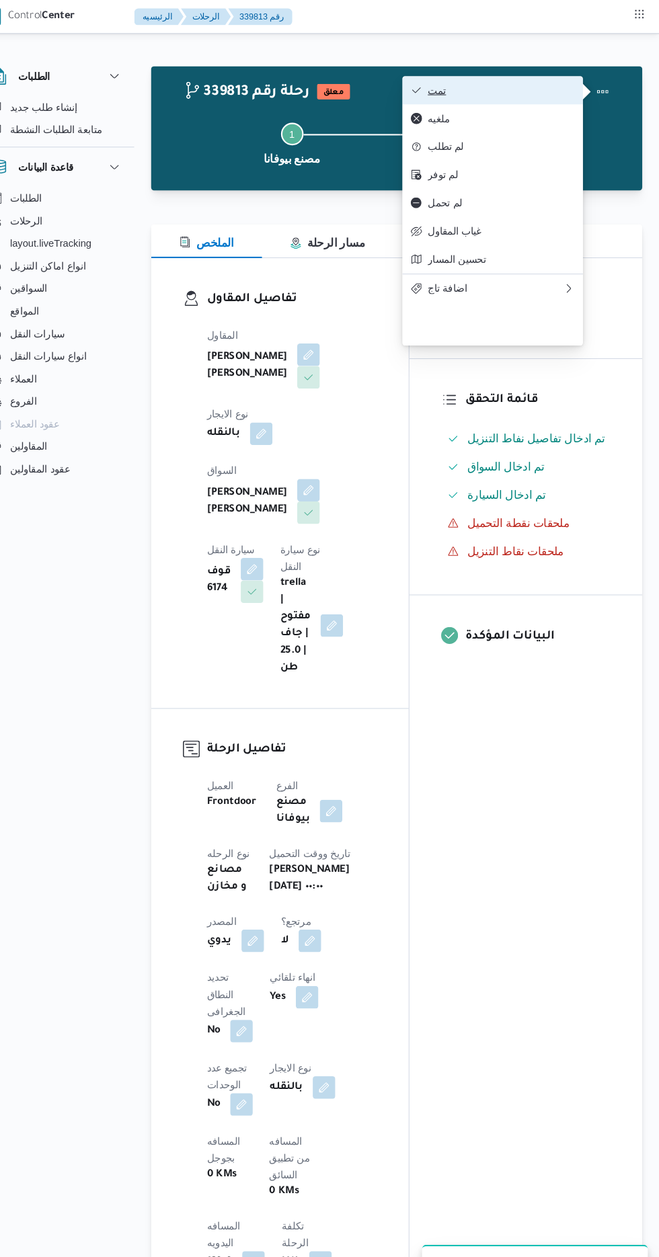
click at [553, 78] on button "تمت" at bounding box center [500, 86] width 172 height 27
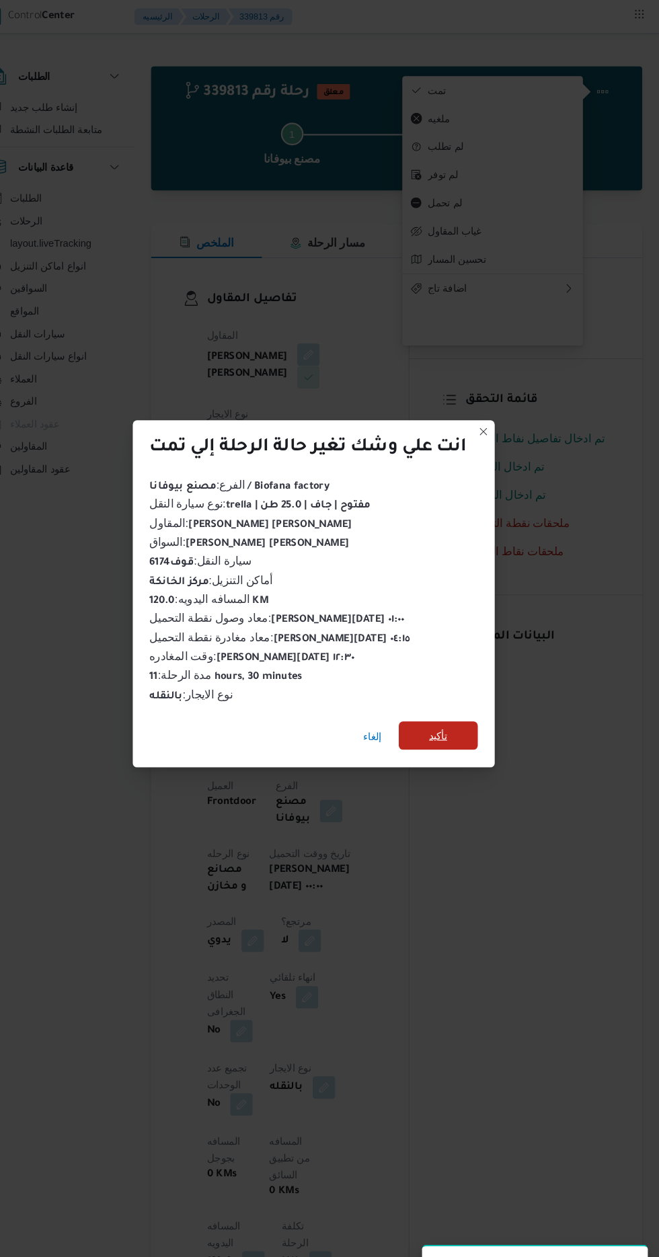
click at [450, 698] on span "تأكيد" at bounding box center [447, 701] width 17 height 16
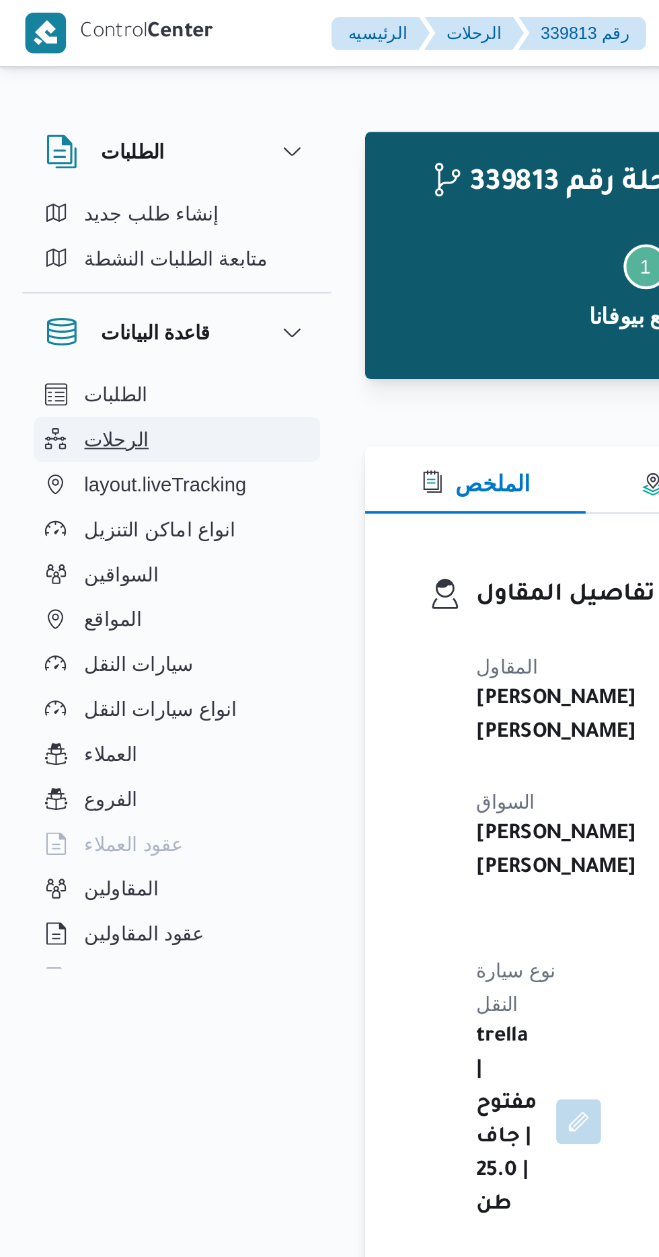
click at [67, 210] on button "الرحلات" at bounding box center [84, 211] width 137 height 22
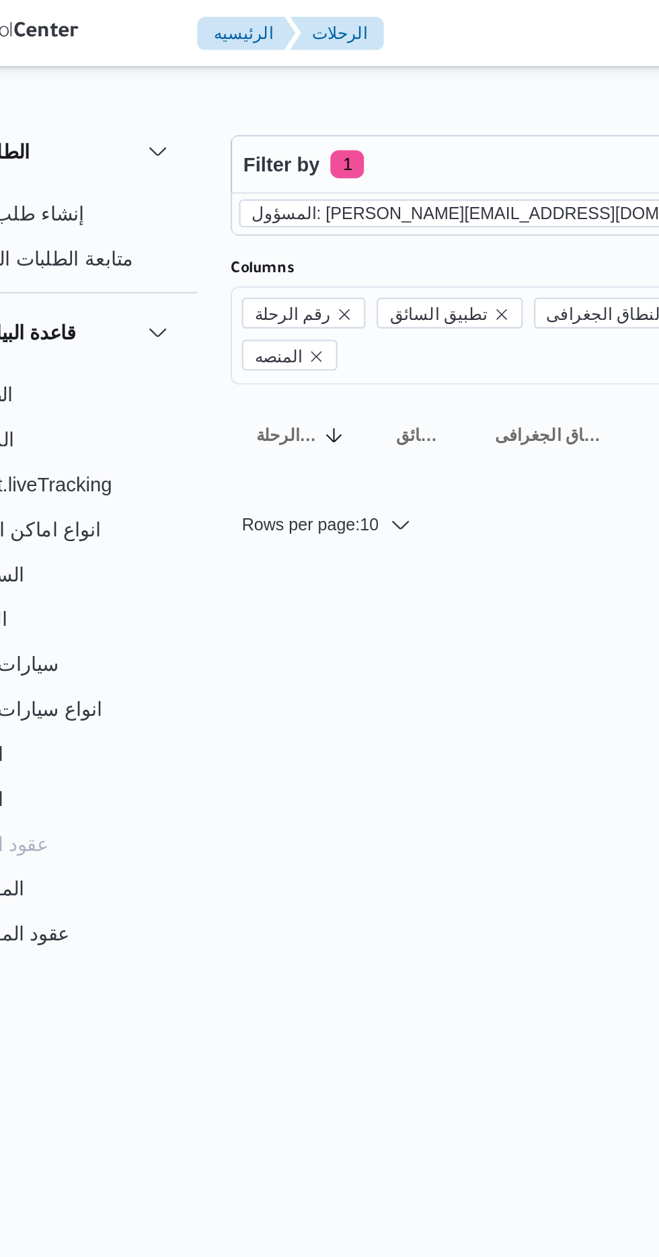
click at [427, 103] on icon "remove selected entity" at bounding box center [429, 101] width 5 height 5
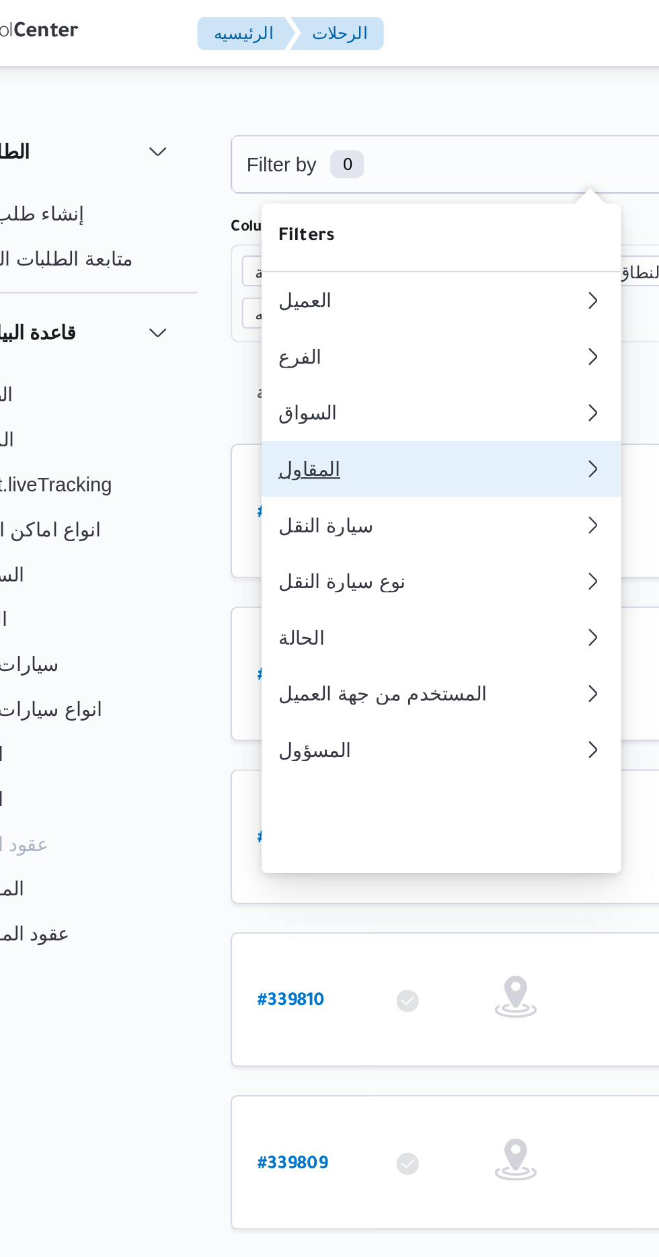
click at [265, 230] on div "المقاول" at bounding box center [270, 224] width 145 height 11
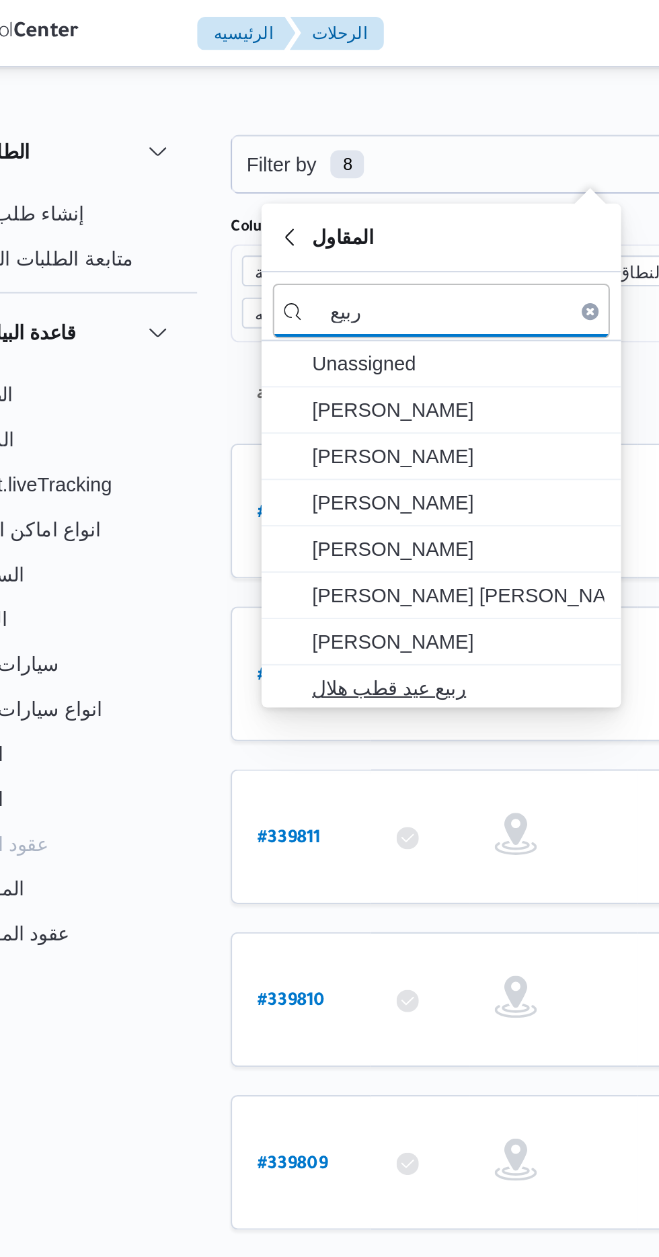
type input "ربيع"
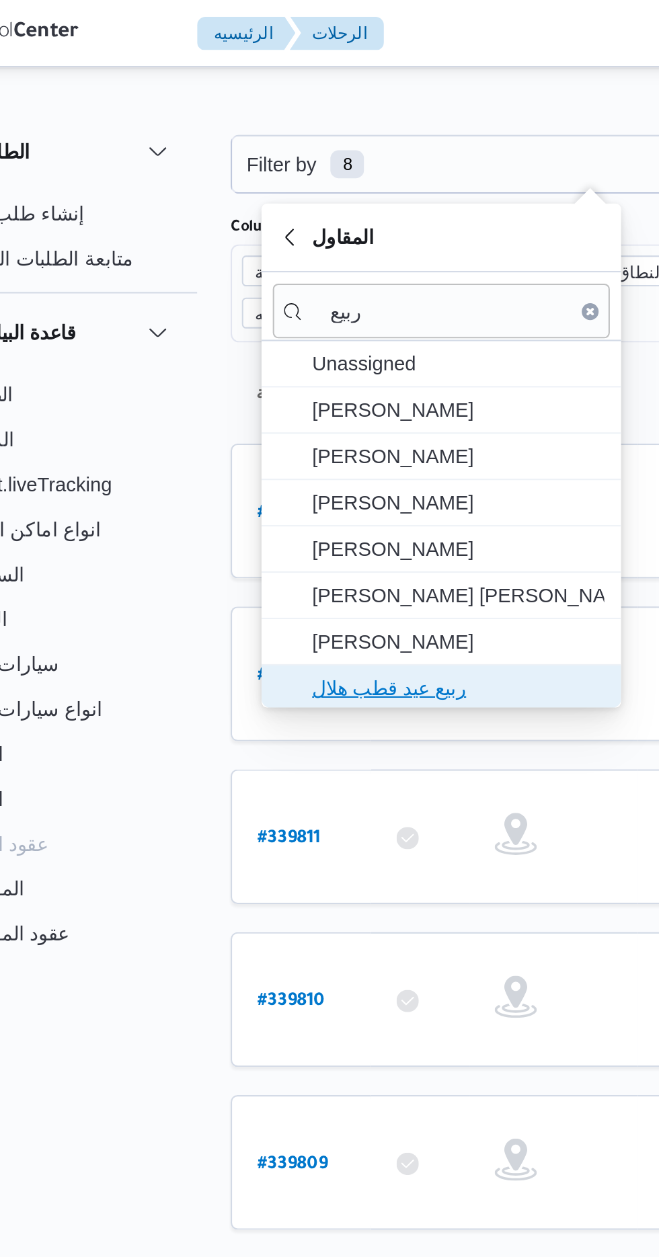
click at [300, 324] on span "ربيع عيد قطب هلال" at bounding box center [284, 329] width 140 height 16
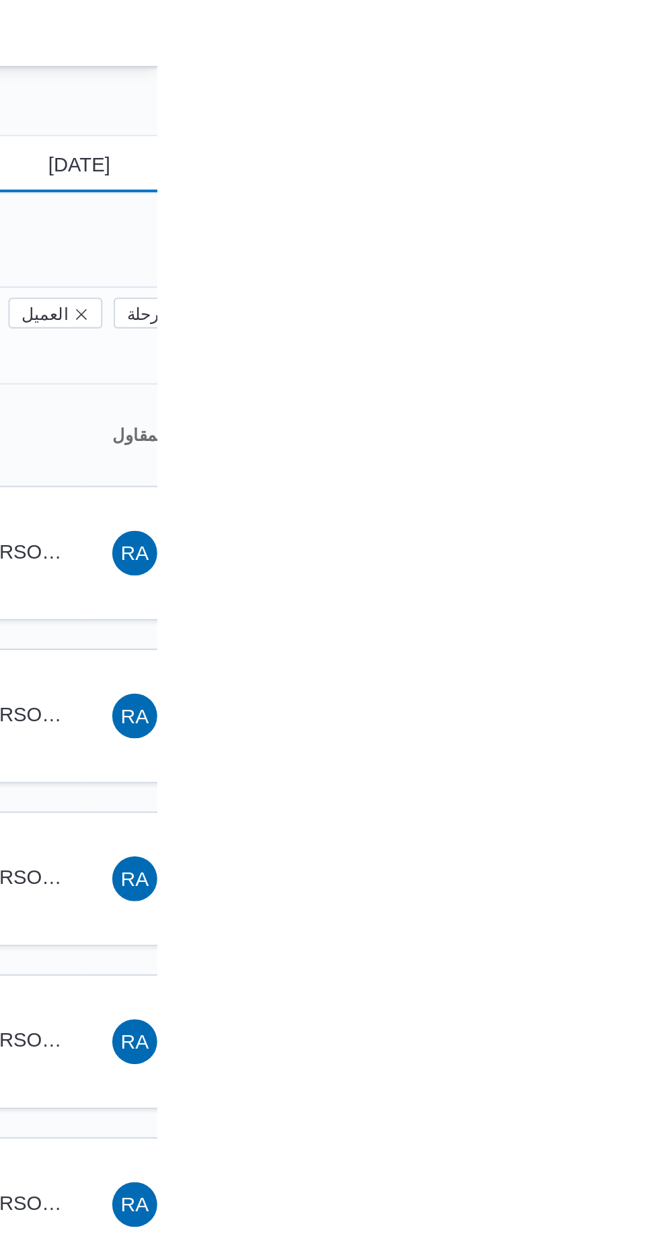
click at [650, 75] on input "[DATE]" at bounding box center [612, 78] width 153 height 27
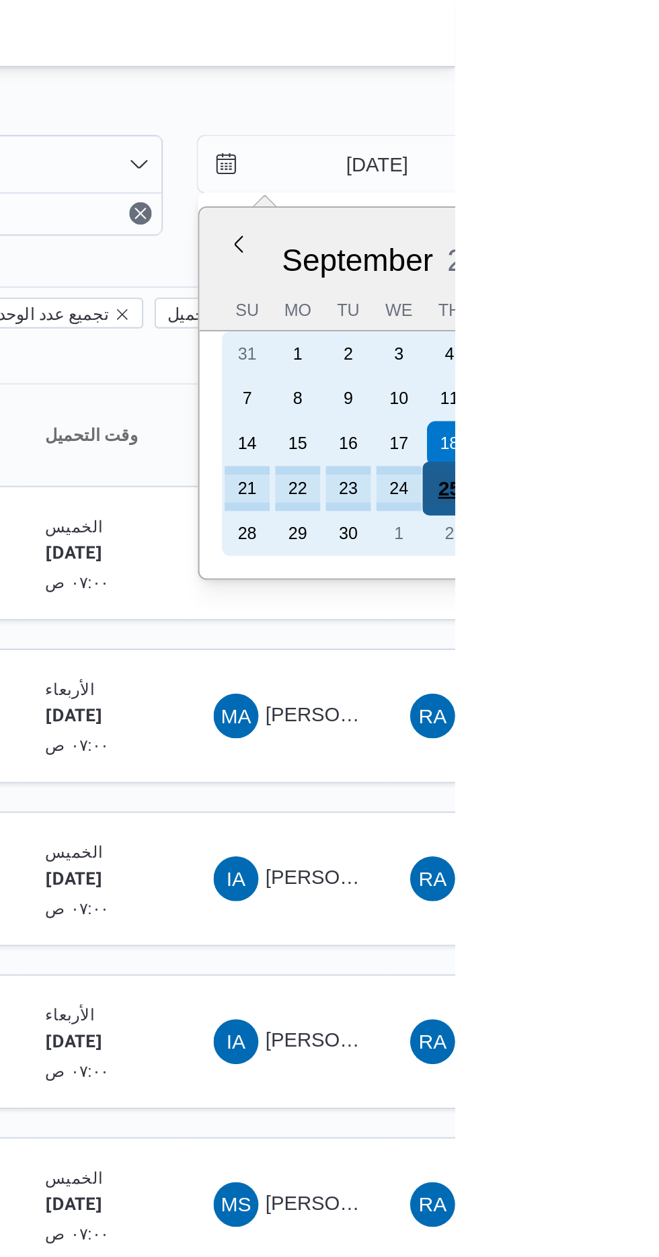
click at [654, 233] on div "25" at bounding box center [656, 234] width 26 height 26
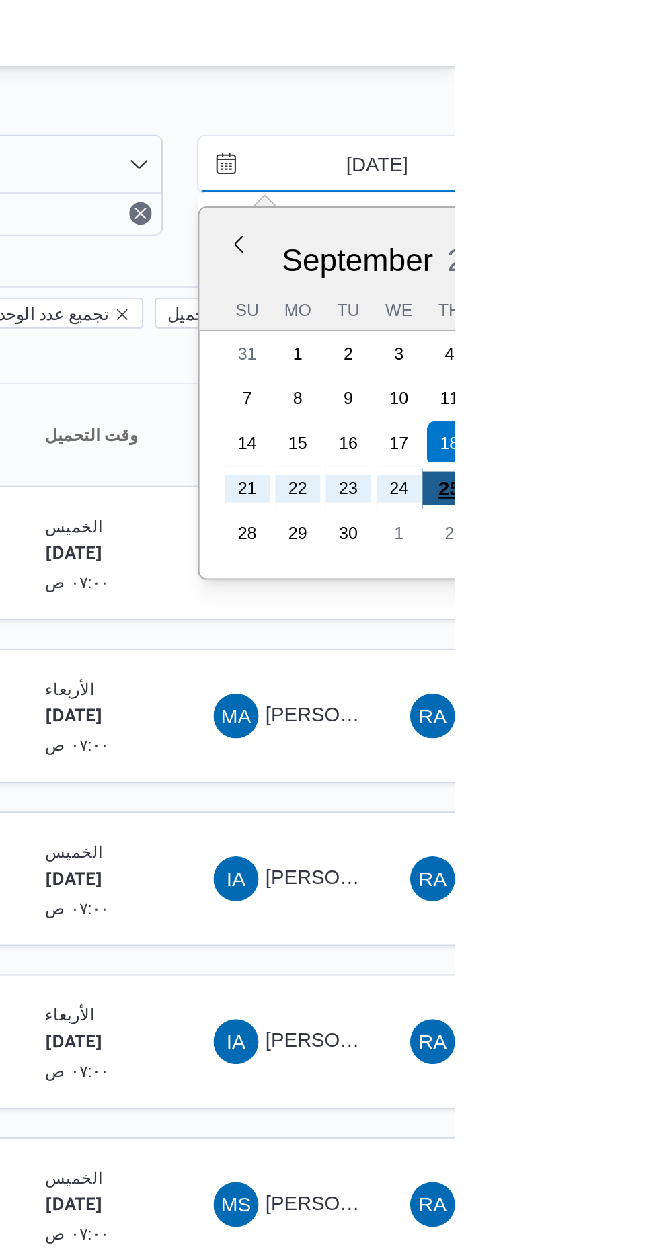
type input "[DATE]"
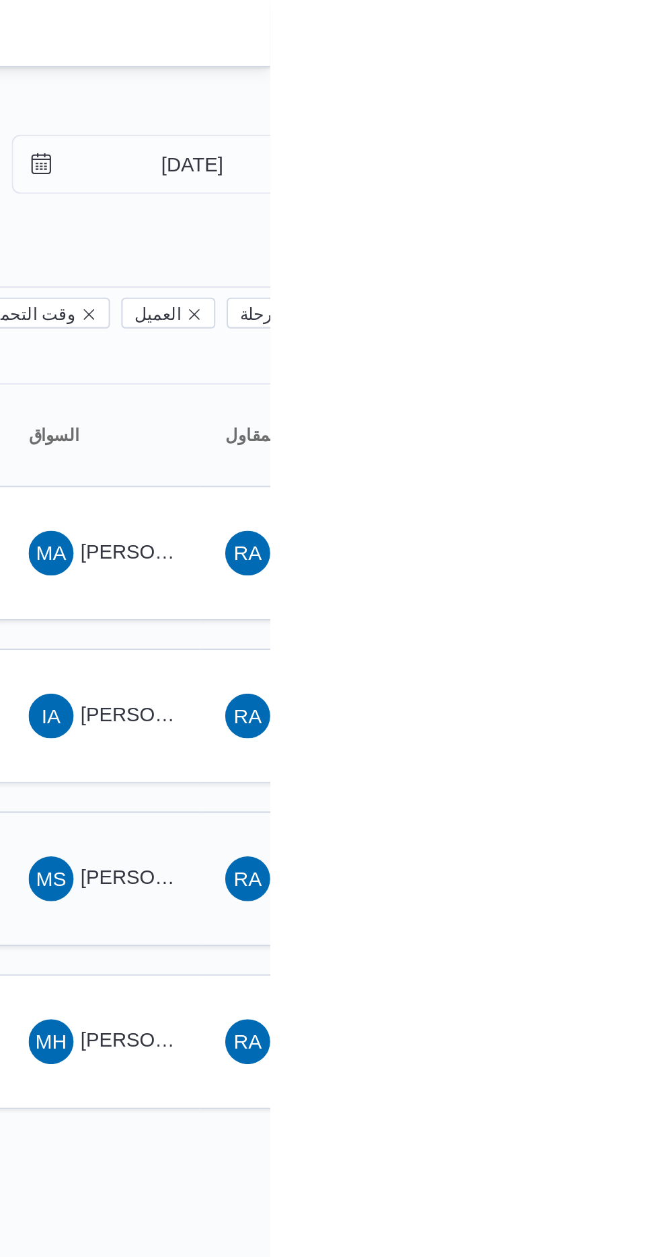
click at [591, 410] on span "MS [PERSON_NAME]" at bounding box center [578, 421] width 70 height 22
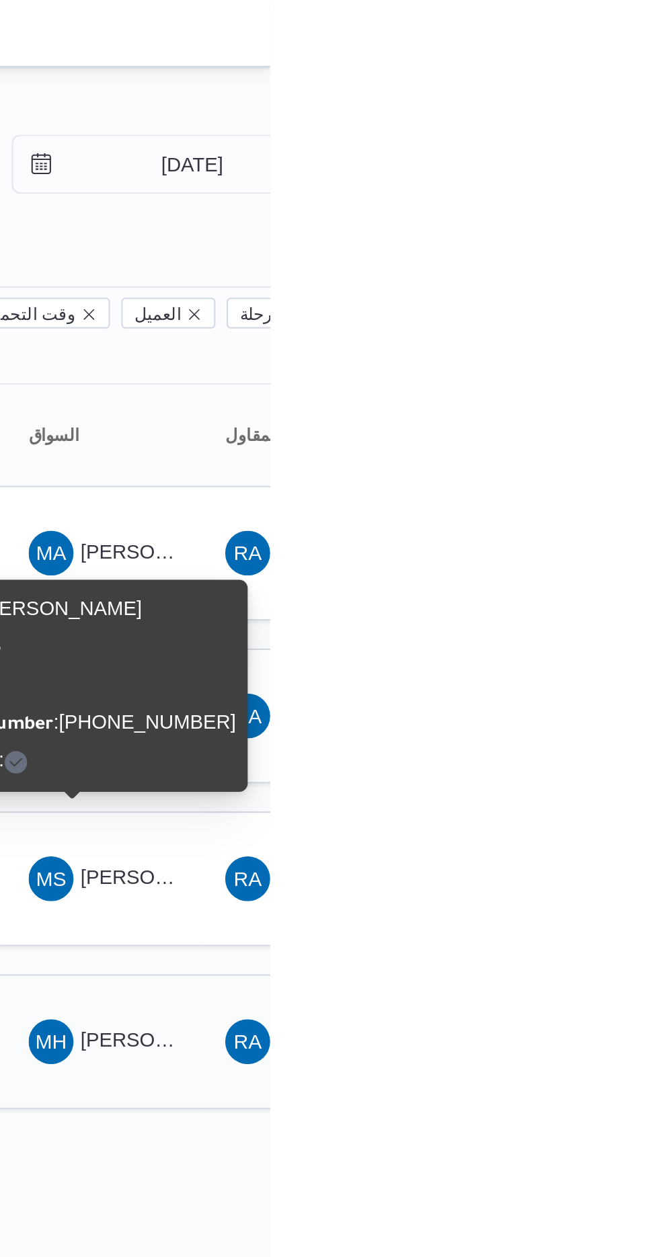
click at [588, 493] on span "[PERSON_NAME] [PERSON_NAME]" at bounding box center [646, 498] width 157 height 11
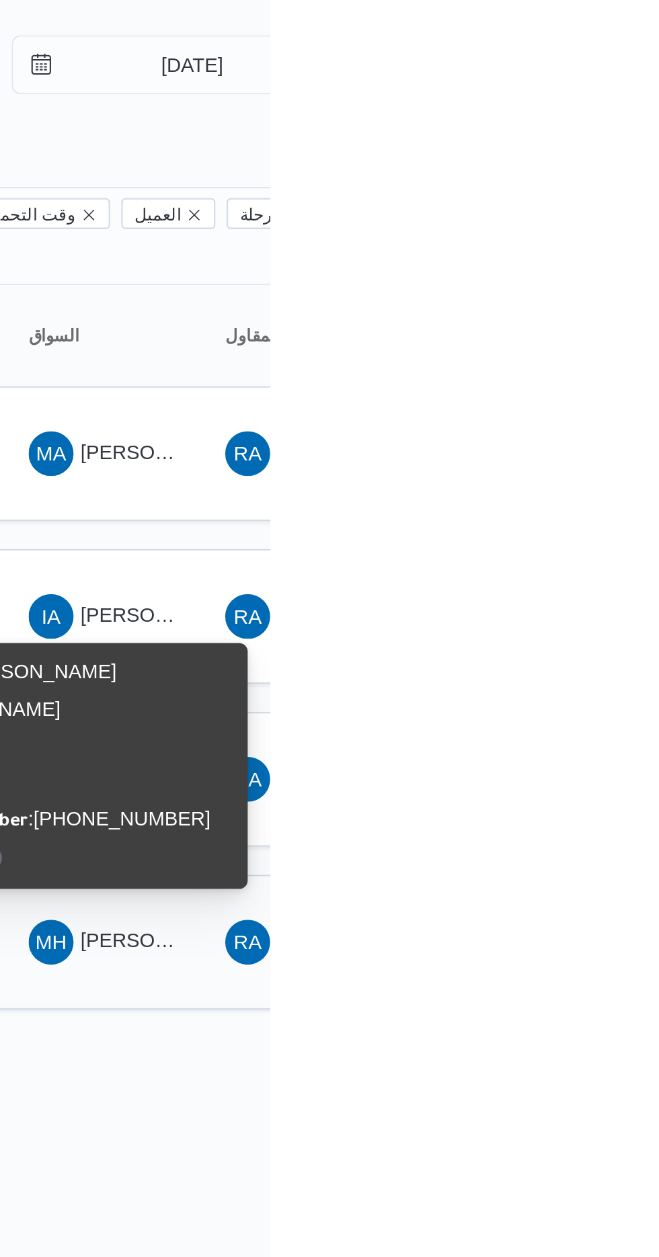
click at [585, 493] on span "[PERSON_NAME] [PERSON_NAME]" at bounding box center [646, 498] width 157 height 11
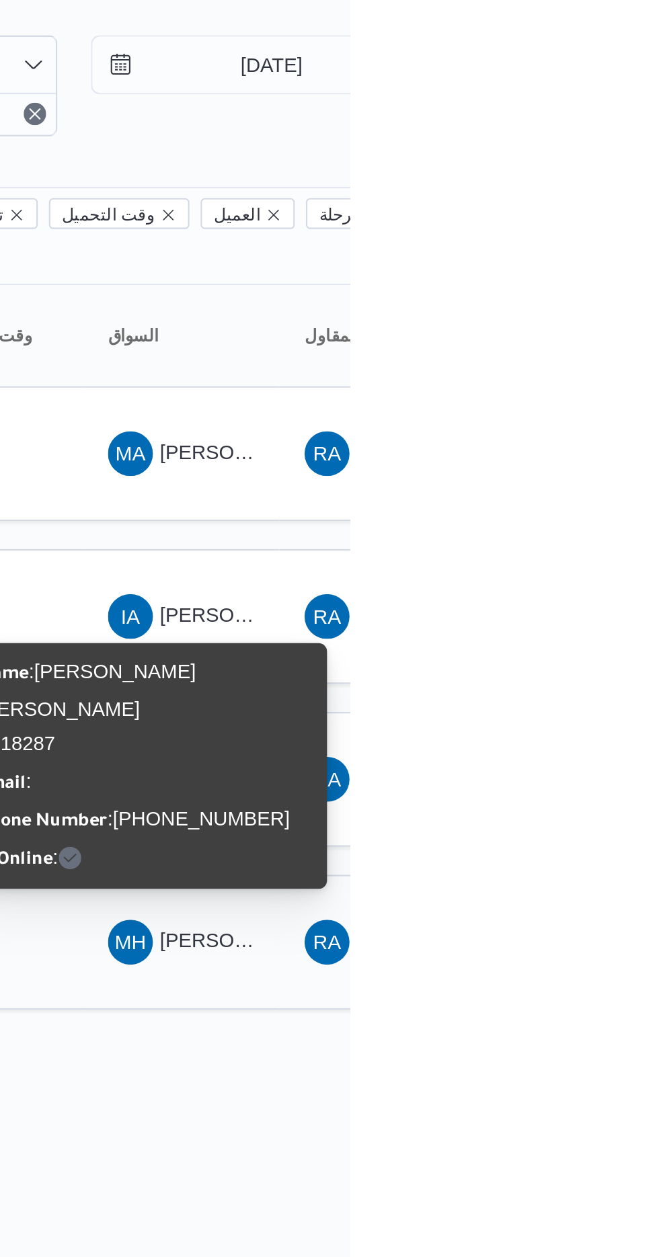
click at [572, 493] on span "[PERSON_NAME] [PERSON_NAME]" at bounding box center [646, 498] width 157 height 11
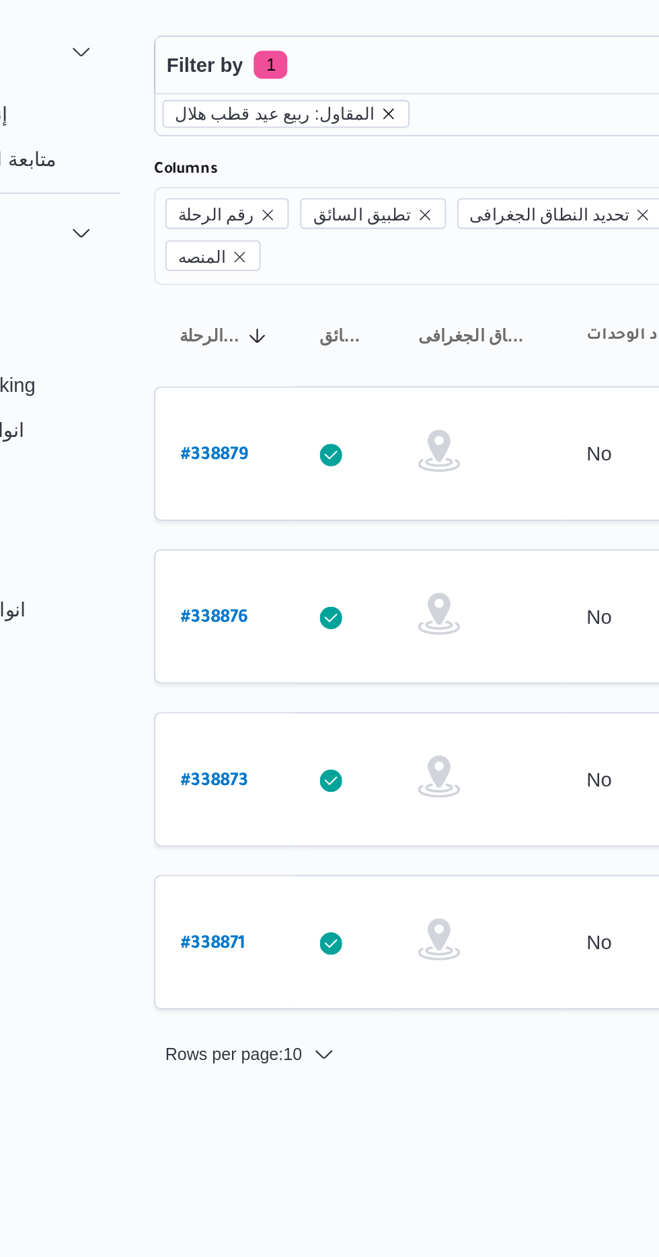
click at [283, 103] on icon "remove selected entity" at bounding box center [287, 102] width 8 height 8
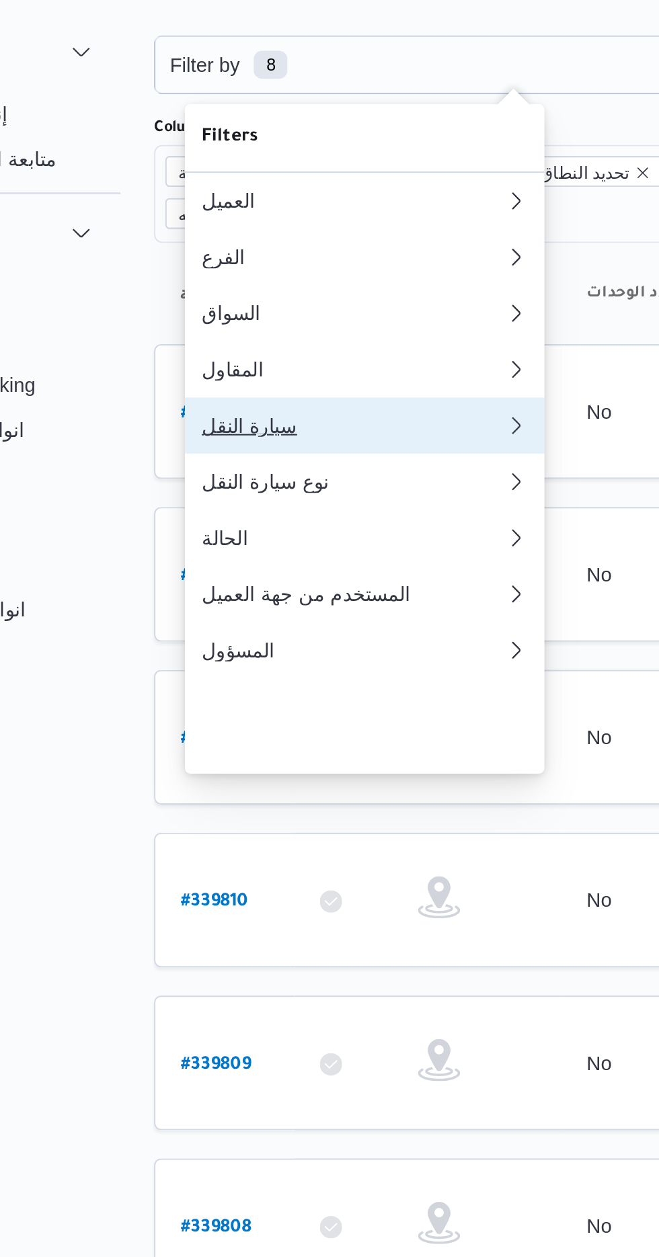
click at [219, 257] on div "سيارة النقل" at bounding box center [270, 251] width 145 height 11
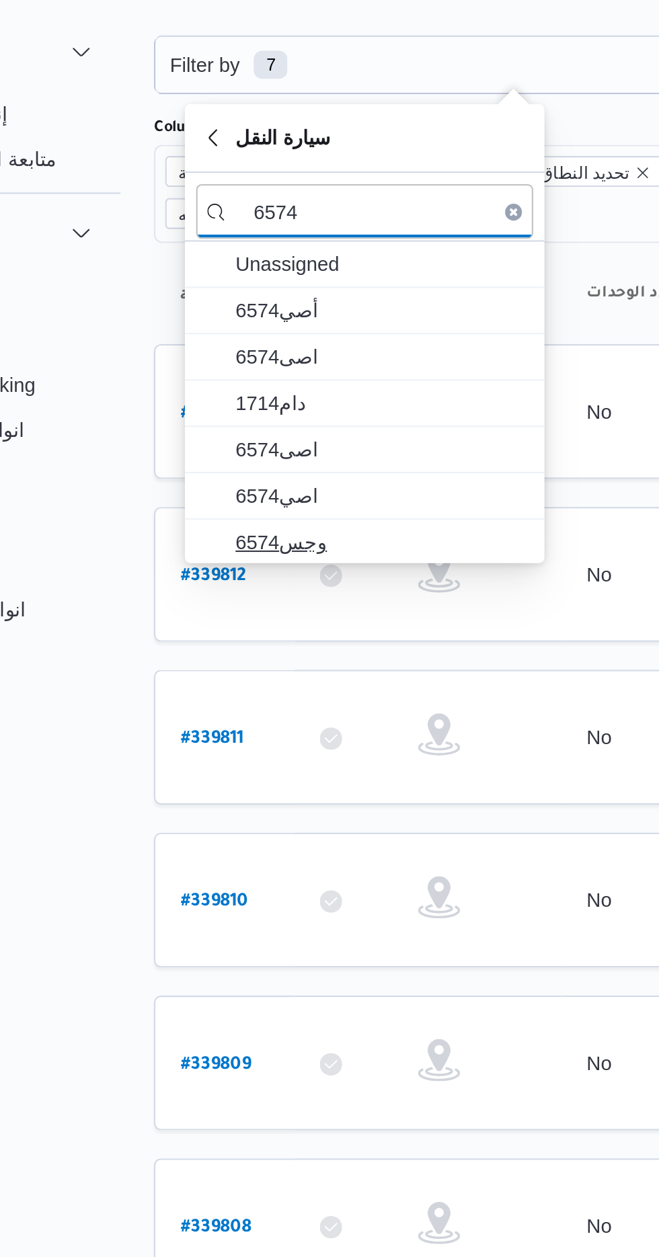
type input "6574"
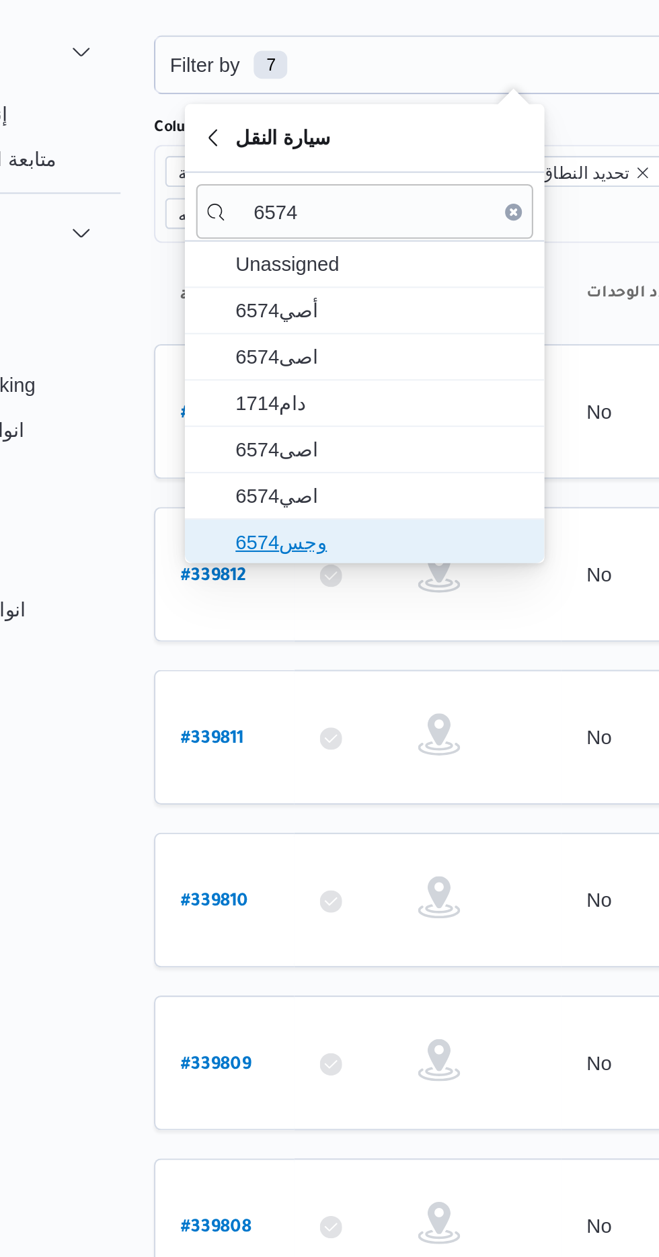
click at [218, 302] on span "وجس6574" at bounding box center [284, 307] width 140 height 16
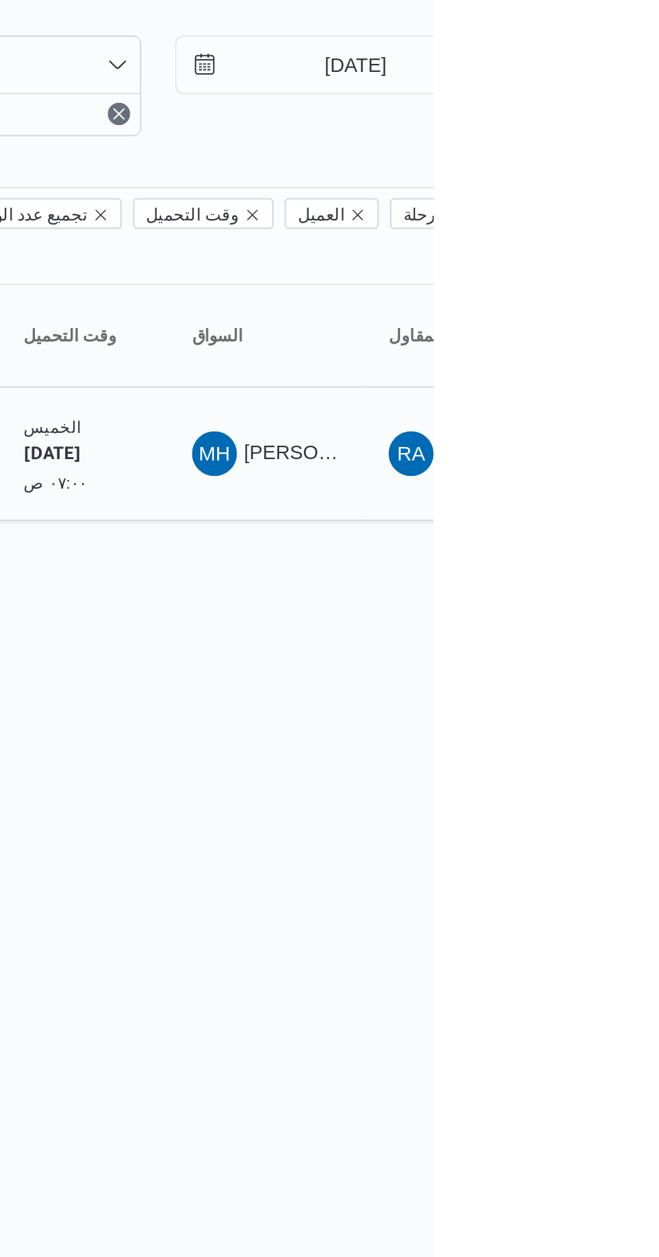
click at [580, 259] on span "[PERSON_NAME] [PERSON_NAME]" at bounding box center [646, 264] width 157 height 11
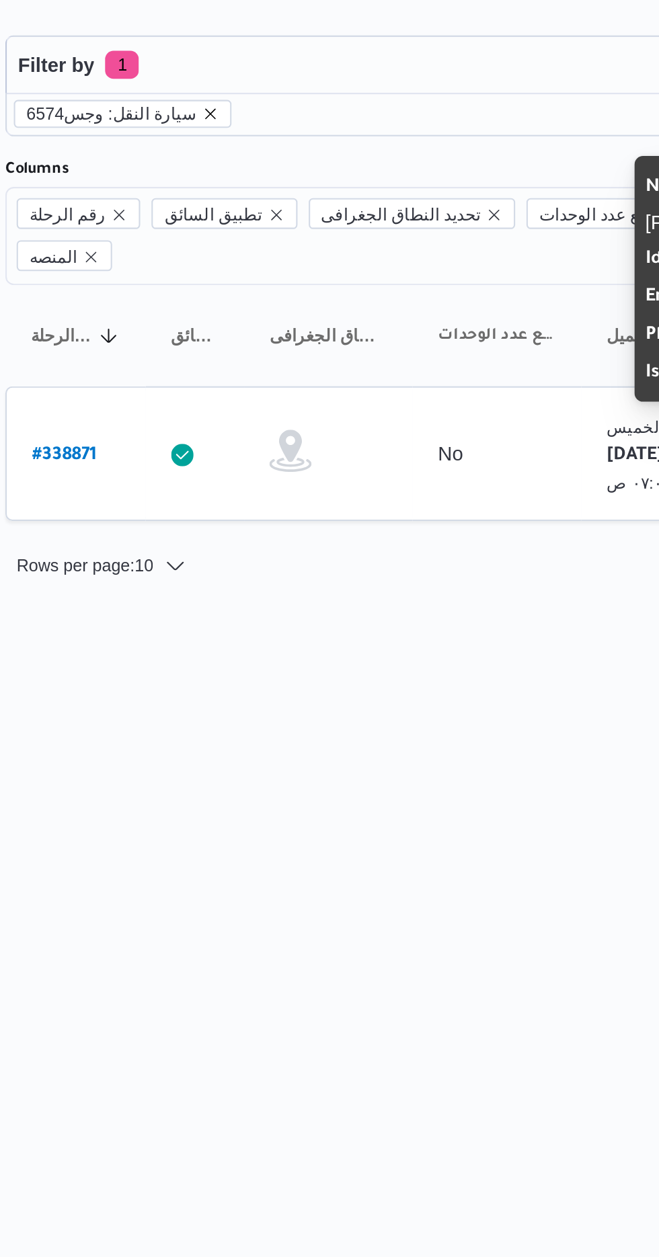
click at [270, 101] on icon "remove selected entity" at bounding box center [272, 101] width 5 height 5
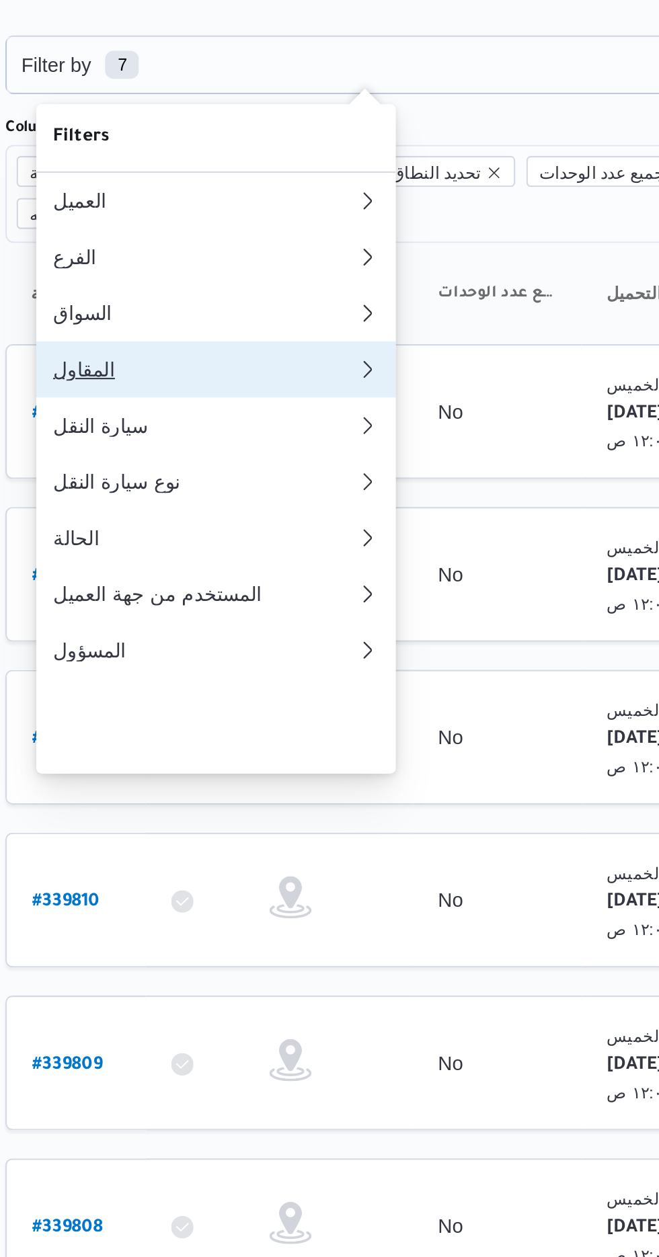
click at [280, 231] on button "المقاول 0" at bounding box center [275, 224] width 172 height 27
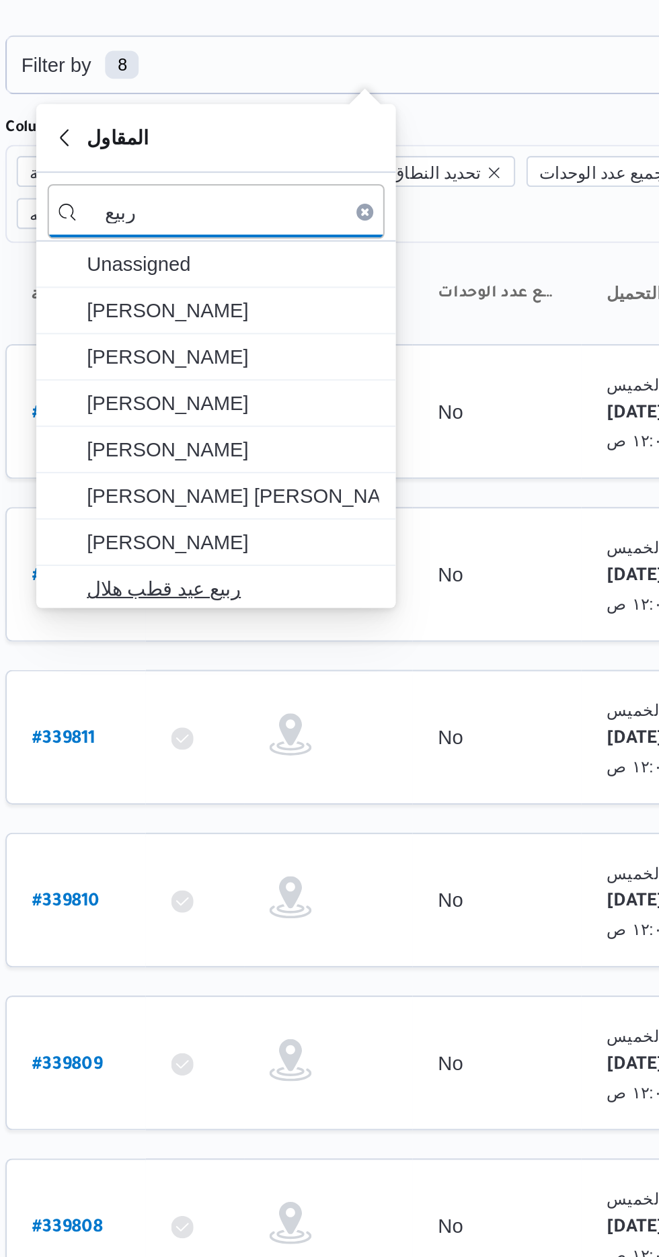
type input "ربيع"
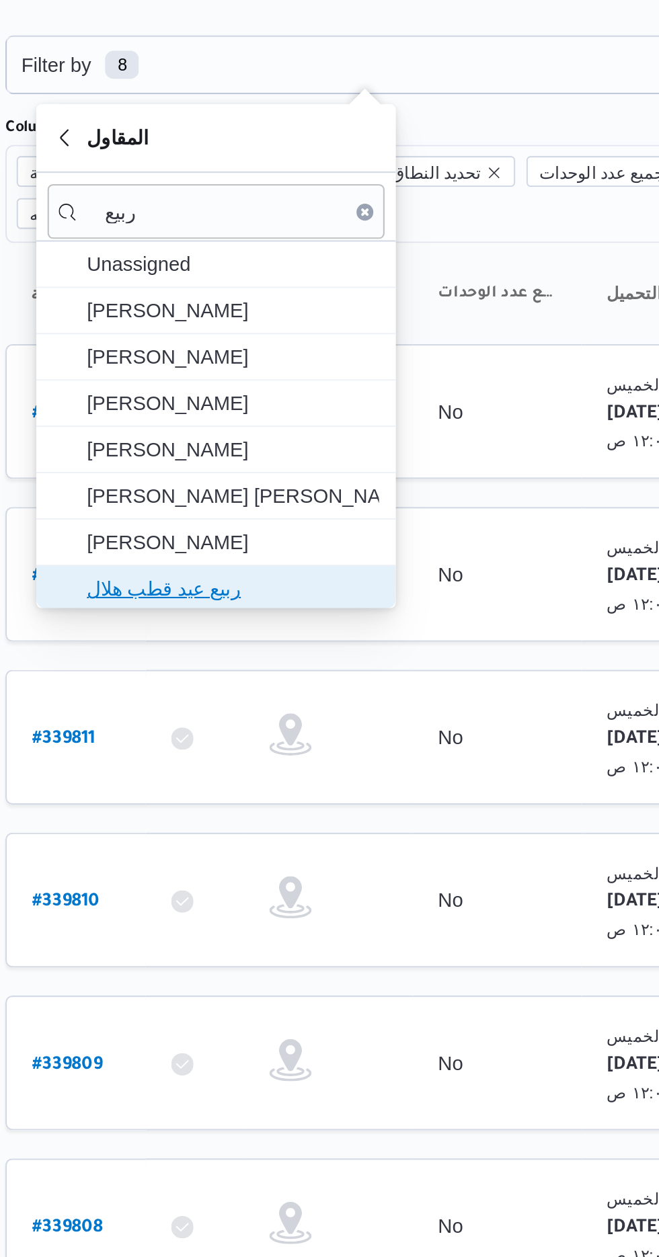
click at [307, 328] on span "ربيع عيد قطب هلال" at bounding box center [284, 329] width 140 height 16
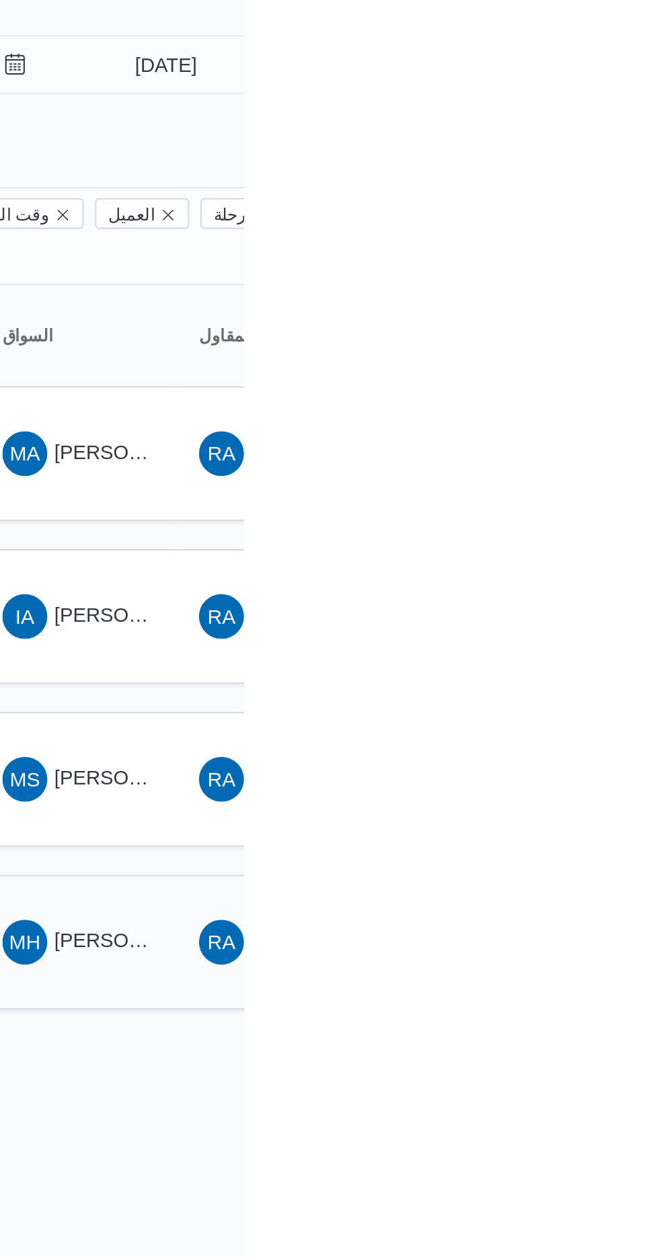
click at [595, 488] on span "MH [PERSON_NAME] [PERSON_NAME]" at bounding box center [578, 499] width 70 height 22
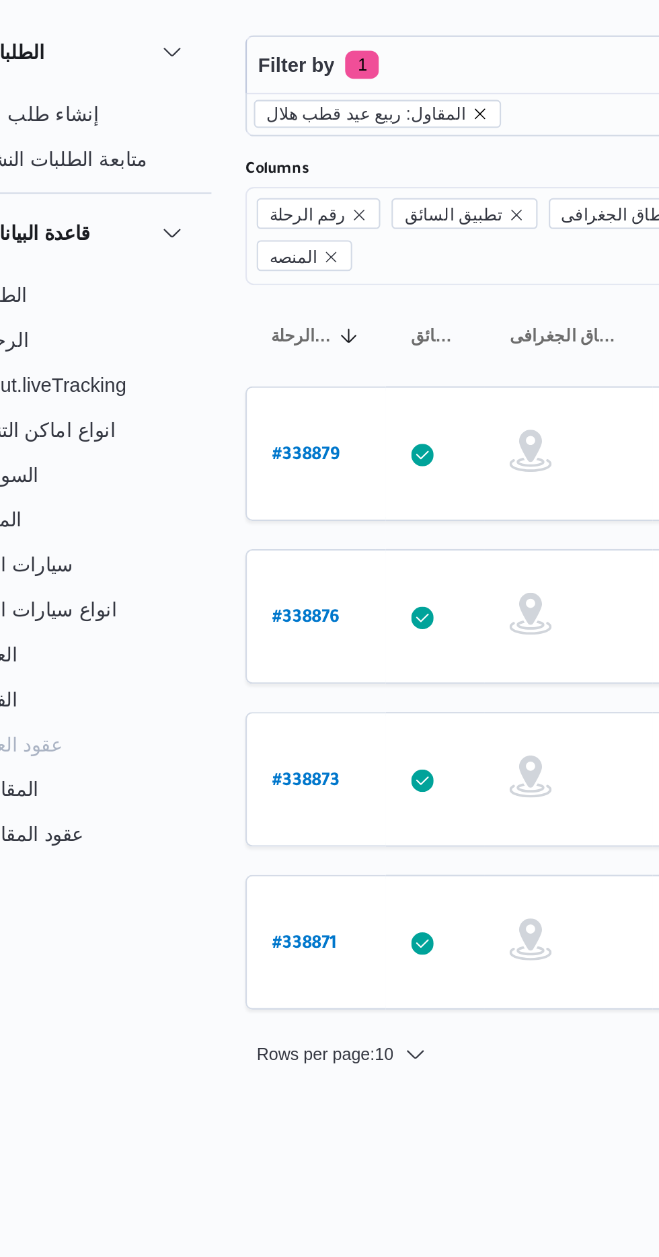
click at [284, 101] on icon "remove selected entity" at bounding box center [286, 101] width 5 height 5
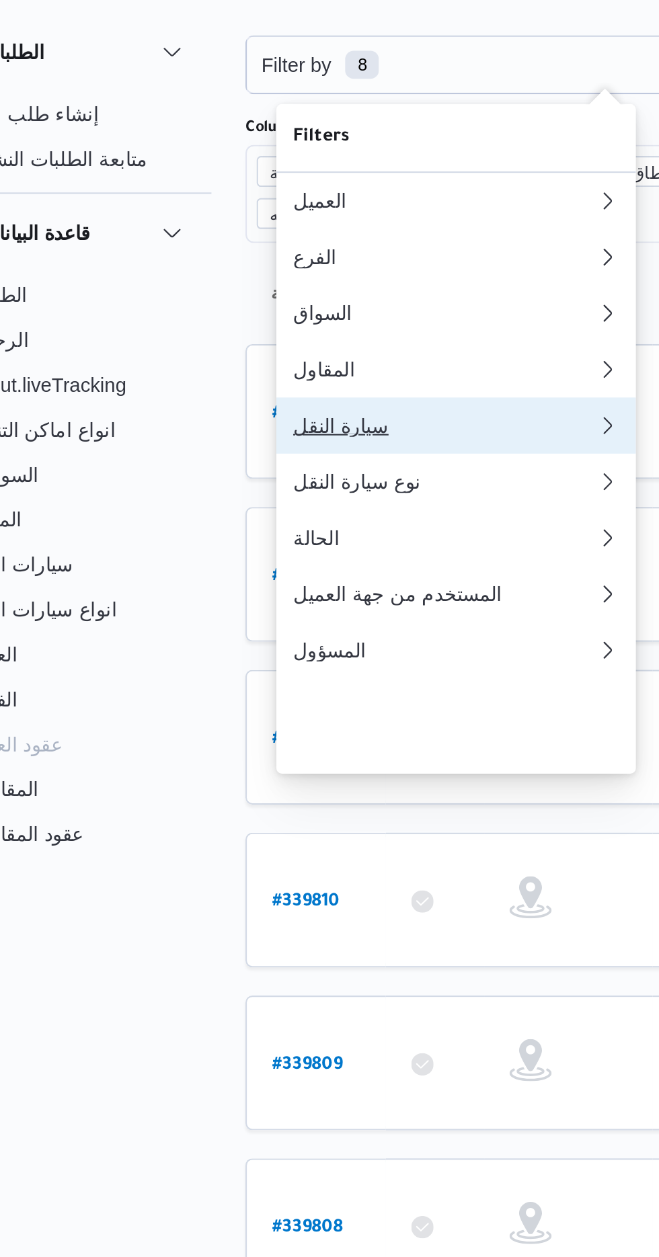
click at [259, 257] on div "سيارة النقل" at bounding box center [268, 251] width 140 height 11
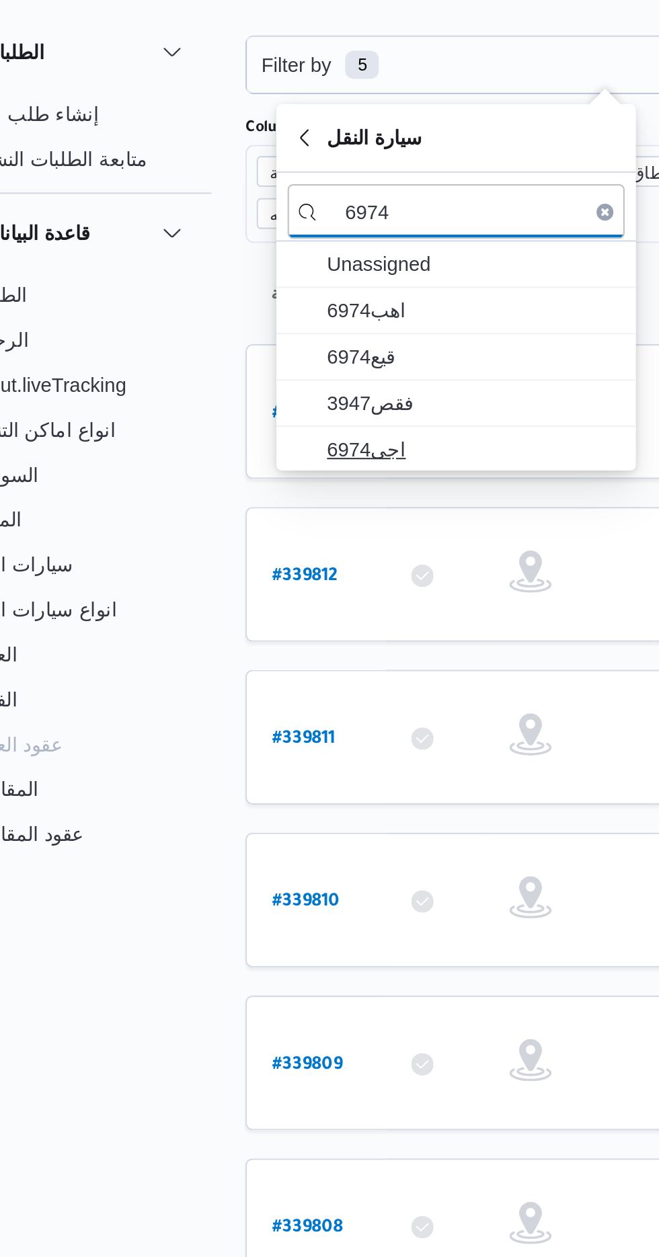
type input "6974"
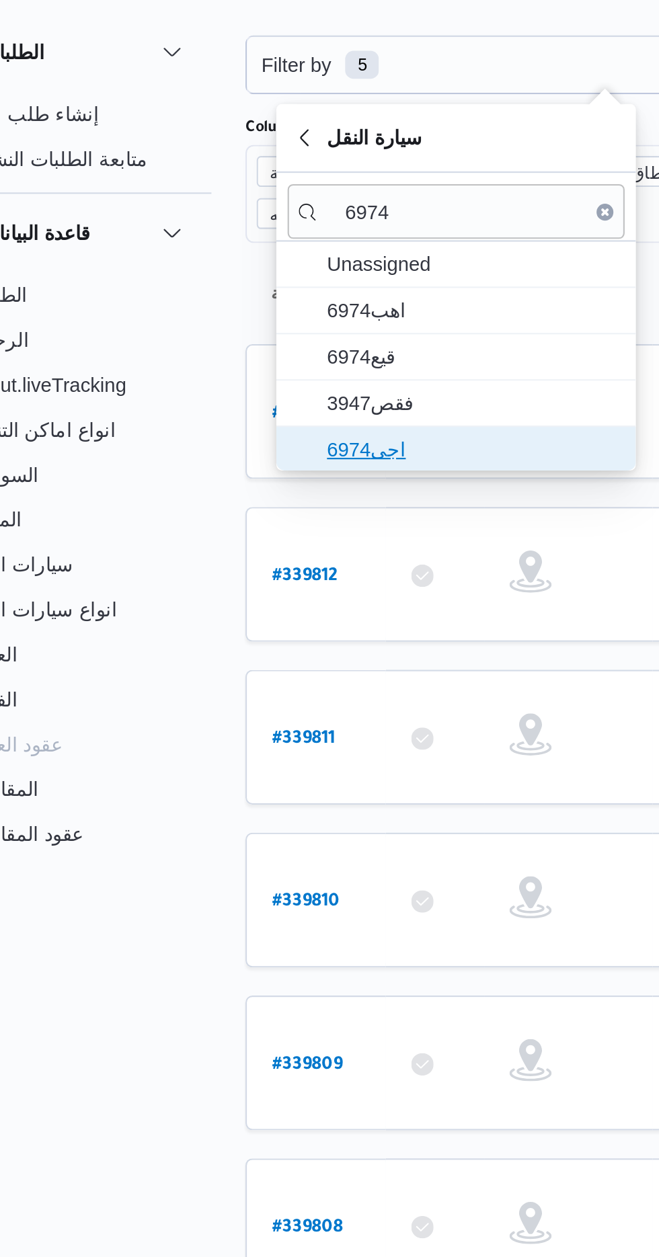
click at [275, 259] on span "اجى6974" at bounding box center [284, 263] width 140 height 16
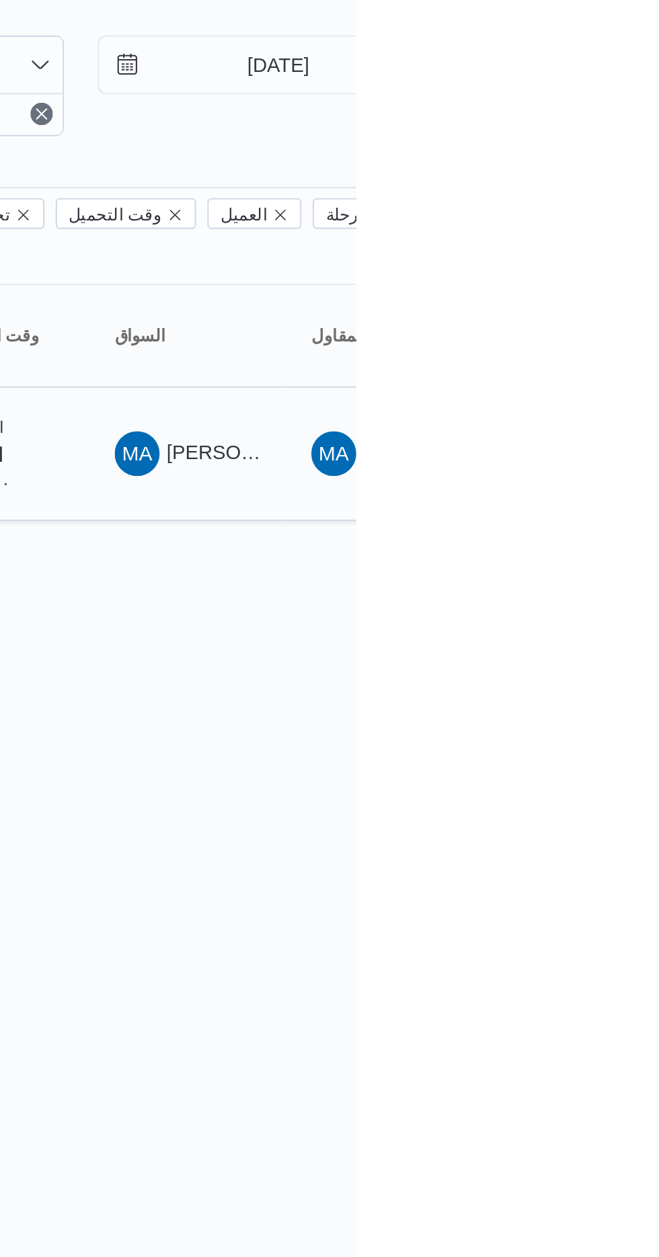
click at [599, 259] on span "[PERSON_NAME] [PERSON_NAME]" at bounding box center [646, 264] width 157 height 11
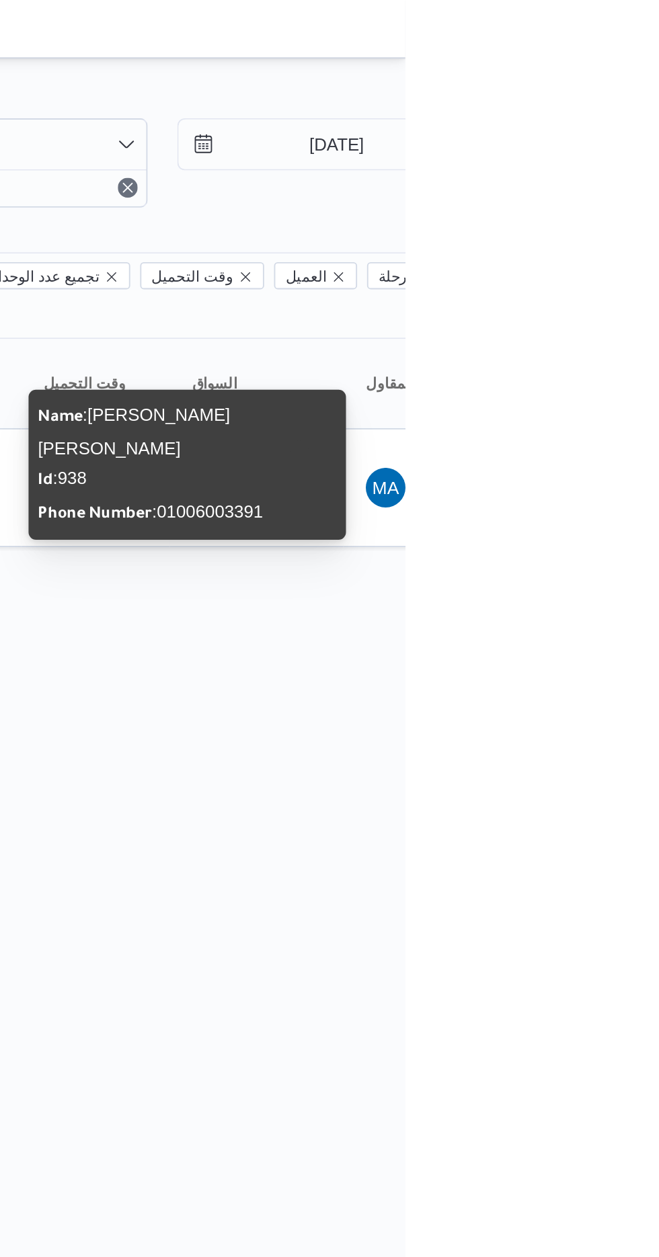
click at [658, 434] on html "Control Center الرئيسيه الرحلات English عربي Dark mode Logout الطلبات إنشاء طلب…" at bounding box center [329, 628] width 659 height 1257
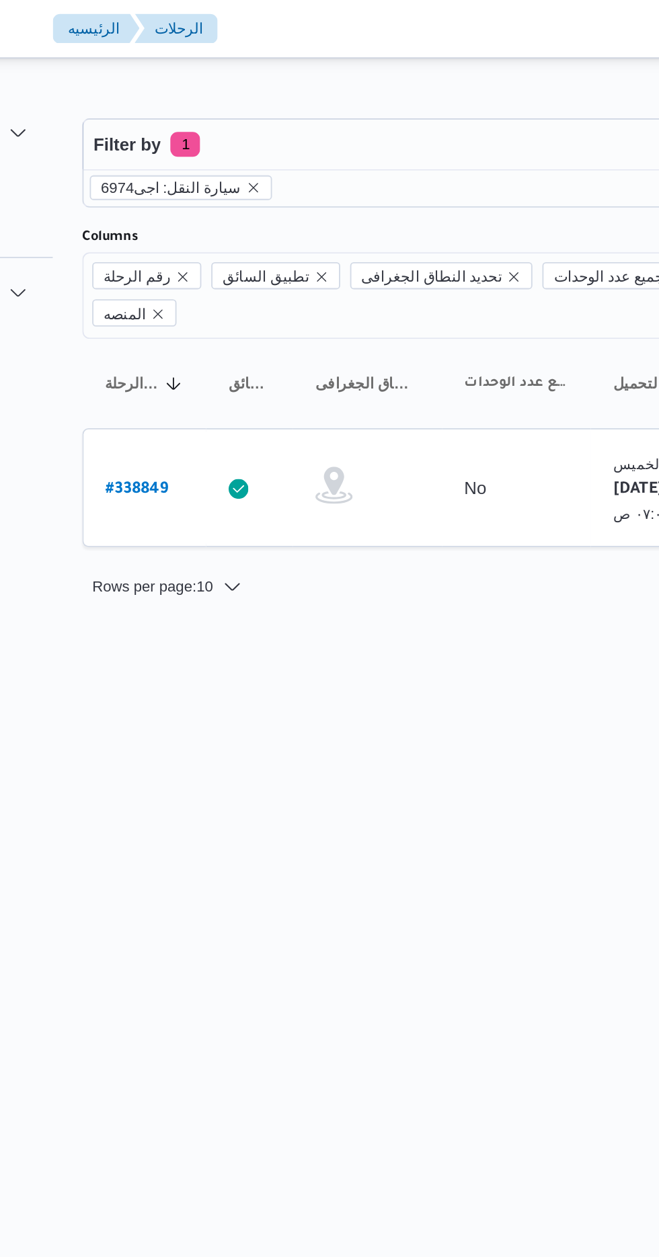
click at [243, 104] on span "سيارة النقل: اجى6974" at bounding box center [223, 102] width 76 height 12
click at [263, 98] on icon "remove selected entity" at bounding box center [267, 102] width 8 height 8
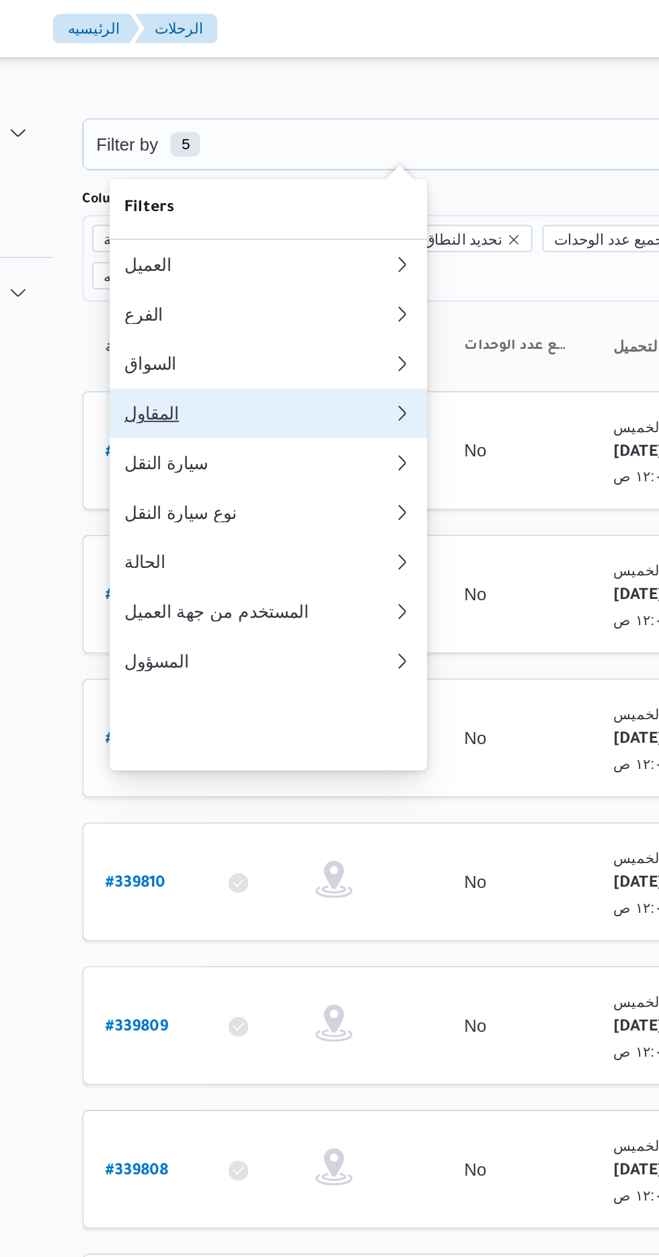
click at [271, 230] on div "المقاول" at bounding box center [268, 224] width 140 height 11
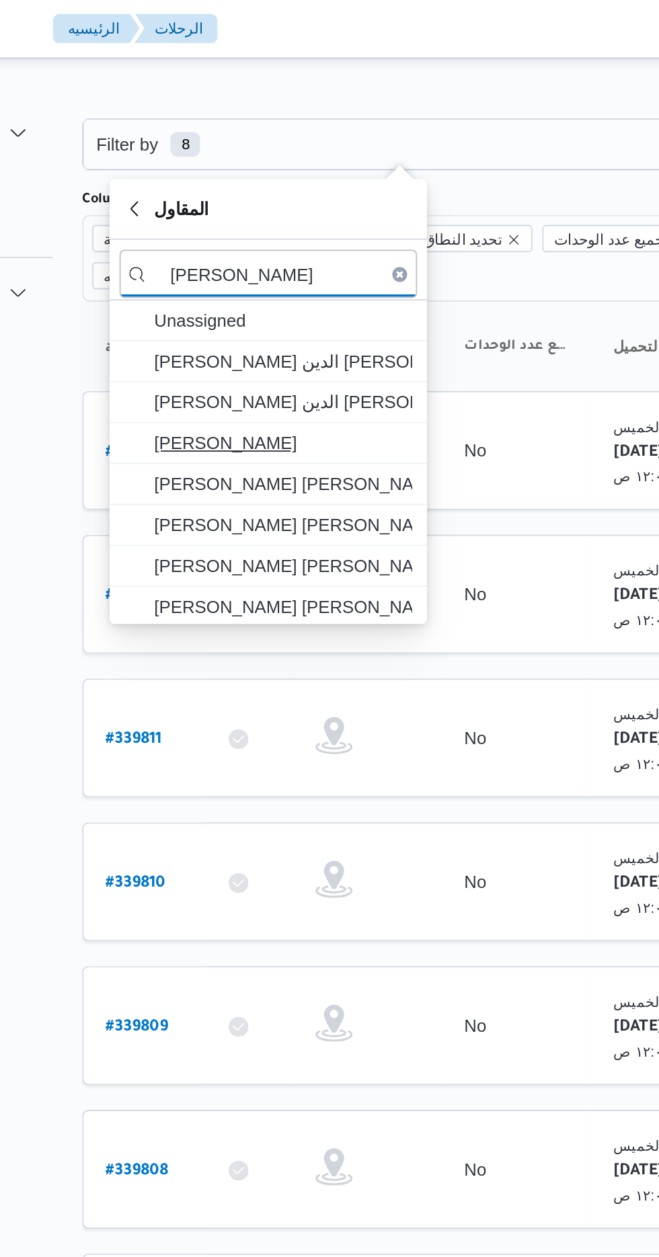
type input "[PERSON_NAME]"
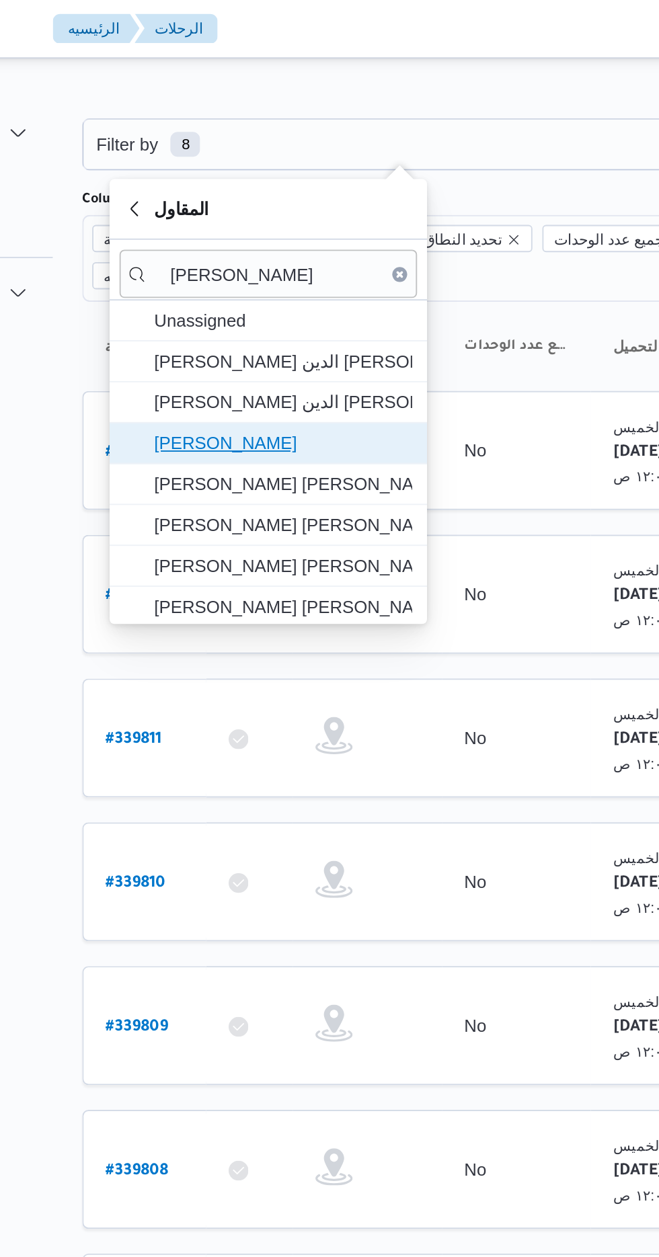
click at [313, 239] on span "[PERSON_NAME]" at bounding box center [284, 241] width 140 height 16
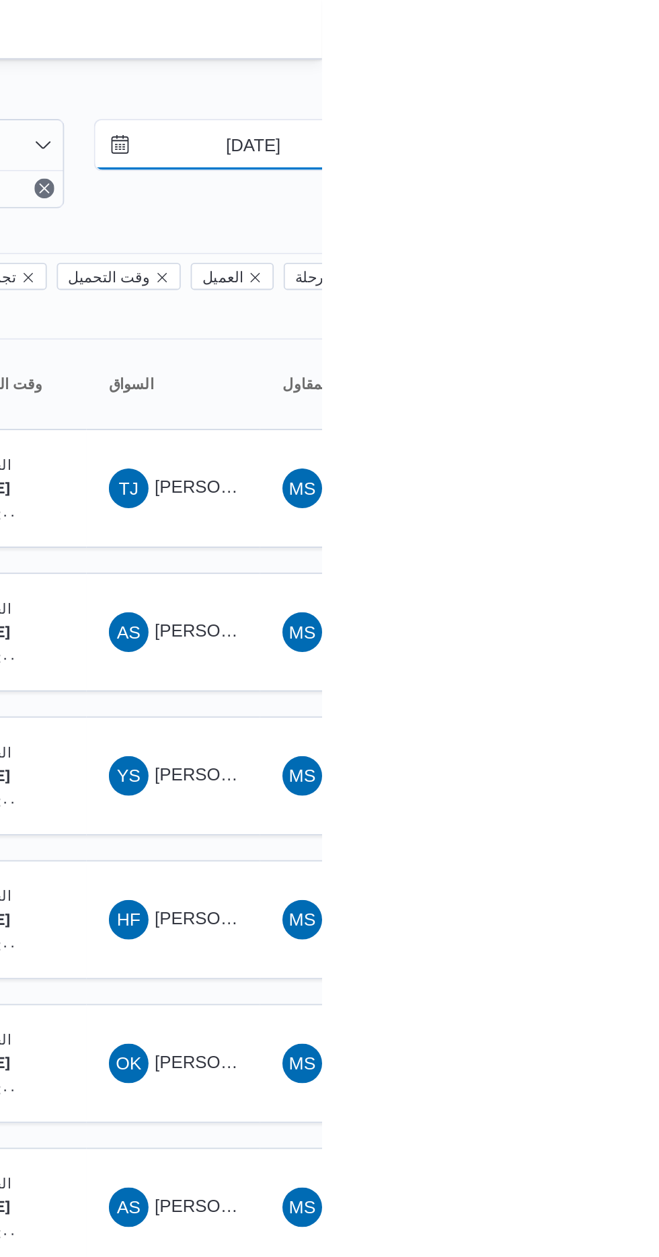
click at [617, 80] on input "[DATE]" at bounding box center [612, 78] width 153 height 27
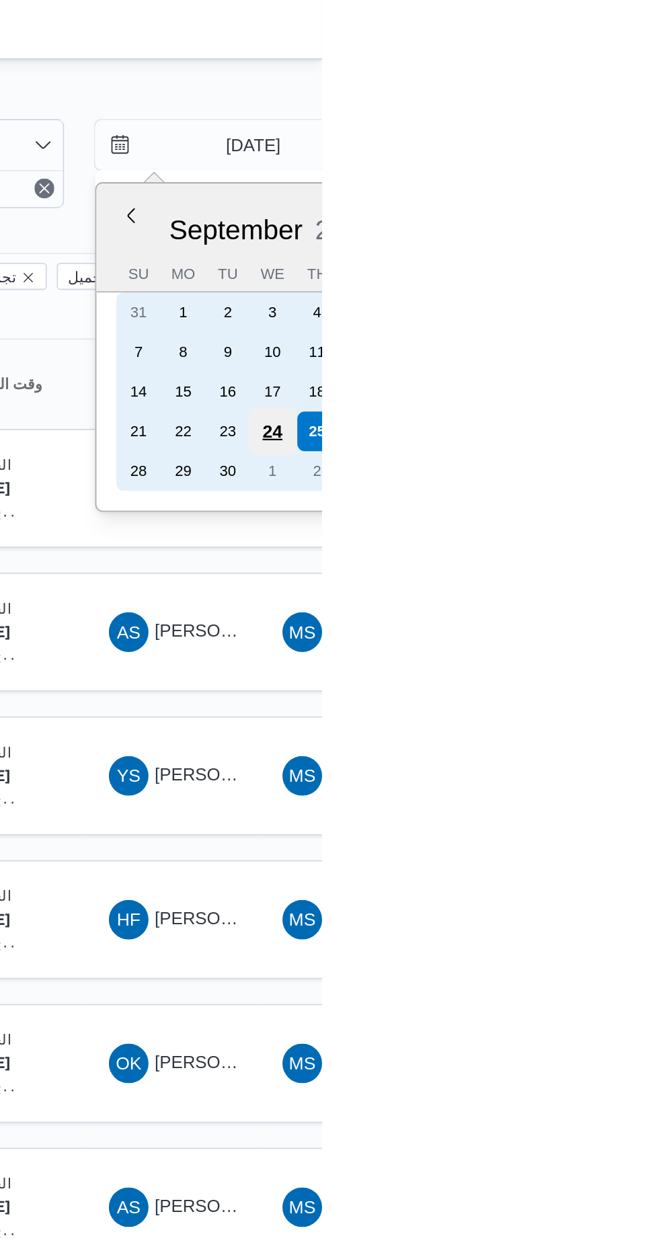
click at [633, 227] on div "24" at bounding box center [632, 234] width 26 height 26
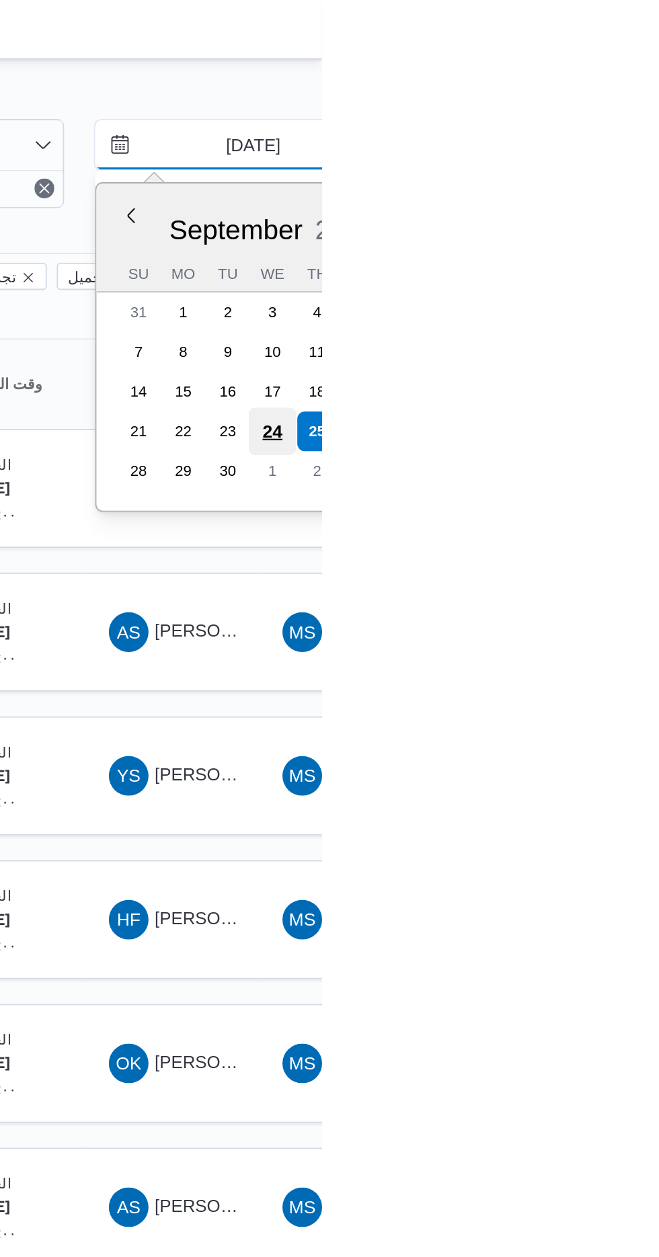
type input "[DATE]"
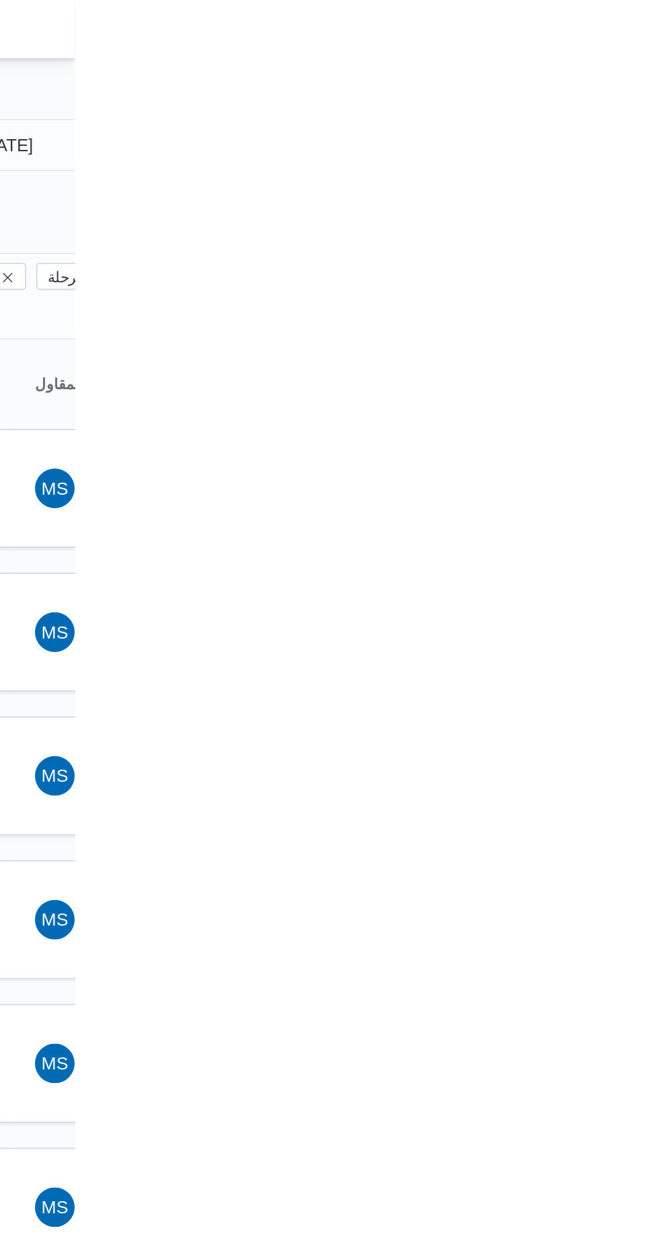
type input "[DATE]"
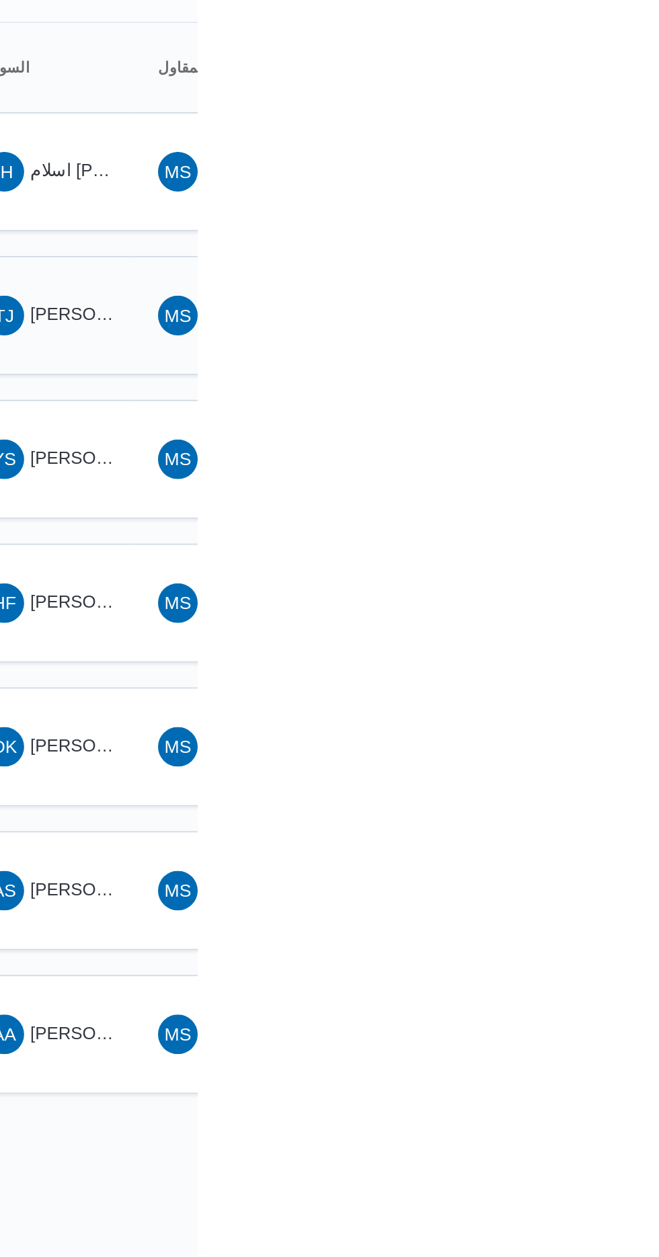
click at [596, 332] on span "[PERSON_NAME] [PERSON_NAME]" at bounding box center [578, 343] width 70 height 22
